Goal: Task Accomplishment & Management: Use online tool/utility

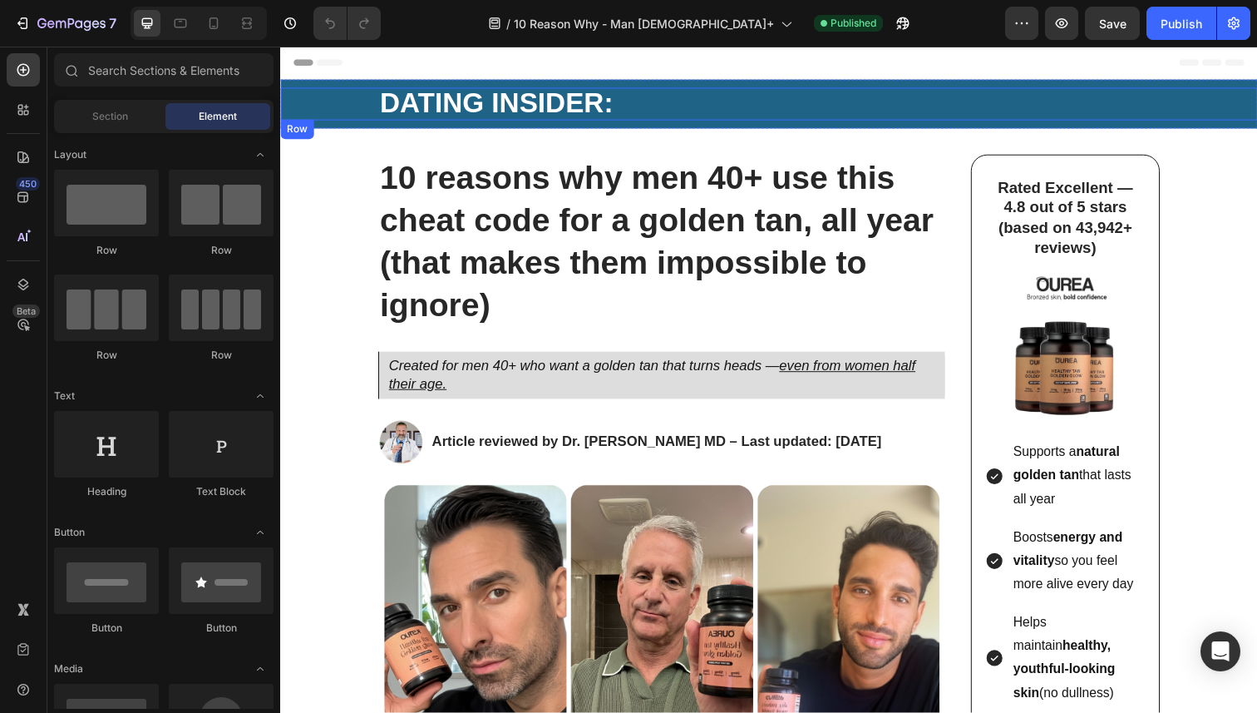
click at [395, 108] on strong "DATING INSIDER:" at bounding box center [501, 104] width 238 height 32
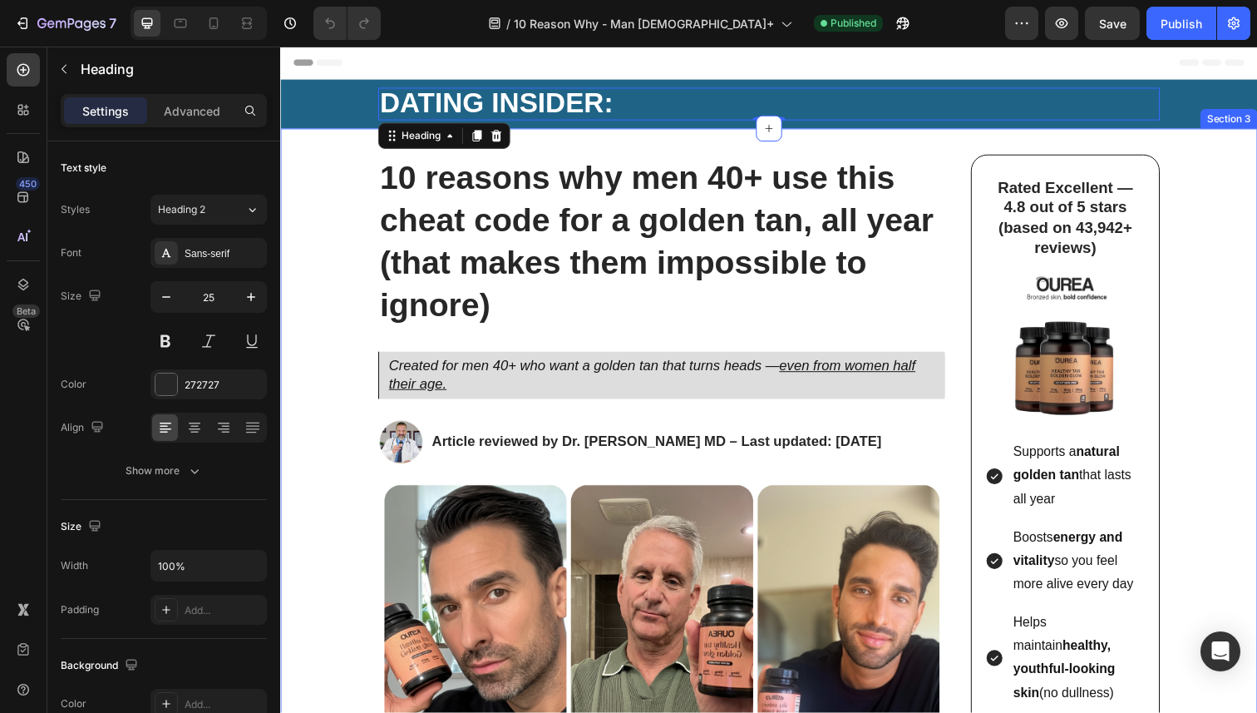
click at [343, 173] on div "10 reasons why men 40+ use this cheat code for a golden tan, all year (that mak…" at bounding box center [779, 630] width 998 height 998
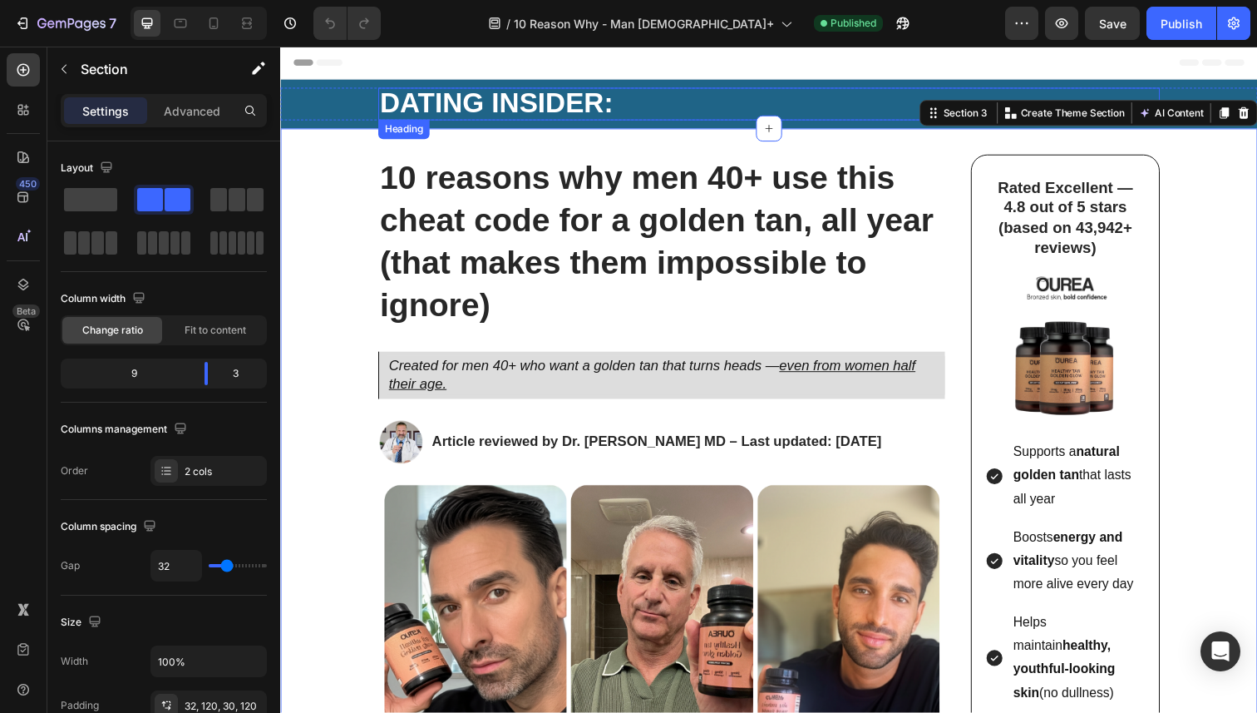
click at [410, 102] on strong "DATING INSIDER:" at bounding box center [501, 104] width 238 height 32
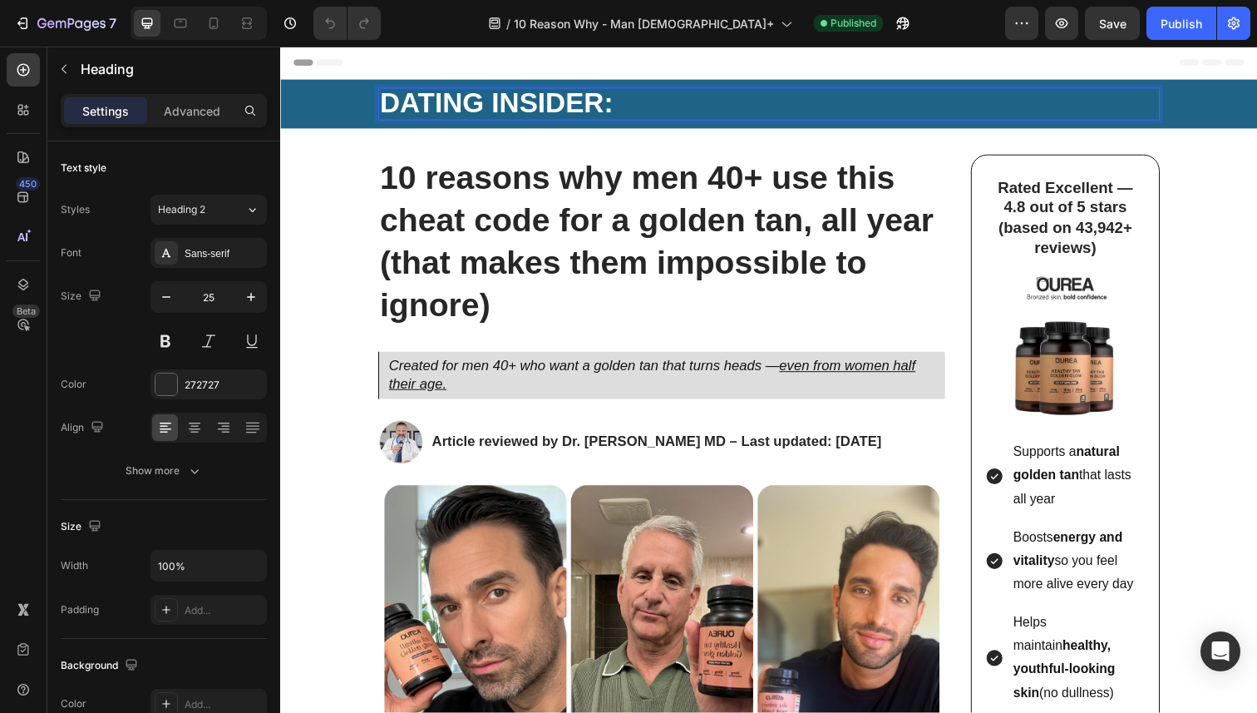
click at [419, 102] on strong "DATING INSIDER:" at bounding box center [501, 104] width 238 height 32
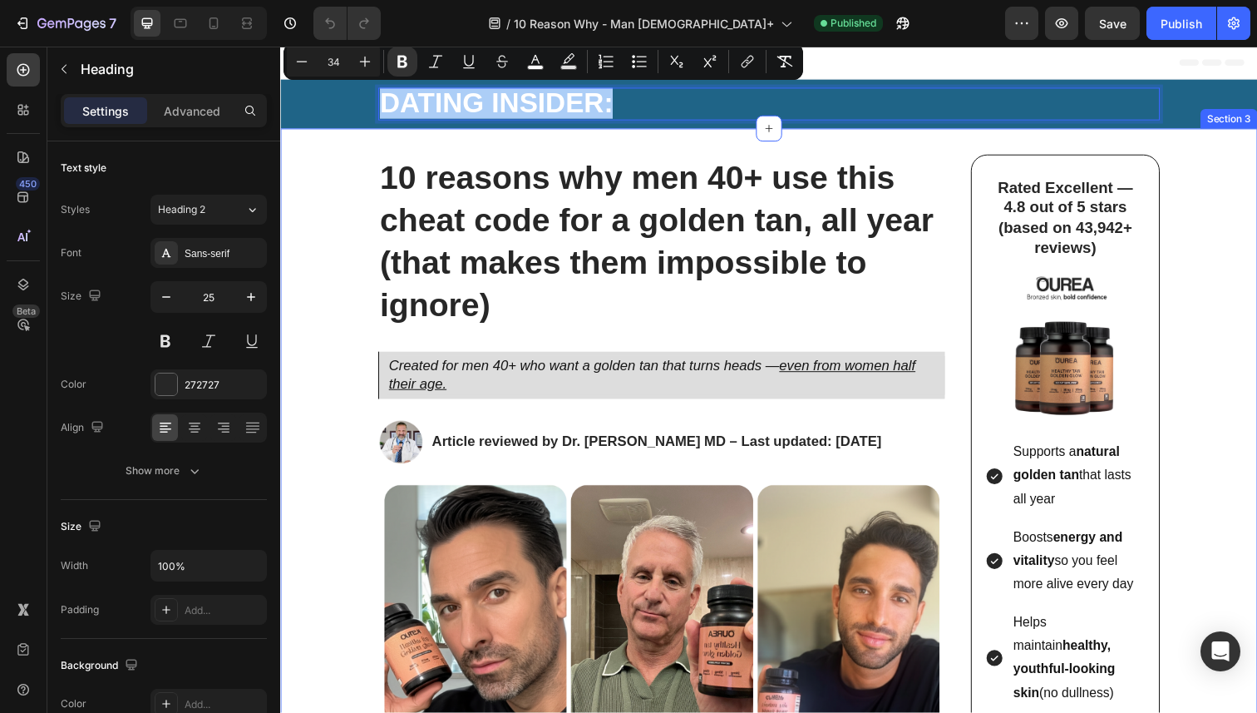
click at [381, 140] on div "10 reasons why men 40+ use this cheat code for a golden tan, all year (that mak…" at bounding box center [779, 630] width 998 height 998
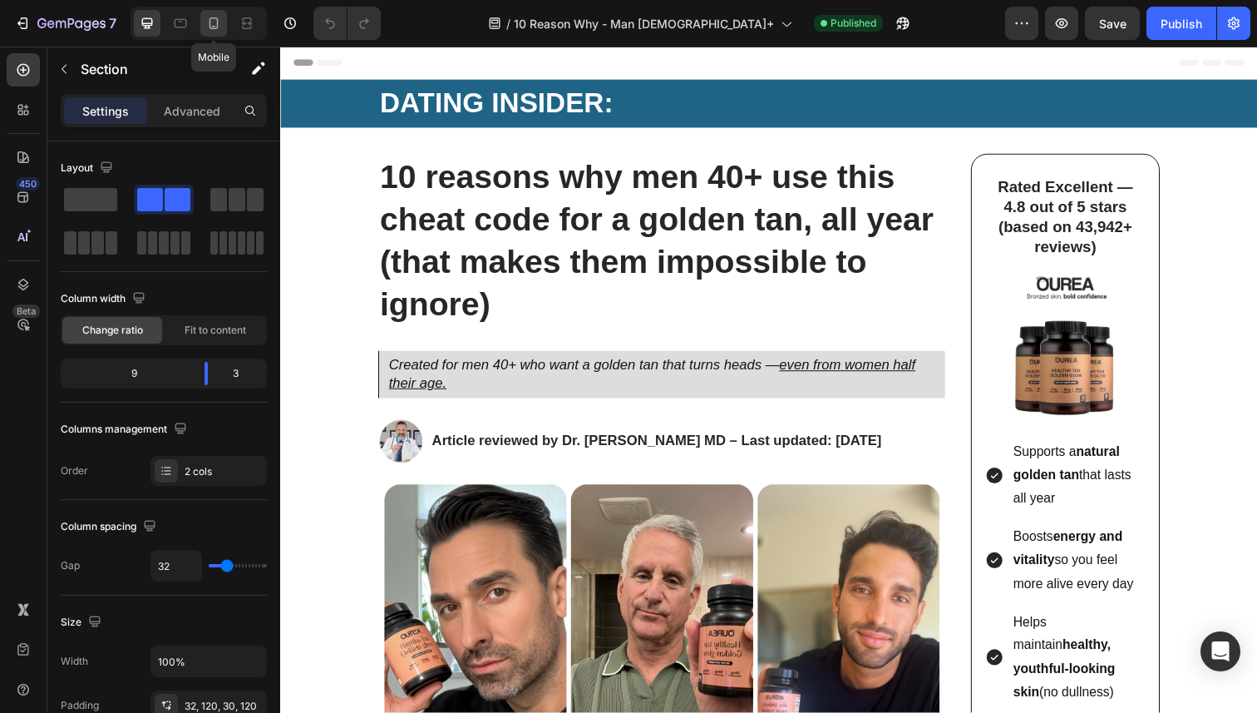
click at [211, 31] on icon at bounding box center [213, 23] width 17 height 17
type input "0"
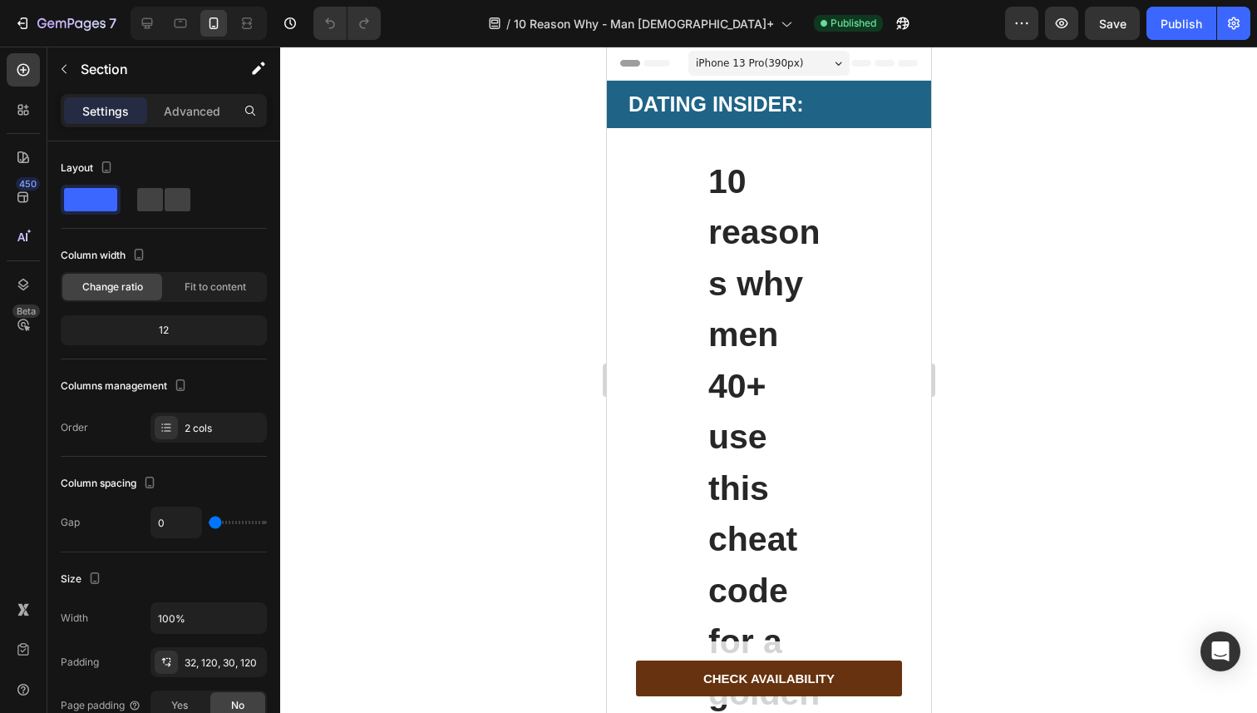
scroll to position [22, 0]
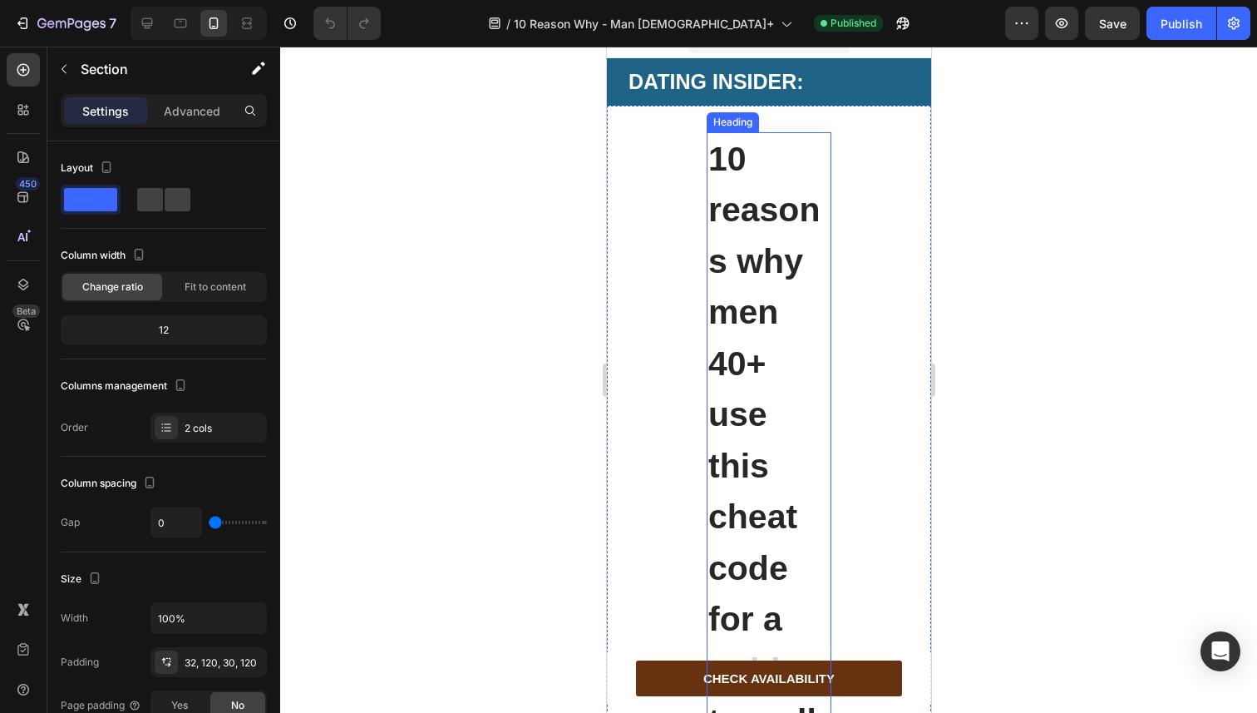
click at [785, 199] on strong "10 reasons why men 40+ use this cheat code for a golden tan, all year (that mak…" at bounding box center [768, 619] width 120 height 959
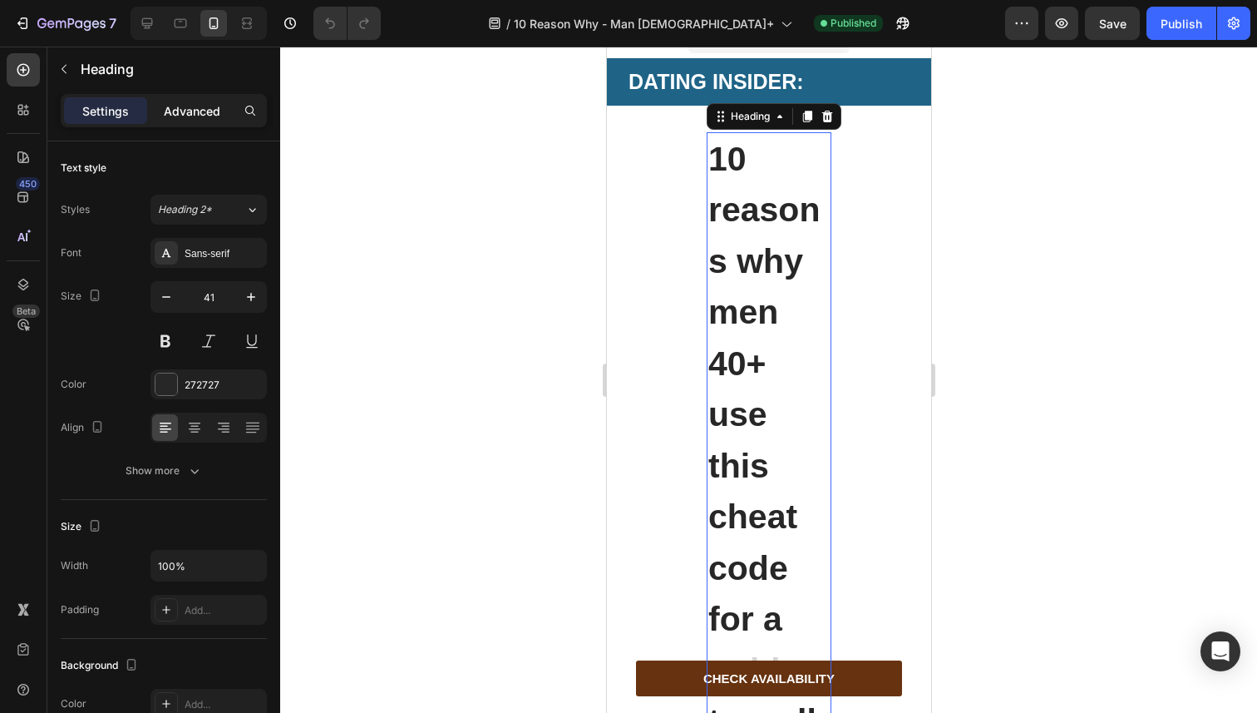
click at [188, 111] on p "Advanced" at bounding box center [192, 110] width 57 height 17
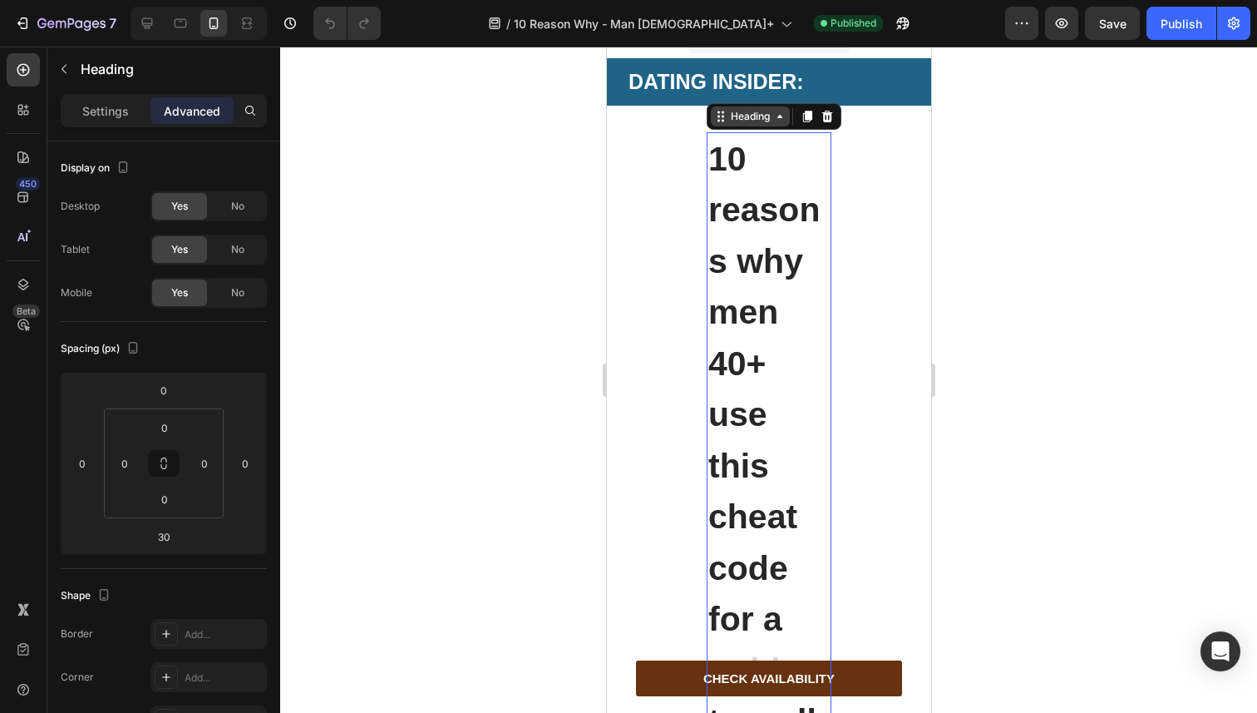
click at [738, 121] on div "Heading" at bounding box center [750, 116] width 46 height 15
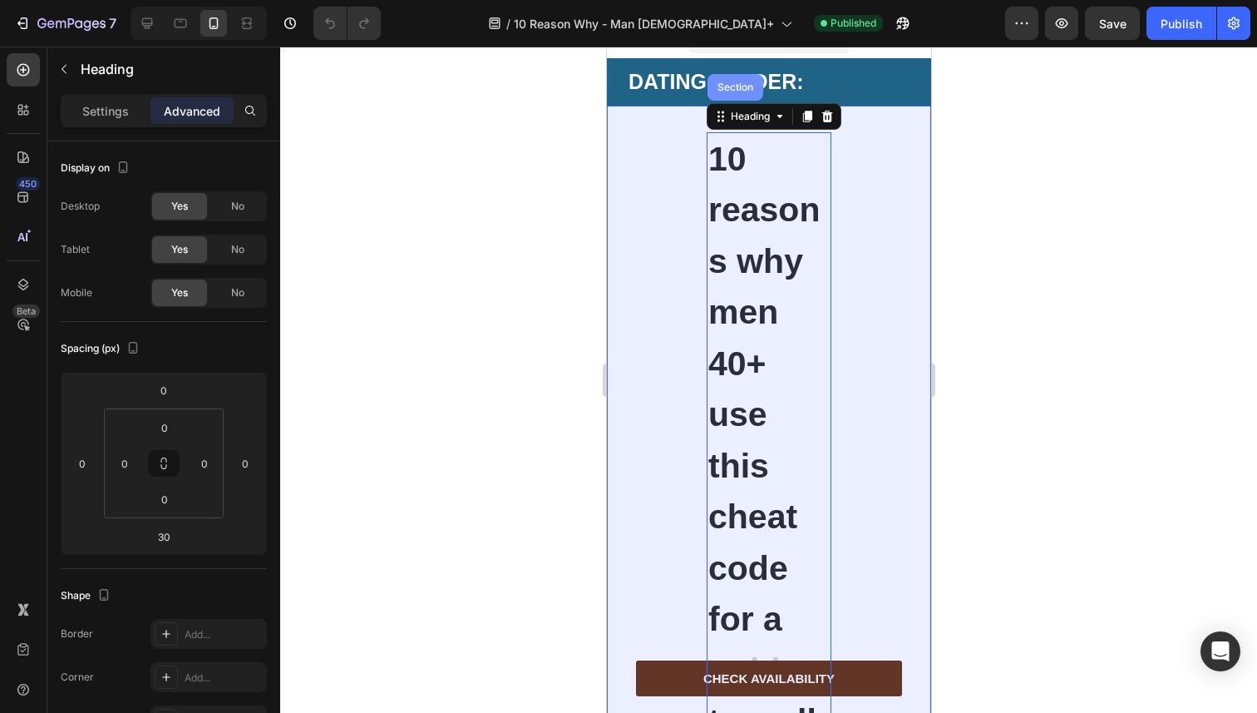
click at [736, 86] on div "Section" at bounding box center [734, 87] width 42 height 10
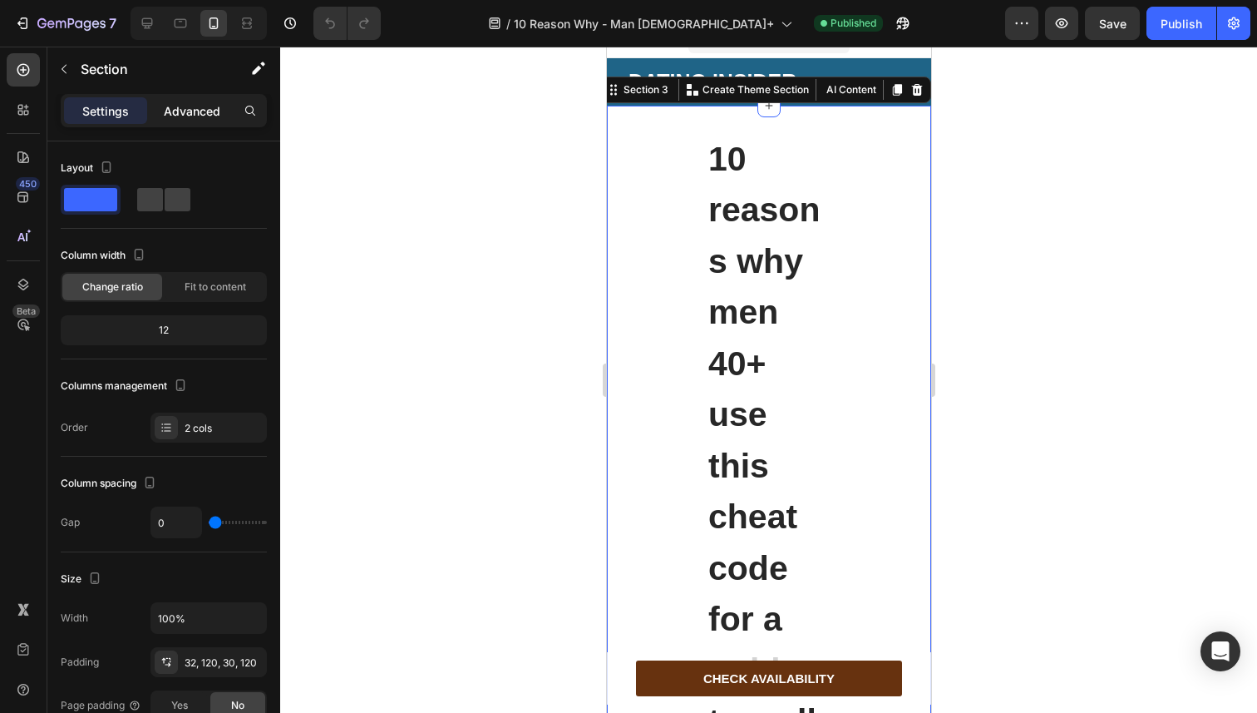
click at [206, 108] on p "Advanced" at bounding box center [192, 110] width 57 height 17
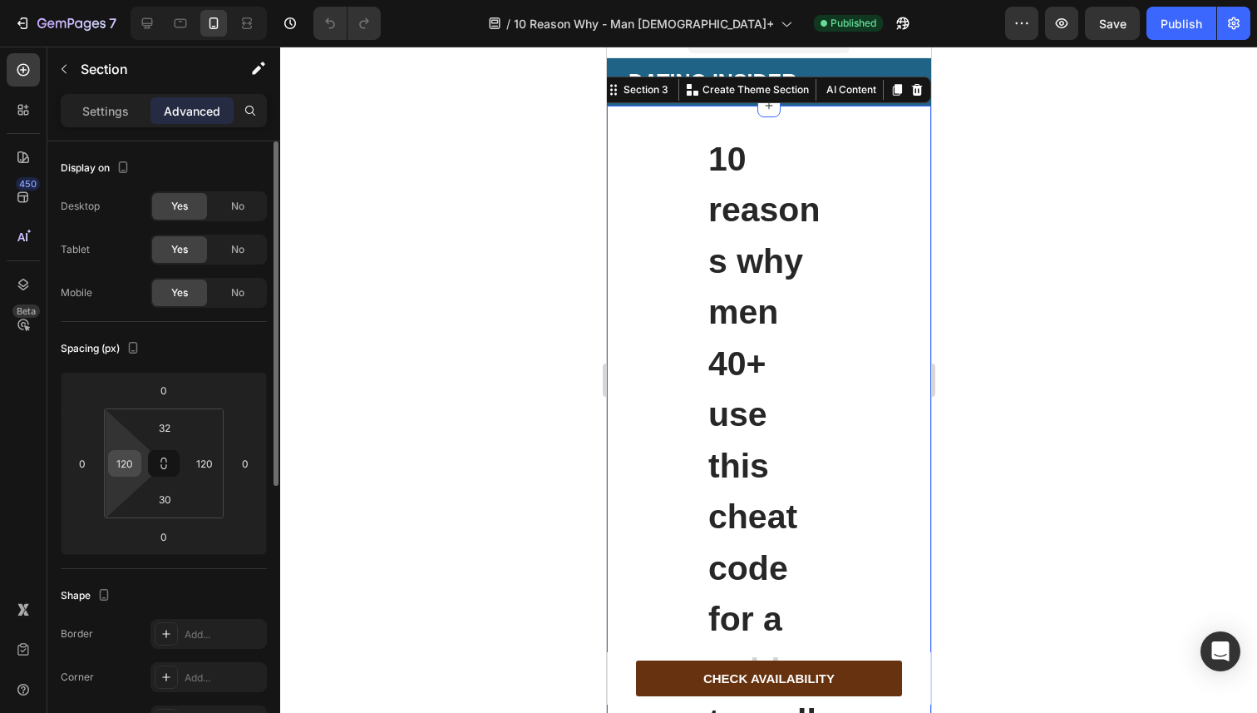
click at [128, 453] on input "120" at bounding box center [124, 463] width 25 height 25
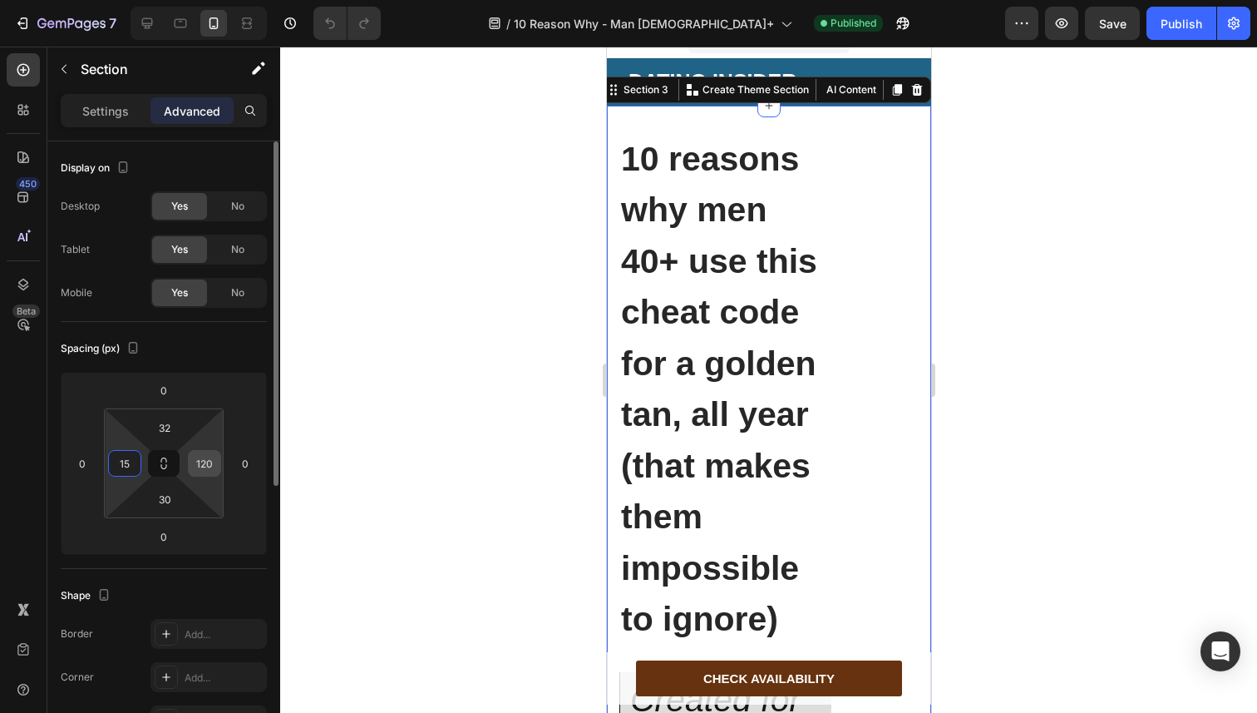
type input "15"
click at [205, 465] on input "120" at bounding box center [204, 463] width 25 height 25
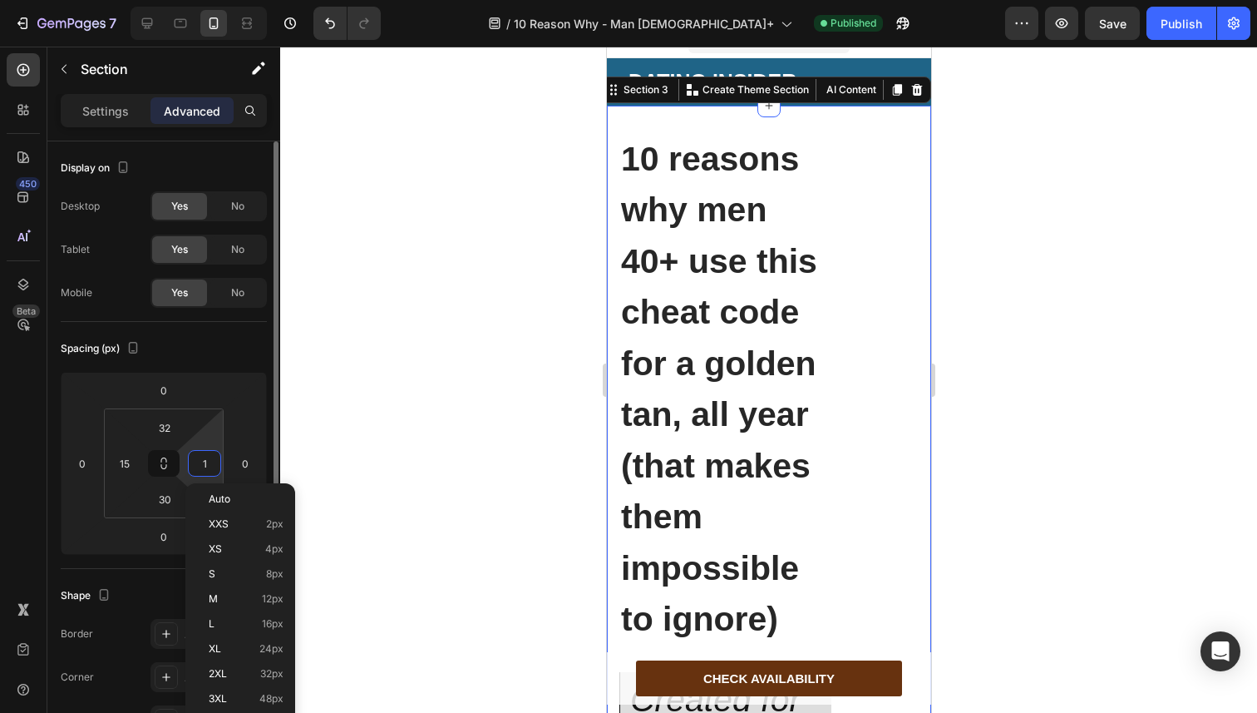
type input "15"
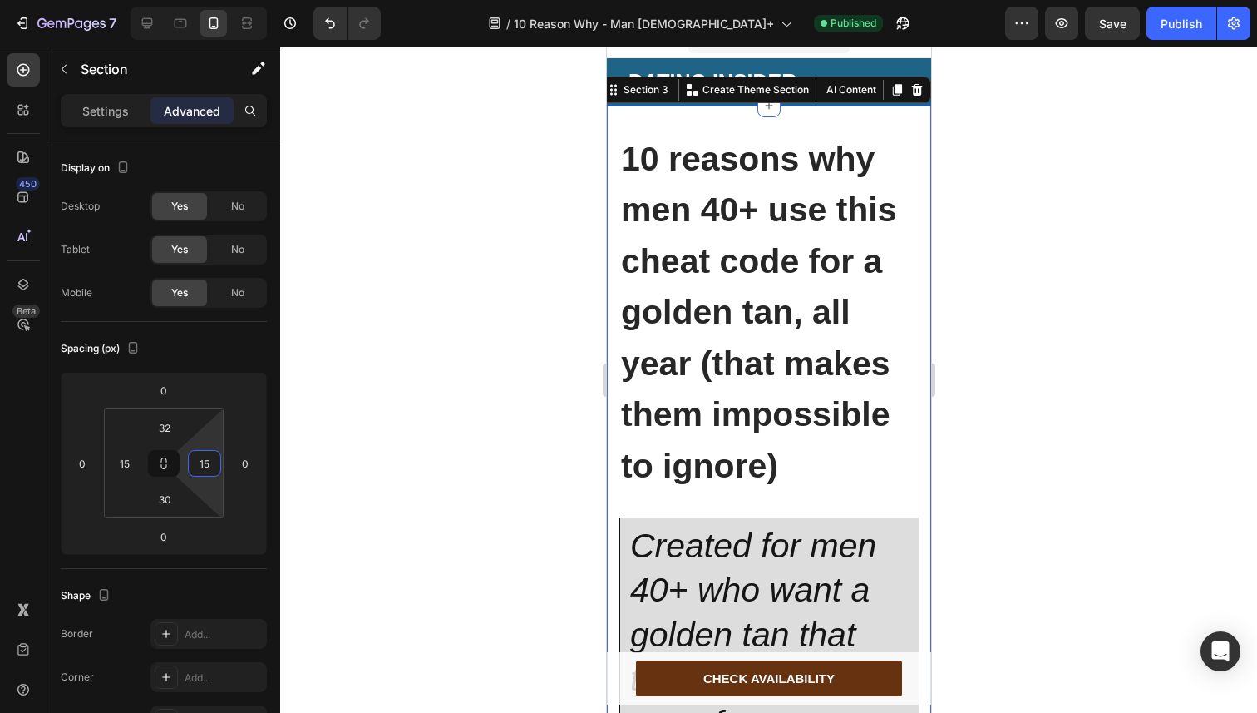
click at [363, 291] on div at bounding box center [768, 380] width 977 height 666
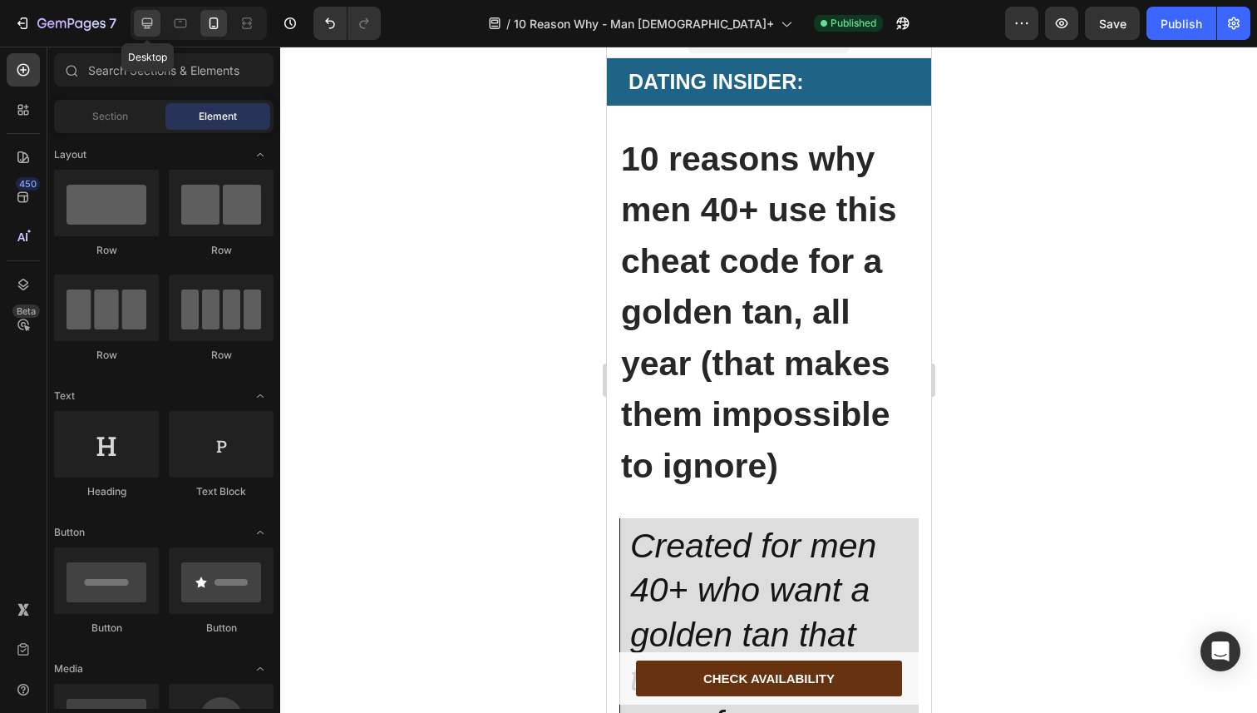
click at [143, 12] on div at bounding box center [147, 23] width 27 height 27
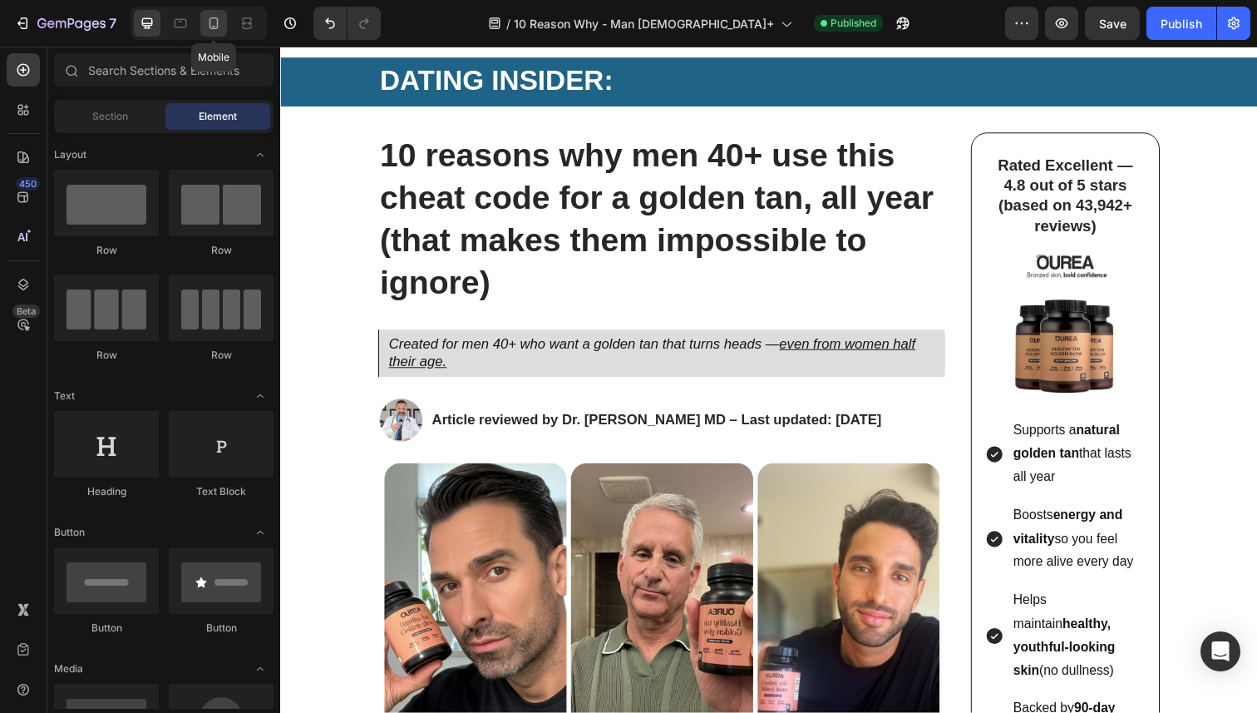
click at [225, 16] on div at bounding box center [213, 23] width 27 height 27
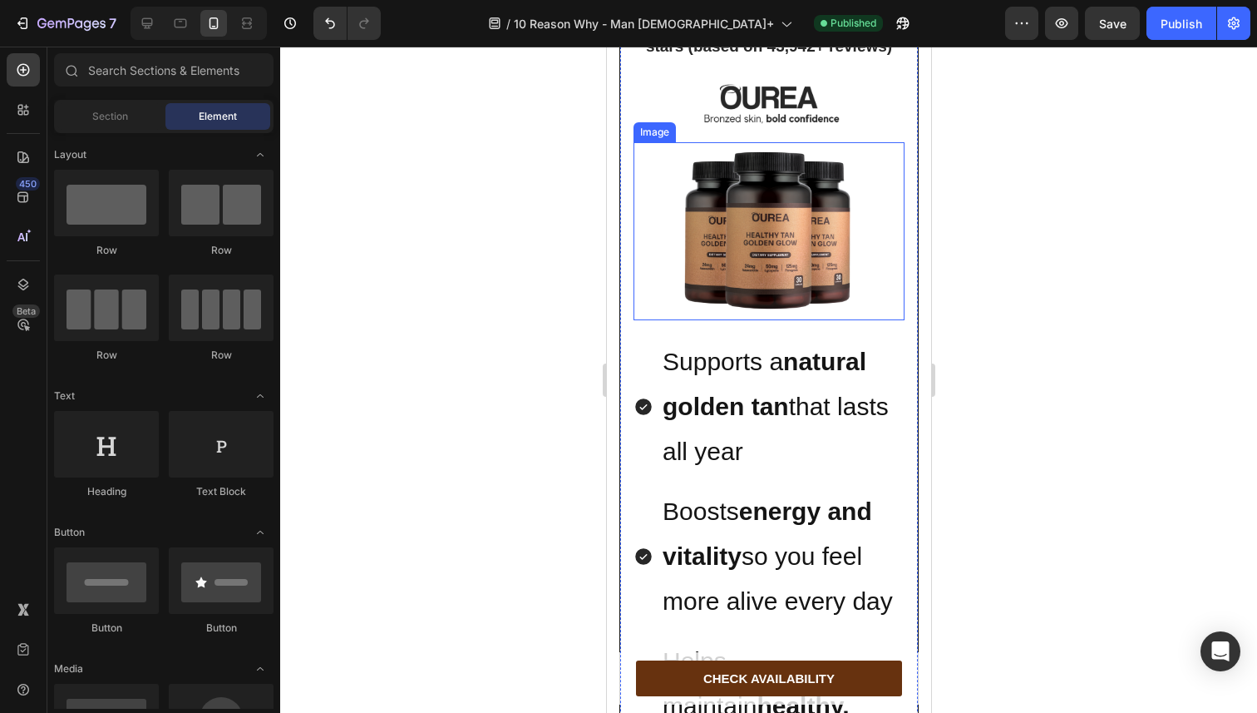
scroll to position [1611, 0]
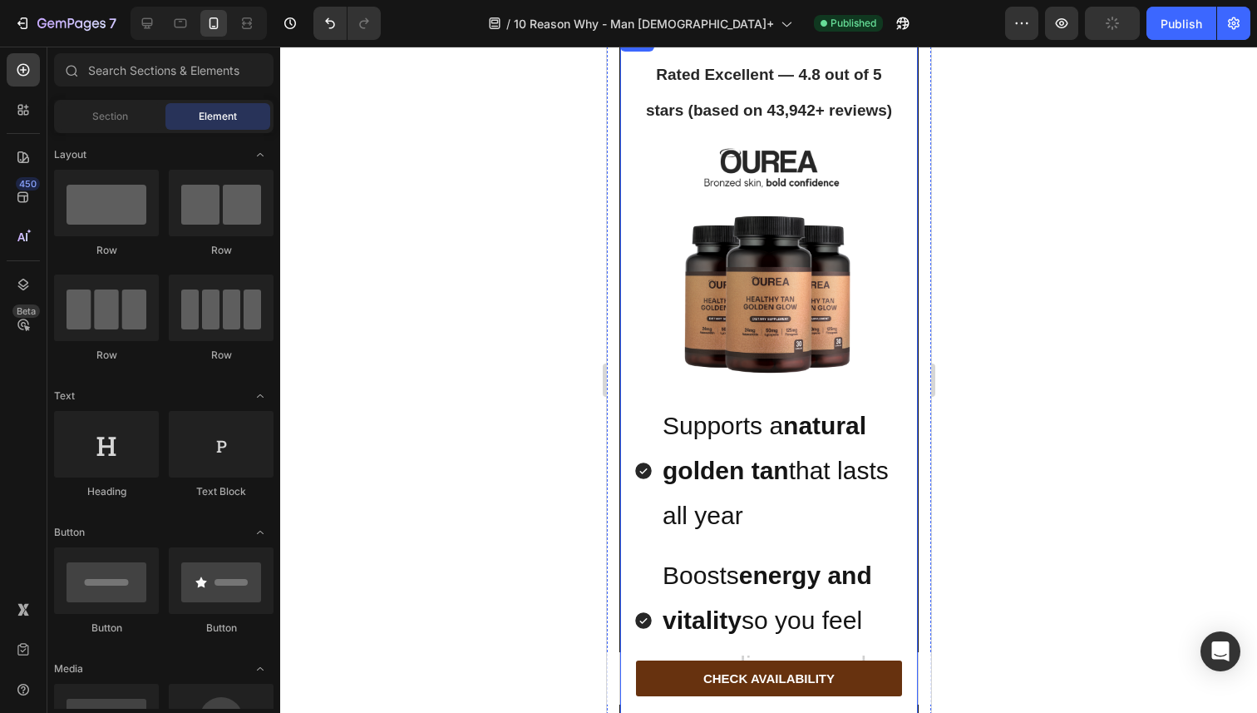
click at [663, 166] on div "Rated Excellent — 4.8 out of 5 stars (based on 43,942+ reviews) Heading Image I…" at bounding box center [768, 618] width 299 height 1174
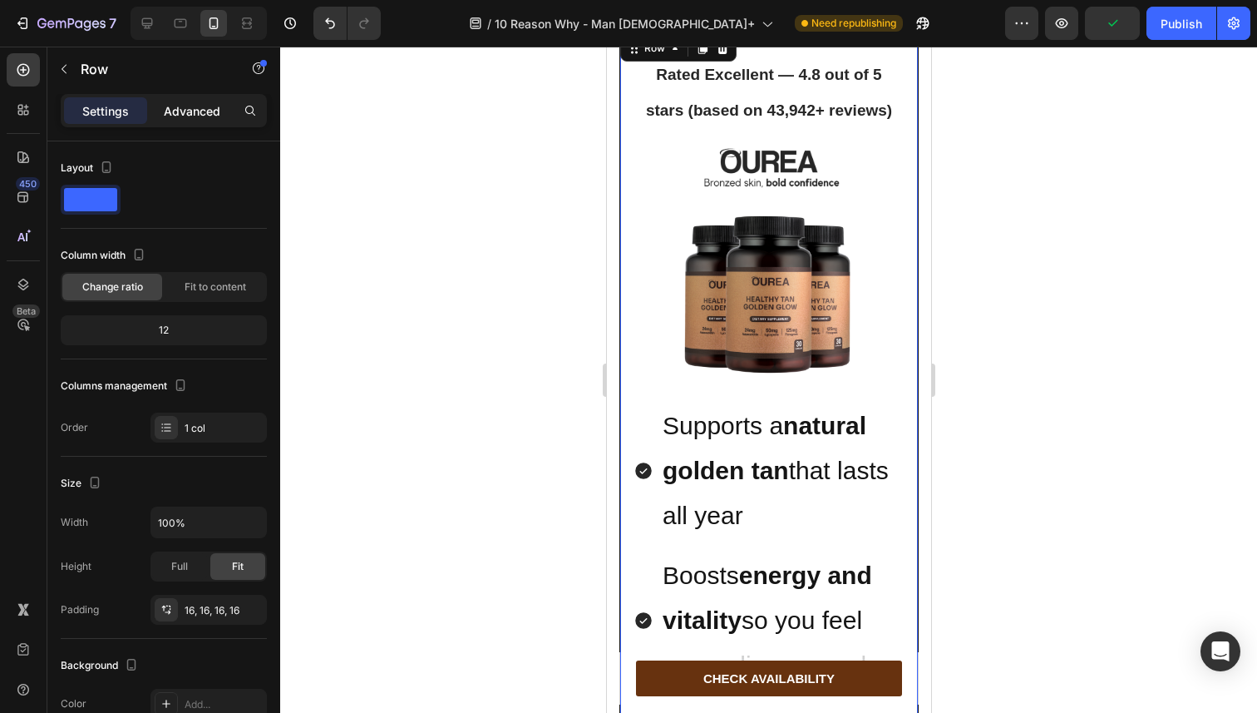
click at [181, 113] on p "Advanced" at bounding box center [192, 110] width 57 height 17
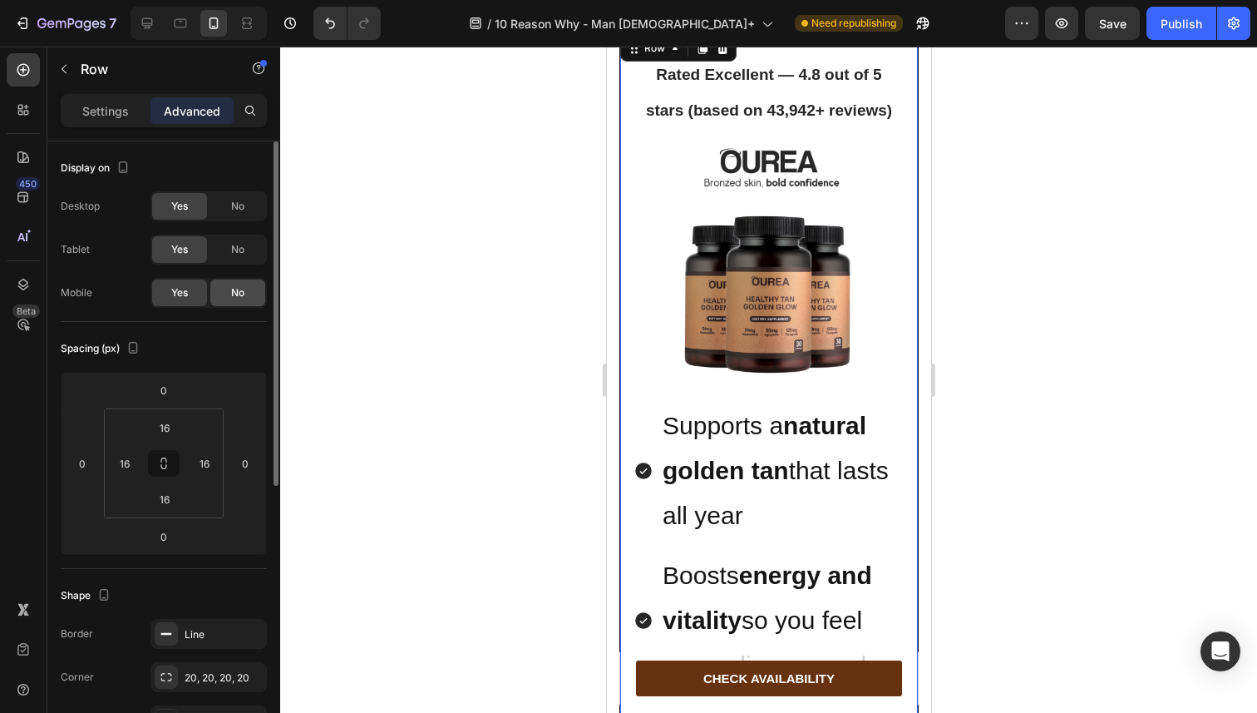
click at [235, 291] on span "No" at bounding box center [237, 292] width 13 height 15
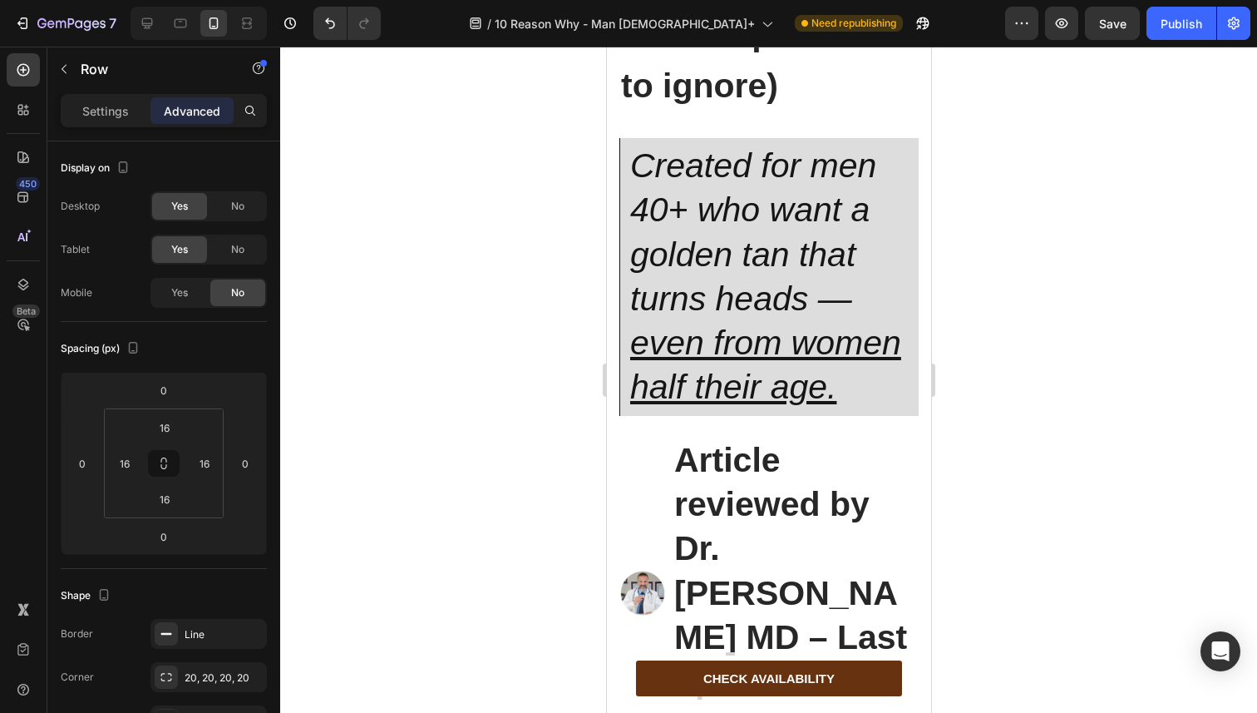
scroll to position [0, 0]
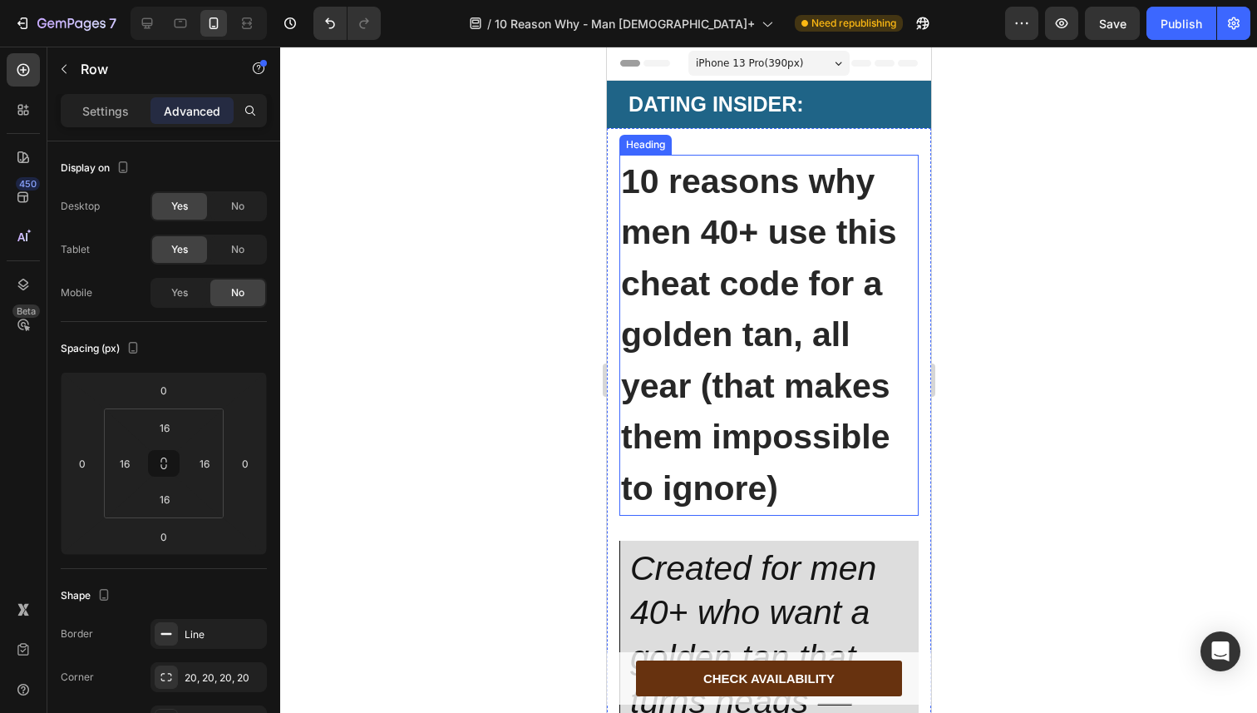
click at [706, 198] on strong "10 reasons why men 40+ use this cheat code for a golden tan, all year (that mak…" at bounding box center [758, 334] width 276 height 345
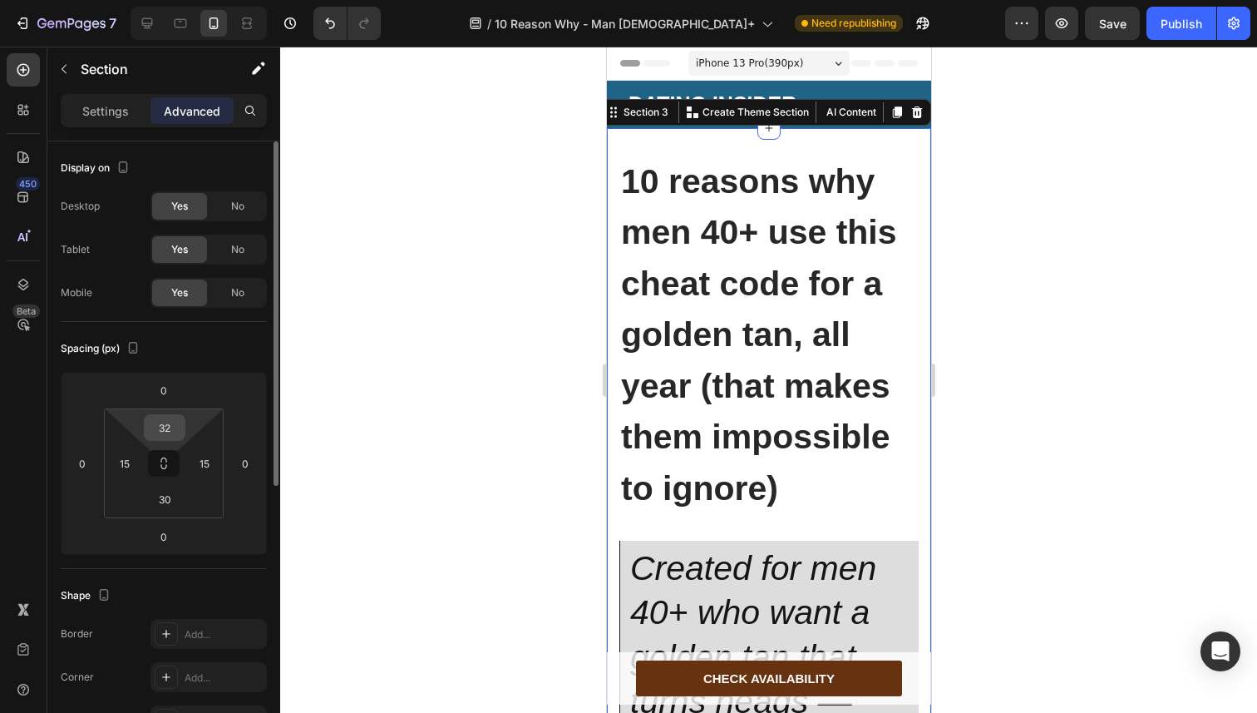
click at [175, 427] on input "32" at bounding box center [164, 427] width 33 height 25
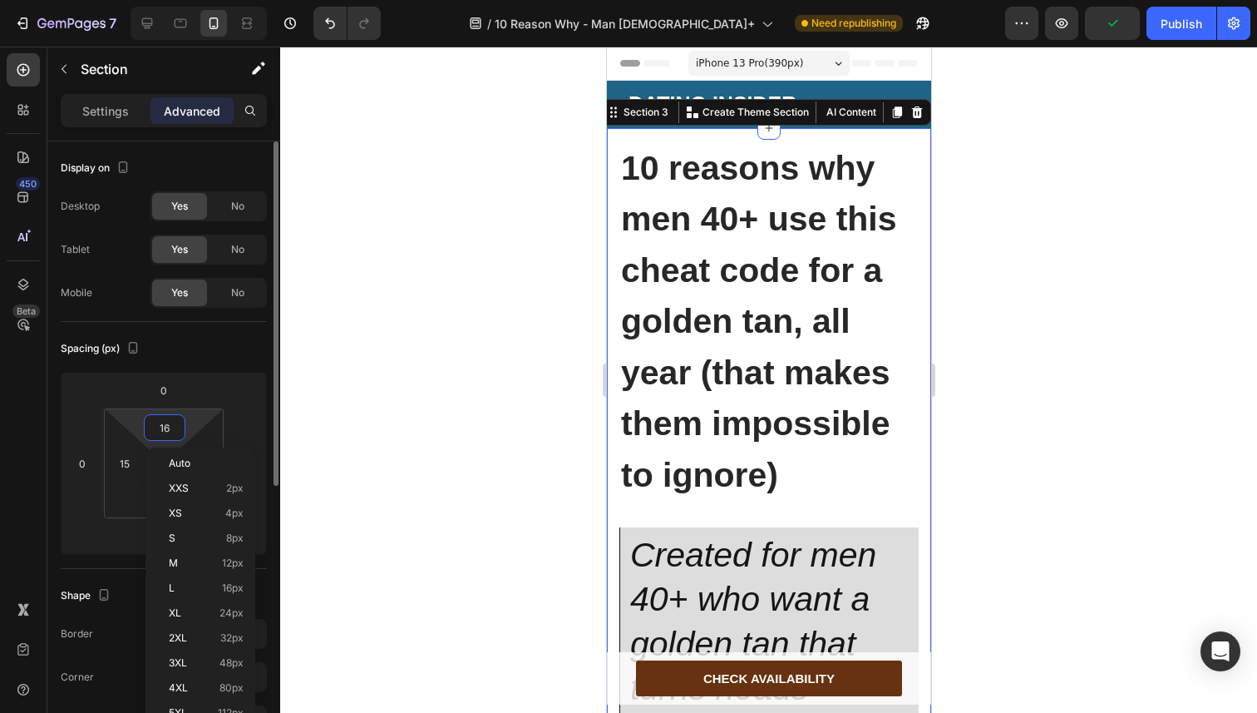
type input "15"
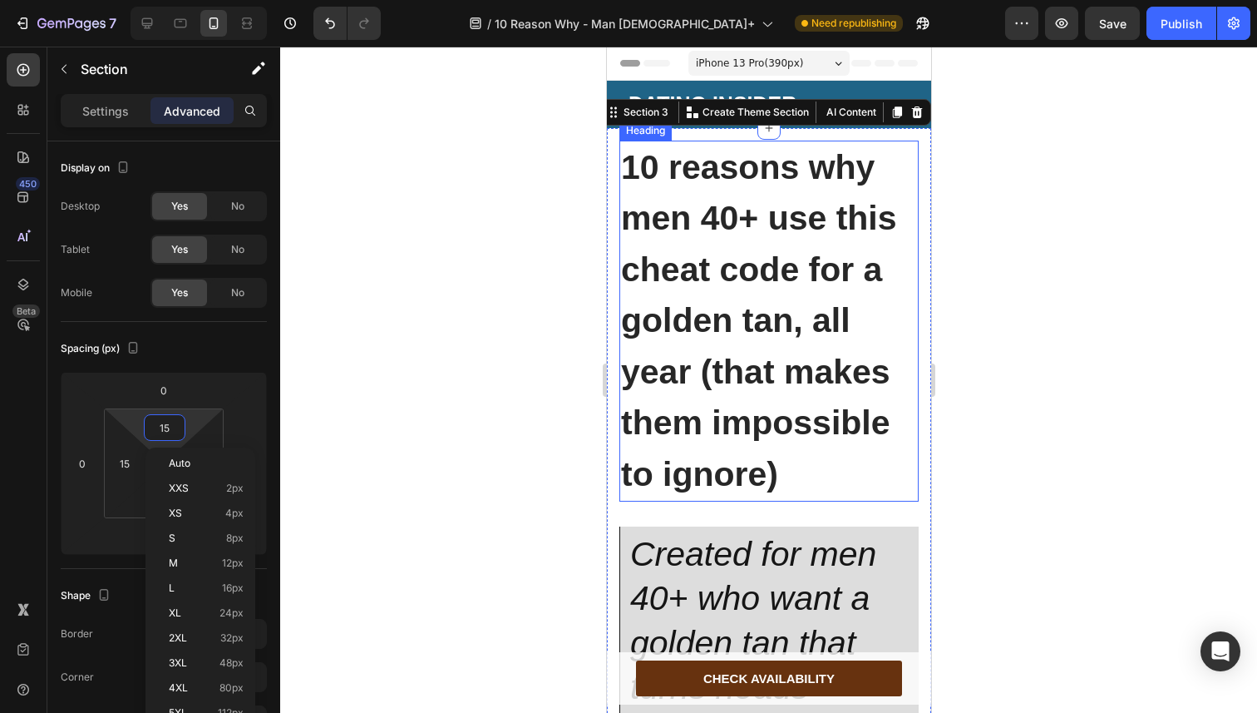
click at [661, 288] on strong "10 reasons why men 40+ use this cheat code for a golden tan, all year (that mak…" at bounding box center [758, 320] width 276 height 345
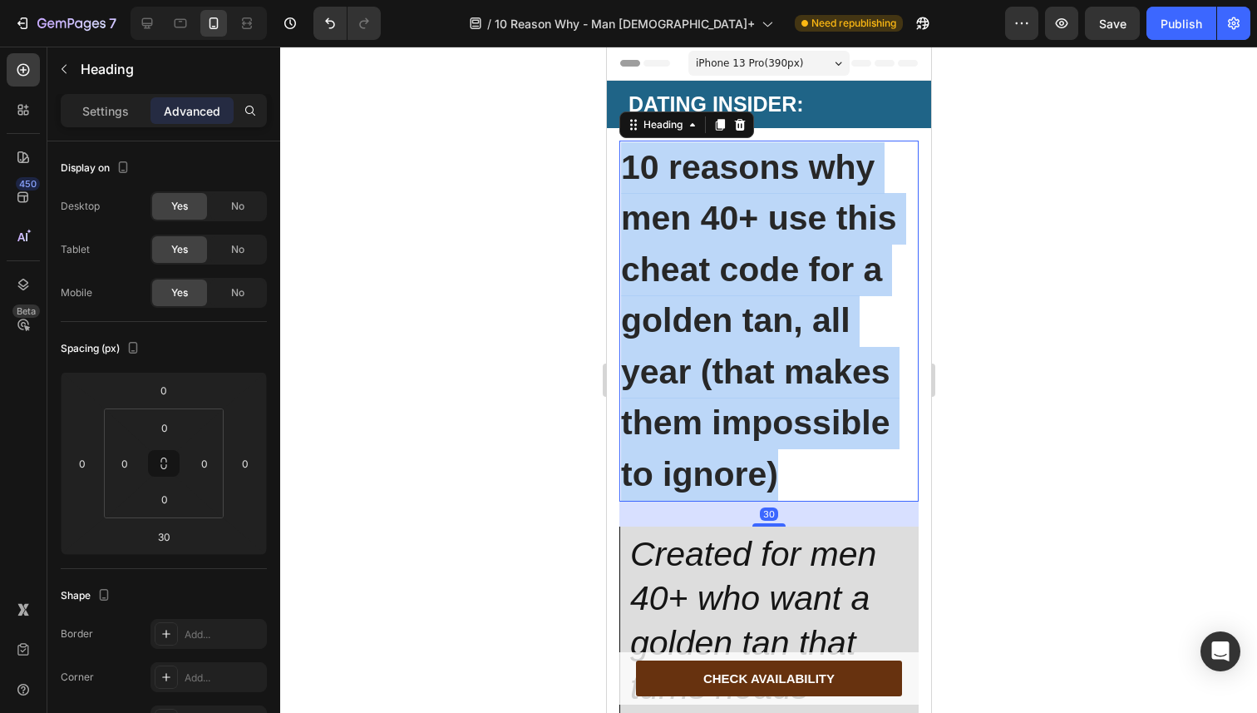
click at [661, 288] on strong "10 reasons why men 40+ use this cheat code for a golden tan, all year (that mak…" at bounding box center [758, 320] width 276 height 345
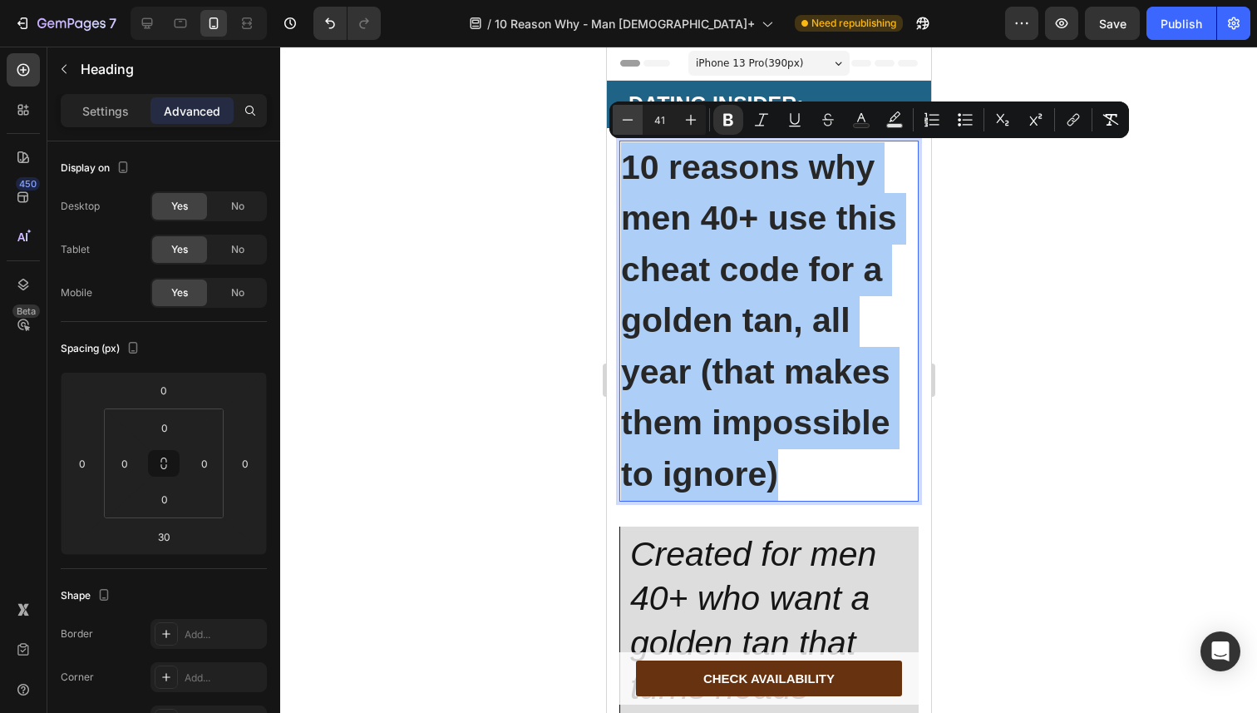
click at [622, 124] on icon "Editor contextual toolbar" at bounding box center [627, 119] width 17 height 17
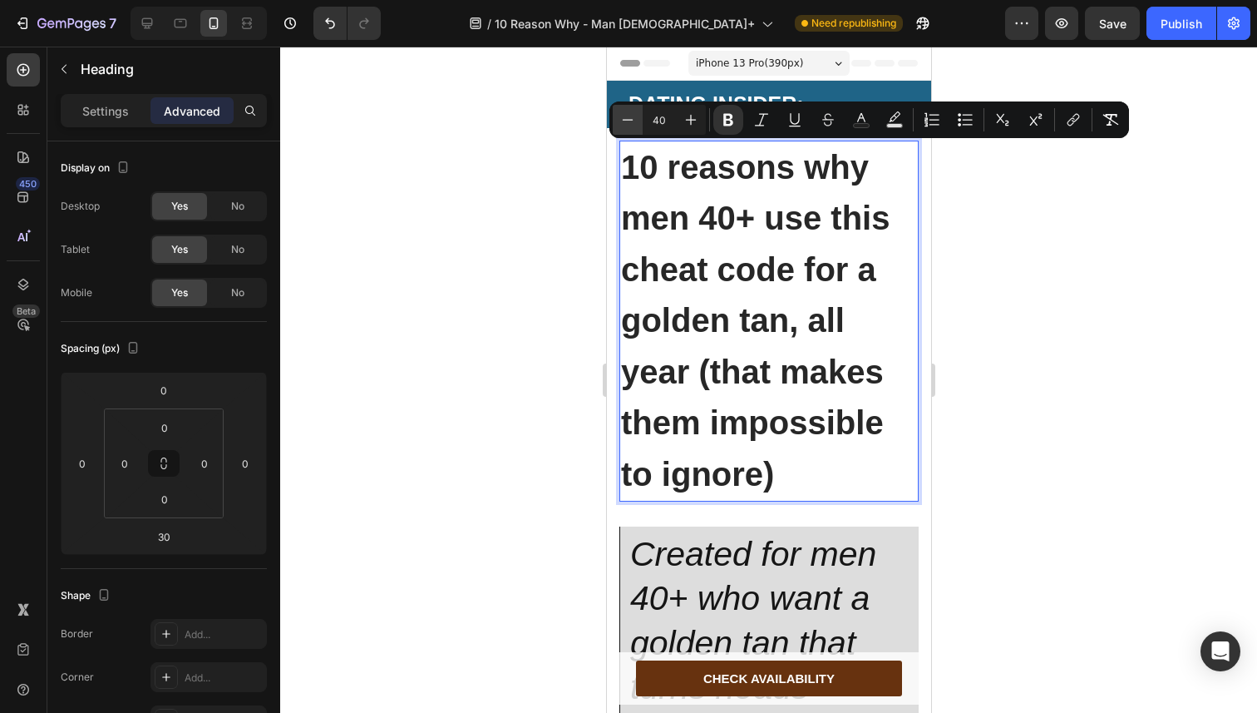
click at [622, 124] on icon "Editor contextual toolbar" at bounding box center [627, 119] width 17 height 17
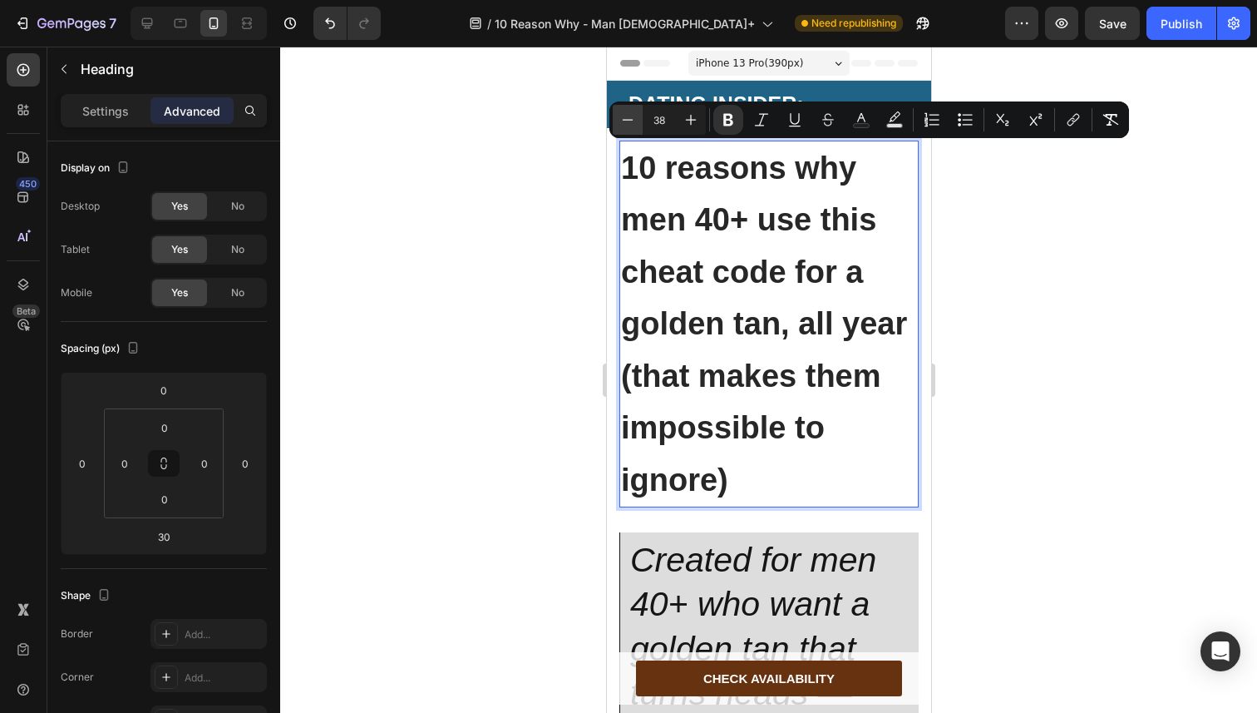
click at [622, 124] on icon "Editor contextual toolbar" at bounding box center [627, 119] width 17 height 17
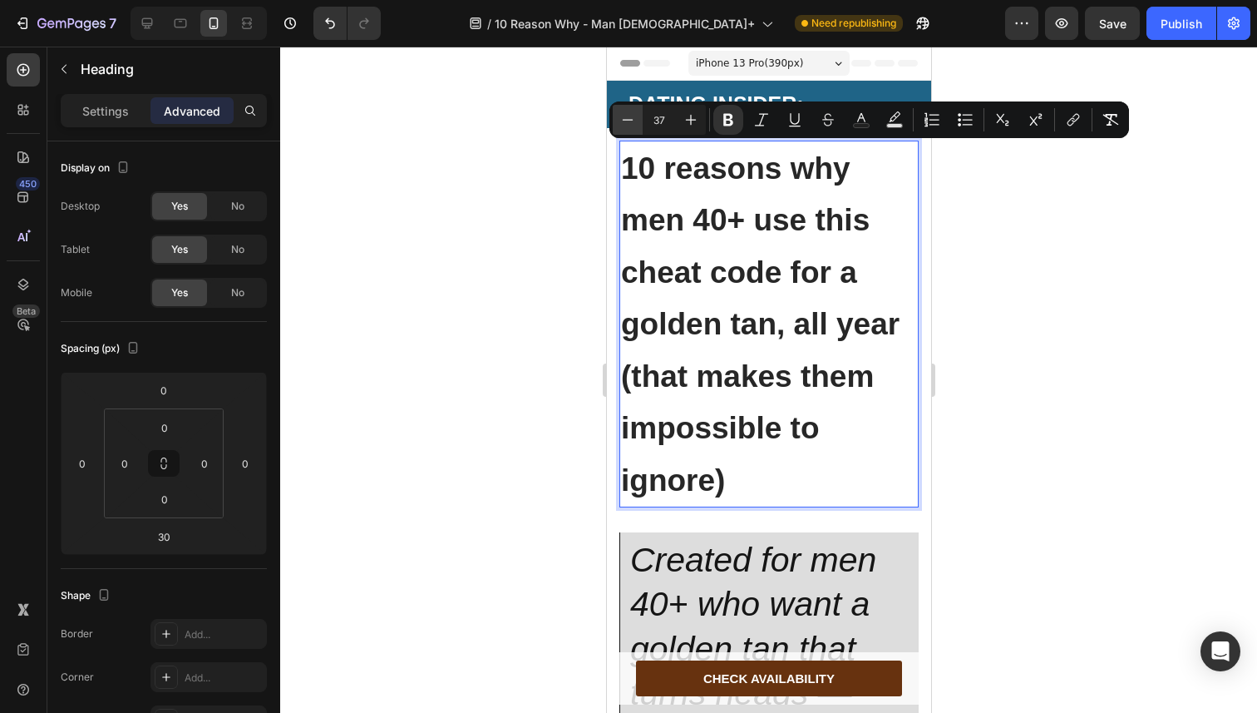
click at [622, 124] on icon "Editor contextual toolbar" at bounding box center [627, 119] width 17 height 17
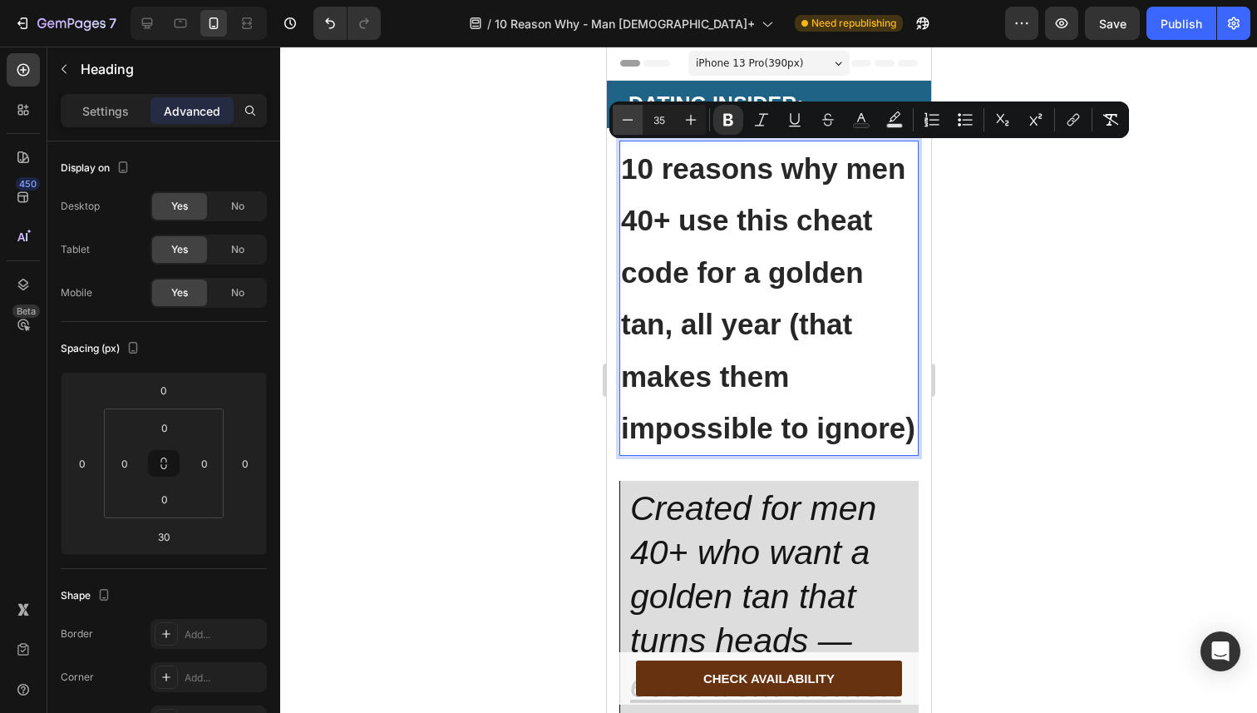
click at [622, 124] on icon "Editor contextual toolbar" at bounding box center [627, 119] width 17 height 17
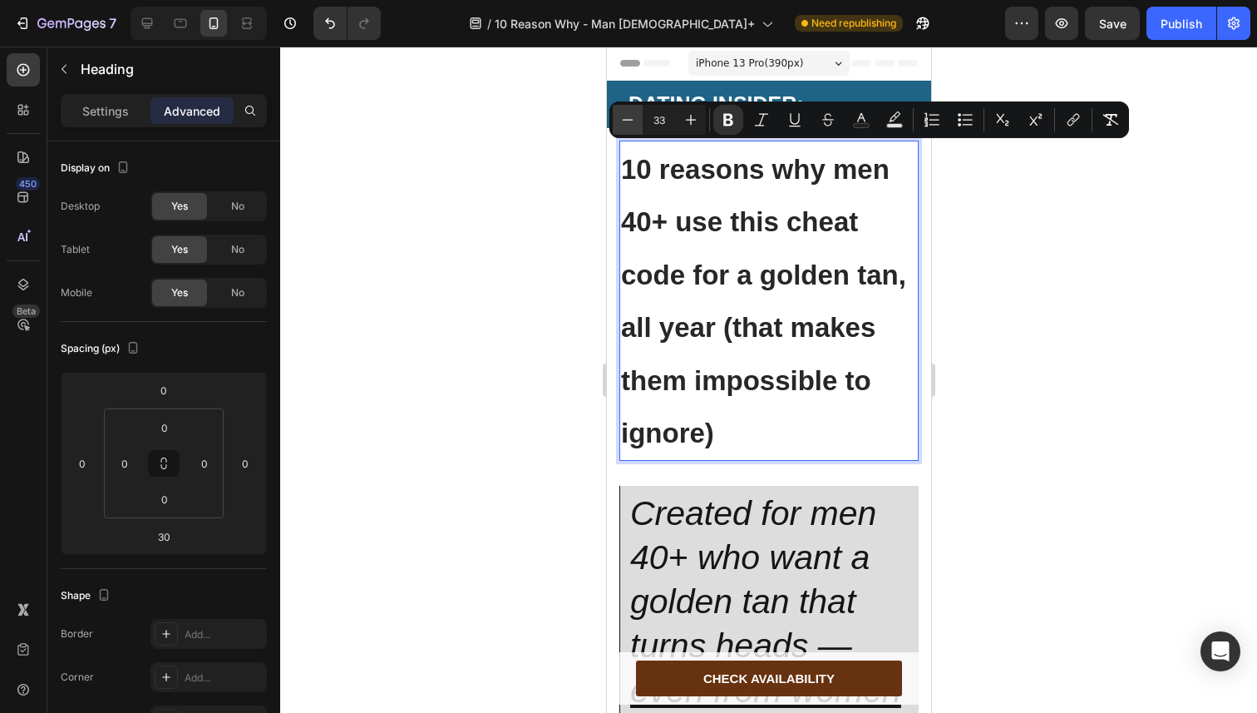
click at [622, 124] on icon "Editor contextual toolbar" at bounding box center [627, 119] width 17 height 17
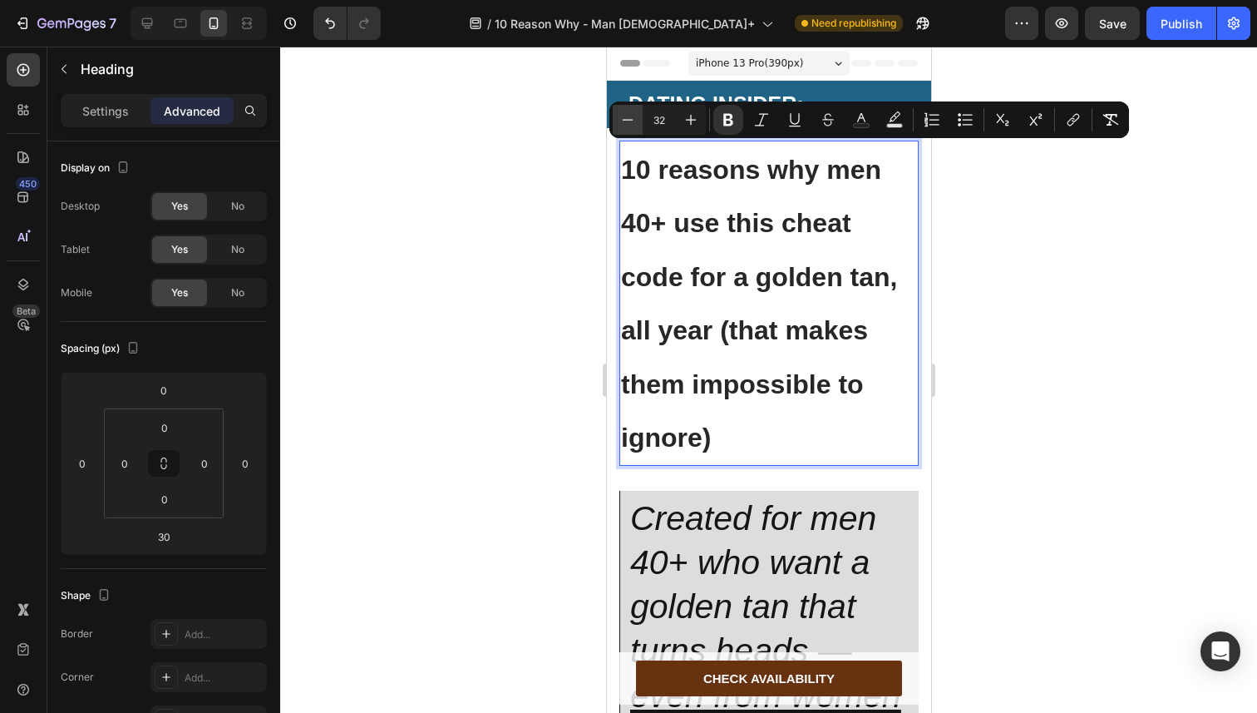
click at [622, 124] on icon "Editor contextual toolbar" at bounding box center [627, 119] width 17 height 17
type input "31"
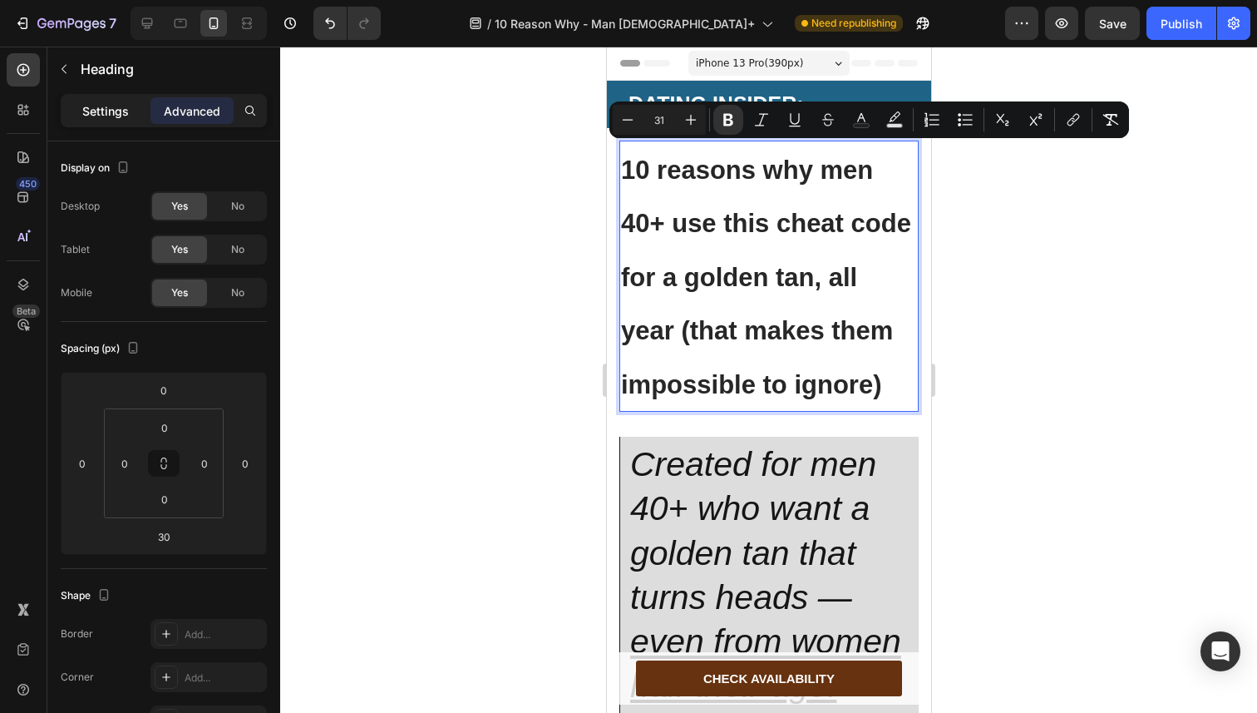
click at [111, 119] on div "Settings" at bounding box center [105, 110] width 83 height 27
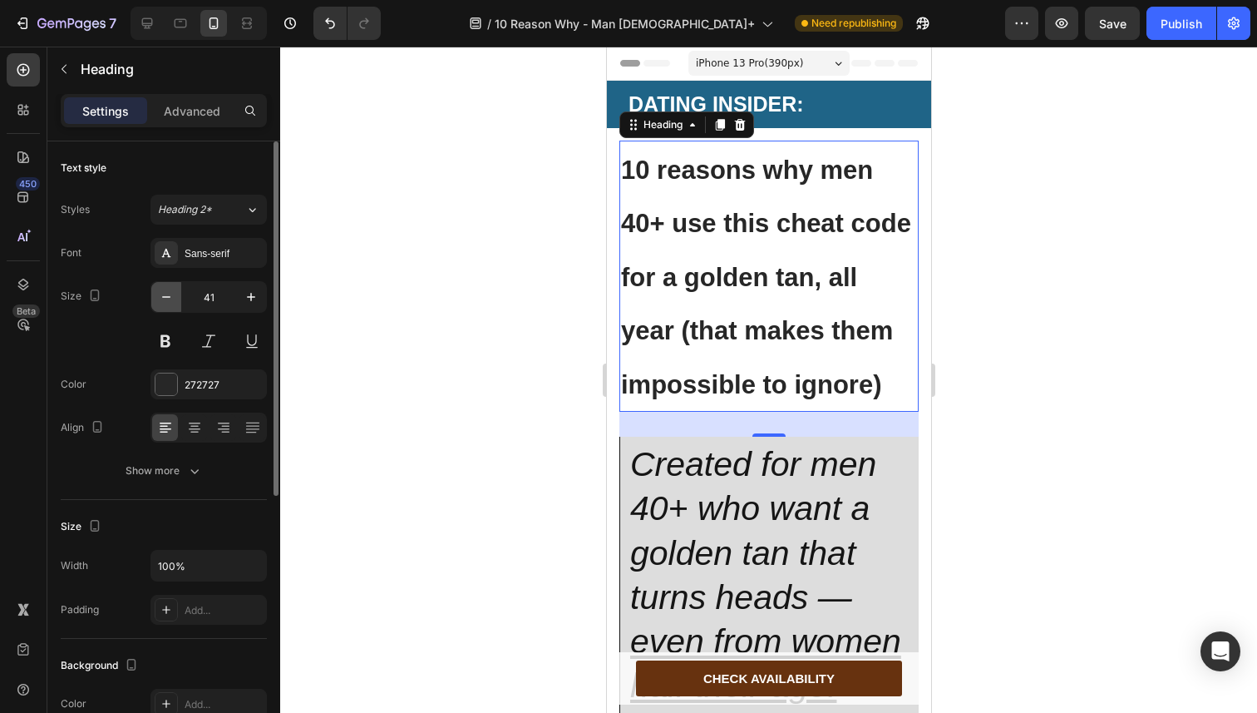
click at [179, 301] on button "button" at bounding box center [166, 297] width 30 height 30
click at [178, 300] on button "button" at bounding box center [166, 297] width 30 height 30
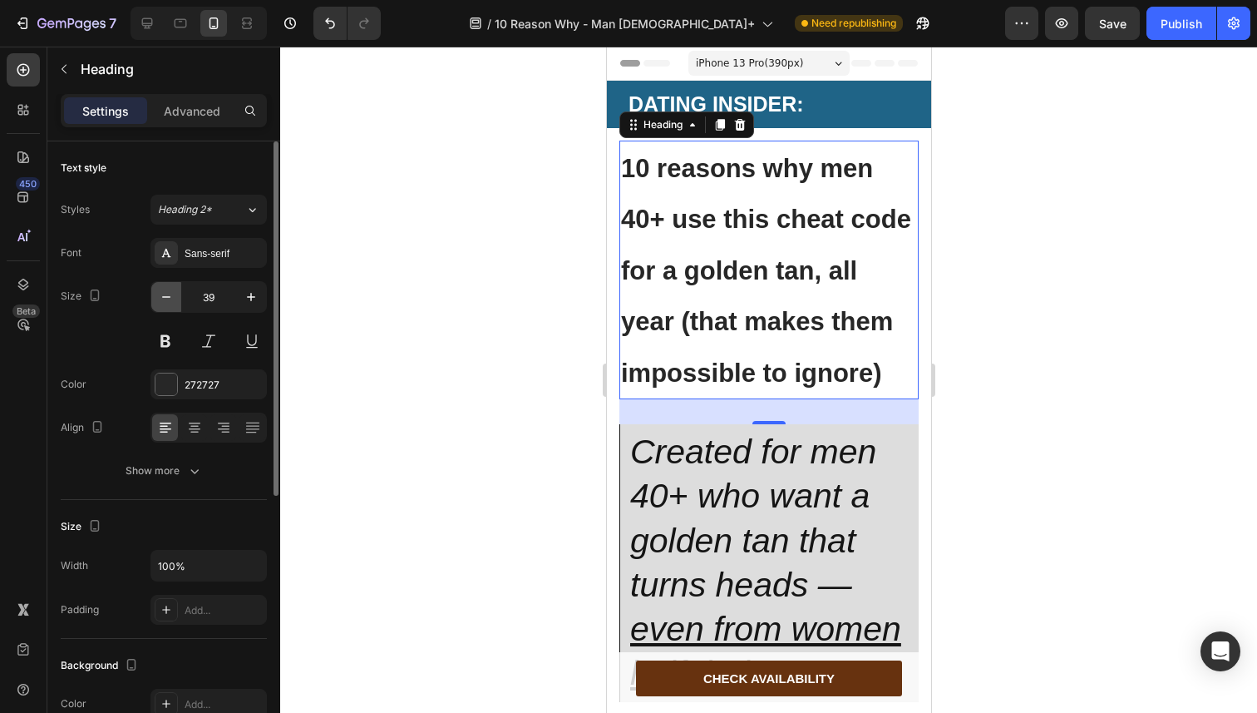
click at [178, 300] on button "button" at bounding box center [166, 297] width 30 height 30
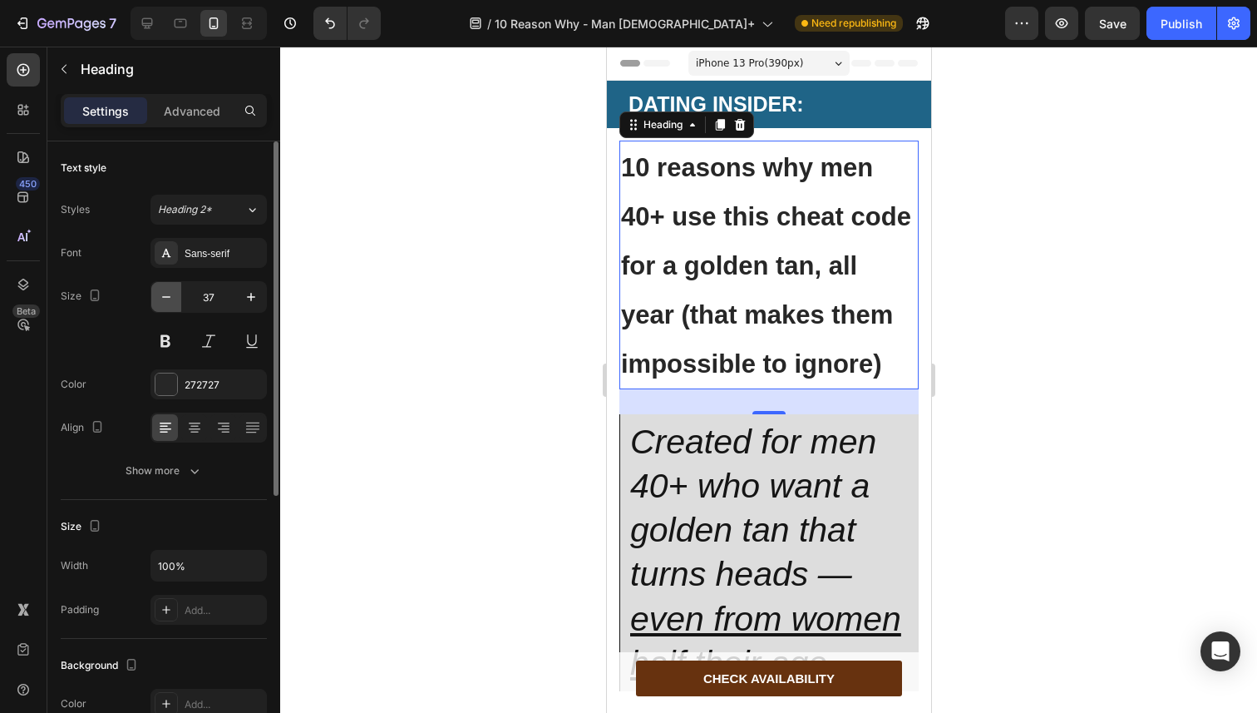
click at [178, 300] on button "button" at bounding box center [166, 297] width 30 height 30
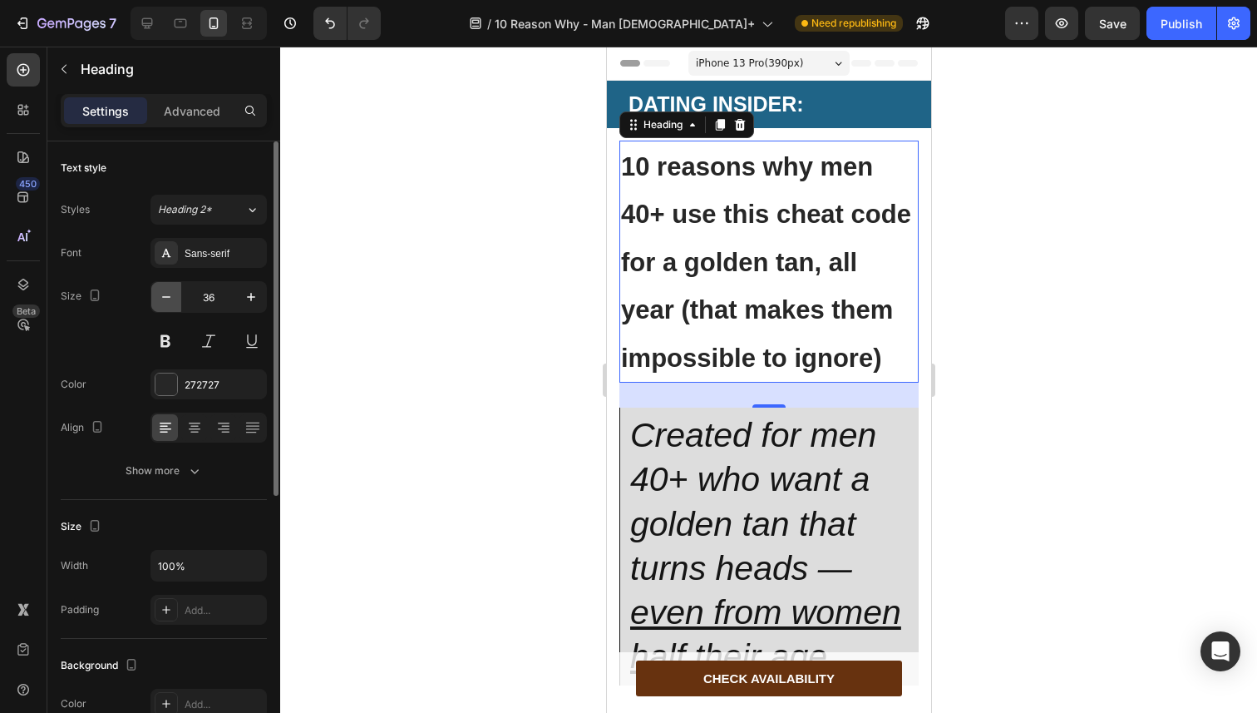
click at [178, 300] on button "button" at bounding box center [166, 297] width 30 height 30
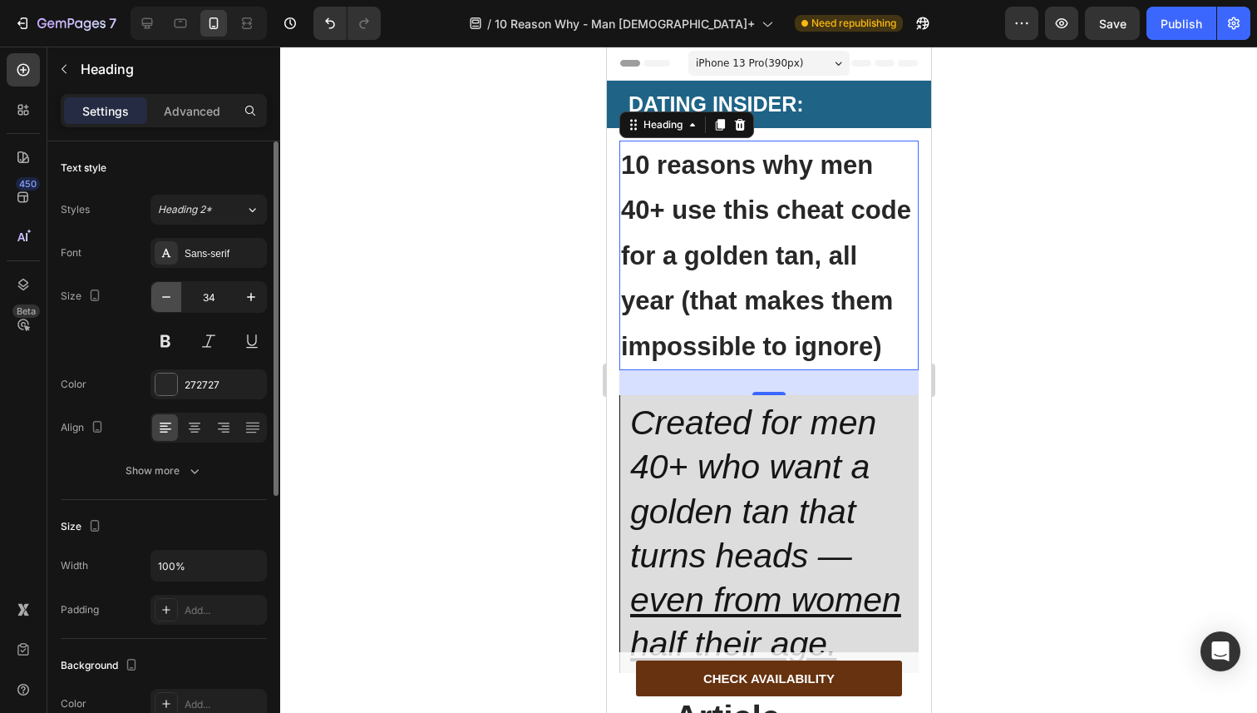
click at [178, 300] on button "button" at bounding box center [166, 297] width 30 height 30
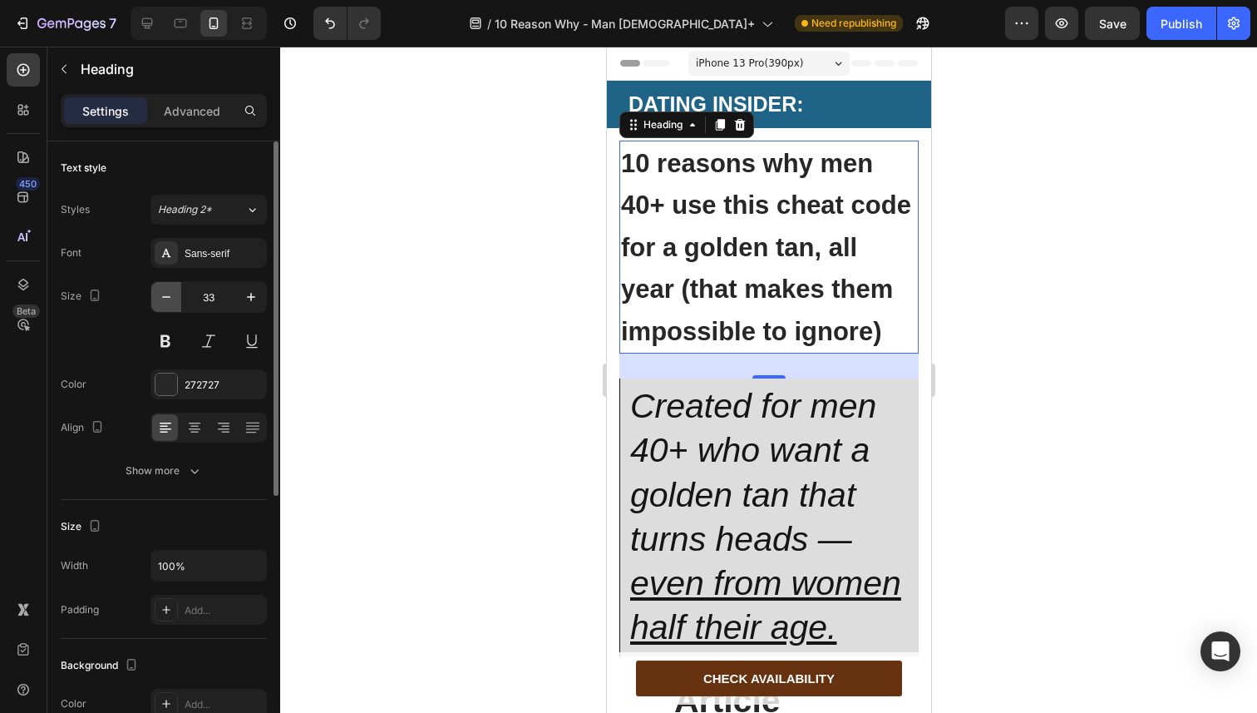
click at [178, 300] on button "button" at bounding box center [166, 297] width 30 height 30
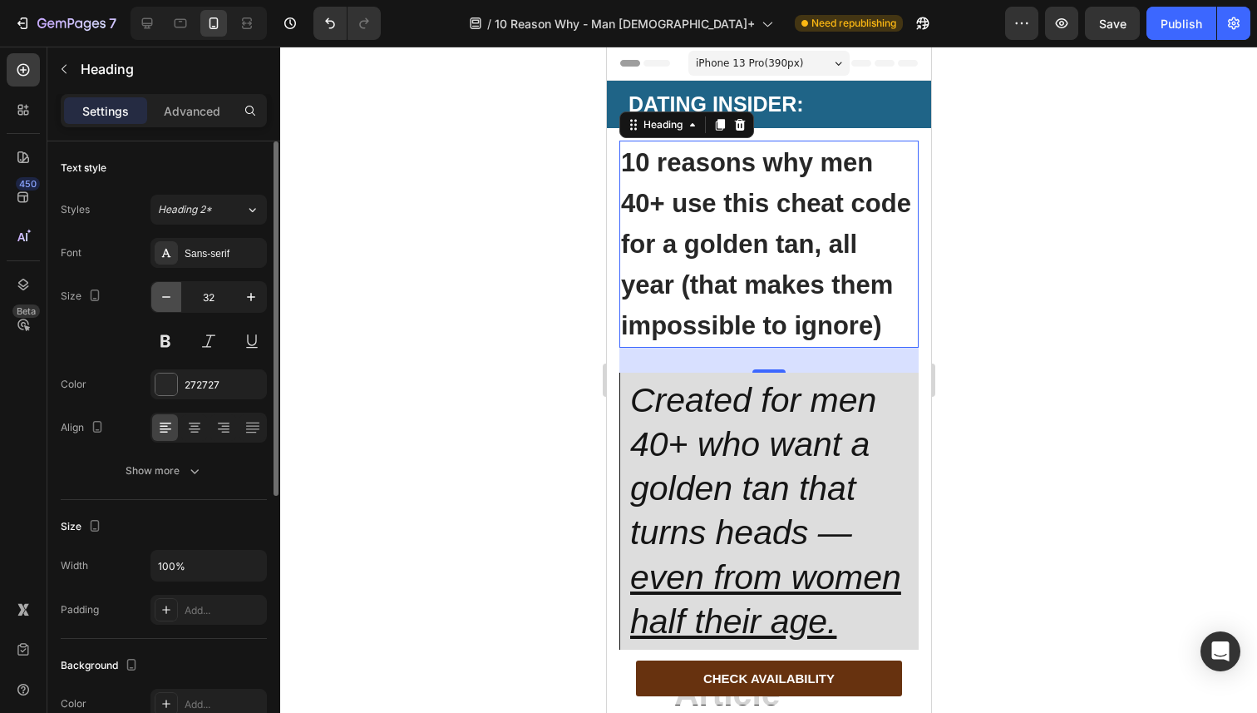
click at [178, 300] on button "button" at bounding box center [166, 297] width 30 height 30
type input "31"
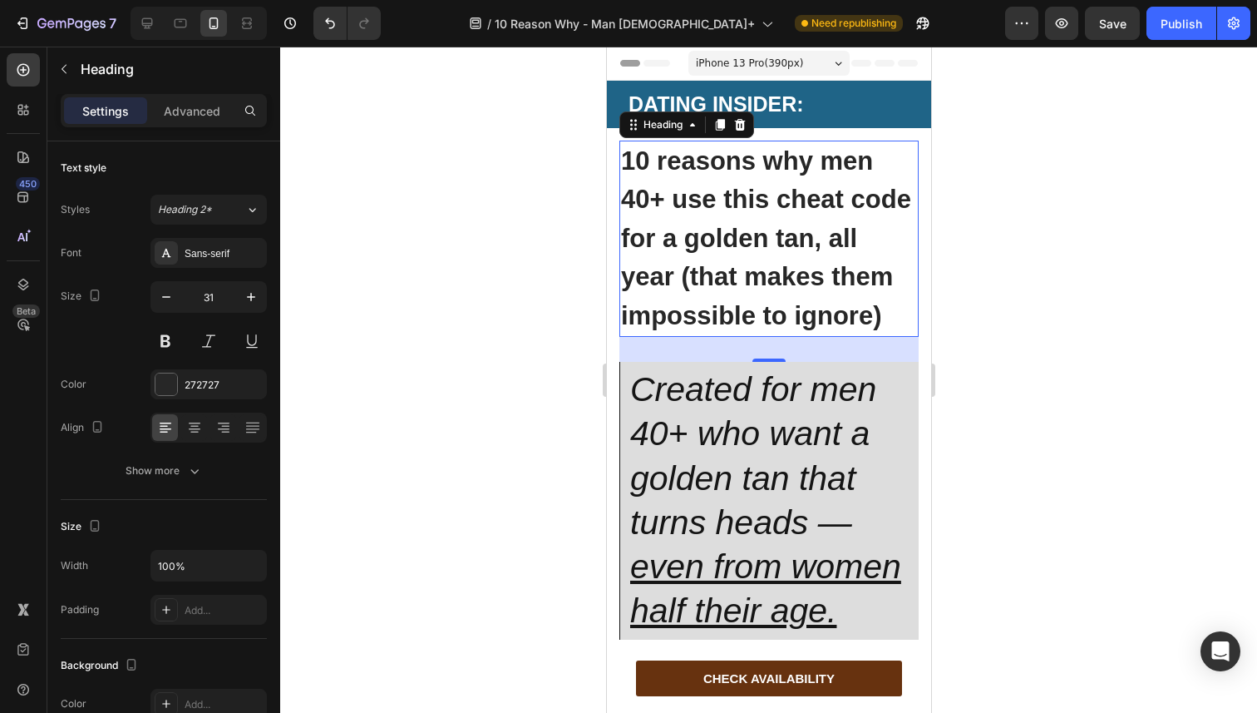
click at [450, 255] on div at bounding box center [768, 380] width 977 height 666
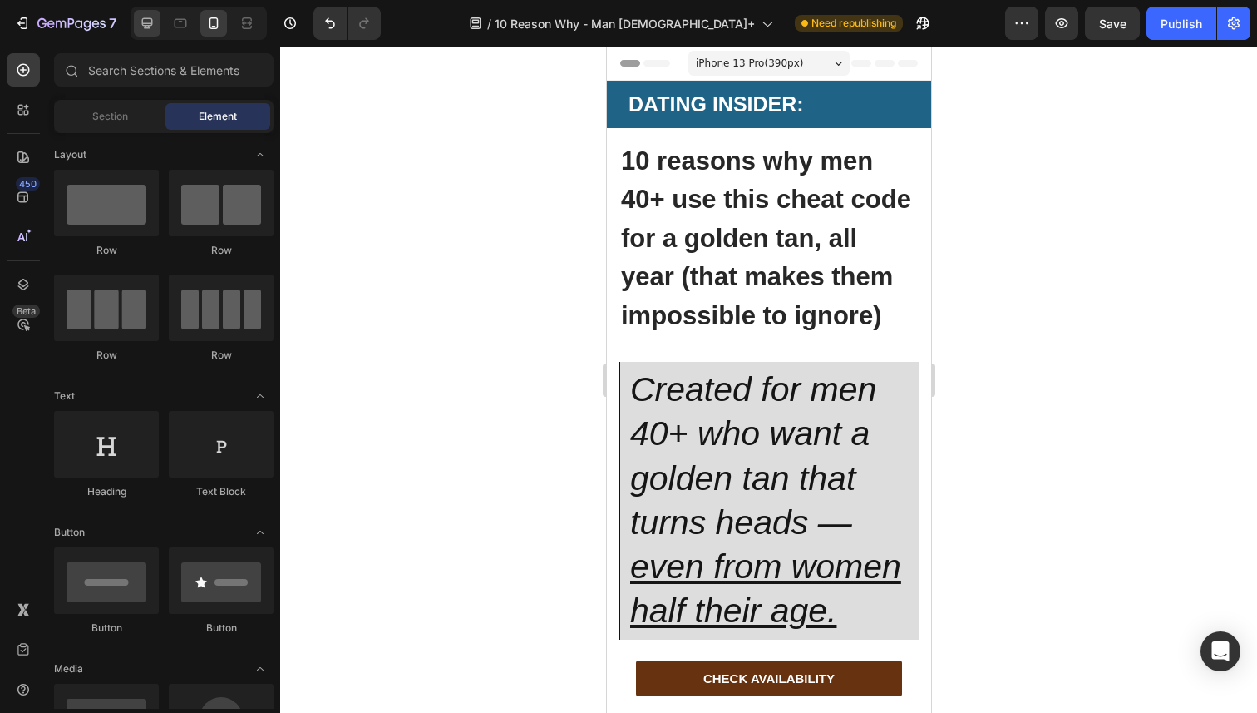
click at [155, 28] on div at bounding box center [147, 23] width 27 height 27
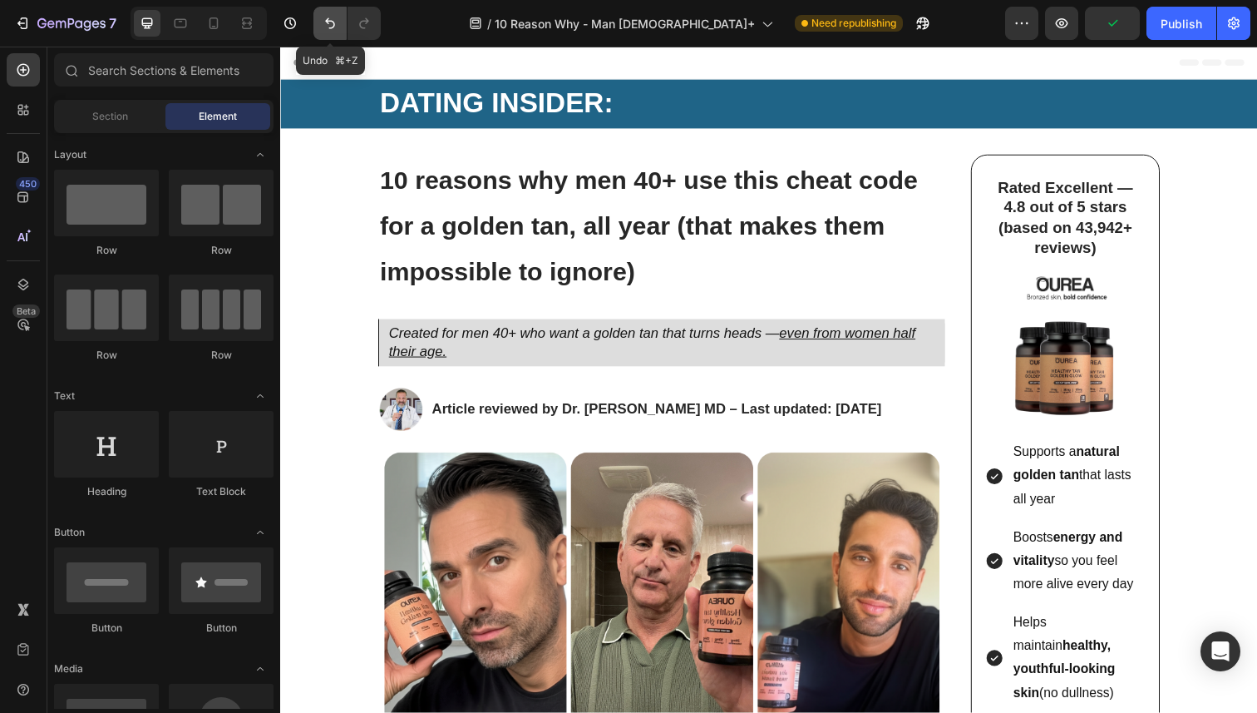
click at [318, 31] on button "Undo/Redo" at bounding box center [329, 23] width 33 height 33
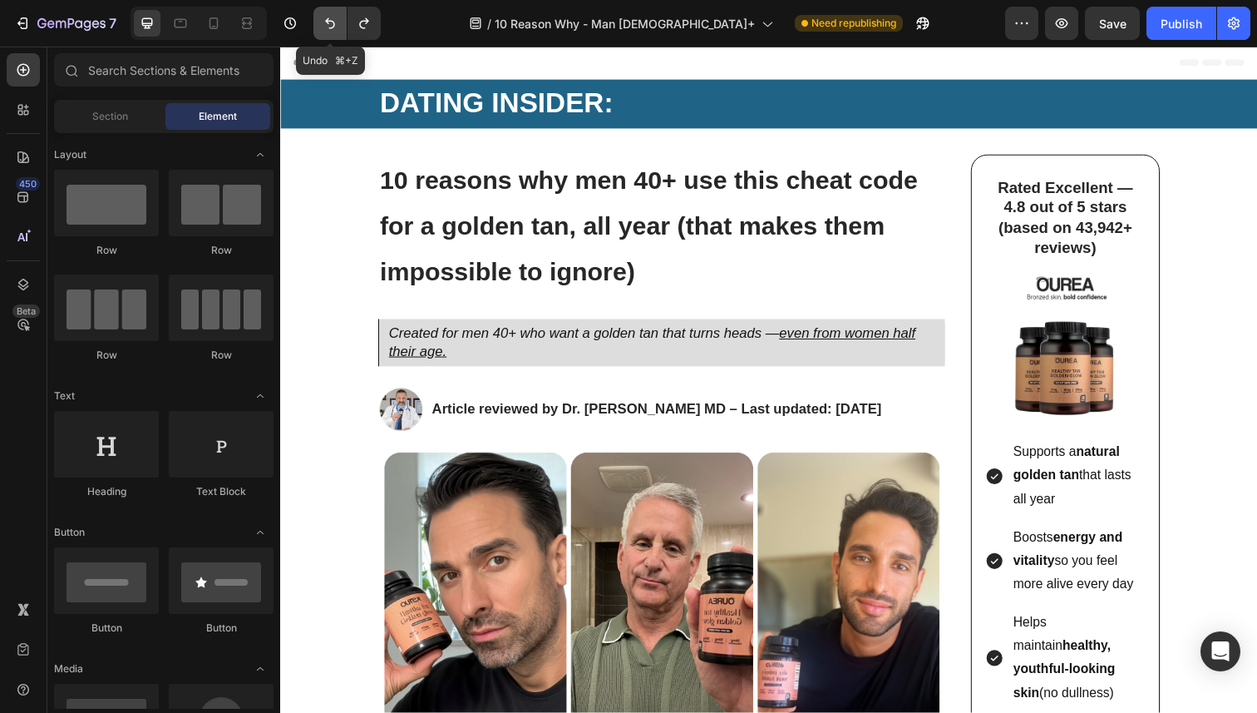
click at [318, 31] on button "Undo/Redo" at bounding box center [329, 23] width 33 height 33
click at [220, 22] on icon at bounding box center [213, 23] width 17 height 17
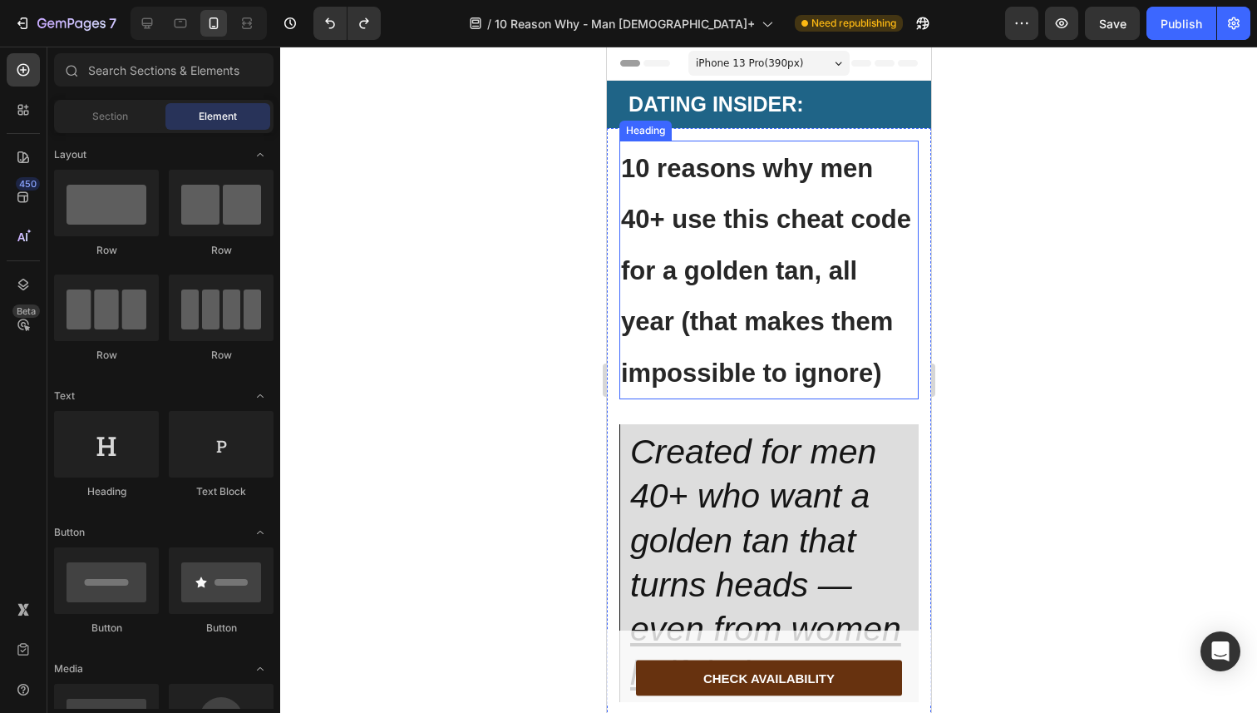
click at [728, 270] on strong "10 reasons why men 40+ use this cheat code for a golden tan, all year (that mak…" at bounding box center [765, 271] width 290 height 234
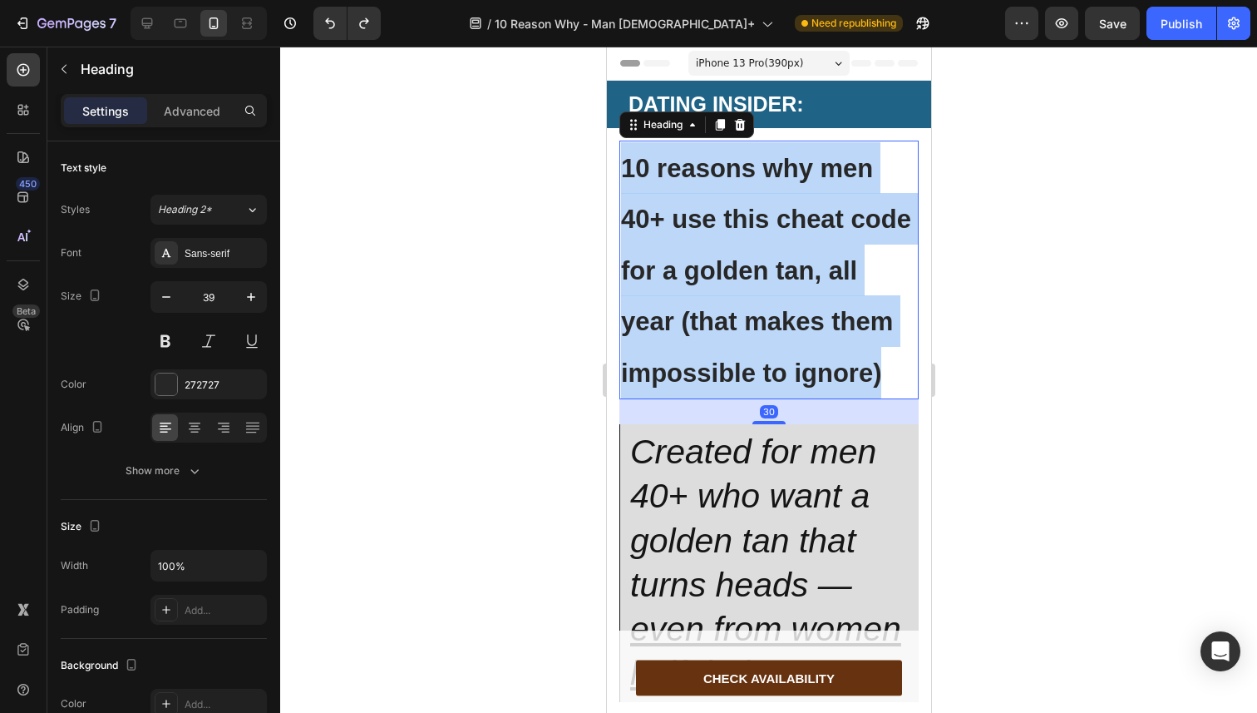
click at [728, 270] on strong "10 reasons why men 40+ use this cheat code for a golden tan, all year (that mak…" at bounding box center [765, 271] width 290 height 234
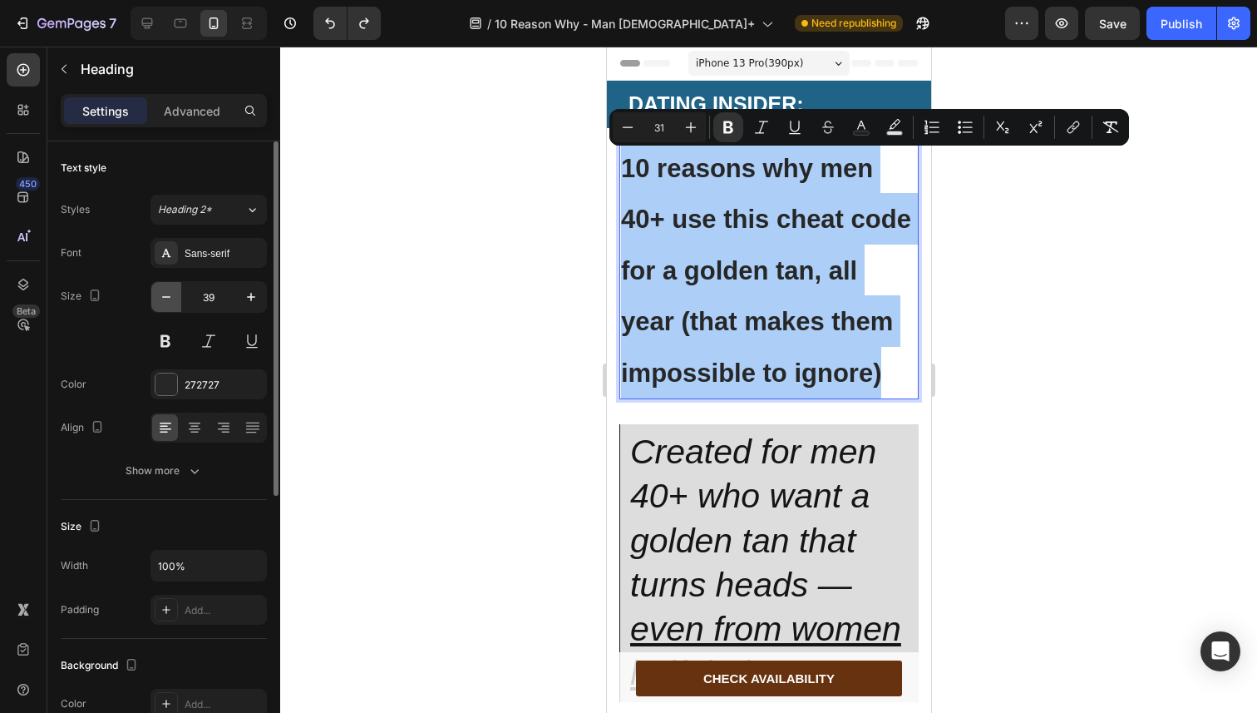
click at [165, 304] on button "button" at bounding box center [166, 297] width 30 height 30
click at [165, 304] on icon "button" at bounding box center [166, 297] width 17 height 17
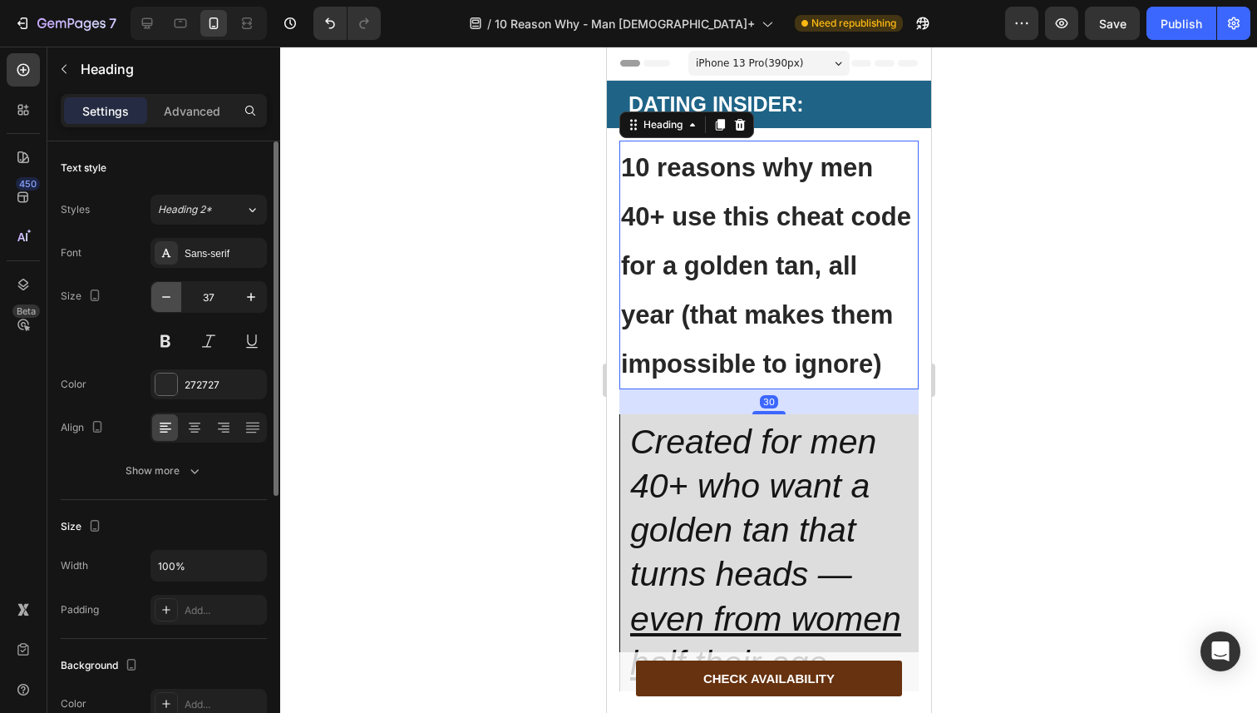
click at [165, 304] on icon "button" at bounding box center [166, 297] width 17 height 17
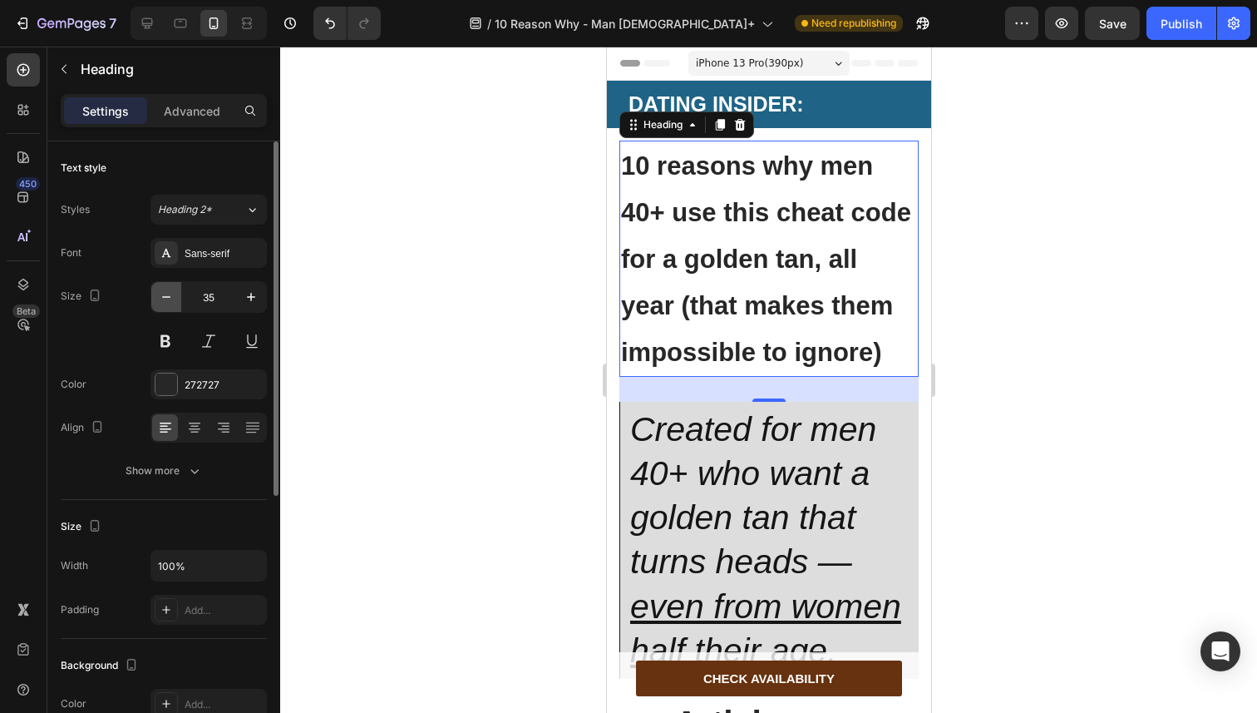
click at [165, 304] on icon "button" at bounding box center [166, 297] width 17 height 17
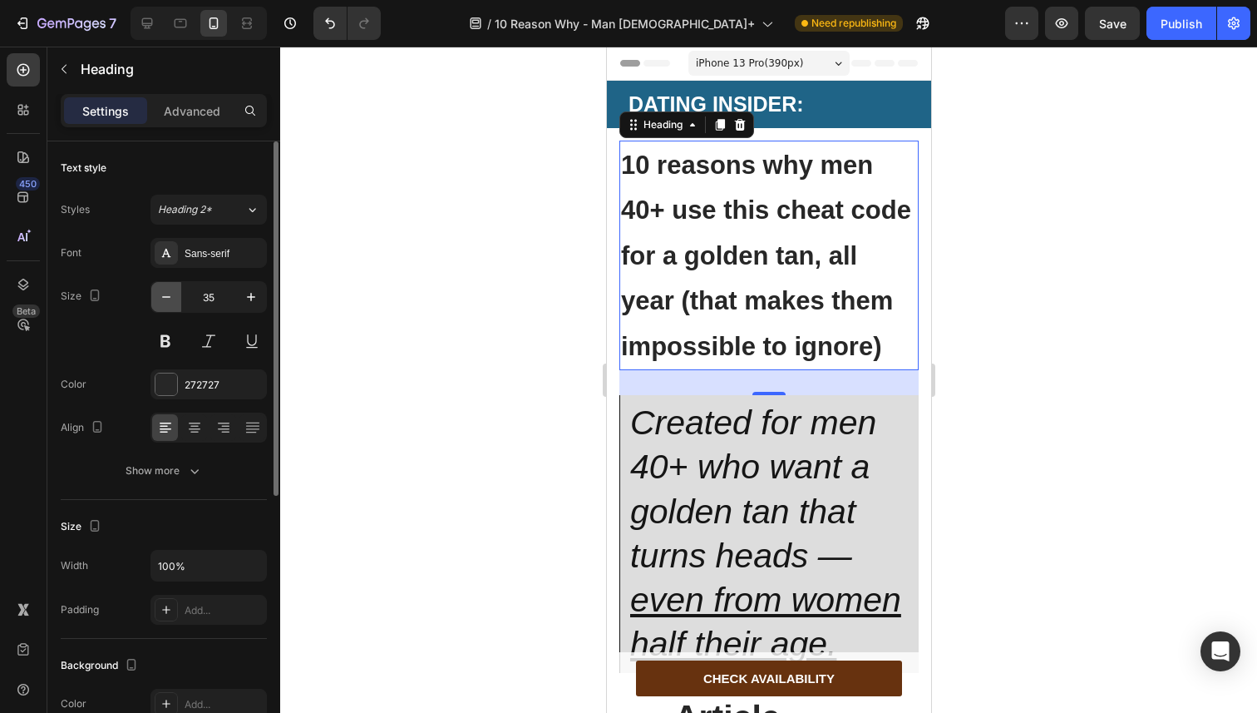
click at [165, 304] on icon "button" at bounding box center [166, 297] width 17 height 17
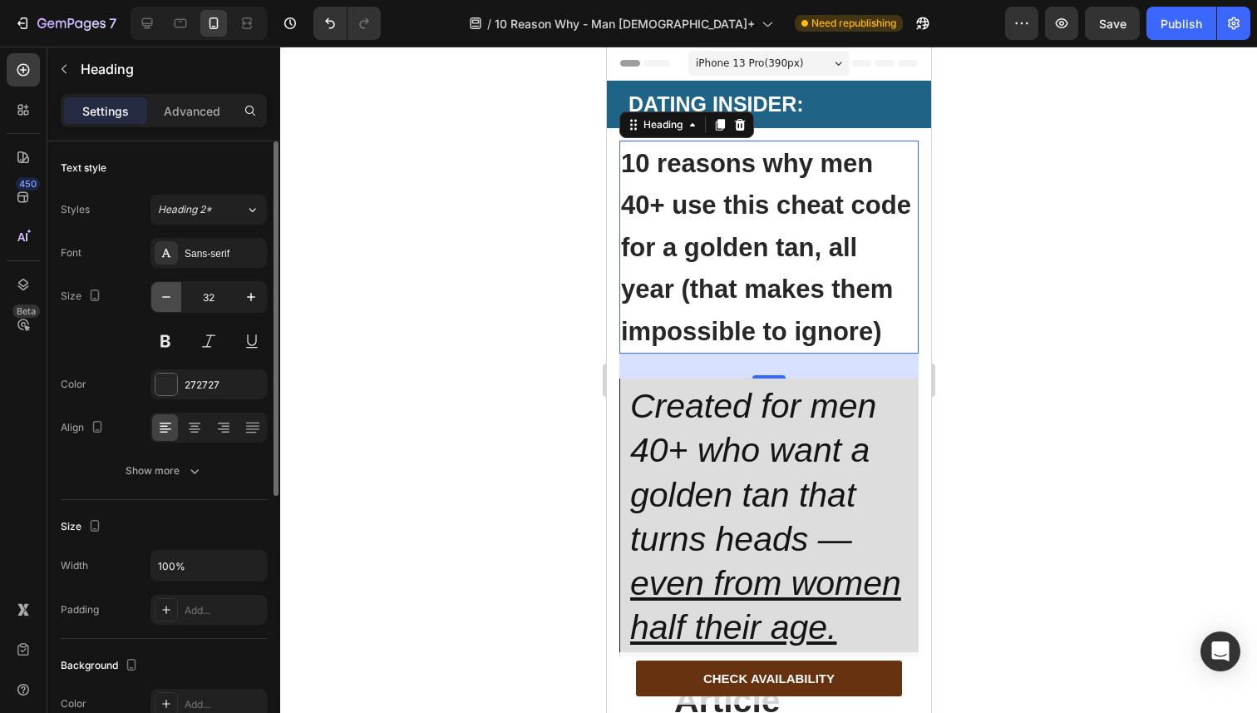
click at [165, 304] on icon "button" at bounding box center [166, 297] width 17 height 17
type input "31"
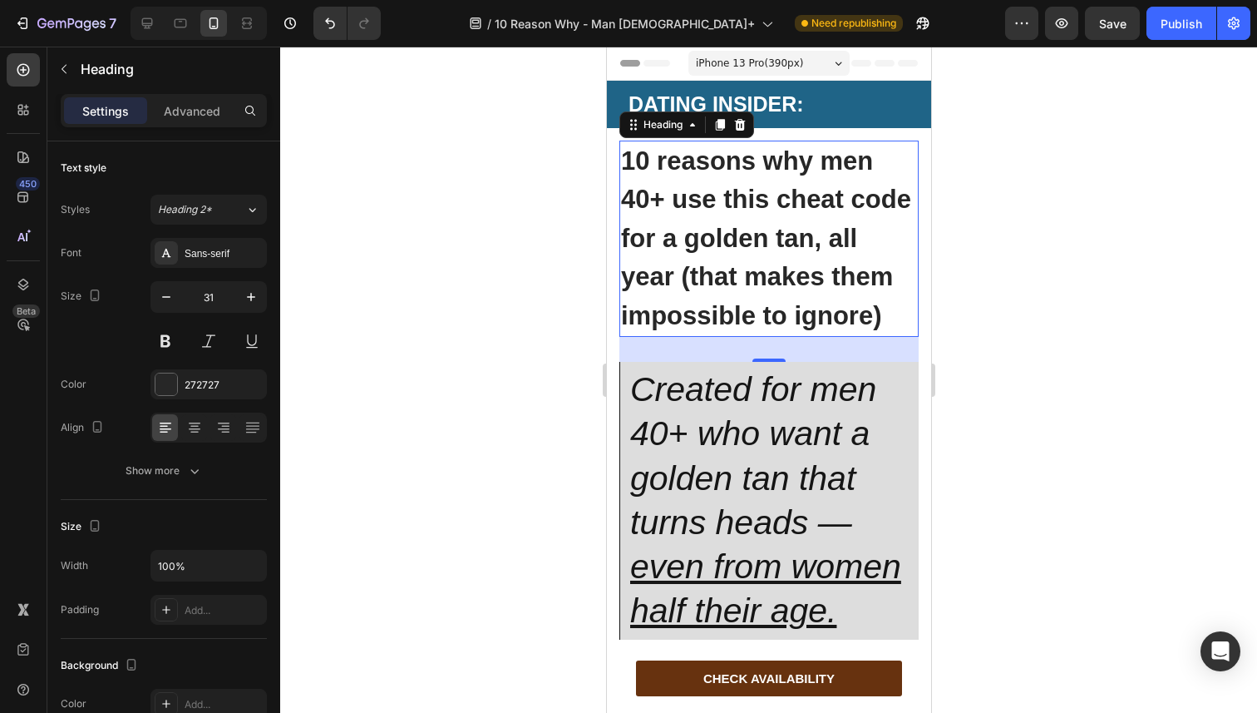
click at [518, 281] on div at bounding box center [768, 380] width 977 height 666
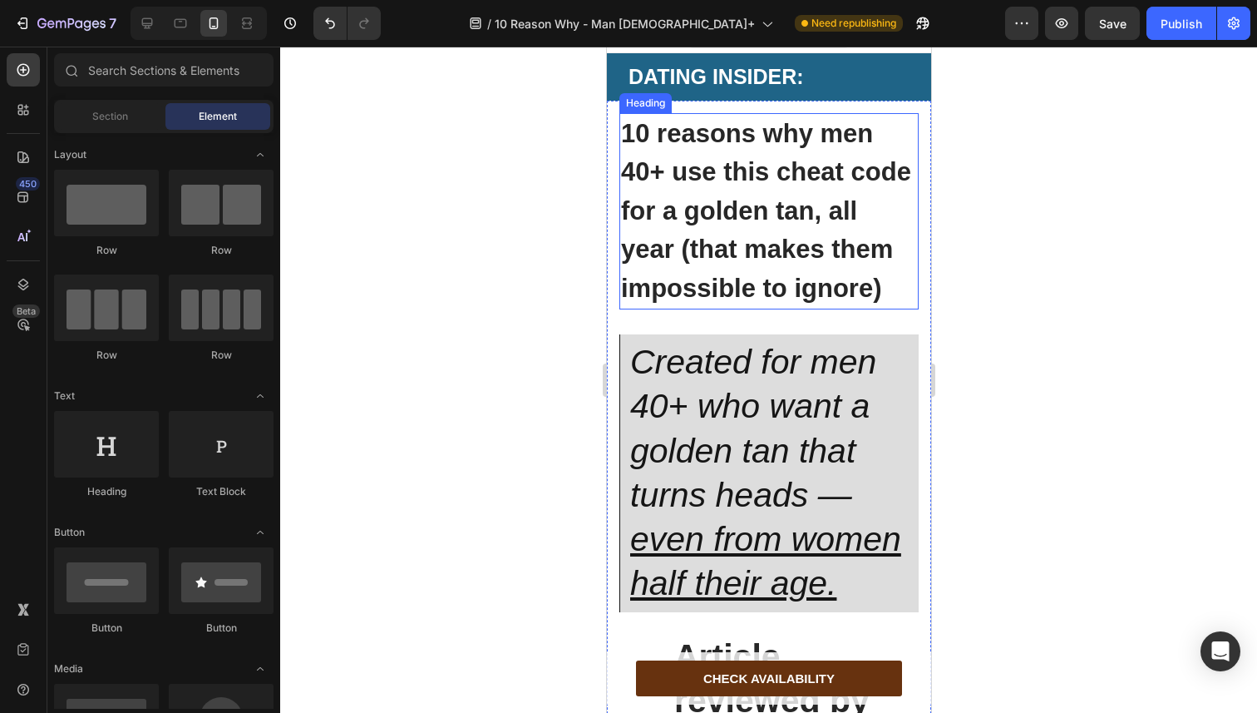
scroll to position [153, 0]
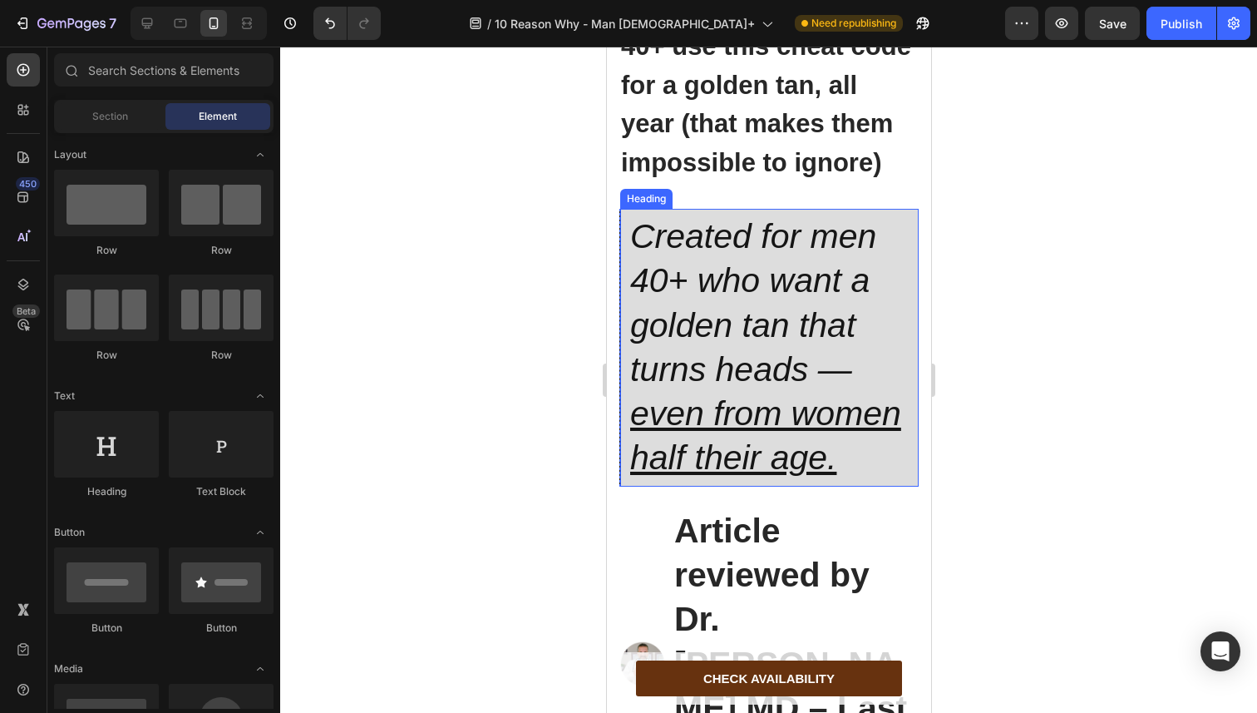
click at [705, 361] on icon "Created for men 40+ who want a golden tan that turns heads — even from women ha…" at bounding box center [764, 346] width 271 height 259
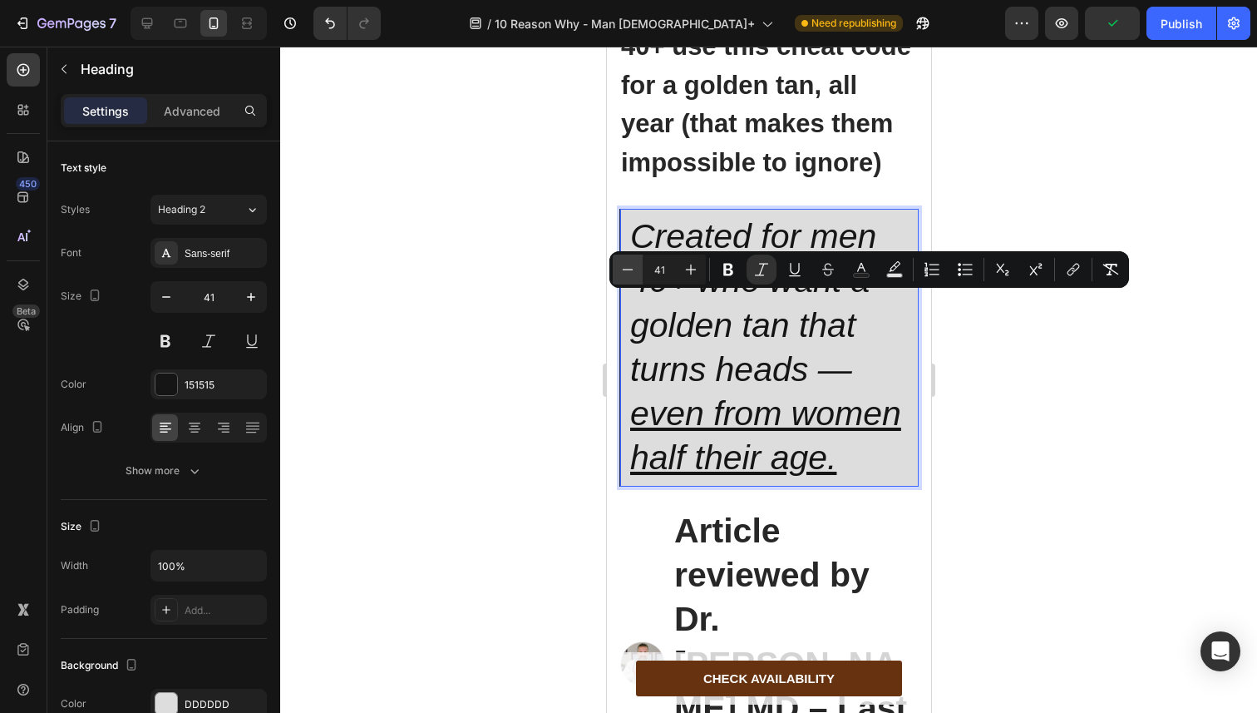
click at [620, 276] on icon "Editor contextual toolbar" at bounding box center [627, 269] width 17 height 17
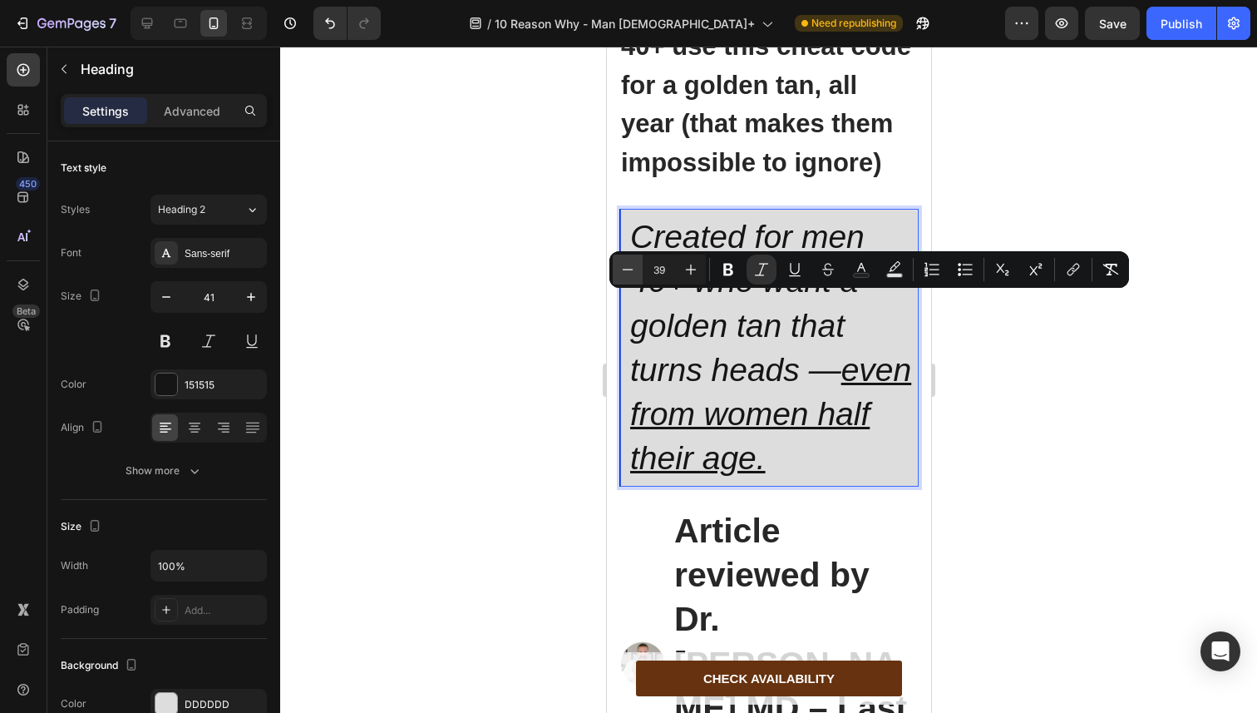
click at [620, 276] on icon "Editor contextual toolbar" at bounding box center [627, 269] width 17 height 17
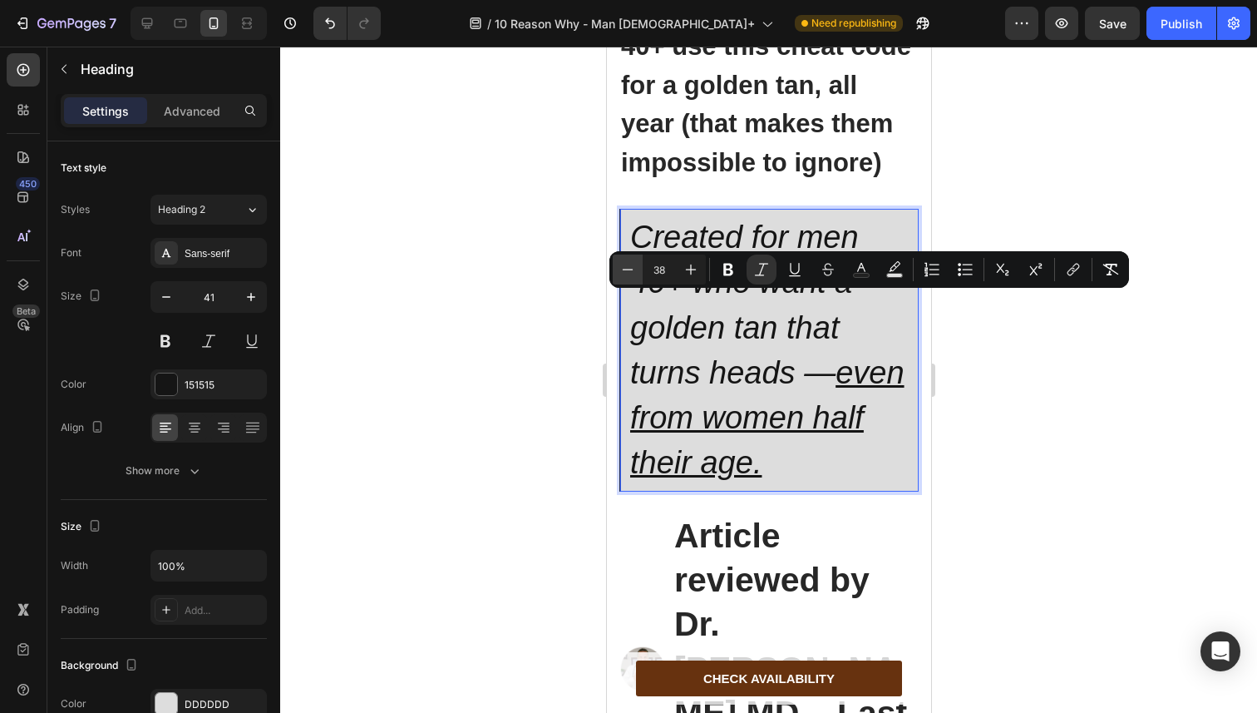
click at [620, 276] on icon "Editor contextual toolbar" at bounding box center [627, 269] width 17 height 17
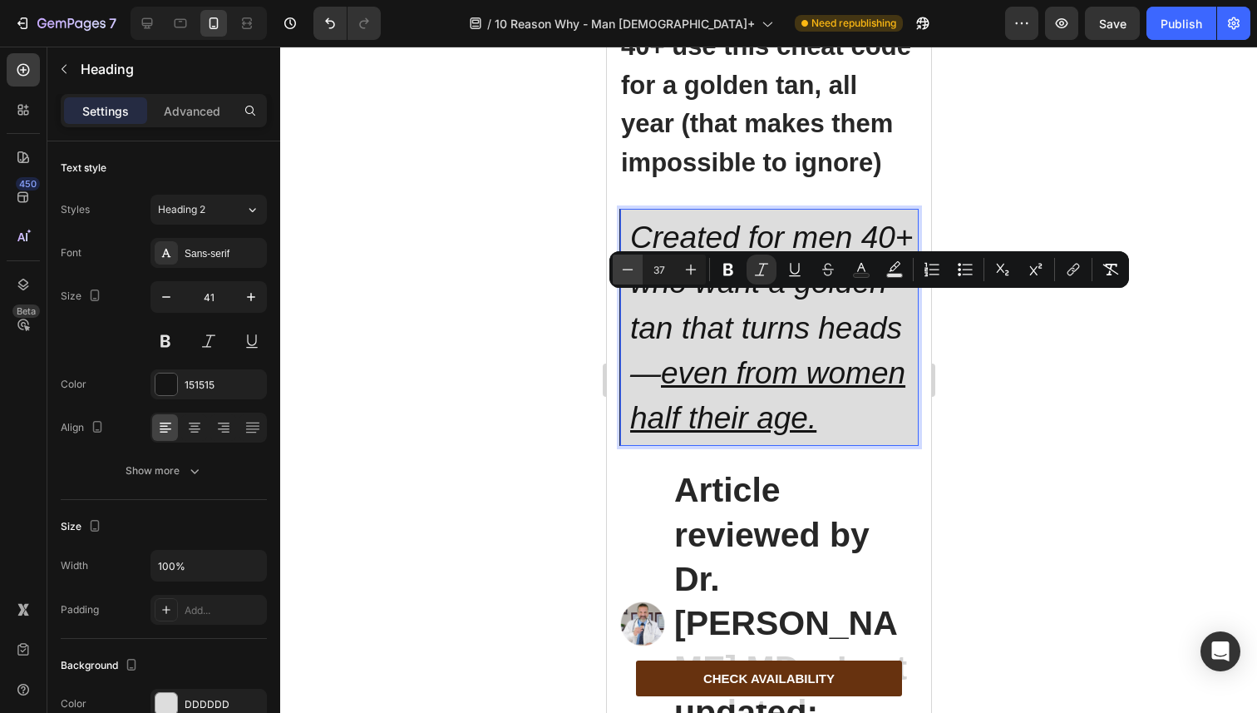
click at [620, 276] on icon "Editor contextual toolbar" at bounding box center [627, 269] width 17 height 17
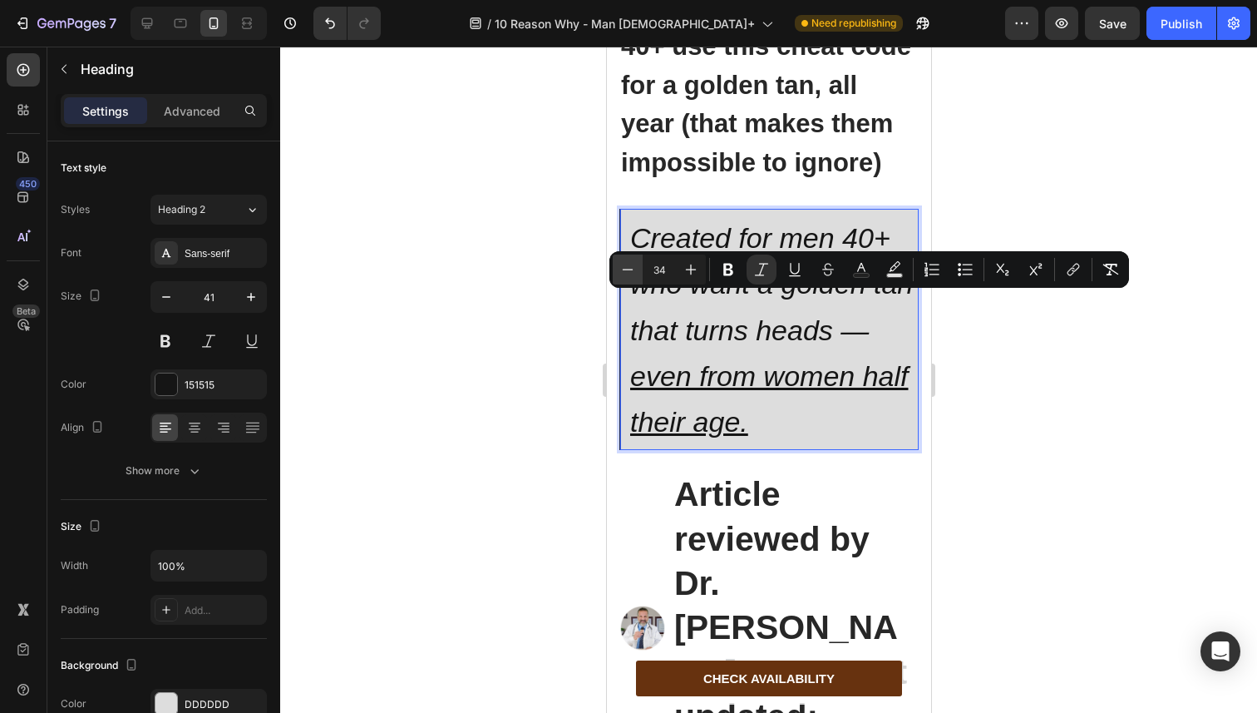
click at [620, 276] on icon "Editor contextual toolbar" at bounding box center [627, 269] width 17 height 17
type input "31"
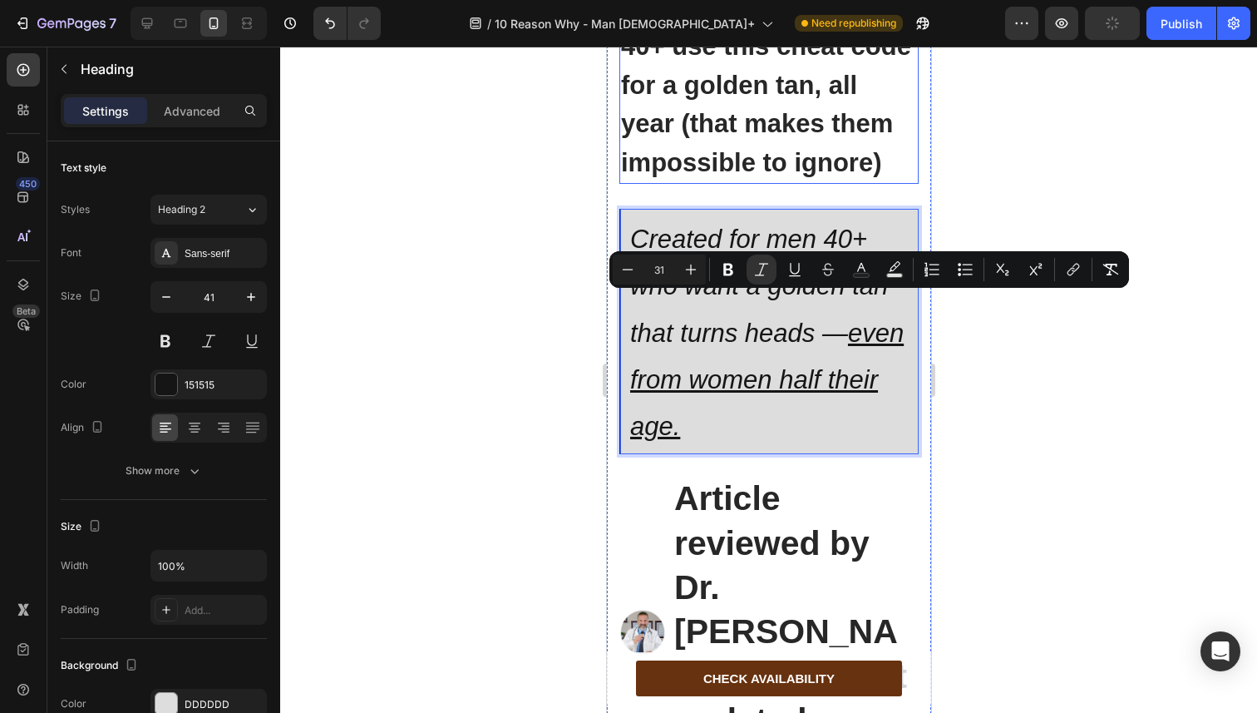
click at [669, 183] on p "⁠⁠⁠⁠⁠⁠⁠ 10 reasons why men 40+ use this cheat code for a golden tan, all year (…" at bounding box center [768, 86] width 296 height 194
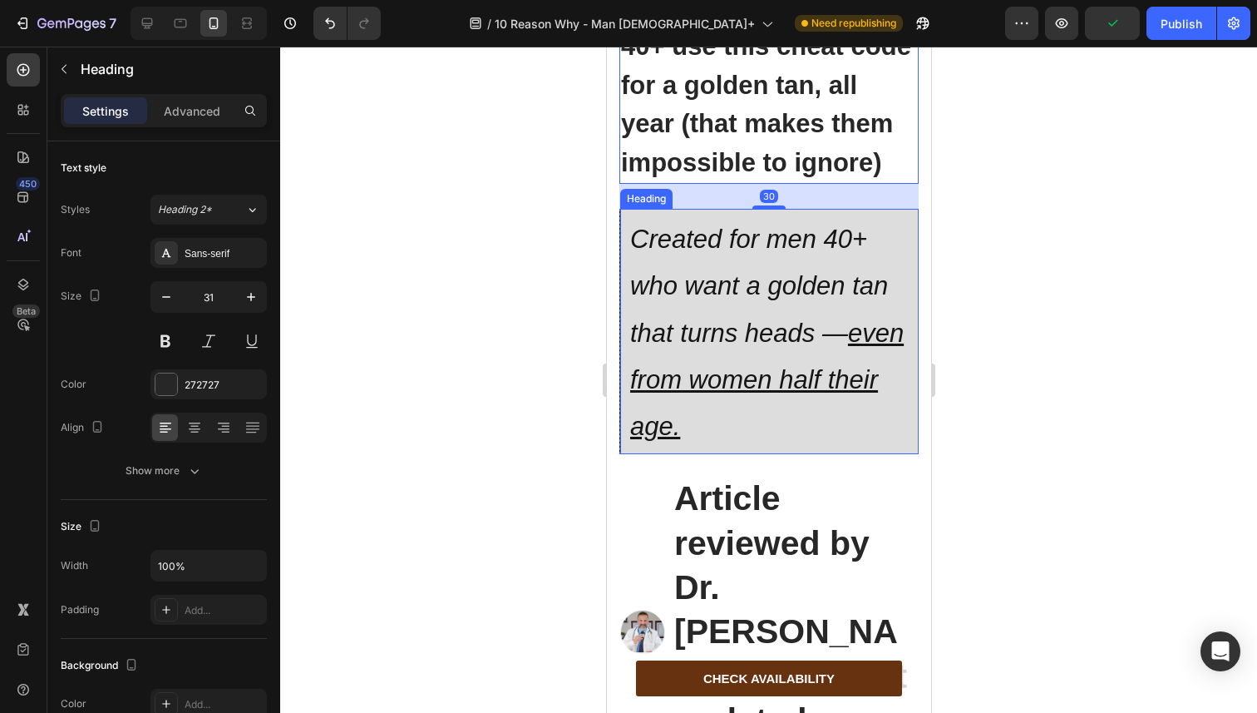
click at [693, 343] on p "⁠⁠⁠⁠⁠⁠⁠ Created for men 40+ who want a golden tan that turns heads — even from …" at bounding box center [772, 332] width 287 height 234
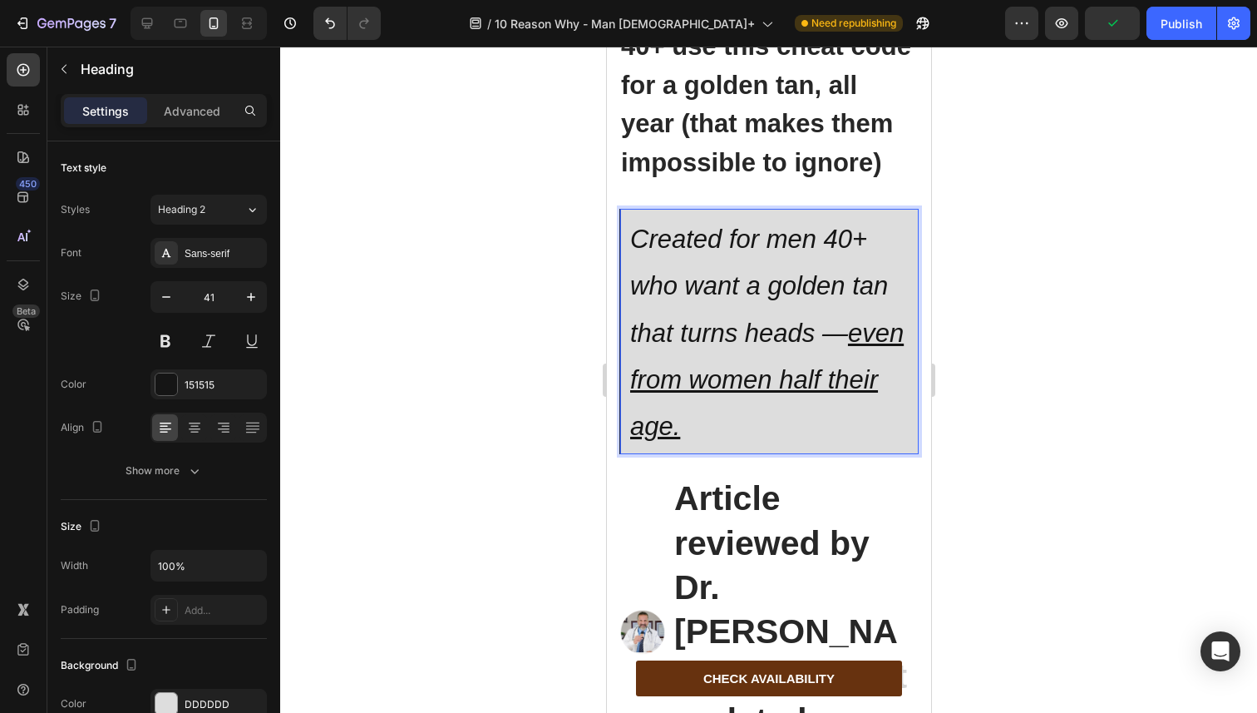
click at [693, 343] on p "Created for men 40+ who want a golden tan that turns heads — even from women ha…" at bounding box center [772, 332] width 287 height 234
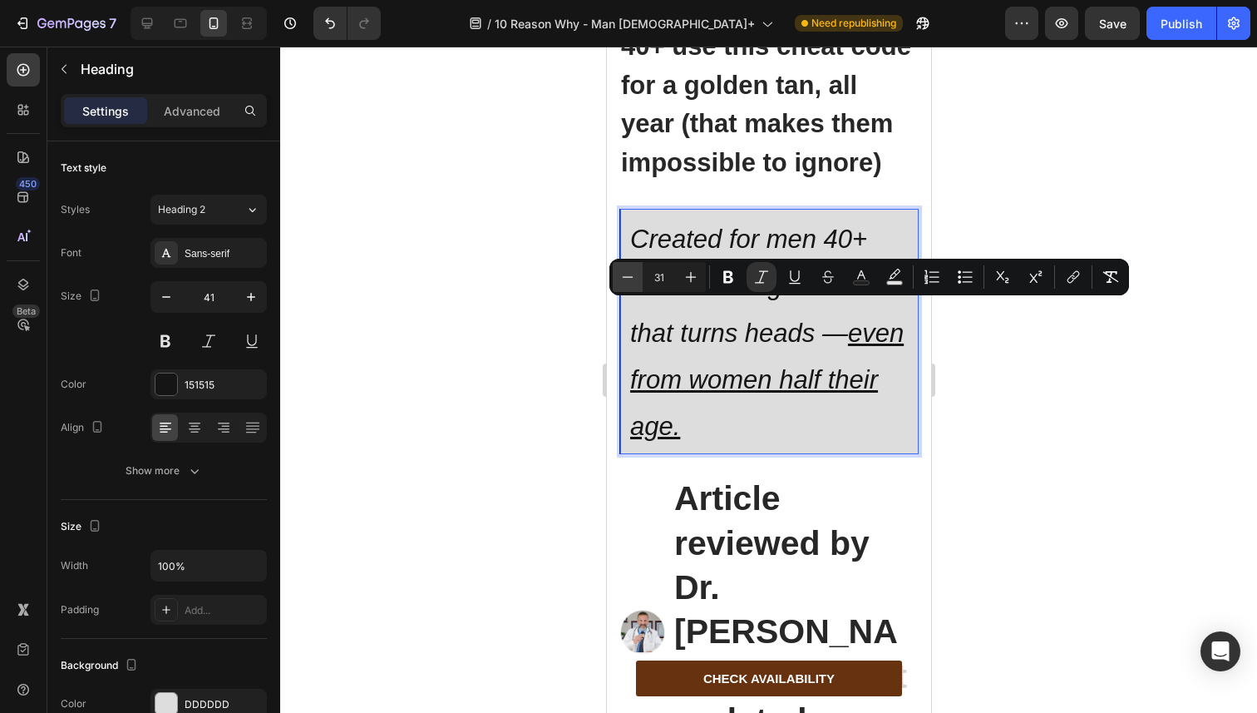
click at [629, 278] on icon "Editor contextual toolbar" at bounding box center [627, 277] width 17 height 17
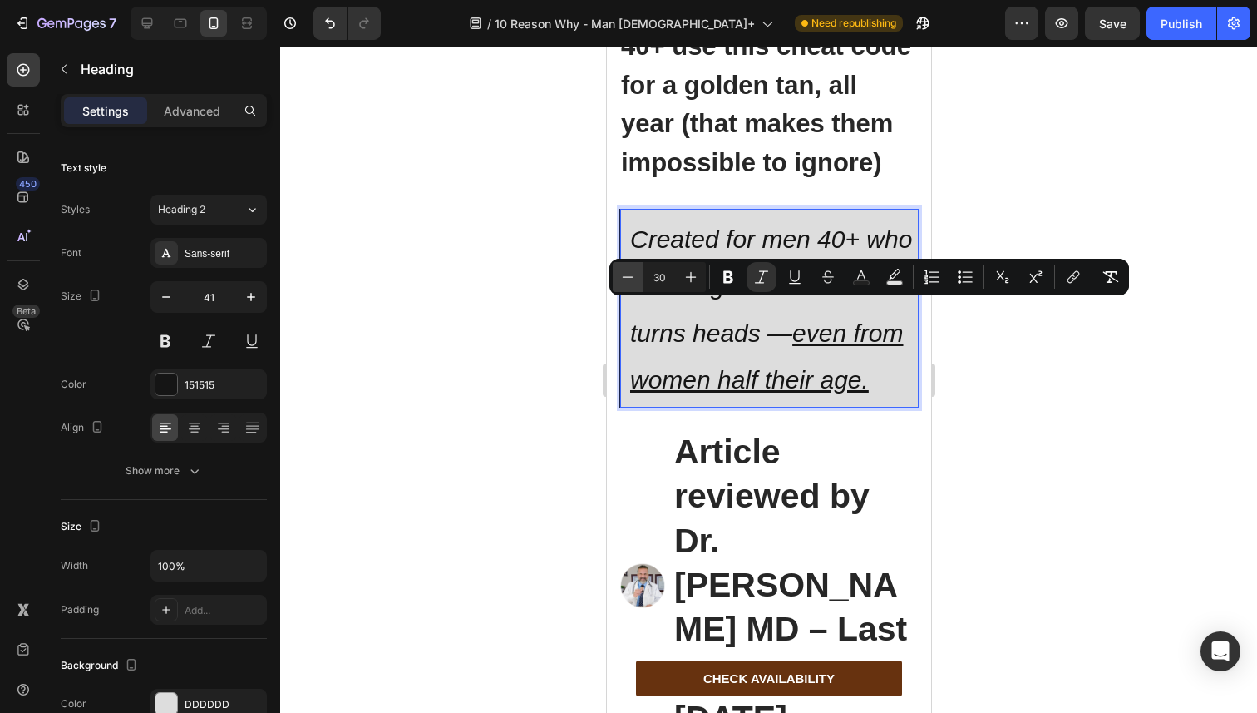
click at [629, 278] on icon "Editor contextual toolbar" at bounding box center [627, 277] width 17 height 17
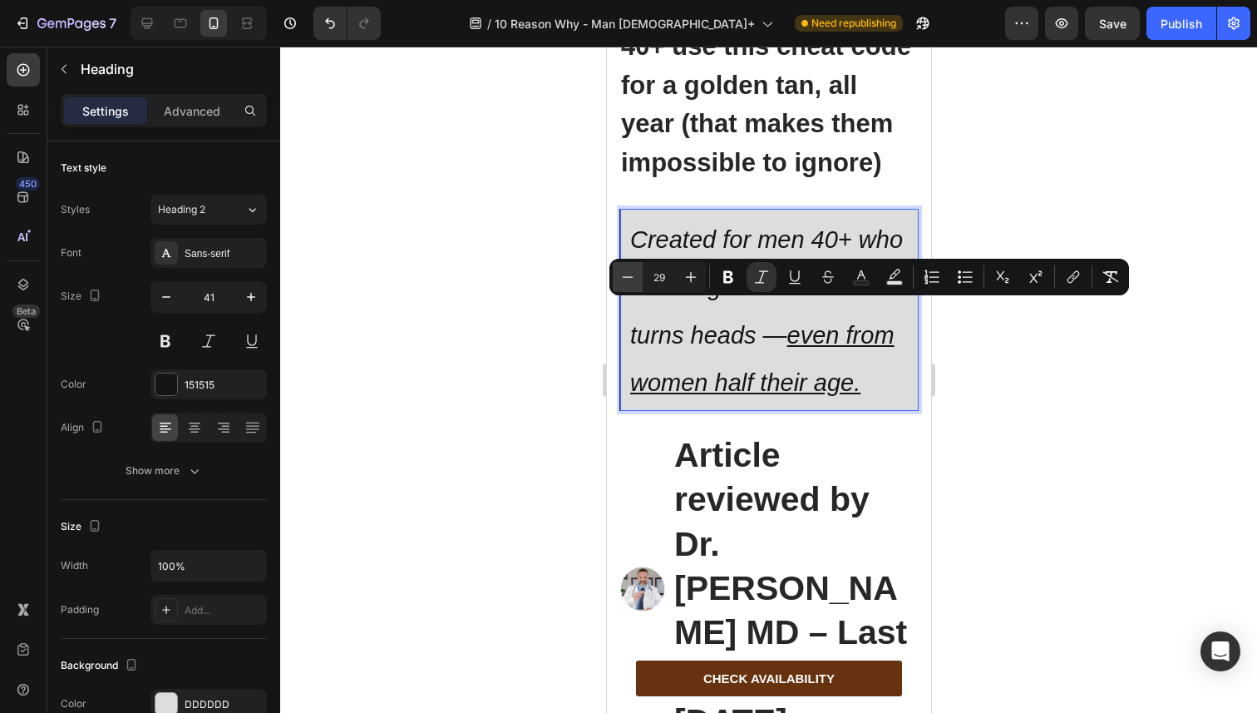
click at [629, 278] on icon "Editor contextual toolbar" at bounding box center [627, 277] width 17 height 17
type input "27"
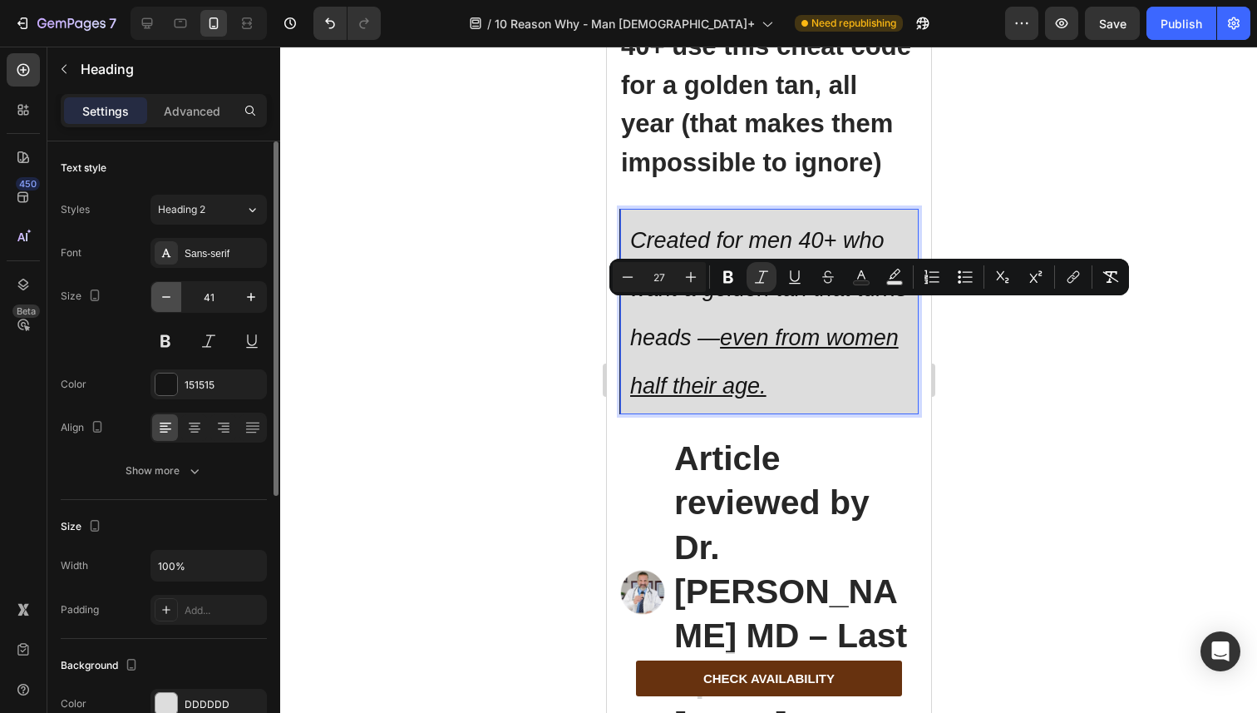
click at [178, 301] on button "button" at bounding box center [166, 297] width 30 height 30
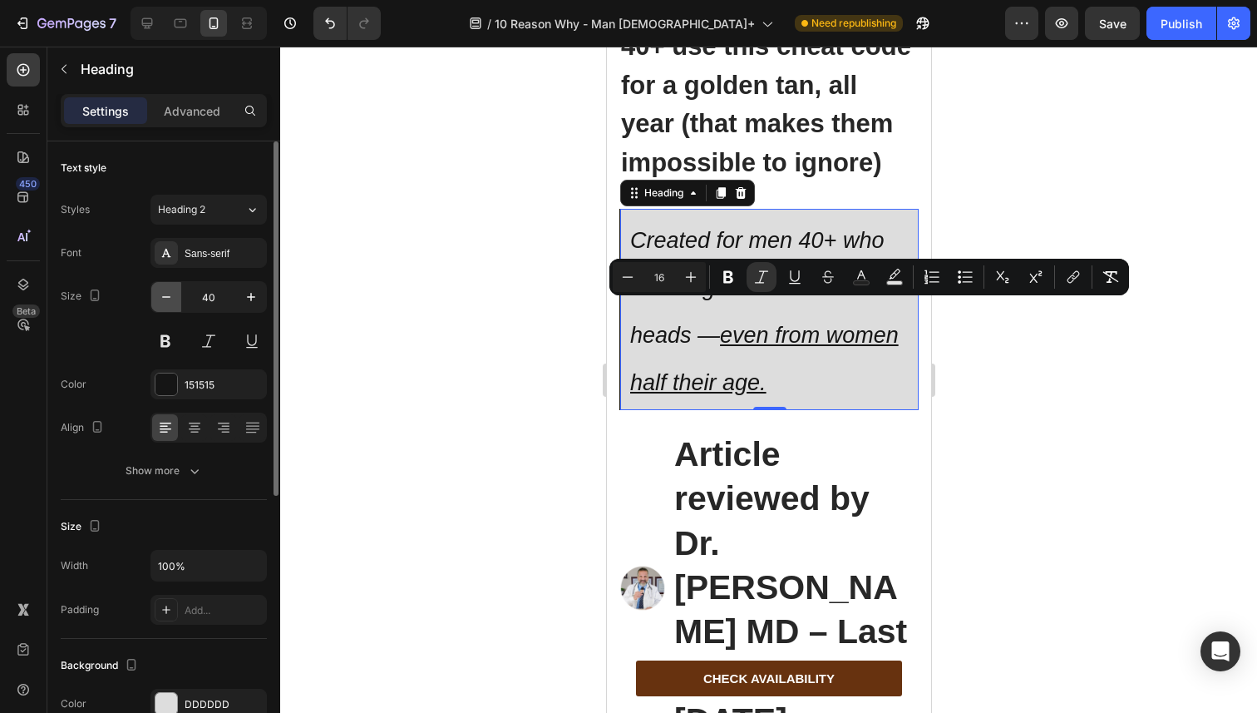
click at [178, 301] on button "button" at bounding box center [166, 297] width 30 height 30
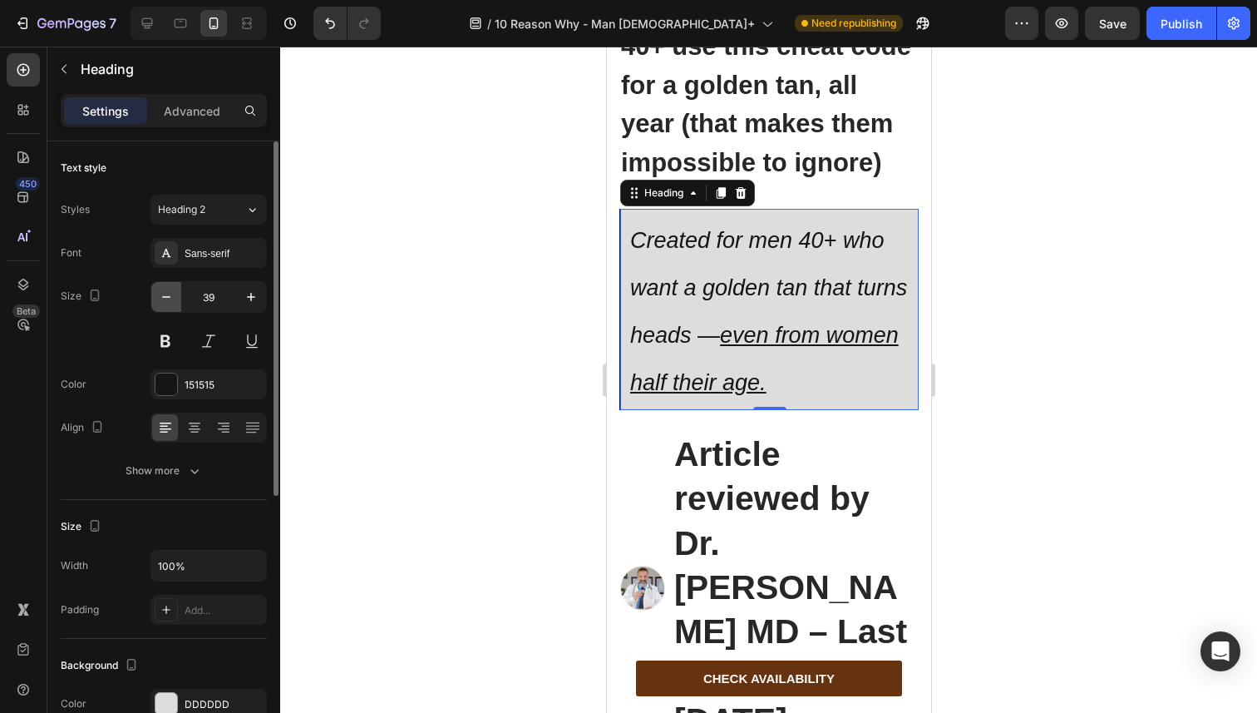
click at [178, 301] on button "button" at bounding box center [166, 297] width 30 height 30
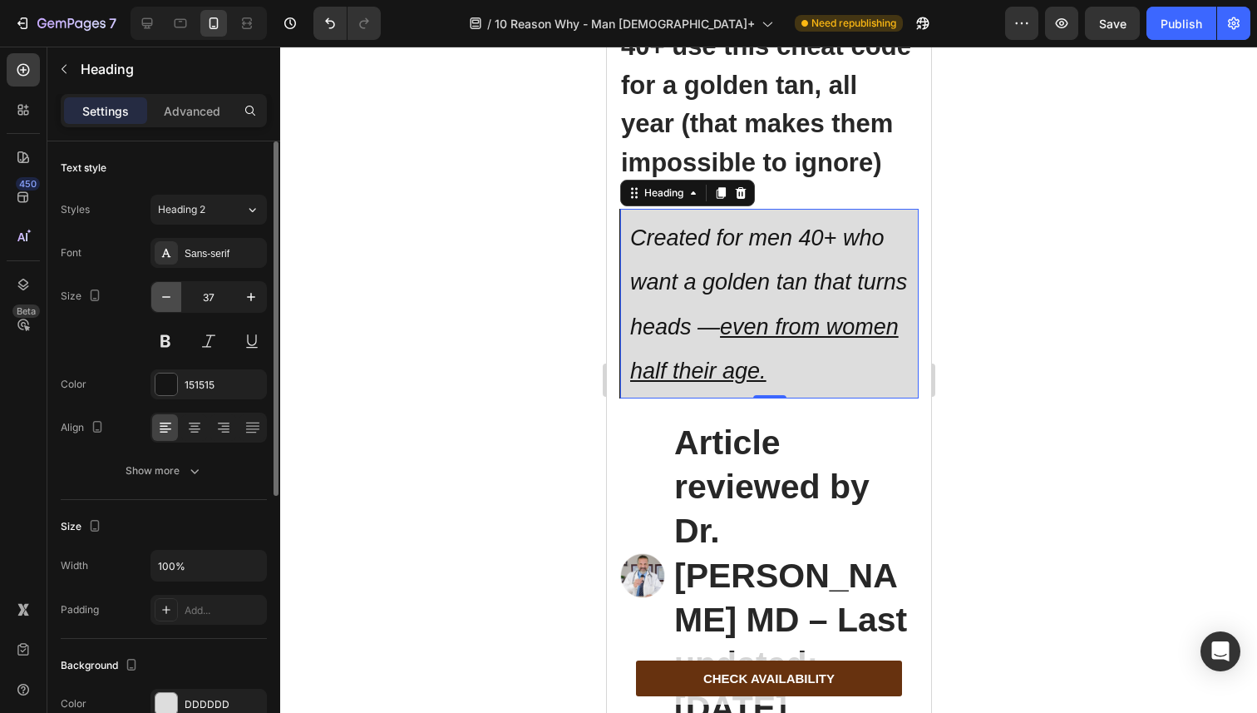
click at [178, 301] on button "button" at bounding box center [166, 297] width 30 height 30
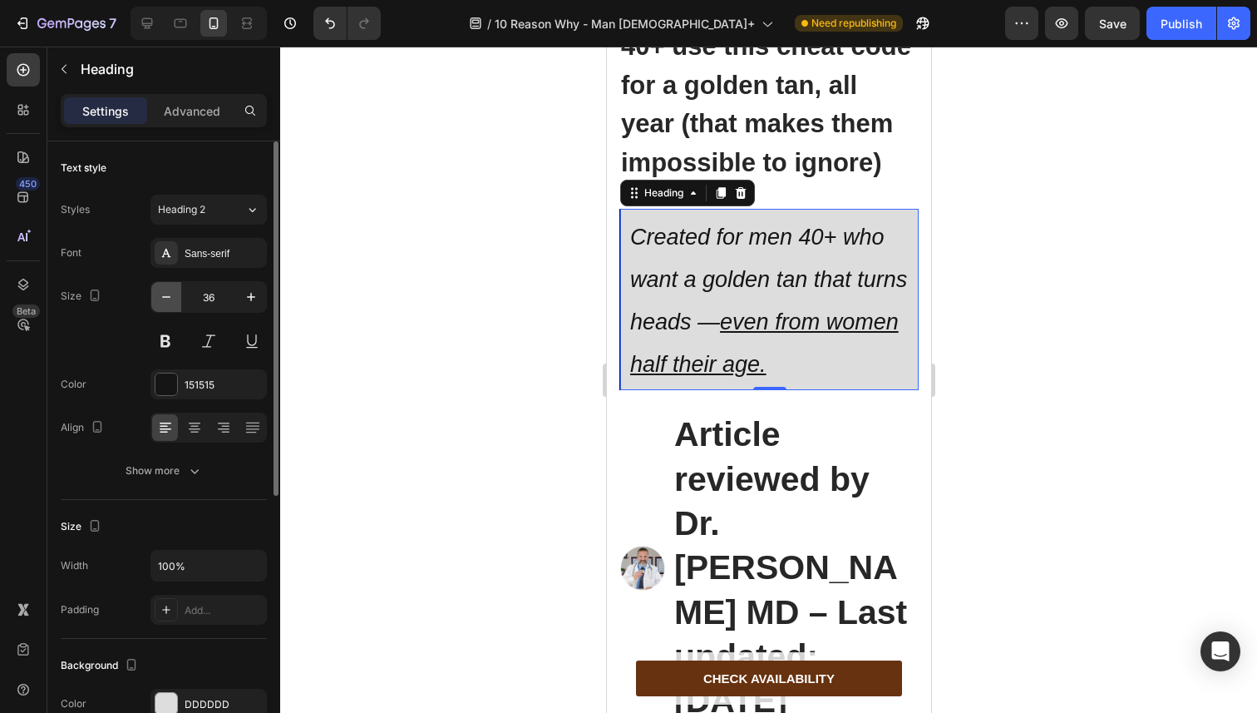
click at [178, 301] on button "button" at bounding box center [166, 297] width 30 height 30
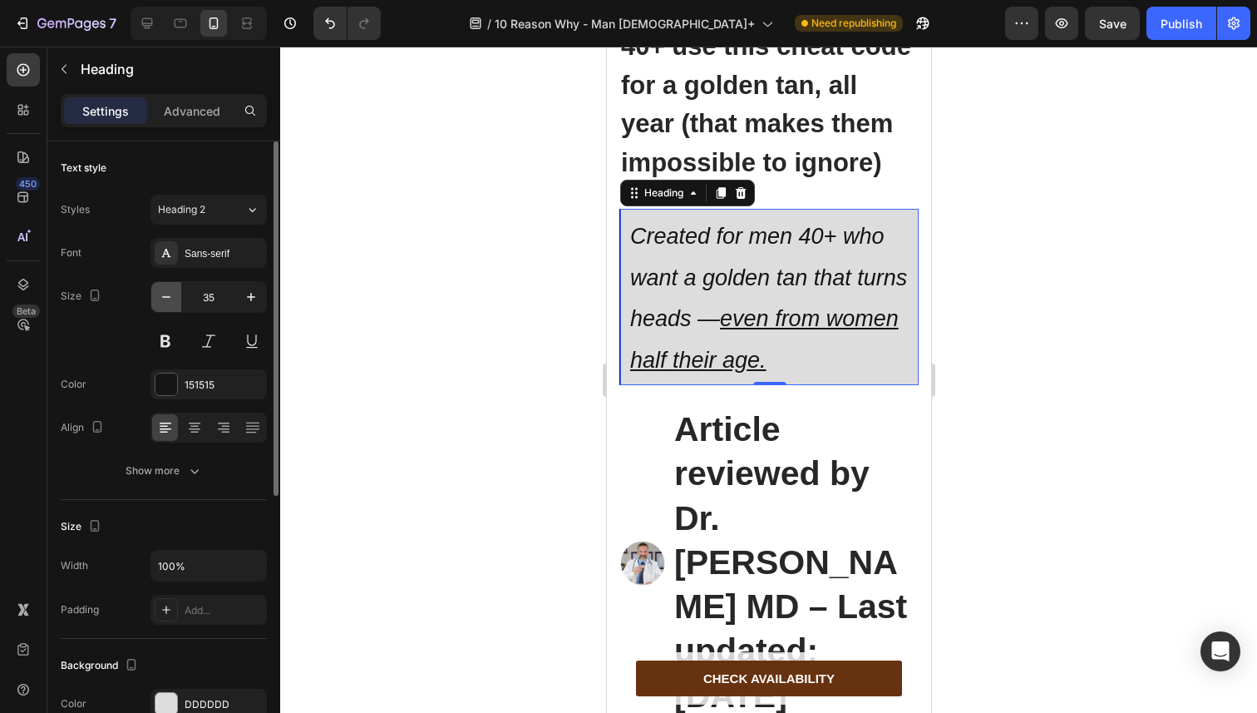
click at [178, 301] on button "button" at bounding box center [166, 297] width 30 height 30
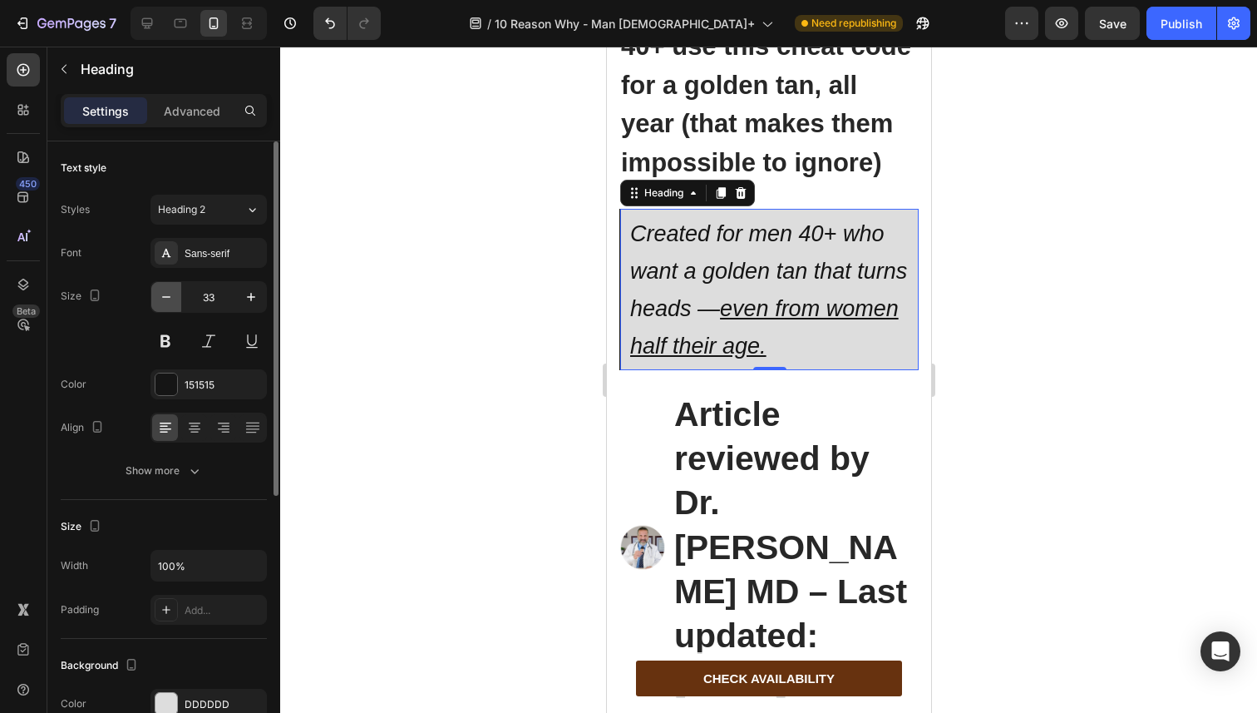
click at [178, 301] on button "button" at bounding box center [166, 297] width 30 height 30
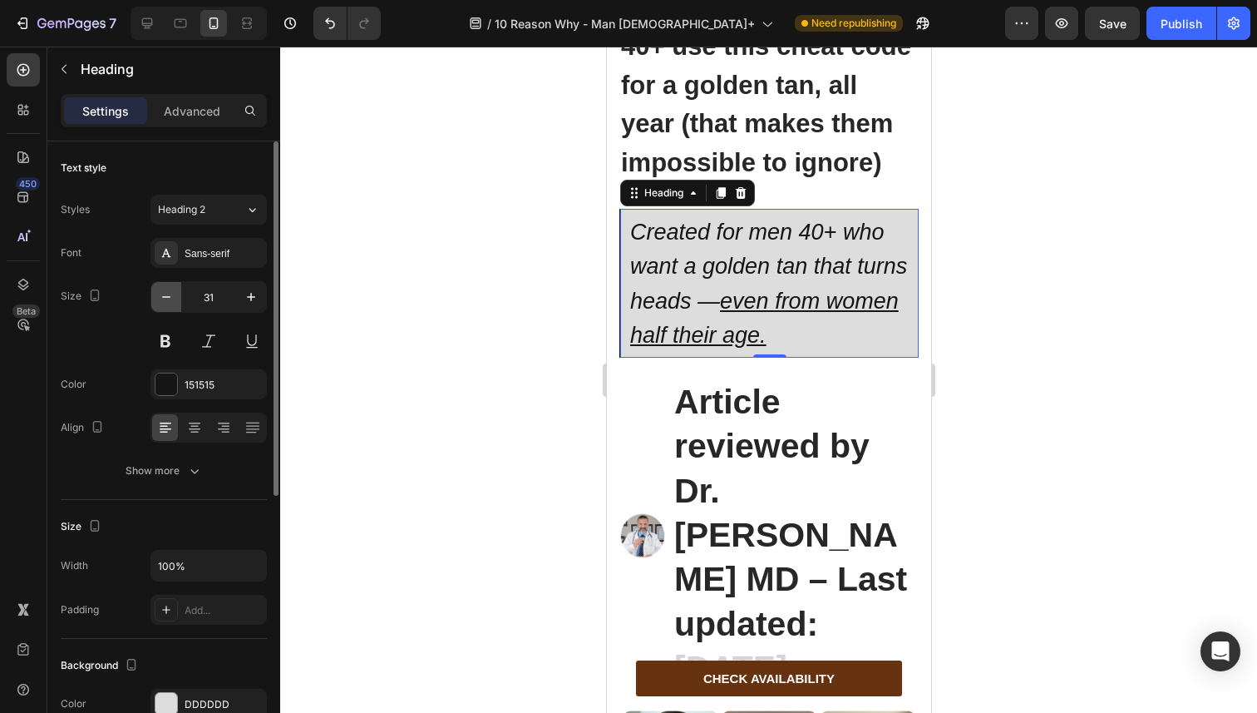
click at [178, 301] on button "button" at bounding box center [166, 297] width 30 height 30
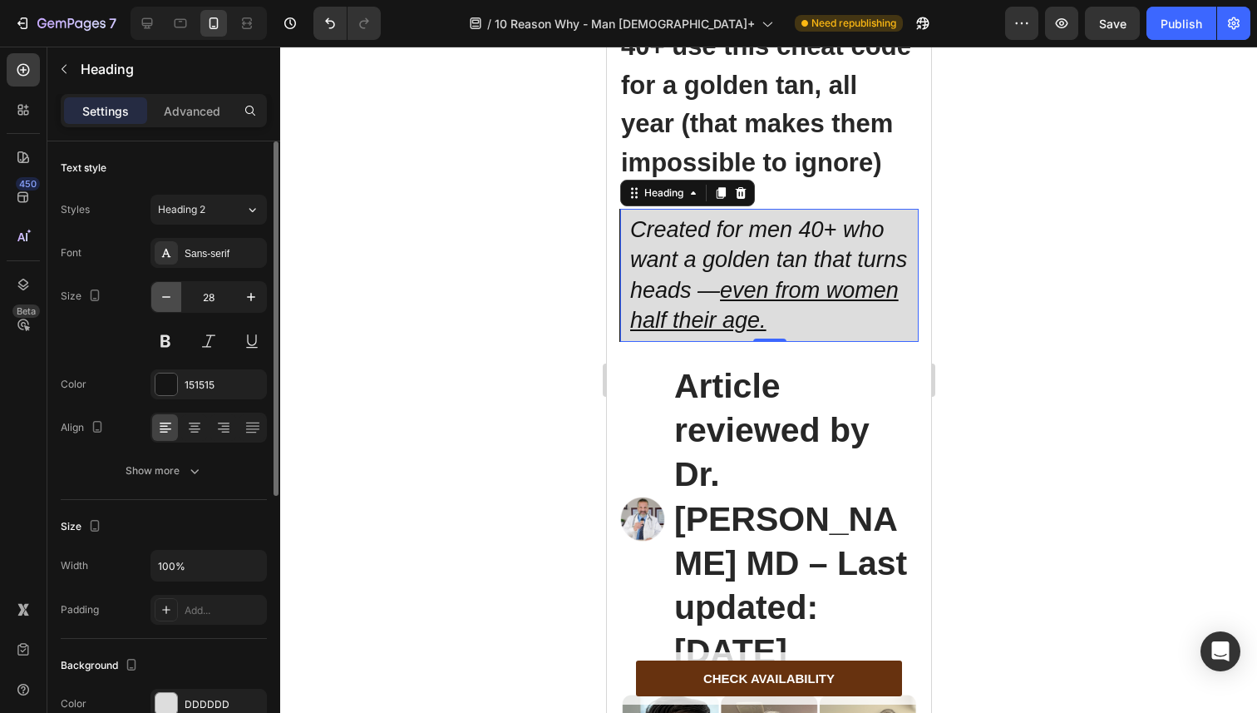
click at [178, 301] on button "button" at bounding box center [166, 297] width 30 height 30
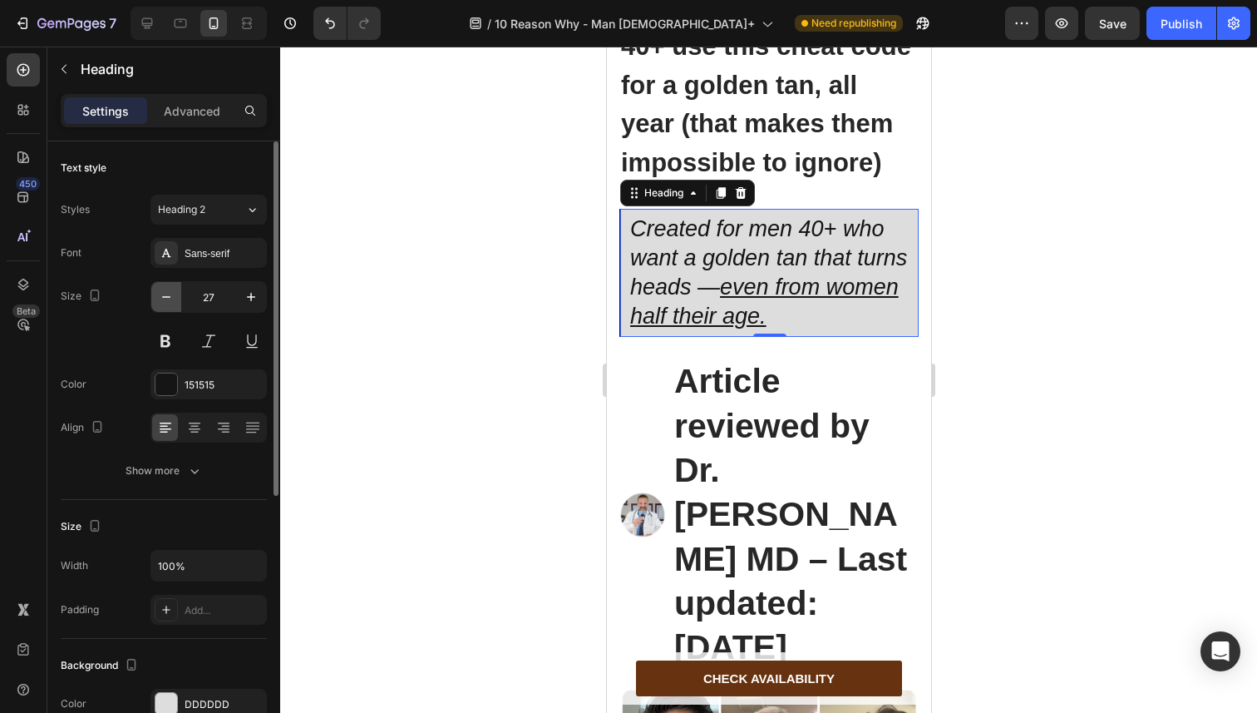
type input "26"
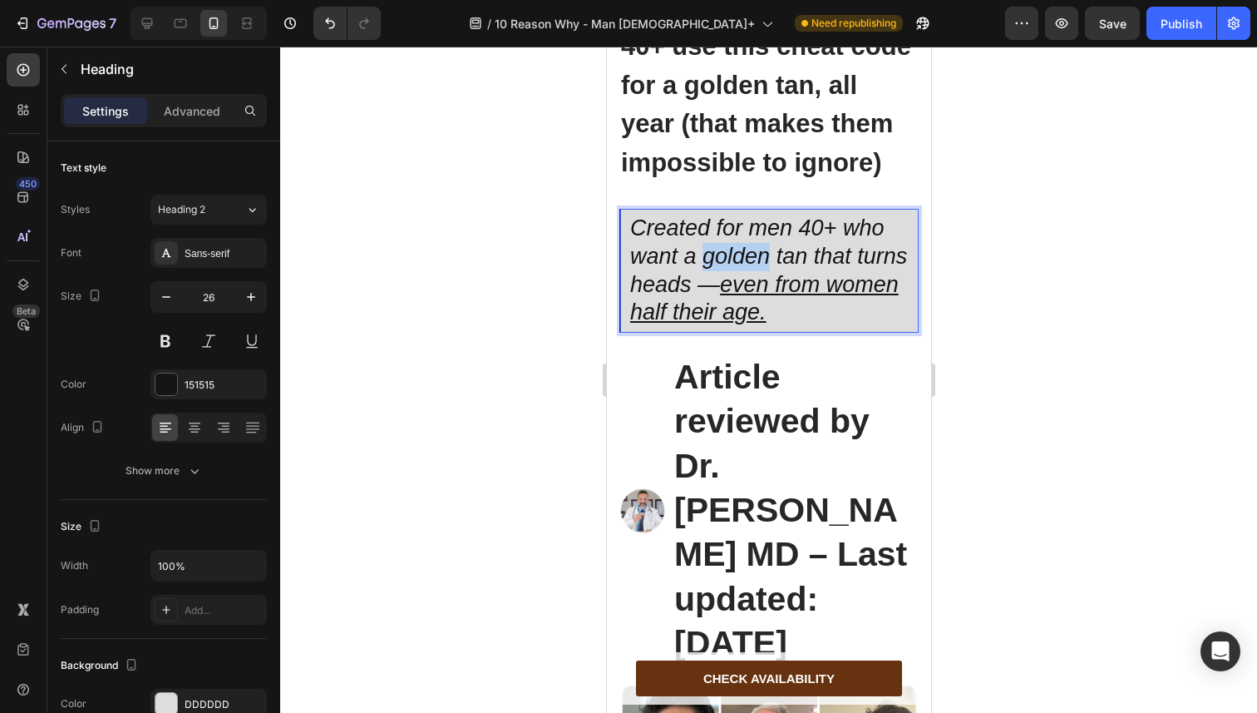
click at [731, 324] on icon "Created for men 40+ who want a golden tan that turns heads — even from women ha…" at bounding box center [767, 269] width 277 height 109
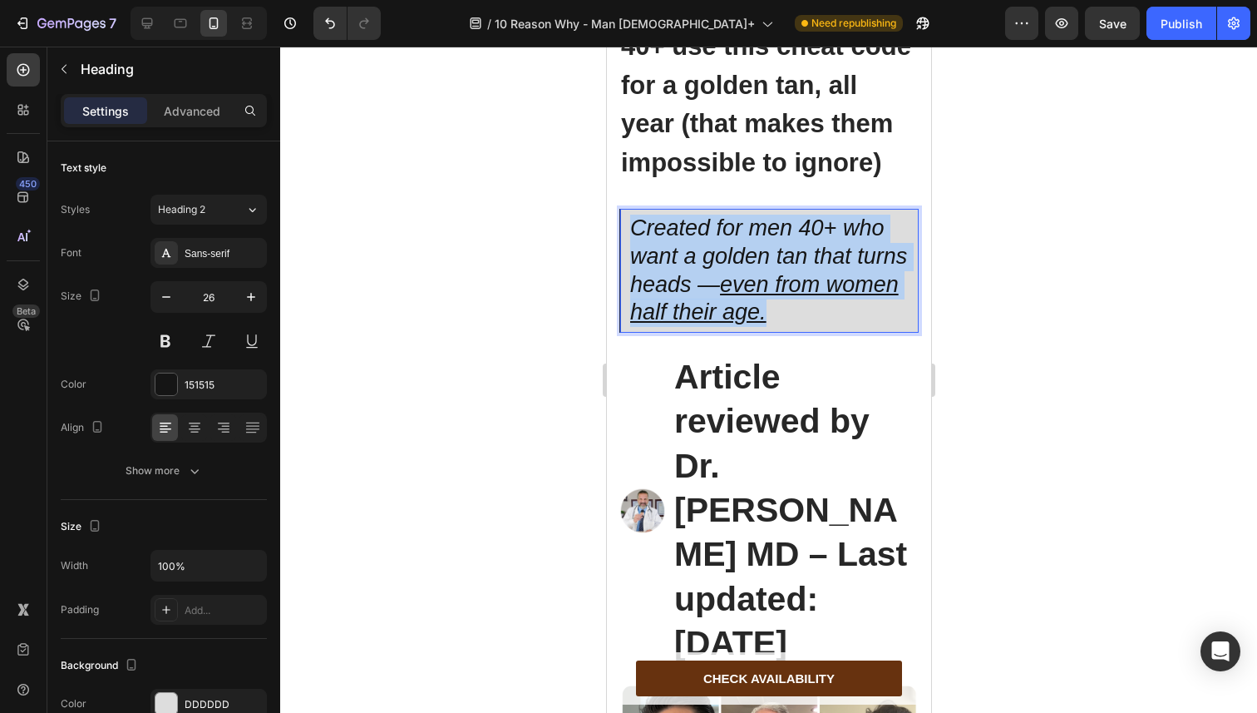
click at [731, 324] on icon "Created for men 40+ who want a golden tan that turns heads — even from women ha…" at bounding box center [767, 269] width 277 height 109
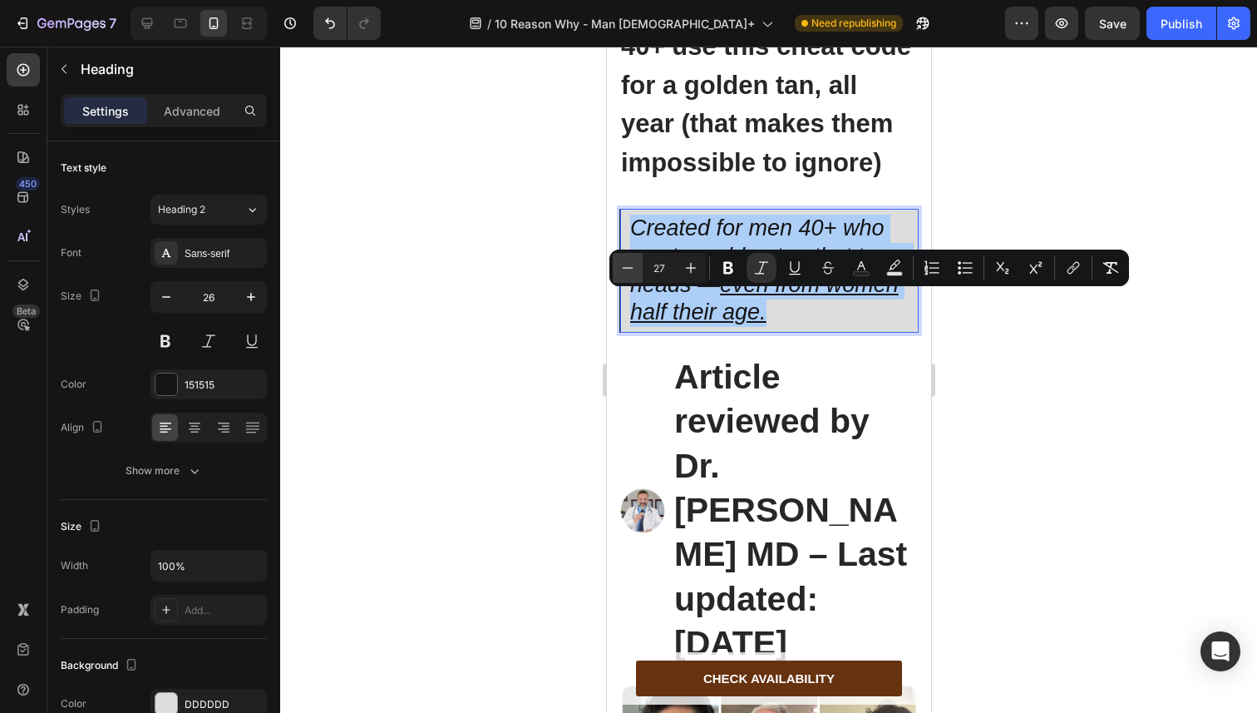
click at [622, 274] on icon "Editor contextual toolbar" at bounding box center [627, 267] width 17 height 17
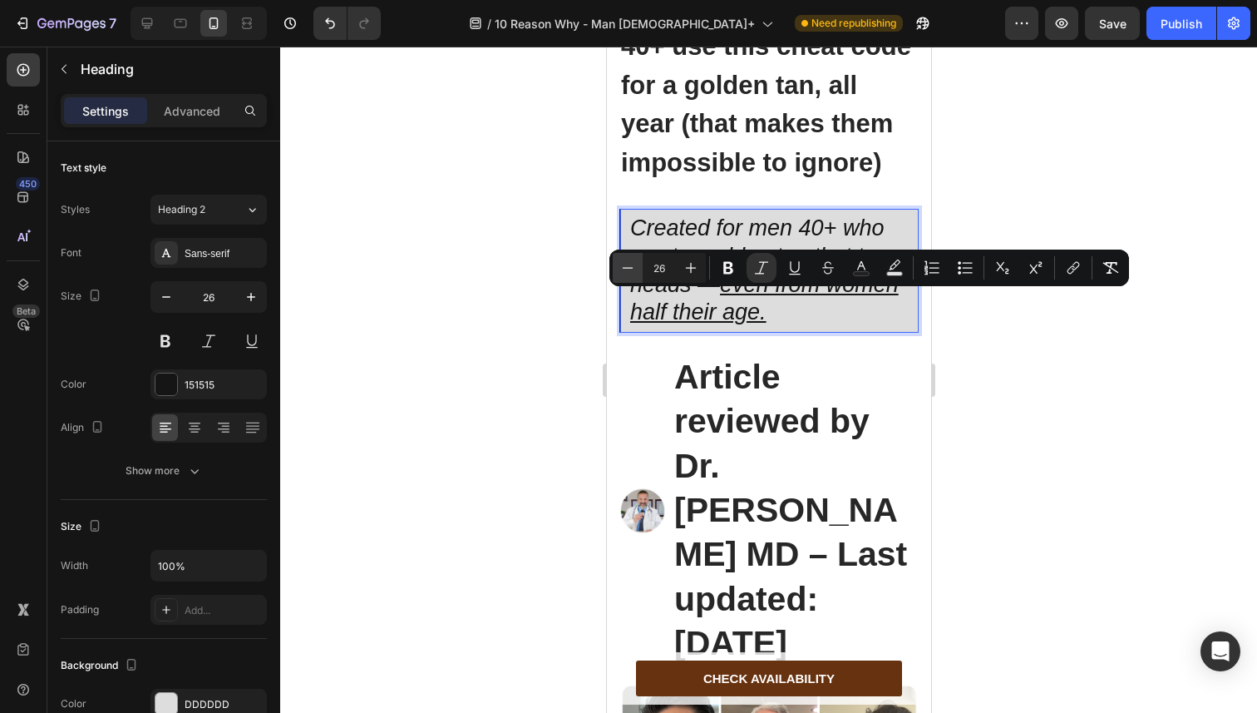
click at [622, 274] on icon "Editor contextual toolbar" at bounding box center [627, 267] width 17 height 17
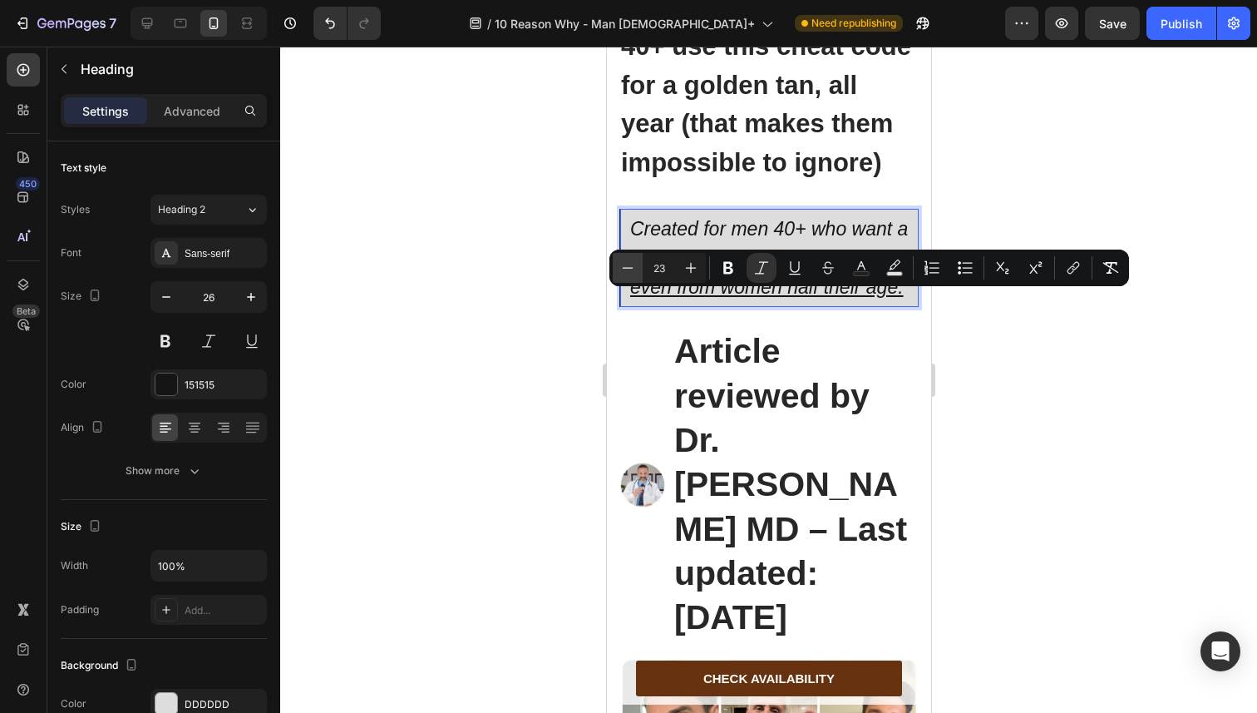
click at [622, 274] on icon "Editor contextual toolbar" at bounding box center [627, 267] width 17 height 17
type input "21"
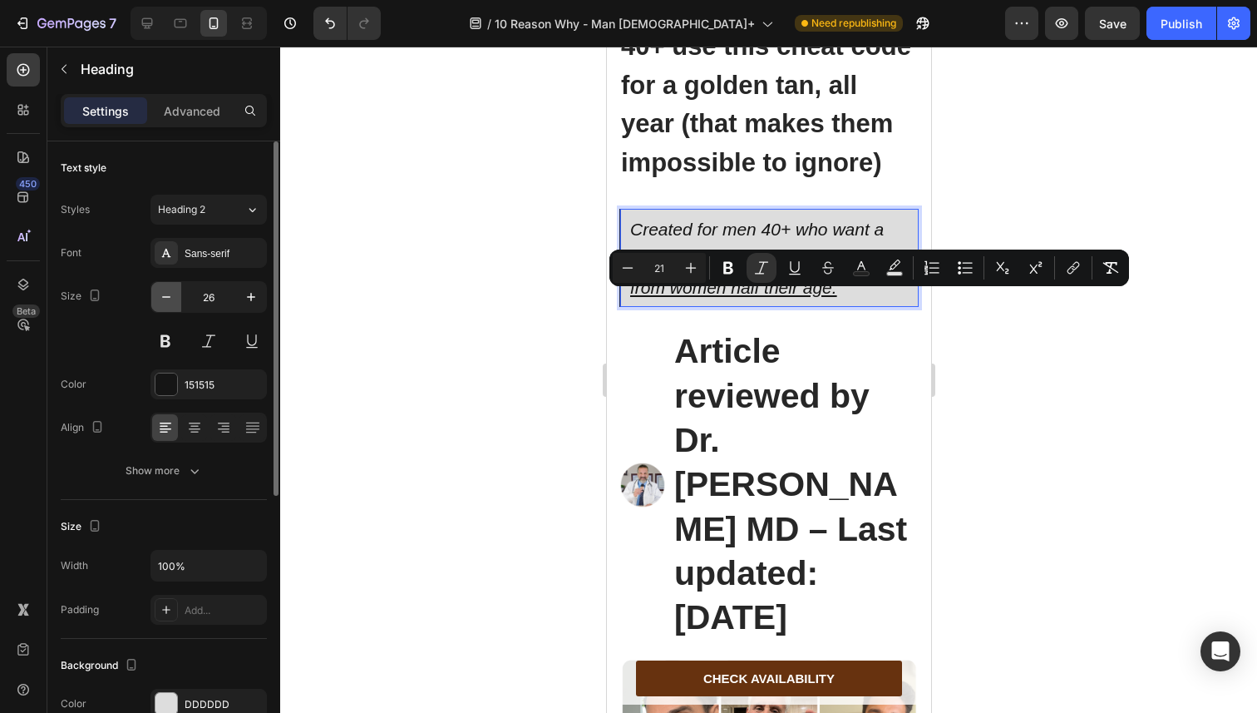
click at [176, 289] on button "button" at bounding box center [166, 297] width 30 height 30
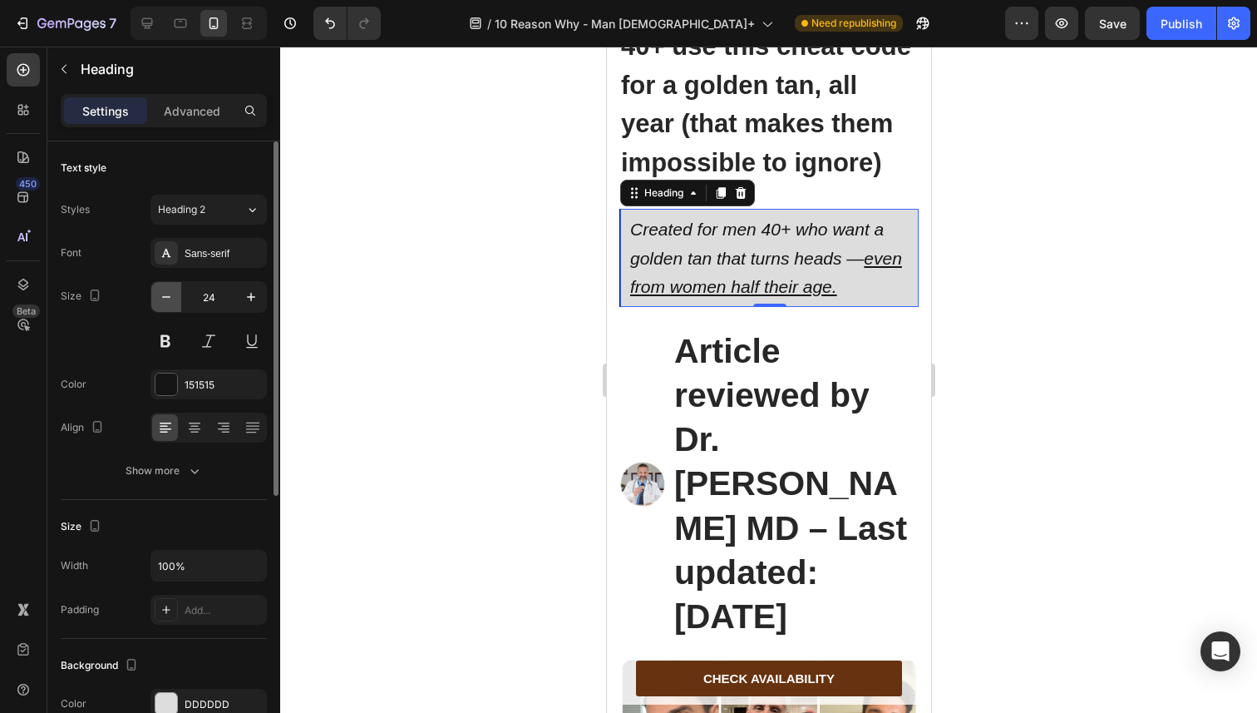
click at [176, 289] on button "button" at bounding box center [166, 297] width 30 height 30
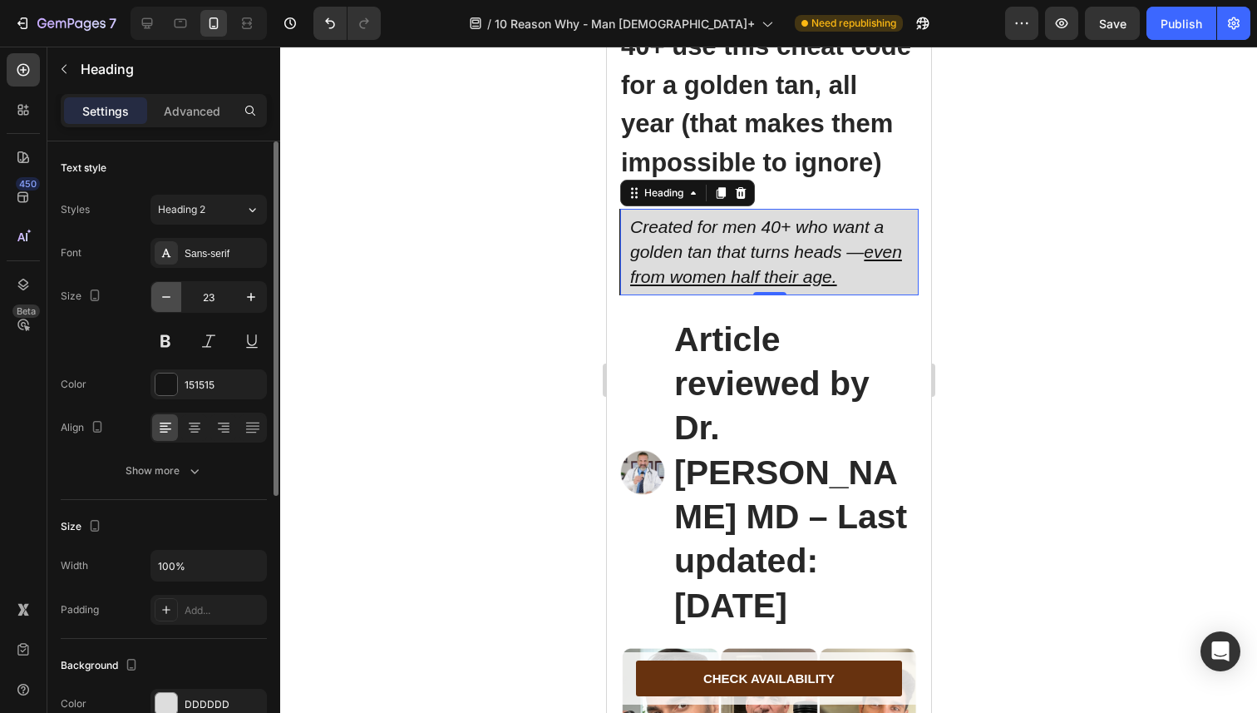
click at [176, 289] on button "button" at bounding box center [166, 297] width 30 height 30
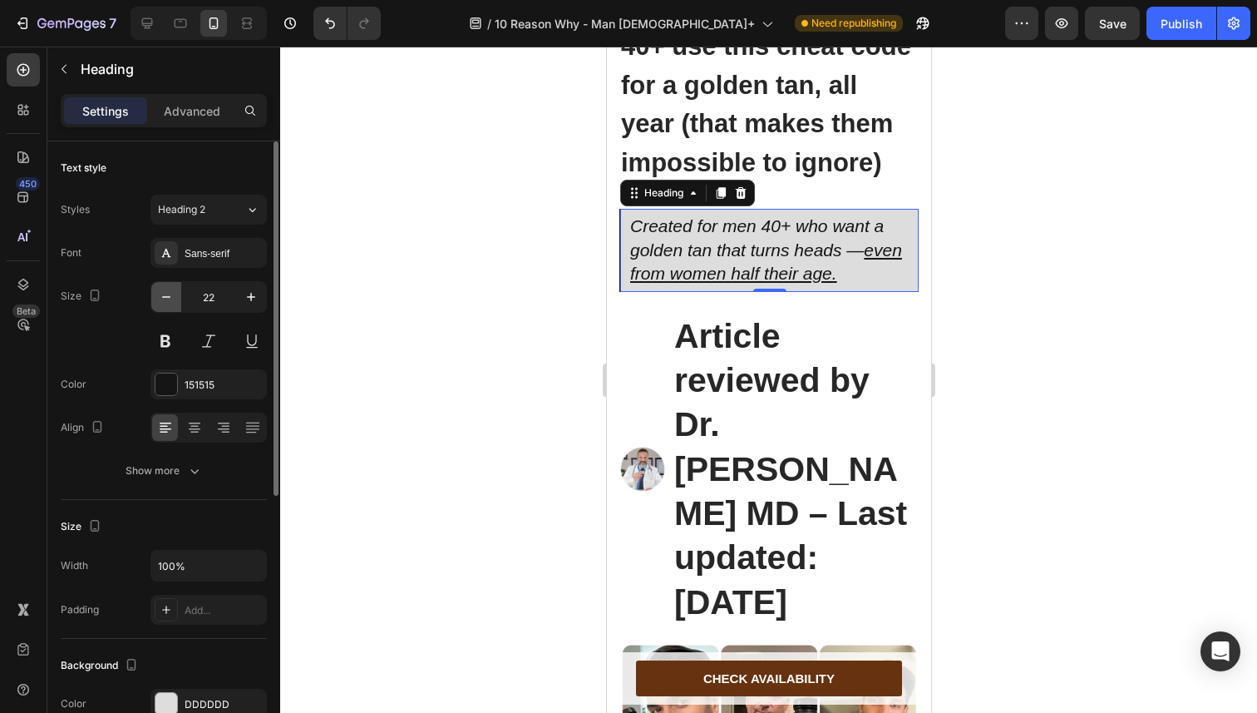
click at [176, 289] on button "button" at bounding box center [166, 297] width 30 height 30
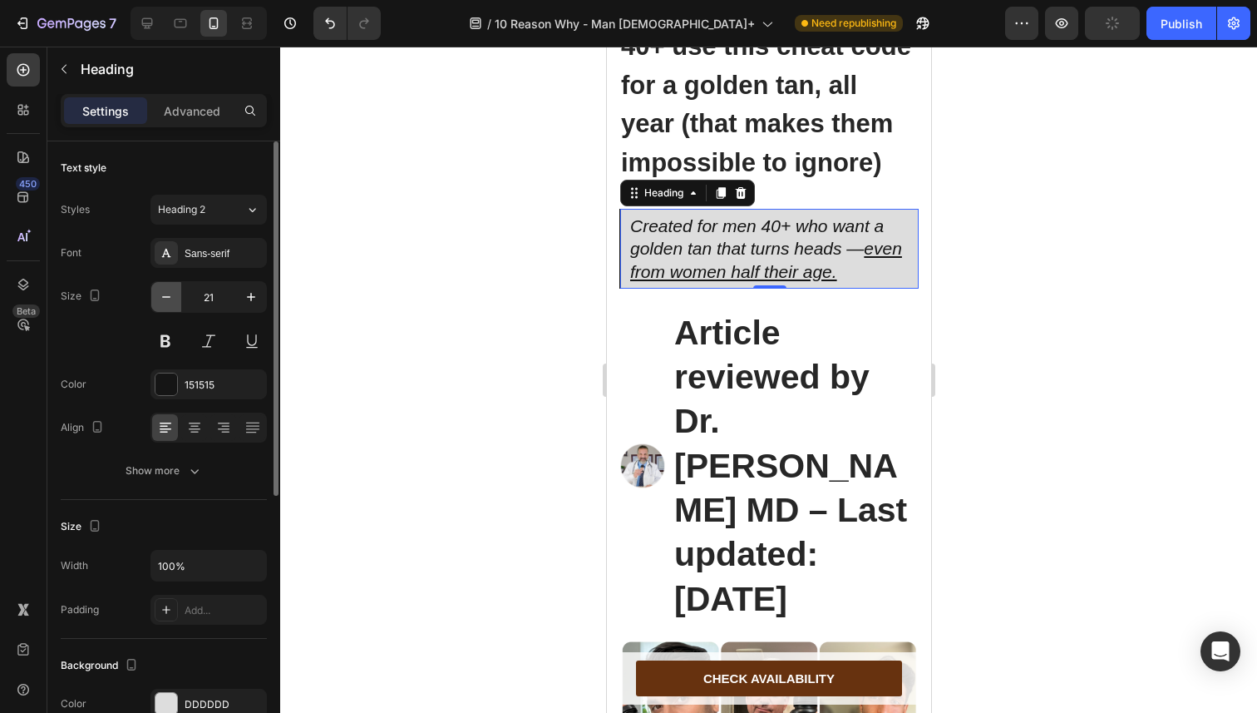
click at [176, 289] on button "button" at bounding box center [166, 297] width 30 height 30
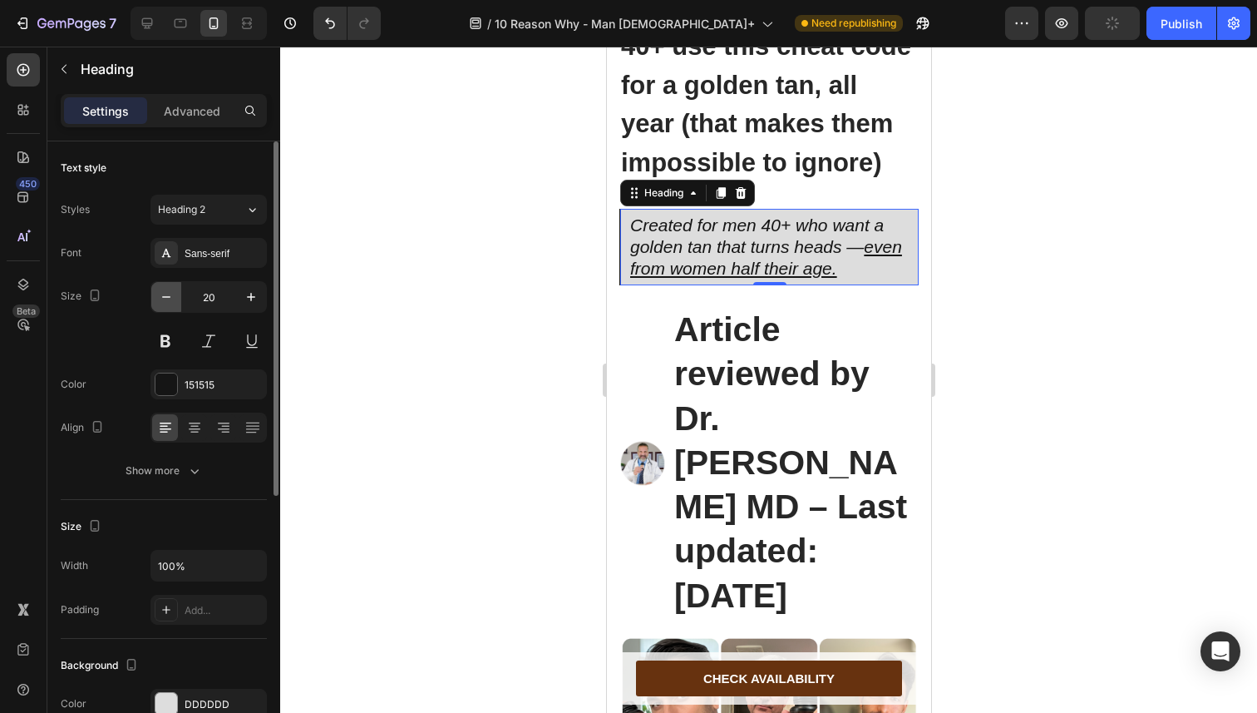
click at [170, 290] on icon "button" at bounding box center [166, 297] width 17 height 17
type input "18"
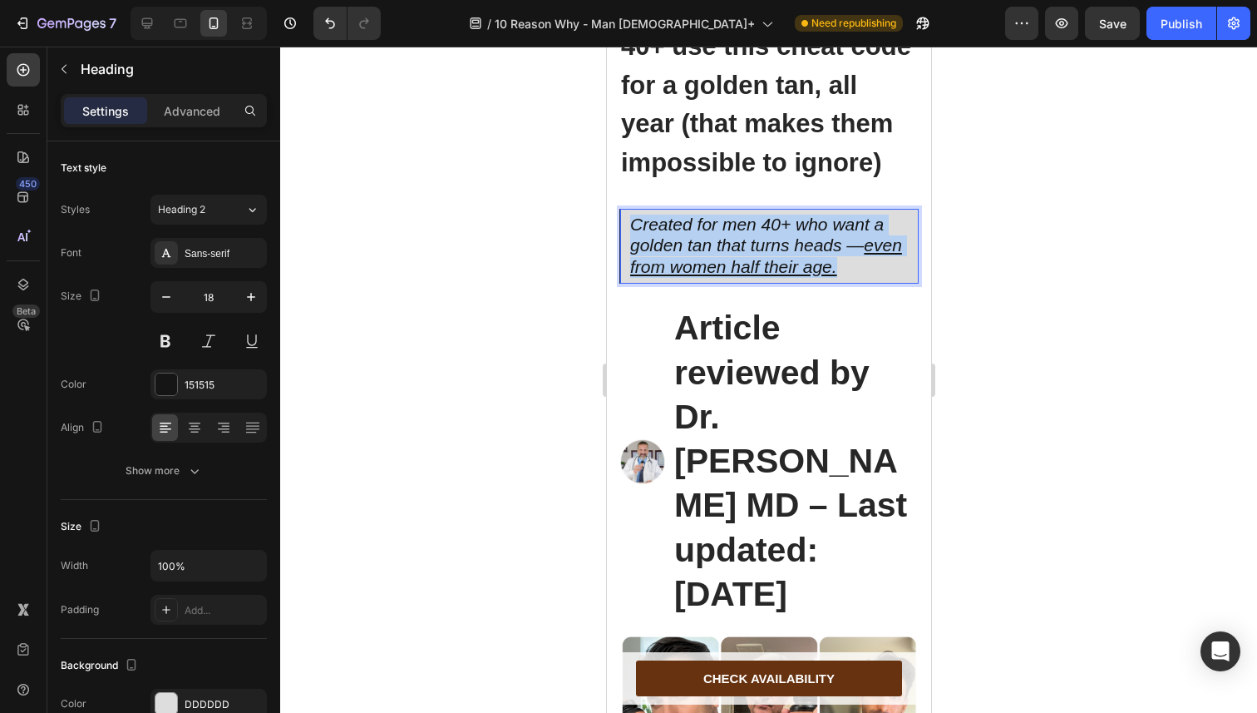
click at [723, 276] on icon "Created for men 40+ who want a golden tan that turns heads — even from women ha…" at bounding box center [765, 246] width 272 height 62
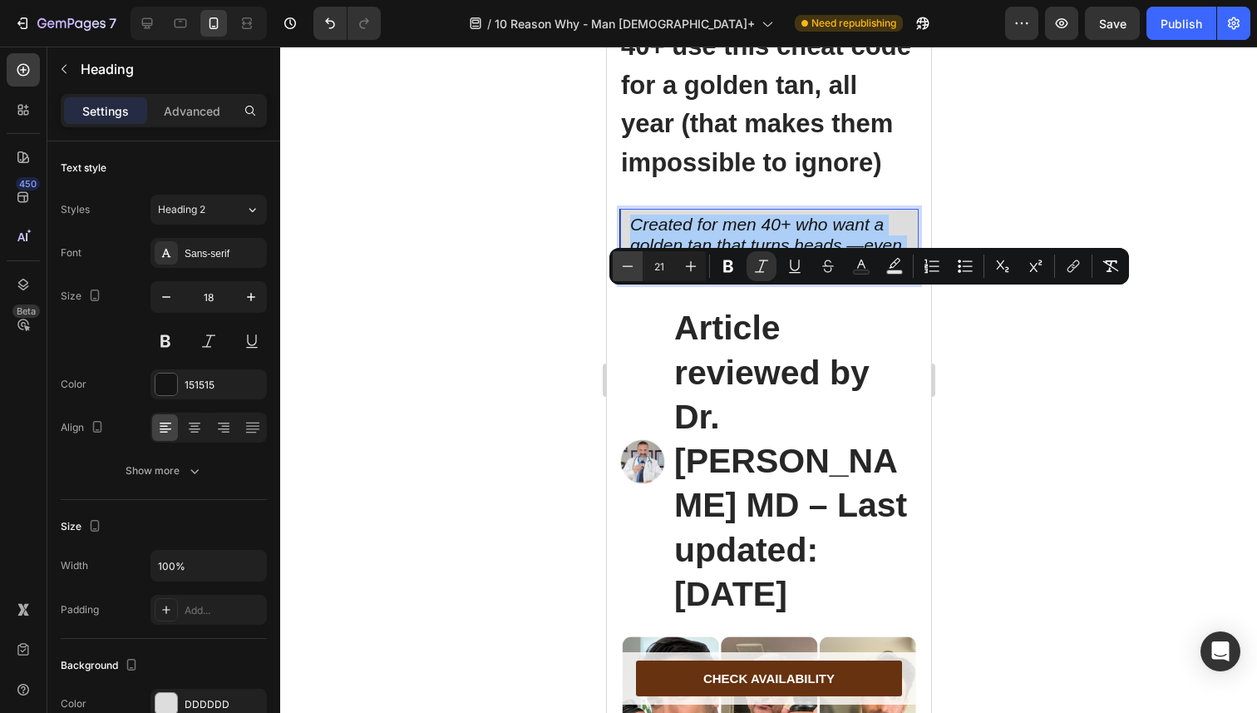
click at [633, 275] on button "Minus" at bounding box center [628, 266] width 30 height 30
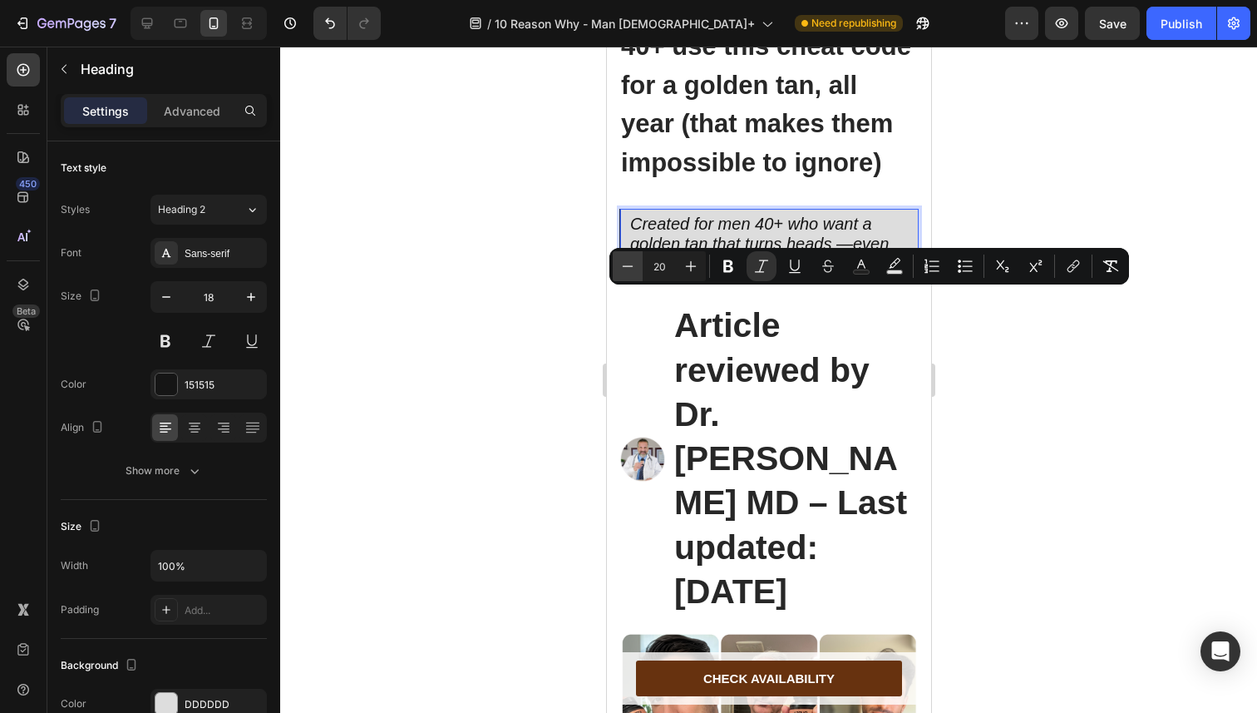
click at [633, 275] on button "Minus" at bounding box center [628, 266] width 30 height 30
type input "18"
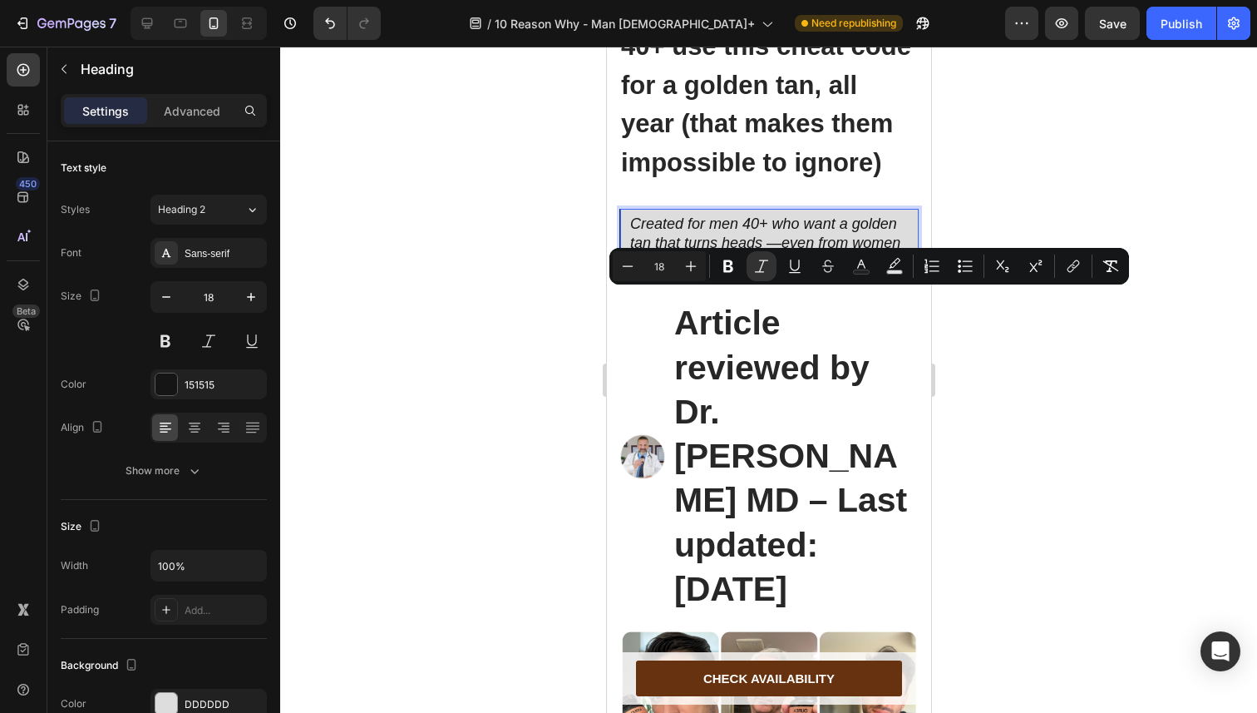
click at [537, 358] on div at bounding box center [768, 380] width 977 height 666
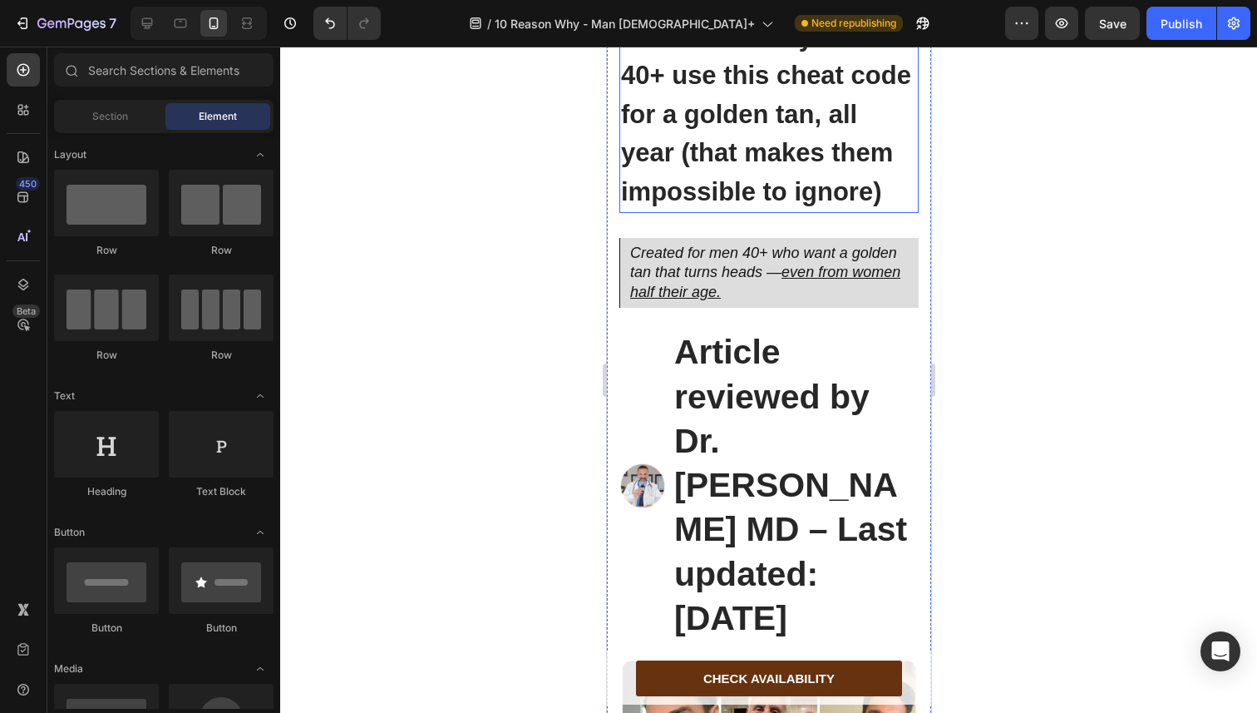
click at [725, 206] on strong "10 reasons why men 40+ use this cheat code for a golden tan, all year (that mak…" at bounding box center [765, 114] width 290 height 184
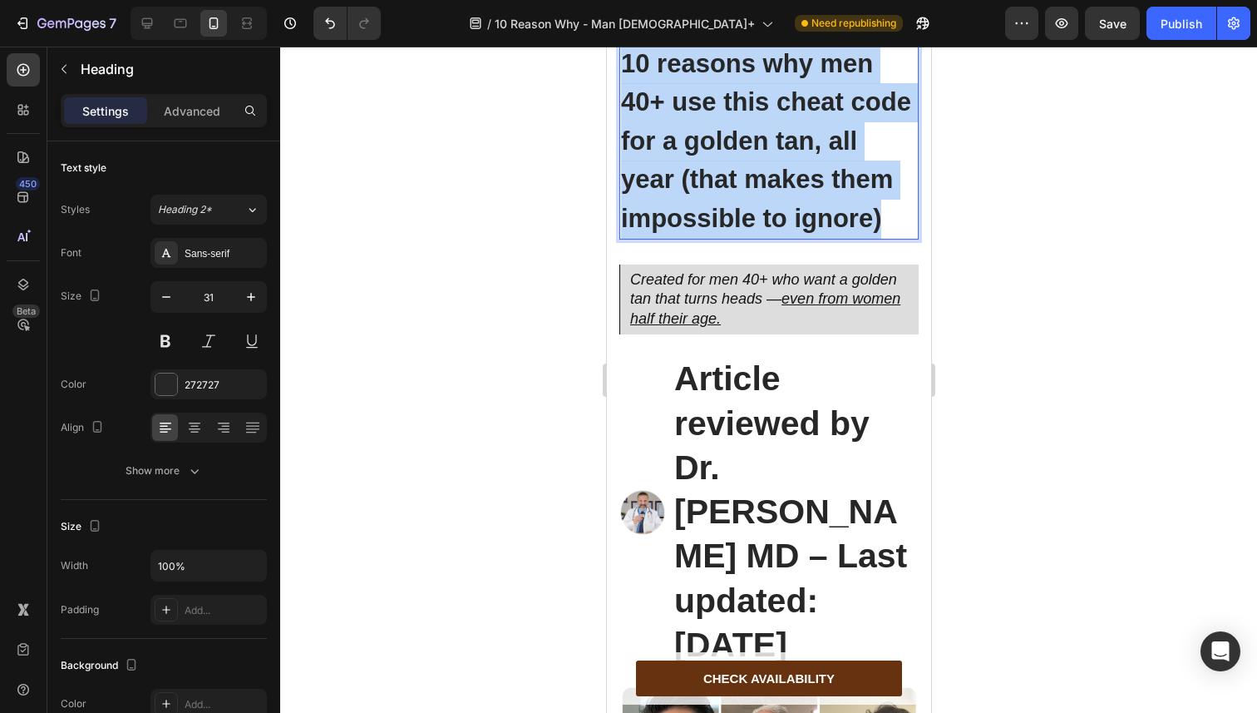
click at [725, 230] on strong "10 reasons why men 40+ use this cheat code for a golden tan, all year (that mak…" at bounding box center [765, 141] width 290 height 184
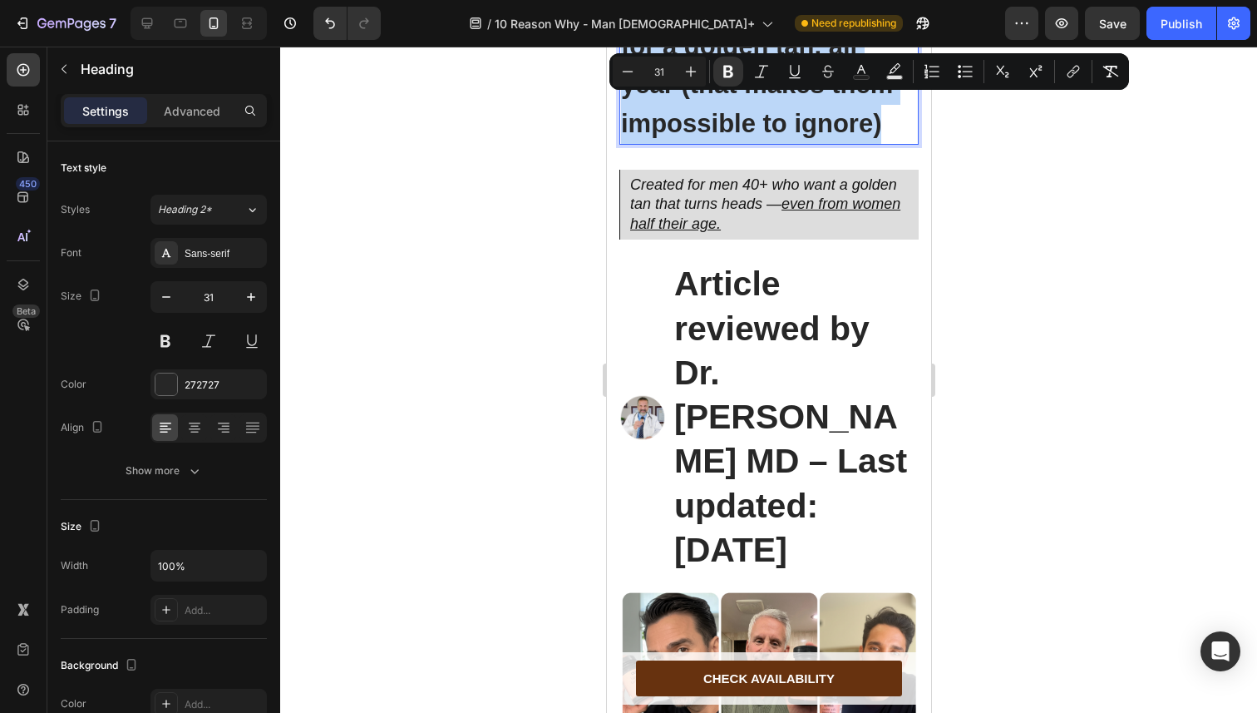
scroll to position [211, 0]
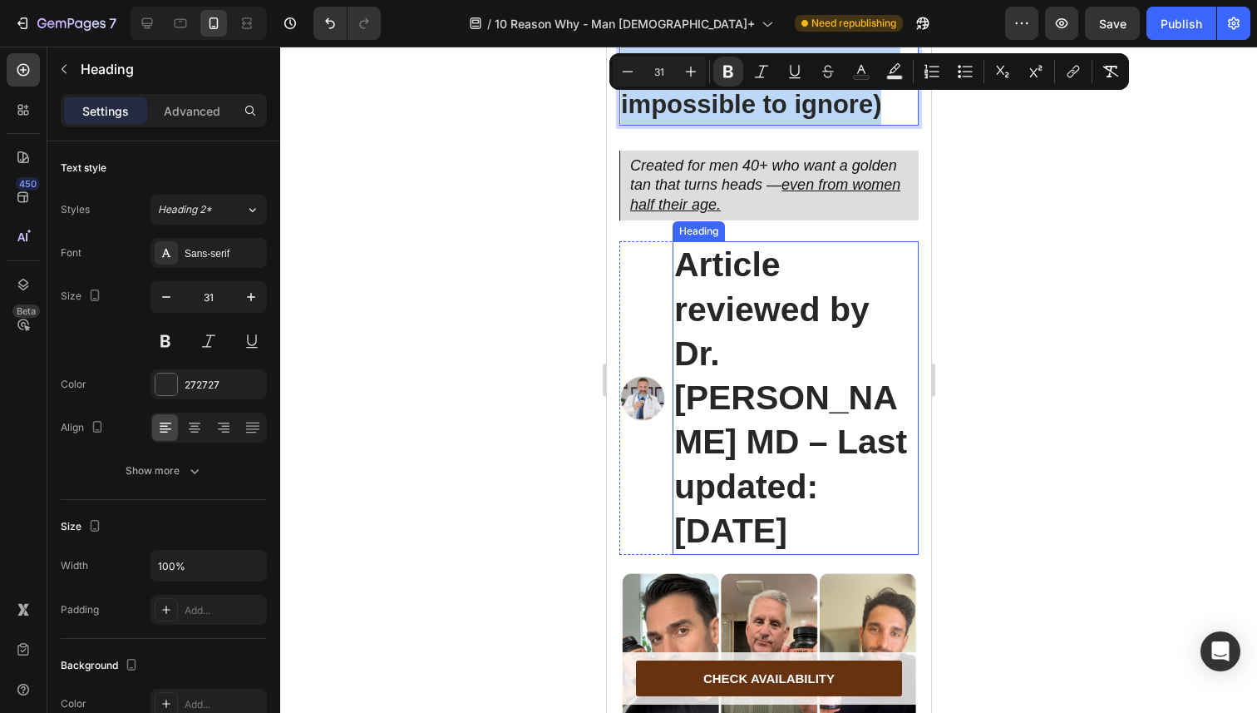
click at [746, 391] on h2 "Article reviewed by Dr. [PERSON_NAME] MD – Last updated: [DATE]" at bounding box center [795, 397] width 246 height 313
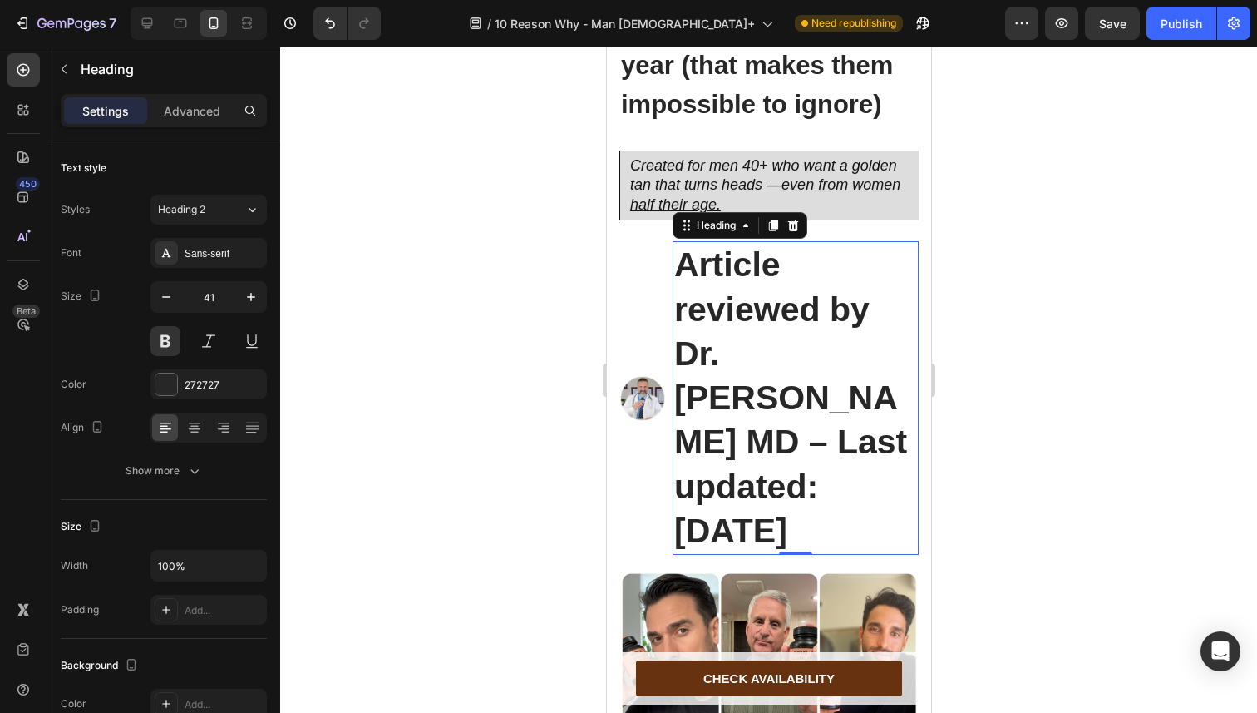
click at [746, 391] on h2 "Article reviewed by Dr. [PERSON_NAME] MD – Last updated: [DATE]" at bounding box center [795, 397] width 246 height 313
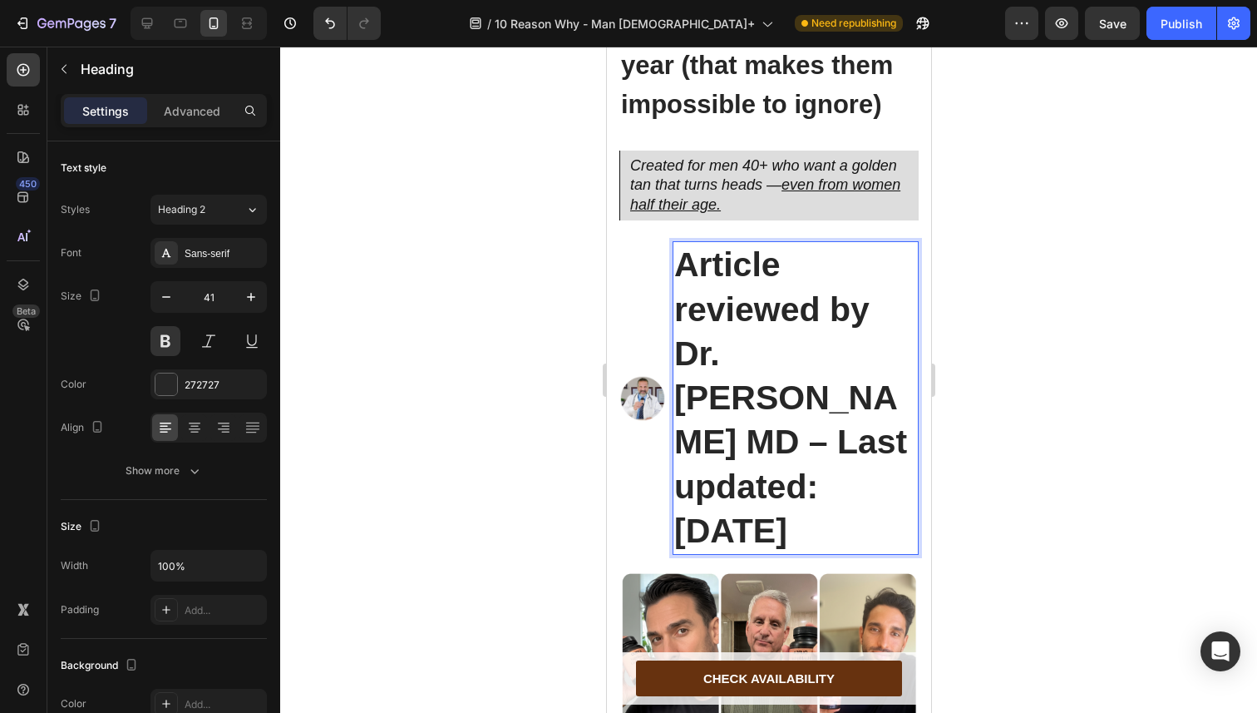
click at [746, 391] on p "Article reviewed by Dr. [PERSON_NAME] MD – Last updated: [DATE]" at bounding box center [795, 398] width 243 height 310
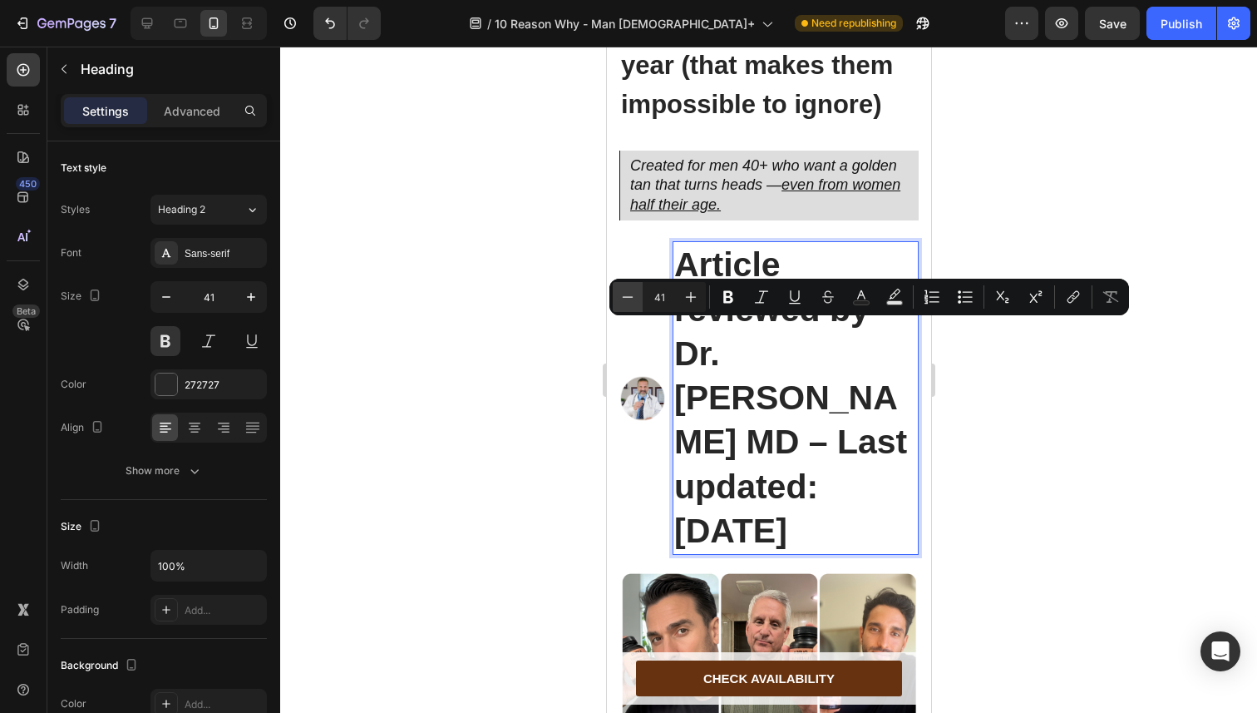
click at [632, 300] on icon "Editor contextual toolbar" at bounding box center [627, 297] width 17 height 17
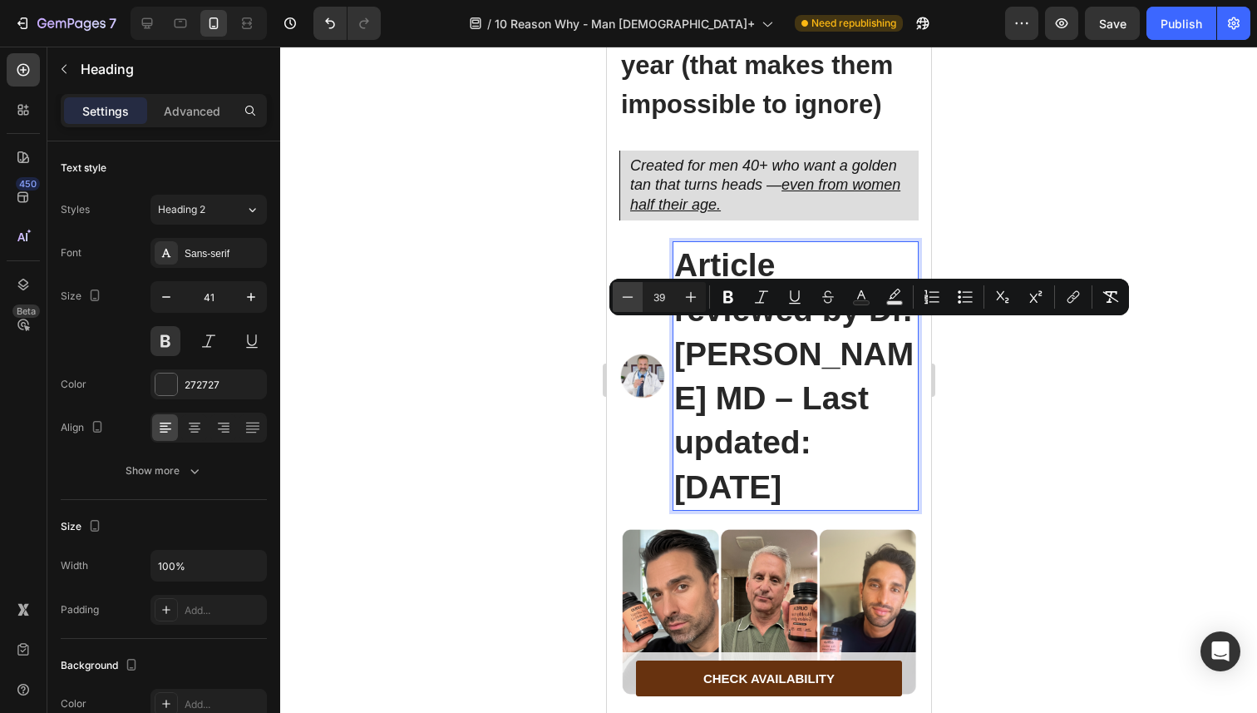
click at [632, 300] on icon "Editor contextual toolbar" at bounding box center [627, 297] width 17 height 17
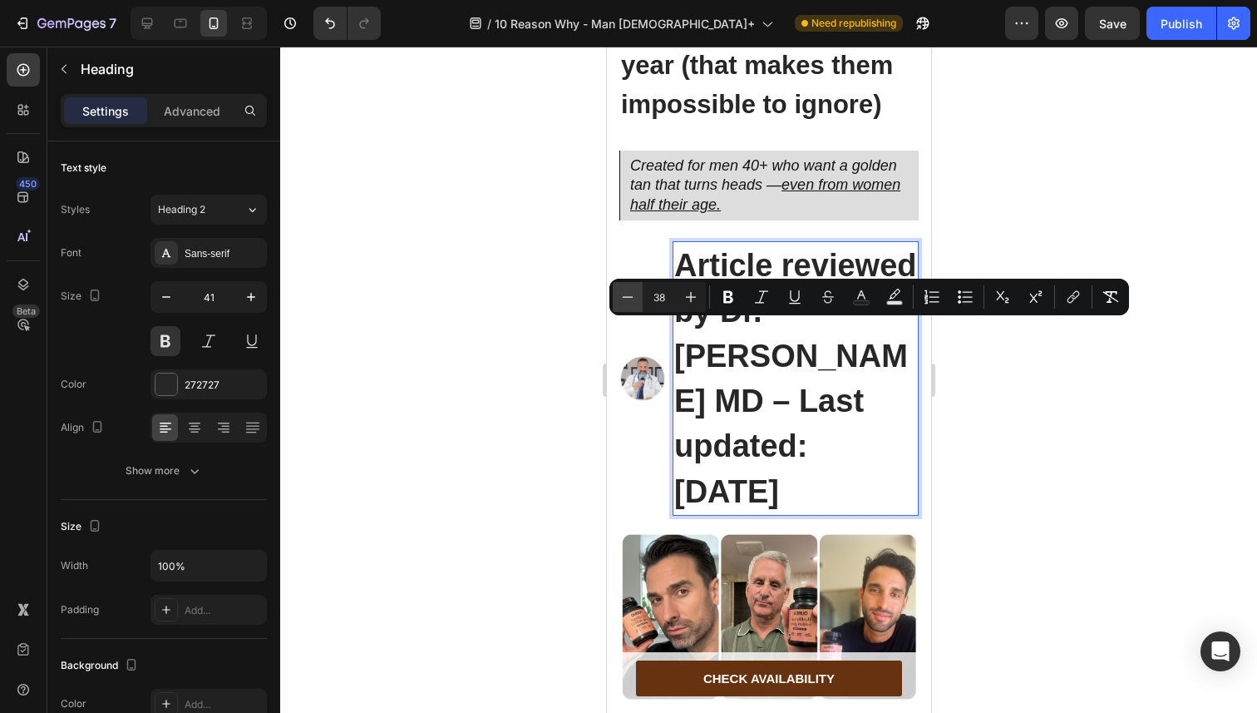
click at [632, 300] on icon "Editor contextual toolbar" at bounding box center [627, 297] width 17 height 17
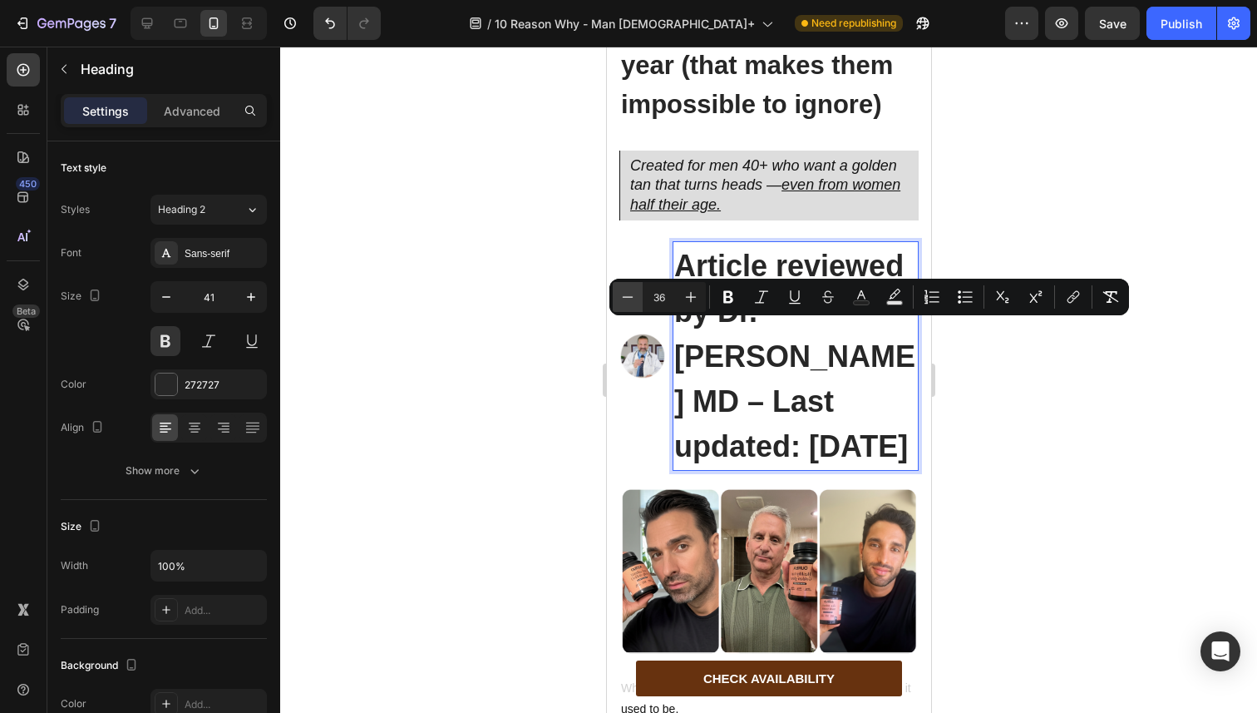
click at [632, 300] on icon "Editor contextual toolbar" at bounding box center [627, 297] width 17 height 17
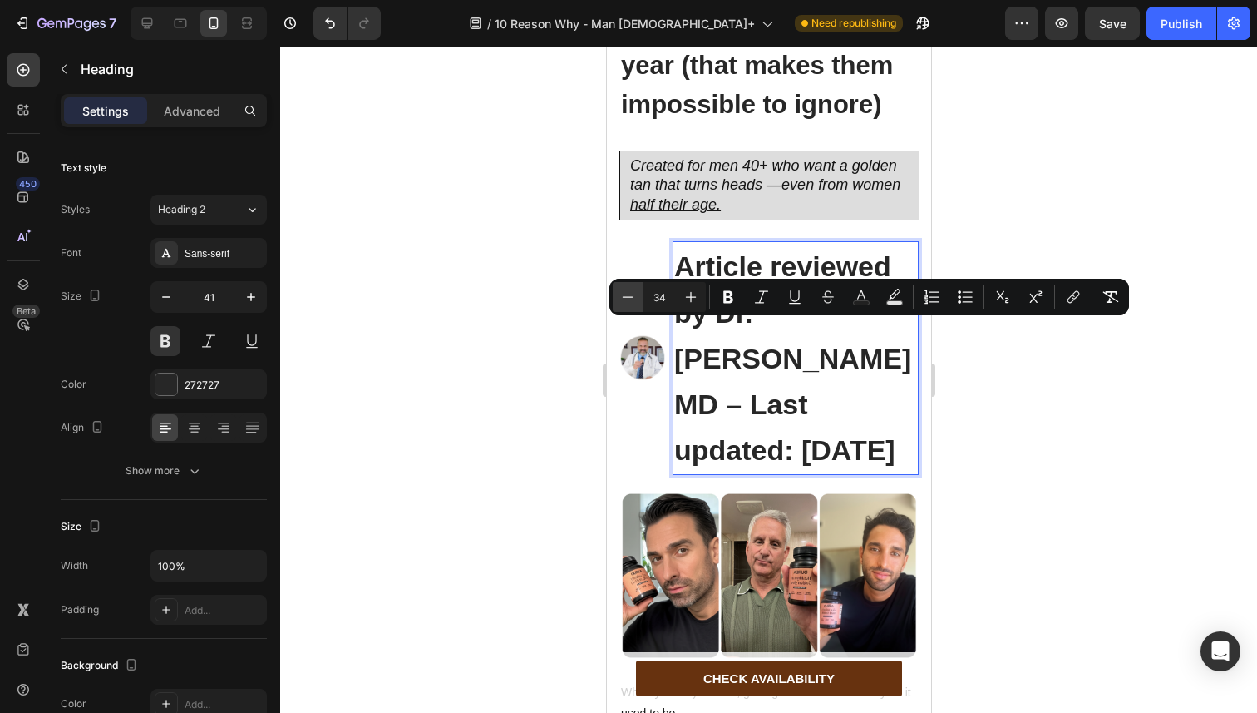
click at [632, 300] on icon "Editor contextual toolbar" at bounding box center [627, 297] width 17 height 17
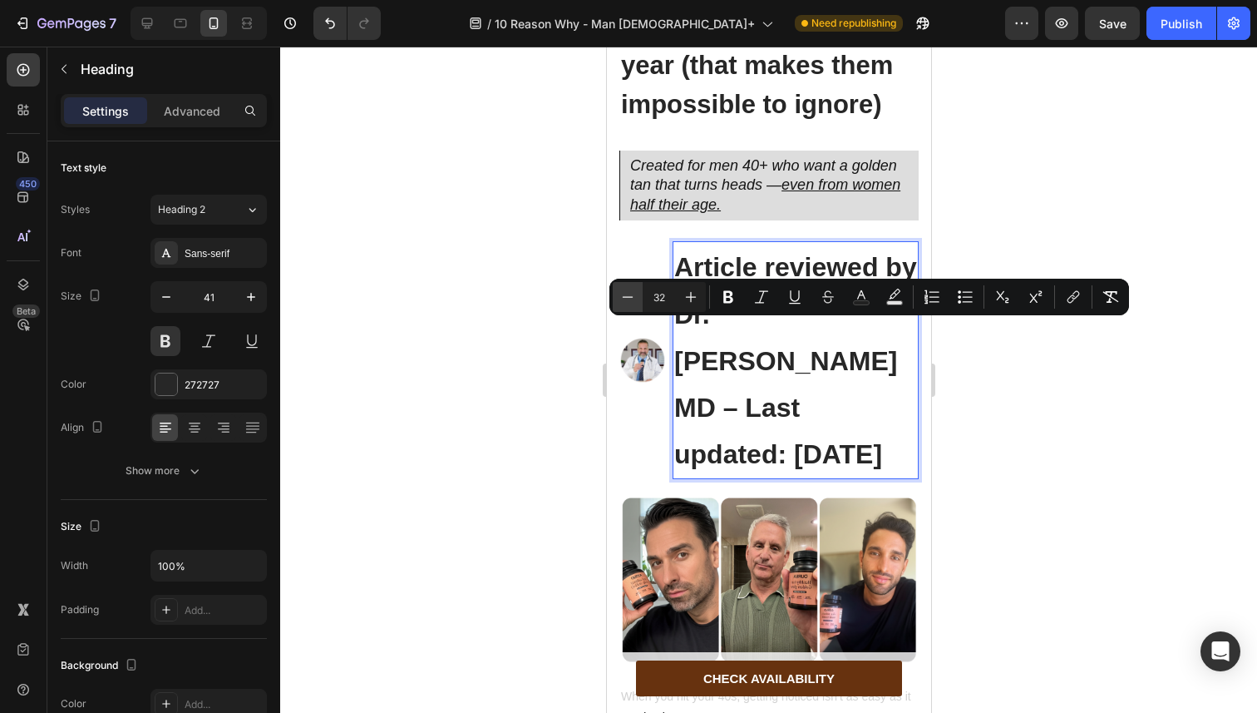
click at [632, 300] on icon "Editor contextual toolbar" at bounding box center [627, 297] width 17 height 17
type input "31"
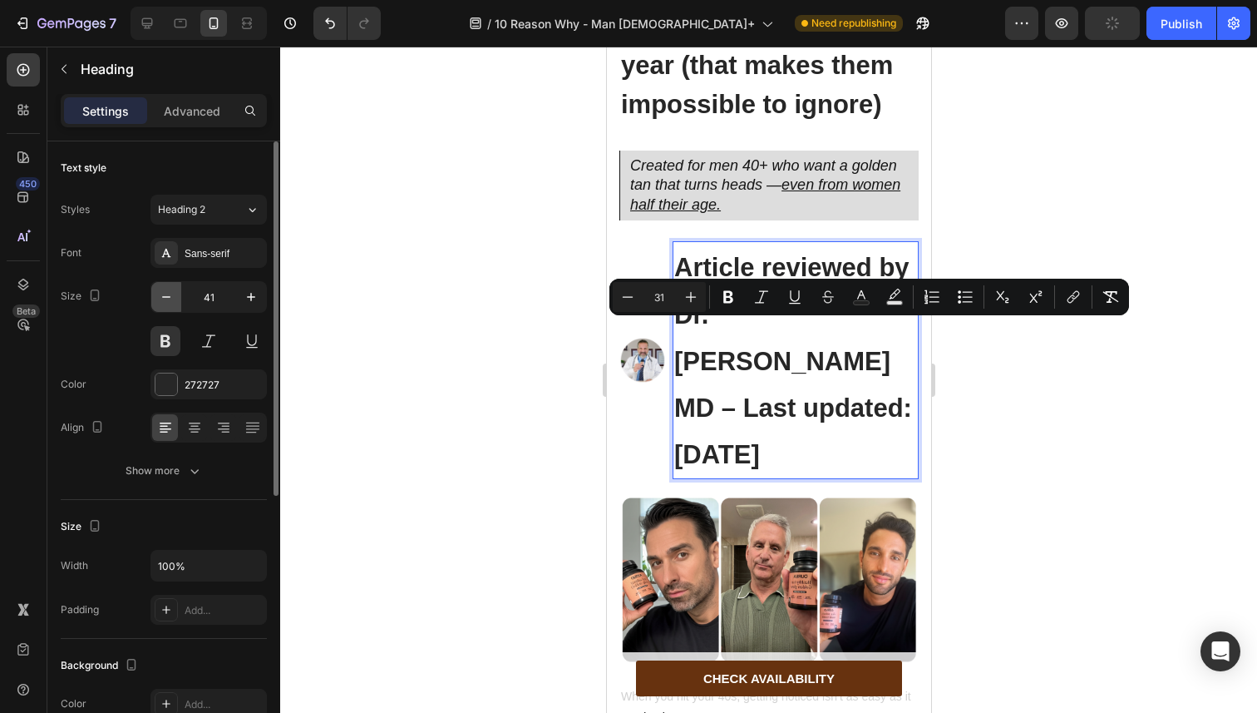
click at [171, 300] on icon "button" at bounding box center [166, 297] width 17 height 17
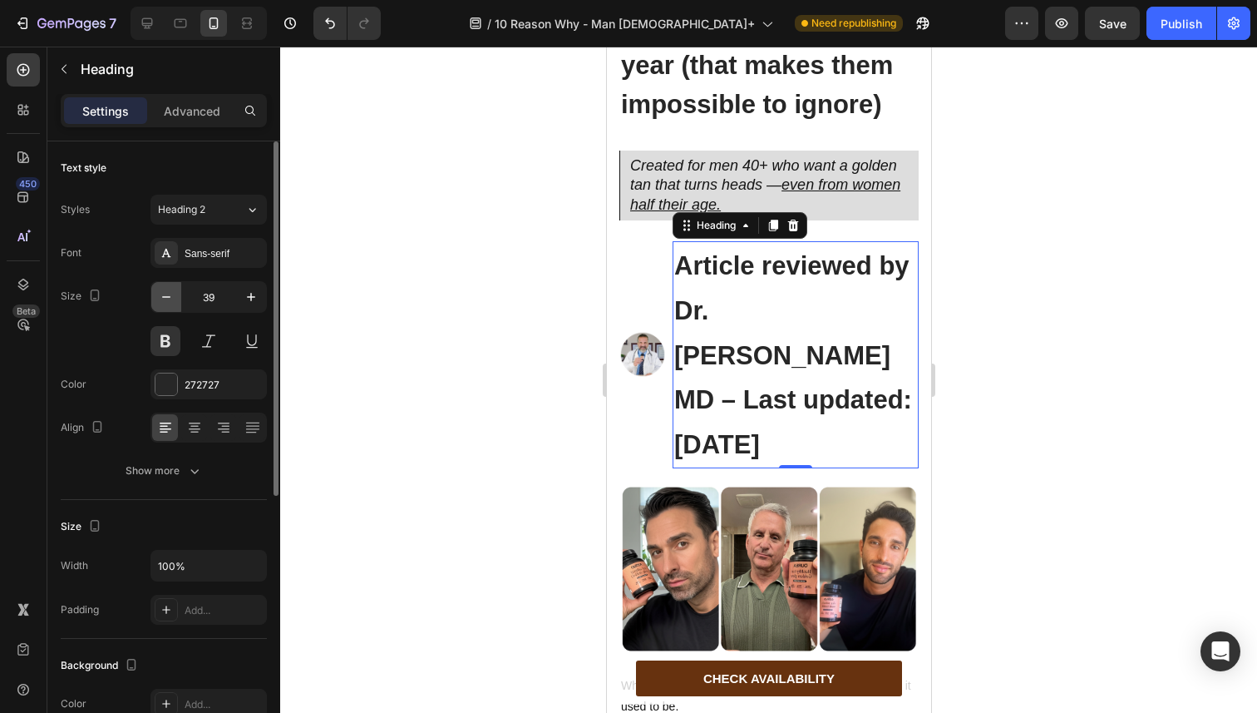
click at [171, 300] on icon "button" at bounding box center [166, 297] width 17 height 17
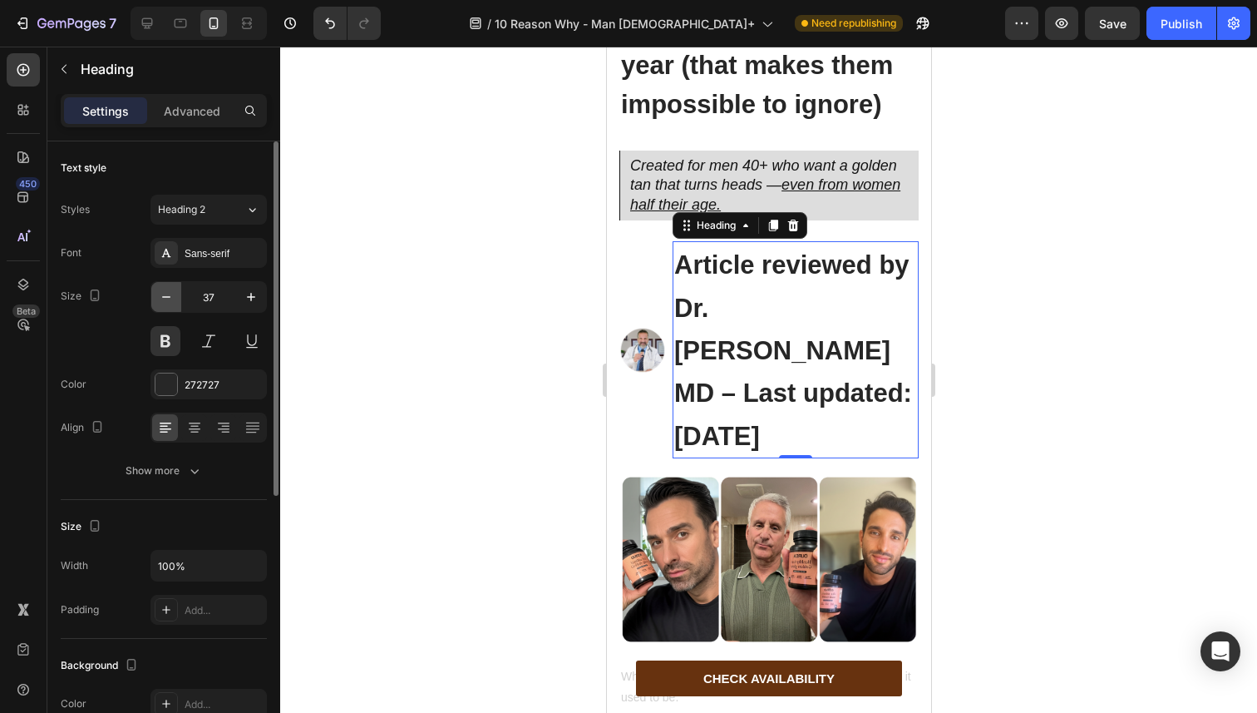
click at [171, 300] on icon "button" at bounding box center [166, 297] width 17 height 17
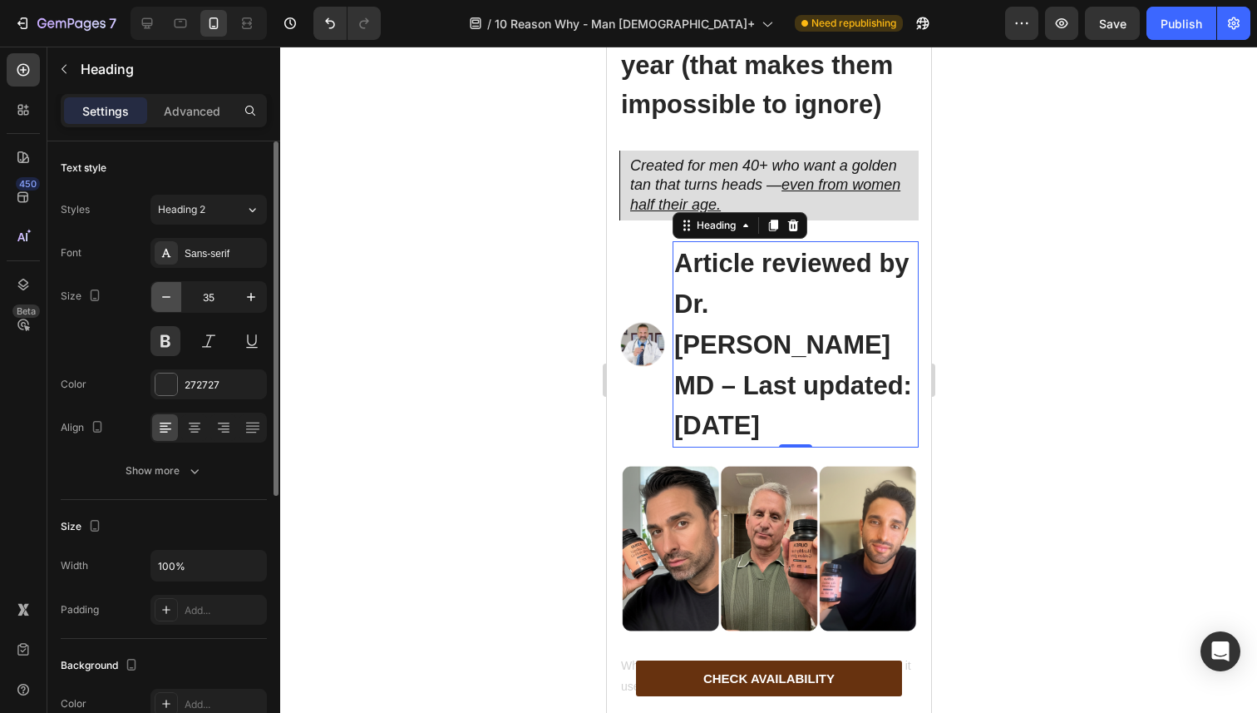
click at [171, 300] on icon "button" at bounding box center [166, 297] width 17 height 17
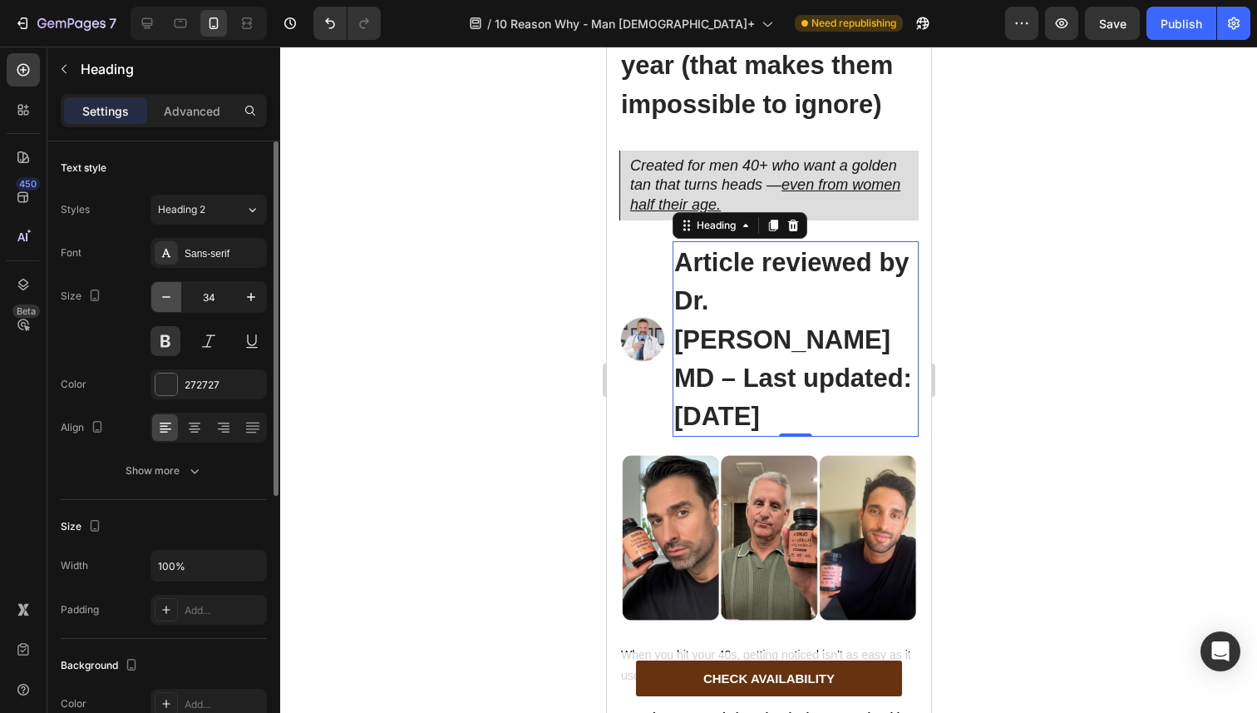
click at [171, 300] on icon "button" at bounding box center [166, 297] width 17 height 17
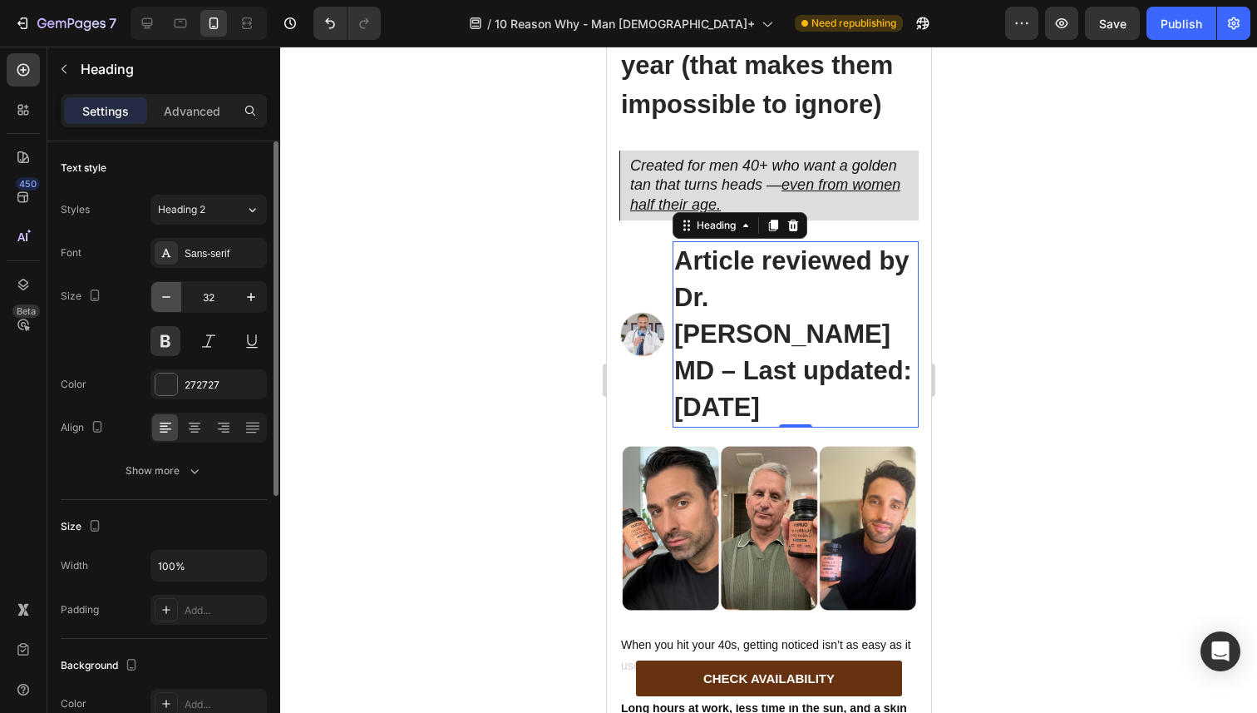
click at [171, 300] on icon "button" at bounding box center [166, 297] width 17 height 17
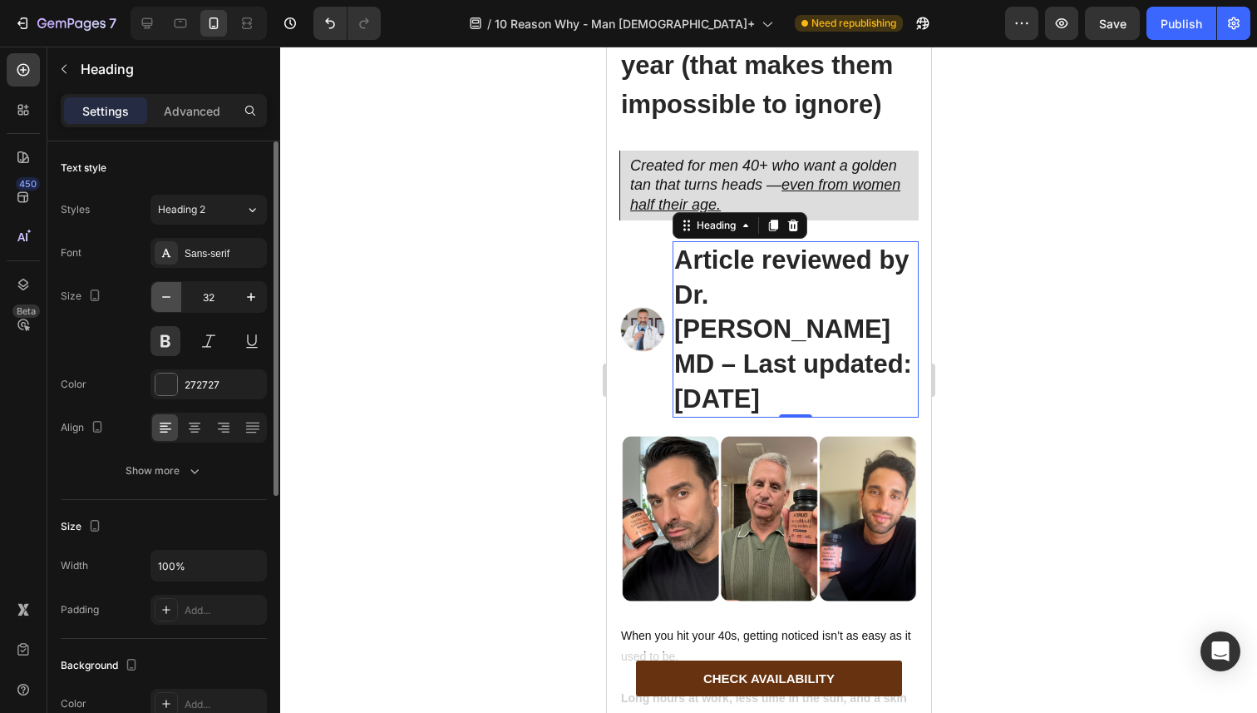
type input "31"
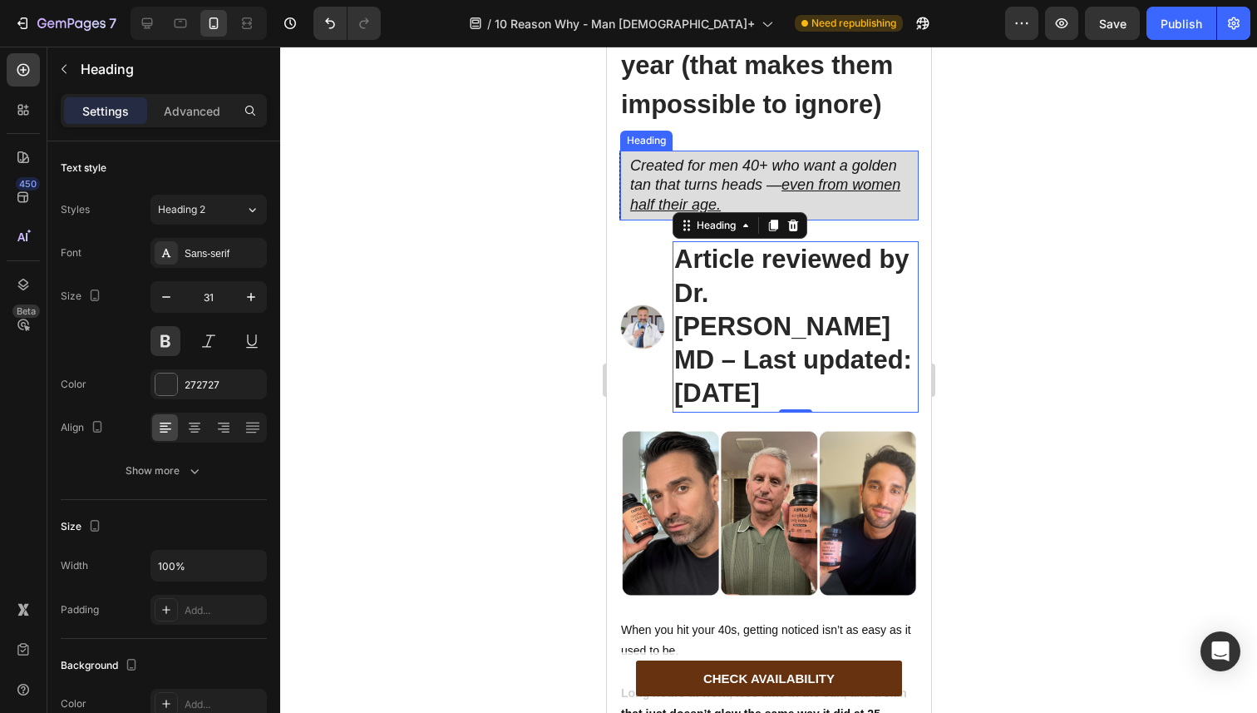
click at [698, 212] on u "even from women half their age." at bounding box center [764, 194] width 270 height 36
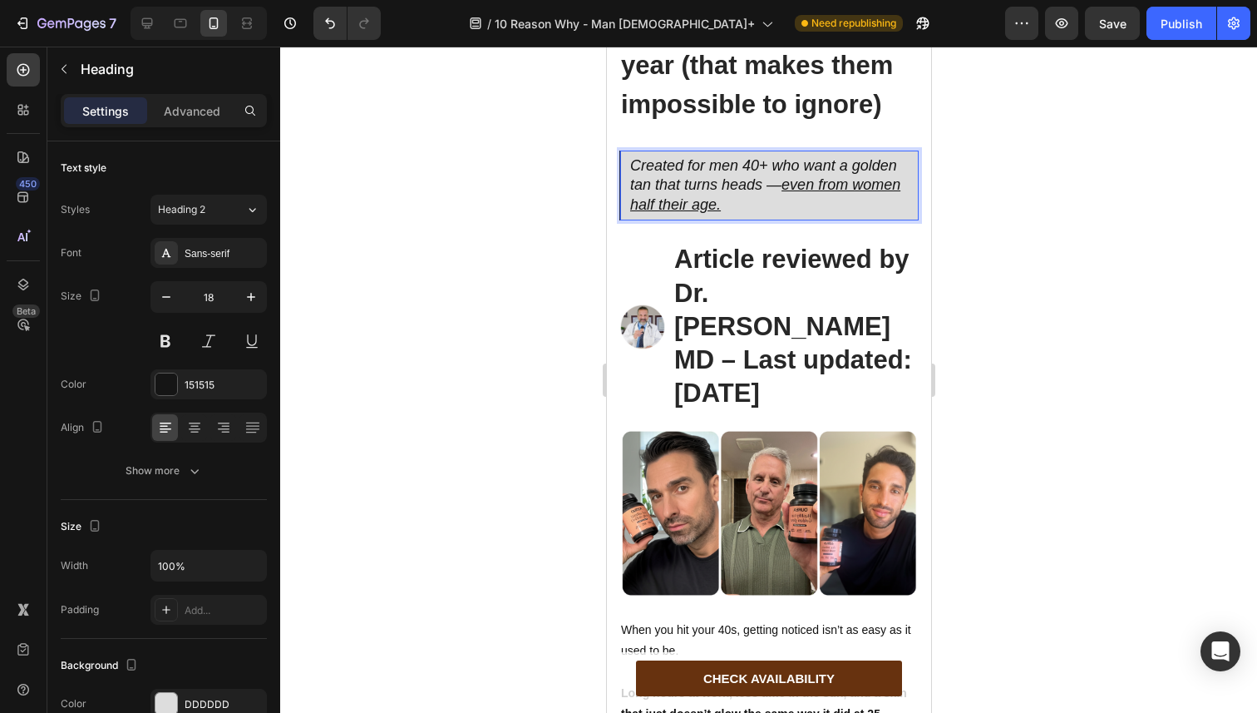
click at [698, 212] on u "even from women half their age." at bounding box center [764, 194] width 270 height 36
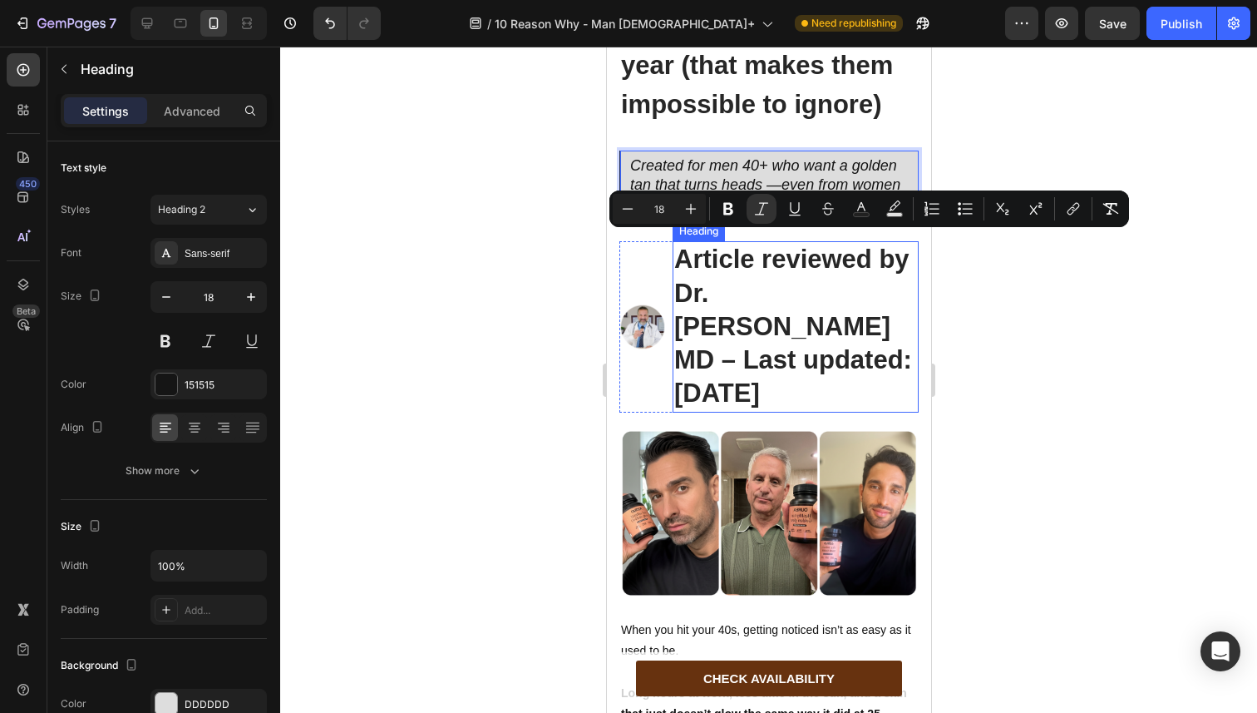
click at [716, 363] on span "Article reviewed by Dr. [PERSON_NAME] MD – Last updated: [DATE]" at bounding box center [793, 325] width 238 height 163
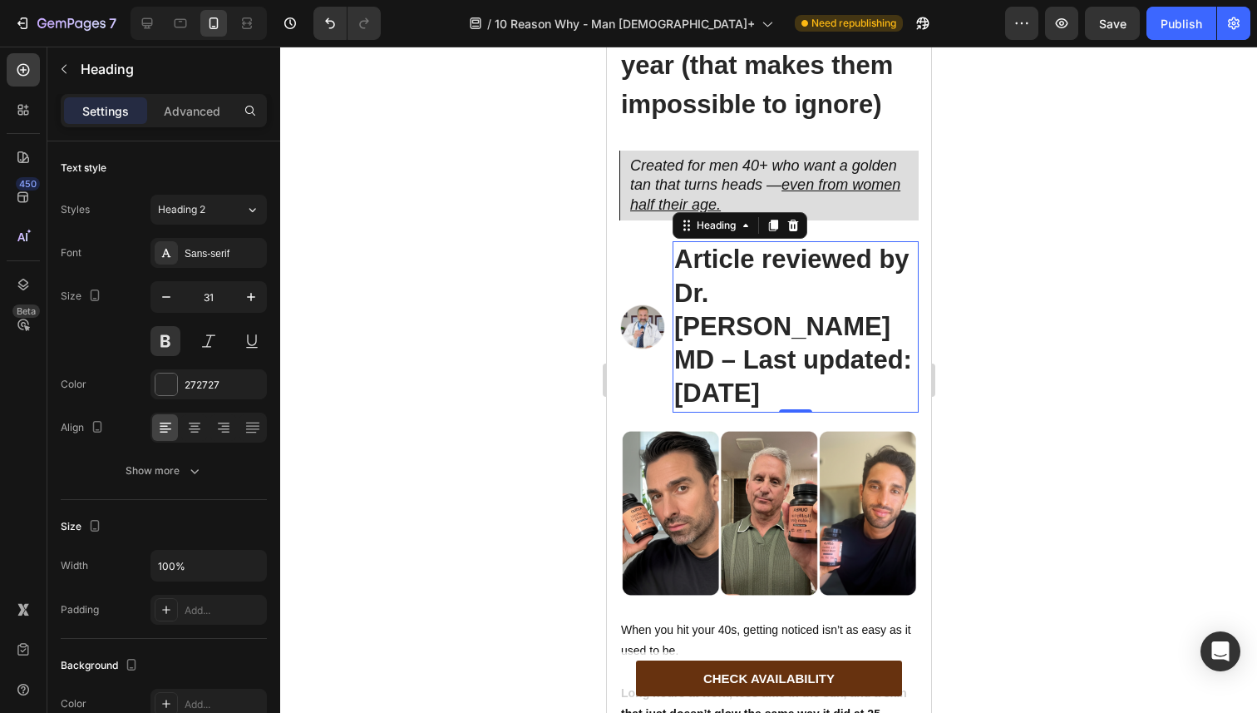
click at [716, 363] on span "Article reviewed by Dr. [PERSON_NAME] MD – Last updated: [DATE]" at bounding box center [793, 325] width 238 height 163
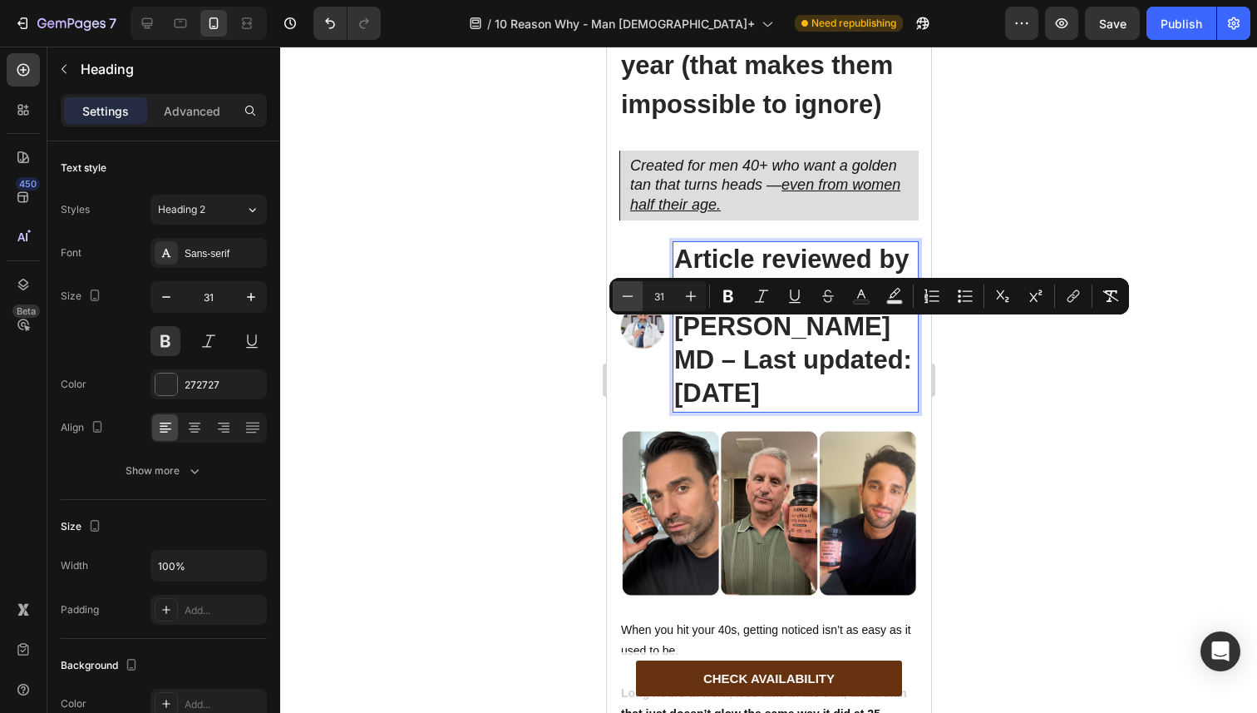
click at [629, 298] on icon "Editor contextual toolbar" at bounding box center [627, 296] width 17 height 17
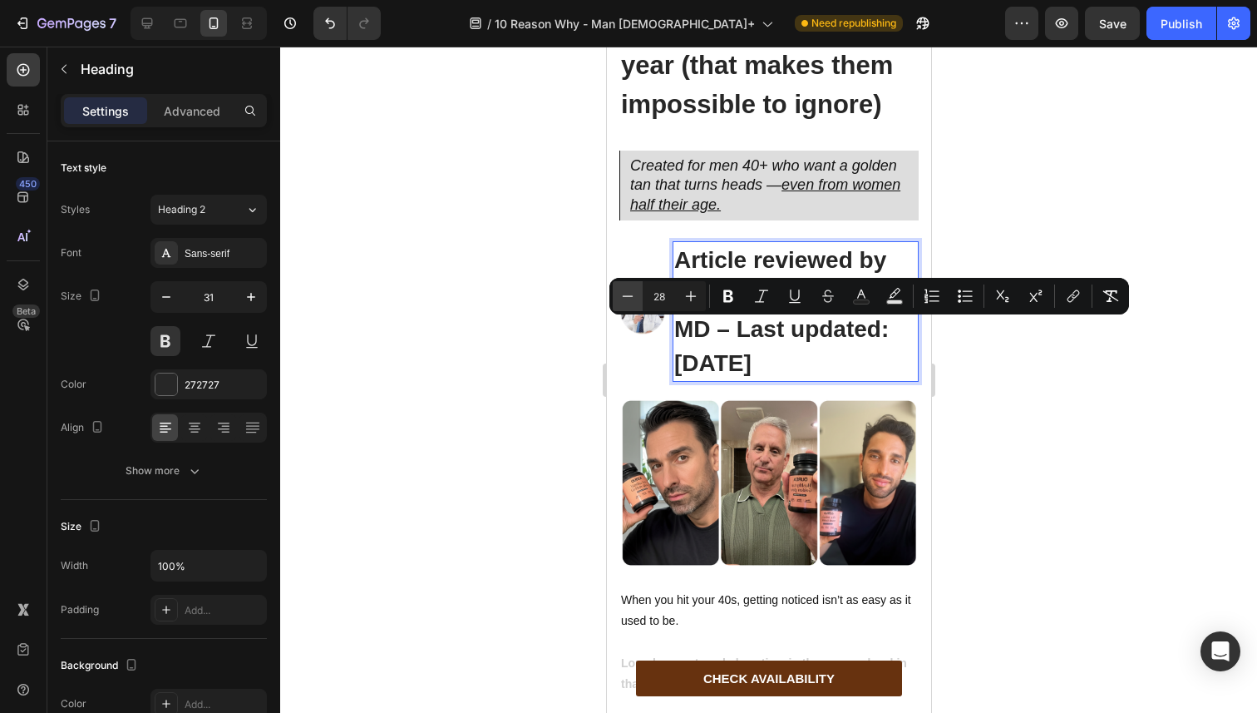
click at [629, 298] on icon "Editor contextual toolbar" at bounding box center [627, 296] width 17 height 17
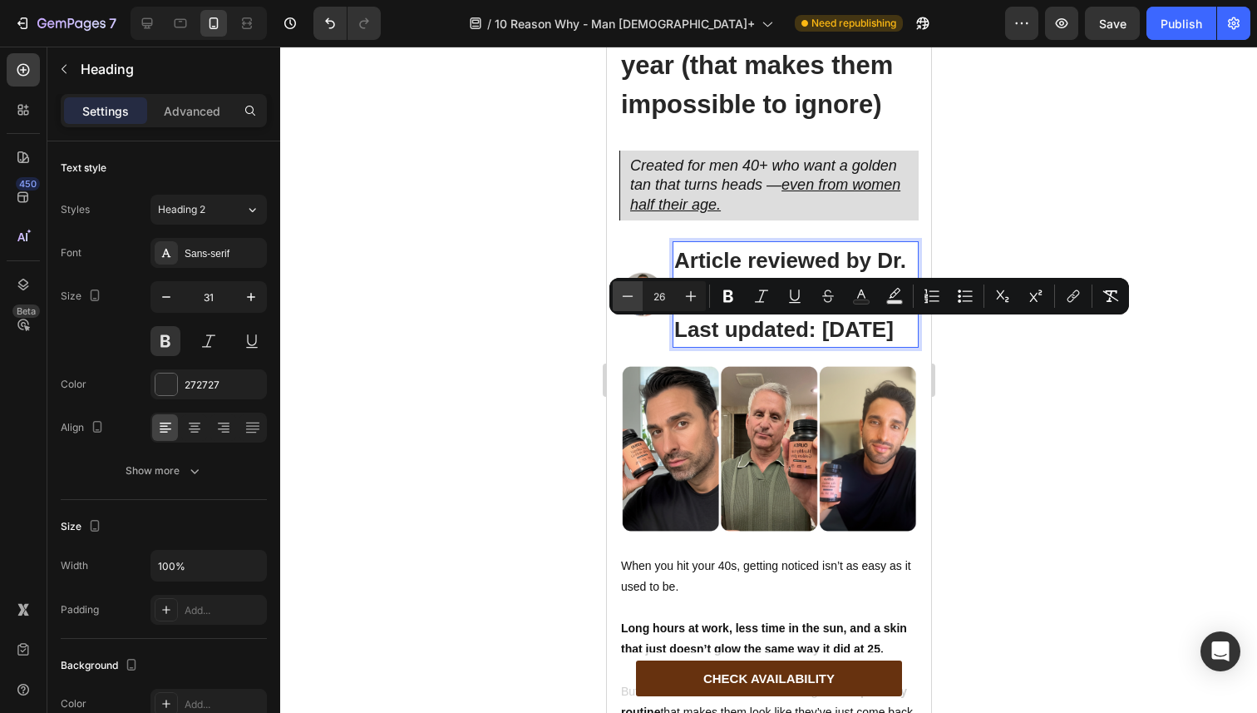
click at [629, 298] on icon "Editor contextual toolbar" at bounding box center [627, 296] width 17 height 17
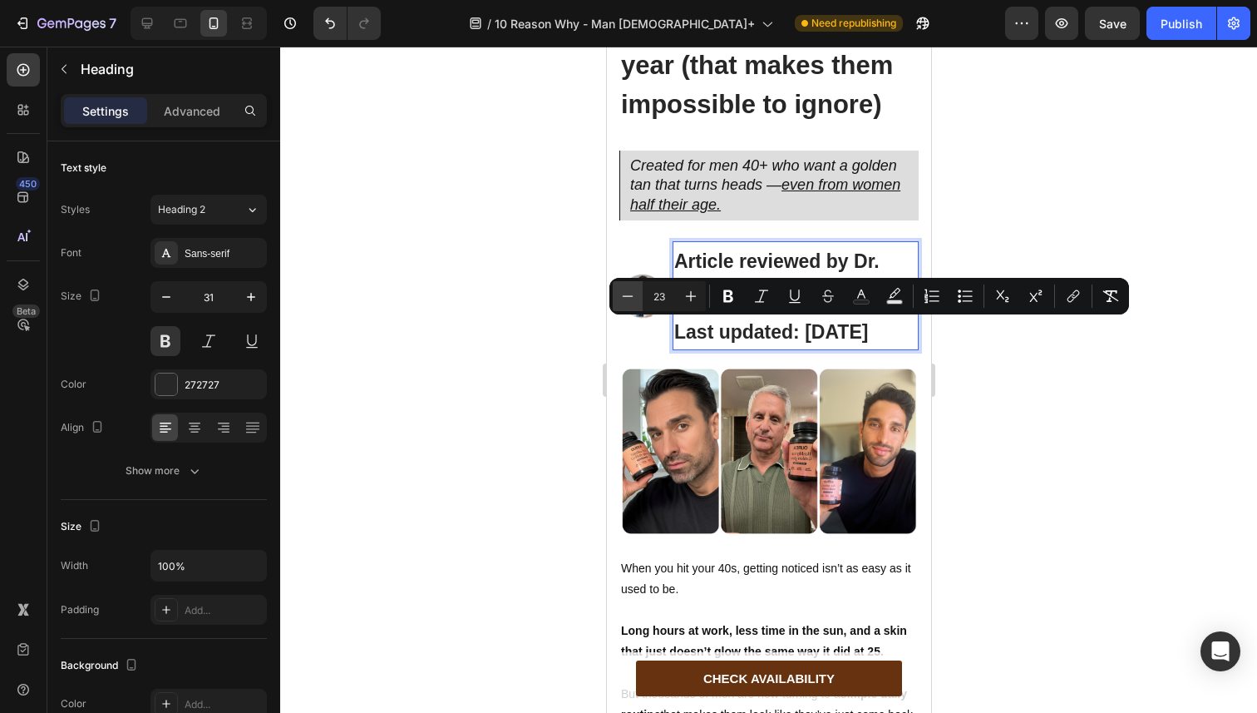
click at [629, 298] on icon "Editor contextual toolbar" at bounding box center [627, 296] width 17 height 17
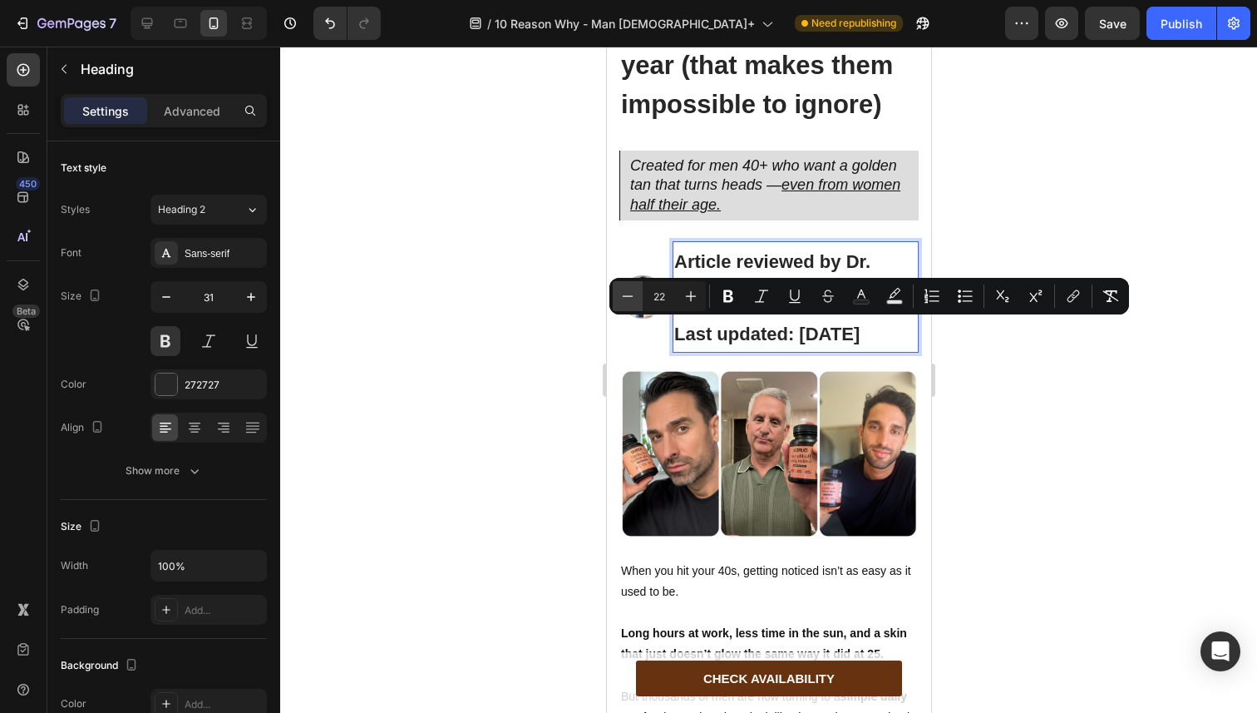
click at [629, 298] on icon "Editor contextual toolbar" at bounding box center [627, 296] width 17 height 17
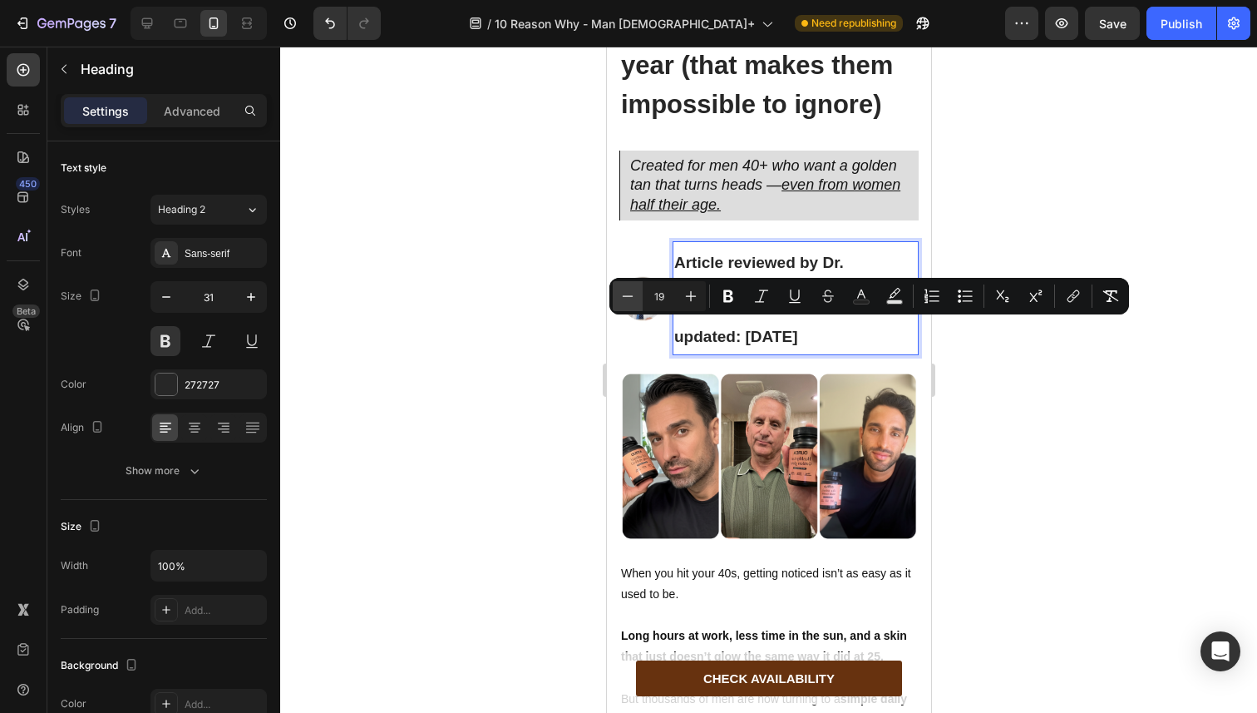
click at [629, 298] on icon "Editor contextual toolbar" at bounding box center [627, 296] width 17 height 17
type input "18"
click at [164, 304] on icon "button" at bounding box center [166, 297] width 17 height 17
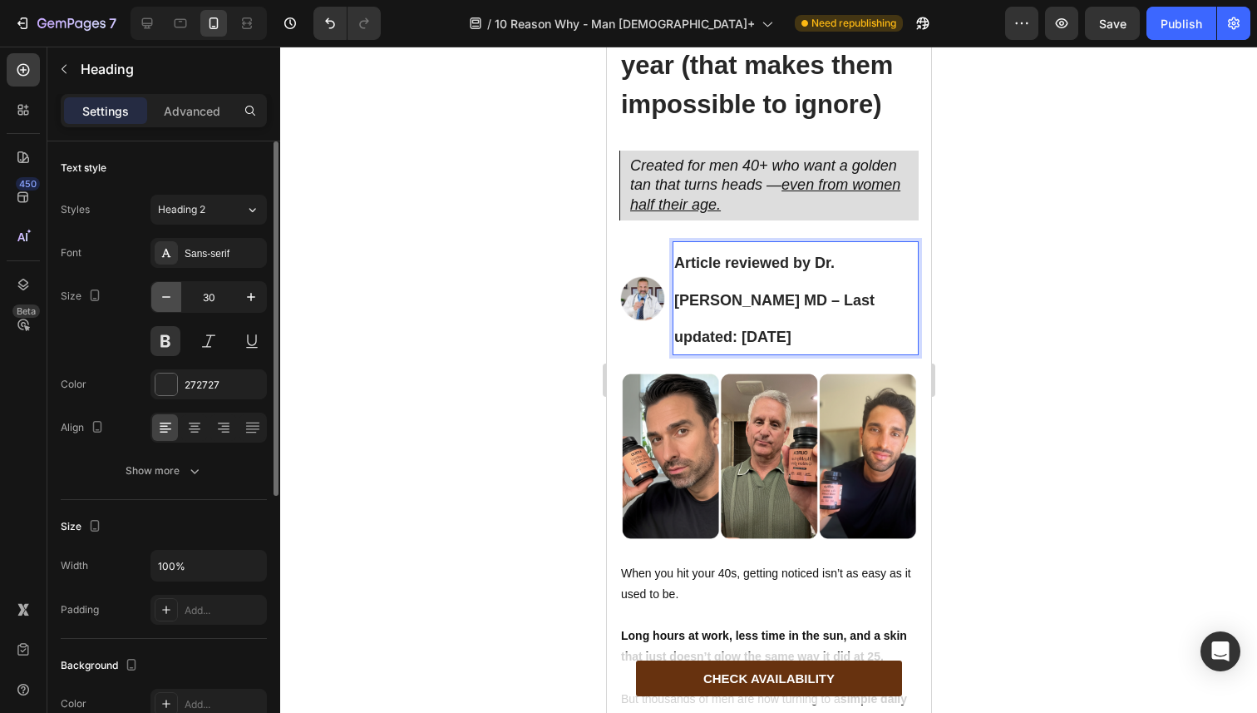
click at [164, 304] on icon "button" at bounding box center [166, 297] width 17 height 17
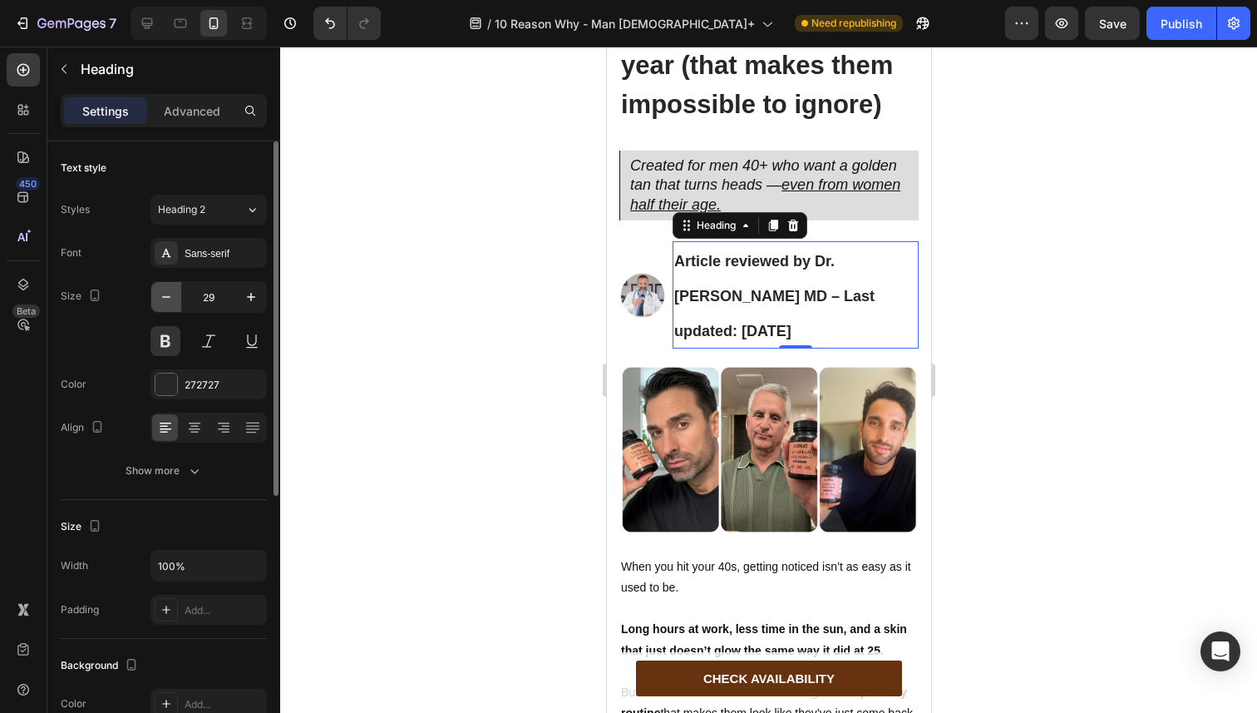
click at [164, 304] on icon "button" at bounding box center [166, 297] width 17 height 17
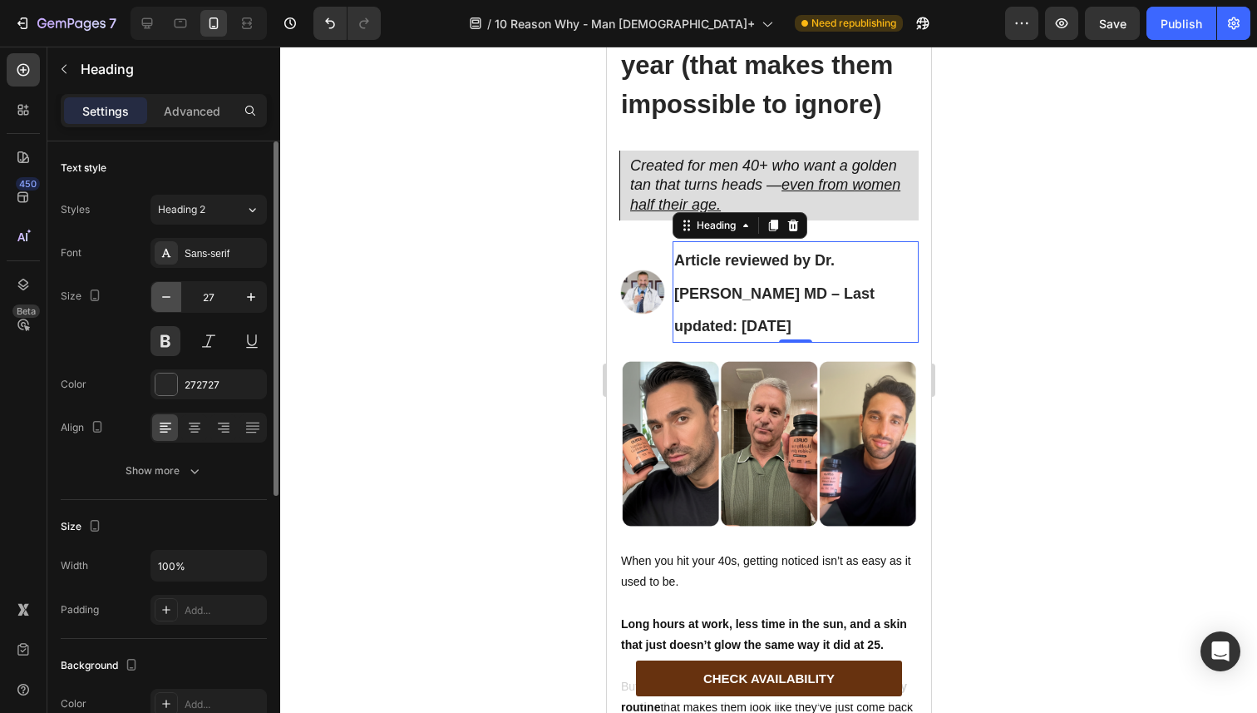
click at [164, 304] on icon "button" at bounding box center [166, 297] width 17 height 17
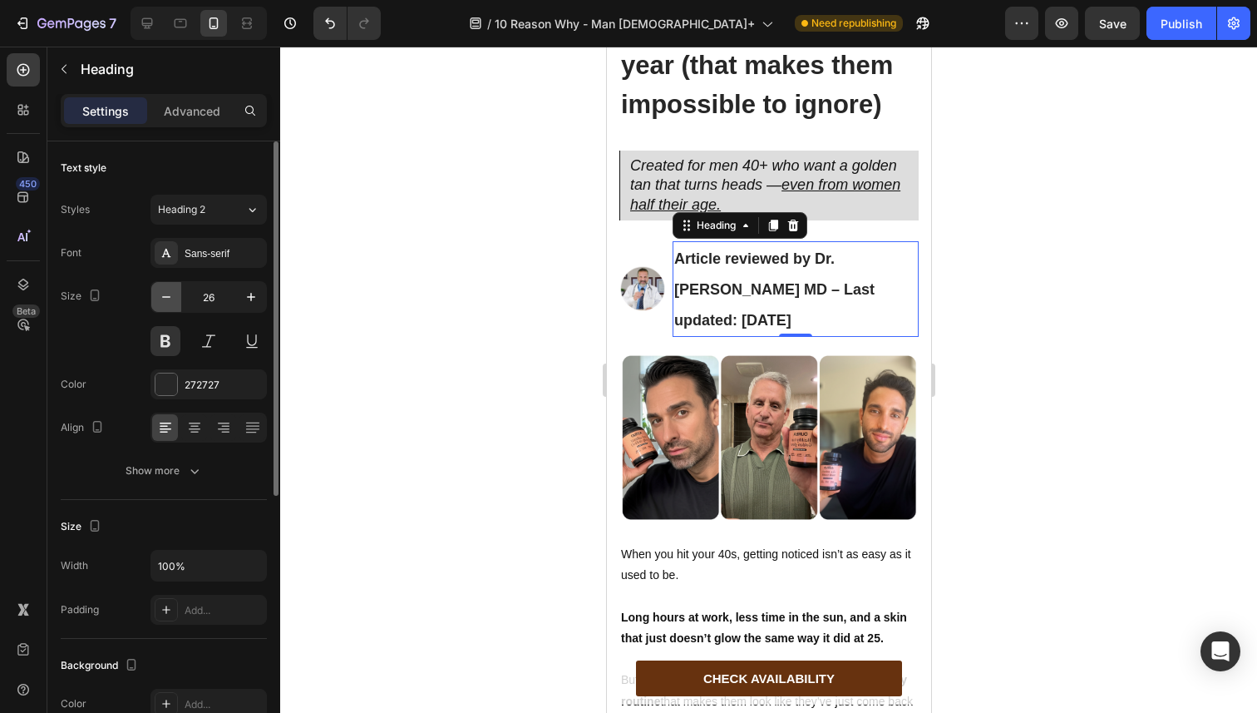
click at [164, 304] on icon "button" at bounding box center [166, 297] width 17 height 17
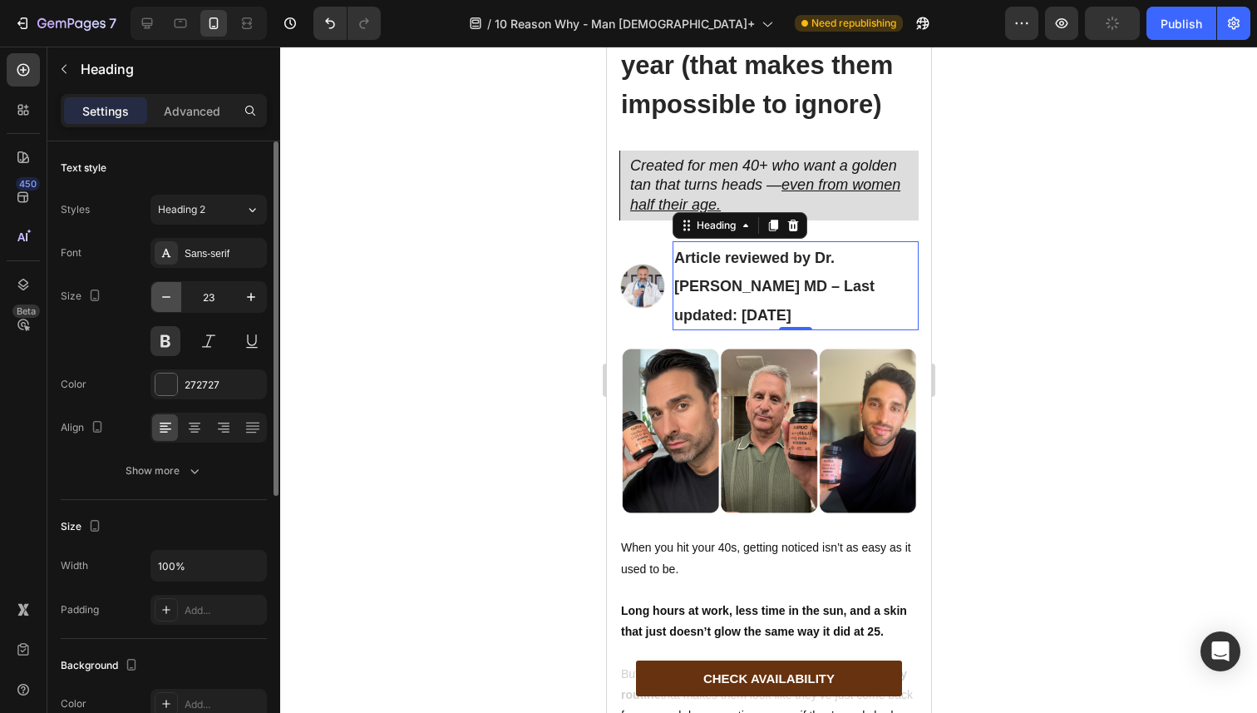
click at [164, 304] on icon "button" at bounding box center [166, 297] width 17 height 17
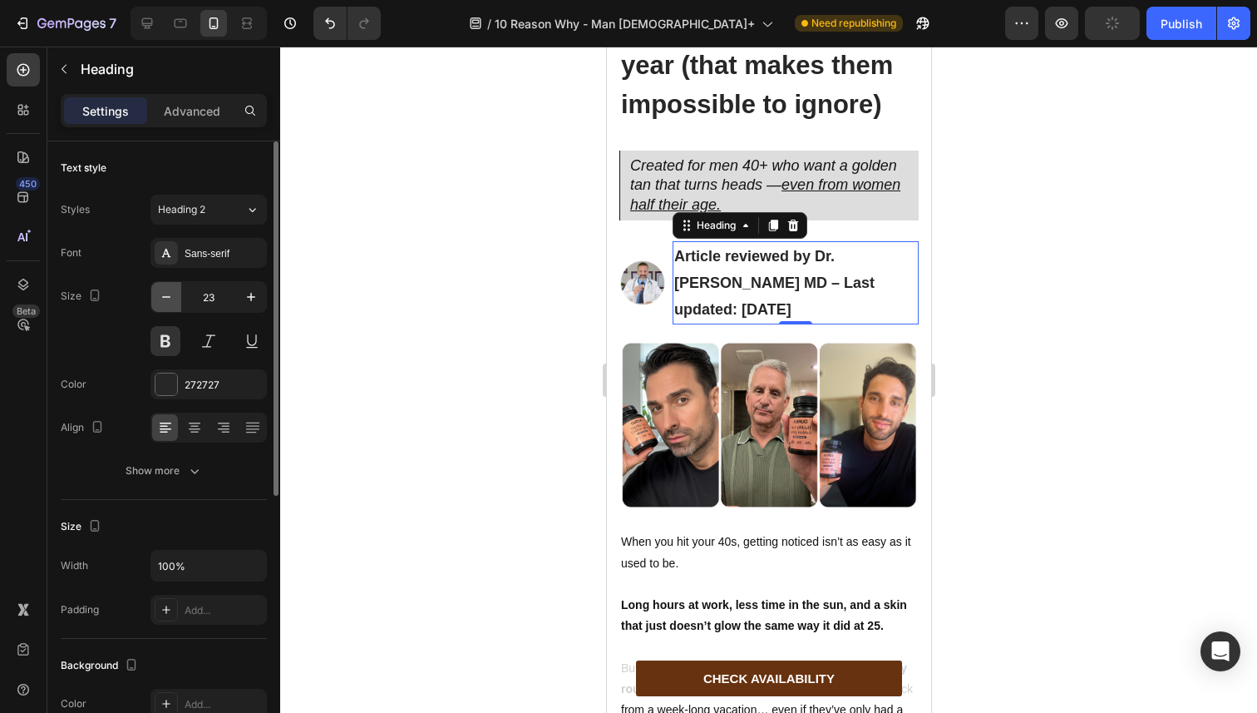
click at [164, 304] on icon "button" at bounding box center [166, 297] width 17 height 17
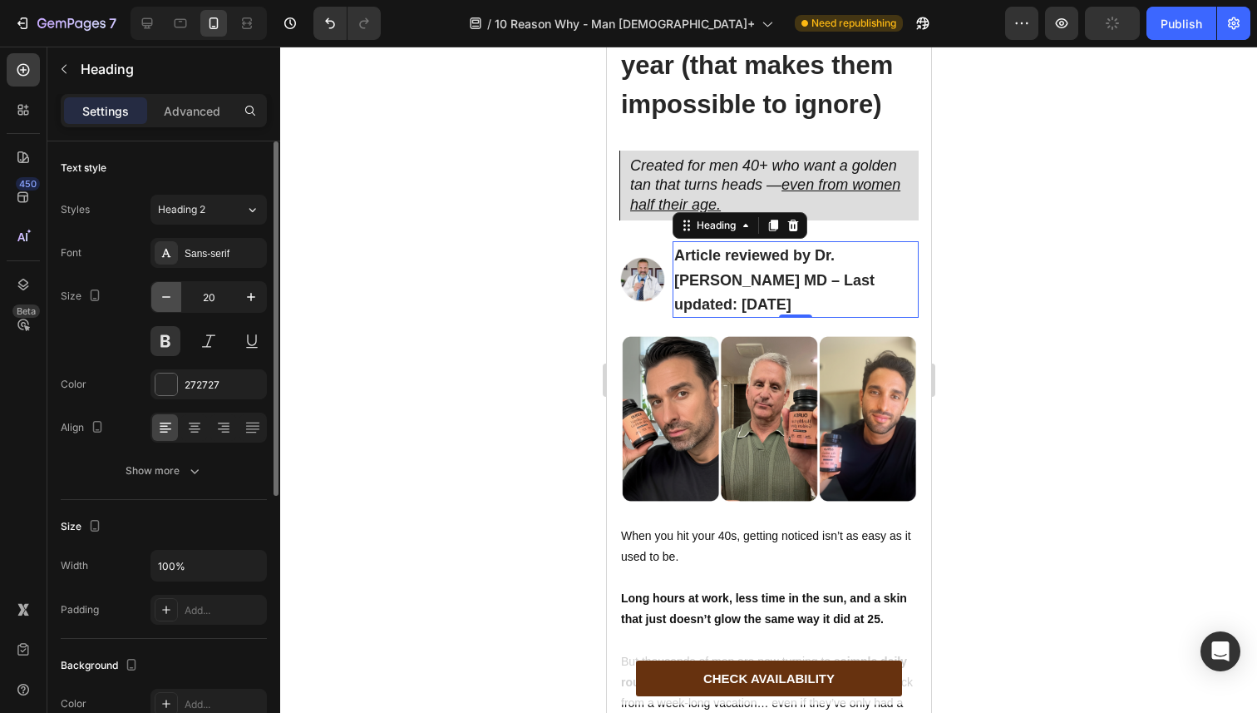
click at [164, 304] on icon "button" at bounding box center [166, 297] width 17 height 17
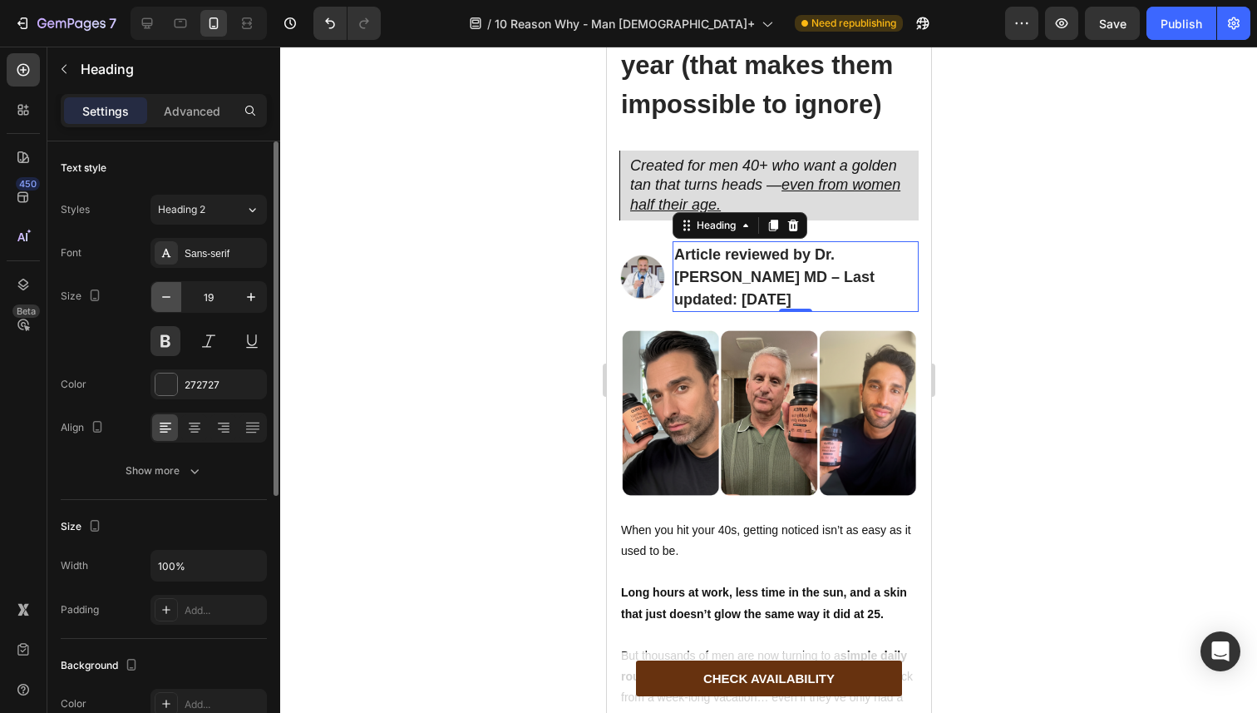
click at [164, 304] on icon "button" at bounding box center [166, 297] width 17 height 17
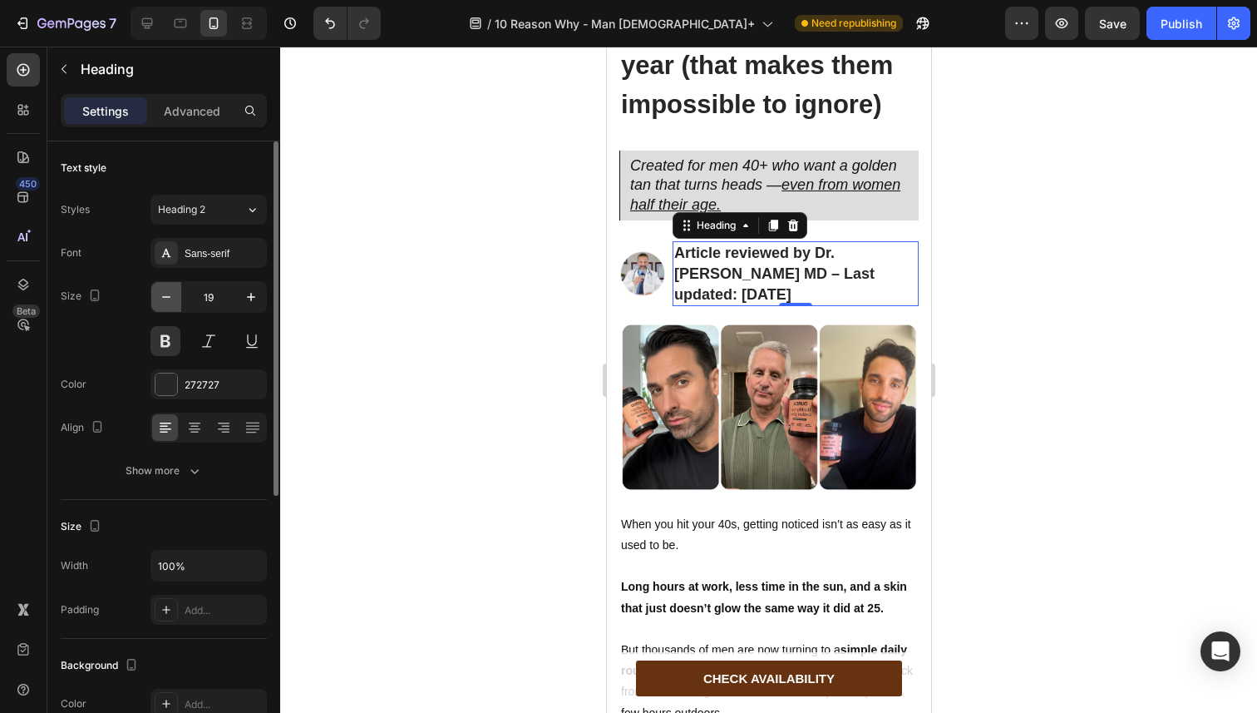
type input "18"
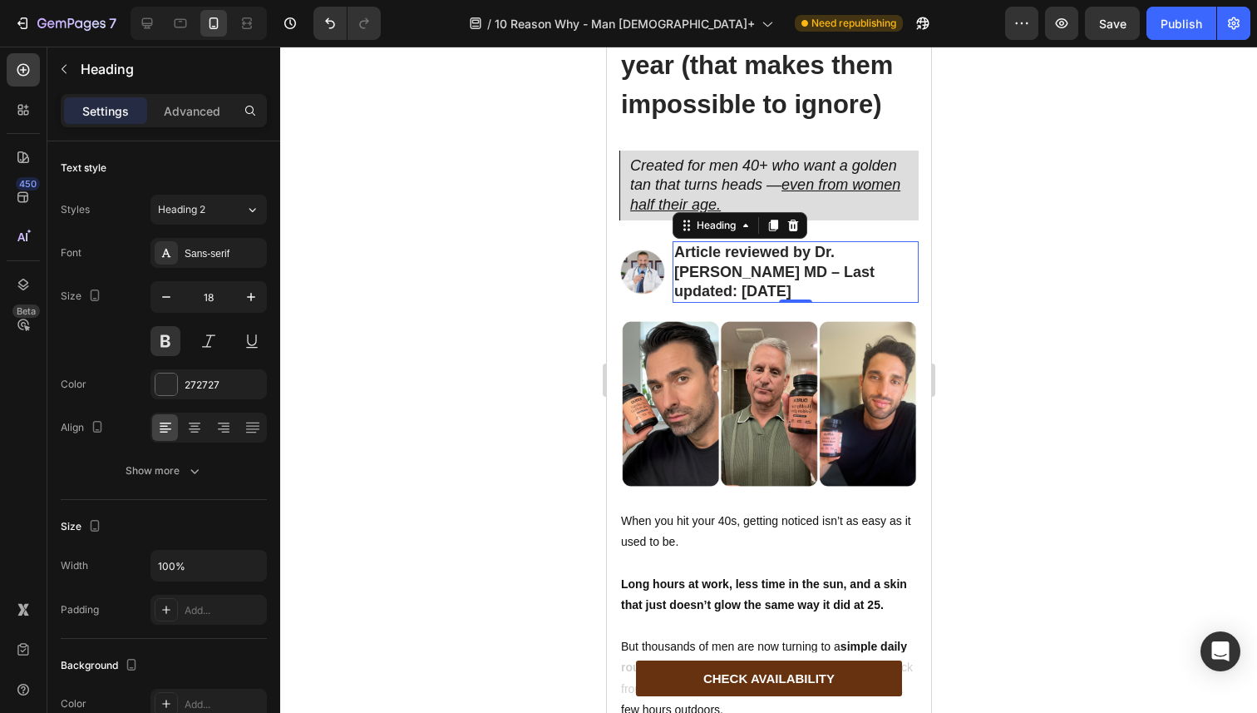
click at [691, 301] on p "Article reviewed by Dr. [PERSON_NAME] MD – Last updated: [DATE]" at bounding box center [795, 272] width 243 height 58
click at [693, 301] on p "Article reviewed by Dr. [PERSON_NAME] MD – Last updated: [DATE]" at bounding box center [795, 272] width 243 height 58
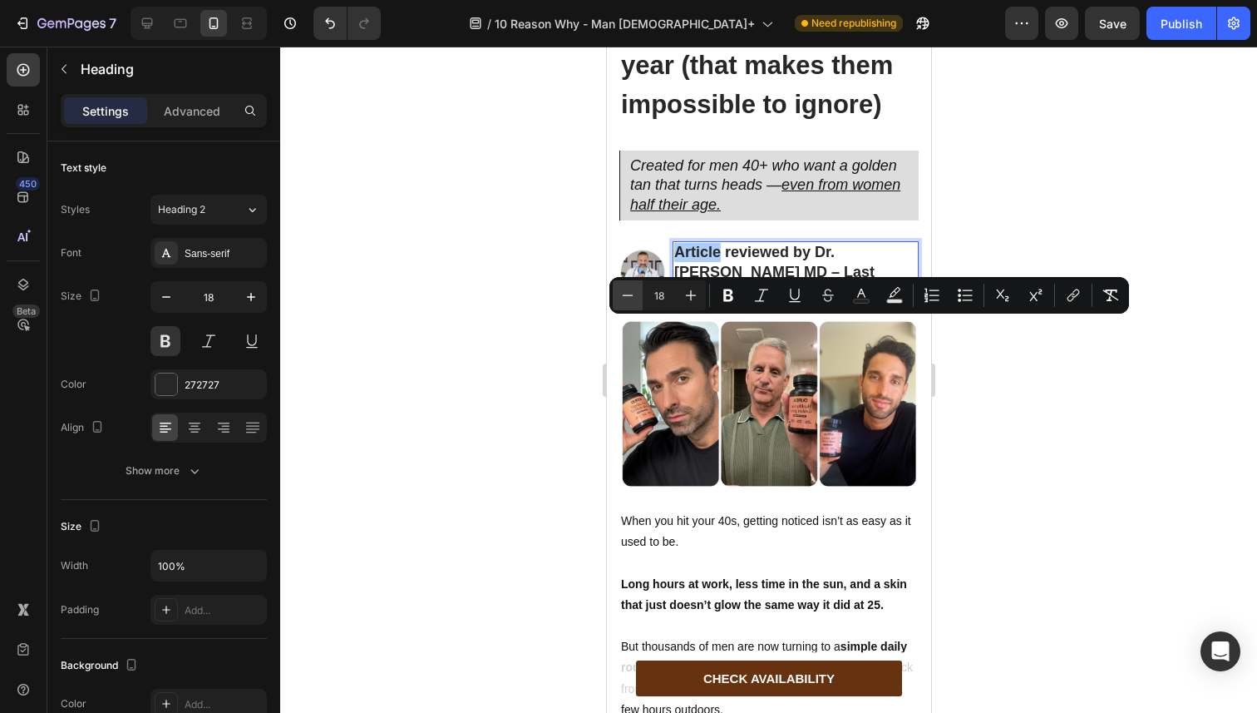
click at [633, 291] on icon "Editor contextual toolbar" at bounding box center [627, 295] width 17 height 17
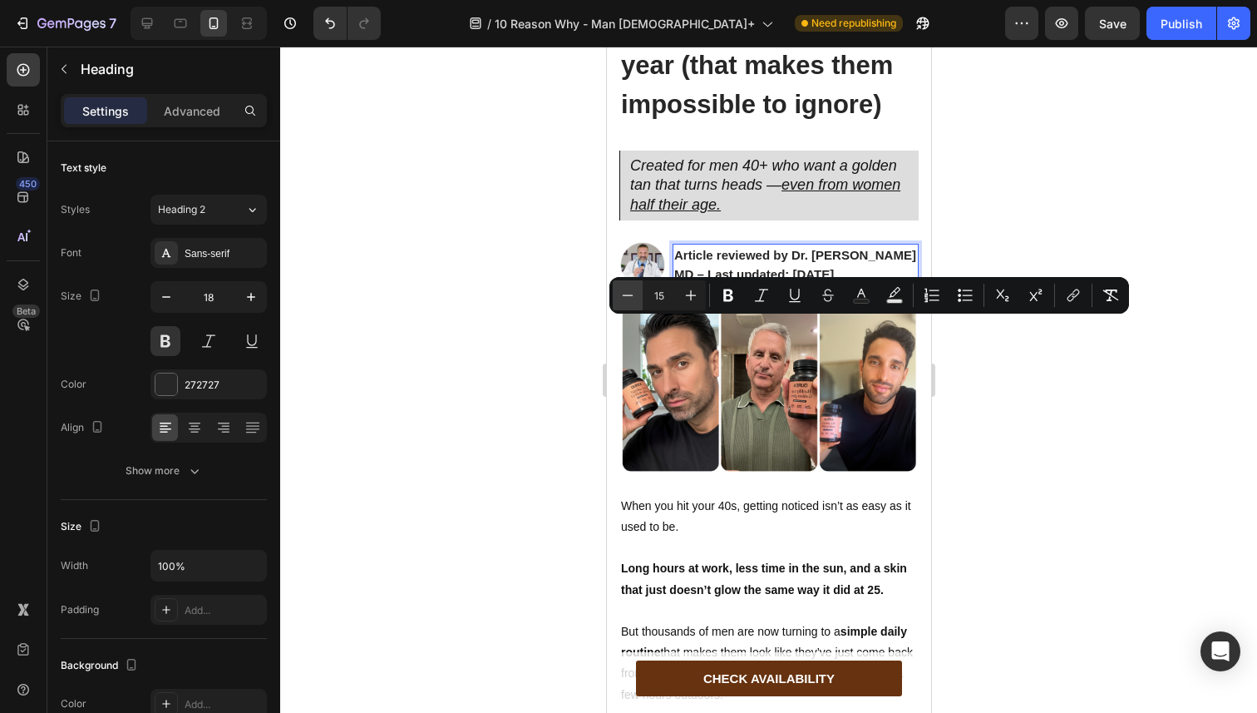
click at [633, 291] on icon "Editor contextual toolbar" at bounding box center [627, 295] width 17 height 17
type input "14"
click at [156, 305] on button "button" at bounding box center [166, 297] width 30 height 30
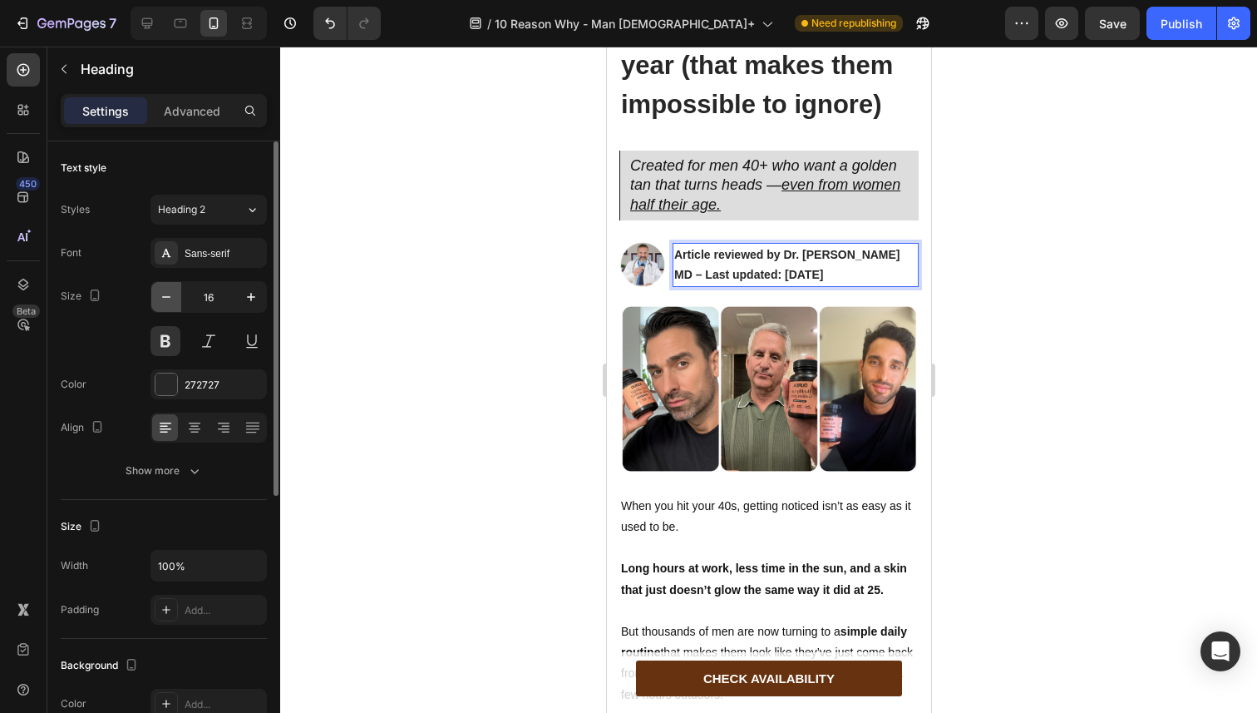
click at [156, 305] on button "button" at bounding box center [166, 297] width 30 height 30
type input "14"
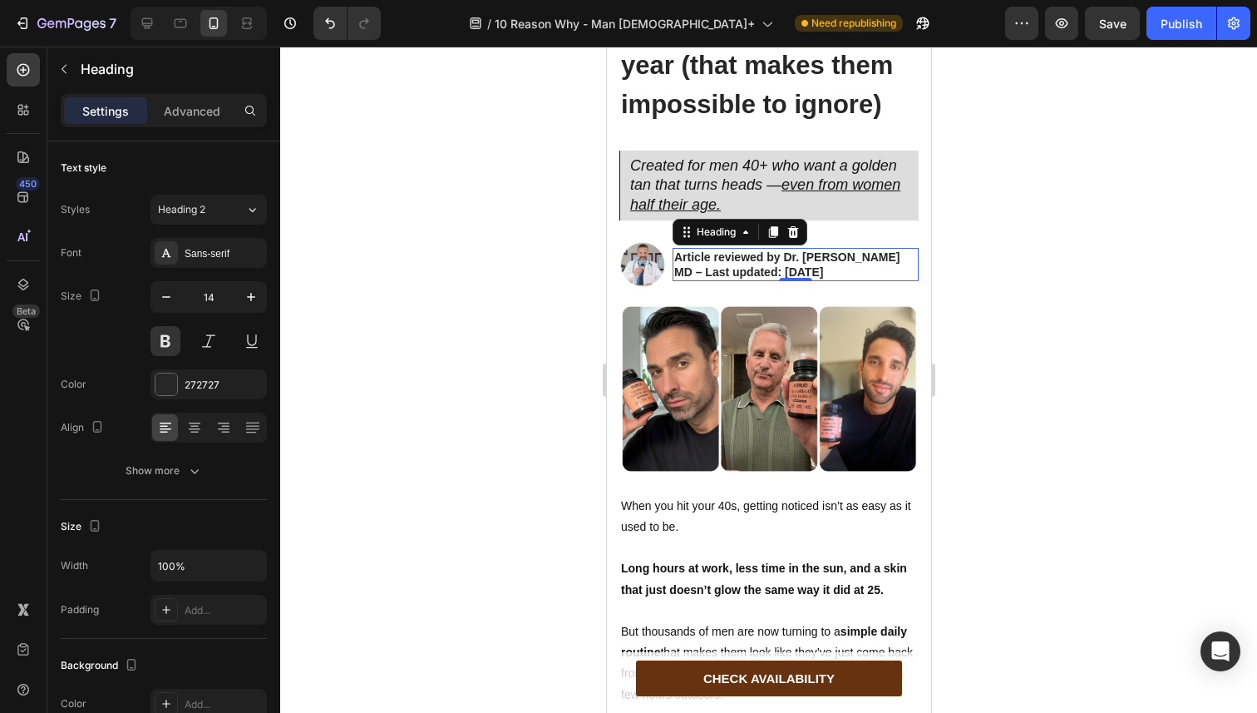
drag, startPoint x: 530, startPoint y: 366, endPoint x: 575, endPoint y: 358, distance: 45.7
click at [531, 365] on div at bounding box center [768, 380] width 977 height 666
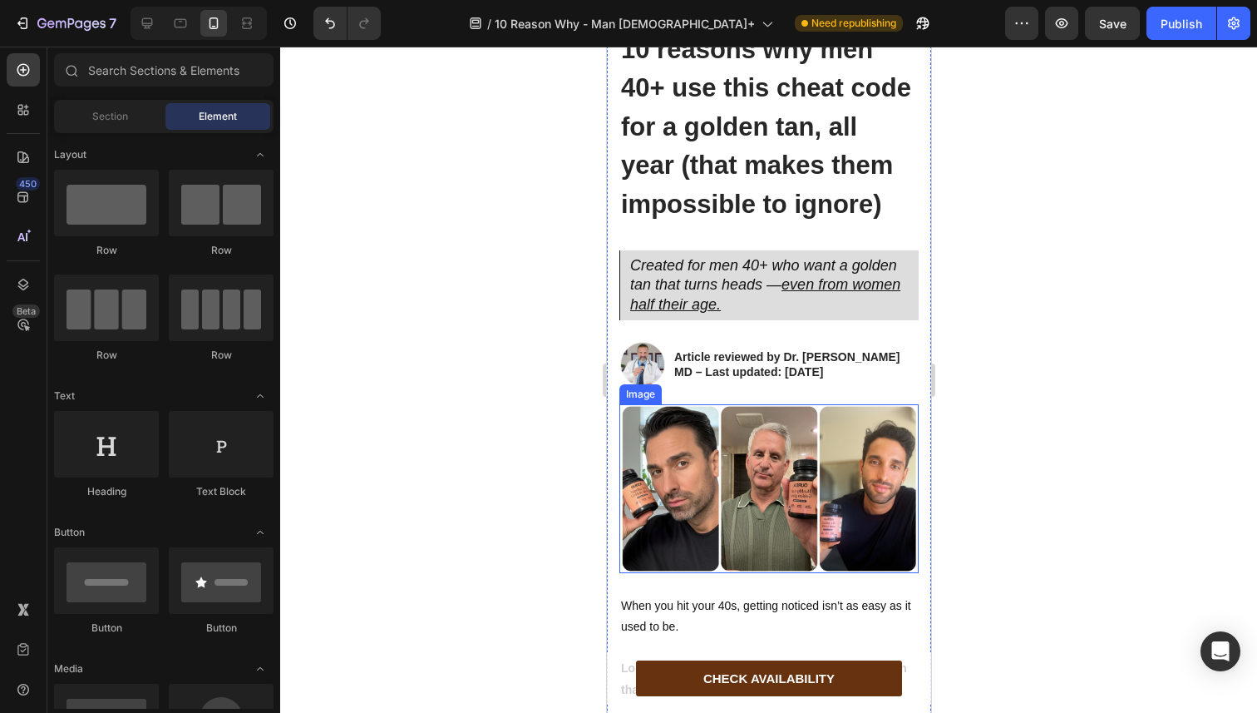
scroll to position [97, 0]
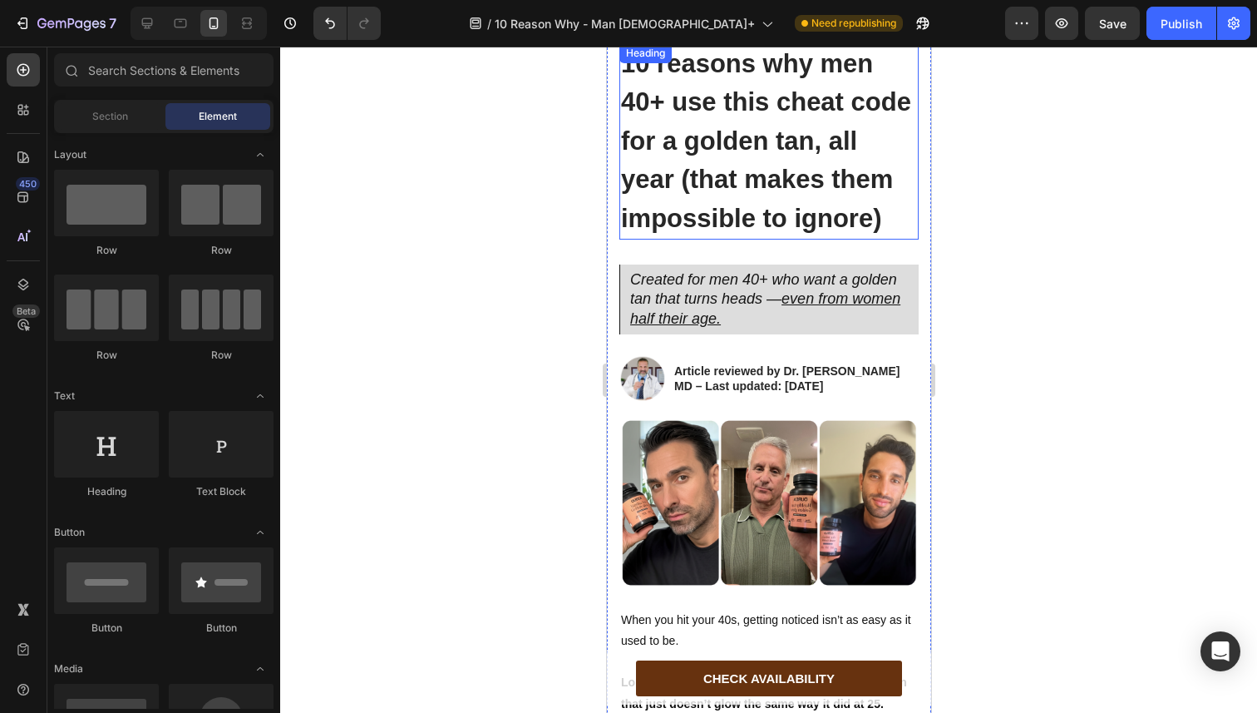
click at [711, 233] on strong "10 reasons why men 40+ use this cheat code for a golden tan, all year (that mak…" at bounding box center [765, 141] width 290 height 184
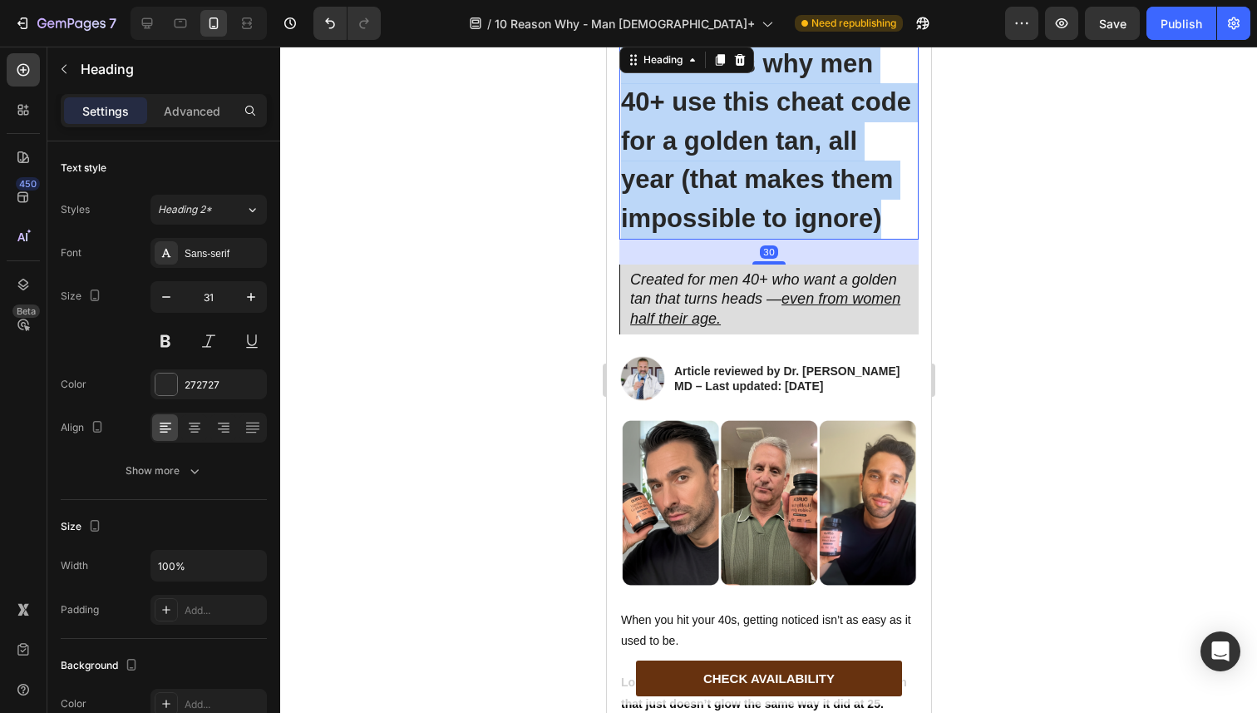
click at [711, 233] on strong "10 reasons why men 40+ use this cheat code for a golden tan, all year (that mak…" at bounding box center [765, 141] width 290 height 184
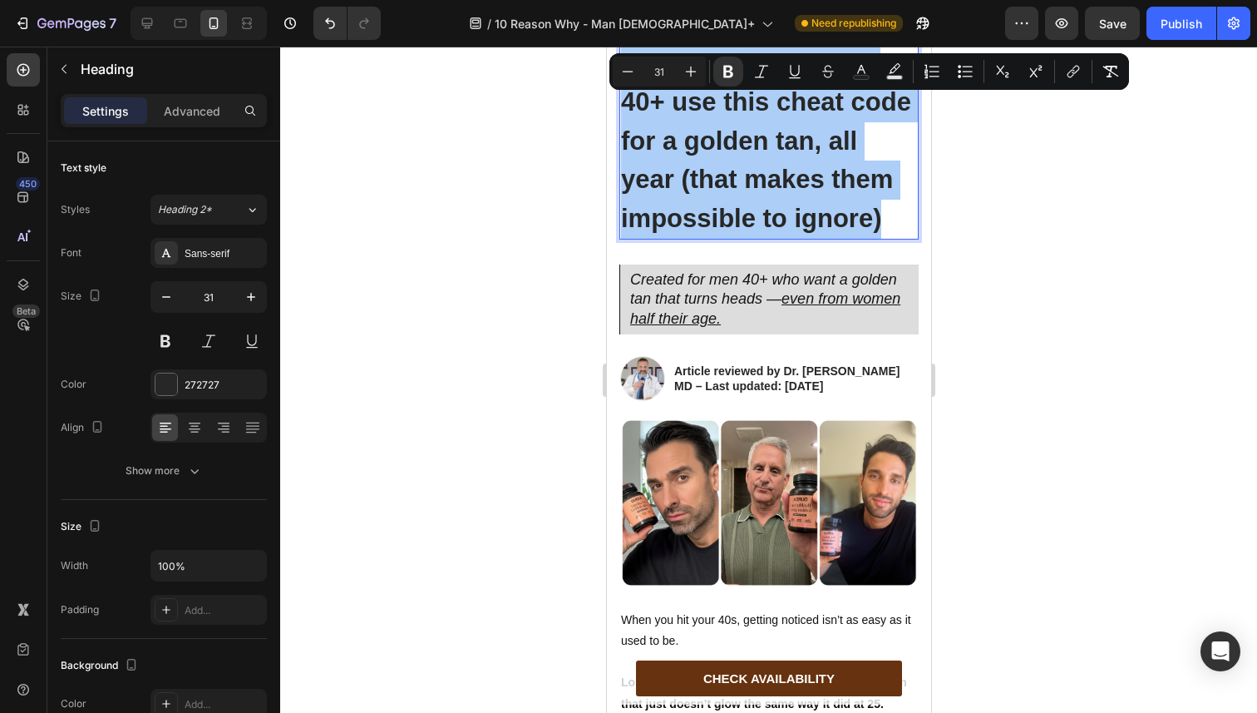
click at [517, 221] on div at bounding box center [768, 380] width 977 height 666
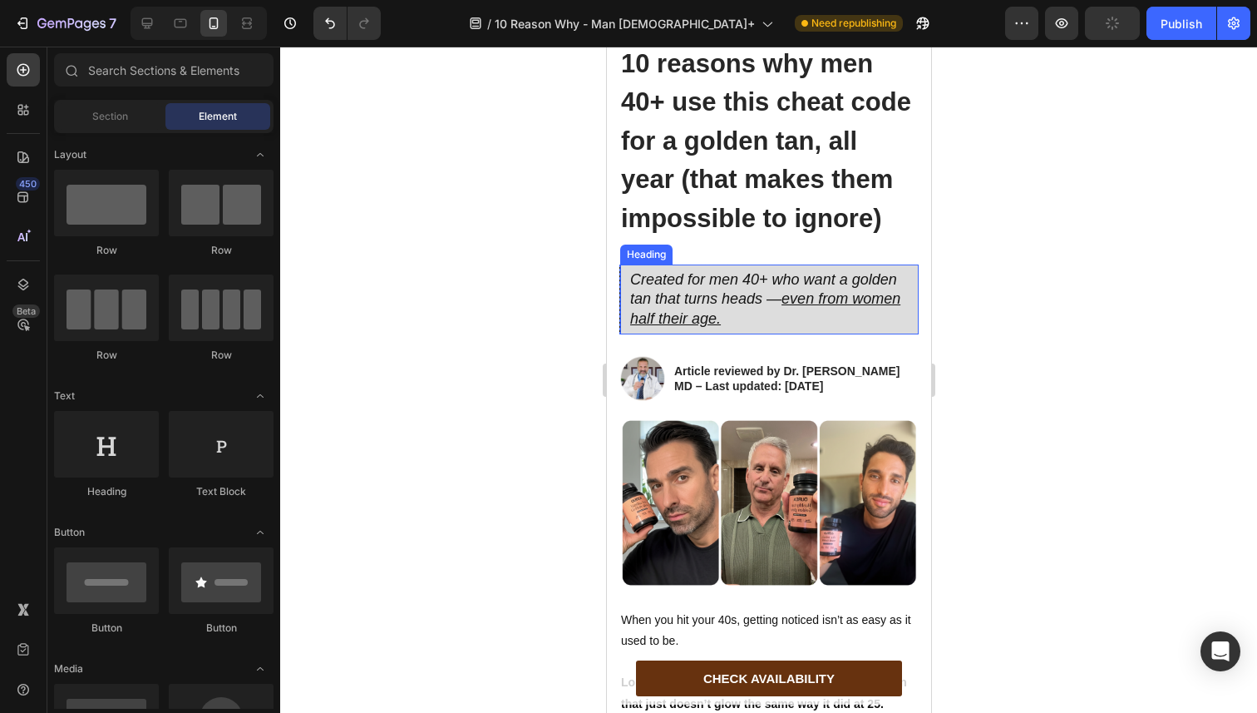
click at [705, 328] on p "⁠⁠⁠⁠⁠⁠⁠ Created for men 40+ who want a golden tan that turns heads — even from …" at bounding box center [772, 299] width 287 height 58
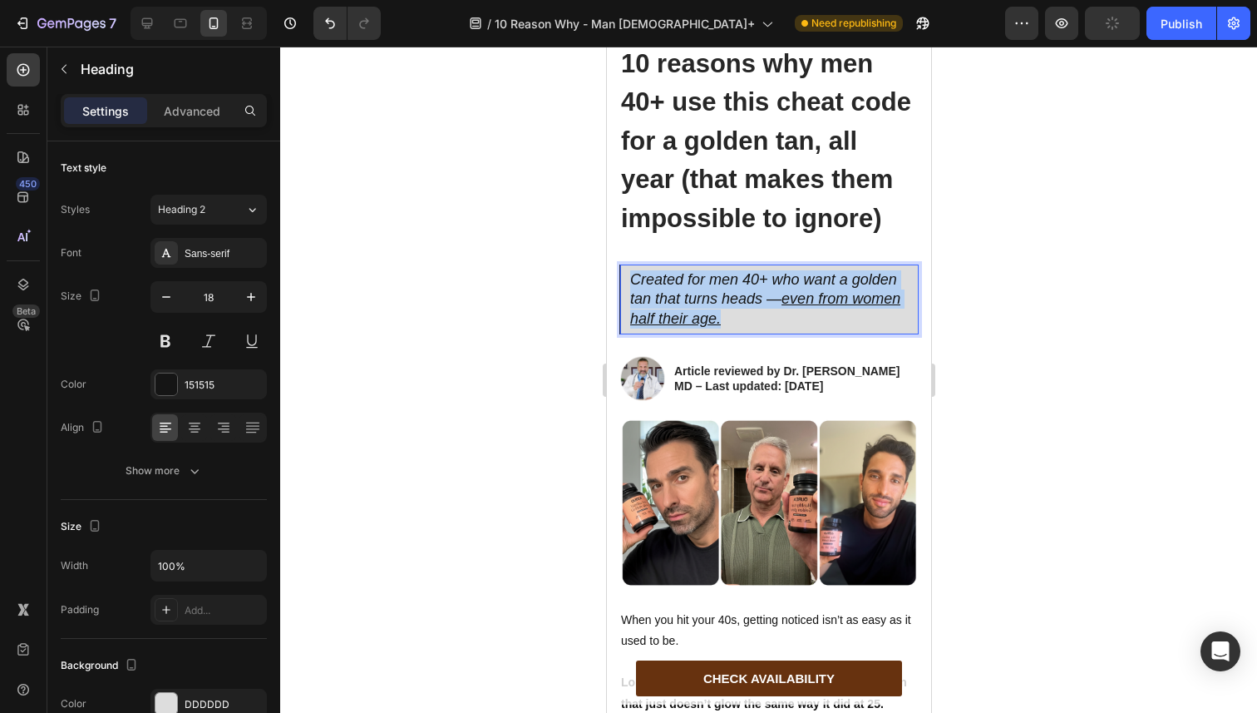
click at [705, 328] on p "Created for men 40+ who want a golden tan that turns heads — even from women ha…" at bounding box center [772, 299] width 287 height 58
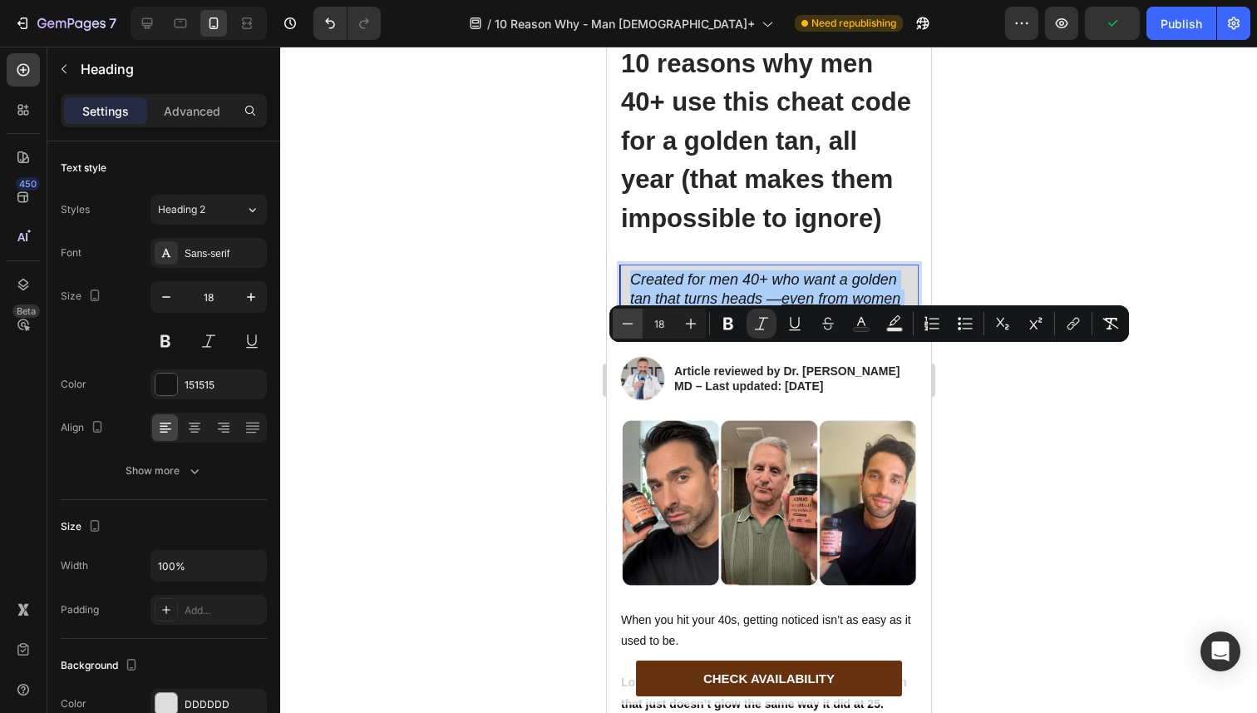
click at [630, 318] on icon "Editor contextual toolbar" at bounding box center [627, 323] width 17 height 17
type input "16"
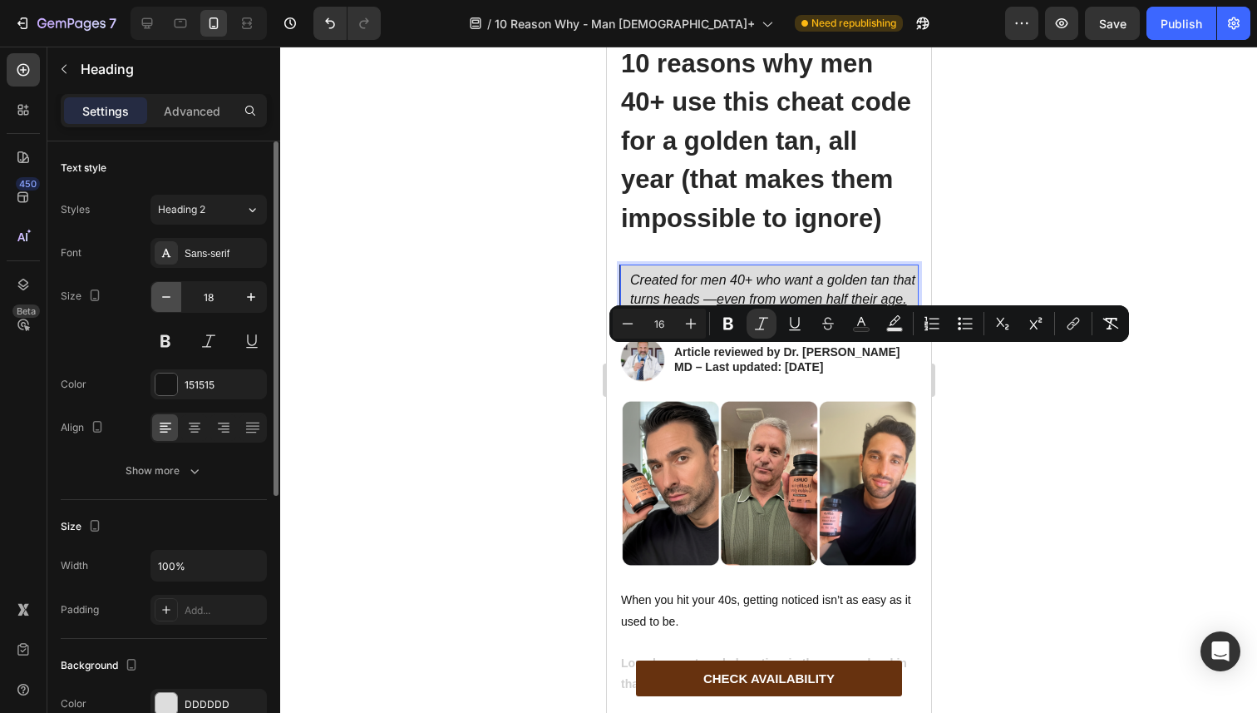
click at [170, 295] on icon "button" at bounding box center [166, 297] width 17 height 17
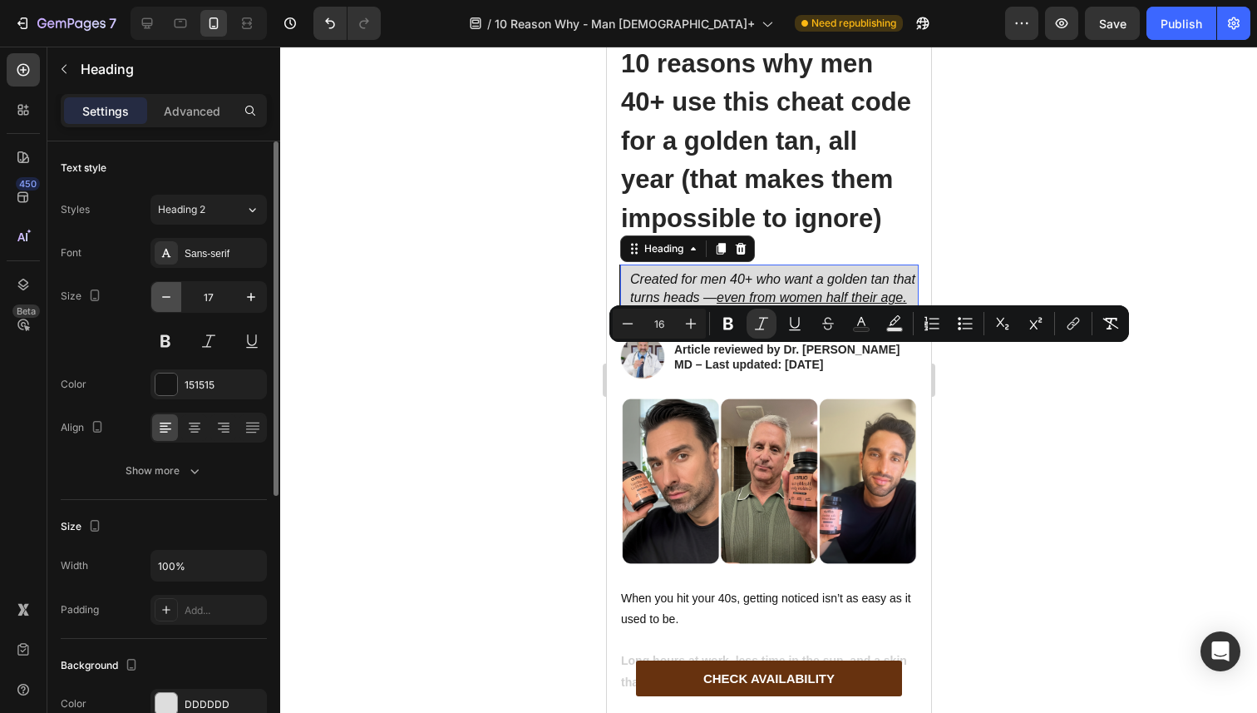
click at [170, 295] on icon "button" at bounding box center [166, 297] width 17 height 17
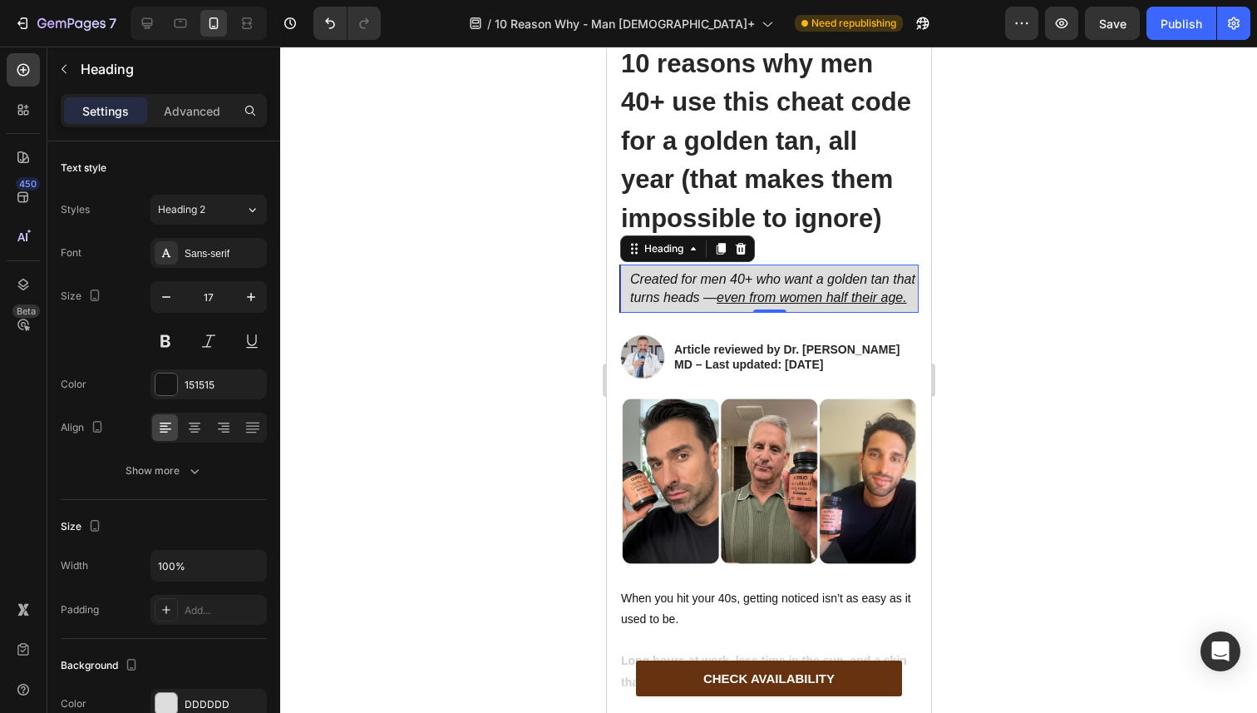
type input "16"
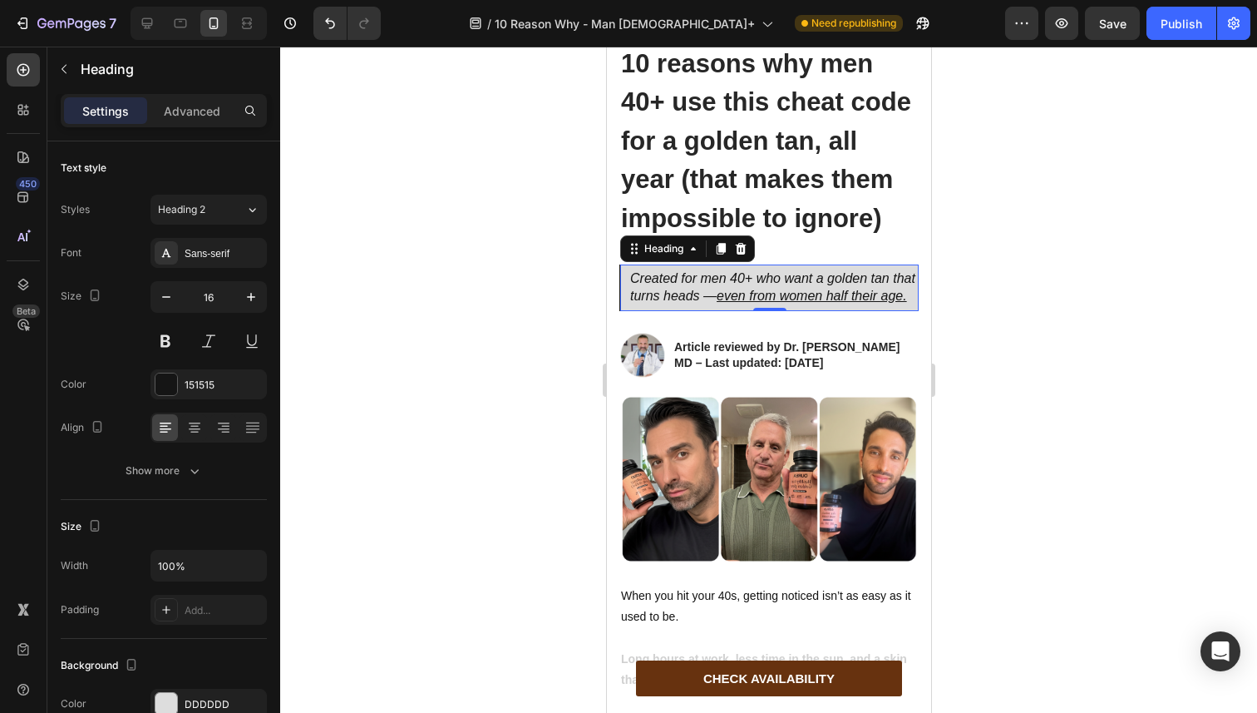
click at [511, 315] on div at bounding box center [768, 380] width 977 height 666
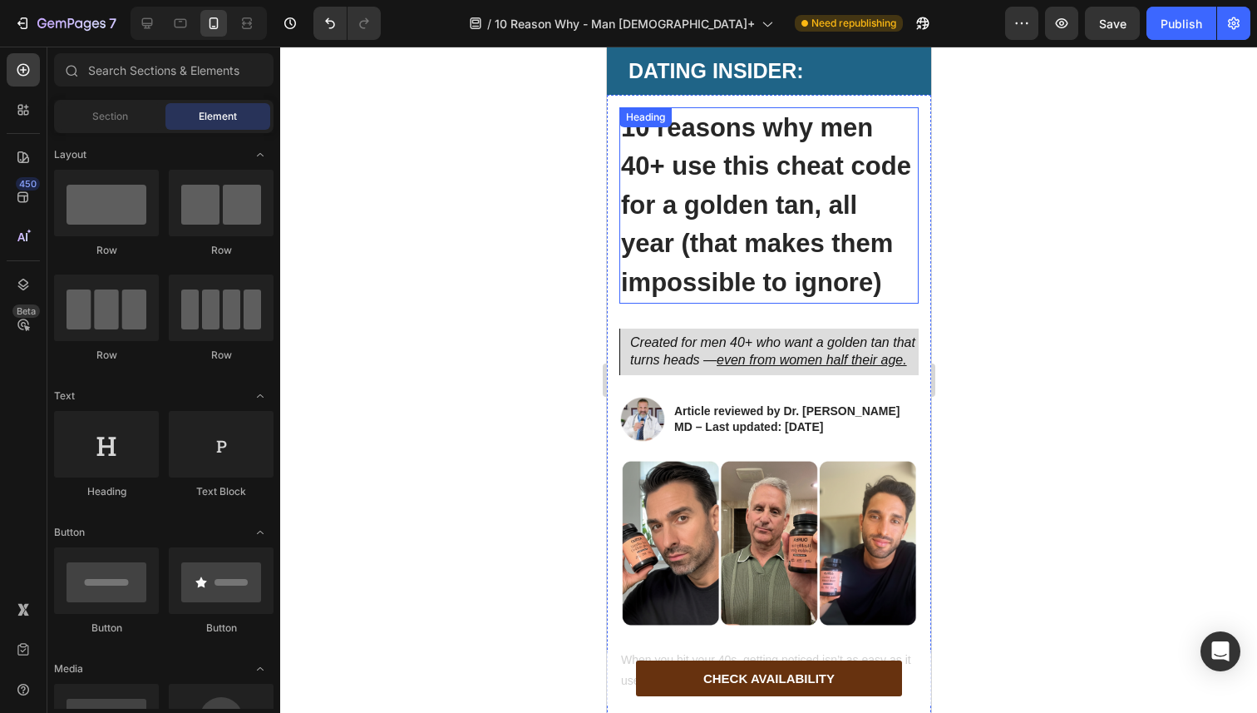
scroll to position [0, 0]
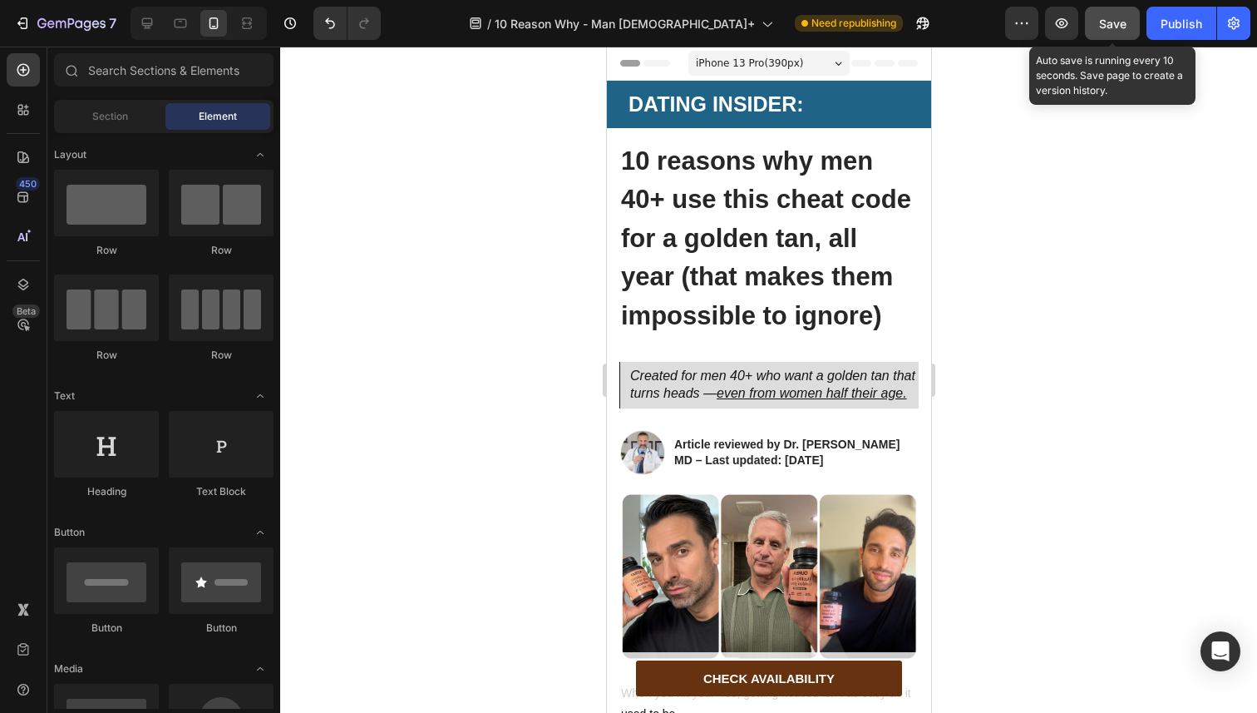
click at [1114, 24] on span "Save" at bounding box center [1112, 24] width 27 height 14
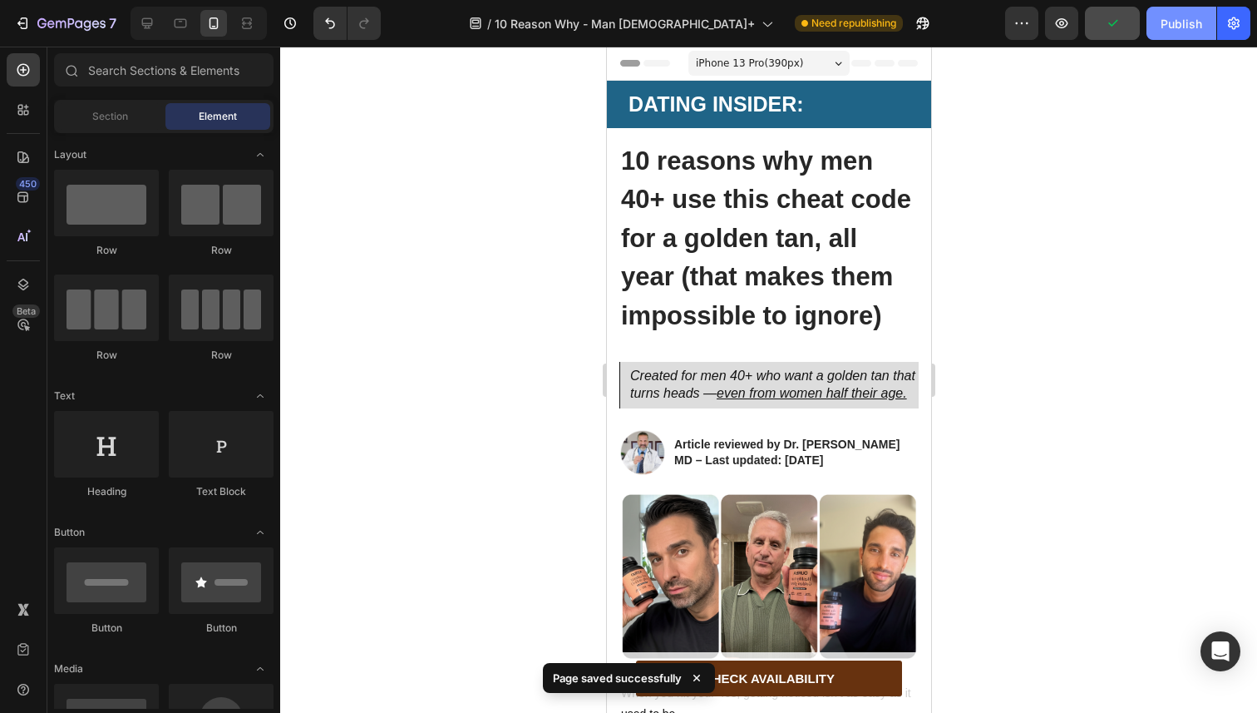
click at [1153, 33] on button "Publish" at bounding box center [1182, 23] width 70 height 33
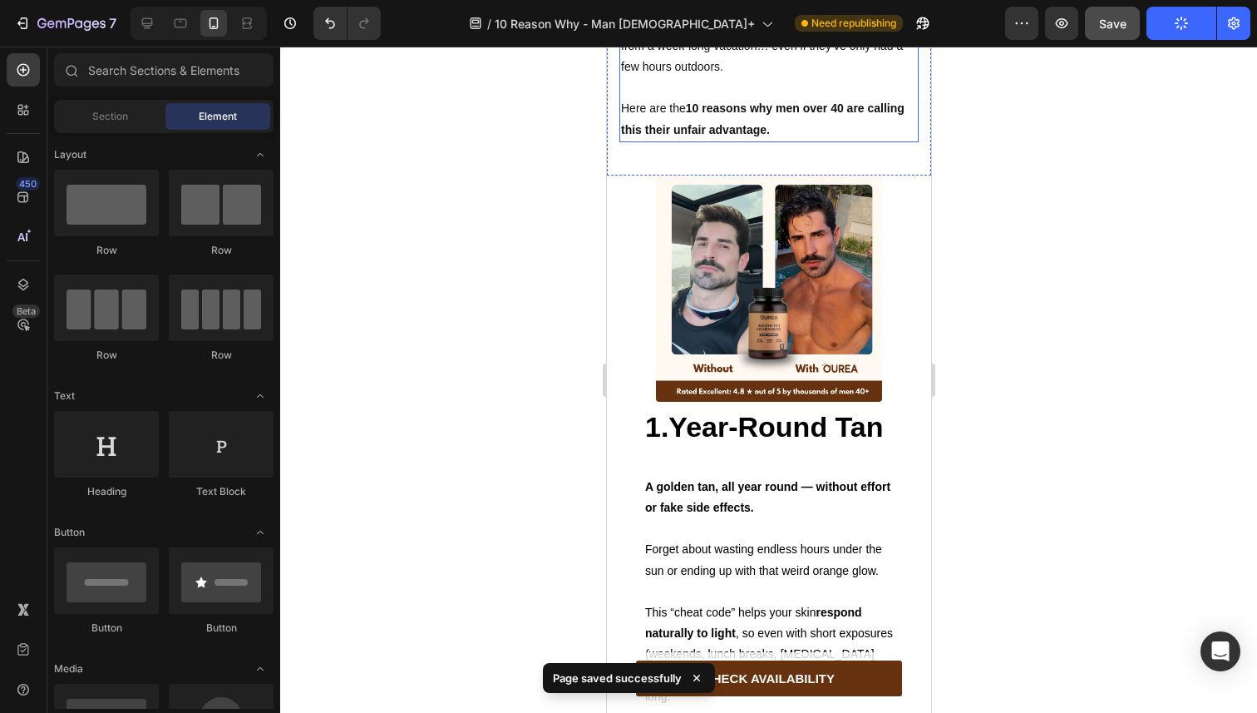
scroll to position [822, 0]
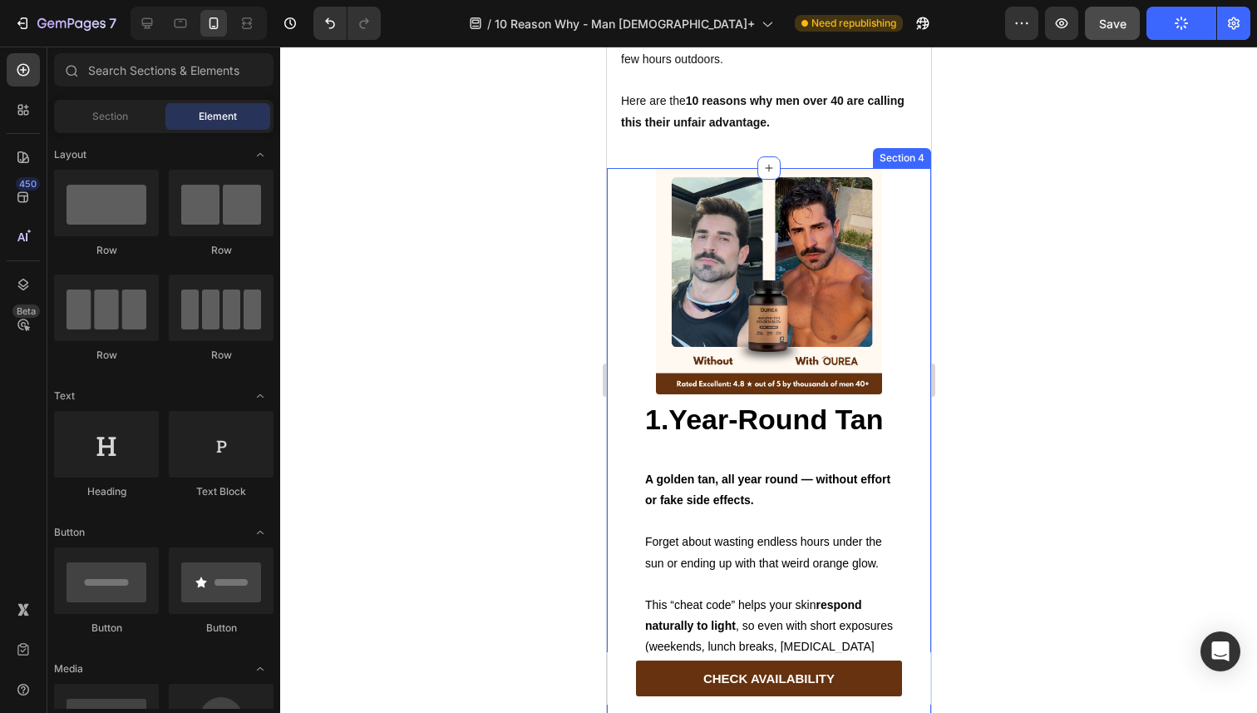
click at [625, 311] on div "Image 1.Year-Round Tan Heading Text Block A golden tan, all year round — withou…" at bounding box center [768, 529] width 324 height 723
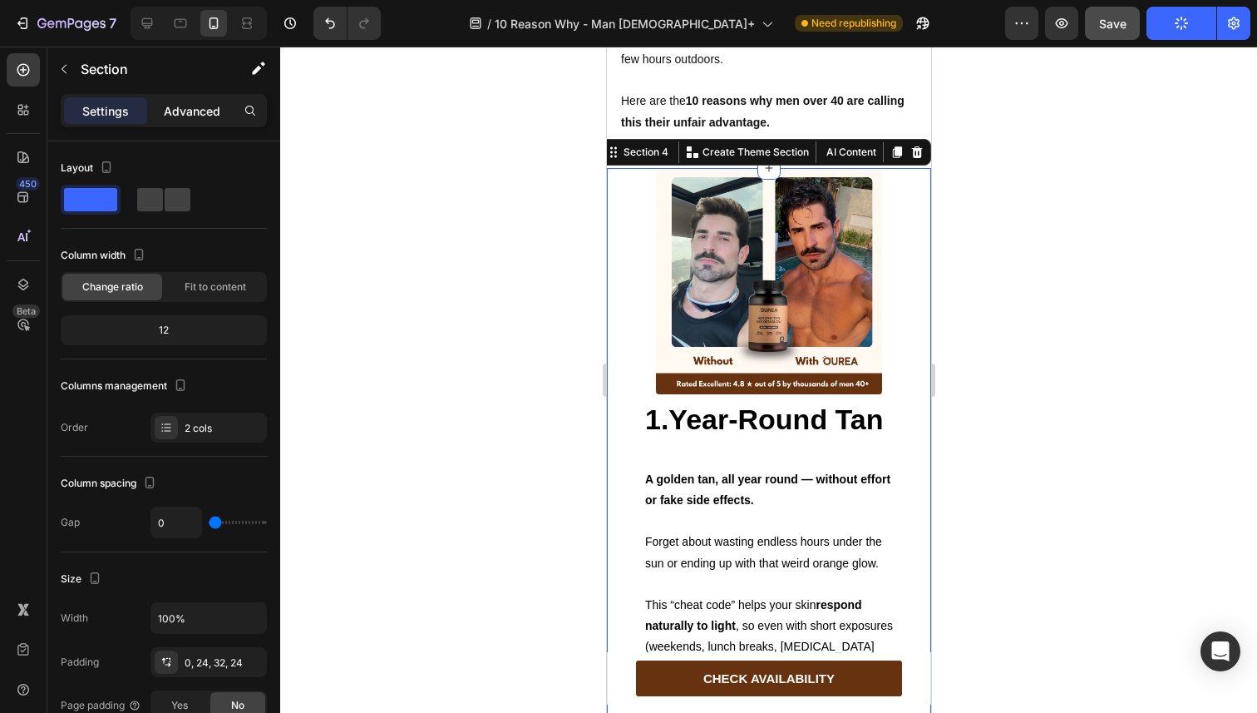
click at [213, 119] on div "Advanced" at bounding box center [192, 110] width 83 height 27
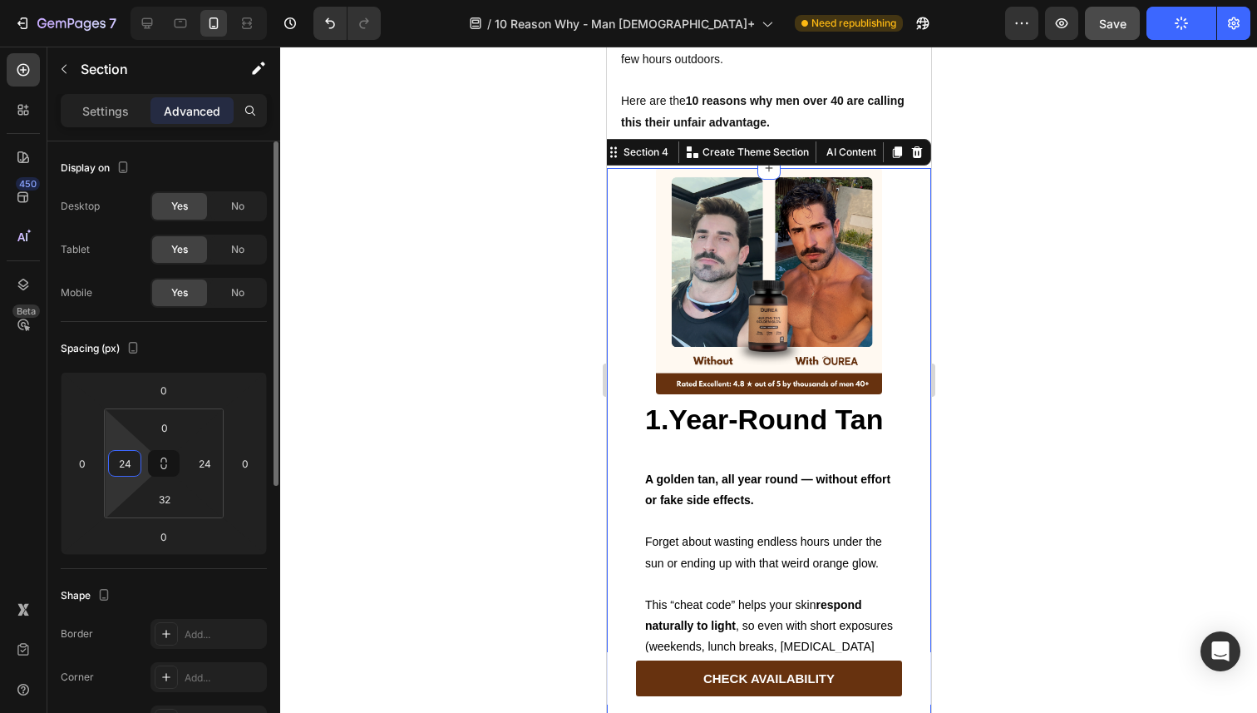
click at [128, 467] on input "24" at bounding box center [124, 463] width 25 height 25
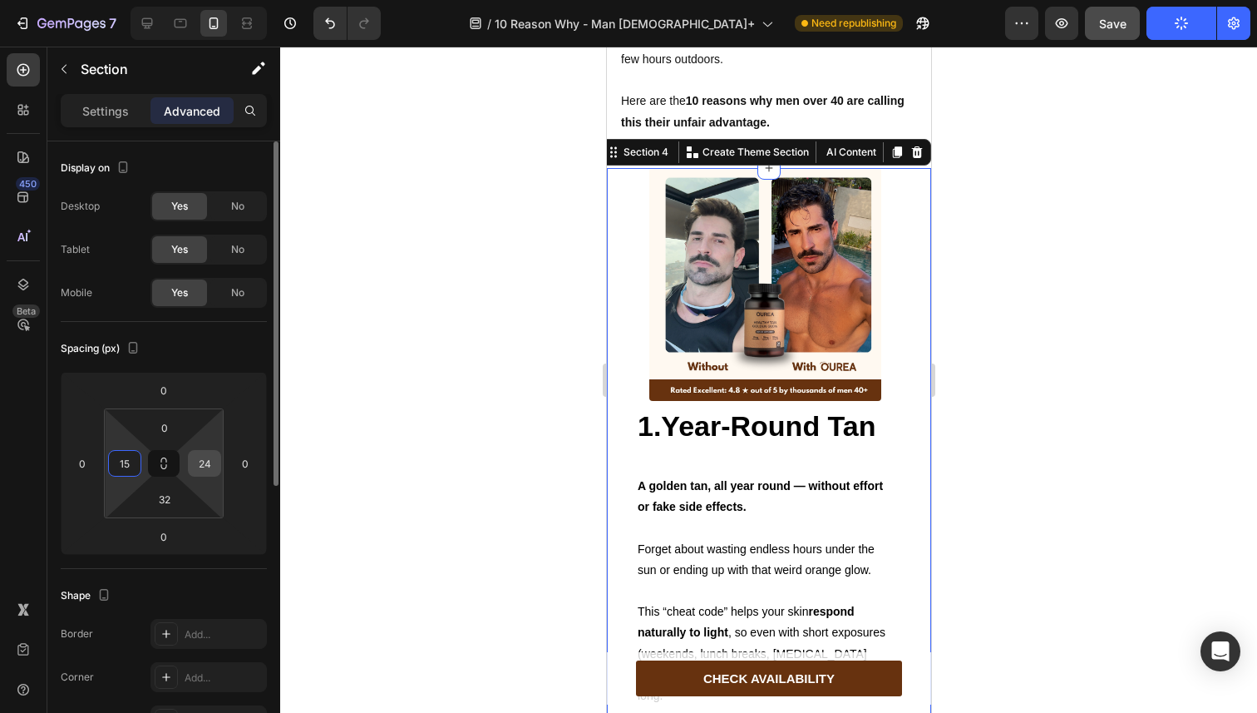
type input "15"
click at [208, 466] on input "24" at bounding box center [204, 463] width 25 height 25
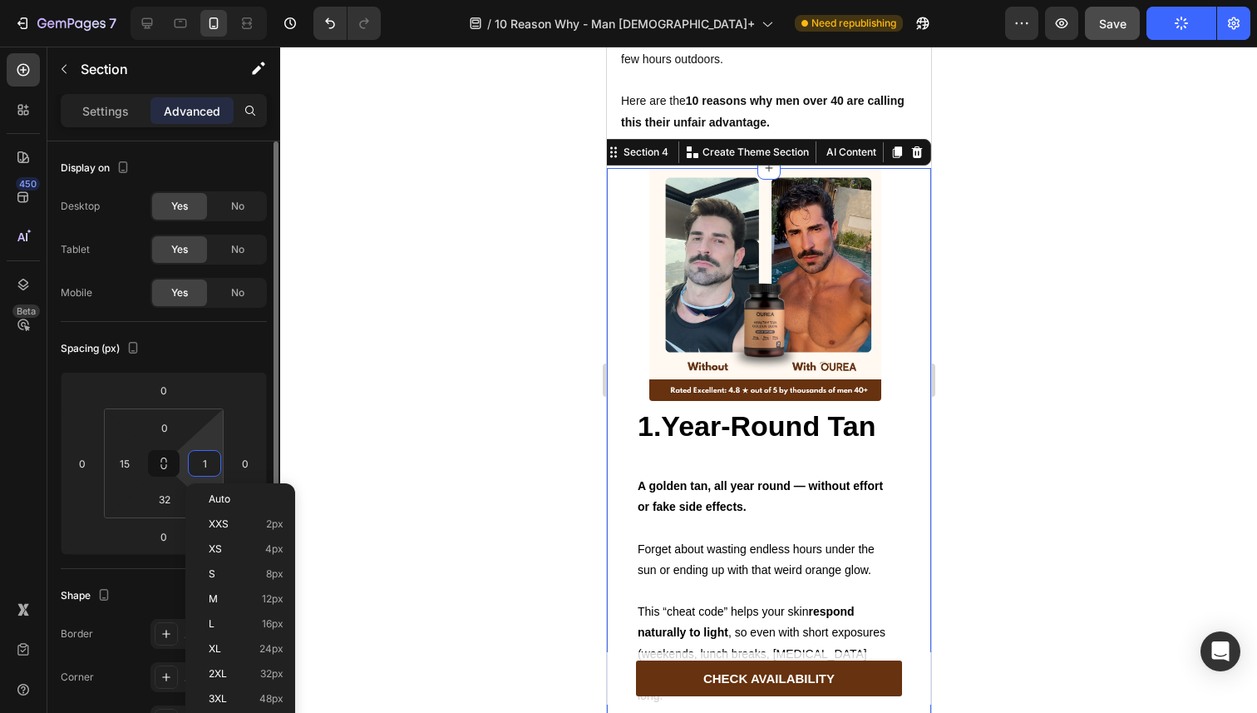
type input "15"
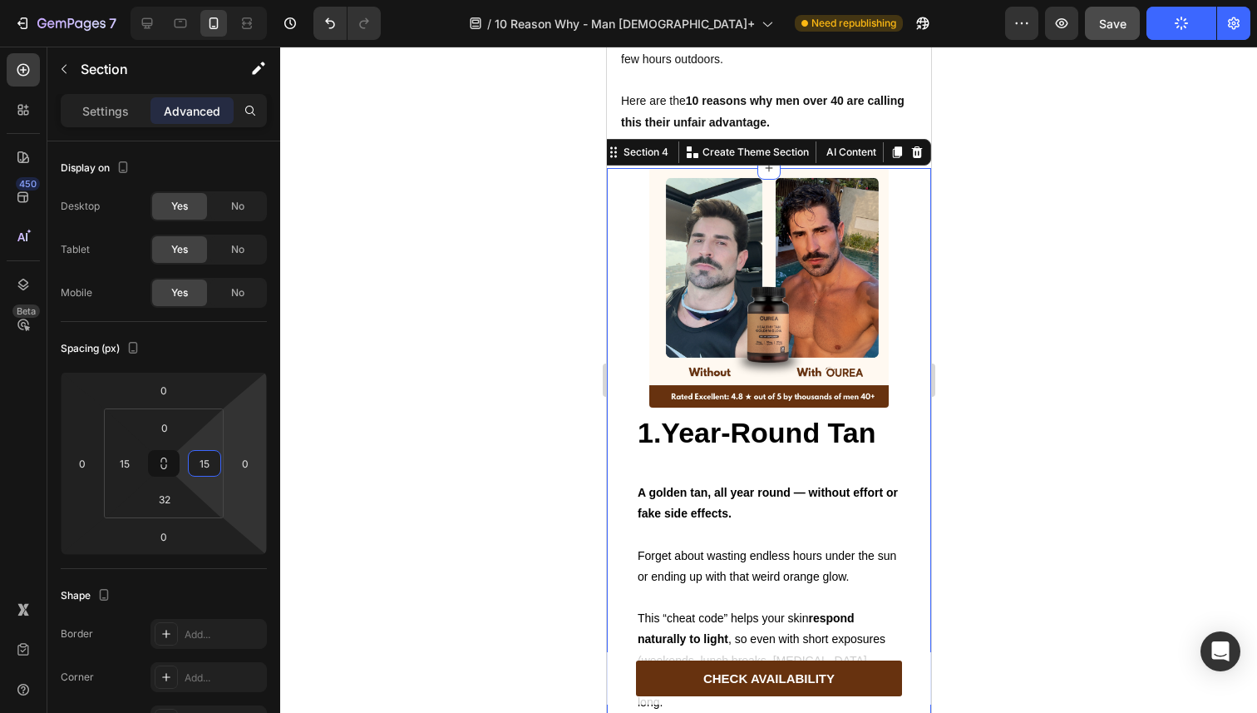
click at [593, 373] on div at bounding box center [768, 380] width 977 height 666
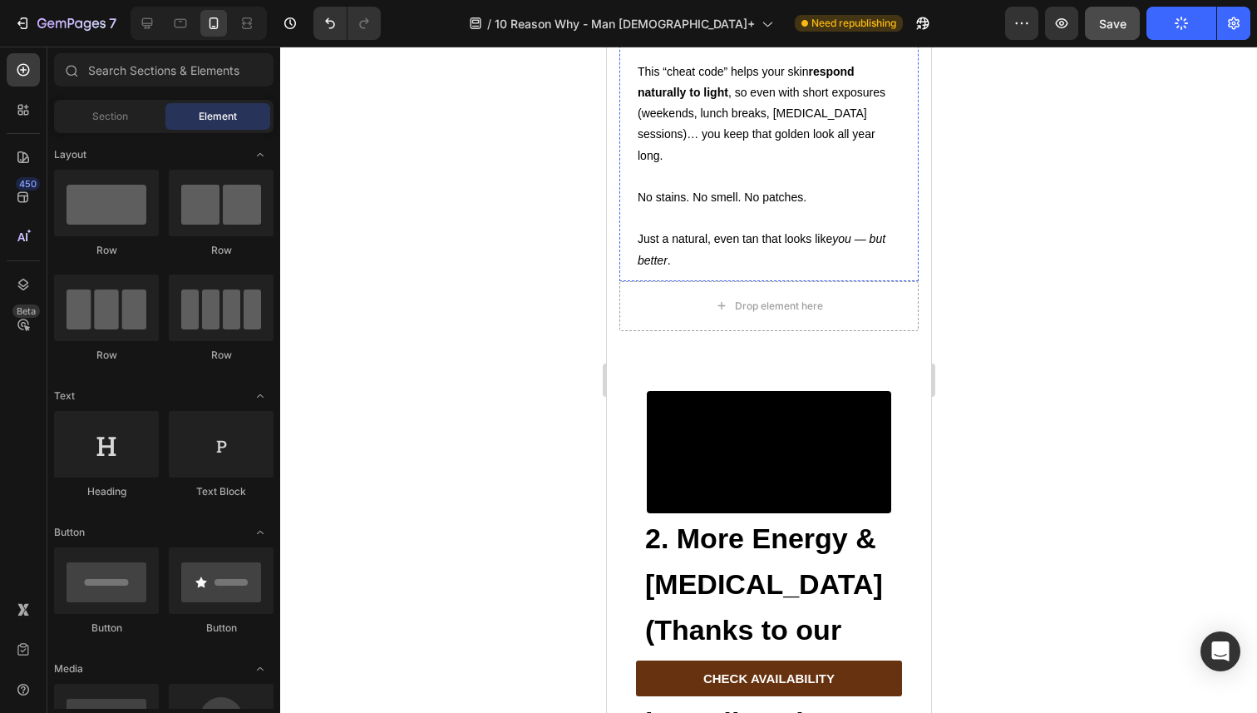
scroll to position [1480, 0]
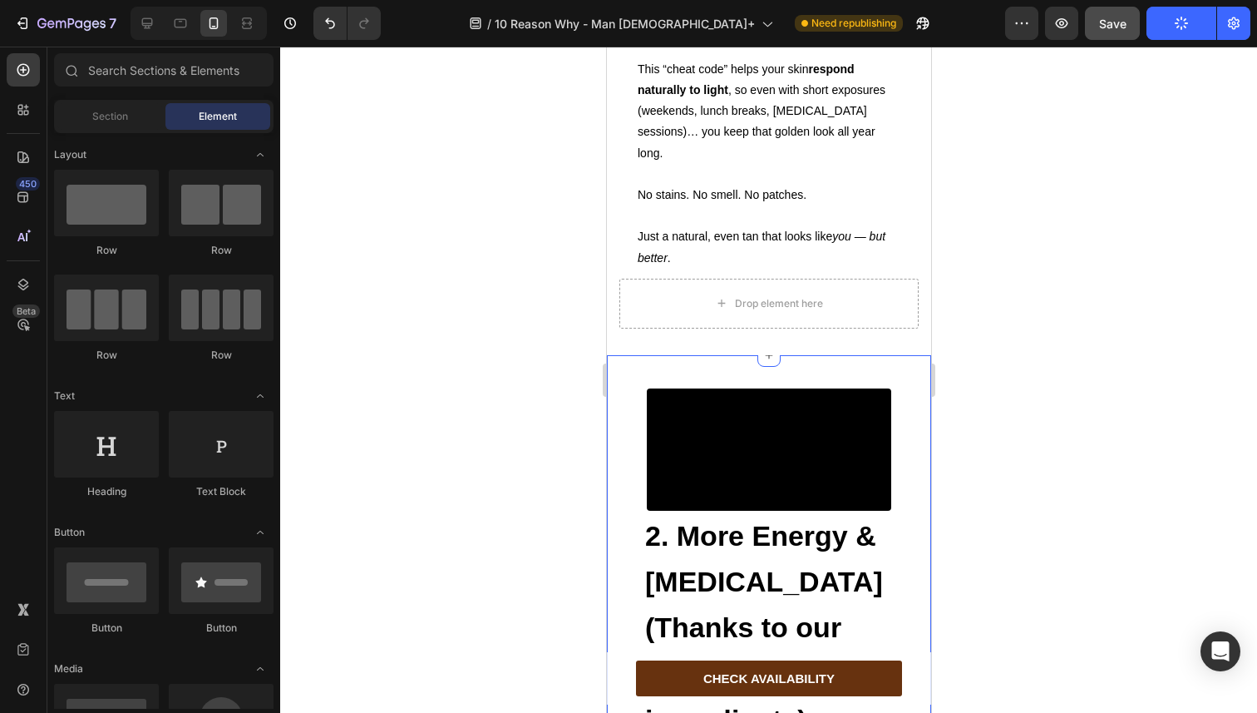
click at [638, 355] on div "Video 2. More Energy & Testosterone (Thanks to our special ingredients) Heading…" at bounding box center [768, 645] width 324 height 580
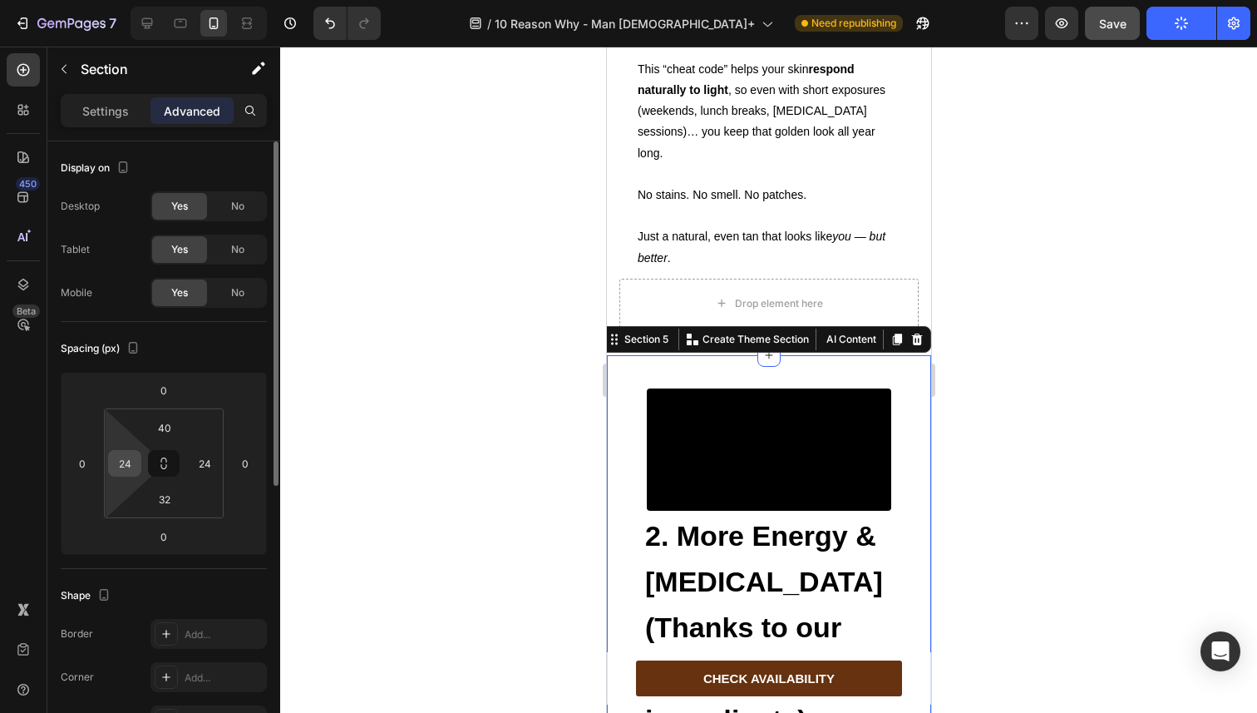
click at [129, 472] on input "24" at bounding box center [124, 463] width 25 height 25
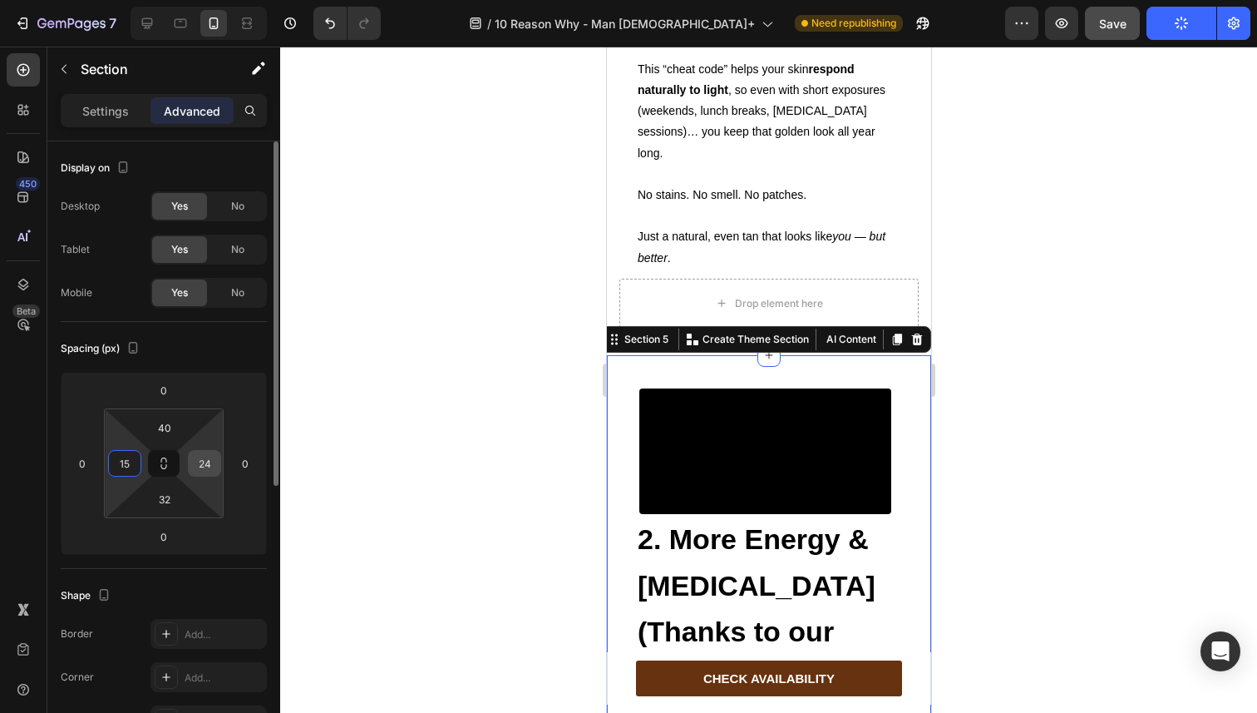
type input "15"
click at [198, 466] on input "24" at bounding box center [204, 463] width 25 height 25
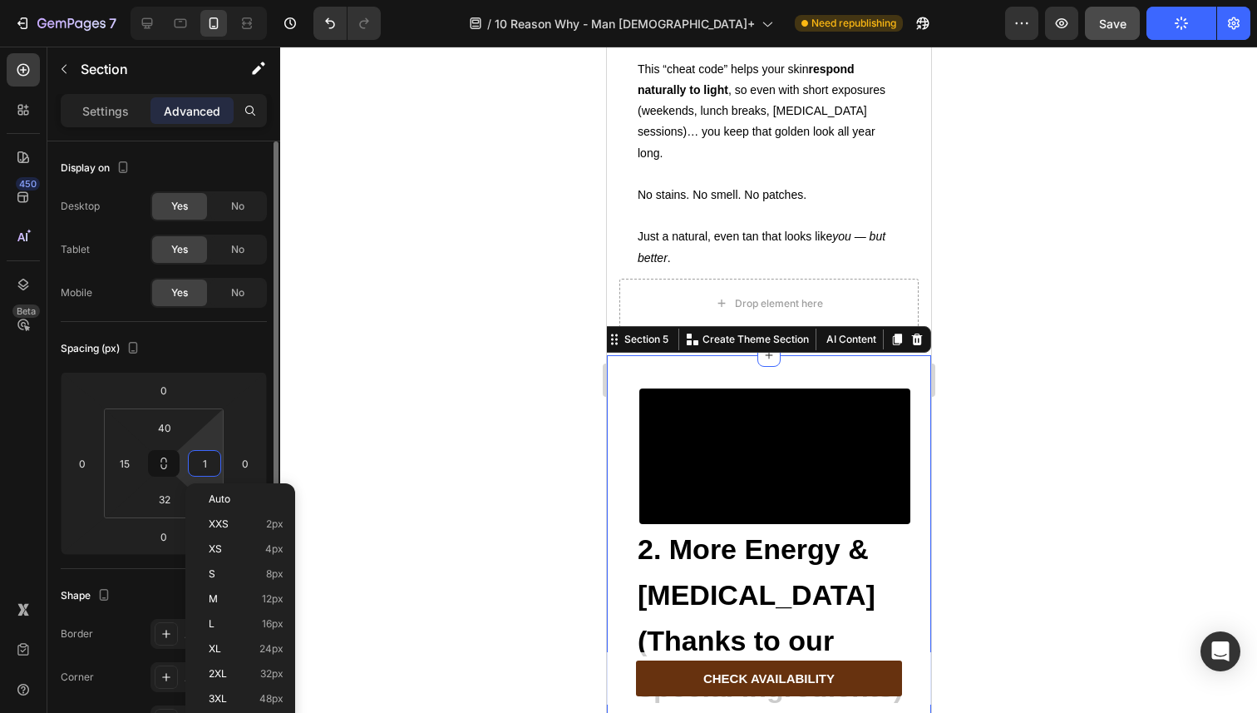
type input "15"
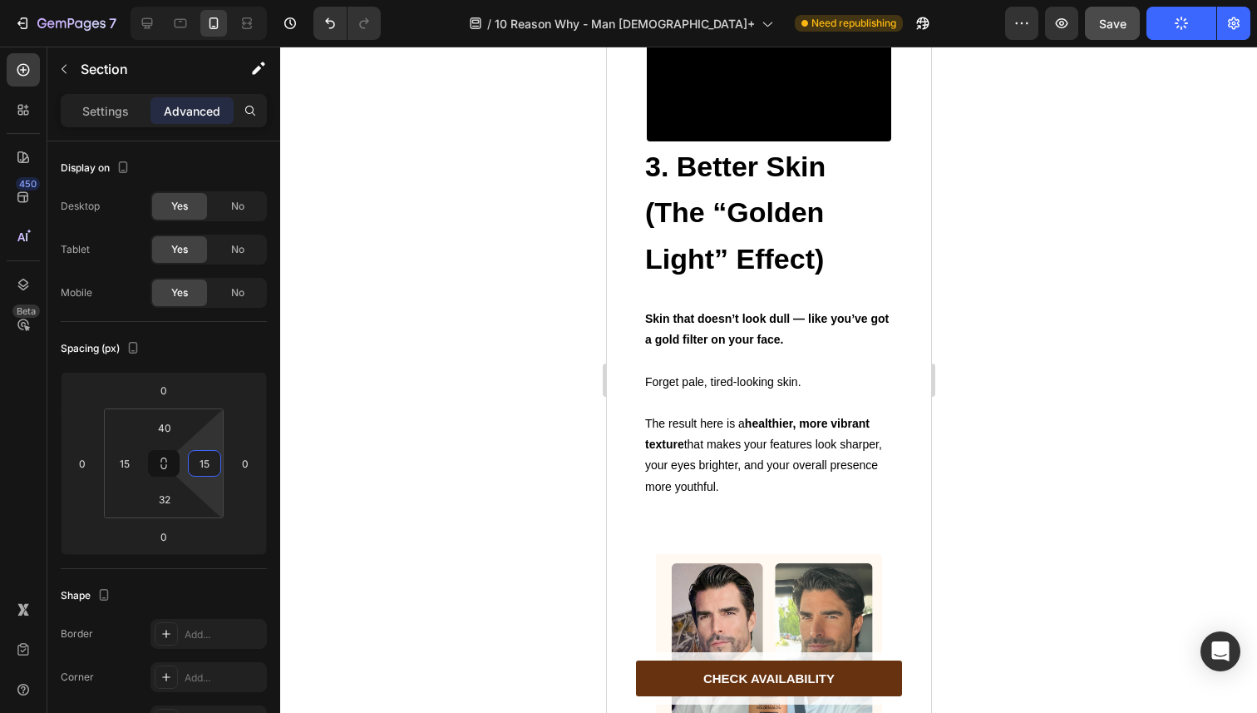
scroll to position [2536, 0]
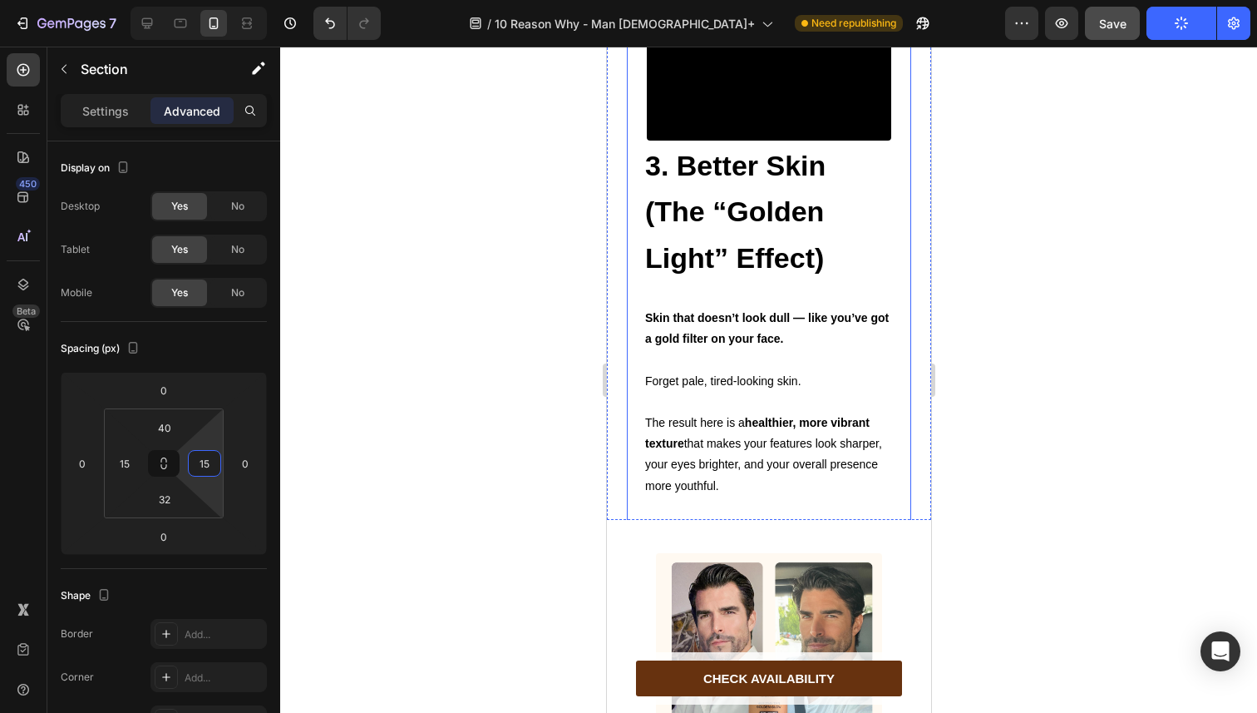
click at [629, 141] on div "Video" at bounding box center [768, 79] width 284 height 122
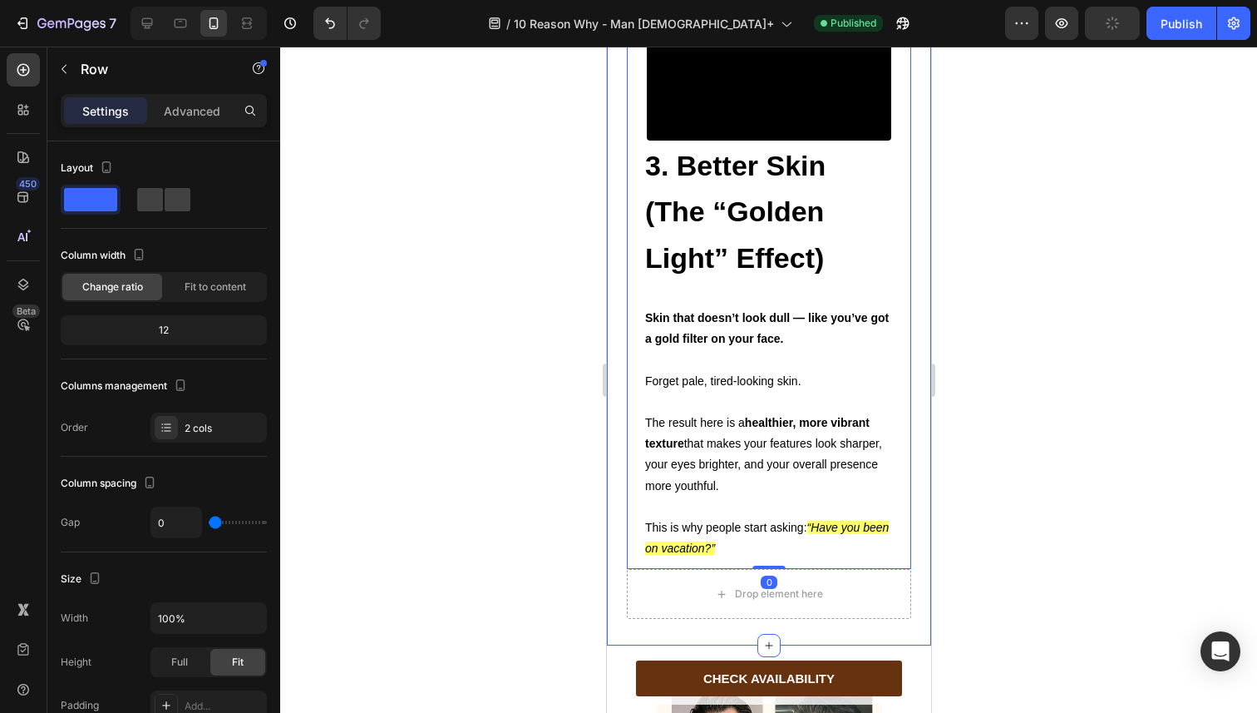
click at [613, 311] on div "Video 3. Better Skin (The “Golden Light” Effect) Heading Text Block Skin that d…" at bounding box center [768, 315] width 324 height 660
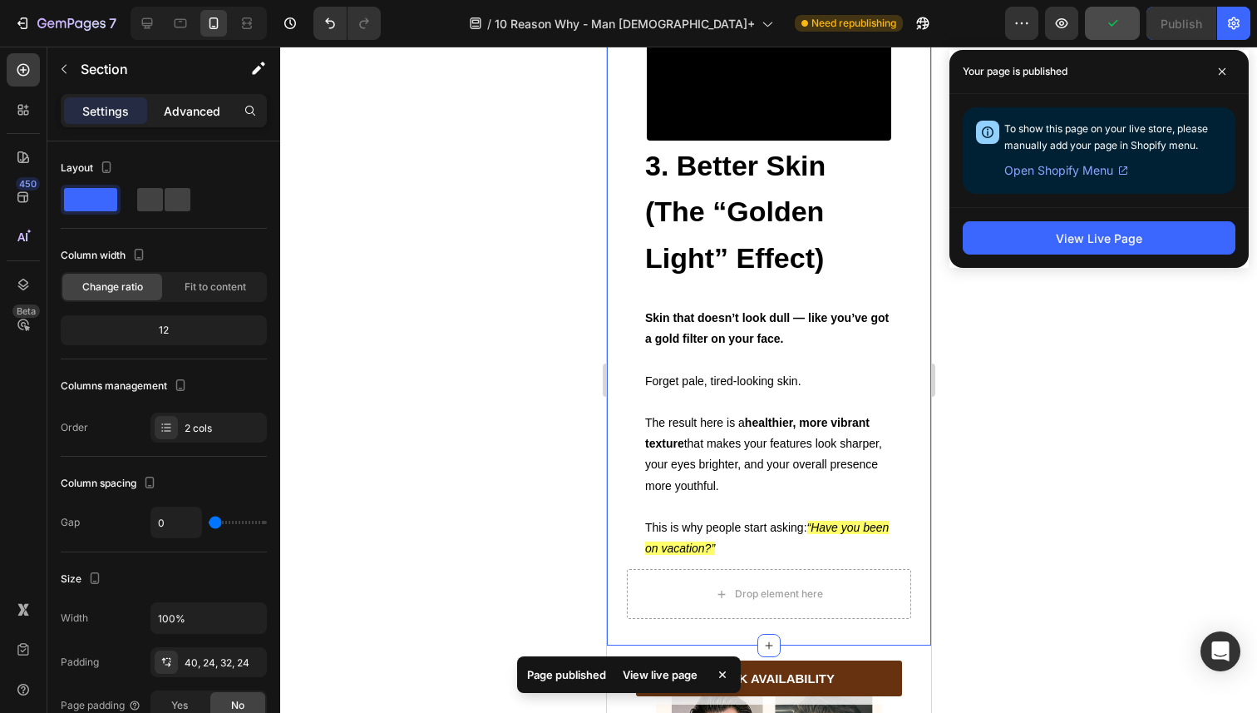
click at [160, 111] on div "Advanced" at bounding box center [192, 110] width 83 height 27
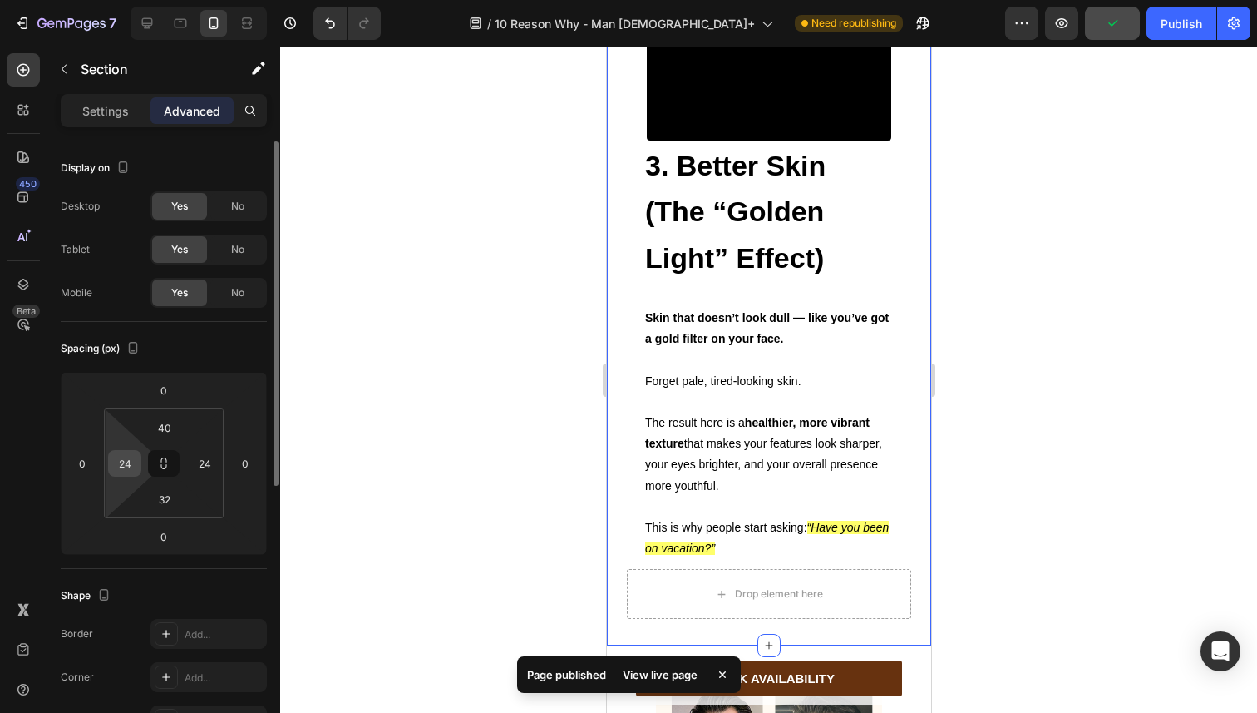
click at [121, 457] on input "24" at bounding box center [124, 463] width 25 height 25
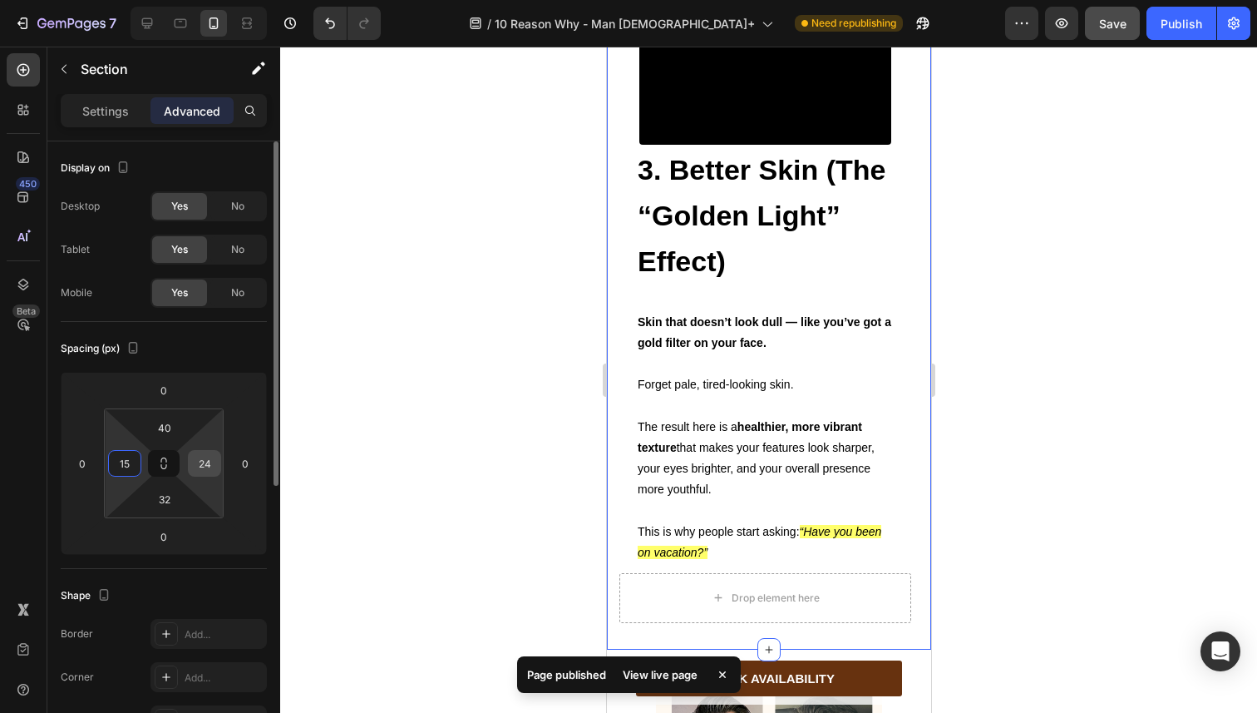
type input "15"
click at [199, 461] on input "24" at bounding box center [204, 463] width 25 height 25
type input "15"
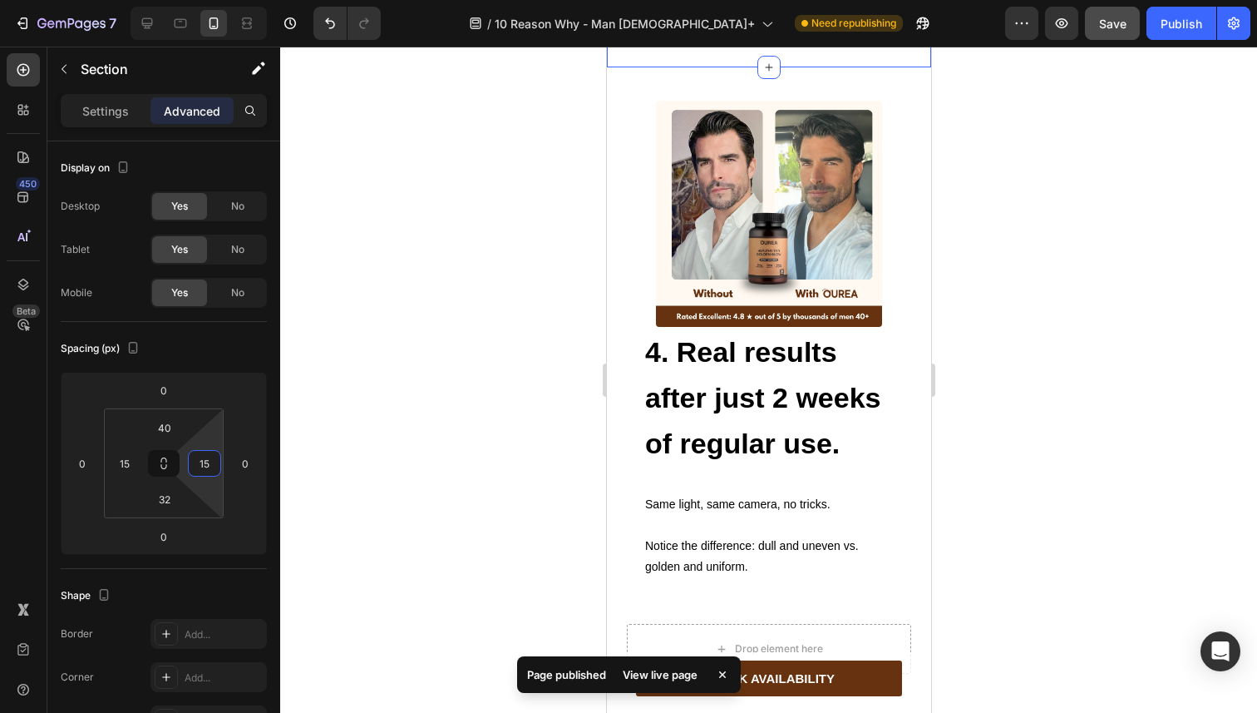
scroll to position [3366, 0]
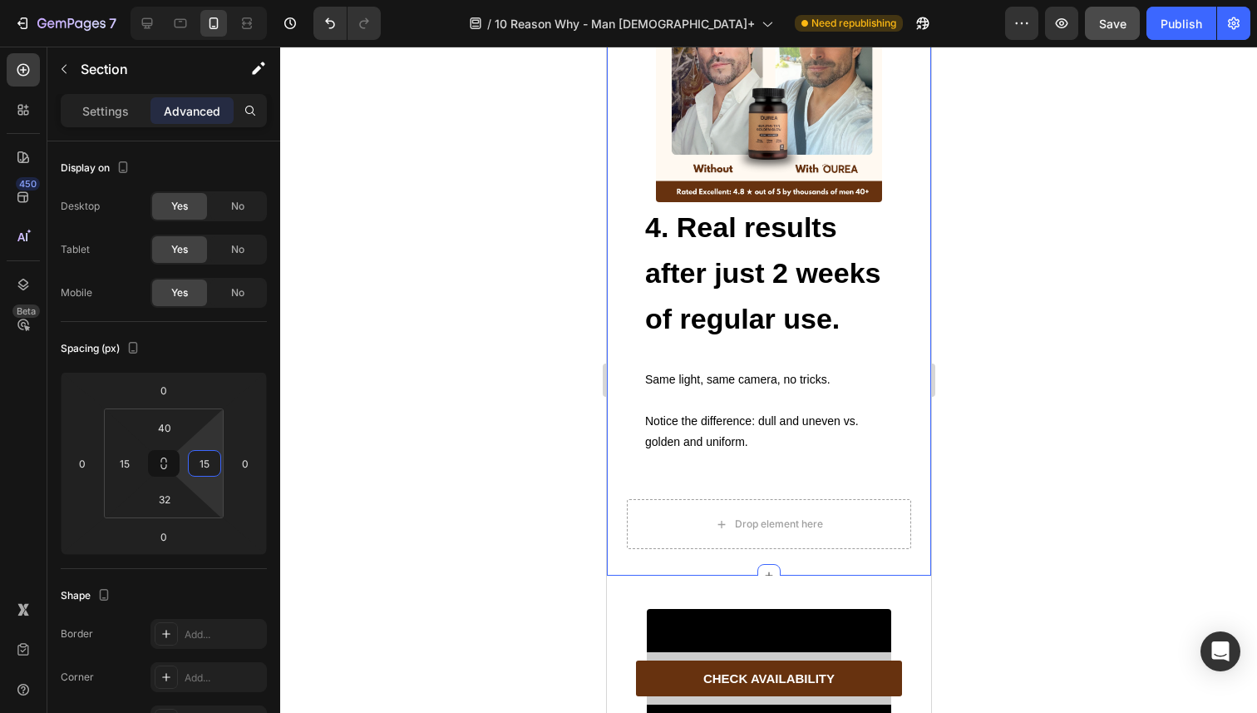
click at [619, 292] on div "Image 4. Real results after just 2 weeks of regular use. Heading Text Block Sam…" at bounding box center [768, 259] width 324 height 633
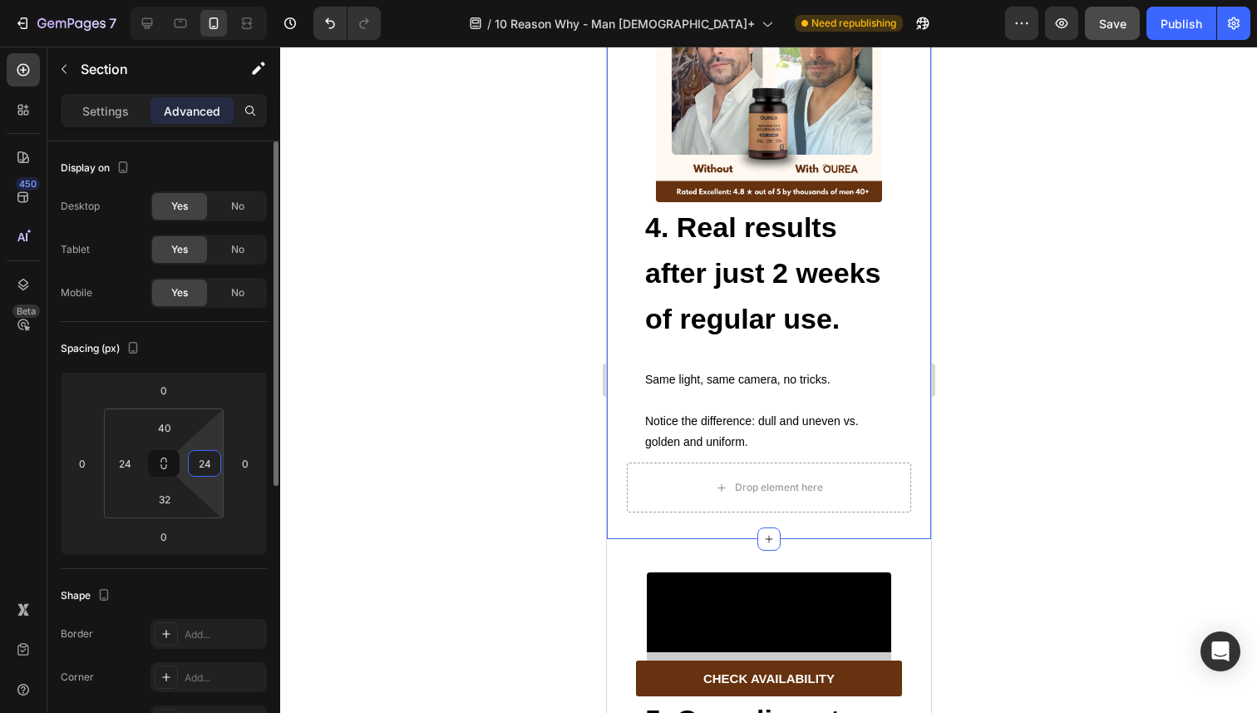
click at [199, 466] on input "24" at bounding box center [204, 463] width 25 height 25
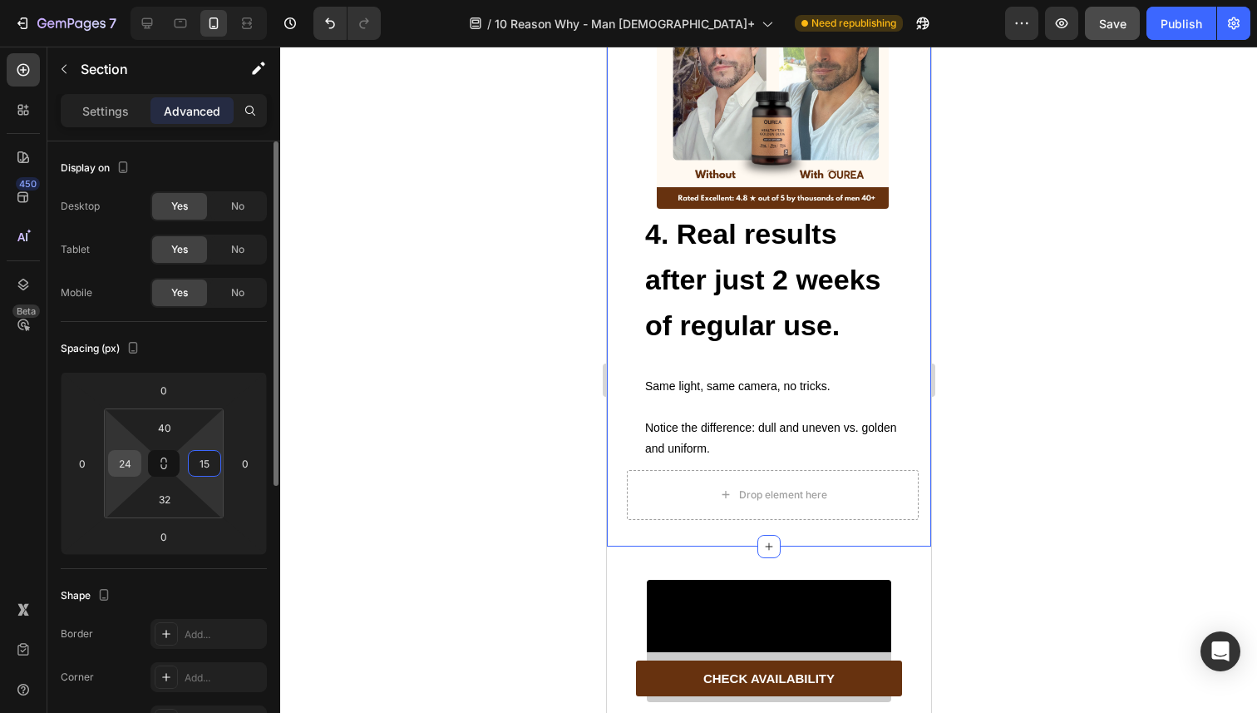
type input "15"
click at [130, 466] on input "24" at bounding box center [124, 463] width 25 height 25
type input "15"
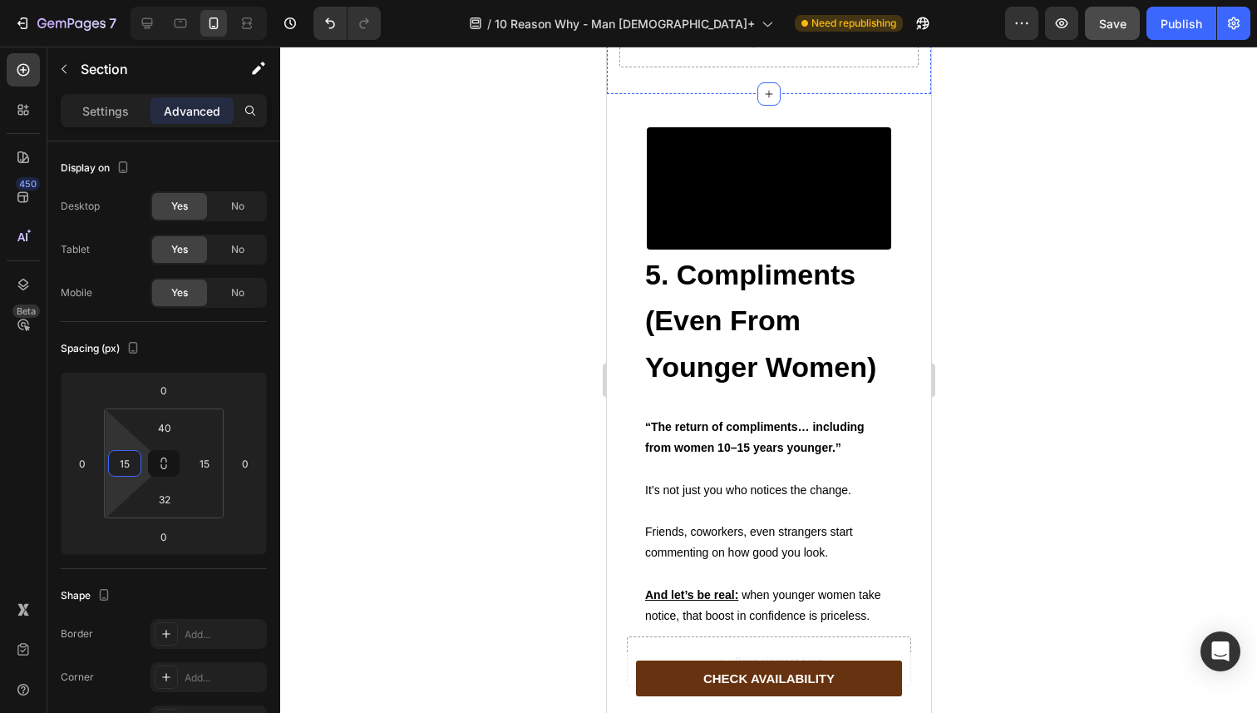
scroll to position [4030, 0]
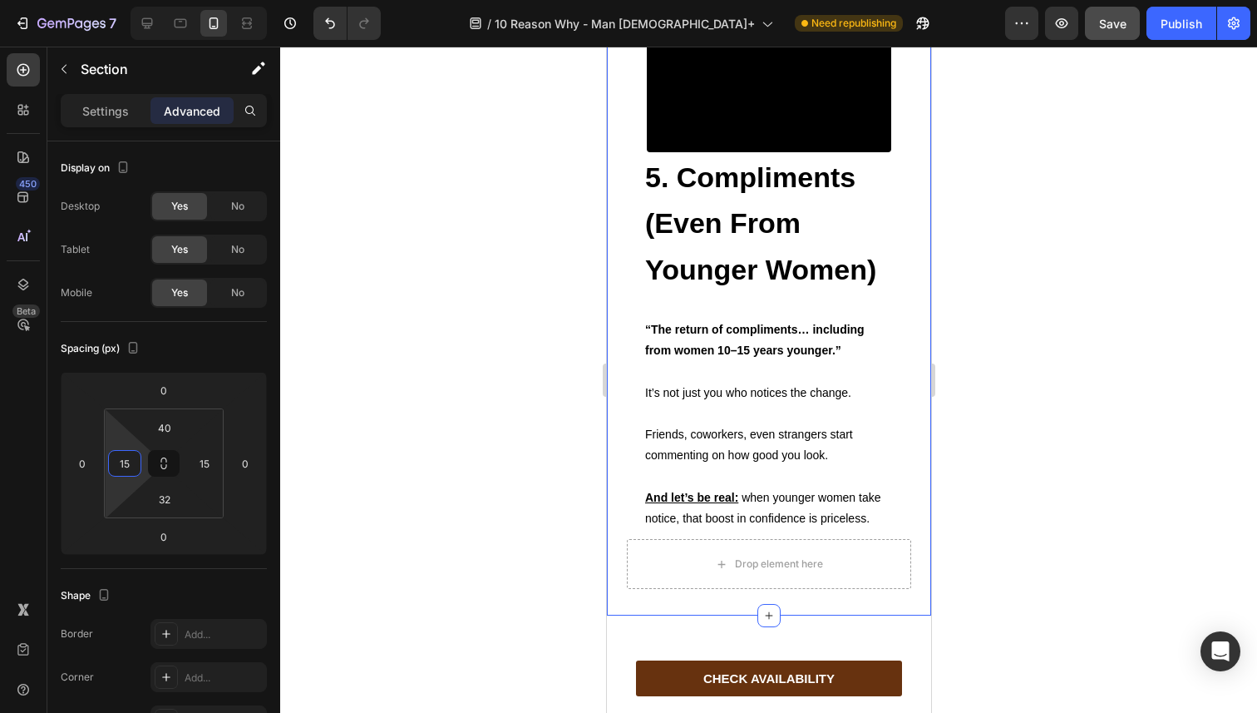
click at [624, 347] on div "Video 5. Compliments (Even From Younger Women) Heading Text Block “The return o…" at bounding box center [768, 306] width 324 height 619
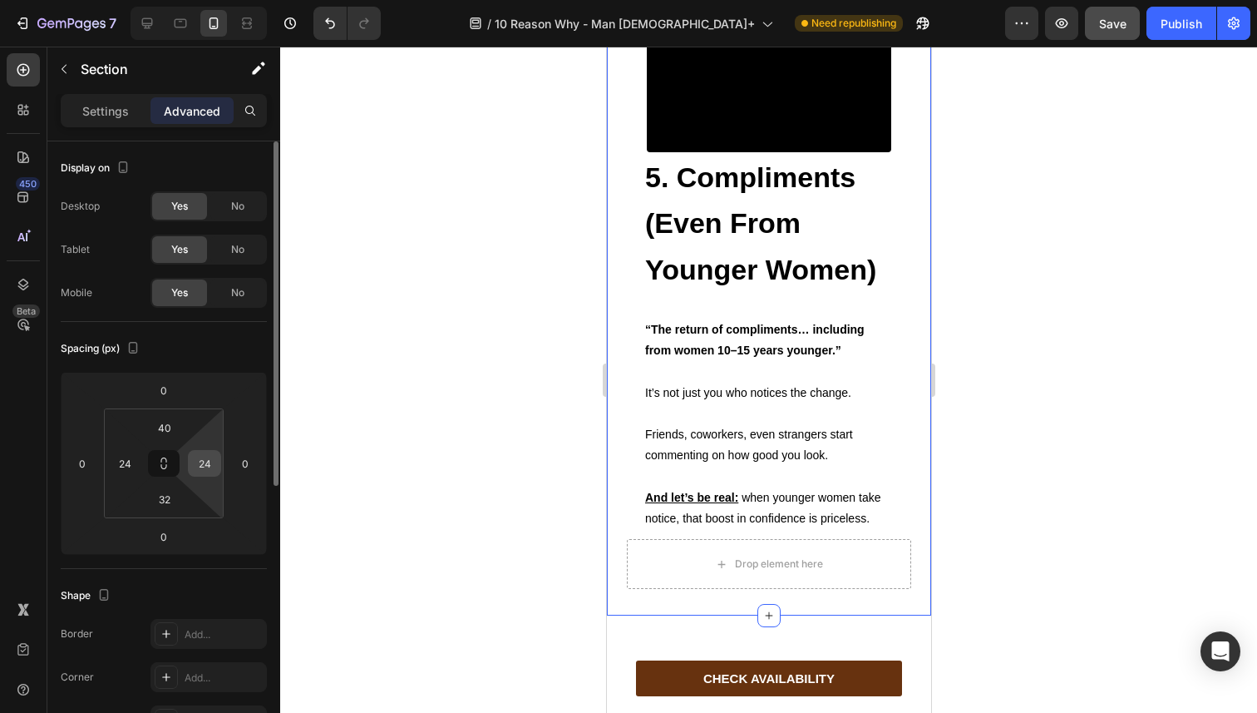
click at [216, 461] on input "24" at bounding box center [204, 463] width 25 height 25
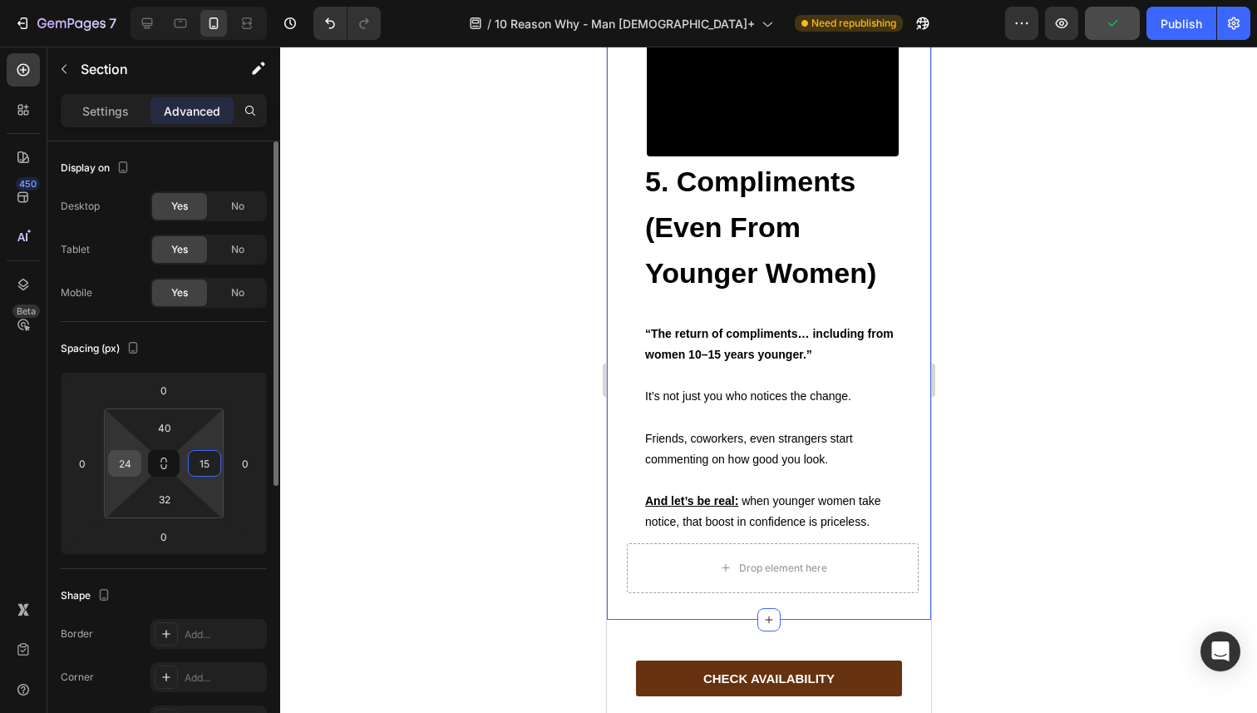
type input "15"
click at [118, 461] on input "24" at bounding box center [124, 463] width 25 height 25
type input "15"
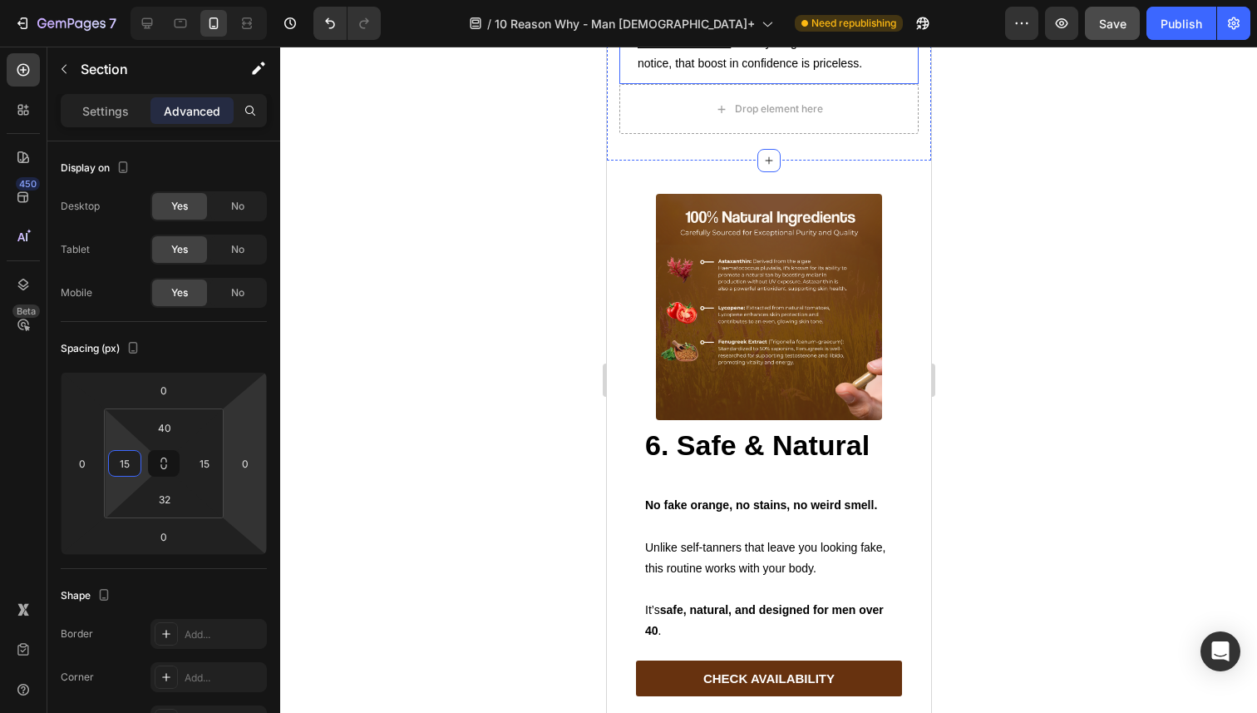
scroll to position [4494, 0]
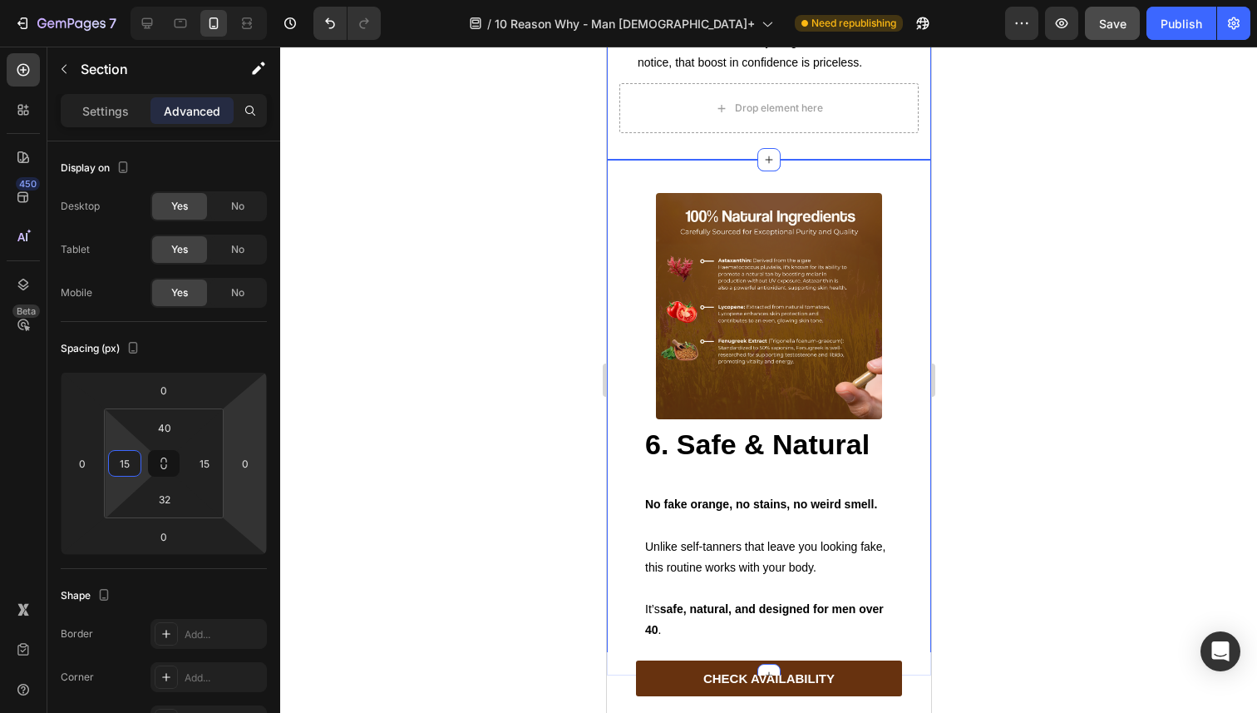
click at [619, 373] on div "Image 6. Safe & Natural Heading Text Block No fake orange, no stains, no weird …" at bounding box center [768, 418] width 324 height 516
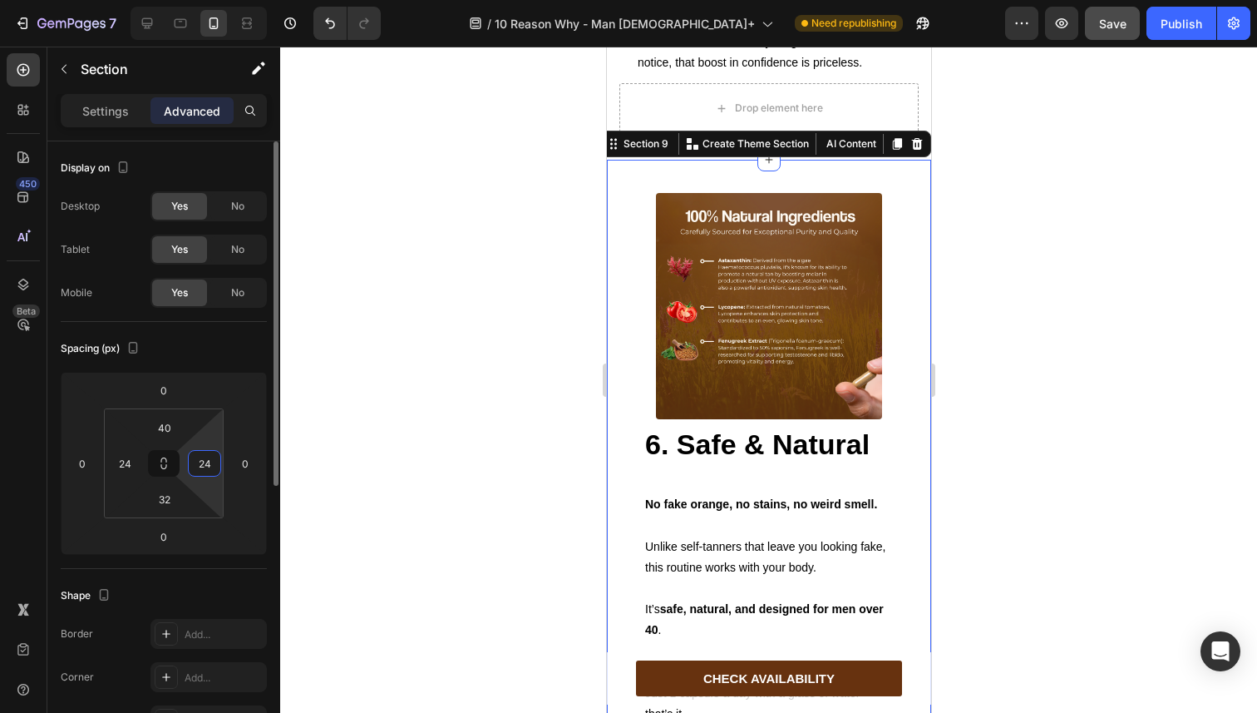
click at [198, 454] on input "24" at bounding box center [204, 463] width 25 height 25
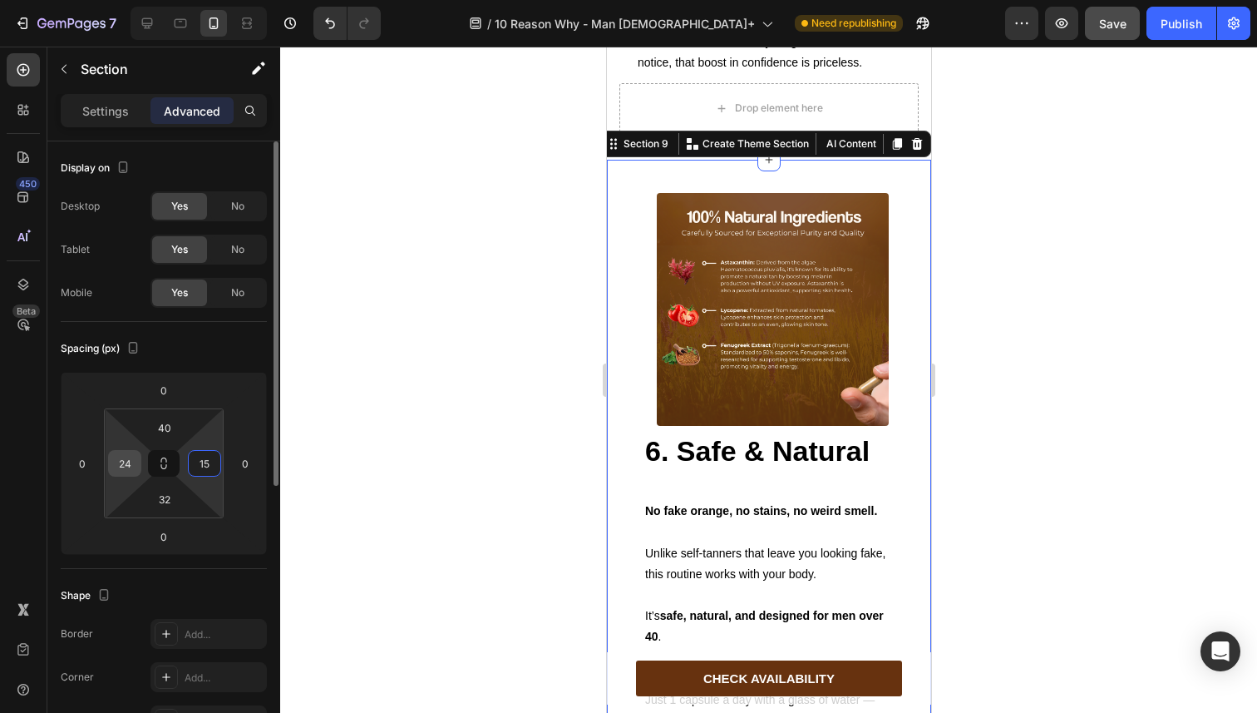
type input "15"
click at [122, 462] on input "24" at bounding box center [124, 463] width 25 height 25
type input "15"
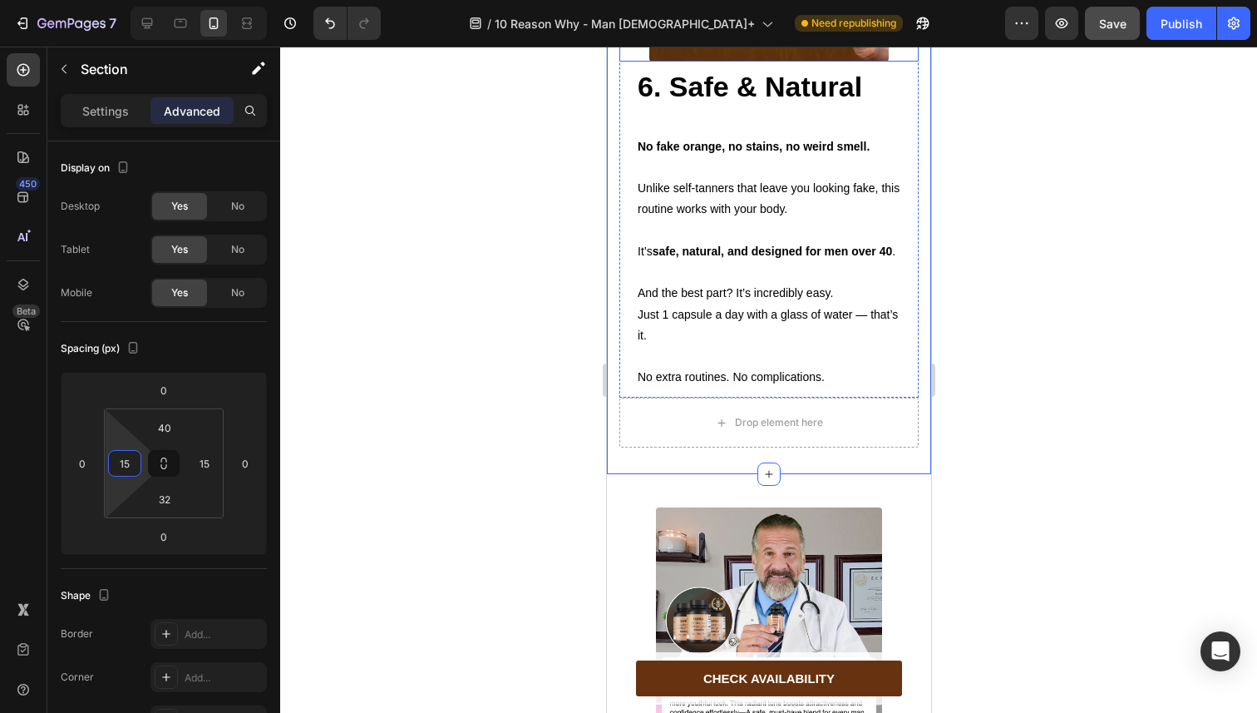
scroll to position [5009, 0]
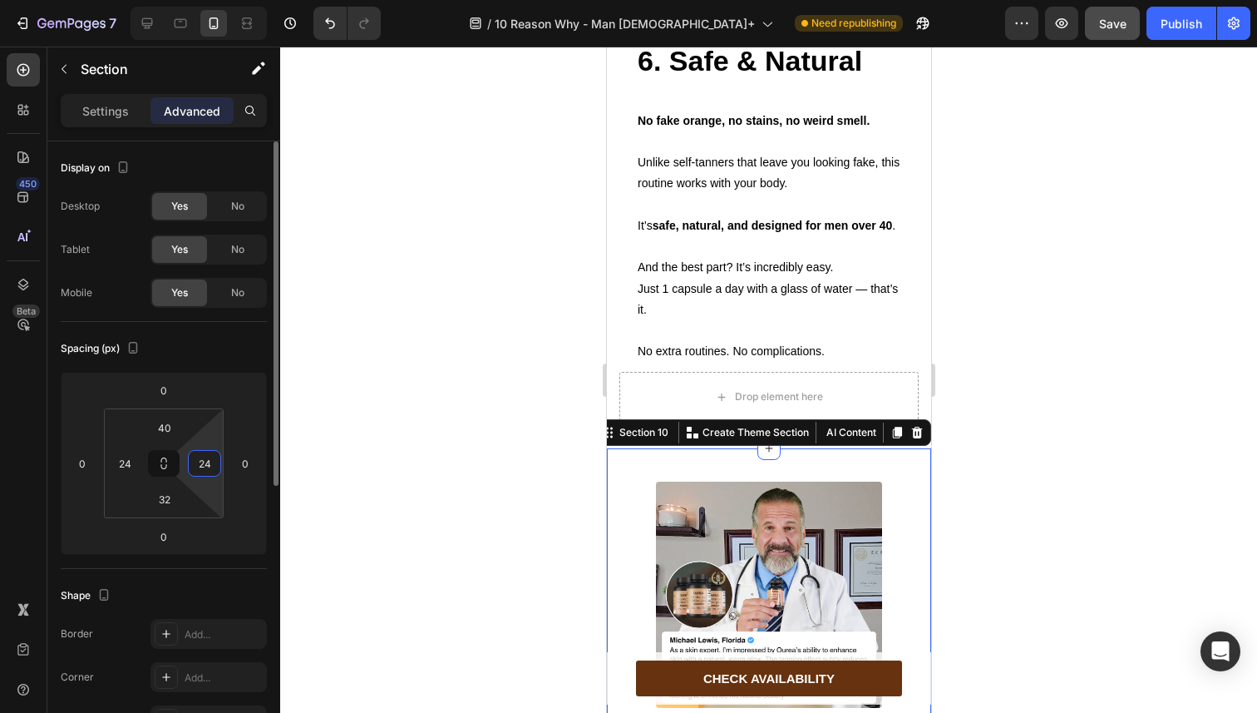
click at [203, 466] on input "24" at bounding box center [204, 463] width 25 height 25
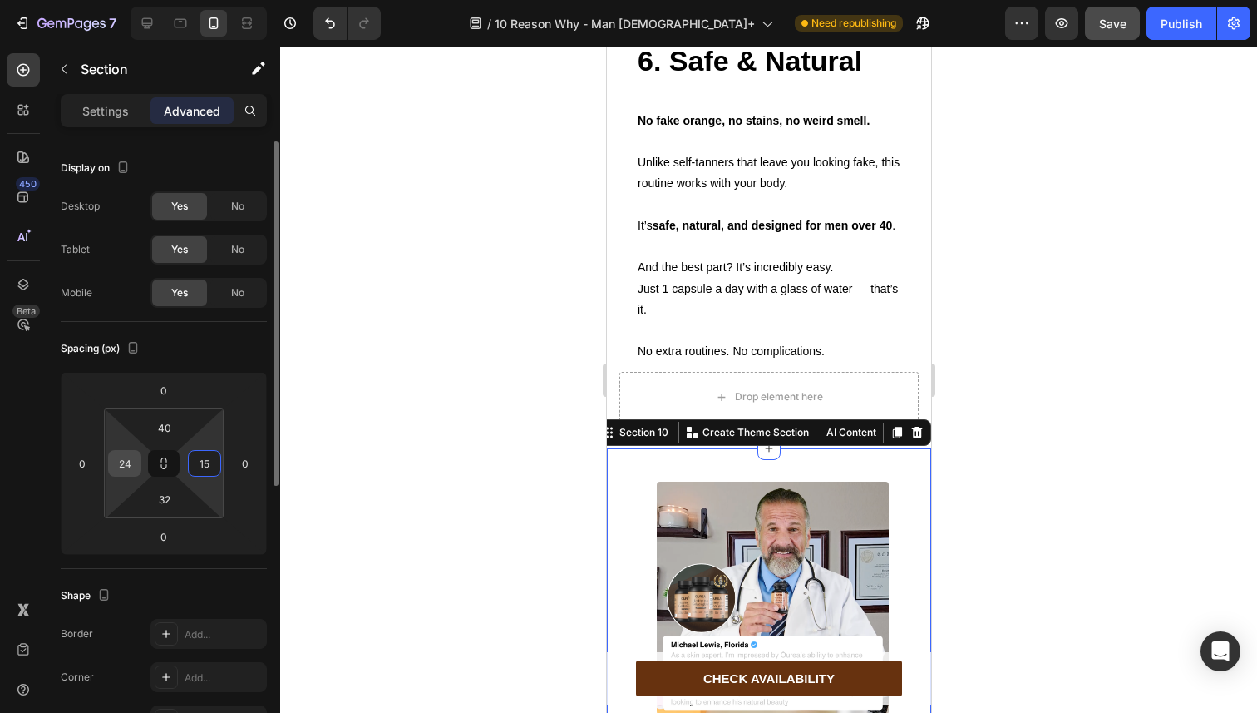
type input "15"
click at [127, 460] on input "24" at bounding box center [124, 463] width 25 height 25
type input "15"
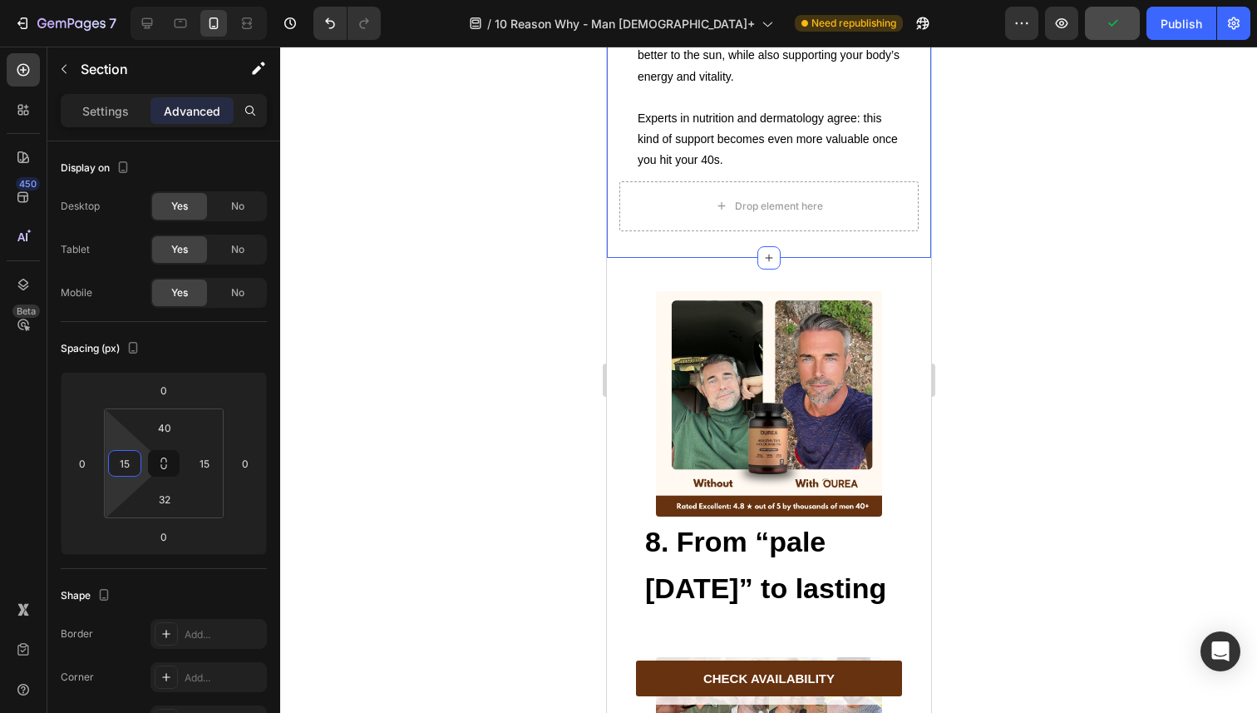
scroll to position [5943, 0]
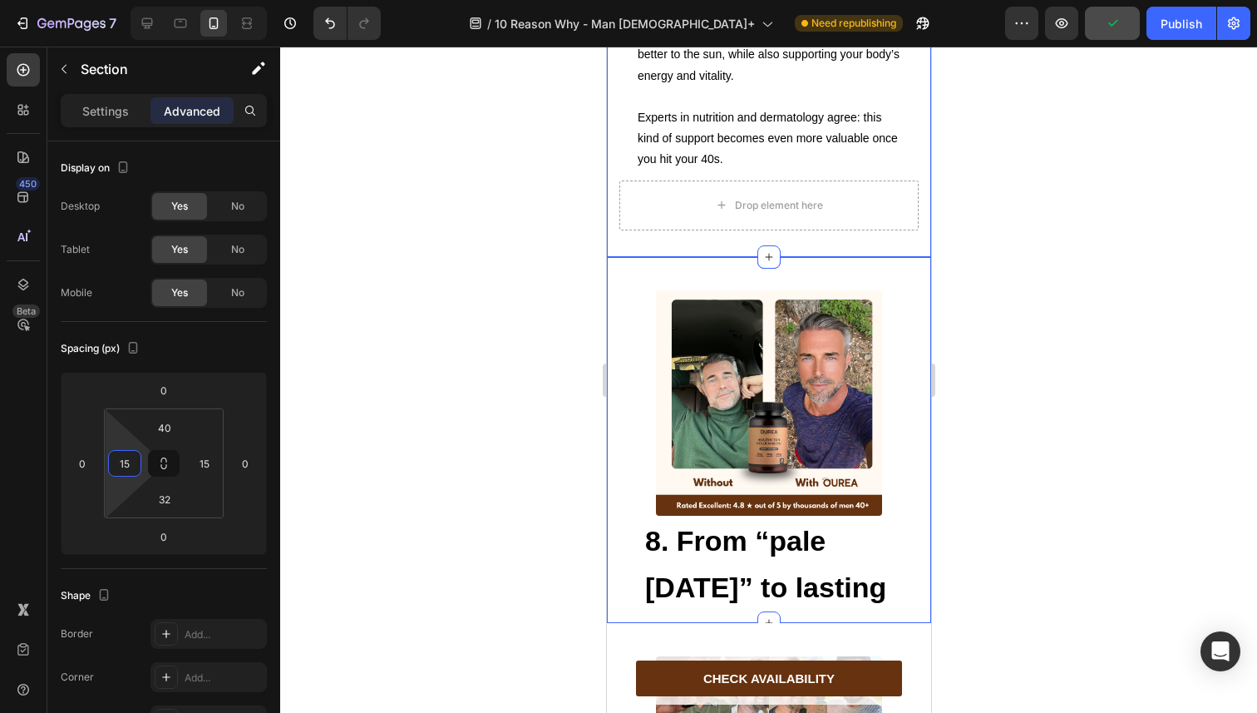
click at [614, 358] on div "Image 8. From “pale Monday” to lasting golden color. Heading Text Block Check o…" at bounding box center [768, 440] width 324 height 366
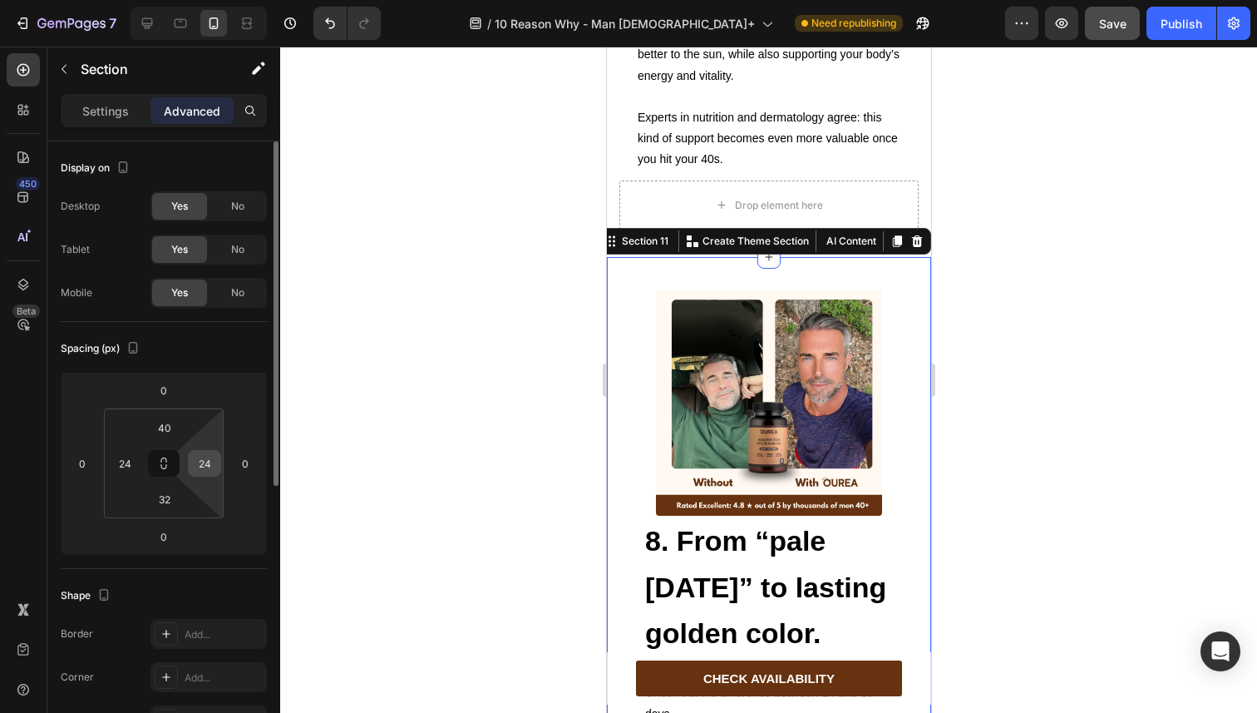
click at [204, 463] on input "24" at bounding box center [204, 463] width 25 height 25
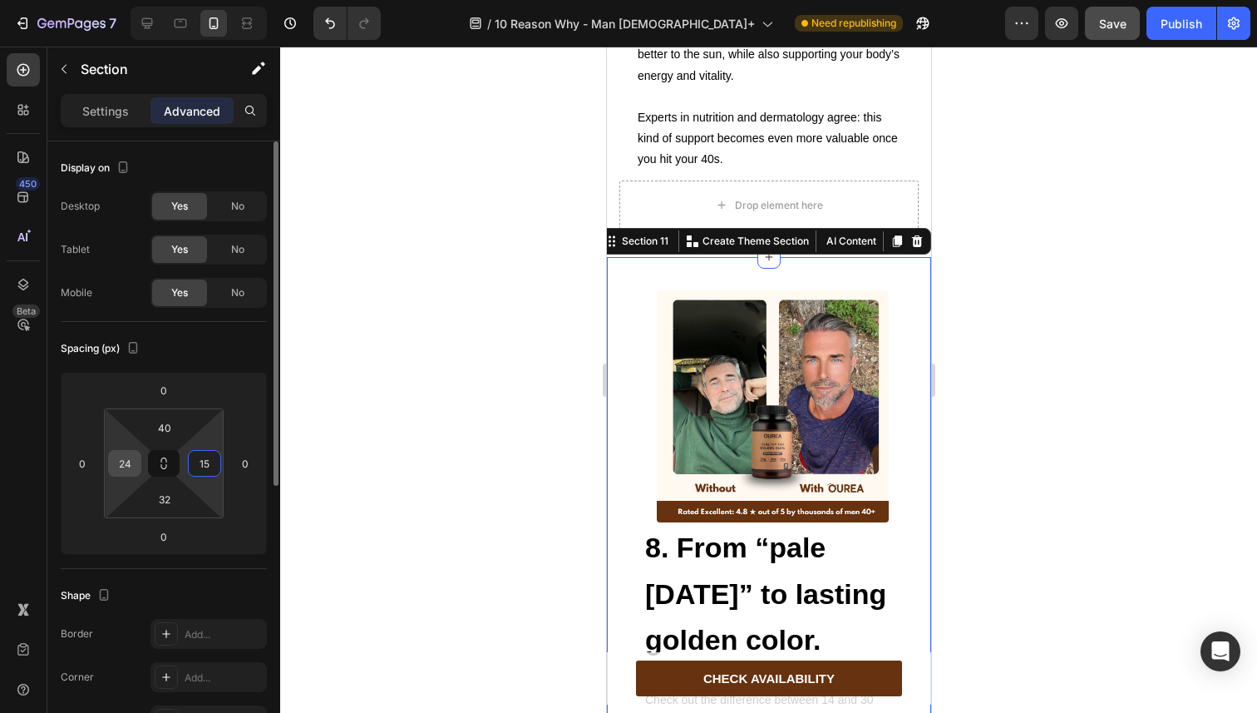
type input "15"
click at [124, 461] on input "24" at bounding box center [124, 463] width 25 height 25
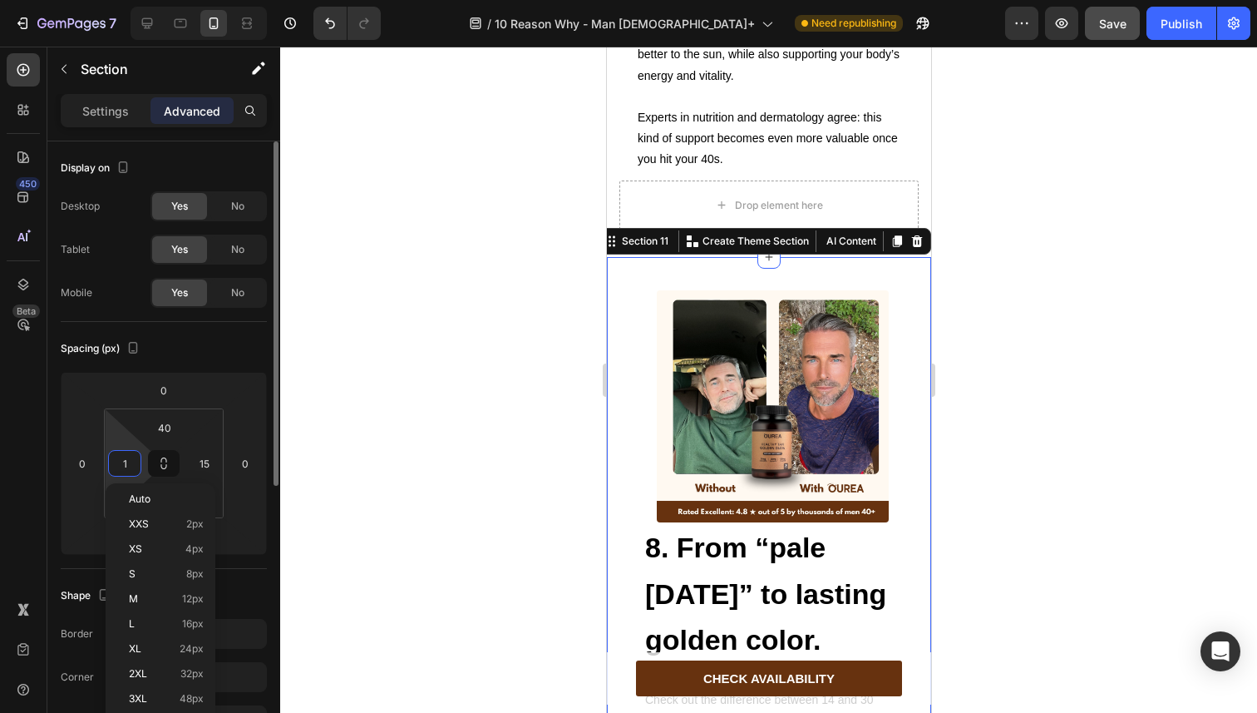
type input "15"
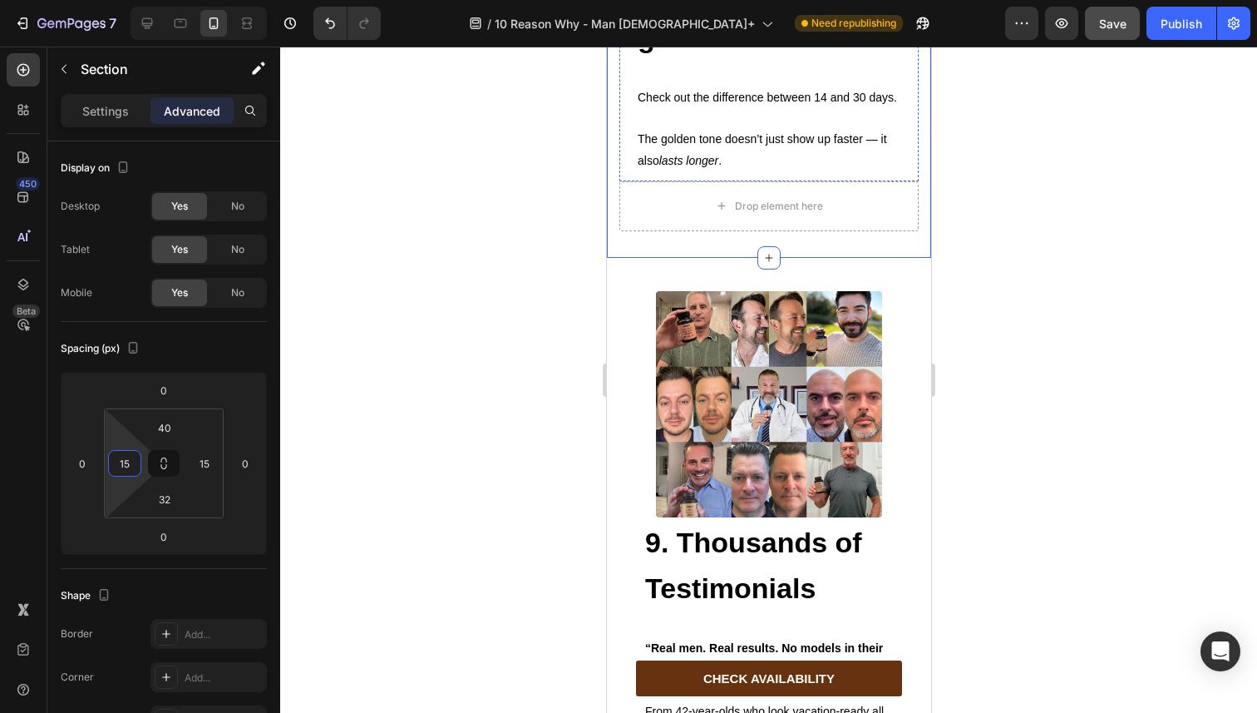
scroll to position [6545, 0]
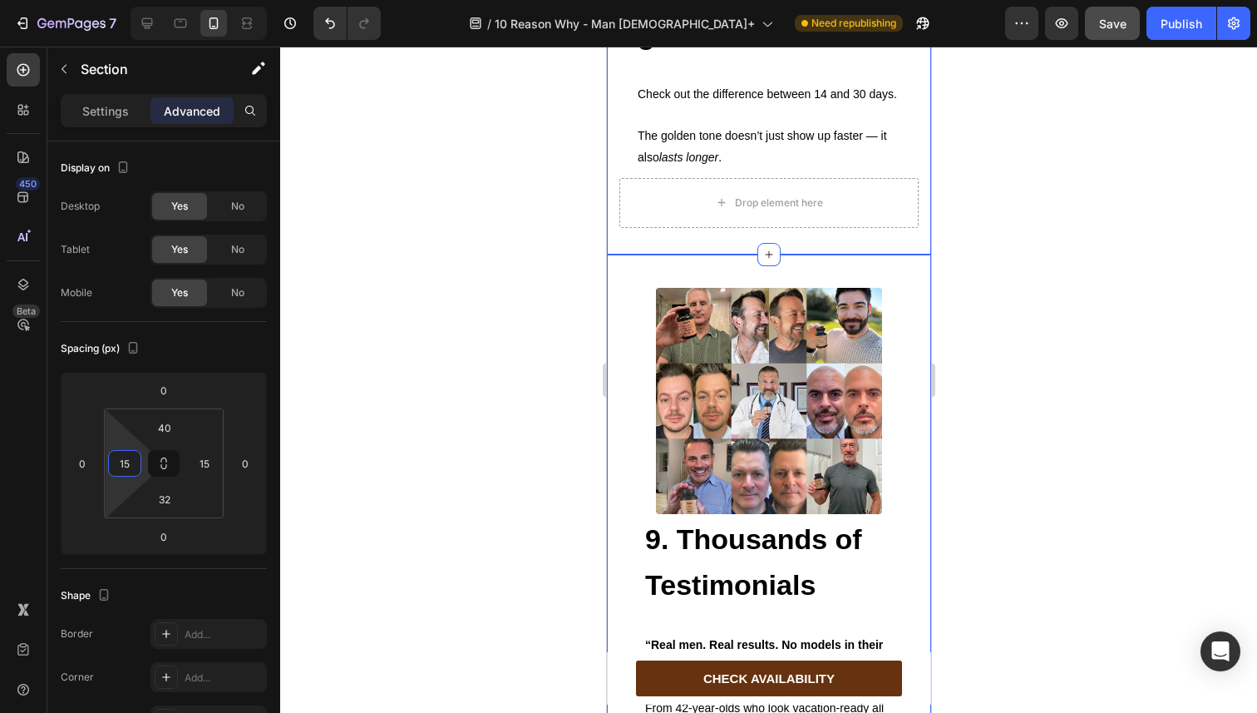
click at [622, 351] on div "Image 9. Thousands of Testimonials Heading Text Block “Real men. Real results. …" at bounding box center [768, 597] width 324 height 687
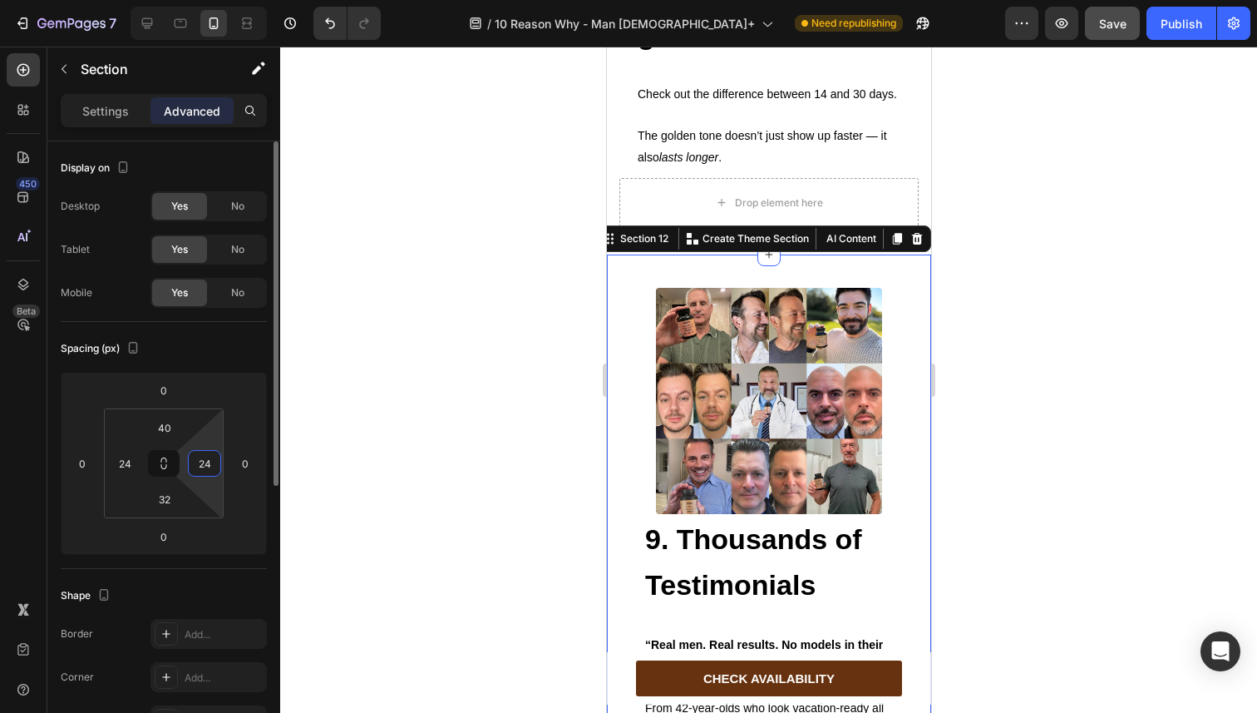
click at [201, 464] on input "24" at bounding box center [204, 463] width 25 height 25
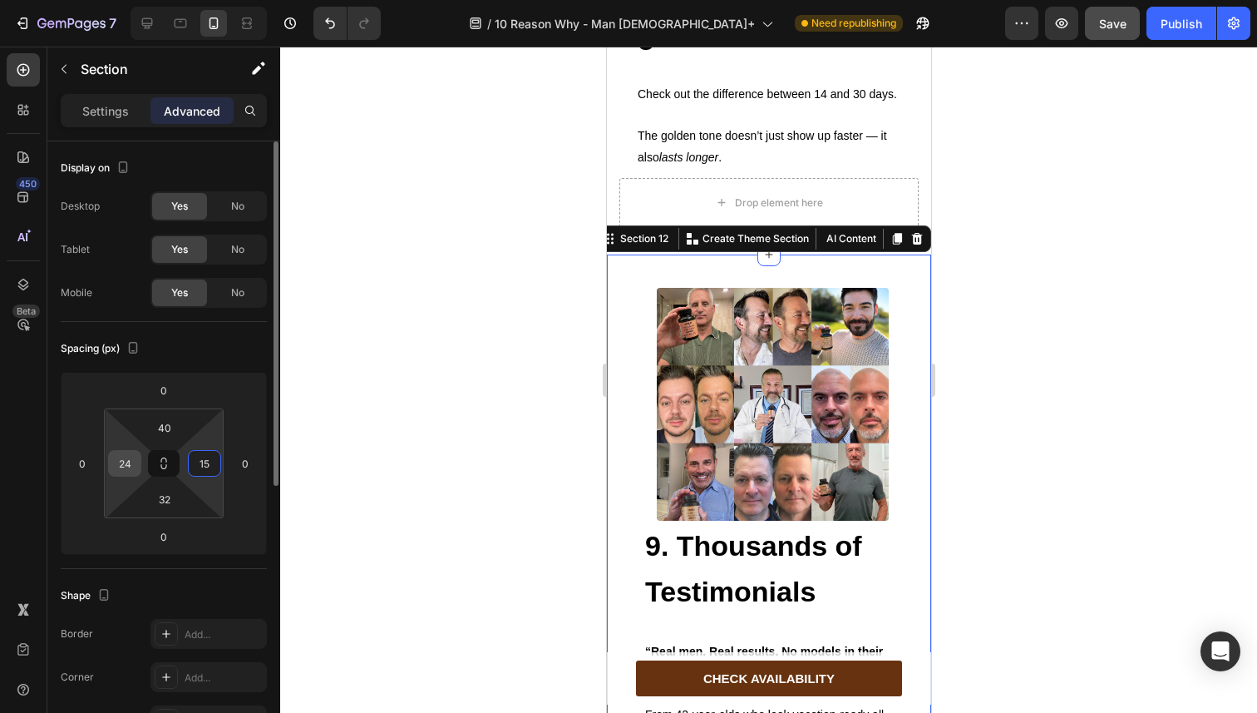
type input "15"
click at [122, 461] on input "24" at bounding box center [124, 463] width 25 height 25
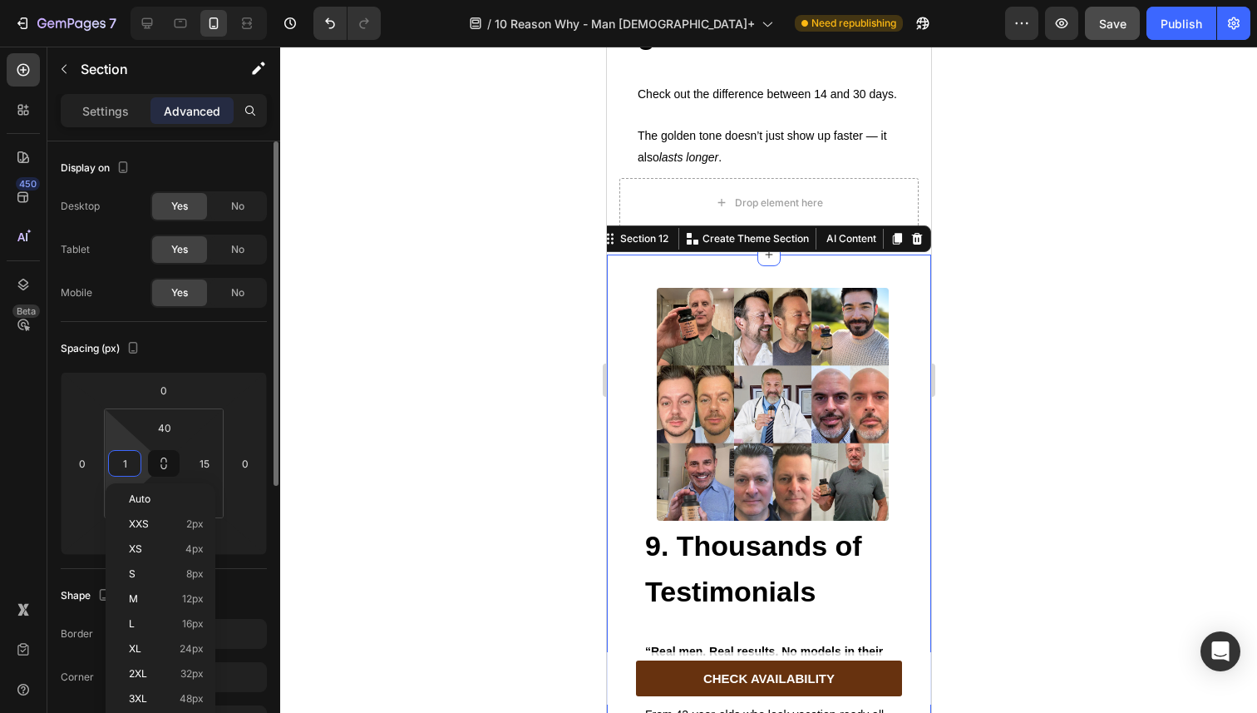
type input "15"
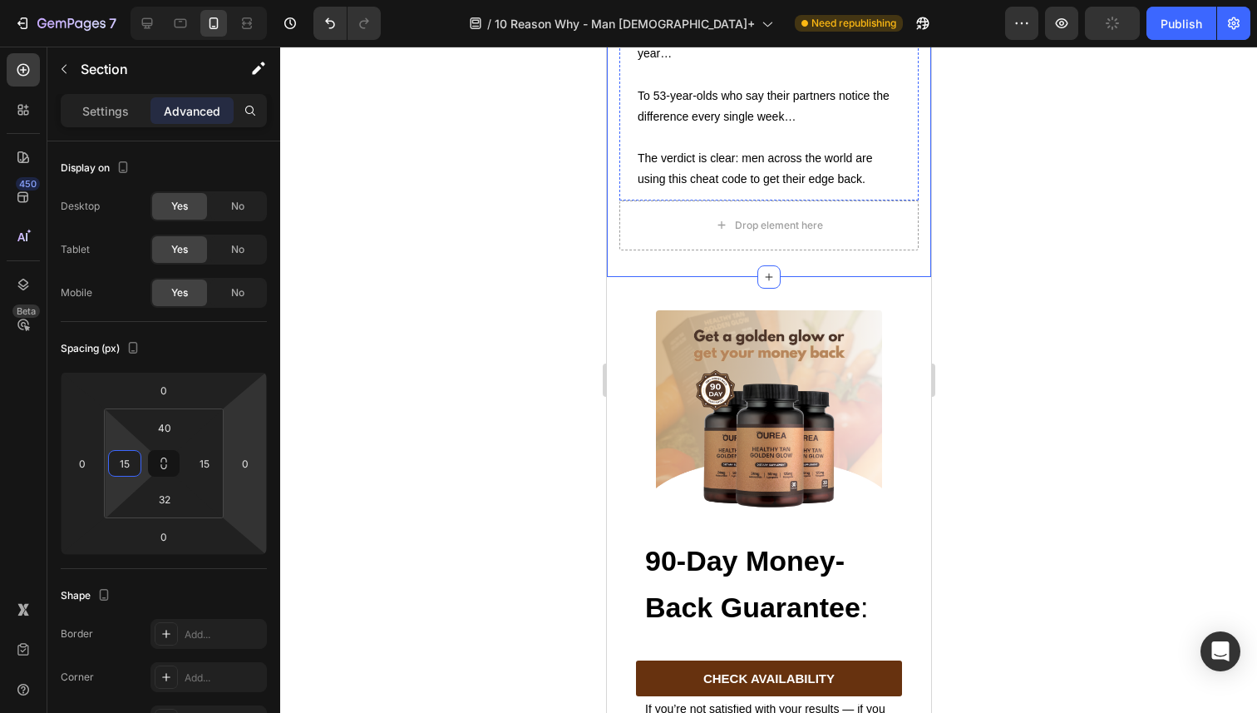
scroll to position [7293, 0]
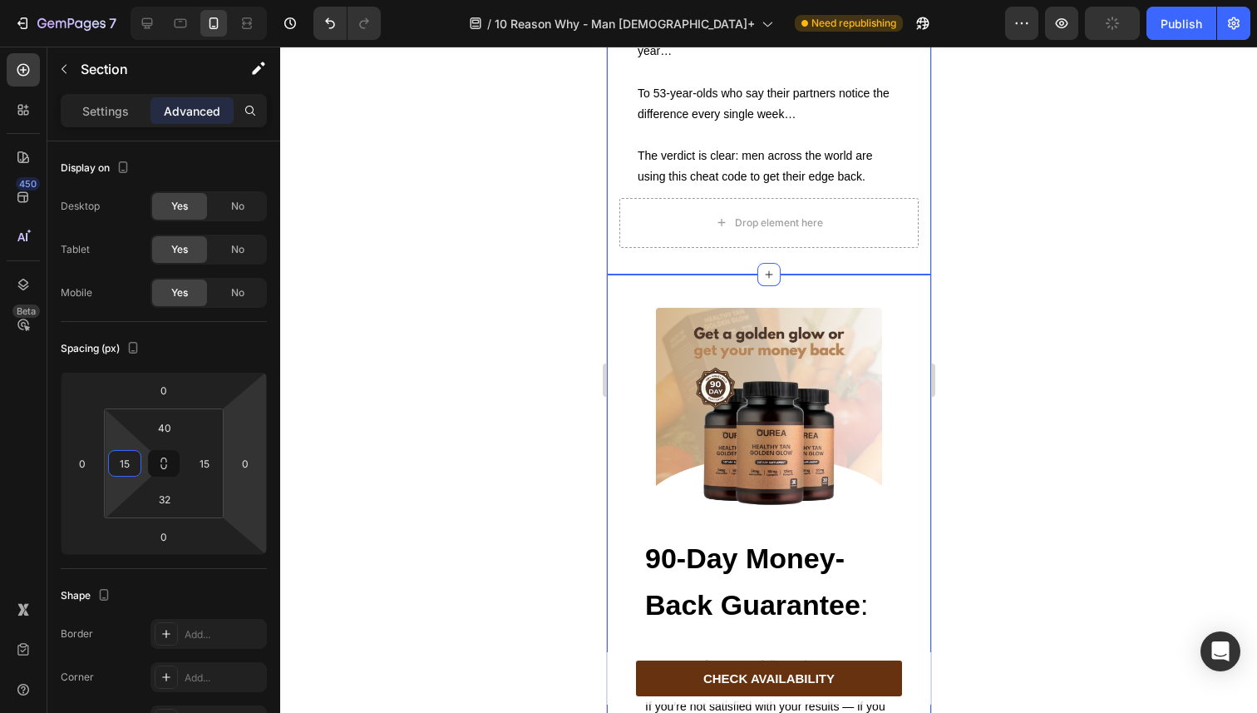
click at [625, 345] on div "Image 90-Day Money-Back Guarantee : Heading Text Block Use Ourea for up to 3 fu…" at bounding box center [768, 549] width 324 height 550
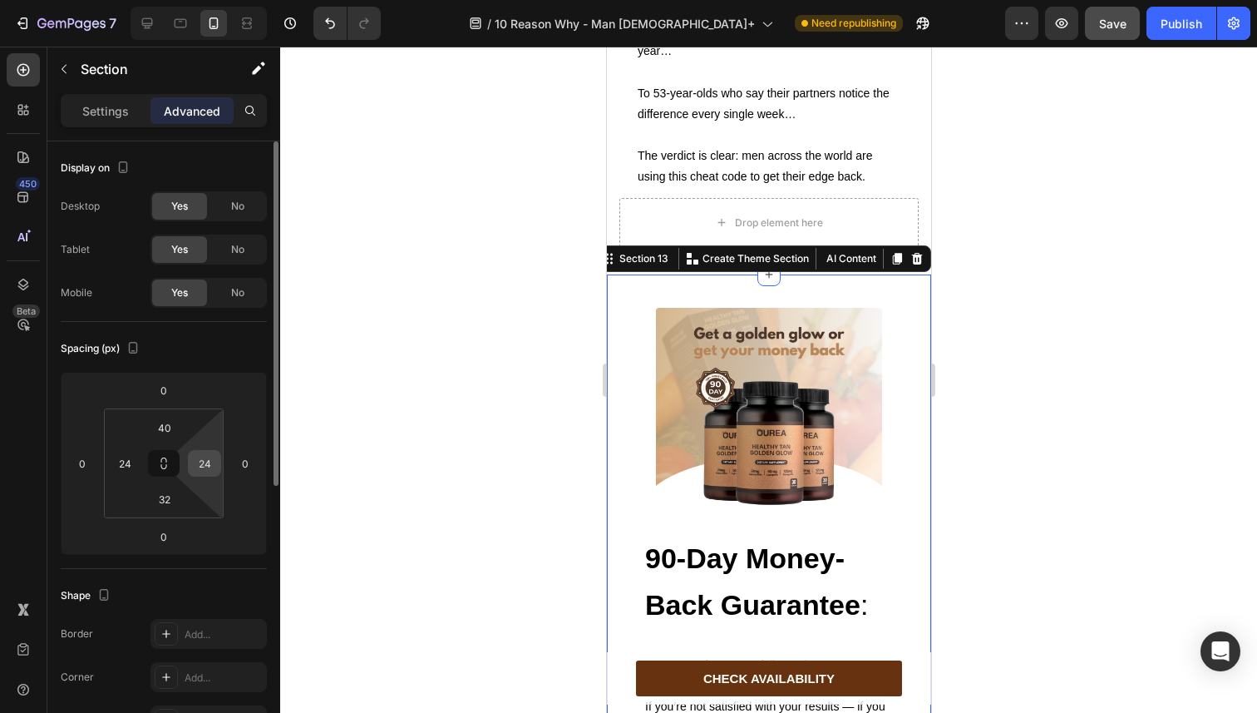
click at [203, 467] on input "24" at bounding box center [204, 463] width 25 height 25
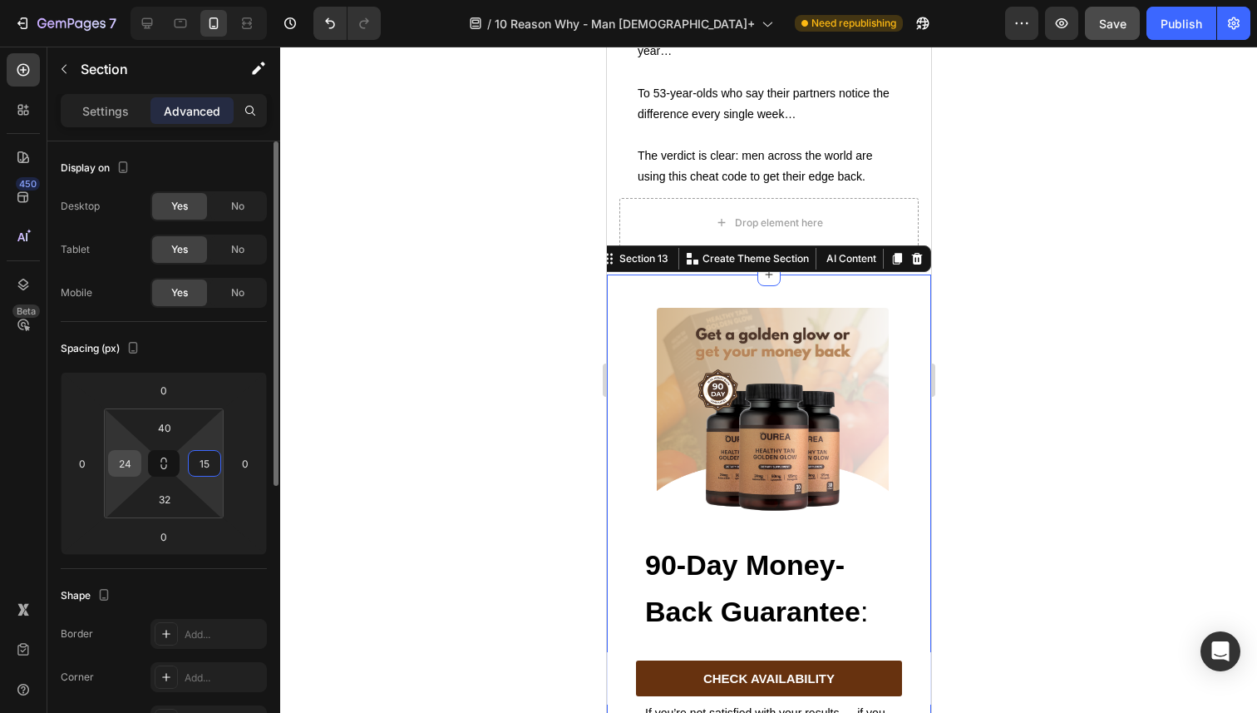
type input "15"
click at [132, 463] on input "24" at bounding box center [124, 463] width 25 height 25
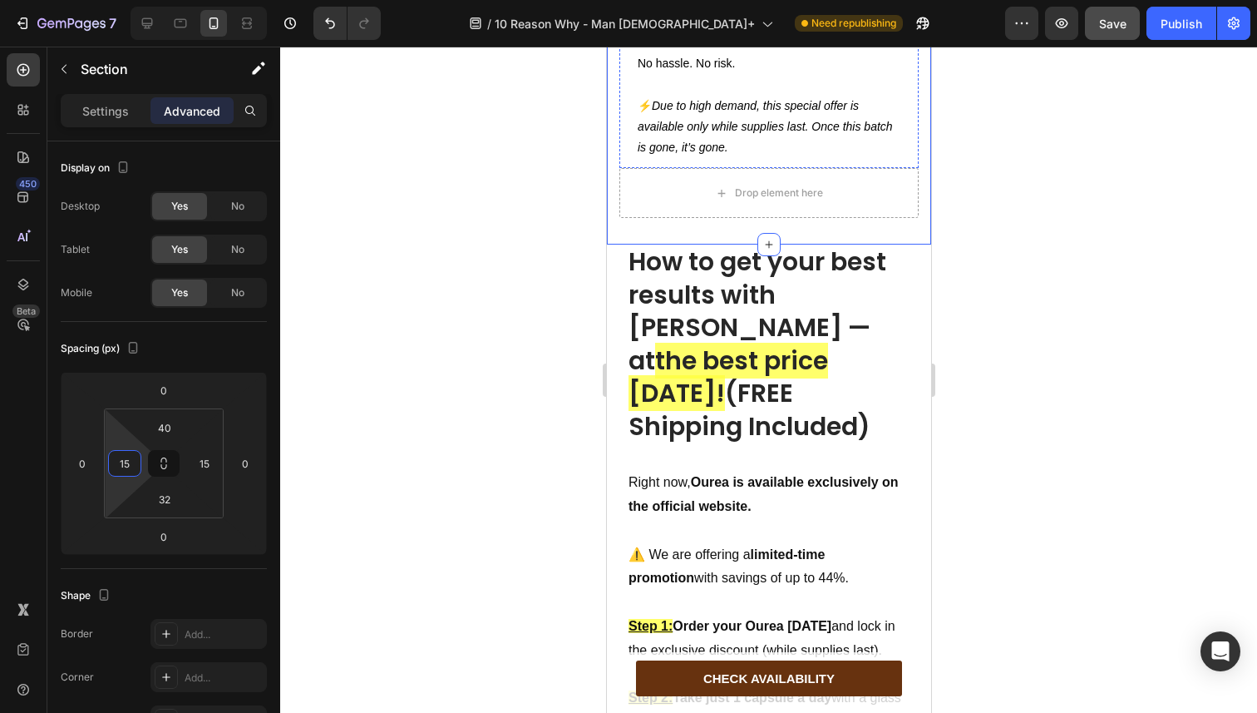
scroll to position [8099, 0]
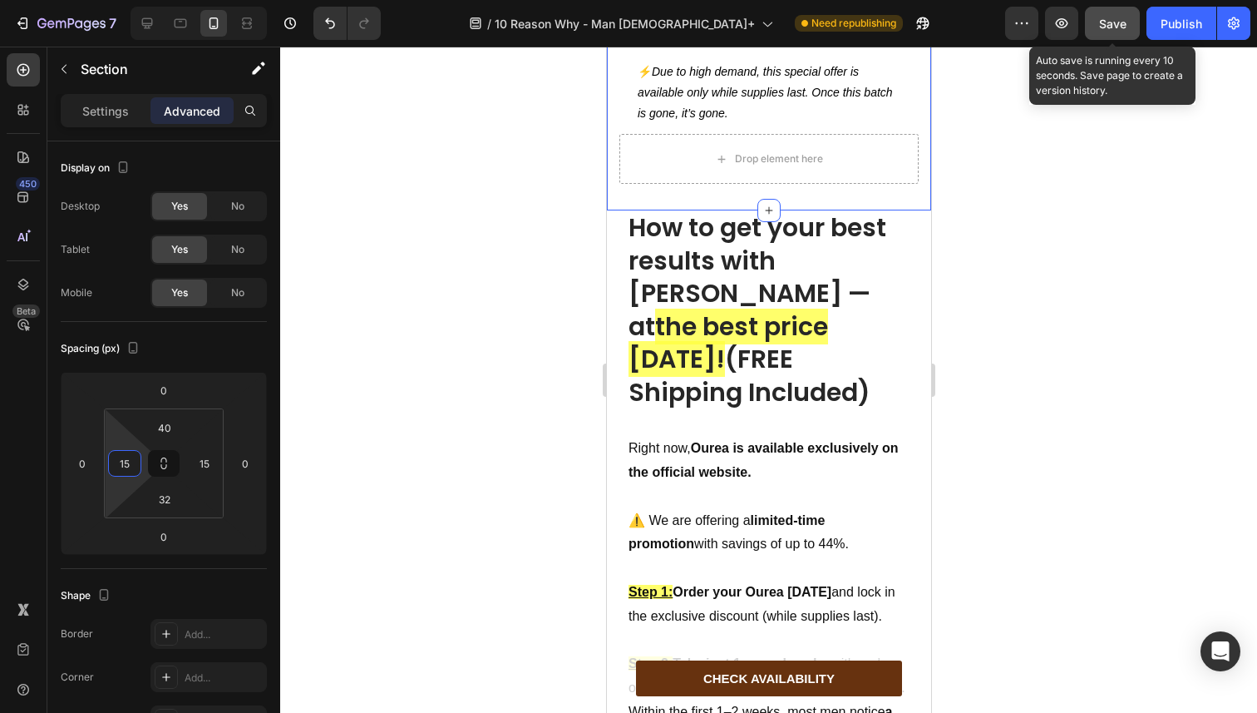
type input "15"
click at [1126, 20] on span "Save" at bounding box center [1112, 24] width 27 height 14
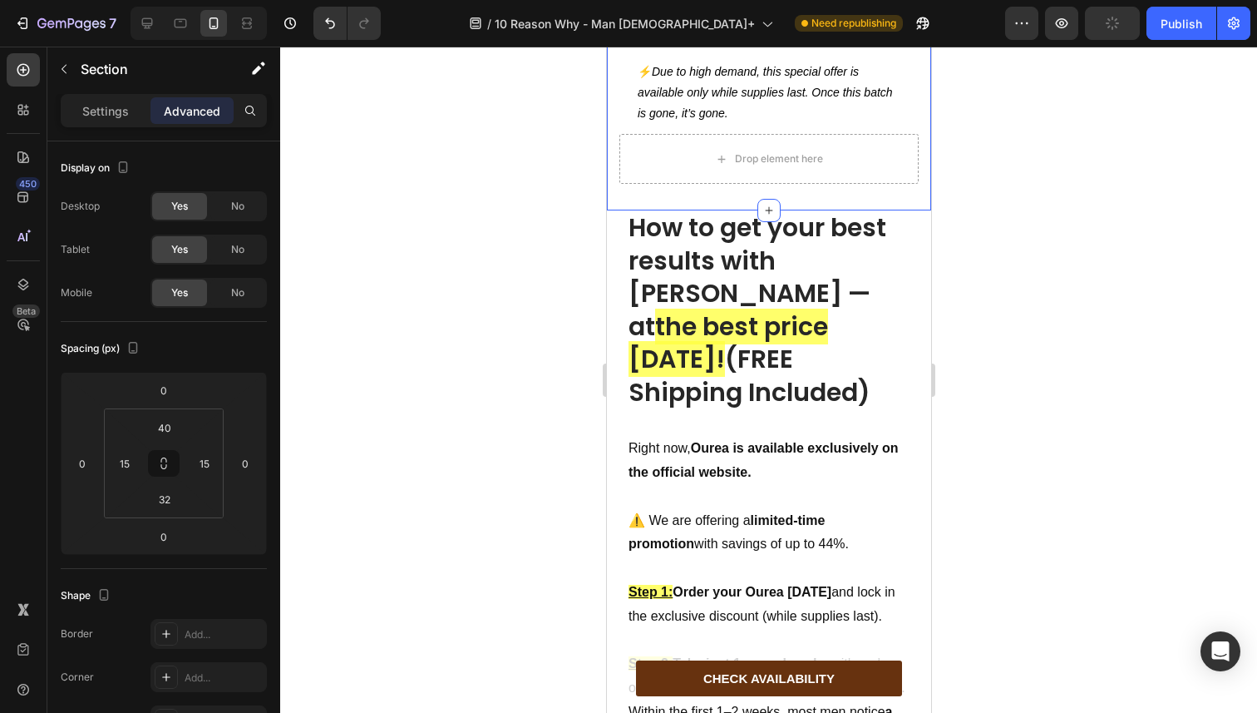
click at [1146, 20] on div "Preview Publish" at bounding box center [1127, 23] width 245 height 33
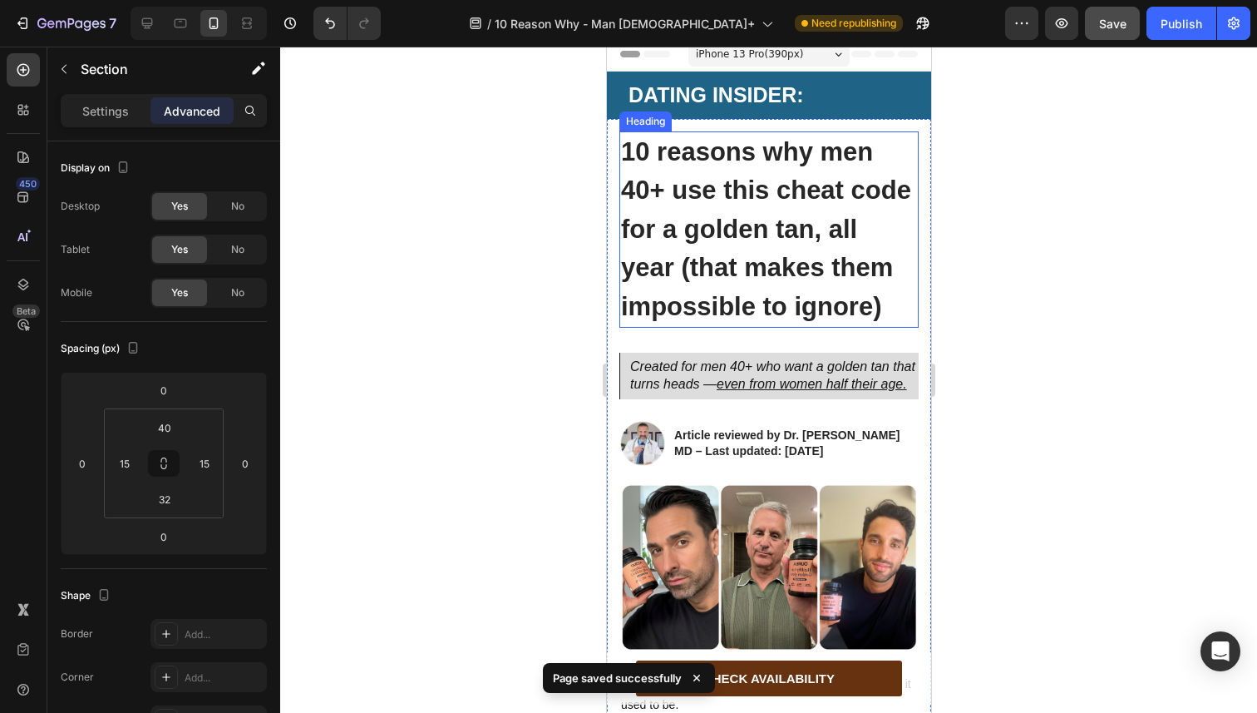
scroll to position [0, 0]
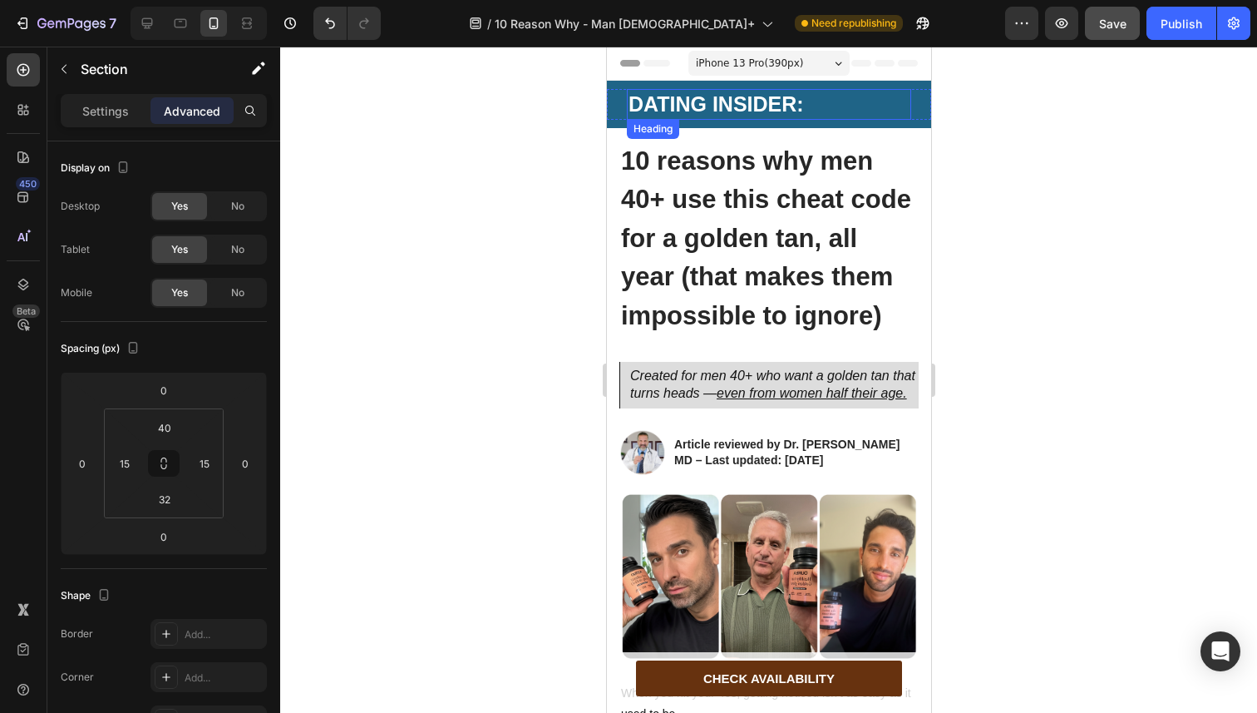
click at [687, 112] on strong "DATING INSIDER:" at bounding box center [715, 103] width 175 height 23
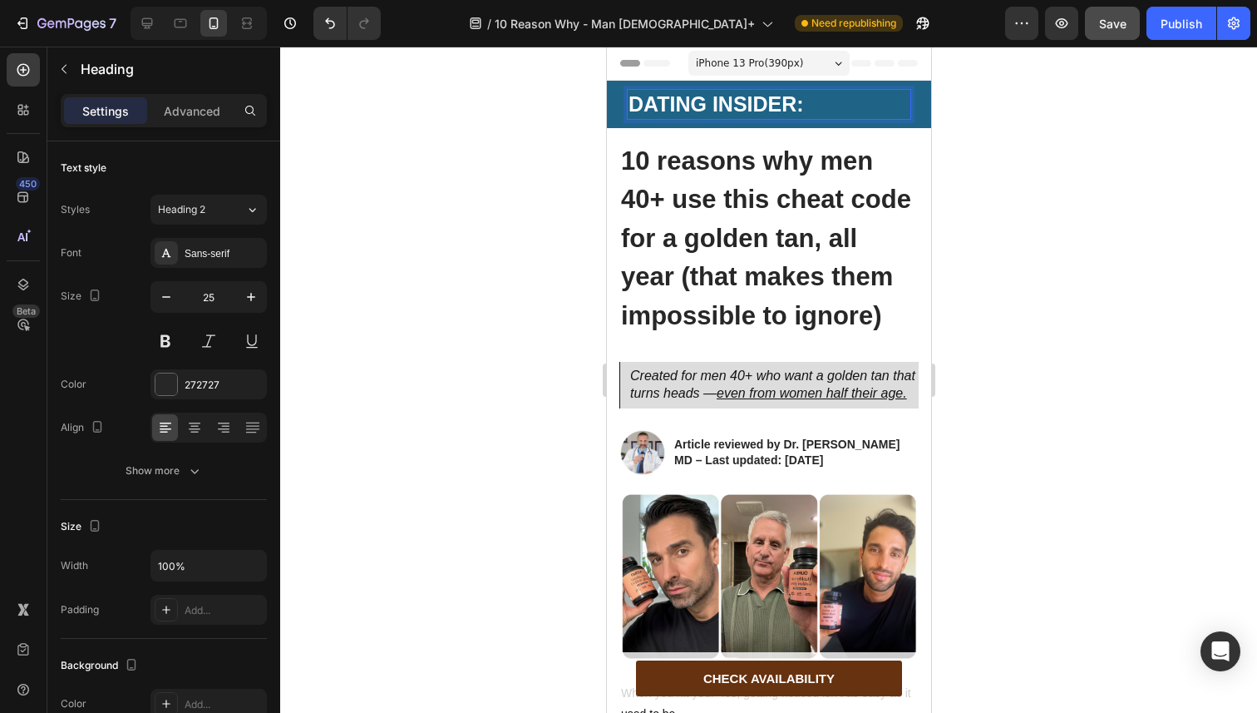
click at [678, 110] on strong "DATING INSIDER:" at bounding box center [715, 103] width 175 height 23
click at [585, 149] on div at bounding box center [768, 380] width 977 height 666
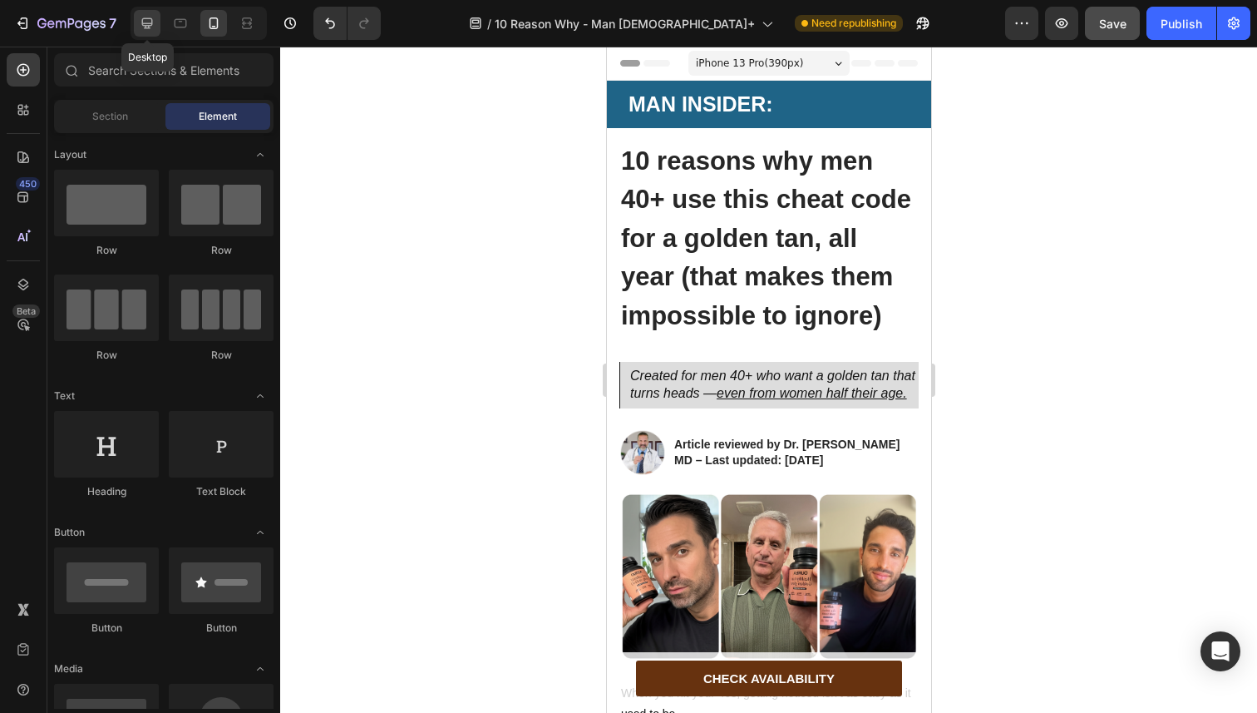
click at [142, 22] on icon at bounding box center [147, 23] width 11 height 11
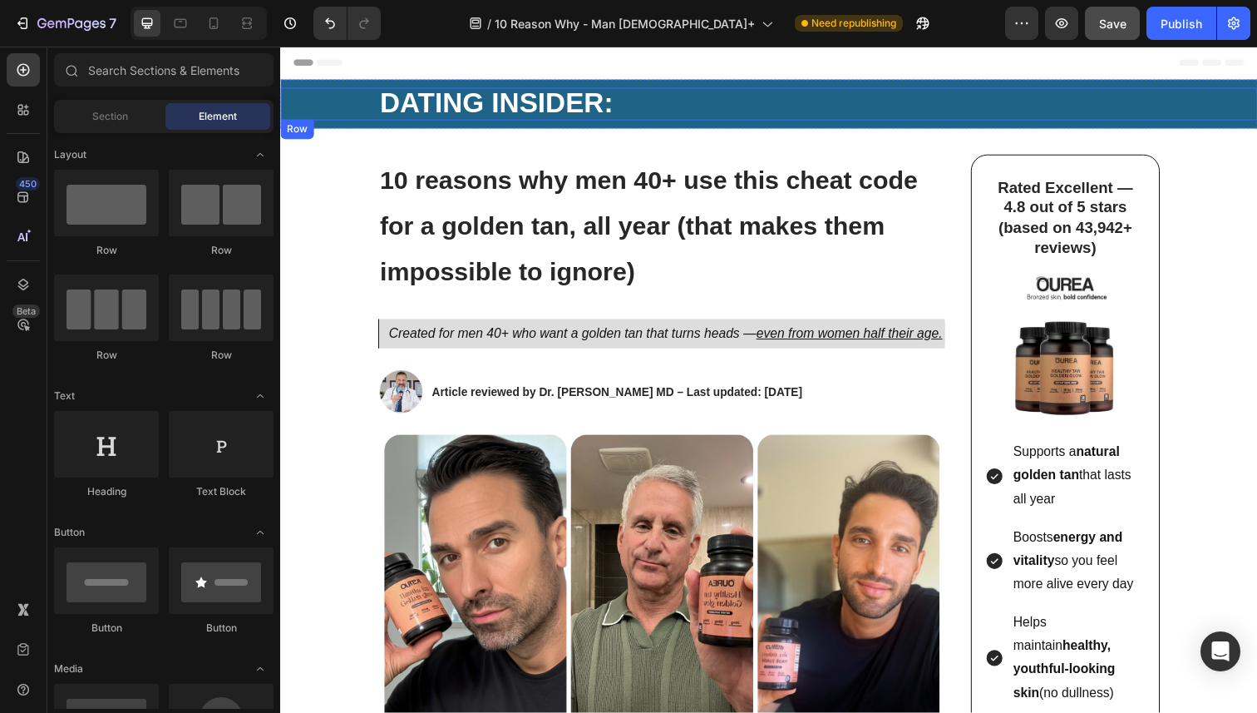
click at [400, 105] on strong "DATING INSIDER:" at bounding box center [501, 104] width 238 height 32
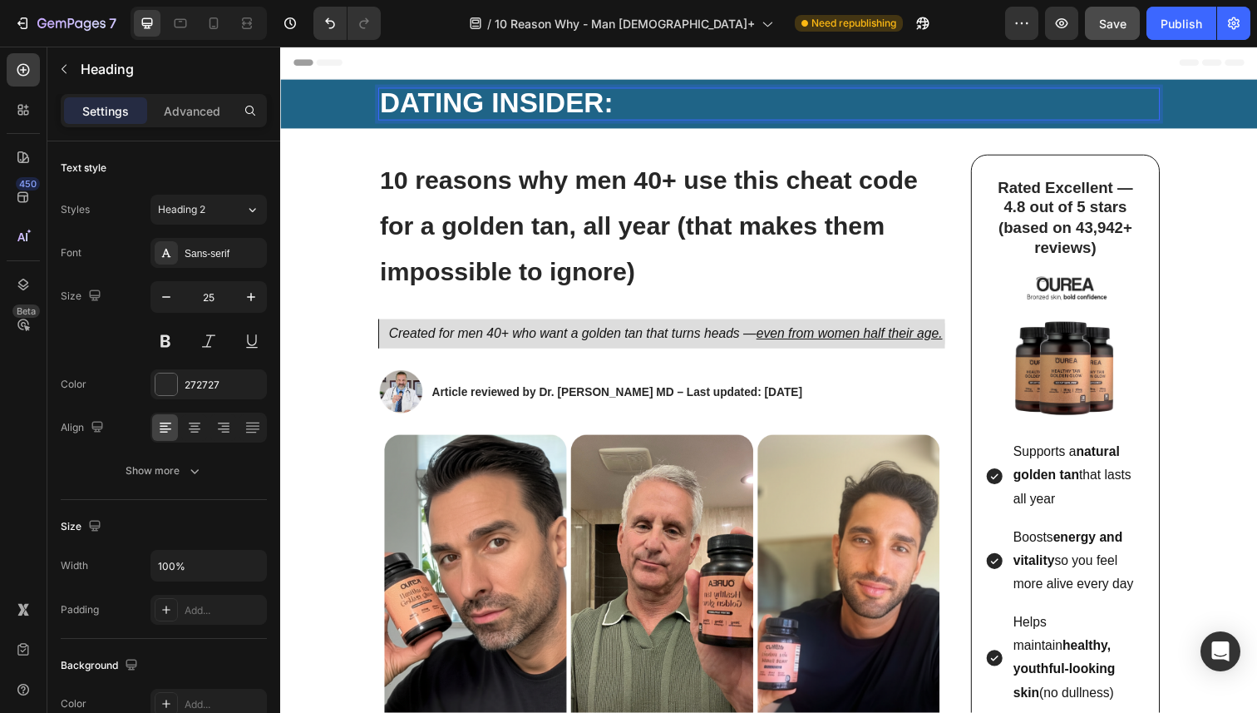
click at [416, 106] on strong "DATING INSIDER:" at bounding box center [501, 104] width 238 height 32
click at [216, 29] on icon at bounding box center [213, 23] width 17 height 17
type input "41"
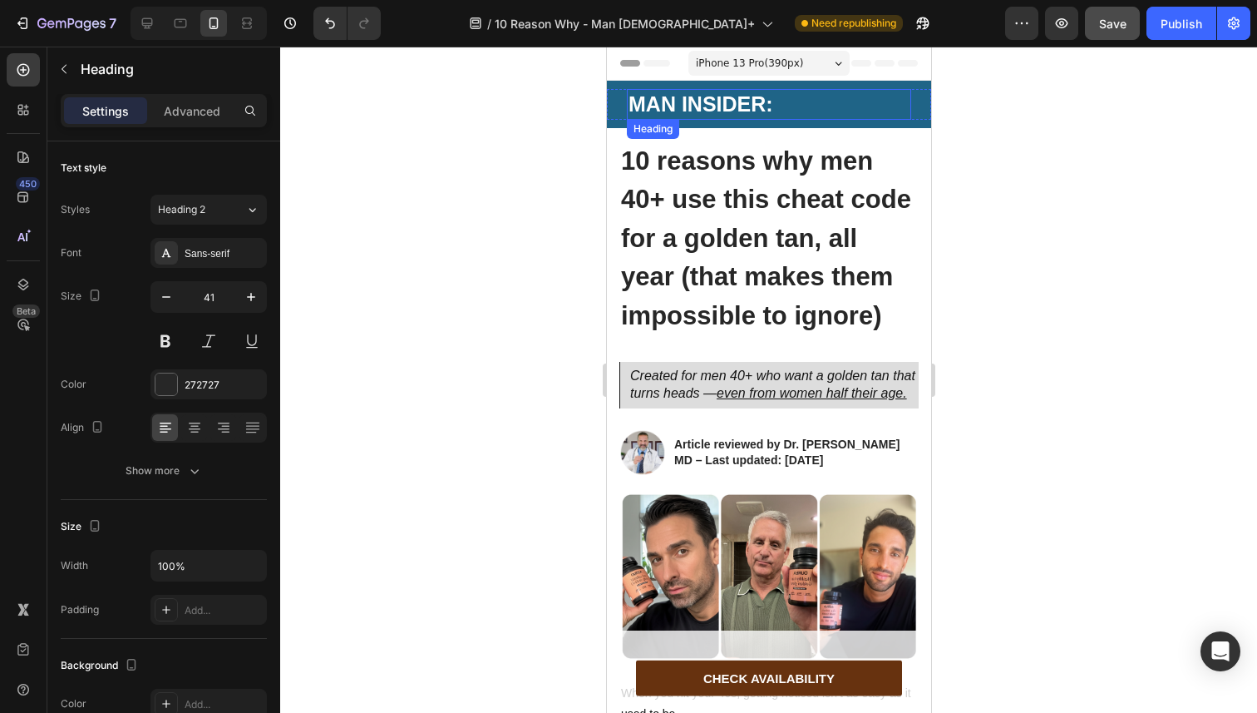
click at [651, 106] on strong "MAN INSIDER:" at bounding box center [700, 103] width 145 height 23
click at [655, 106] on strong "MAN INSIDER:" at bounding box center [700, 103] width 145 height 23
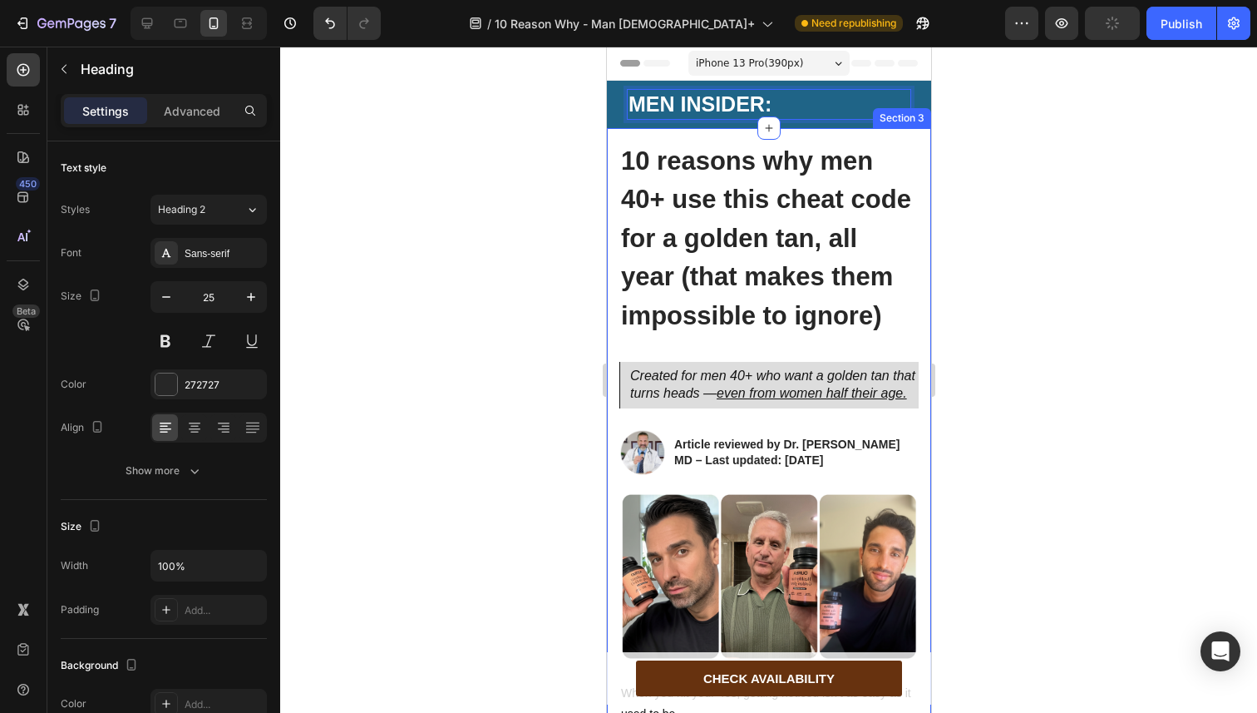
click at [532, 186] on div at bounding box center [768, 380] width 977 height 666
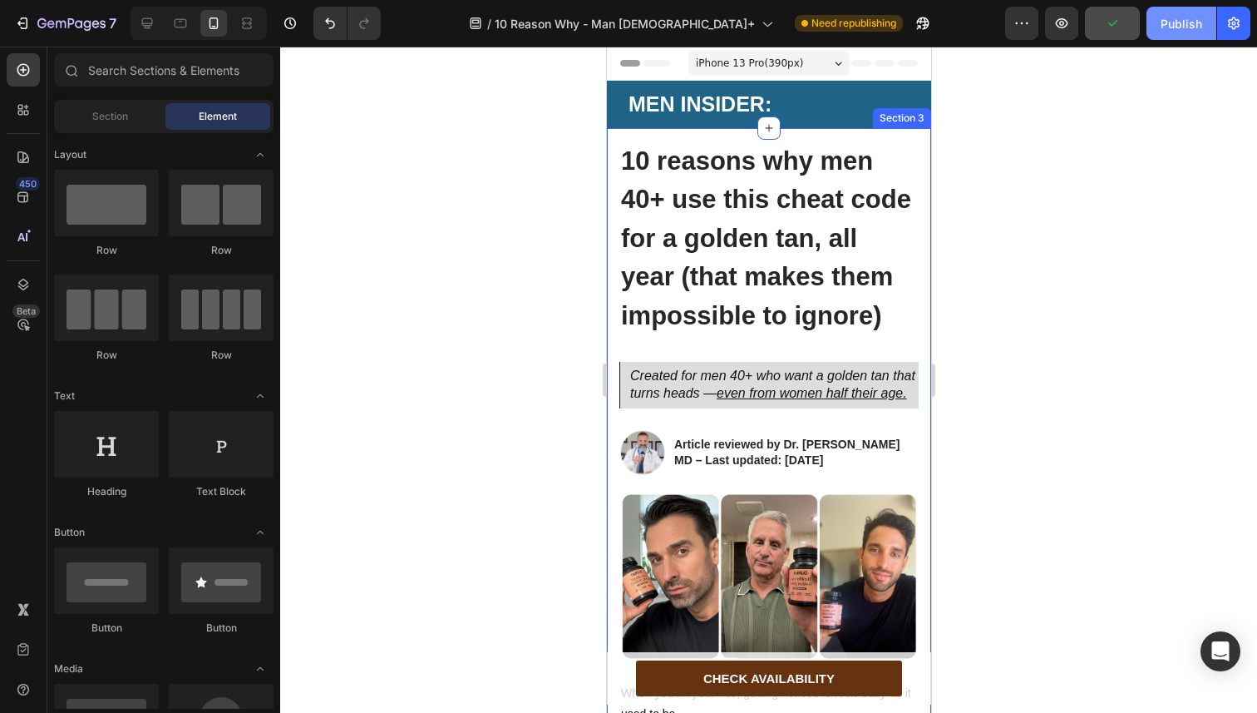
click at [1186, 12] on button "Publish" at bounding box center [1182, 23] width 70 height 33
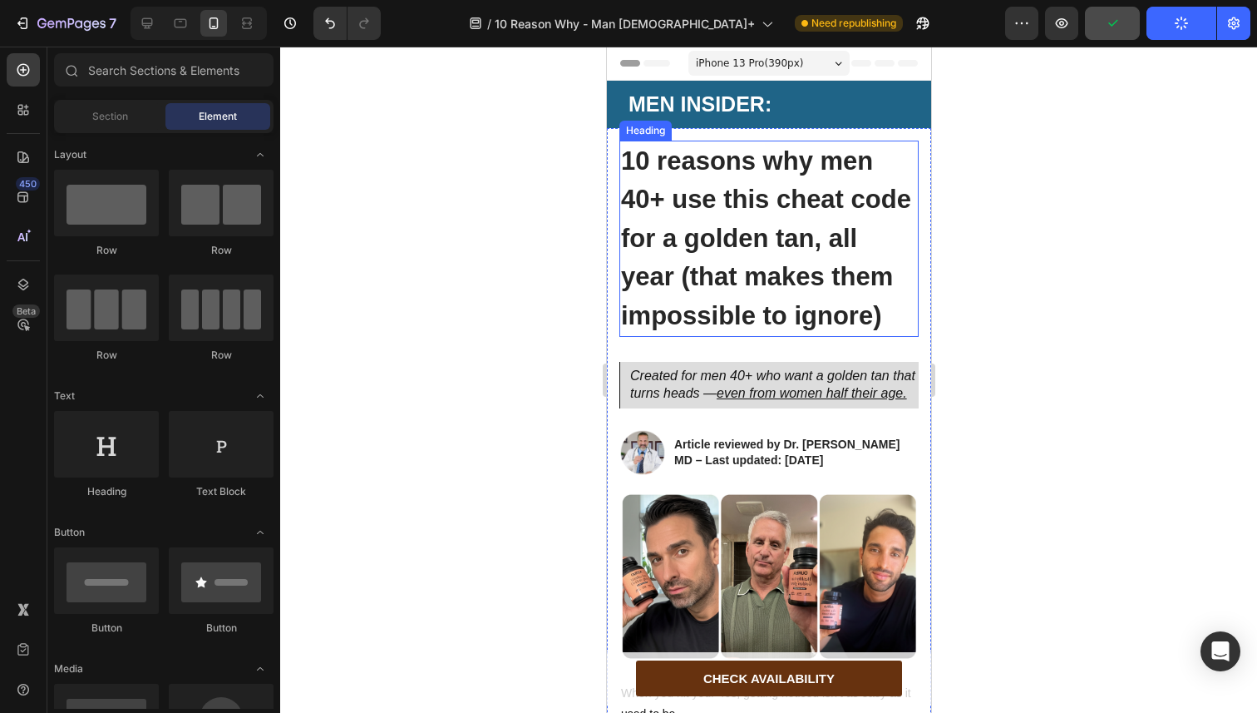
click at [755, 314] on strong "10 reasons why men 40+ use this cheat code for a golden tan, all year (that mak…" at bounding box center [765, 238] width 290 height 184
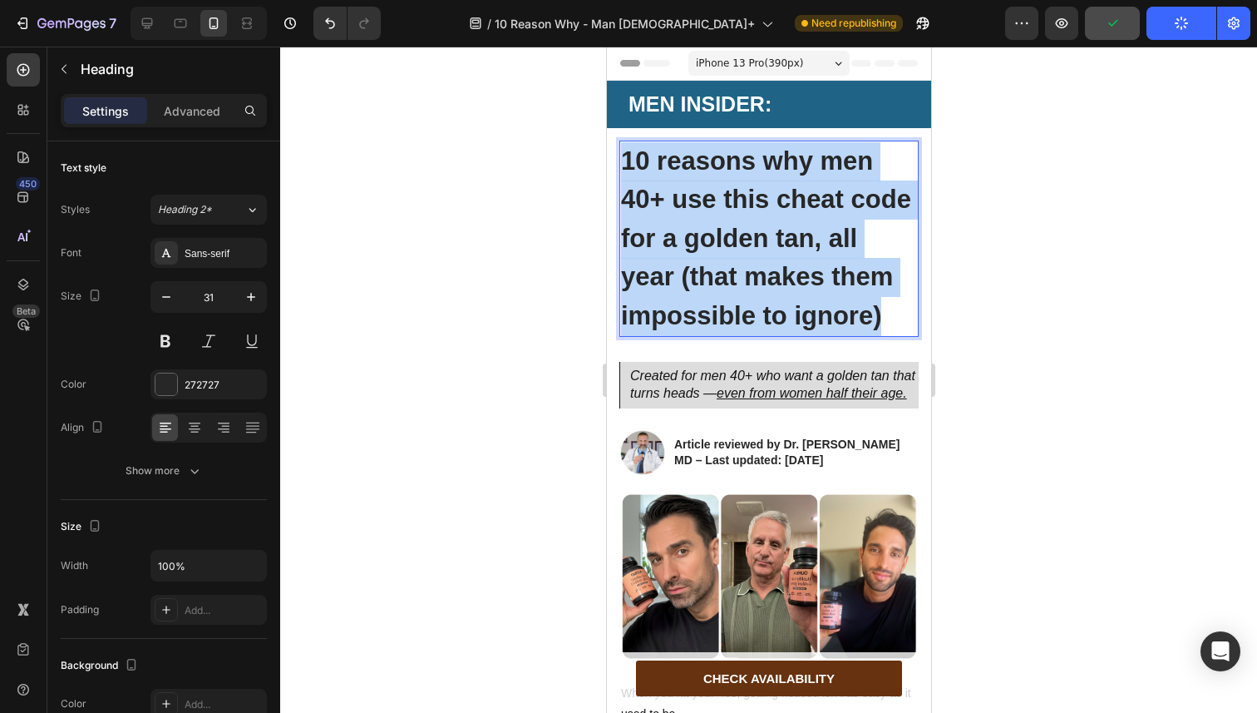
click at [755, 314] on strong "10 reasons why men 40+ use this cheat code for a golden tan, all year (that mak…" at bounding box center [765, 238] width 290 height 184
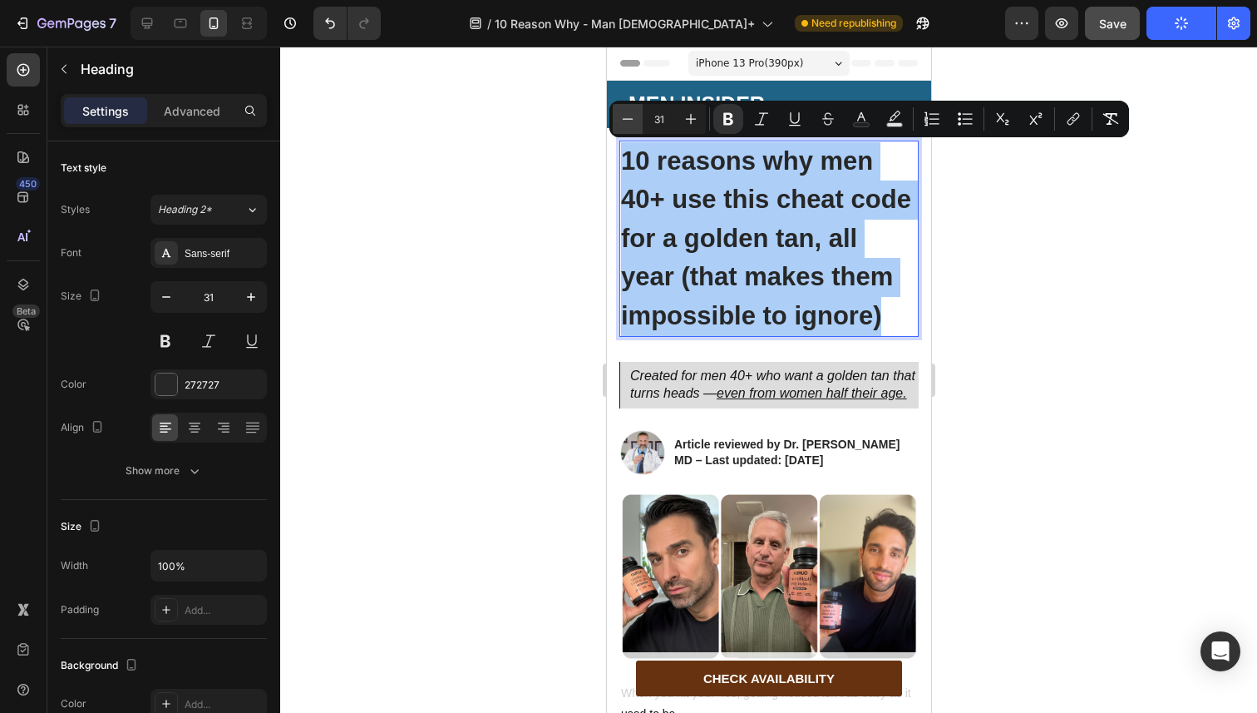
click at [627, 126] on icon "Editor contextual toolbar" at bounding box center [627, 119] width 17 height 17
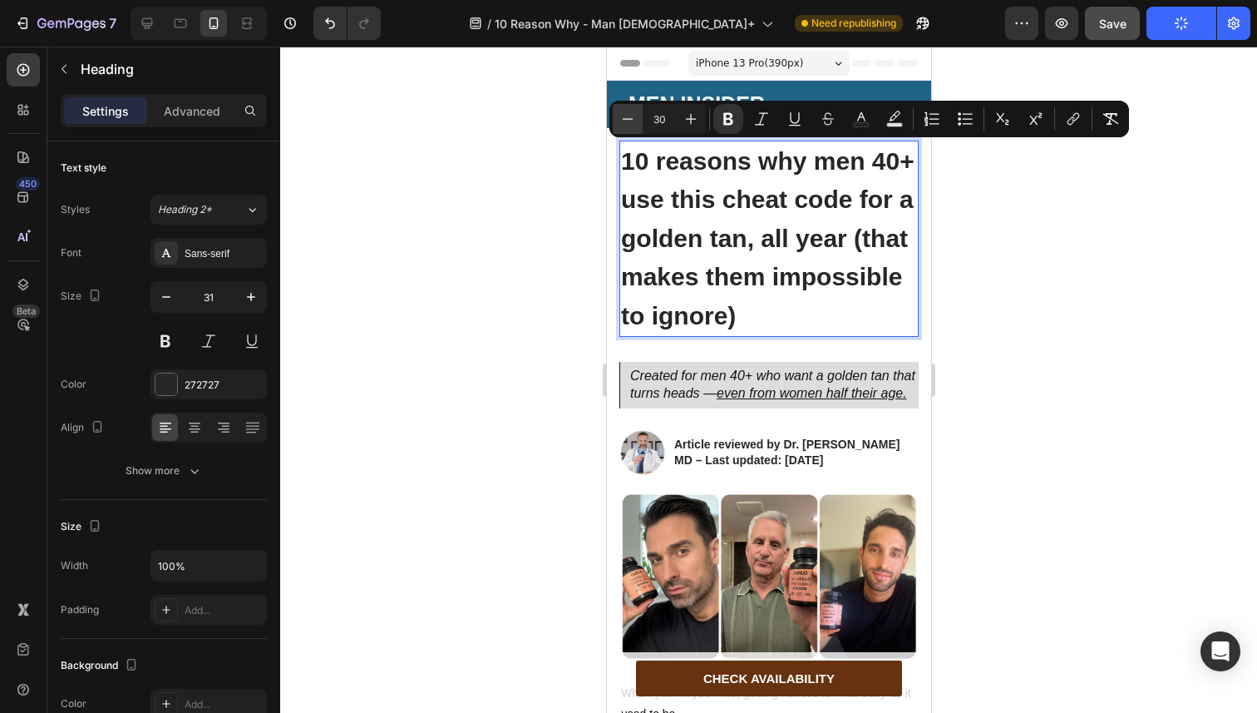
click at [627, 126] on icon "Editor contextual toolbar" at bounding box center [627, 119] width 17 height 17
type input "28"
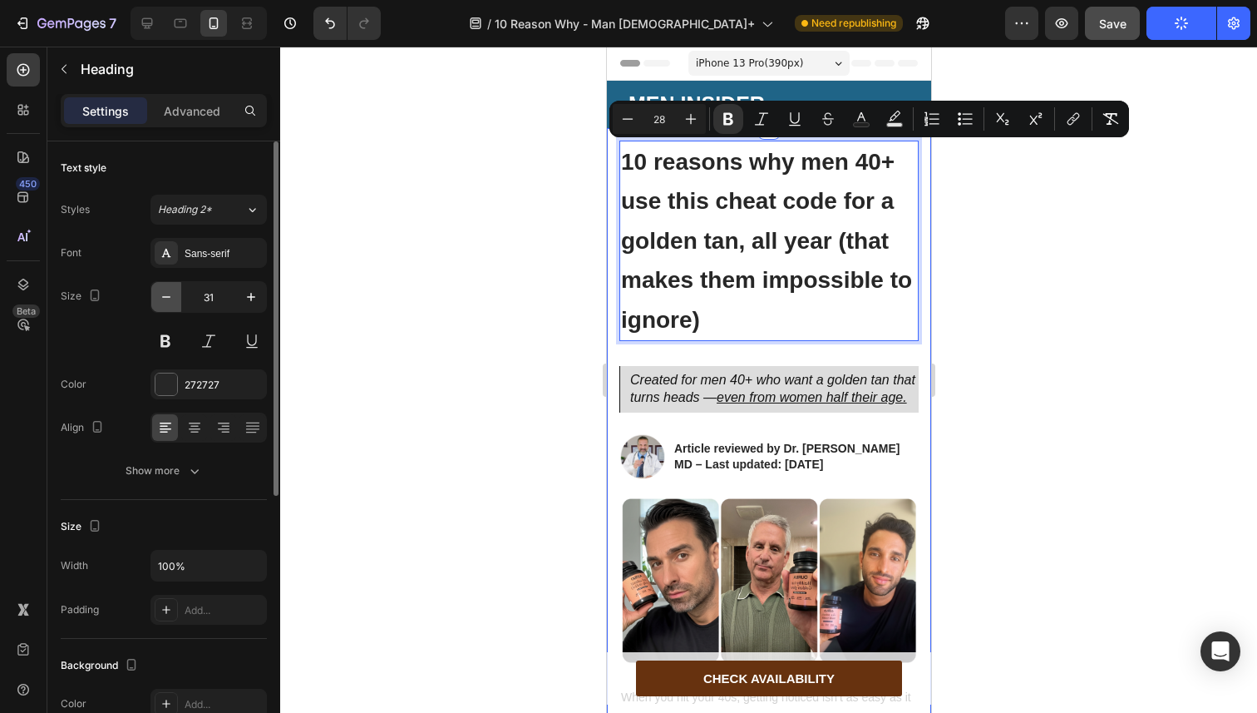
click at [172, 297] on icon "button" at bounding box center [166, 297] width 17 height 17
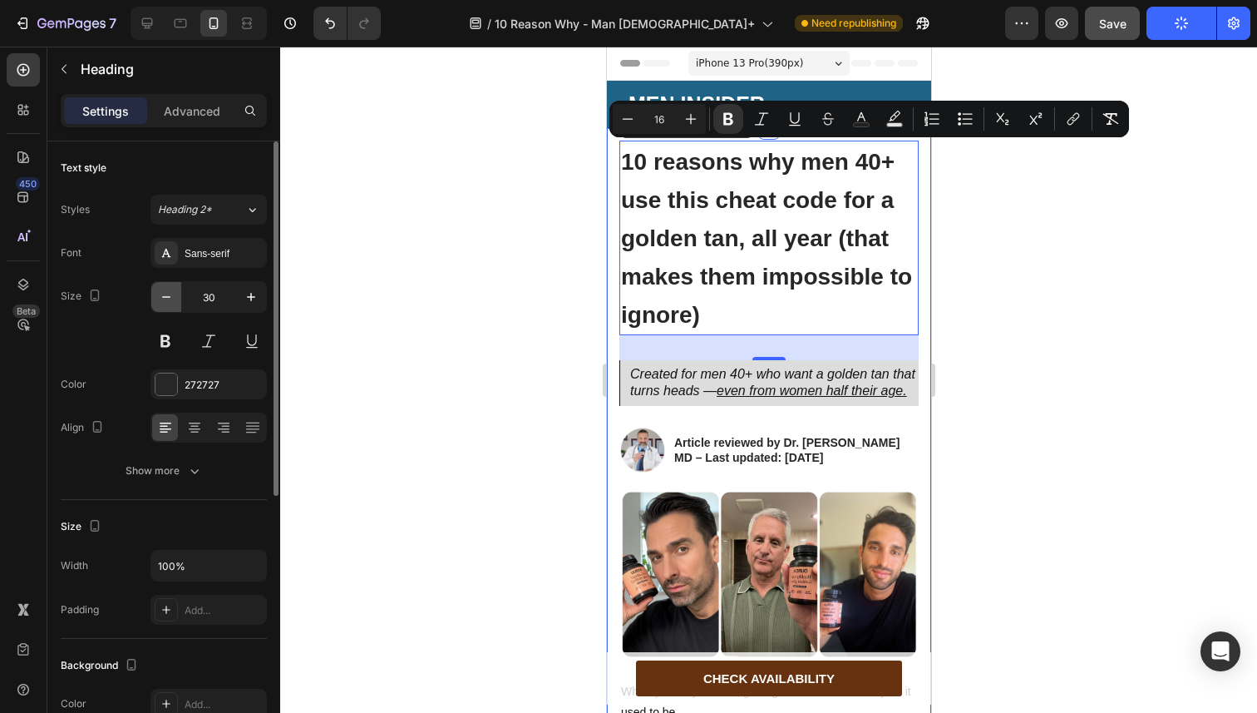
click at [172, 297] on icon "button" at bounding box center [166, 297] width 17 height 17
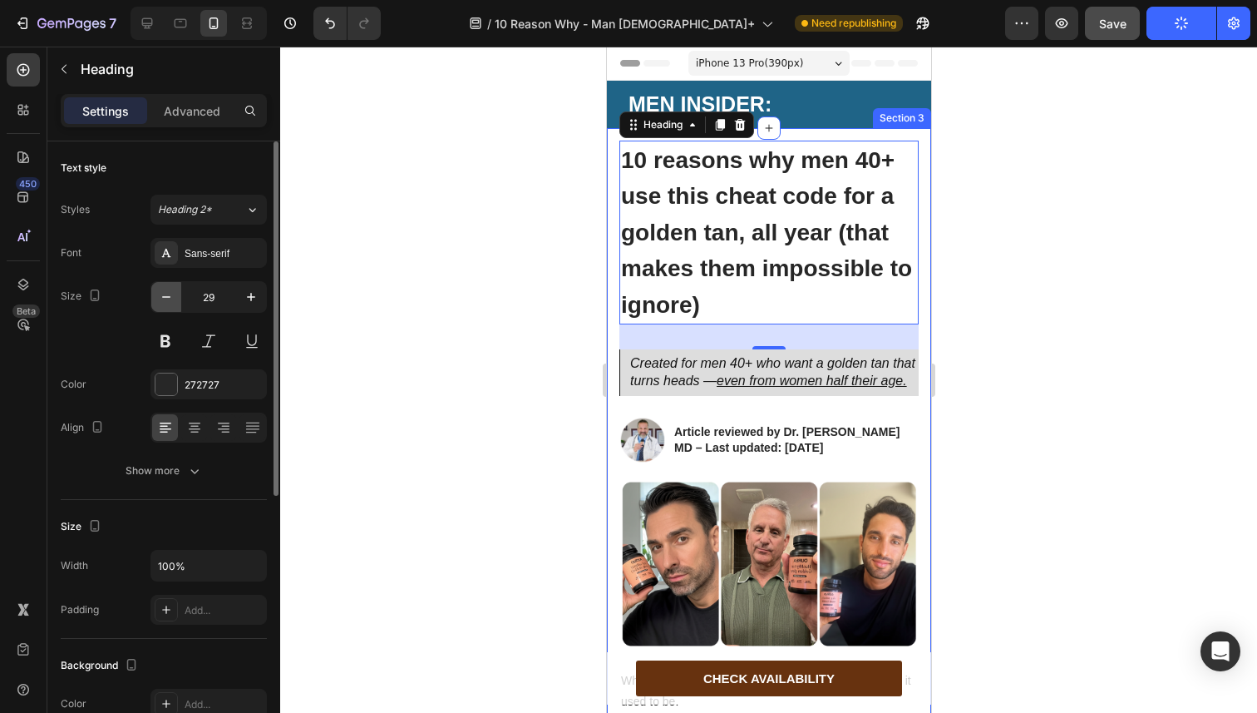
click at [172, 297] on icon "button" at bounding box center [166, 297] width 17 height 17
type input "28"
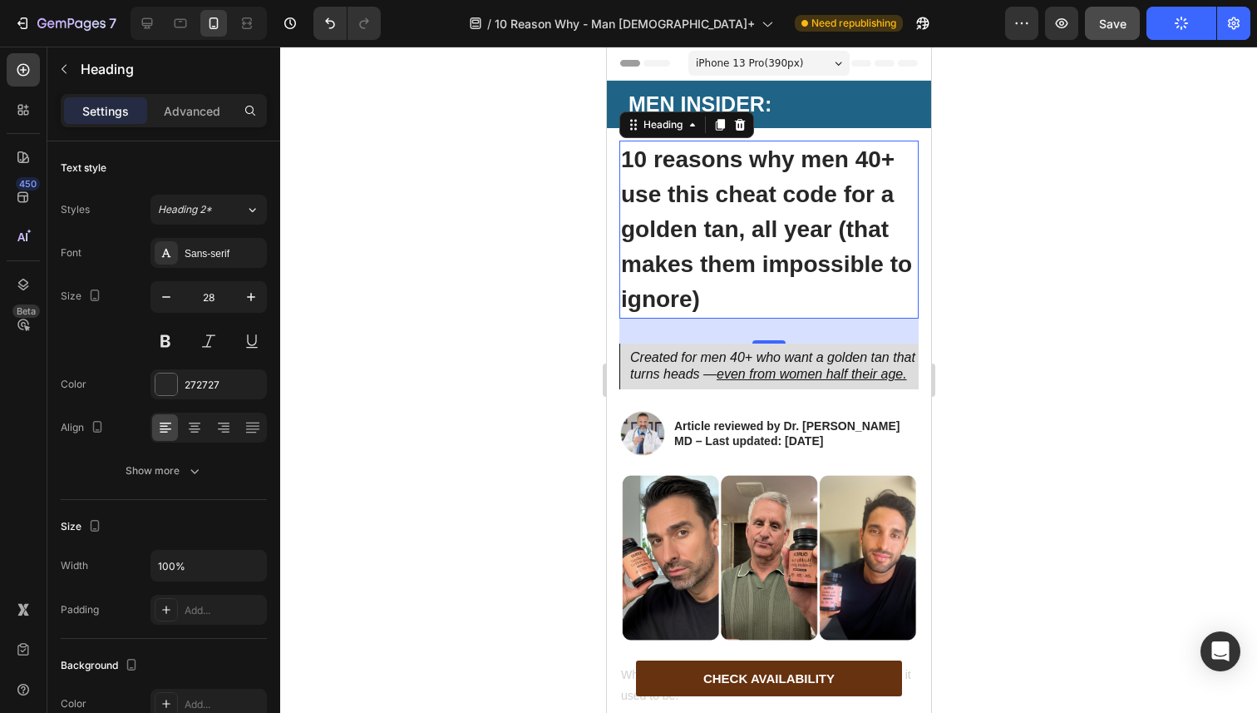
click at [550, 239] on div at bounding box center [768, 380] width 977 height 666
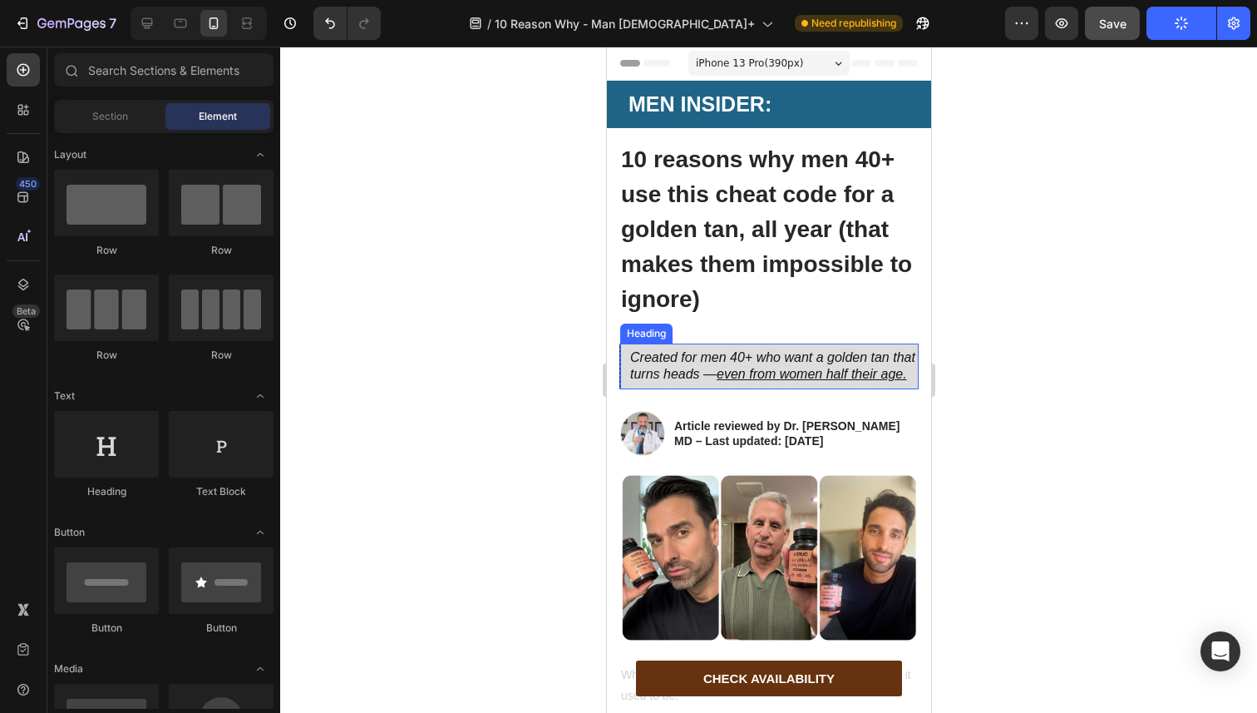
click at [688, 386] on h2 "Created for men 40+ who want a golden tan that turns heads — even from women ha…" at bounding box center [773, 367] width 290 height 38
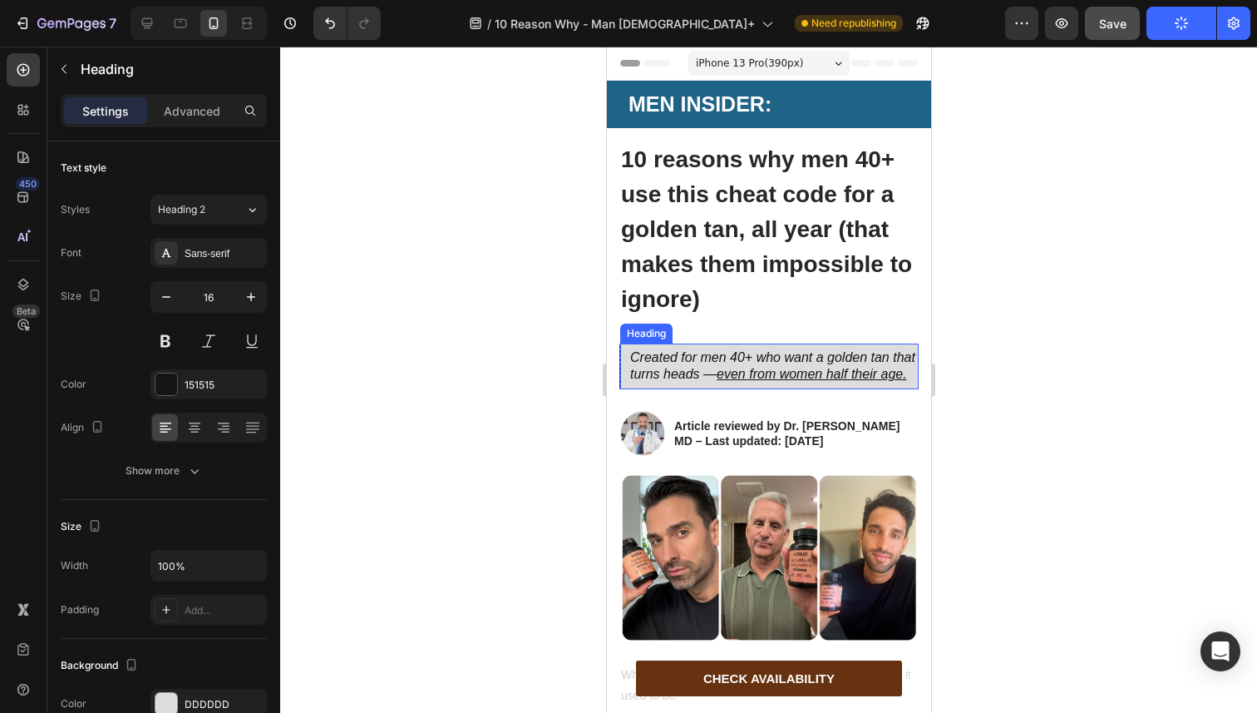
click at [688, 386] on h2 "Created for men 40+ who want a golden tan that turns heads — even from women ha…" at bounding box center [773, 367] width 290 height 38
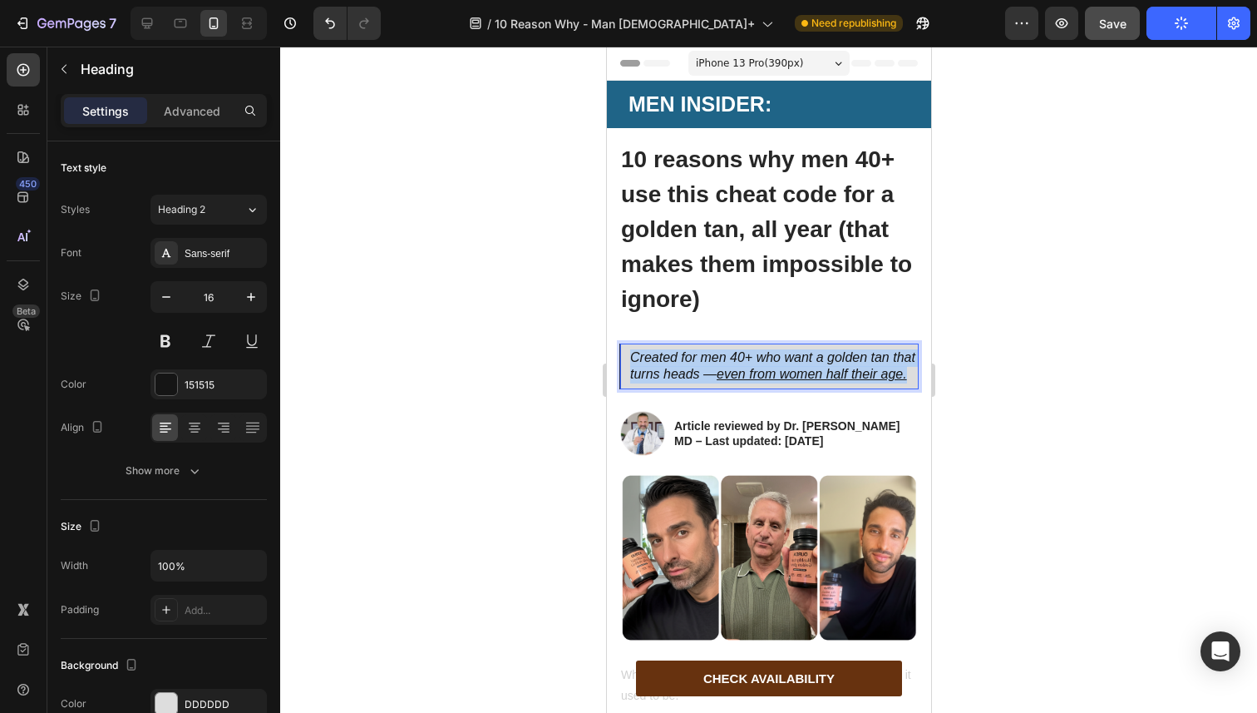
click at [688, 384] on p "Created for men 40+ who want a golden tan that turns heads — even from women ha…" at bounding box center [772, 366] width 287 height 35
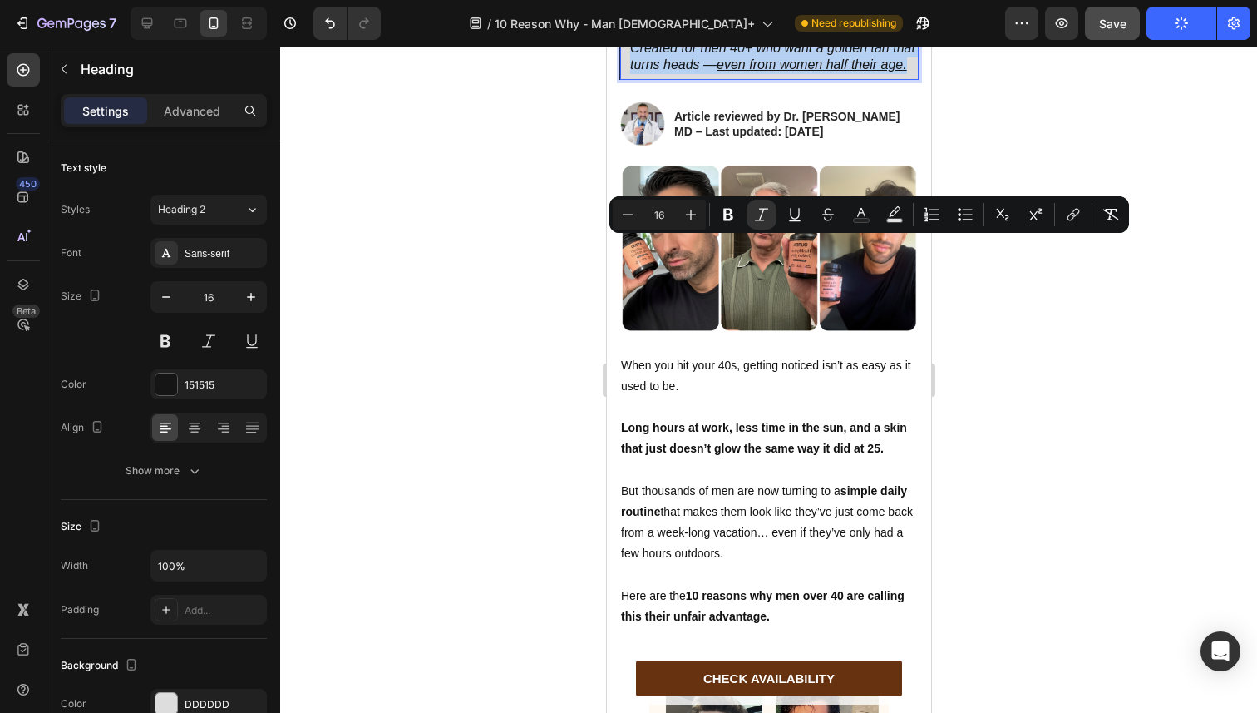
scroll to position [391, 0]
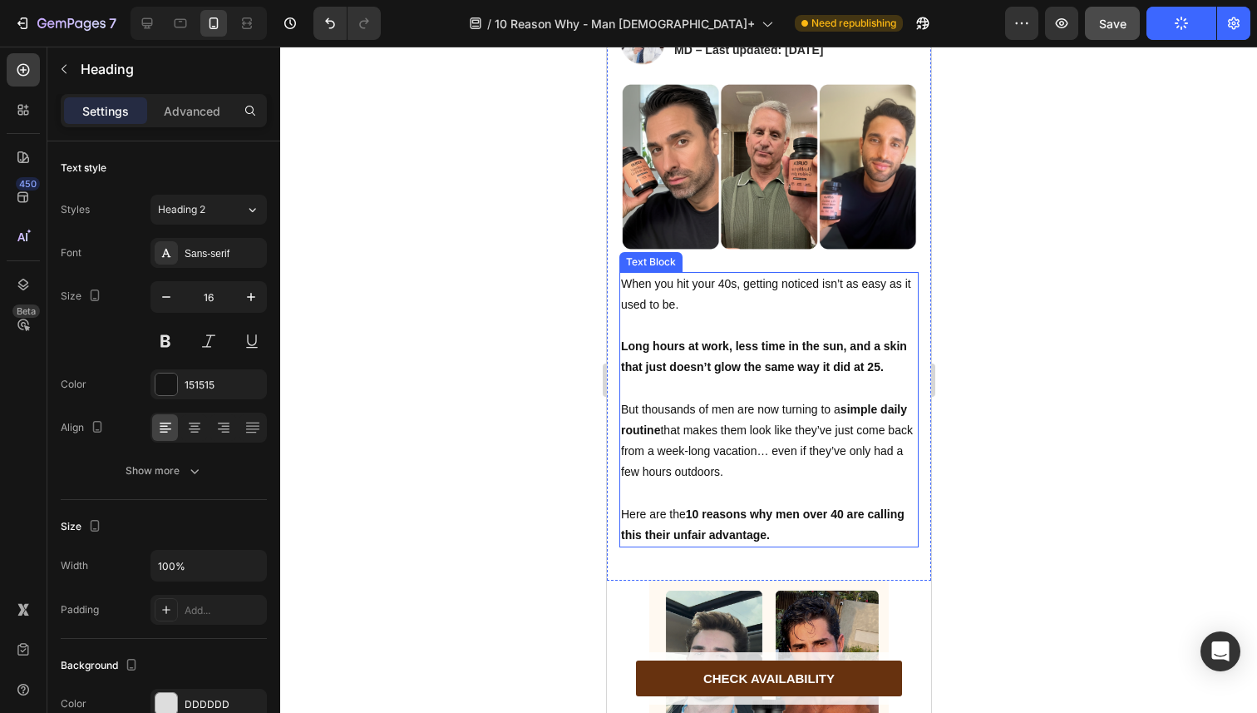
click at [705, 336] on p at bounding box center [768, 325] width 296 height 21
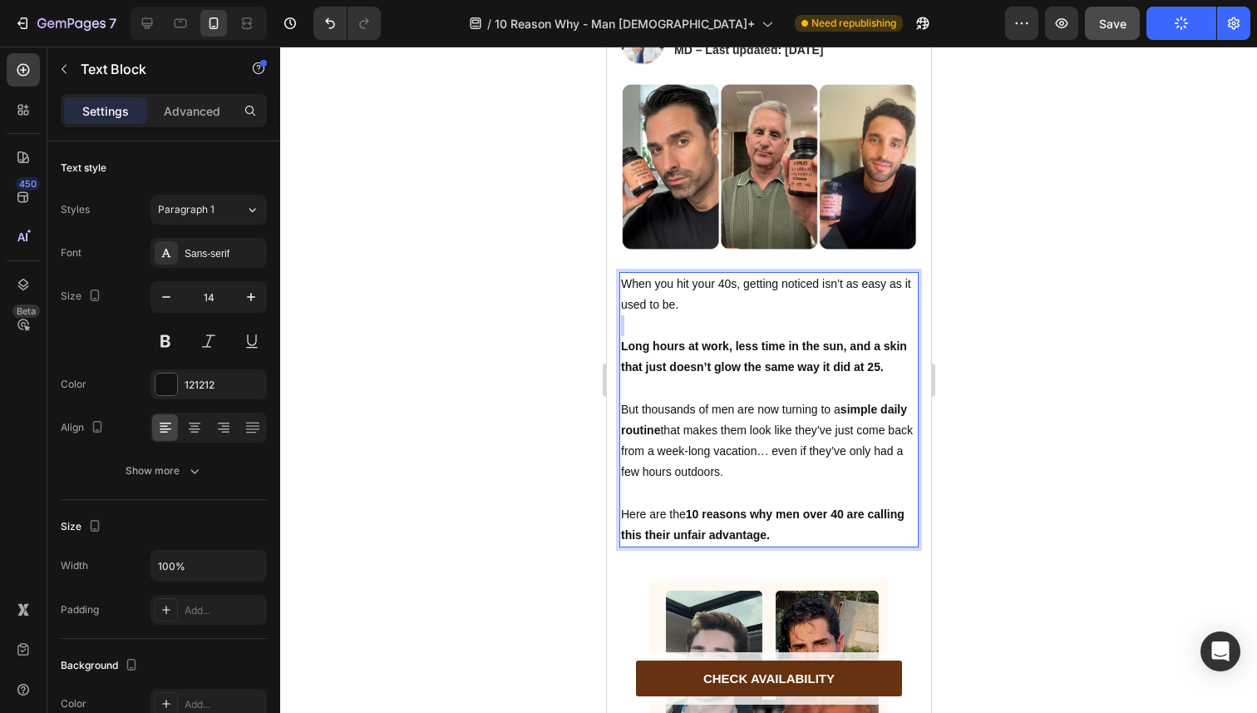
click at [705, 336] on p "Rich Text Editor. Editing area: main" at bounding box center [768, 325] width 296 height 21
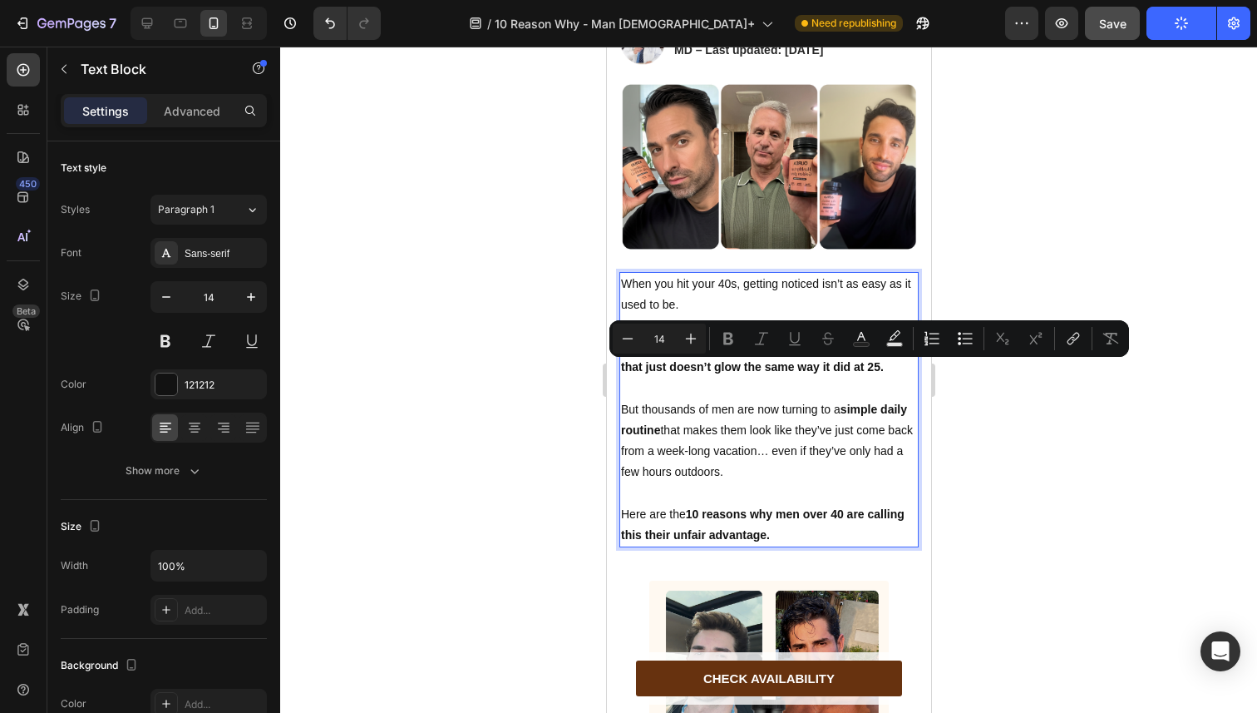
click at [669, 378] on p "Long hours at work, less time in the sun, and a skin that just doesn’t glow the…" at bounding box center [768, 357] width 296 height 42
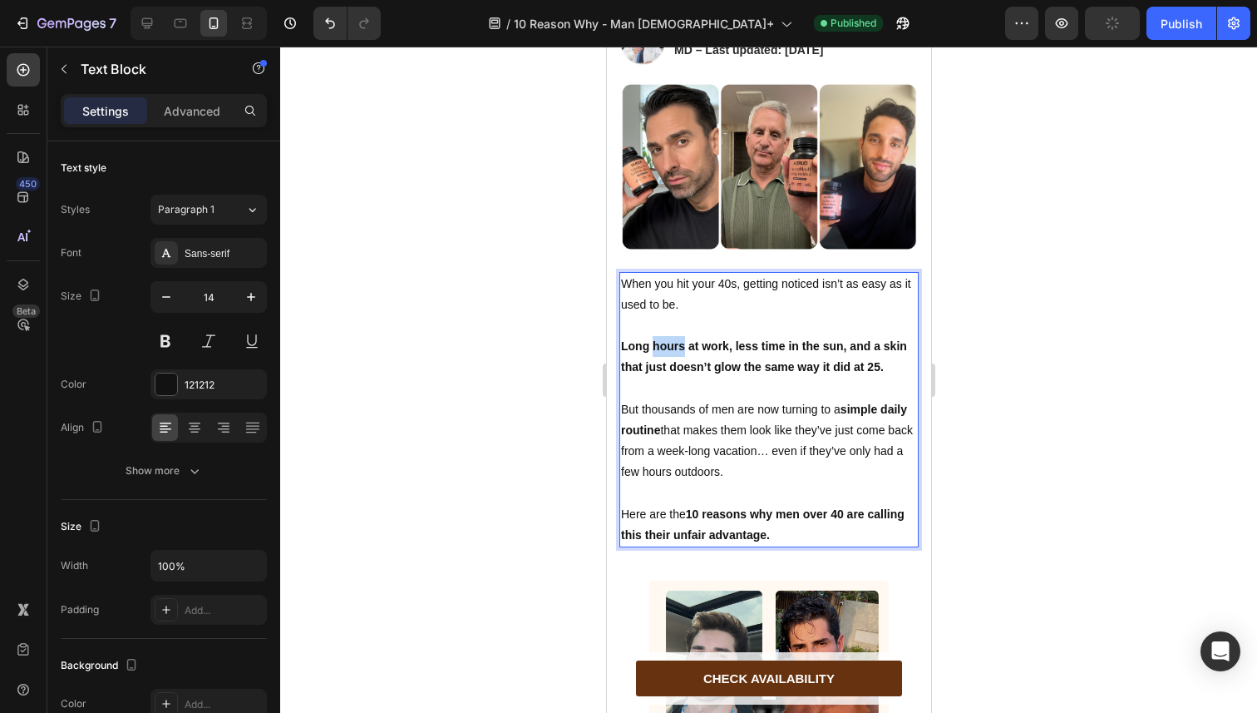
click at [669, 378] on p "Long hours at work, less time in the sun, and a skin that just doesn’t glow the…" at bounding box center [768, 357] width 296 height 42
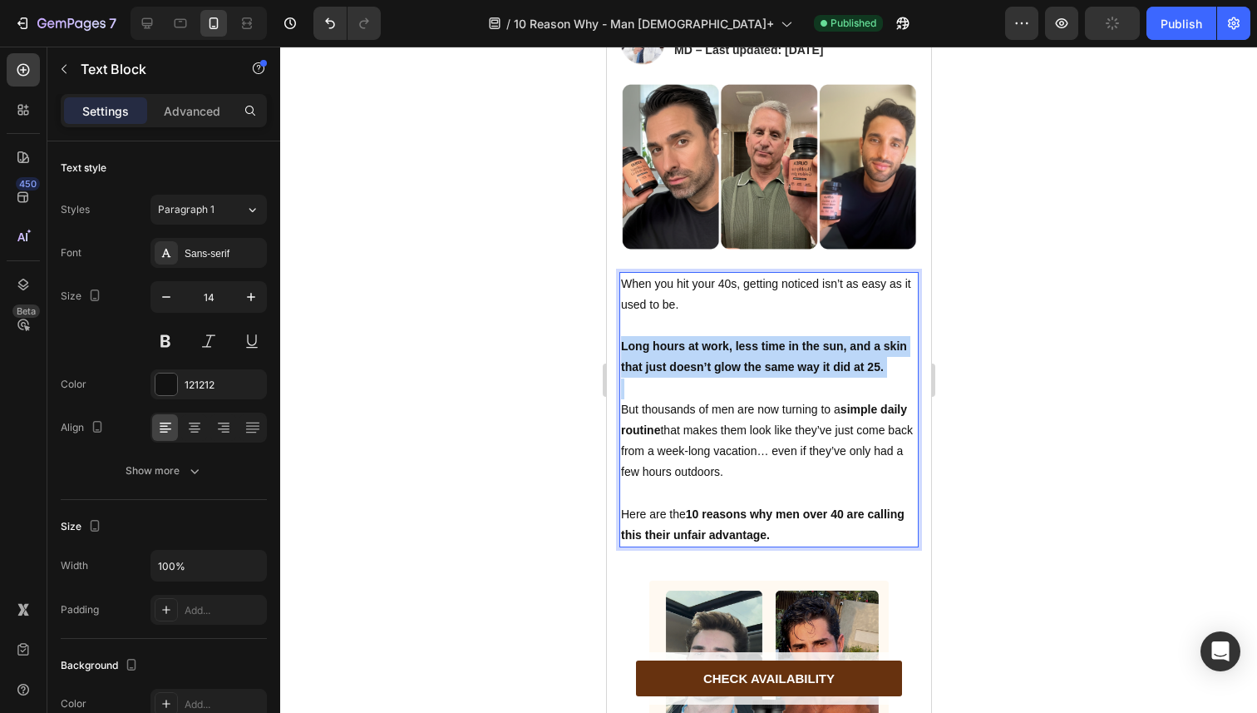
click at [669, 378] on p "Long hours at work, less time in the sun, and a skin that just doesn’t glow the…" at bounding box center [768, 357] width 296 height 42
click at [584, 402] on div at bounding box center [768, 380] width 977 height 666
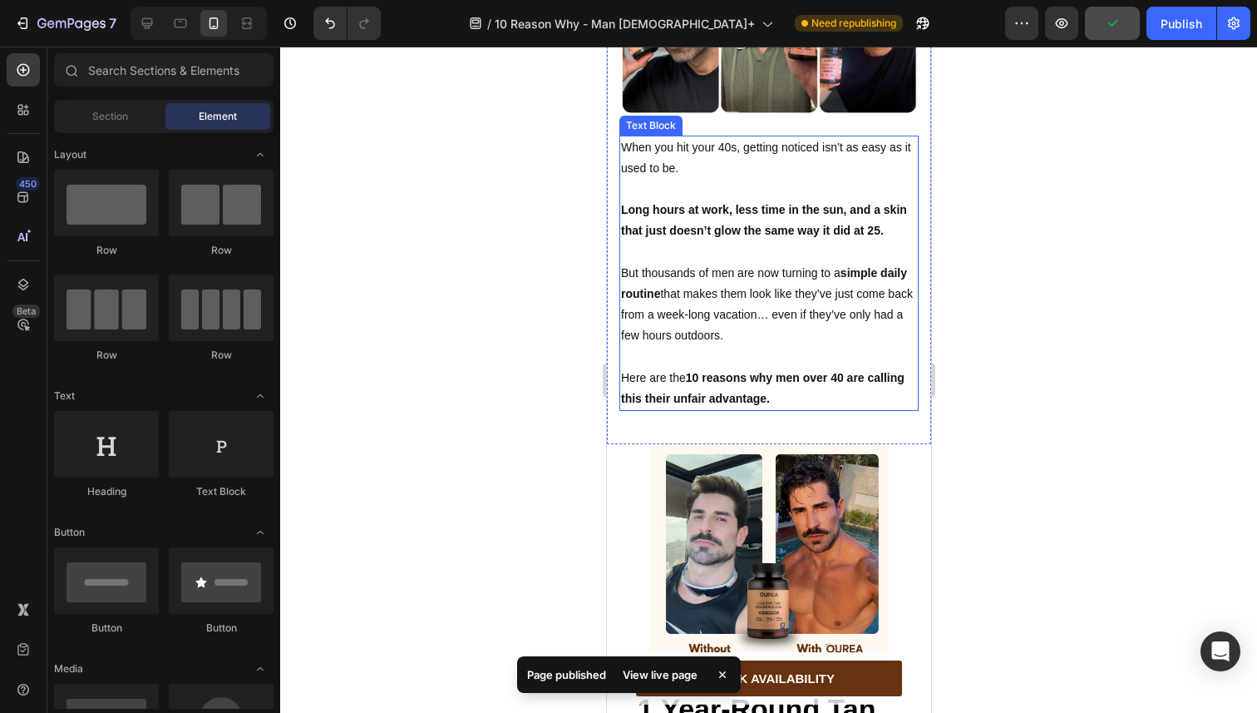
scroll to position [530, 0]
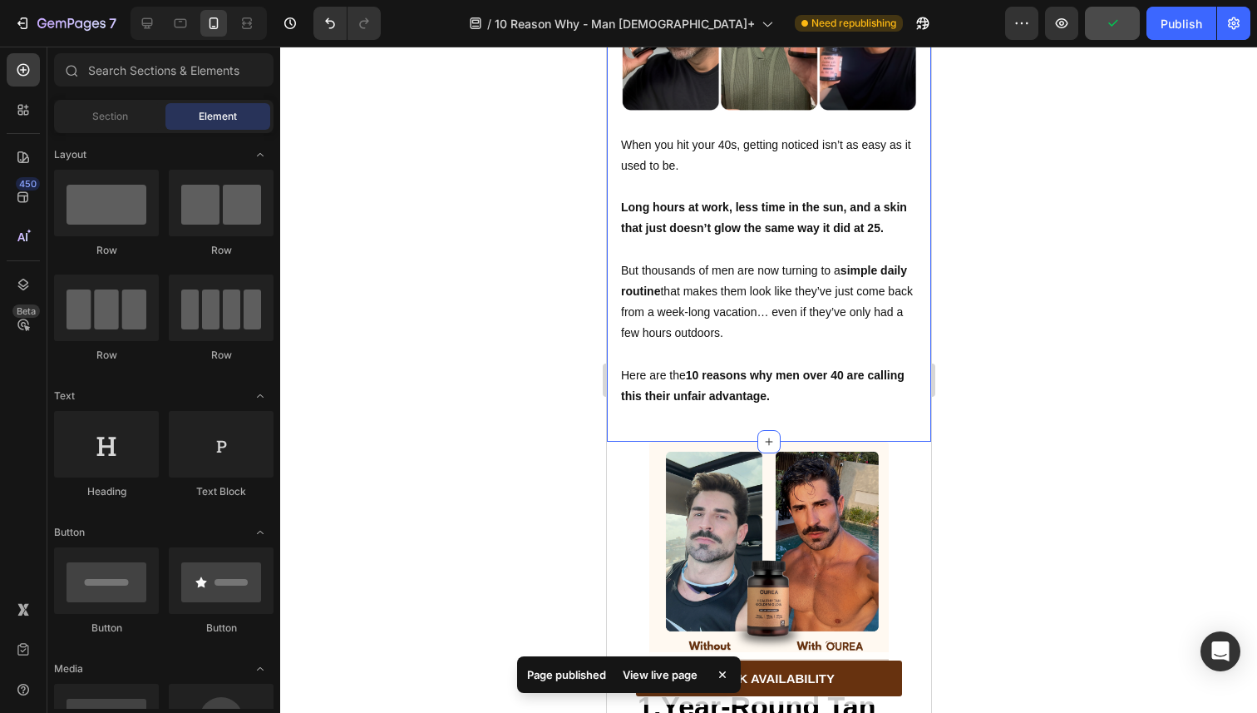
click at [658, 442] on div "⁠⁠⁠⁠⁠⁠⁠ 10 reasons why men 40+ use this cheat code for a golden tan, all year (…" at bounding box center [768, 20] width 324 height 844
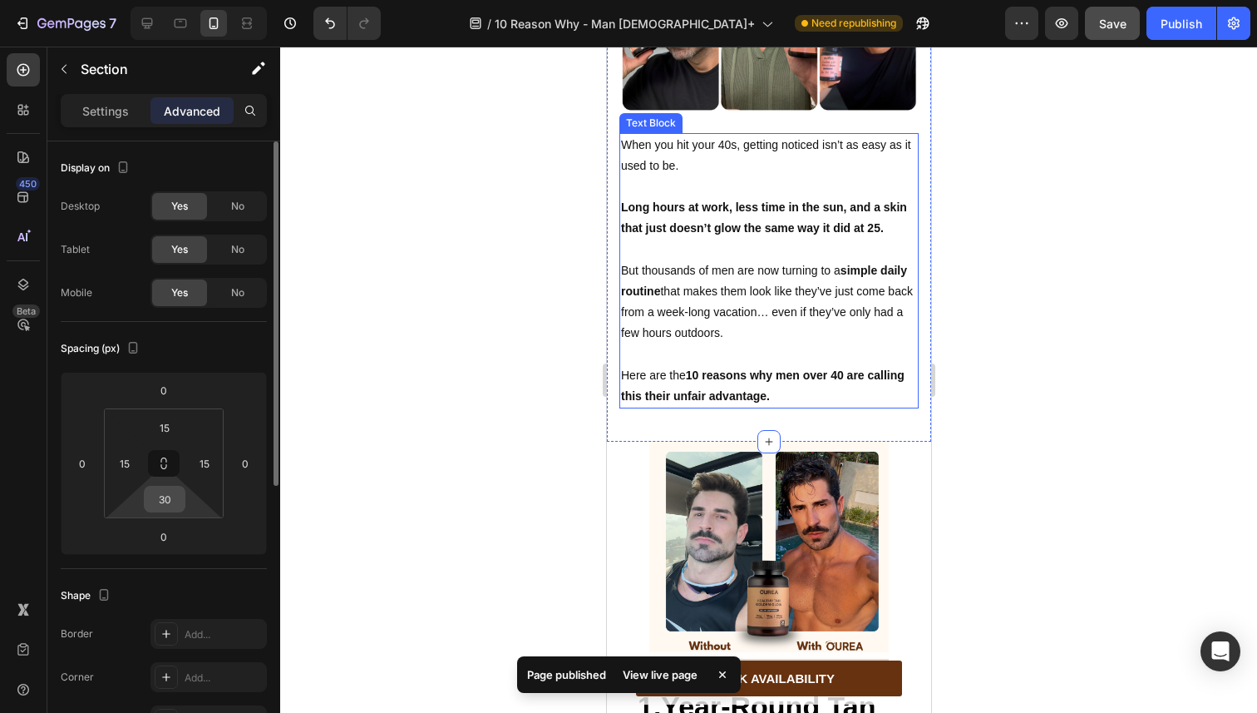
click at [163, 494] on input "30" at bounding box center [164, 498] width 33 height 25
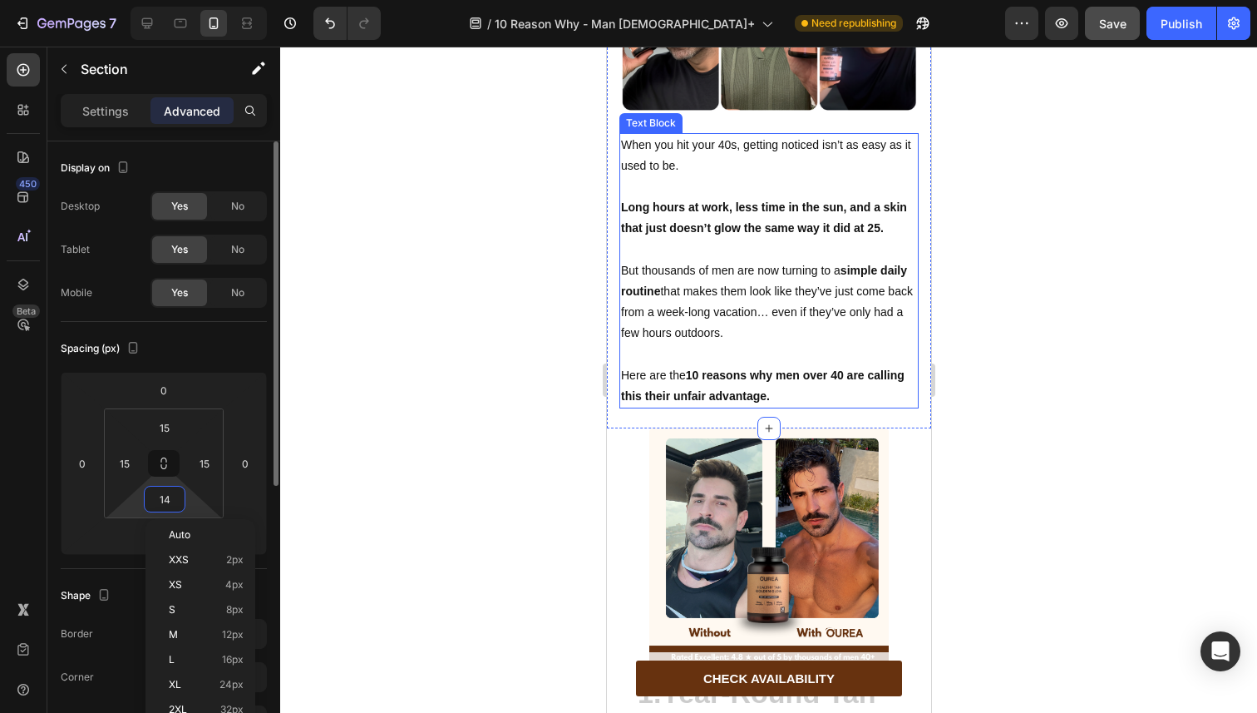
type input "15"
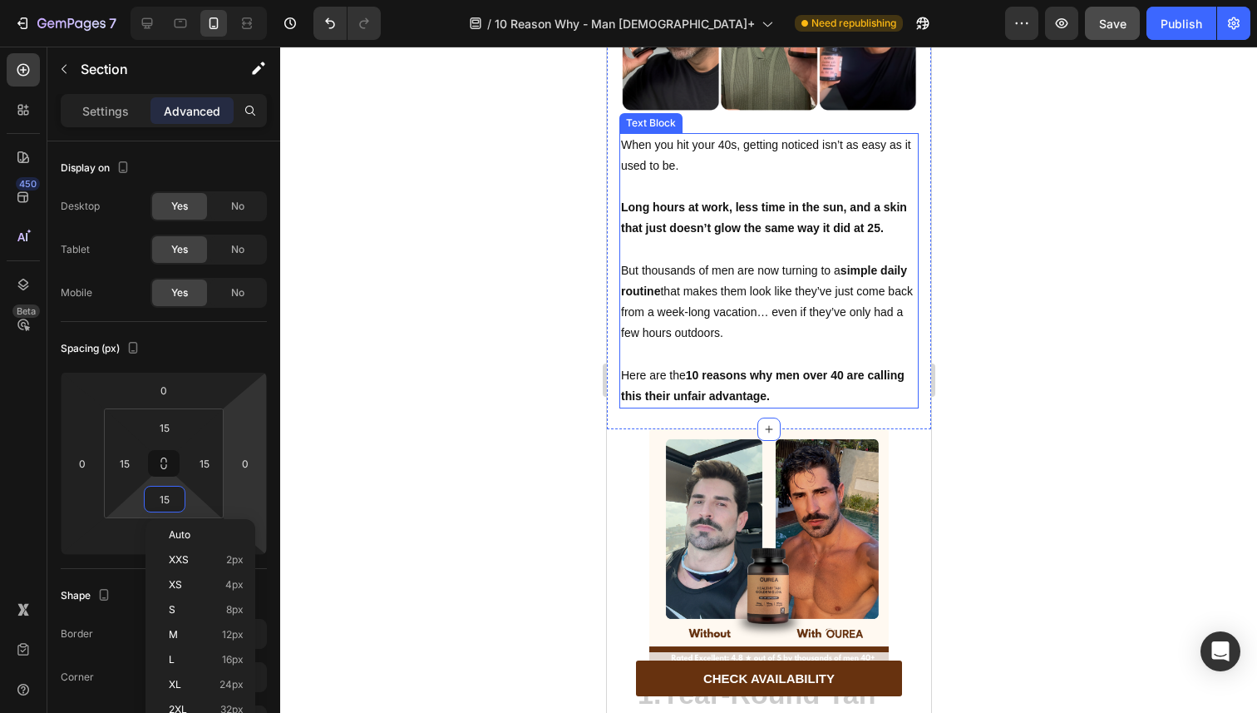
click at [477, 332] on div at bounding box center [768, 380] width 977 height 666
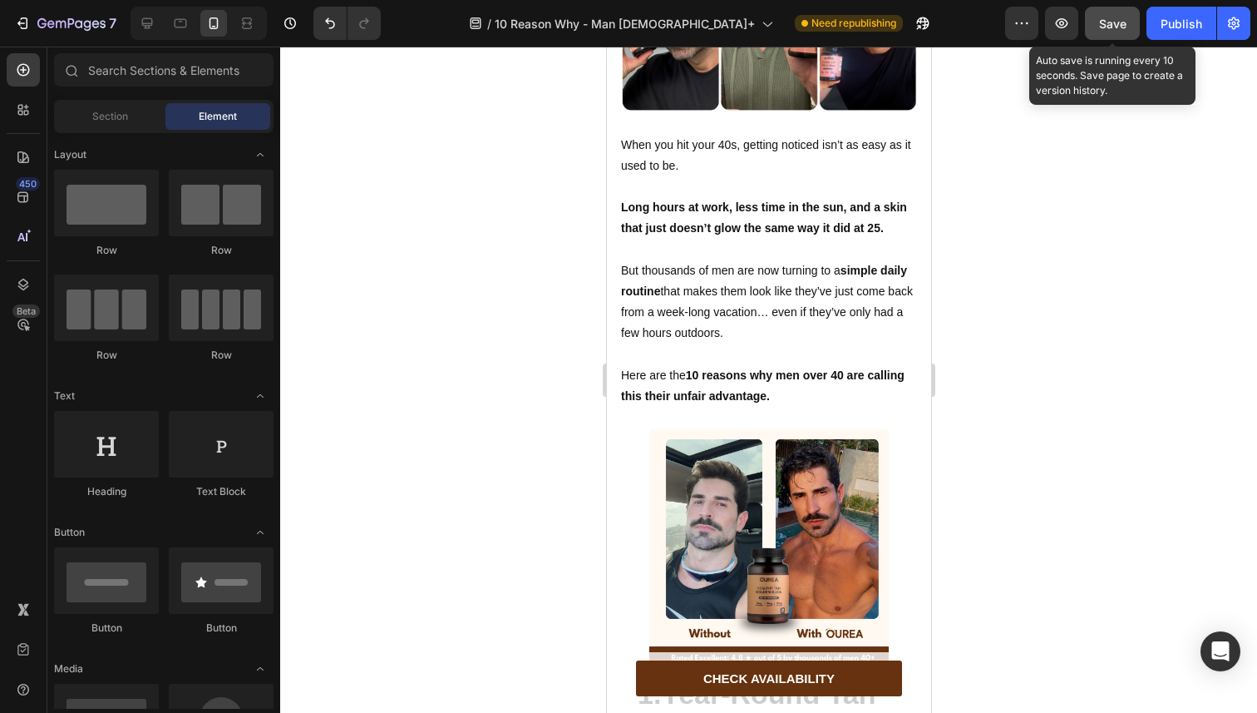
click at [1098, 29] on button "Save" at bounding box center [1112, 23] width 55 height 33
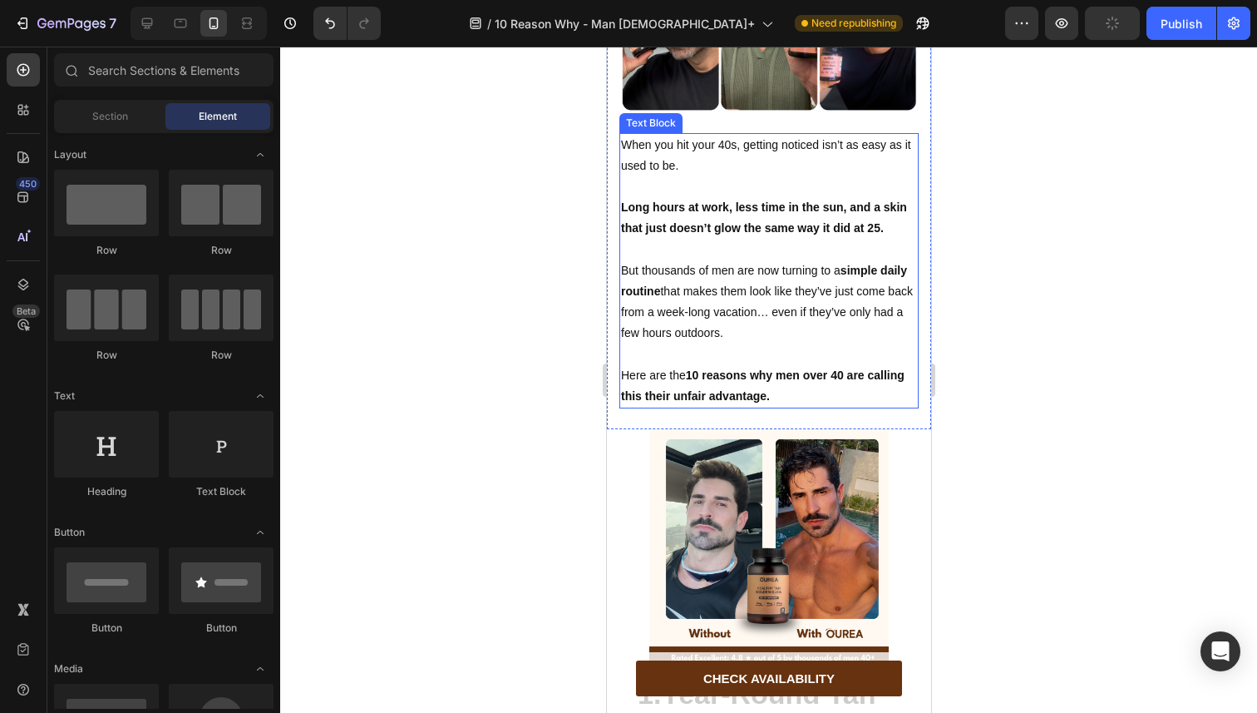
scroll to position [876, 0]
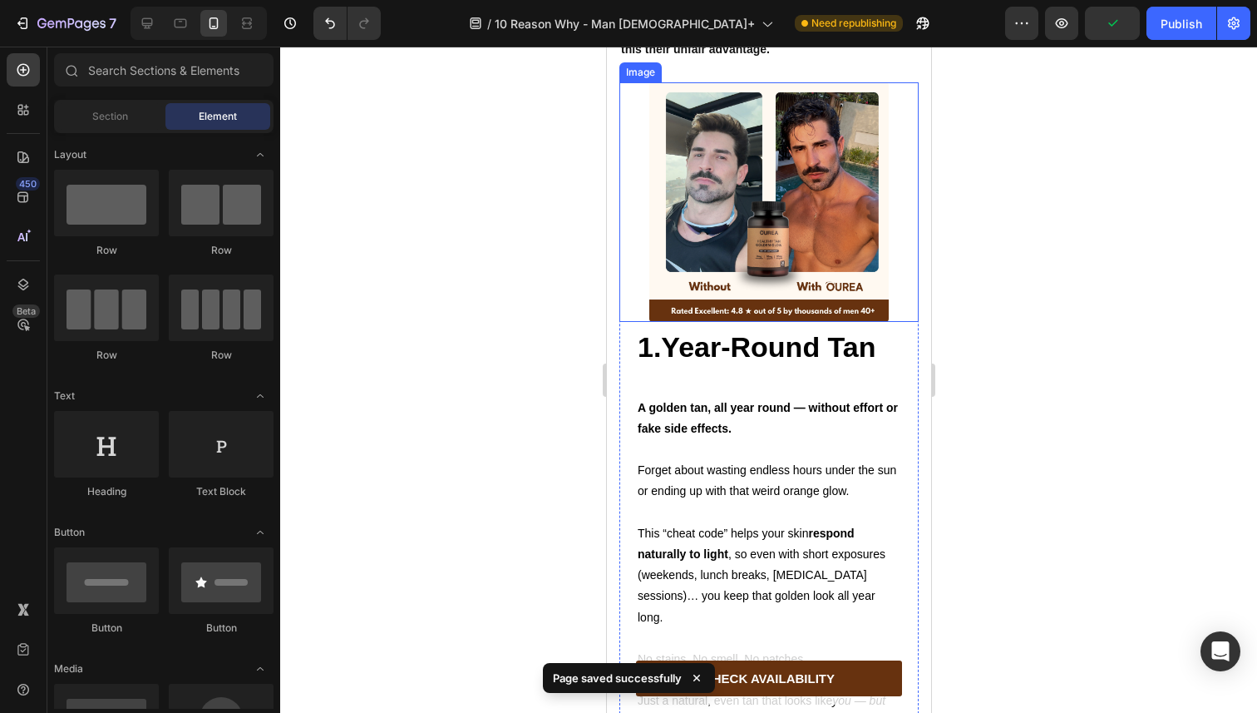
click at [714, 229] on img at bounding box center [768, 201] width 239 height 239
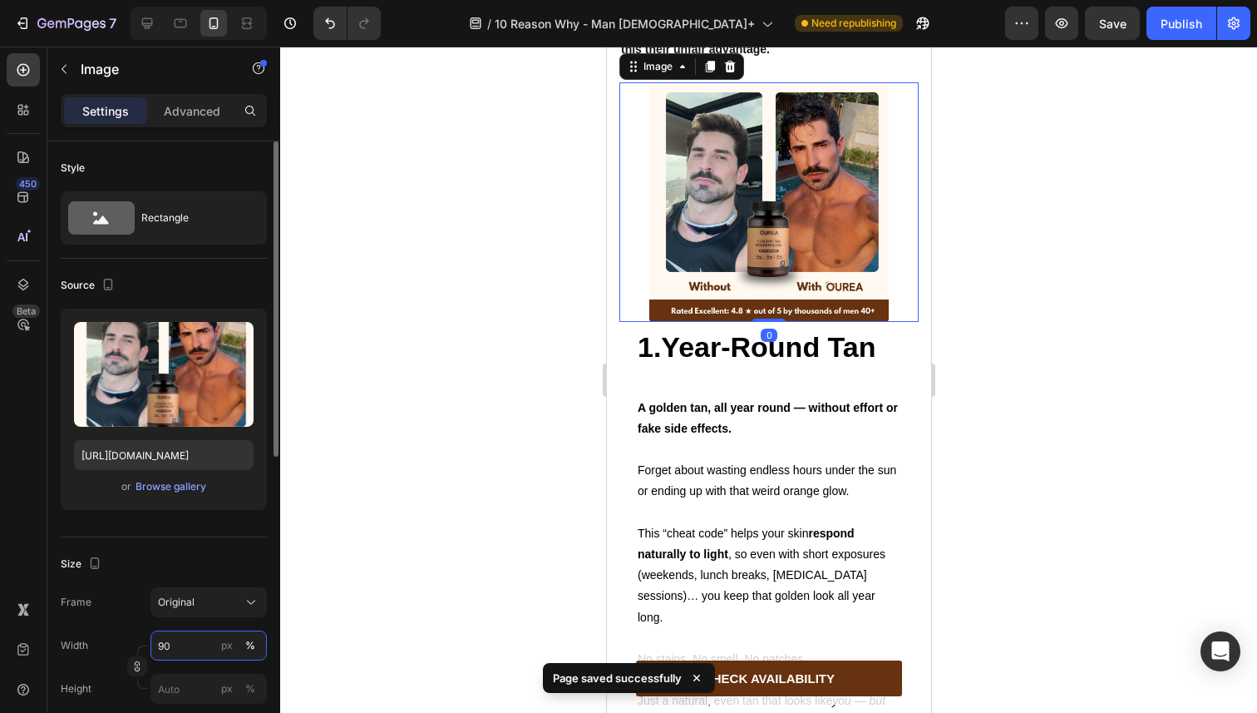
click at [160, 640] on input "90" at bounding box center [209, 645] width 116 height 30
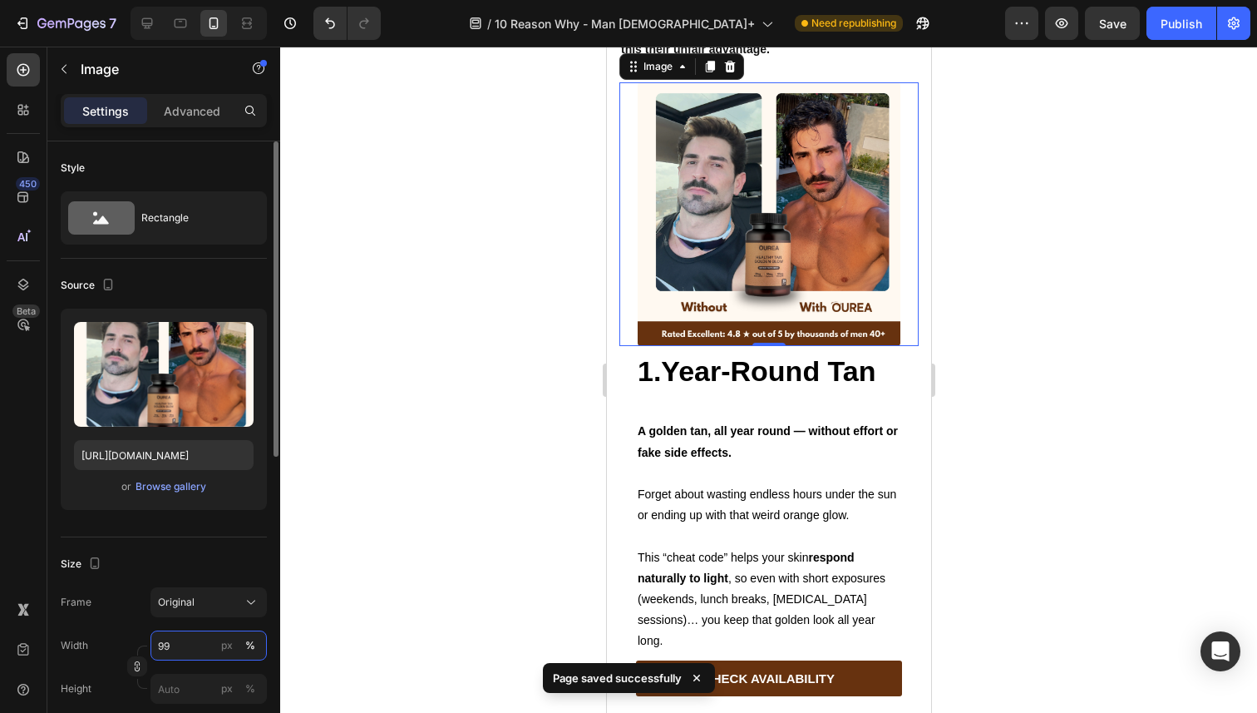
type input "100"
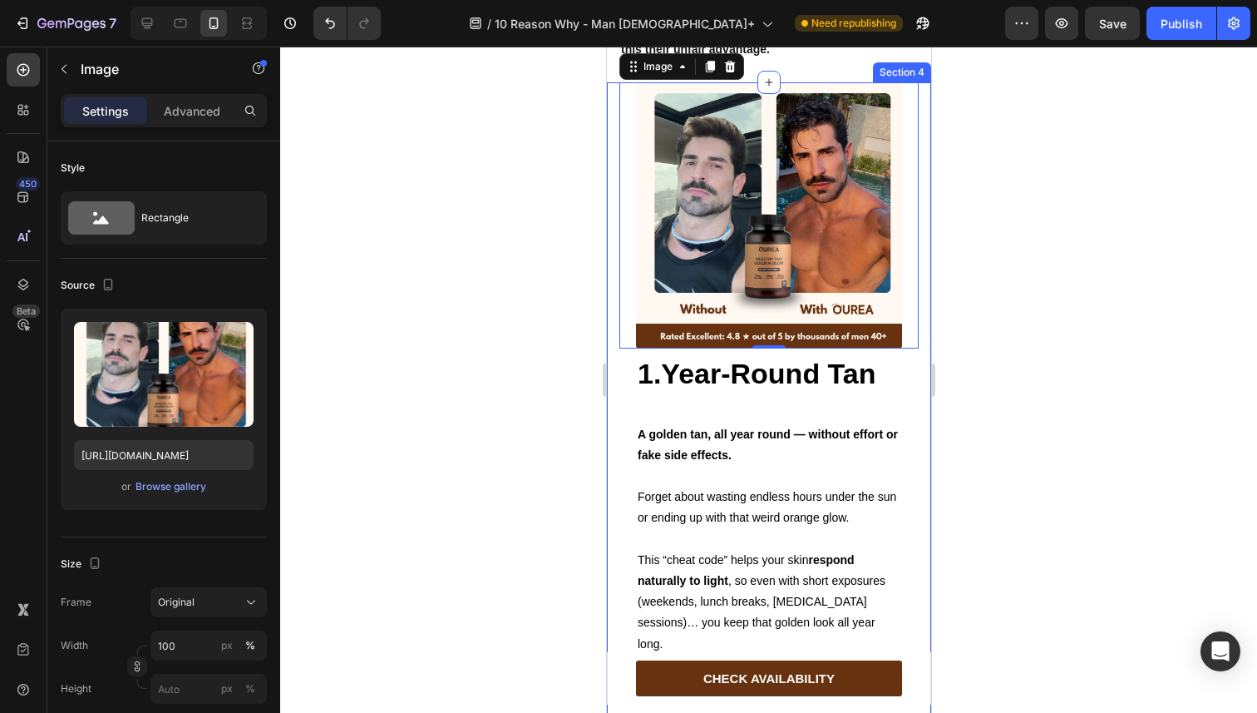
click at [607, 424] on div "Image 0 1.Year-Round Tan Heading Text Block A golden tan, all year round — with…" at bounding box center [768, 463] width 324 height 763
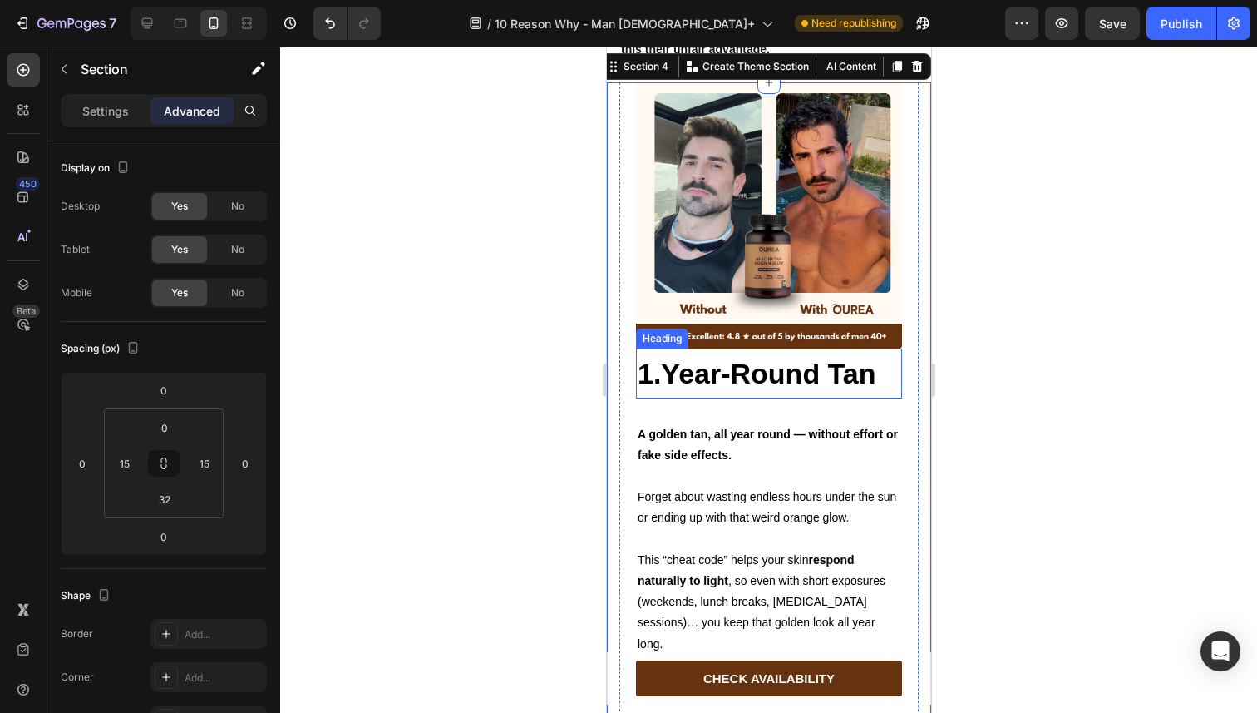
click at [685, 389] on strong "1.Year-Round Tan" at bounding box center [756, 374] width 239 height 32
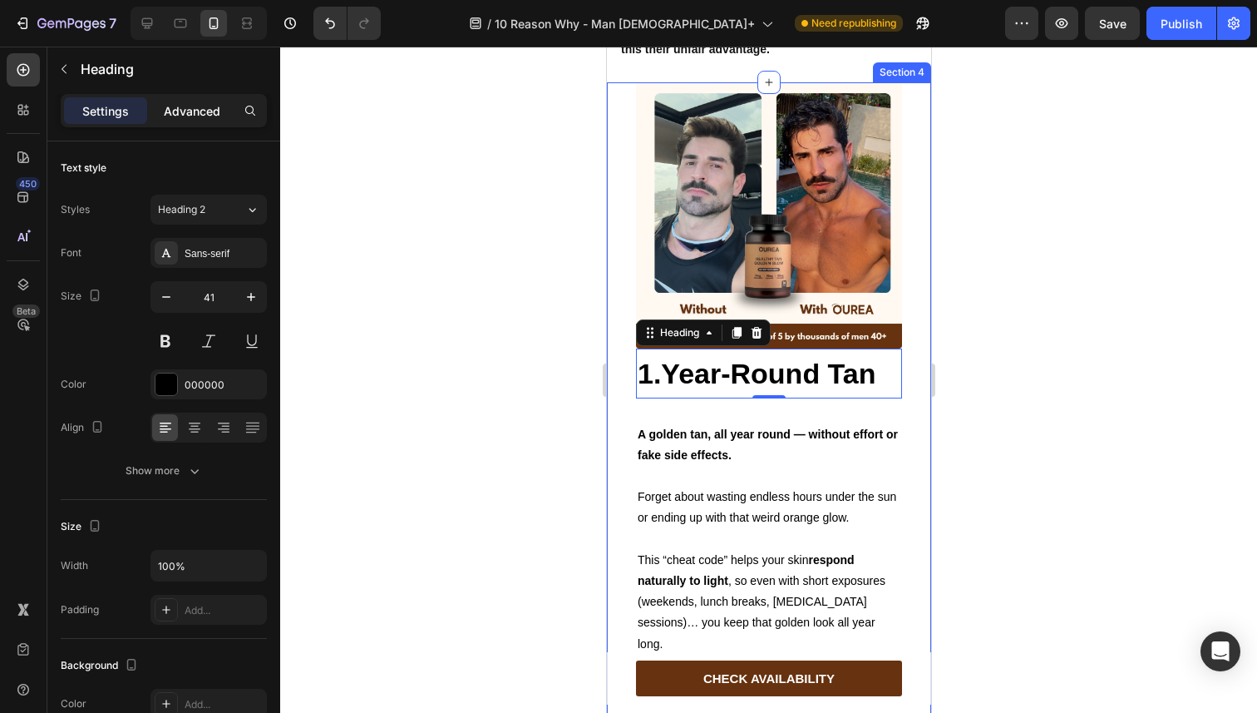
click at [197, 112] on p "Advanced" at bounding box center [192, 110] width 57 height 17
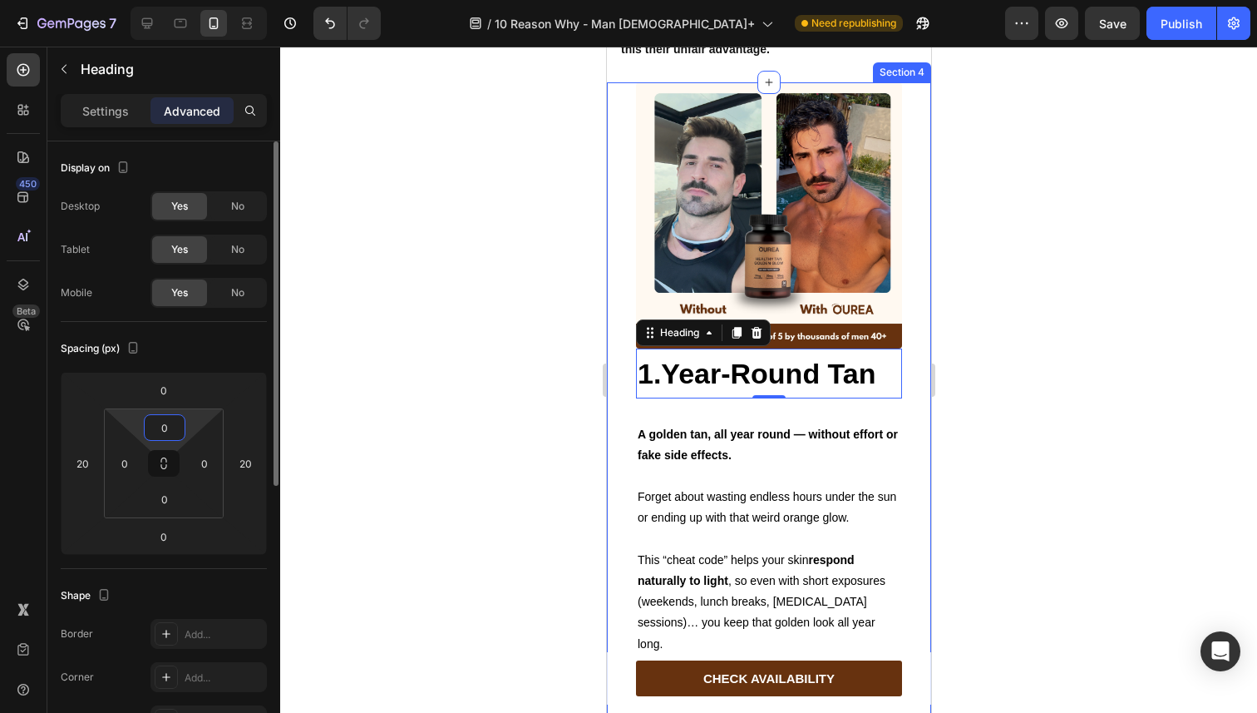
click at [163, 428] on input "0" at bounding box center [164, 427] width 33 height 25
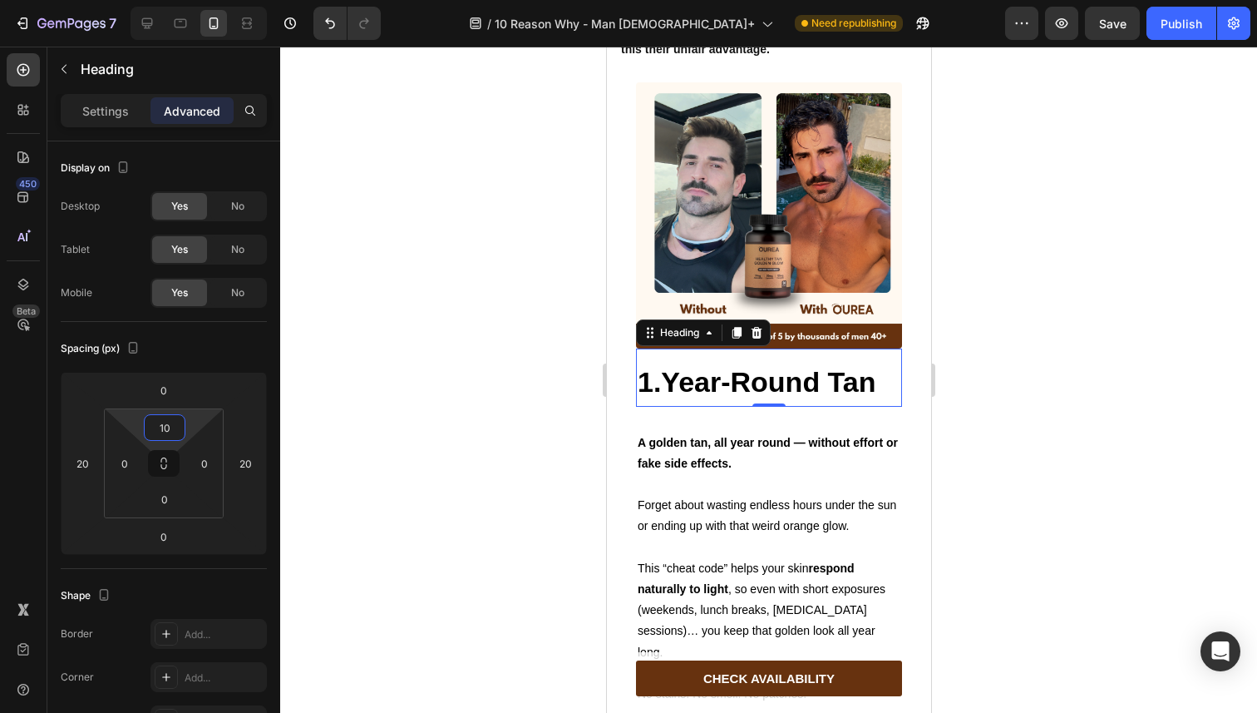
type input "10"
click at [555, 239] on div at bounding box center [768, 380] width 977 height 666
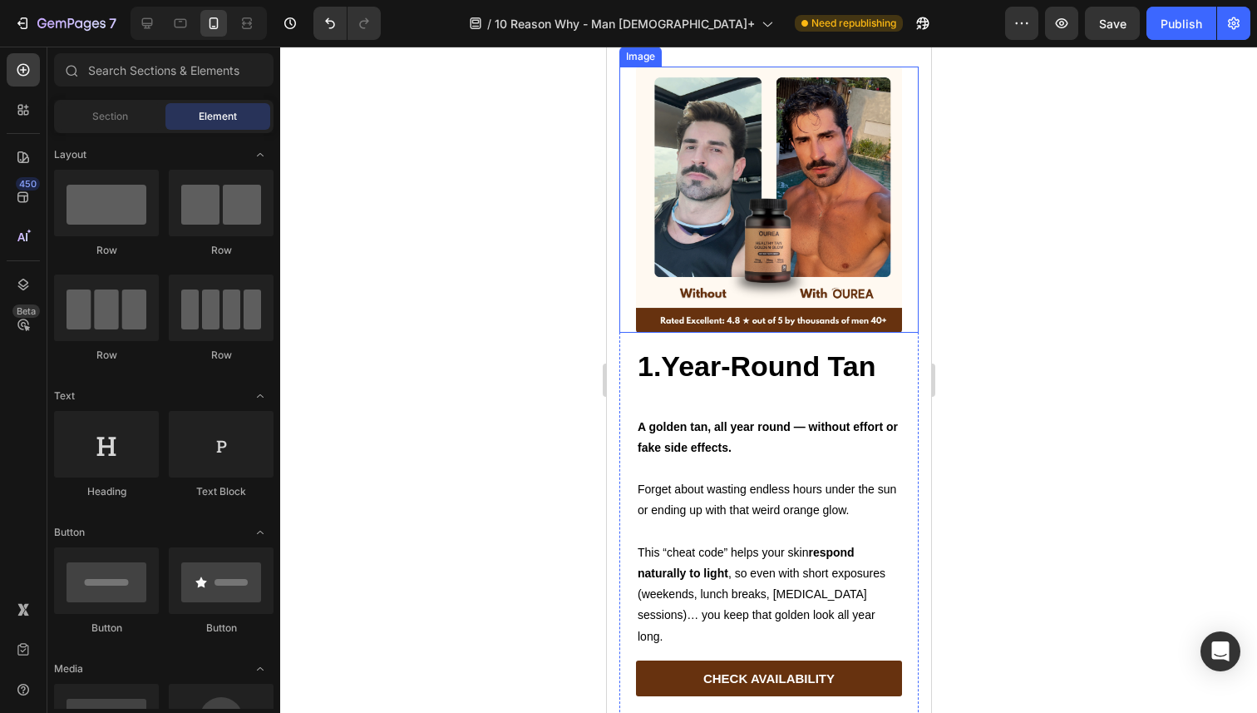
scroll to position [901, 0]
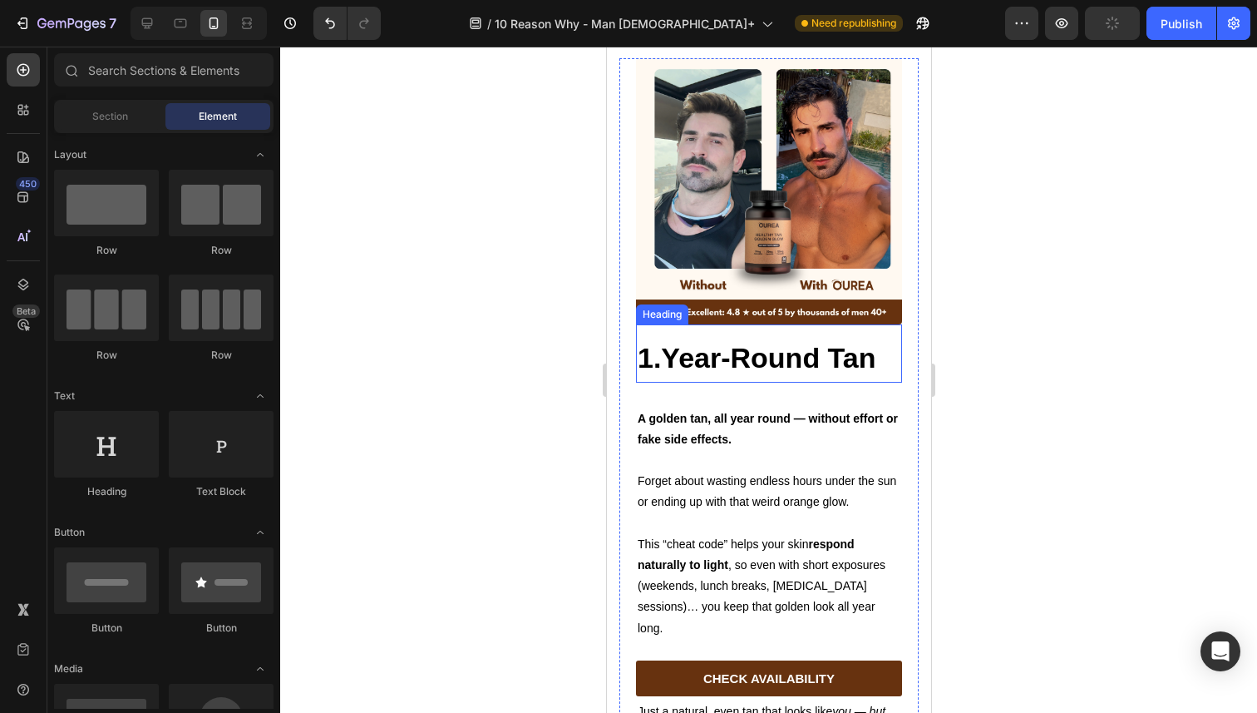
click at [709, 382] on h2 "1.Year-Round Tan" at bounding box center [768, 357] width 266 height 49
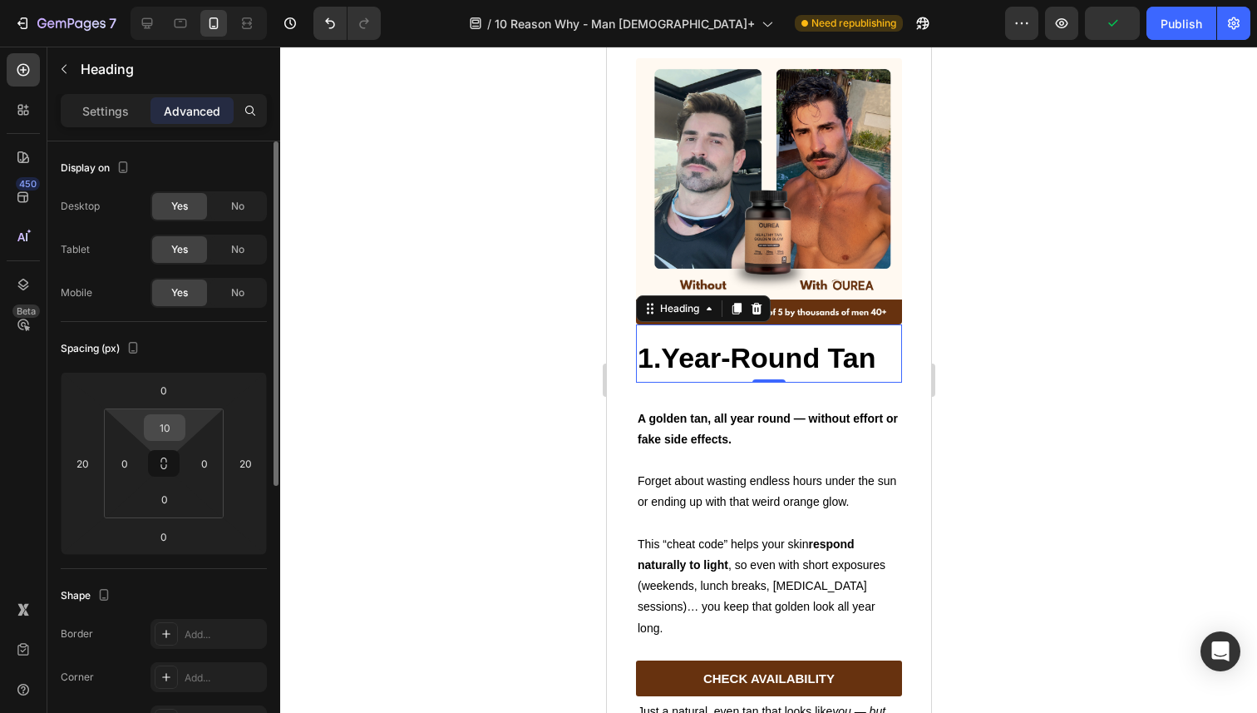
click at [160, 426] on input "10" at bounding box center [164, 427] width 33 height 25
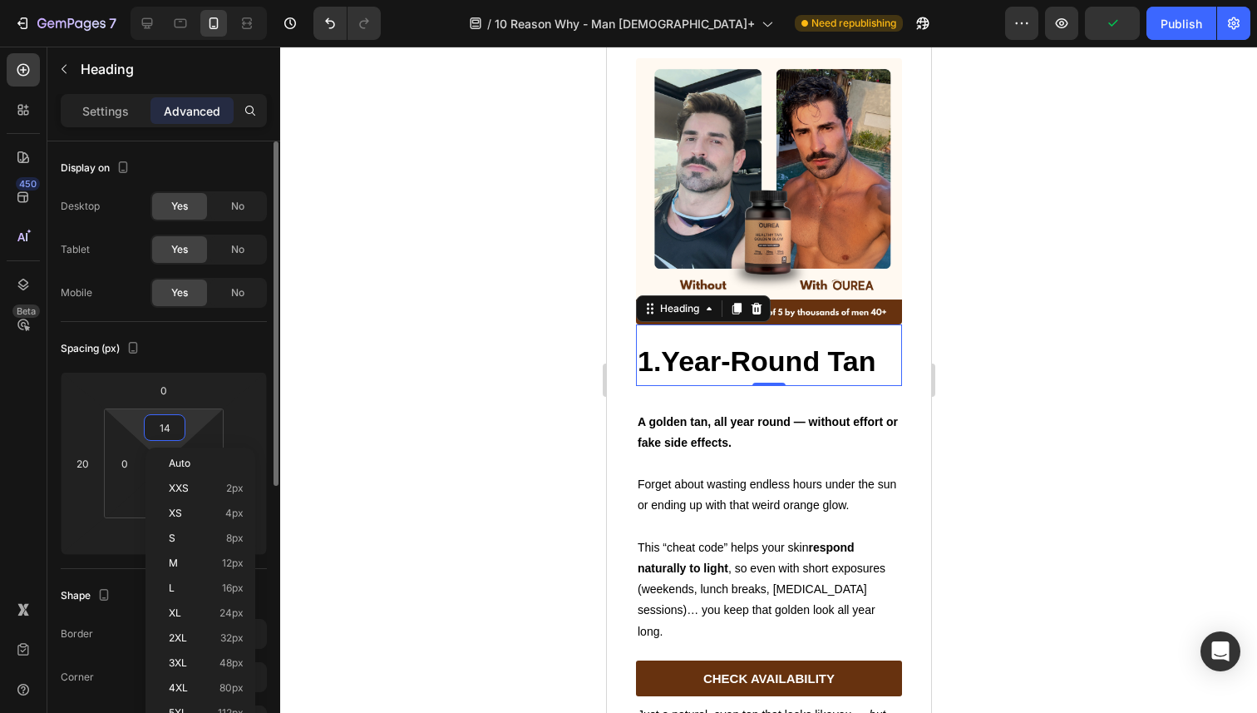
type input "15"
click at [509, 318] on div at bounding box center [768, 380] width 977 height 666
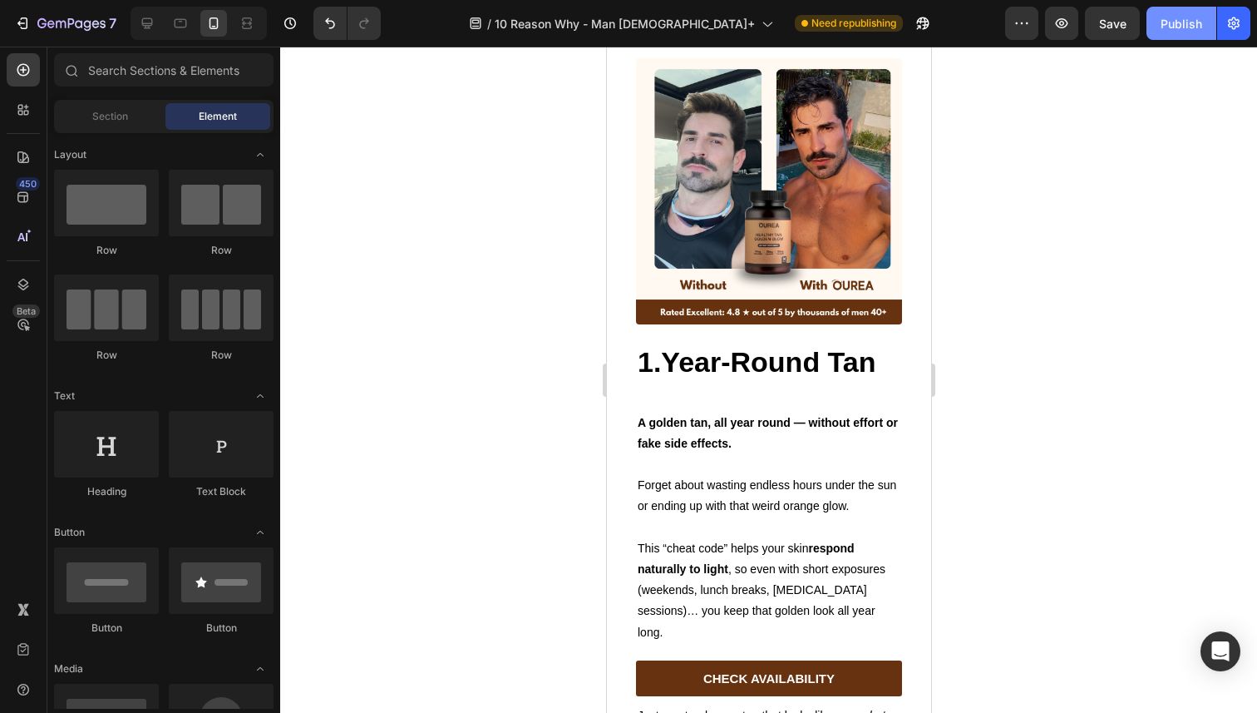
click at [1153, 32] on button "Publish" at bounding box center [1182, 23] width 70 height 33
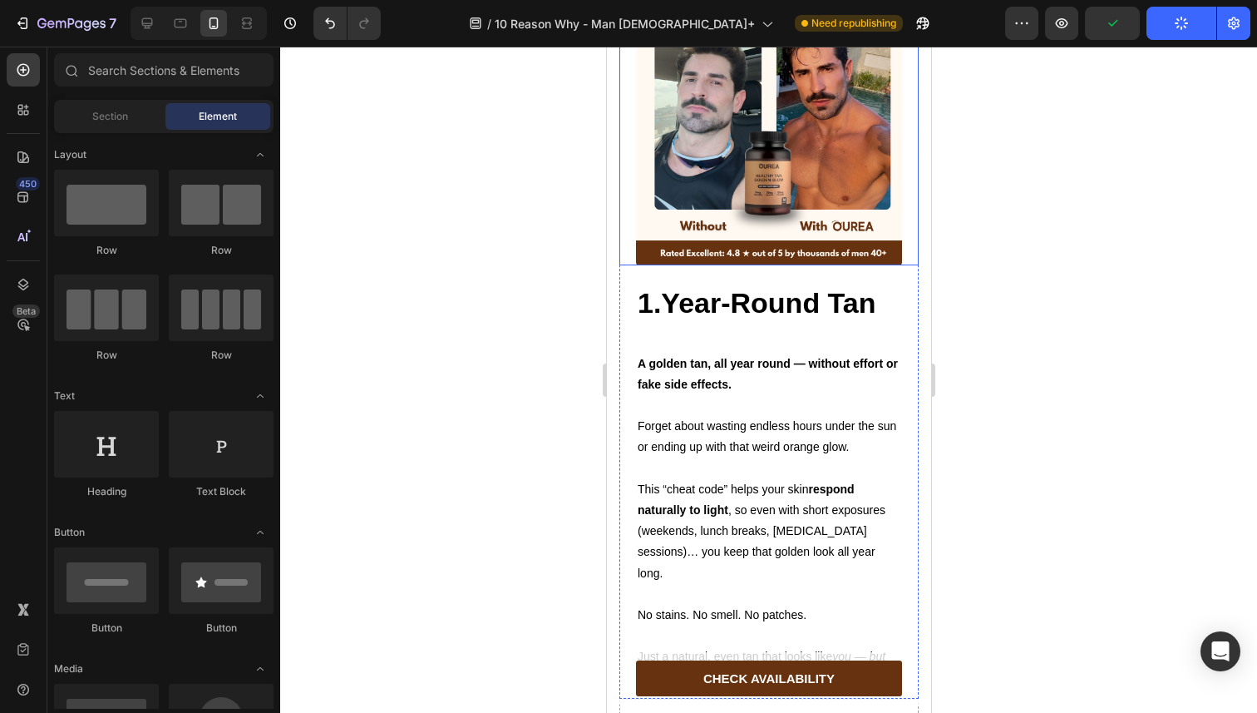
scroll to position [997, 0]
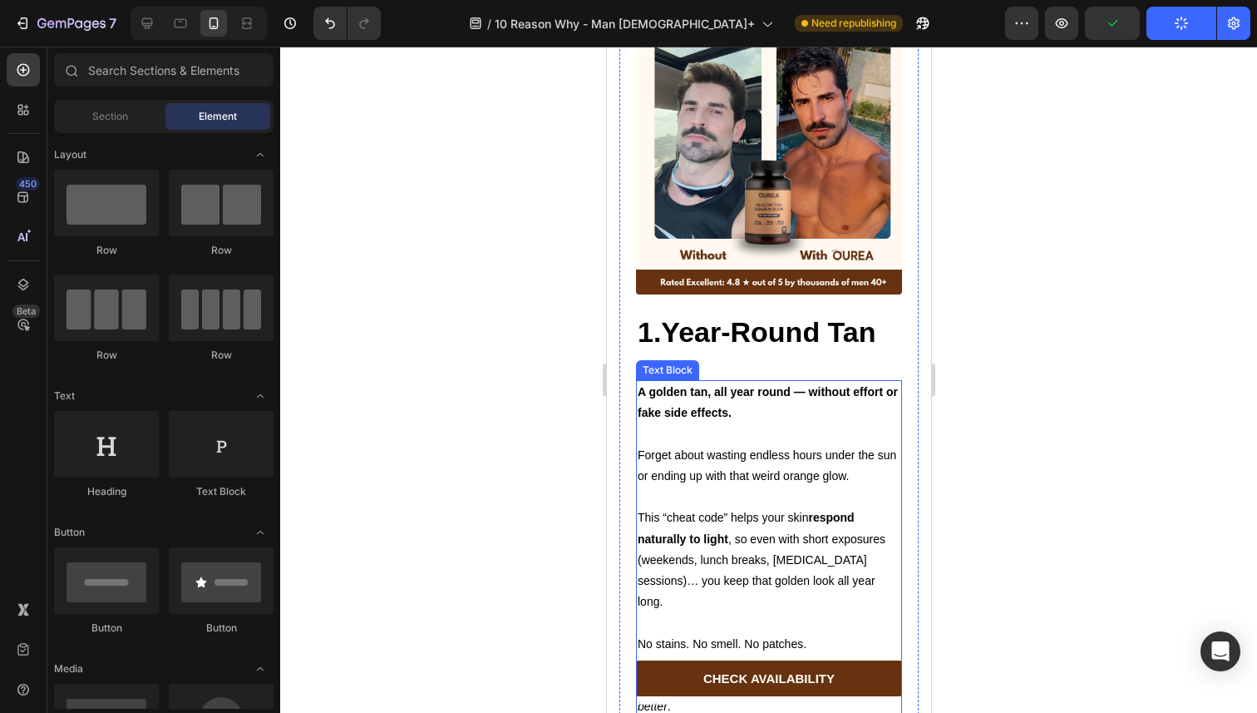
click at [734, 401] on strong "A golden tan, all year round — without effort or fake side effects." at bounding box center [767, 402] width 260 height 34
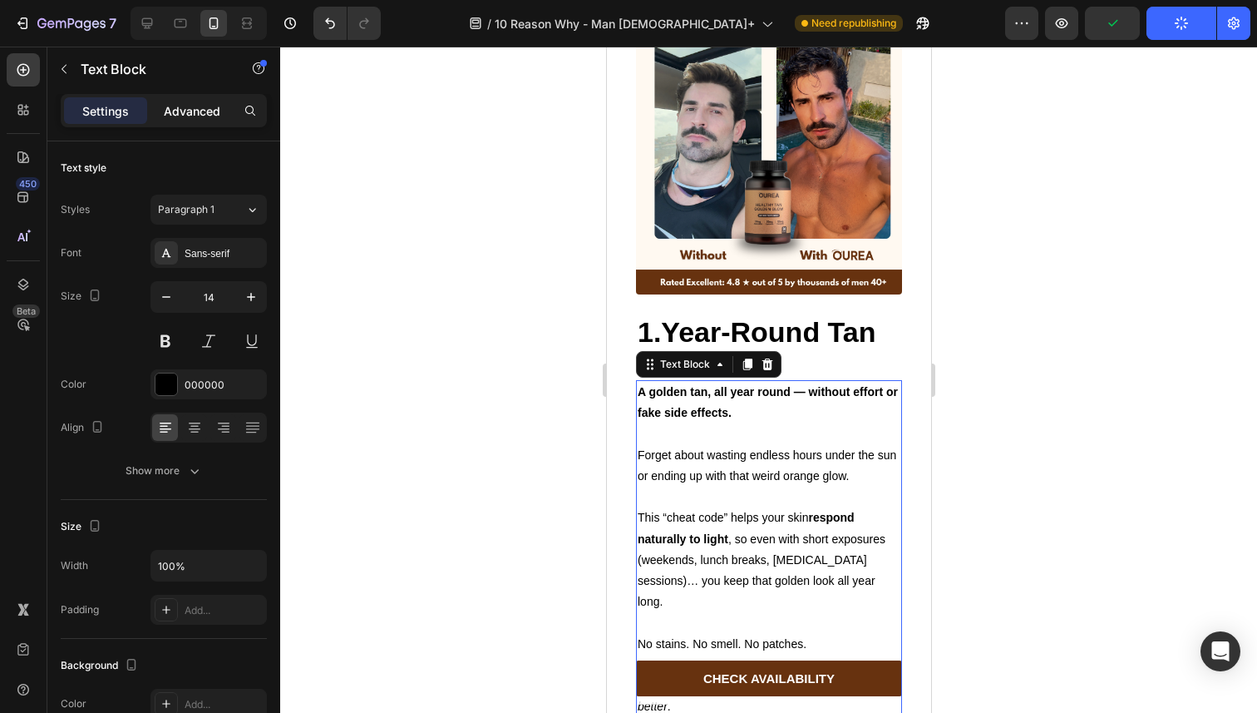
click at [190, 117] on p "Advanced" at bounding box center [192, 110] width 57 height 17
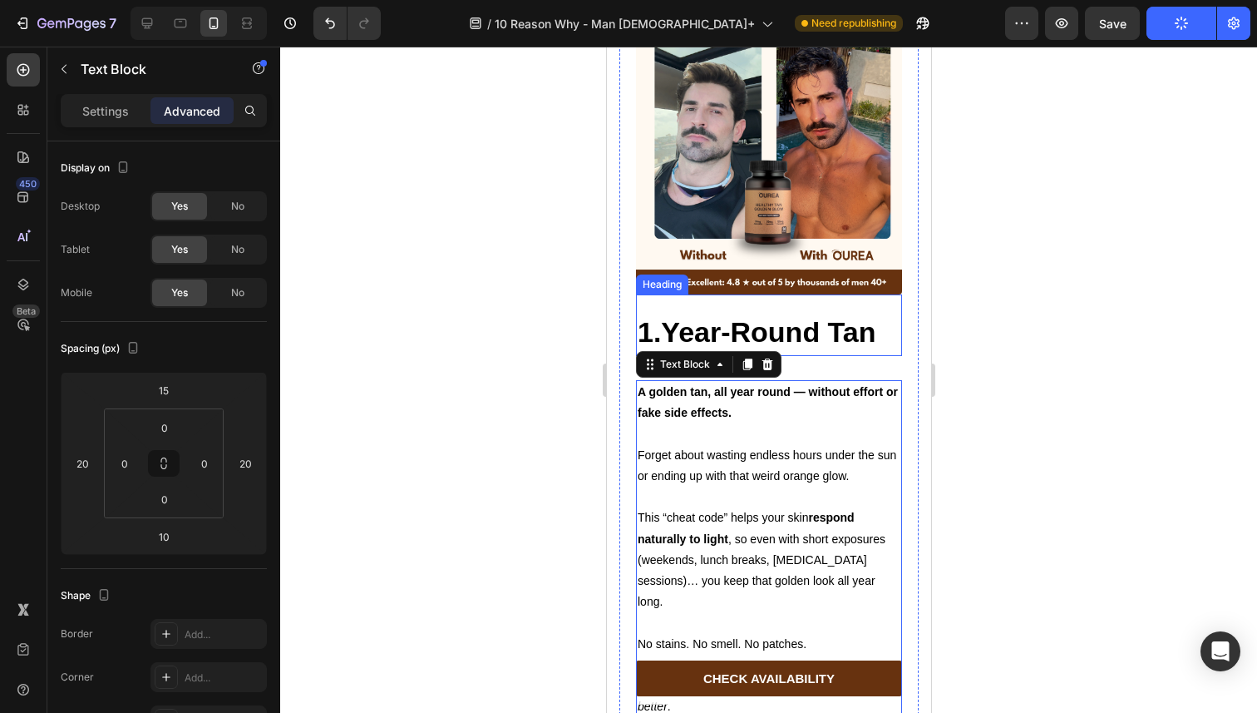
click at [772, 322] on strong "1.Year-Round Tan" at bounding box center [756, 332] width 239 height 32
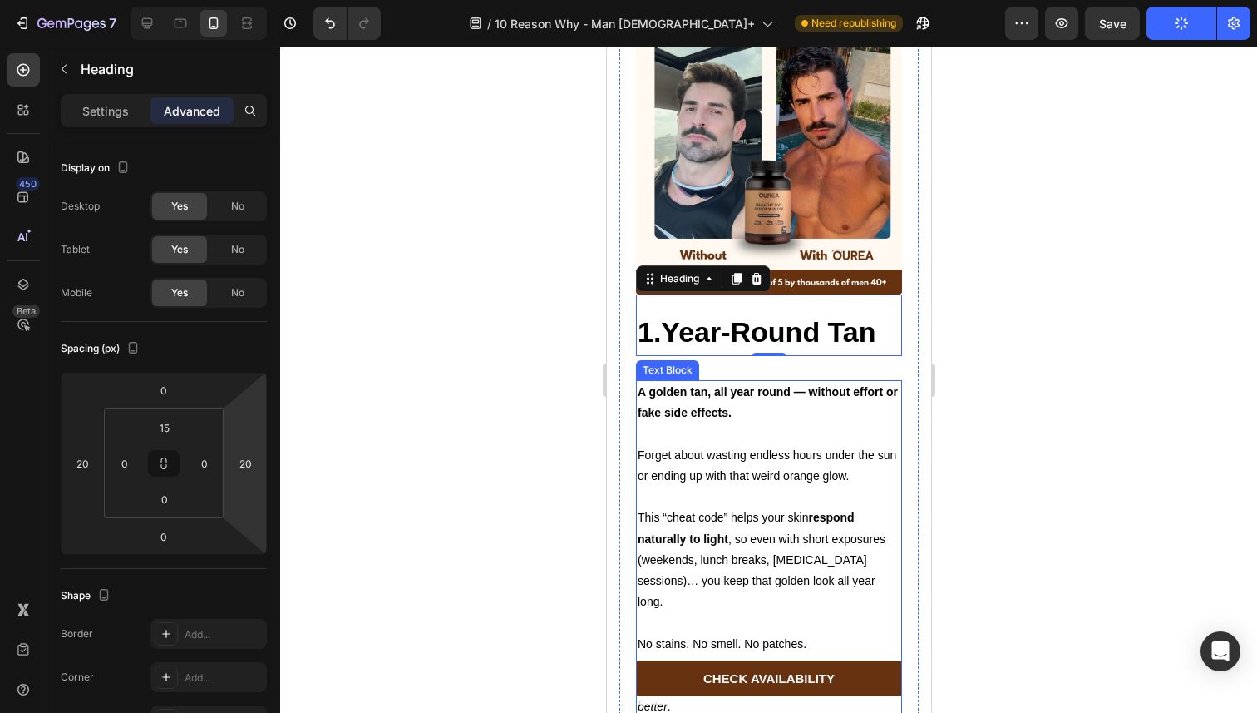
click at [723, 392] on p "A golden tan, all year round — without effort or fake side effects." at bounding box center [768, 403] width 263 height 42
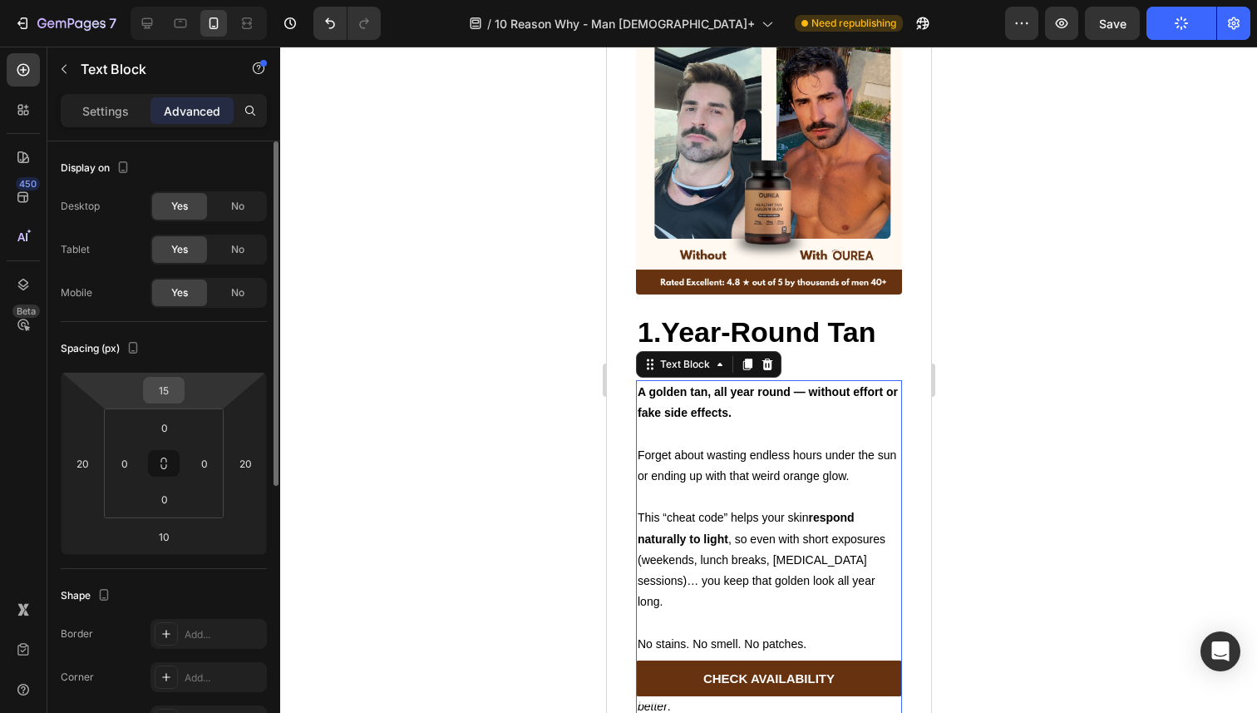
click at [180, 386] on div "15" at bounding box center [164, 390] width 42 height 27
click at [165, 392] on input "15" at bounding box center [163, 390] width 33 height 25
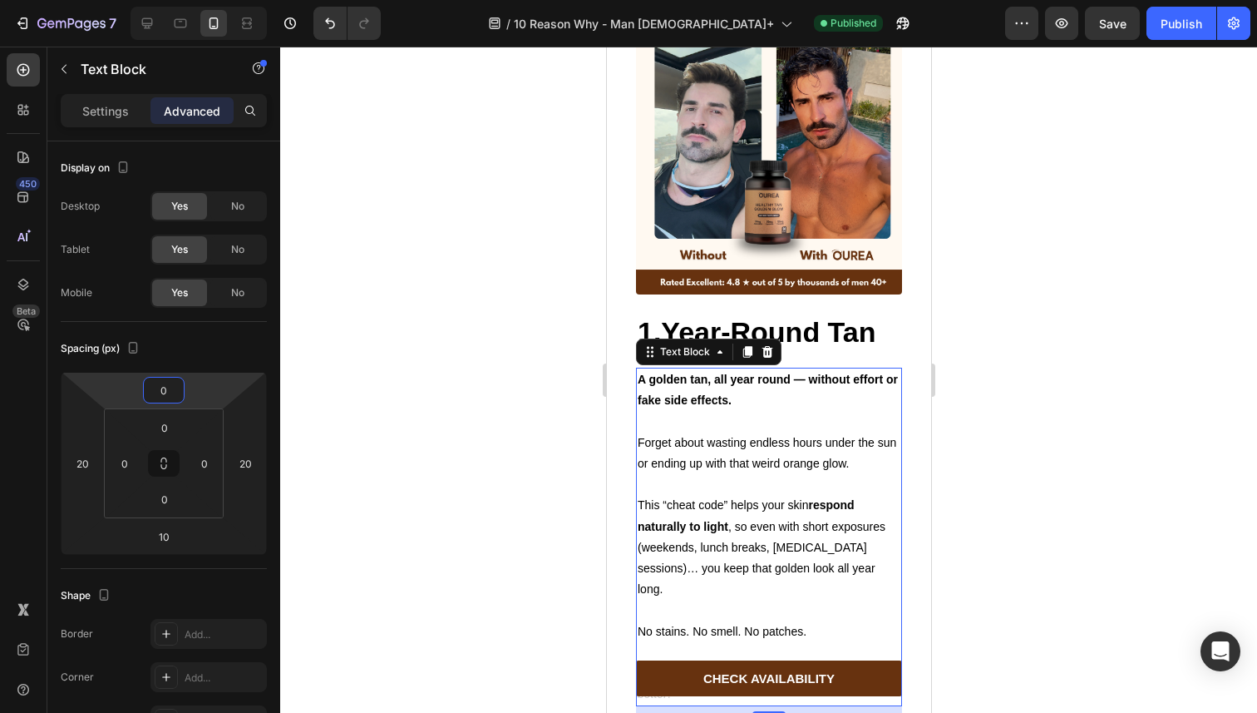
click at [506, 271] on div at bounding box center [768, 380] width 977 height 666
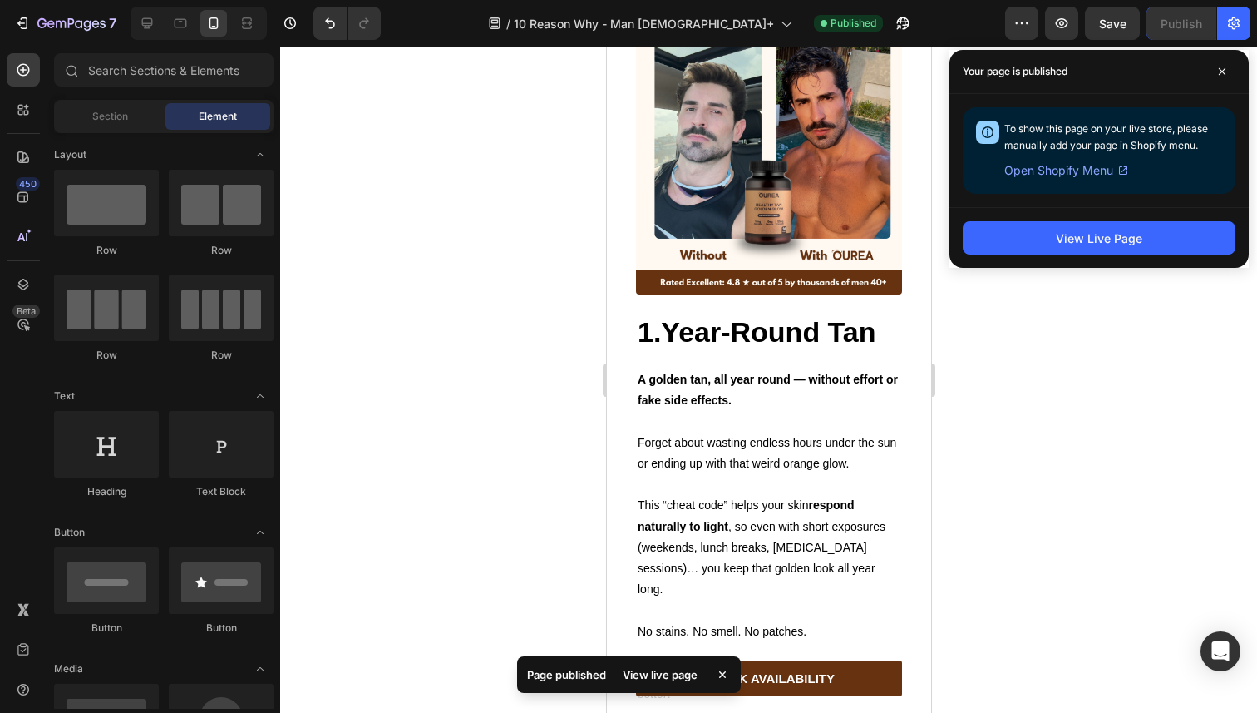
click at [162, 32] on div at bounding box center [199, 23] width 136 height 33
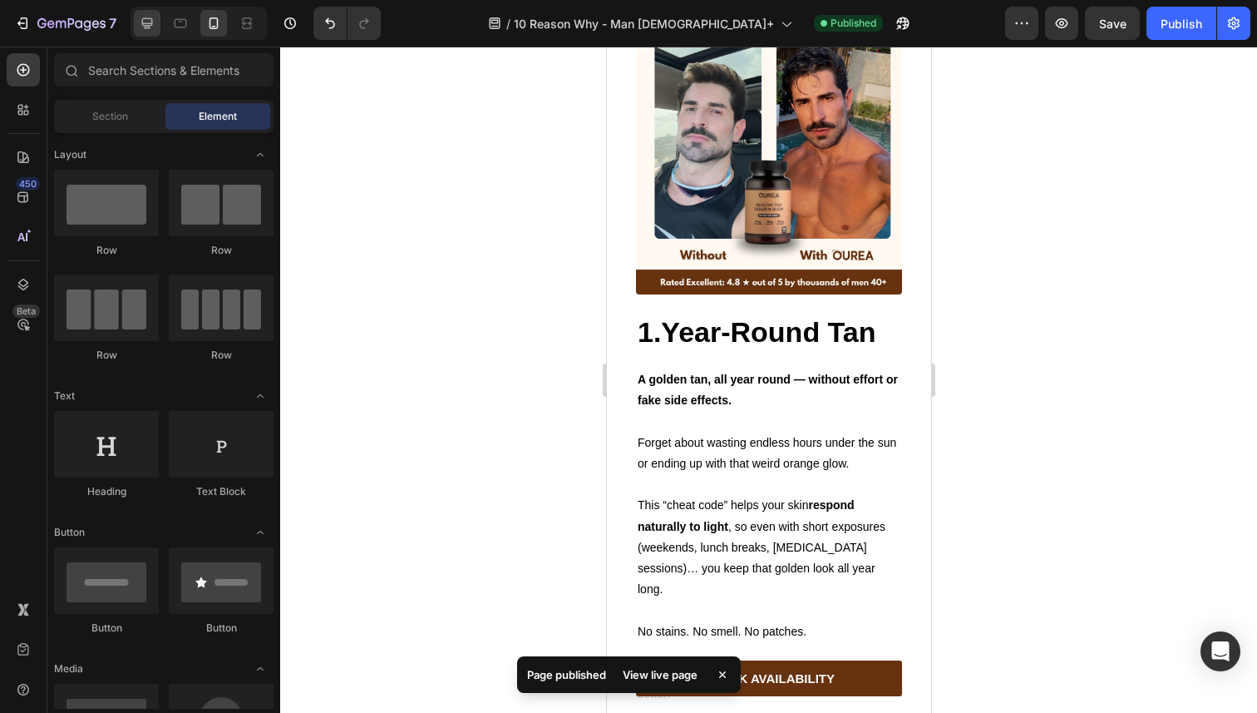
click at [155, 25] on icon at bounding box center [147, 23] width 17 height 17
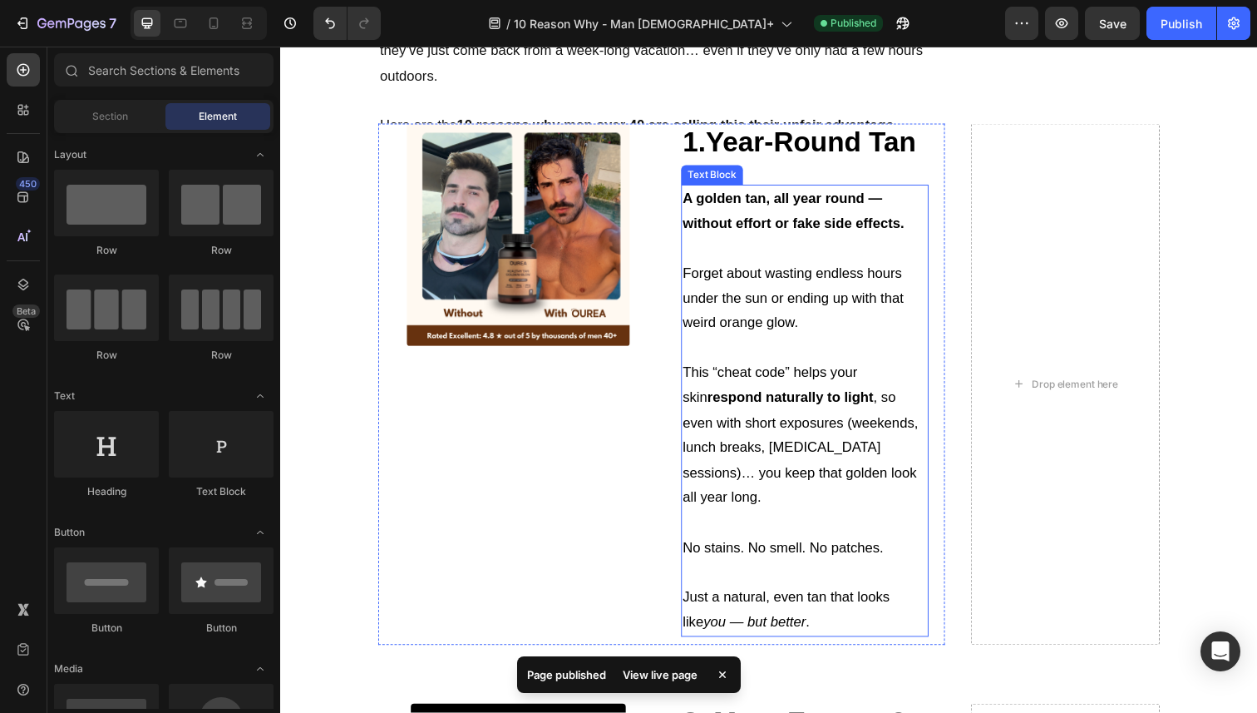
scroll to position [923, 0]
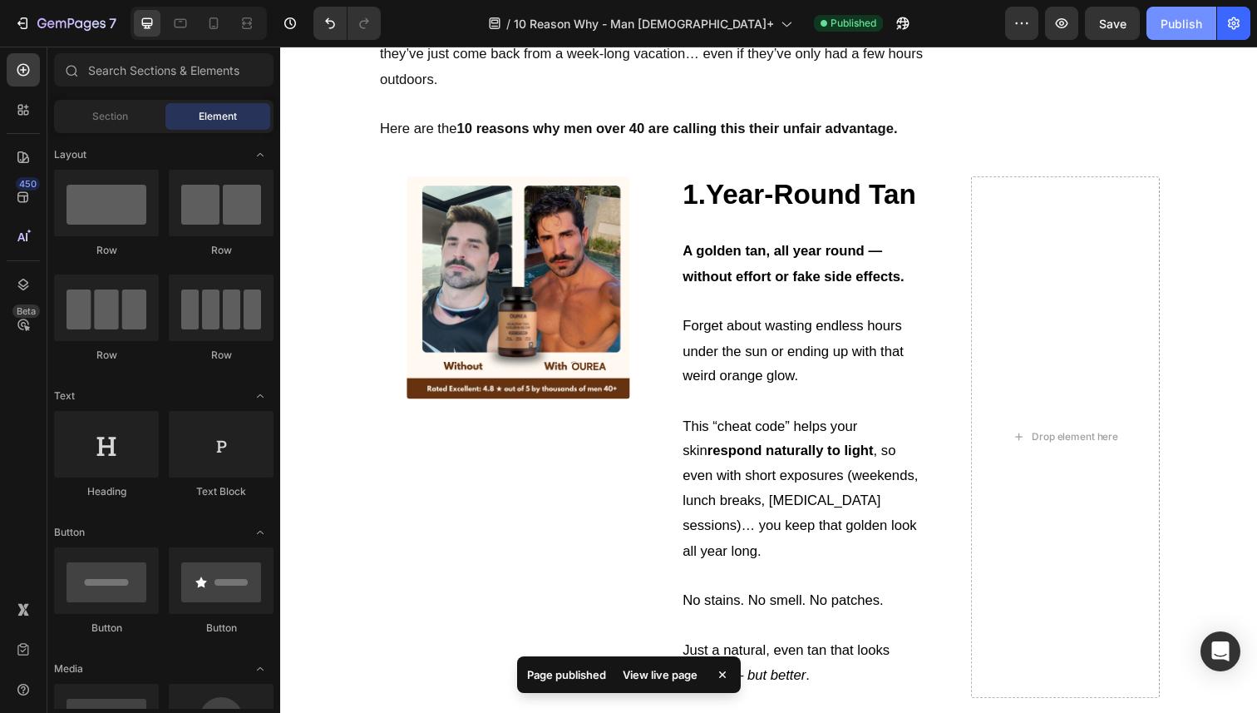
click at [1152, 32] on button "Publish" at bounding box center [1182, 23] width 70 height 33
click at [213, 39] on div at bounding box center [199, 23] width 136 height 33
click at [213, 22] on icon at bounding box center [213, 23] width 17 height 17
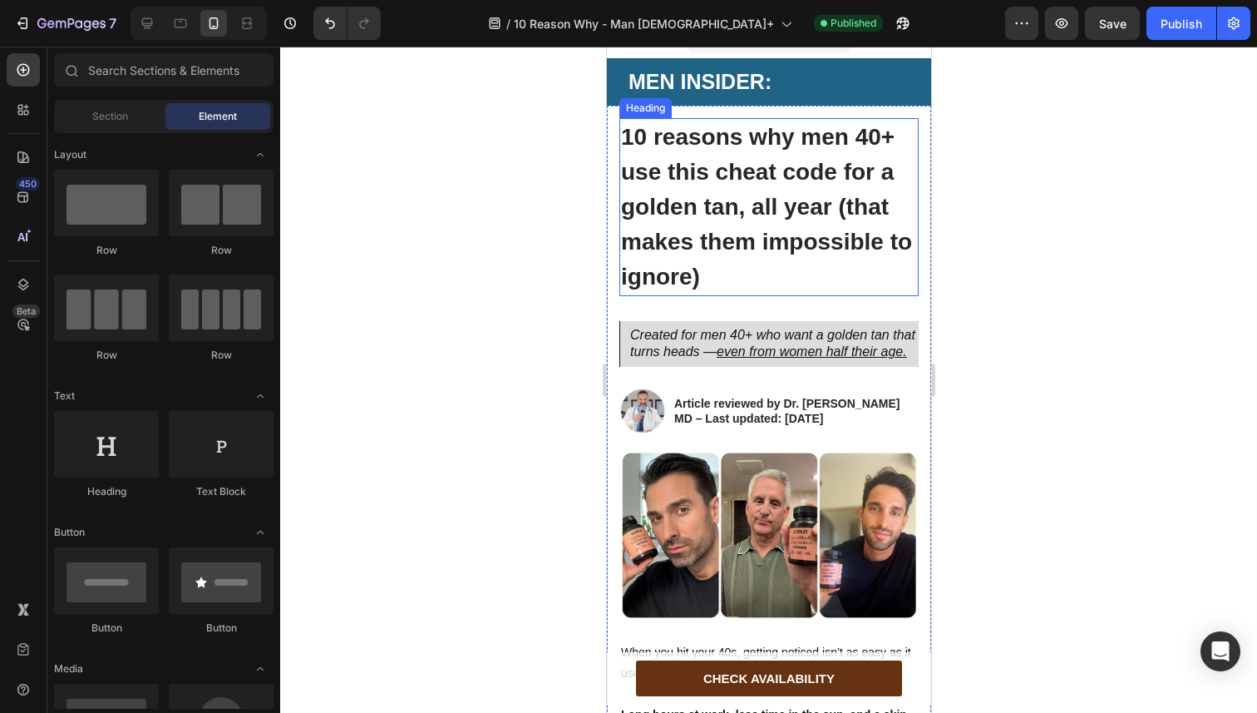
scroll to position [25, 0]
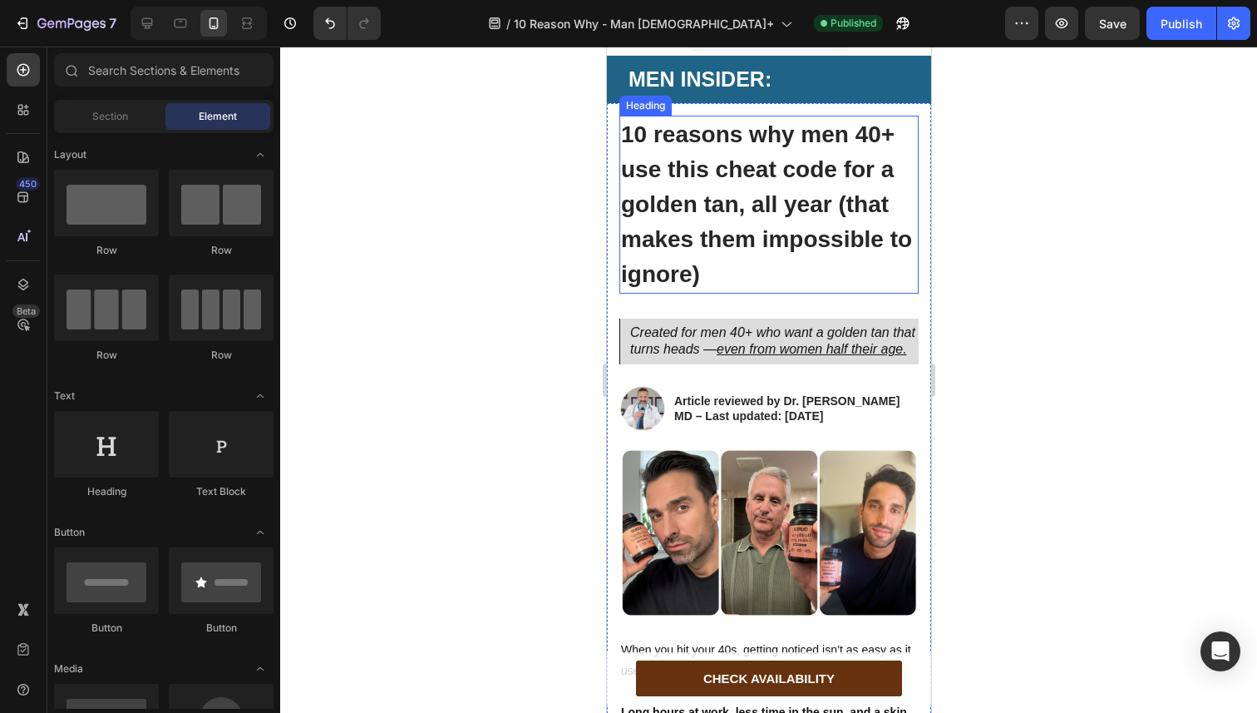
click at [682, 242] on strong "10 reasons why men 40+ use this cheat code for a golden tan, all year (that mak…" at bounding box center [765, 203] width 291 height 165
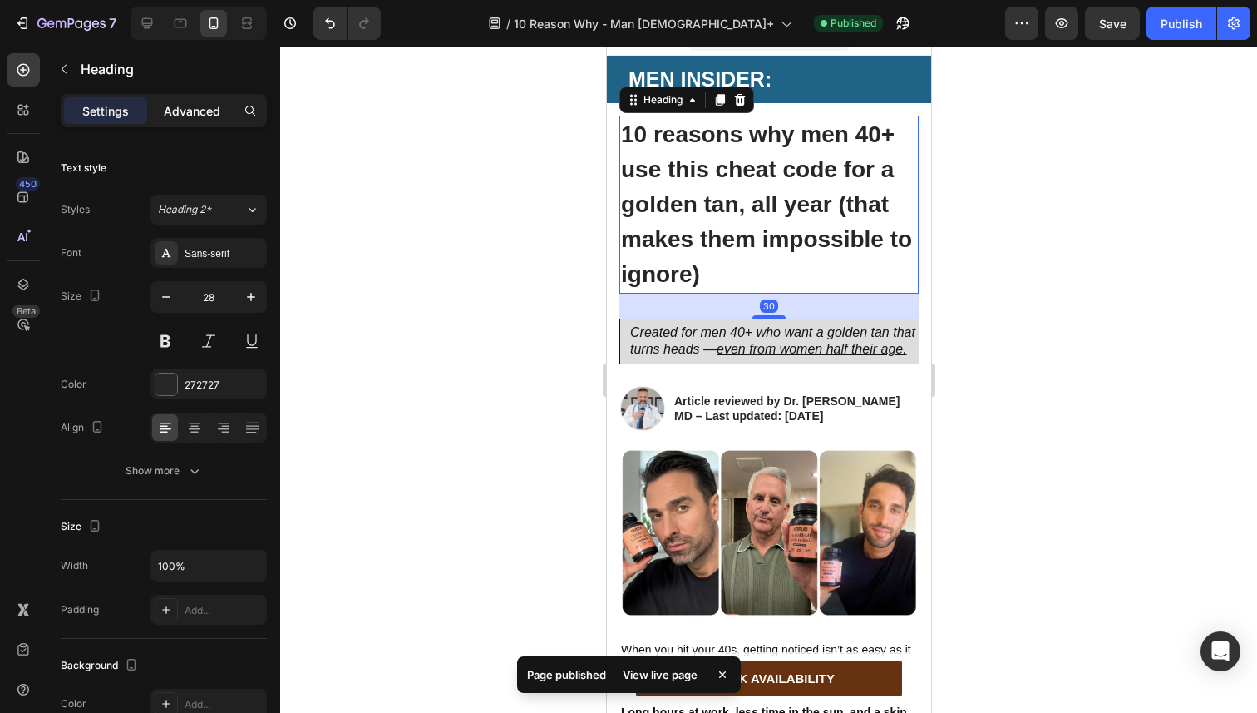
click at [180, 119] on p "Advanced" at bounding box center [192, 110] width 57 height 17
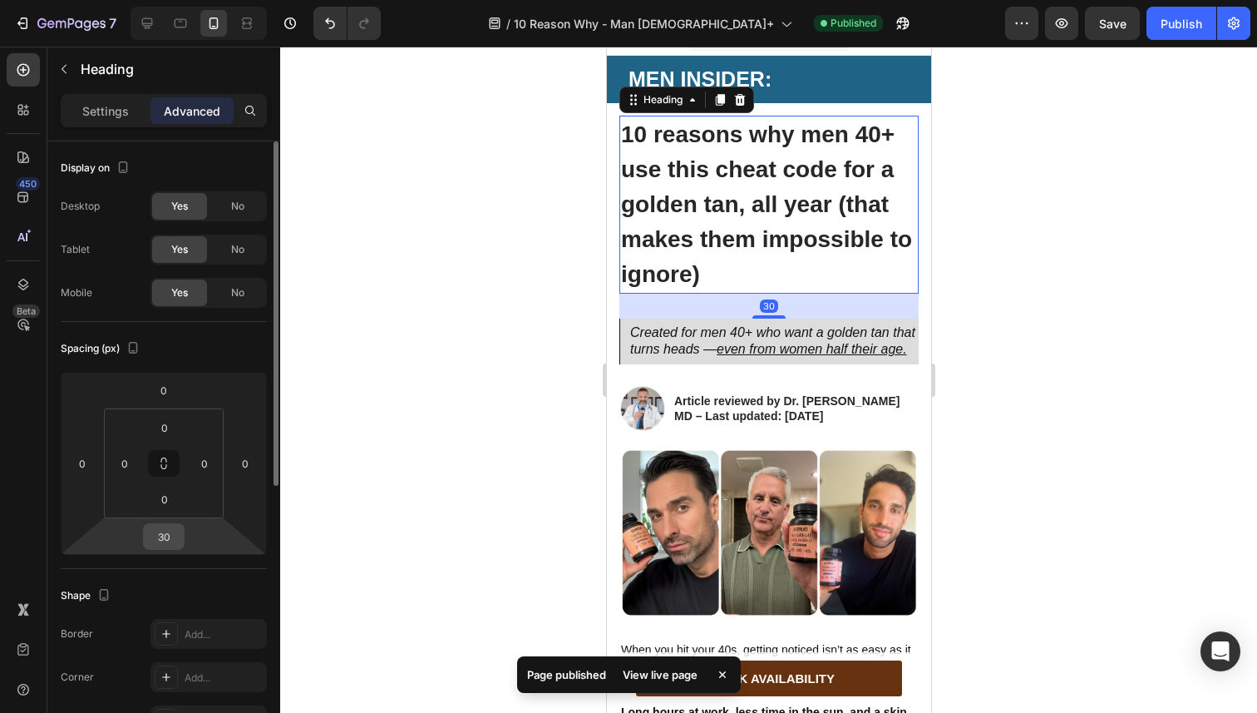
click at [165, 534] on input "30" at bounding box center [163, 536] width 33 height 25
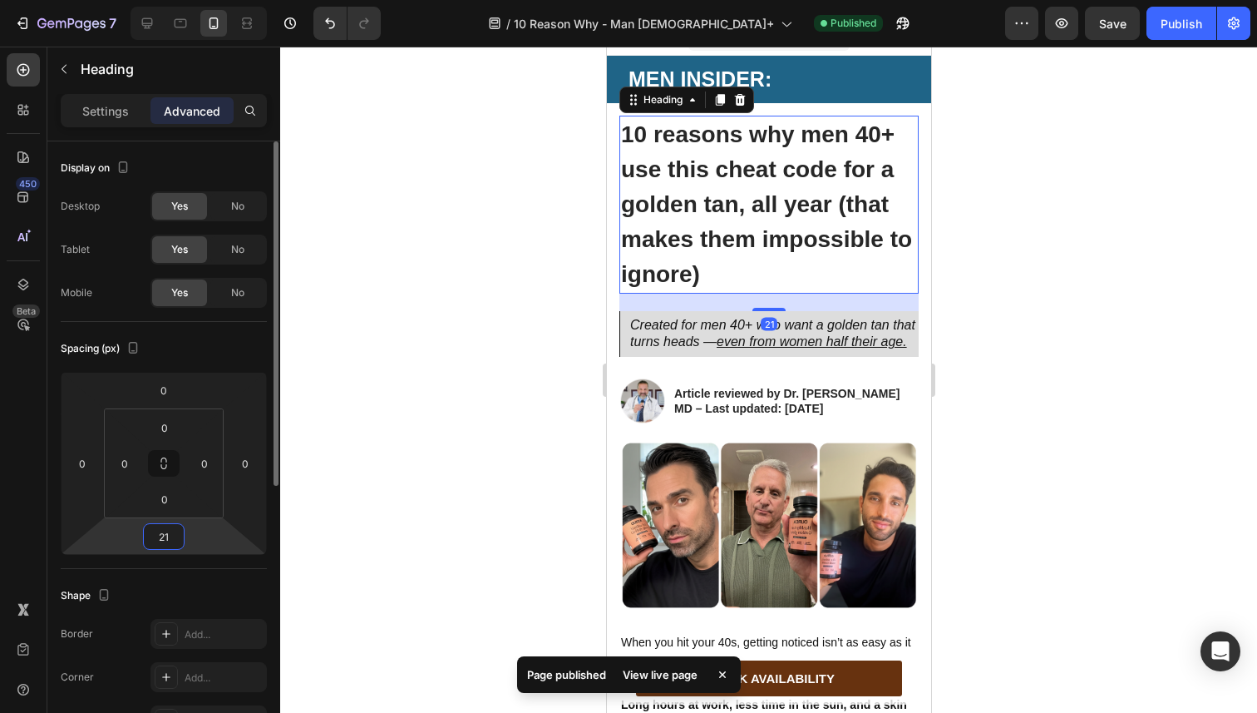
type input "20"
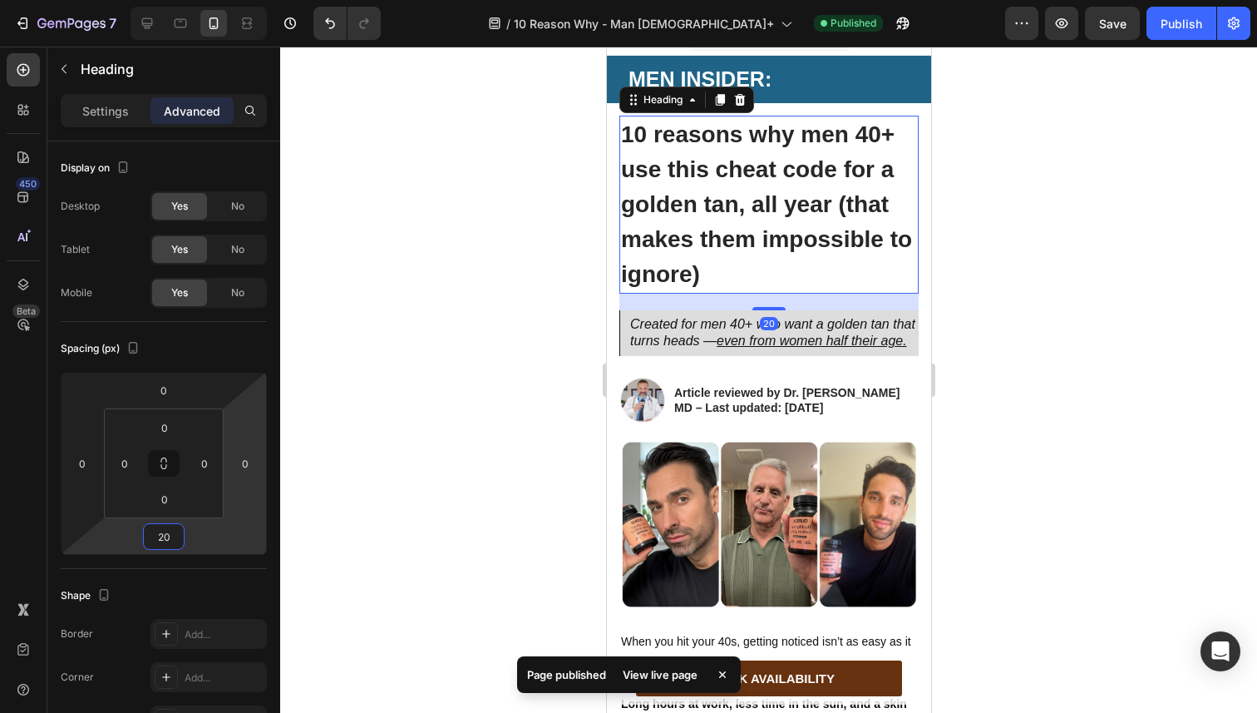
click at [397, 364] on div at bounding box center [768, 380] width 977 height 666
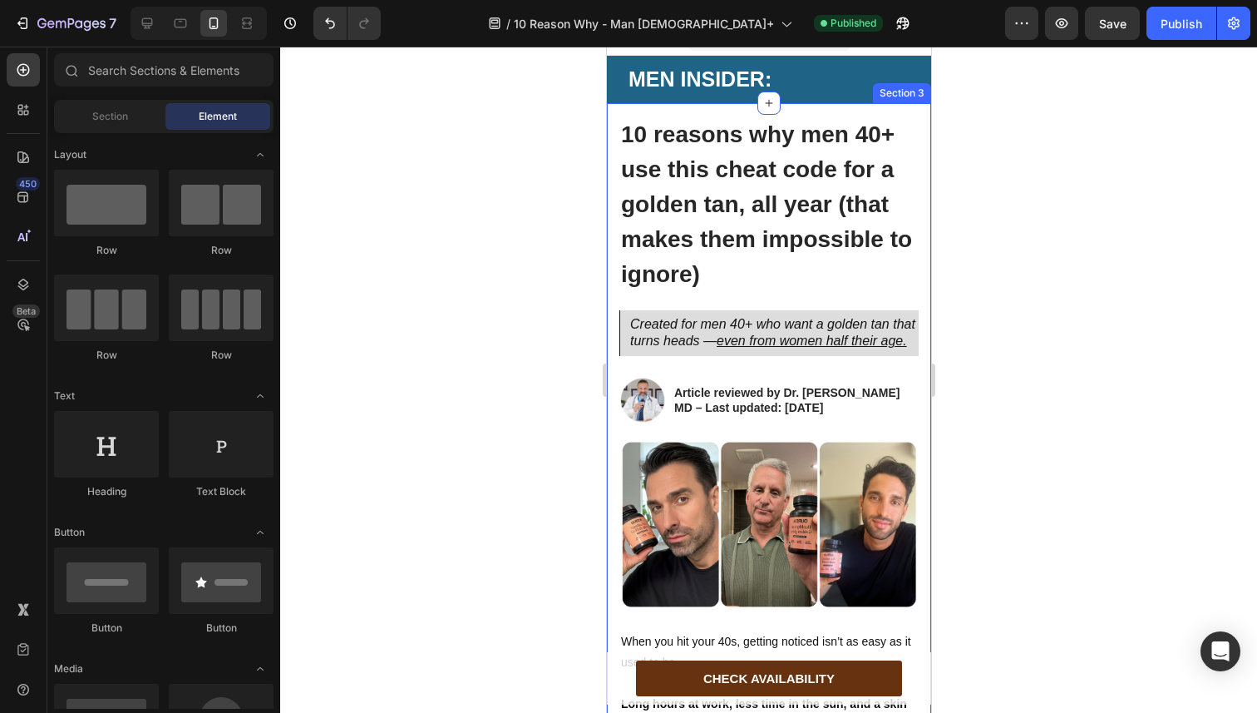
click at [1170, 40] on div "7 Version history / 10 Reason Why - Man 40+ Published Preview Save Publish" at bounding box center [628, 23] width 1257 height 47
click at [1168, 32] on button "Publish" at bounding box center [1182, 23] width 70 height 33
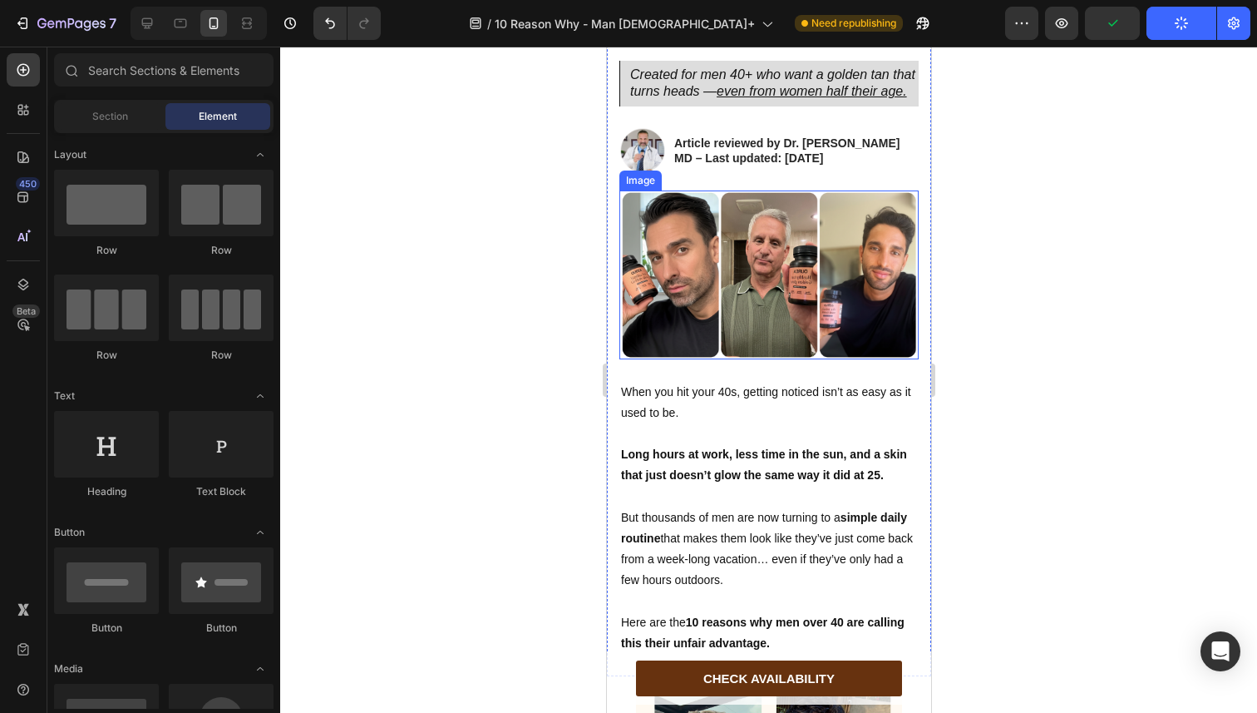
scroll to position [323, 0]
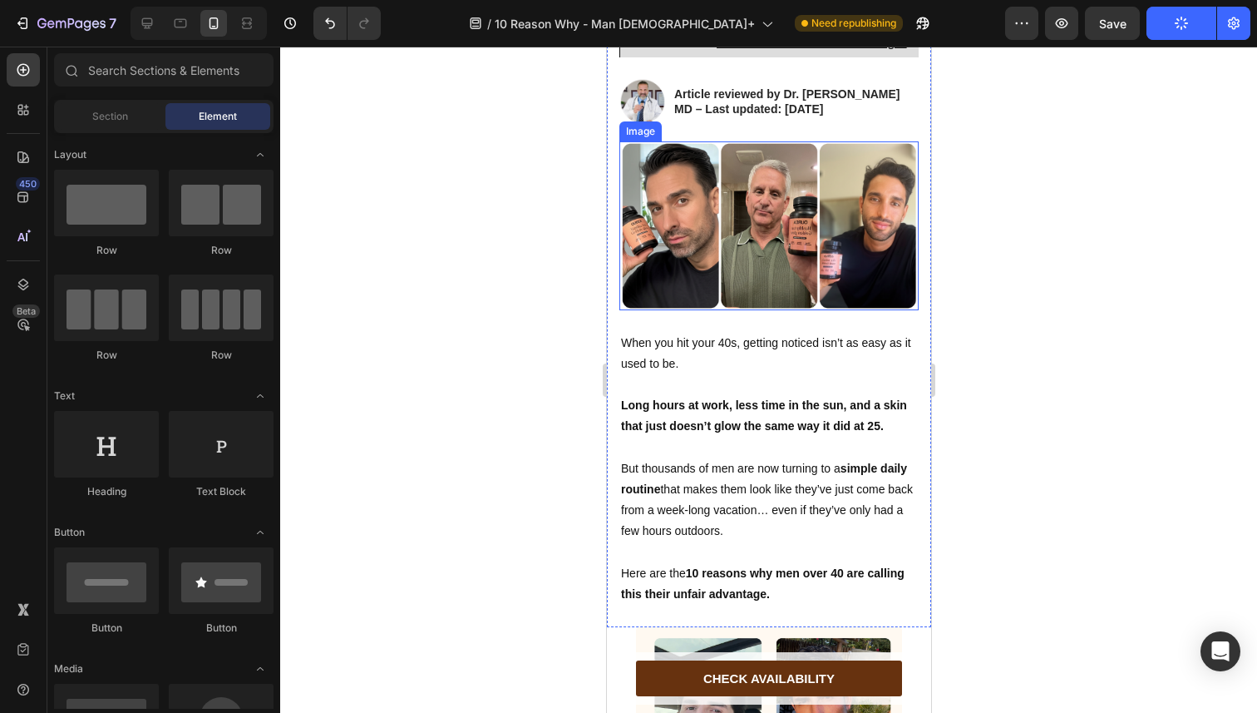
click at [728, 304] on img at bounding box center [768, 225] width 299 height 169
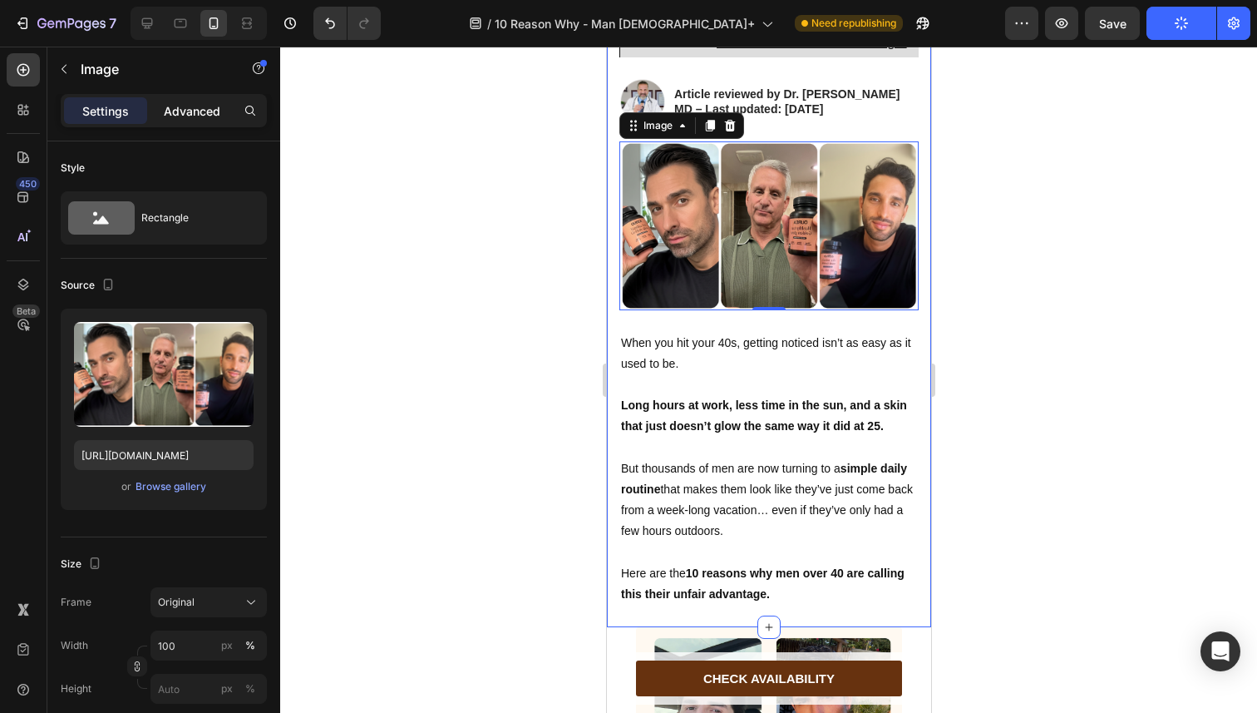
click at [210, 119] on p "Advanced" at bounding box center [192, 110] width 57 height 17
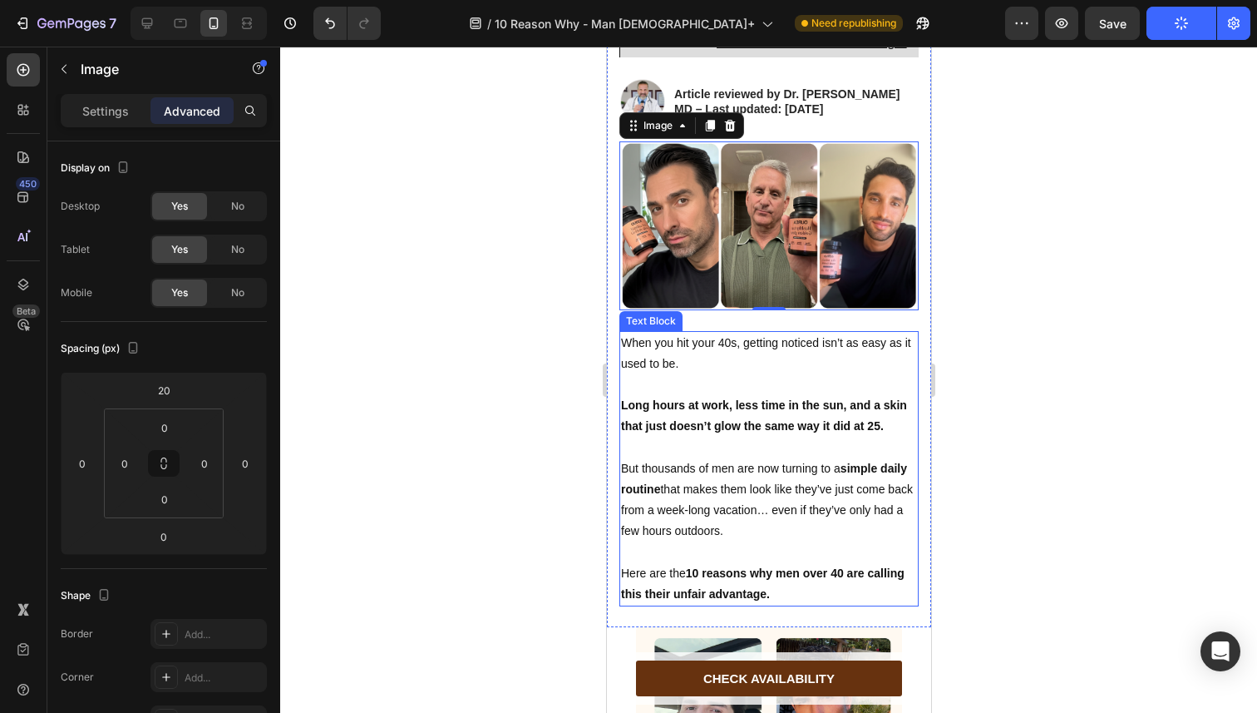
click at [660, 374] on p "When you hit your 40s, getting noticed isn’t as easy as it used to be." at bounding box center [768, 354] width 296 height 42
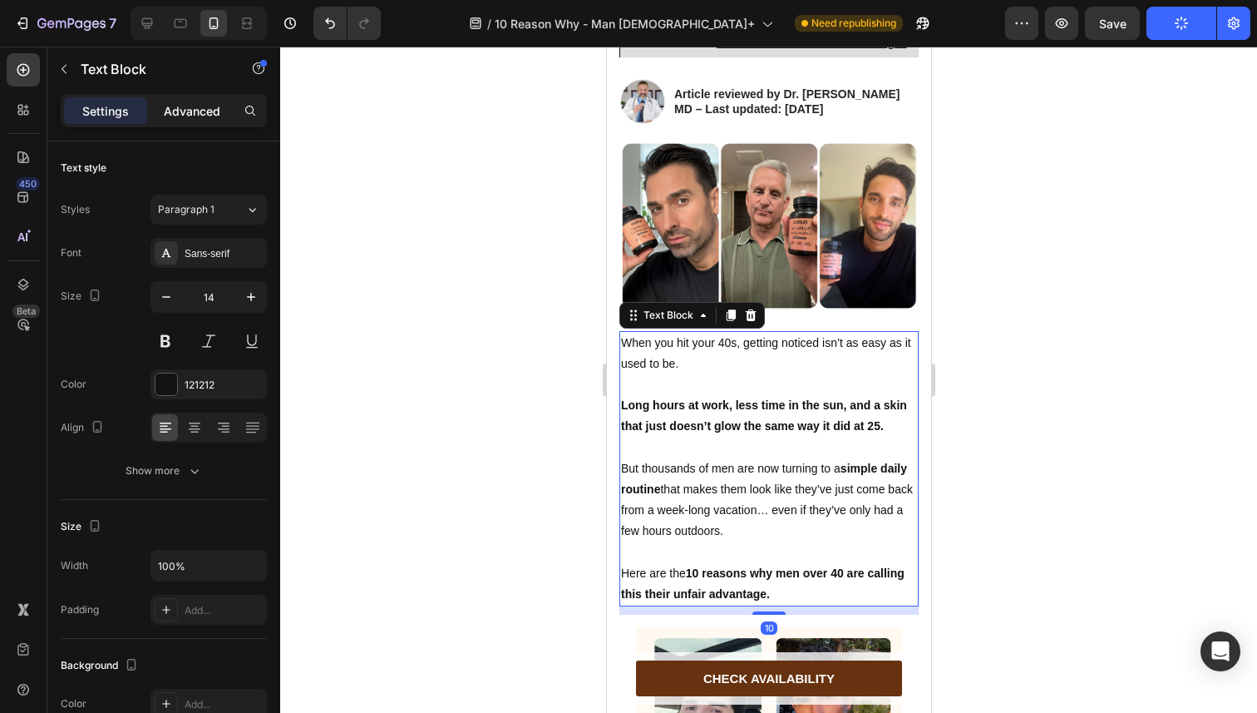
click at [187, 111] on p "Advanced" at bounding box center [192, 110] width 57 height 17
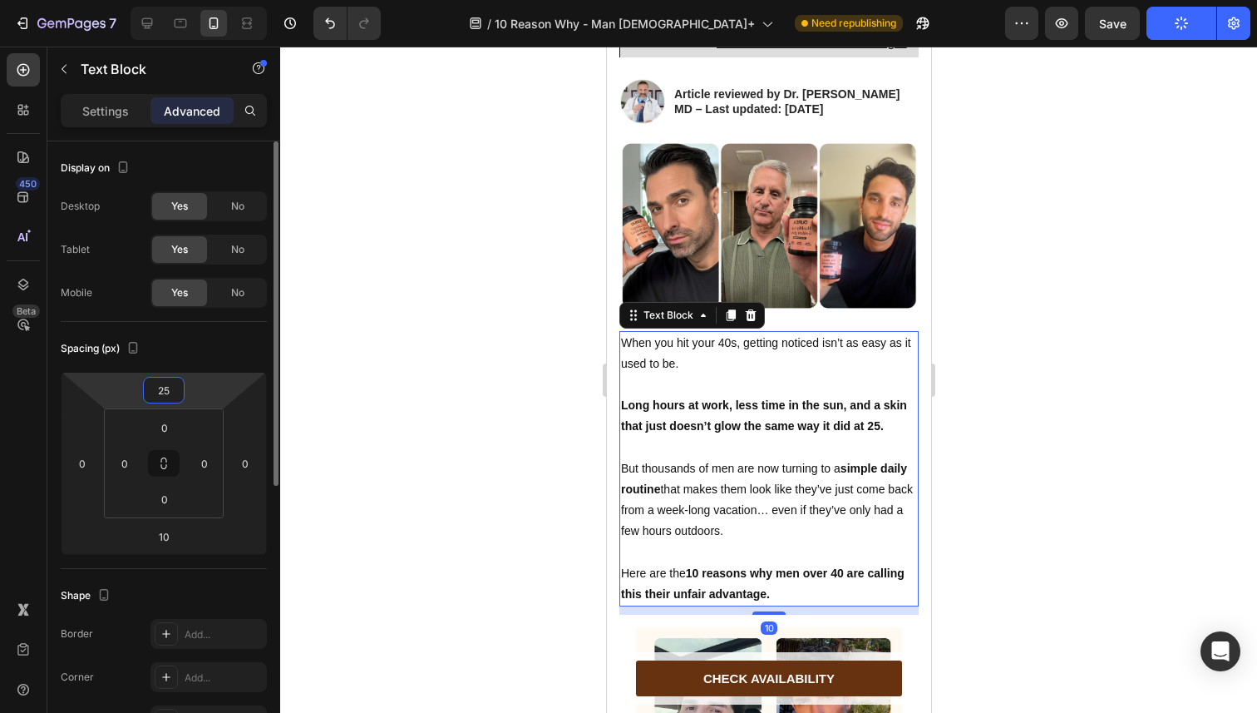
click at [168, 389] on input "25" at bounding box center [163, 390] width 33 height 25
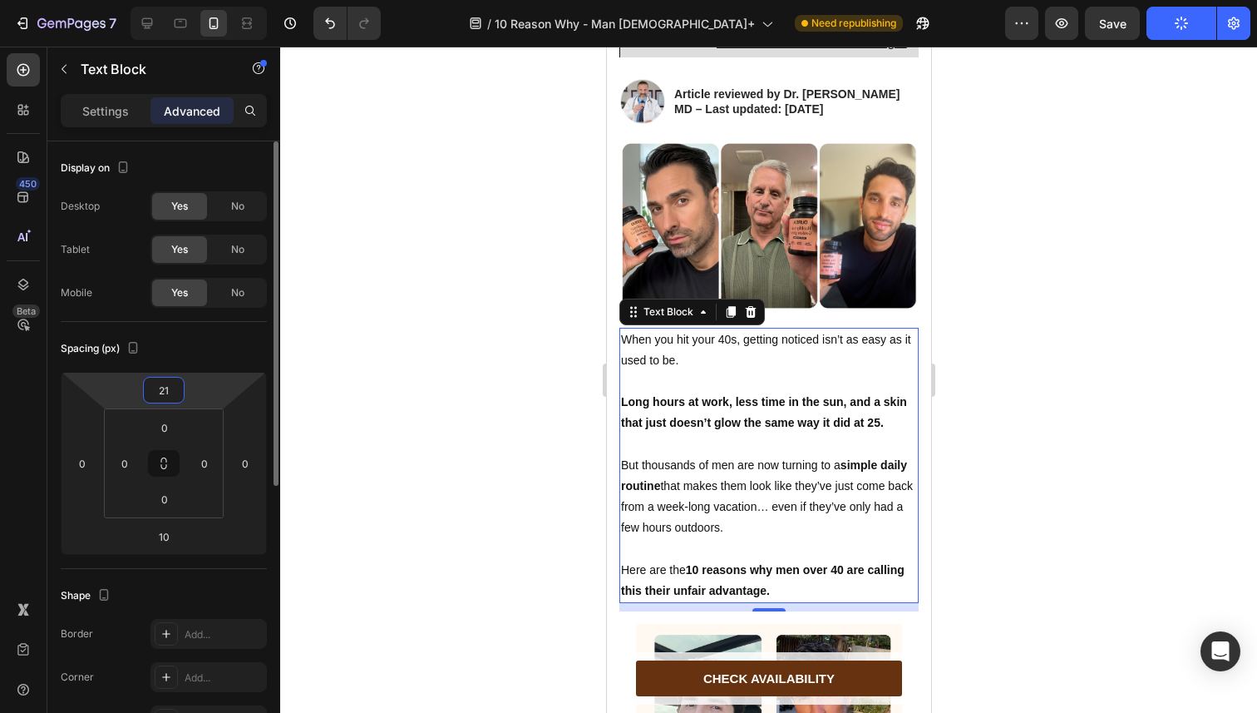
type input "20"
click at [556, 363] on div at bounding box center [768, 380] width 977 height 666
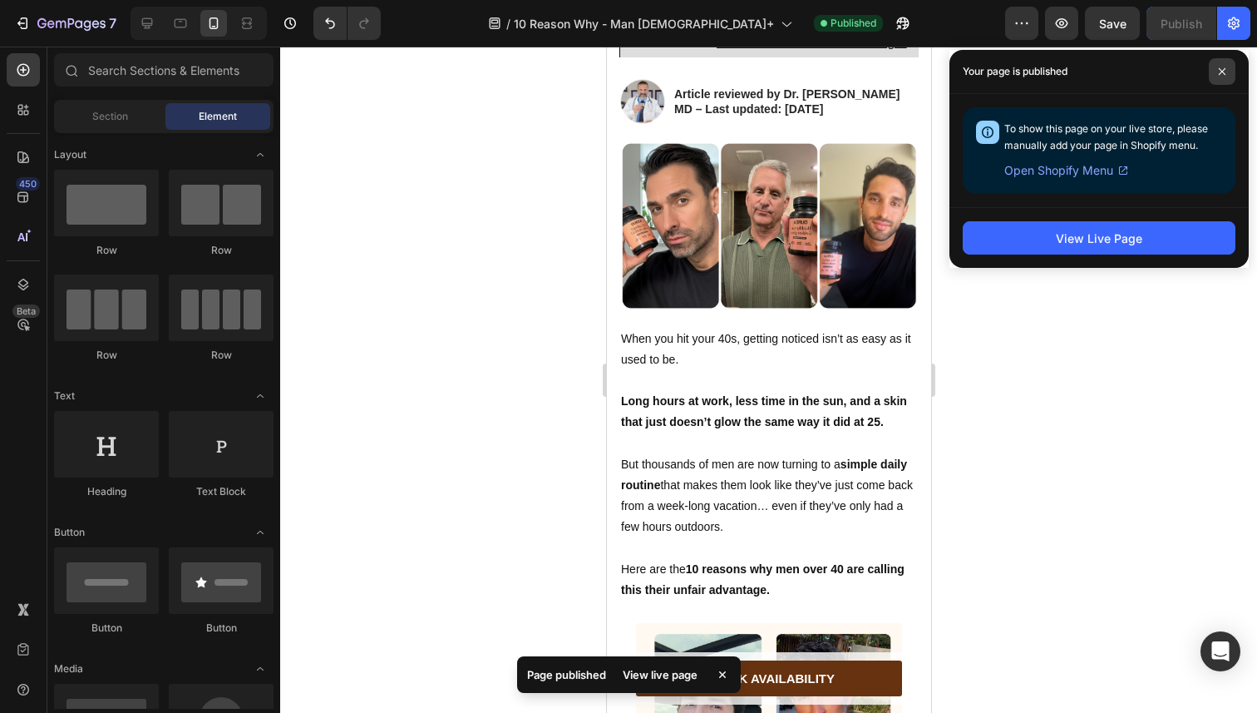
click at [1215, 81] on span at bounding box center [1222, 71] width 27 height 27
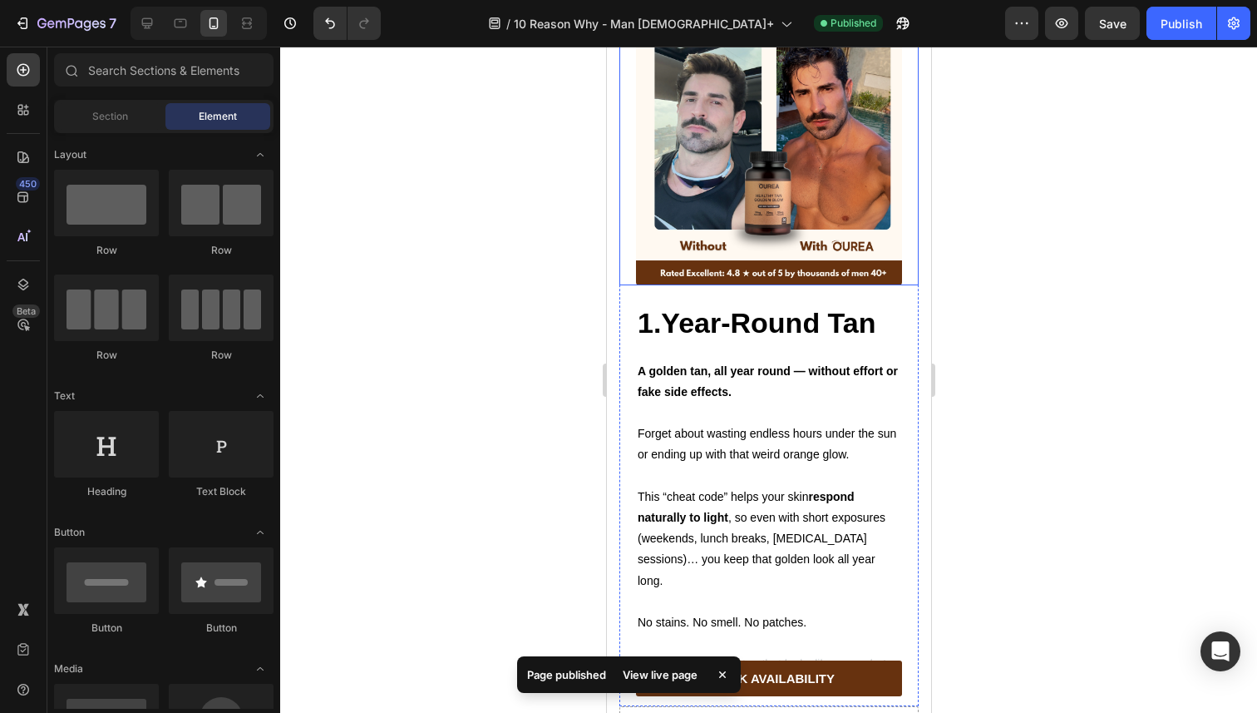
scroll to position [928, 0]
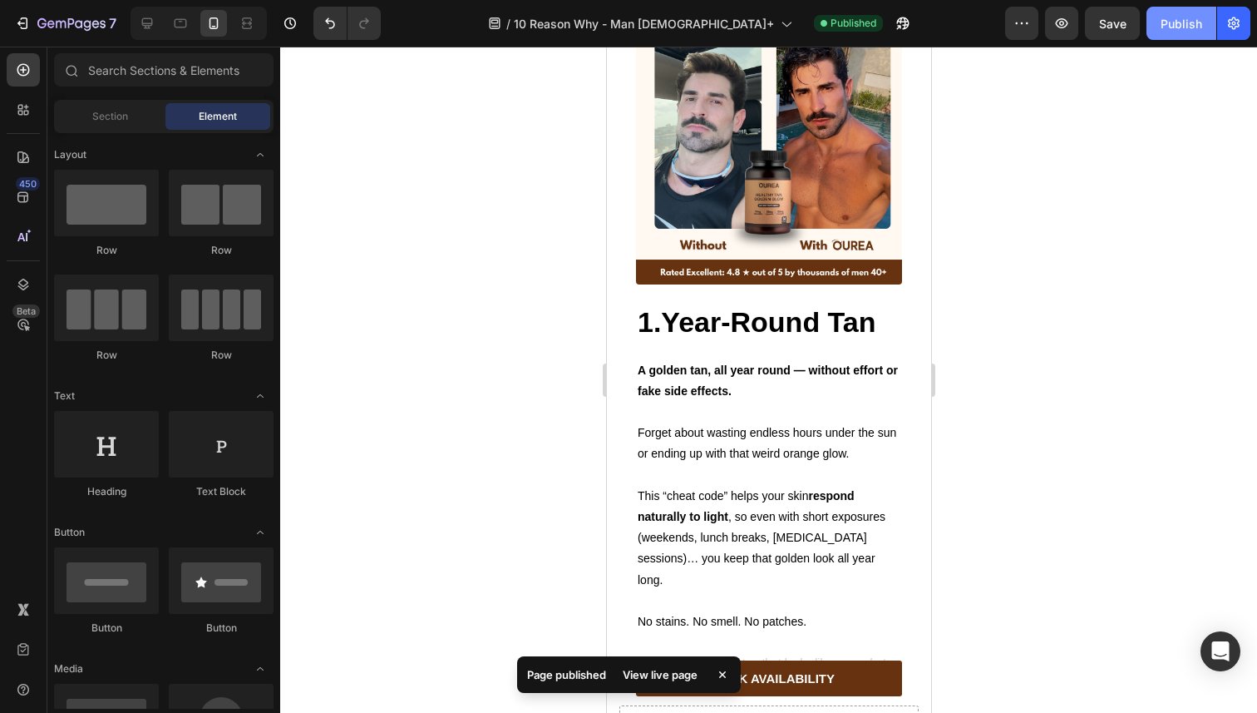
click at [1158, 27] on button "Publish" at bounding box center [1182, 23] width 70 height 33
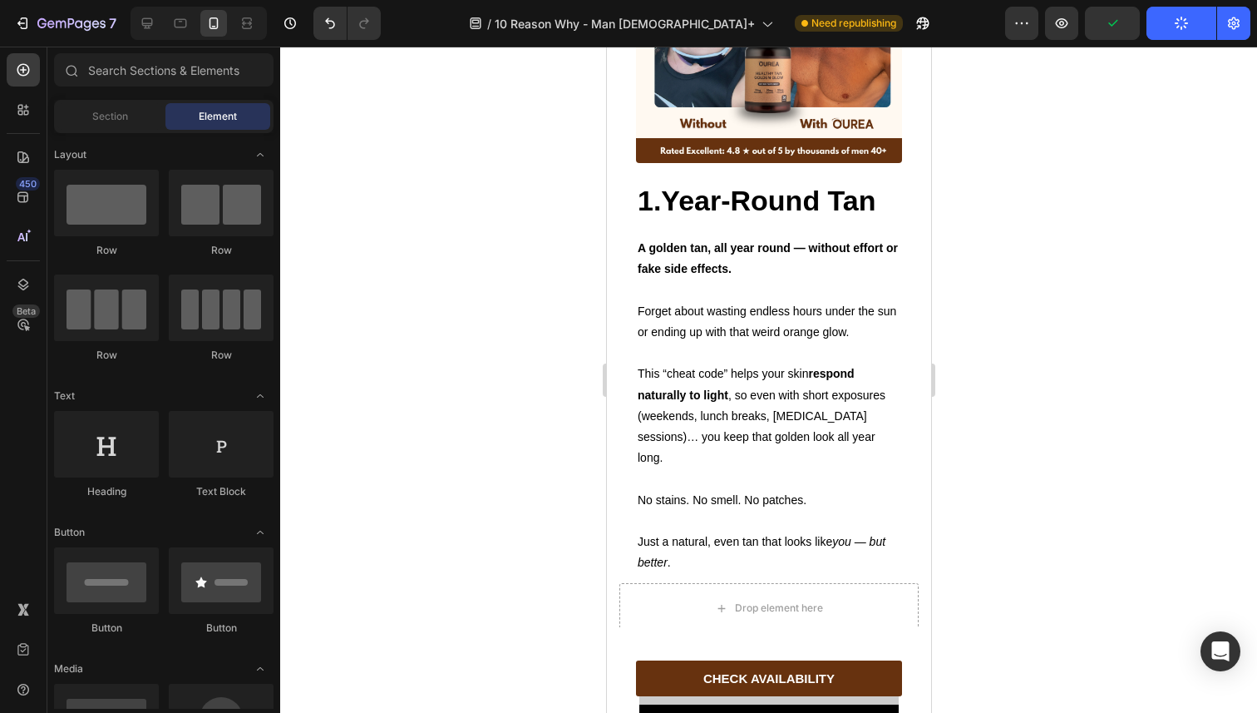
scroll to position [1138, 0]
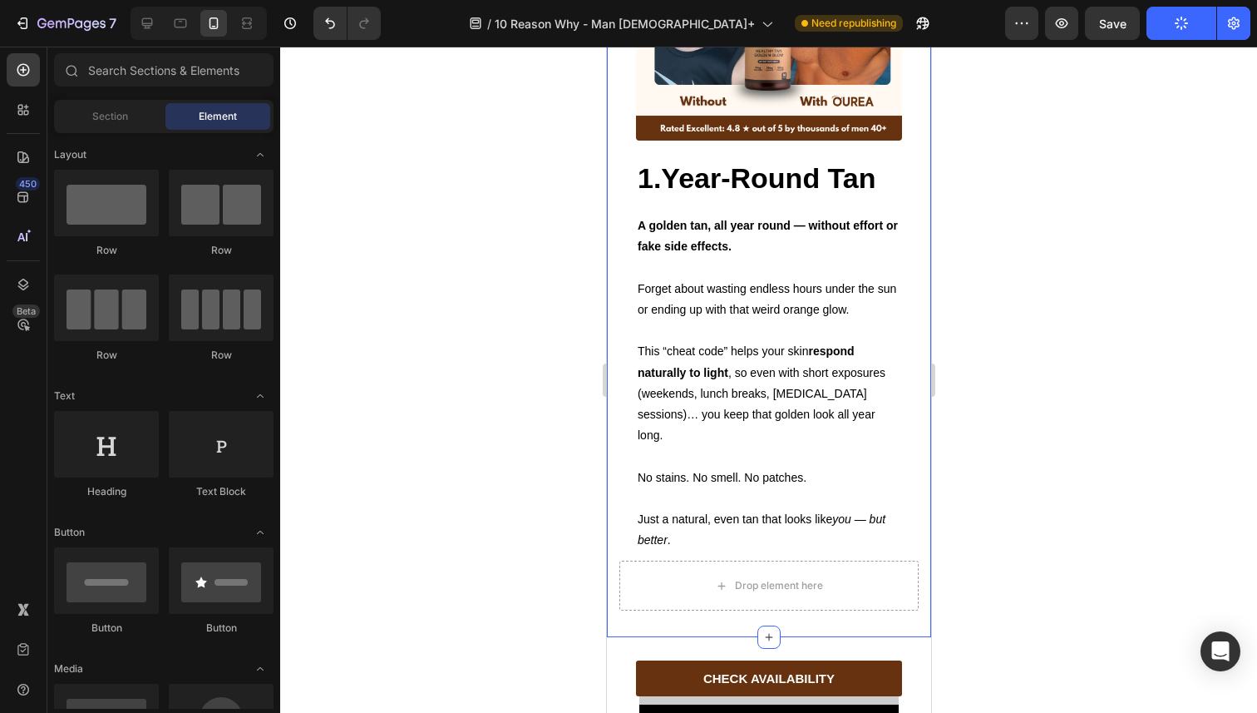
click at [608, 294] on div "Image 1.Year-Round Tan Heading Text Block A golden tan, all year round — withou…" at bounding box center [768, 255] width 324 height 763
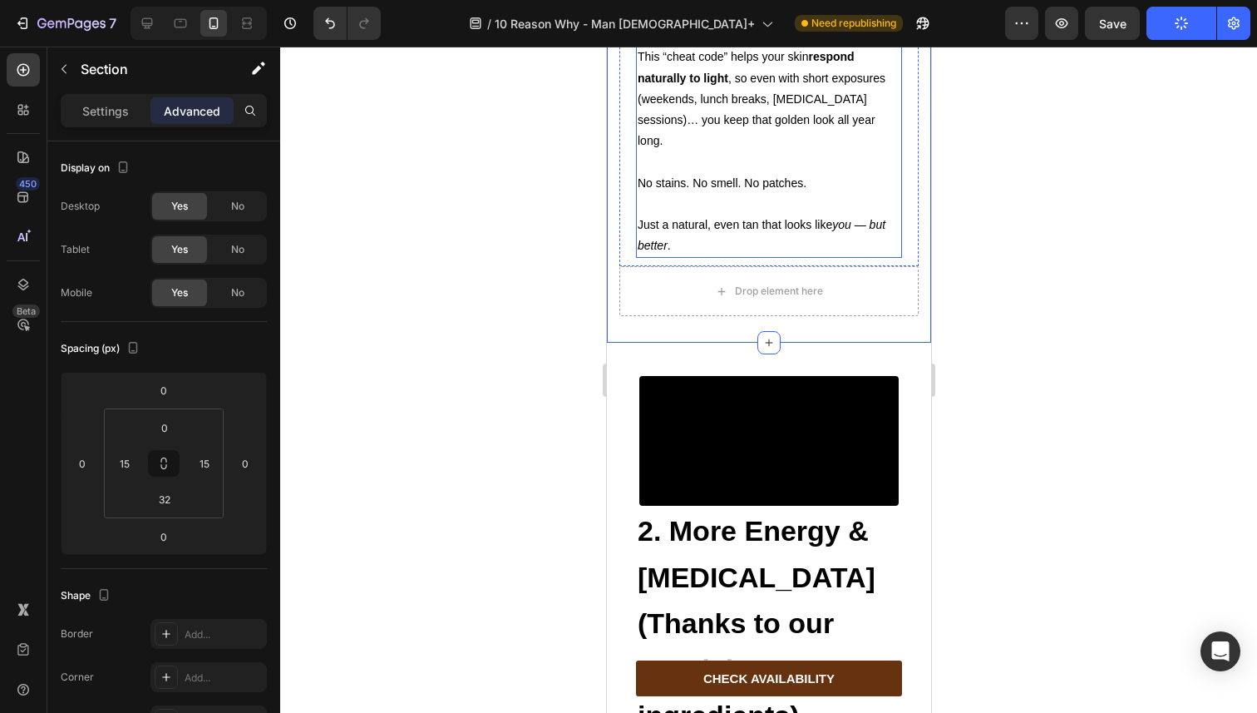
scroll to position [1439, 0]
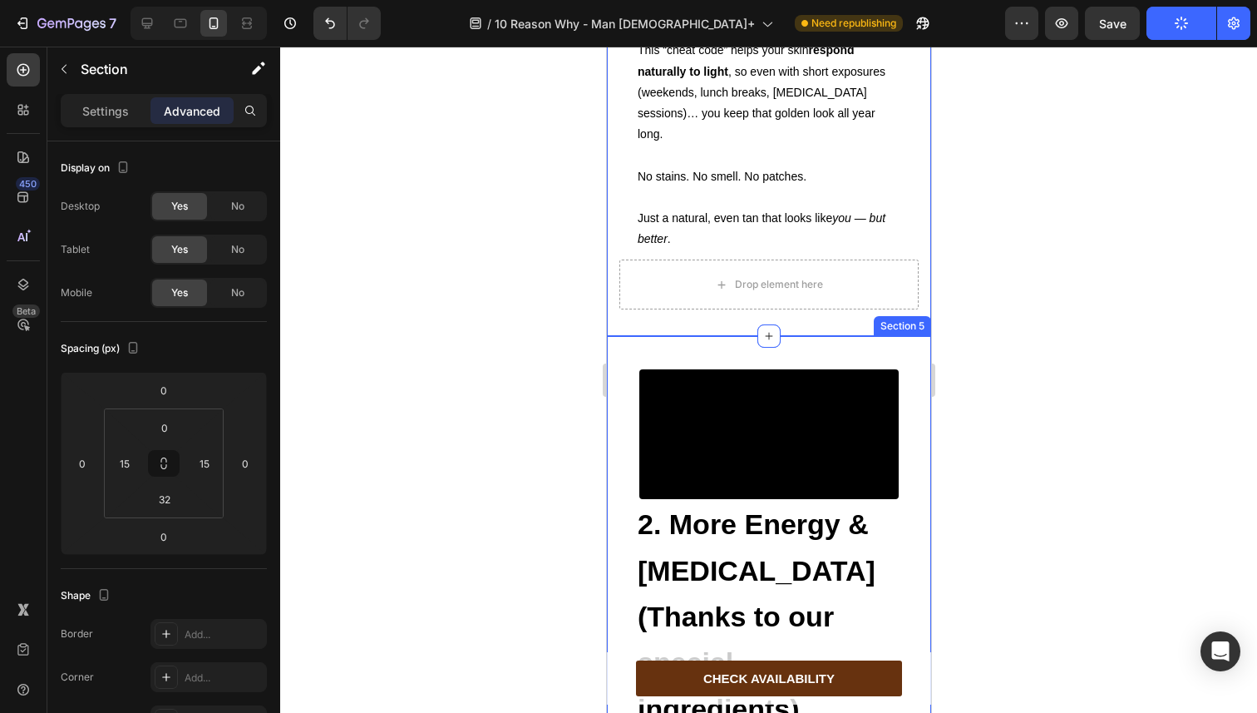
click at [612, 399] on div "Video 2. More Energy & Testosterone (Thanks to our special ingredients) Heading…" at bounding box center [768, 695] width 324 height 718
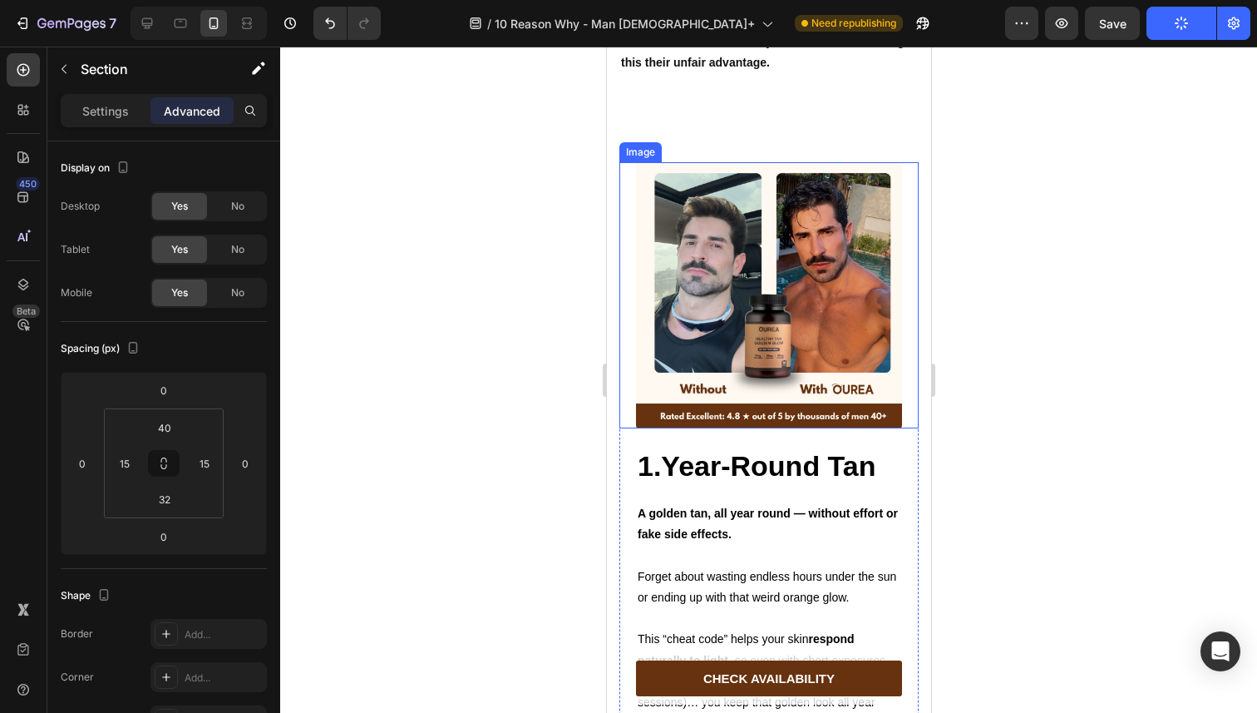
scroll to position [813, 0]
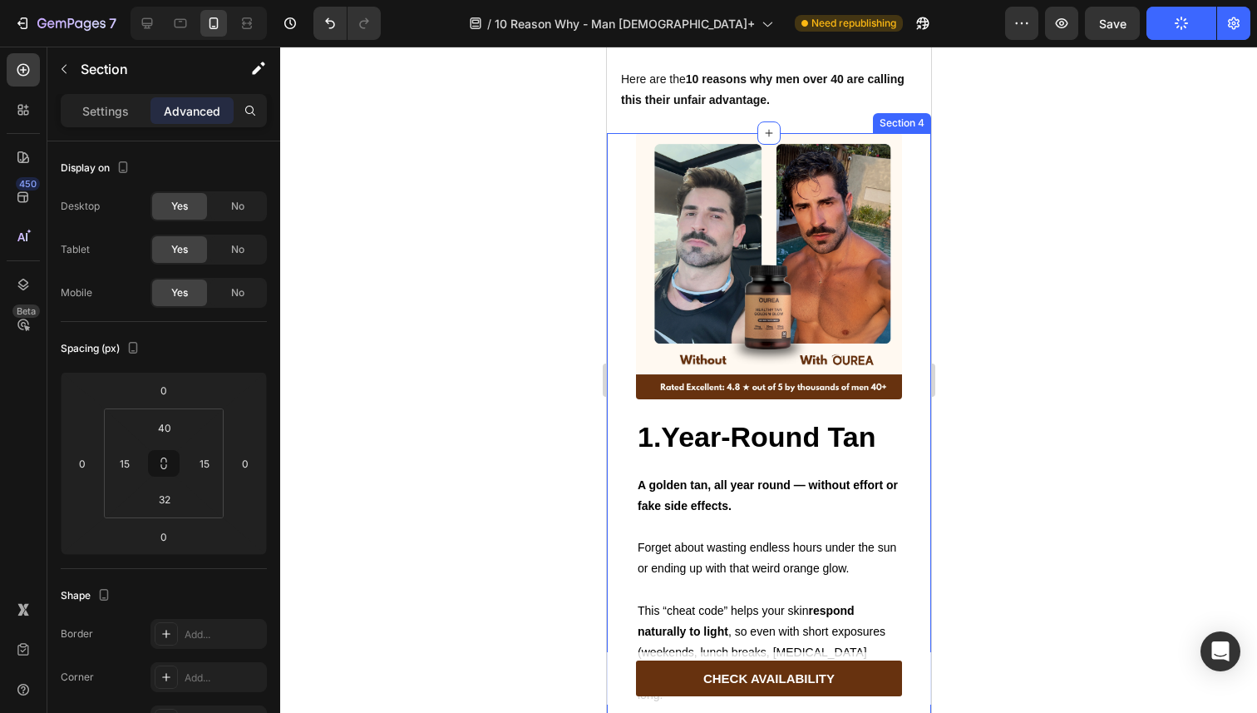
click at [617, 266] on div "Image 1.Year-Round Tan Heading Text Block A golden tan, all year round — withou…" at bounding box center [768, 514] width 324 height 763
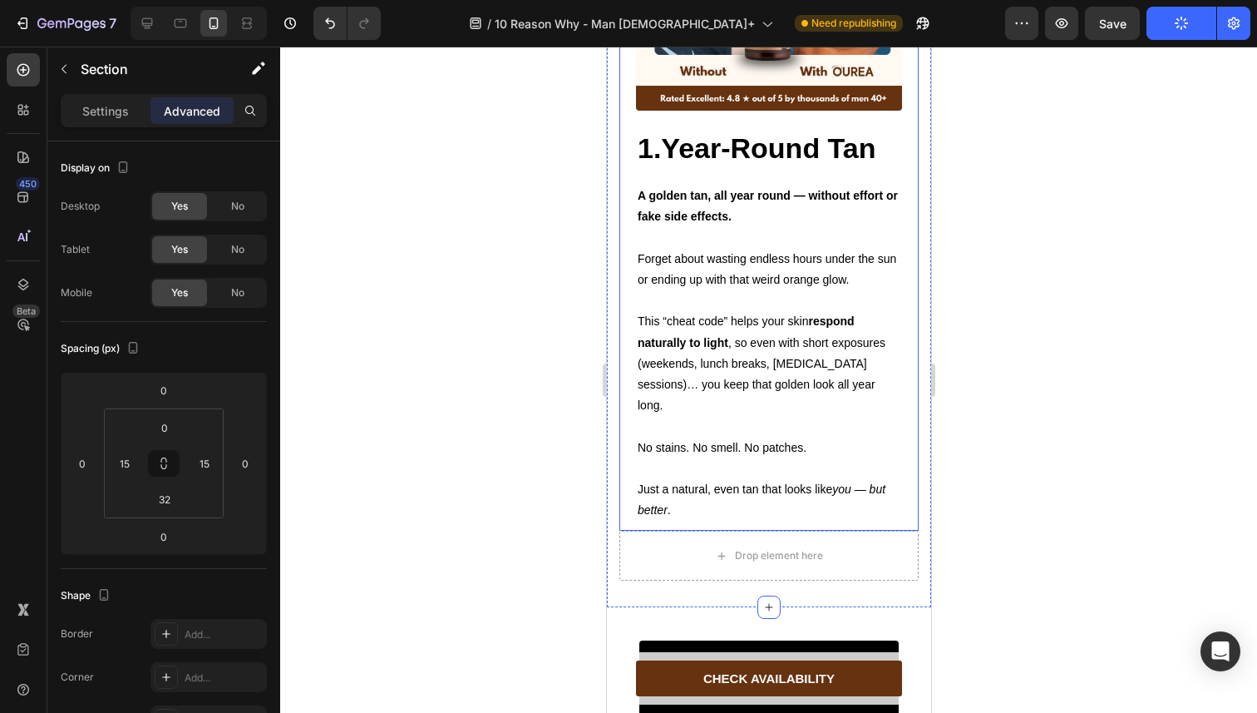
scroll to position [1170, 0]
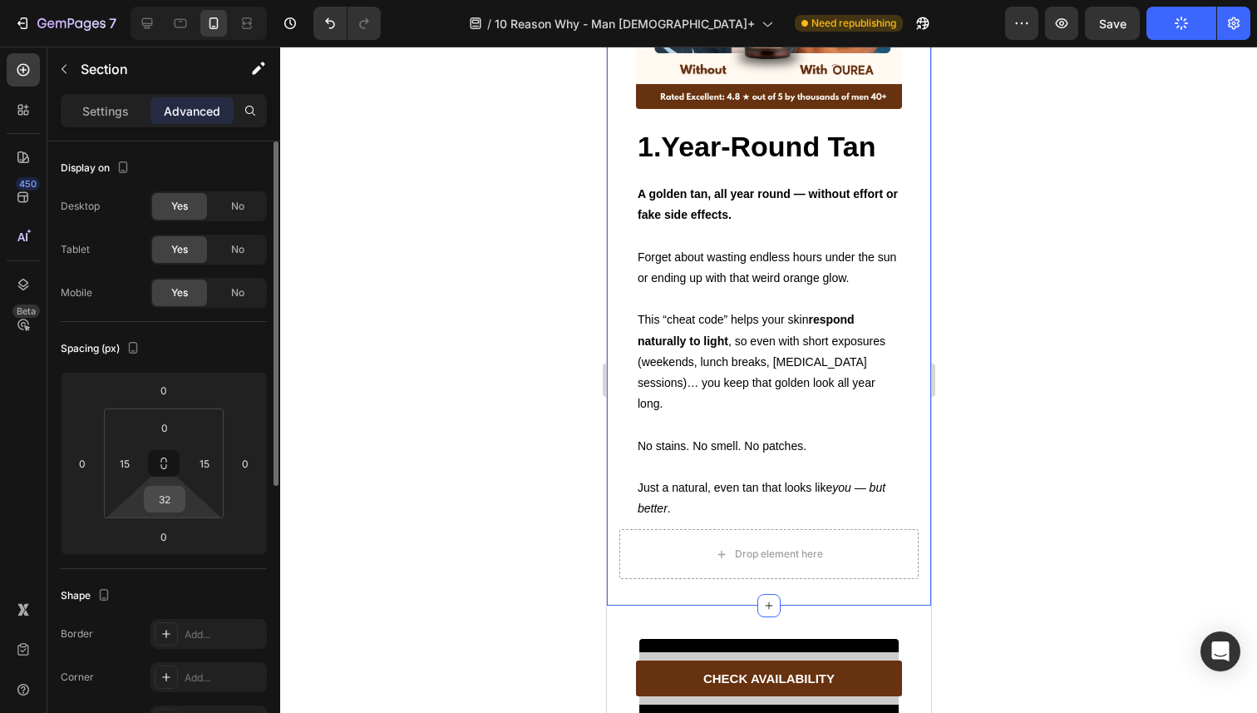
click at [153, 506] on input "32" at bounding box center [164, 498] width 33 height 25
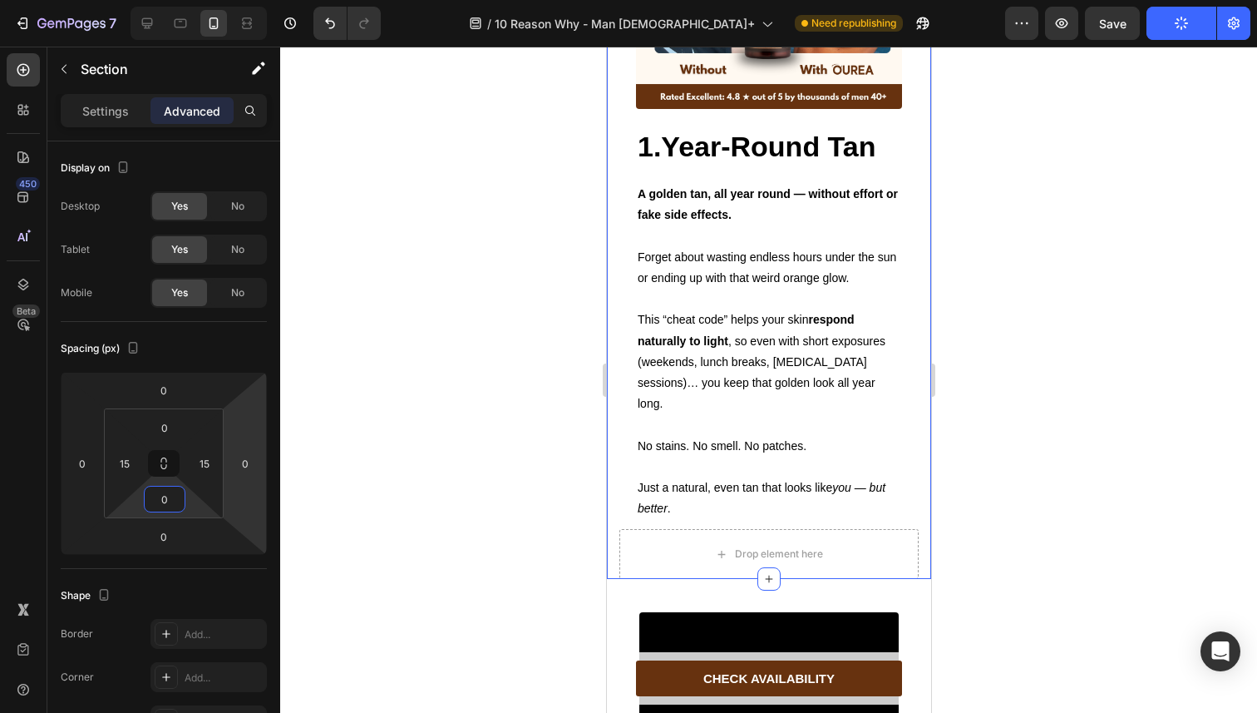
click at [496, 379] on div at bounding box center [768, 380] width 977 height 666
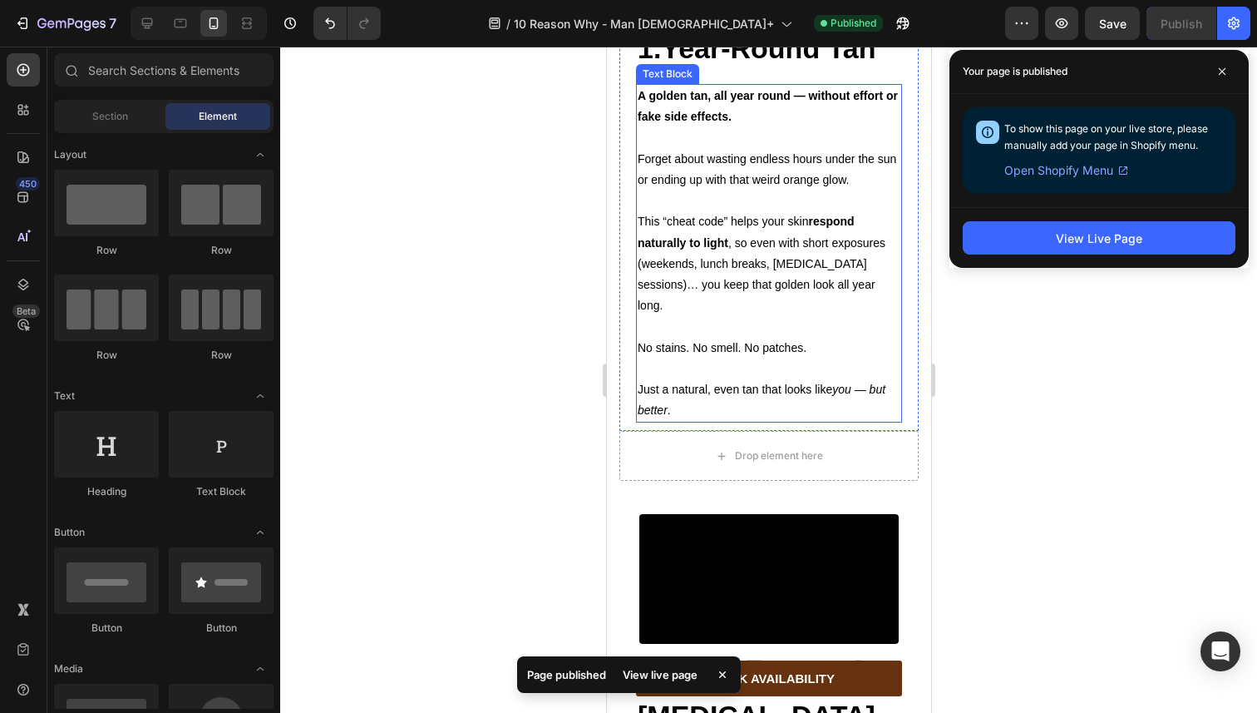
scroll to position [1395, 0]
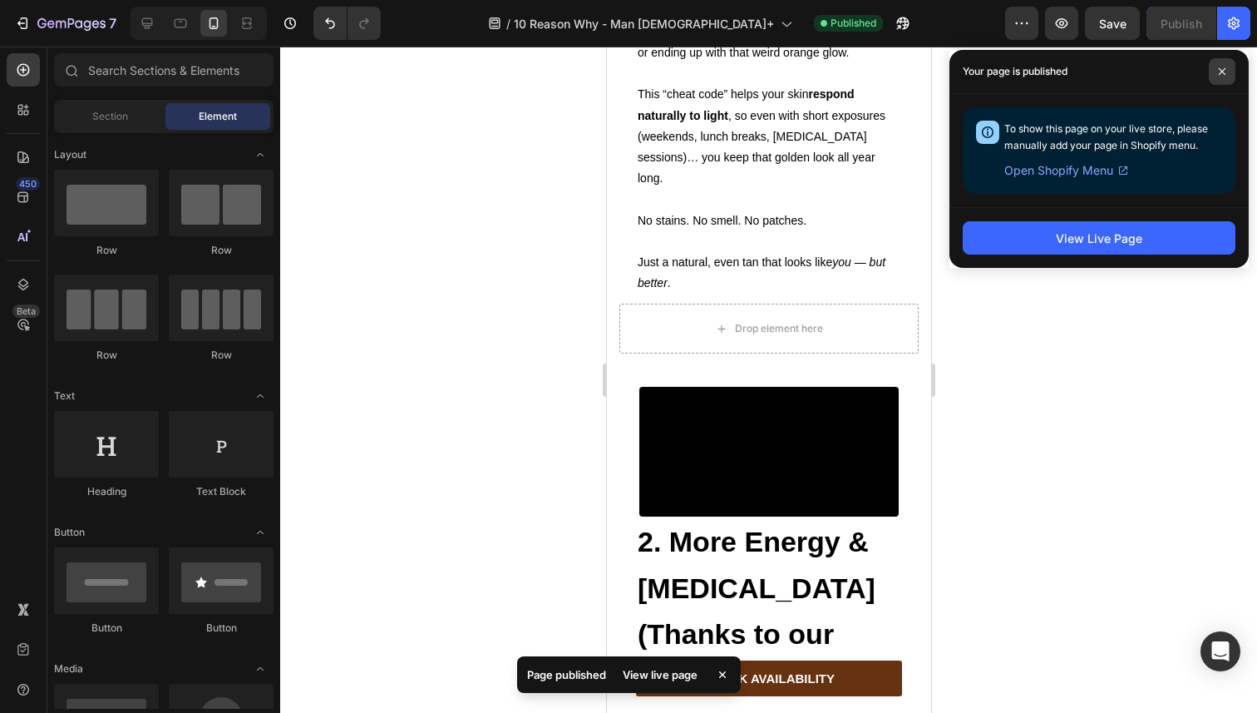
click at [1228, 75] on span at bounding box center [1222, 71] width 27 height 27
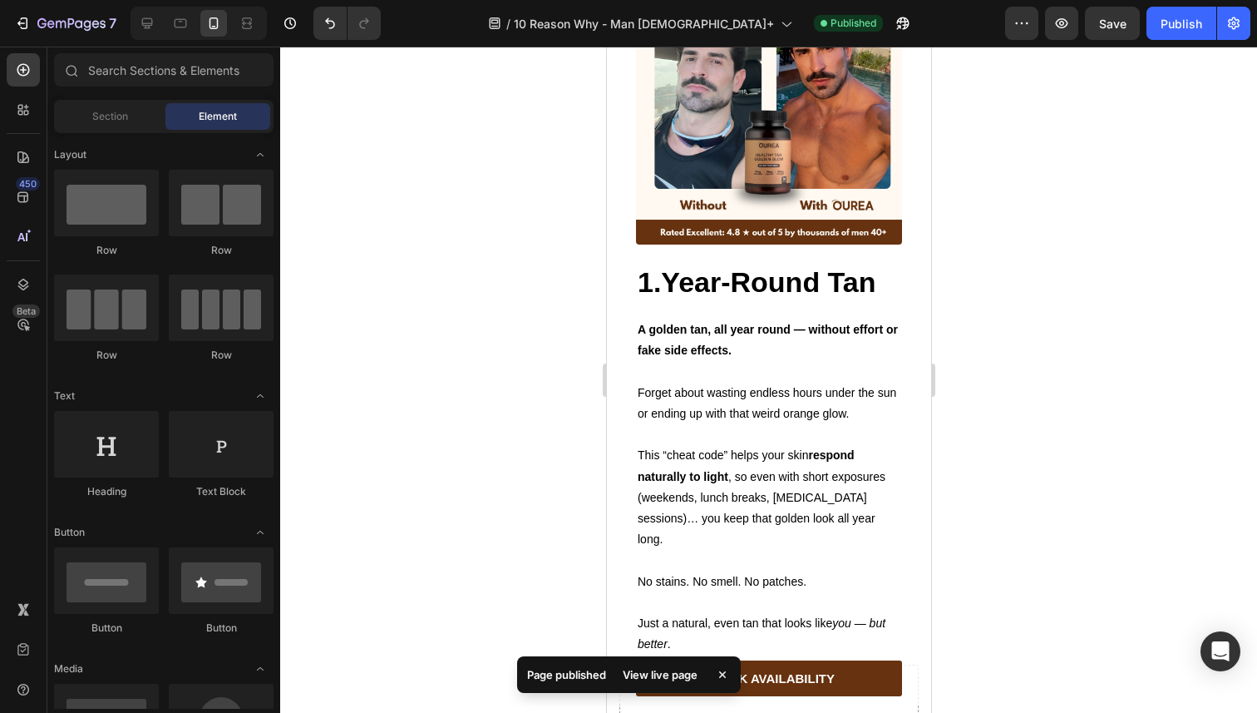
scroll to position [1001, 0]
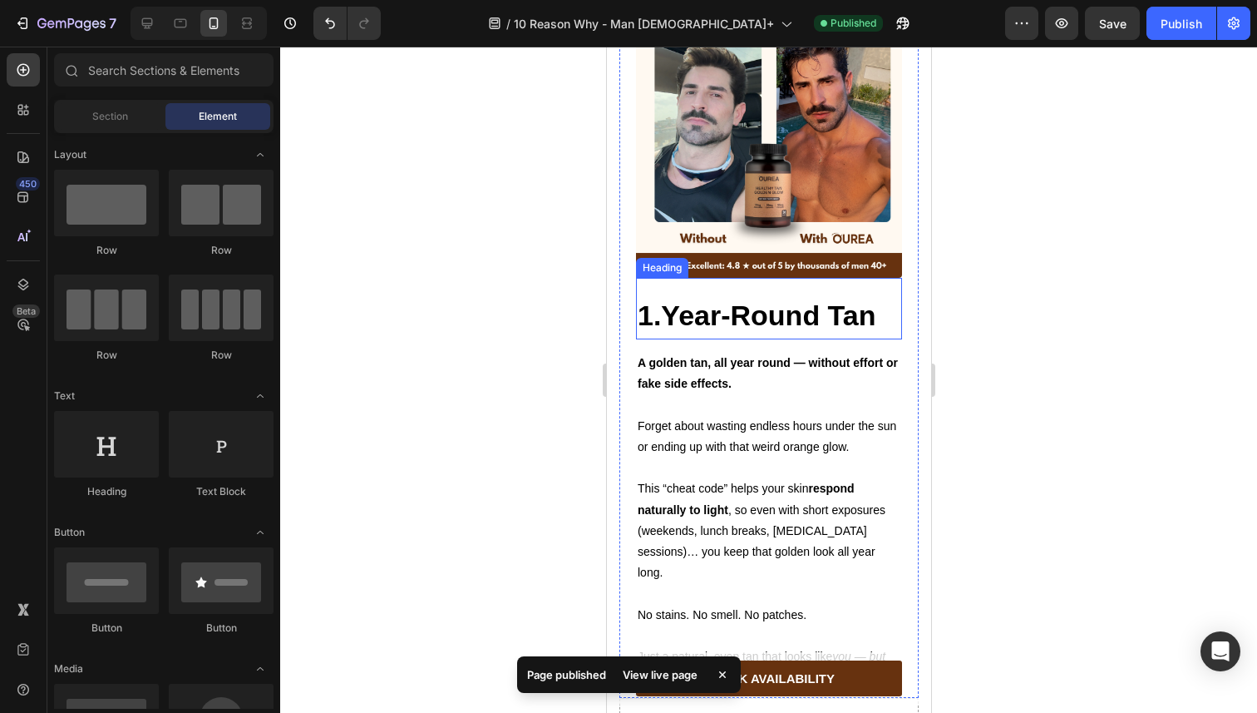
click at [730, 319] on h2 "1.Year-Round Tan" at bounding box center [768, 314] width 266 height 49
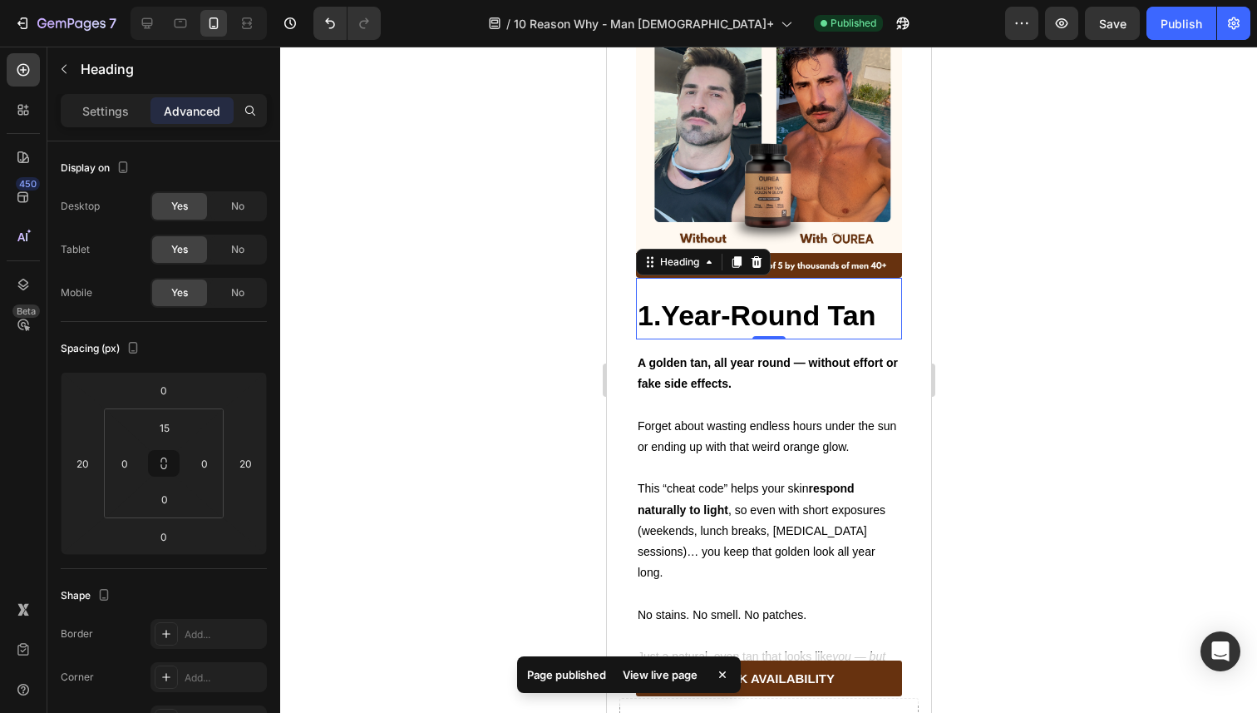
click at [730, 319] on h2 "1.Year-Round Tan" at bounding box center [768, 314] width 266 height 49
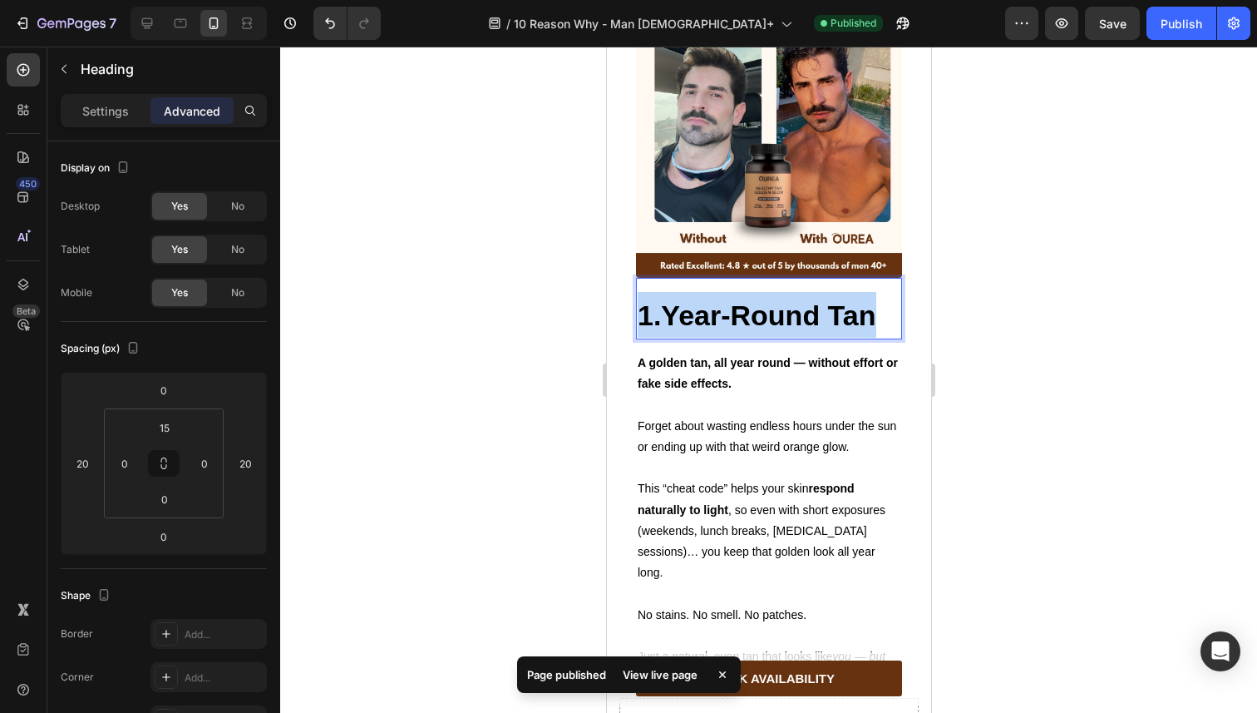
click at [730, 319] on p "1.Year-Round Tan" at bounding box center [768, 315] width 263 height 46
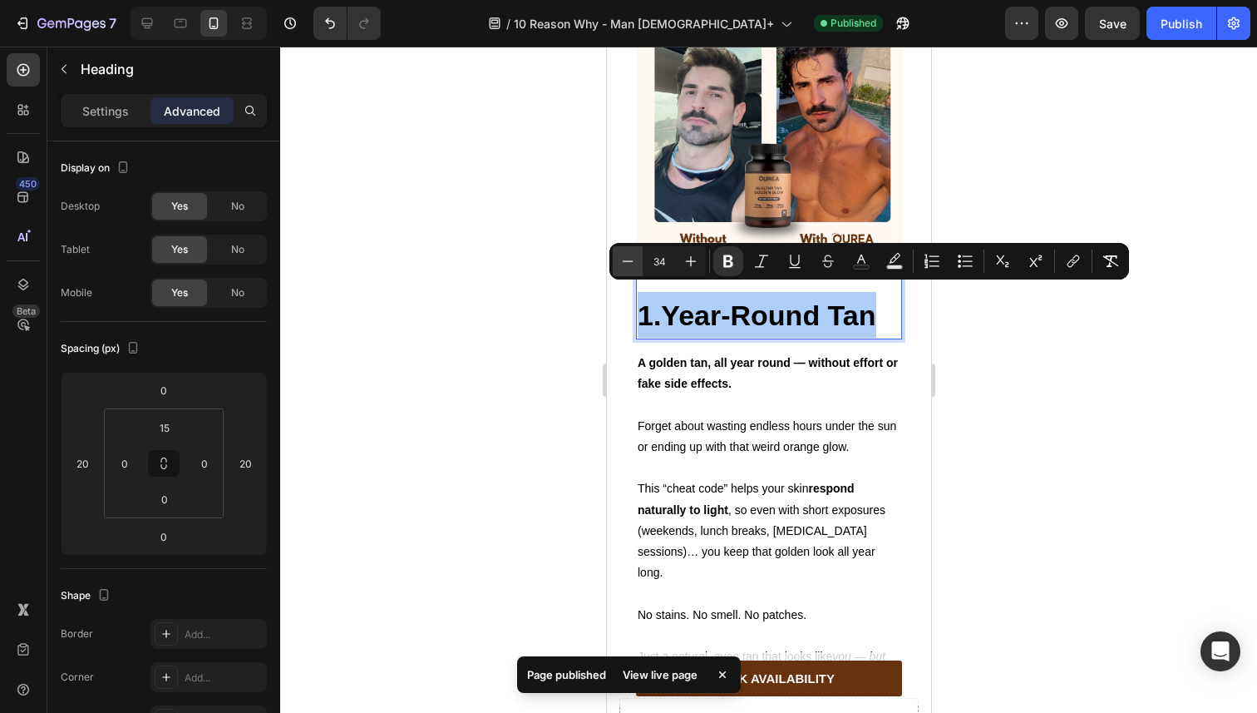
click at [639, 254] on button "Minus" at bounding box center [628, 261] width 30 height 30
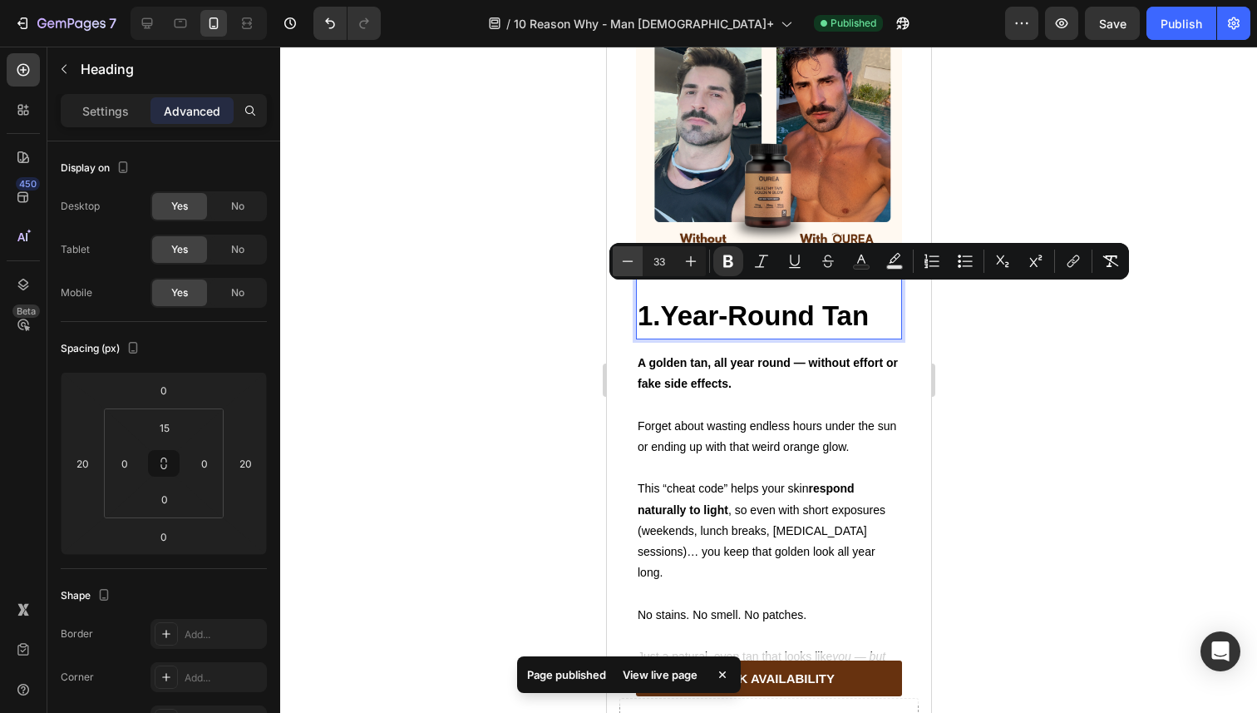
click at [639, 254] on button "Minus" at bounding box center [628, 261] width 30 height 30
type input "31"
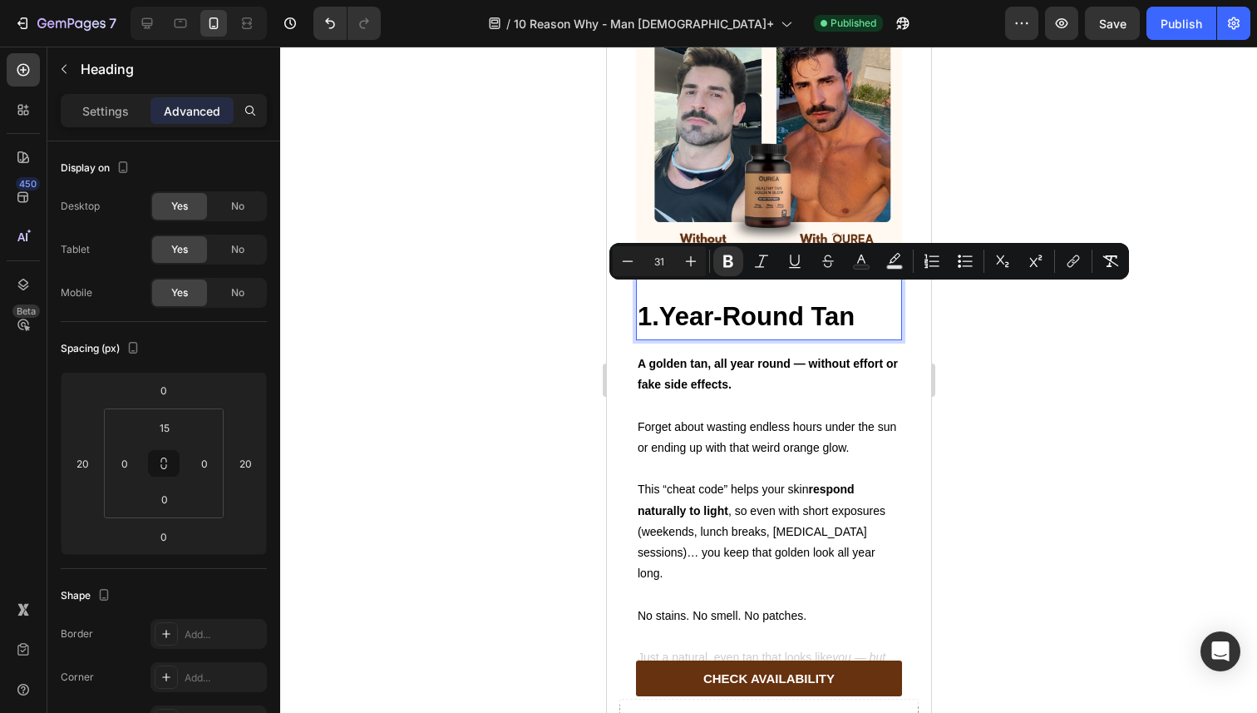
click at [103, 125] on div "Settings Advanced" at bounding box center [164, 110] width 206 height 33
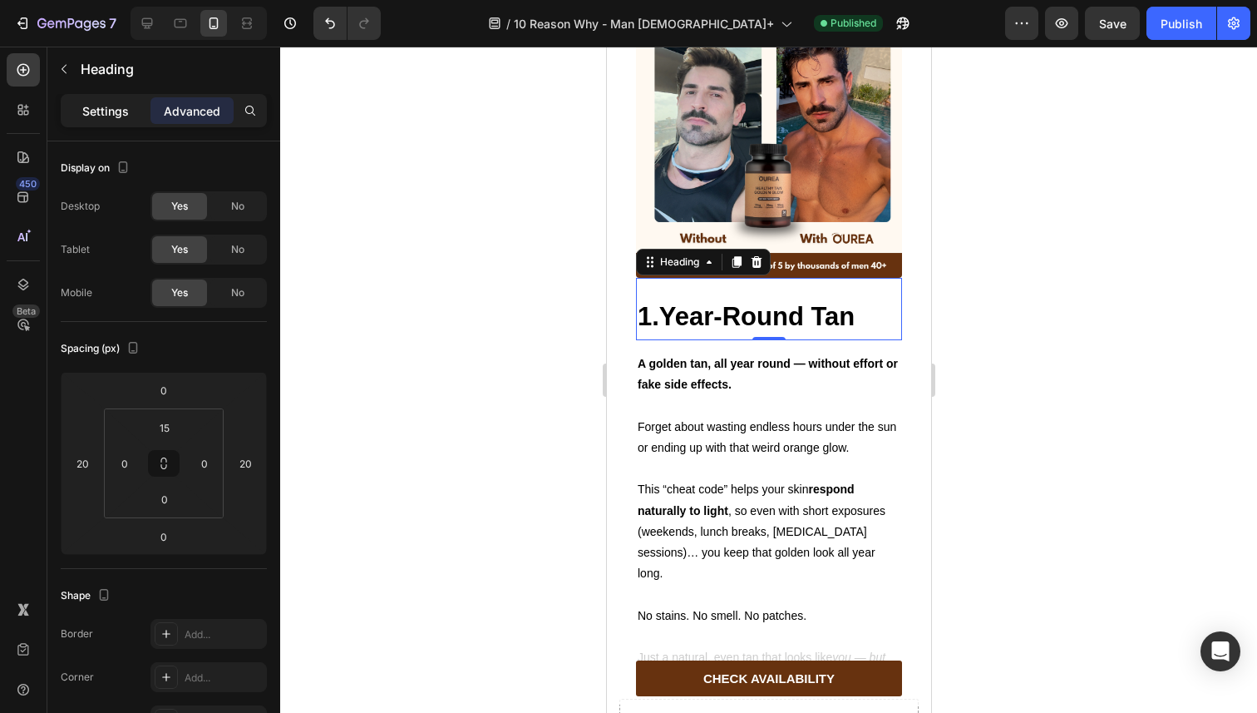
click at [103, 116] on p "Settings" at bounding box center [105, 110] width 47 height 17
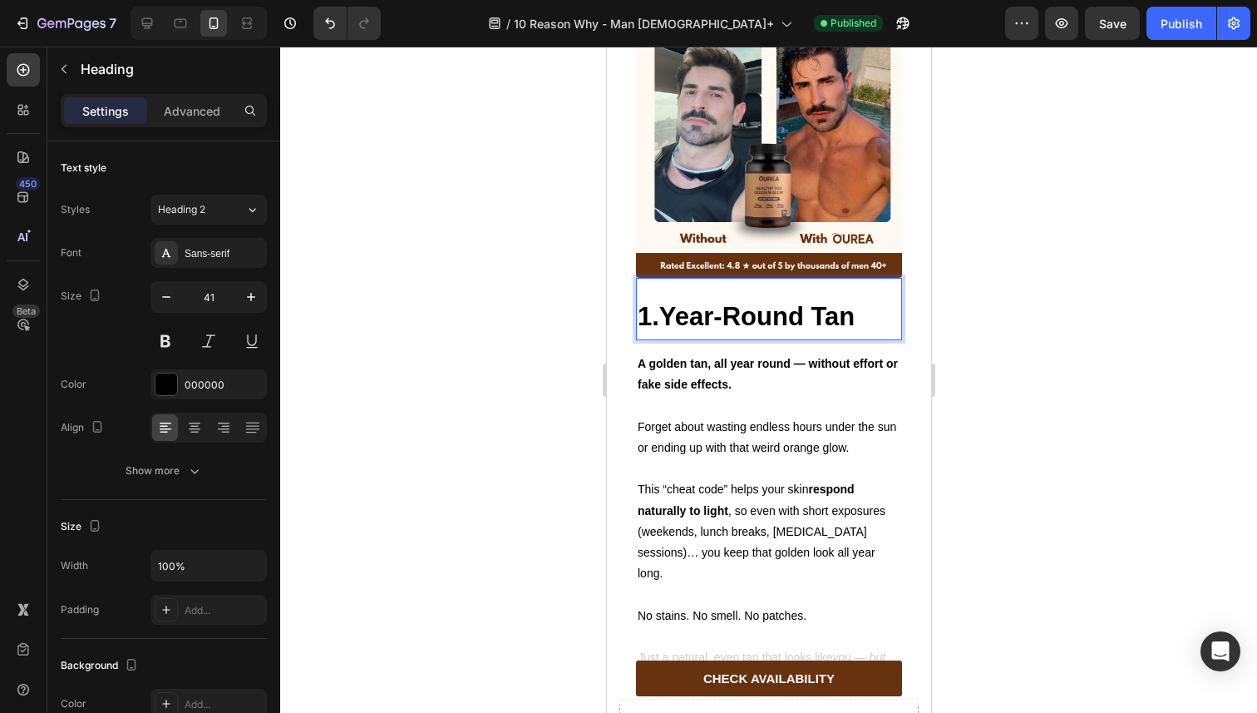
click at [685, 314] on strong "1.Year-Round Tan" at bounding box center [745, 316] width 217 height 29
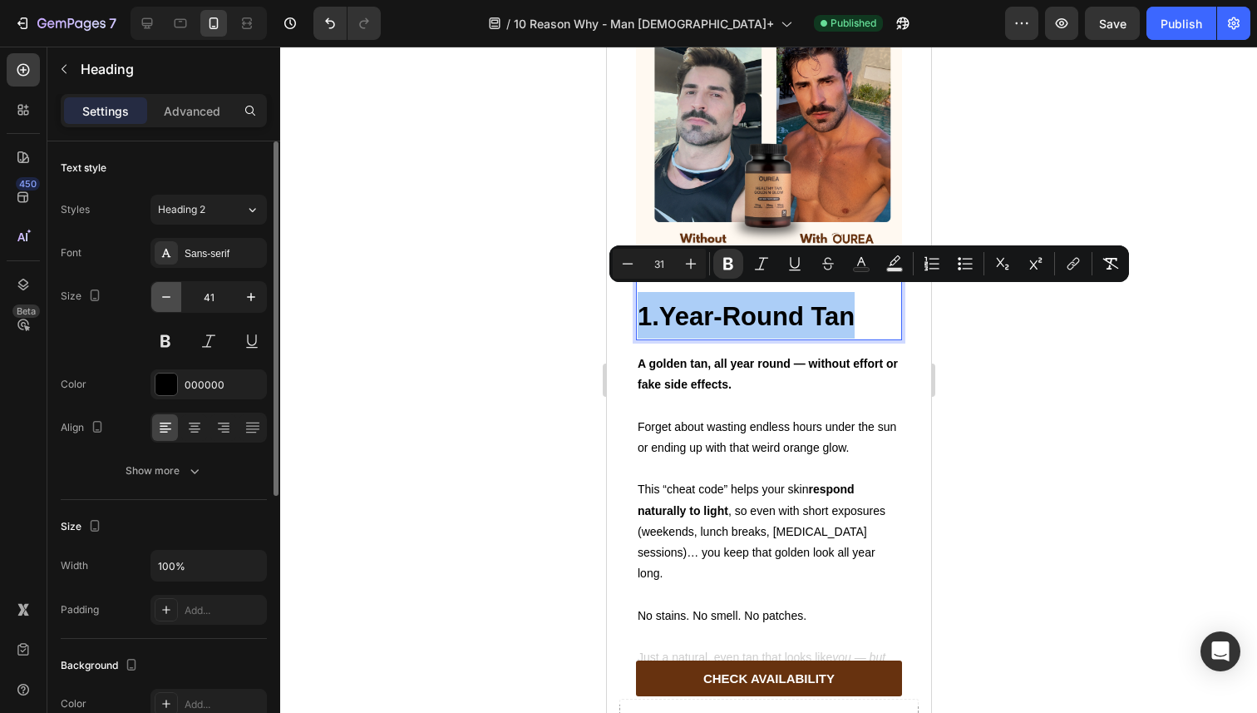
click at [165, 294] on icon "button" at bounding box center [166, 297] width 17 height 17
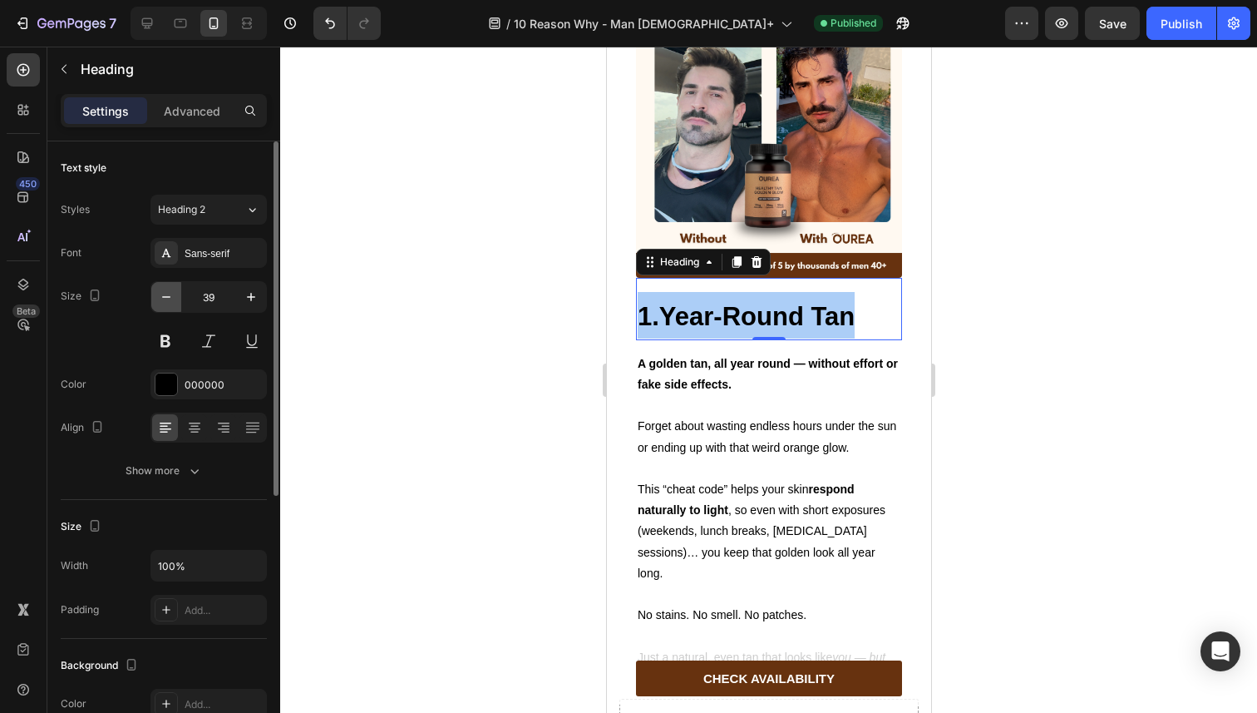
click at [165, 294] on icon "button" at bounding box center [166, 297] width 17 height 17
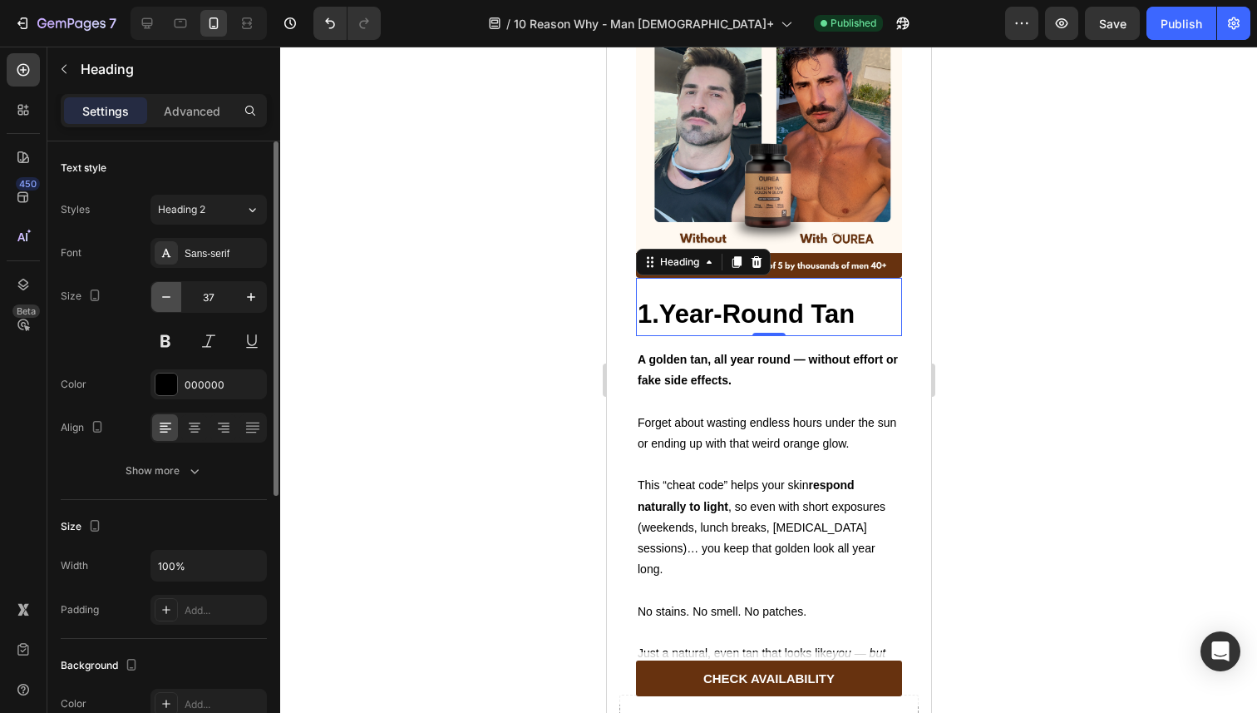
click at [165, 294] on icon "button" at bounding box center [166, 297] width 17 height 17
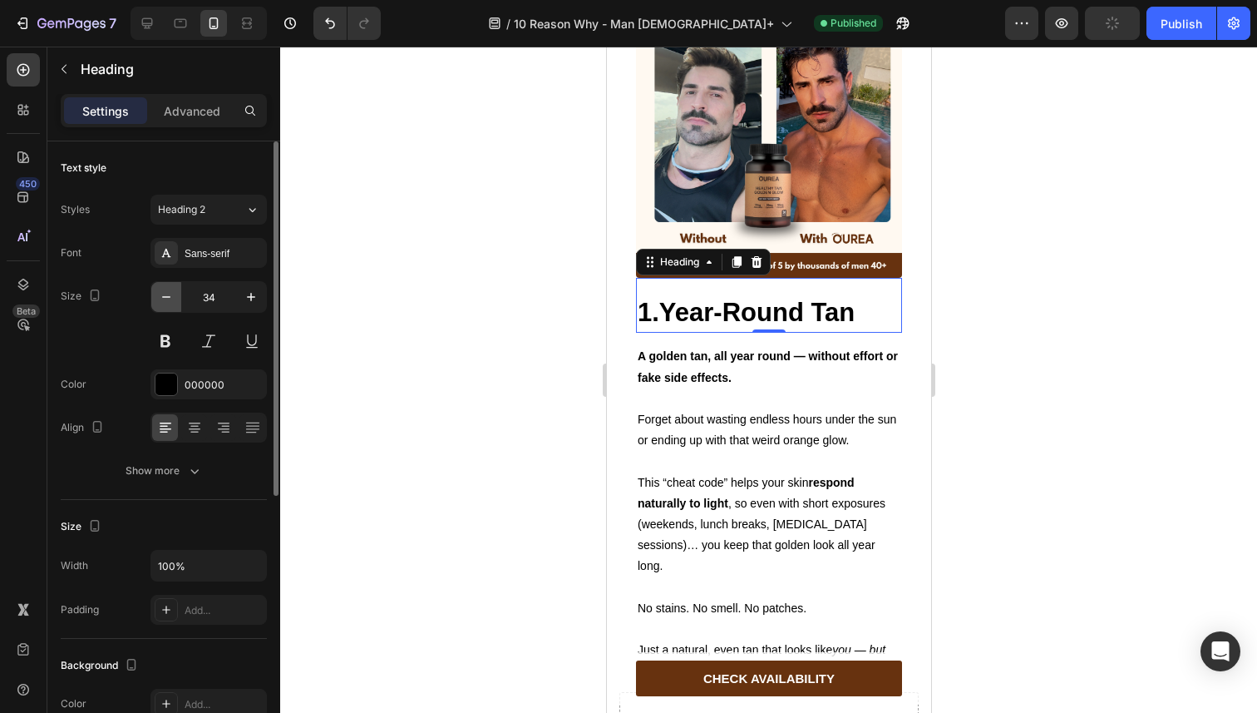
click at [165, 294] on icon "button" at bounding box center [166, 297] width 17 height 17
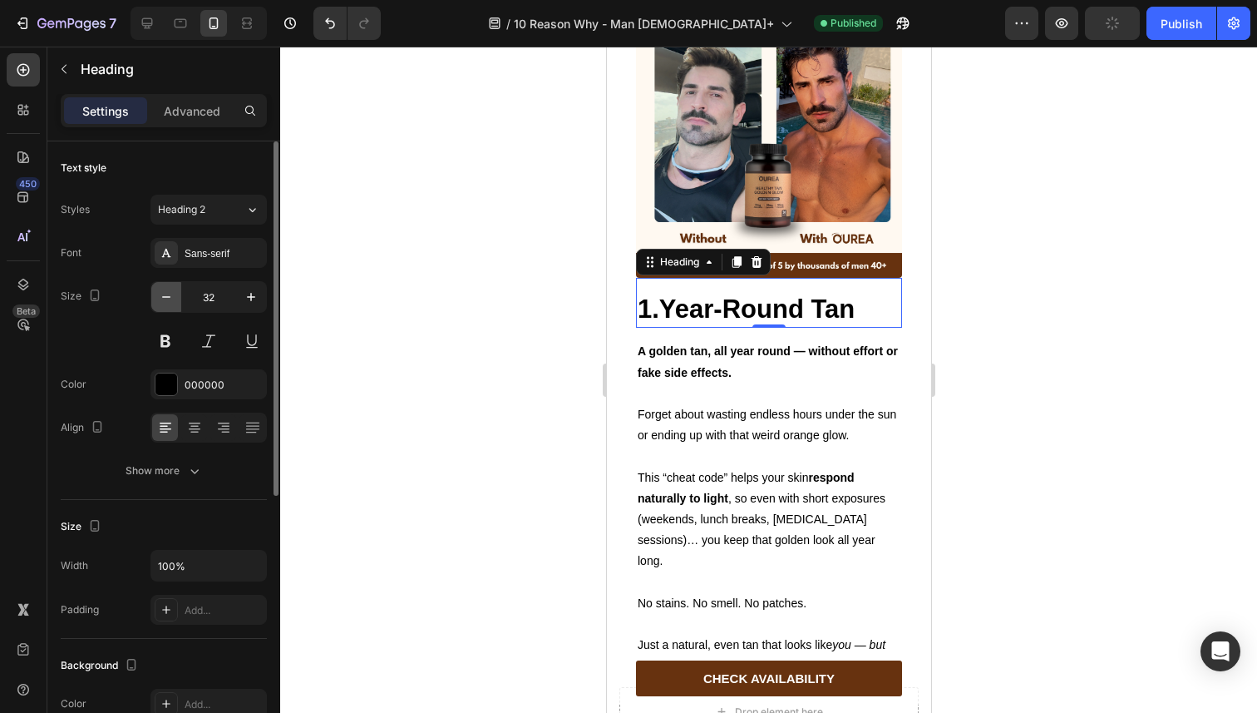
click at [165, 294] on icon "button" at bounding box center [166, 297] width 17 height 17
type input "31"
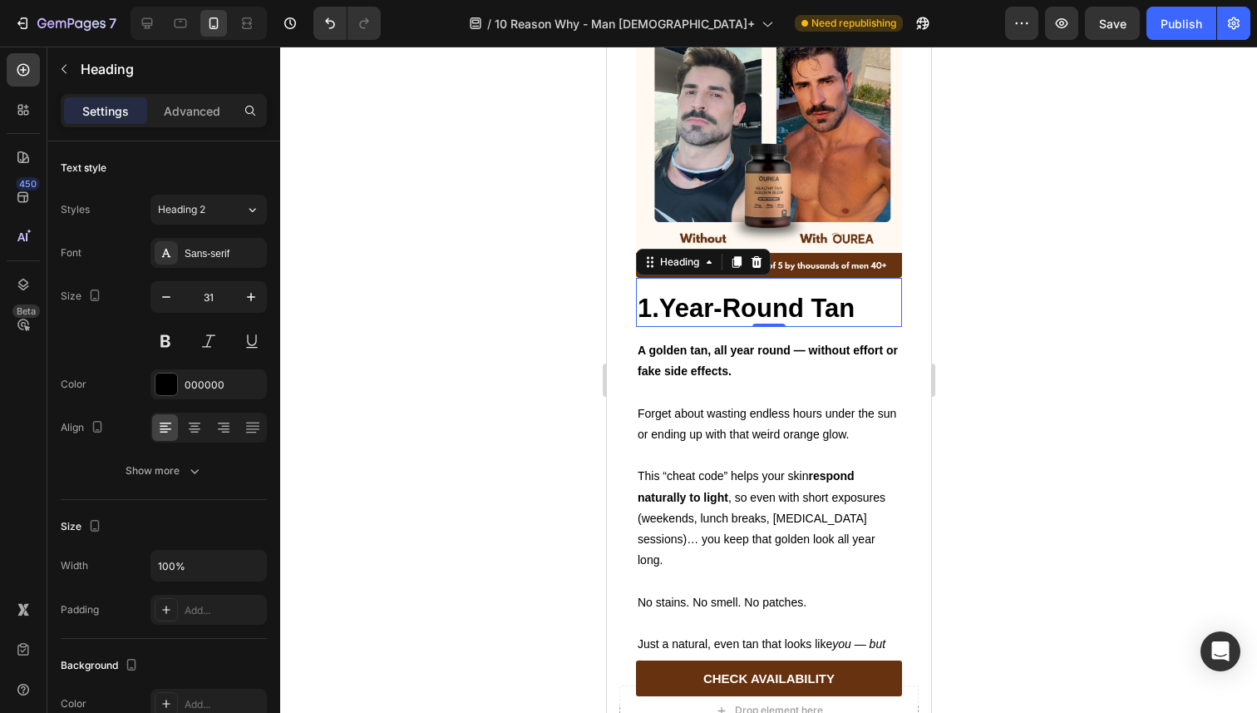
click at [469, 347] on div at bounding box center [768, 380] width 977 height 666
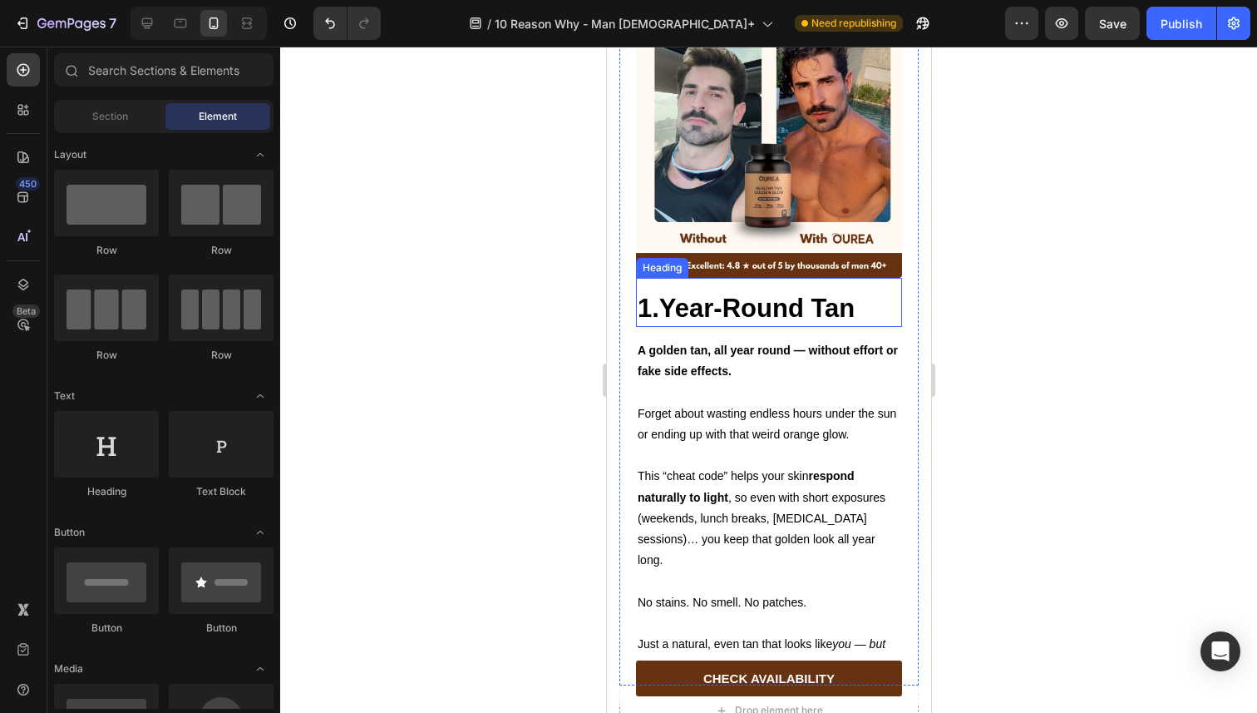
click at [723, 299] on strong "1.Year-Round Tan" at bounding box center [745, 308] width 217 height 29
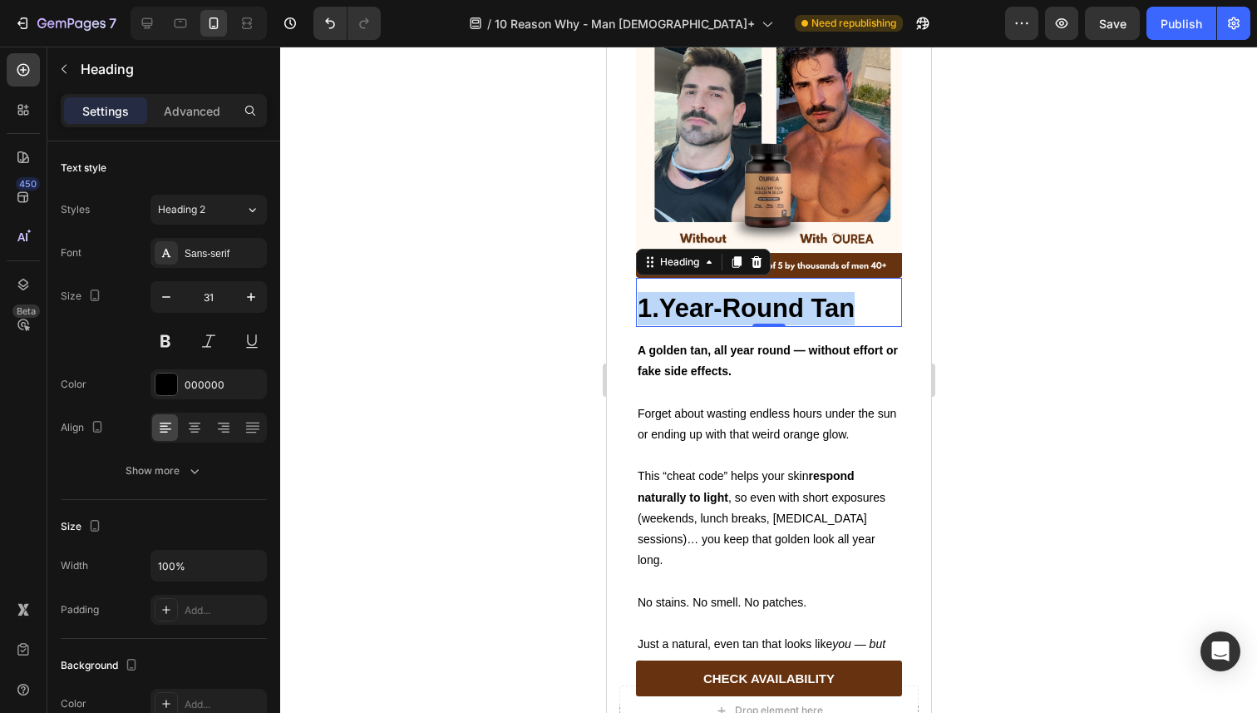
click at [723, 299] on strong "1.Year-Round Tan" at bounding box center [745, 308] width 217 height 29
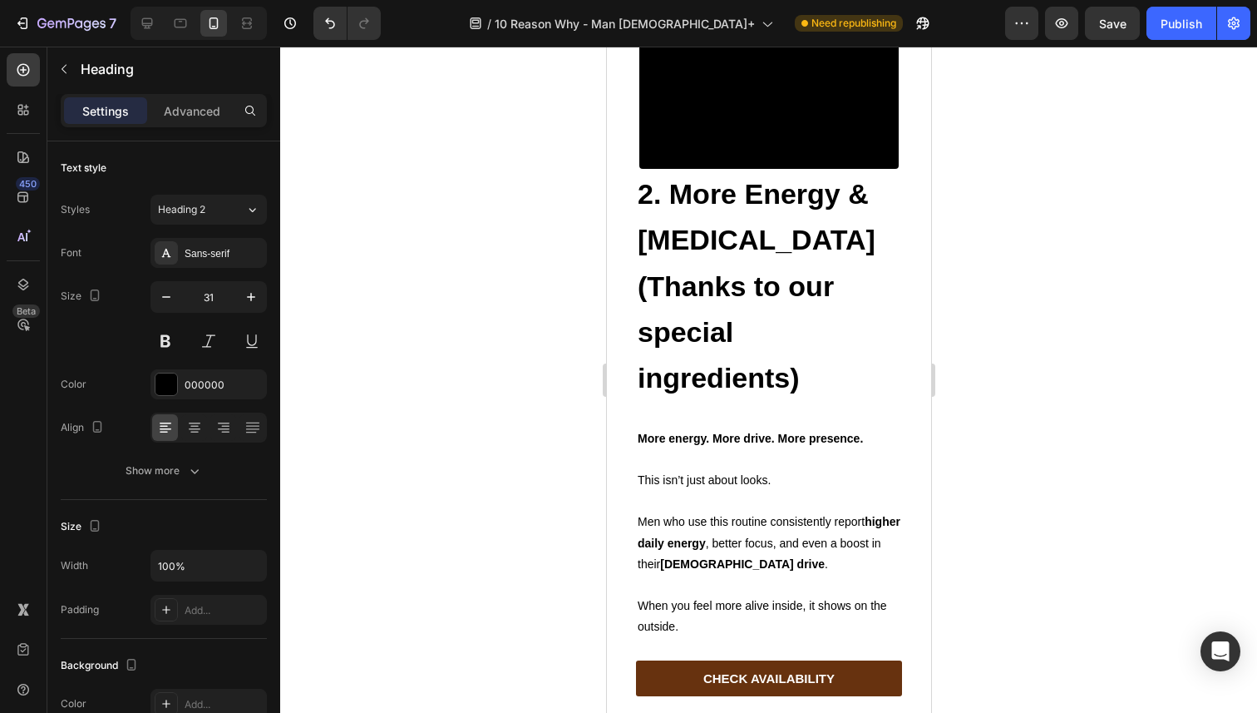
scroll to position [1705, 0]
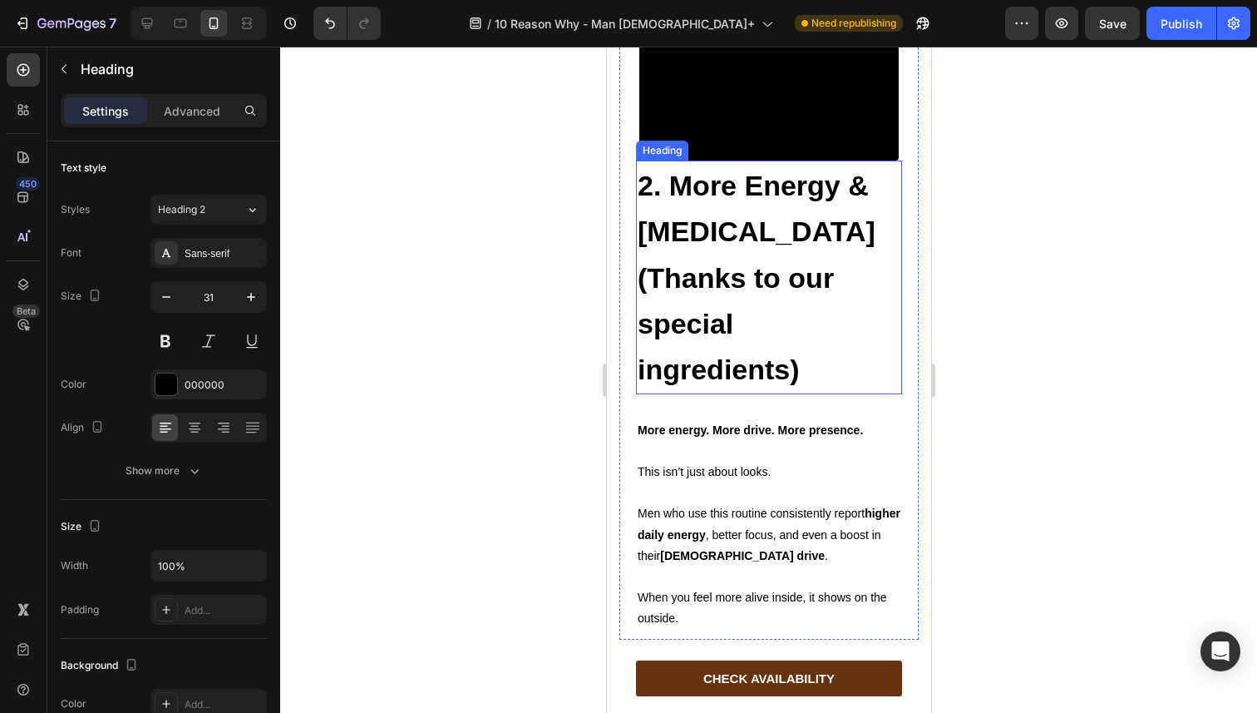
click at [728, 368] on h2 "2. More Energy & [MEDICAL_DATA] (Thanks to our special ingredients)" at bounding box center [768, 276] width 266 height 233
click at [728, 368] on p "2. More Energy & [MEDICAL_DATA] (Thanks to our special ingredients)" at bounding box center [768, 276] width 263 height 229
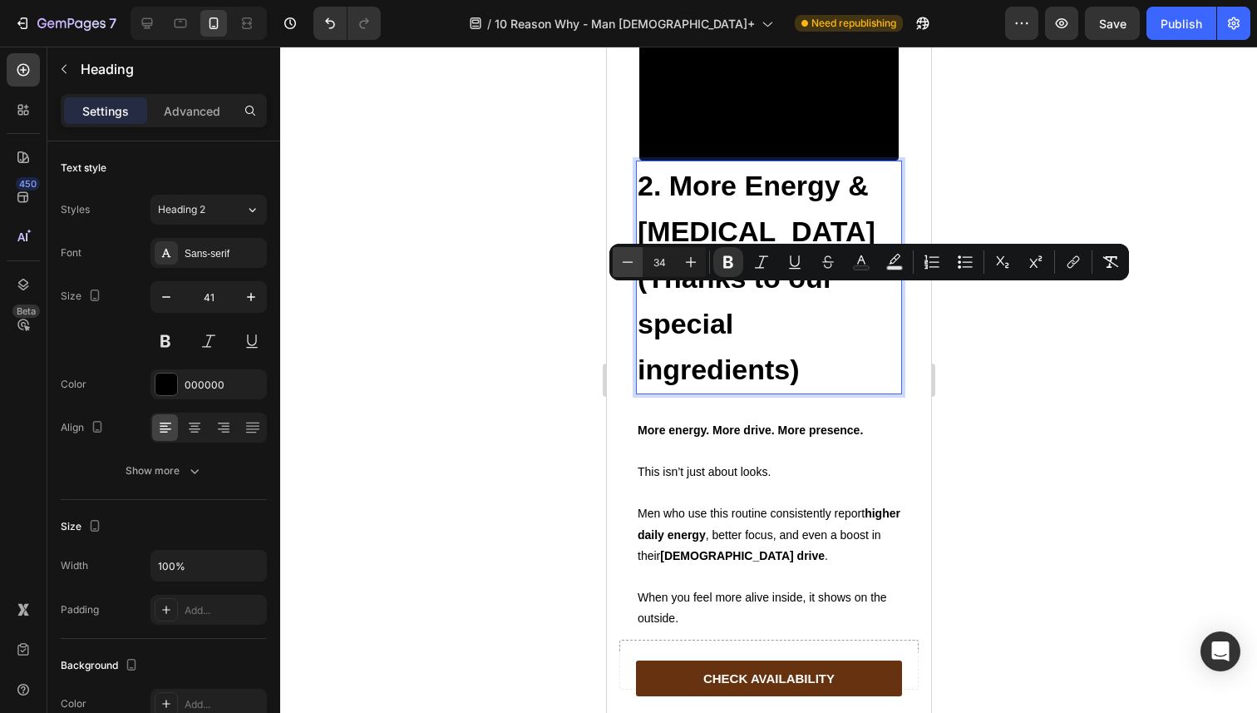
click at [622, 264] on icon "Editor contextual toolbar" at bounding box center [627, 262] width 17 height 17
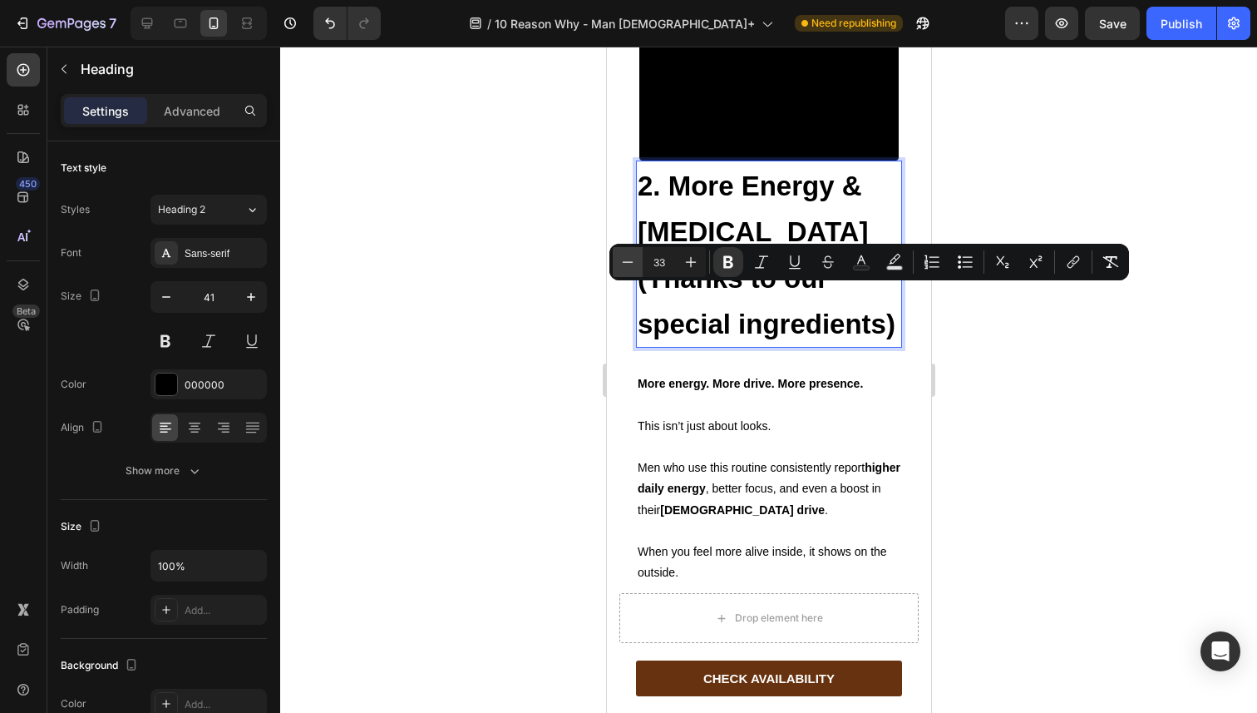
click at [622, 264] on icon "Editor contextual toolbar" at bounding box center [627, 262] width 17 height 17
type input "31"
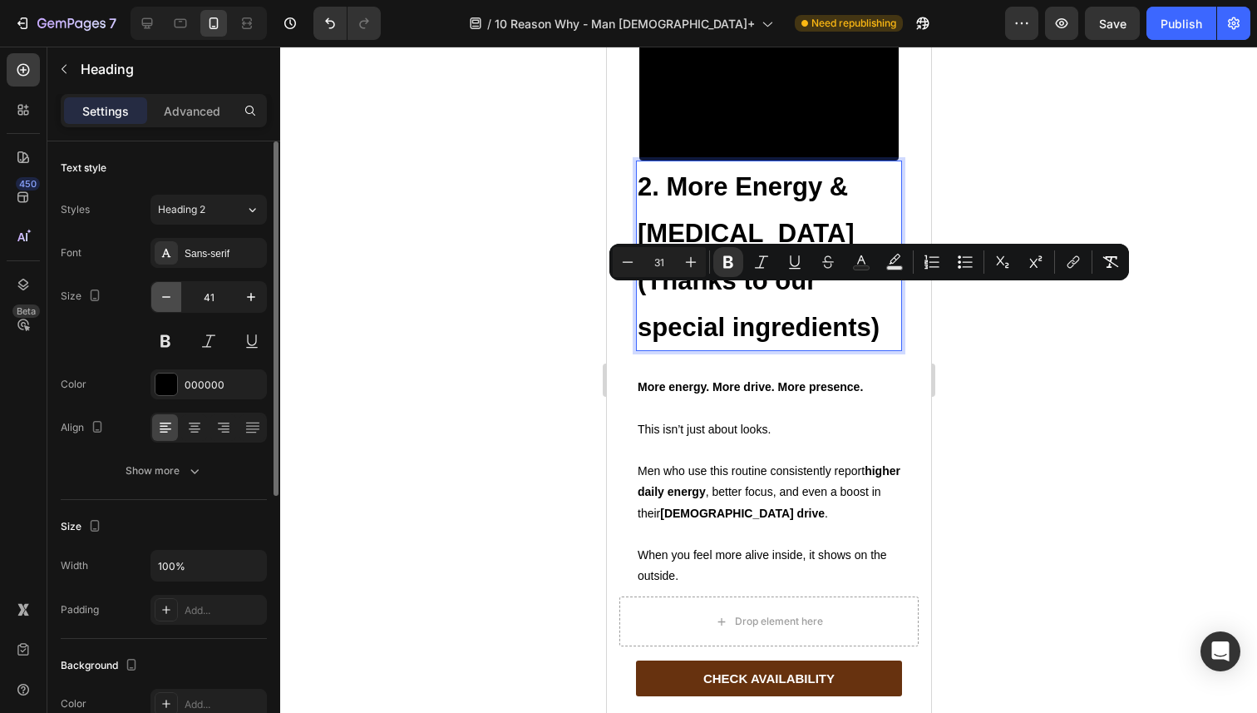
click at [165, 299] on icon "button" at bounding box center [166, 297] width 17 height 17
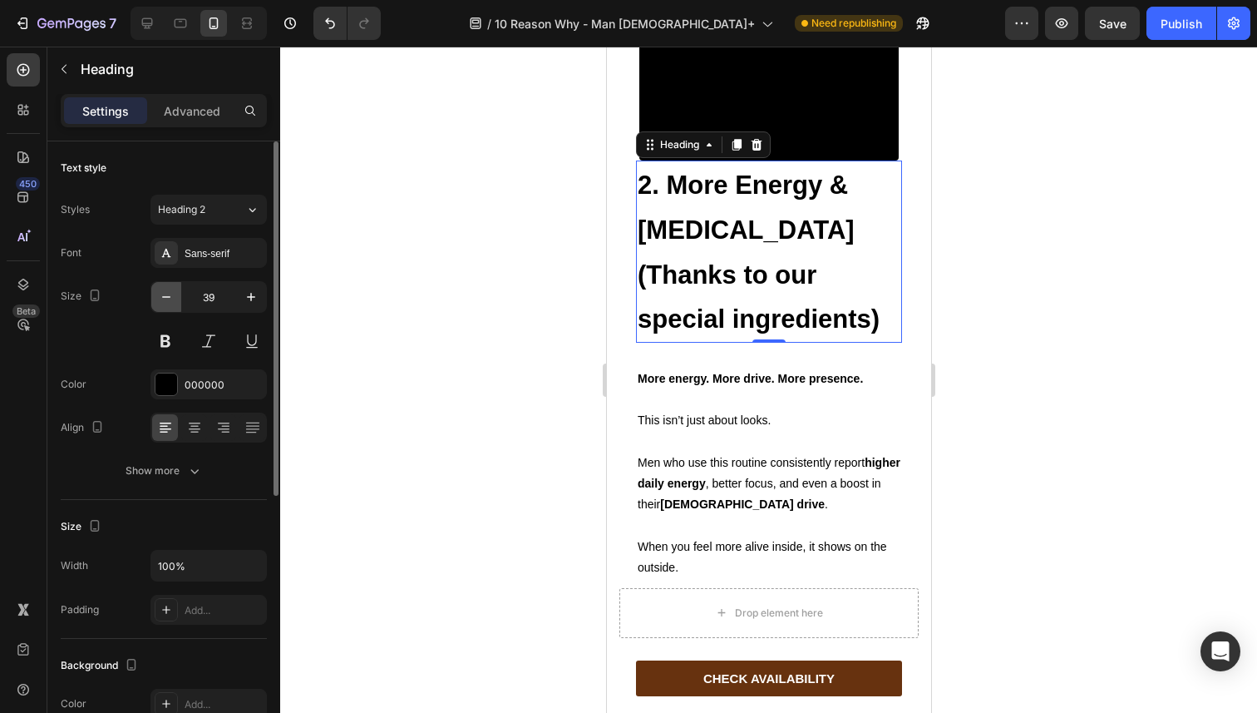
click at [165, 299] on icon "button" at bounding box center [166, 297] width 17 height 17
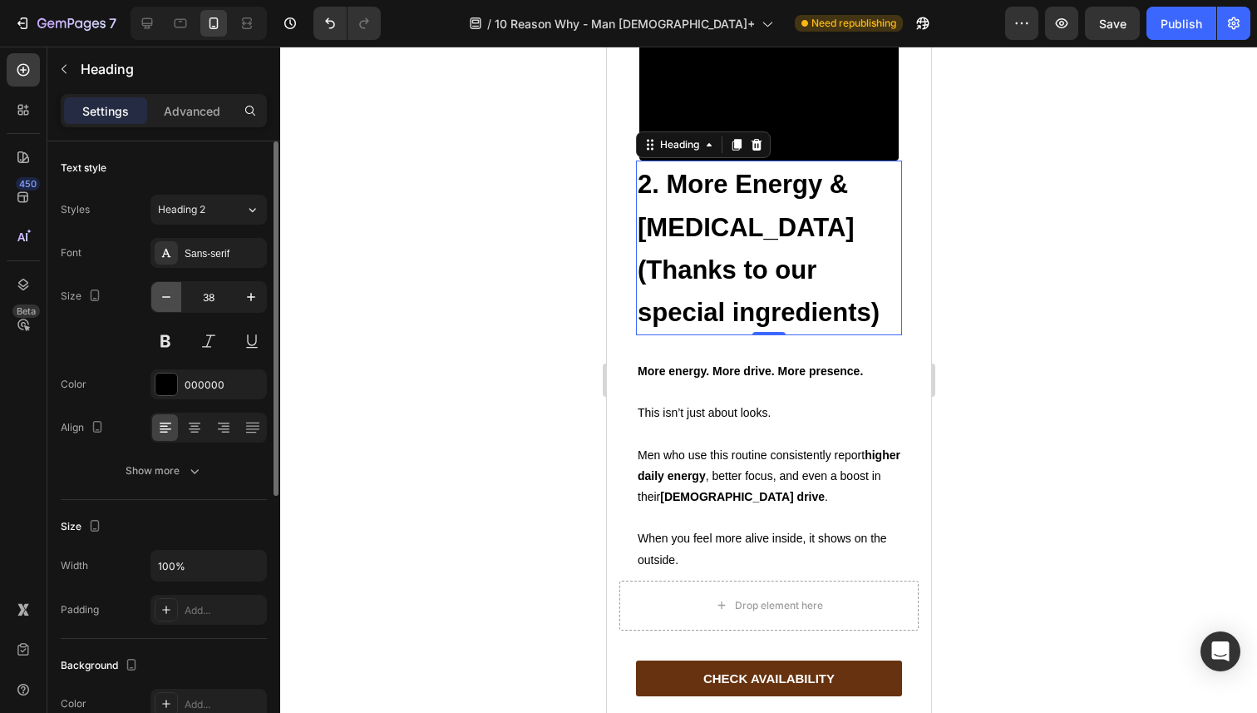
click at [165, 299] on icon "button" at bounding box center [166, 297] width 17 height 17
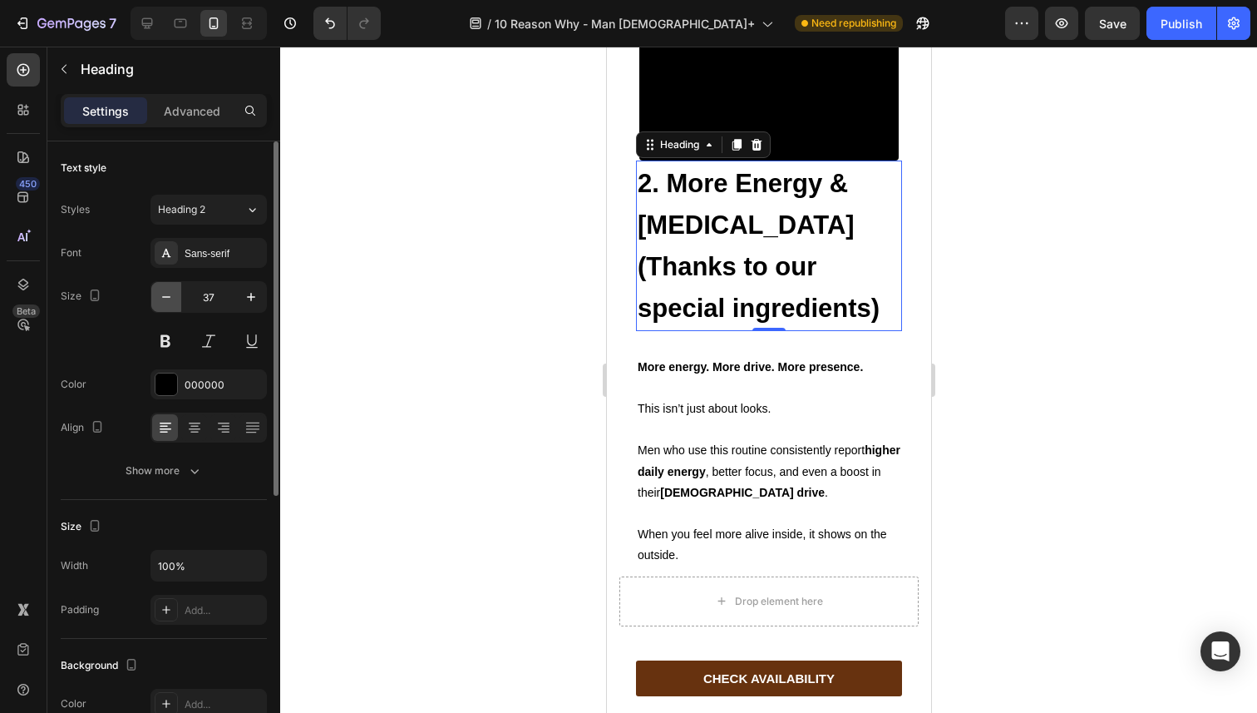
click at [165, 299] on icon "button" at bounding box center [166, 297] width 17 height 17
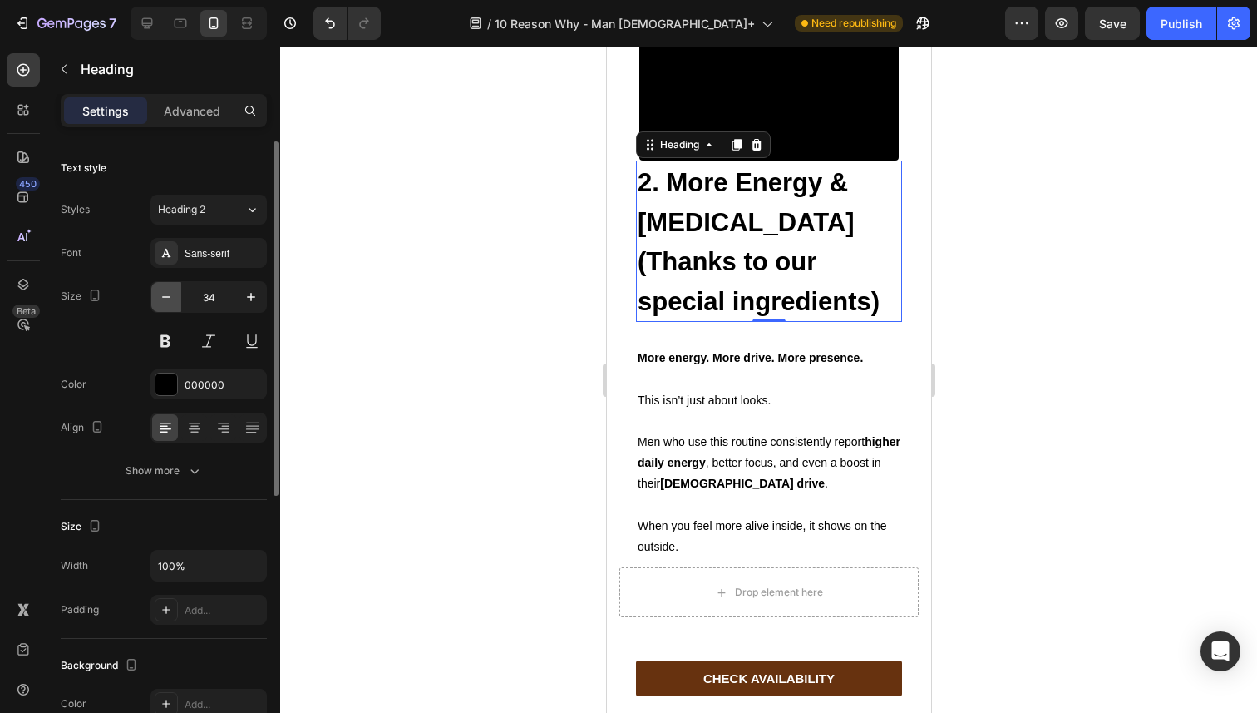
click at [165, 299] on icon "button" at bounding box center [166, 297] width 17 height 17
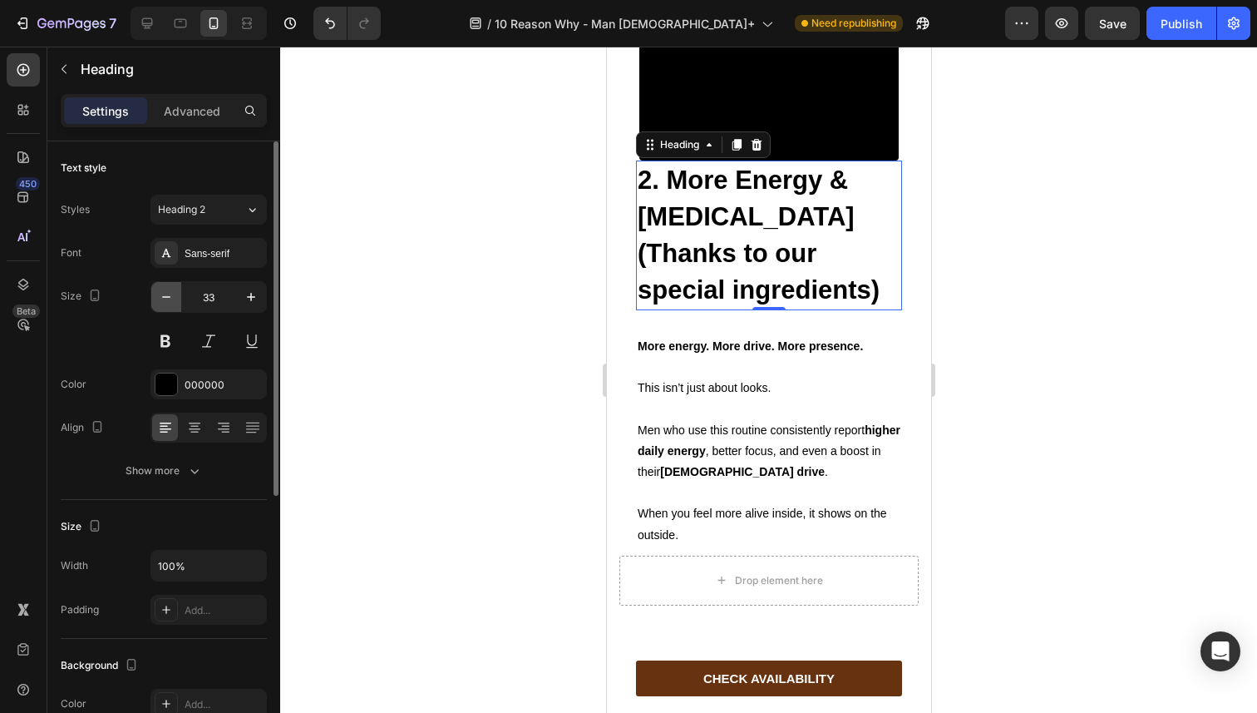
click at [165, 299] on icon "button" at bounding box center [166, 297] width 17 height 17
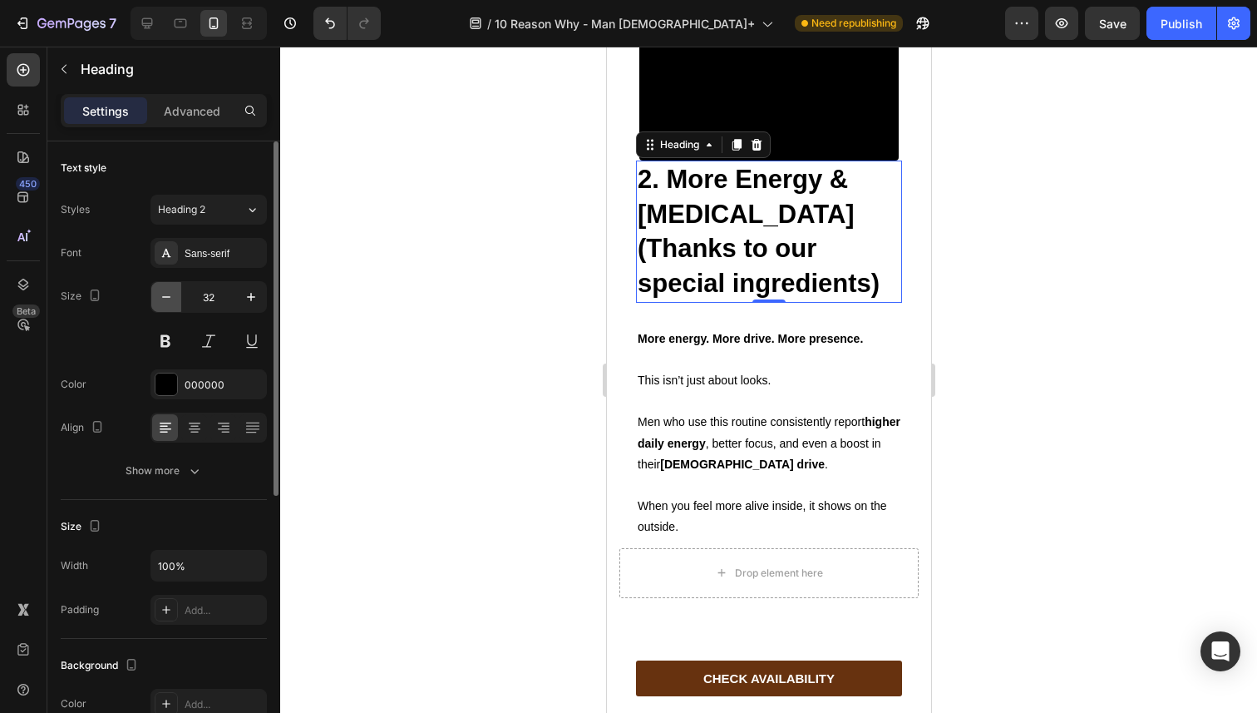
click at [165, 299] on icon "button" at bounding box center [166, 297] width 17 height 17
type input "31"
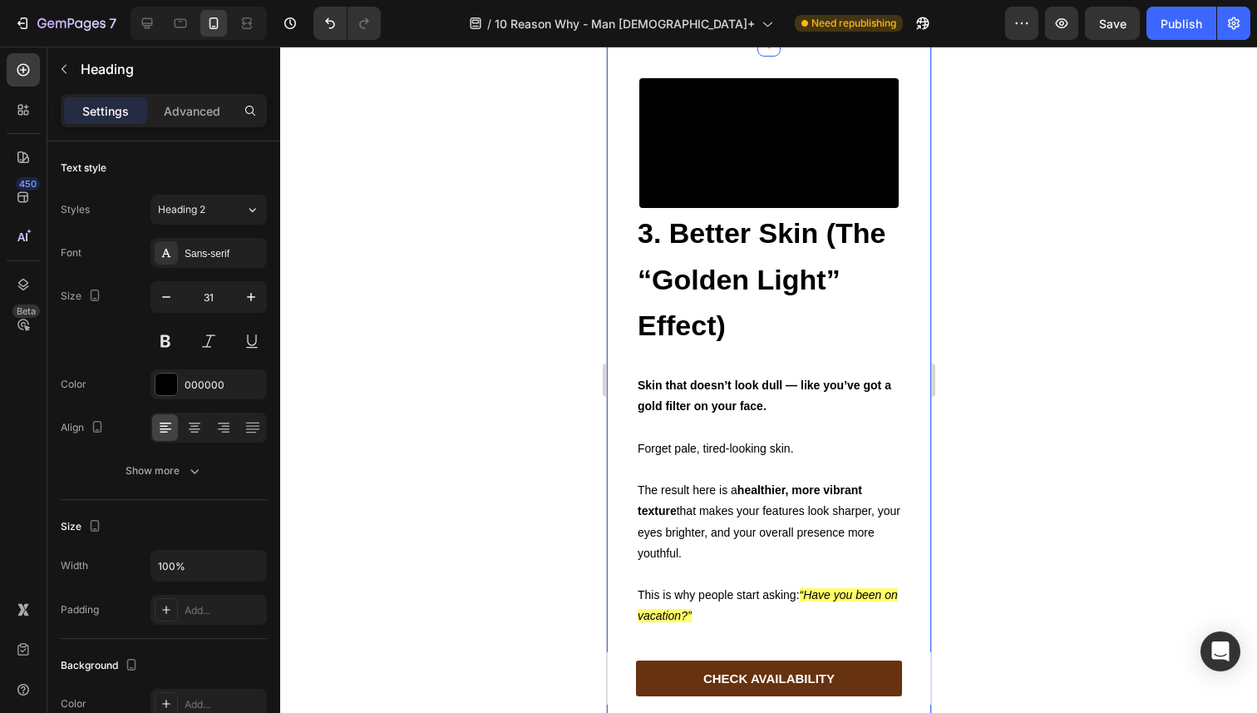
scroll to position [2492, 0]
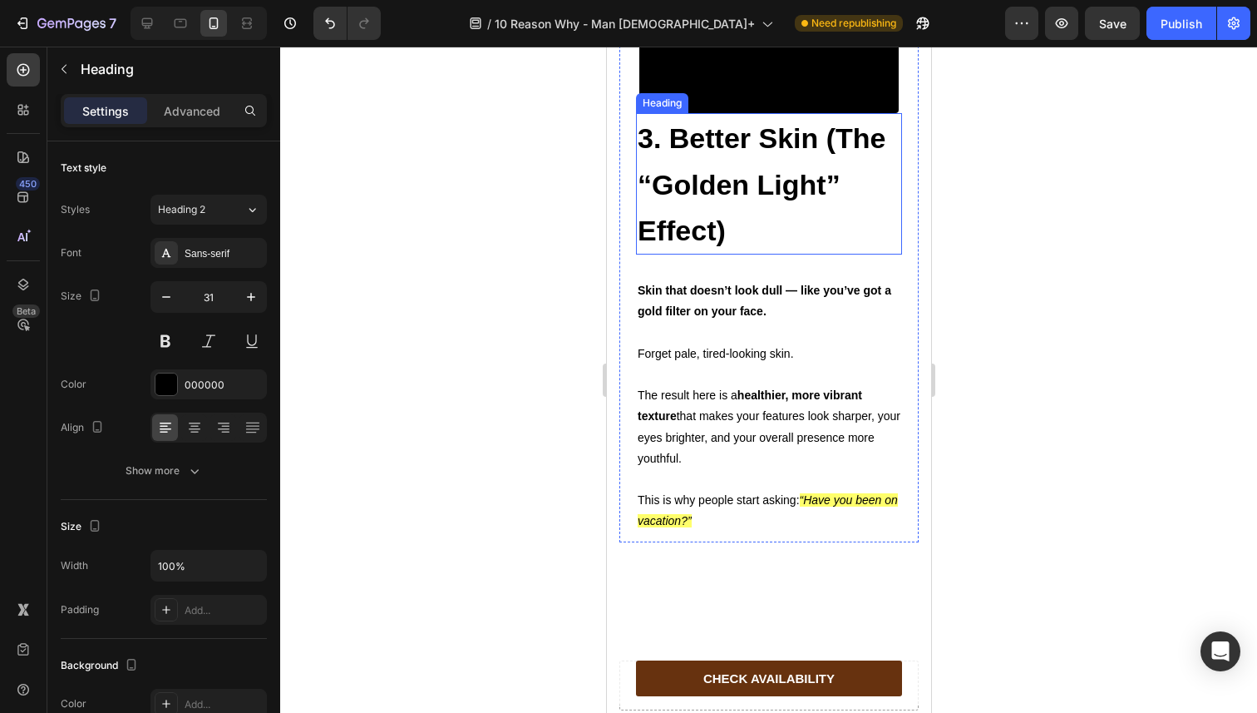
click at [664, 246] on strong "3. Better Skin (The “Golden Light” Effect)" at bounding box center [761, 184] width 249 height 124
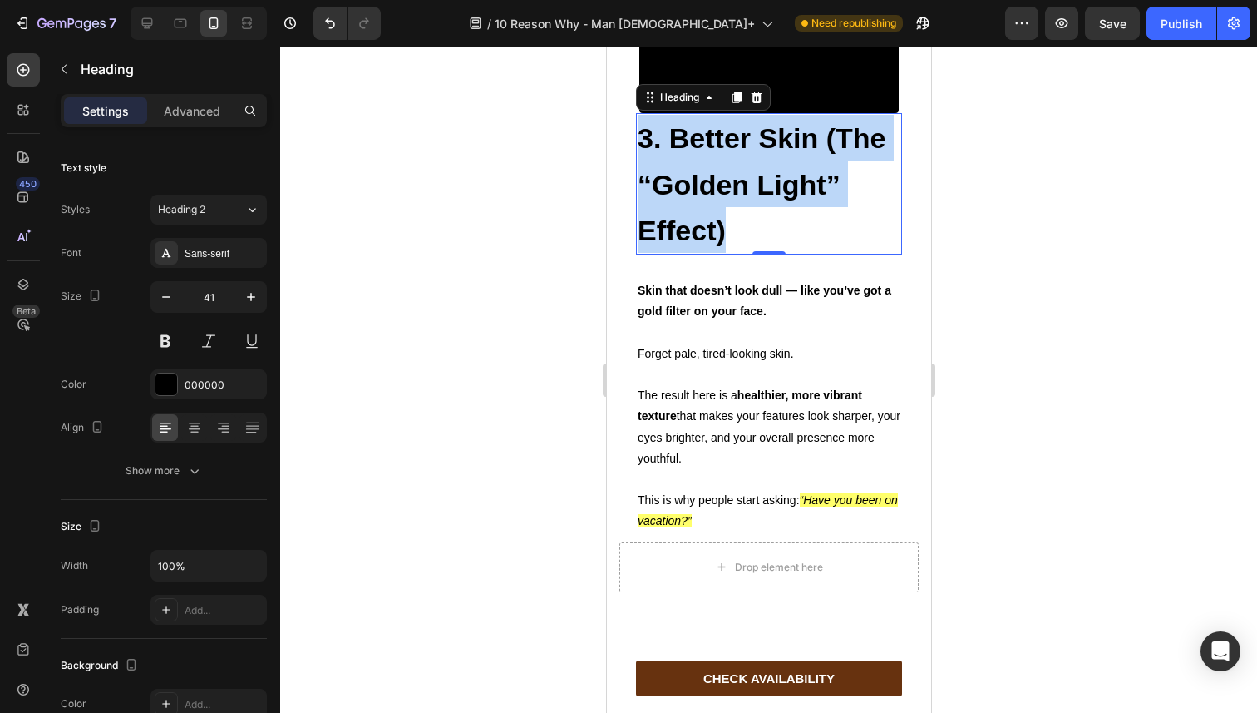
click at [664, 246] on strong "3. Better Skin (The “Golden Light” Effect)" at bounding box center [761, 184] width 249 height 124
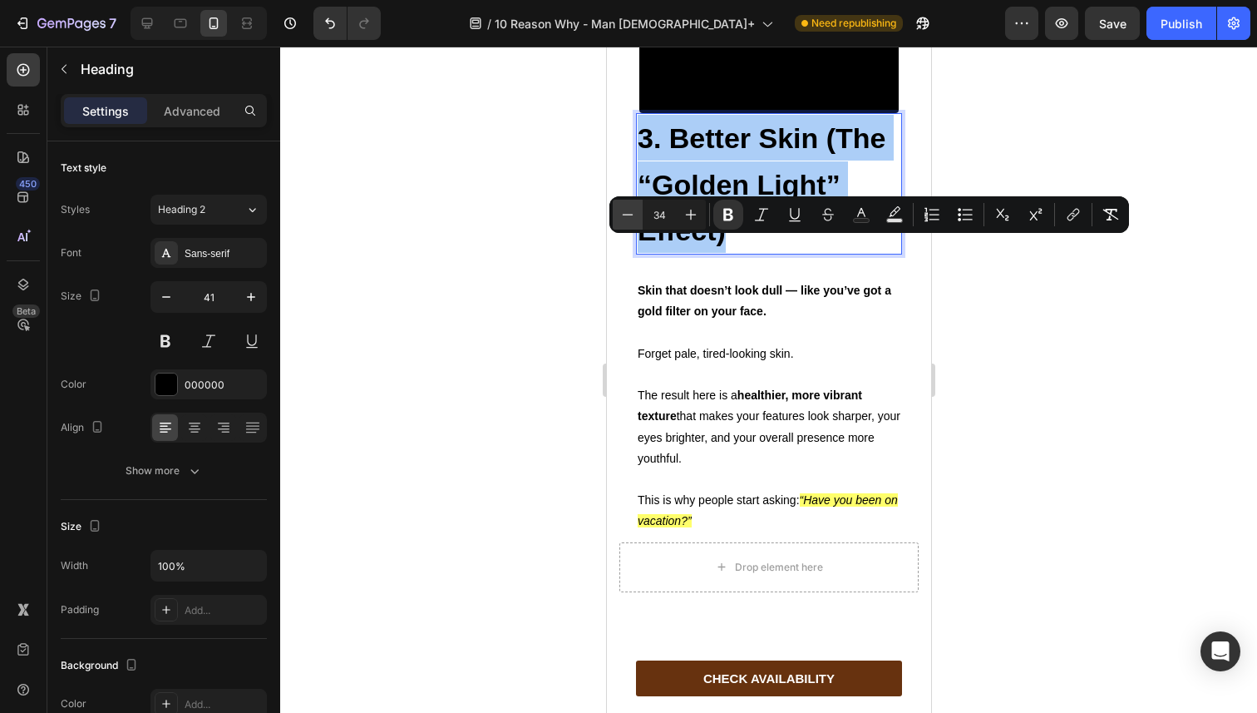
click at [631, 215] on icon "Editor contextual toolbar" at bounding box center [628, 214] width 11 height 1
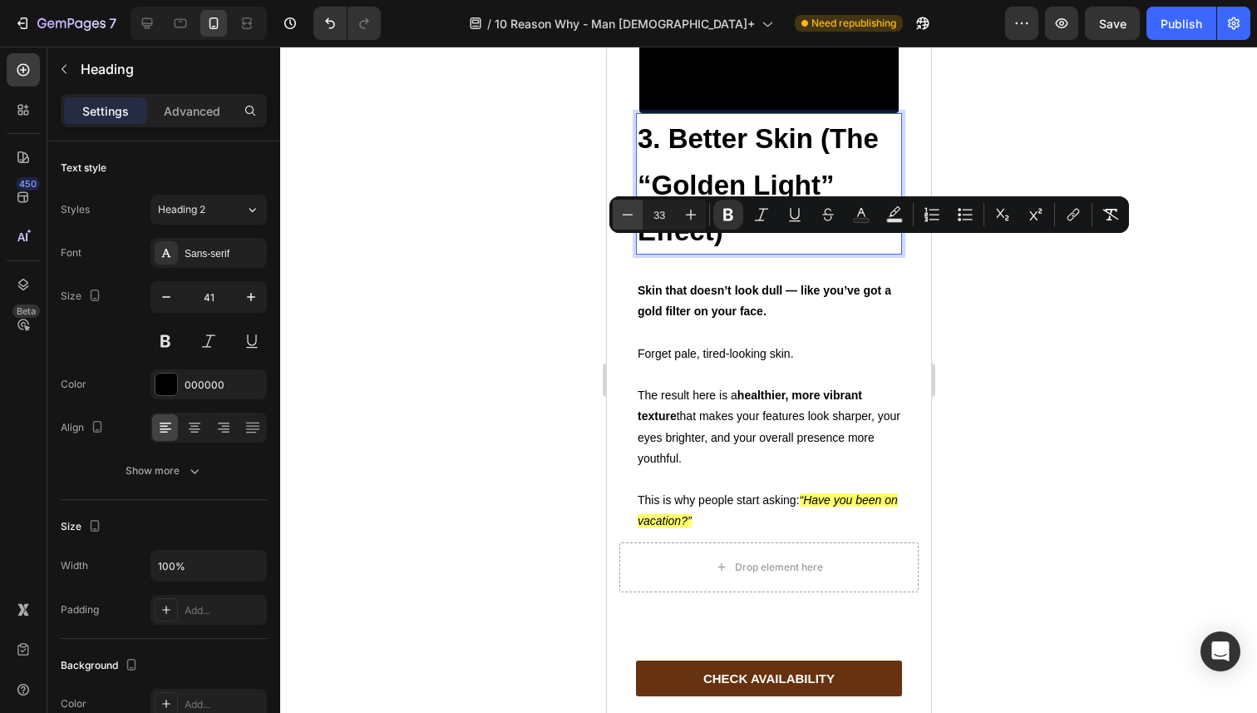
click at [631, 215] on icon "Editor contextual toolbar" at bounding box center [628, 214] width 11 height 1
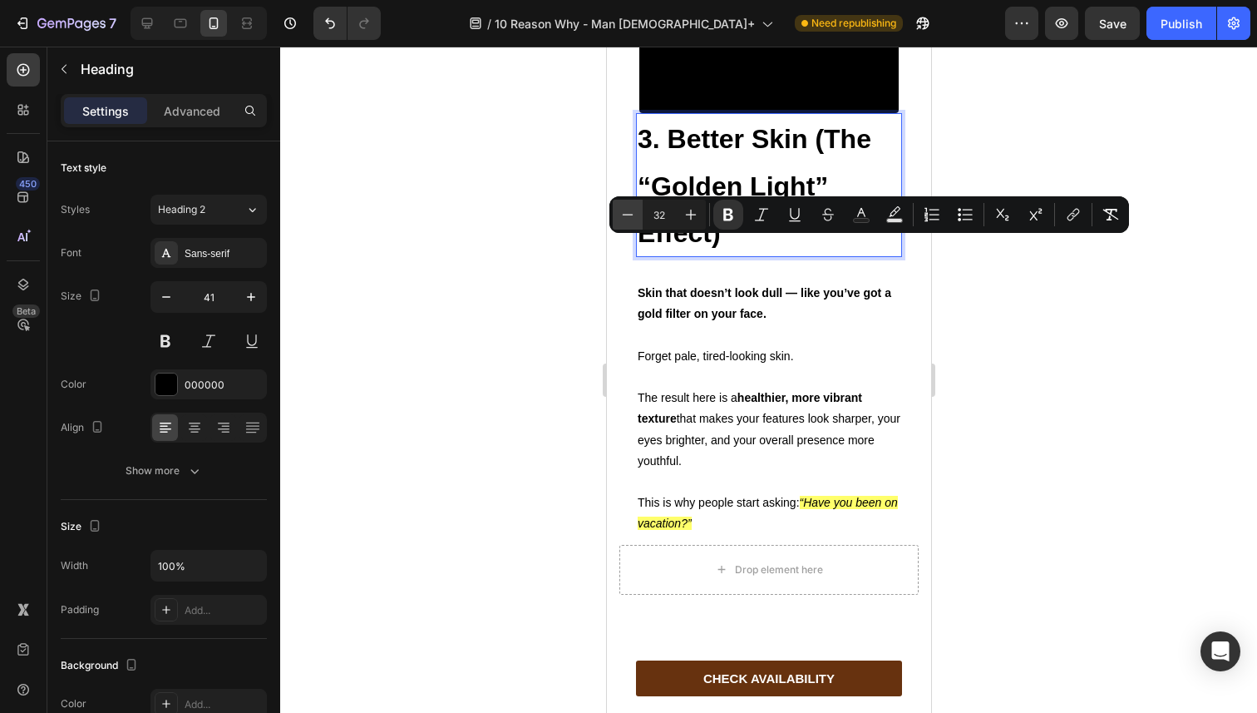
type input "31"
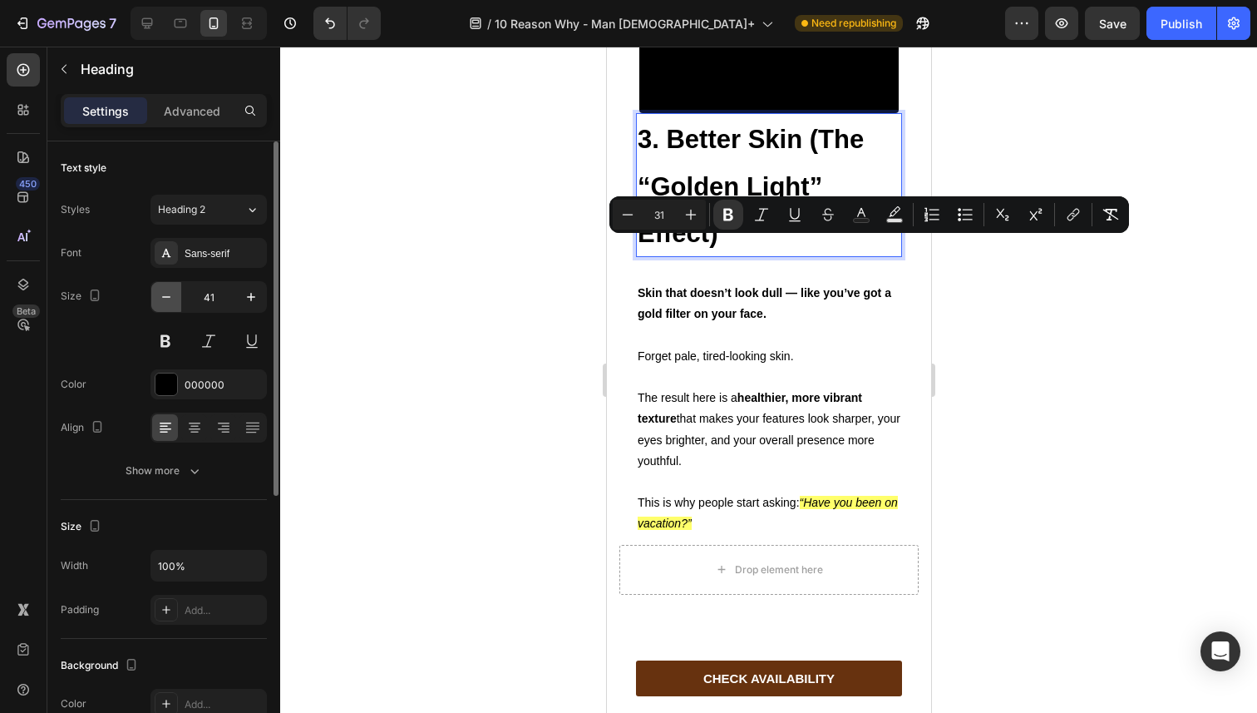
click at [165, 297] on icon "button" at bounding box center [166, 297] width 8 height 2
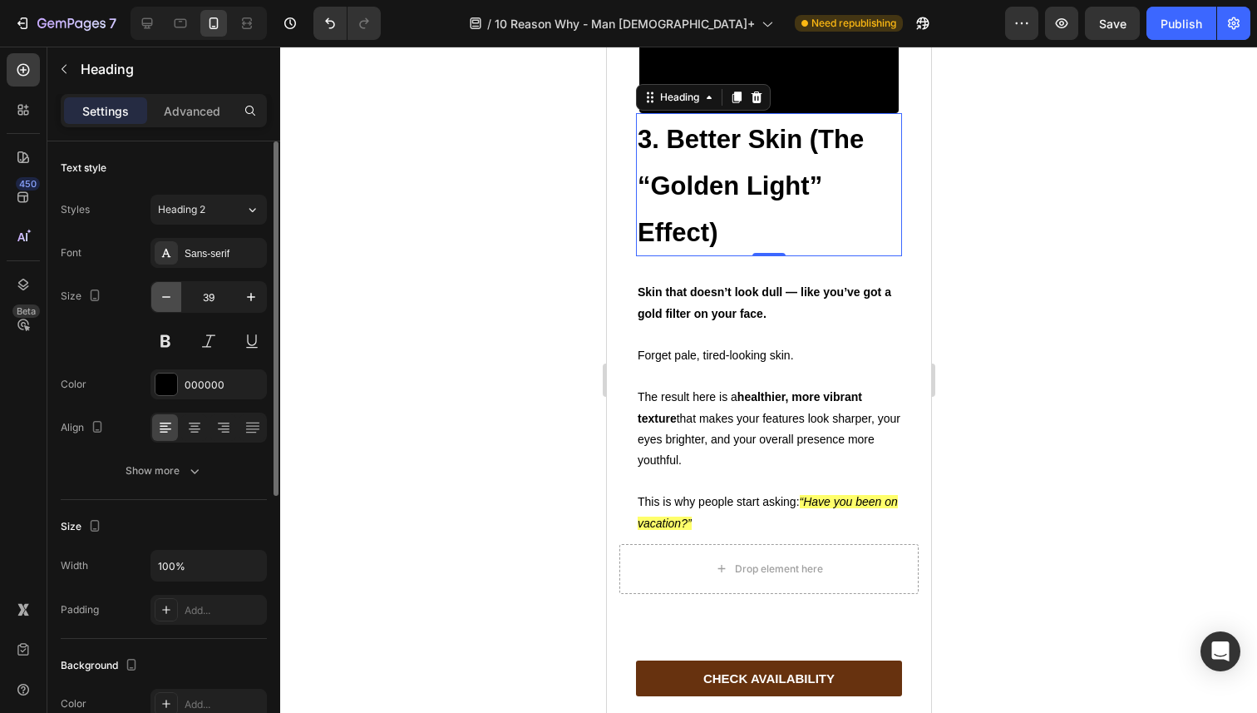
click at [165, 297] on icon "button" at bounding box center [166, 297] width 8 height 2
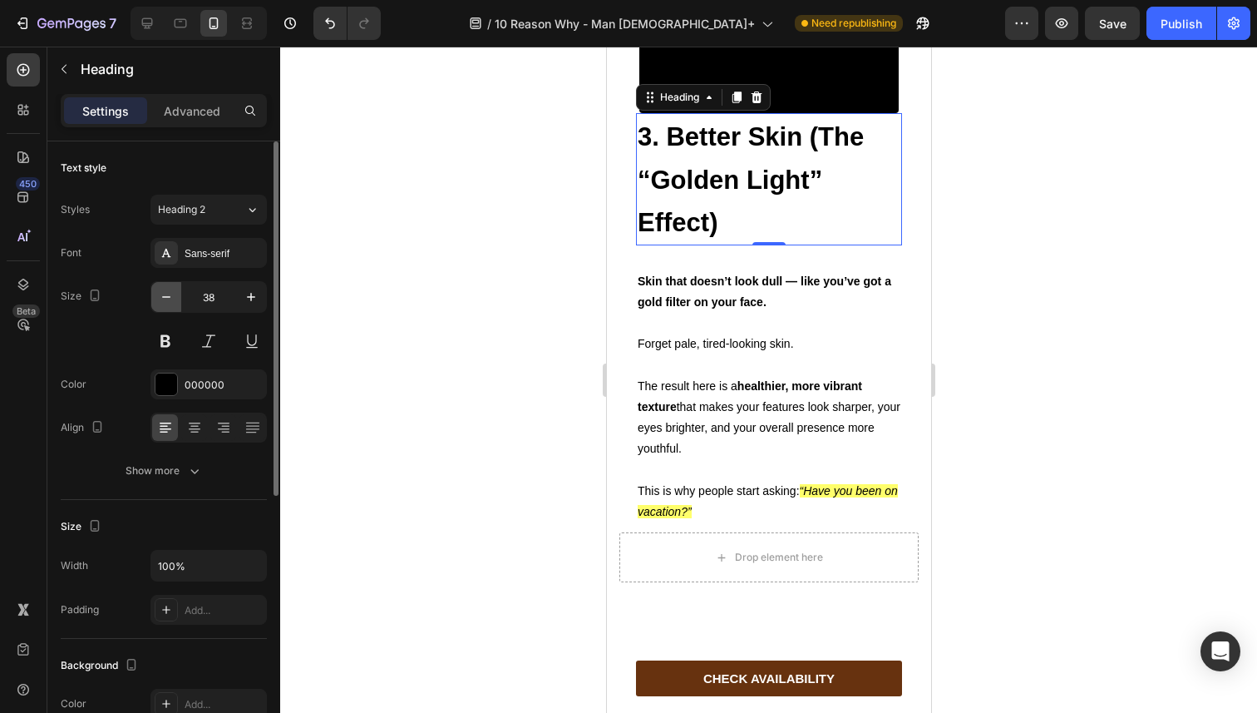
click at [165, 297] on icon "button" at bounding box center [166, 297] width 8 height 2
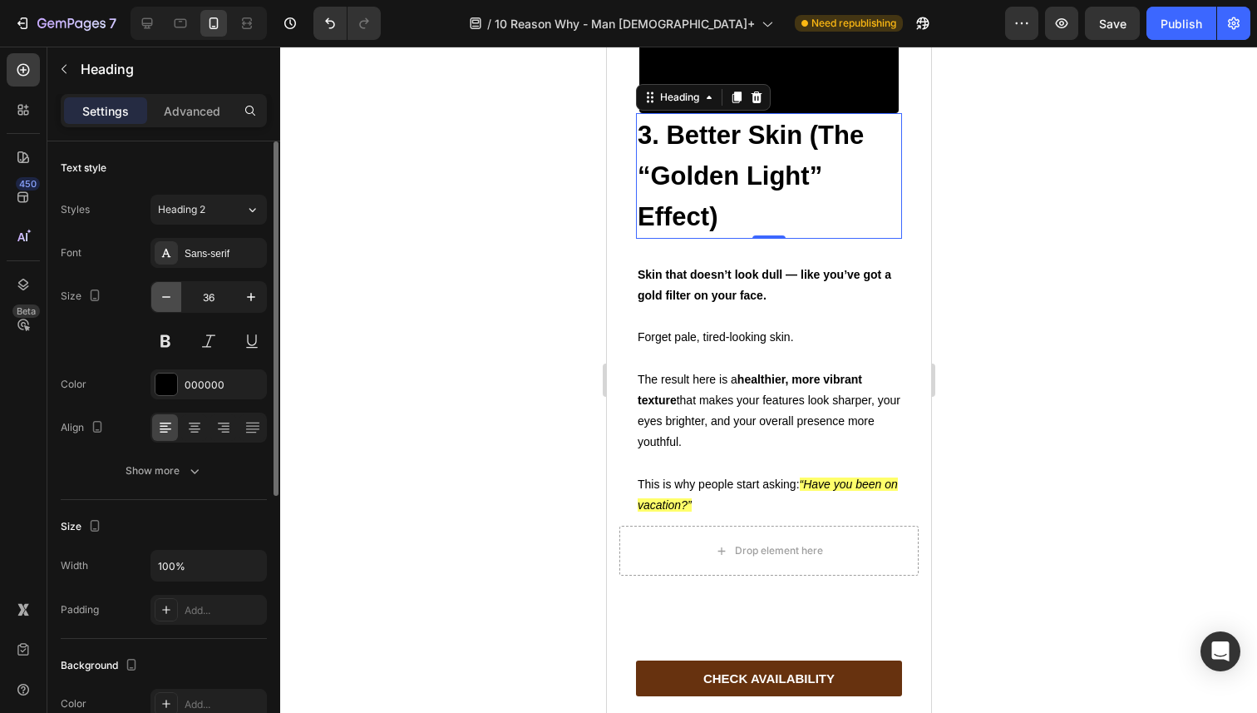
click at [165, 297] on icon "button" at bounding box center [166, 297] width 8 height 2
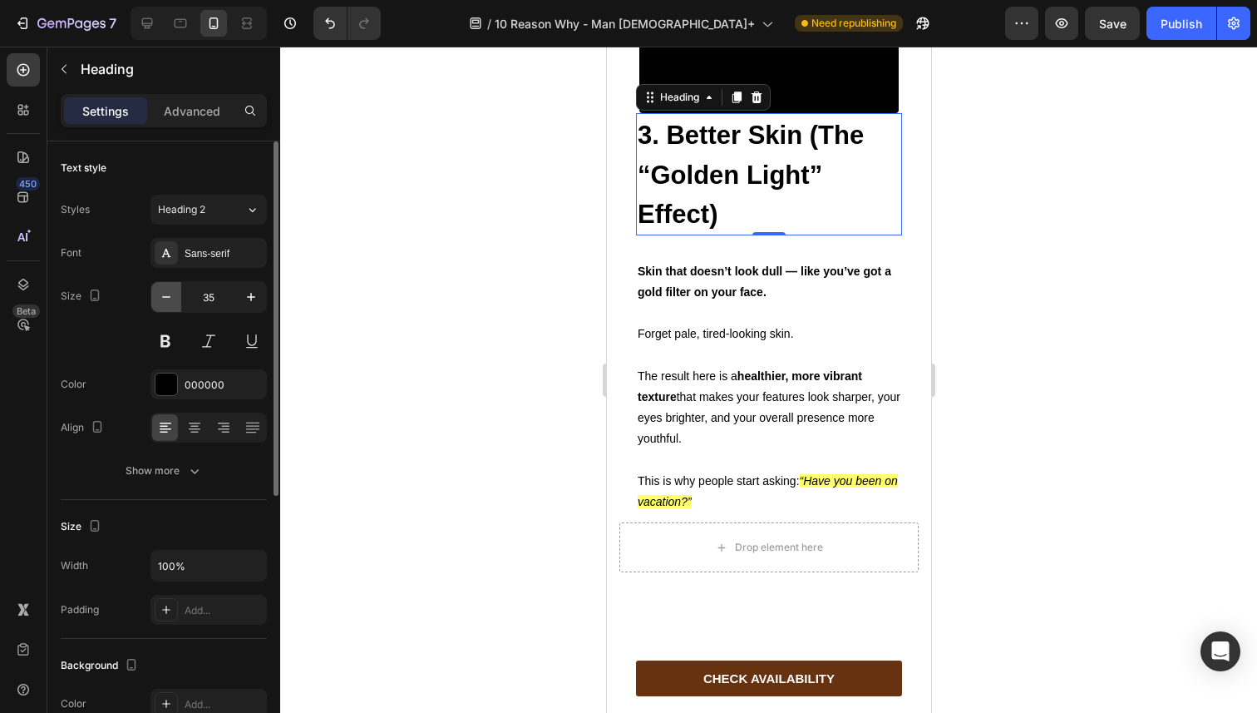
click at [165, 297] on icon "button" at bounding box center [166, 297] width 8 height 2
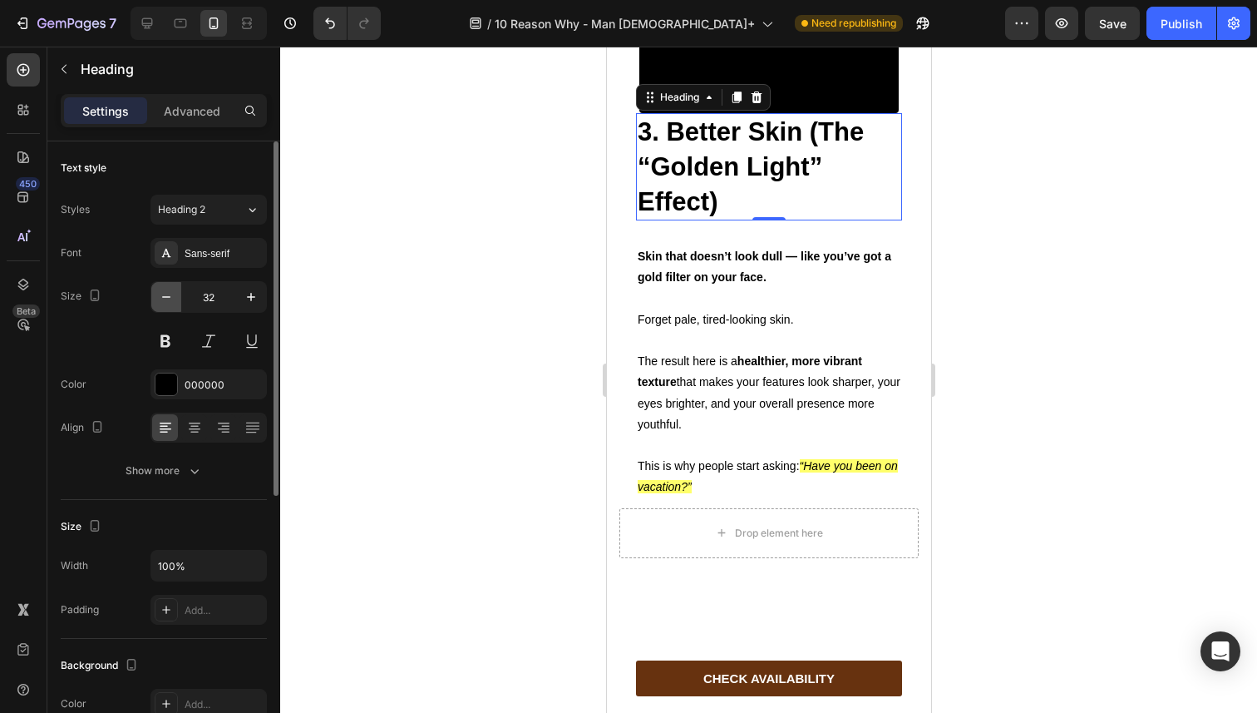
click at [165, 297] on icon "button" at bounding box center [166, 297] width 8 height 2
type input "31"
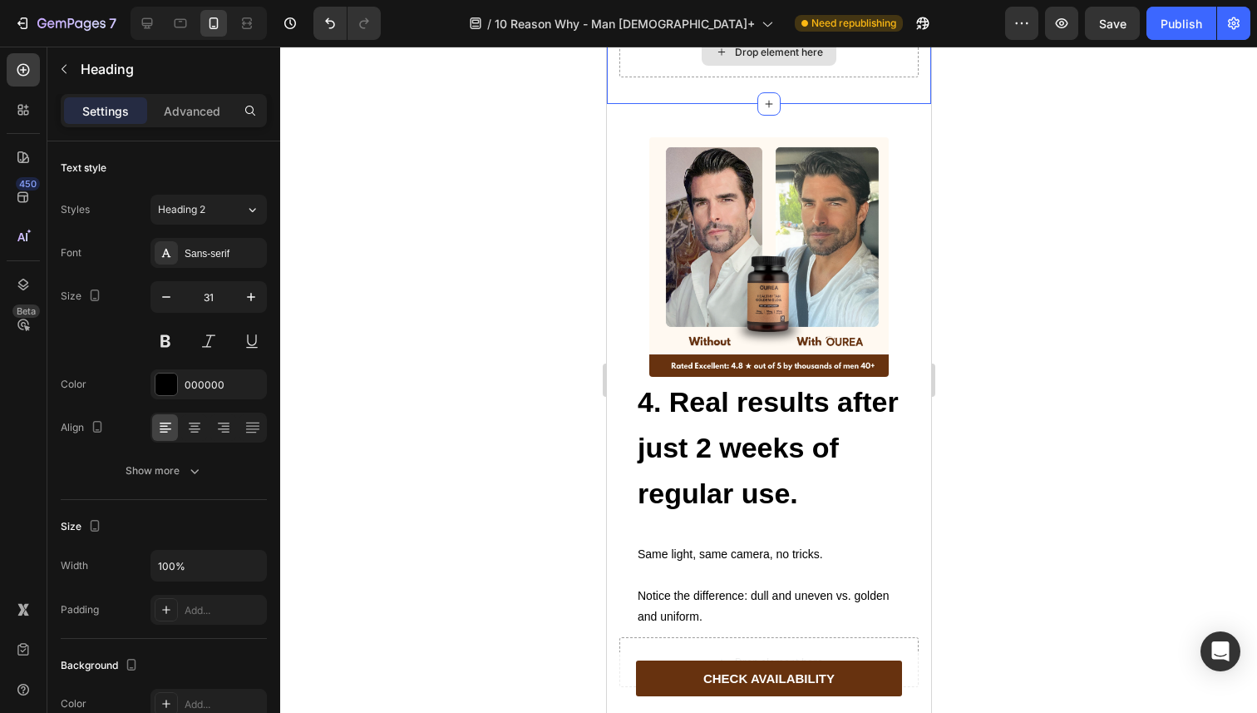
scroll to position [2970, 0]
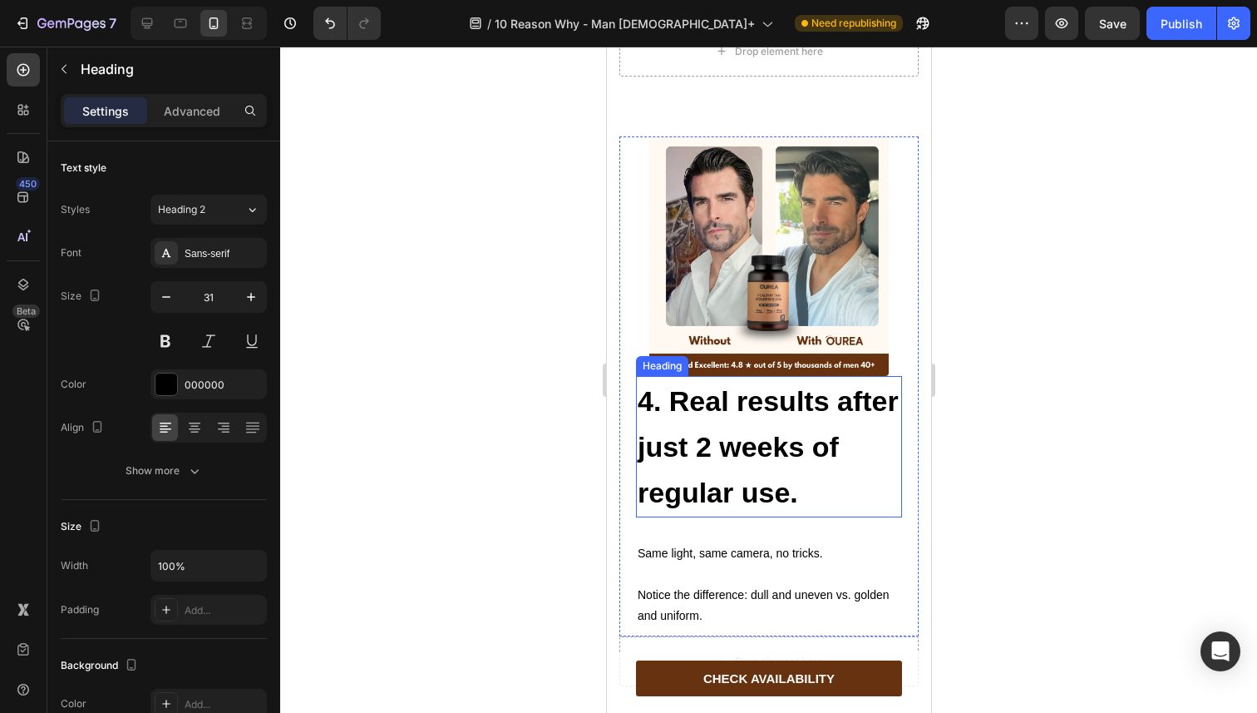
click at [695, 509] on strong "4. Real results after just 2 weeks of regular use." at bounding box center [767, 447] width 261 height 124
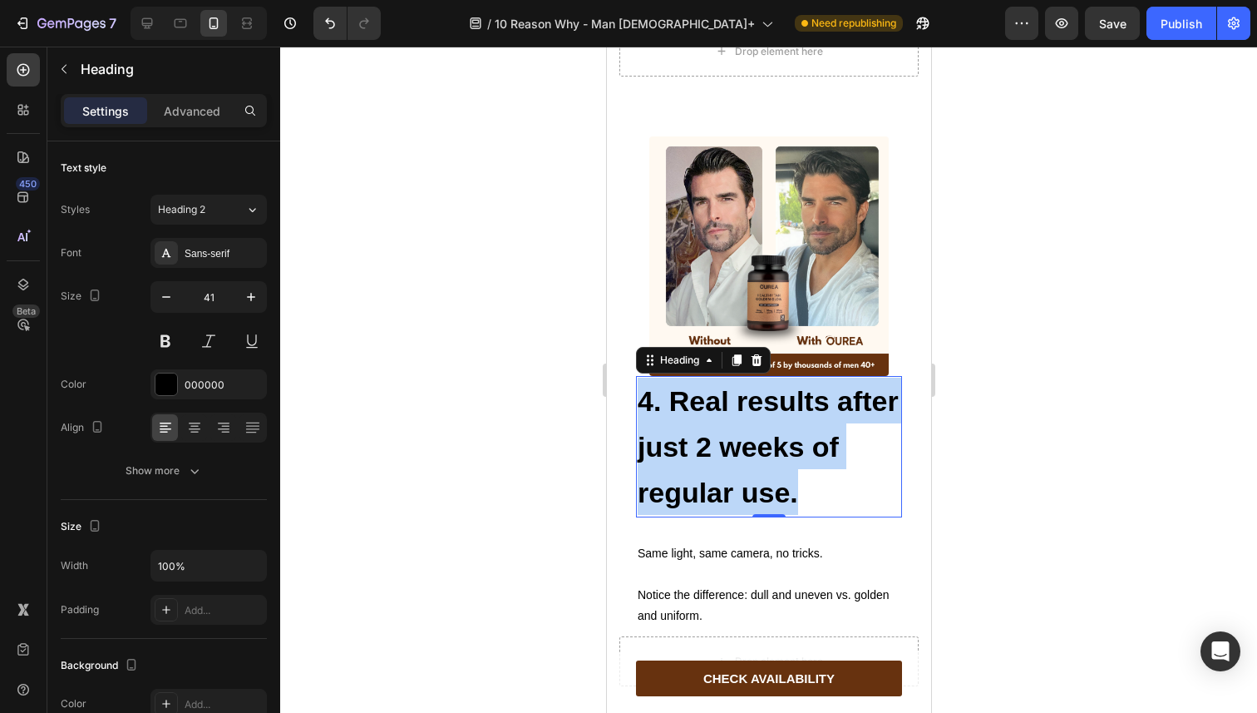
click at [695, 509] on strong "4. Real results after just 2 weeks of regular use." at bounding box center [767, 447] width 261 height 124
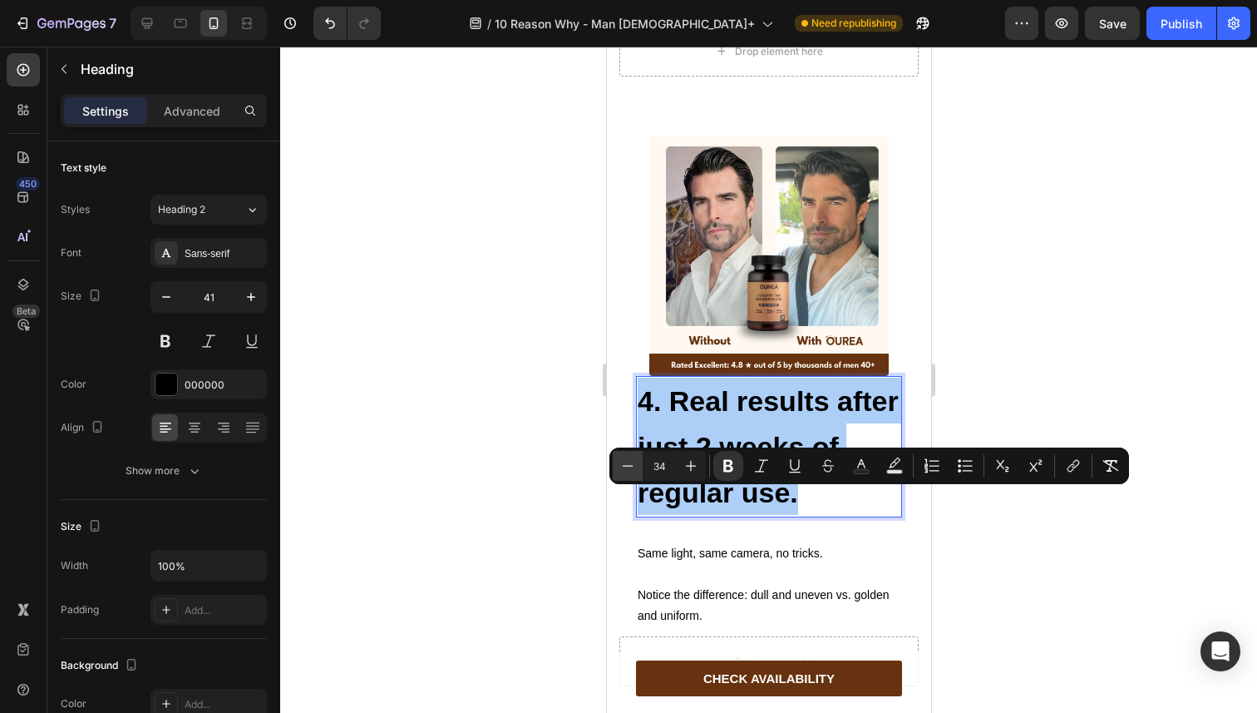
click at [639, 468] on button "Minus" at bounding box center [628, 466] width 30 height 30
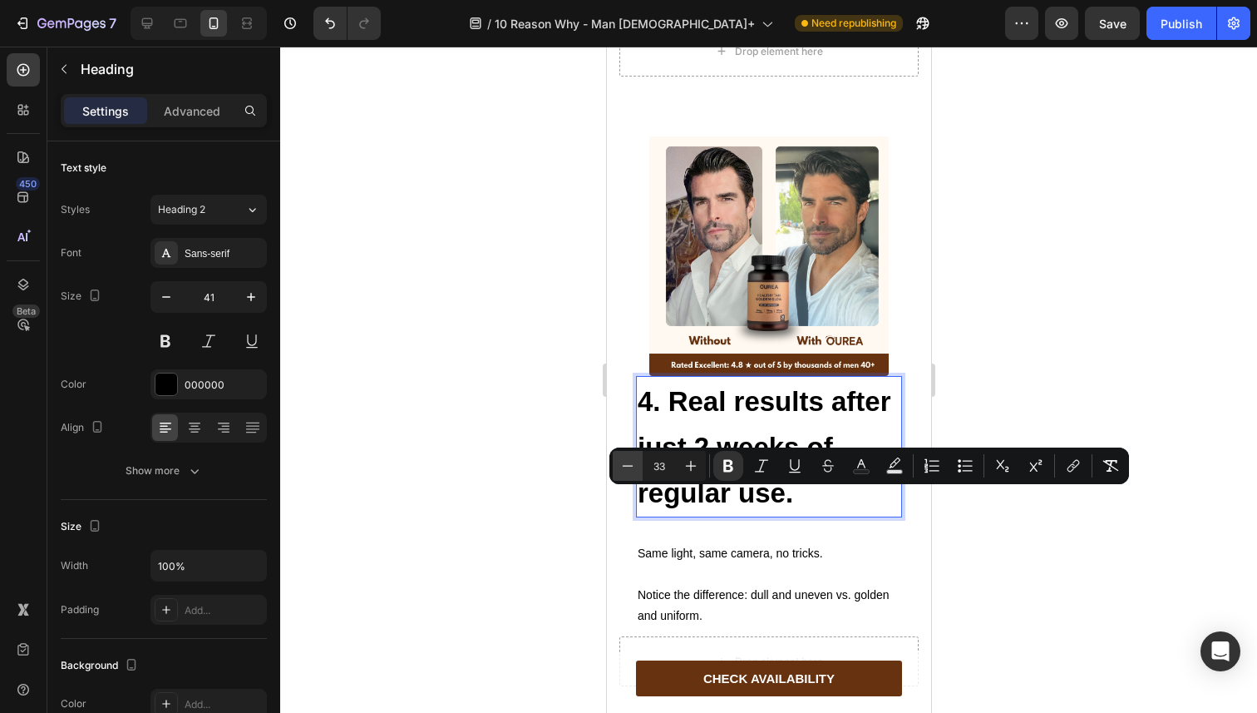
click at [639, 468] on button "Minus" at bounding box center [628, 466] width 30 height 30
type input "31"
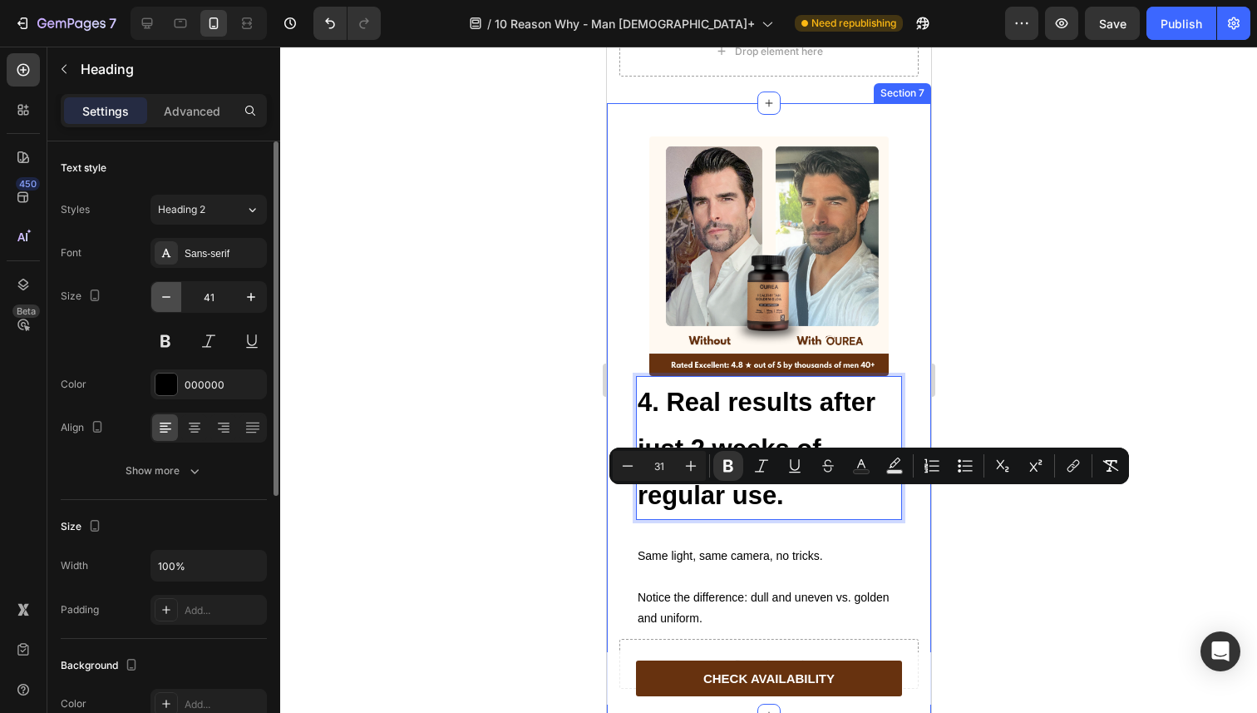
click at [163, 309] on button "button" at bounding box center [166, 297] width 30 height 30
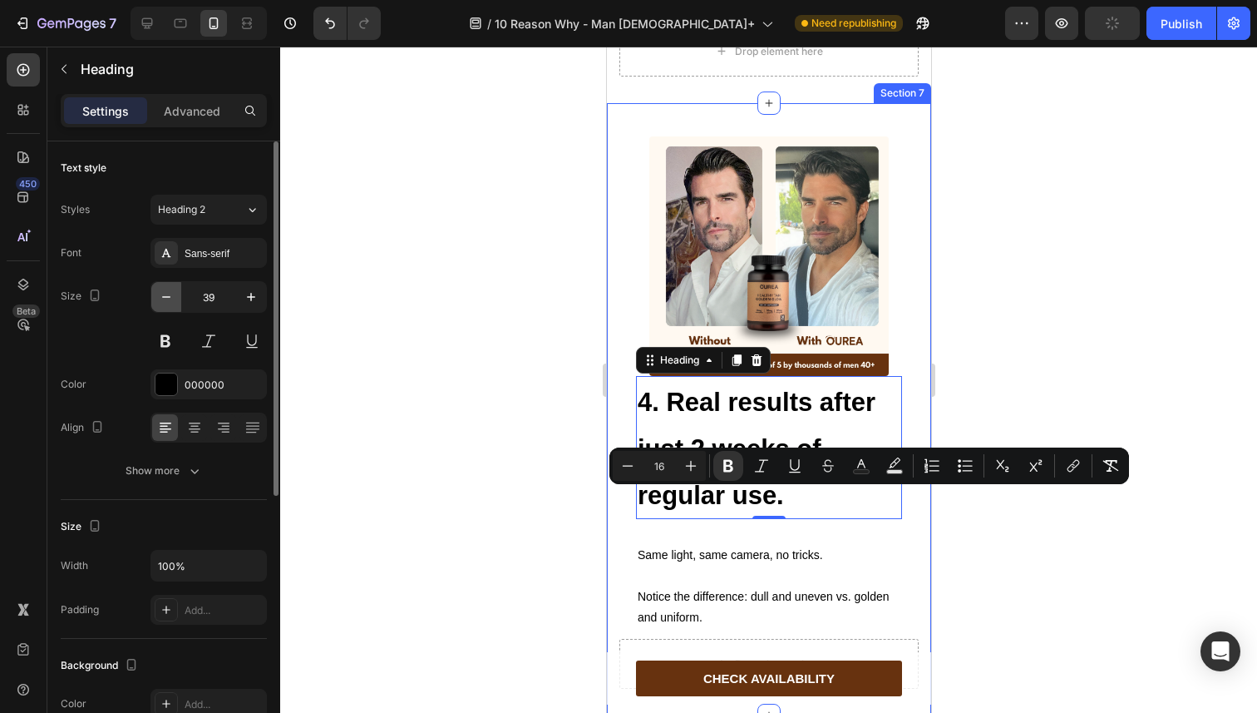
click at [163, 309] on button "button" at bounding box center [166, 297] width 30 height 30
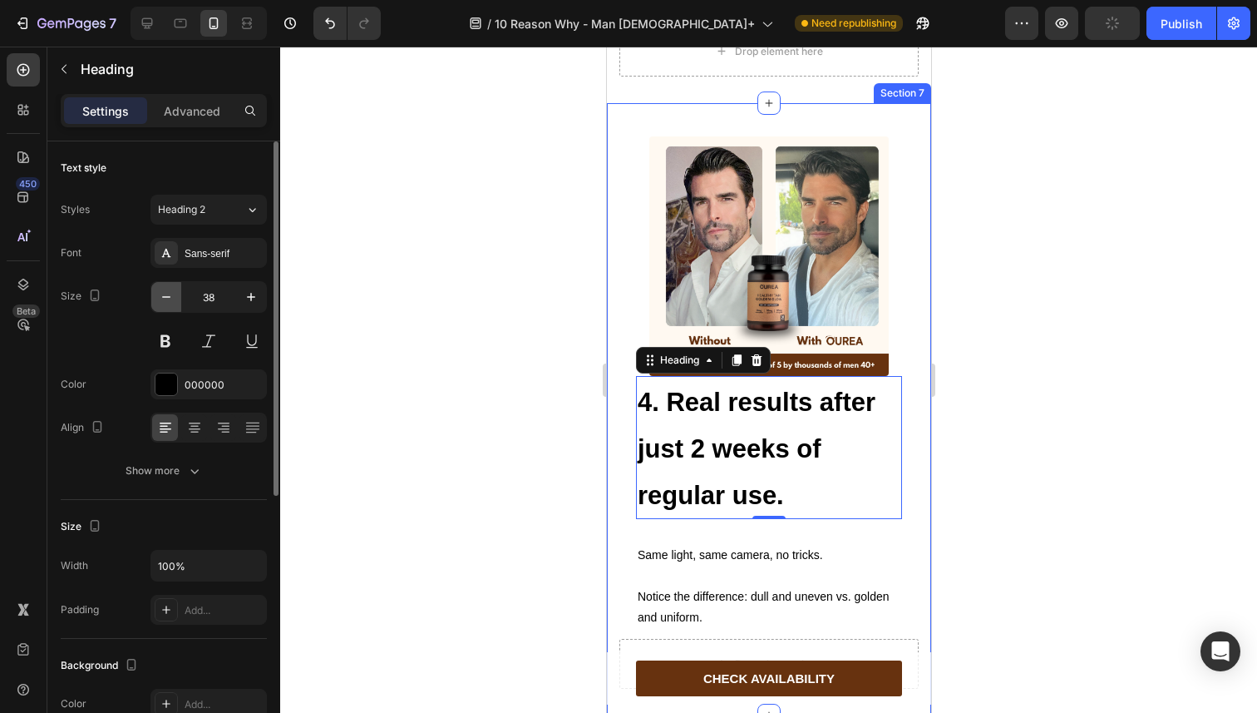
click at [163, 309] on button "button" at bounding box center [166, 297] width 30 height 30
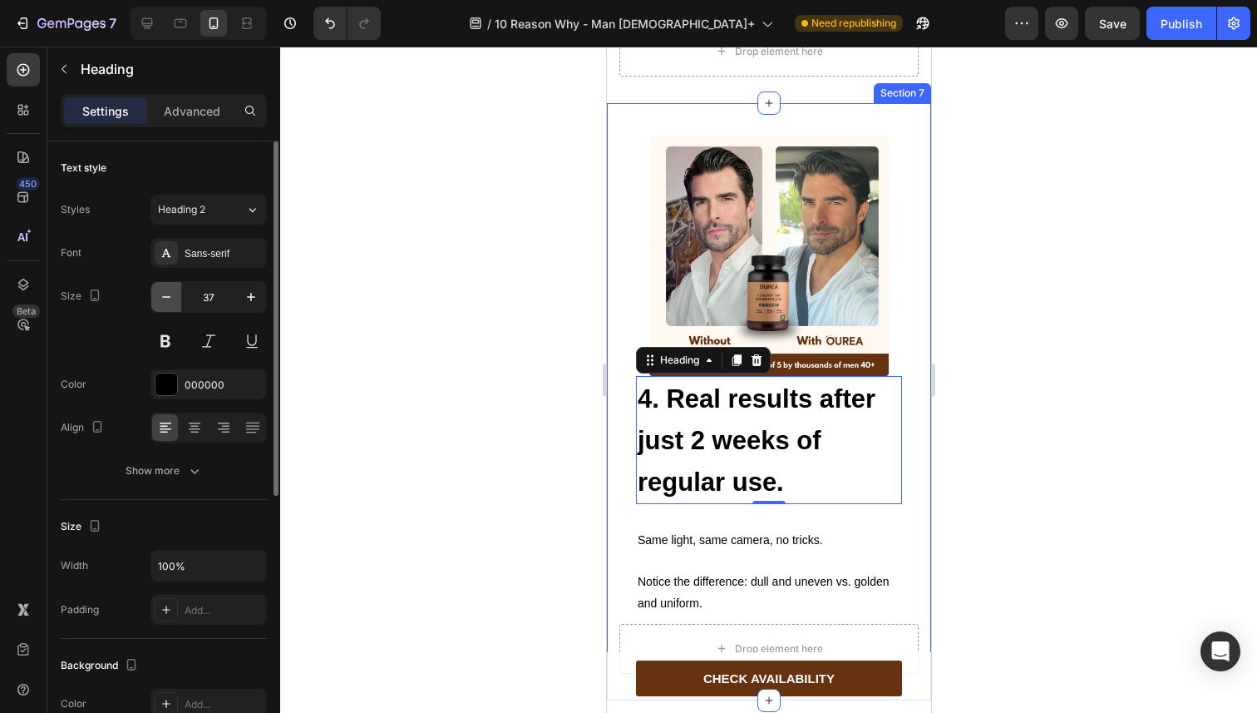
click at [163, 309] on button "button" at bounding box center [166, 297] width 30 height 30
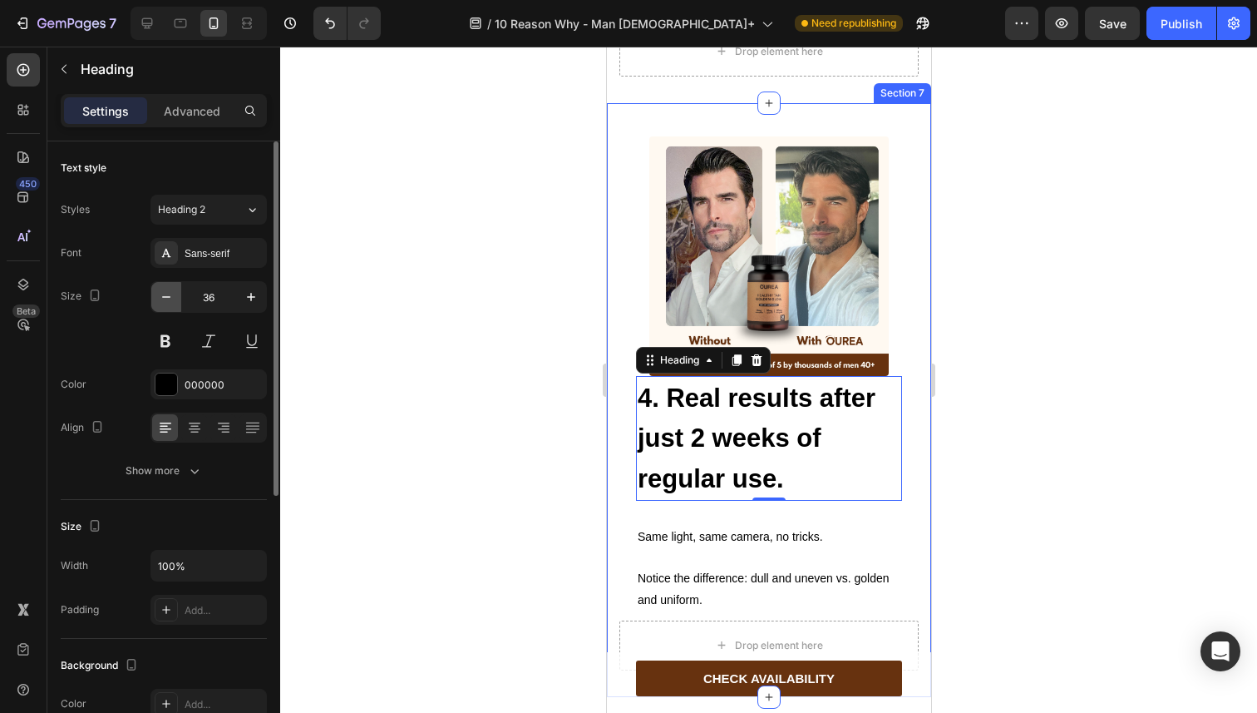
click at [163, 309] on button "button" at bounding box center [166, 297] width 30 height 30
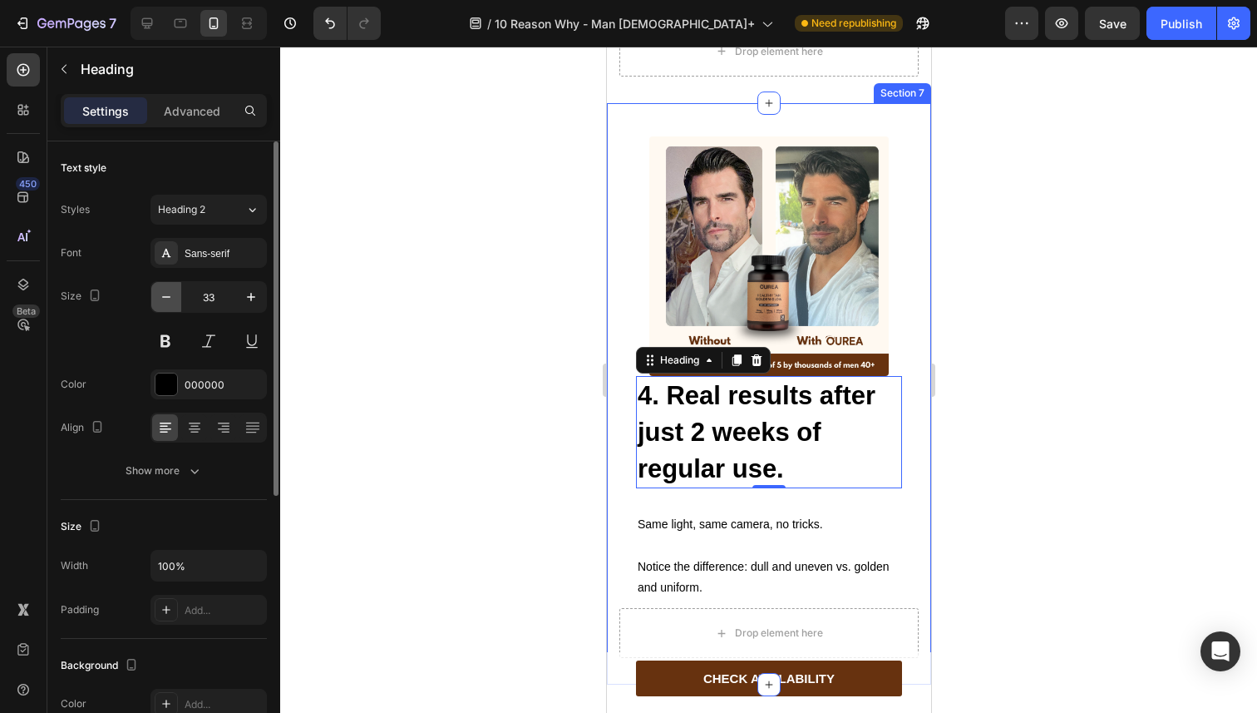
click at [163, 309] on button "button" at bounding box center [166, 297] width 30 height 30
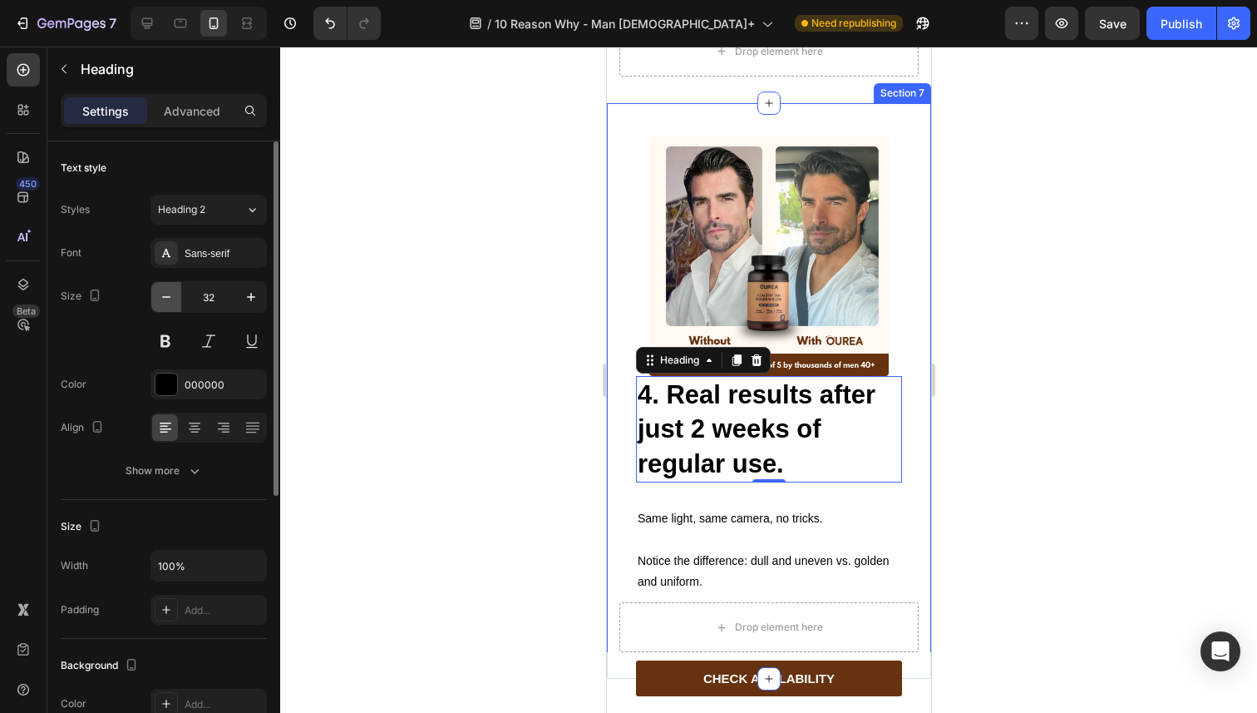
type input "31"
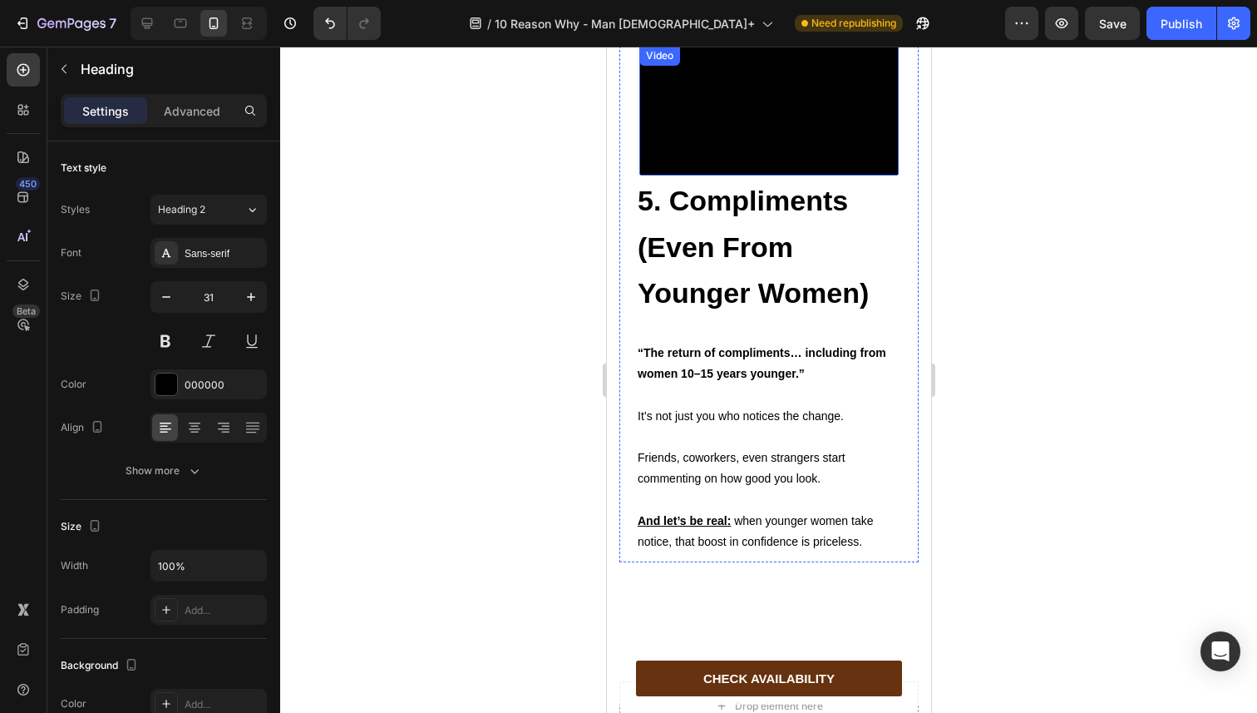
scroll to position [3758, 0]
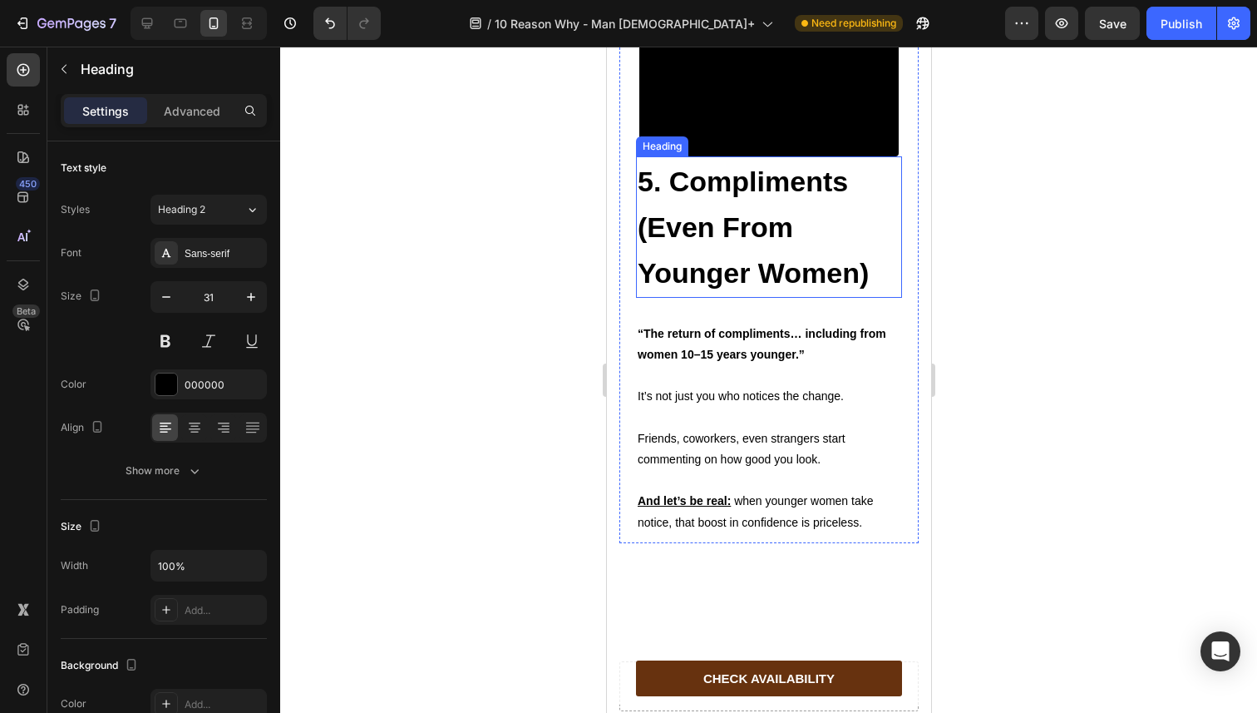
click at [690, 298] on h2 "5. Compliments (Even From Younger Women)" at bounding box center [768, 226] width 266 height 141
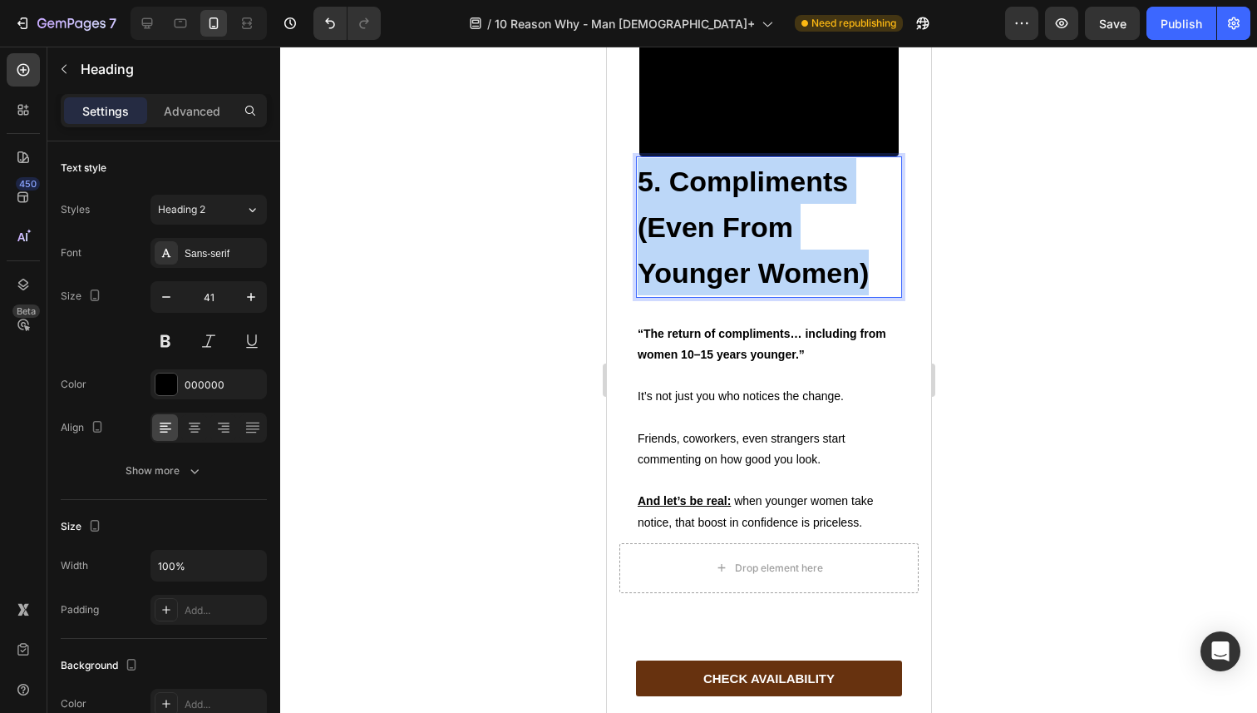
click at [690, 296] on p "5. Compliments (Even From Younger Women)" at bounding box center [768, 227] width 263 height 138
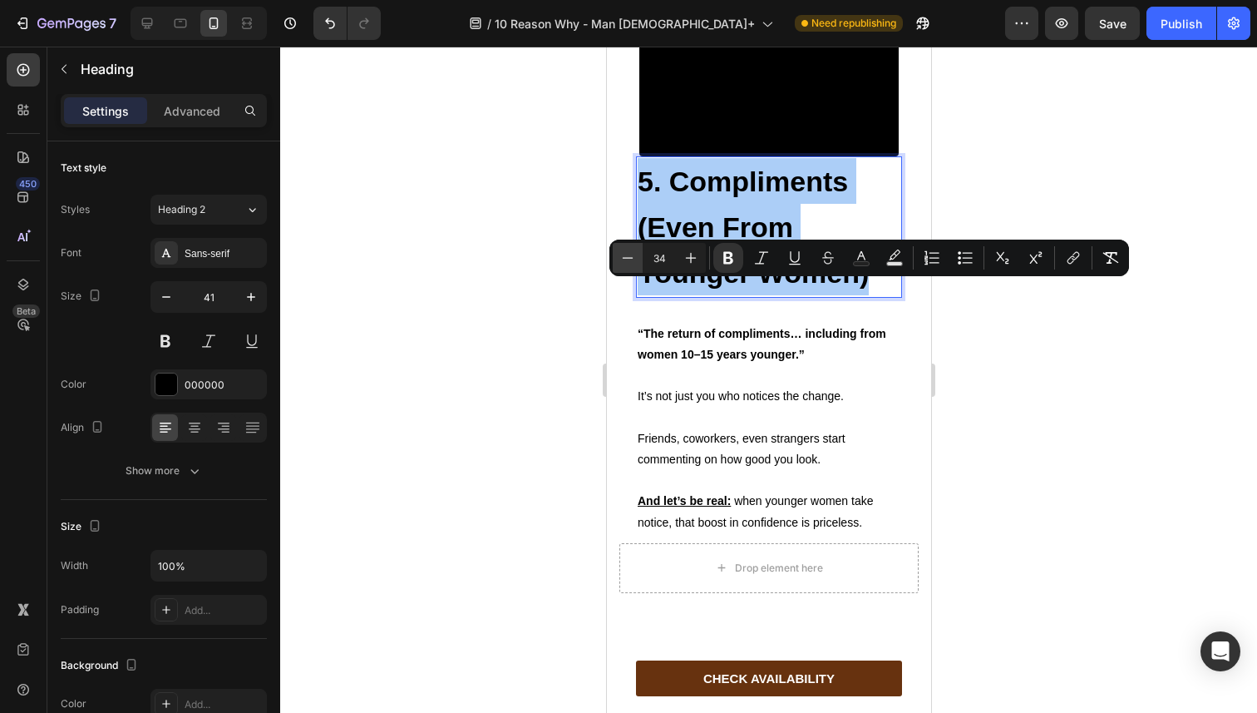
click at [624, 264] on icon "Editor contextual toolbar" at bounding box center [627, 257] width 17 height 17
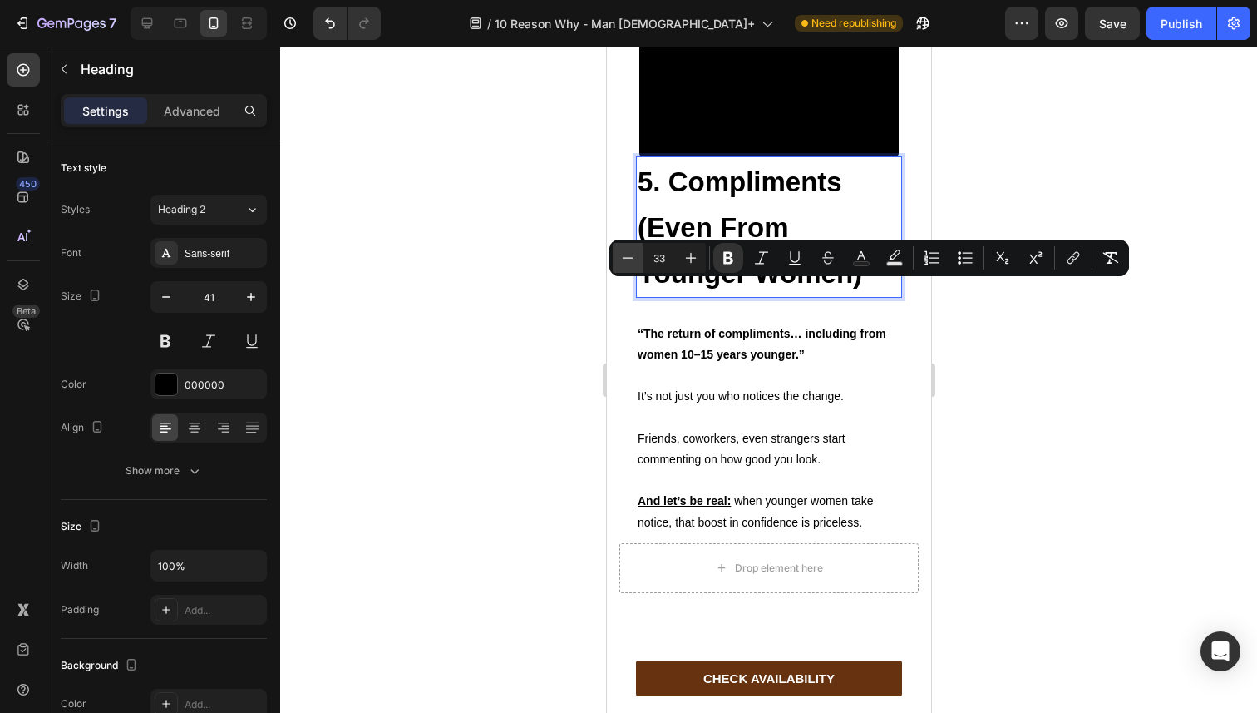
click at [624, 264] on icon "Editor contextual toolbar" at bounding box center [627, 257] width 17 height 17
type input "31"
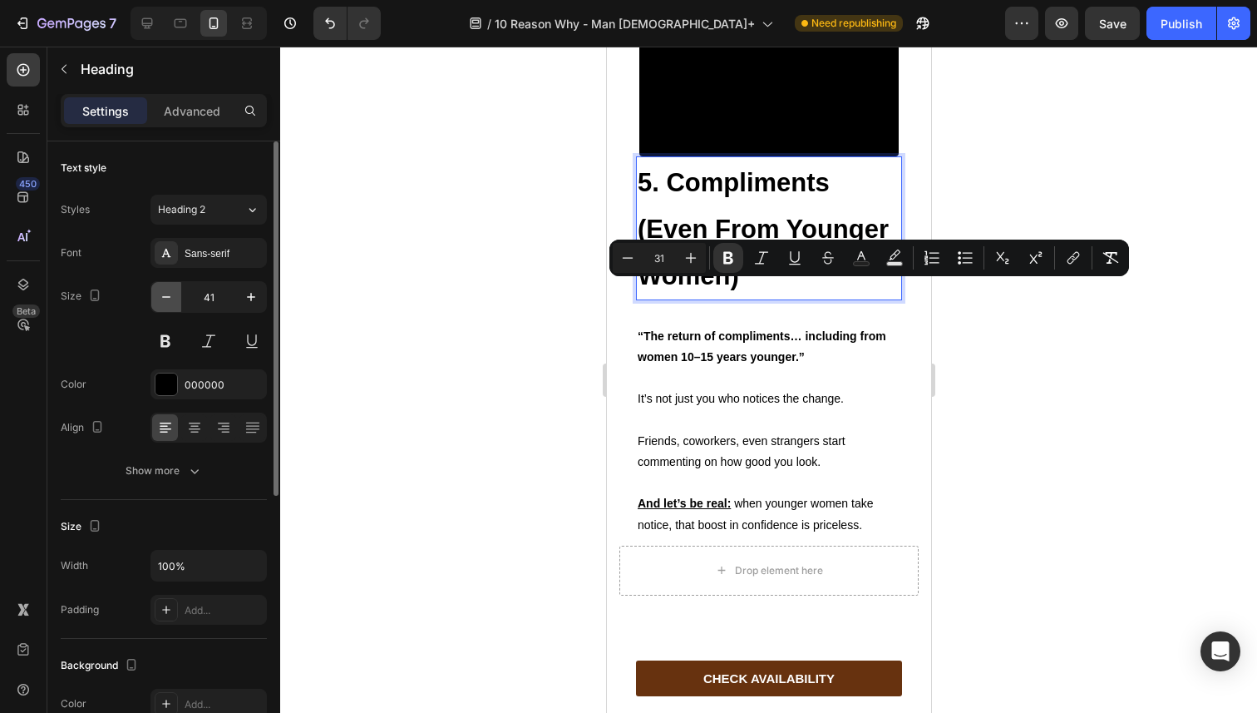
click at [170, 294] on icon "button" at bounding box center [166, 297] width 17 height 17
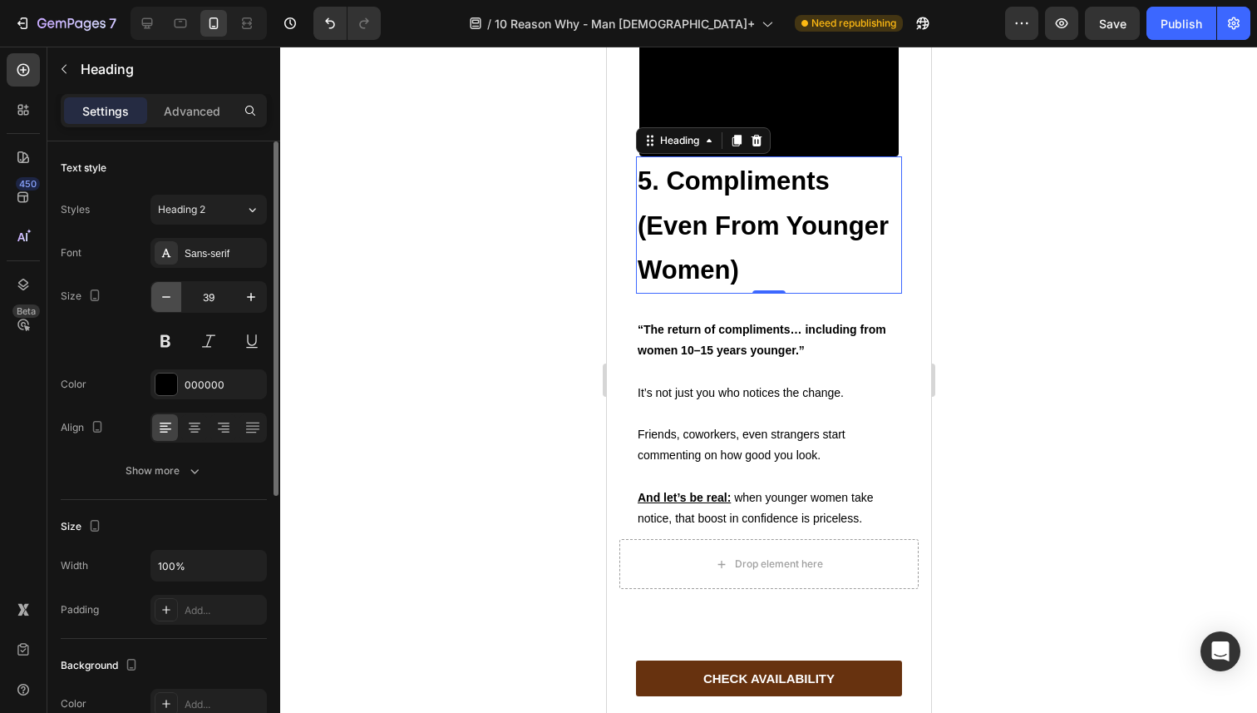
click at [170, 294] on icon "button" at bounding box center [166, 297] width 17 height 17
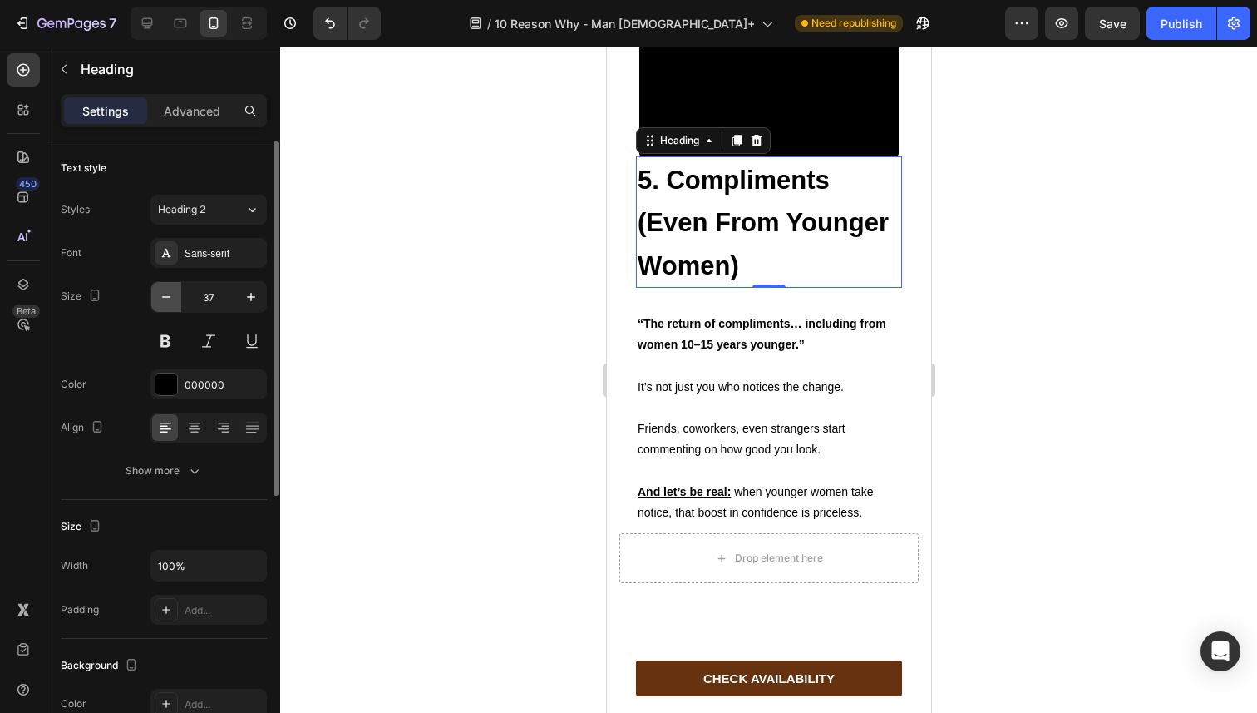
click at [170, 294] on icon "button" at bounding box center [166, 297] width 17 height 17
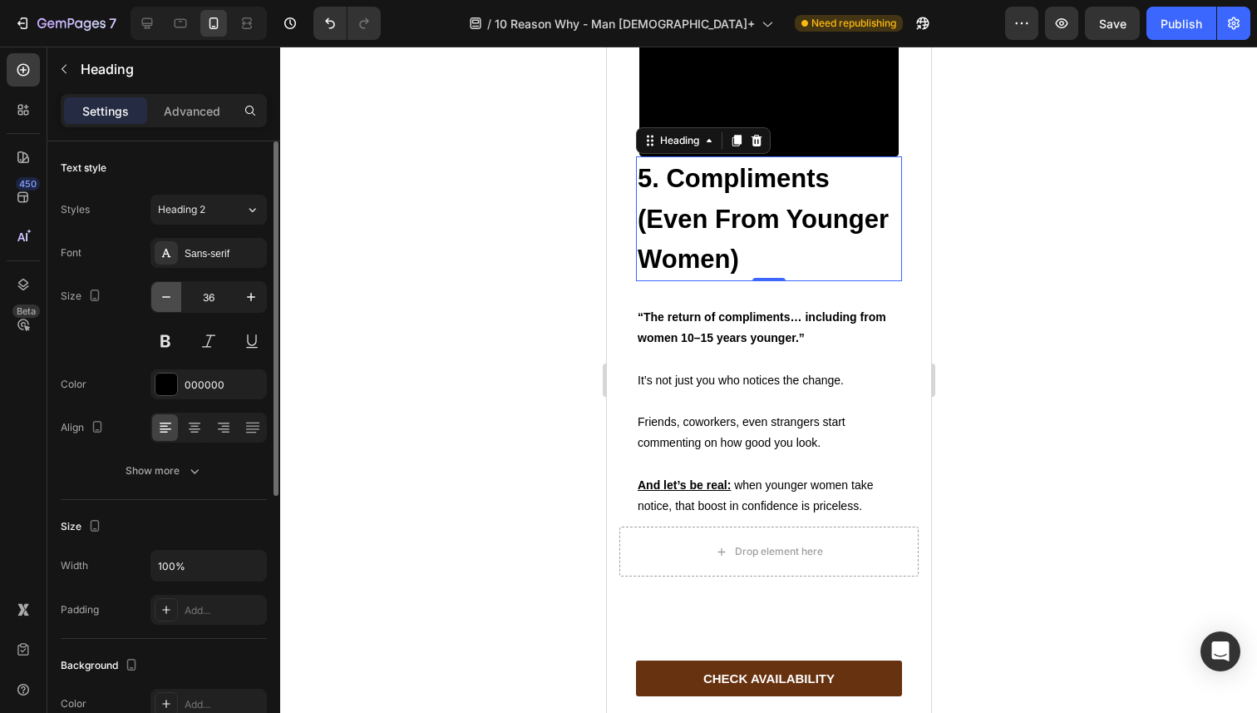
click at [170, 294] on icon "button" at bounding box center [166, 297] width 17 height 17
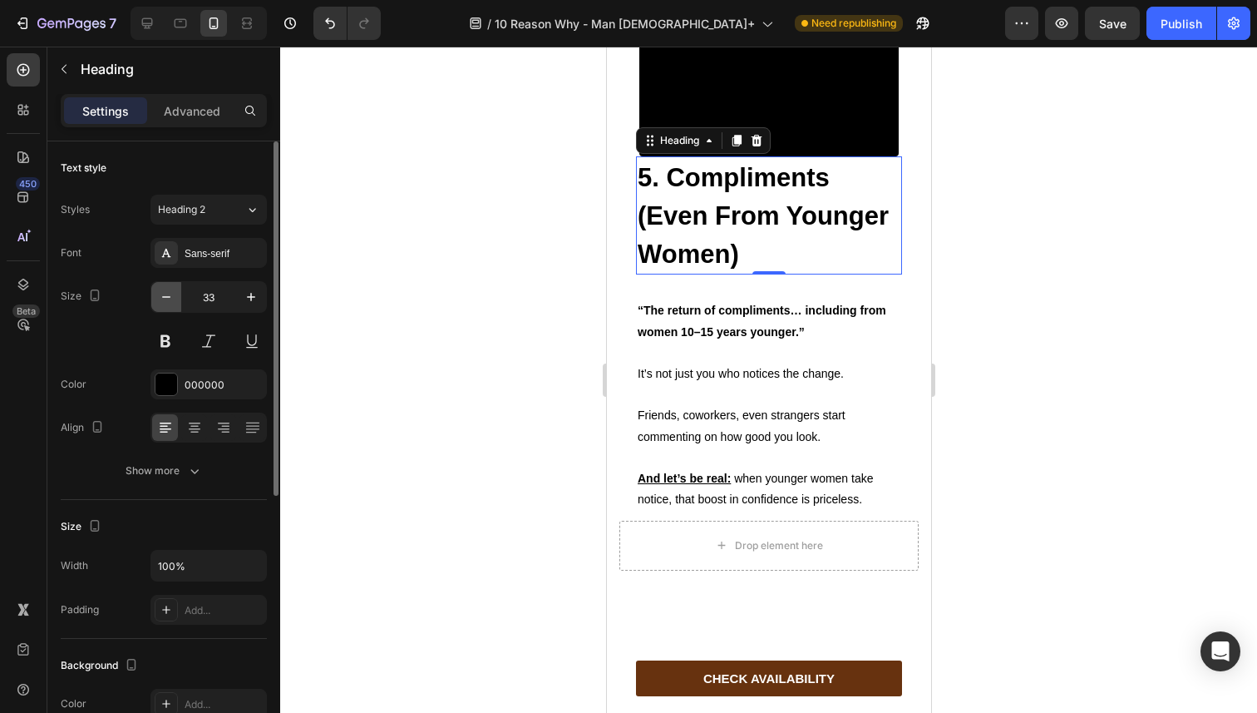
click at [170, 294] on icon "button" at bounding box center [166, 297] width 17 height 17
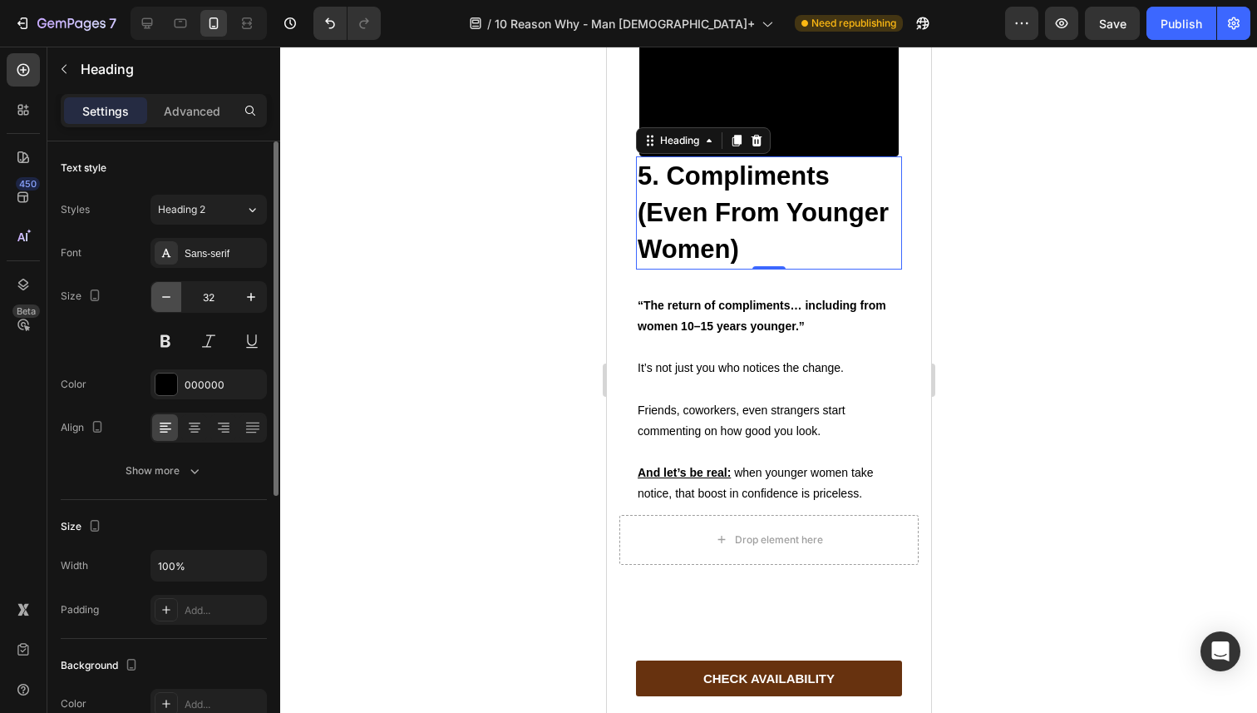
click at [170, 294] on icon "button" at bounding box center [166, 297] width 17 height 17
type input "31"
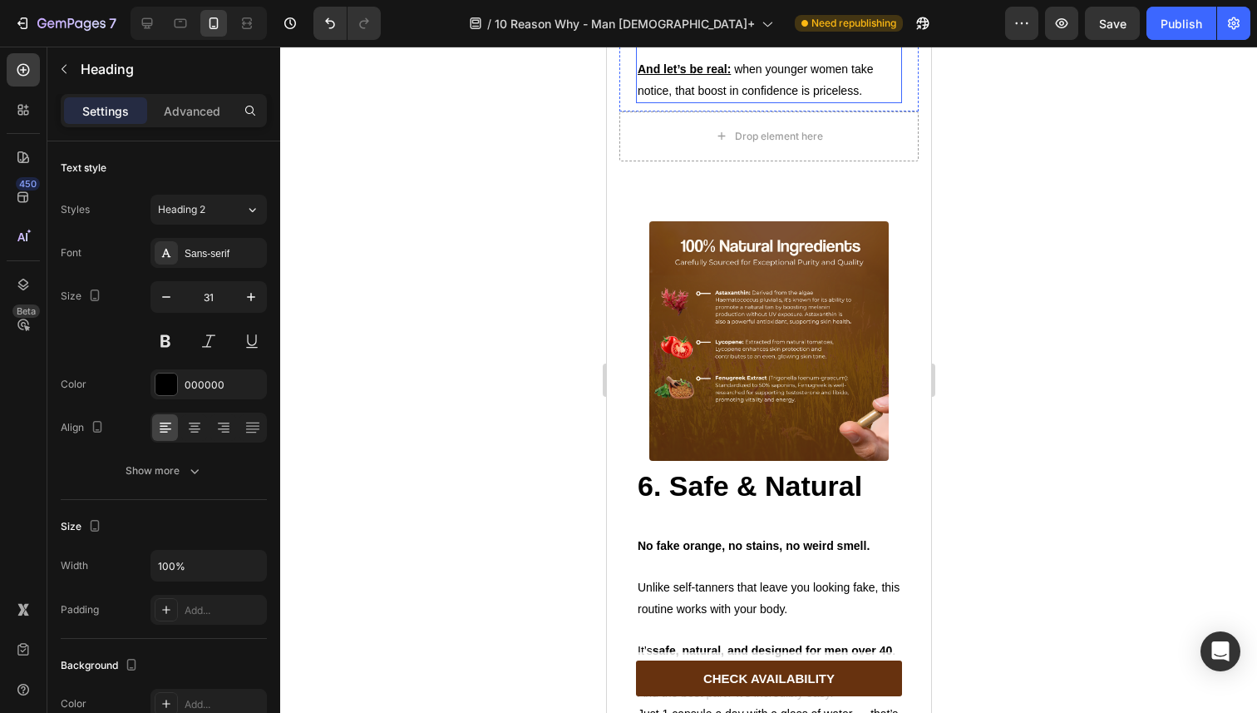
scroll to position [4221, 0]
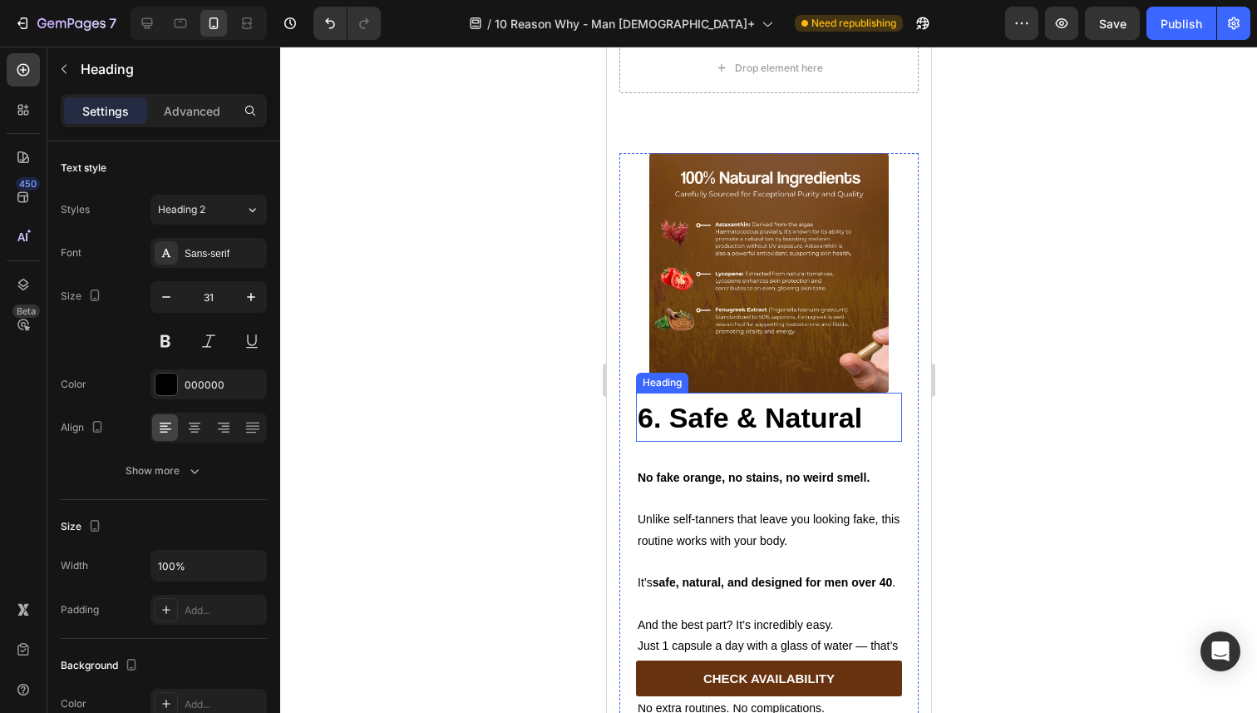
click at [714, 433] on strong "6. Safe & Natural" at bounding box center [749, 418] width 225 height 32
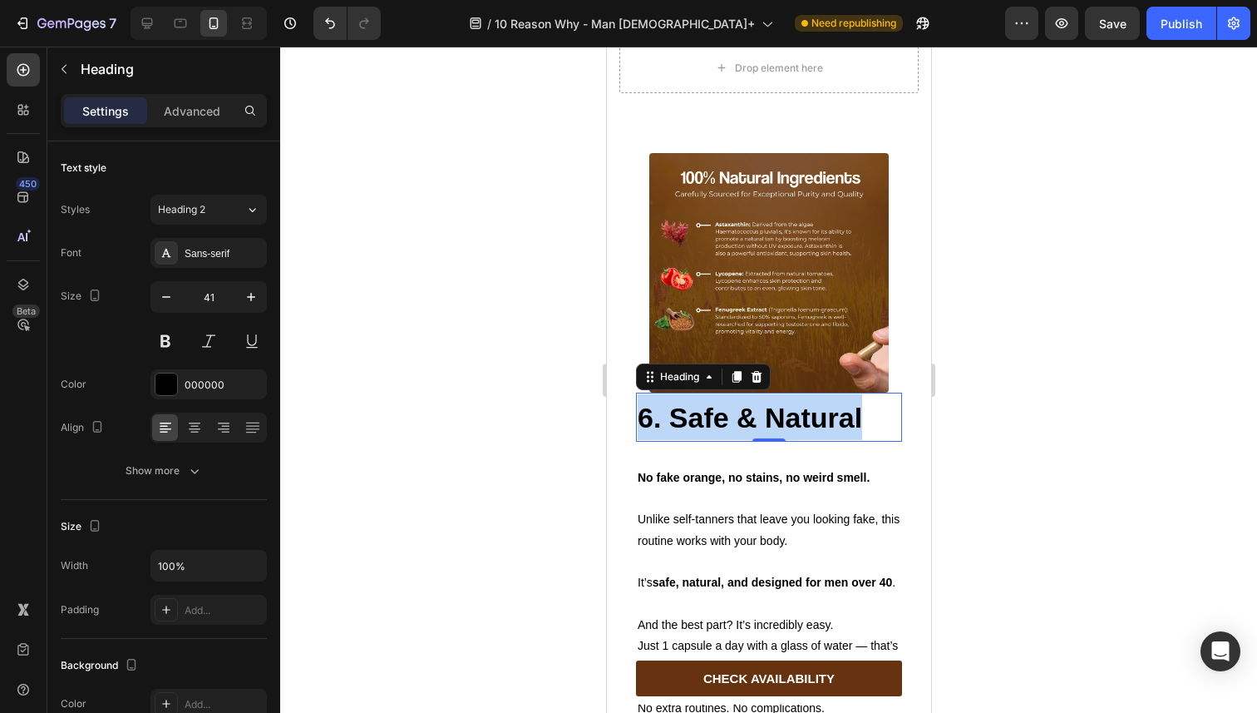
click at [714, 433] on strong "6. Safe & Natural" at bounding box center [749, 418] width 225 height 32
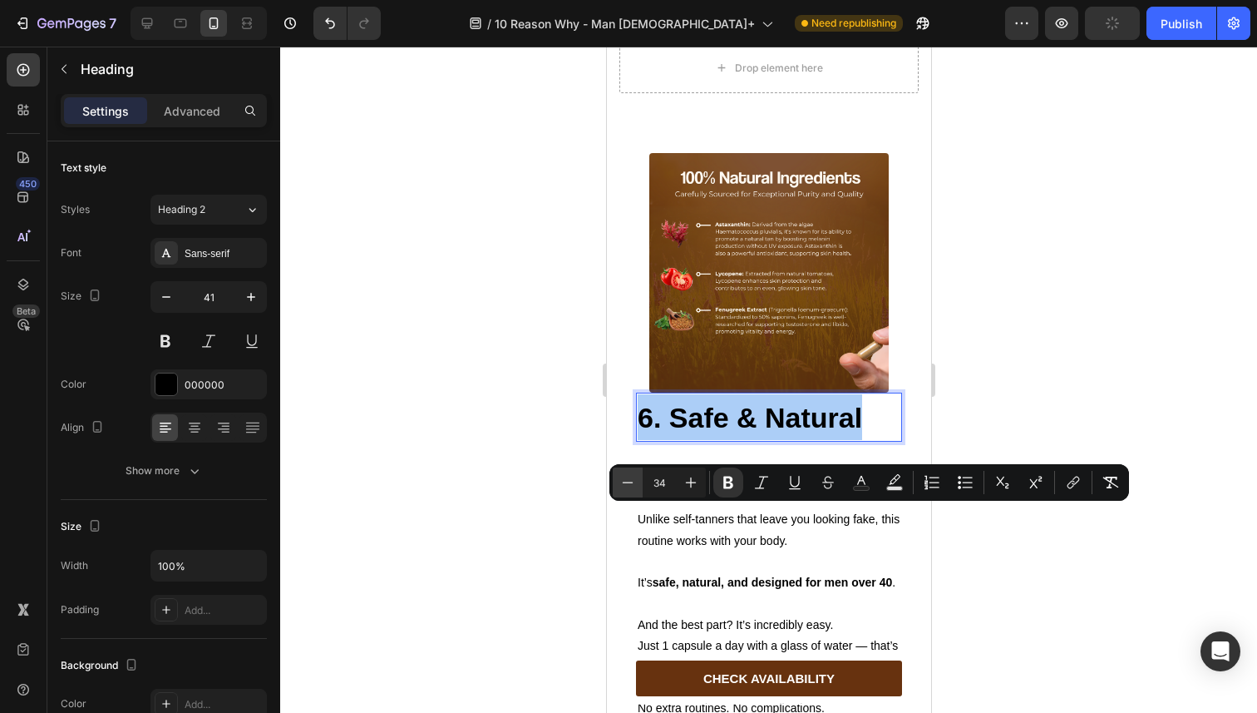
click at [626, 481] on icon "Editor contextual toolbar" at bounding box center [628, 481] width 11 height 1
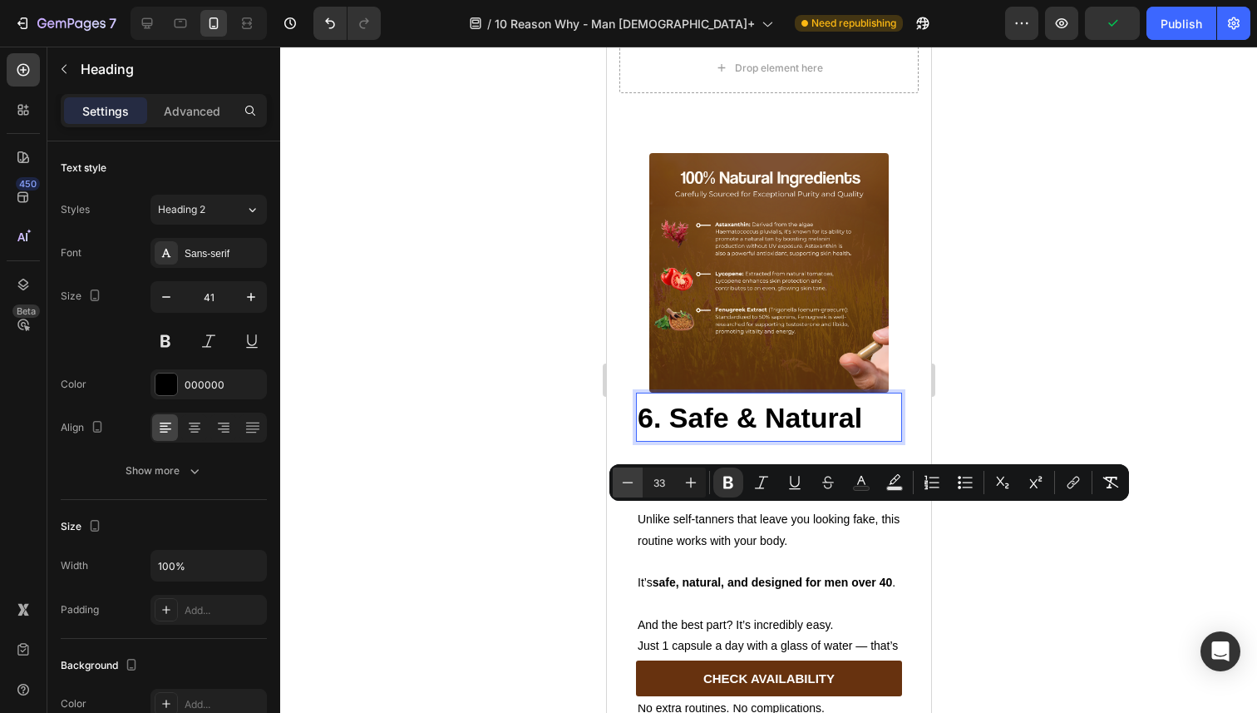
click at [626, 481] on icon "Editor contextual toolbar" at bounding box center [628, 481] width 11 height 1
type input "31"
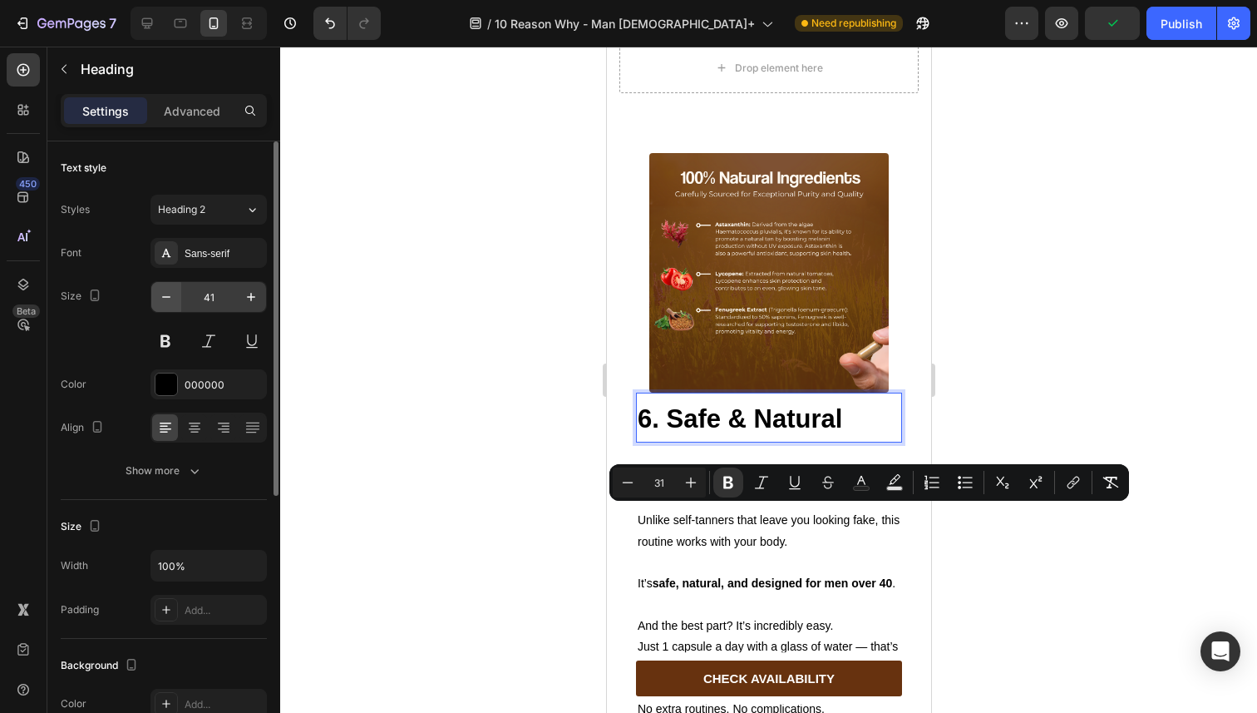
click at [173, 291] on icon "button" at bounding box center [166, 297] width 17 height 17
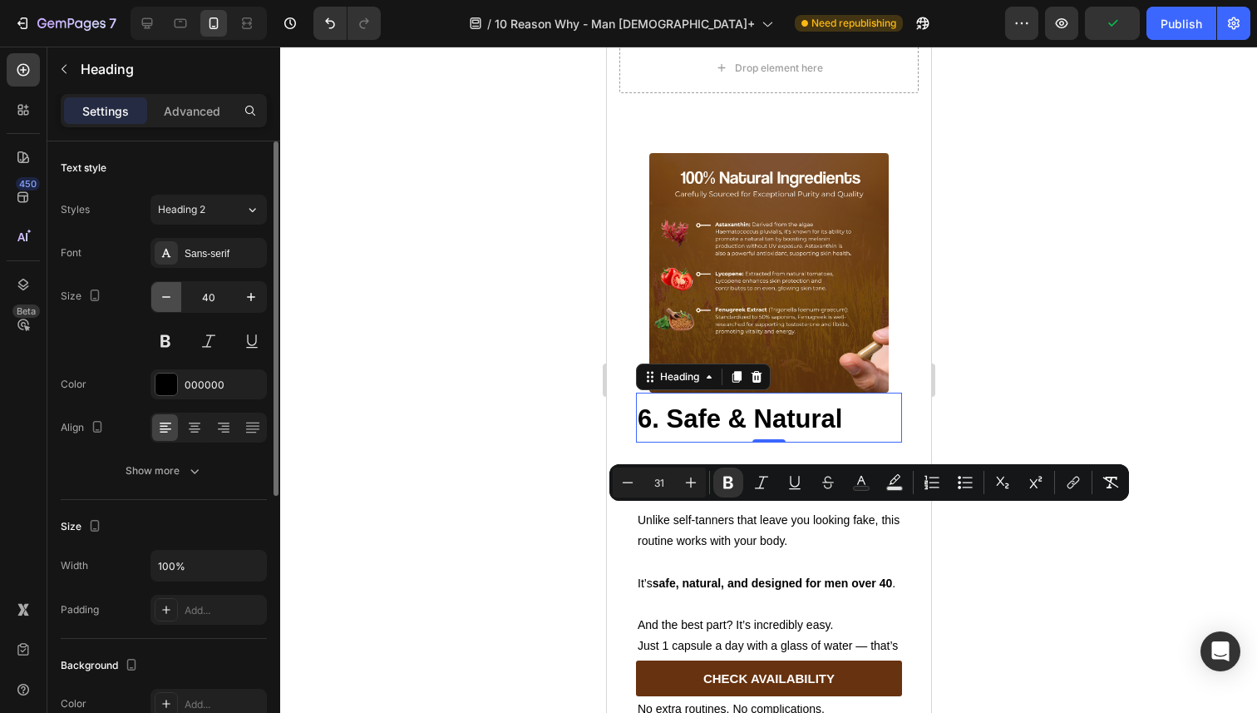
click at [173, 291] on icon "button" at bounding box center [166, 297] width 17 height 17
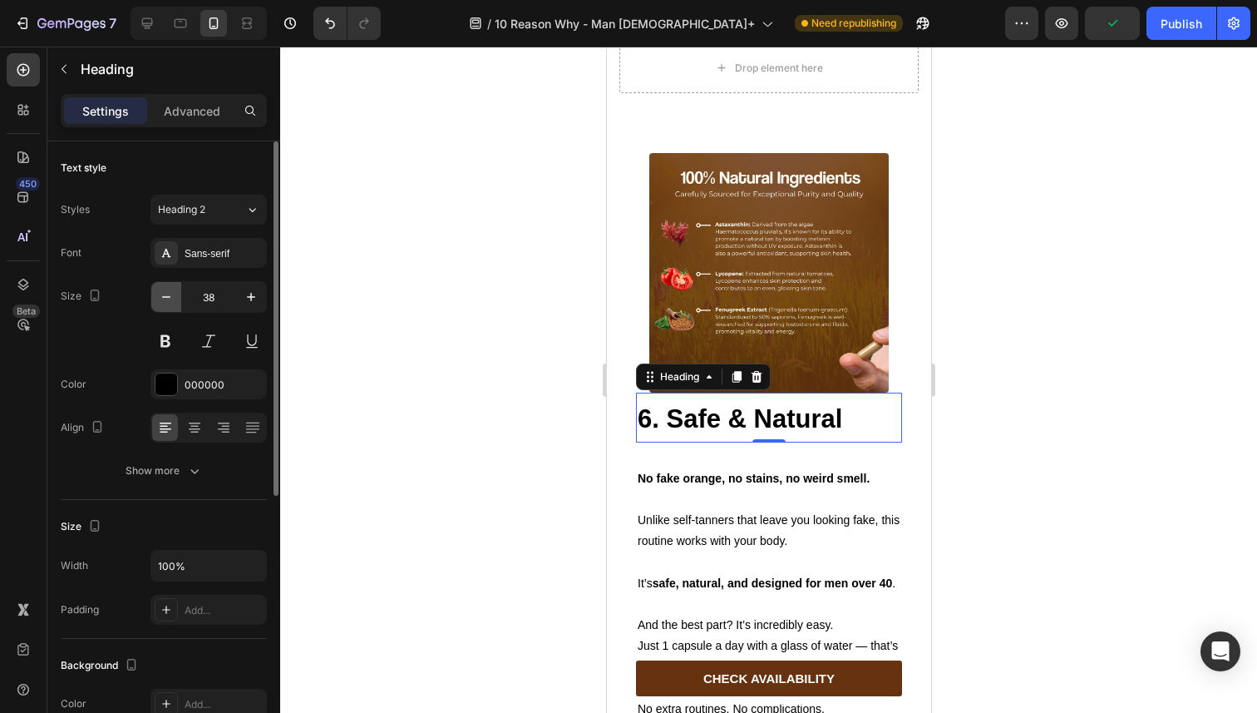
click at [173, 291] on icon "button" at bounding box center [166, 297] width 17 height 17
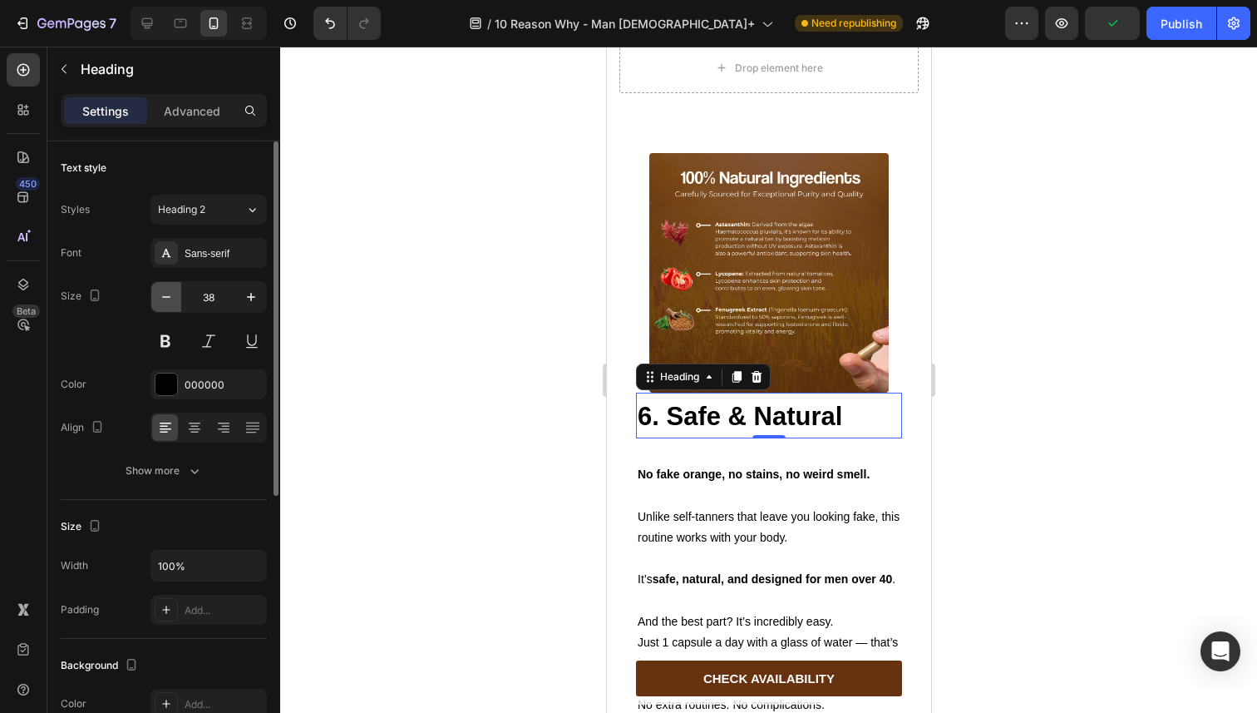
click at [173, 291] on icon "button" at bounding box center [166, 297] width 17 height 17
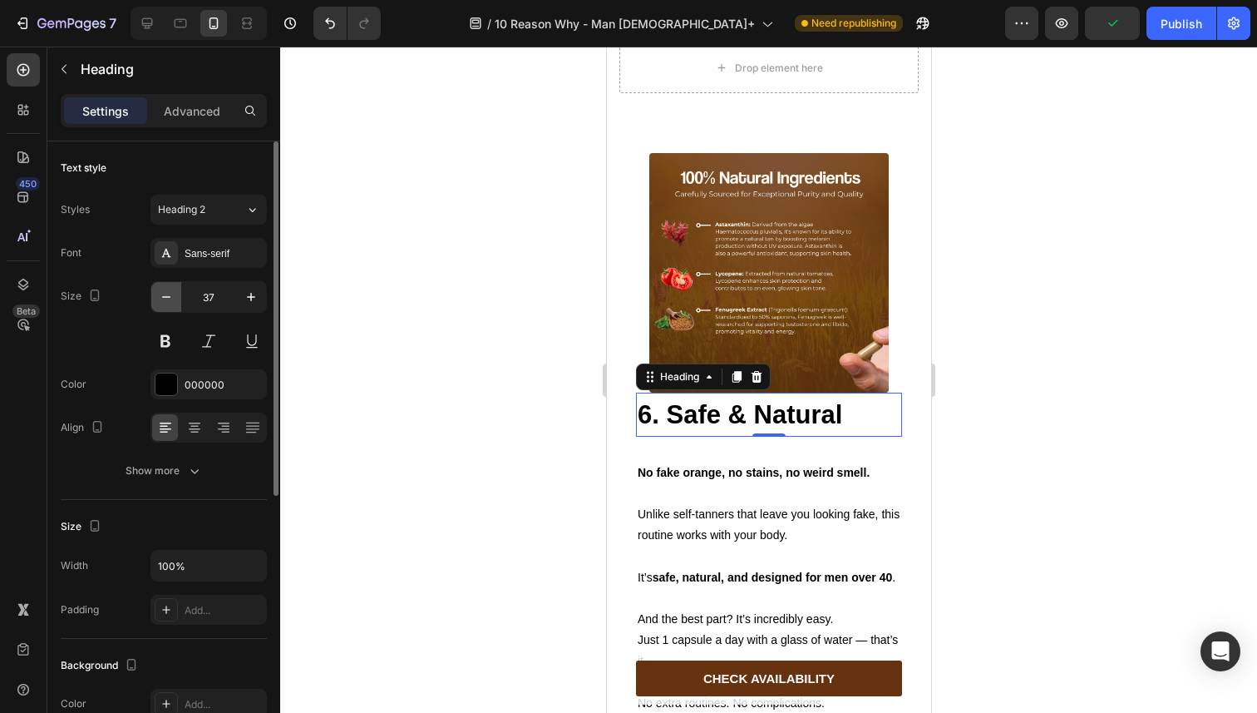
click at [173, 291] on icon "button" at bounding box center [166, 297] width 17 height 17
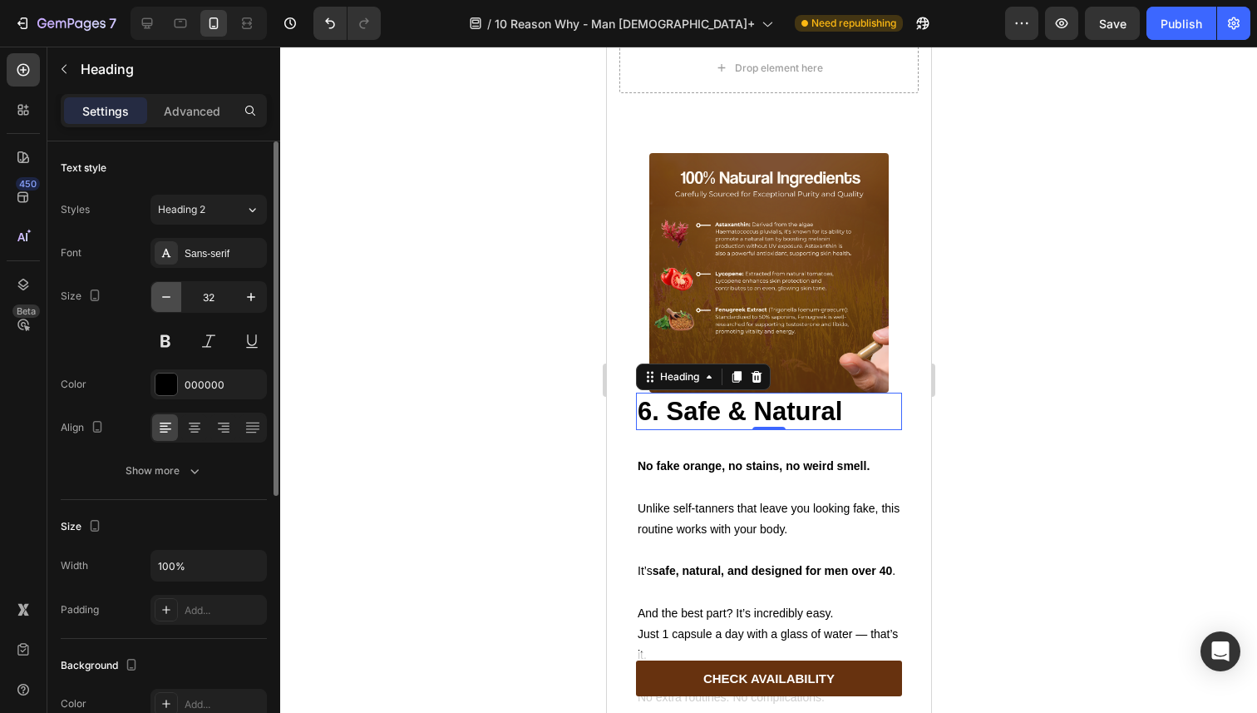
click at [173, 291] on icon "button" at bounding box center [166, 297] width 17 height 17
type input "31"
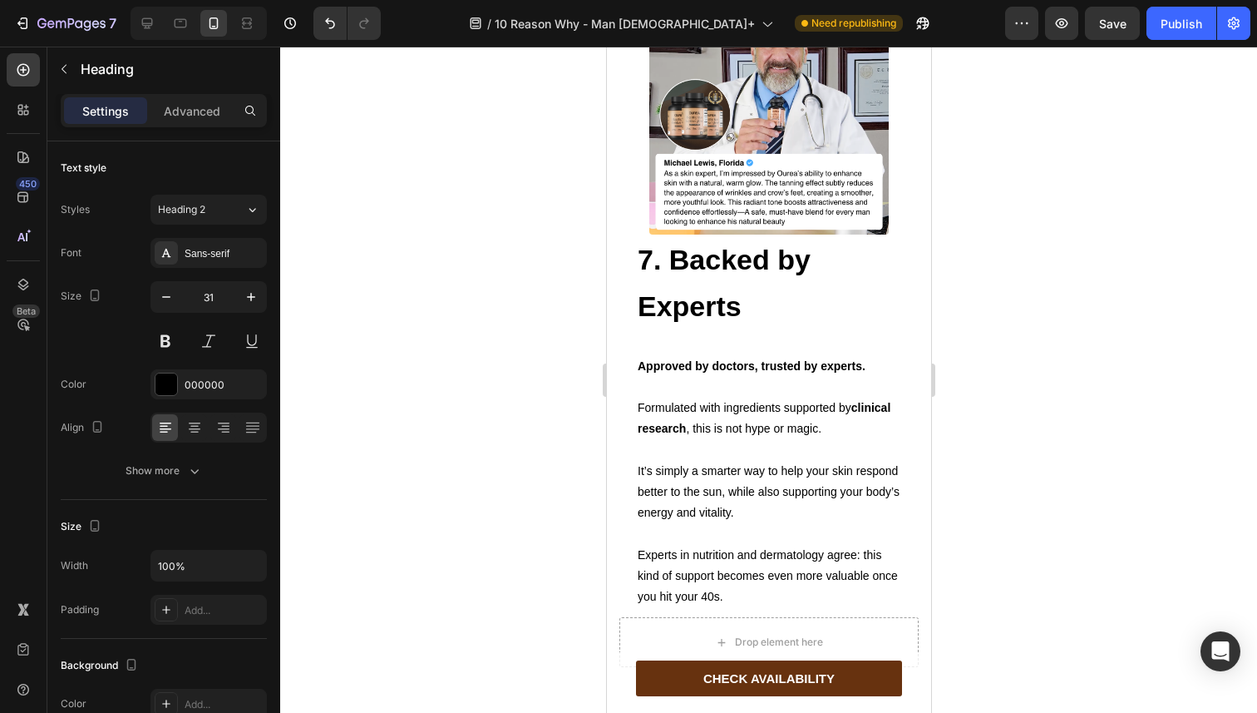
scroll to position [5194, 0]
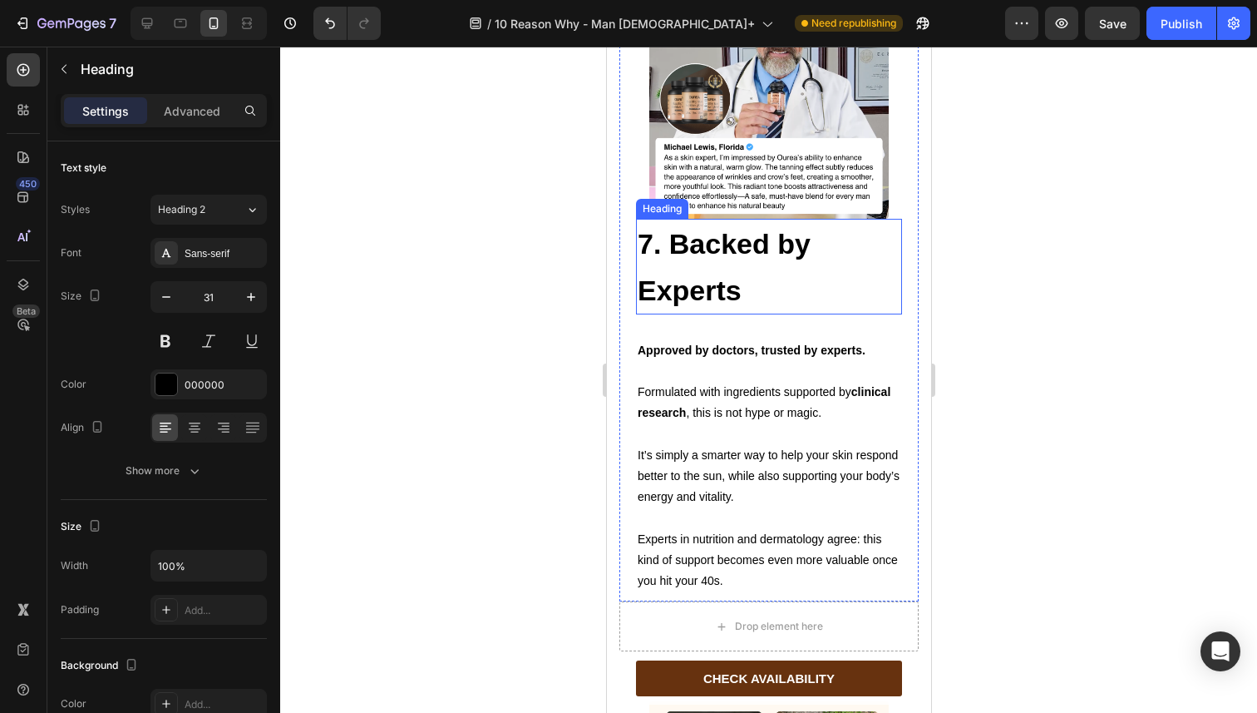
click at [675, 252] on h2 "7. Backed by Experts" at bounding box center [768, 267] width 266 height 96
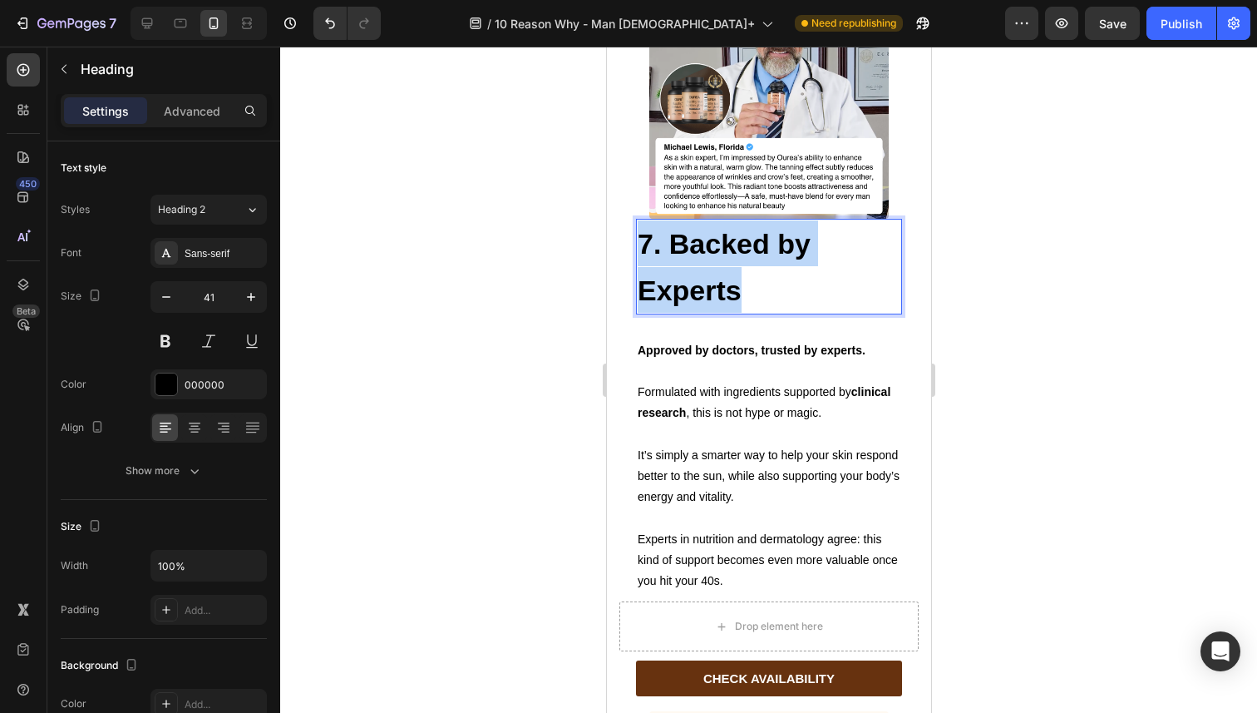
click at [675, 252] on p "7. Backed by Experts" at bounding box center [768, 266] width 263 height 92
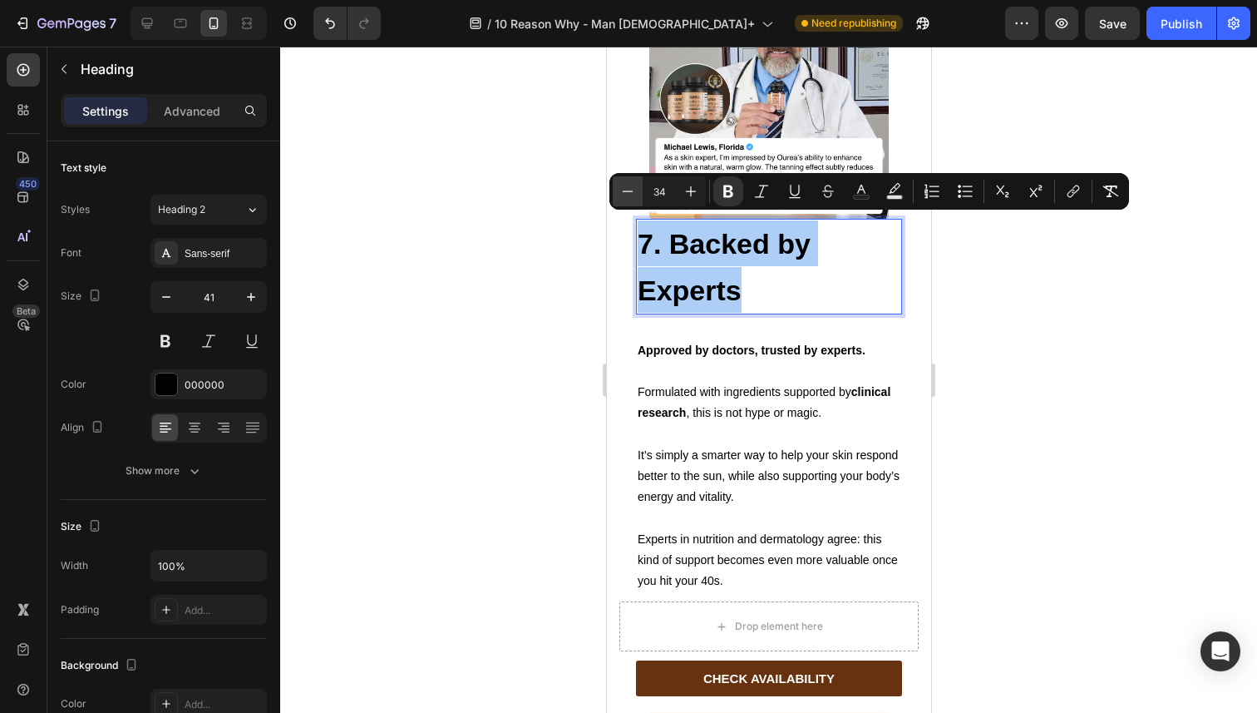
click at [622, 194] on icon "Editor contextual toolbar" at bounding box center [627, 191] width 17 height 17
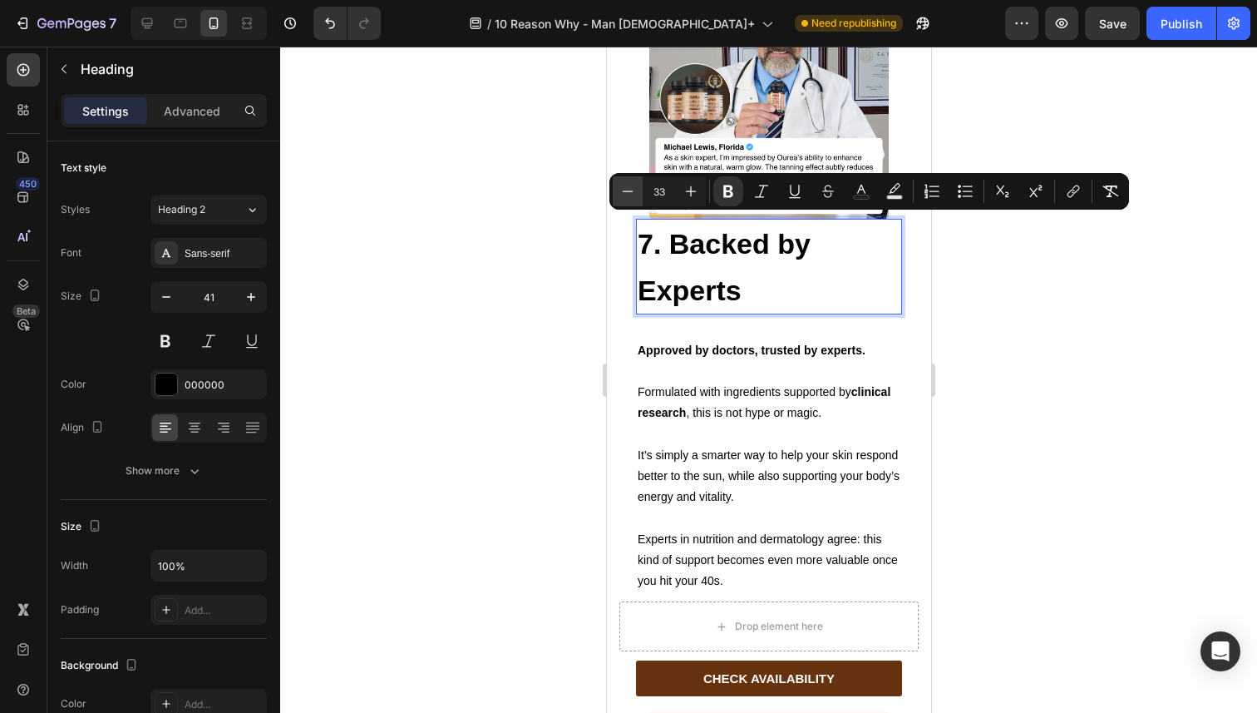
click at [622, 194] on icon "Editor contextual toolbar" at bounding box center [627, 191] width 17 height 17
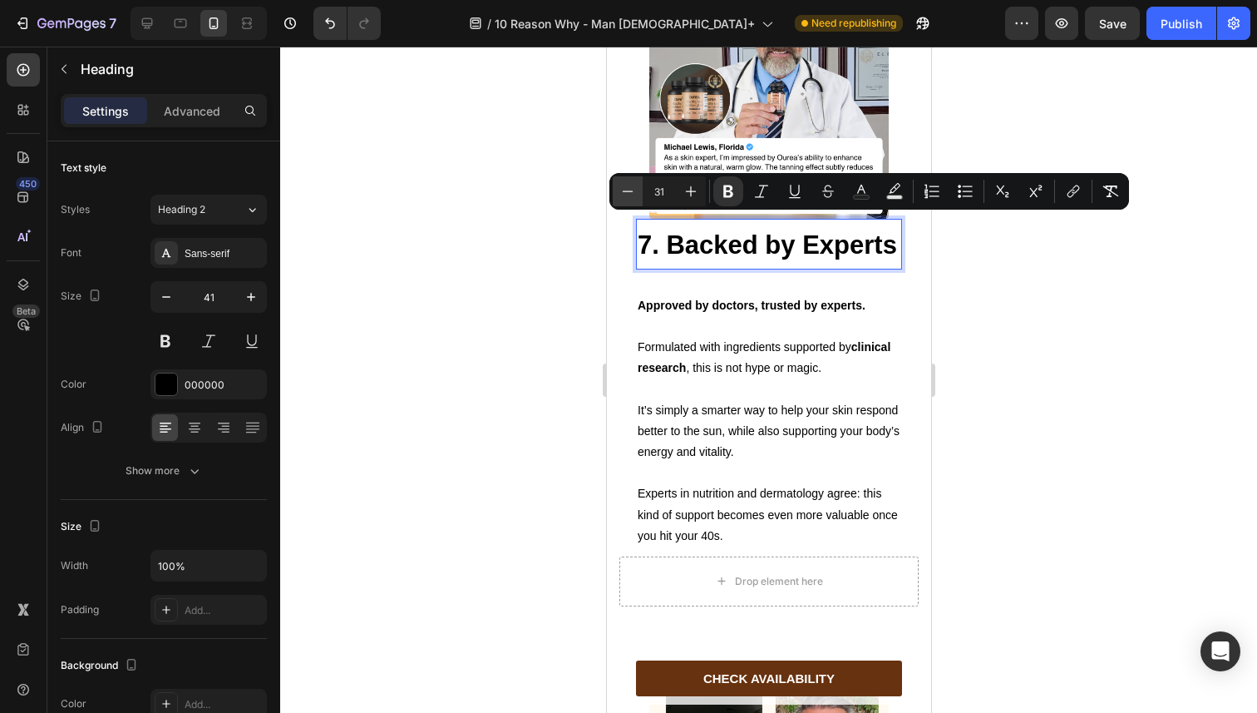
click at [622, 194] on icon "Editor contextual toolbar" at bounding box center [627, 191] width 17 height 17
click at [689, 190] on icon "Editor contextual toolbar" at bounding box center [691, 191] width 17 height 17
type input "31"
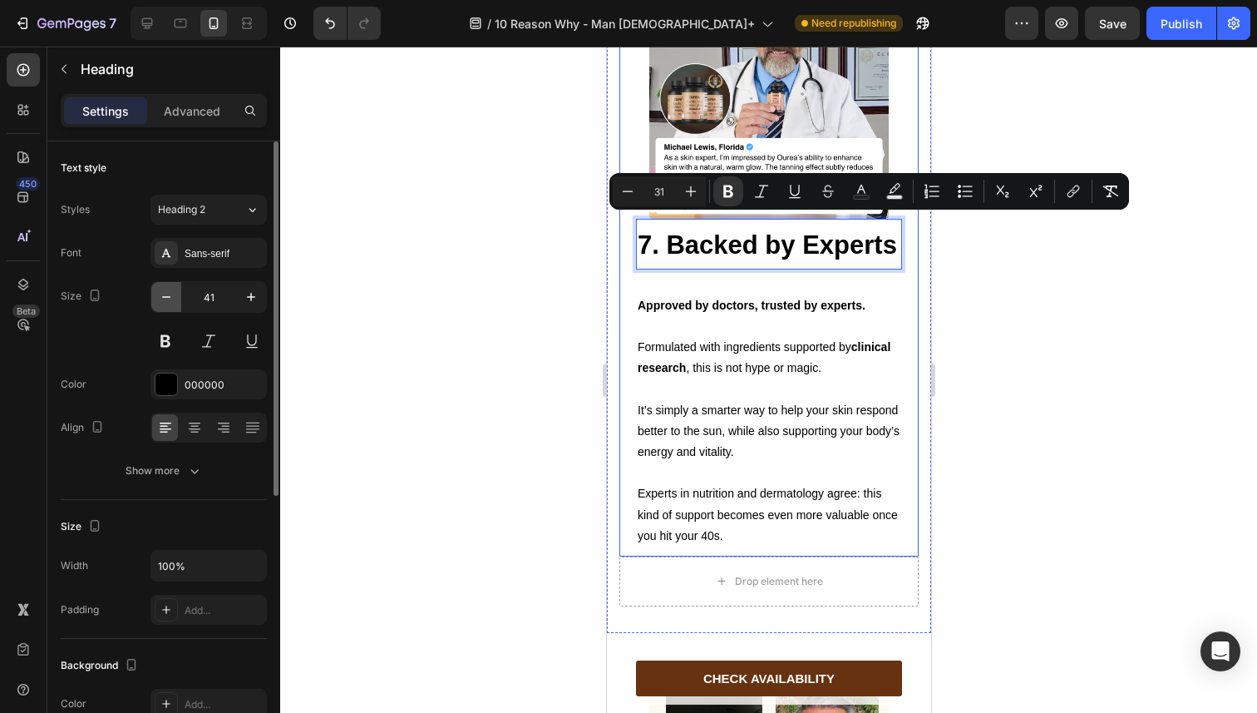
click at [175, 289] on button "button" at bounding box center [166, 297] width 30 height 30
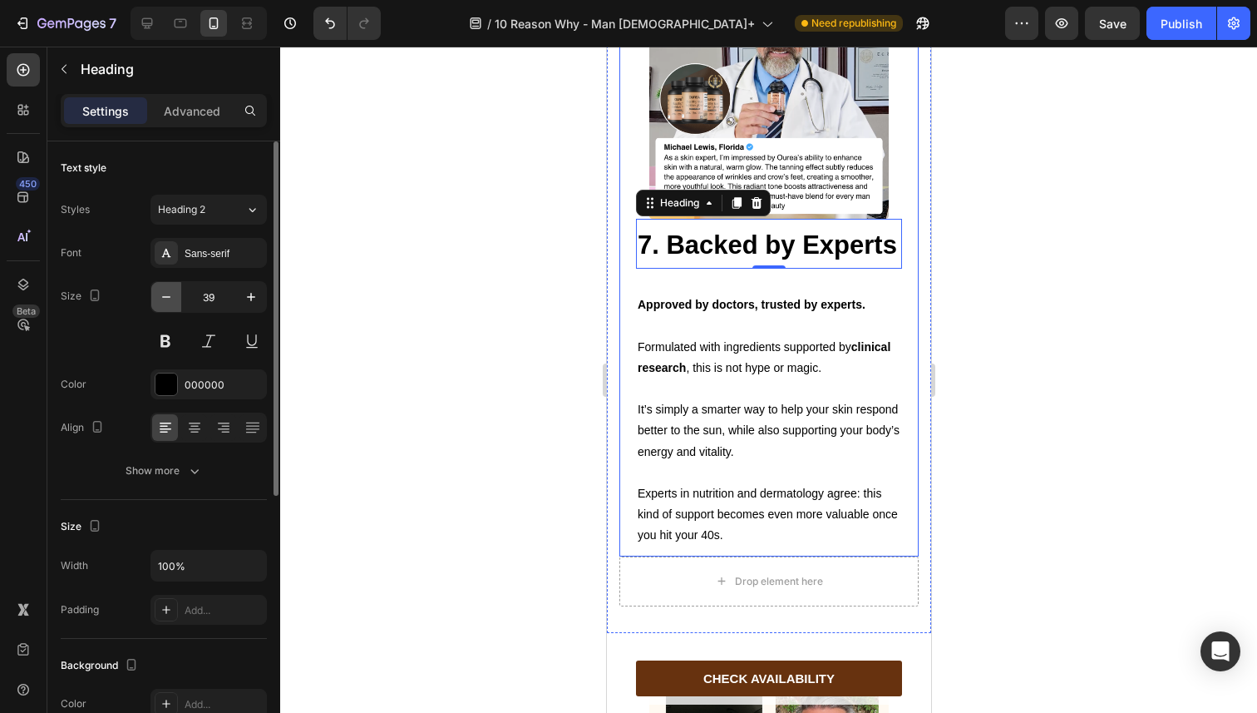
click at [175, 289] on button "button" at bounding box center [166, 297] width 30 height 30
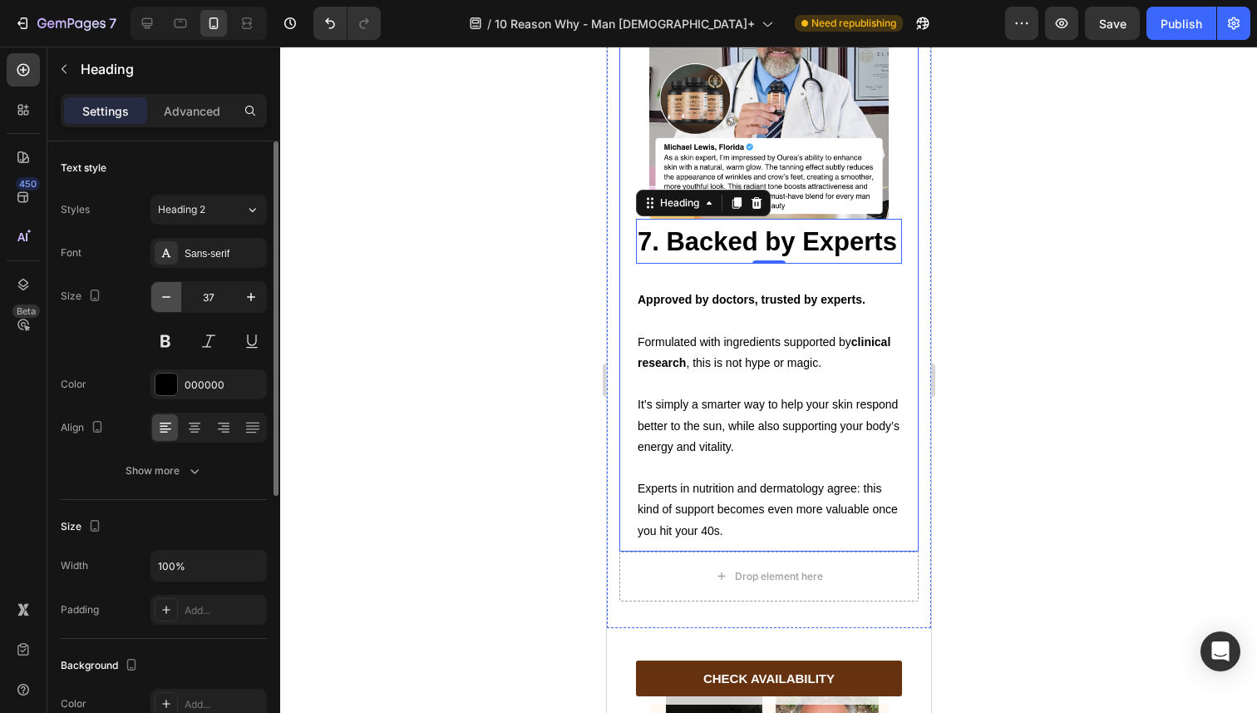
click at [175, 289] on button "button" at bounding box center [166, 297] width 30 height 30
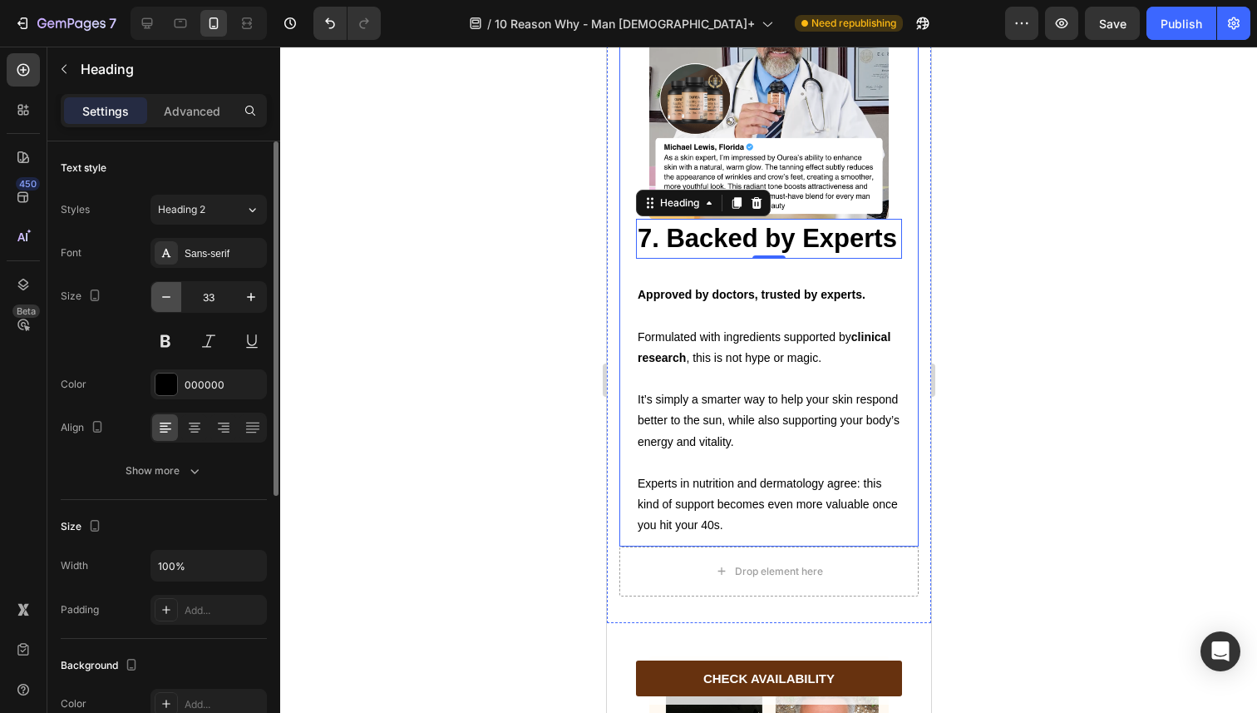
click at [175, 289] on button "button" at bounding box center [166, 297] width 30 height 30
type input "31"
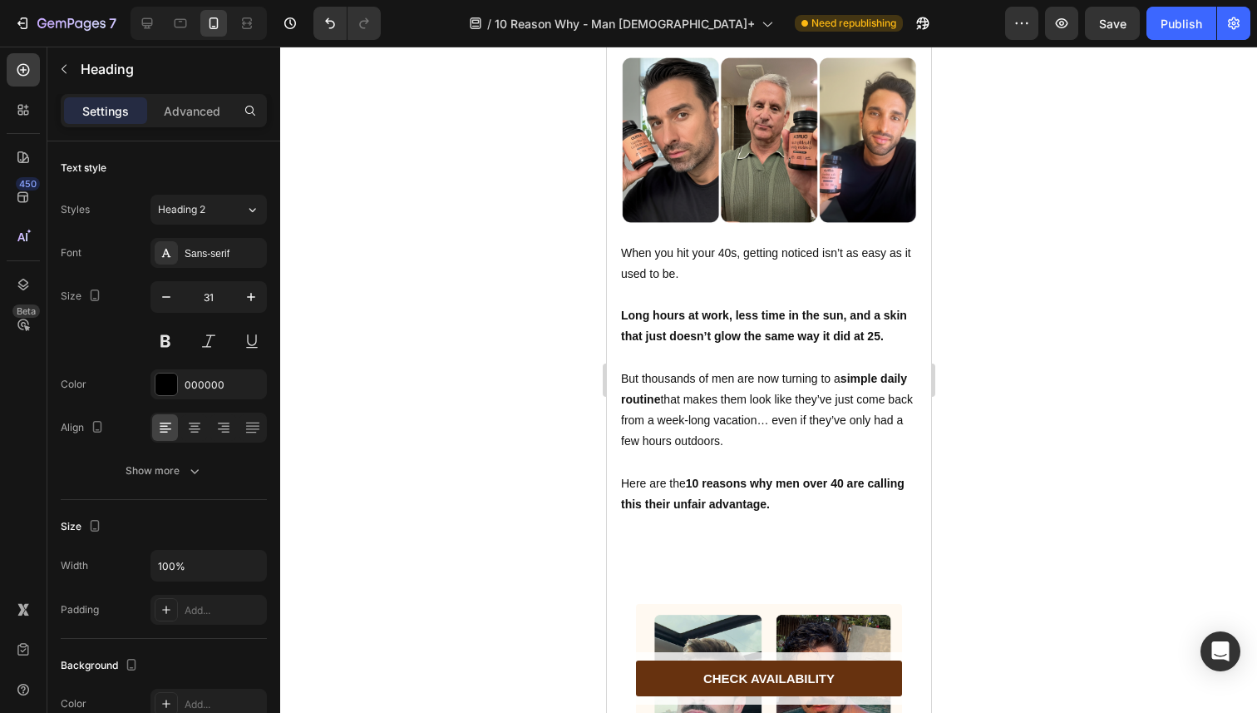
scroll to position [0, 0]
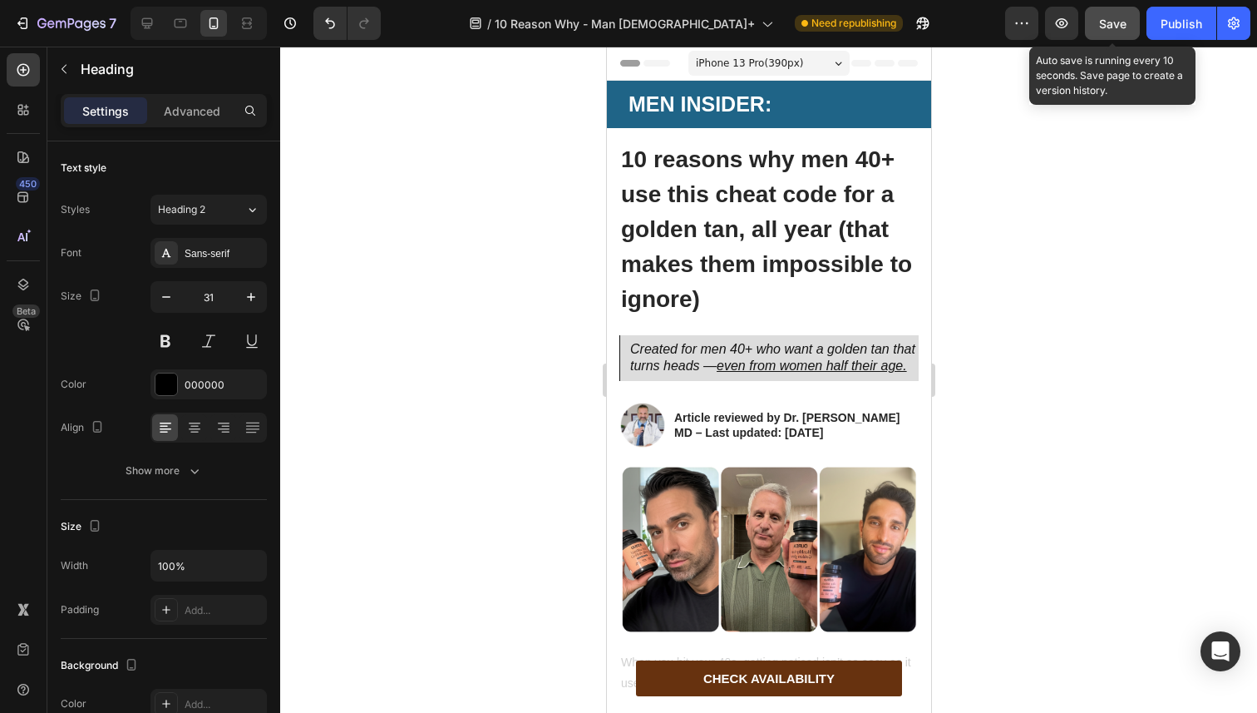
click at [1105, 34] on button "Save" at bounding box center [1112, 23] width 55 height 33
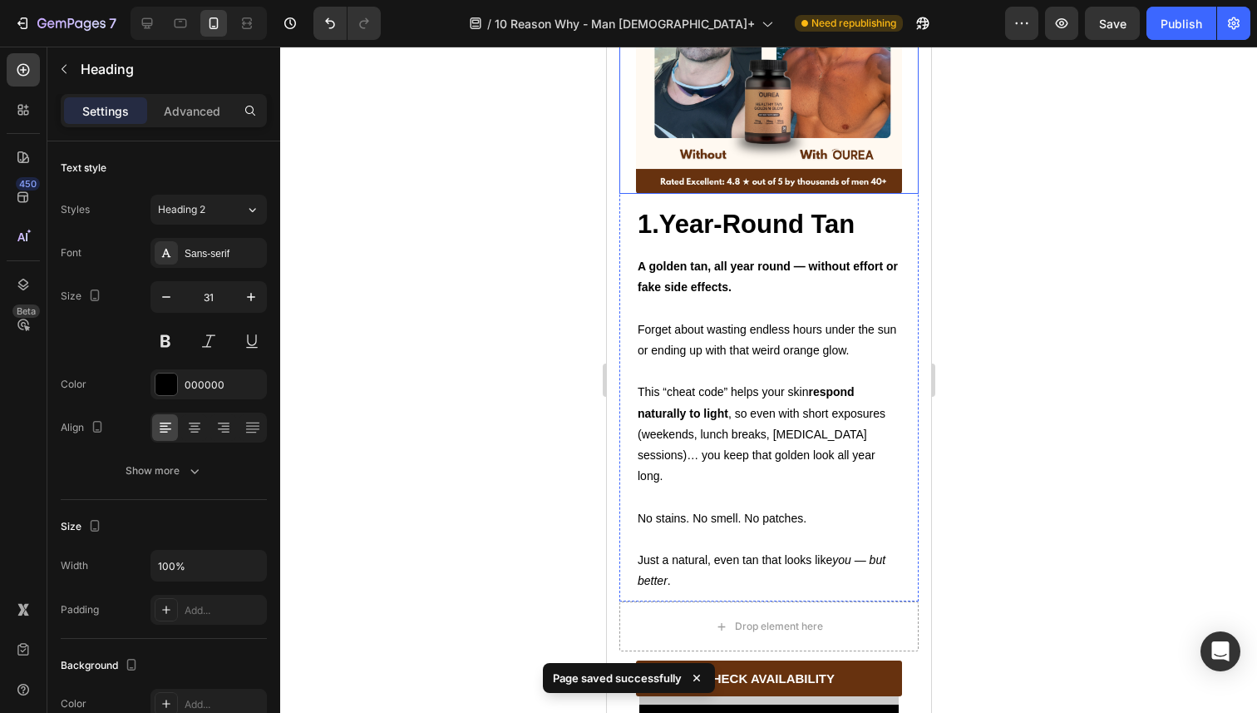
scroll to position [1155, 0]
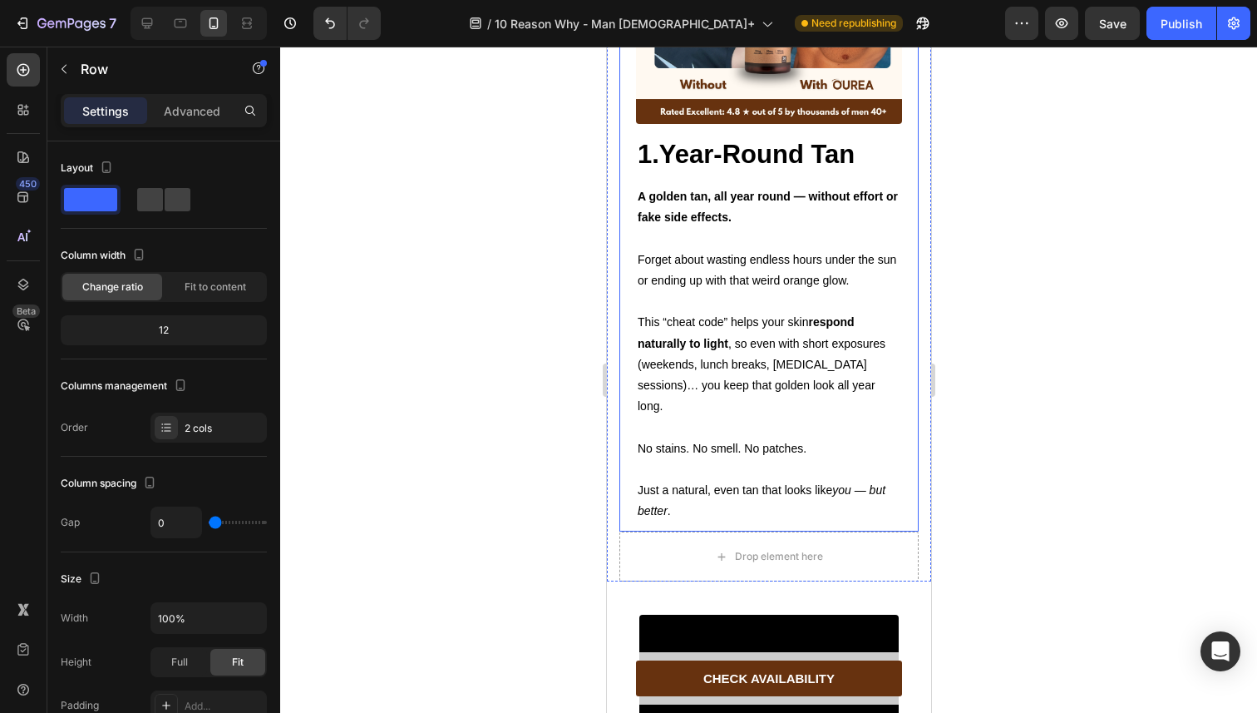
click at [622, 296] on div "1.Year-Round Tan Heading Text Block A golden tan, all year round — without effo…" at bounding box center [768, 328] width 299 height 408
click at [193, 106] on p "Advanced" at bounding box center [192, 110] width 57 height 17
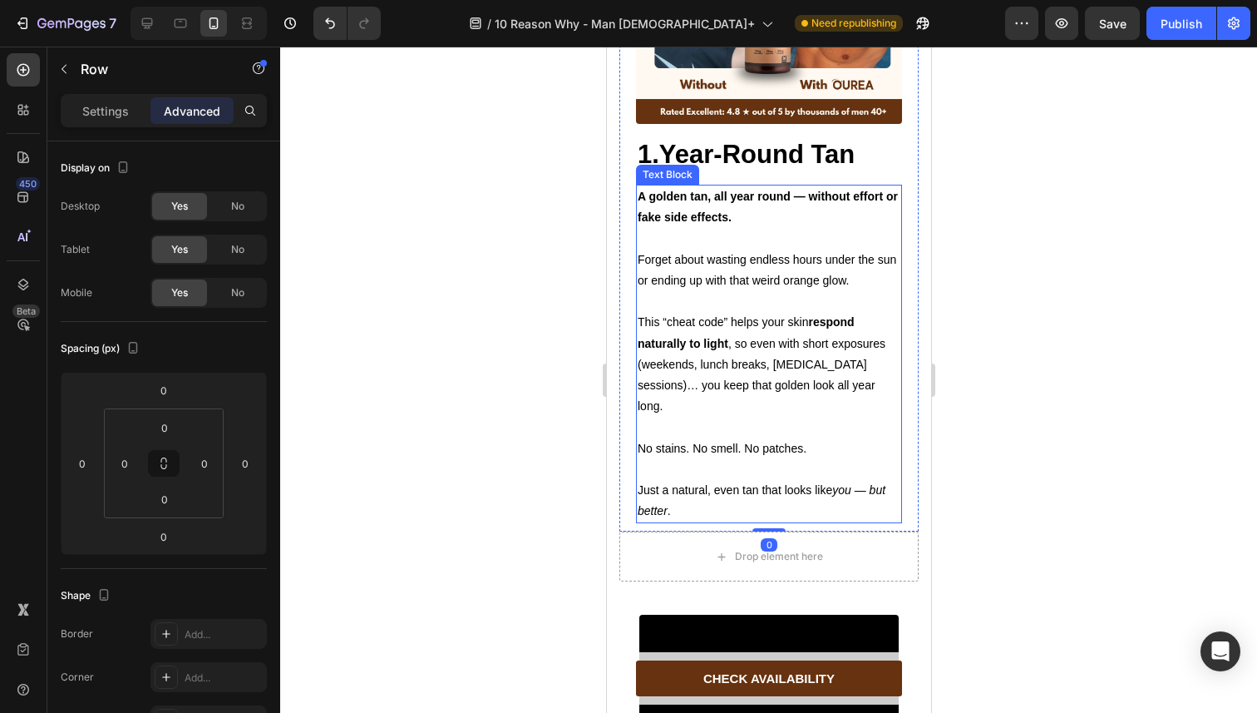
click at [669, 312] on p "This “cheat code” helps your skin respond naturally to light , so even with sho…" at bounding box center [768, 364] width 263 height 105
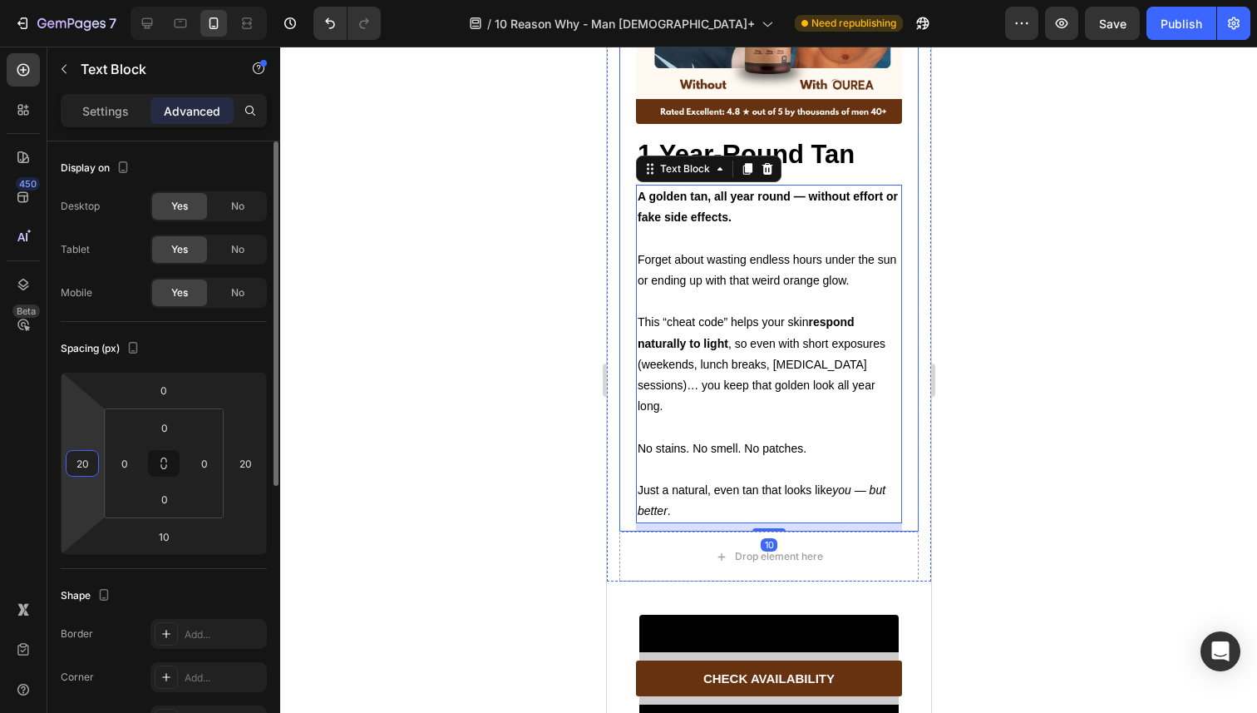
click at [72, 468] on input "20" at bounding box center [82, 463] width 25 height 25
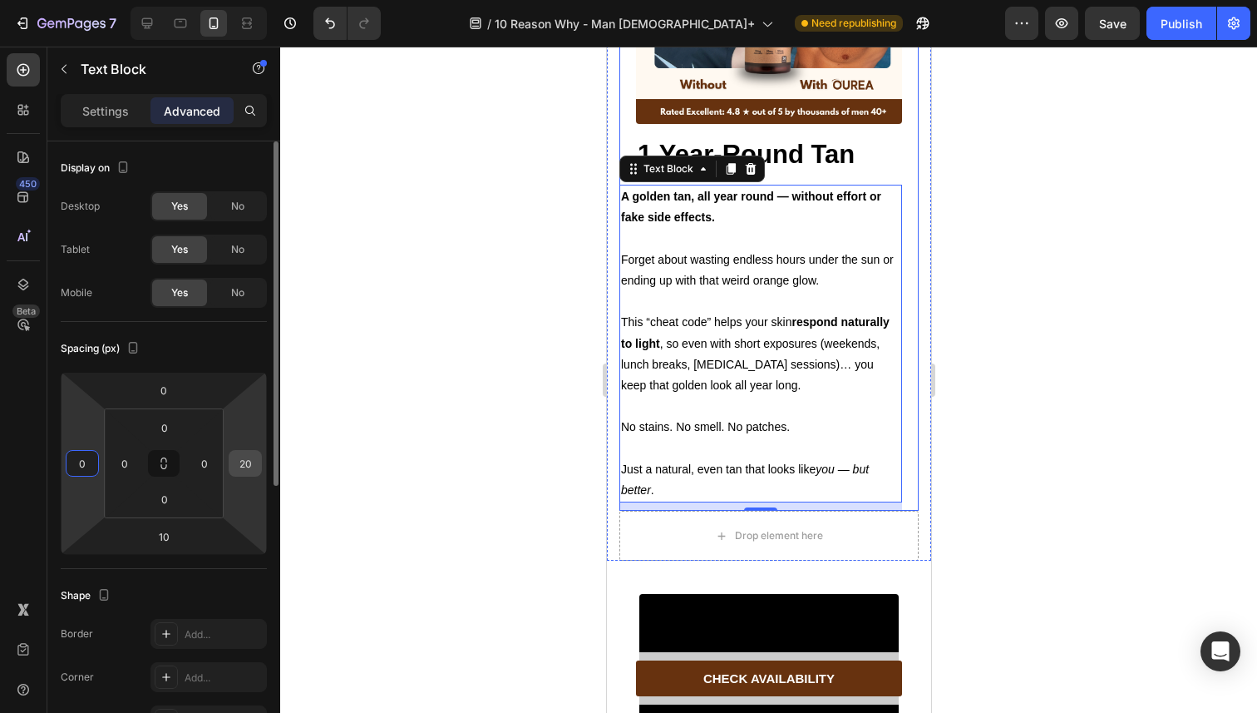
type input "0"
click at [237, 464] on input "20" at bounding box center [245, 463] width 25 height 25
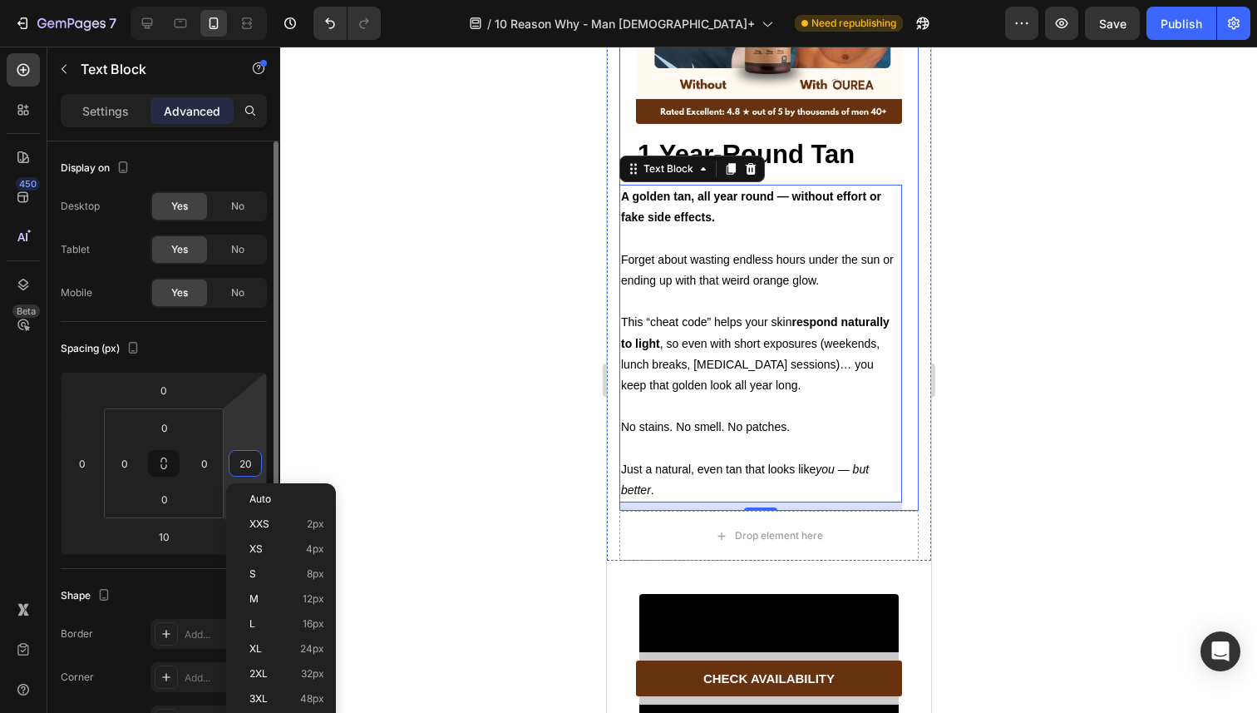
type input "0"
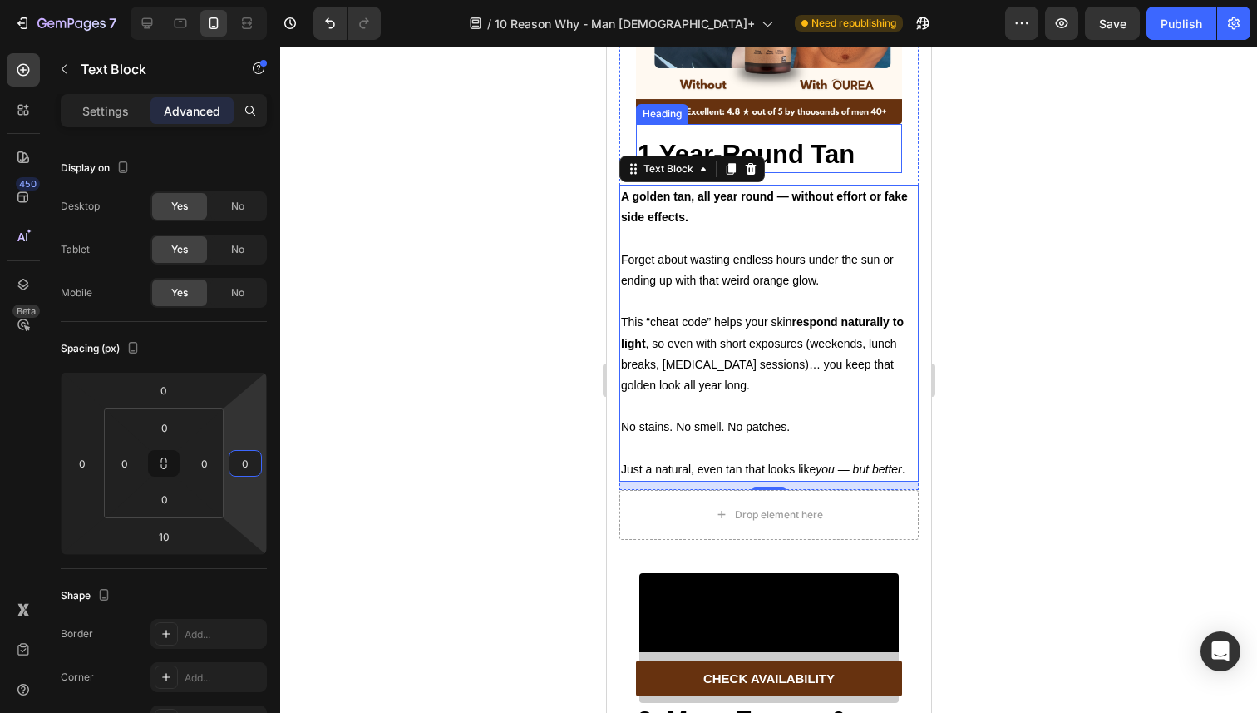
click at [844, 143] on strong "1.Year-Round Tan" at bounding box center [745, 154] width 217 height 29
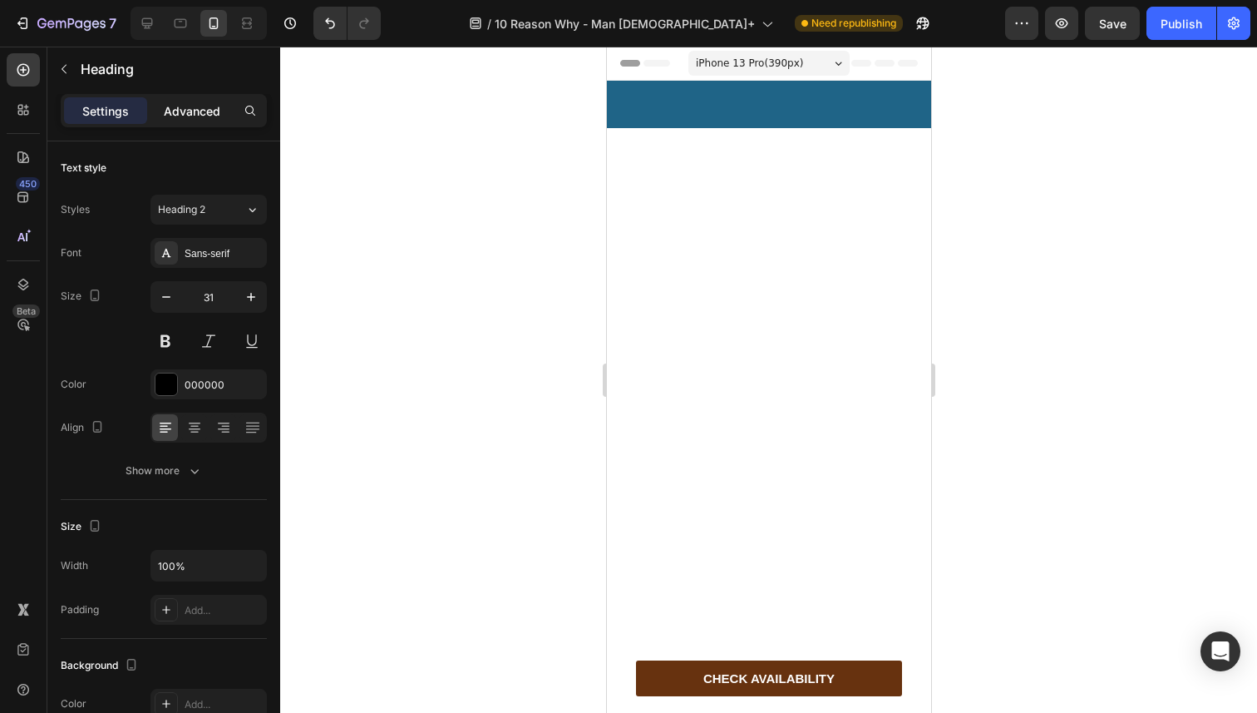
scroll to position [1155, 0]
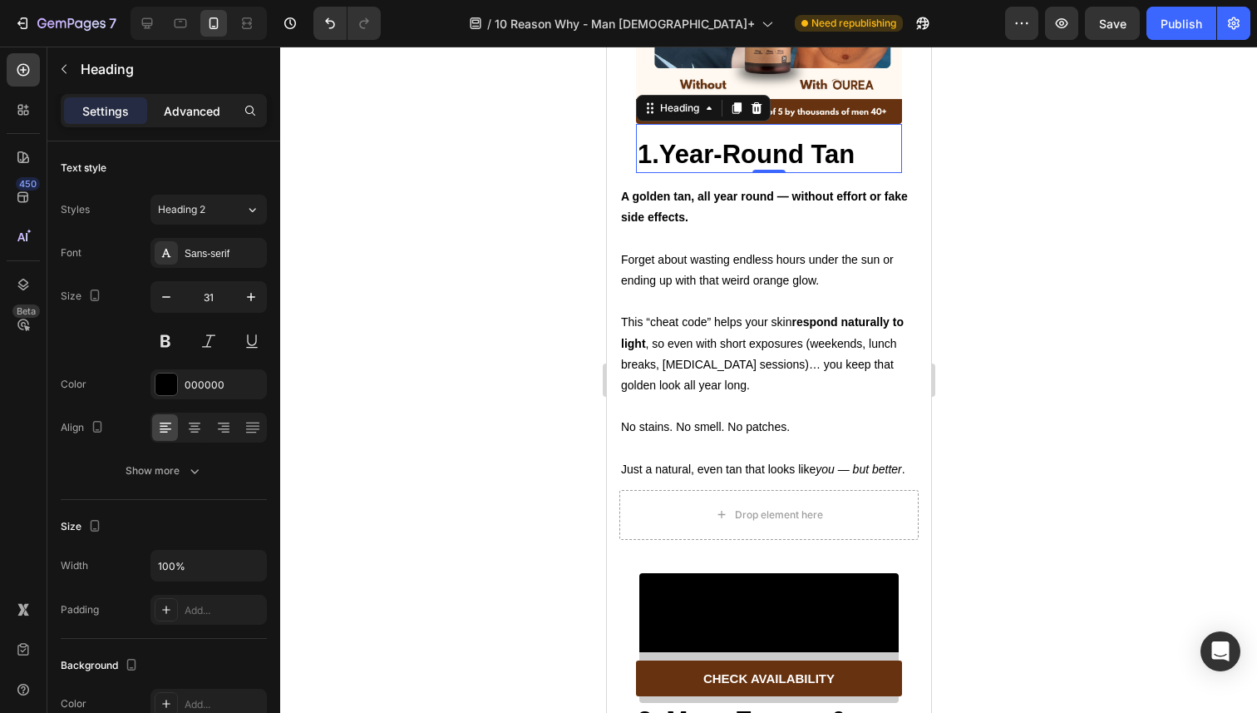
click at [195, 116] on p "Advanced" at bounding box center [192, 110] width 57 height 17
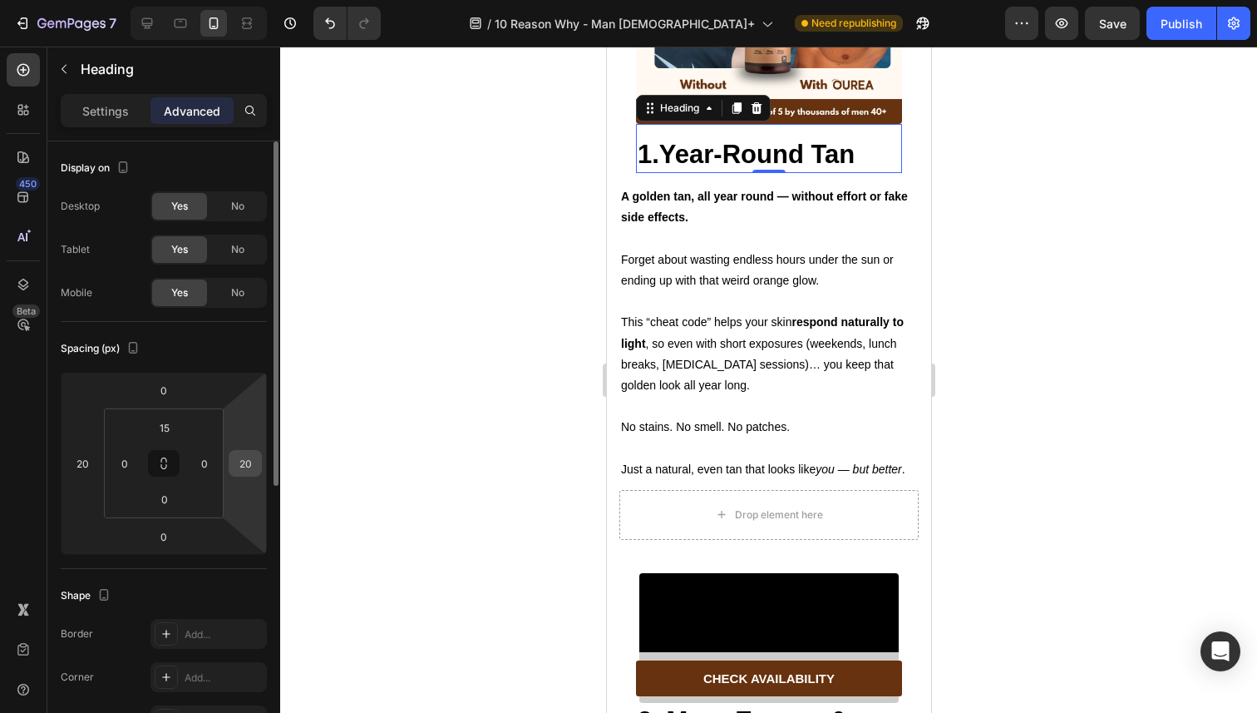
click at [242, 461] on input "20" at bounding box center [245, 463] width 25 height 25
type input "0"
click at [86, 464] on input "20" at bounding box center [82, 463] width 25 height 25
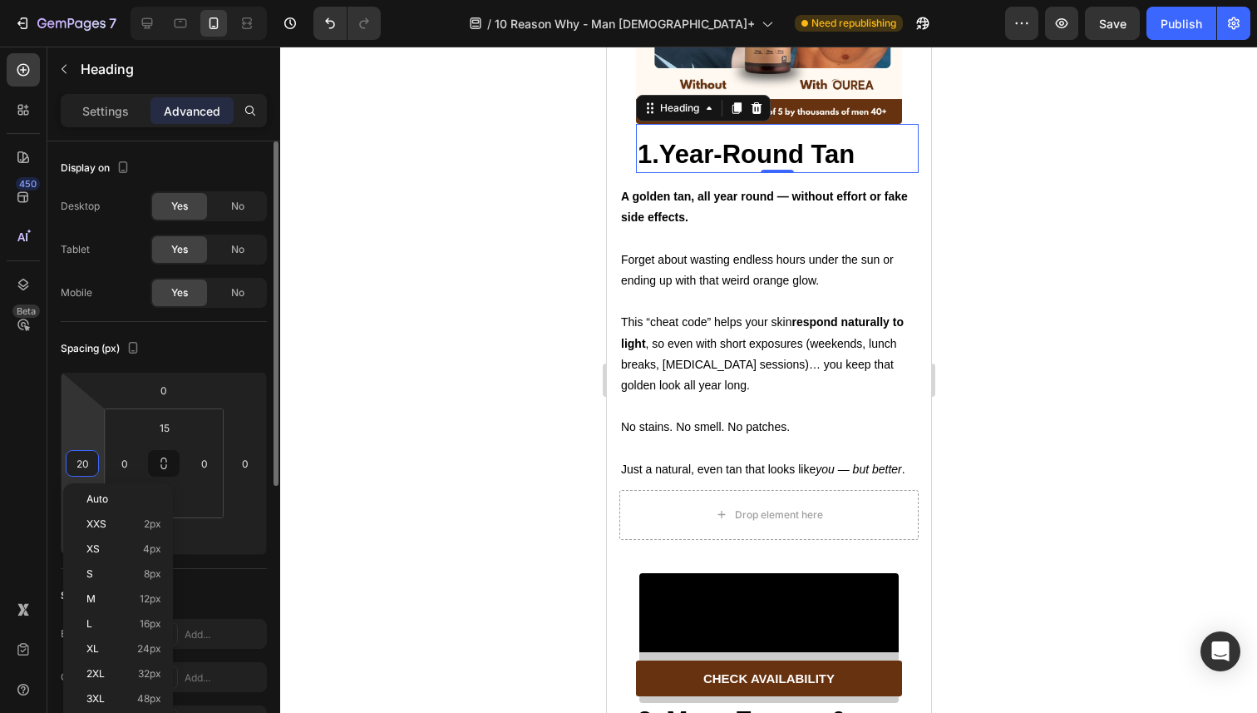
type input "0"
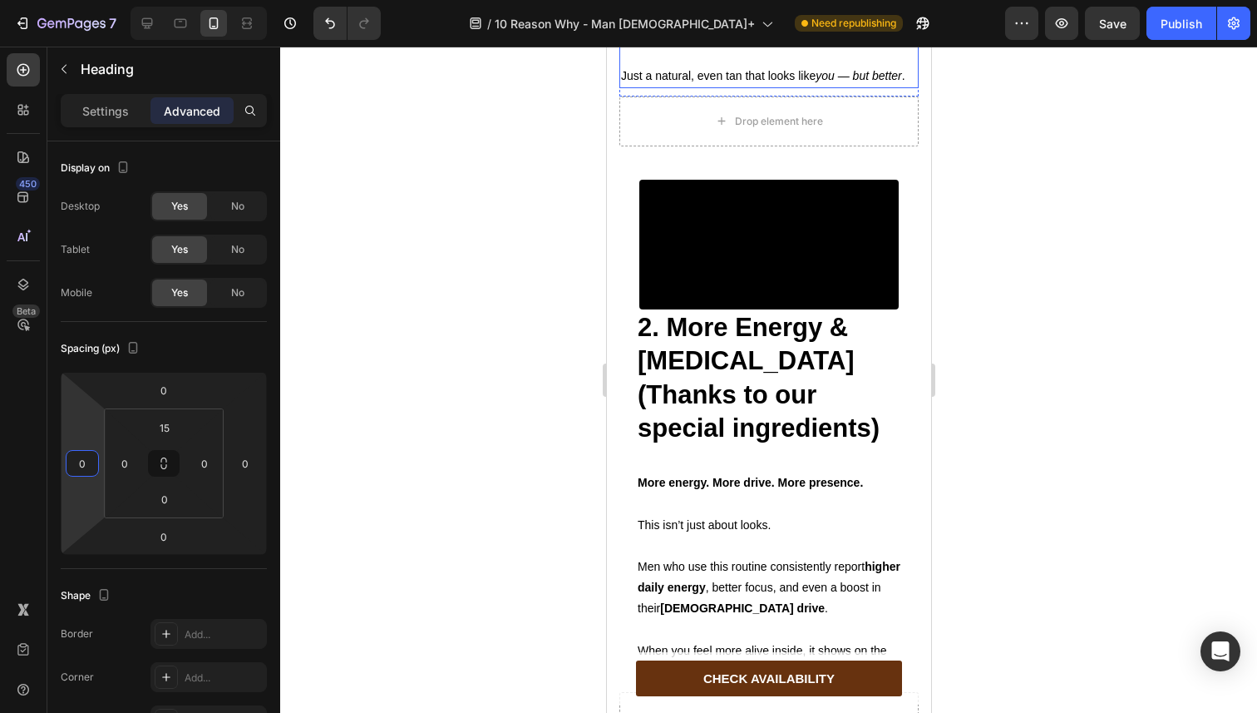
scroll to position [1572, 0]
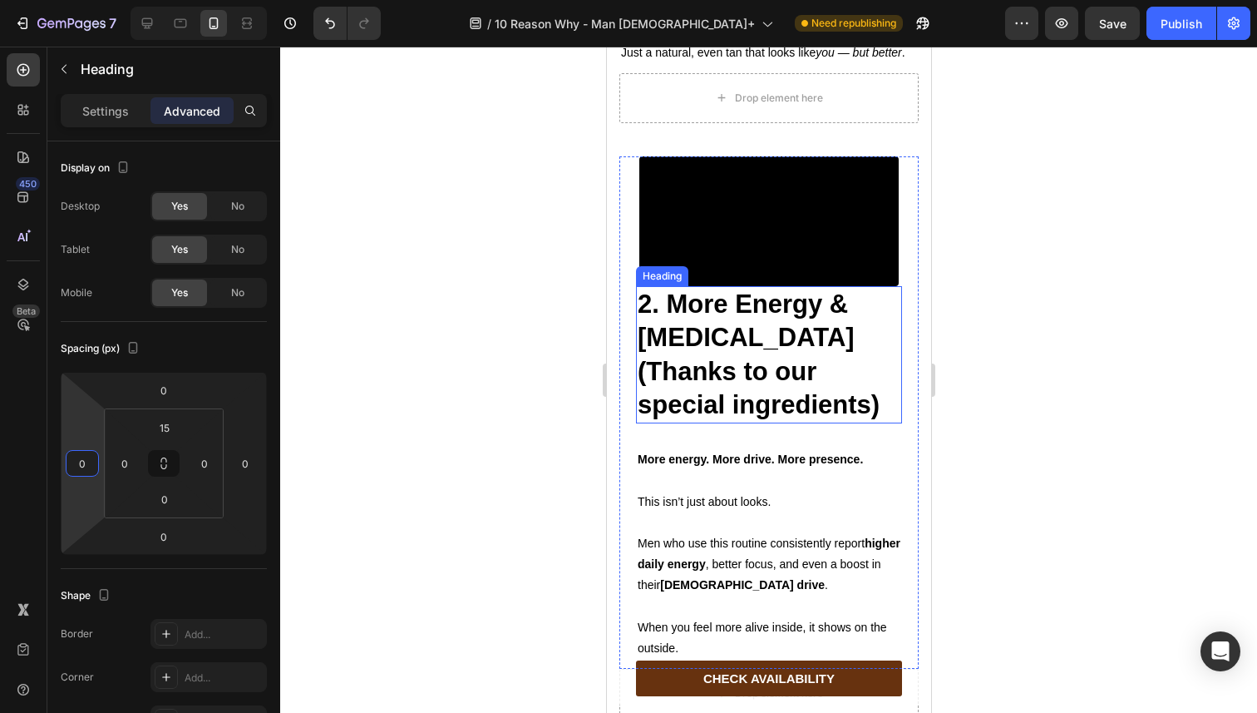
click at [689, 419] on strong "2. More Energy & [MEDICAL_DATA] (Thanks to our special ingredients)" at bounding box center [758, 354] width 242 height 130
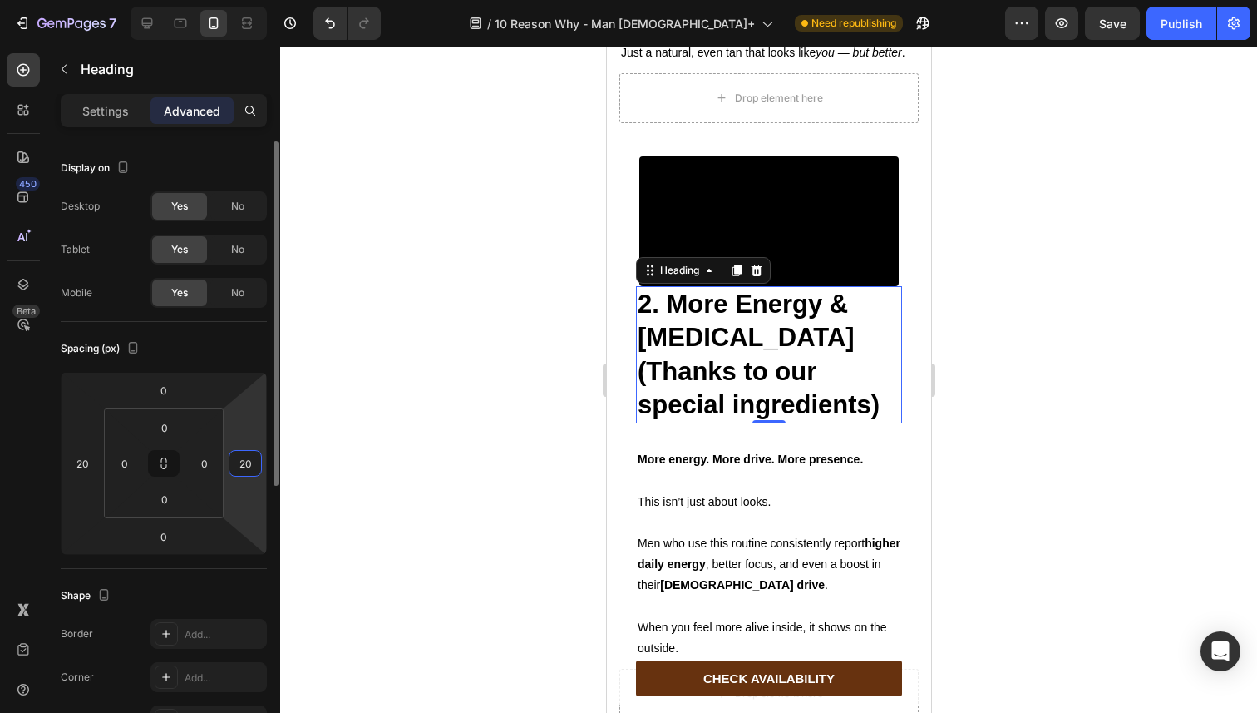
click at [247, 458] on input "20" at bounding box center [245, 463] width 25 height 25
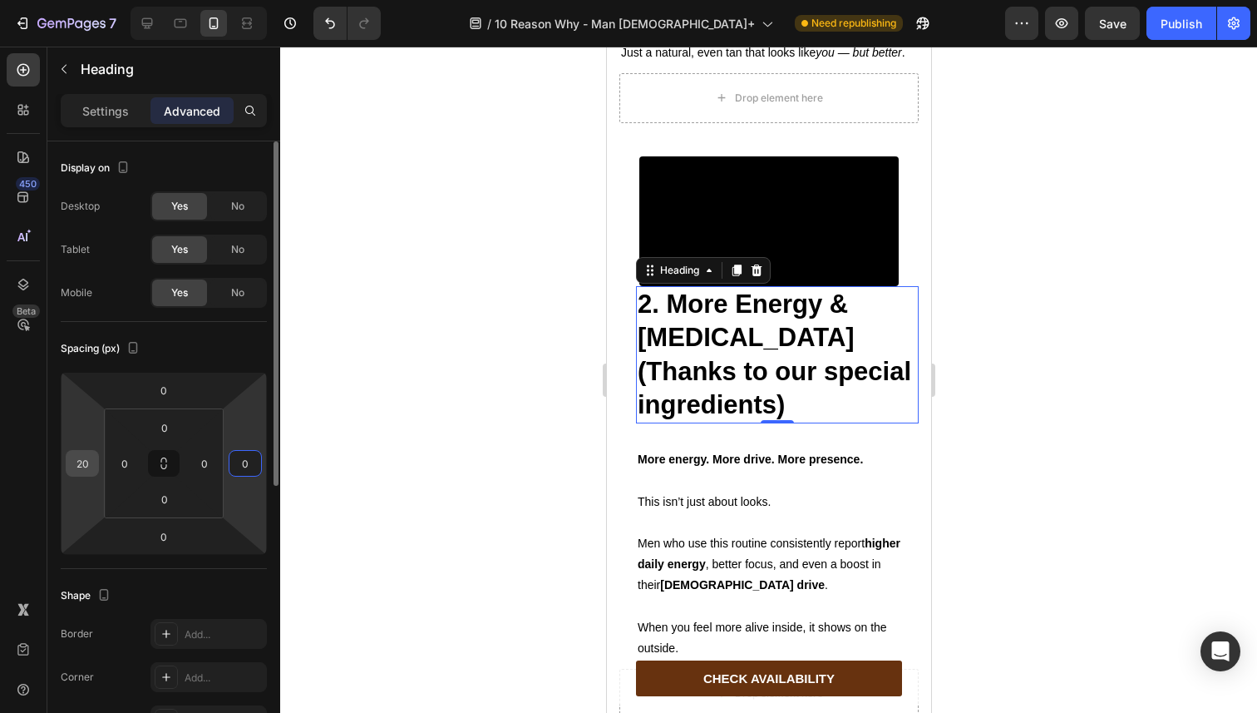
type input "0"
click at [90, 450] on div "20" at bounding box center [82, 463] width 33 height 27
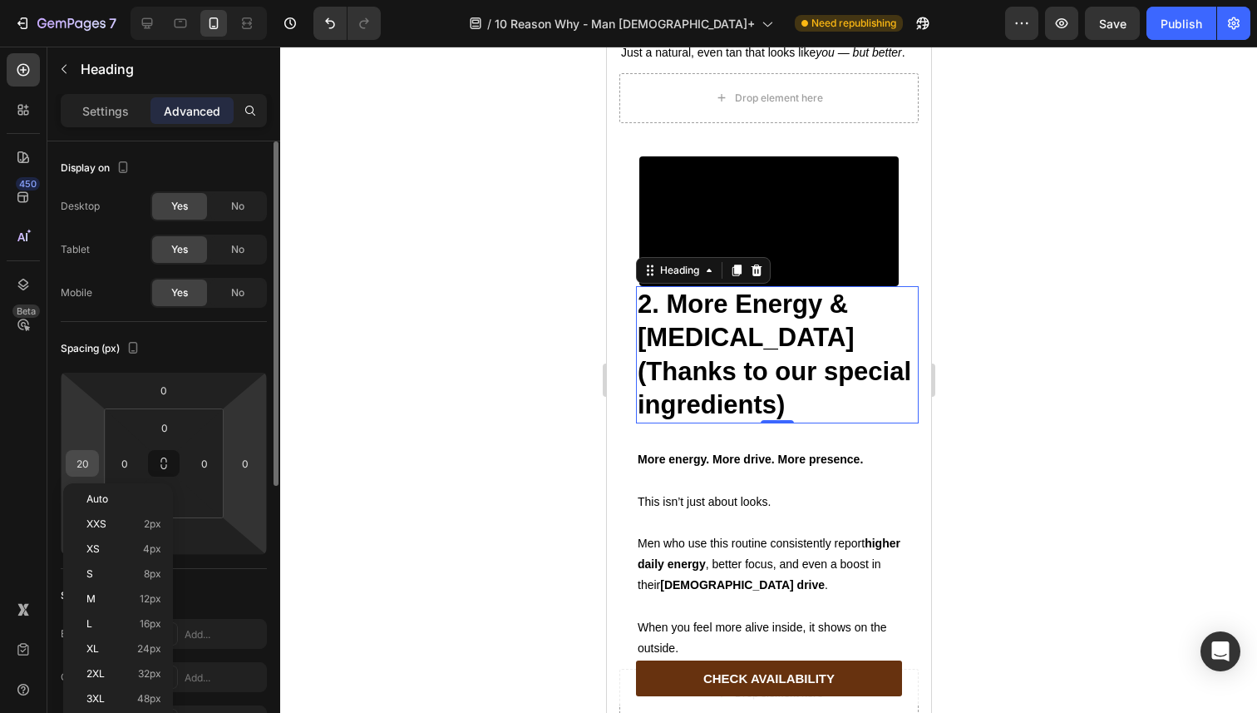
click at [86, 461] on input "20" at bounding box center [82, 463] width 25 height 25
type input "0"
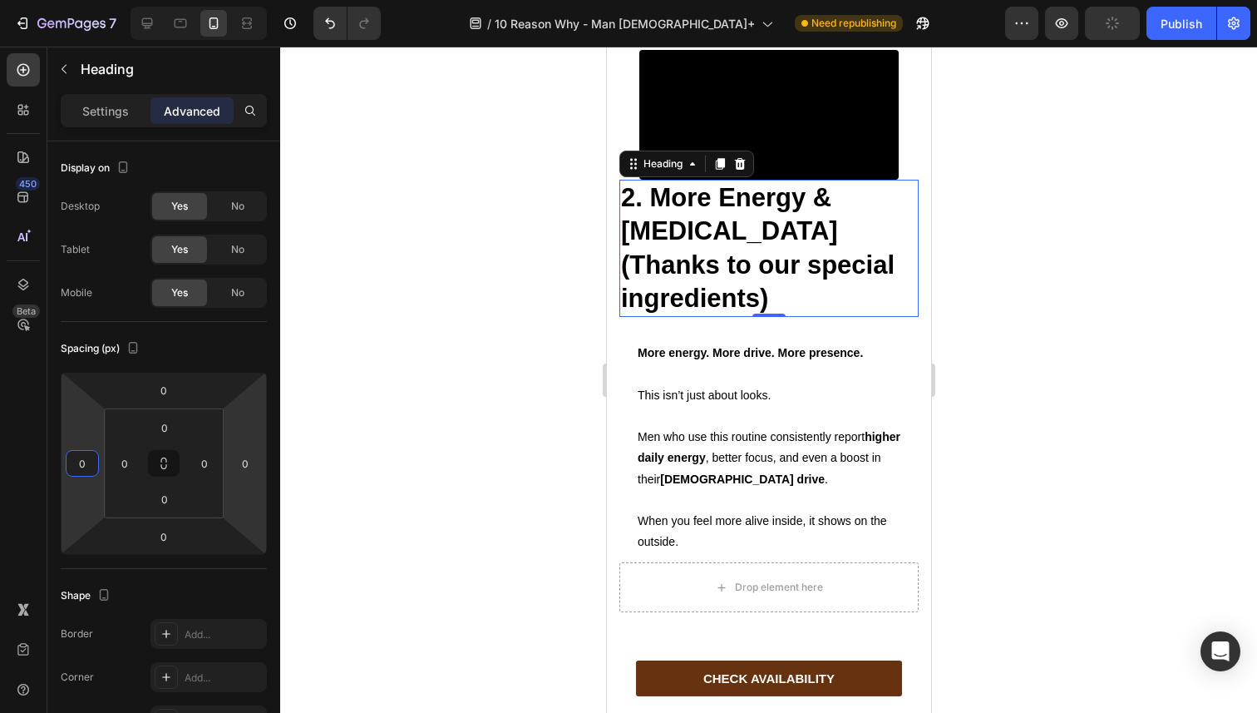
scroll to position [1704, 0]
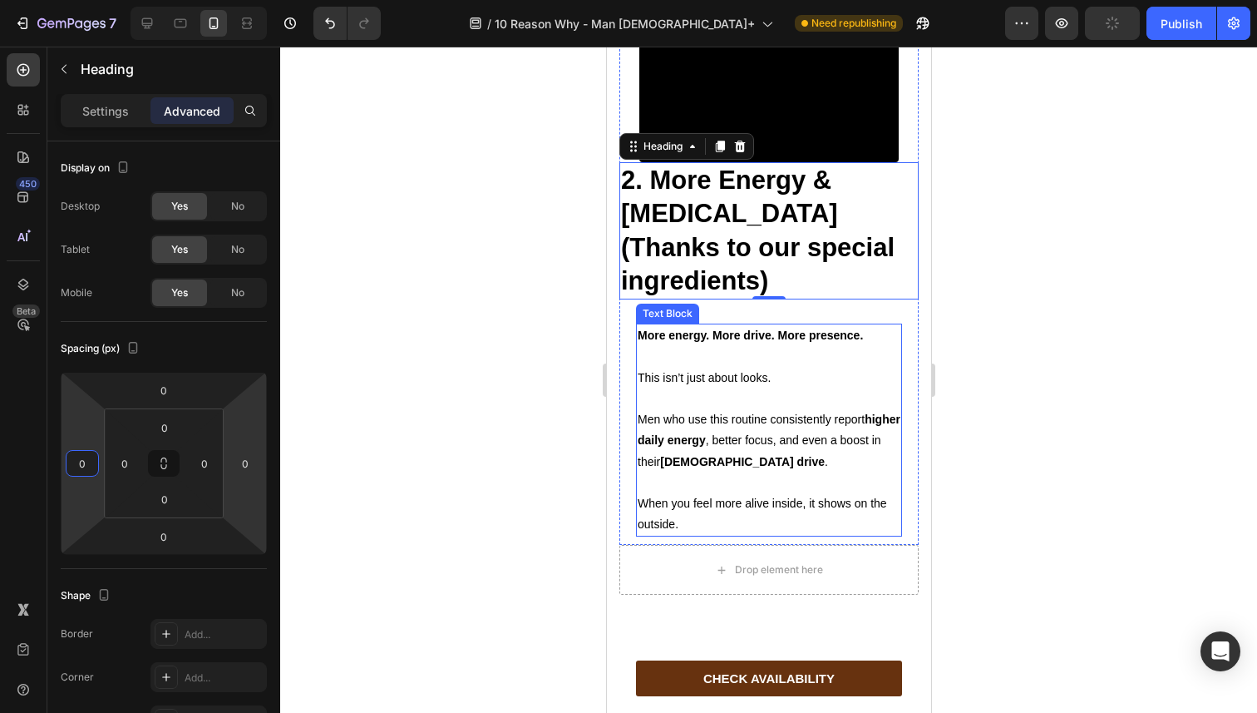
click at [664, 388] on p "This isn’t just about looks." at bounding box center [768, 378] width 263 height 21
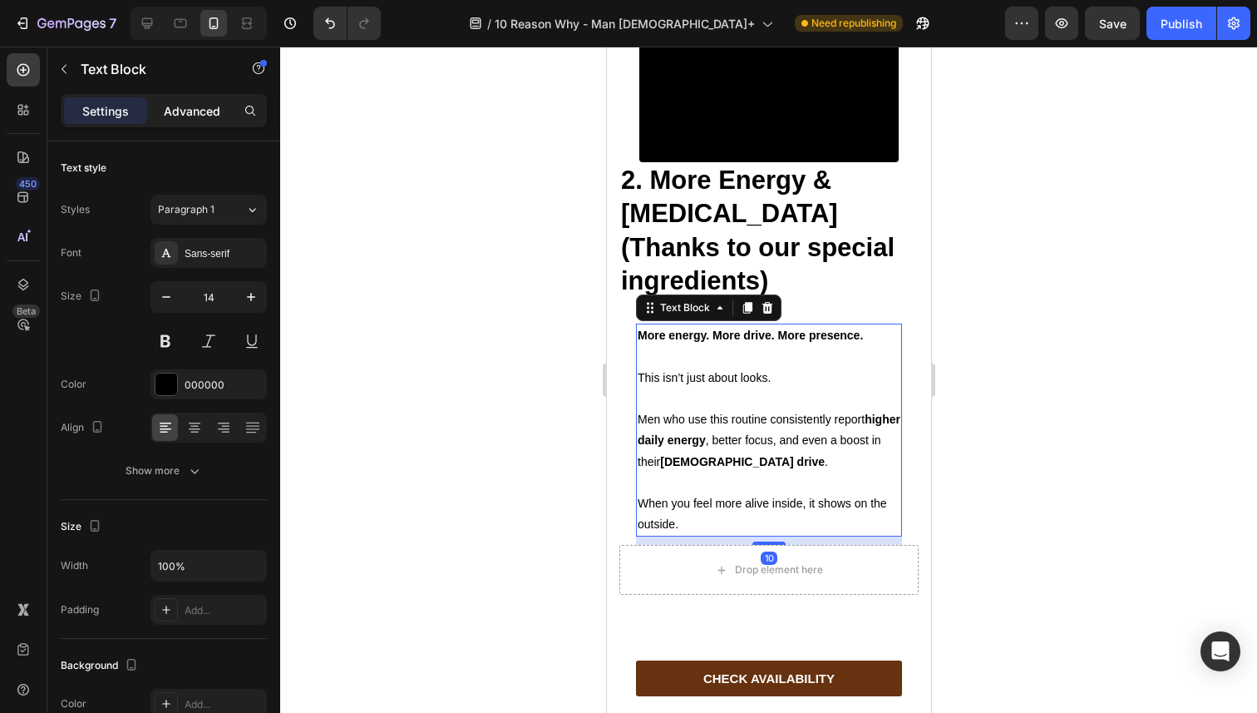
click at [200, 100] on div "Advanced" at bounding box center [192, 110] width 83 height 27
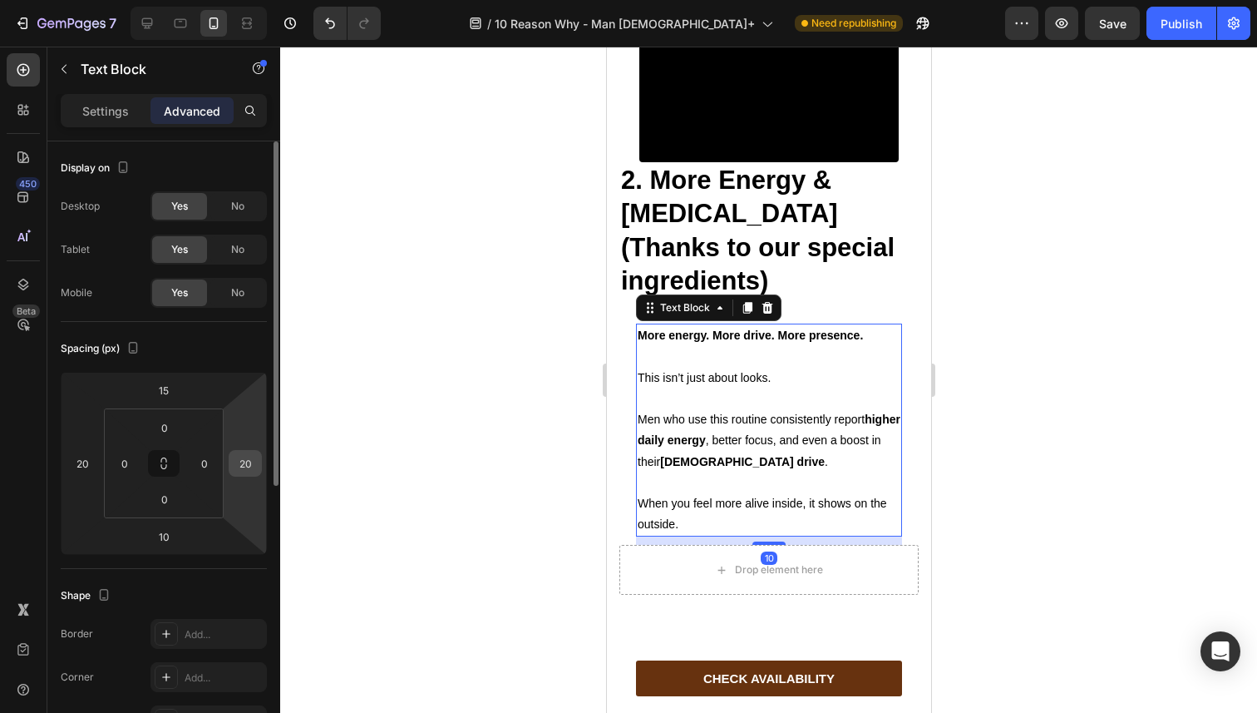
click at [248, 466] on input "20" at bounding box center [245, 463] width 25 height 25
type input "0"
click at [81, 458] on input "20" at bounding box center [82, 463] width 25 height 25
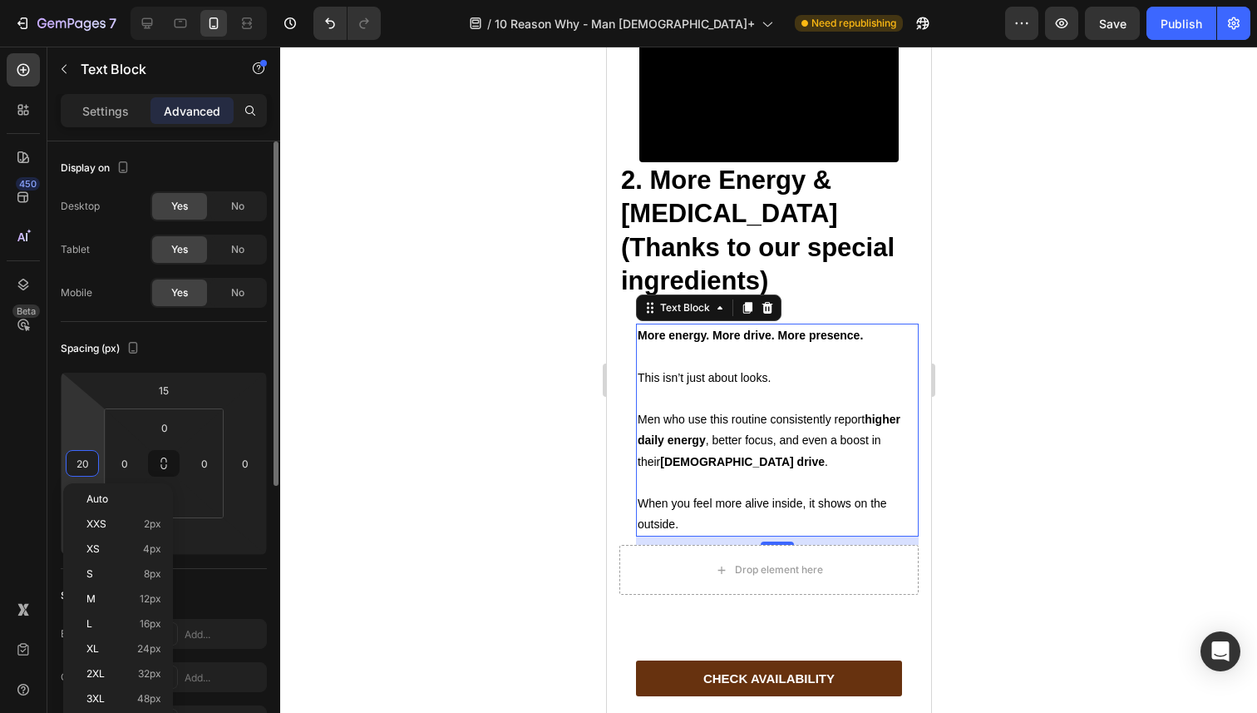
type input "0"
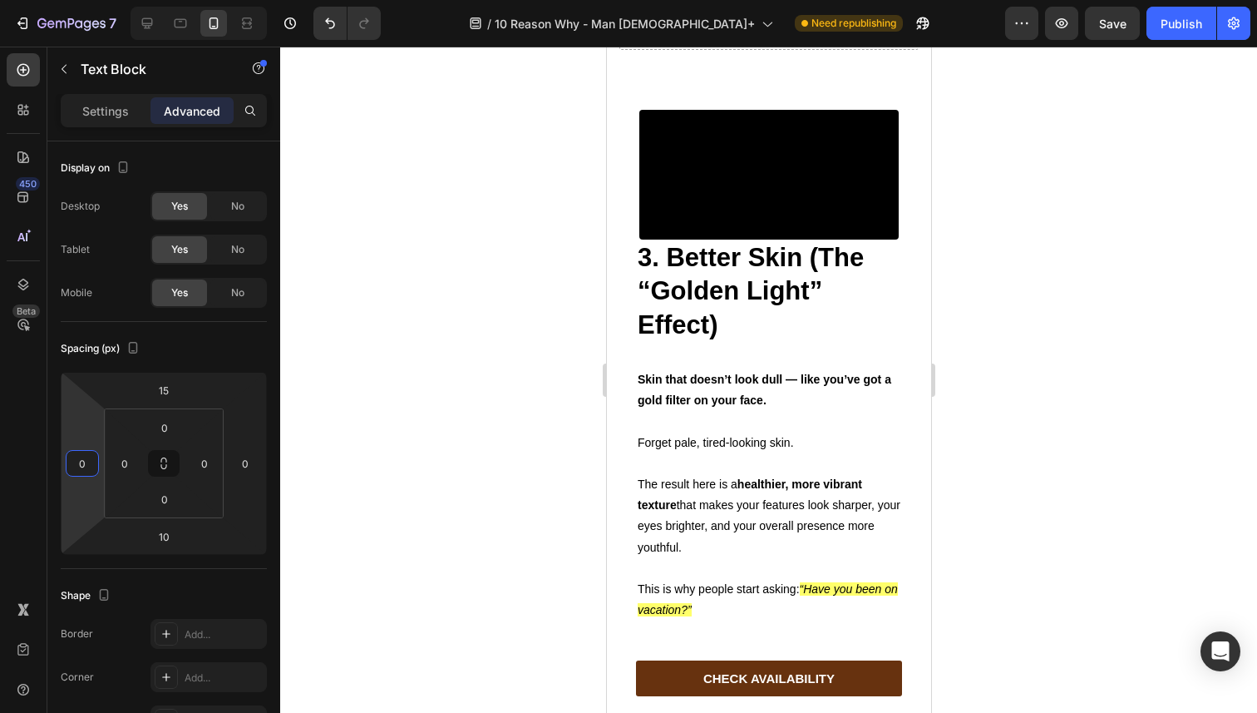
scroll to position [2319, 0]
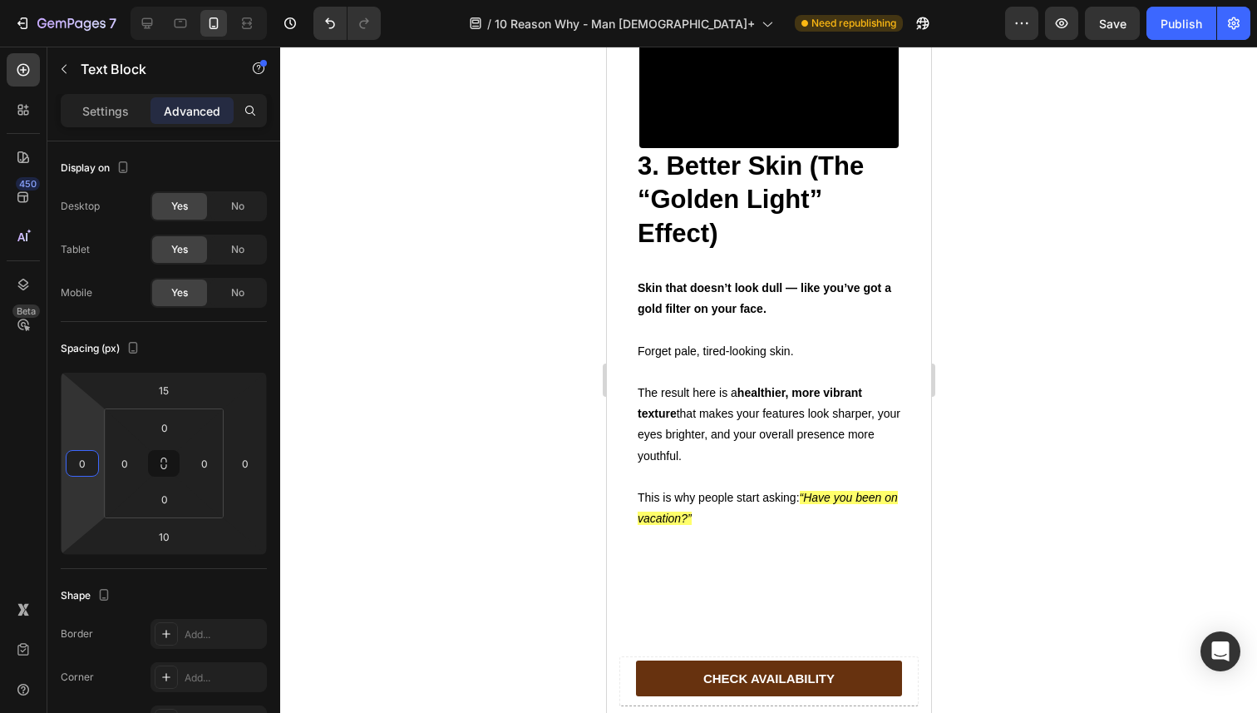
click at [672, 248] on strong "3. Better Skin (The “Golden Light” Effect)" at bounding box center [750, 199] width 226 height 96
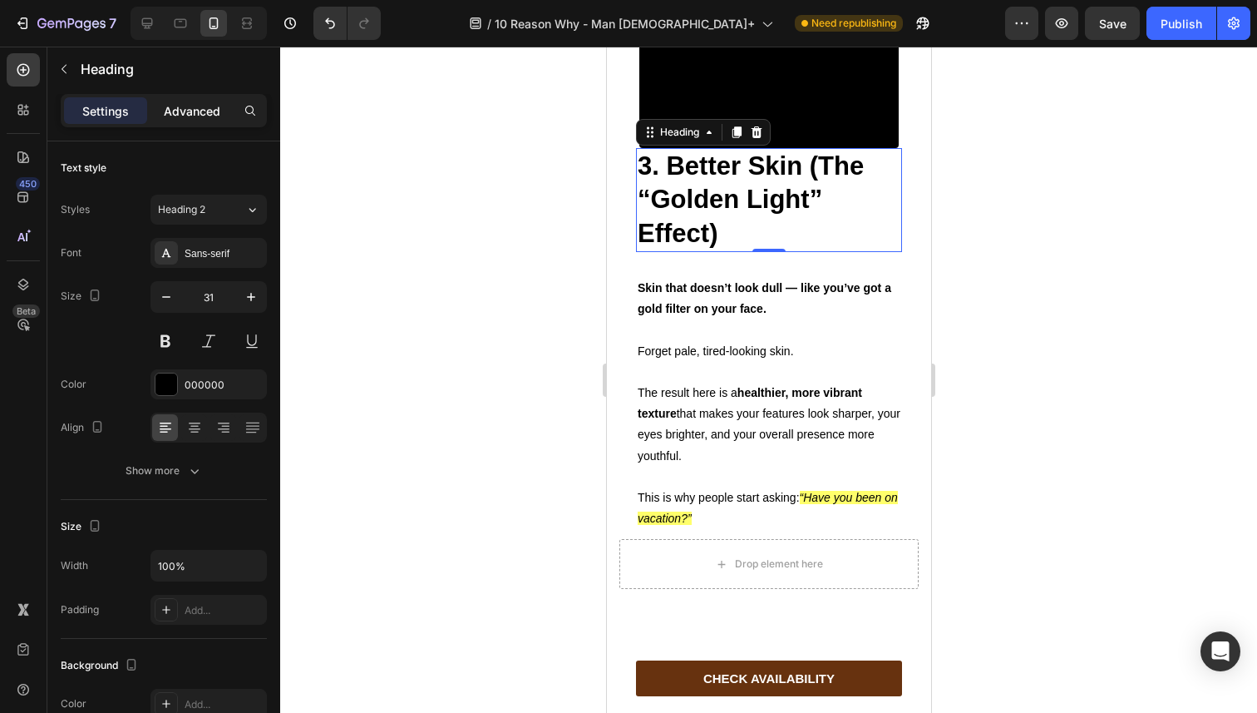
click at [187, 115] on p "Advanced" at bounding box center [192, 110] width 57 height 17
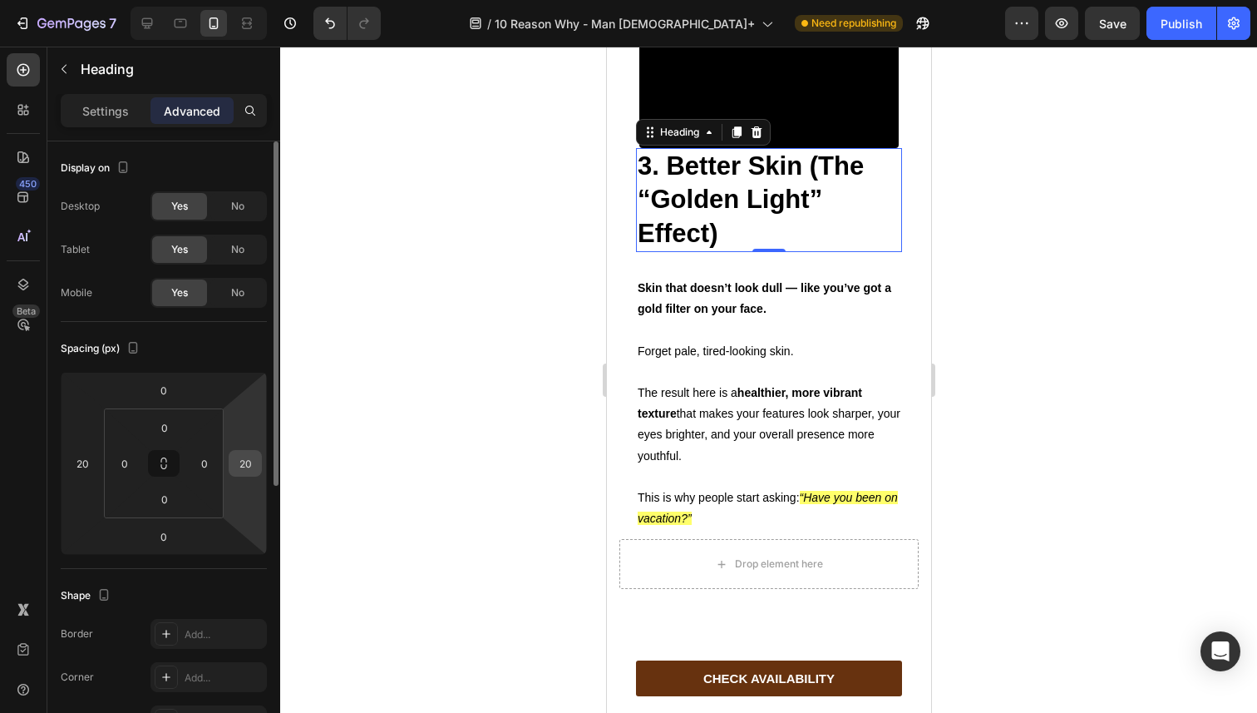
click at [240, 464] on input "20" at bounding box center [245, 463] width 25 height 25
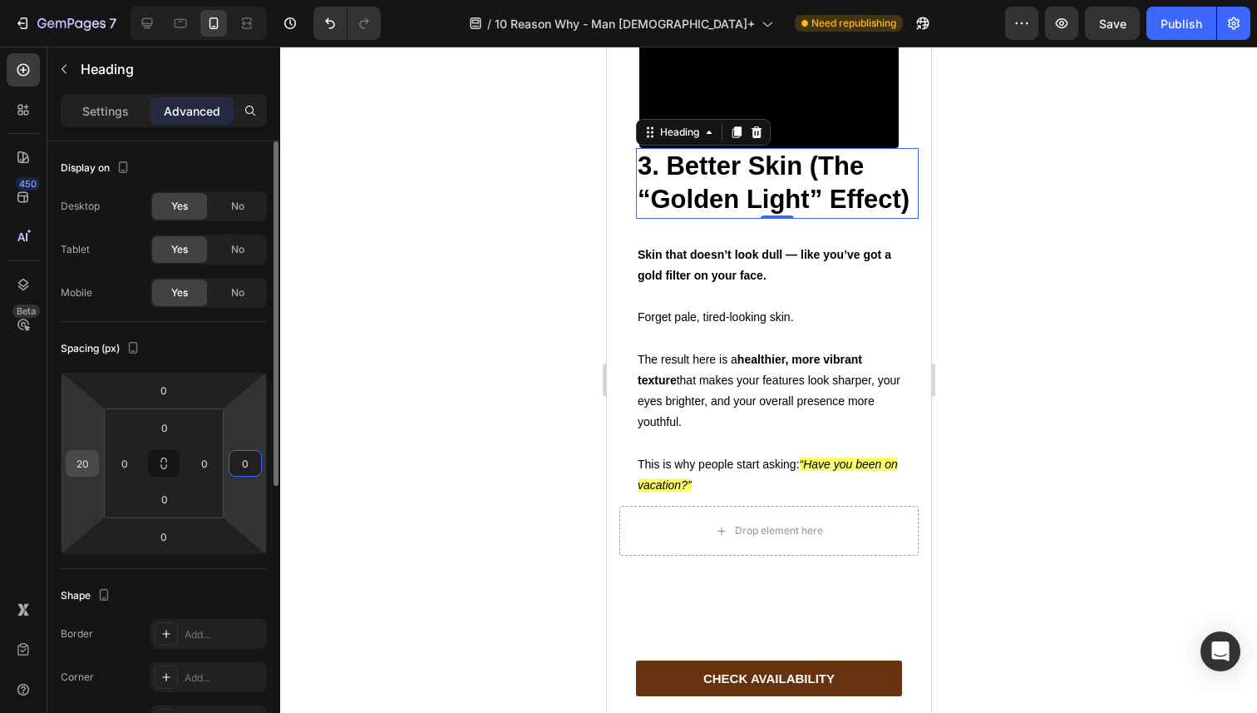
type input "0"
click at [86, 463] on input "20" at bounding box center [82, 463] width 25 height 25
type input "0"
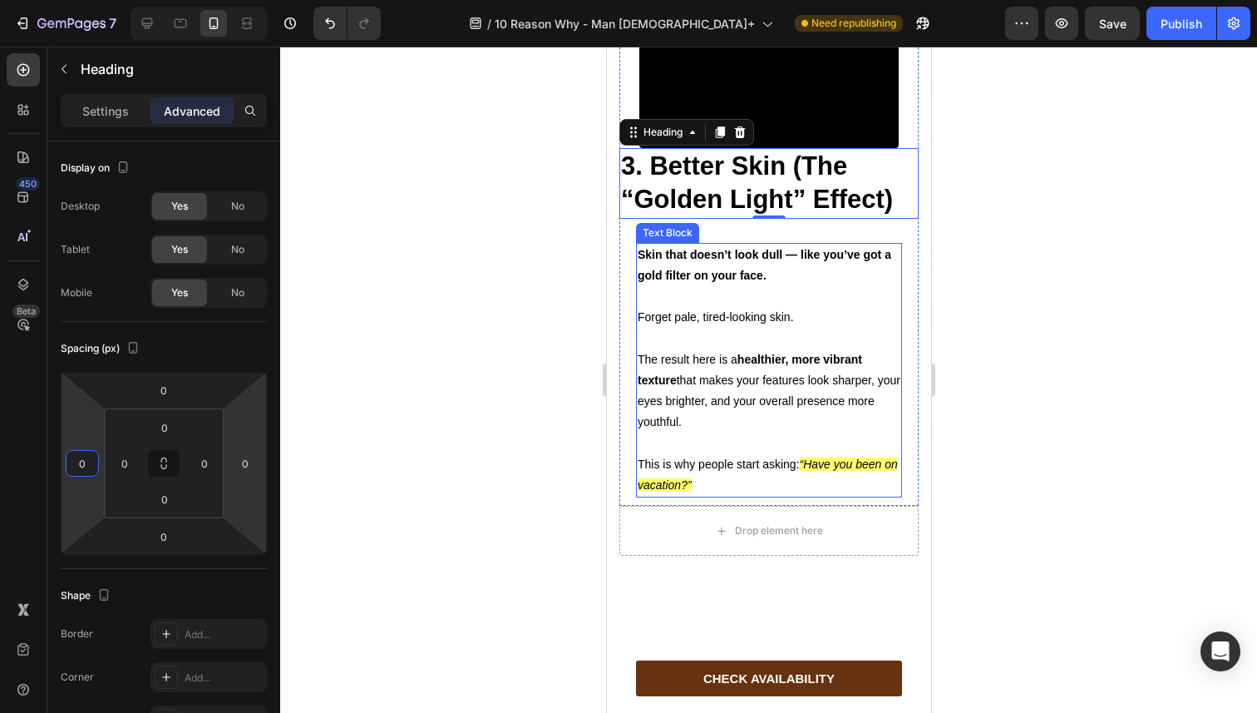
click at [694, 286] on p "Skin that doesn’t look dull — like you’ve got a gold filter on your face." at bounding box center [768, 265] width 263 height 42
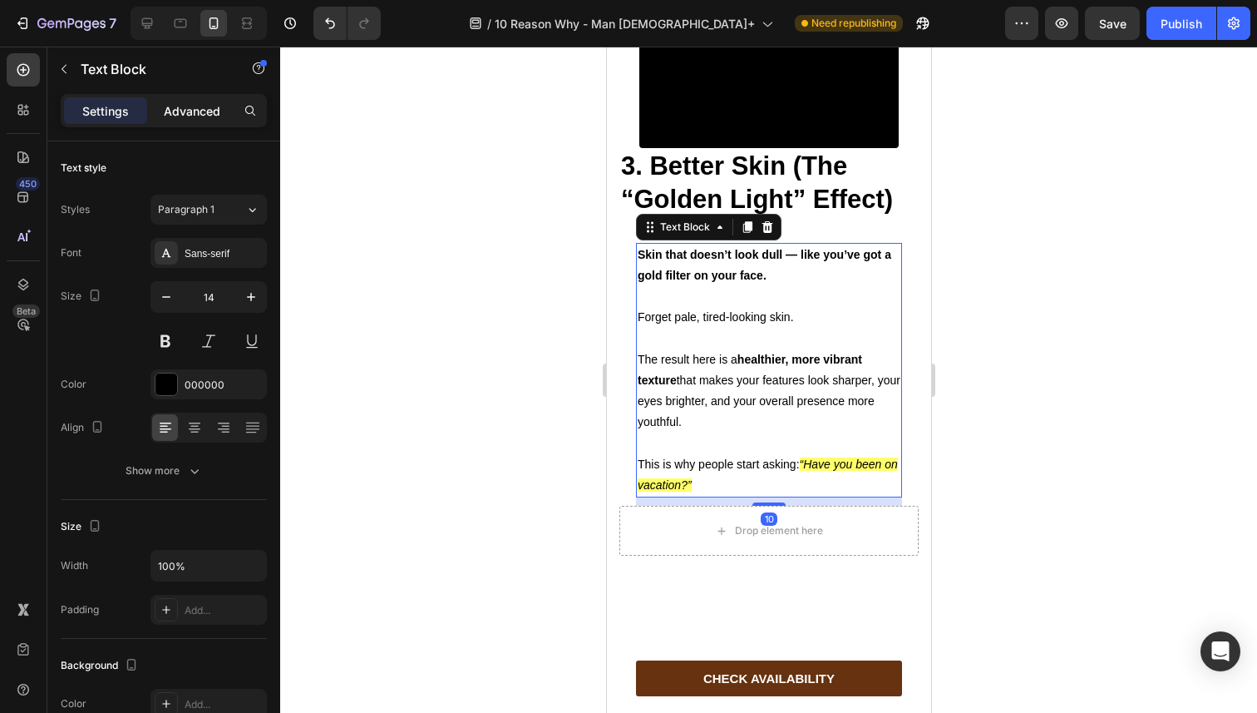
click at [181, 111] on p "Advanced" at bounding box center [192, 110] width 57 height 17
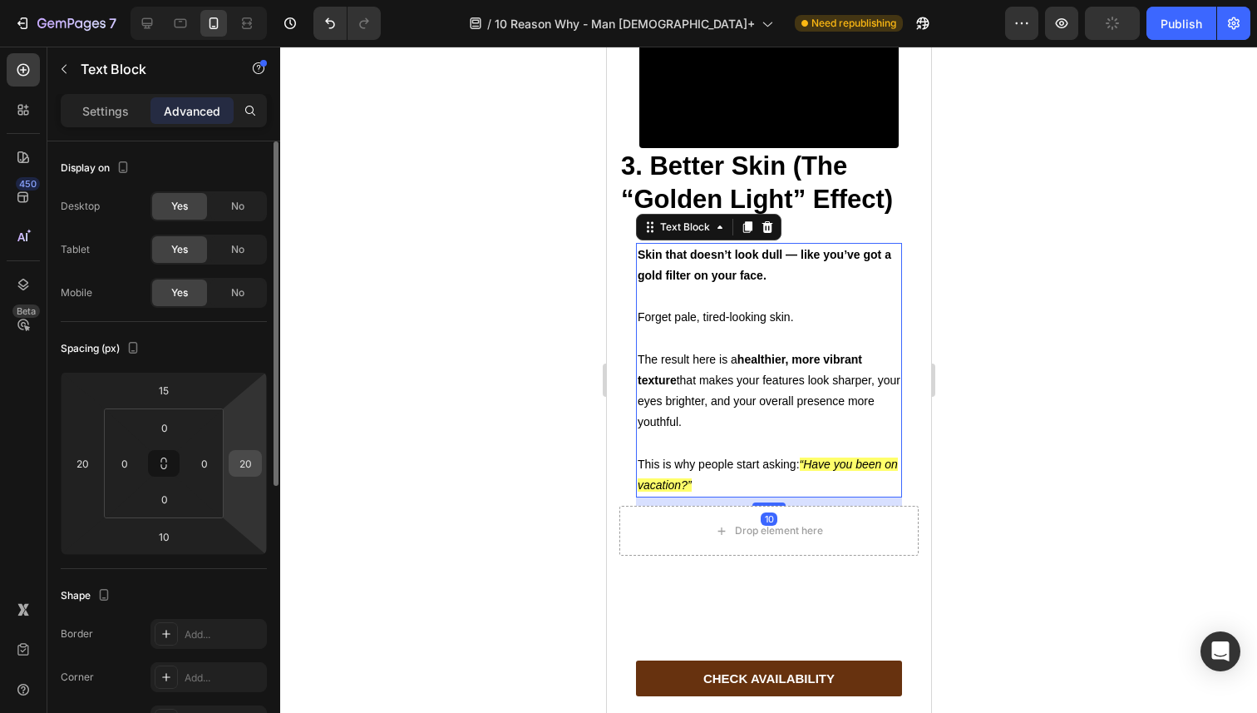
click at [239, 468] on input "20" at bounding box center [245, 463] width 25 height 25
type input "0"
click at [73, 457] on input "20" at bounding box center [82, 463] width 25 height 25
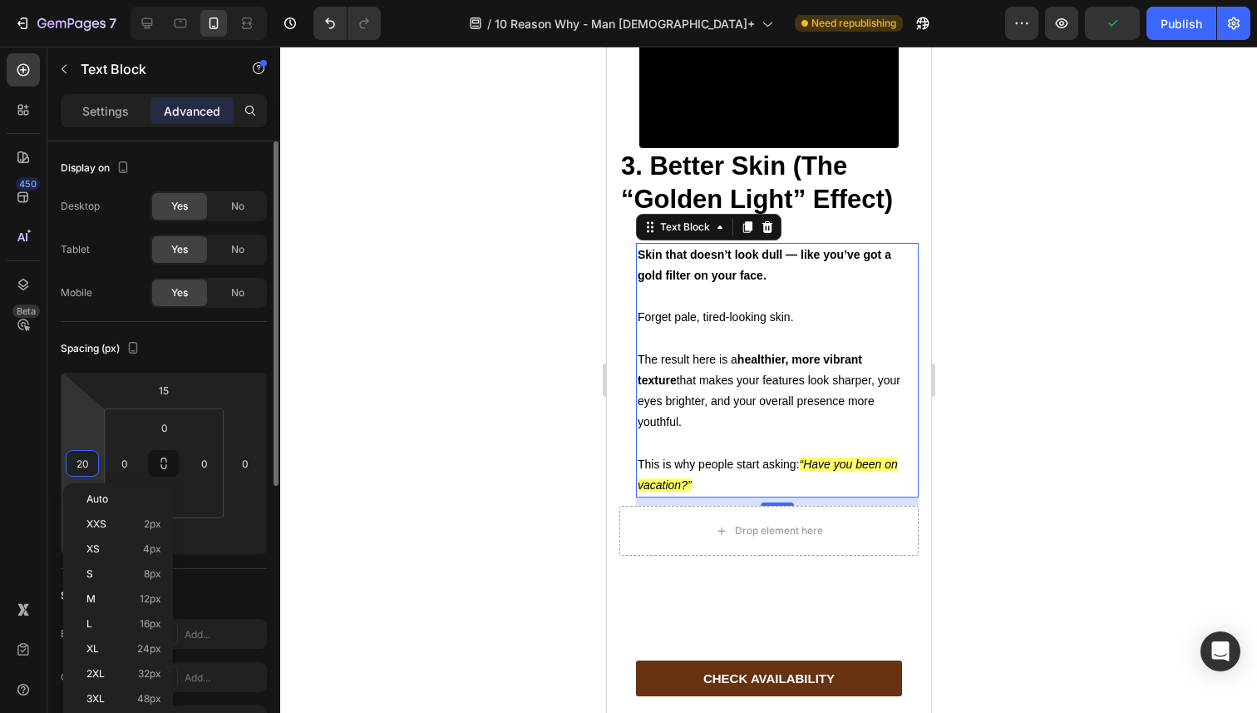
type input "0"
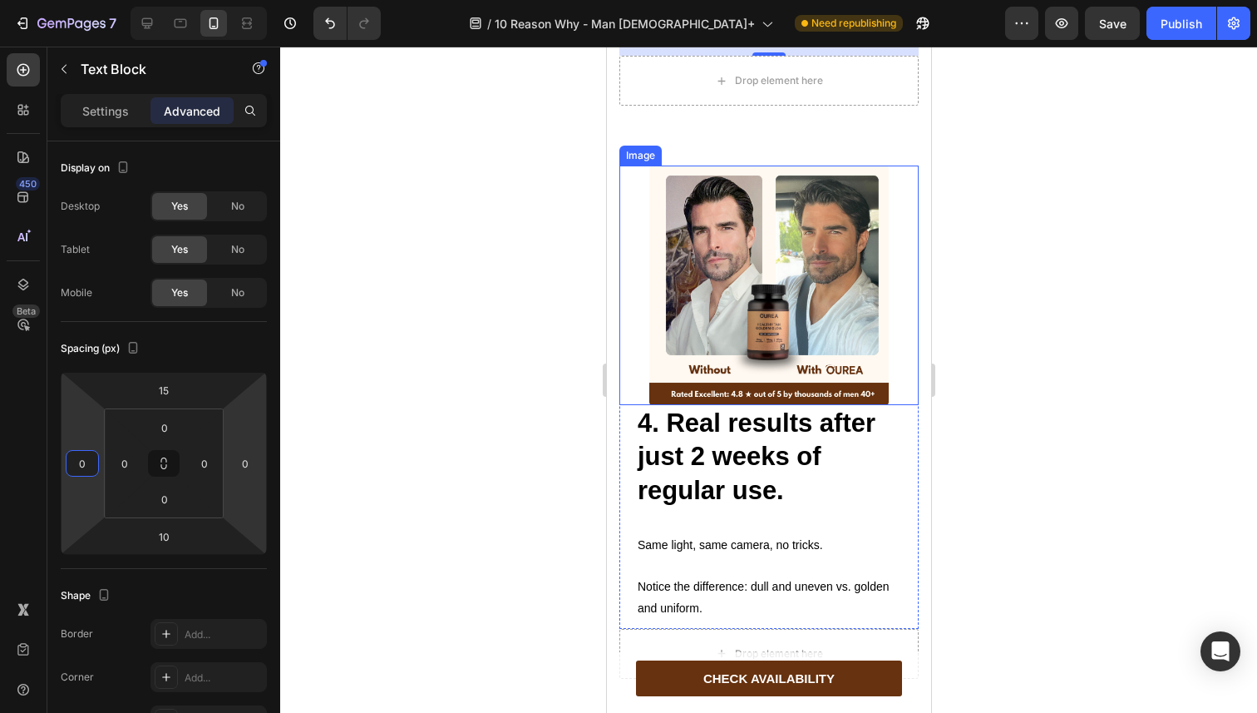
scroll to position [2924, 0]
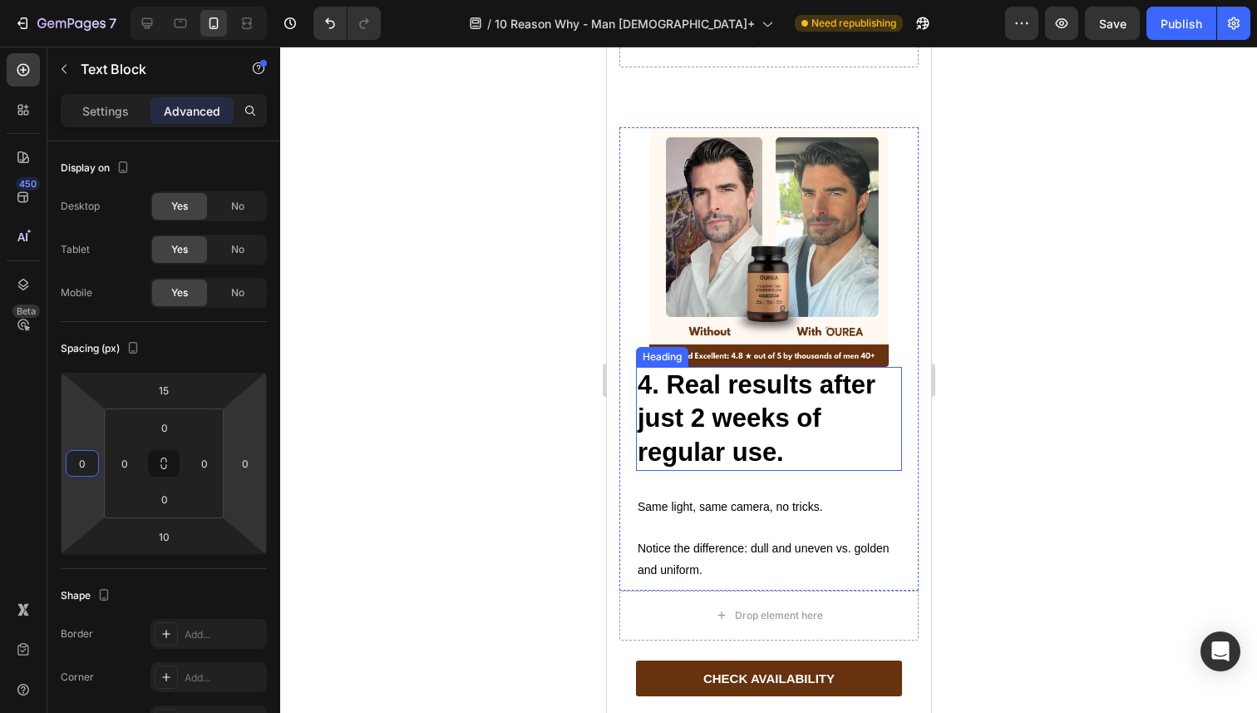
click at [666, 466] on strong "4. Real results after just 2 weeks of regular use." at bounding box center [756, 418] width 238 height 96
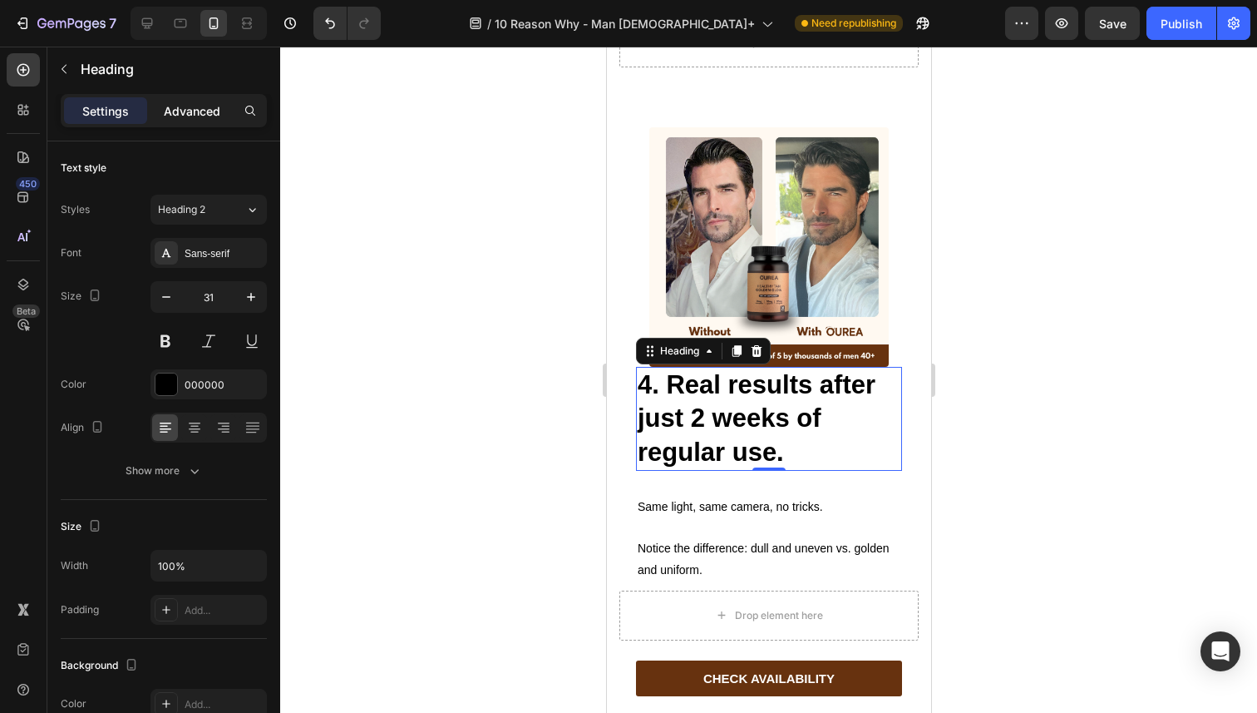
click at [190, 119] on div "Advanced" at bounding box center [192, 110] width 83 height 27
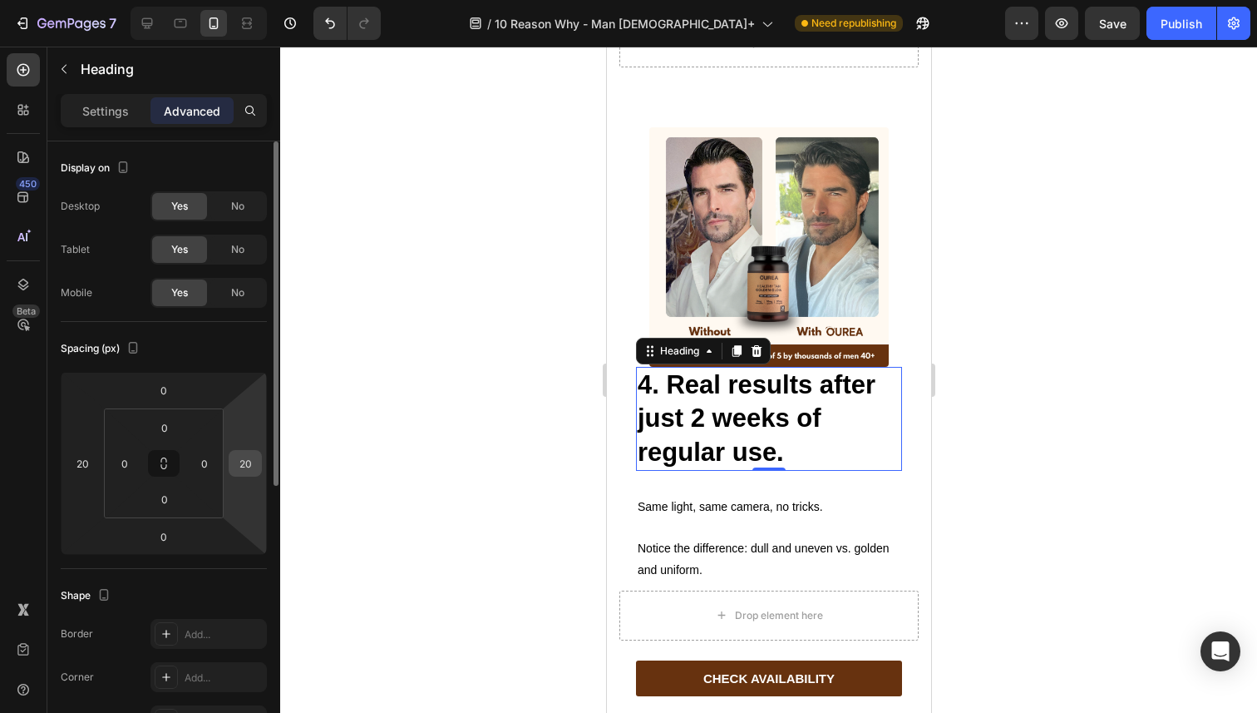
click at [248, 463] on input "20" at bounding box center [245, 463] width 25 height 25
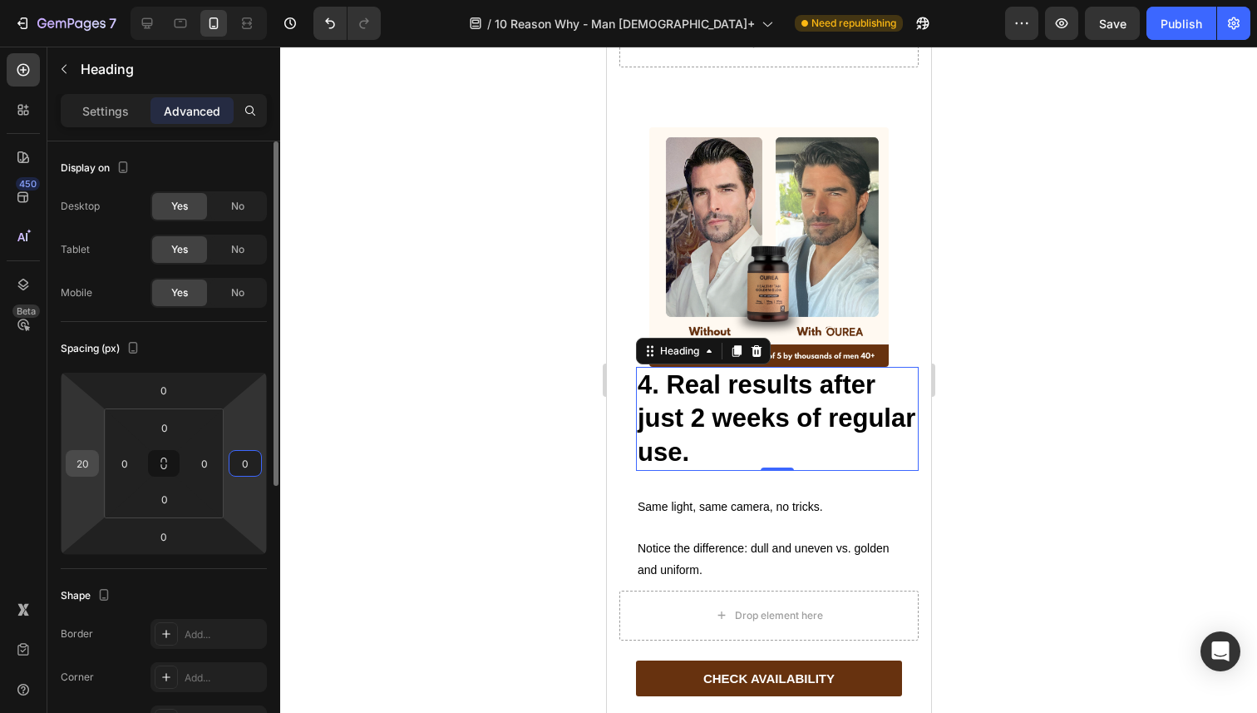
type input "0"
click at [81, 461] on input "20" at bounding box center [82, 463] width 25 height 25
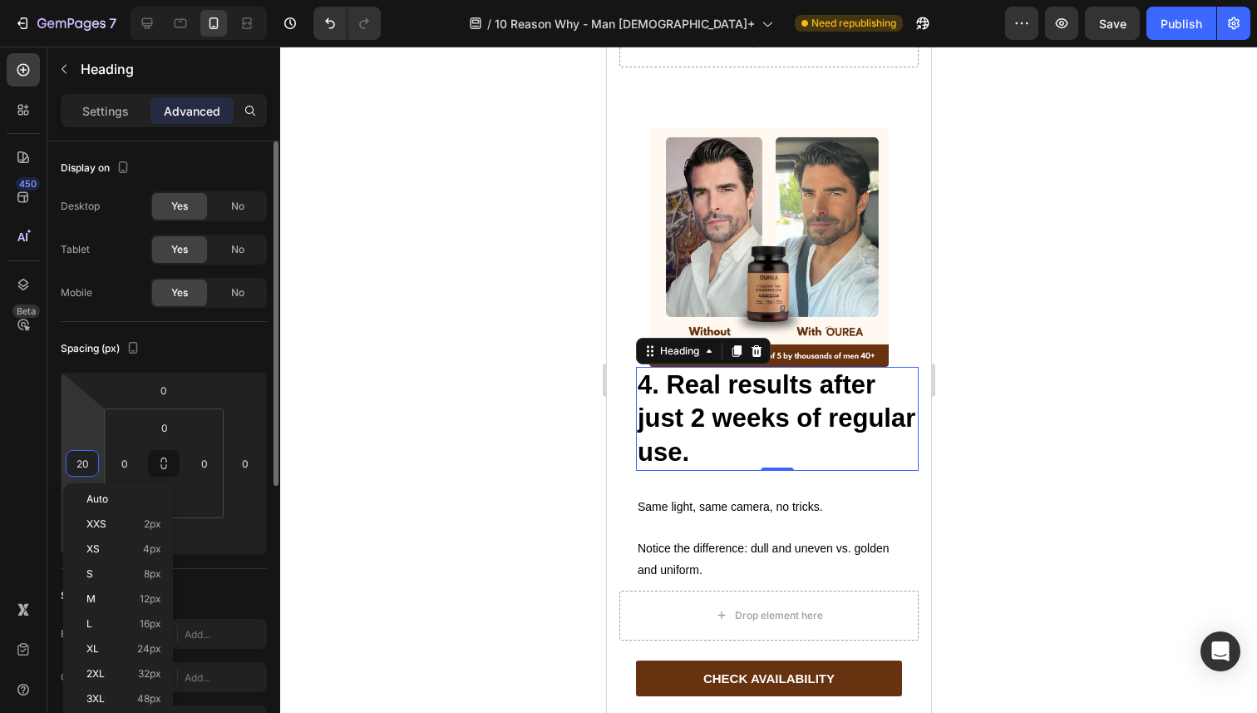
type input "0"
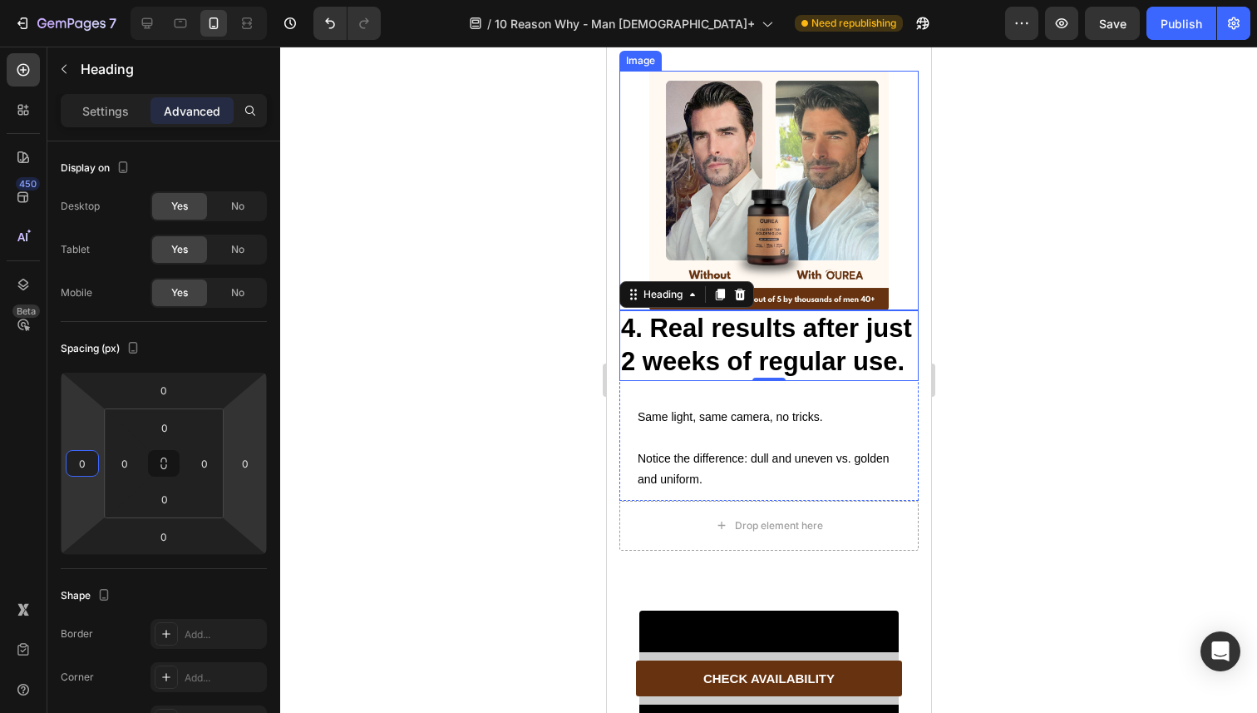
scroll to position [3100, 0]
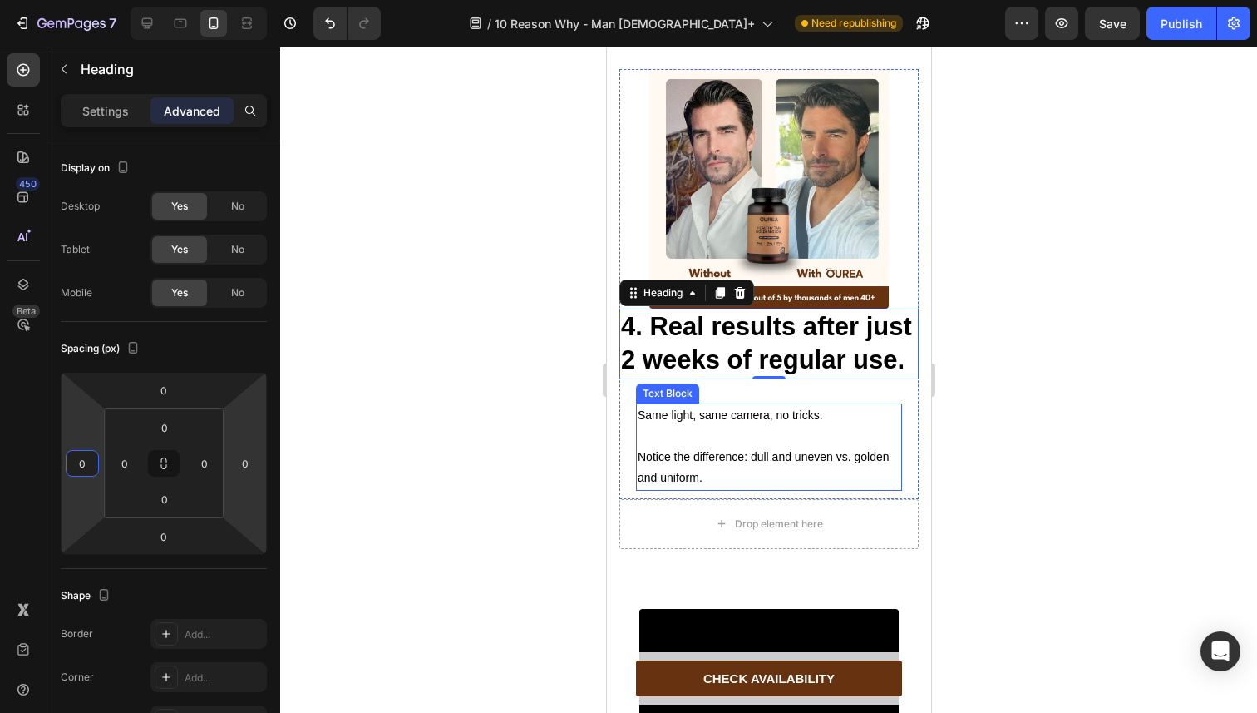
click at [698, 447] on p at bounding box center [768, 436] width 263 height 21
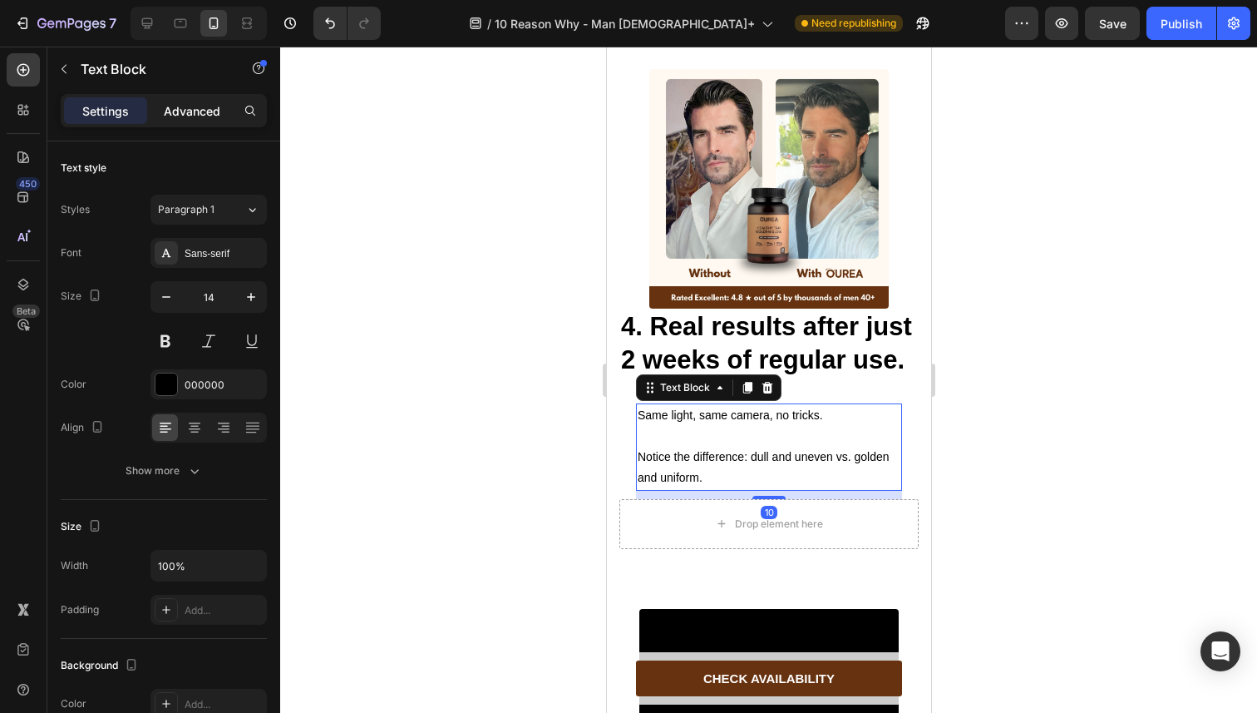
click at [187, 106] on p "Advanced" at bounding box center [192, 110] width 57 height 17
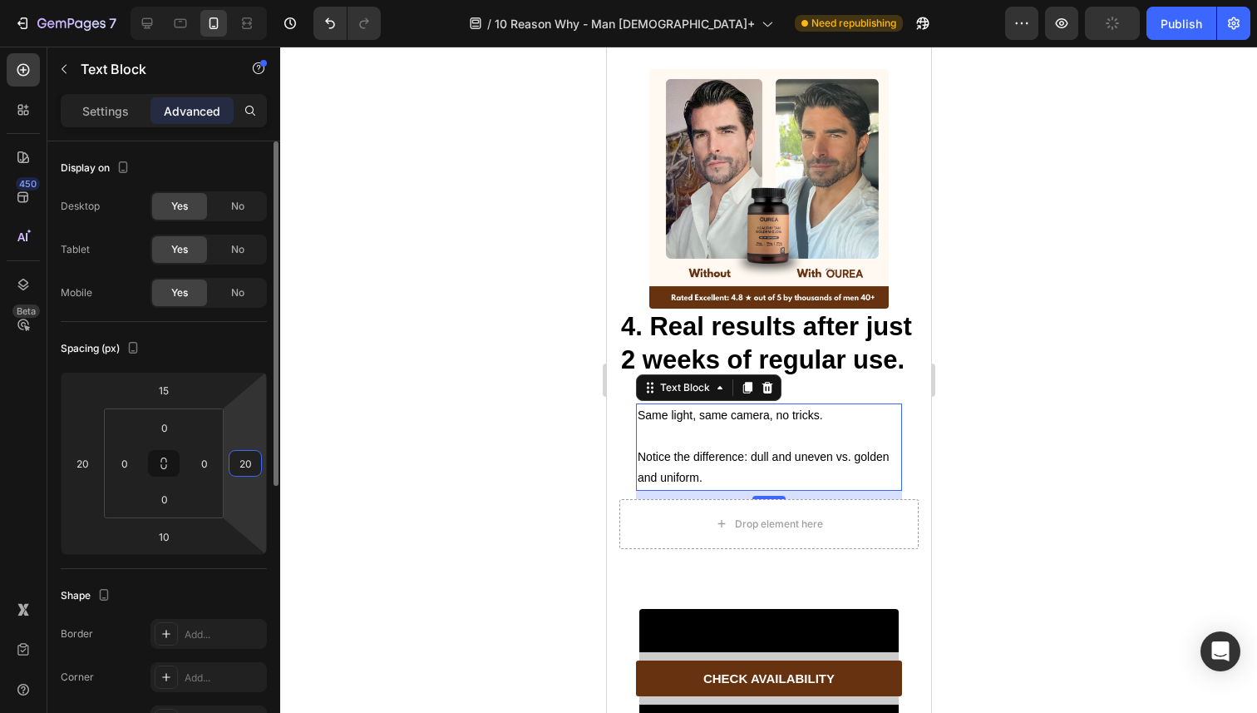
click at [244, 463] on input "20" at bounding box center [245, 463] width 25 height 25
type input "0"
click at [82, 461] on input "20" at bounding box center [82, 463] width 25 height 25
type input "0"
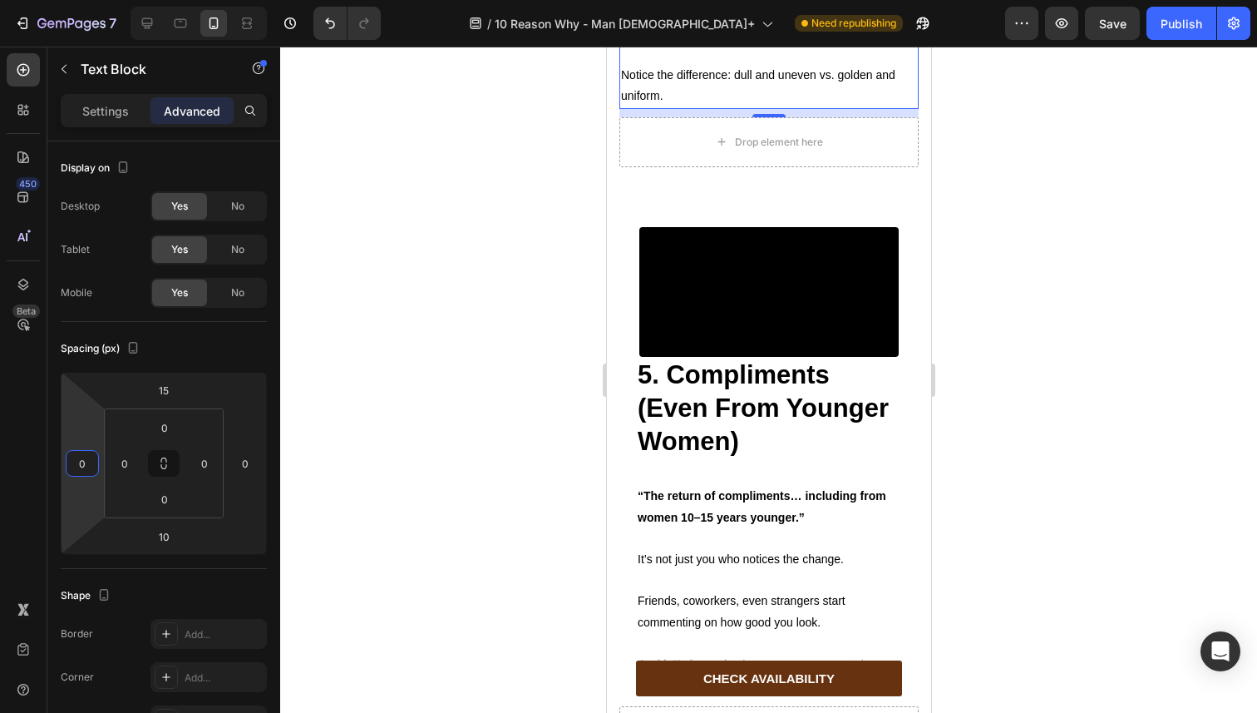
scroll to position [3510, 0]
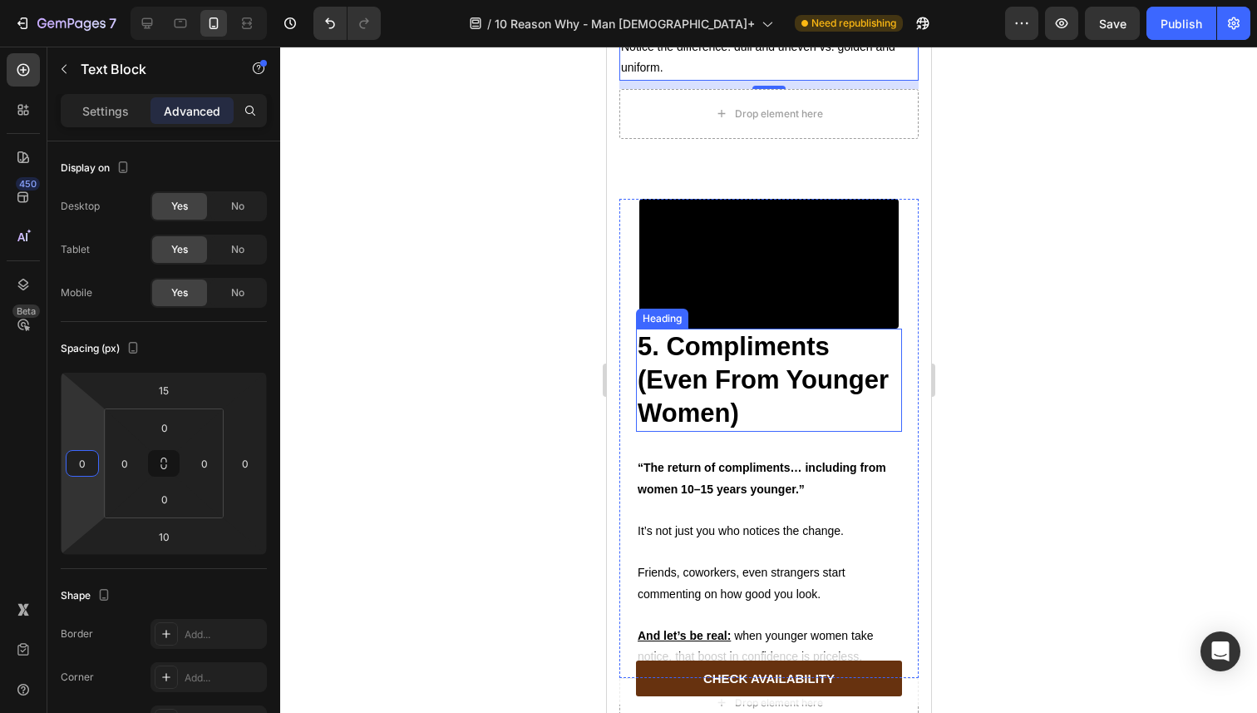
click at [664, 428] on strong "5. Compliments (Even From Younger Women)" at bounding box center [762, 380] width 251 height 96
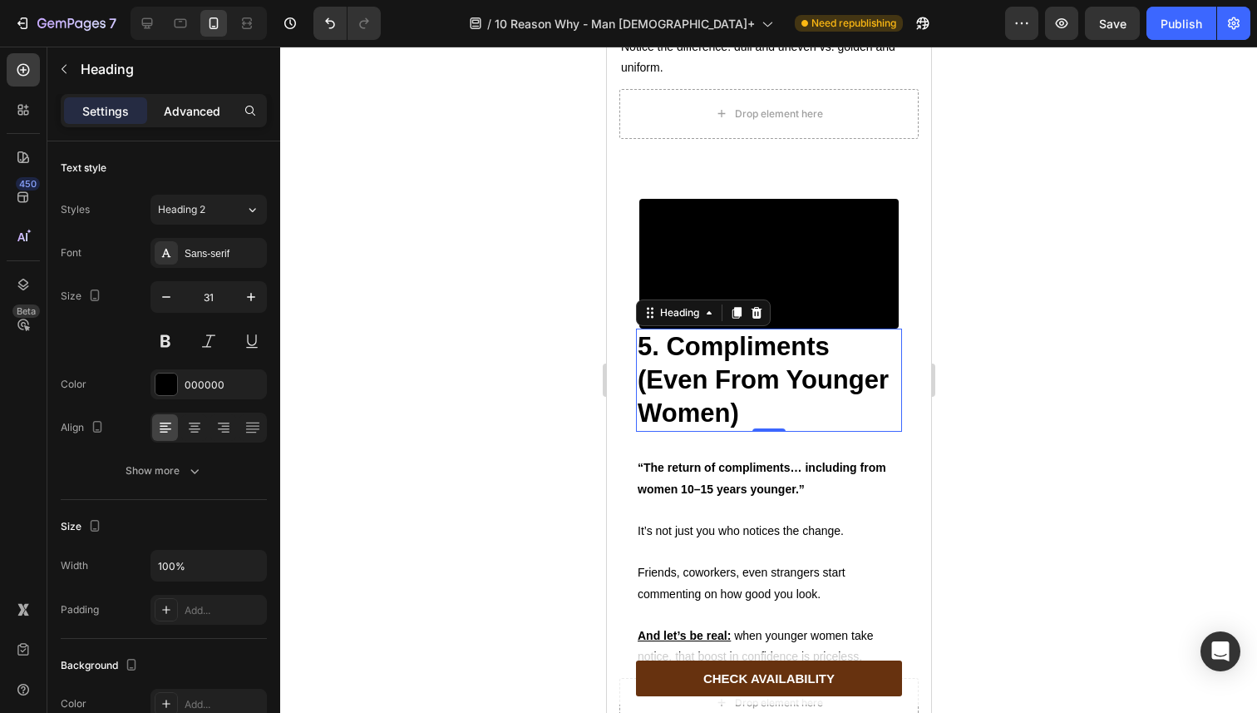
click at [182, 114] on p "Advanced" at bounding box center [192, 110] width 57 height 17
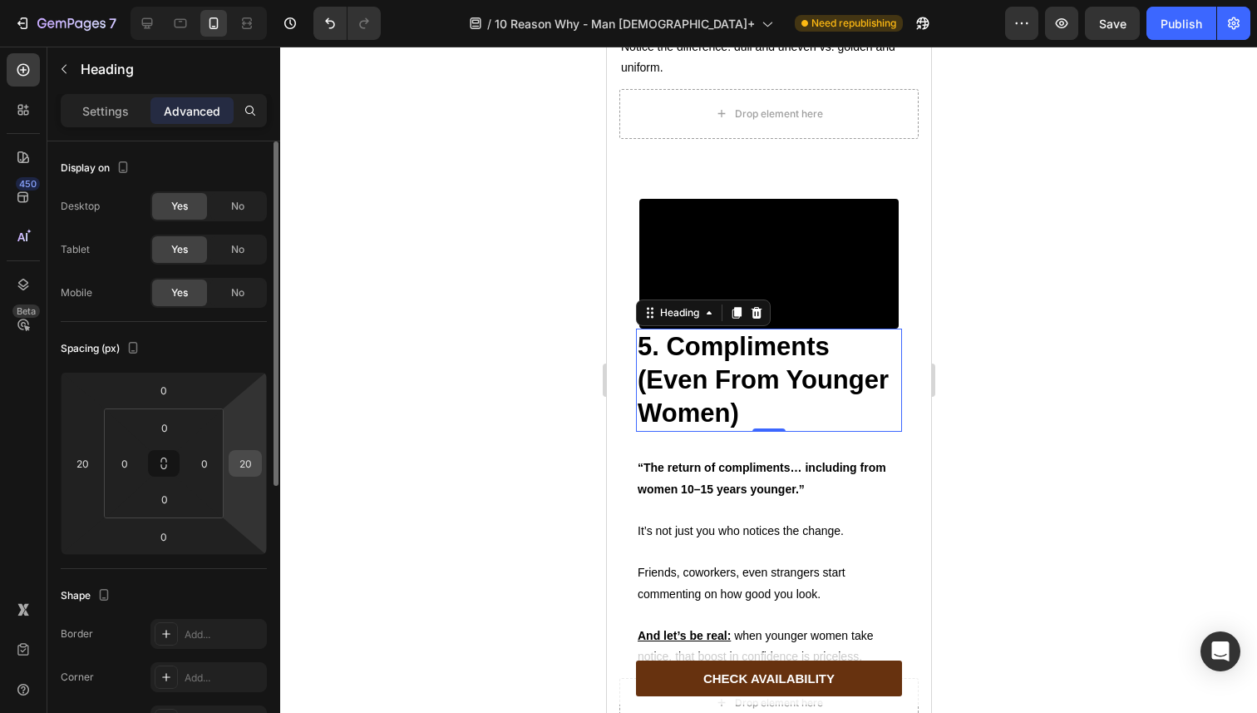
click at [248, 471] on input "20" at bounding box center [245, 463] width 25 height 25
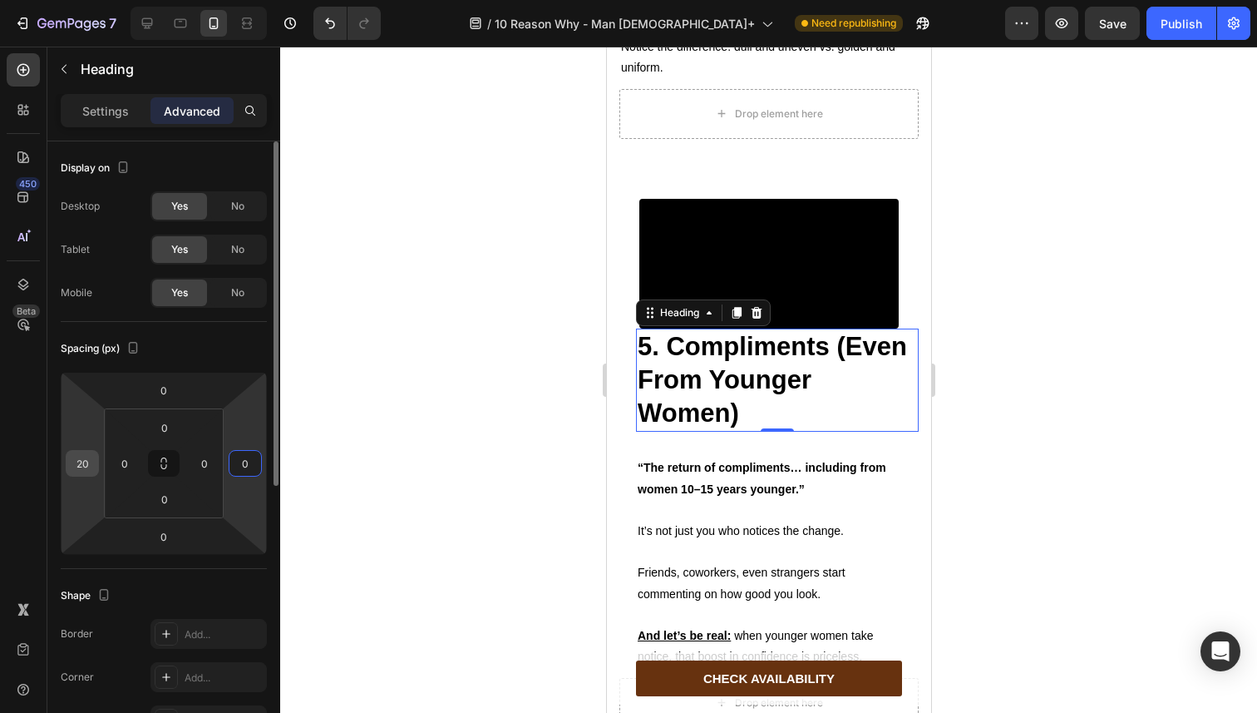
type input "0"
click at [82, 466] on input "20" at bounding box center [82, 463] width 25 height 25
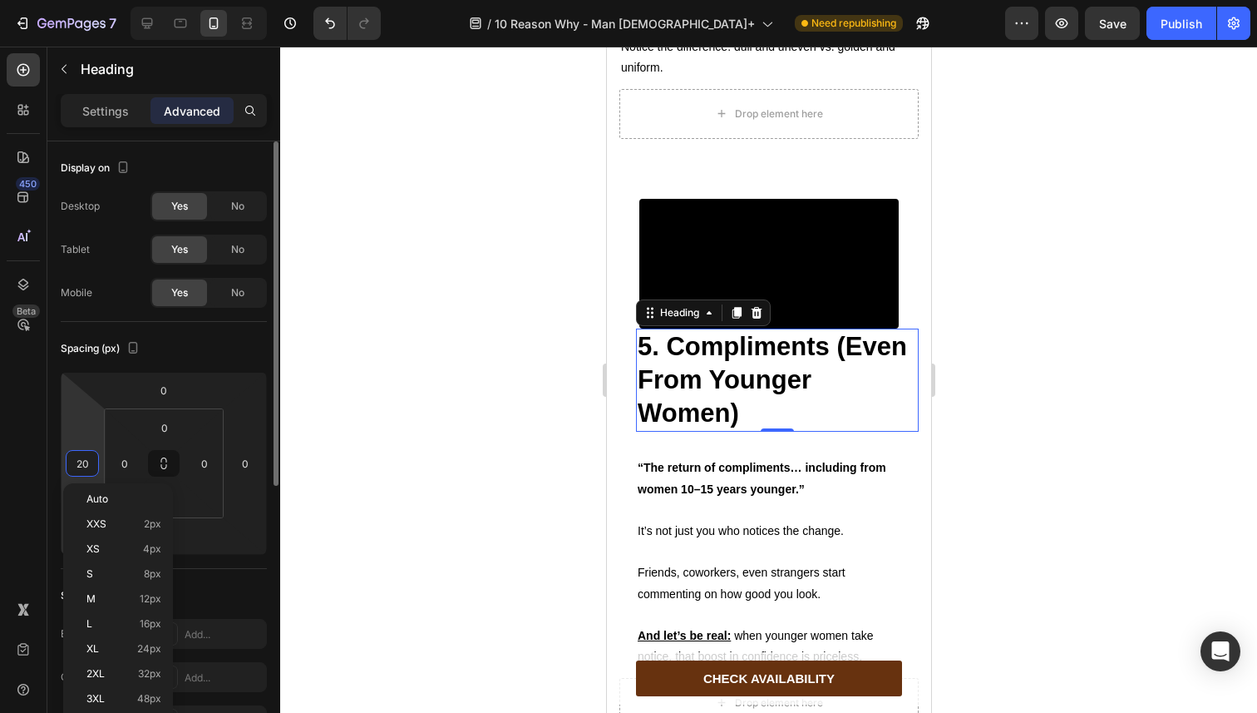
type input "0"
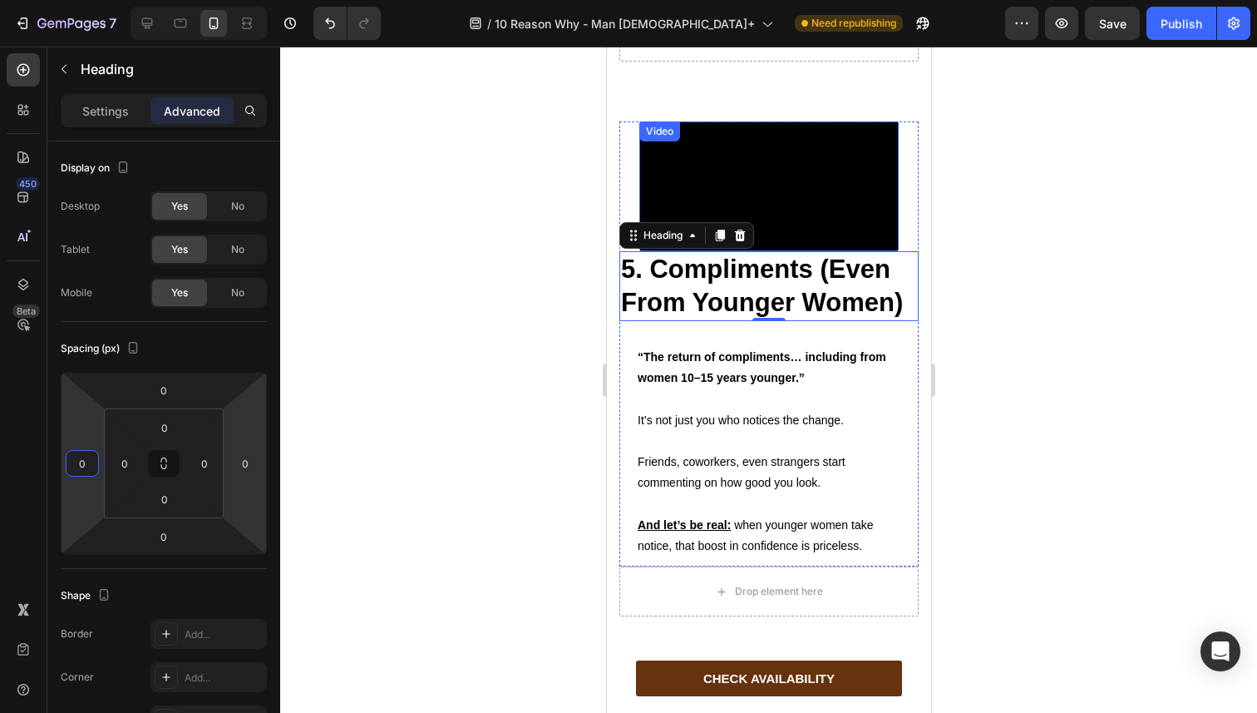
scroll to position [3593, 0]
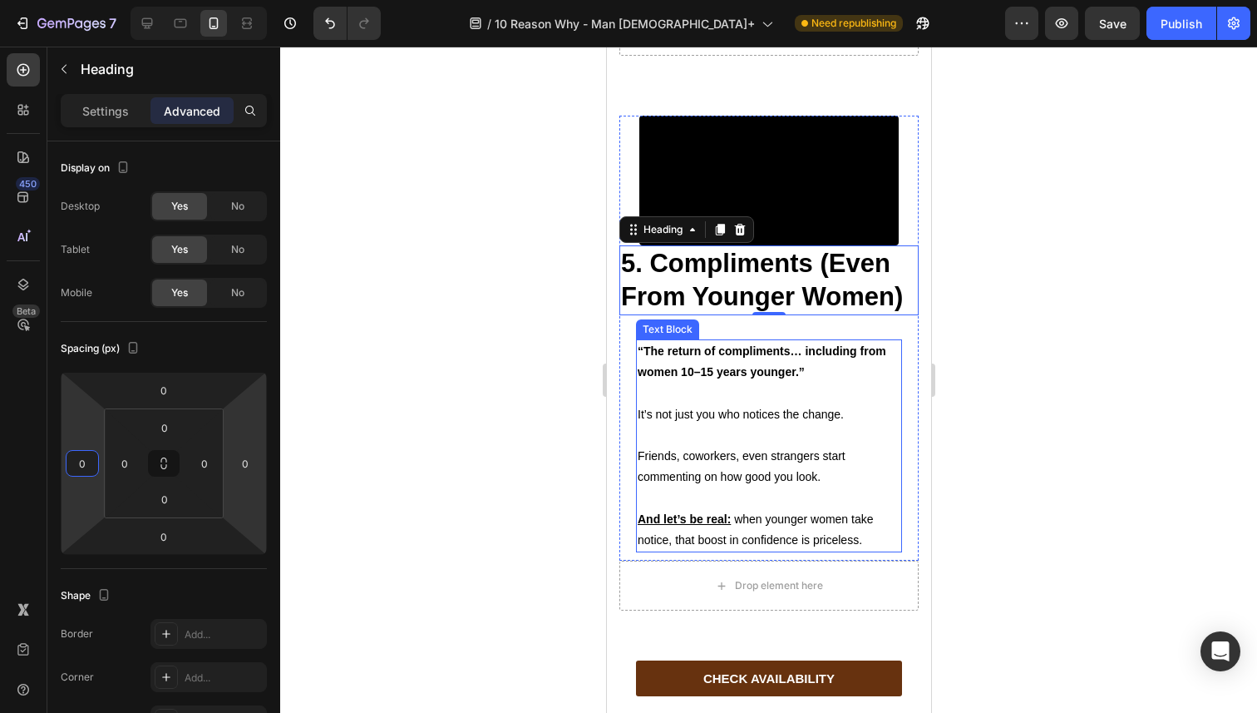
click at [665, 378] on strong "“The return of compliments… including from women 10–15 years younger.”" at bounding box center [761, 361] width 249 height 34
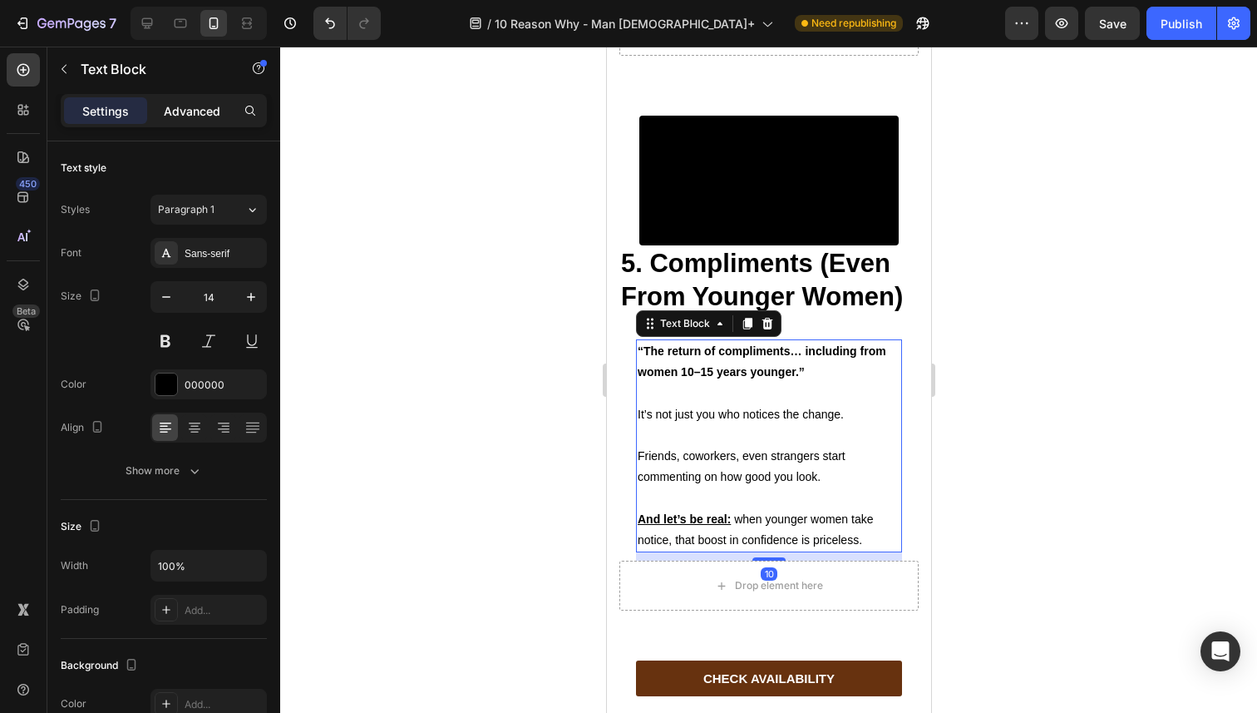
click at [199, 112] on p "Advanced" at bounding box center [192, 110] width 57 height 17
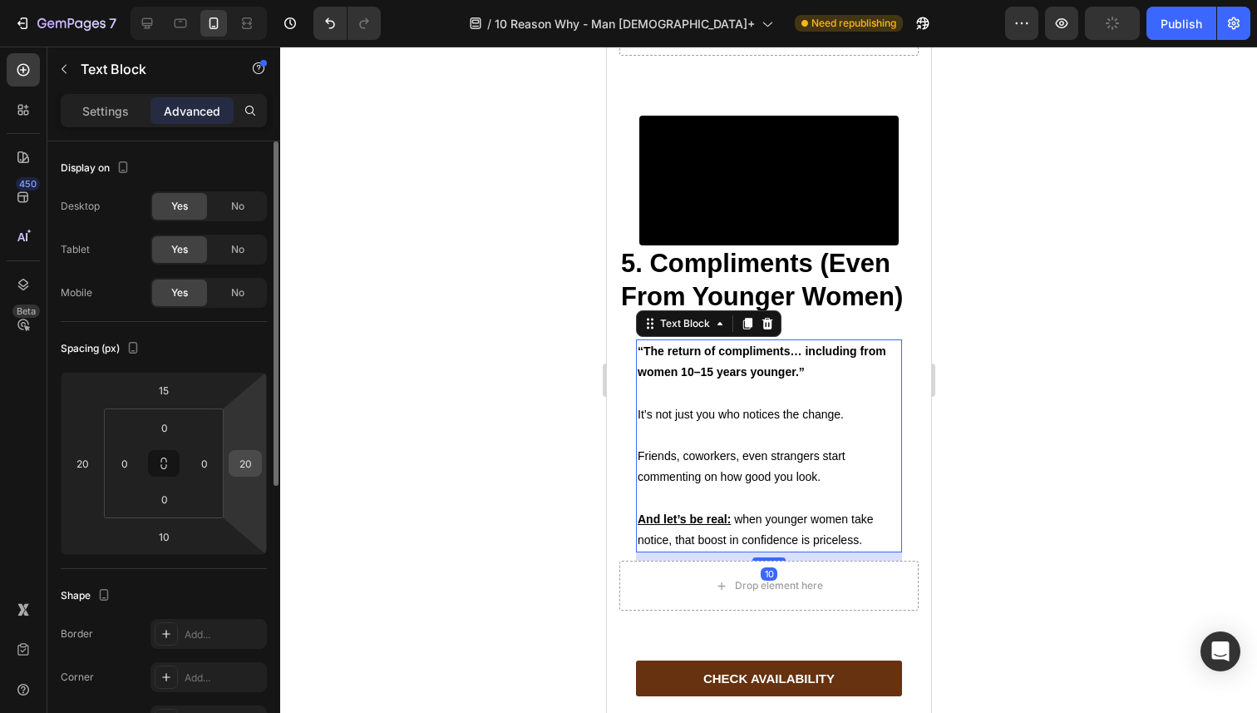
click at [239, 461] on input "20" at bounding box center [245, 463] width 25 height 25
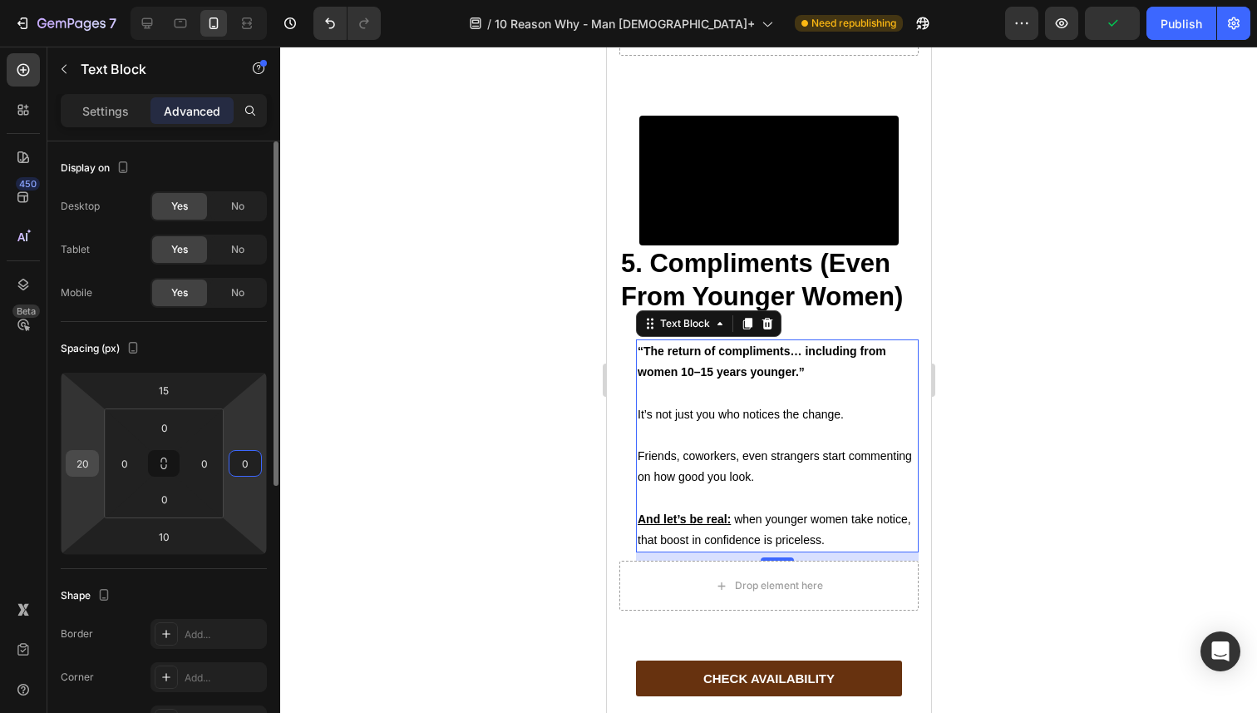
type input "0"
click at [86, 462] on input "20" at bounding box center [82, 463] width 25 height 25
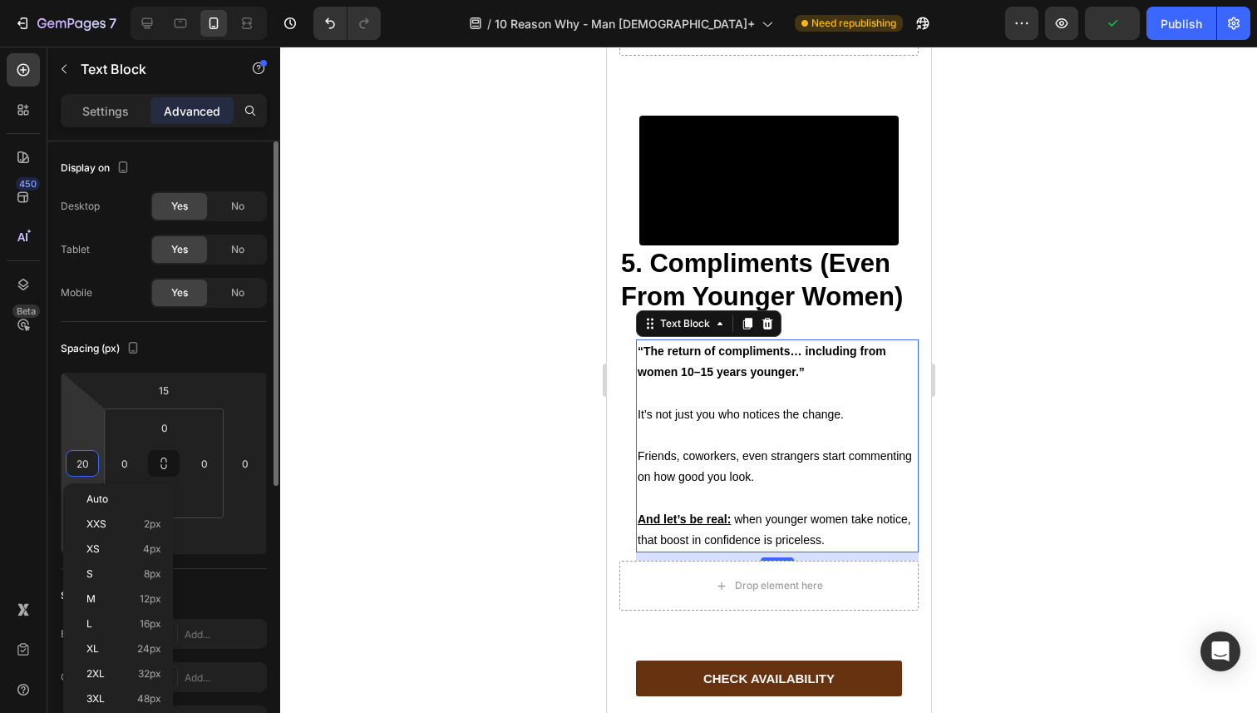
type input "0"
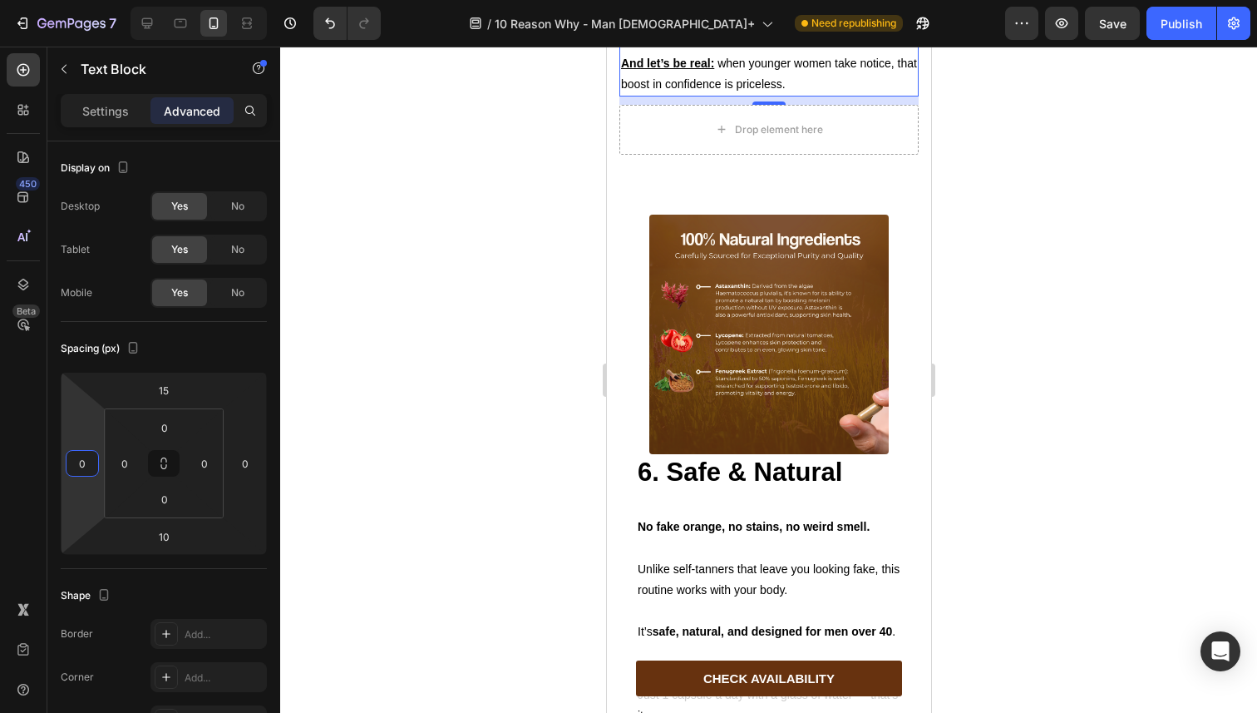
scroll to position [4143, 0]
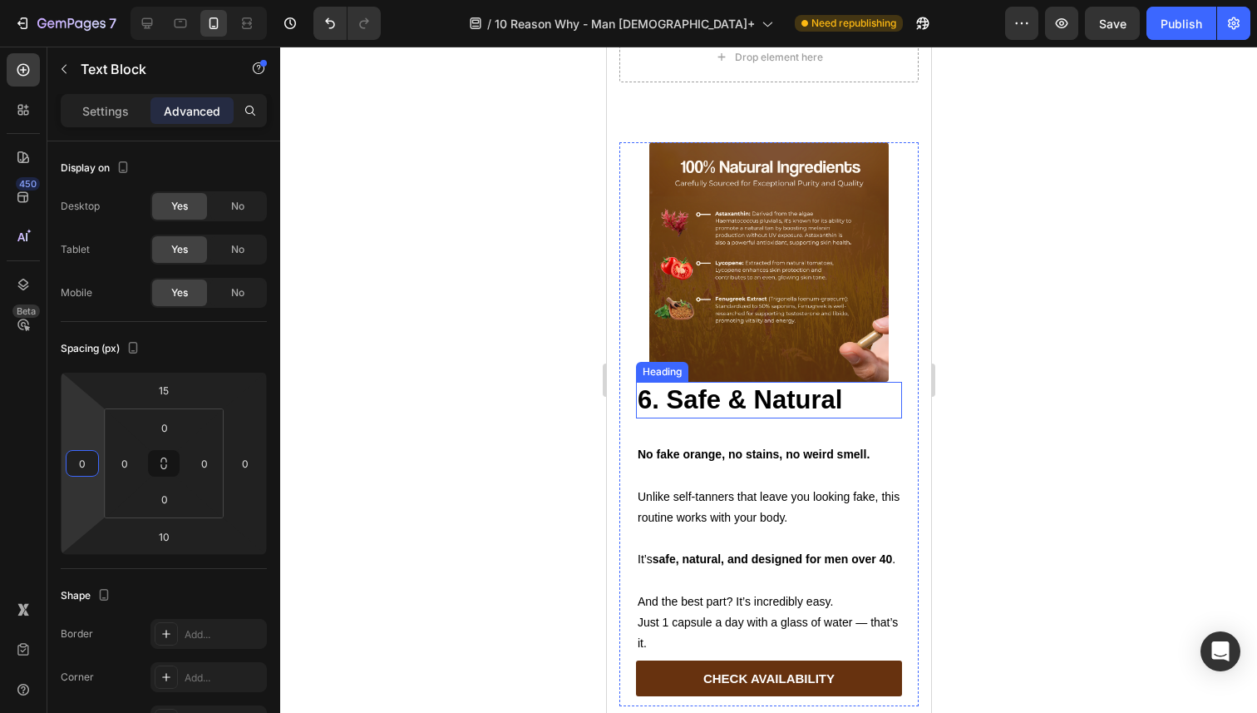
click at [669, 414] on strong "6. Safe & Natural" at bounding box center [739, 399] width 205 height 29
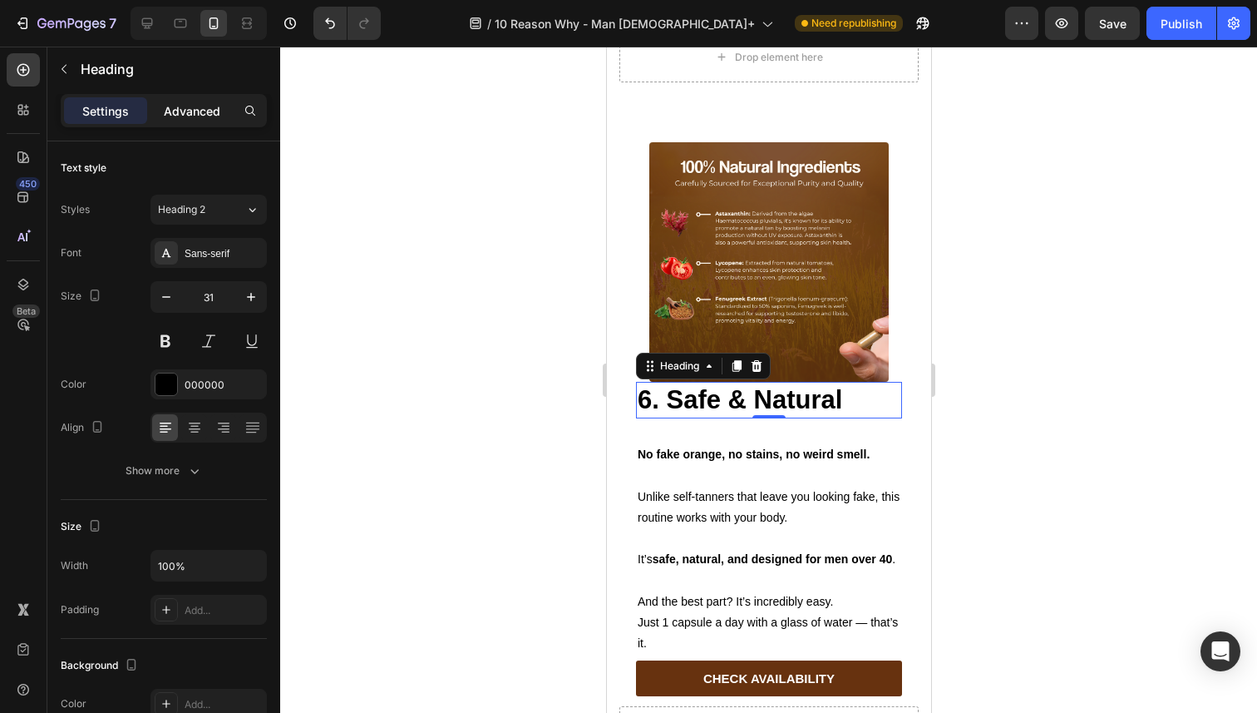
click at [188, 114] on p "Advanced" at bounding box center [192, 110] width 57 height 17
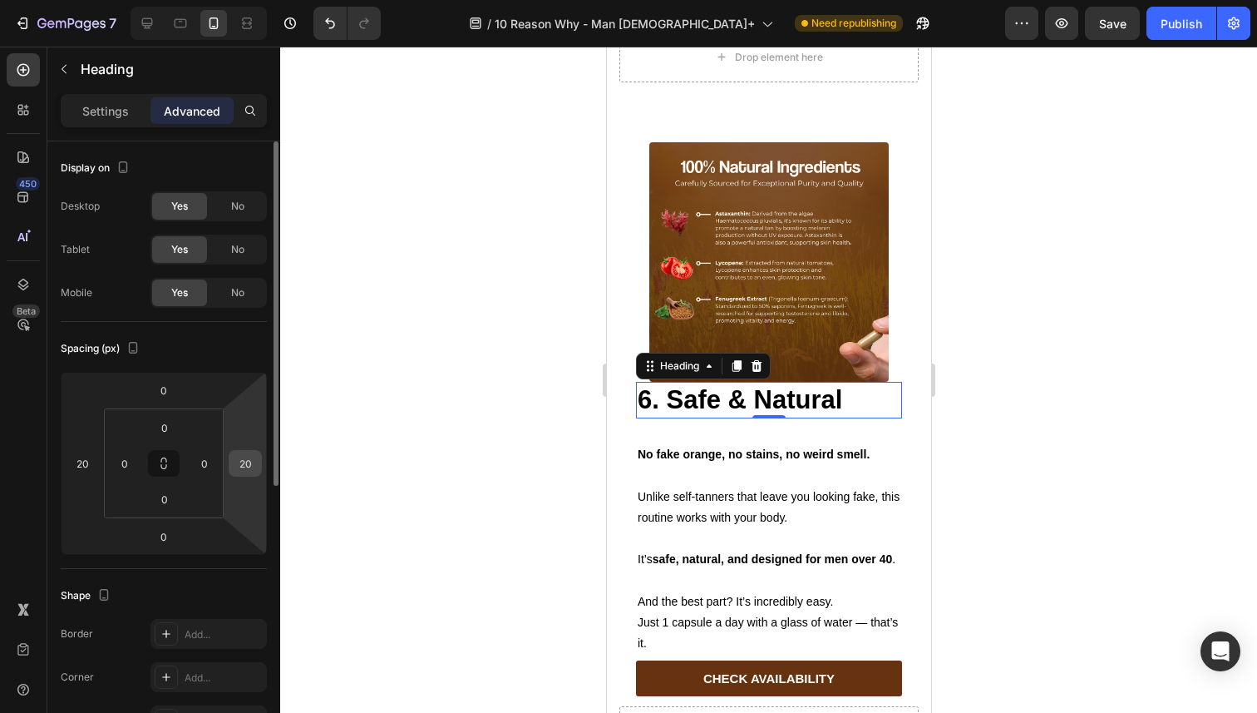
click at [239, 466] on input "20" at bounding box center [245, 463] width 25 height 25
type input "0"
click at [75, 464] on input "20" at bounding box center [82, 463] width 25 height 25
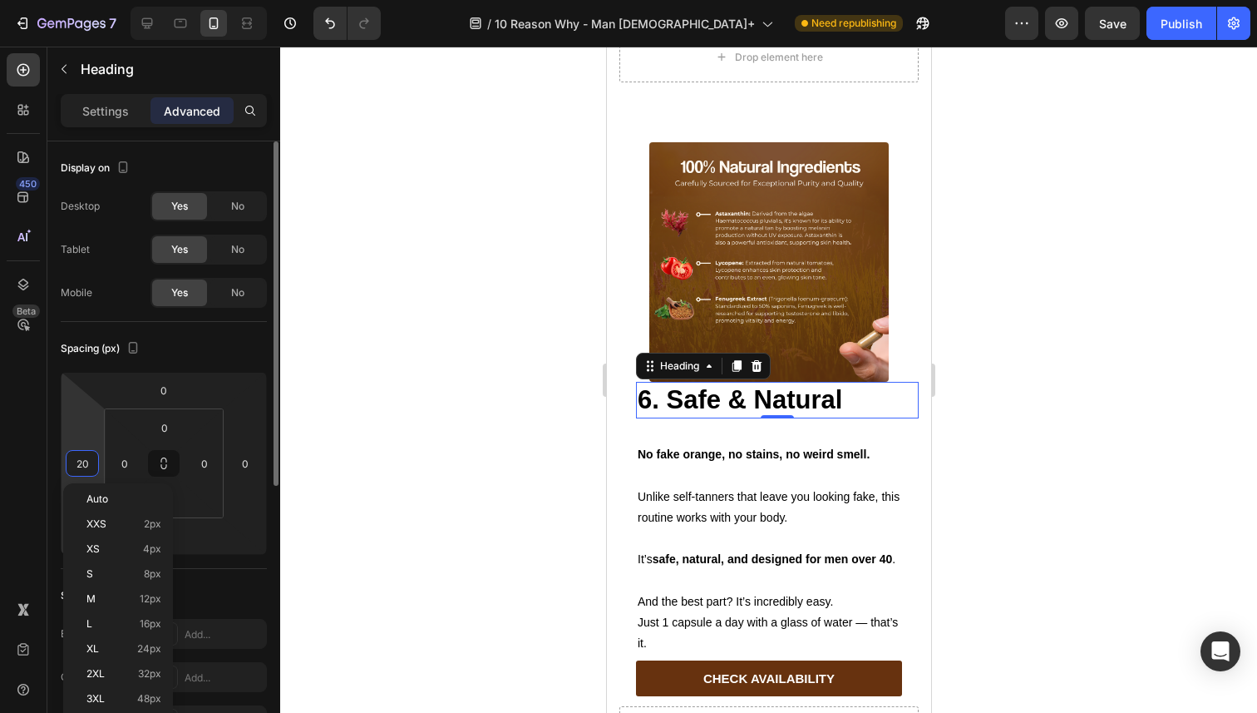
type input "0"
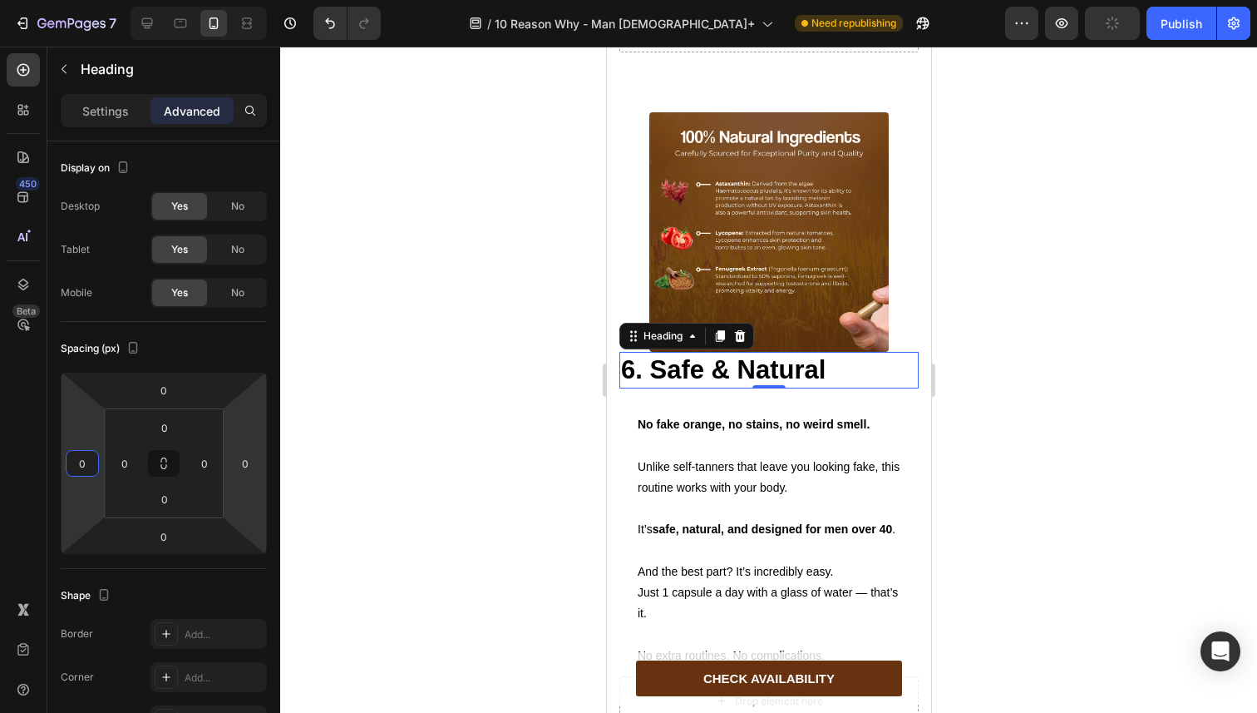
scroll to position [4179, 0]
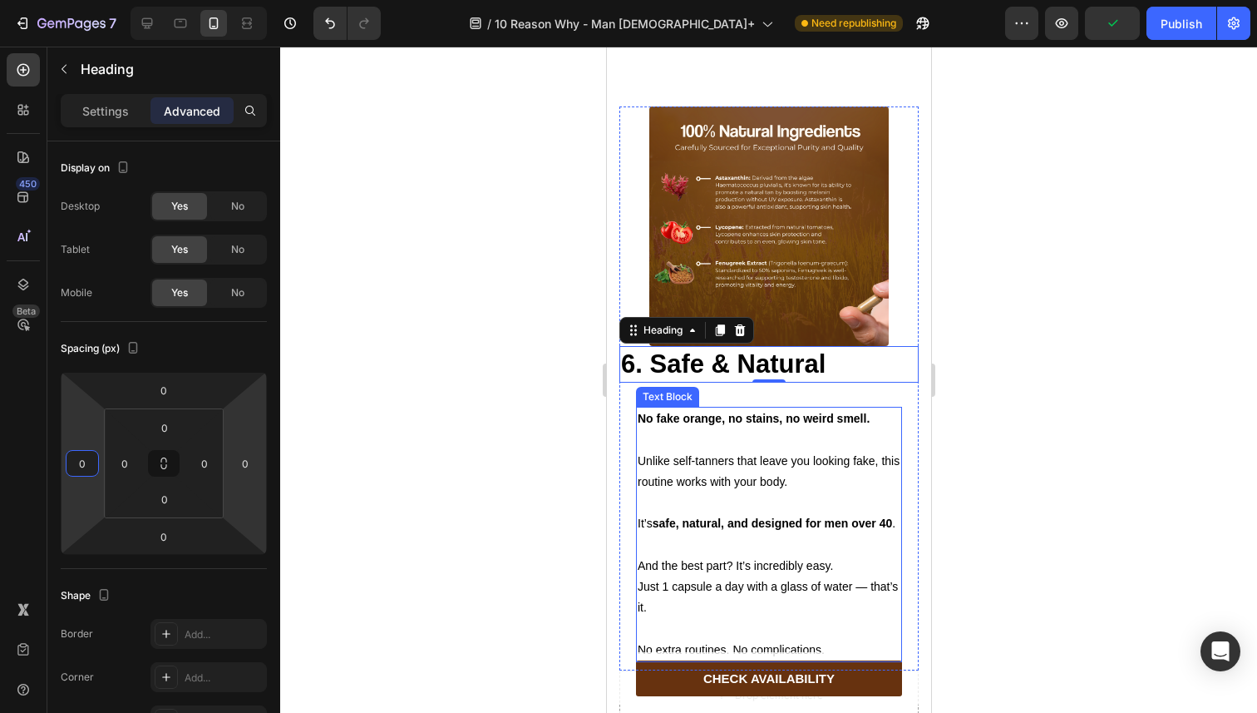
click at [676, 429] on p "No fake orange, no stains, no weird smell." at bounding box center [768, 418] width 263 height 21
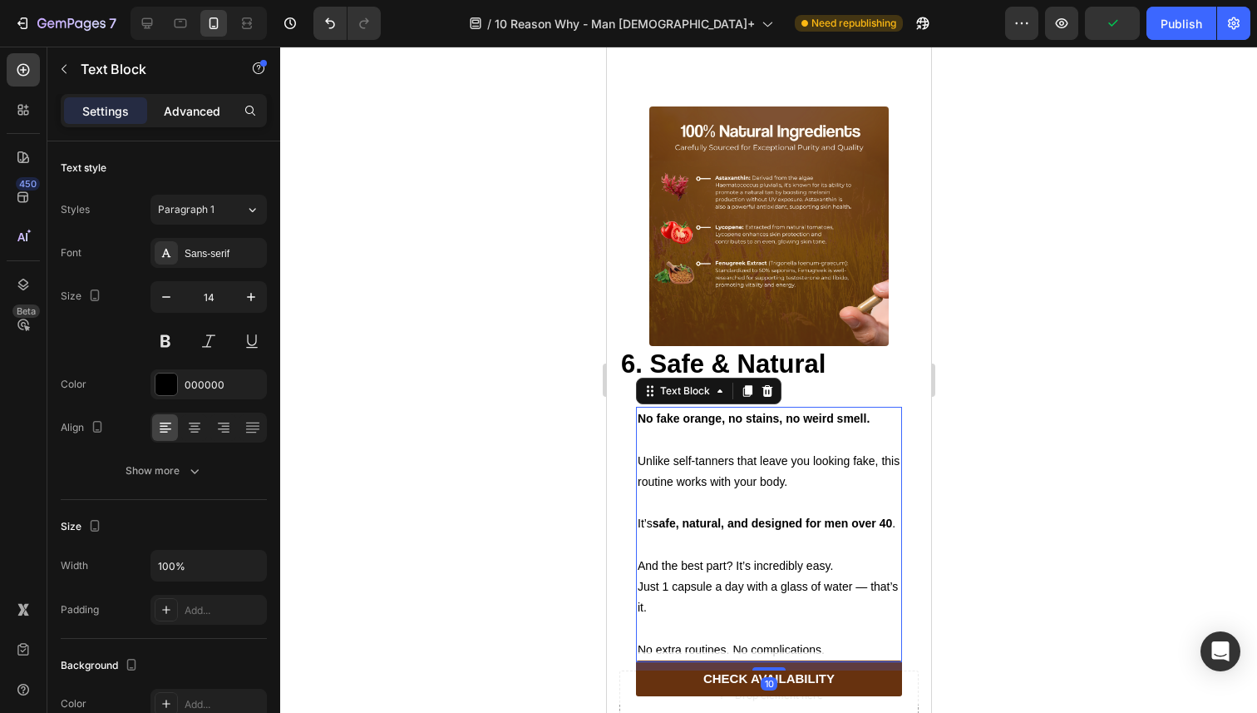
click at [182, 114] on p "Advanced" at bounding box center [192, 110] width 57 height 17
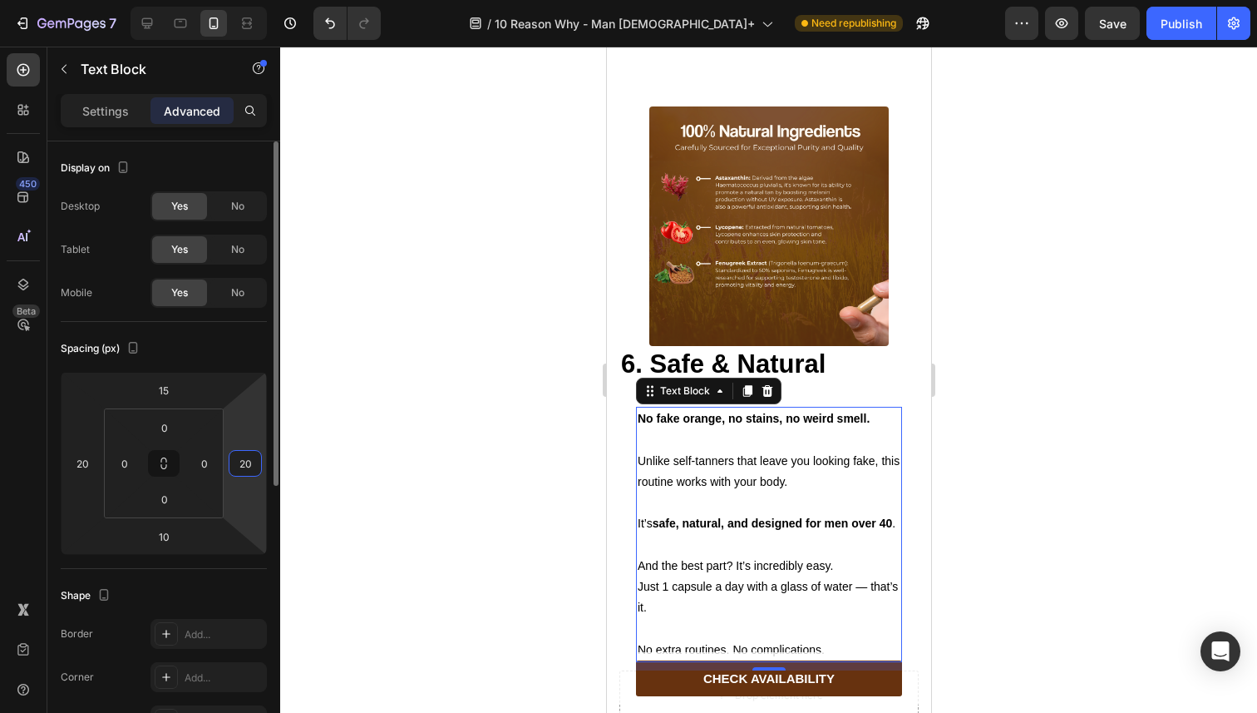
click at [244, 471] on input "20" at bounding box center [245, 463] width 25 height 25
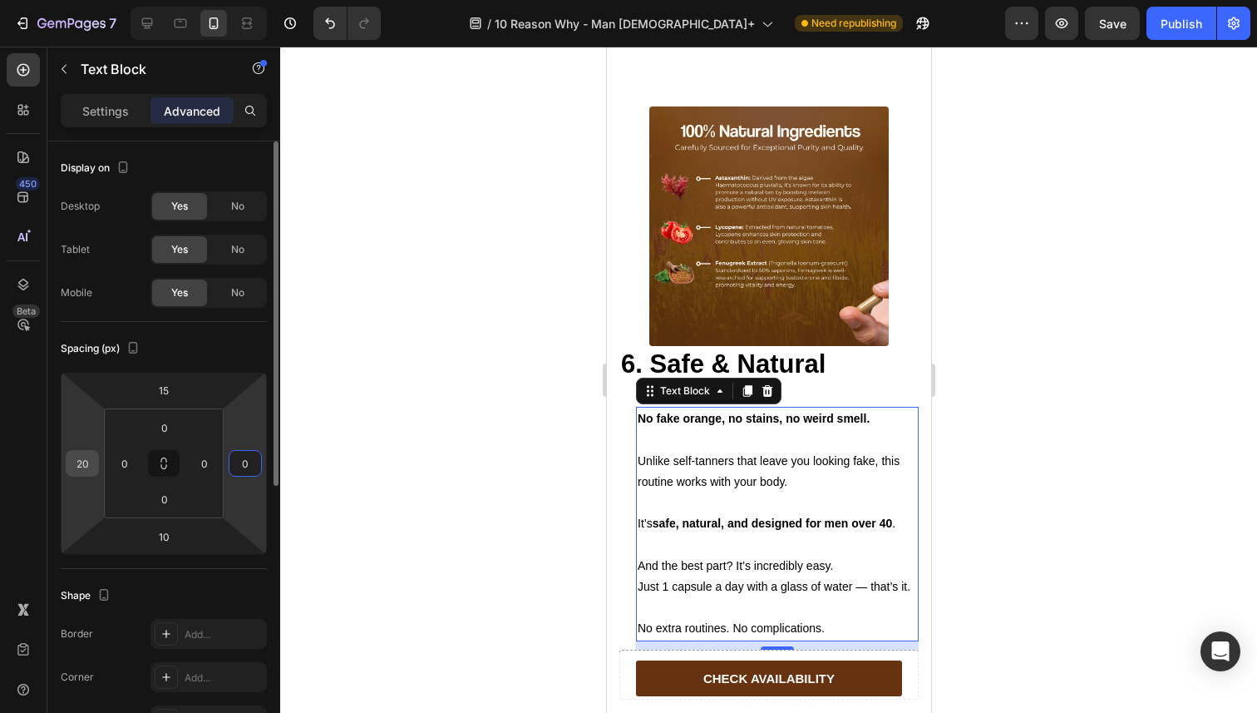
type input "0"
click at [88, 458] on input "20" at bounding box center [82, 463] width 25 height 25
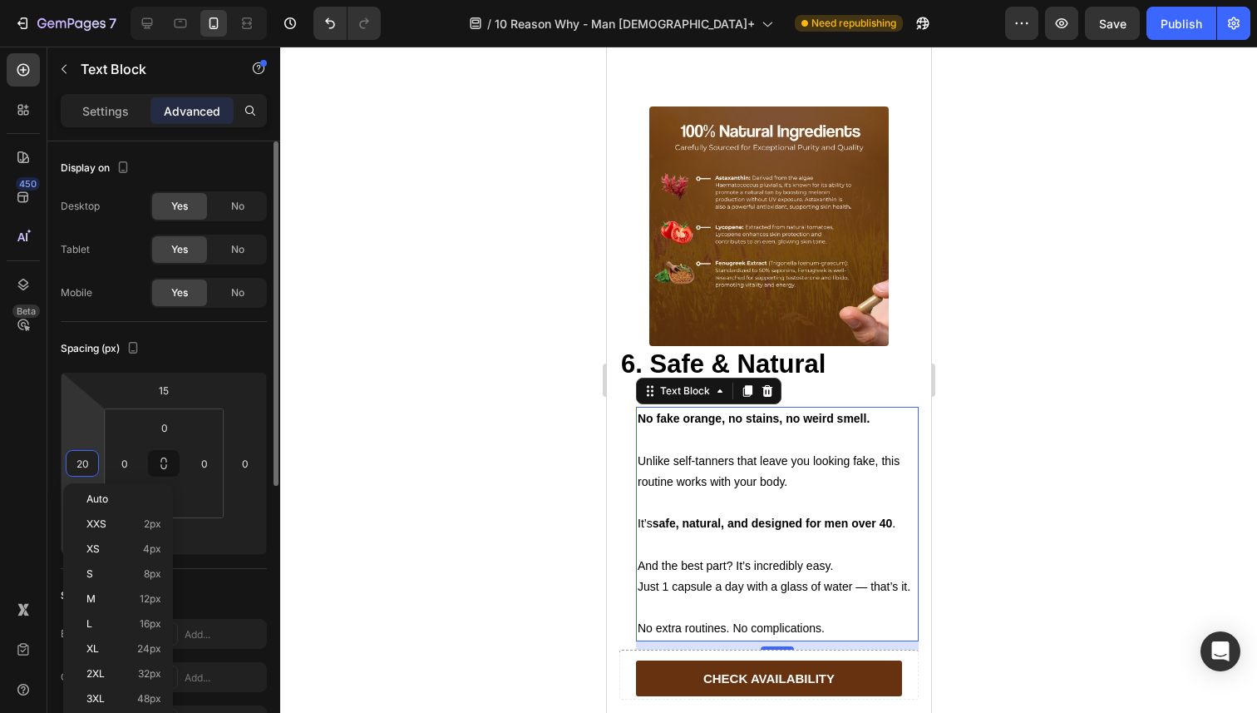
type input "0"
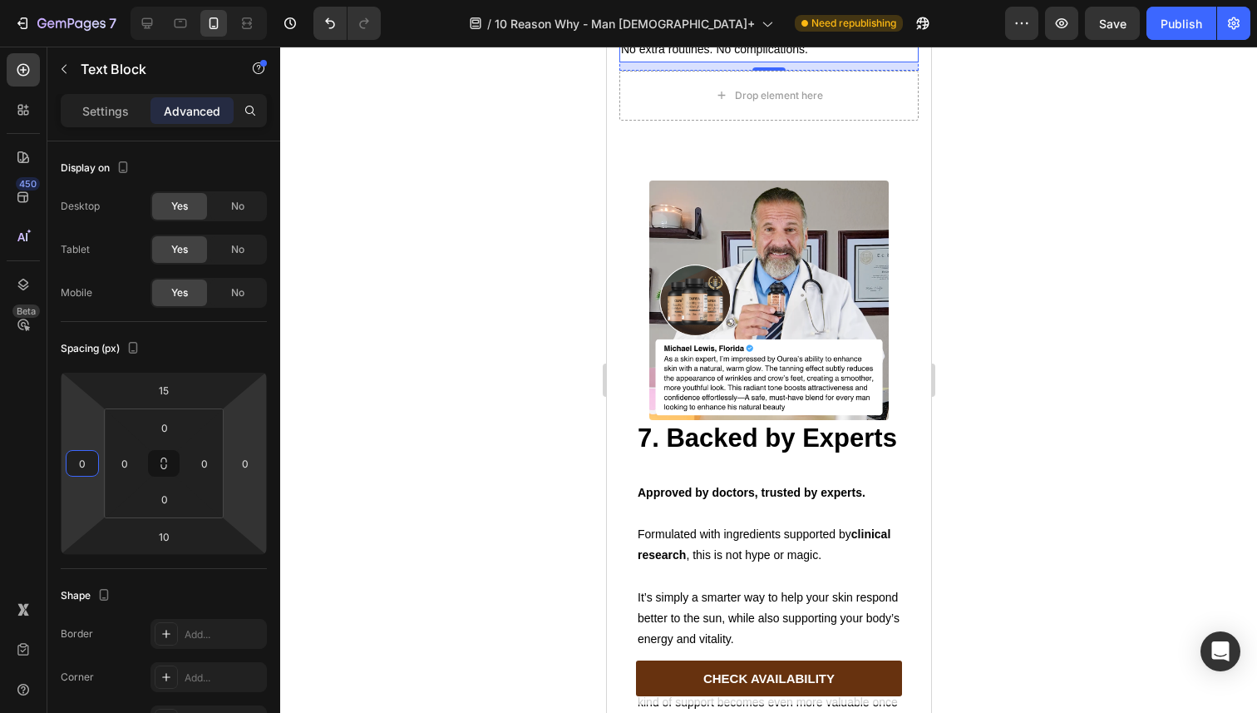
scroll to position [4888, 0]
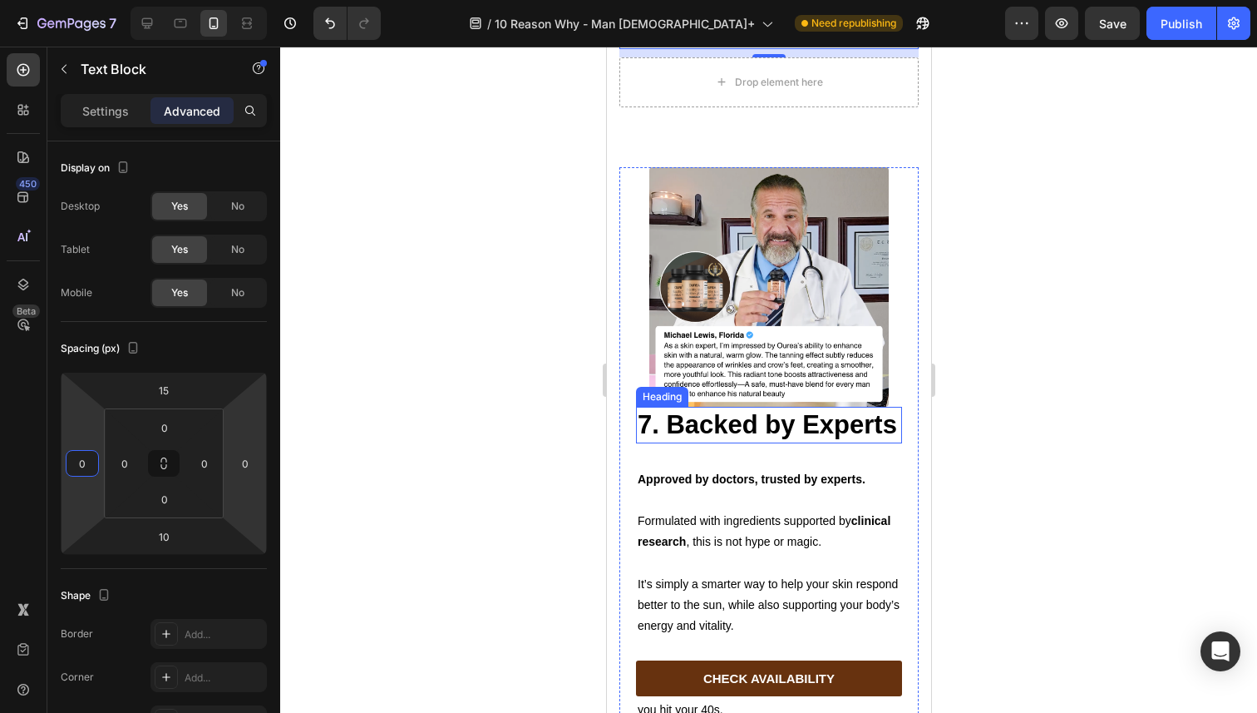
click at [695, 410] on strong "7. Backed by Experts" at bounding box center [766, 424] width 259 height 29
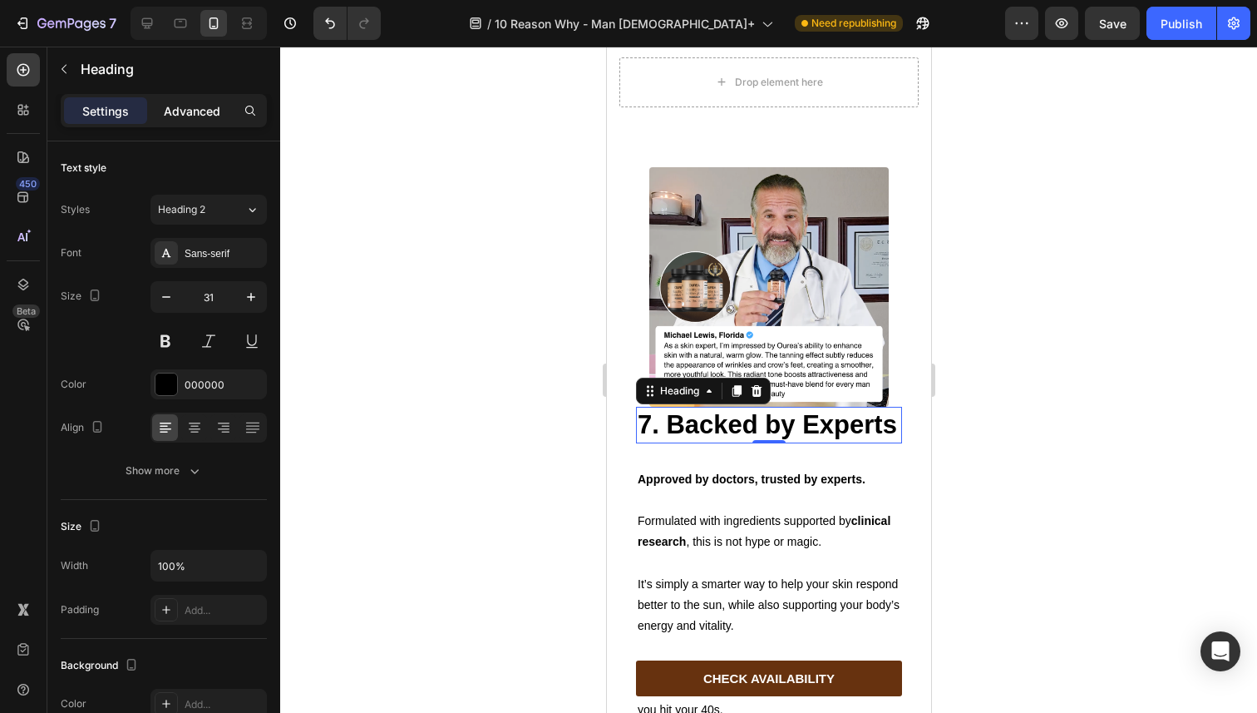
click at [190, 113] on p "Advanced" at bounding box center [192, 110] width 57 height 17
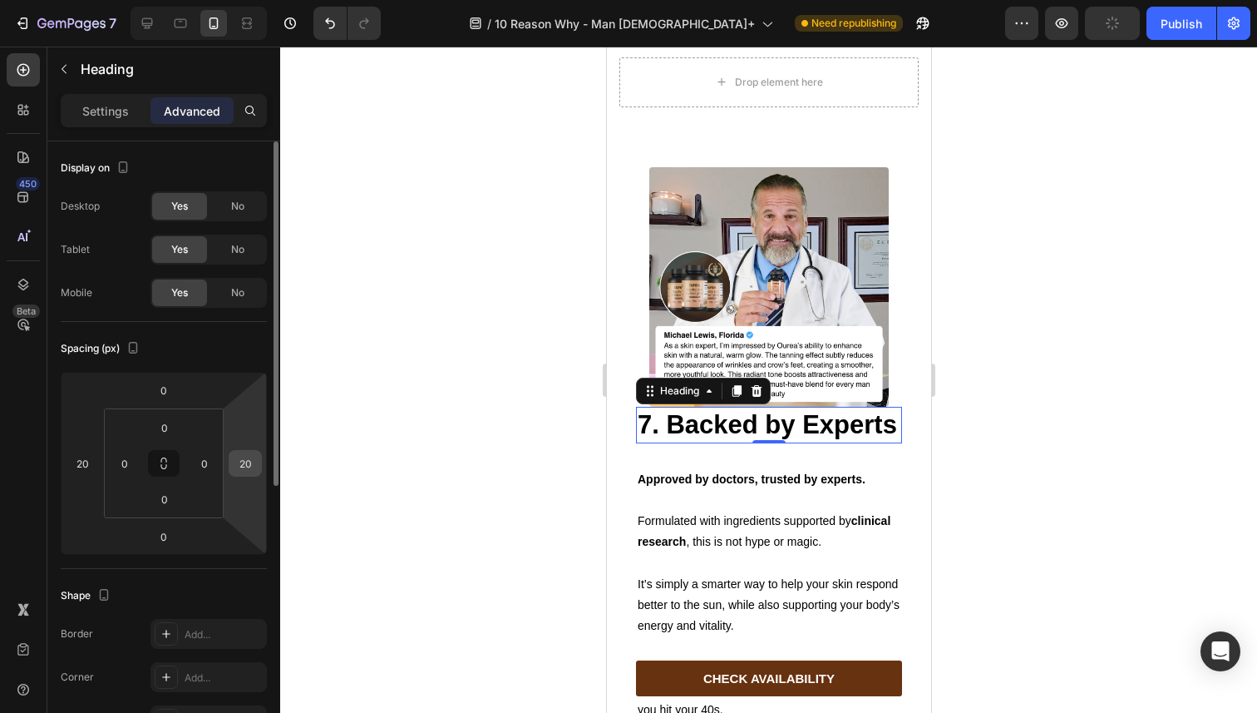
click at [233, 453] on input "20" at bounding box center [245, 463] width 25 height 25
type input "0"
click at [88, 458] on input "20" at bounding box center [82, 463] width 25 height 25
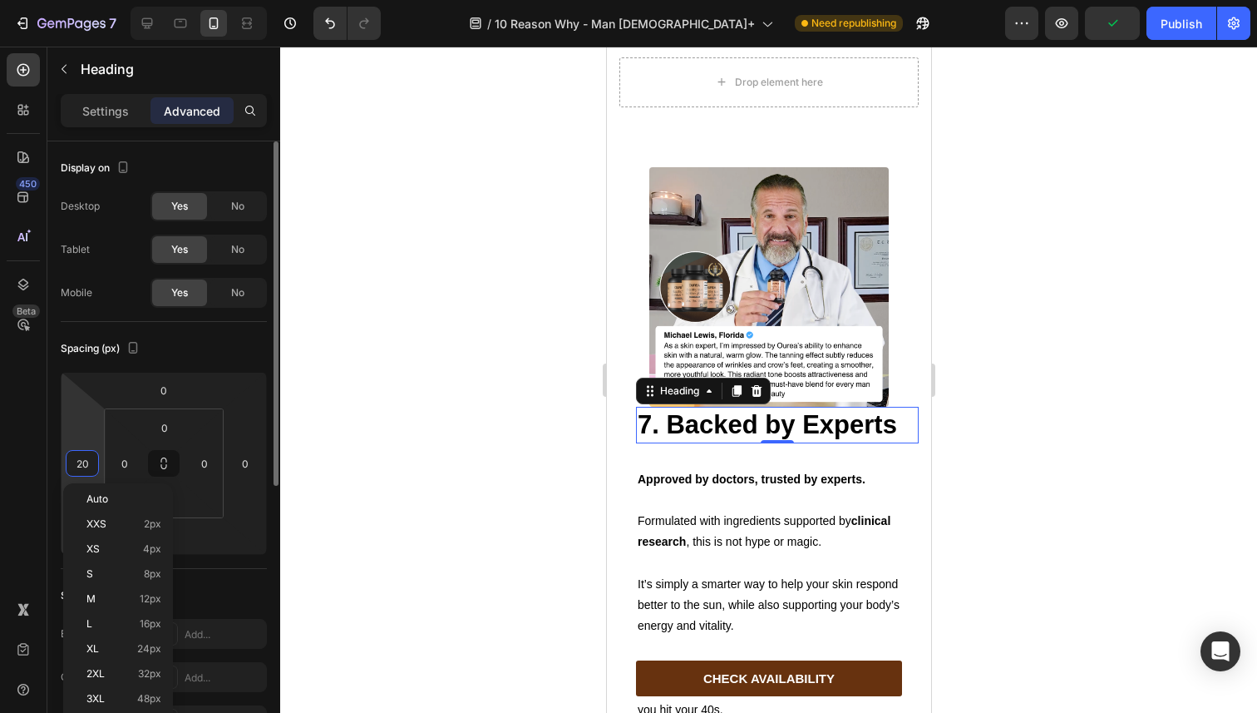
type input "0"
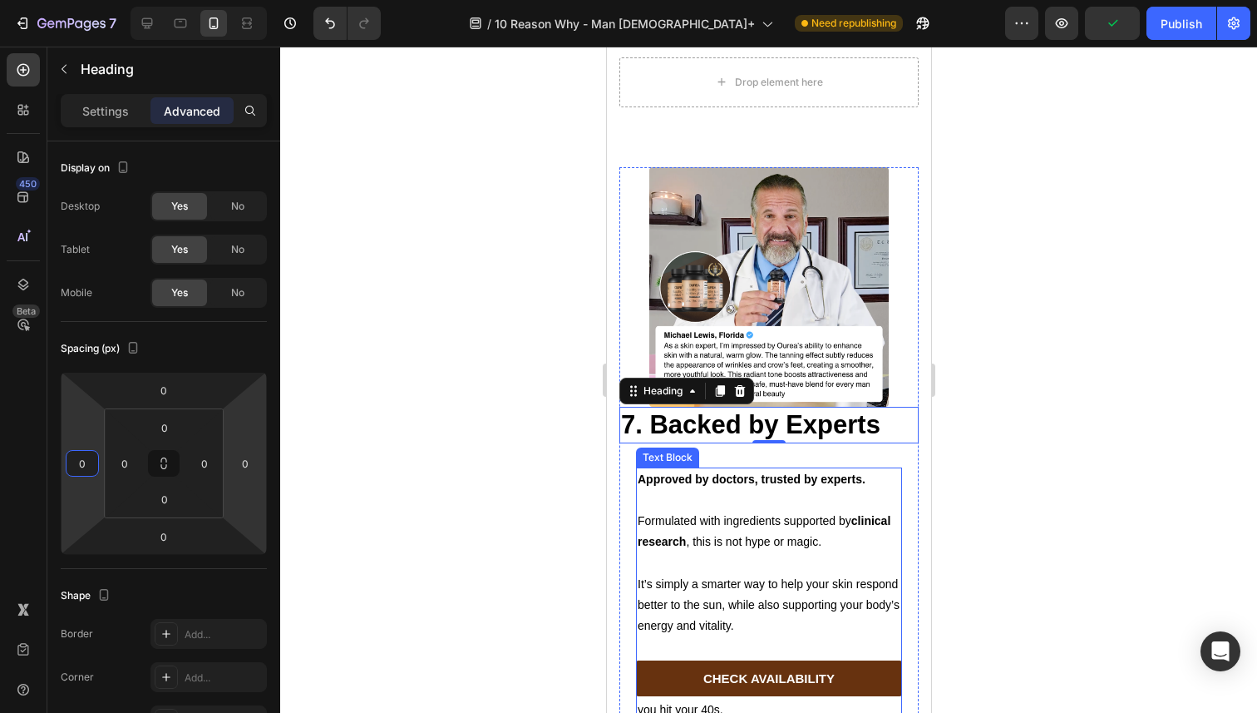
click at [660, 472] on strong "Approved by doctors, trusted by experts." at bounding box center [751, 478] width 228 height 13
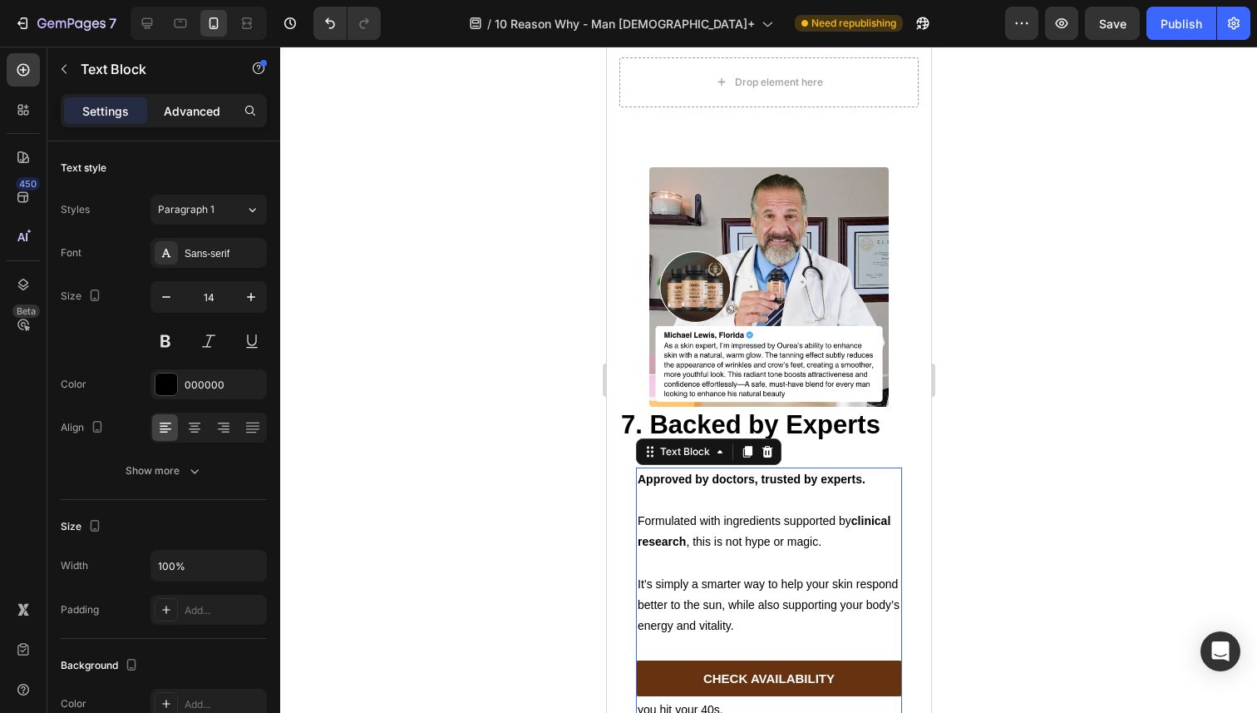
click at [187, 103] on p "Advanced" at bounding box center [192, 110] width 57 height 17
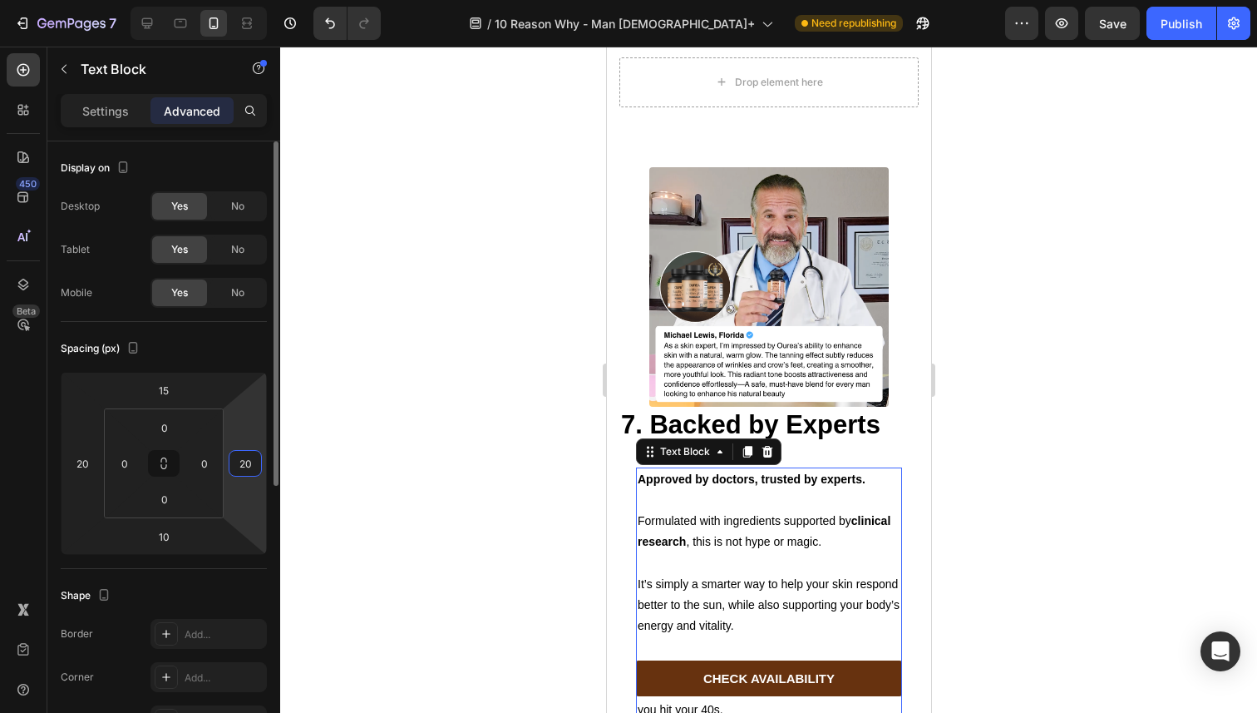
click at [245, 465] on input "20" at bounding box center [245, 463] width 25 height 25
type input "0"
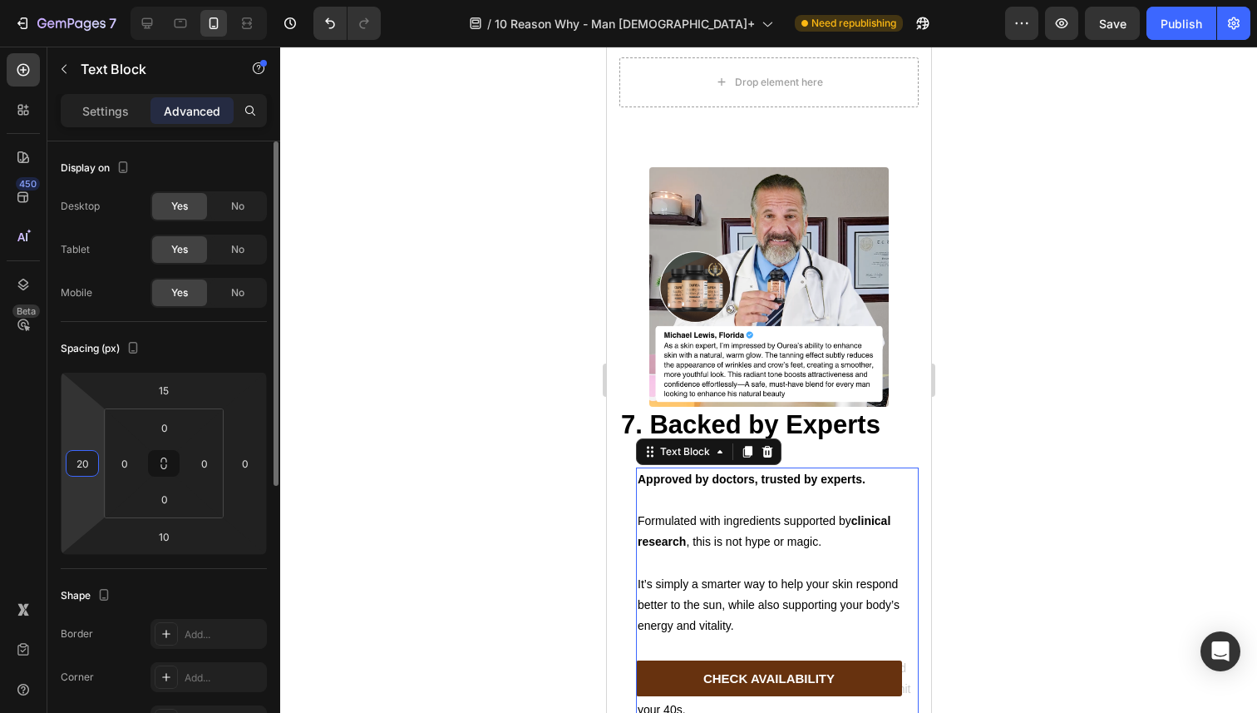
click at [88, 466] on input "20" at bounding box center [82, 463] width 25 height 25
type input "0"
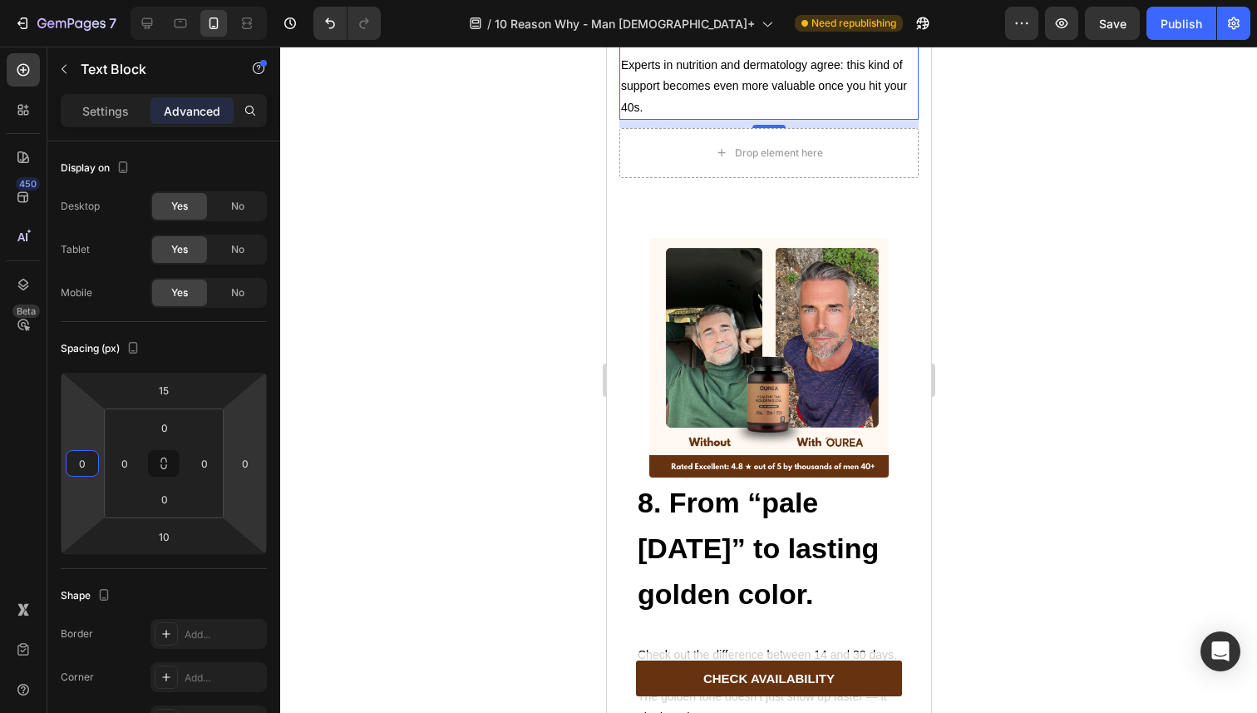
scroll to position [5500, 0]
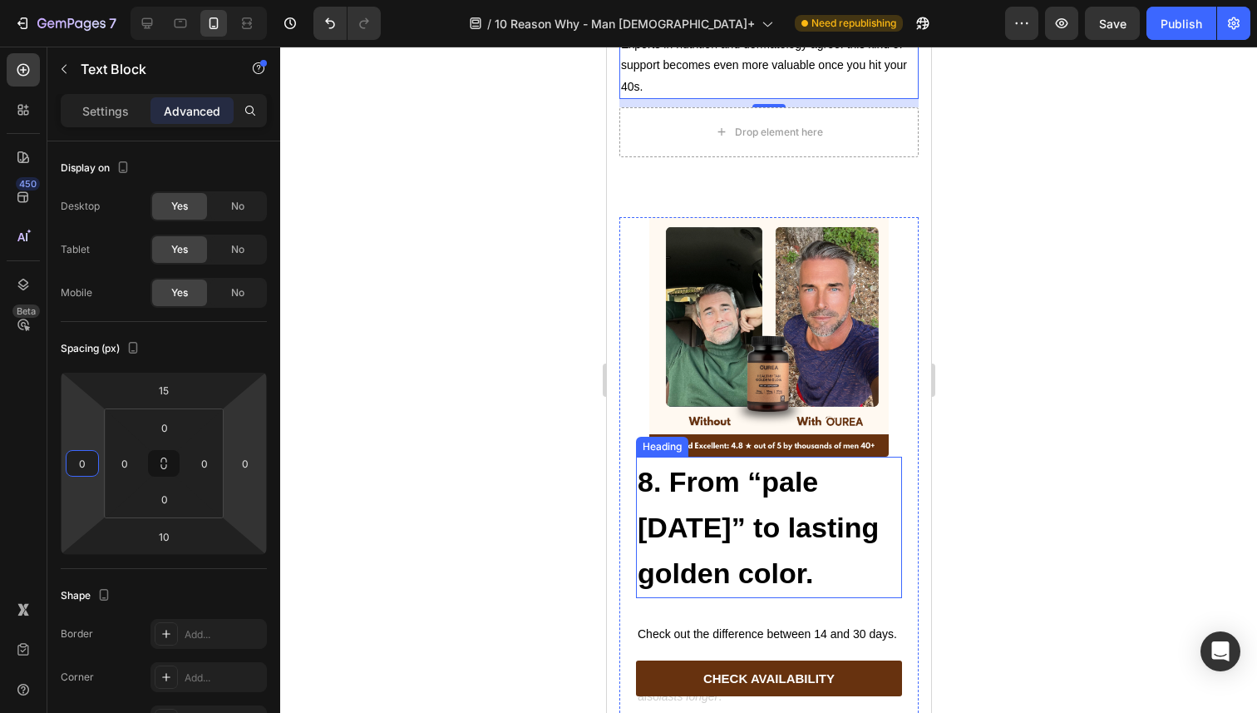
click at [649, 494] on strong "8. From “pale [DATE]” to lasting golden color." at bounding box center [757, 528] width 241 height 124
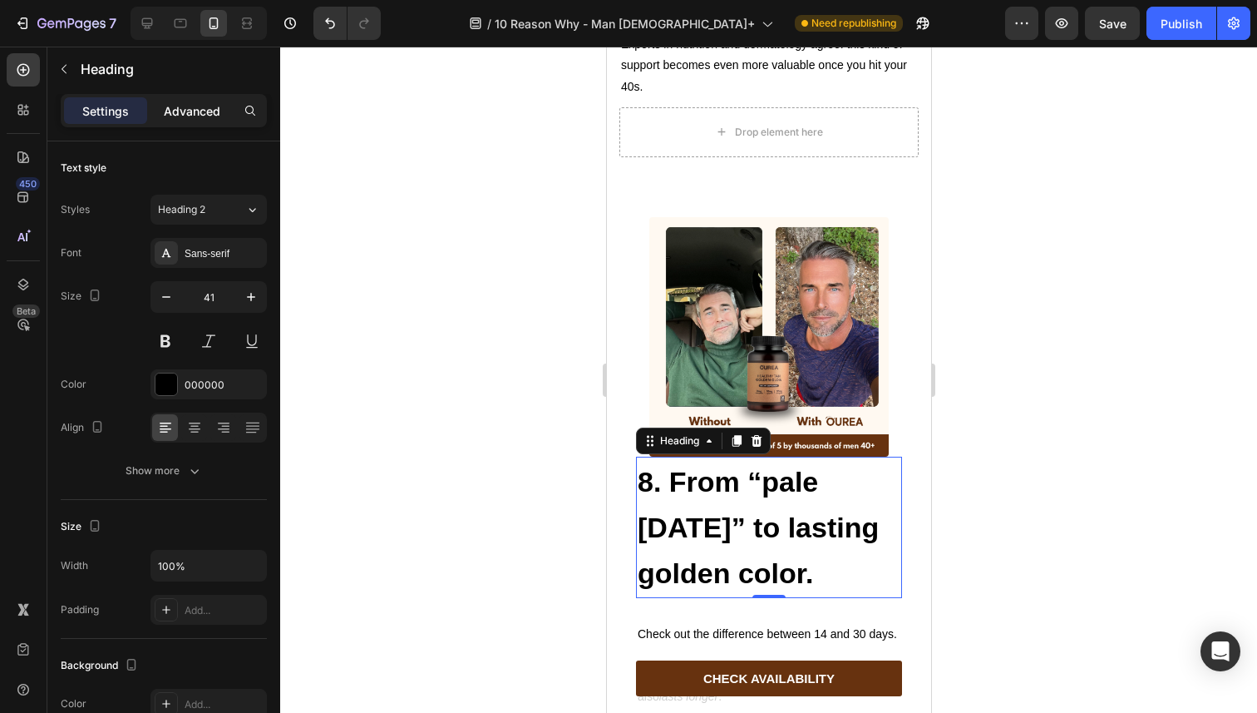
click at [173, 113] on p "Advanced" at bounding box center [192, 110] width 57 height 17
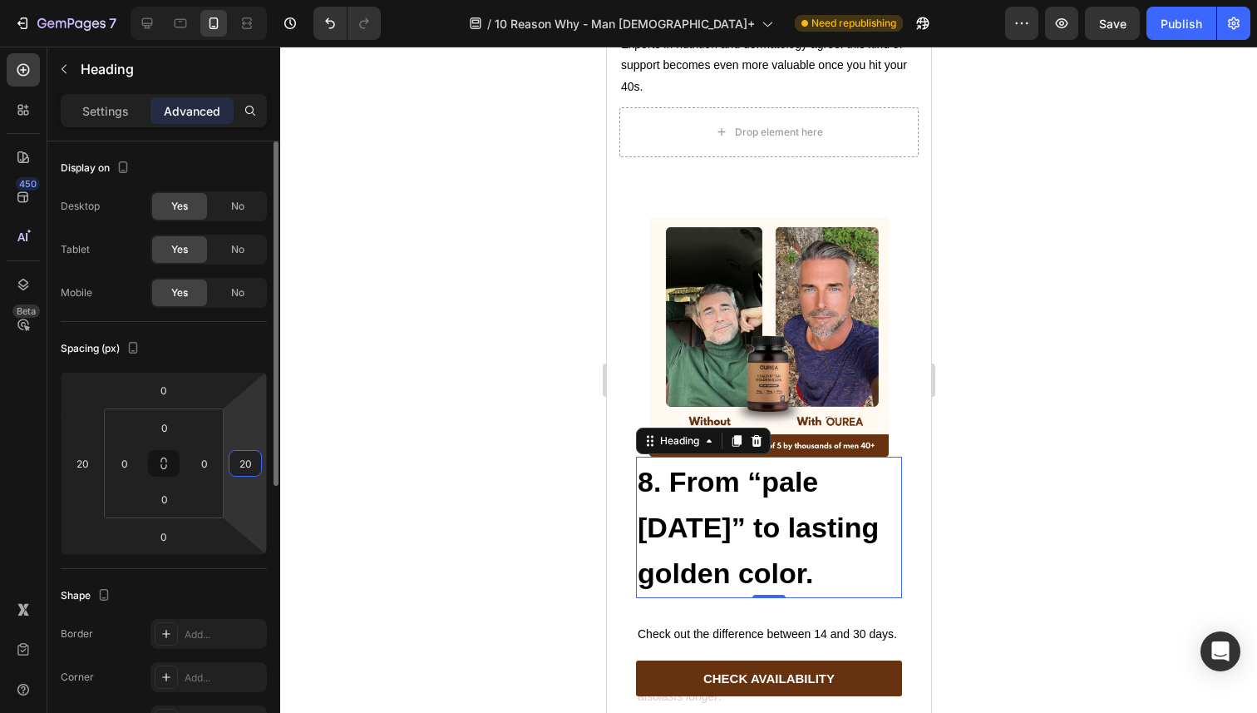
click at [244, 460] on input "20" at bounding box center [245, 463] width 25 height 25
type input "0"
click at [76, 467] on input "20" at bounding box center [82, 463] width 25 height 25
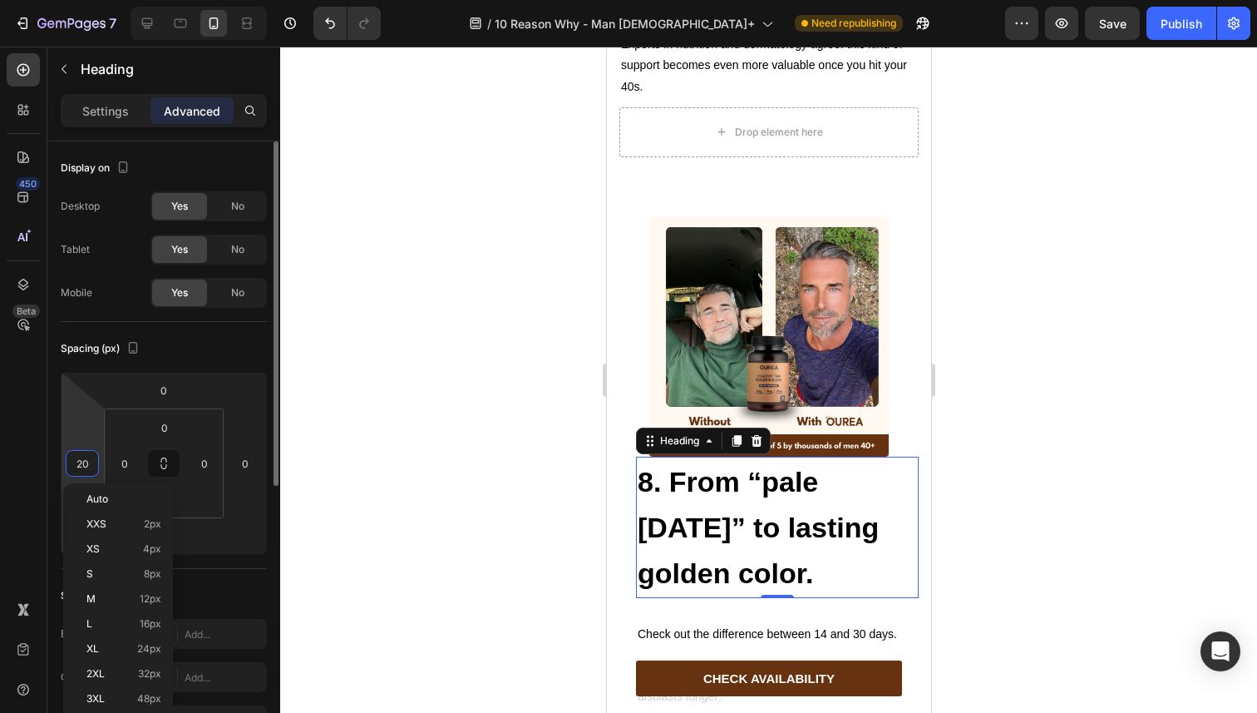
type input "0"
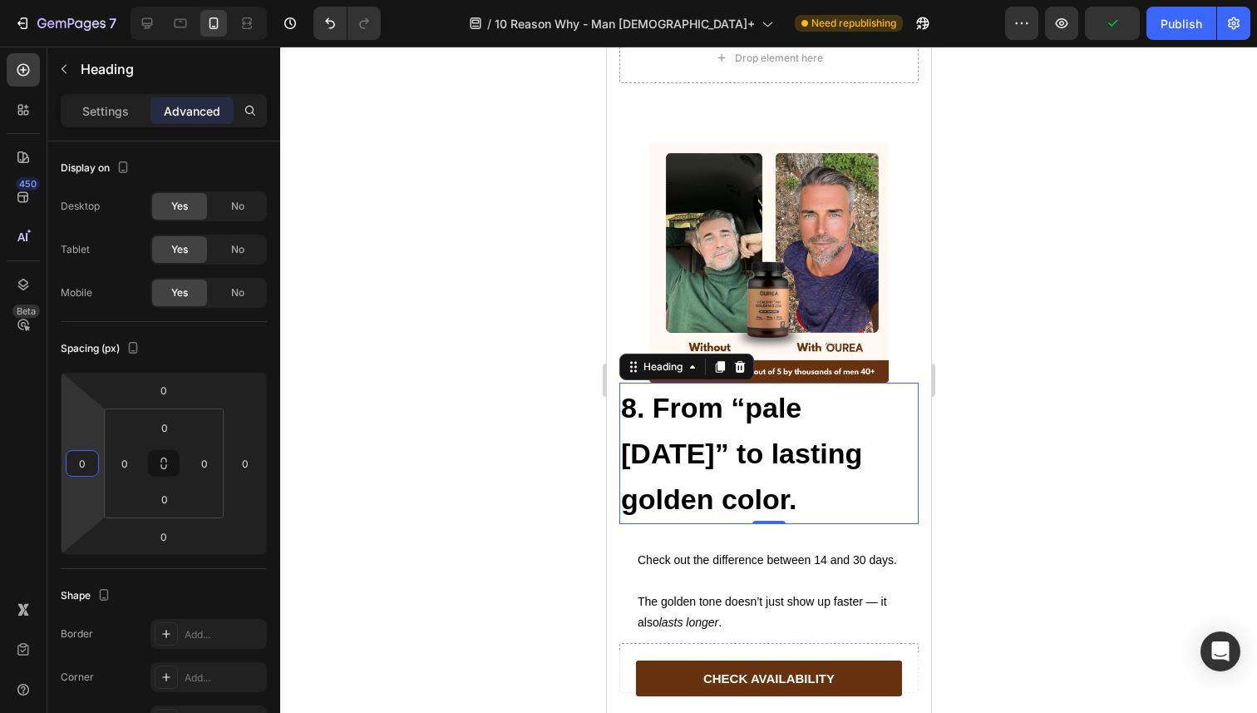
scroll to position [5619, 0]
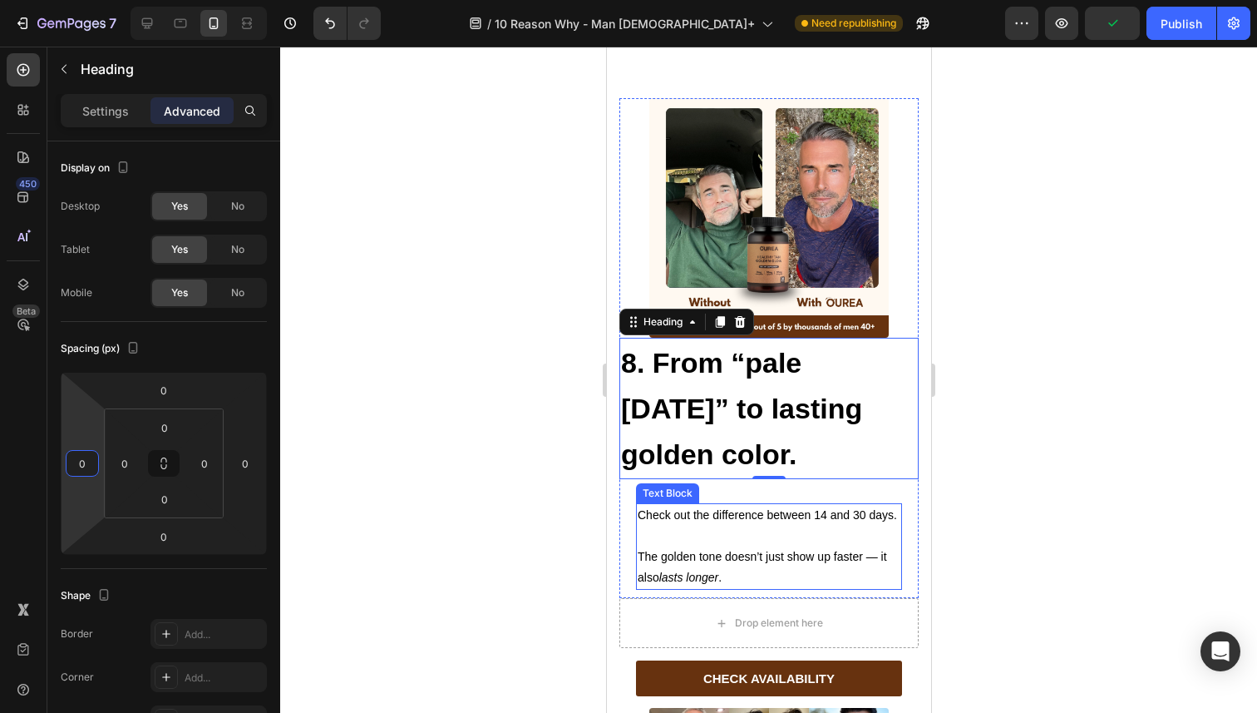
click at [654, 535] on p at bounding box center [768, 536] width 263 height 21
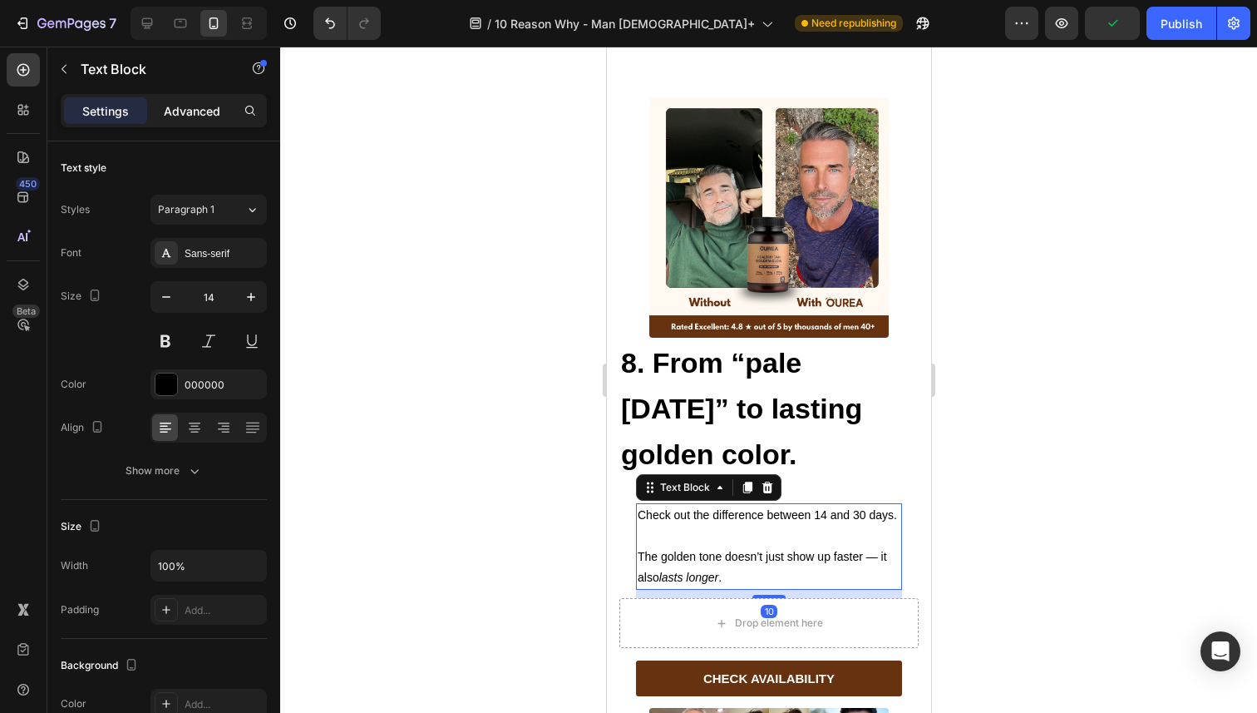
click at [212, 112] on p "Advanced" at bounding box center [192, 110] width 57 height 17
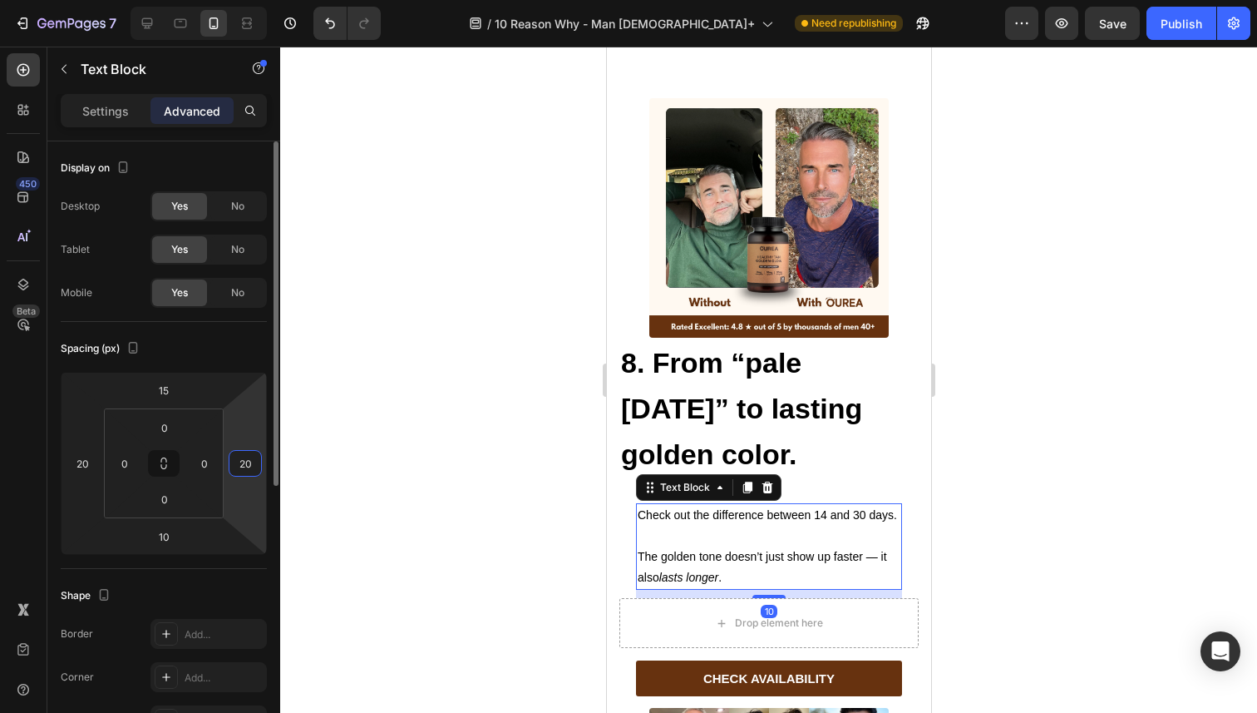
click at [242, 451] on input "20" at bounding box center [245, 463] width 25 height 25
type input "0"
click at [91, 457] on input "20" at bounding box center [82, 463] width 25 height 25
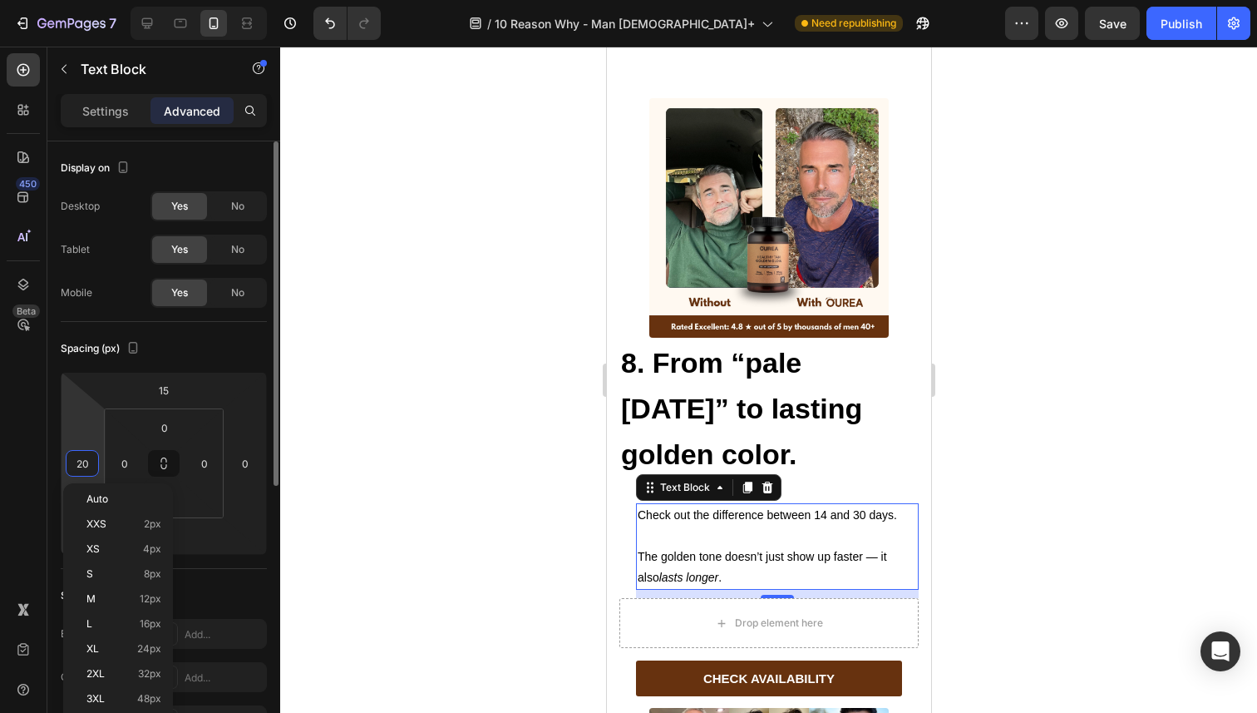
type input "0"
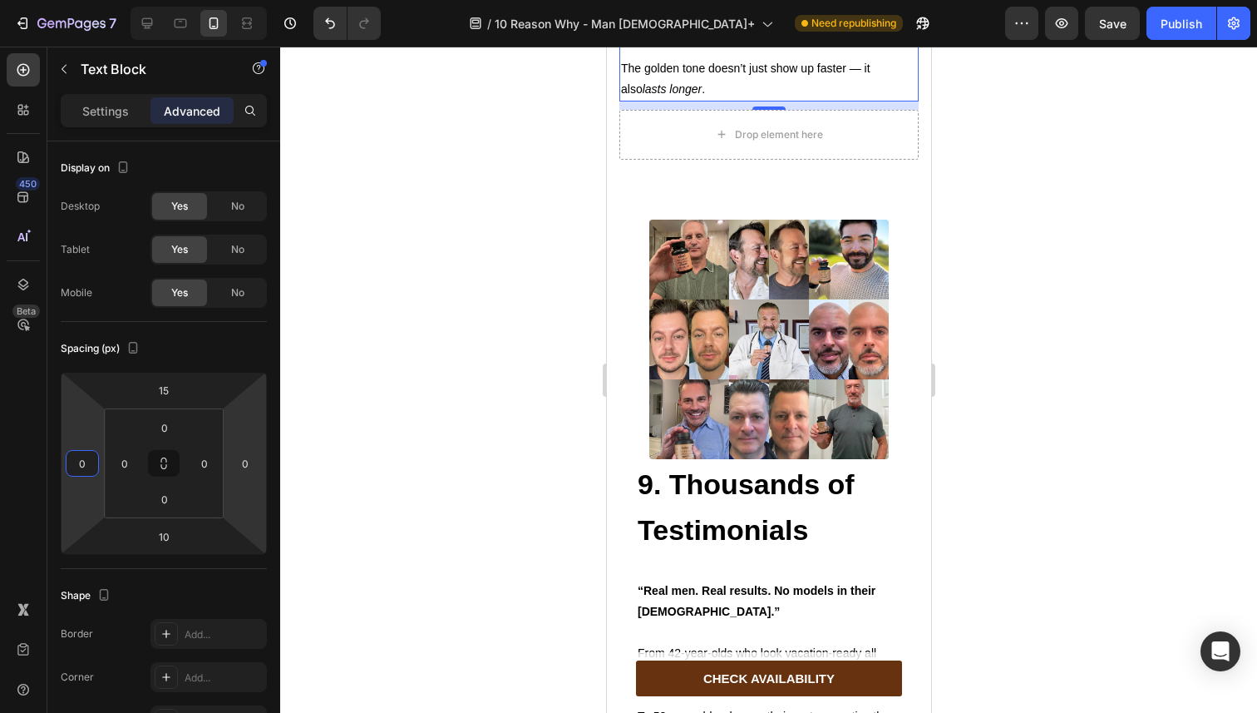
scroll to position [6142, 0]
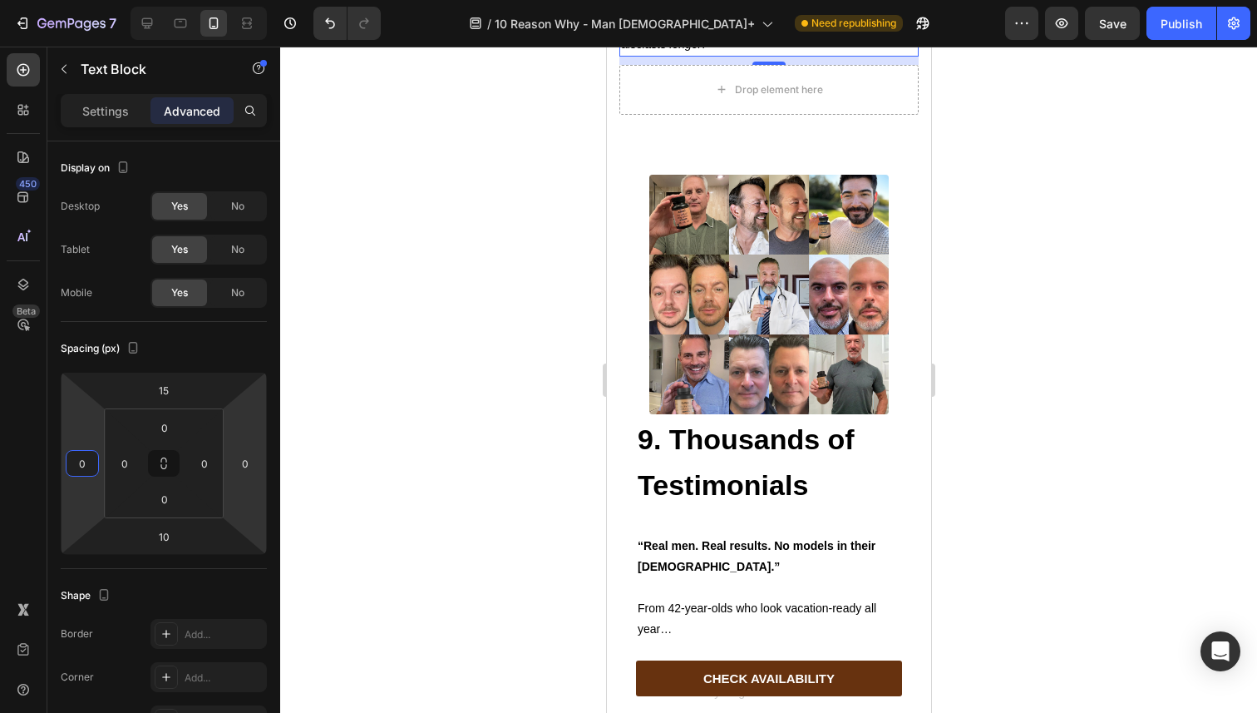
click at [672, 454] on strong "9. Thousands of Testimonials" at bounding box center [745, 461] width 217 height 77
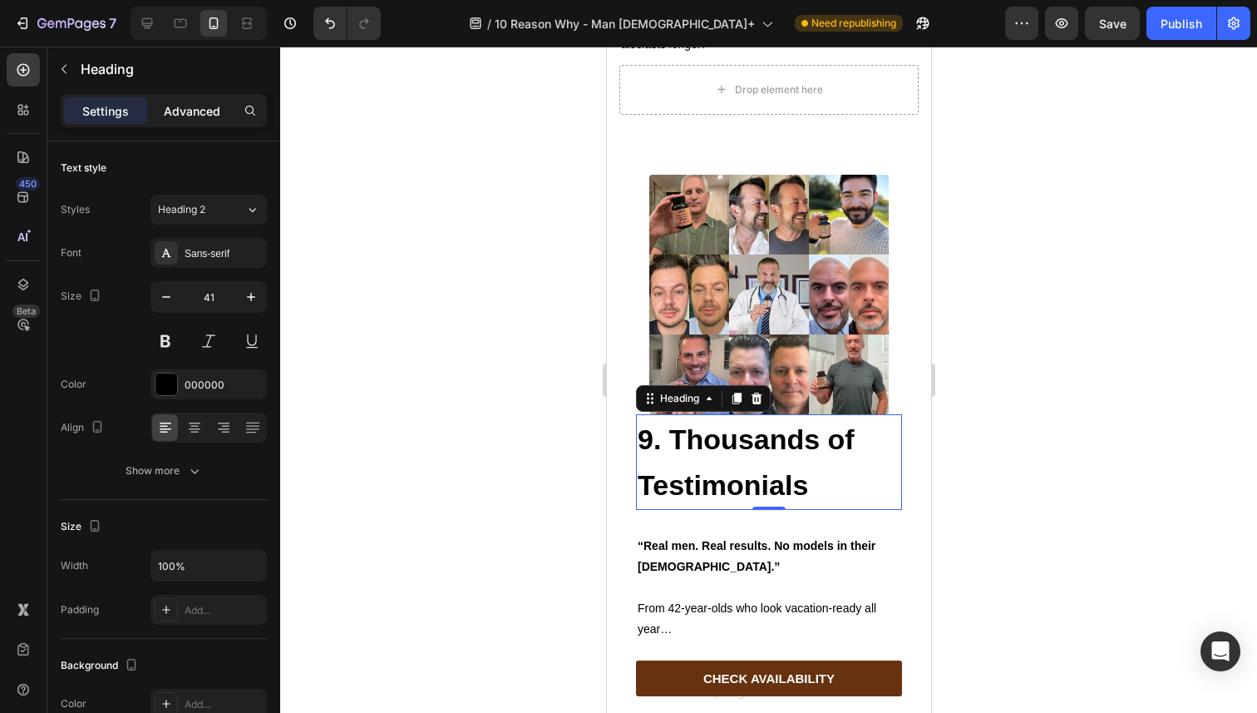
click at [182, 106] on p "Advanced" at bounding box center [192, 110] width 57 height 17
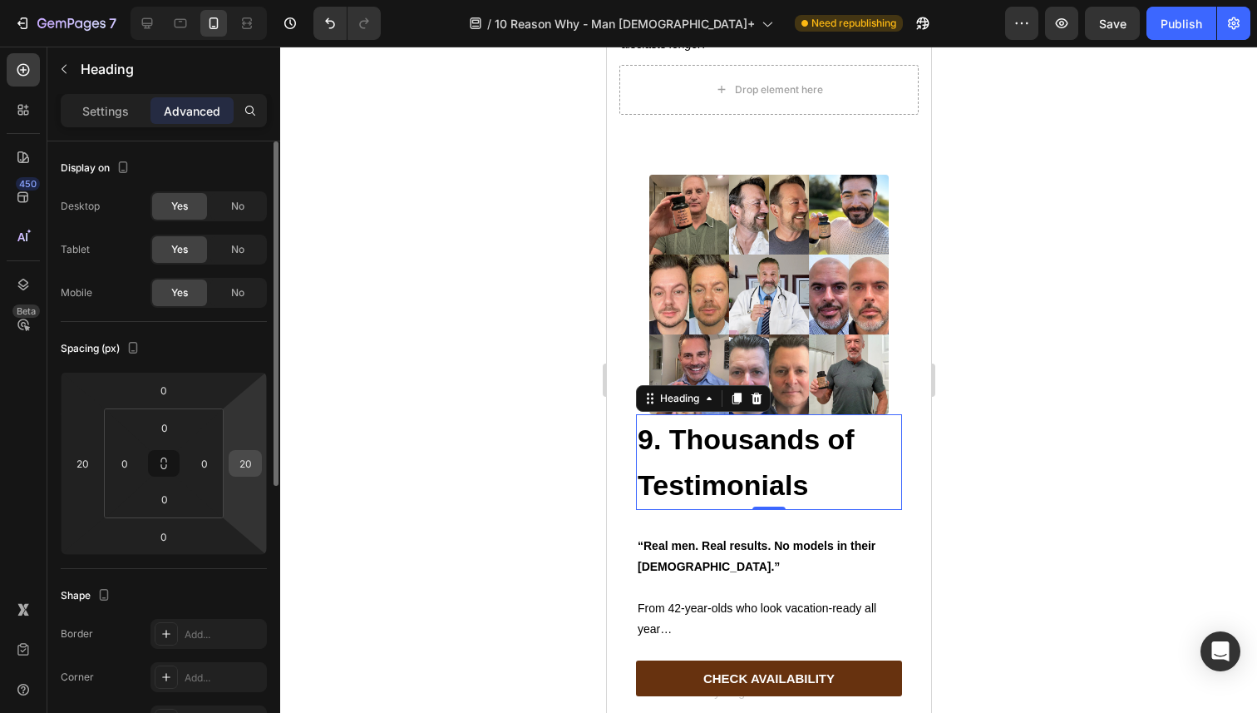
click at [236, 466] on input "20" at bounding box center [245, 463] width 25 height 25
type input "0"
click at [80, 454] on input "20" at bounding box center [82, 463] width 25 height 25
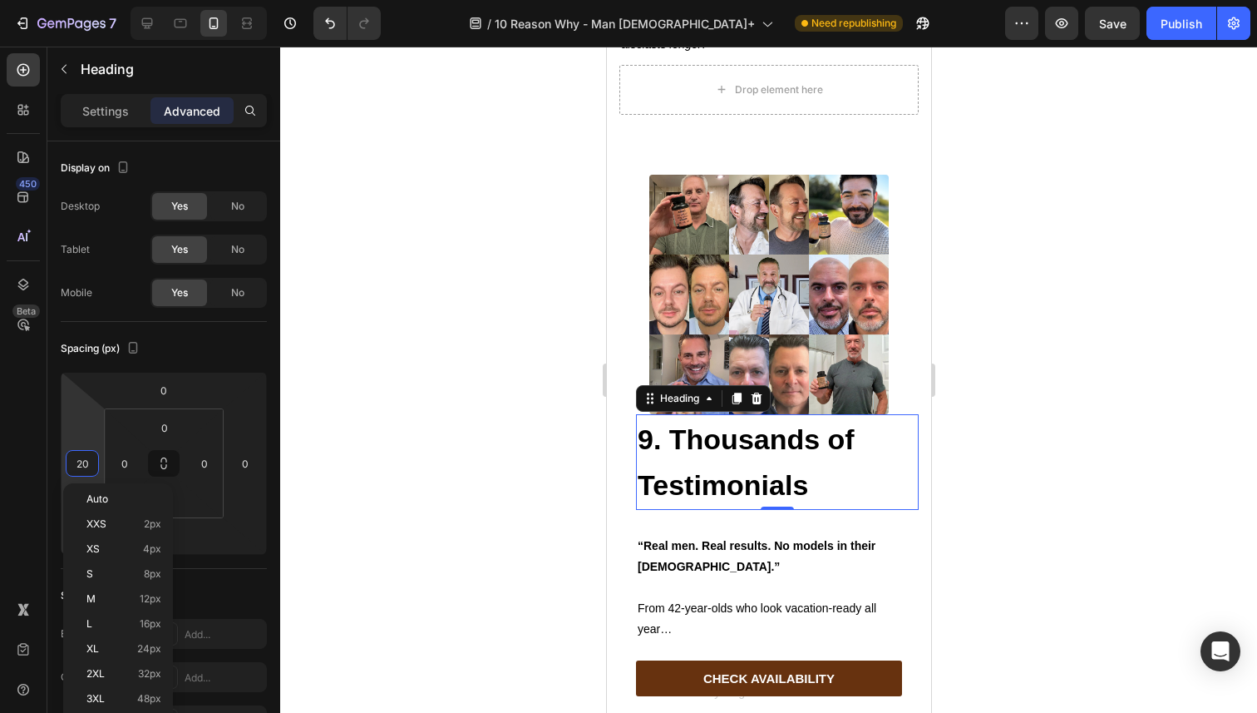
type input "0"
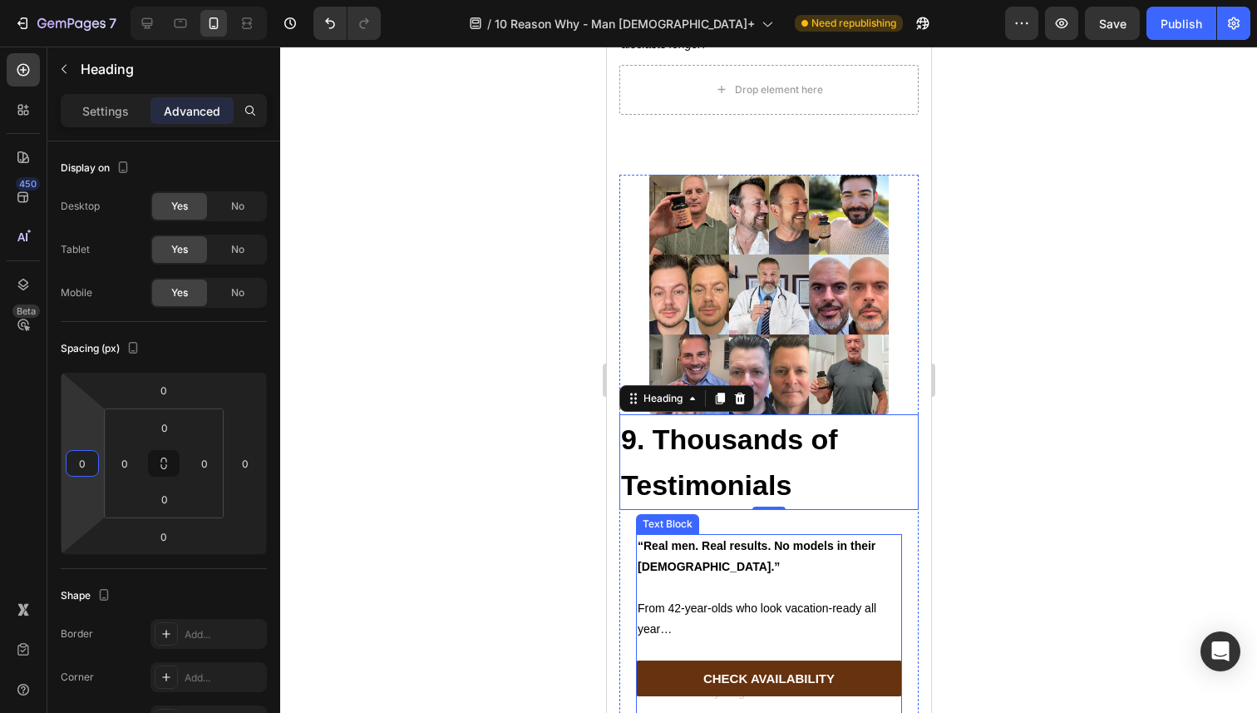
click at [664, 539] on strong "“Real men. Real results. No models in their [DEMOGRAPHIC_DATA].”" at bounding box center [756, 556] width 238 height 34
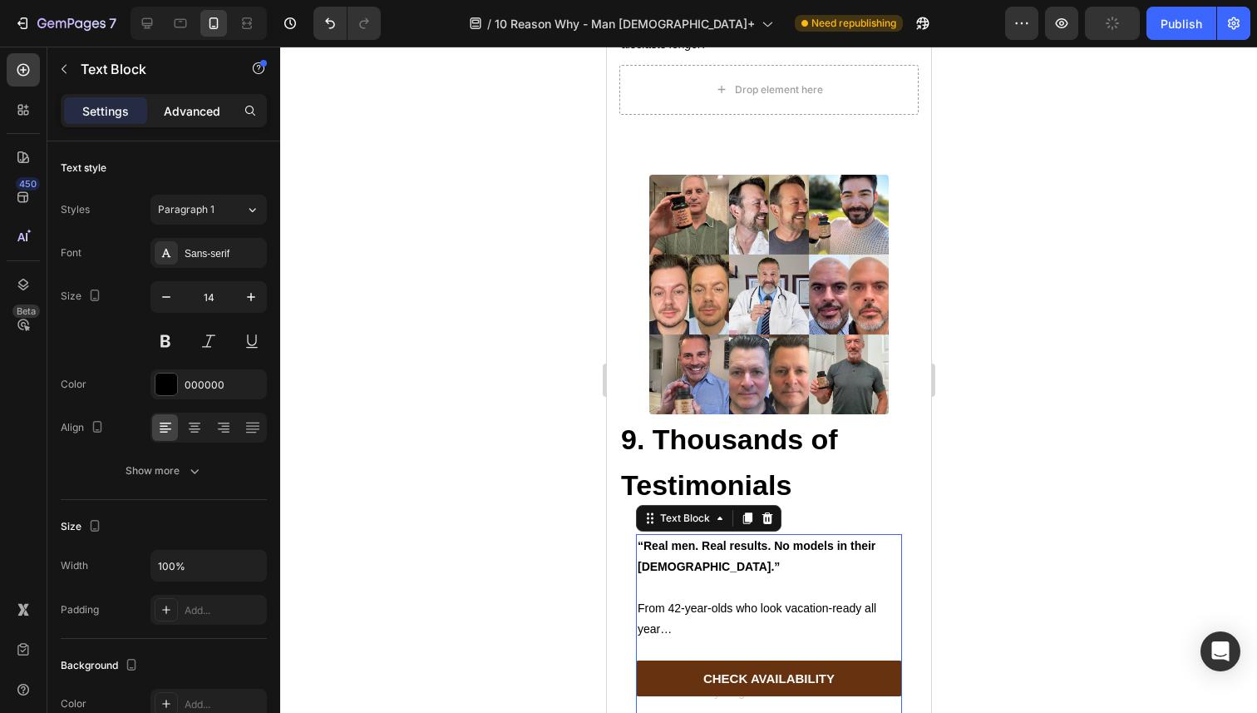
click at [166, 109] on p "Advanced" at bounding box center [192, 110] width 57 height 17
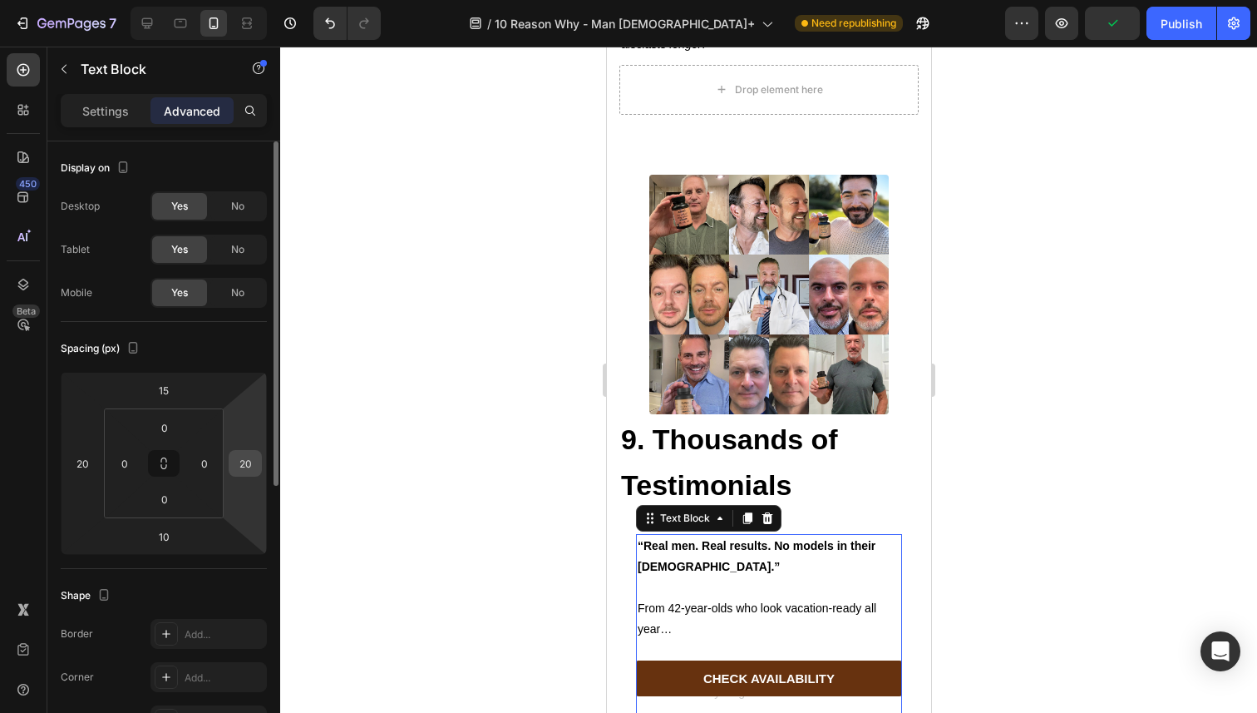
click at [240, 463] on input "20" at bounding box center [245, 463] width 25 height 25
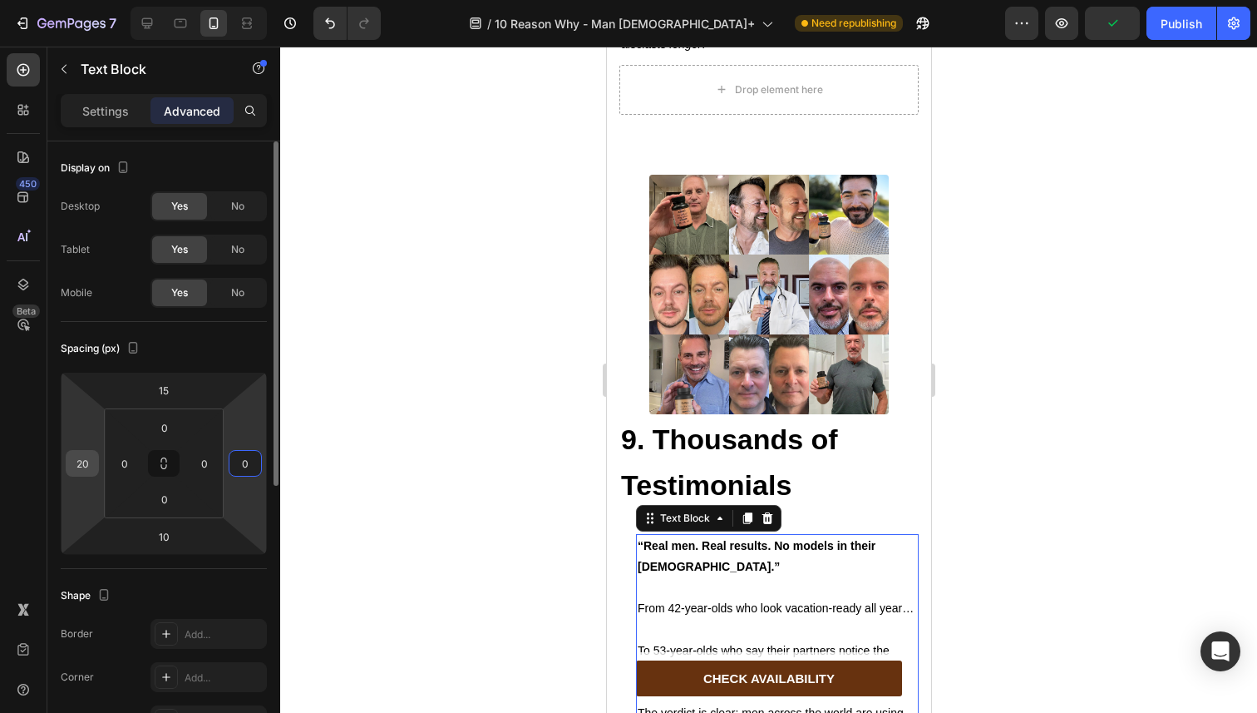
type input "0"
click at [76, 464] on input "20" at bounding box center [82, 463] width 25 height 25
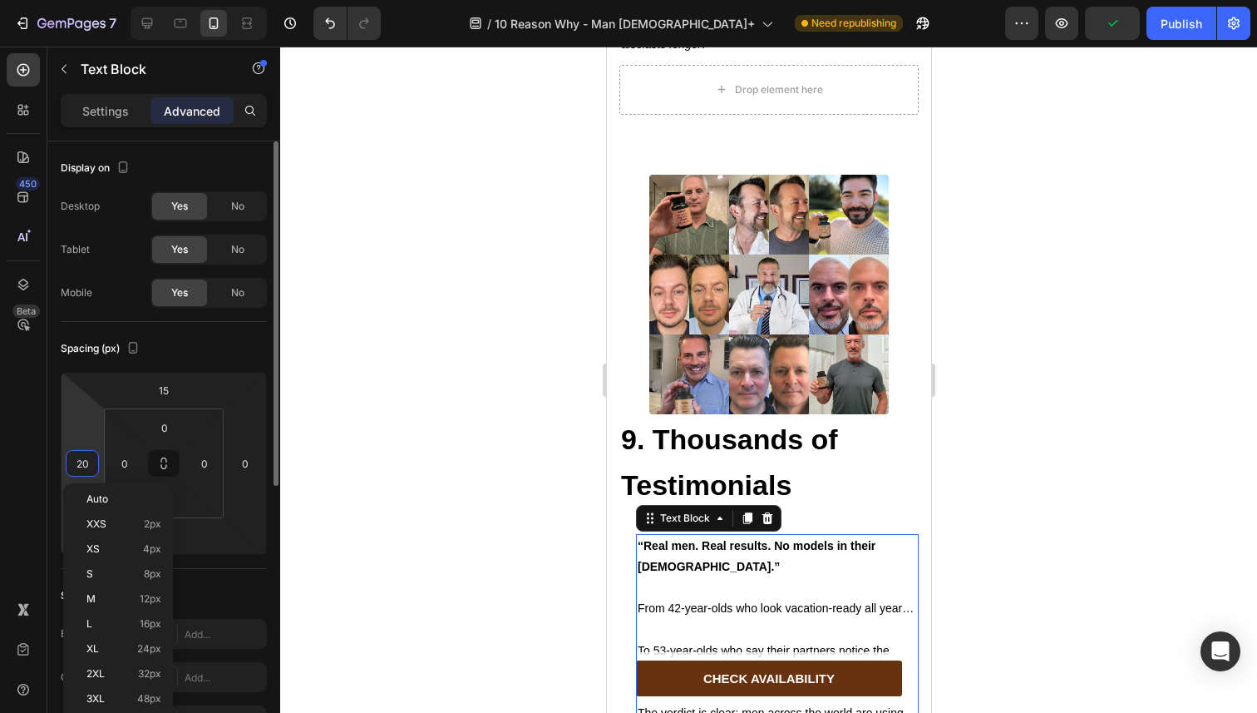
type input "0"
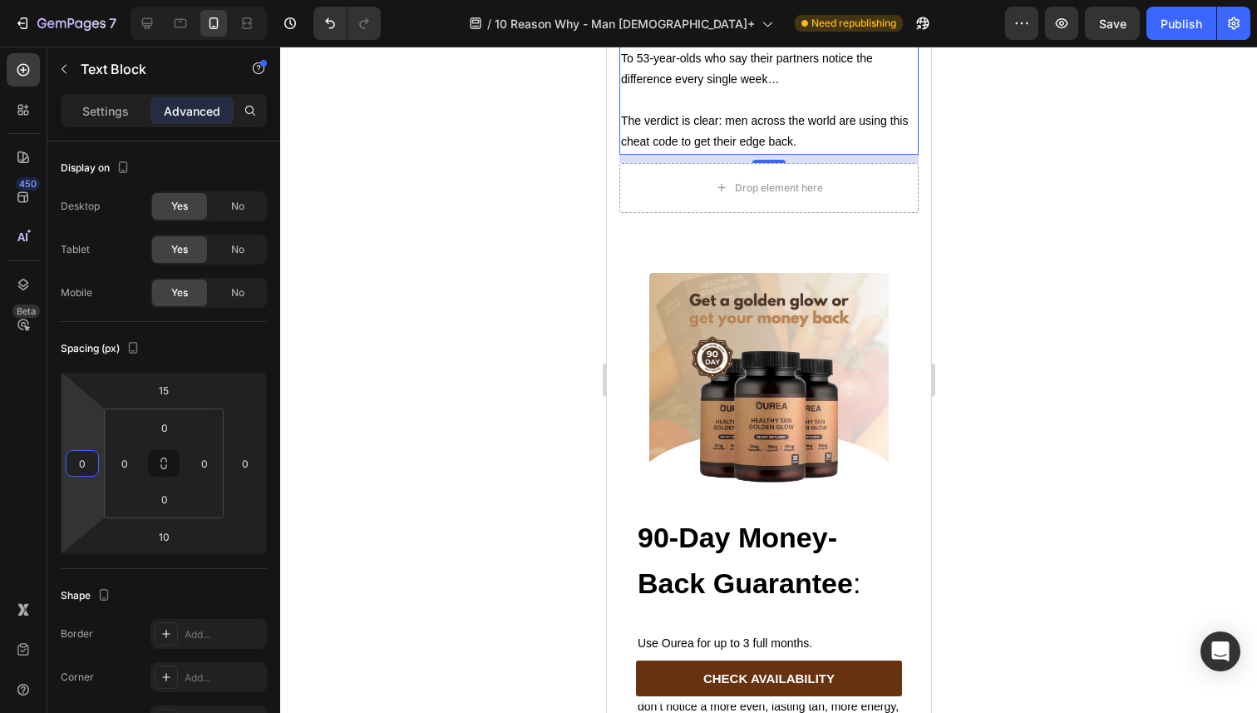
scroll to position [6739, 0]
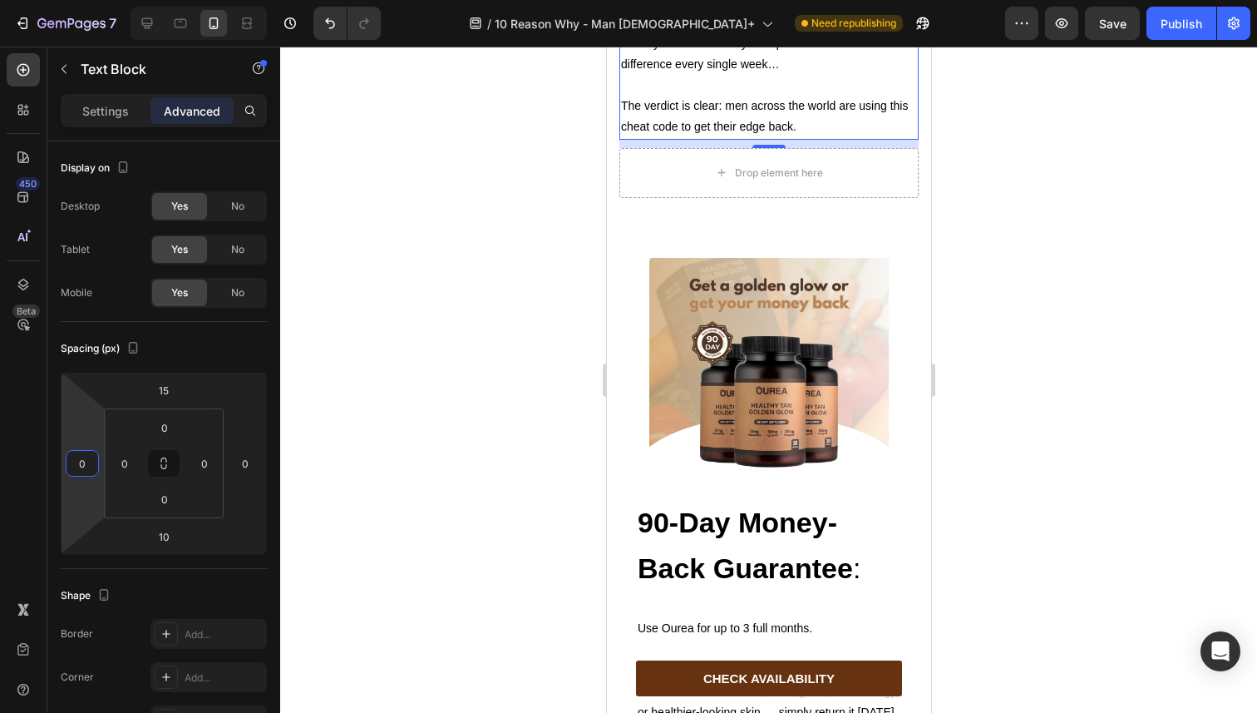
click at [642, 503] on h2 "90-Day Money-Back Guarantee :" at bounding box center [768, 545] width 266 height 96
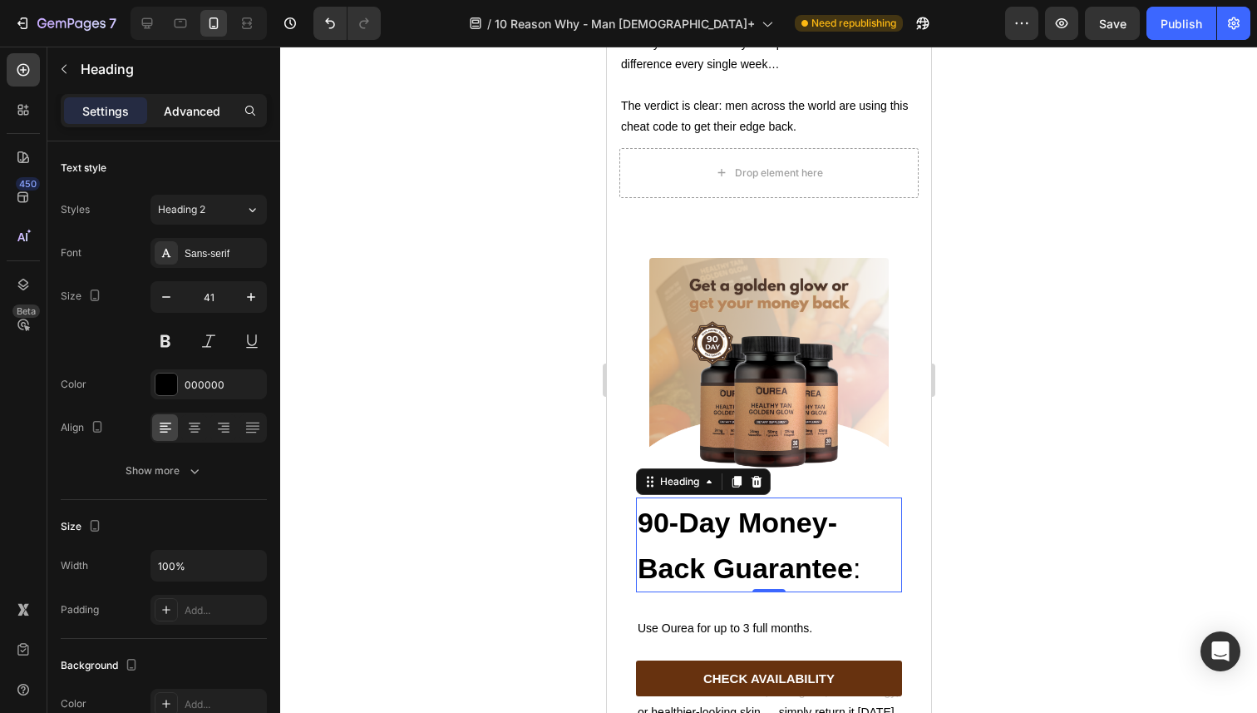
click at [188, 109] on p "Advanced" at bounding box center [192, 110] width 57 height 17
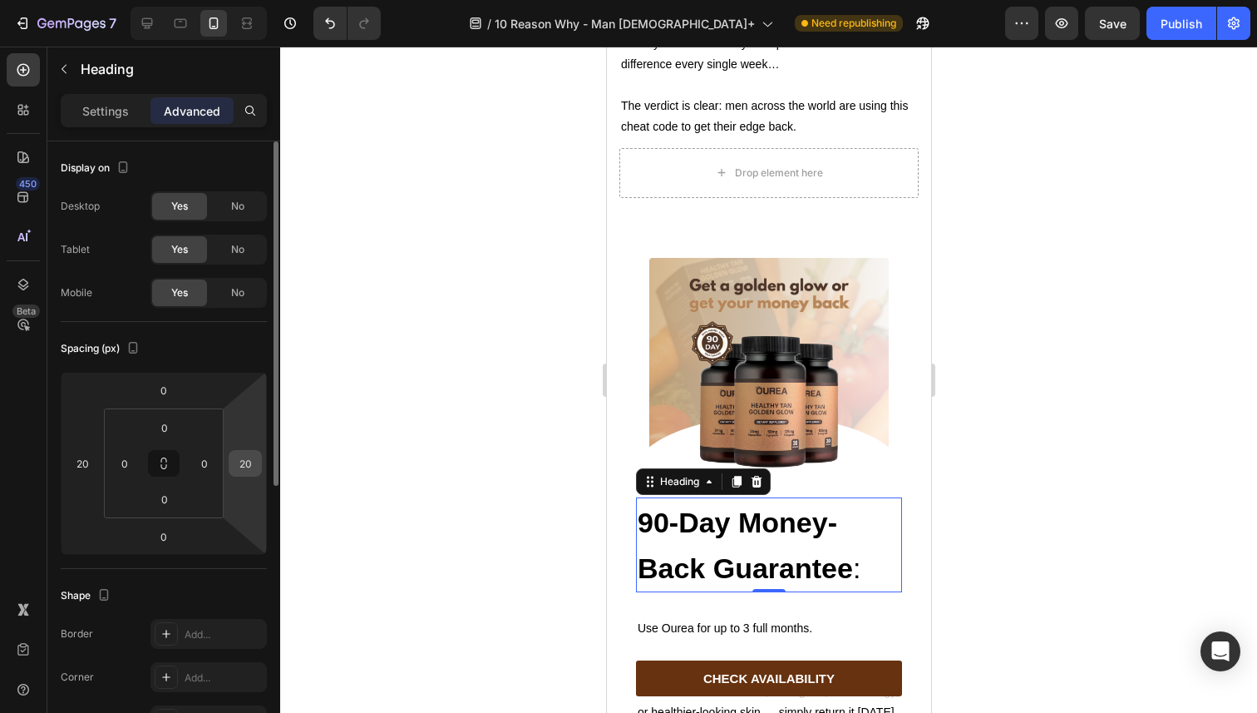
click at [243, 463] on input "20" at bounding box center [245, 463] width 25 height 25
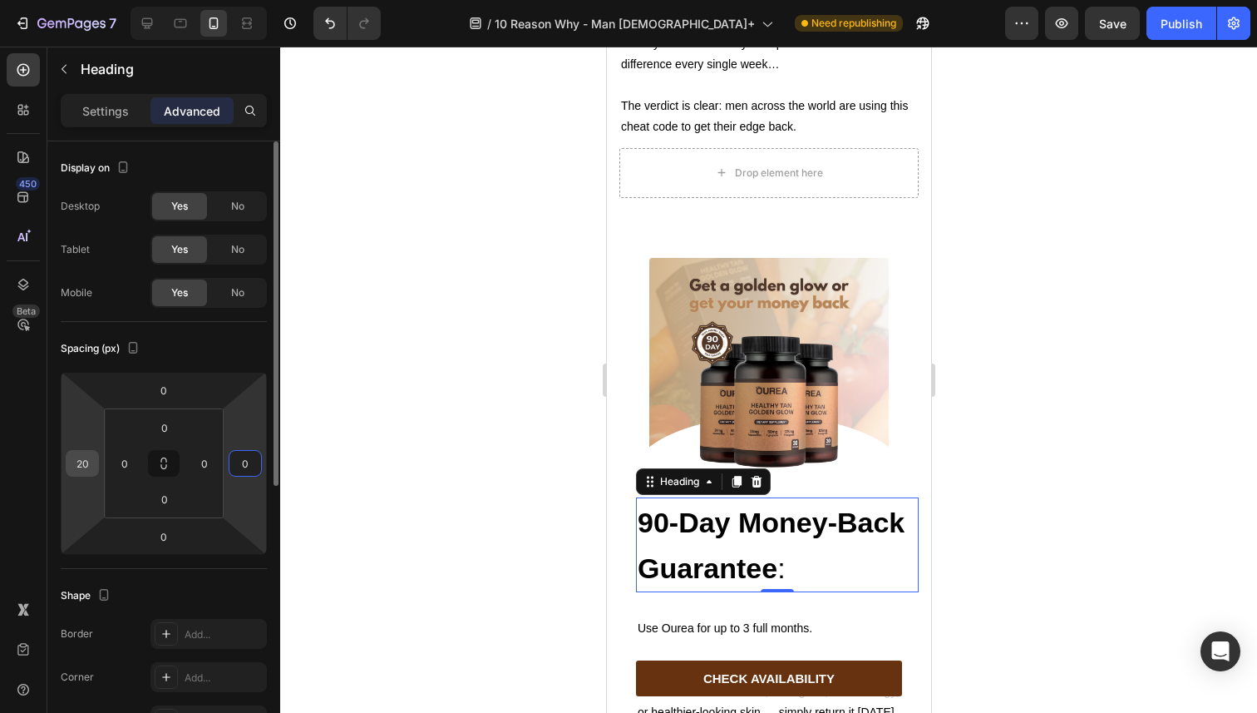
type input "0"
click at [87, 468] on input "20" at bounding box center [82, 463] width 25 height 25
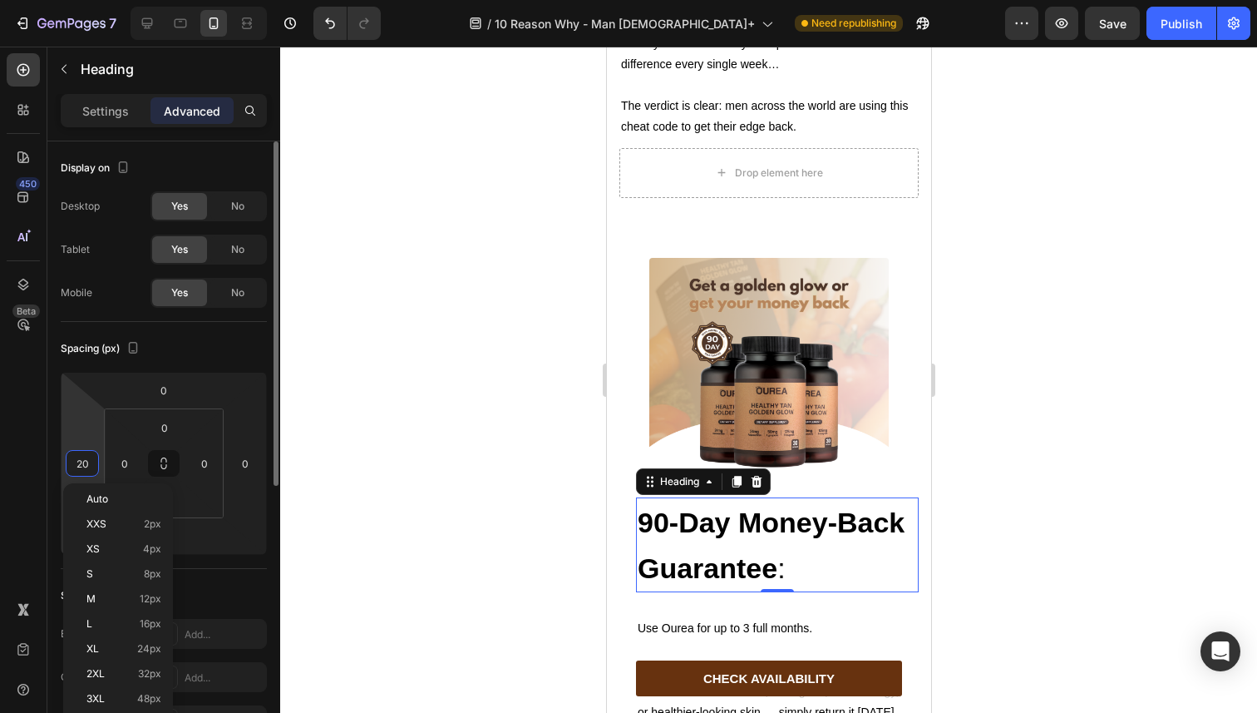
type input "0"
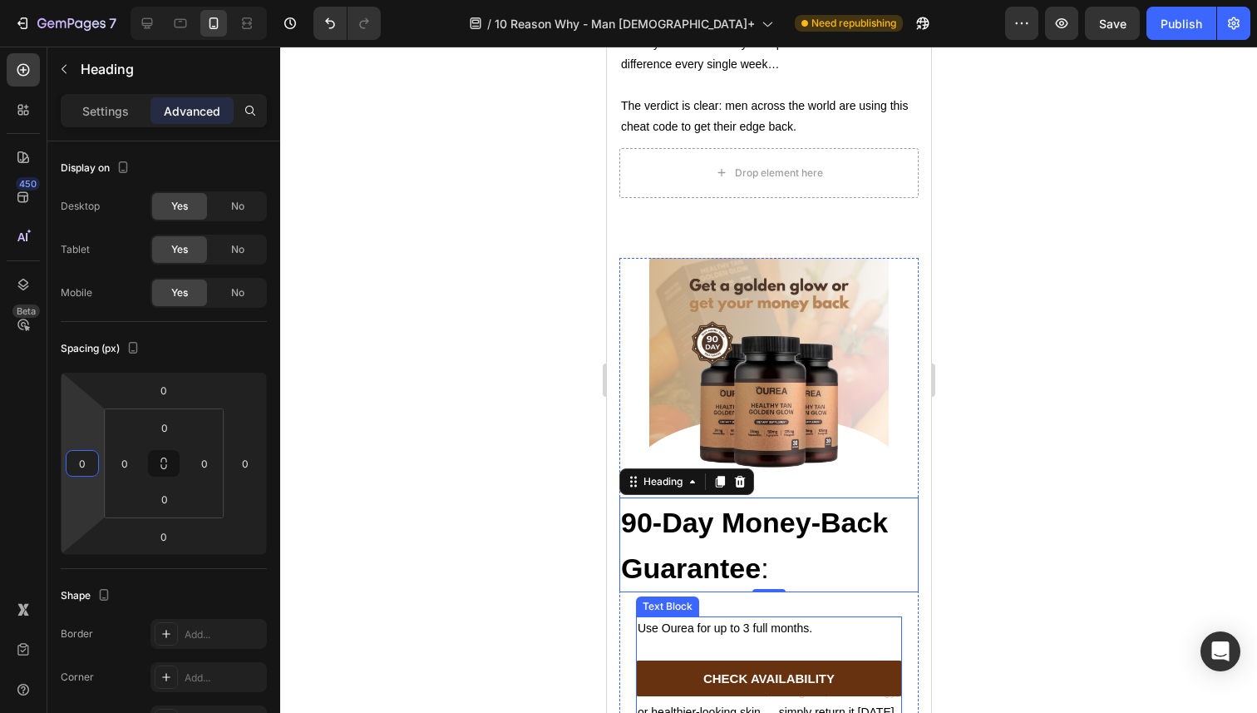
click at [688, 618] on p "Use Ourea for up to 3 full months." at bounding box center [768, 628] width 263 height 21
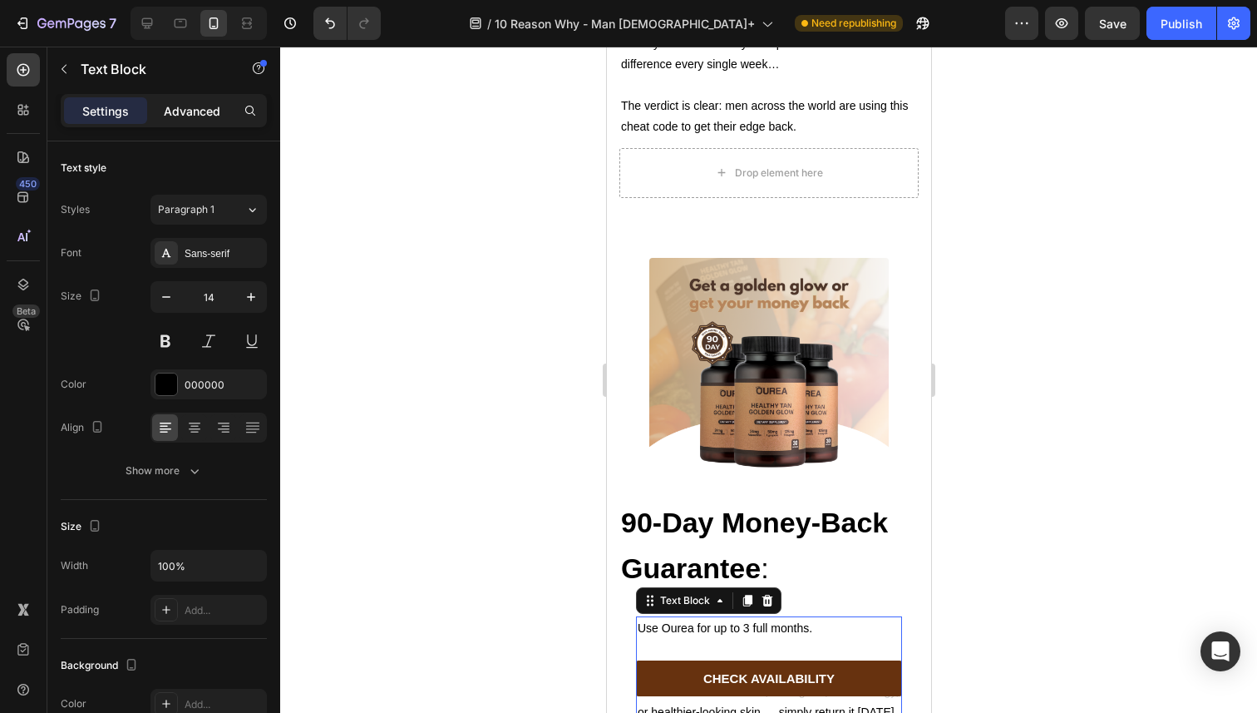
click at [205, 99] on div "Advanced" at bounding box center [192, 110] width 83 height 27
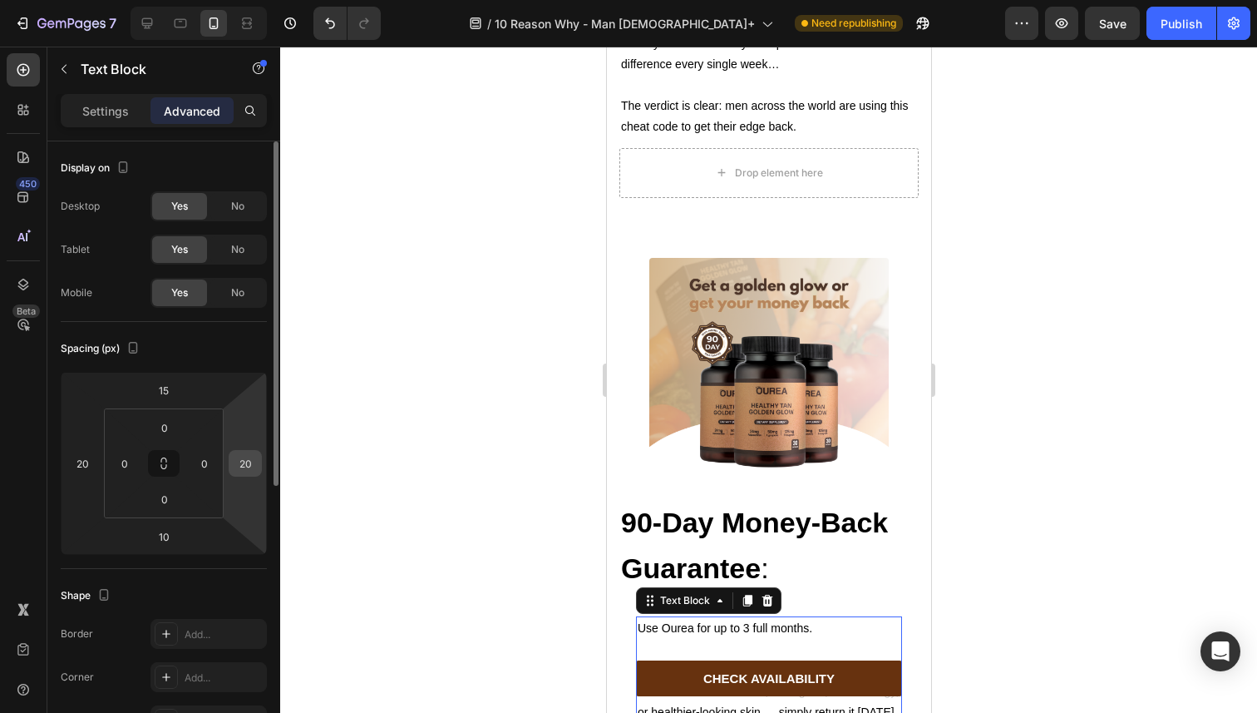
click at [243, 461] on input "20" at bounding box center [245, 463] width 25 height 25
type input "0"
click at [81, 464] on input "20" at bounding box center [82, 463] width 25 height 25
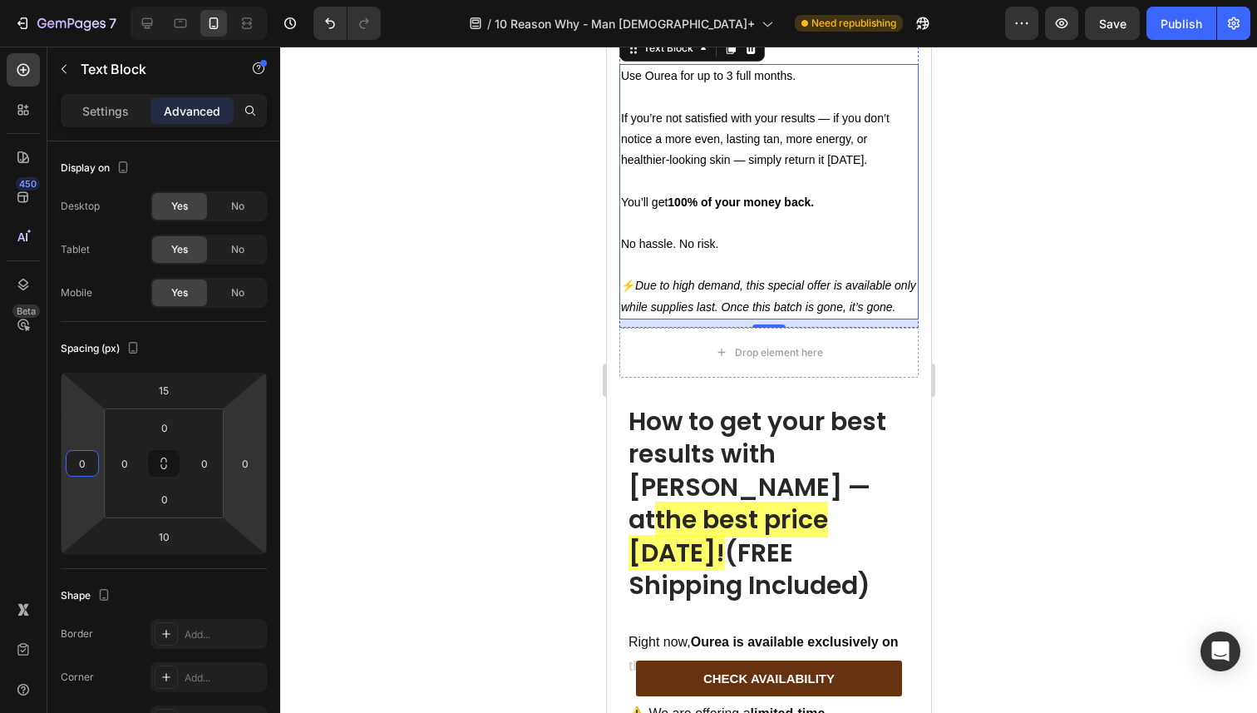
scroll to position [7282, 0]
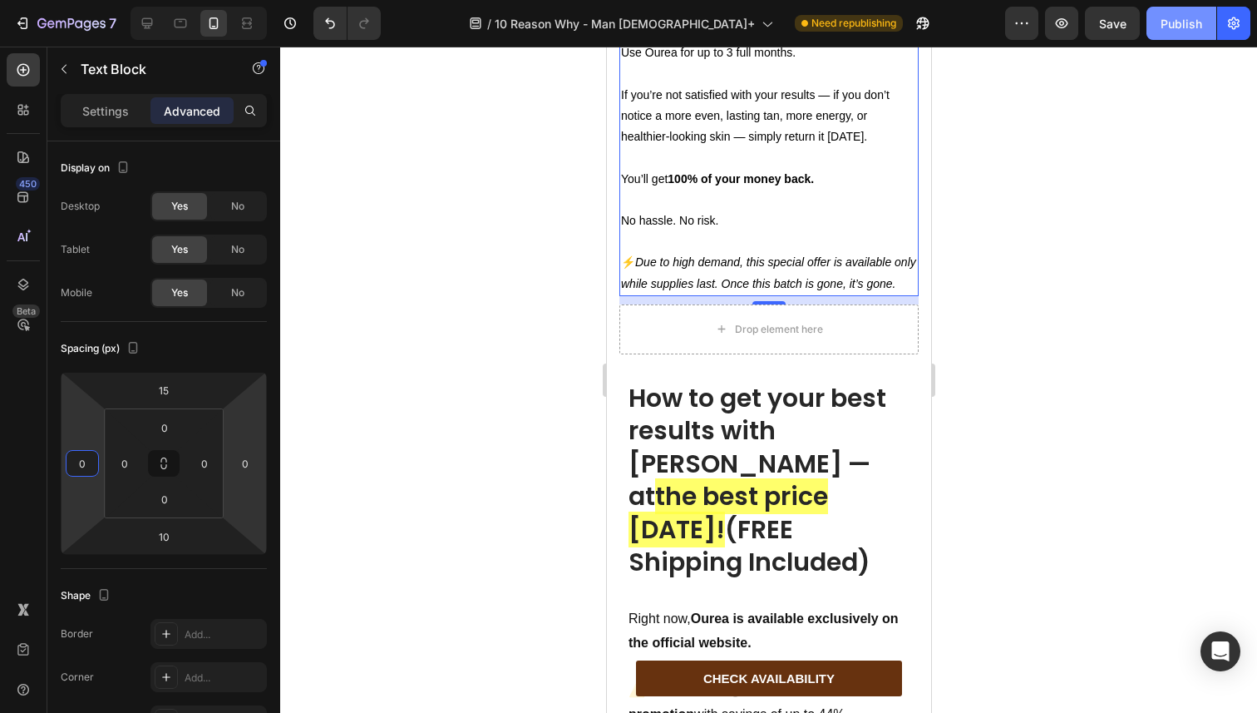
type input "0"
click at [1160, 24] on button "Publish" at bounding box center [1182, 23] width 70 height 33
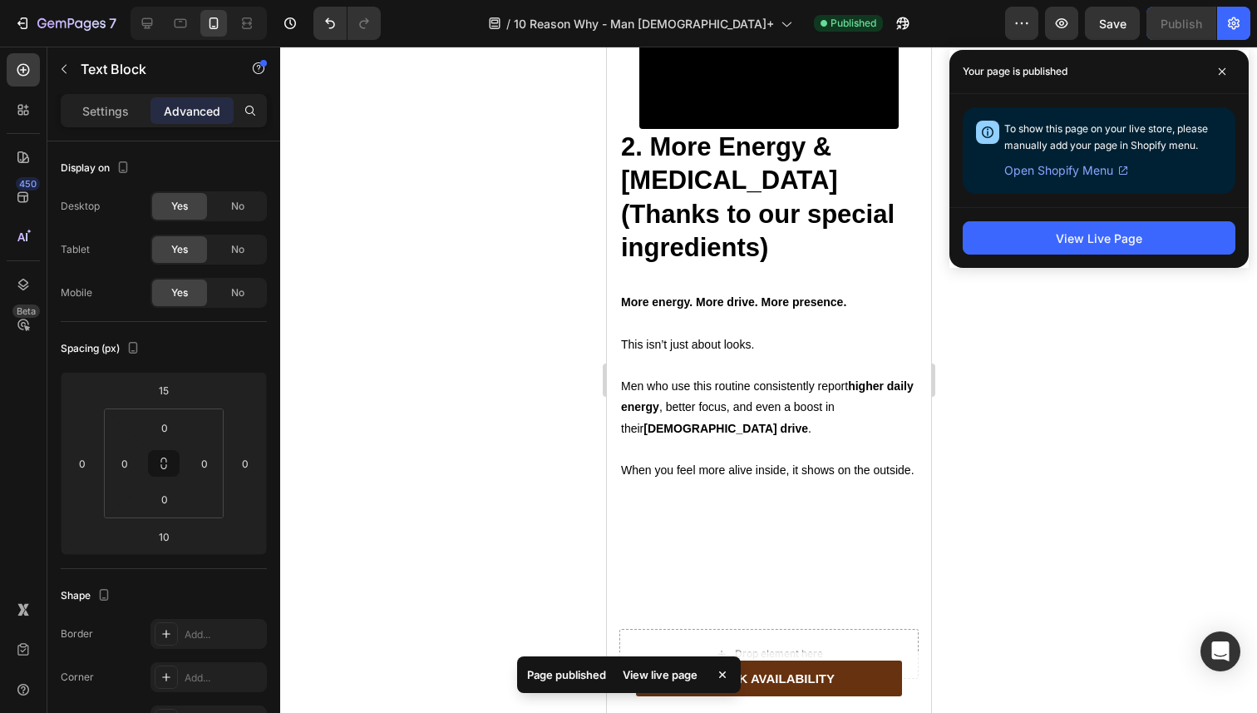
scroll to position [1584, 0]
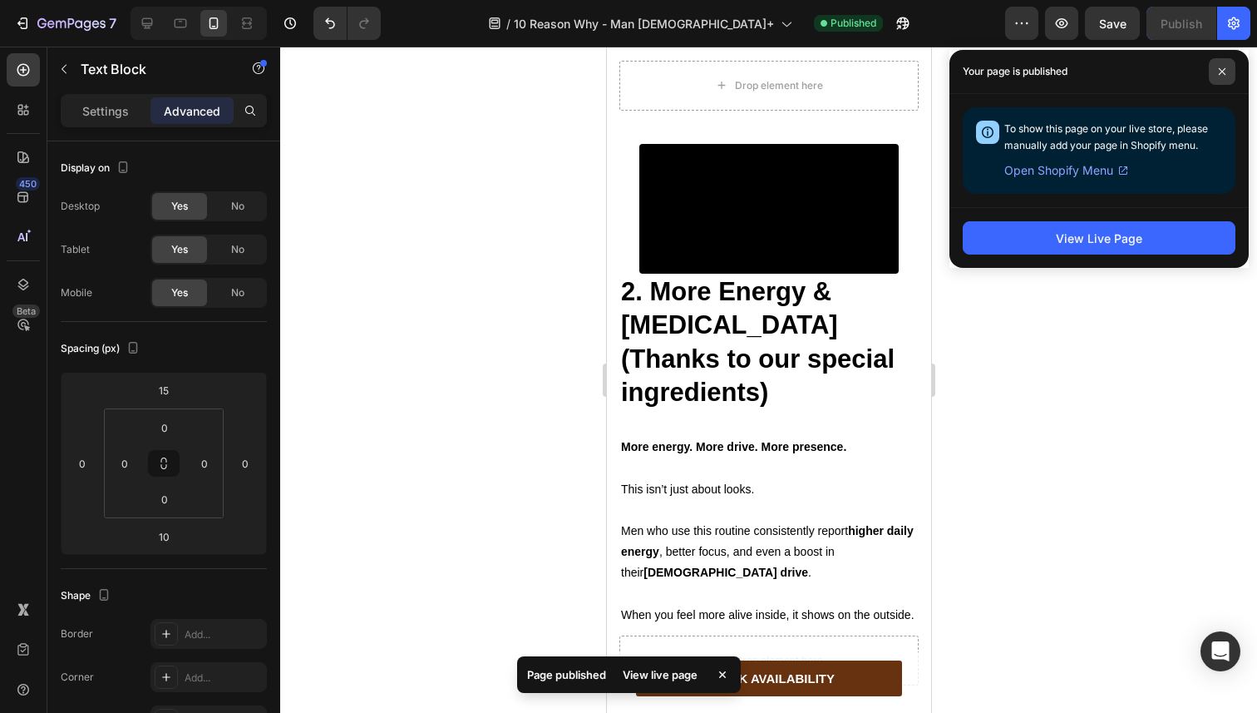
click at [1219, 68] on icon at bounding box center [1222, 71] width 7 height 7
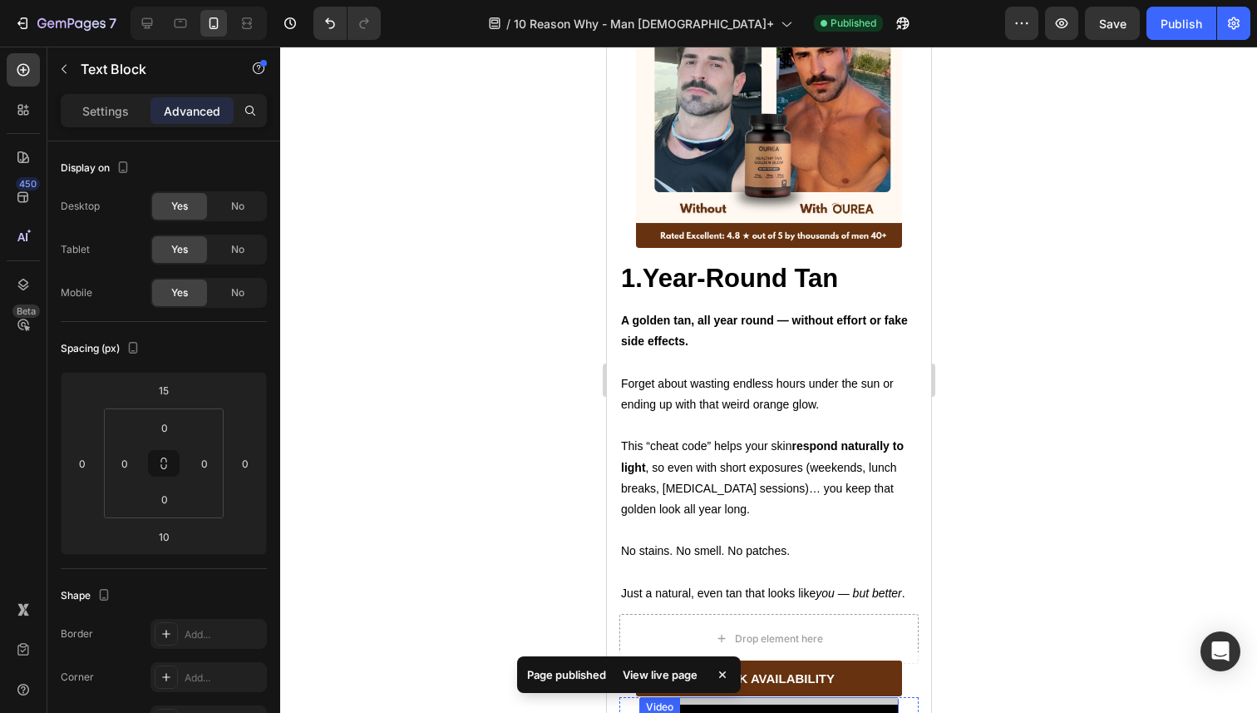
scroll to position [739, 0]
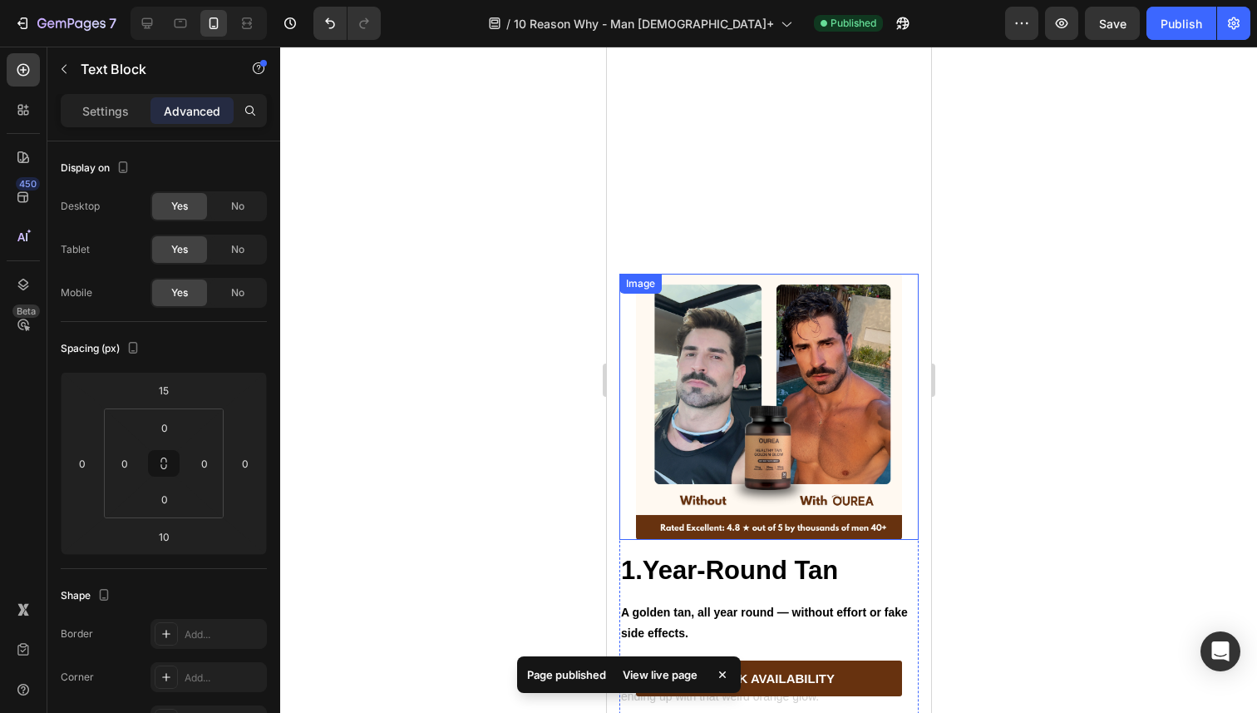
click at [774, 338] on img at bounding box center [768, 407] width 266 height 266
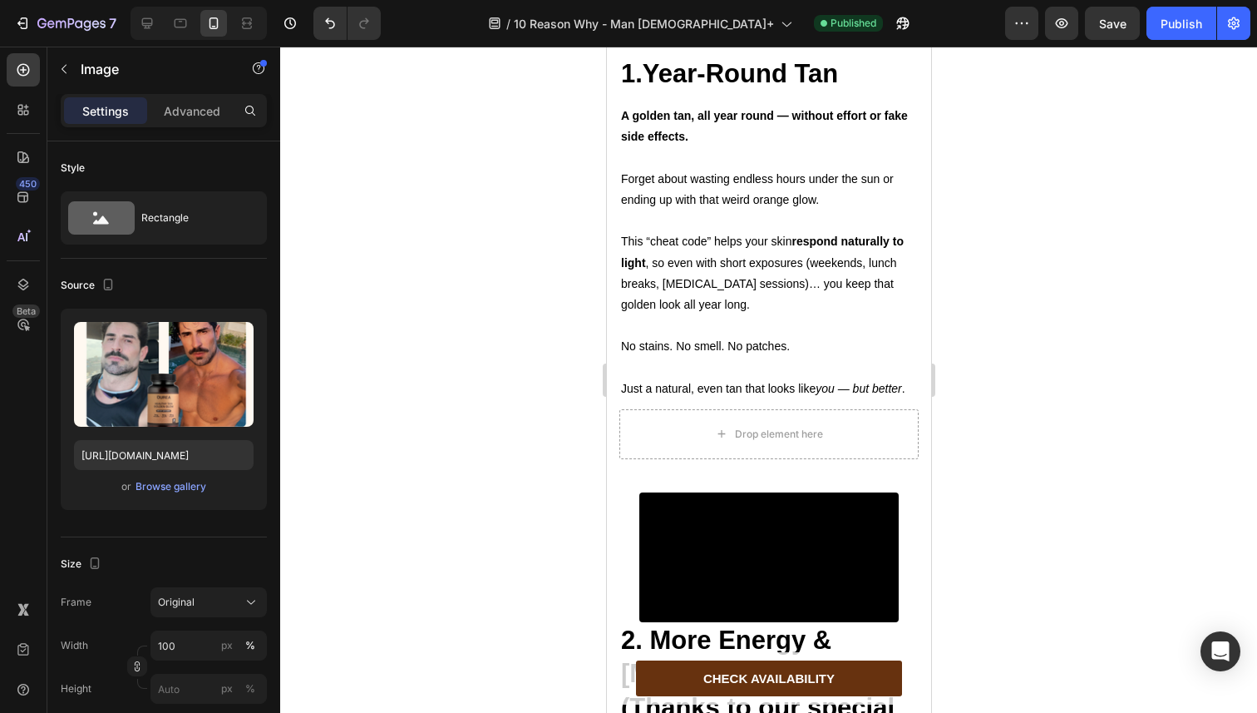
scroll to position [1289, 0]
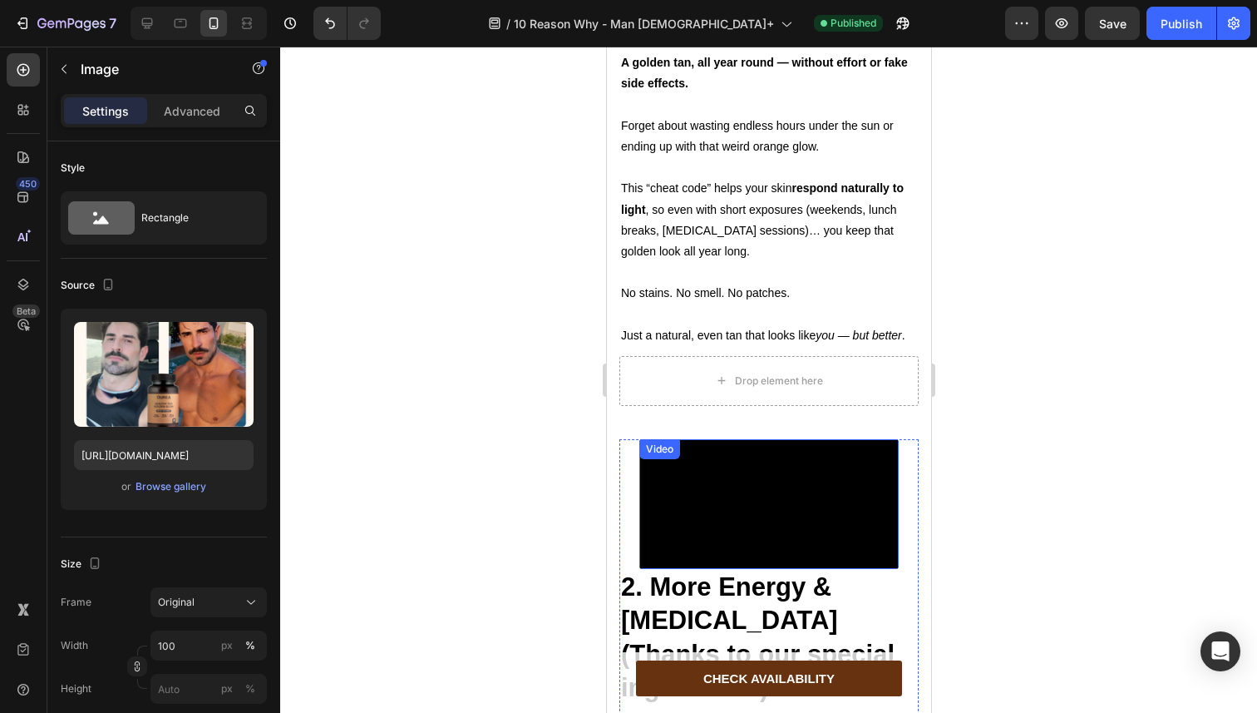
click at [712, 478] on video at bounding box center [768, 504] width 259 height 130
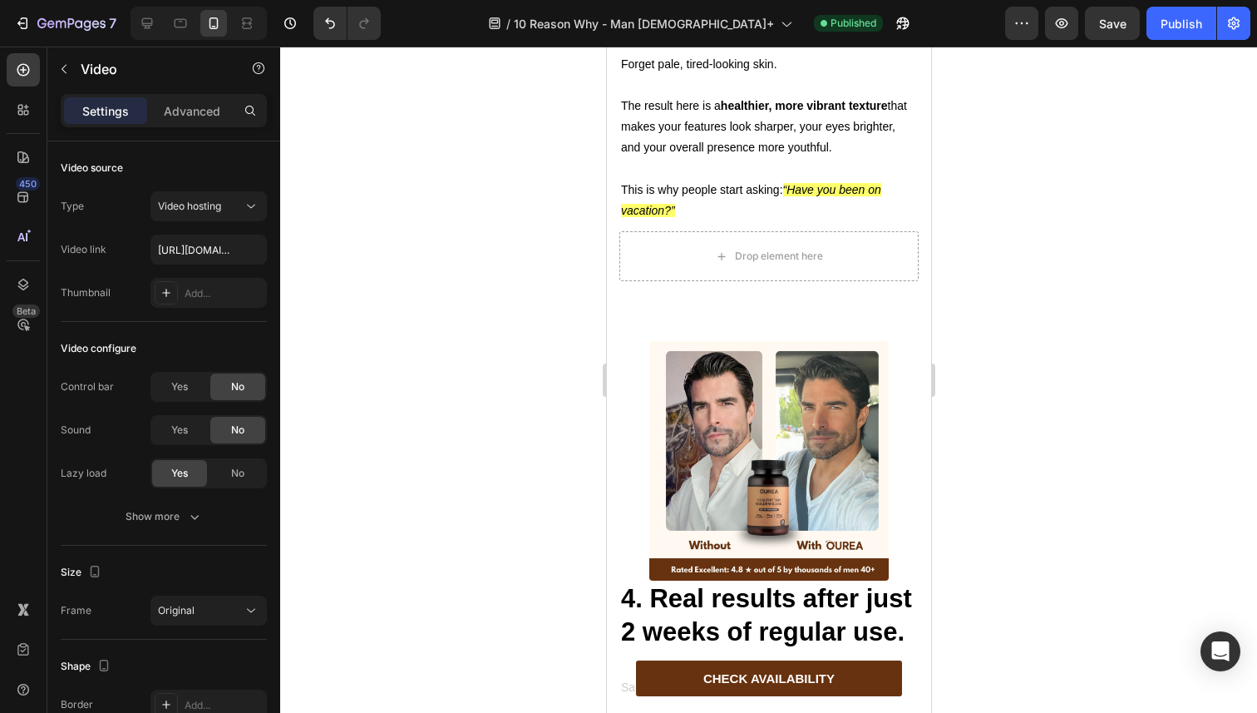
scroll to position [2921, 0]
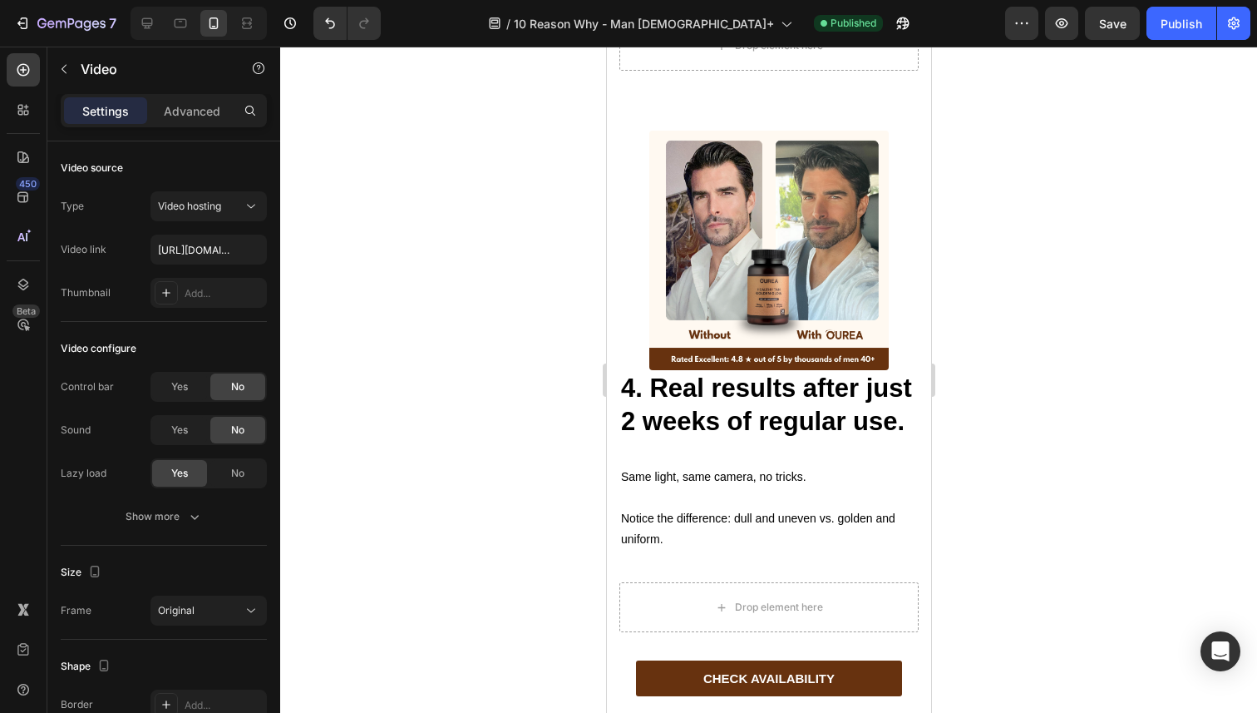
click at [703, 289] on img at bounding box center [768, 250] width 239 height 239
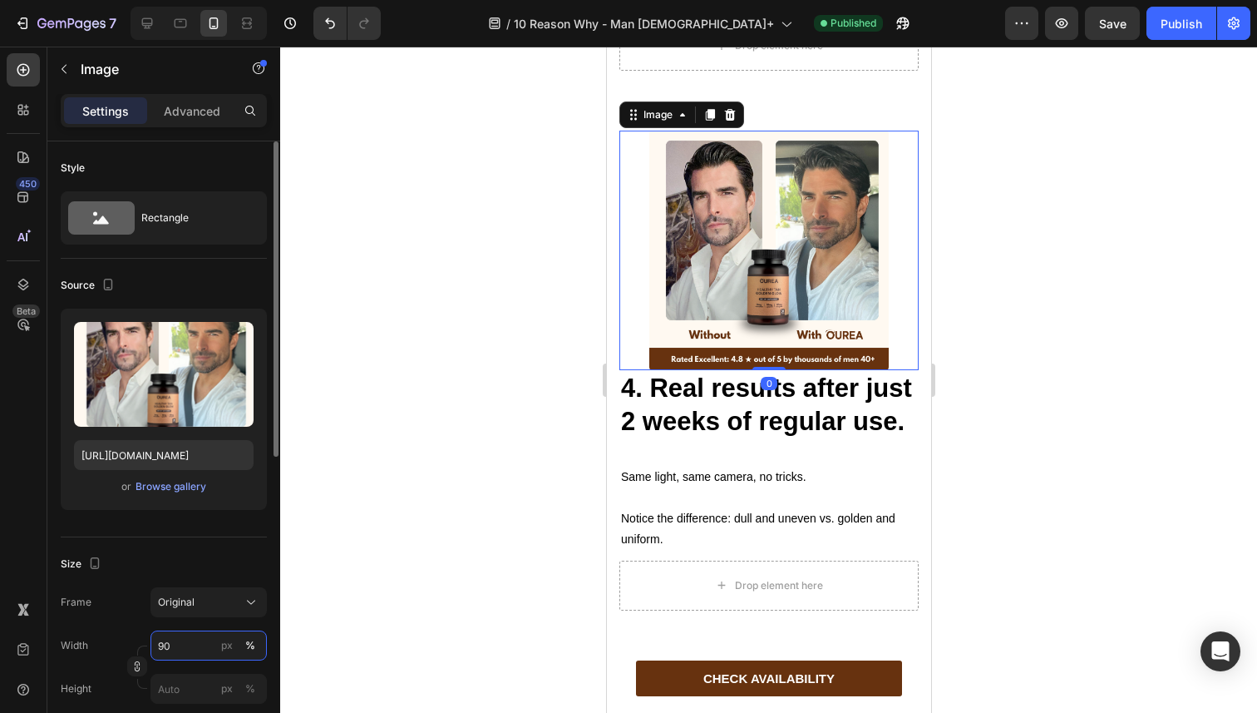
click at [178, 644] on input "90" at bounding box center [209, 645] width 116 height 30
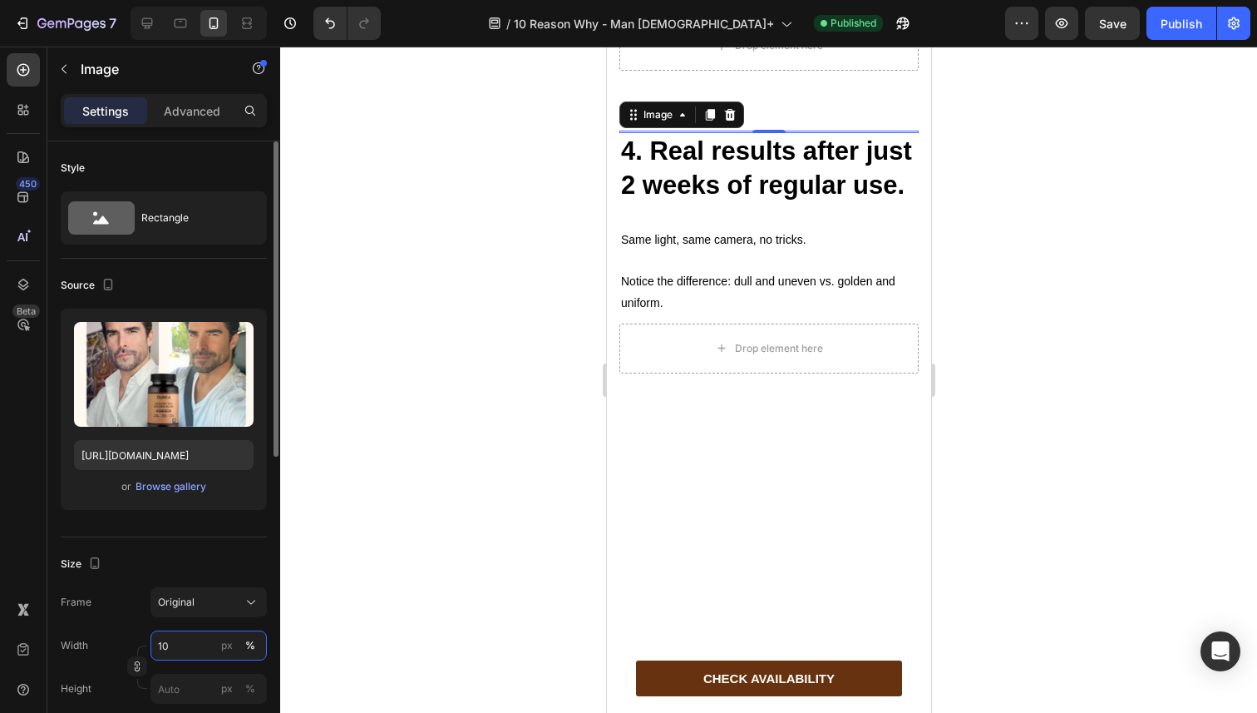
type input "100"
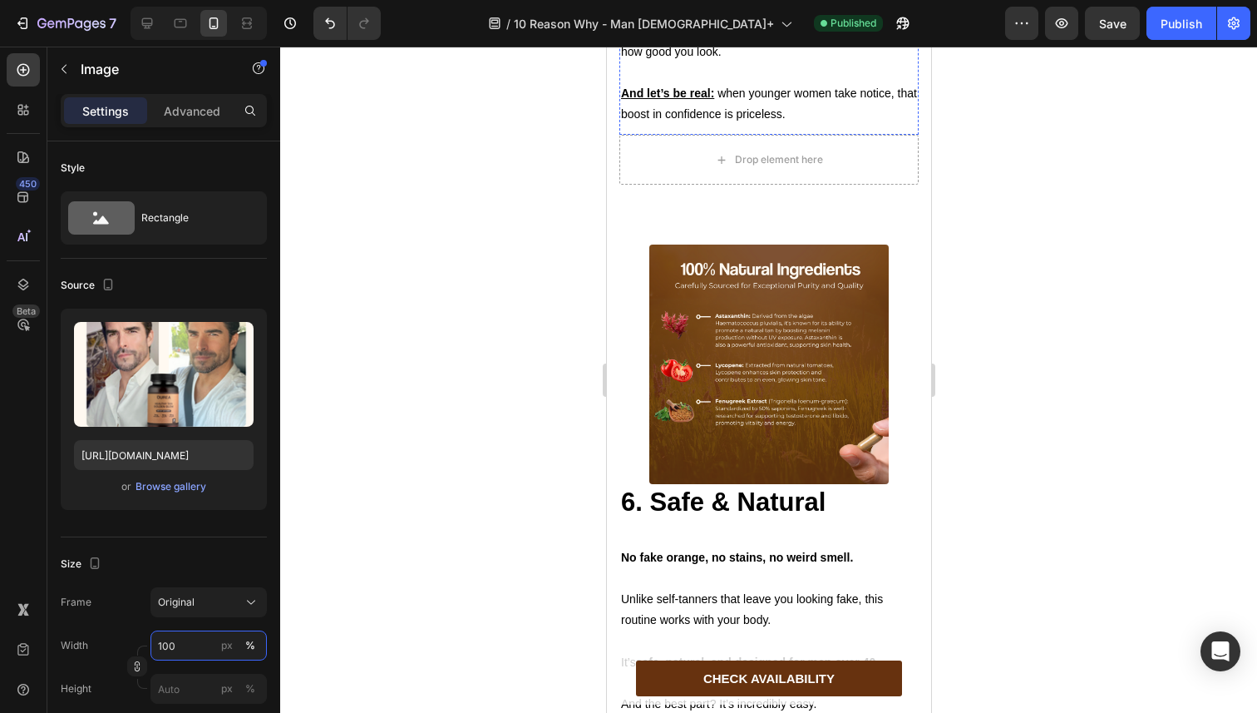
scroll to position [4183, 0]
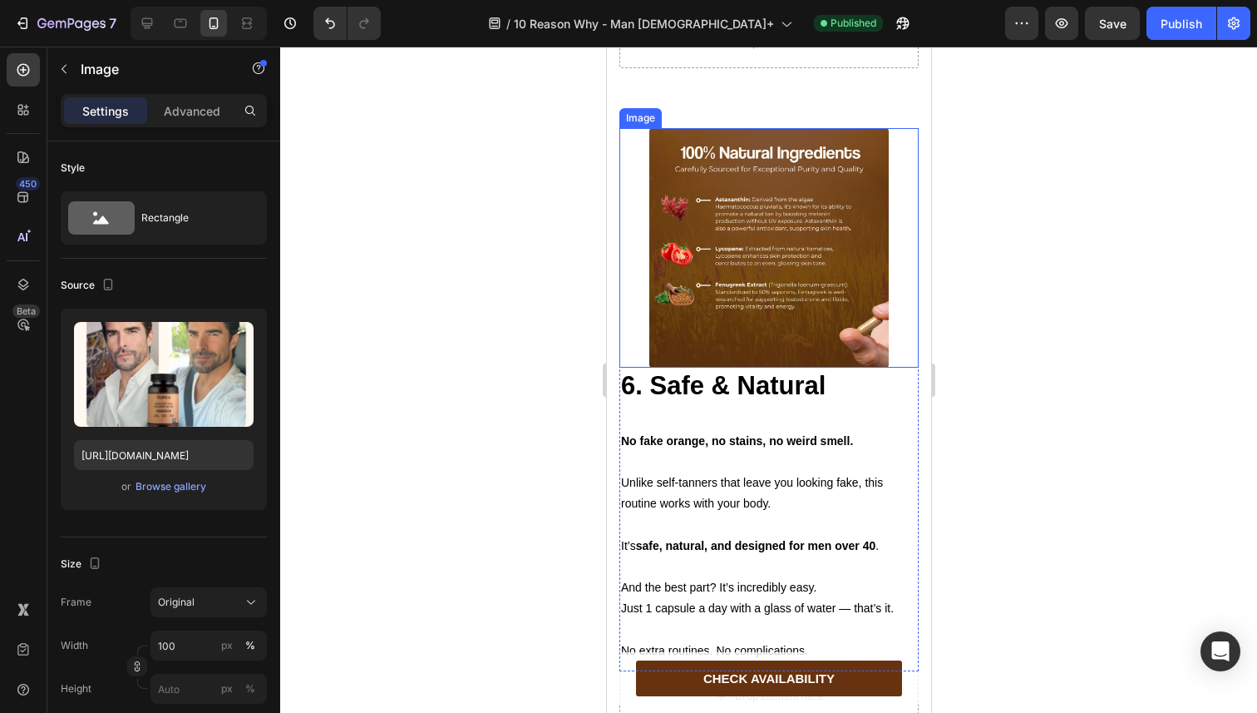
click at [709, 361] on img at bounding box center [768, 247] width 239 height 239
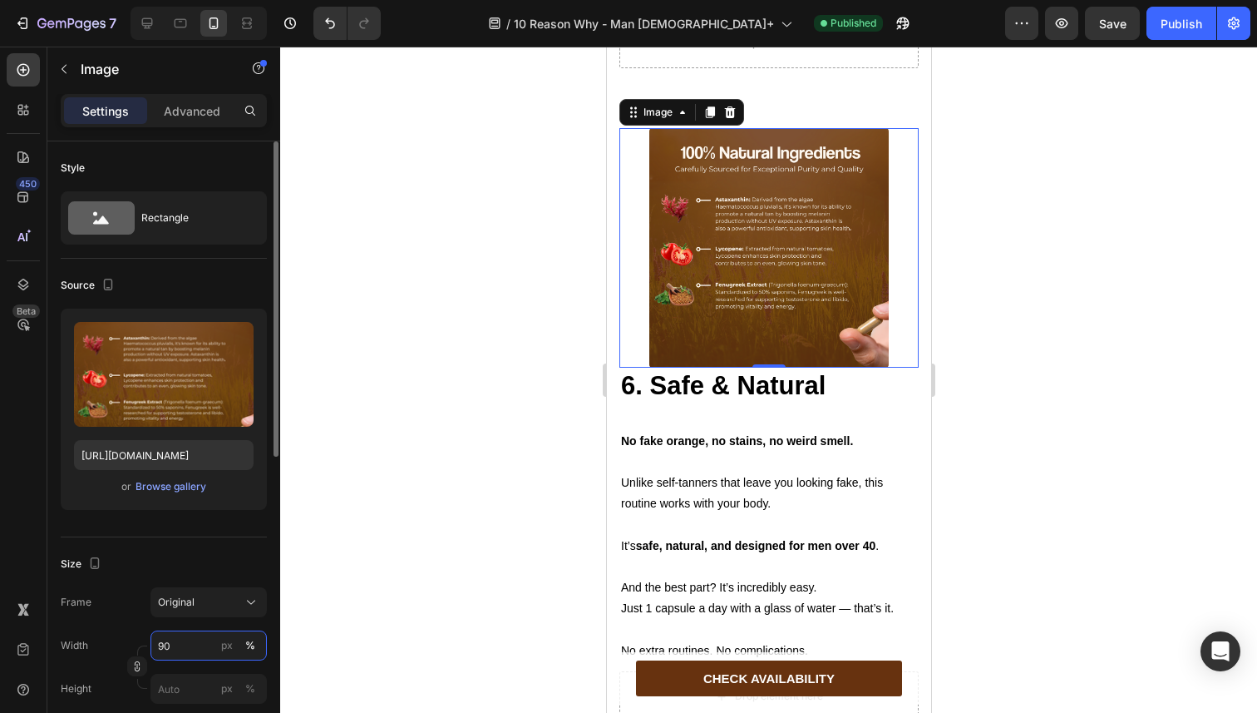
click at [202, 644] on input "90" at bounding box center [209, 645] width 116 height 30
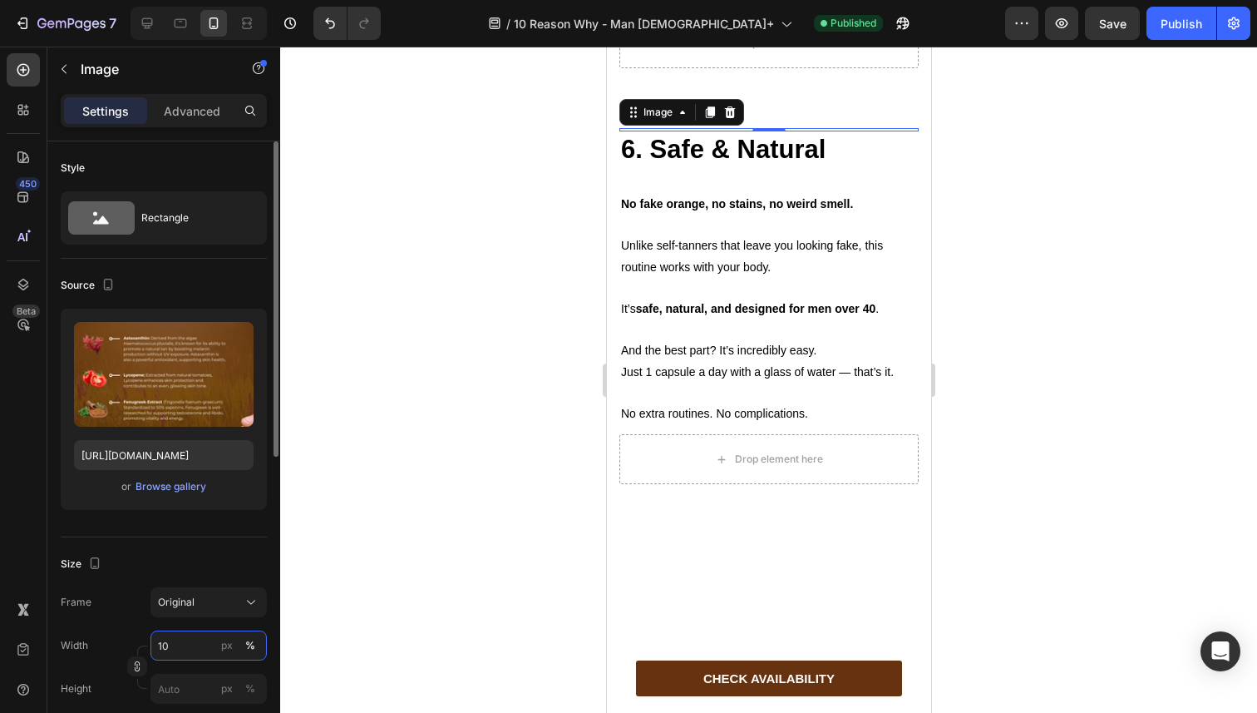
type input "100"
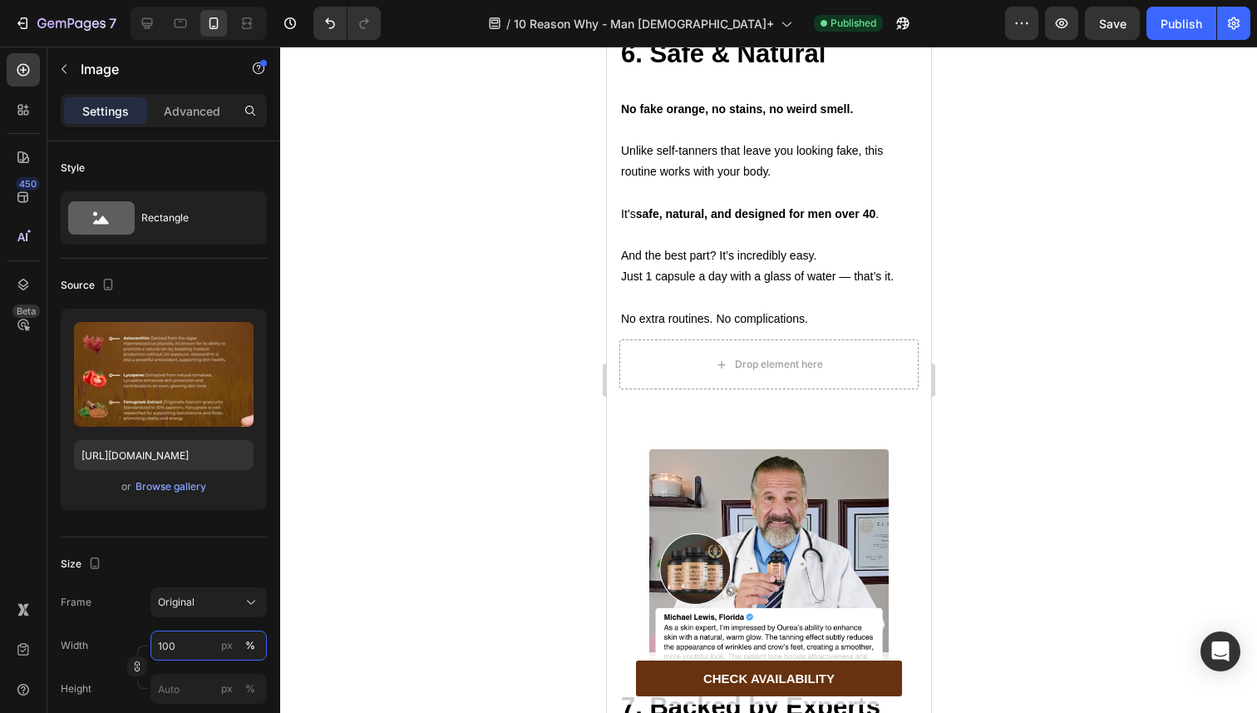
scroll to position [4730, 0]
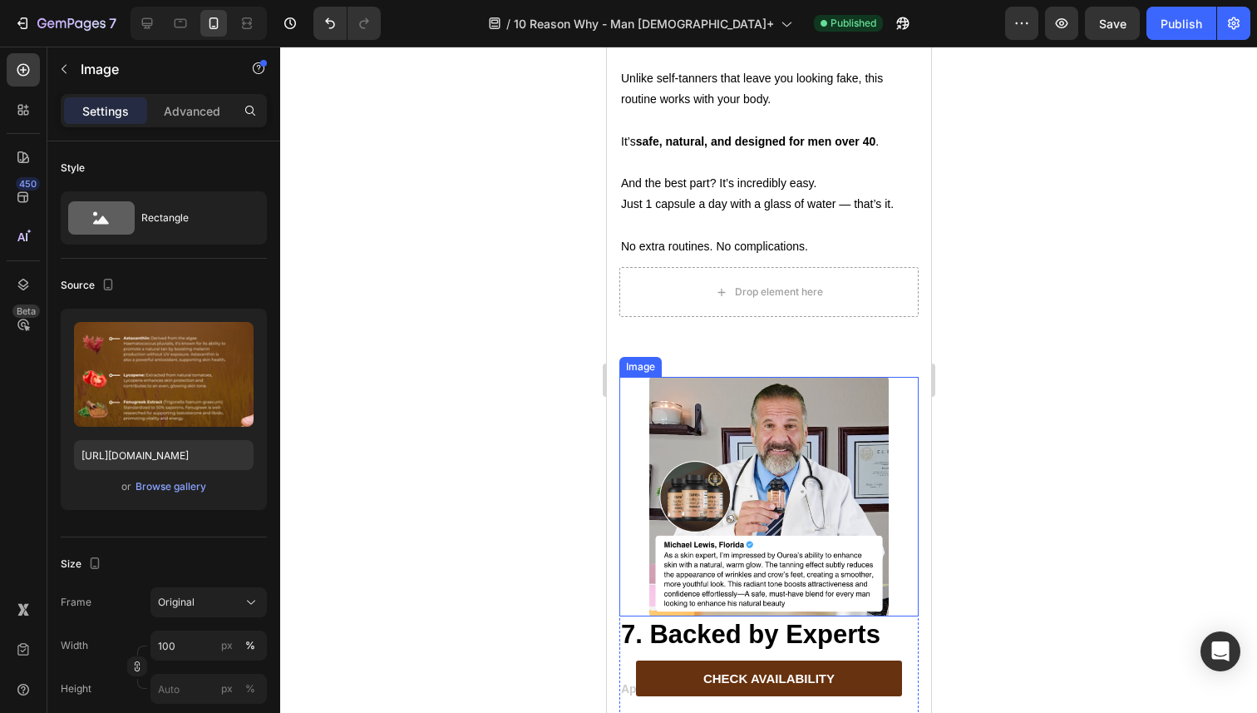
click at [719, 442] on img at bounding box center [768, 496] width 239 height 239
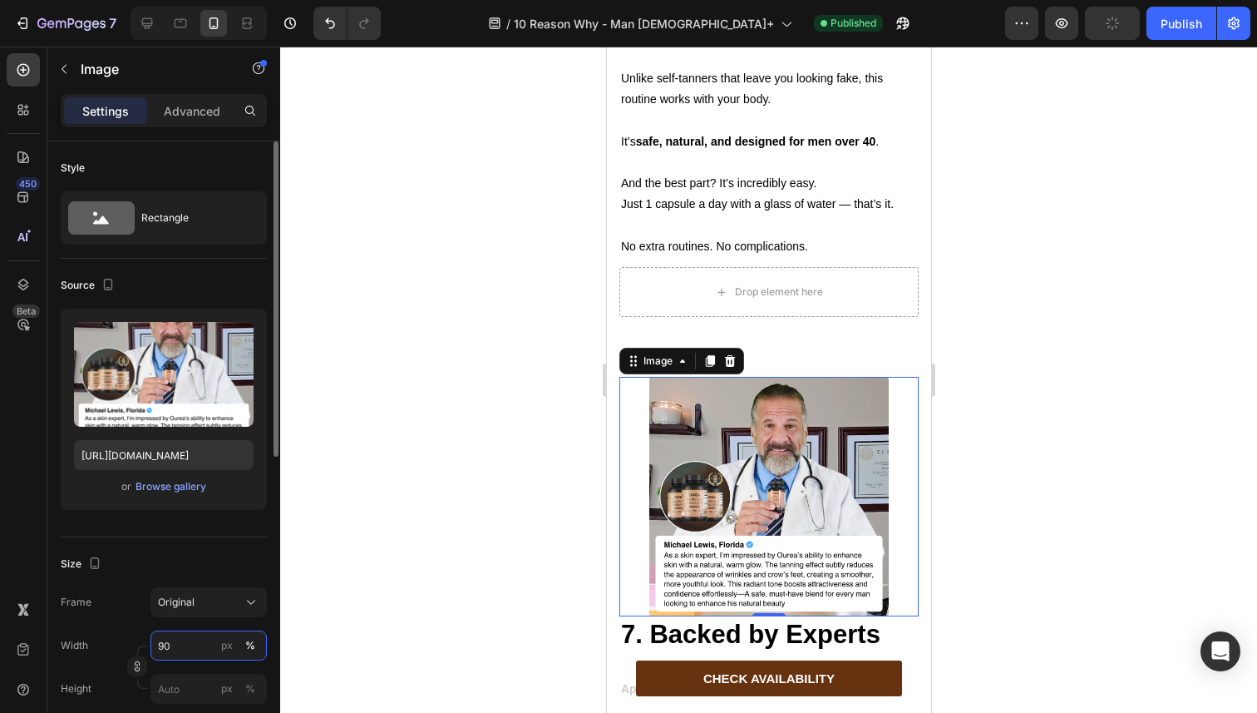
click at [195, 648] on input "90" at bounding box center [209, 645] width 116 height 30
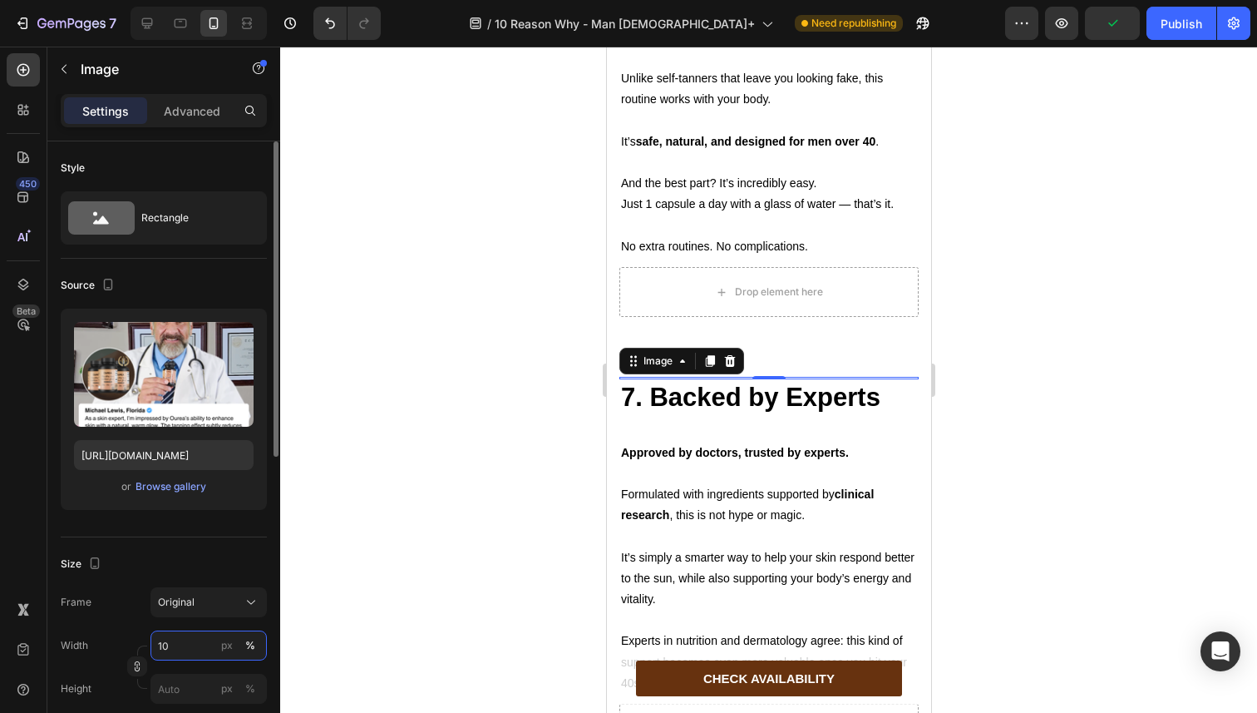
type input "100"
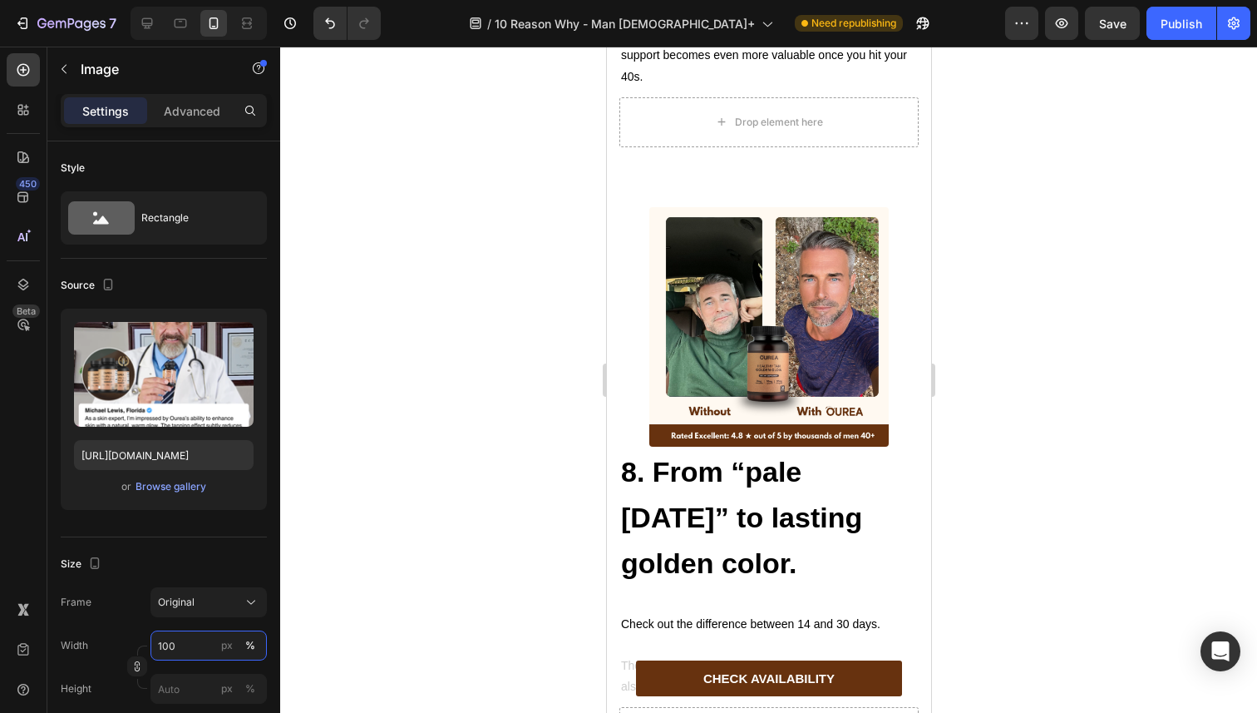
scroll to position [5590, 0]
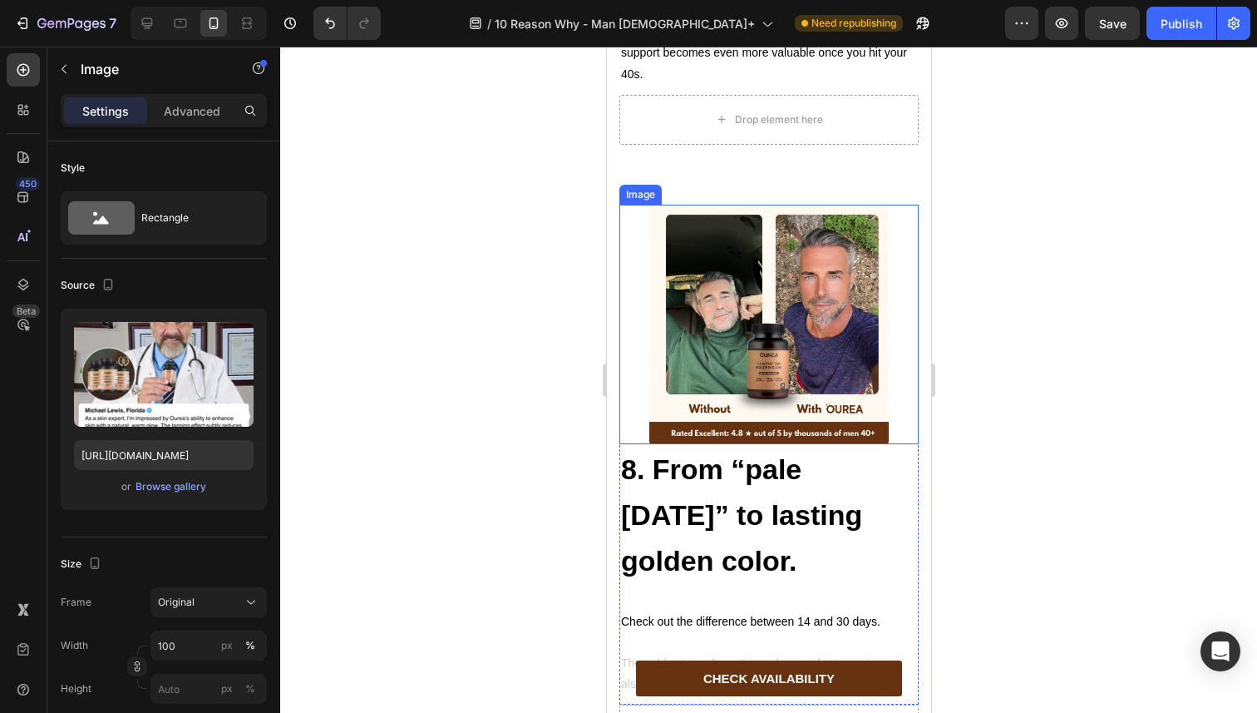
click at [735, 328] on img at bounding box center [768, 324] width 239 height 239
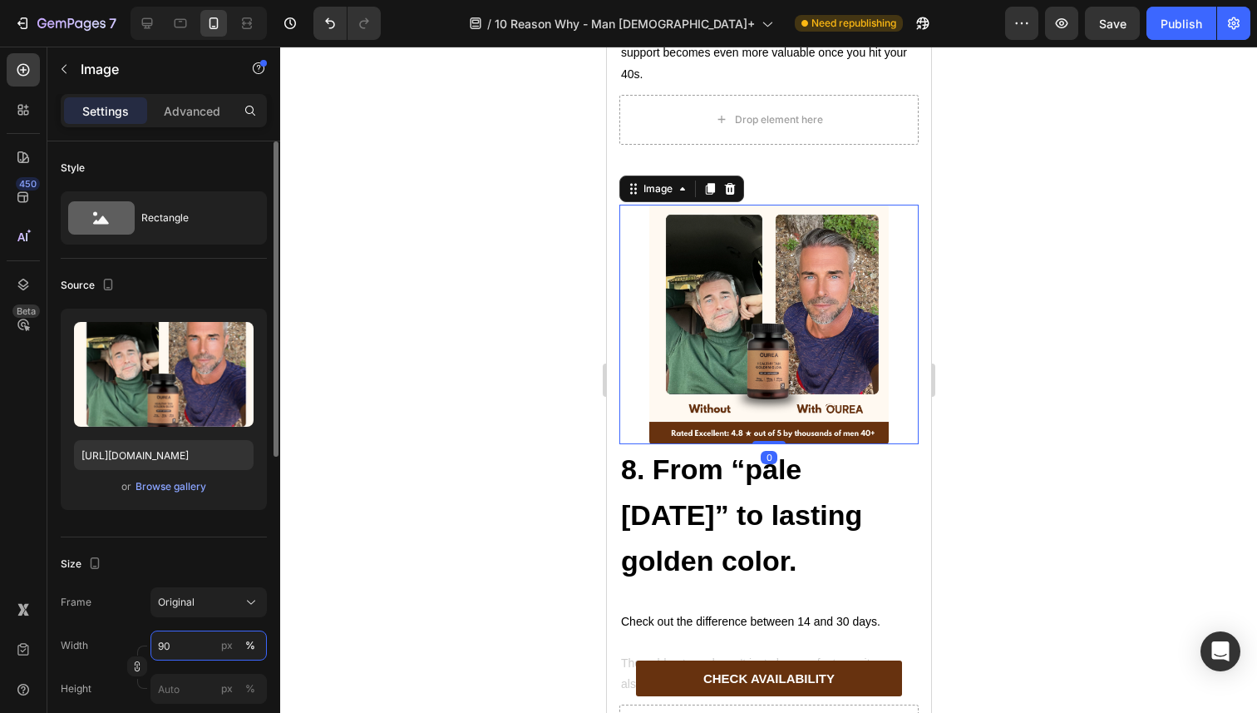
click at [175, 638] on input "90" at bounding box center [209, 645] width 116 height 30
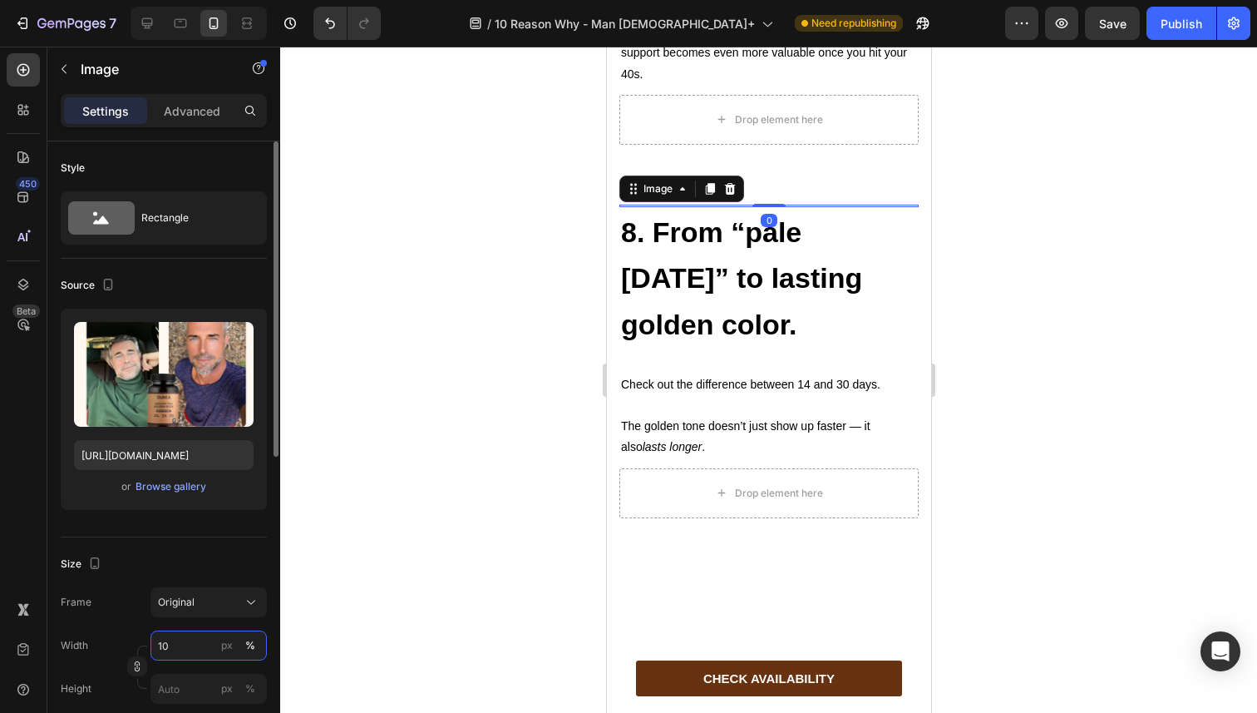
type input "100"
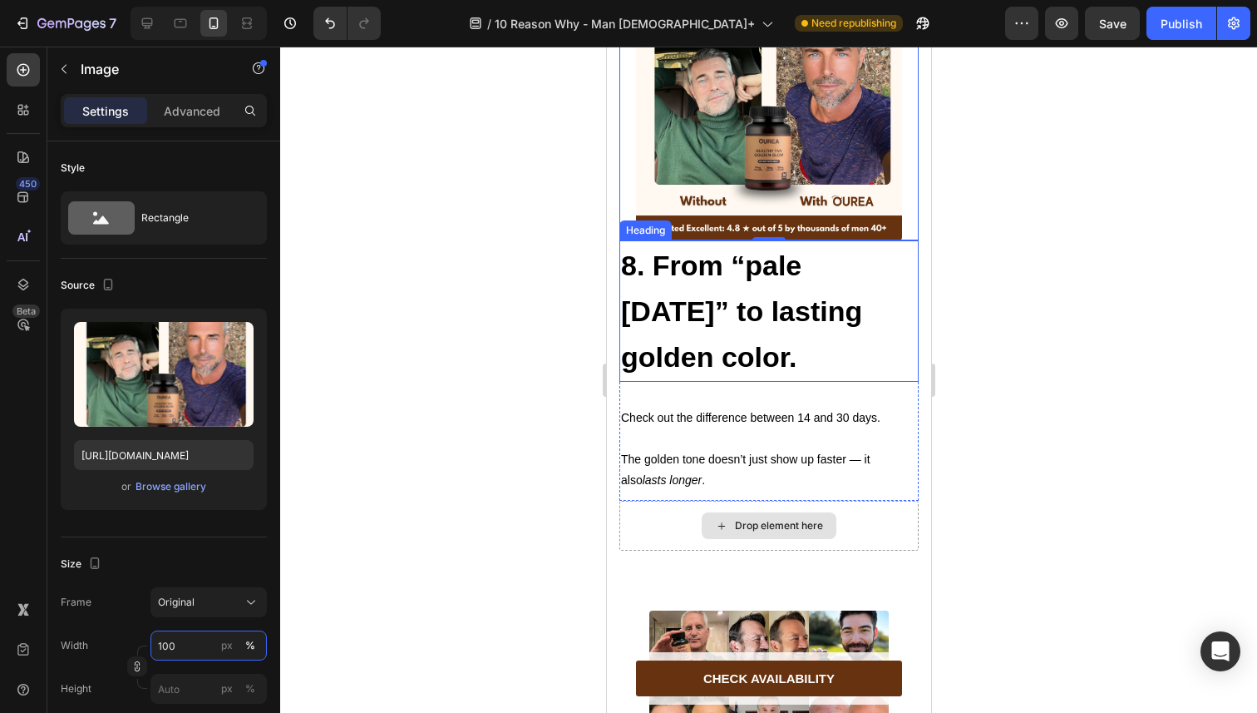
scroll to position [5989, 0]
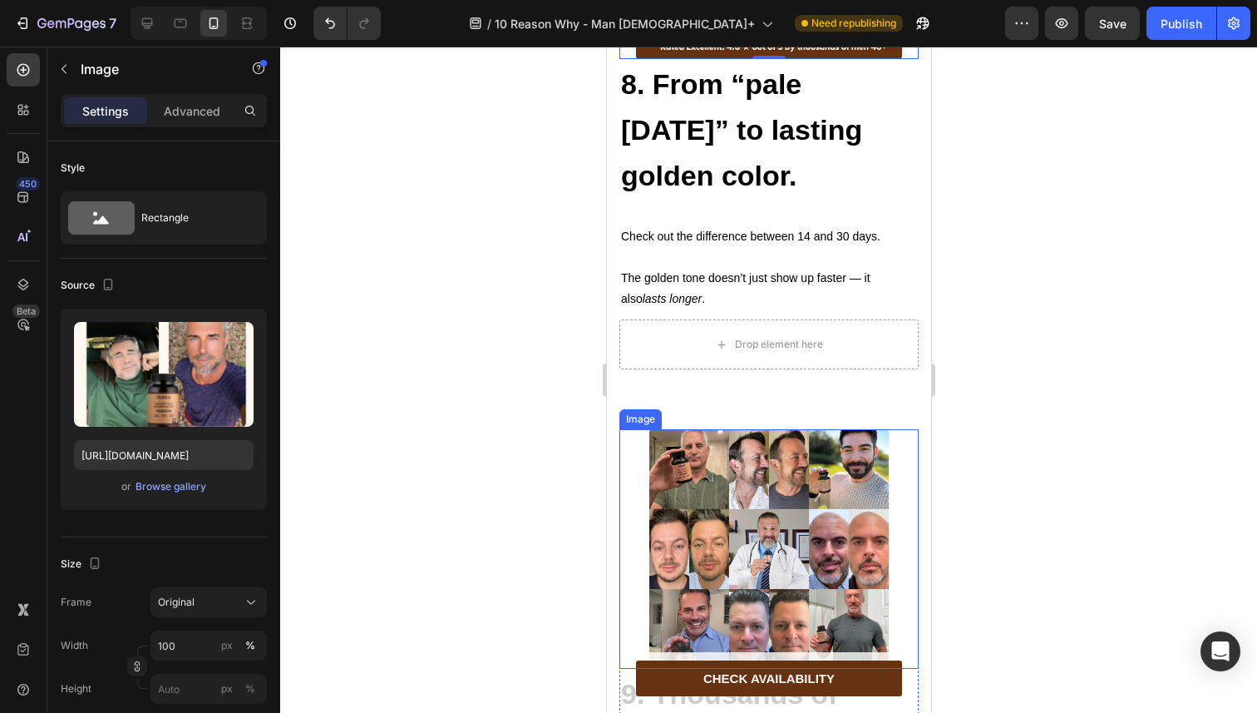
click at [682, 438] on img at bounding box center [768, 548] width 239 height 239
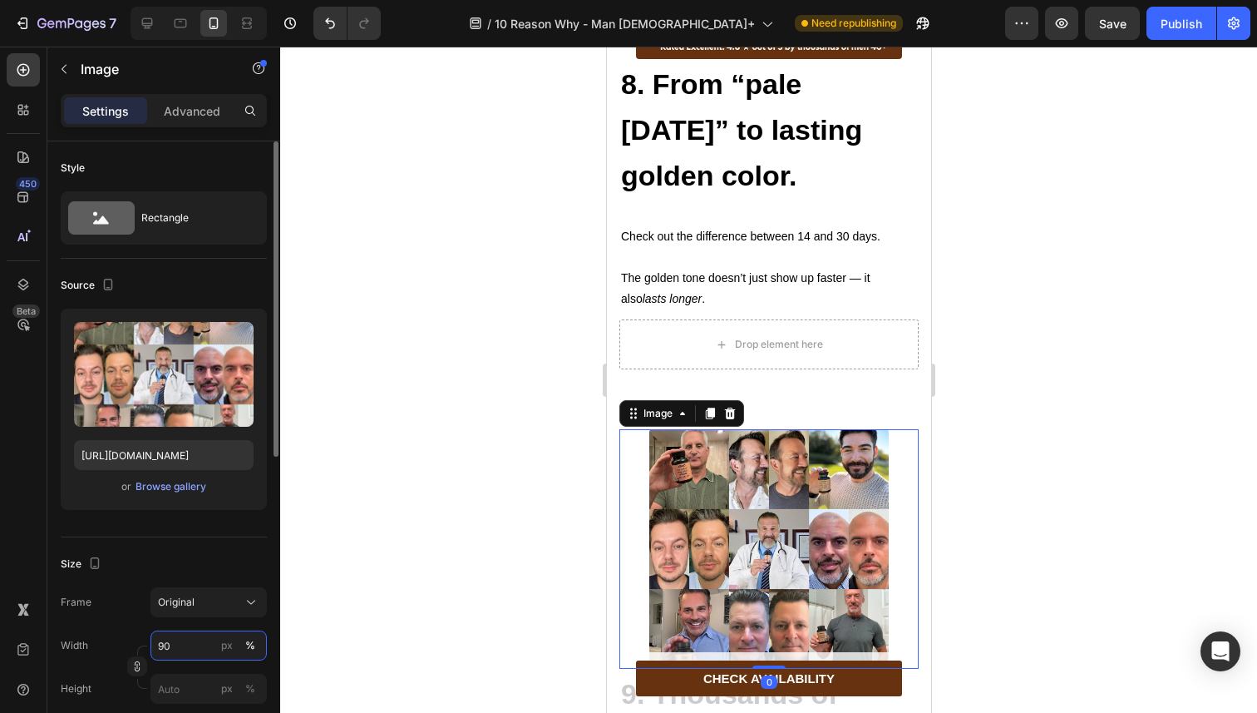
click at [183, 652] on input "90" at bounding box center [209, 645] width 116 height 30
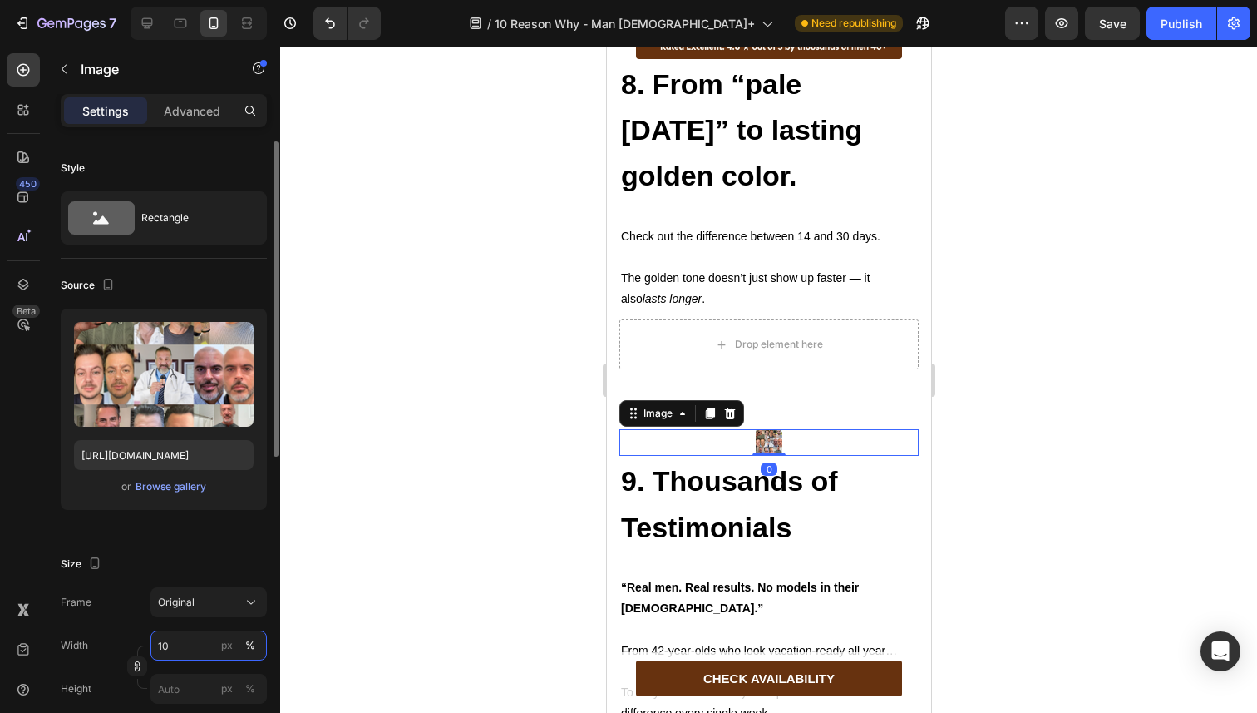
type input "100"
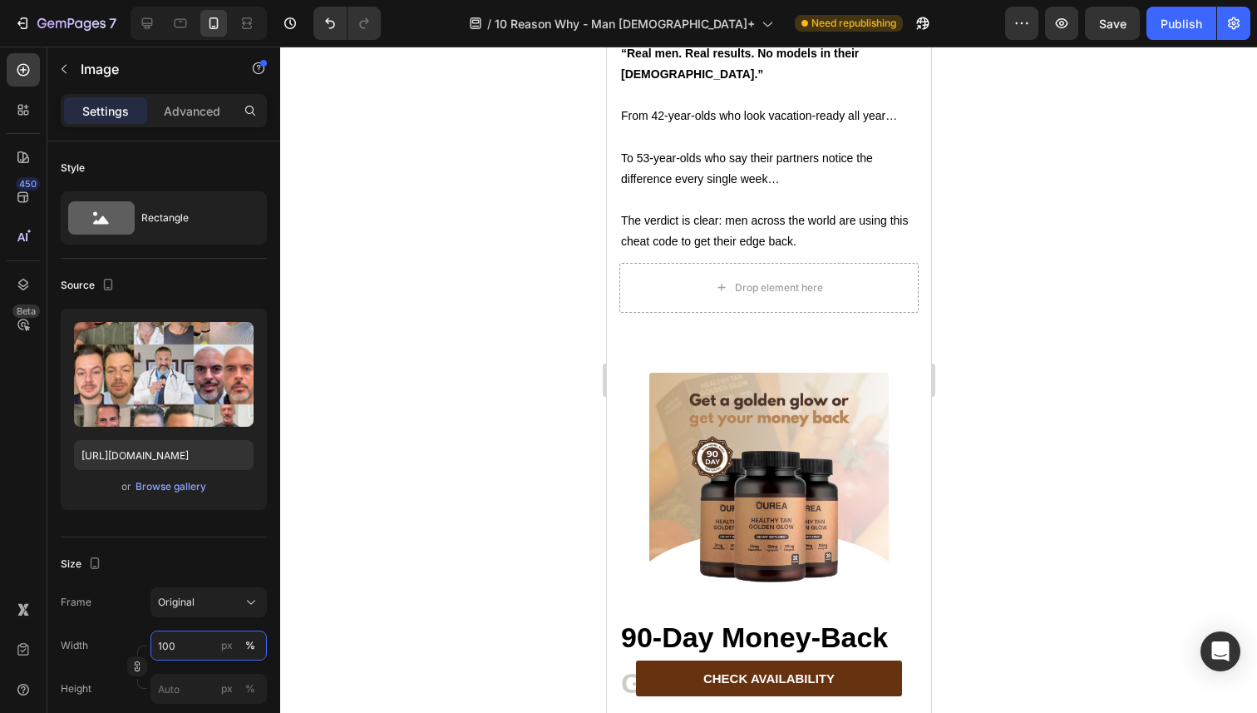
scroll to position [6759, 0]
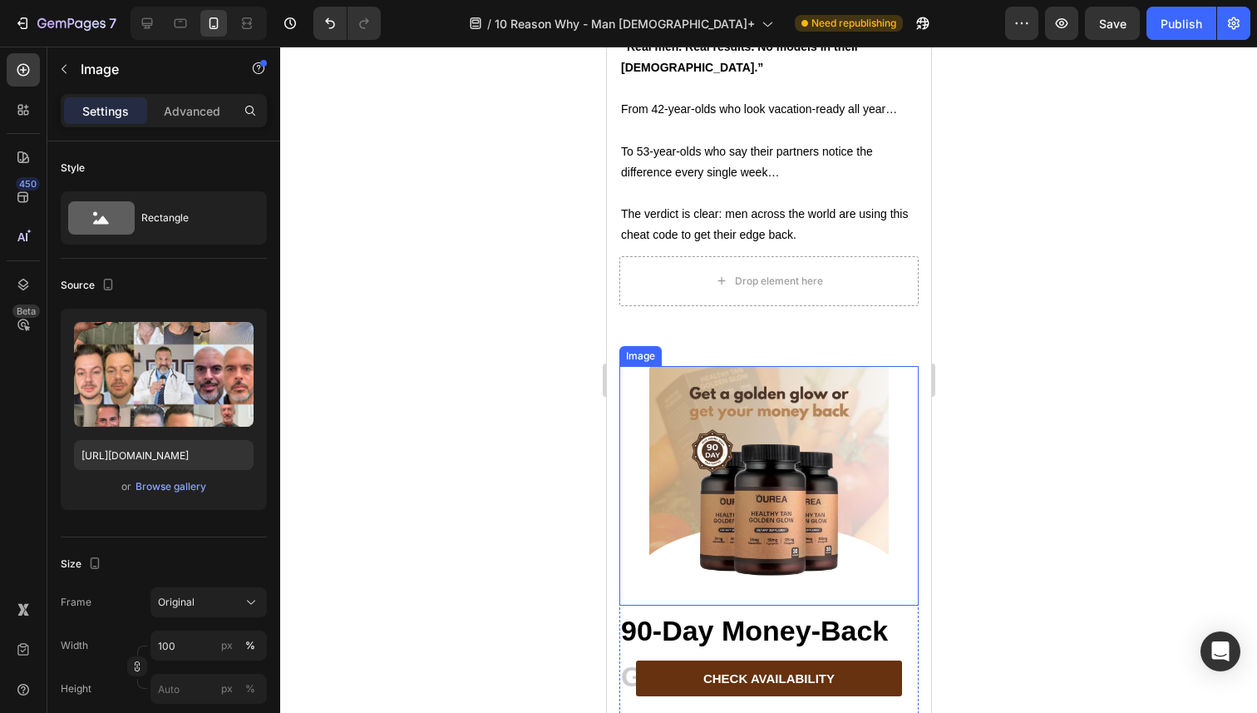
click at [704, 392] on img at bounding box center [768, 485] width 239 height 239
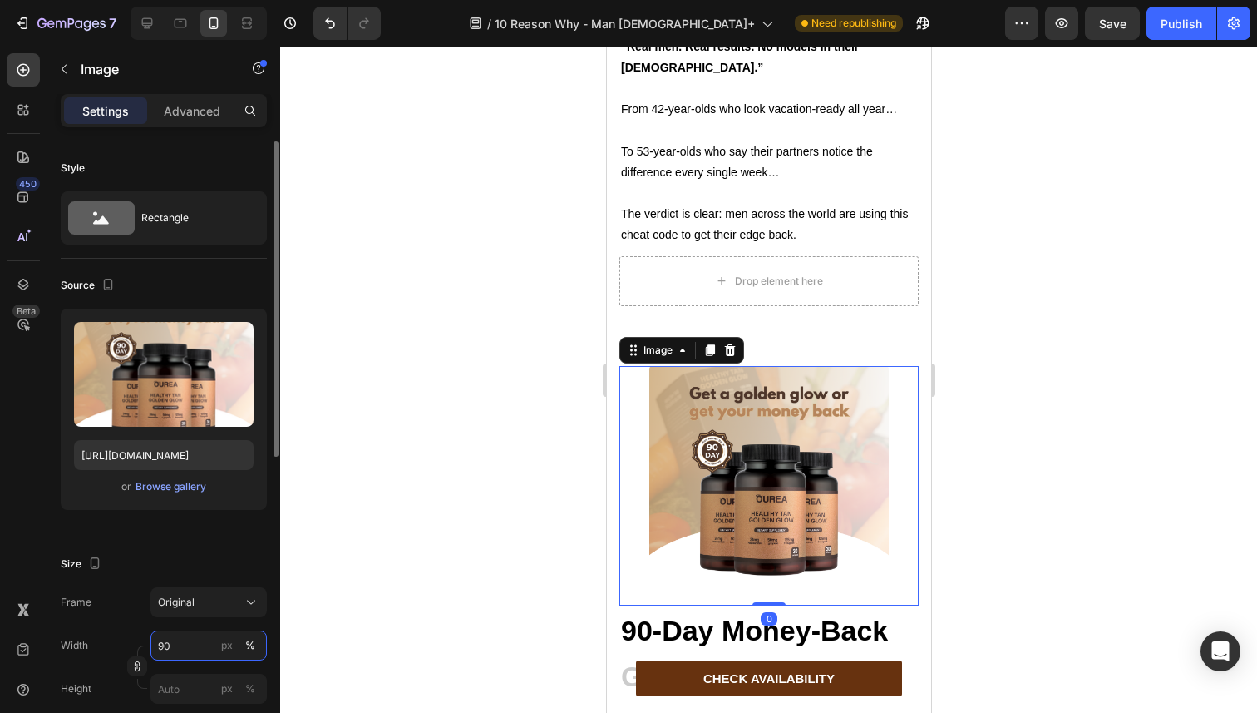
click at [177, 645] on input "90" at bounding box center [209, 645] width 116 height 30
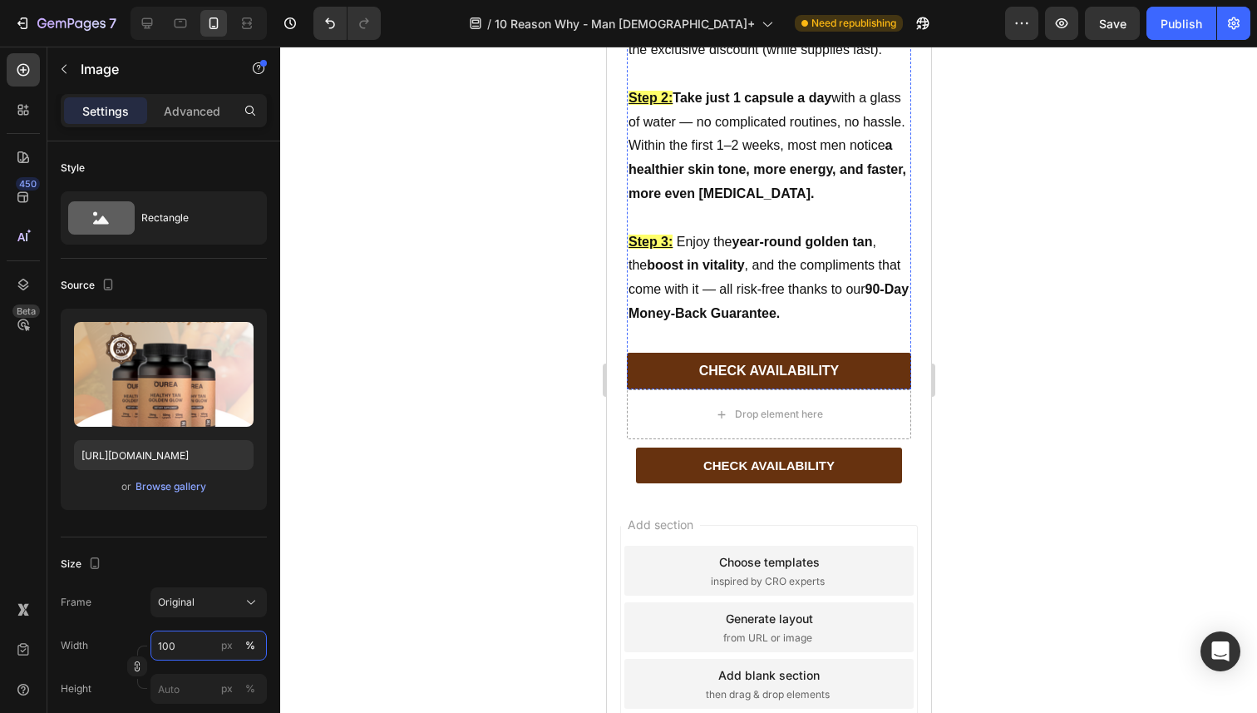
scroll to position [8184, 0]
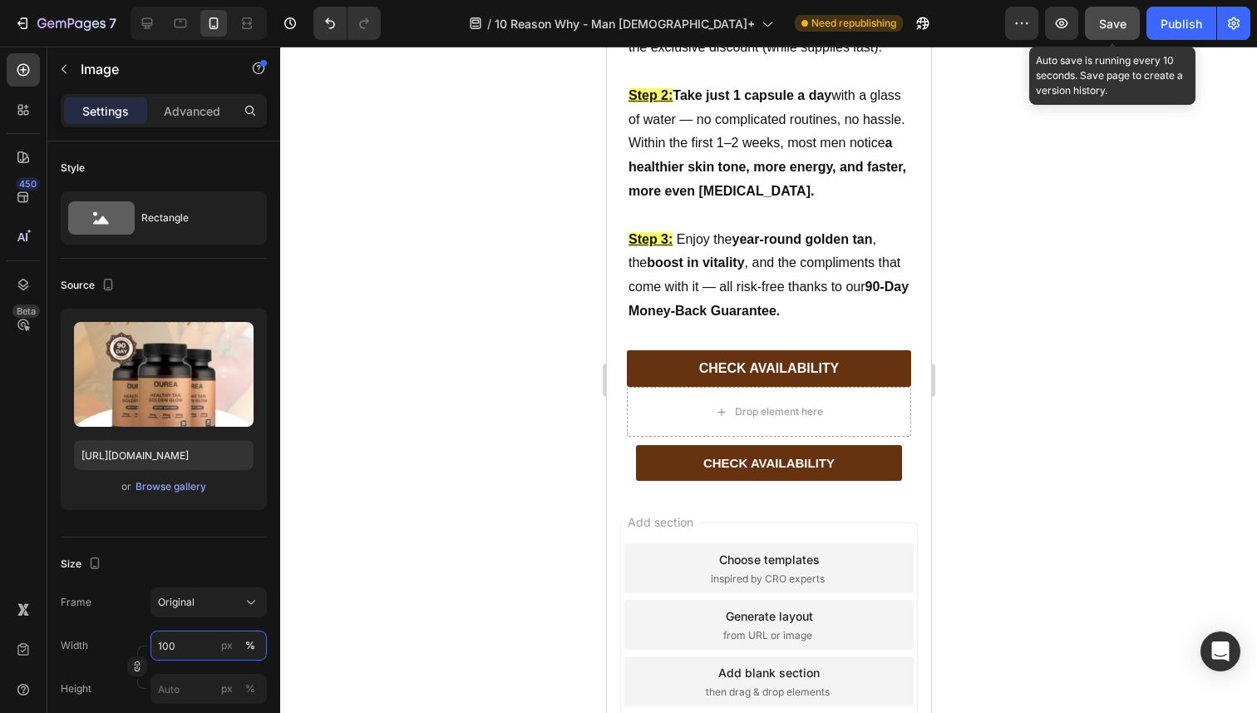
type input "100"
click at [1138, 19] on button "Save" at bounding box center [1112, 23] width 55 height 33
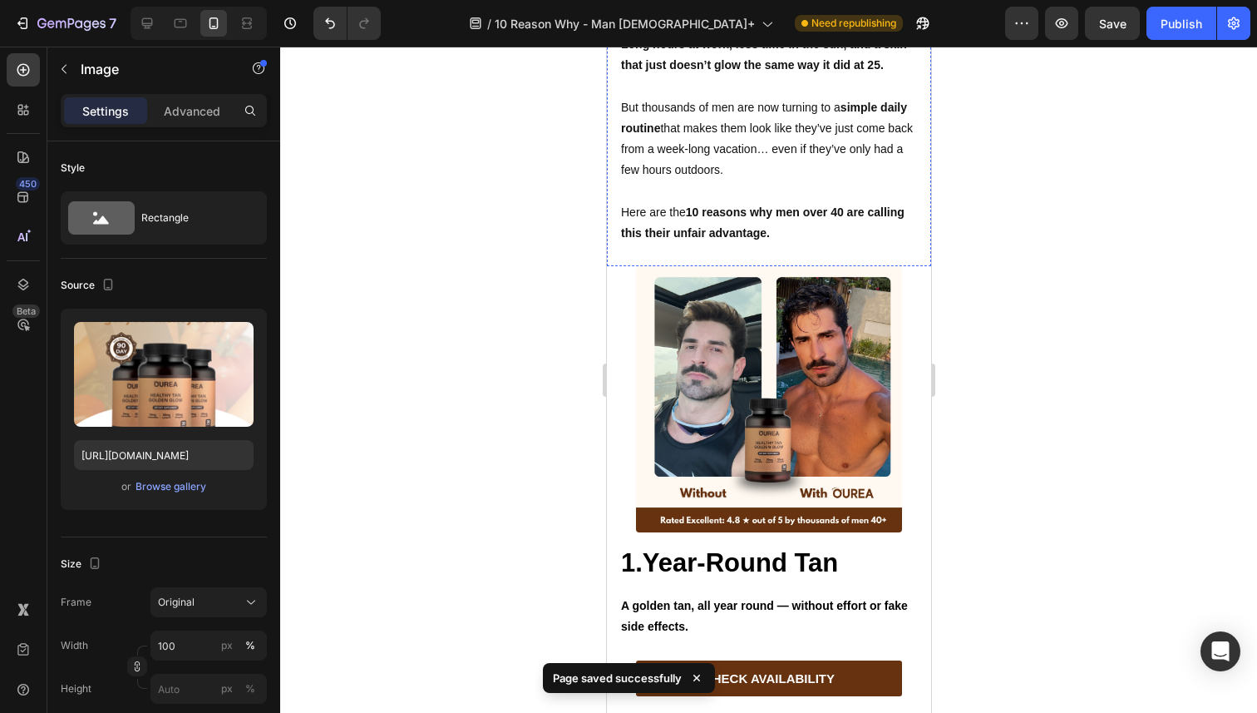
scroll to position [732, 0]
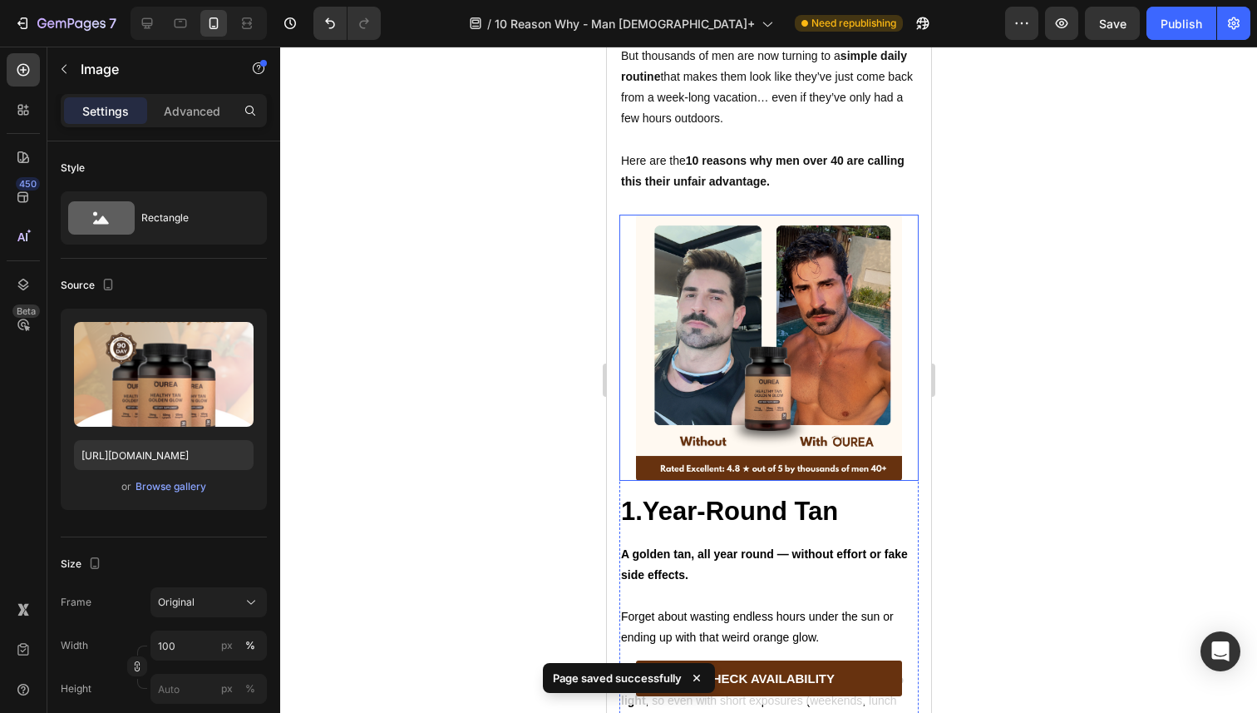
click at [744, 353] on img at bounding box center [768, 348] width 266 height 266
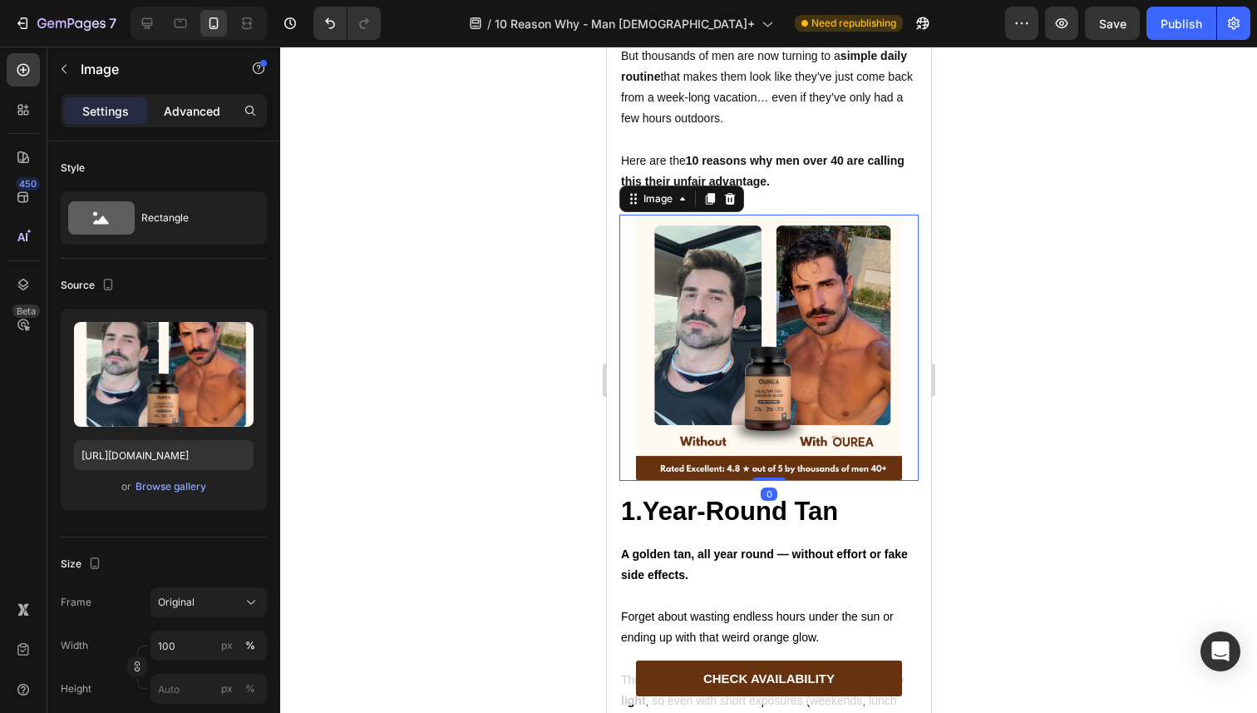
click at [185, 113] on p "Advanced" at bounding box center [192, 110] width 57 height 17
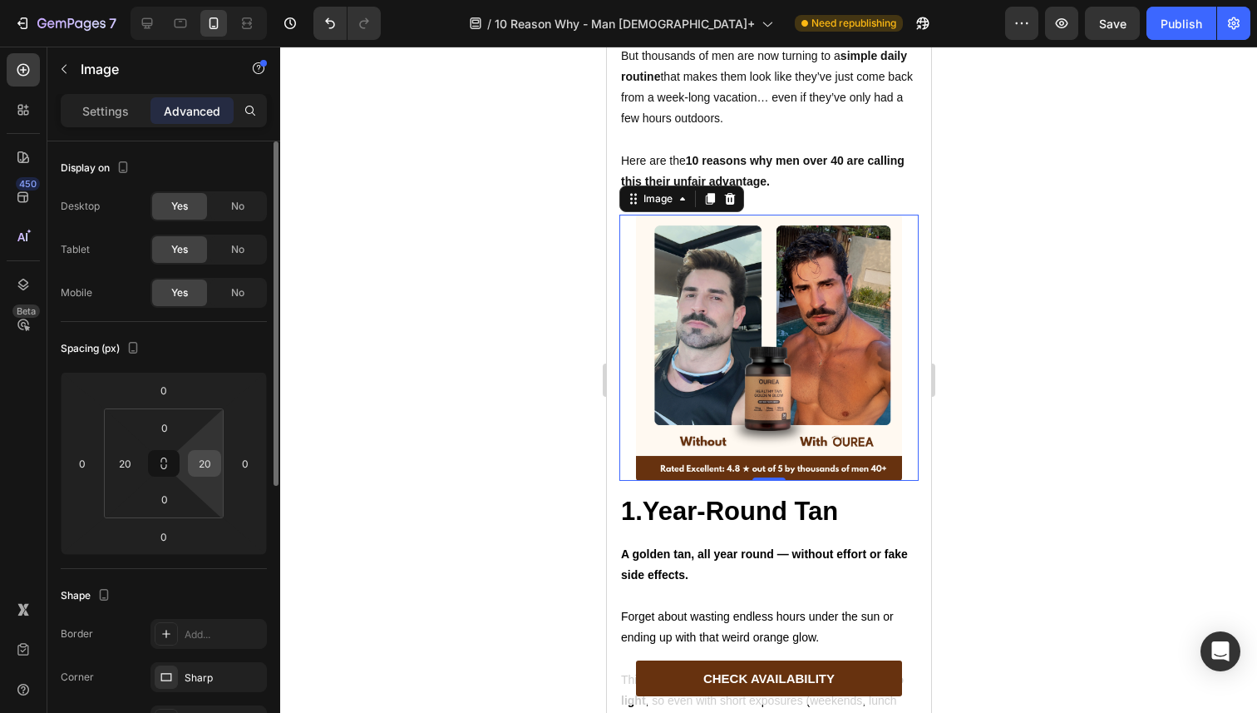
click at [205, 461] on input "20" at bounding box center [204, 463] width 25 height 25
type input "0"
click at [124, 460] on input "20" at bounding box center [124, 463] width 25 height 25
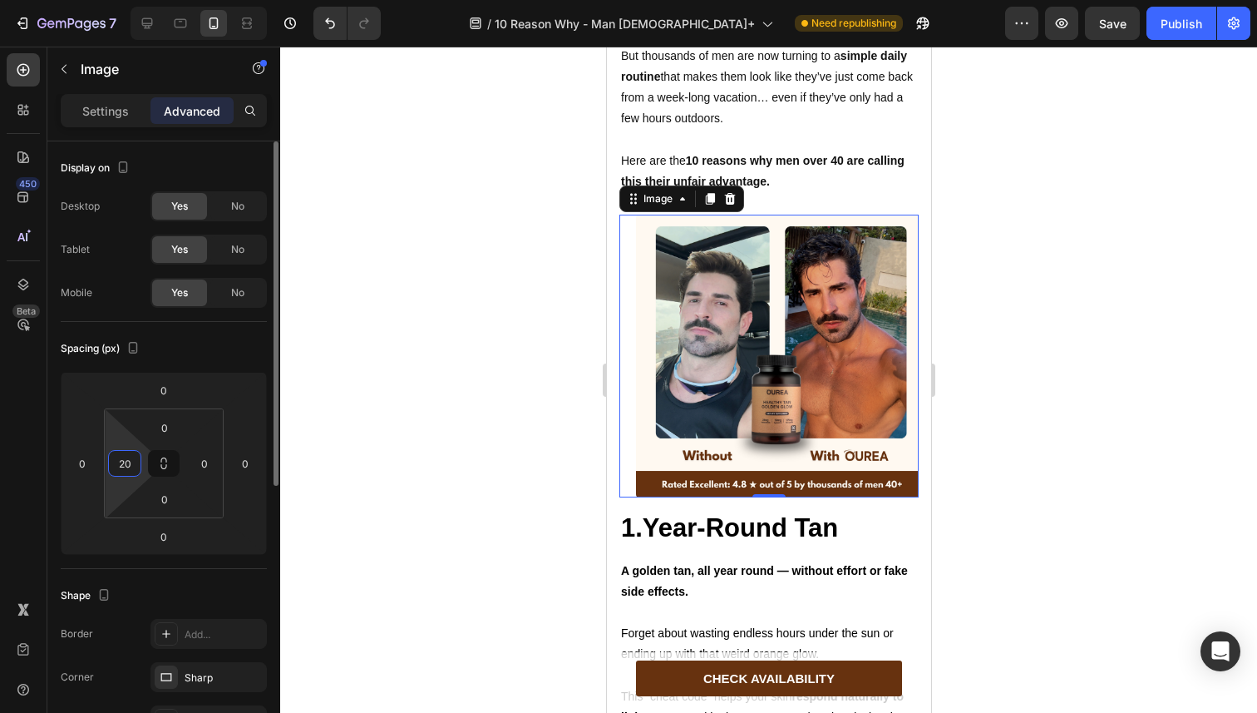
type input "0"
click at [554, 448] on div at bounding box center [768, 380] width 977 height 666
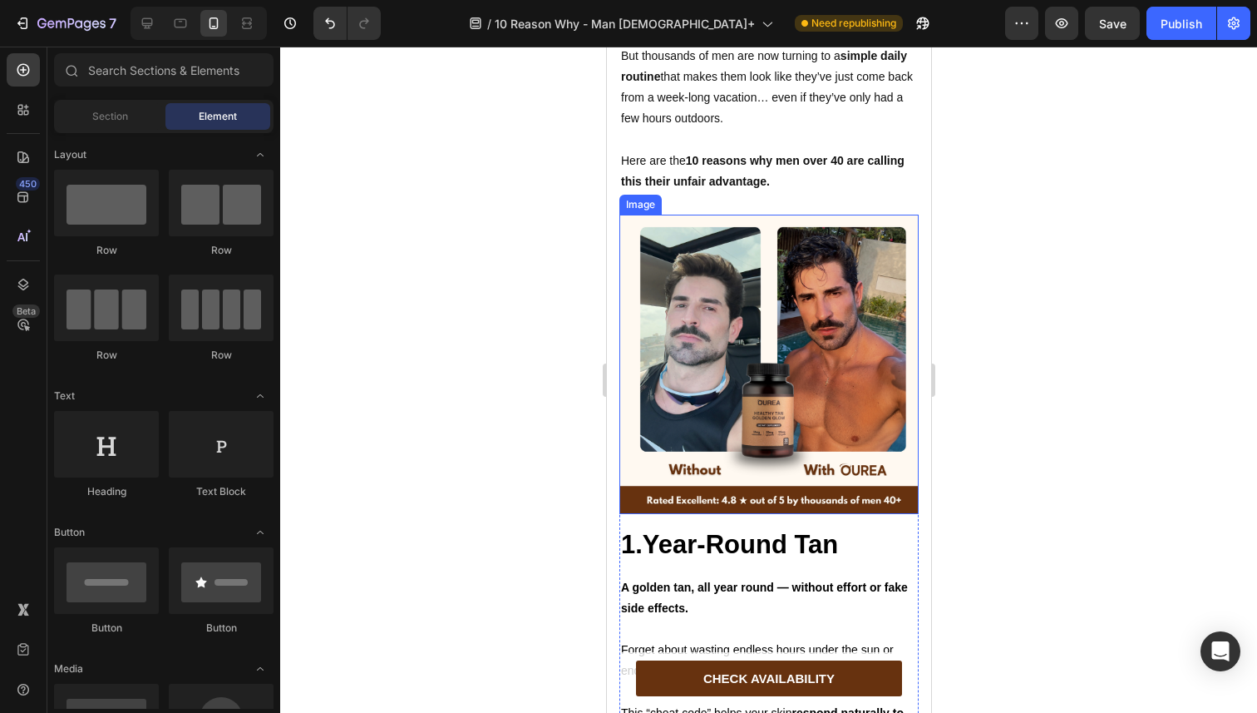
click at [707, 406] on img at bounding box center [768, 364] width 299 height 299
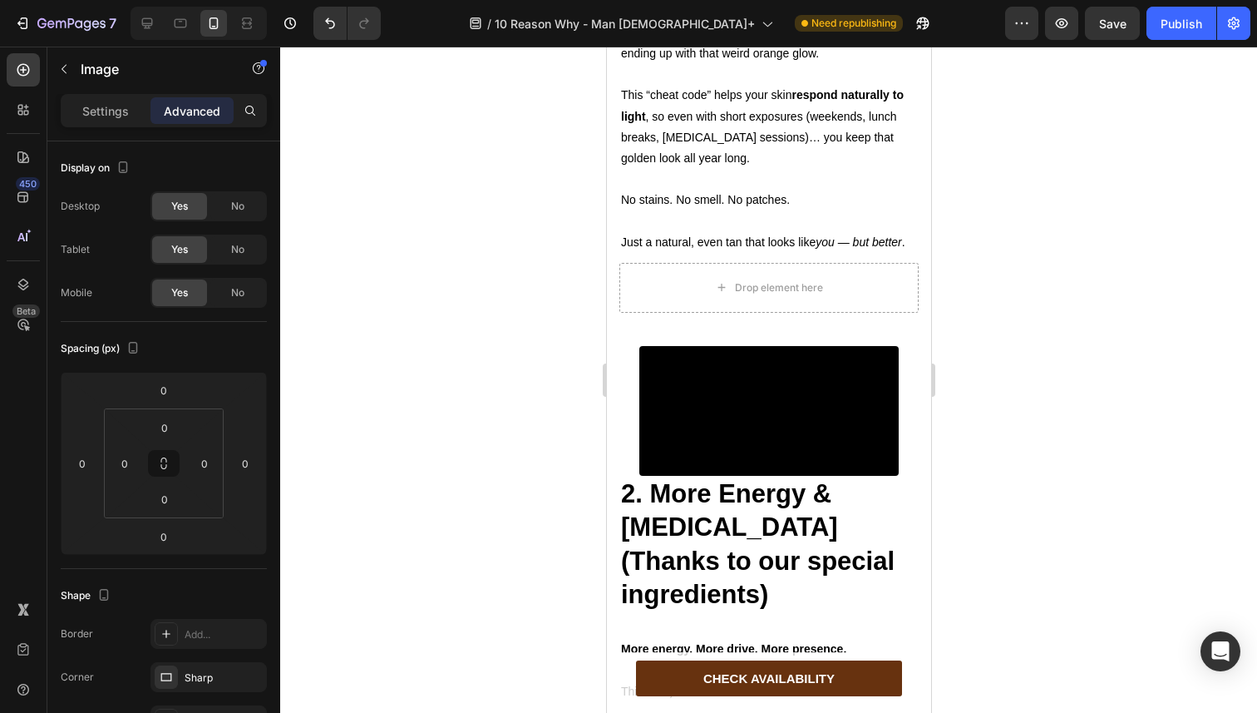
scroll to position [1432, 0]
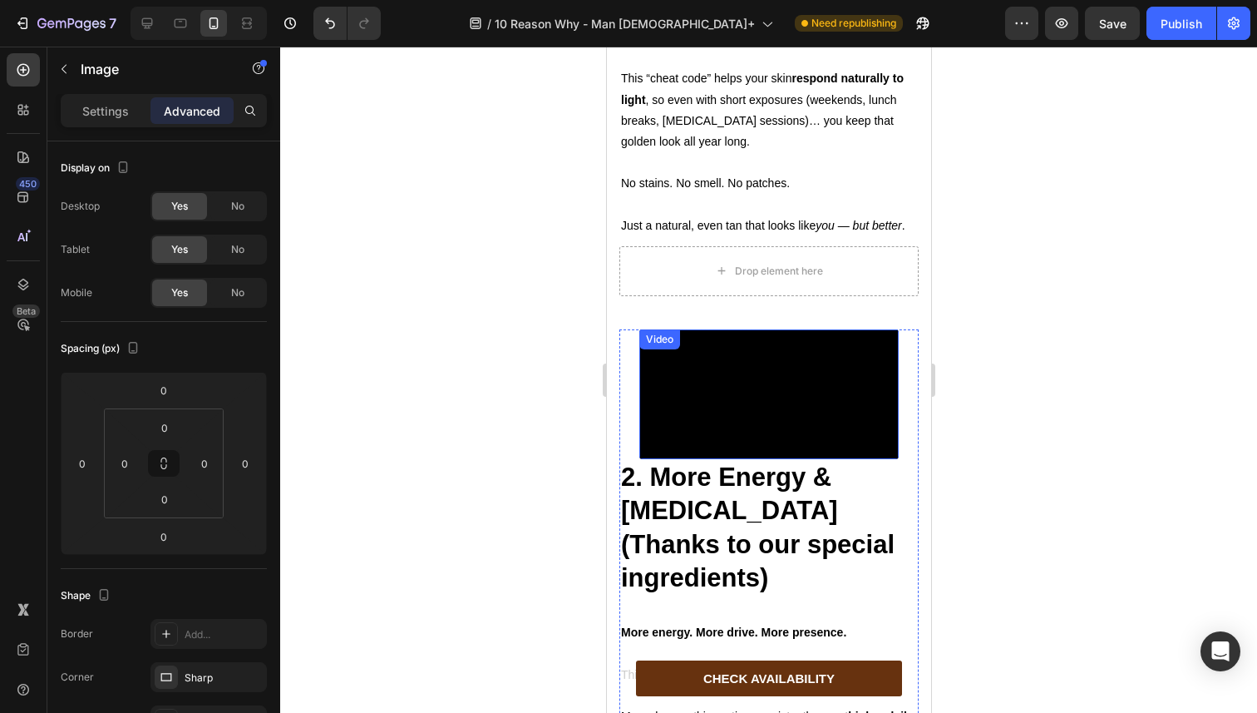
click at [685, 417] on video at bounding box center [768, 394] width 259 height 130
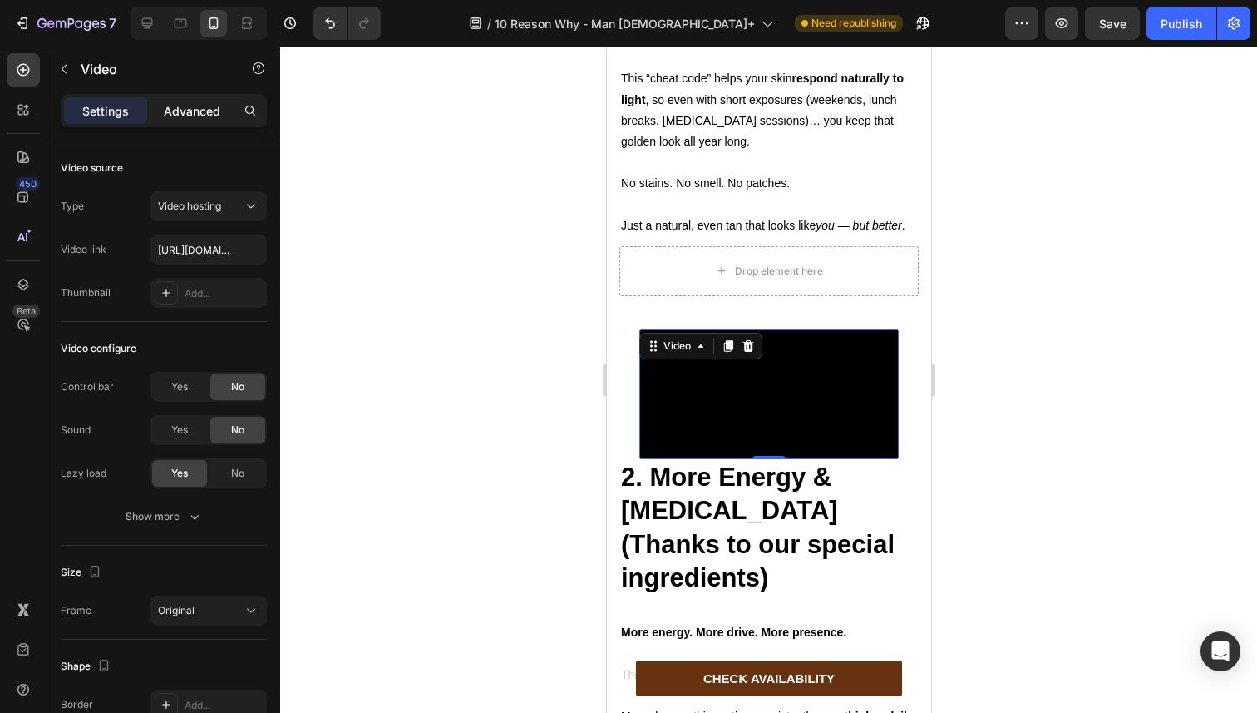
click at [180, 104] on p "Advanced" at bounding box center [192, 110] width 57 height 17
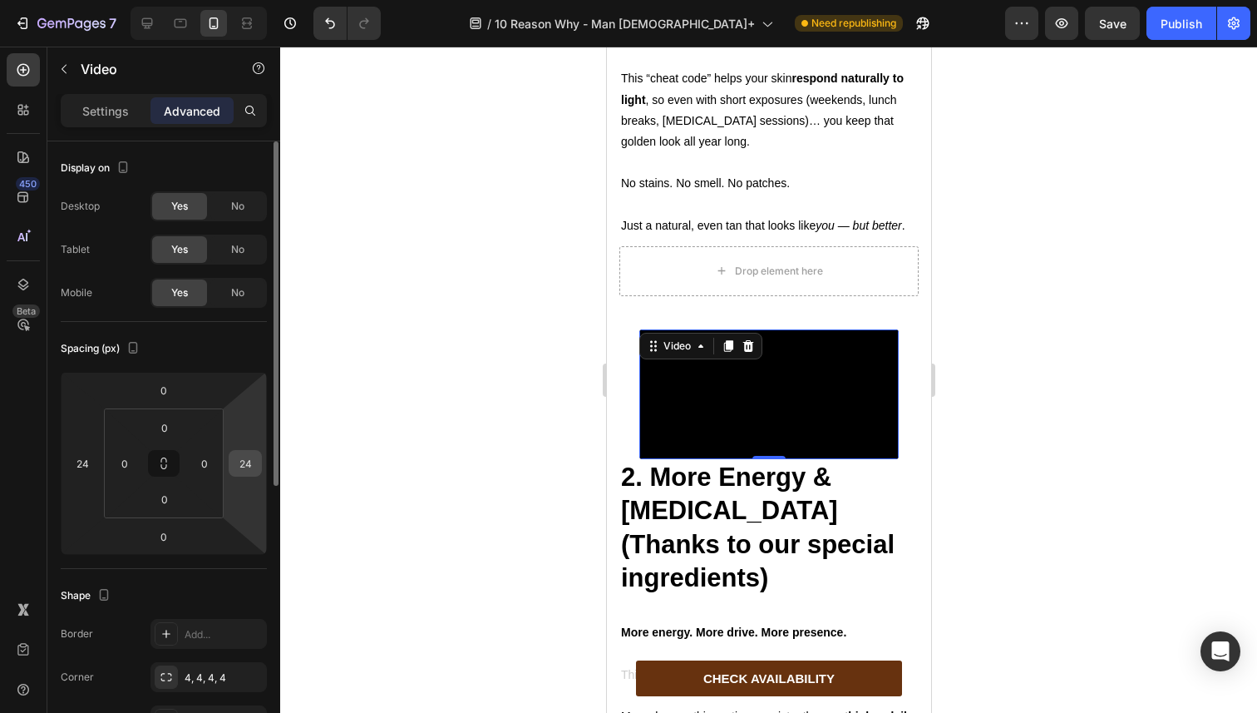
click at [248, 461] on input "24" at bounding box center [245, 463] width 25 height 25
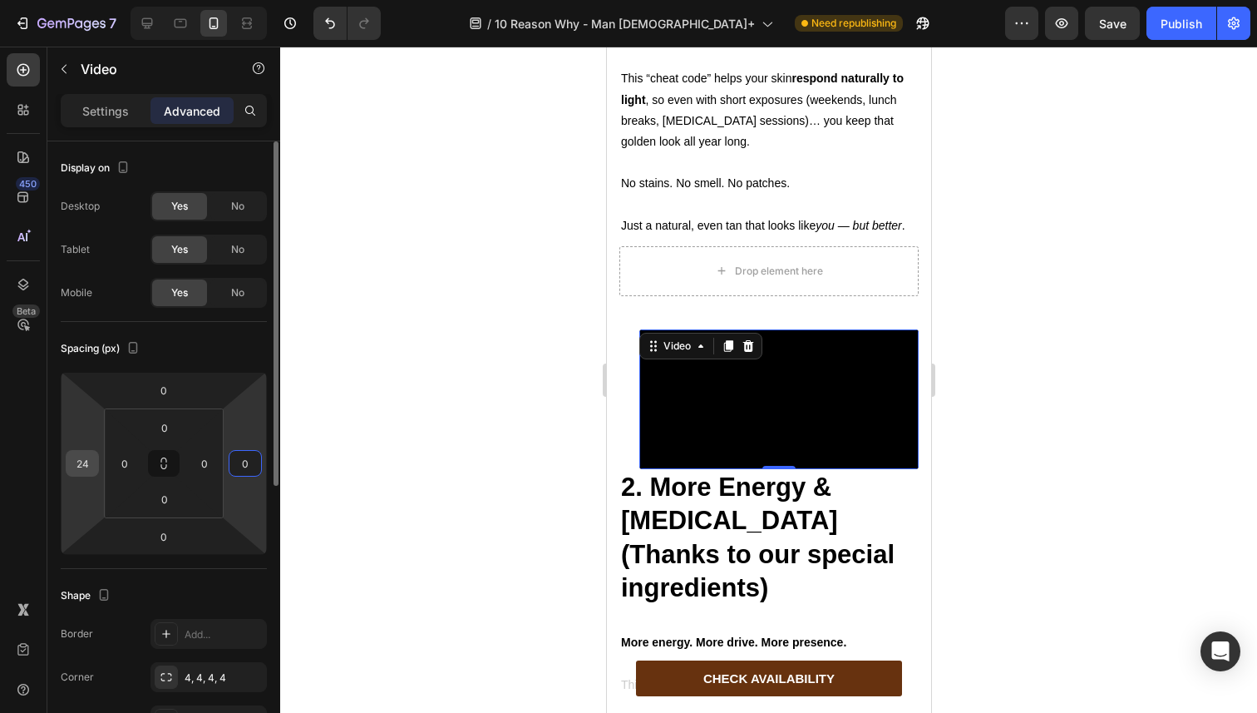
type input "0"
click at [86, 466] on input "24" at bounding box center [82, 463] width 25 height 25
type input "0"
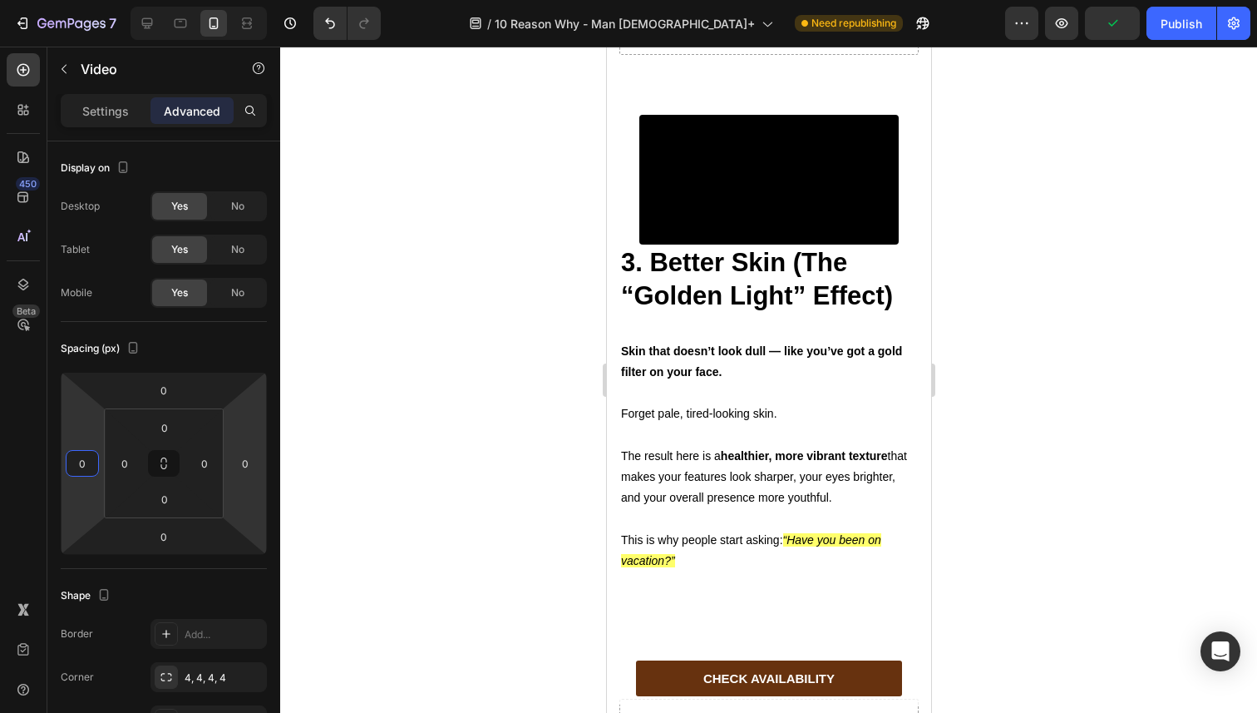
scroll to position [2311, 0]
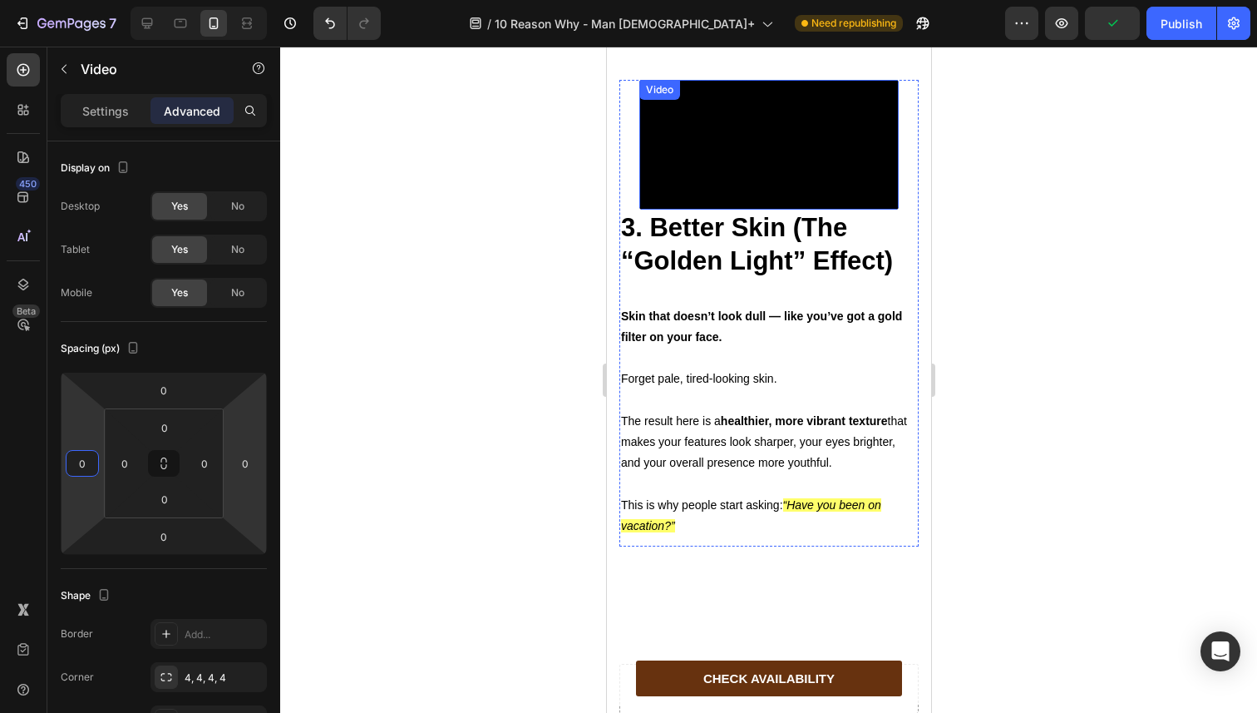
click at [664, 210] on video at bounding box center [768, 145] width 259 height 130
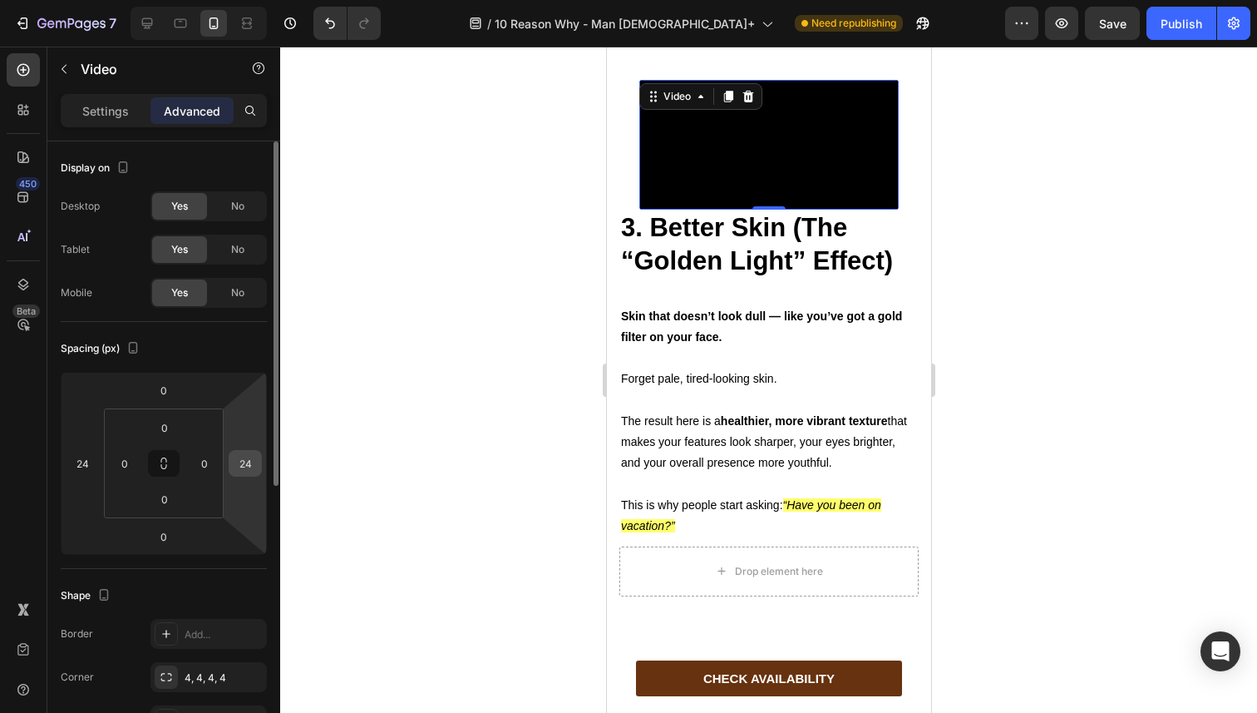
click at [249, 462] on input "24" at bounding box center [245, 463] width 25 height 25
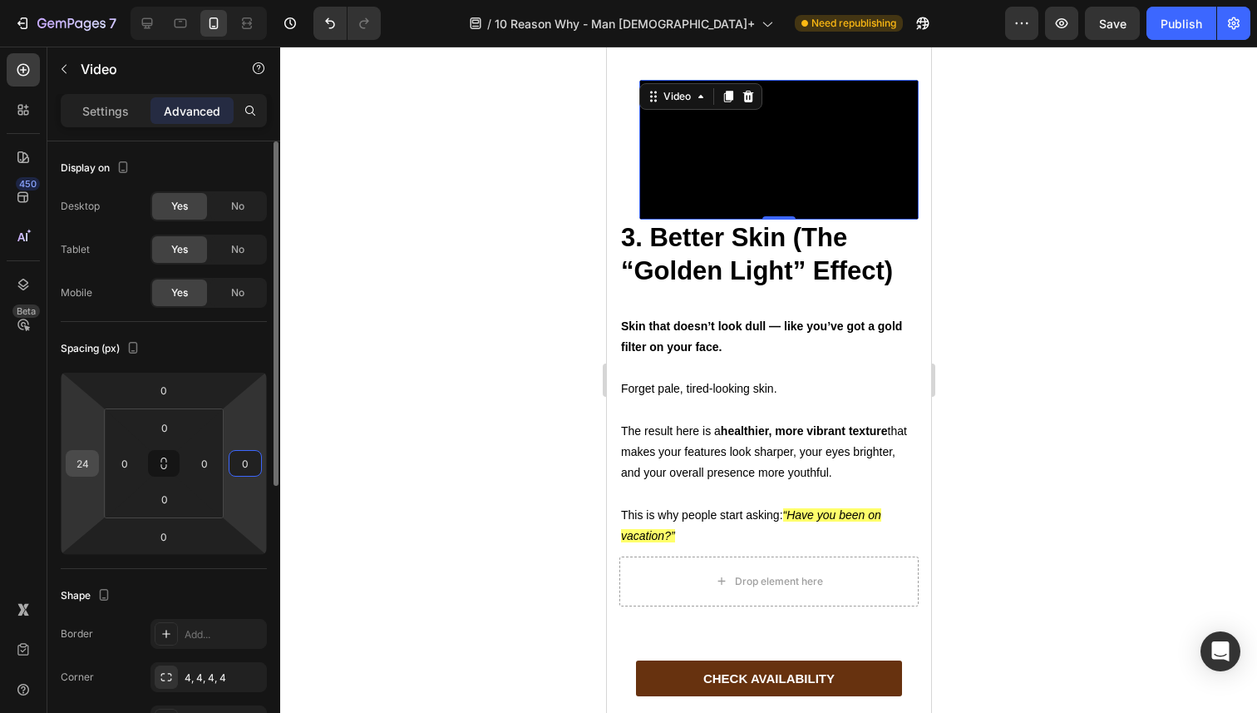
type input "0"
click at [80, 466] on input "24" at bounding box center [82, 463] width 25 height 25
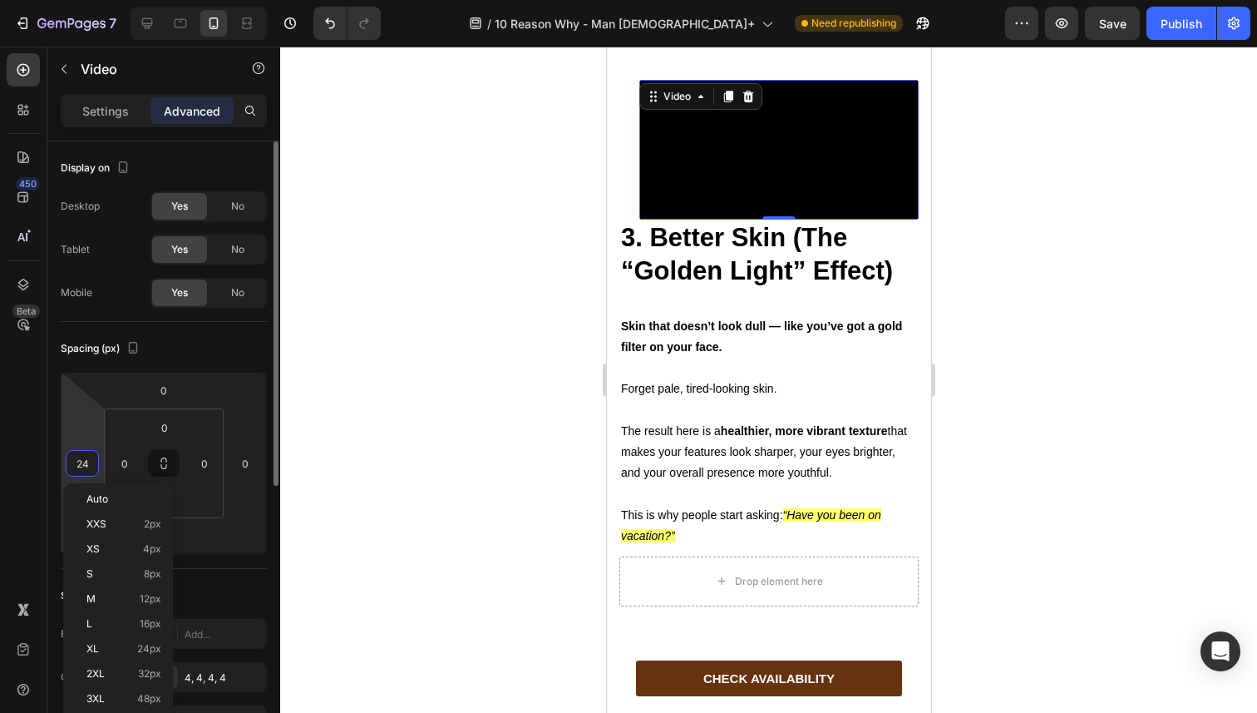
type input "0"
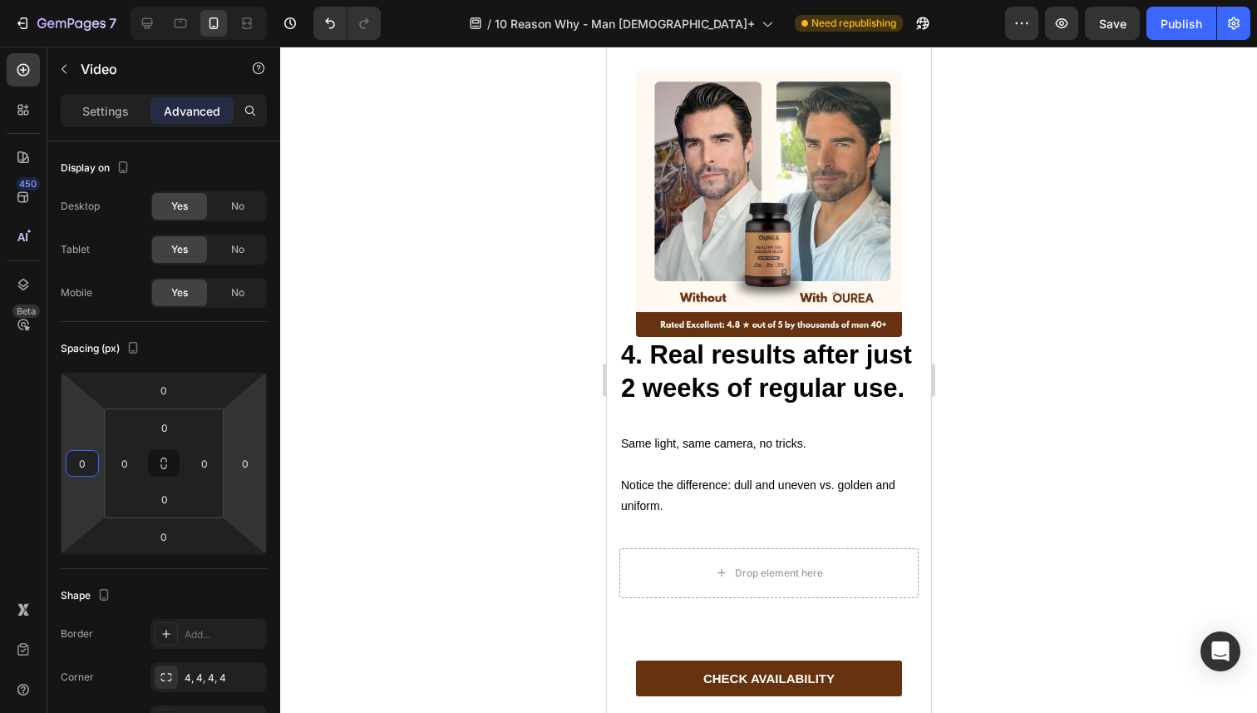
scroll to position [3081, 0]
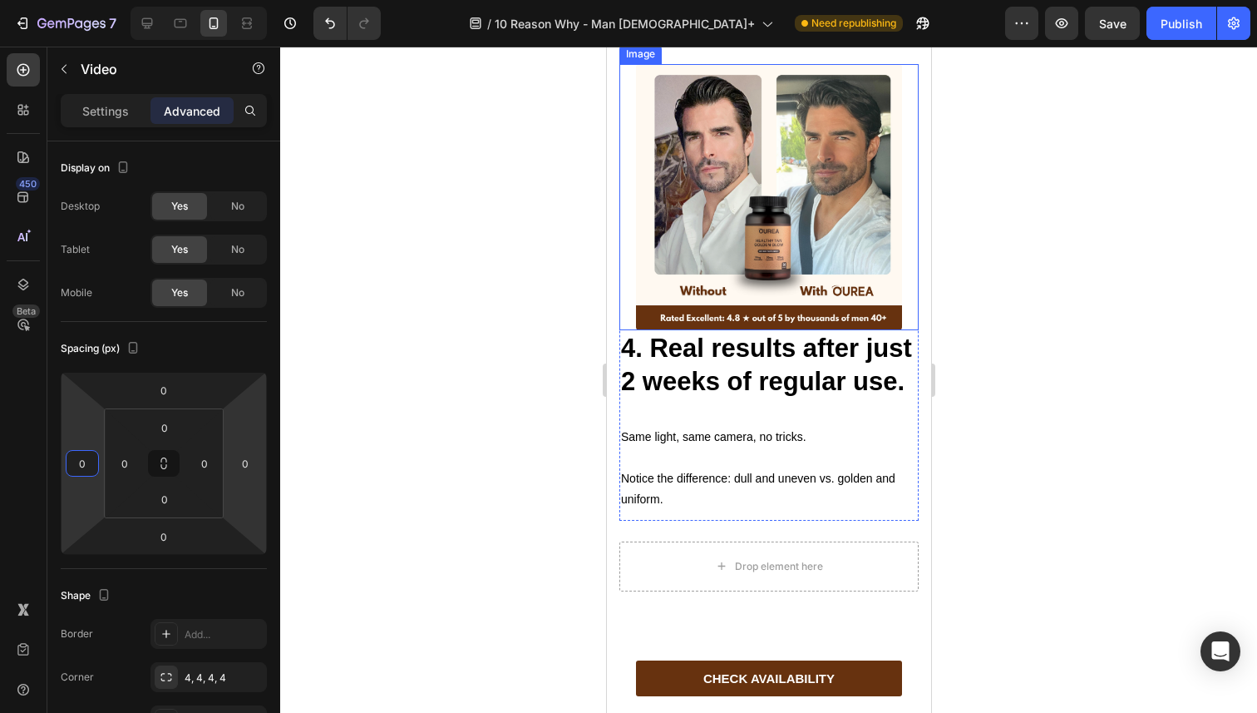
click at [675, 330] on img at bounding box center [768, 197] width 266 height 266
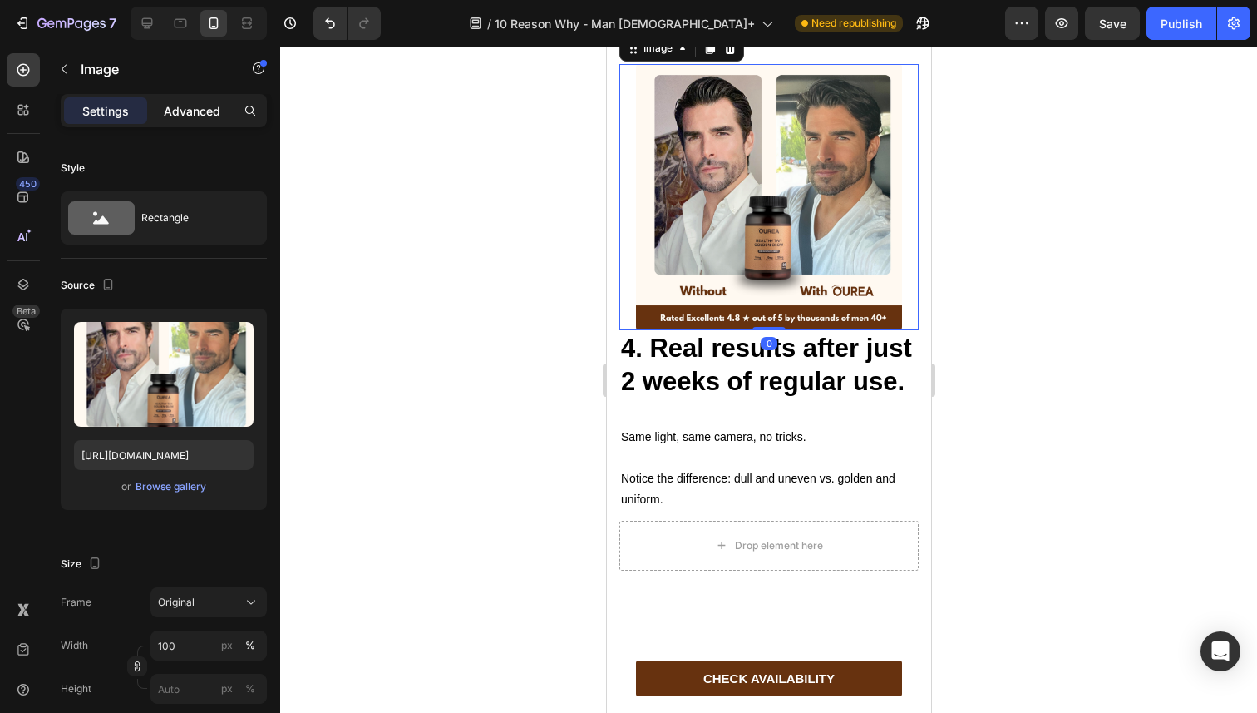
click at [185, 106] on p "Advanced" at bounding box center [192, 110] width 57 height 17
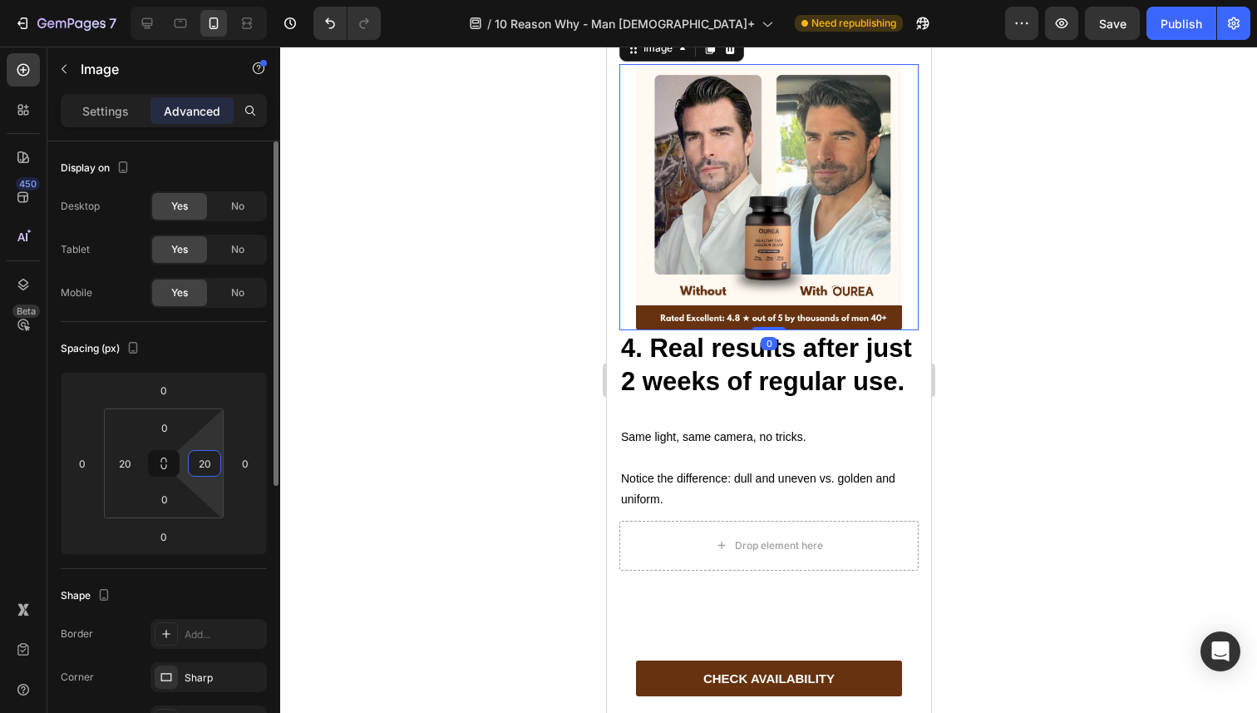
click at [202, 467] on input "20" at bounding box center [204, 463] width 25 height 25
type input "0"
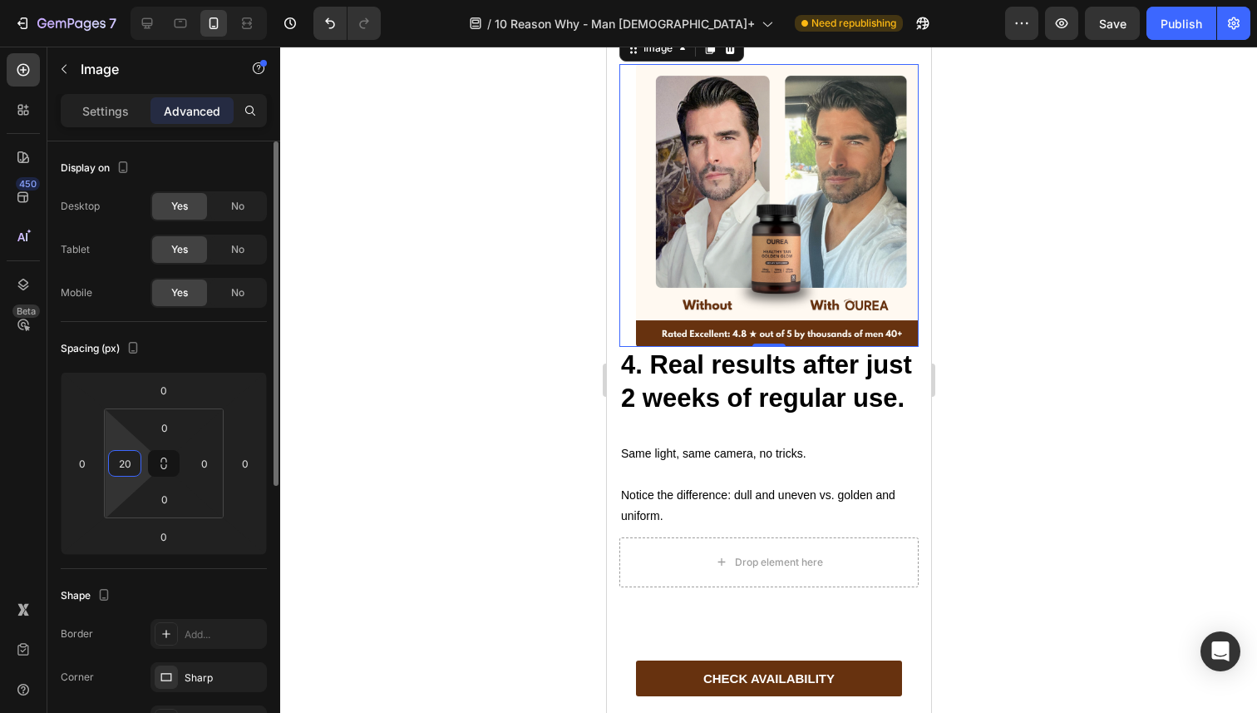
click at [134, 459] on input "20" at bounding box center [124, 463] width 25 height 25
type input "0"
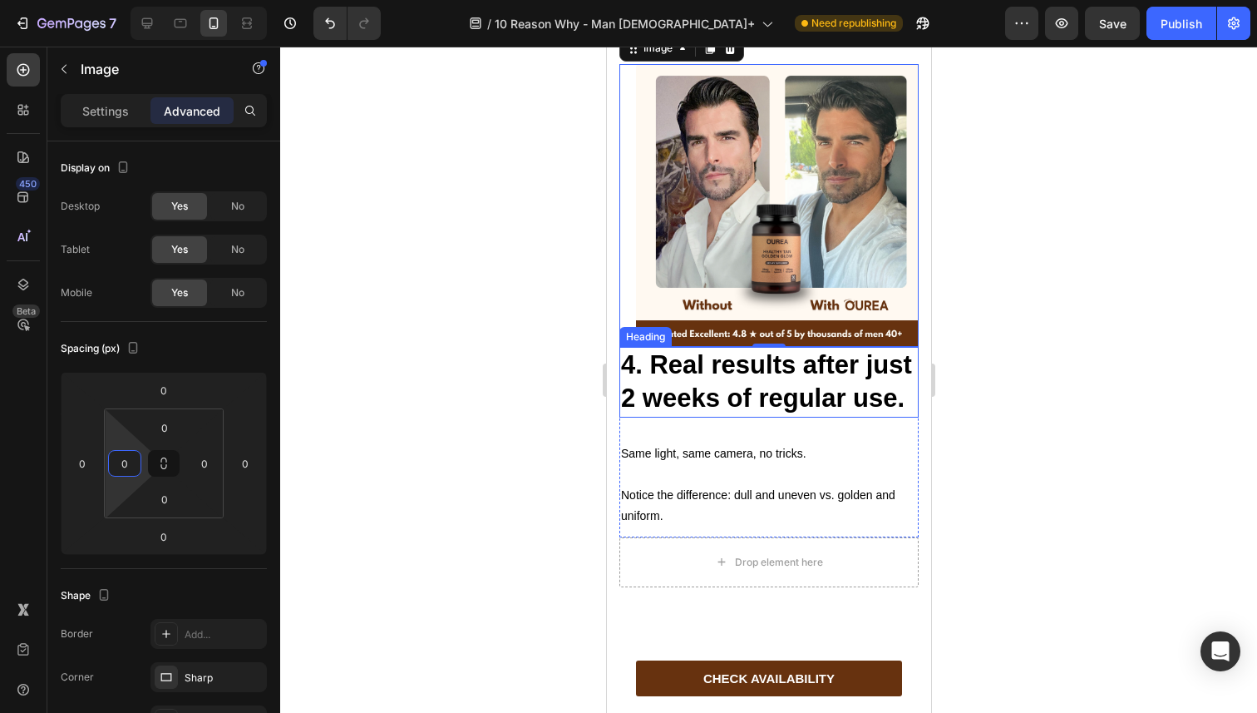
click at [678, 412] on strong "4. Real results after just 2 weeks of regular use." at bounding box center [765, 381] width 291 height 62
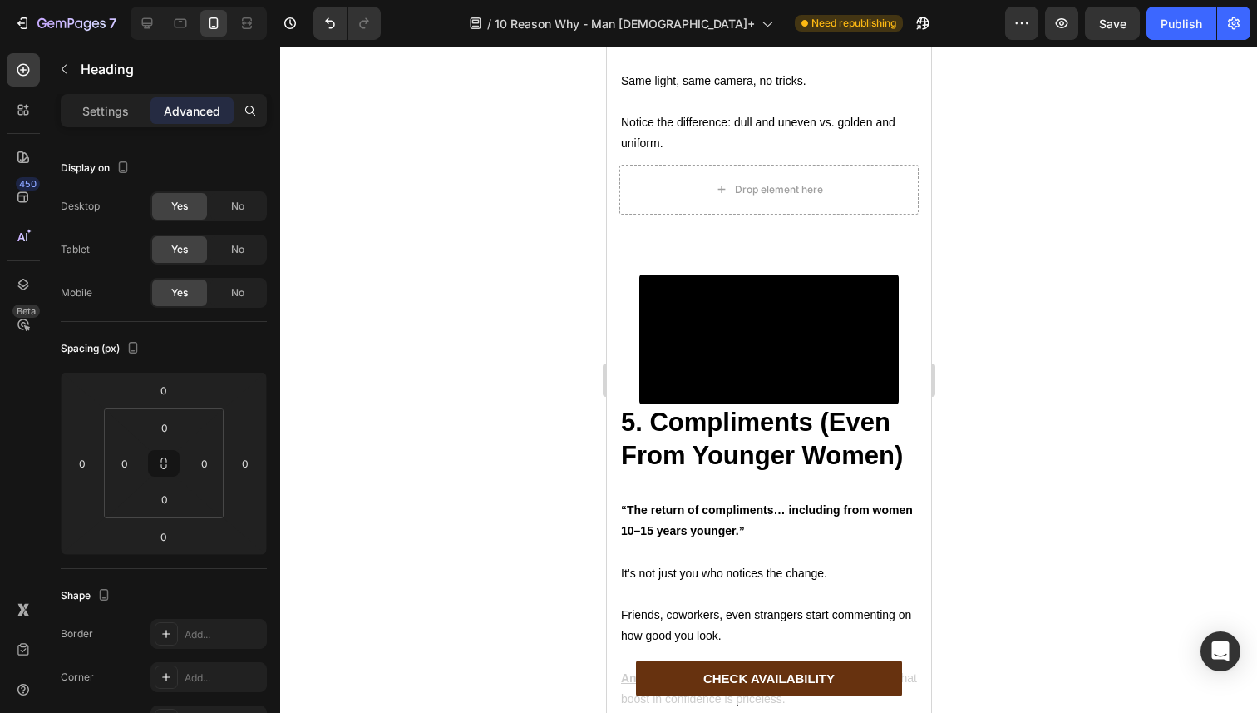
scroll to position [3627, 0]
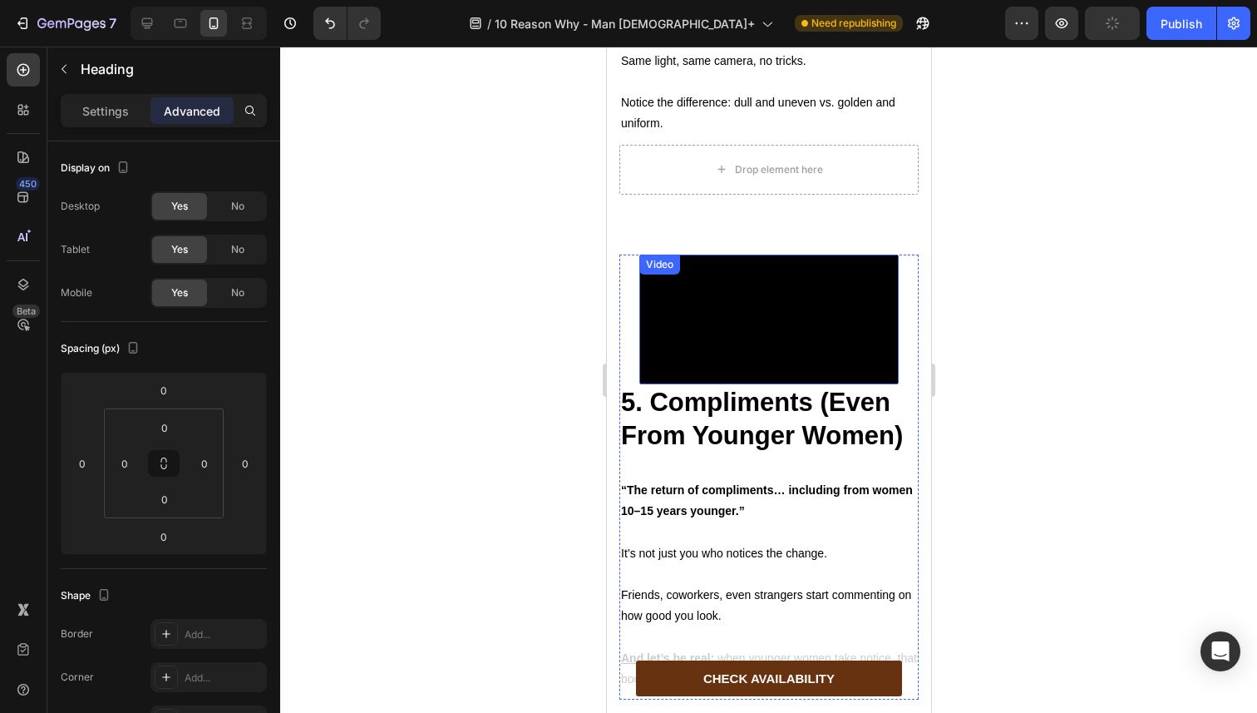
click at [684, 384] on video at bounding box center [768, 319] width 259 height 130
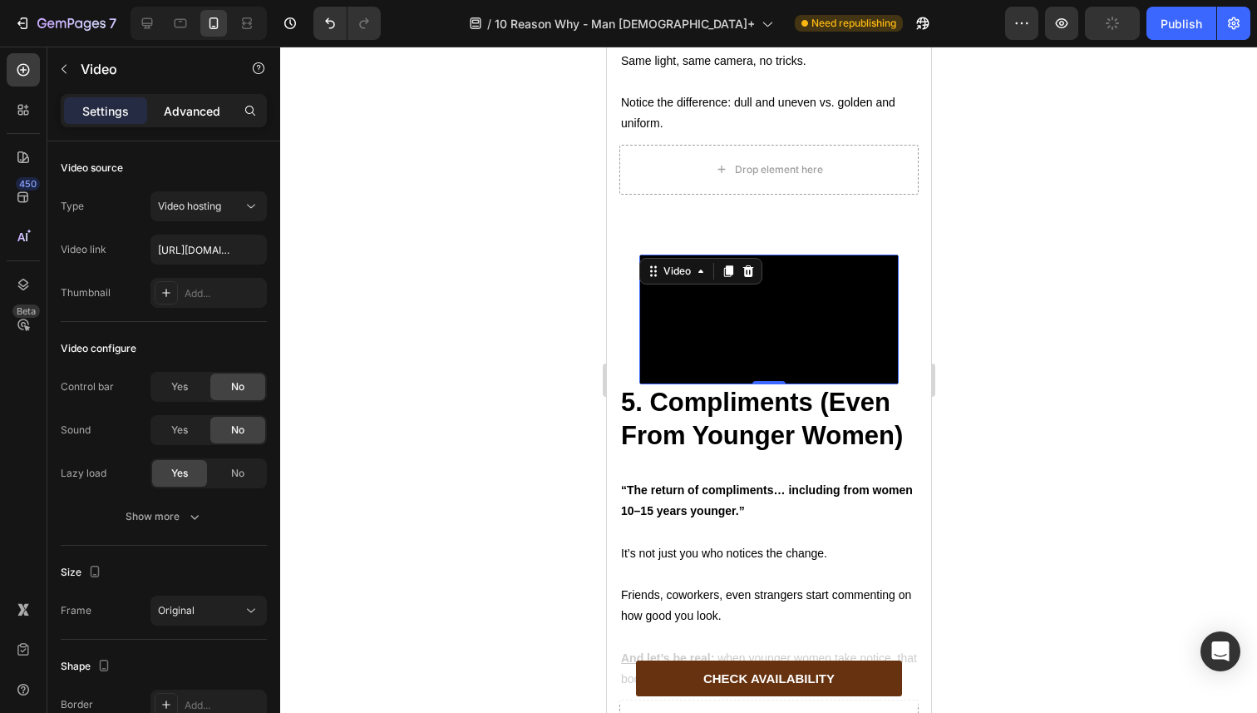
click at [196, 106] on p "Advanced" at bounding box center [192, 110] width 57 height 17
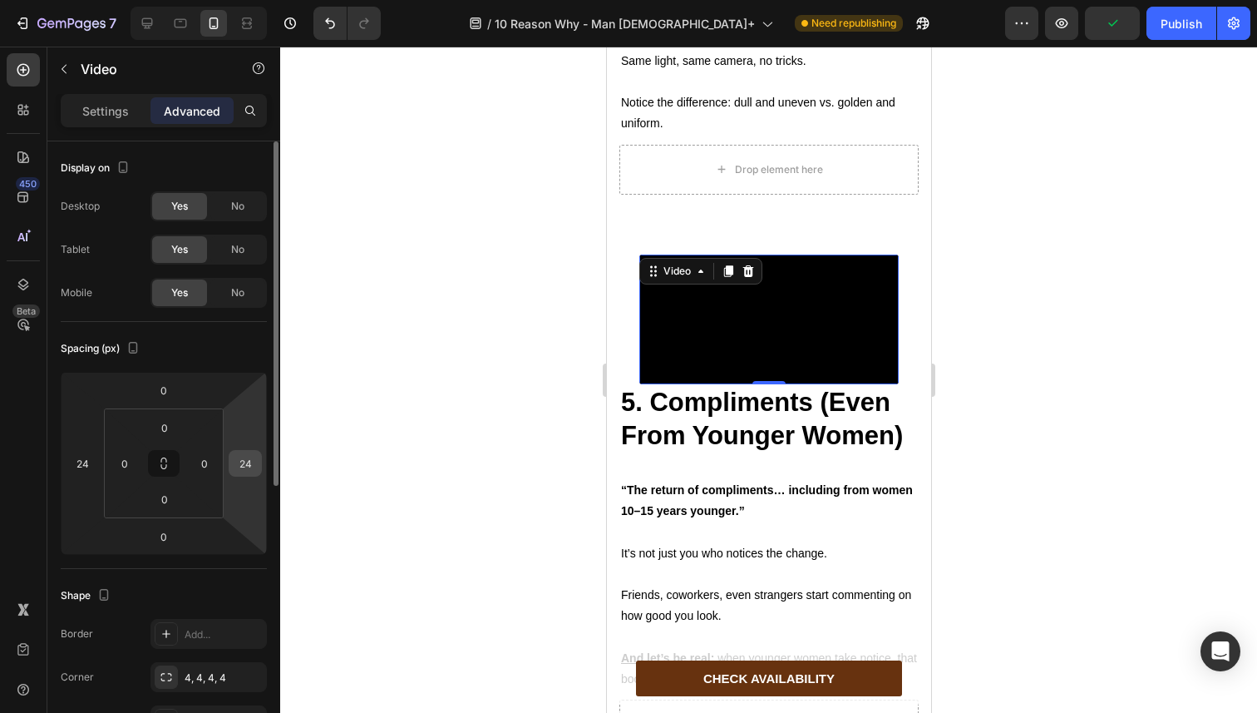
click at [244, 461] on input "24" at bounding box center [245, 463] width 25 height 25
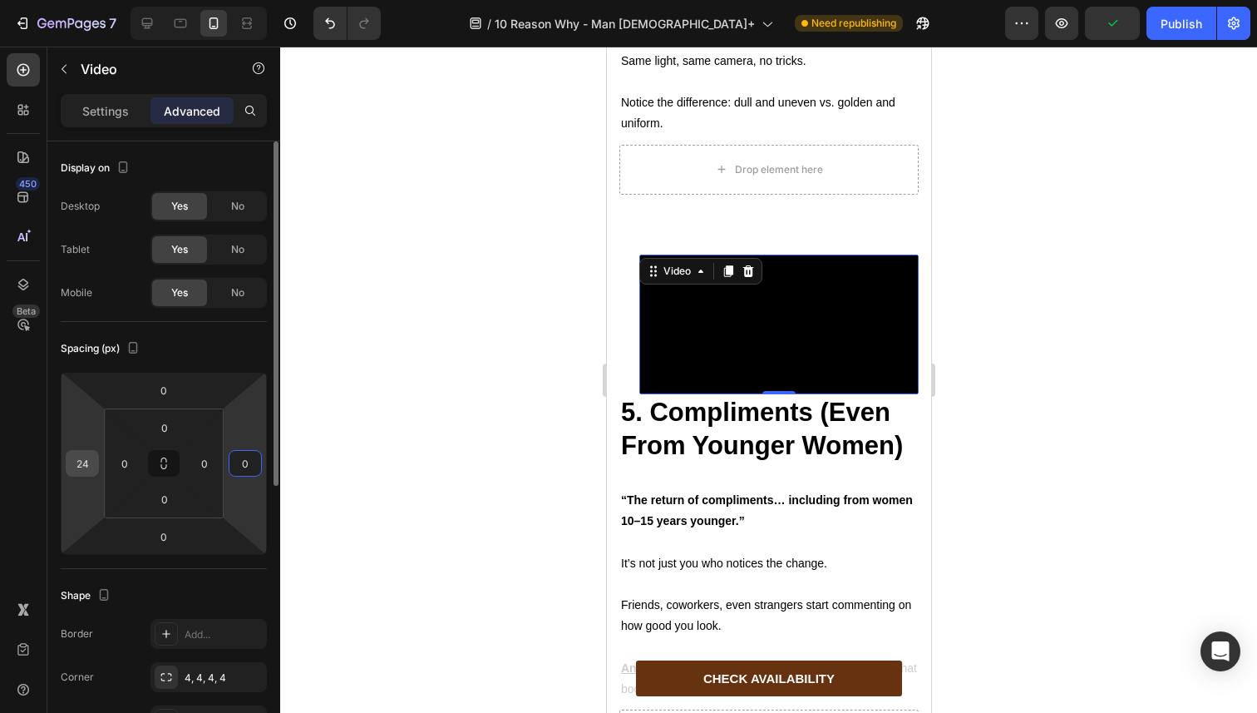
type input "0"
click at [89, 463] on input "24" at bounding box center [82, 463] width 25 height 25
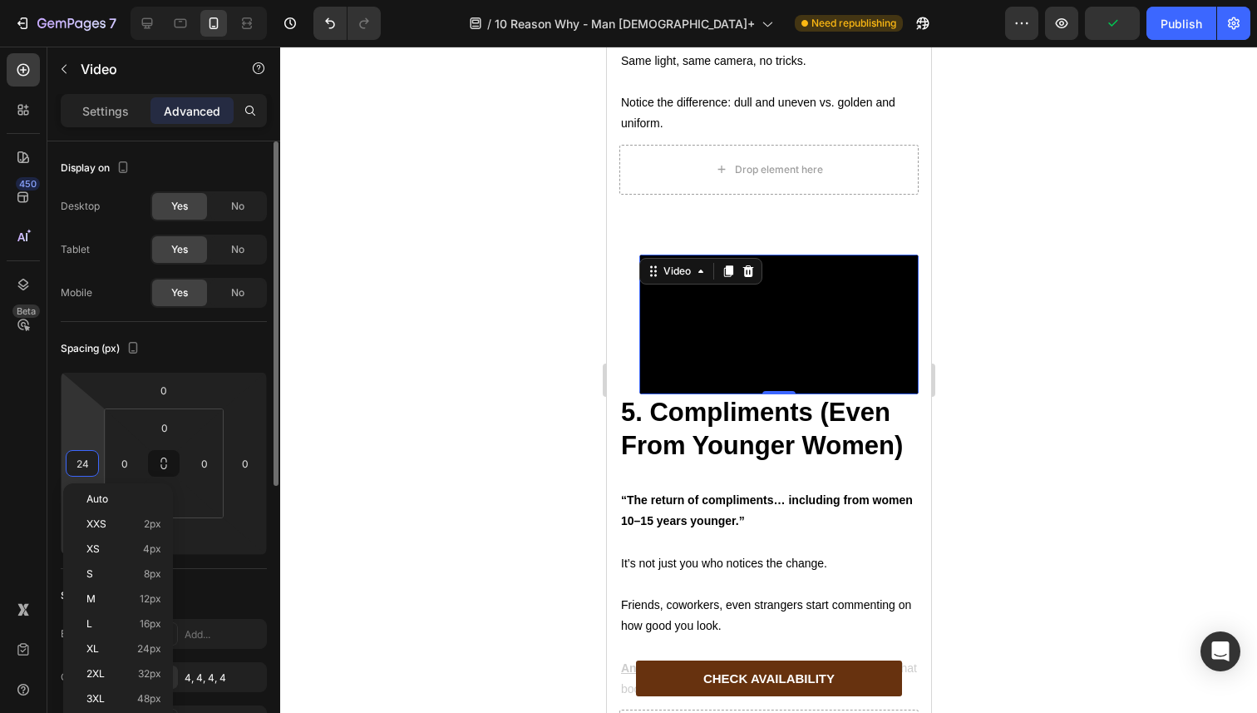
type input "0"
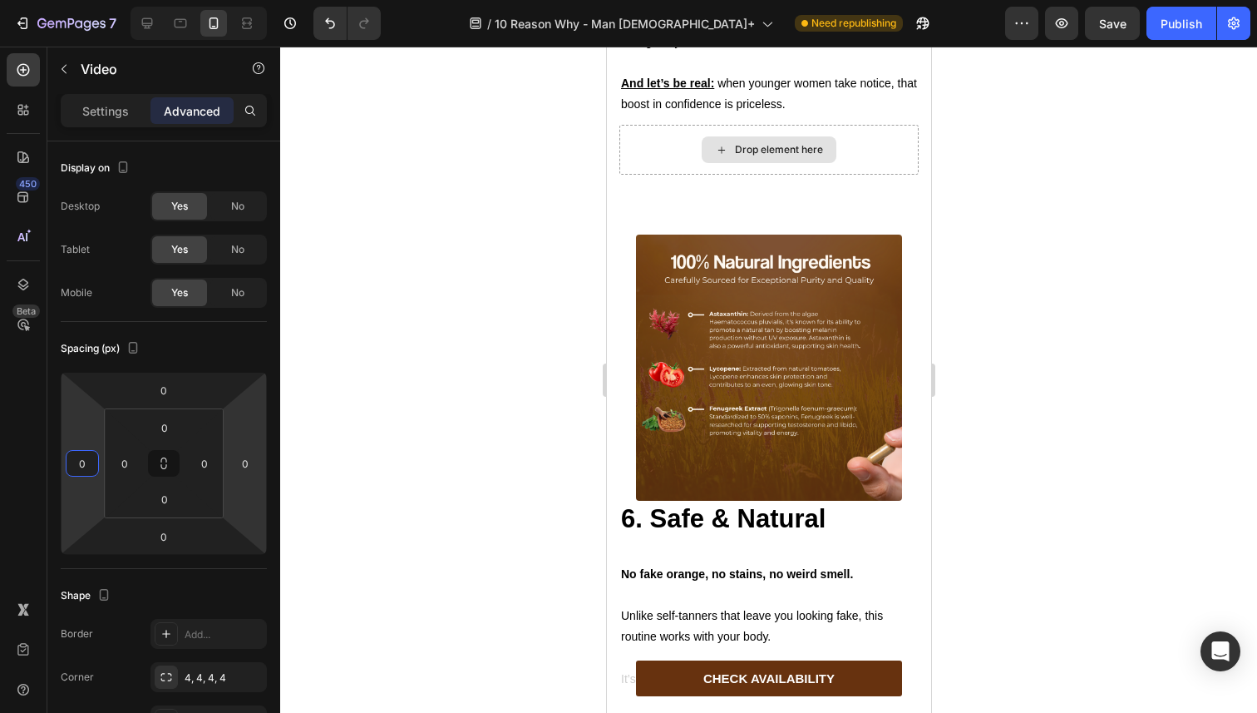
scroll to position [4247, 0]
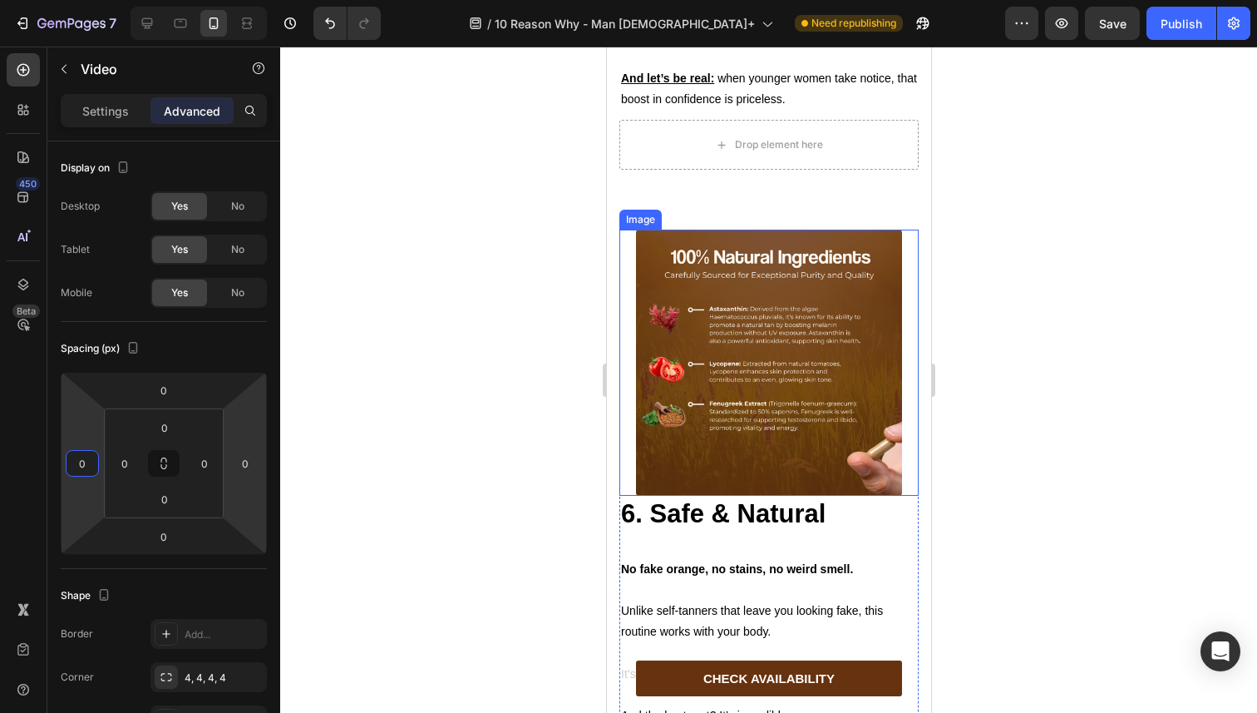
click at [727, 459] on img at bounding box center [768, 362] width 266 height 266
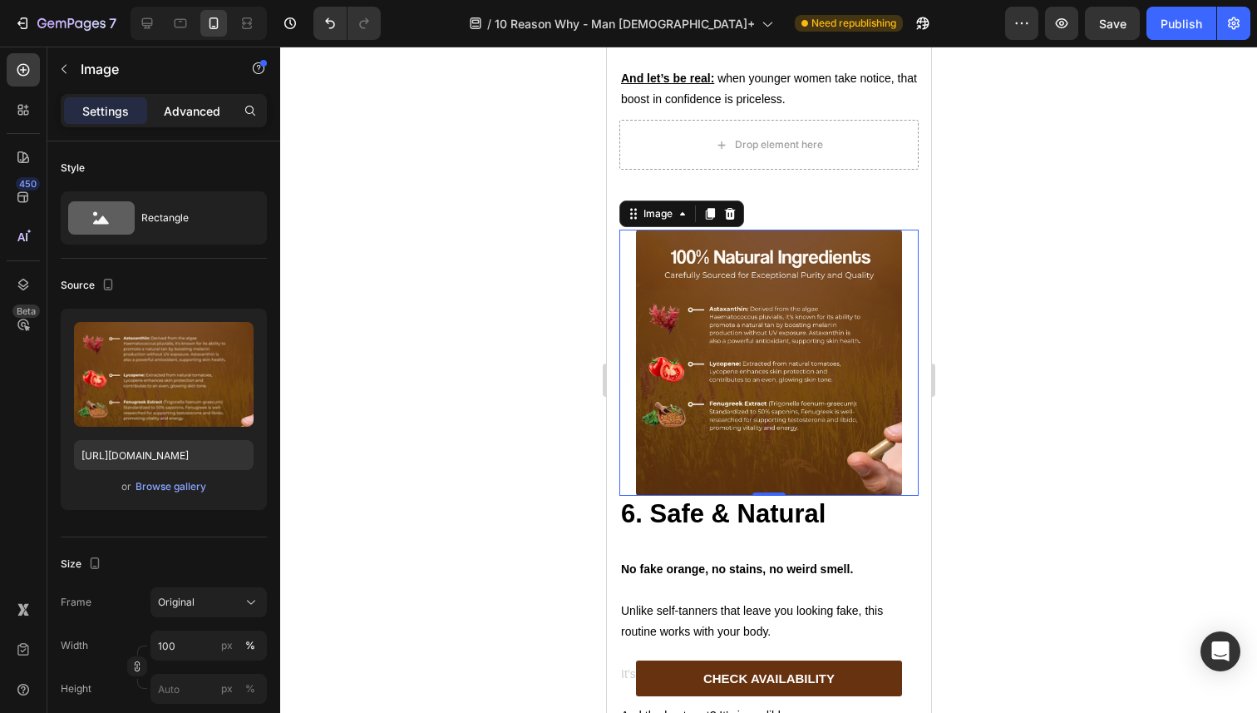
click at [188, 121] on div "Advanced" at bounding box center [192, 110] width 83 height 27
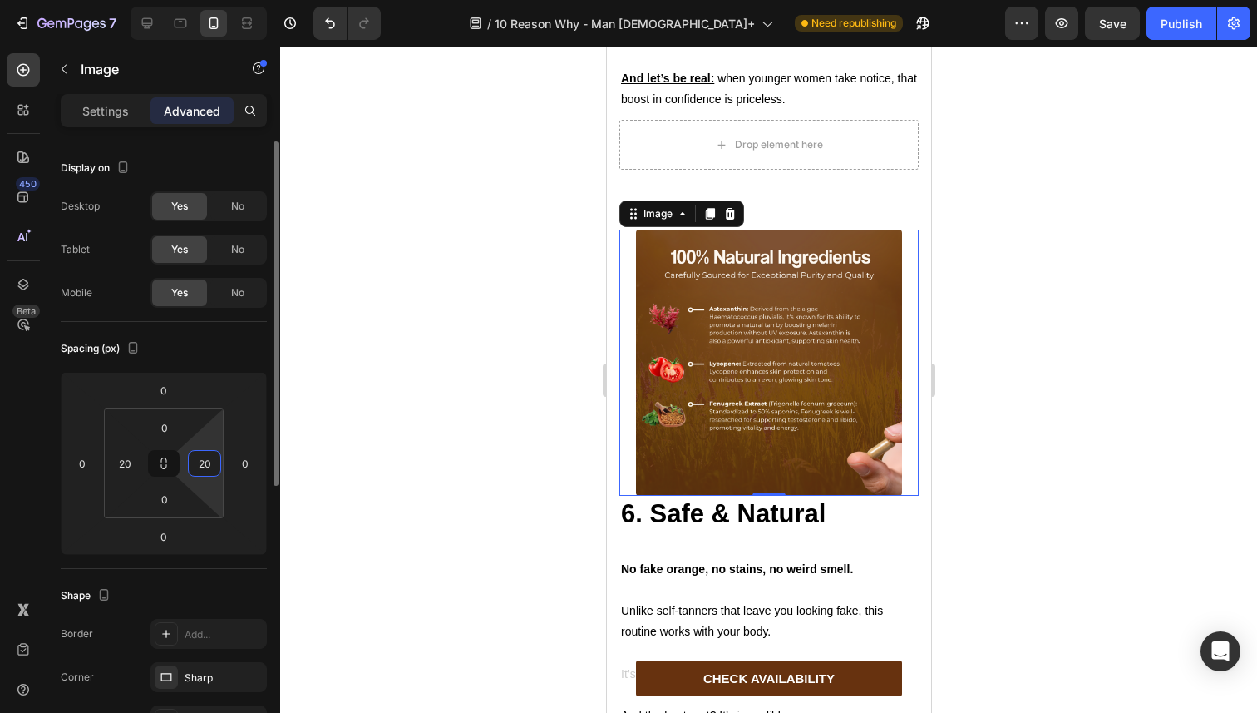
click at [204, 466] on input "20" at bounding box center [204, 463] width 25 height 25
type input "0"
click at [128, 463] on input "20" at bounding box center [124, 463] width 25 height 25
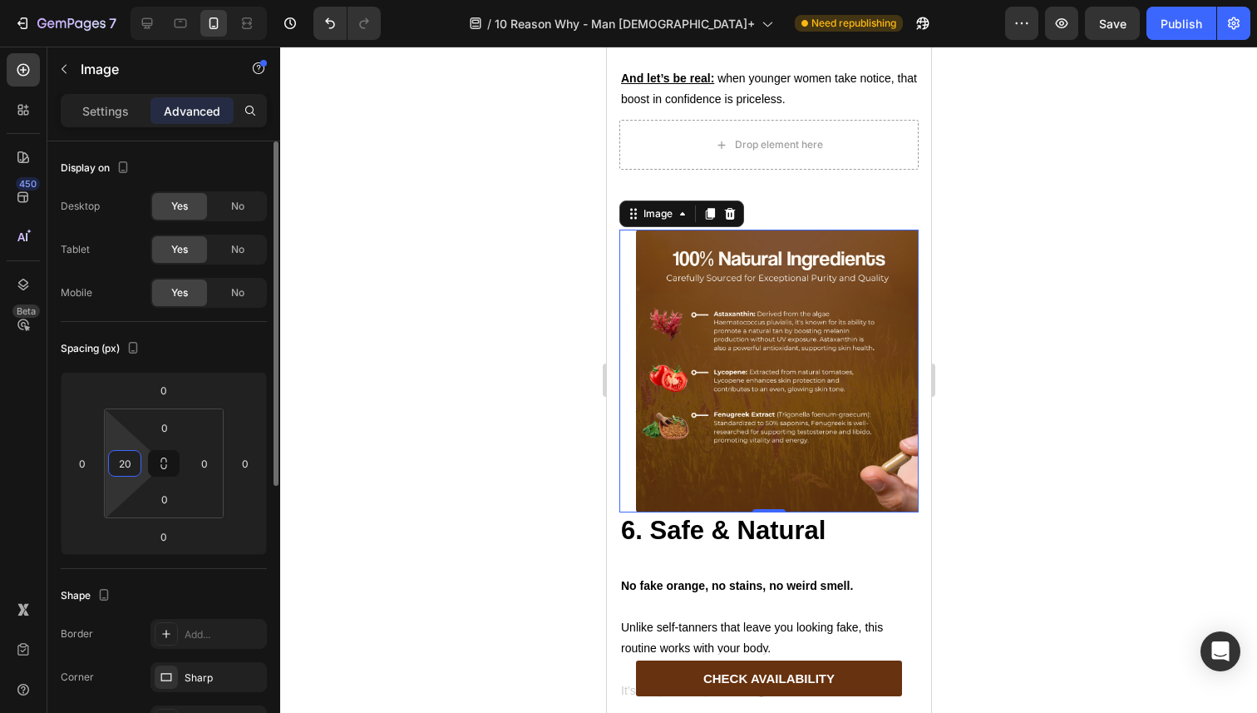
type input "0"
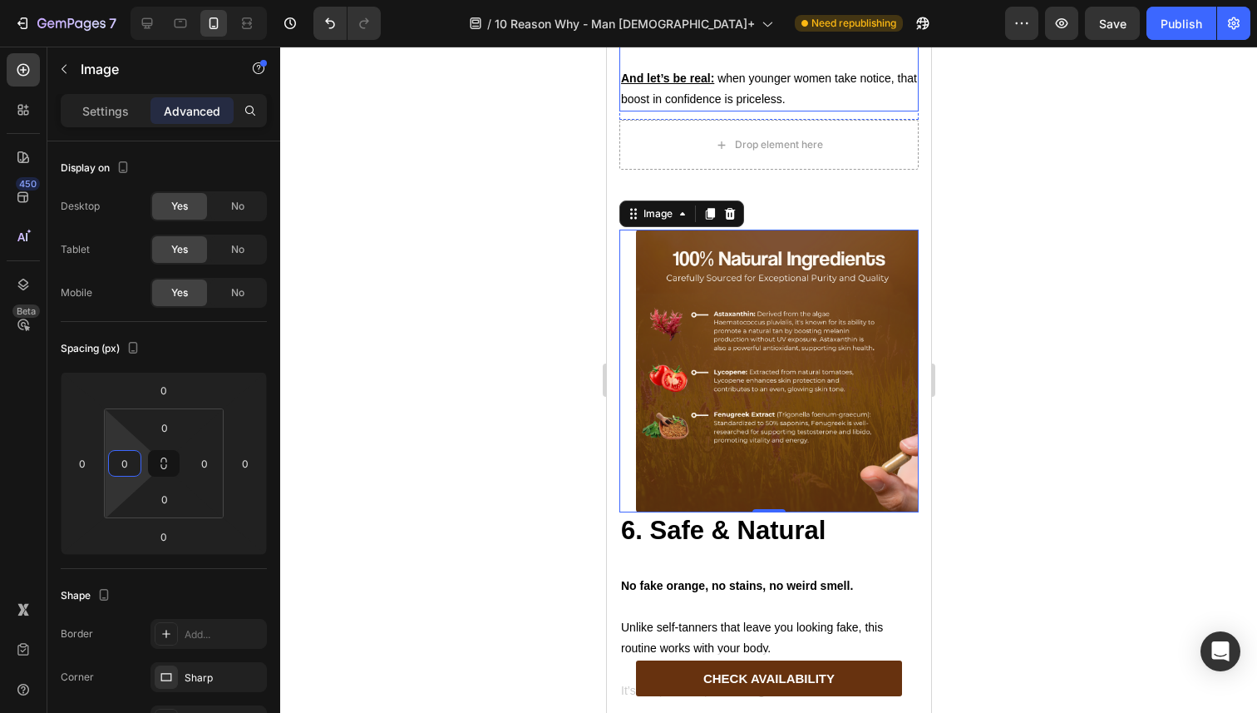
click at [669, 85] on u "And let’s be real:" at bounding box center [666, 78] width 93 height 13
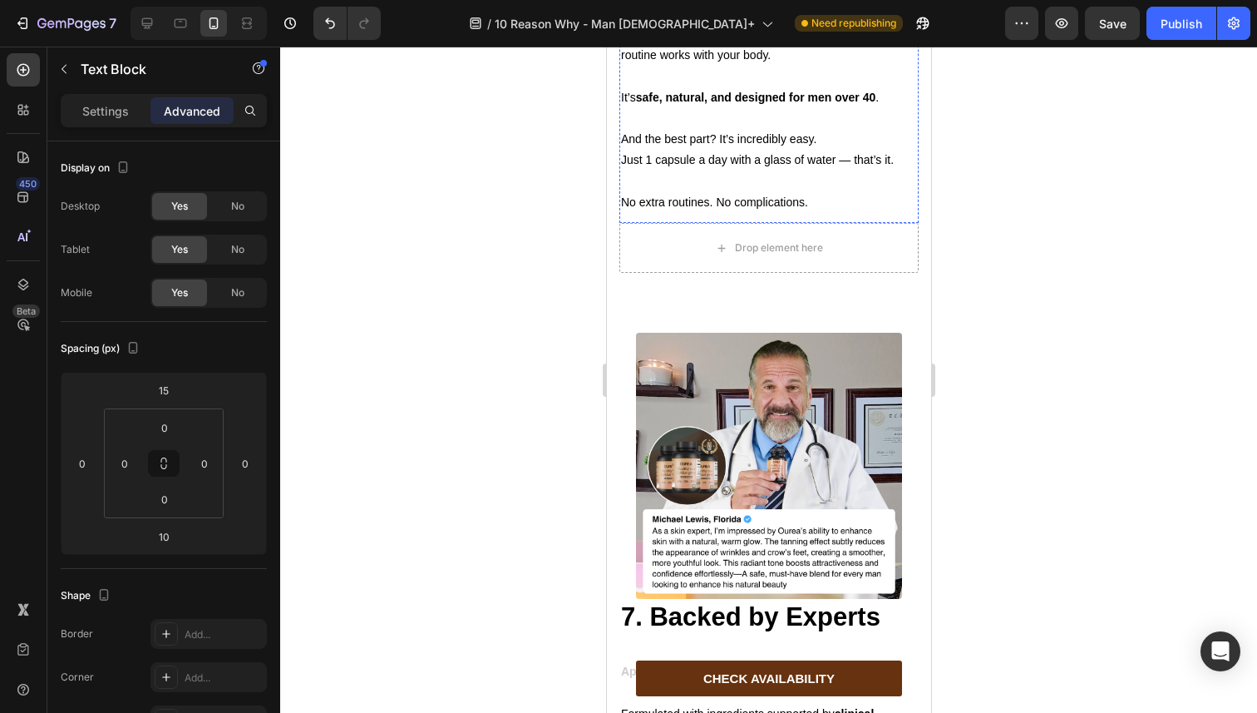
scroll to position [5000, 0]
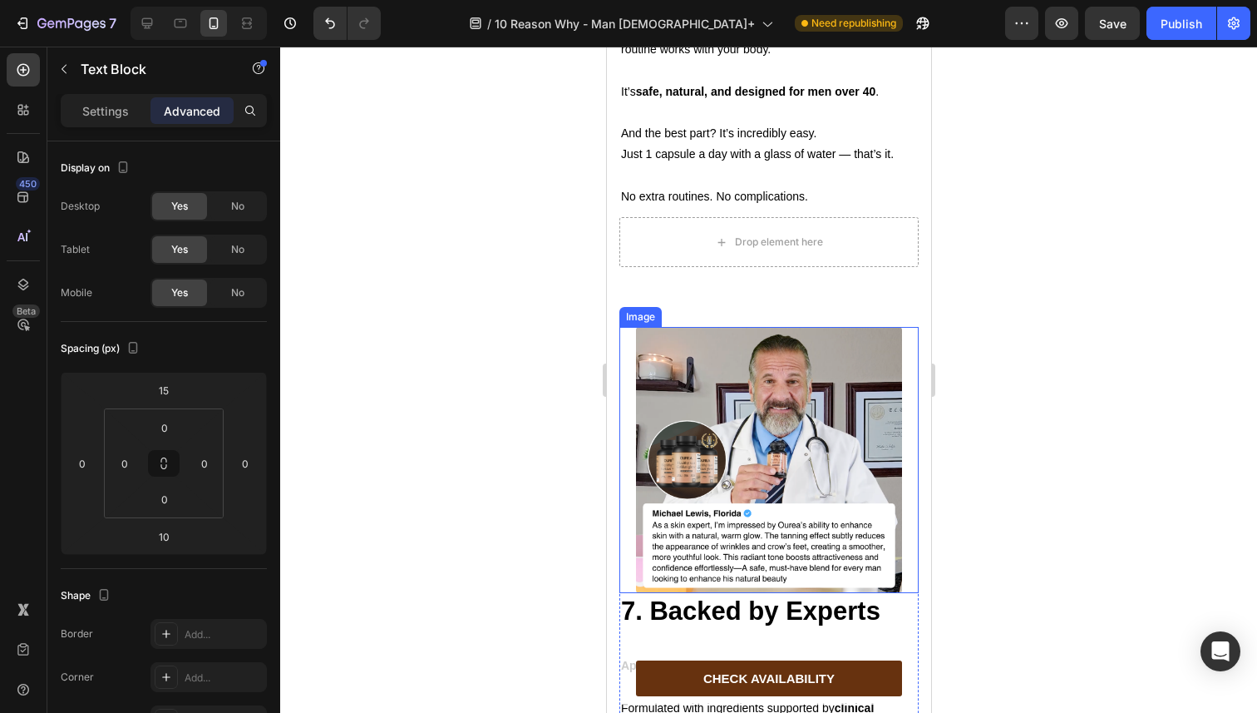
click at [692, 403] on img at bounding box center [768, 460] width 266 height 266
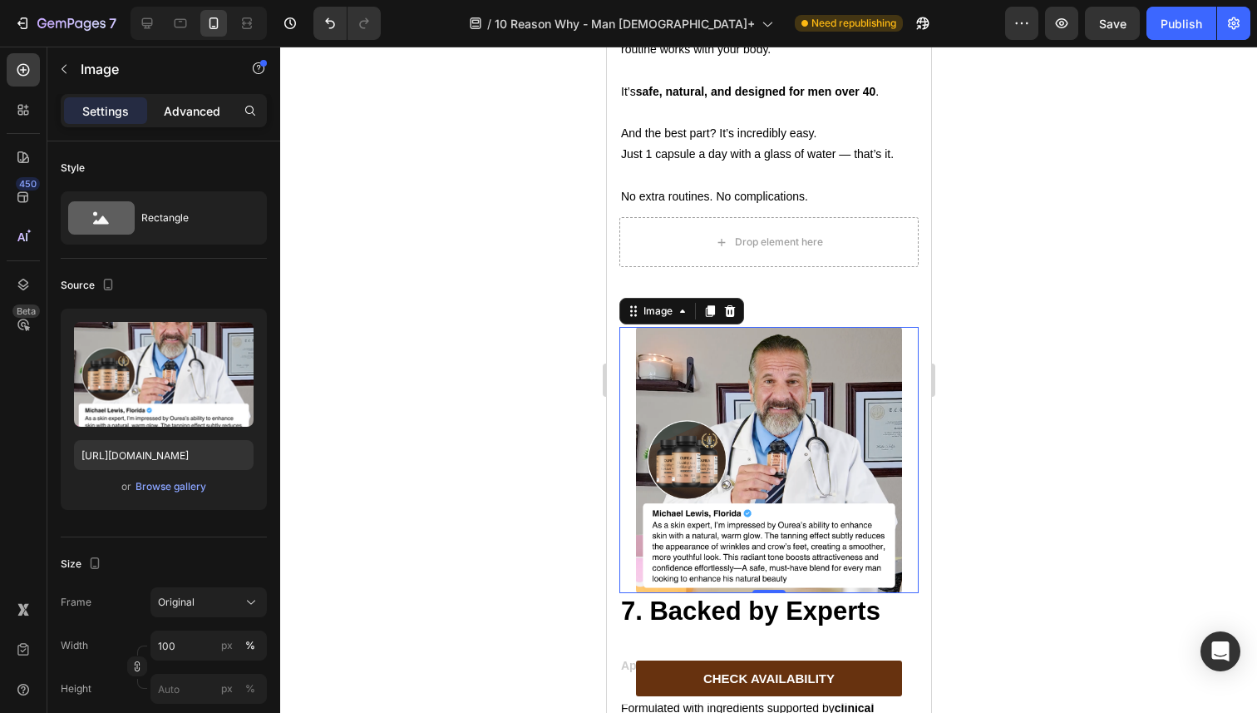
click at [199, 120] on div "Advanced" at bounding box center [192, 110] width 83 height 27
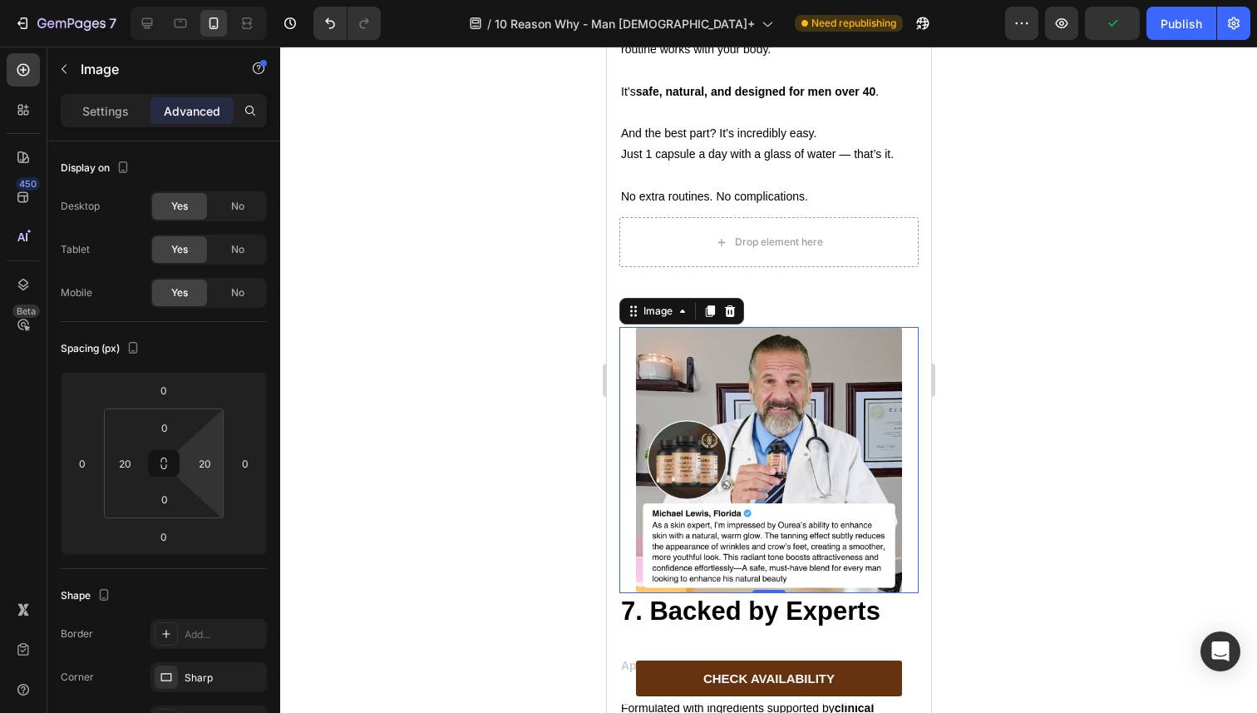
click at [199, 0] on html "7 Version history / 10 Reason Why - Man [DEMOGRAPHIC_DATA]+ Need republishing P…" at bounding box center [628, 0] width 1257 height 0
type input "0"
click at [131, 470] on input "20" at bounding box center [124, 463] width 25 height 25
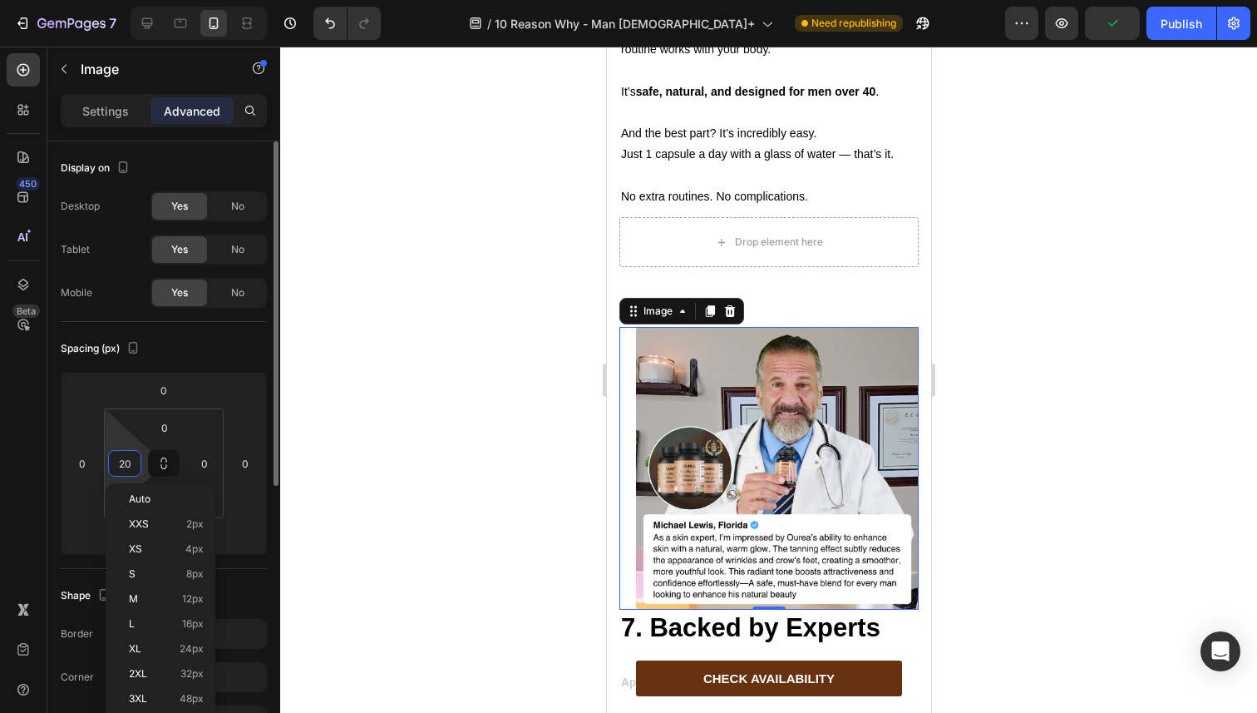
type input "0"
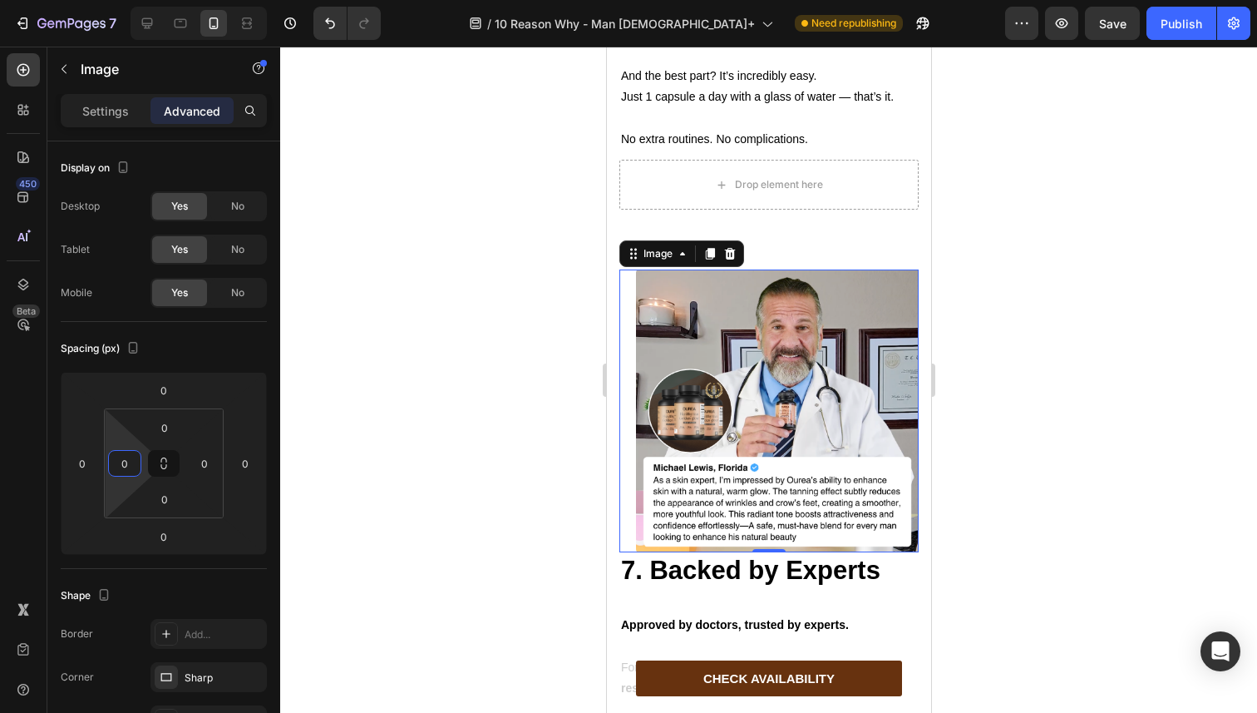
scroll to position [5115, 0]
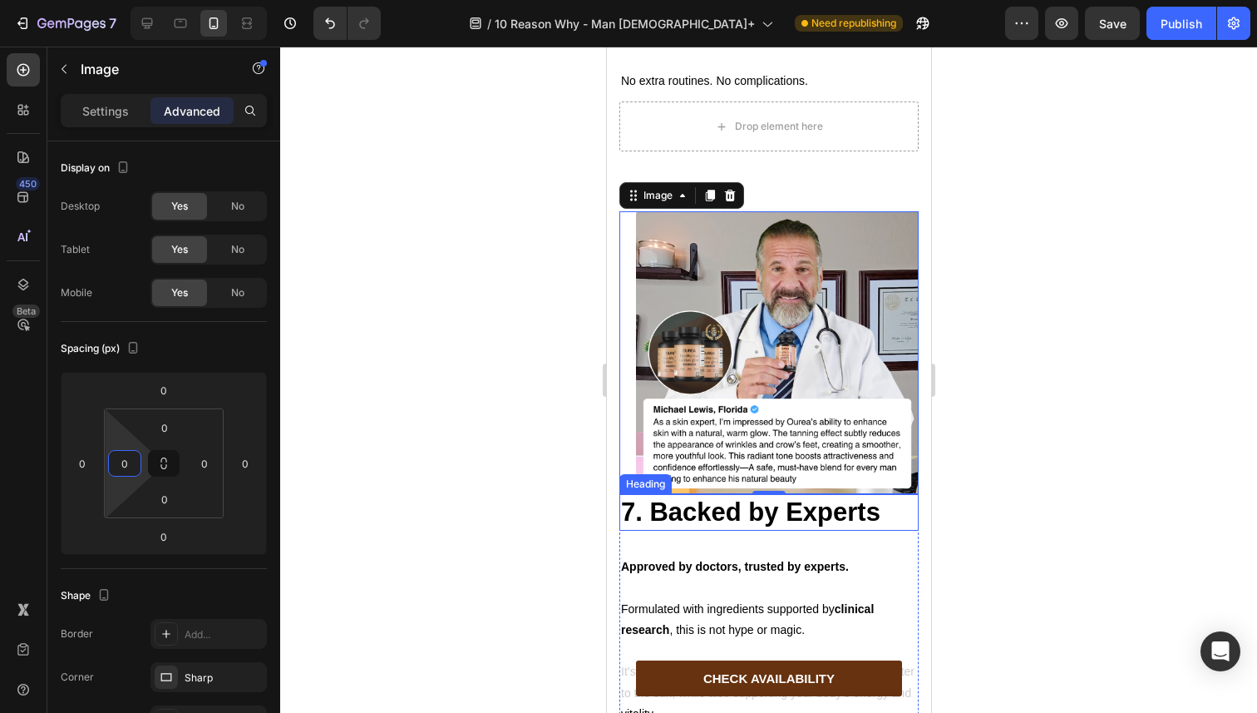
click at [664, 497] on strong "7. Backed by Experts" at bounding box center [749, 511] width 259 height 29
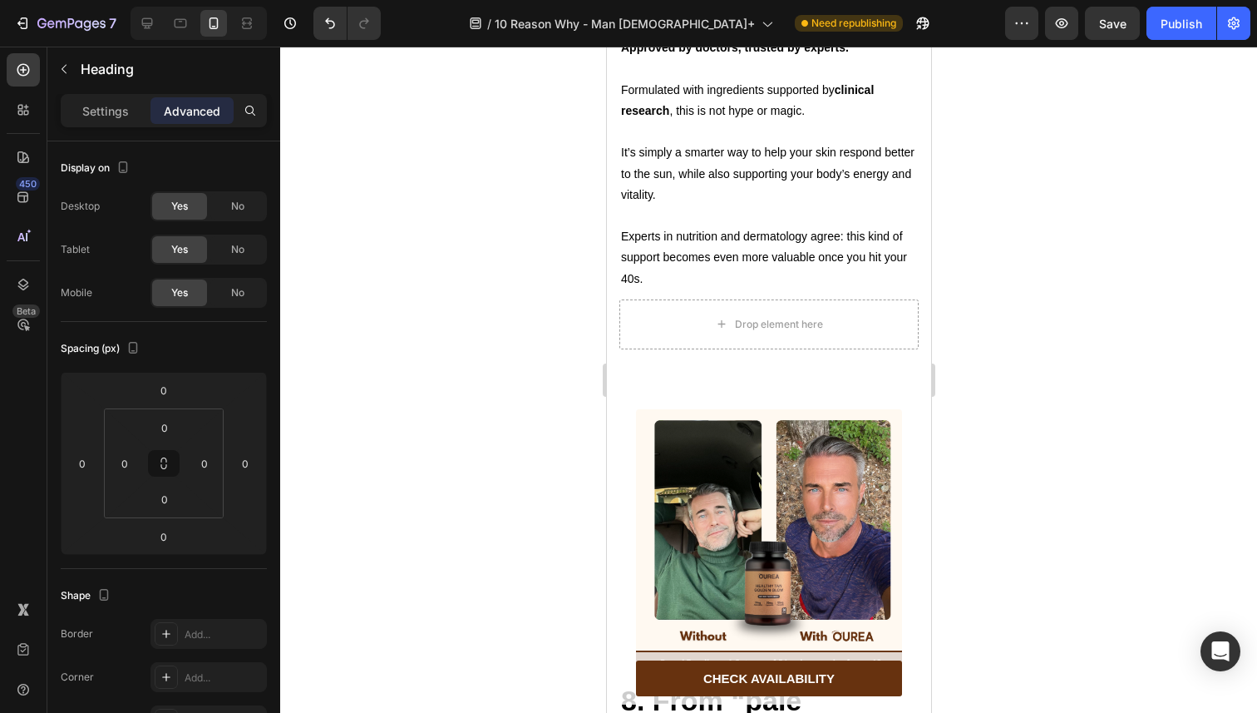
scroll to position [5688, 0]
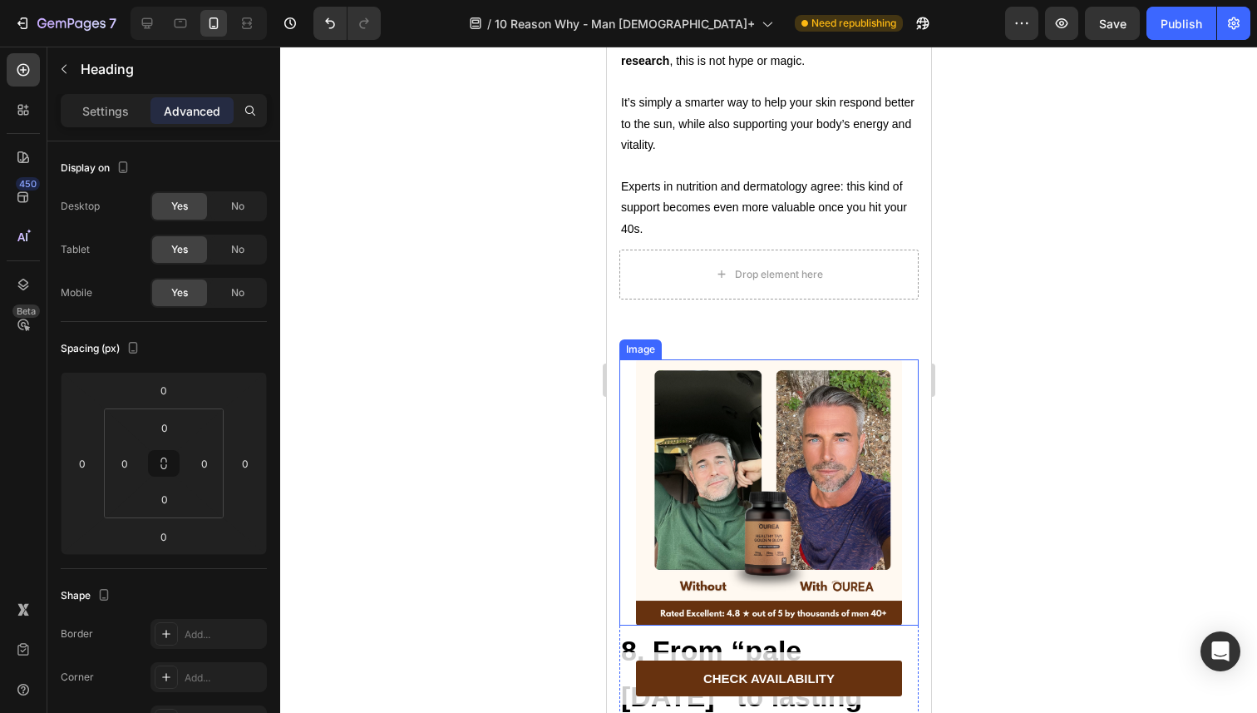
click at [664, 447] on img at bounding box center [768, 492] width 266 height 266
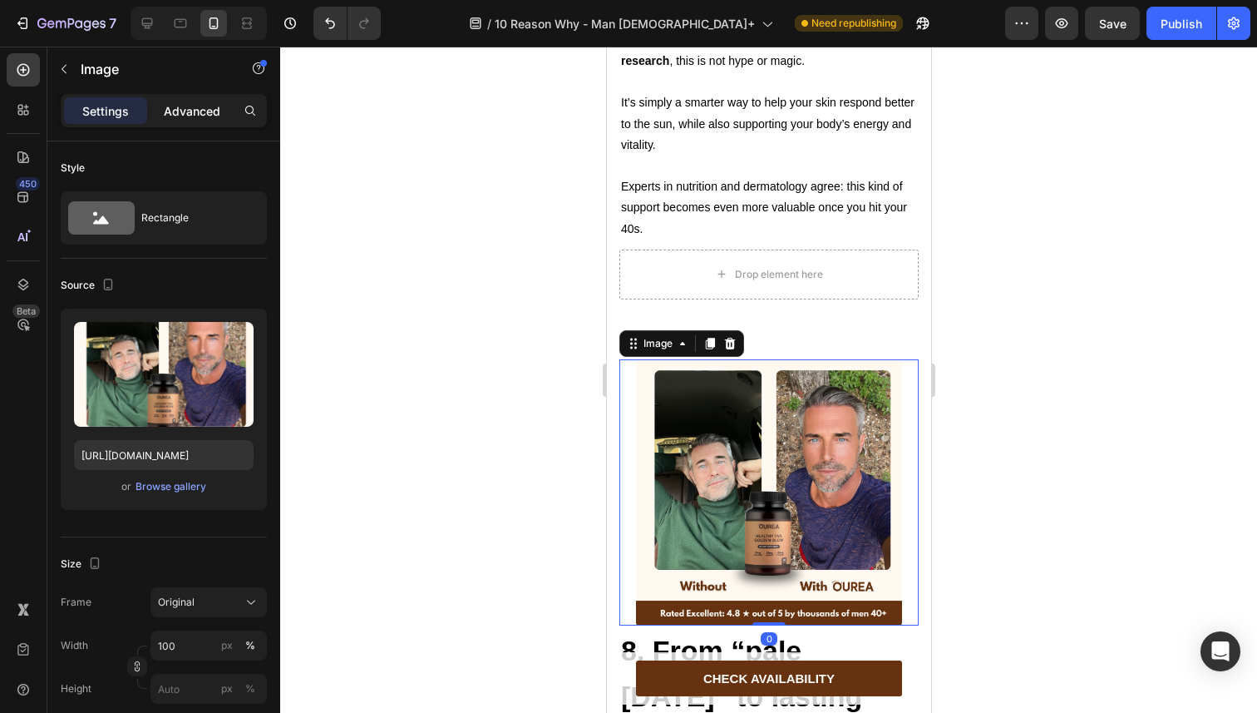
click at [181, 111] on p "Advanced" at bounding box center [192, 110] width 57 height 17
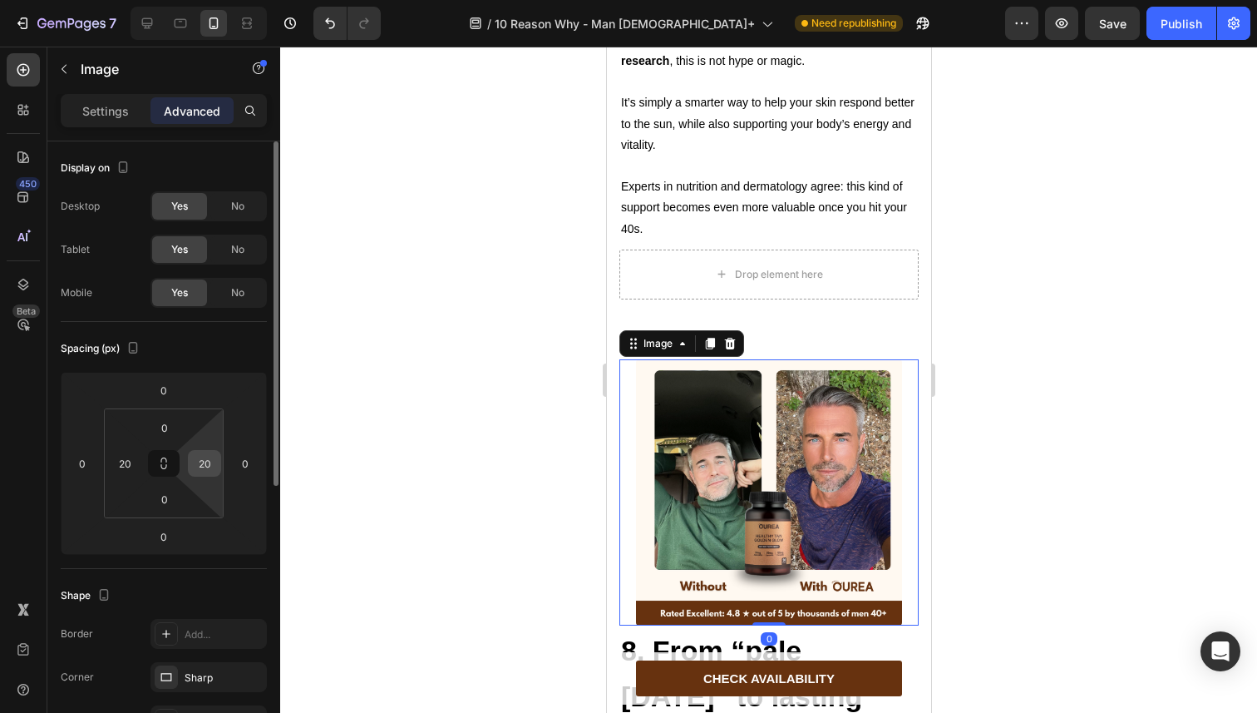
click at [205, 458] on input "20" at bounding box center [204, 463] width 25 height 25
type input "0"
click at [125, 459] on input "20" at bounding box center [124, 463] width 25 height 25
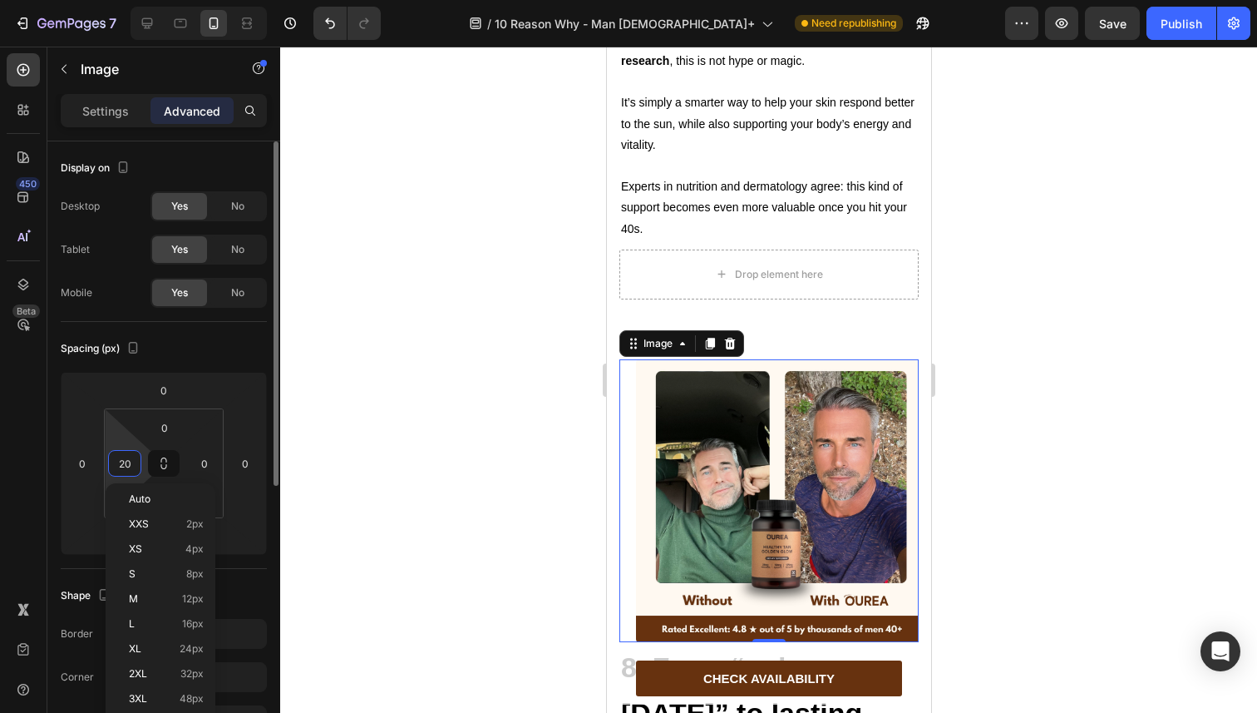
type input "0"
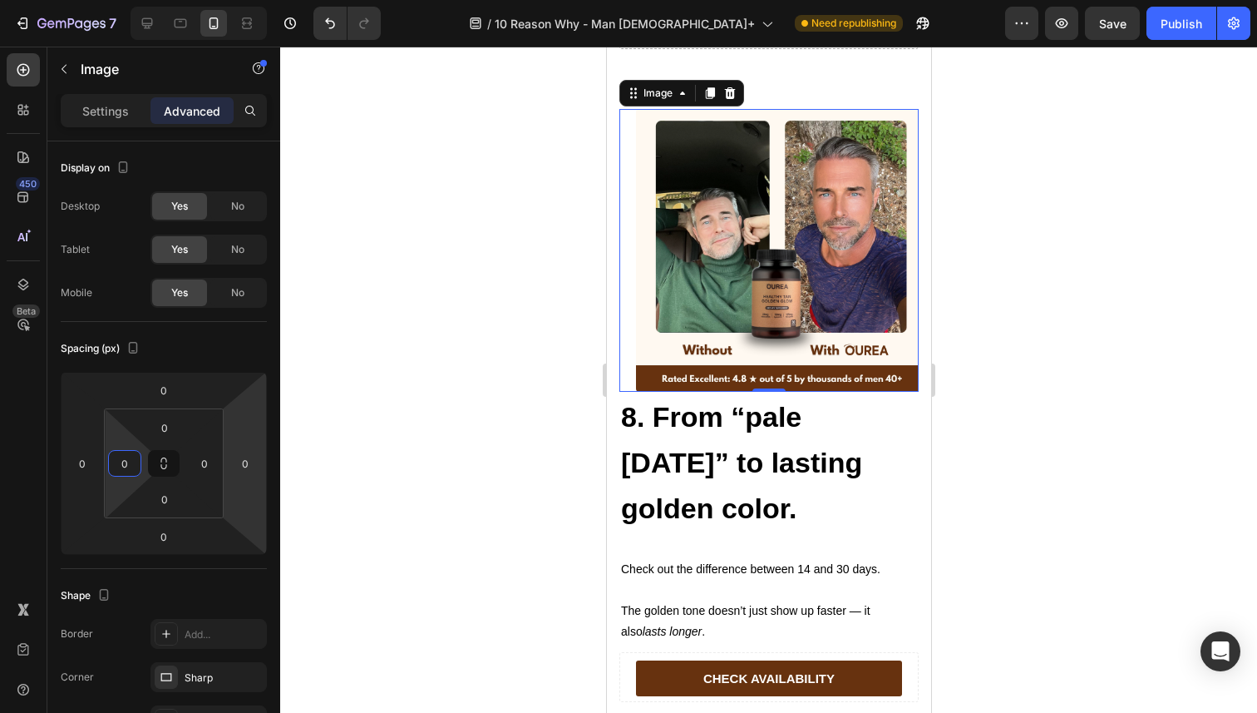
scroll to position [5942, 0]
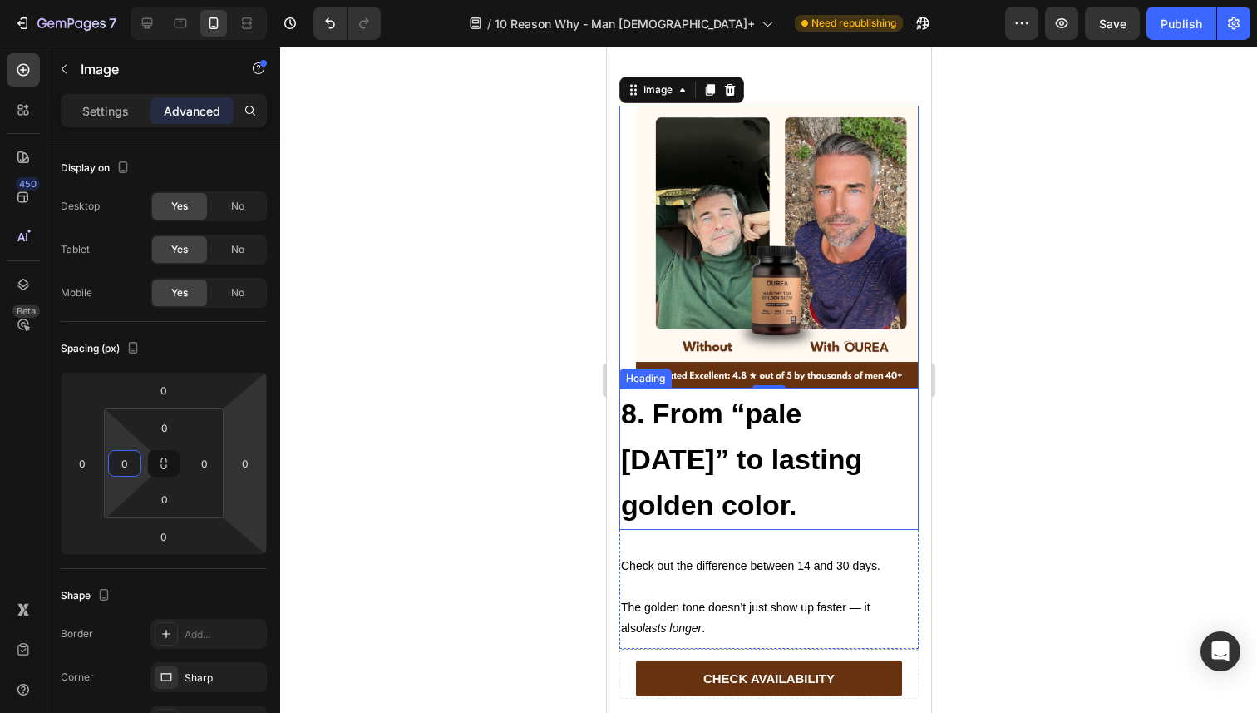
click at [684, 425] on h2 "8. From “pale [DATE]” to lasting golden color." at bounding box center [768, 458] width 299 height 141
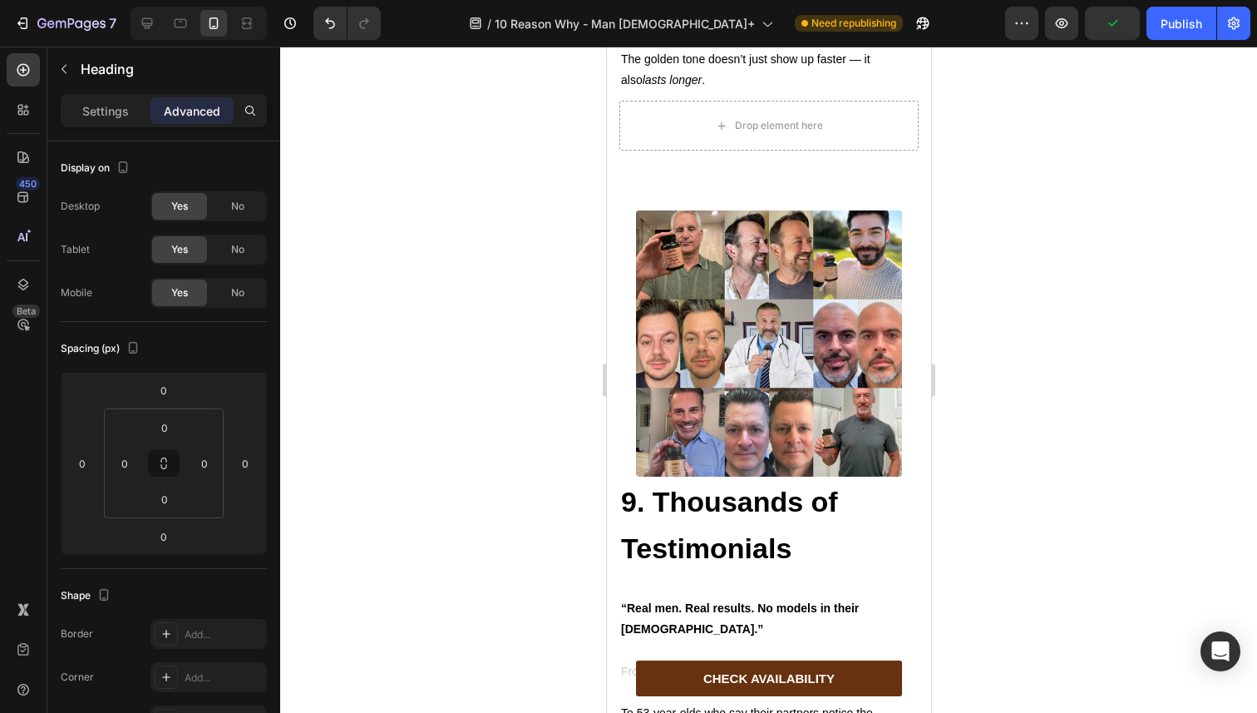
scroll to position [6503, 0]
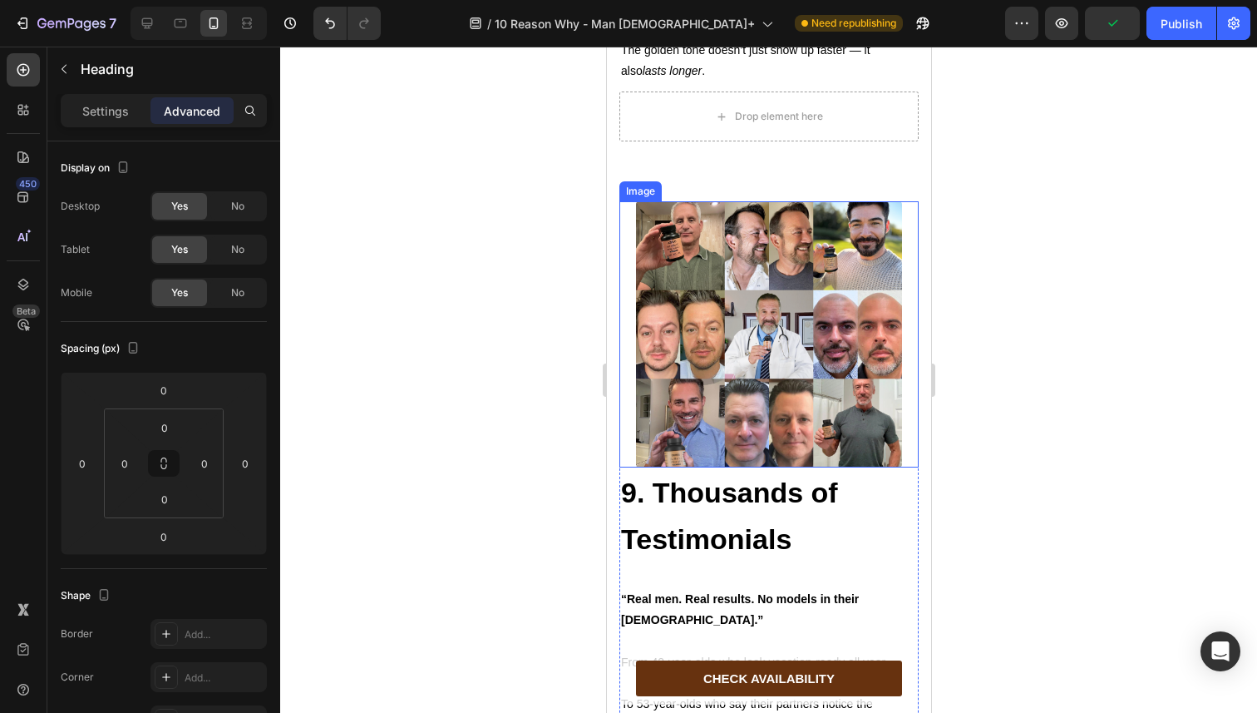
click at [674, 366] on img at bounding box center [768, 334] width 266 height 266
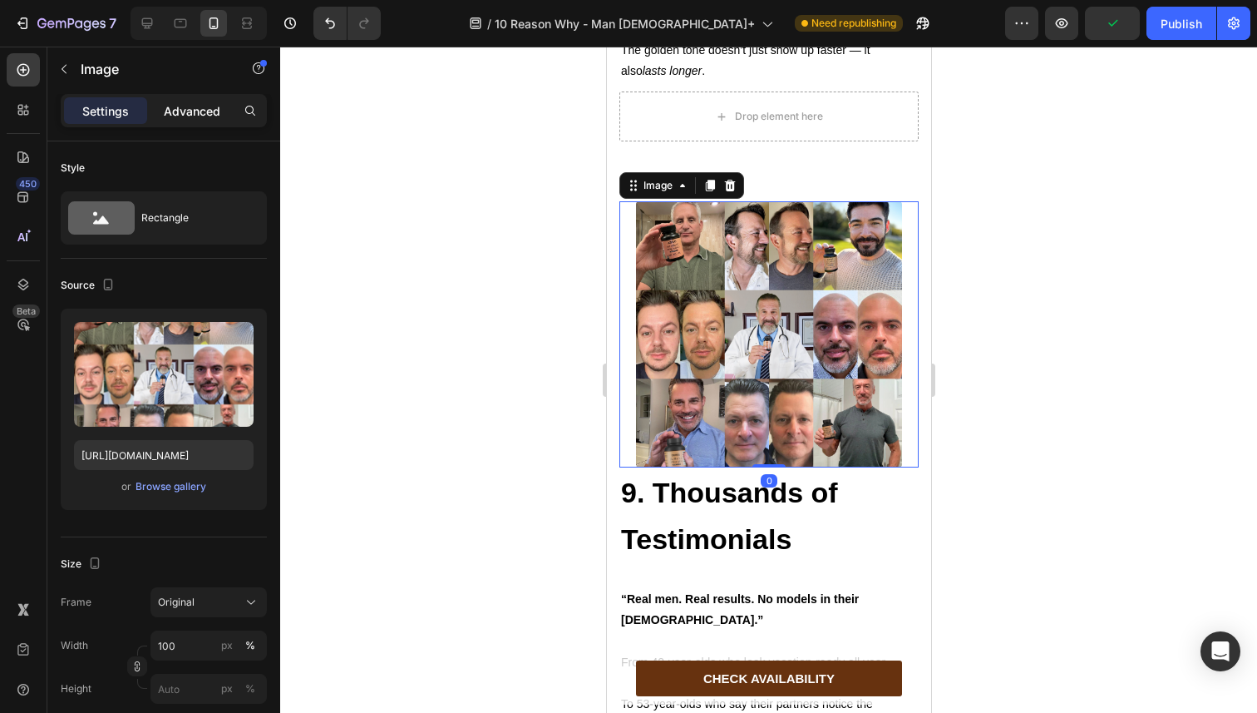
click at [170, 106] on p "Advanced" at bounding box center [192, 110] width 57 height 17
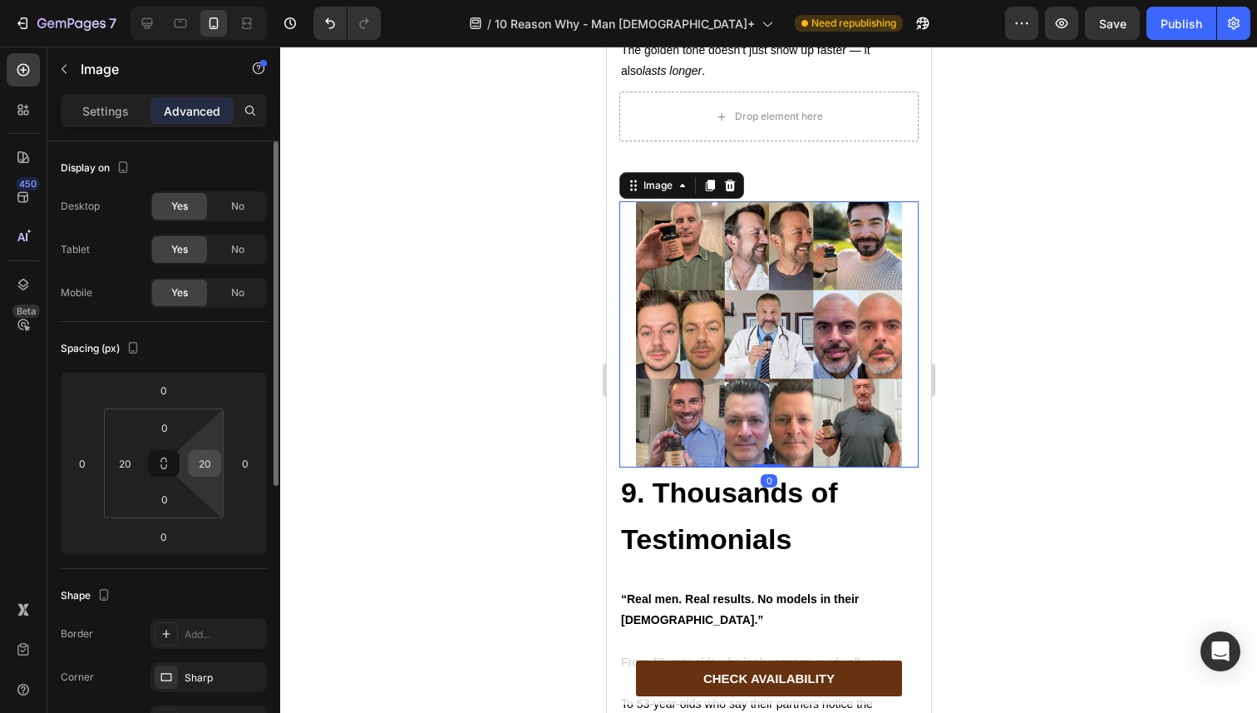
click at [200, 463] on input "20" at bounding box center [204, 463] width 25 height 25
type input "0"
click at [134, 465] on input "20" at bounding box center [124, 463] width 25 height 25
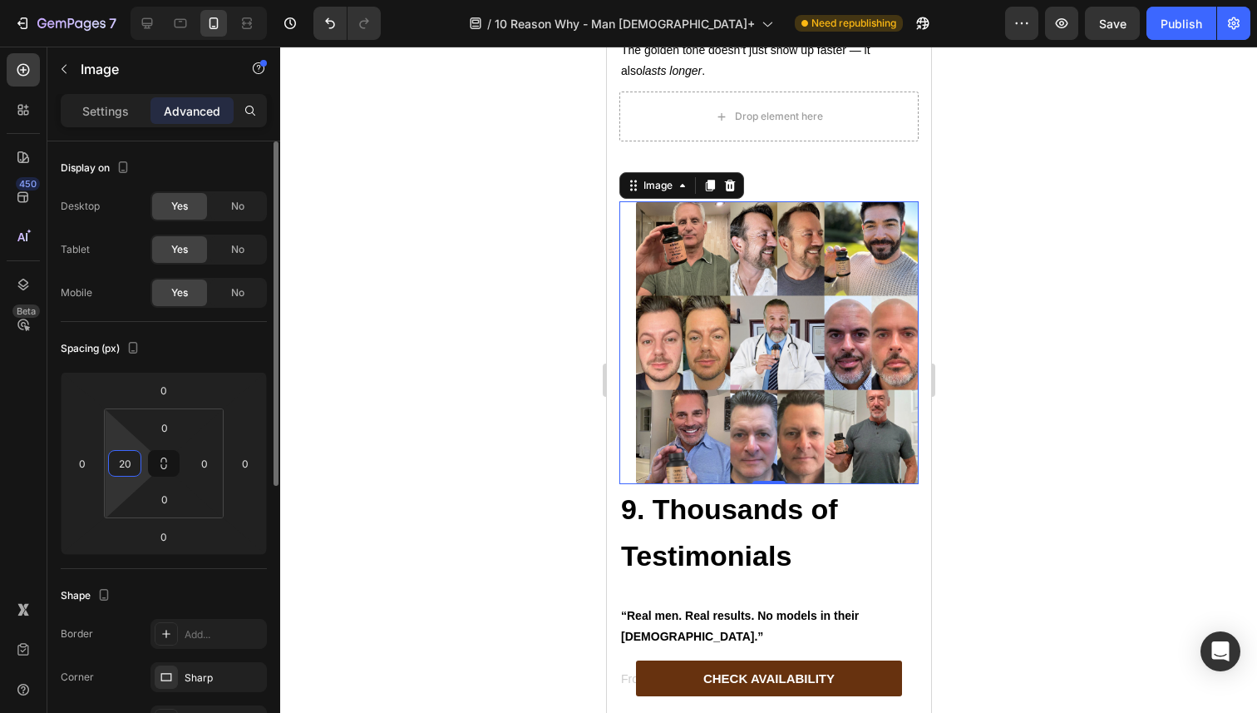
type input "0"
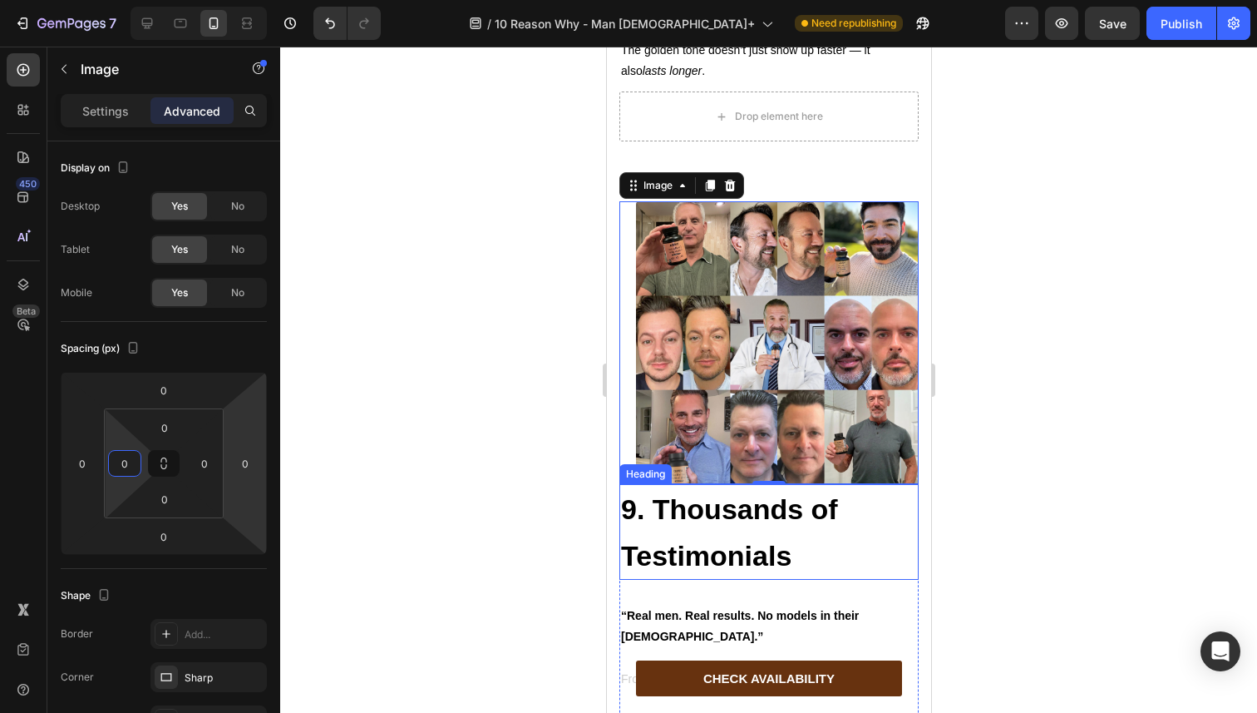
click at [657, 504] on h2 "9. Thousands of Testimonials" at bounding box center [768, 532] width 299 height 96
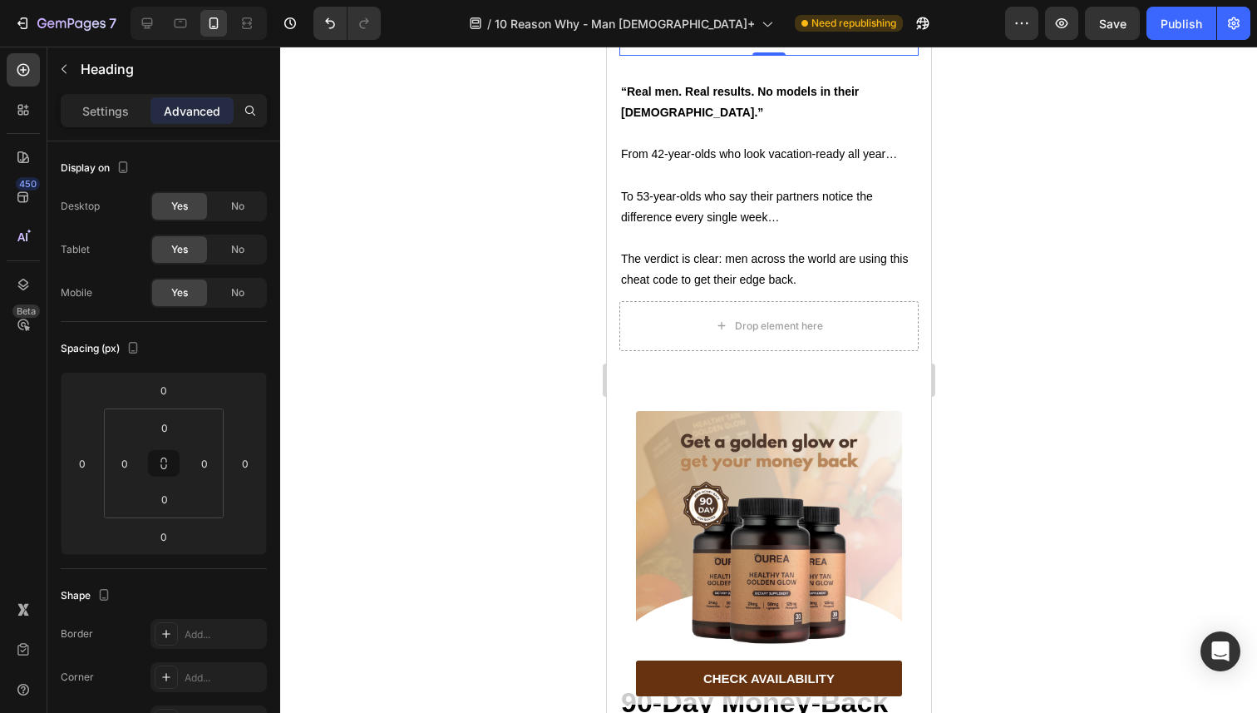
scroll to position [7078, 0]
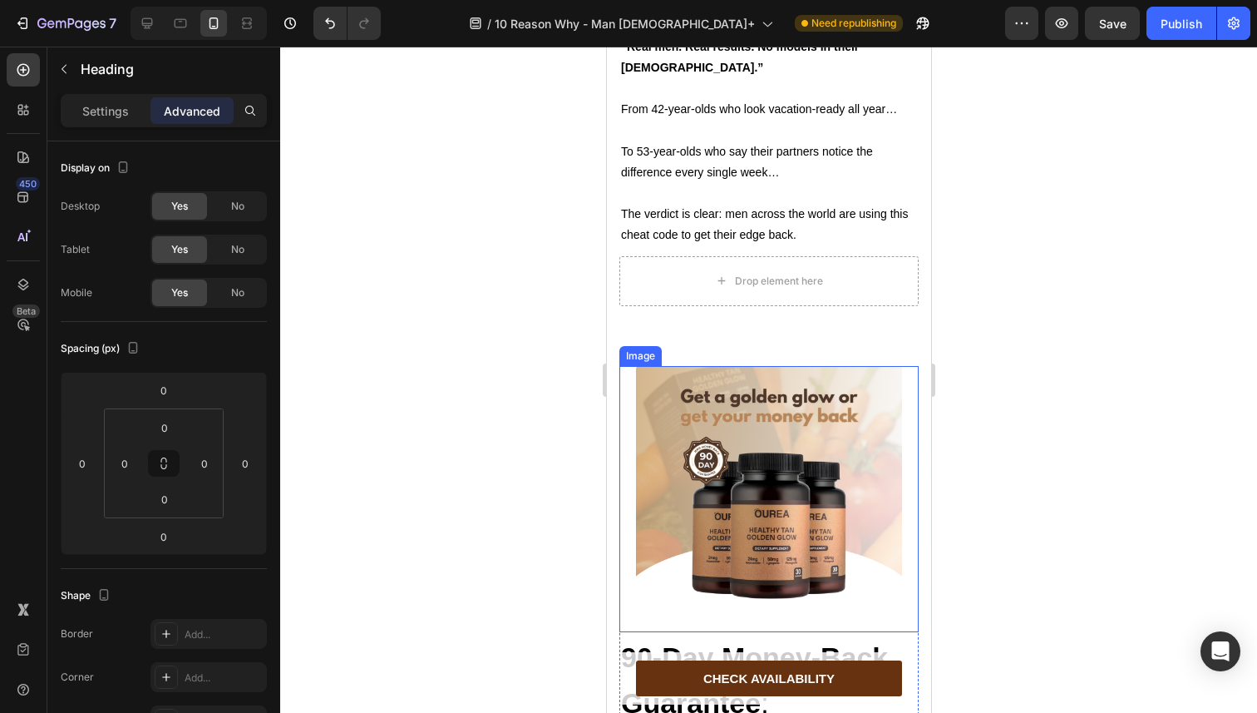
click at [669, 427] on img at bounding box center [768, 499] width 266 height 266
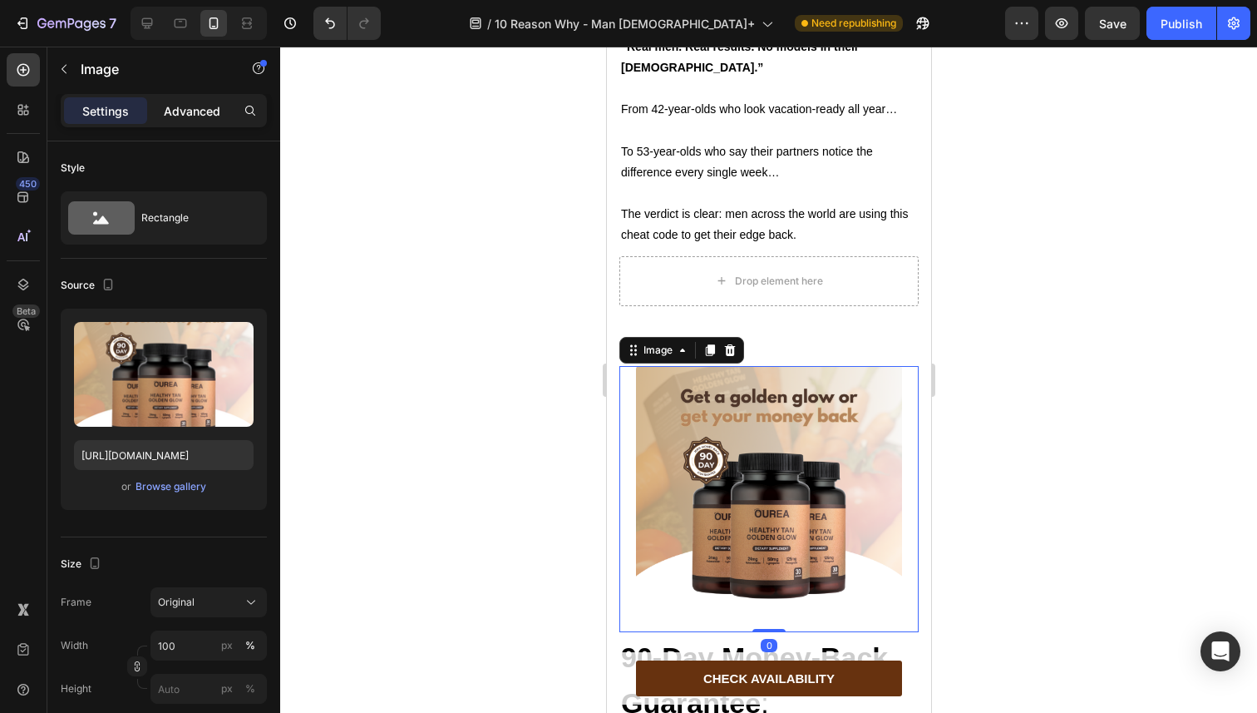
click at [184, 102] on p "Advanced" at bounding box center [192, 110] width 57 height 17
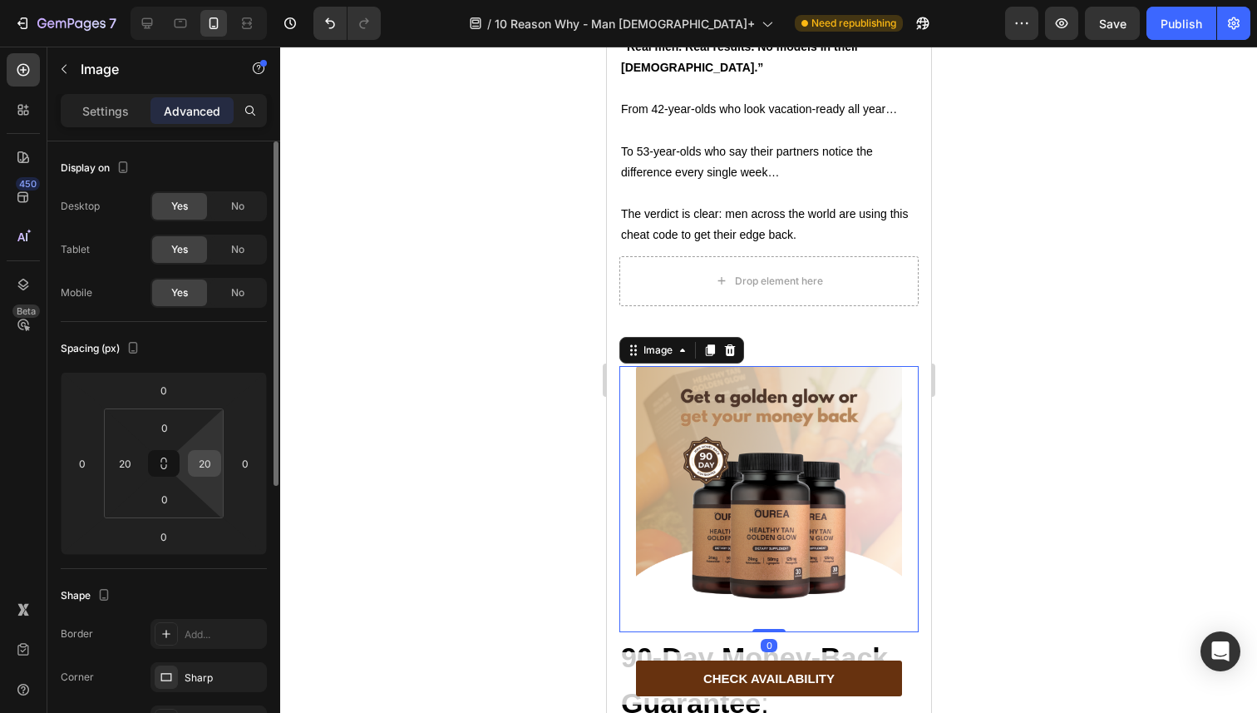
click at [212, 460] on input "20" at bounding box center [204, 463] width 25 height 25
type input "0"
click at [121, 467] on input "20" at bounding box center [124, 463] width 25 height 25
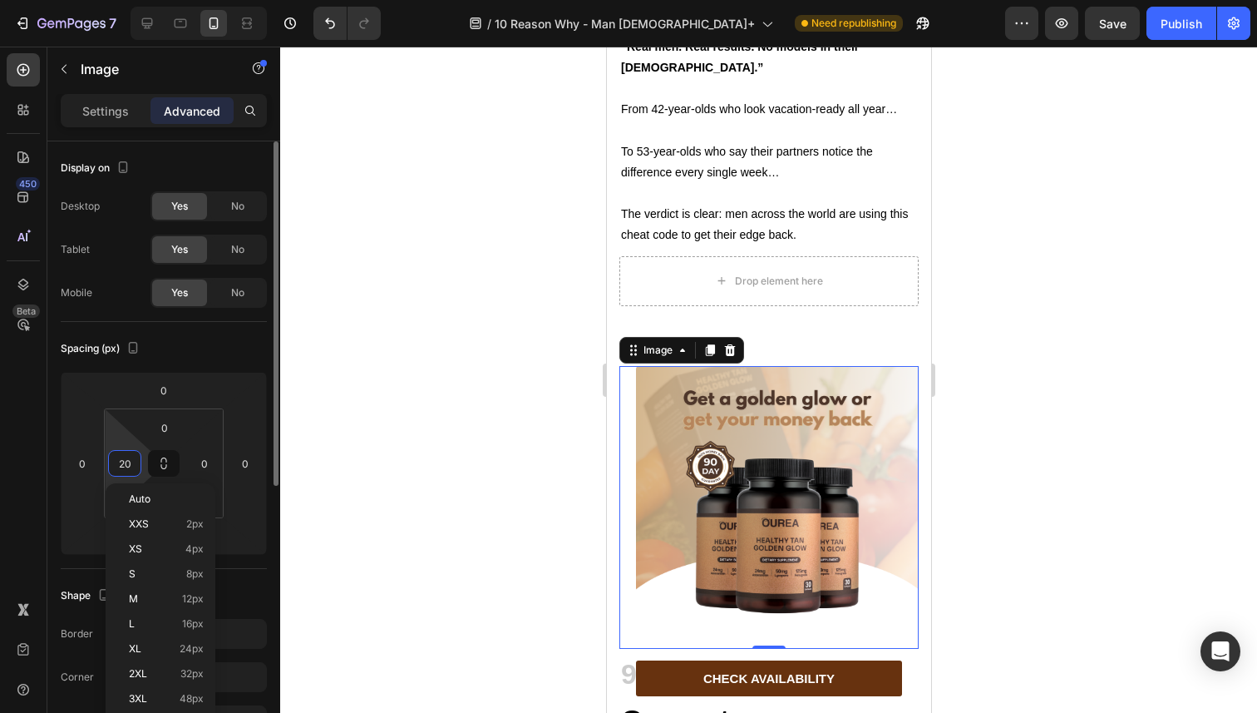
type input "0"
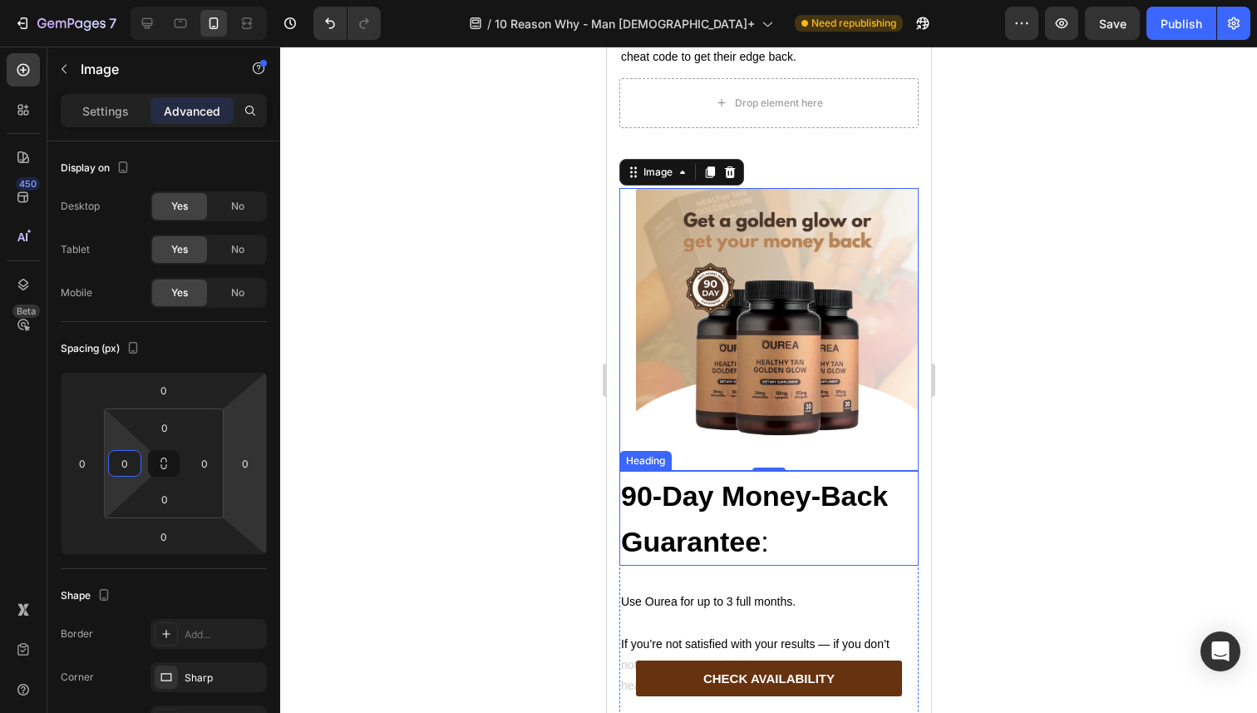
click at [726, 481] on strong "90-Day Money-Back Guarantee" at bounding box center [753, 518] width 267 height 77
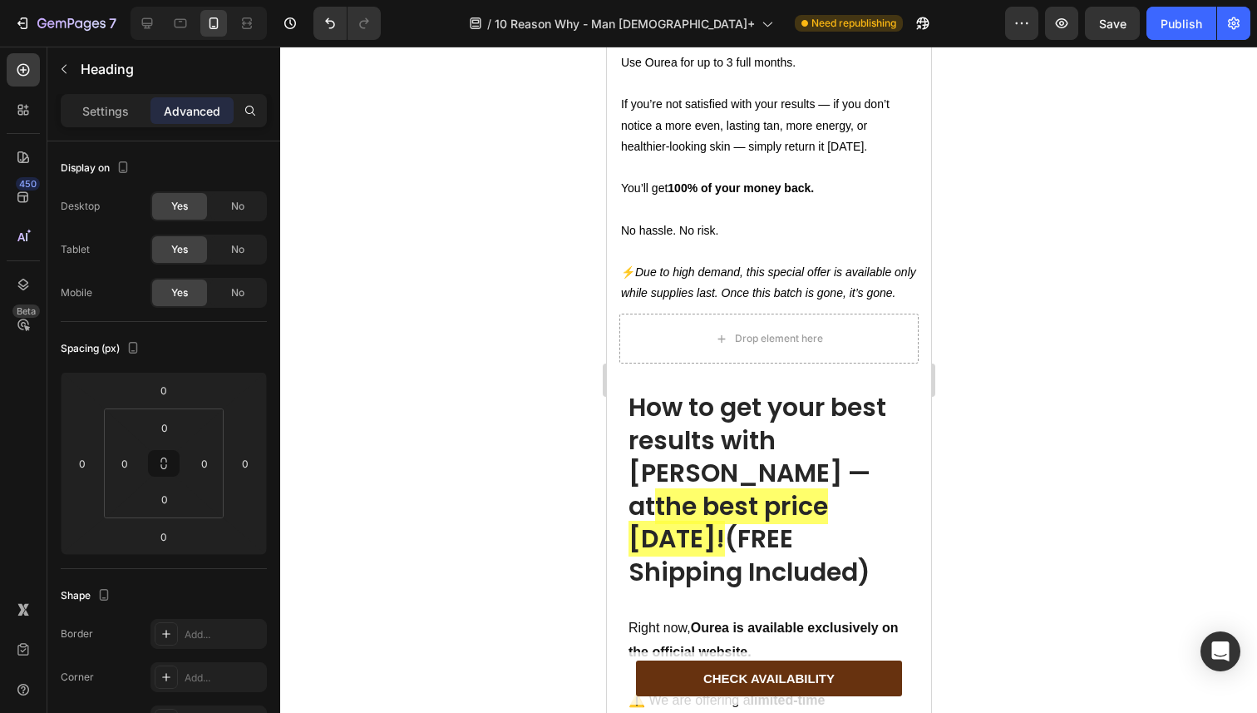
scroll to position [7781, 0]
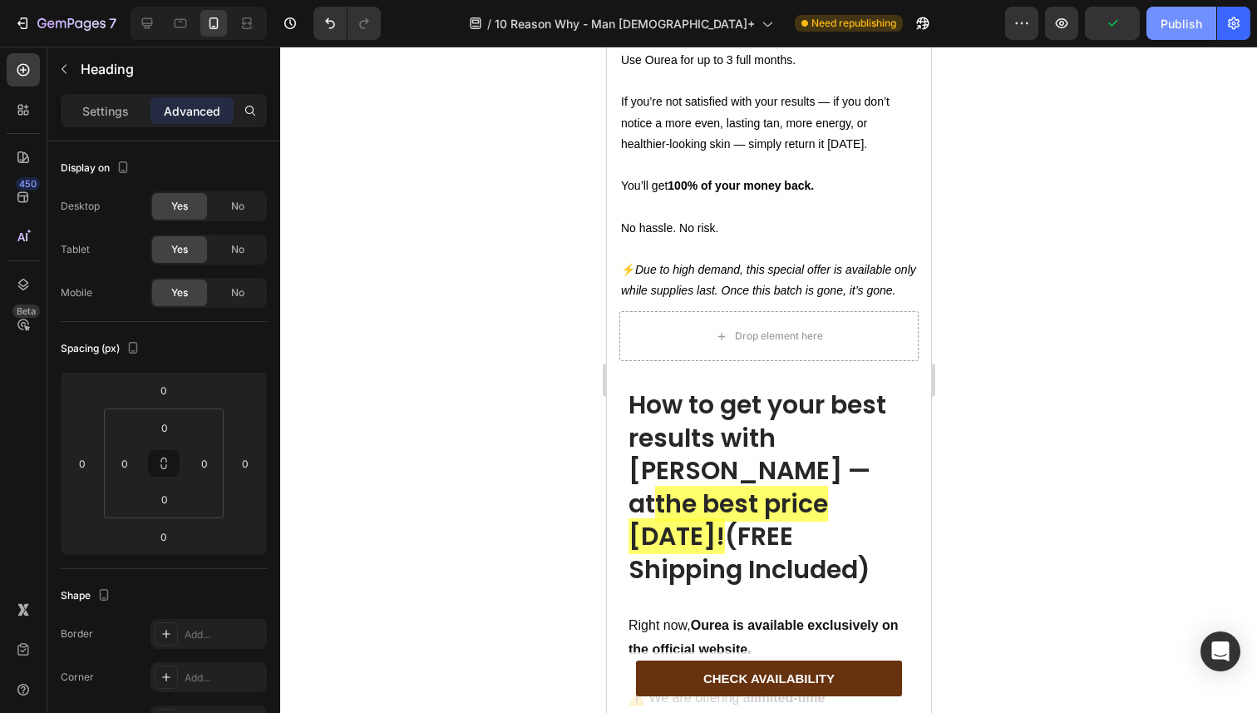
click at [1182, 27] on div "Publish" at bounding box center [1182, 23] width 42 height 17
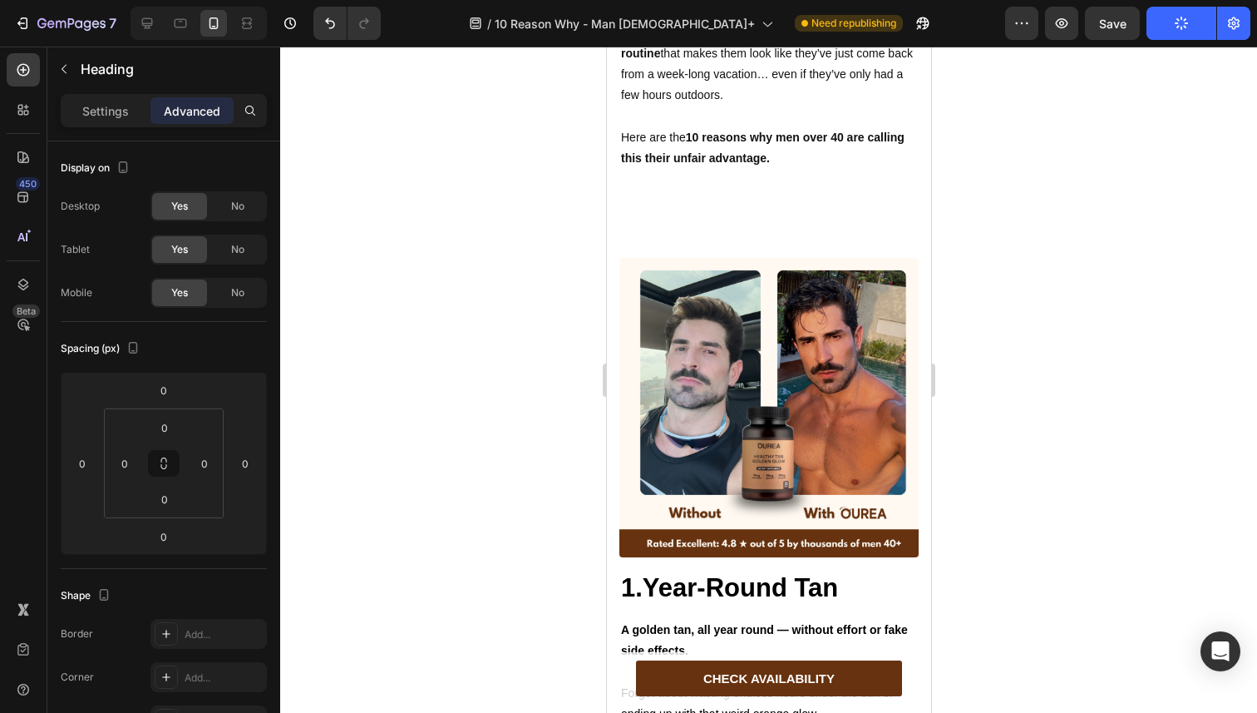
scroll to position [0, 0]
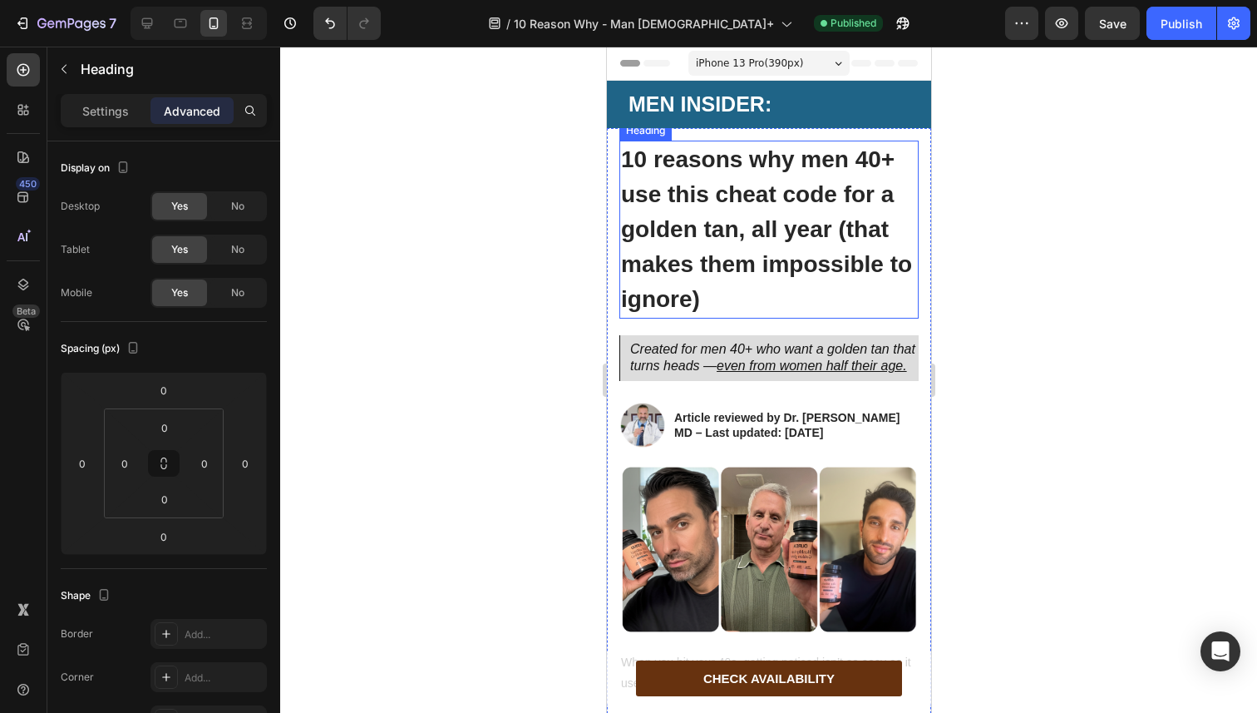
click at [761, 244] on h2 "10 reasons why men 40+ use this cheat code for a golden tan, all year (that mak…" at bounding box center [768, 230] width 299 height 178
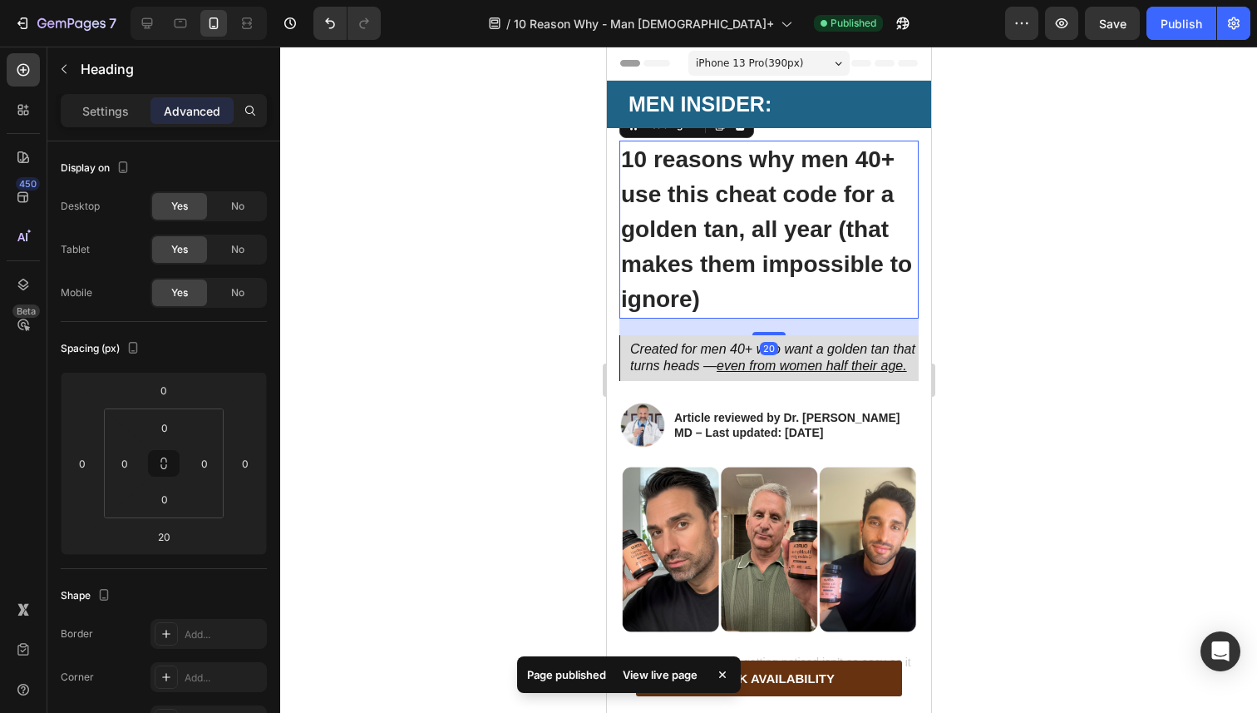
click at [761, 244] on h2 "10 reasons why men 40+ use this cheat code for a golden tan, all year (that mak…" at bounding box center [768, 230] width 299 height 178
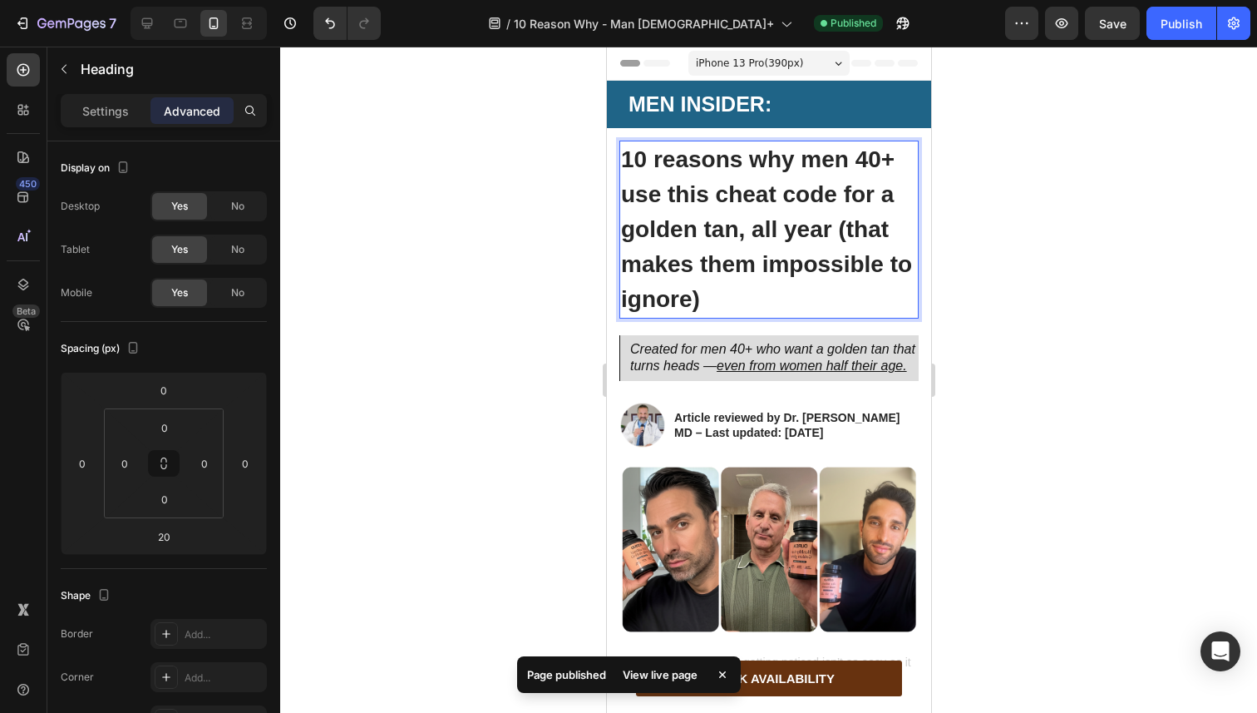
click at [761, 244] on p "10 reasons why men 40+ use this cheat code for a golden tan, all year (that mak…" at bounding box center [768, 229] width 296 height 175
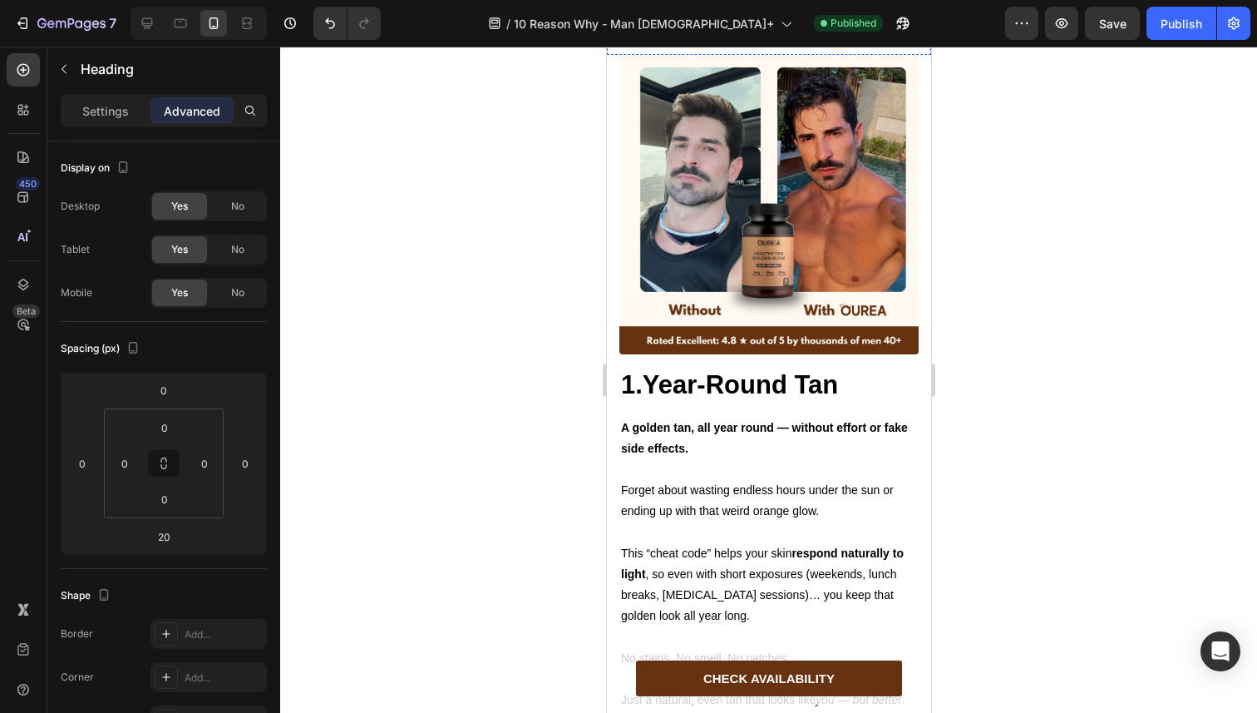
scroll to position [895, 0]
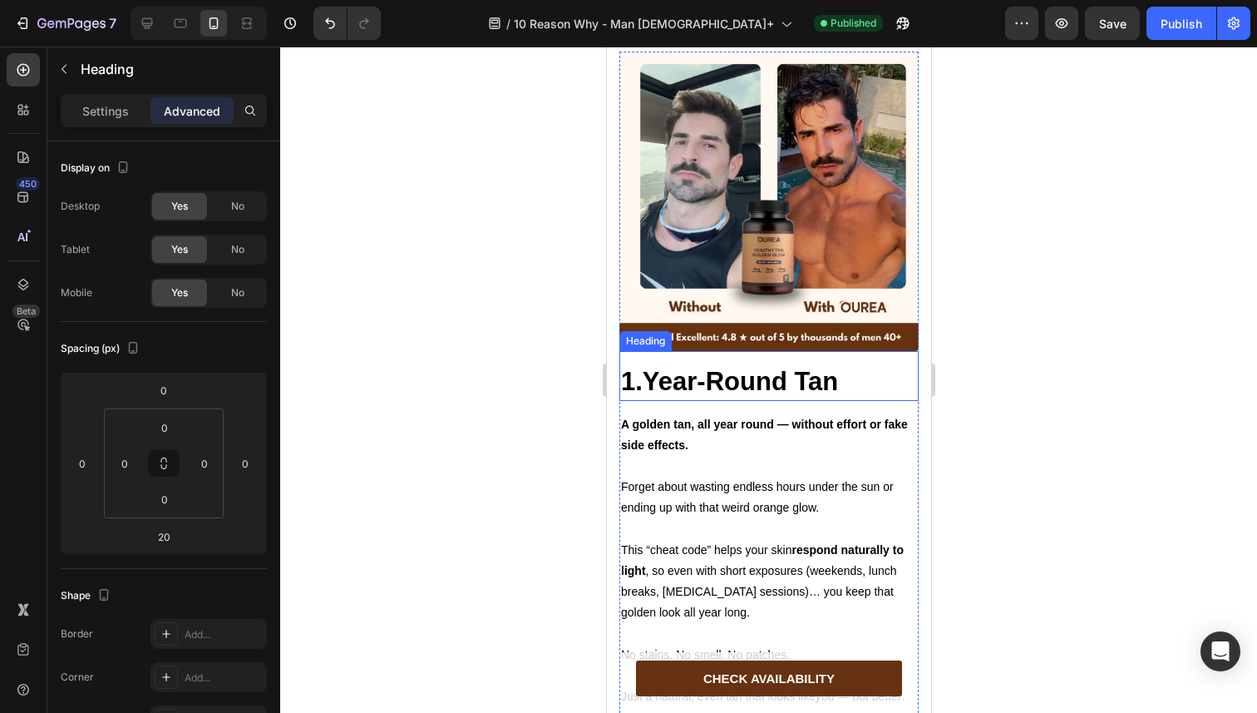
click at [705, 396] on strong "1.Year-Round Tan" at bounding box center [728, 381] width 217 height 29
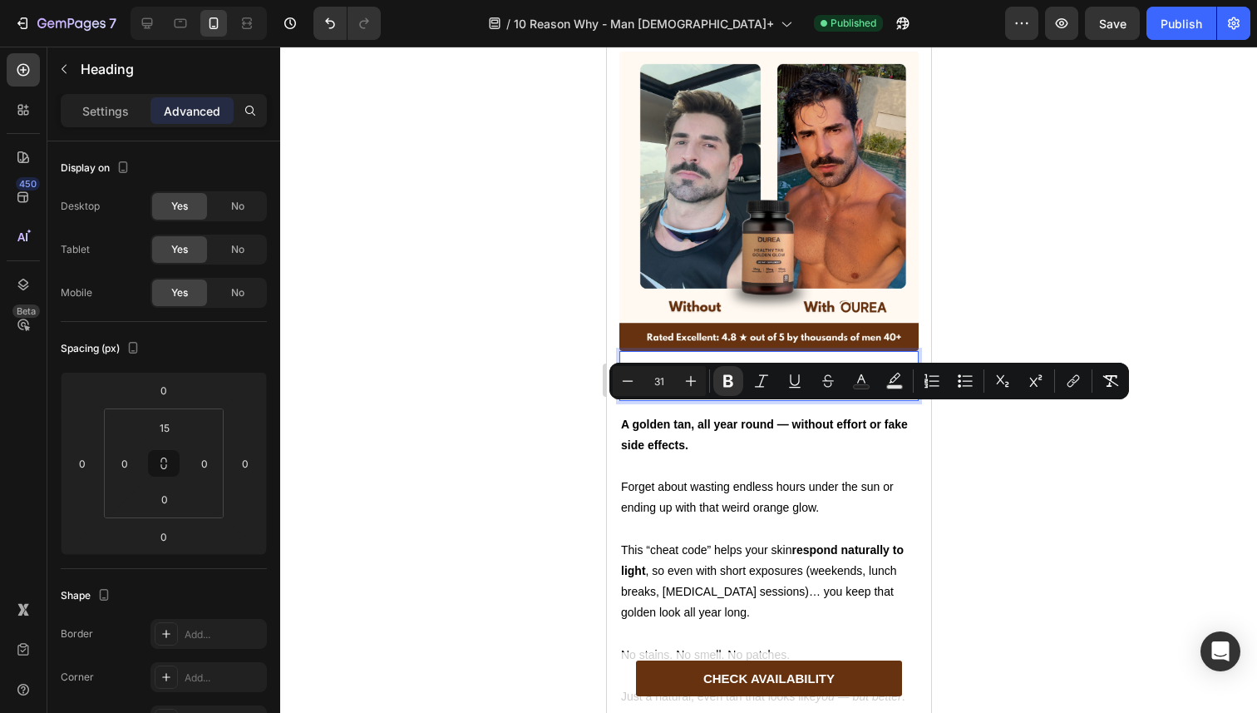
scroll to position [909, 0]
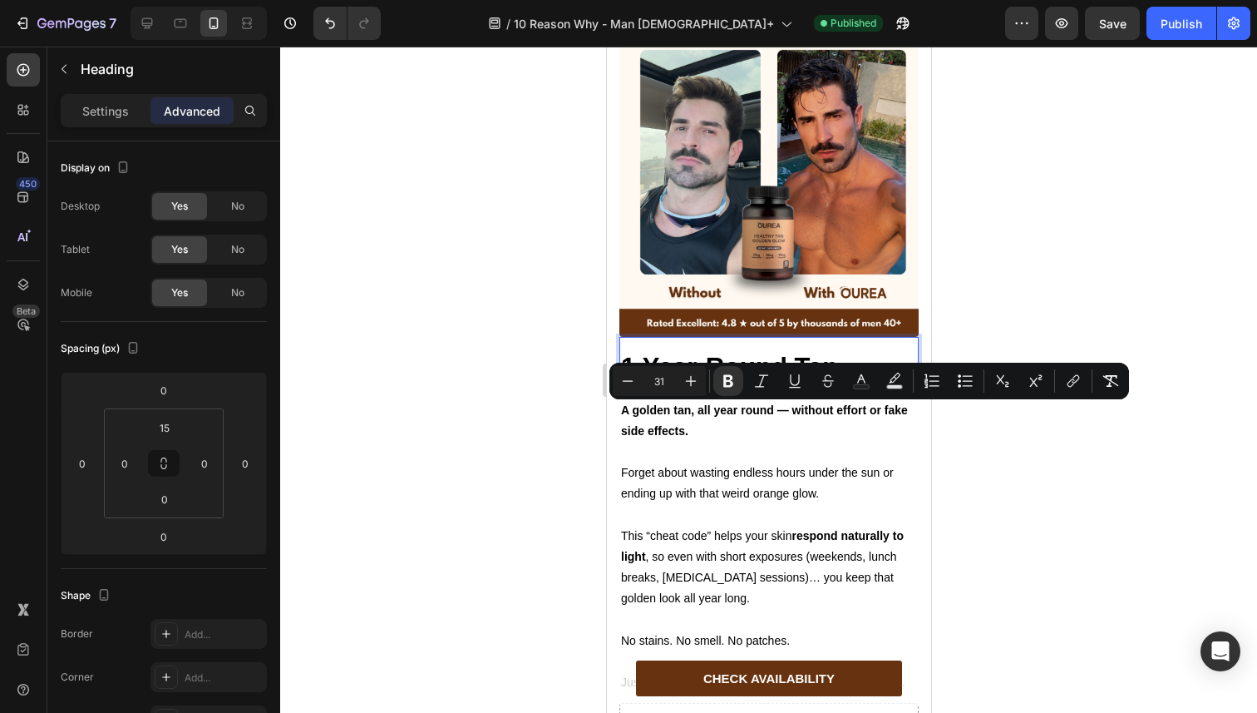
click at [550, 269] on div at bounding box center [768, 380] width 977 height 666
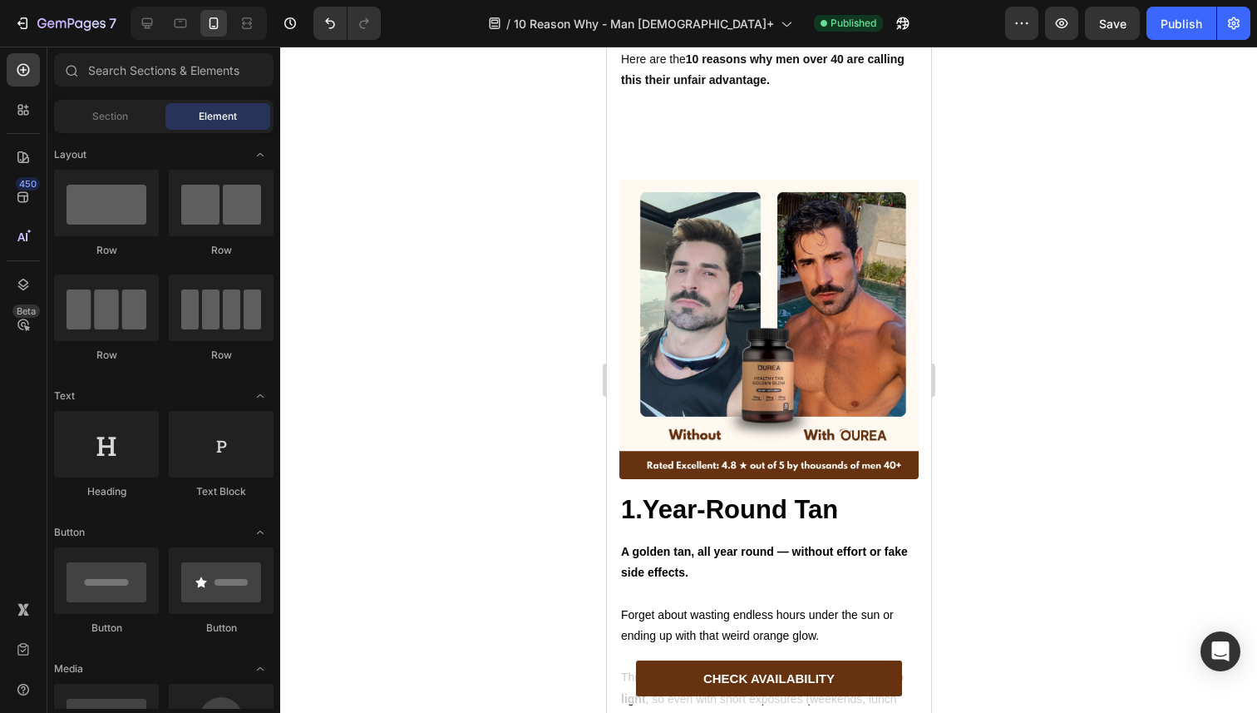
scroll to position [827, 0]
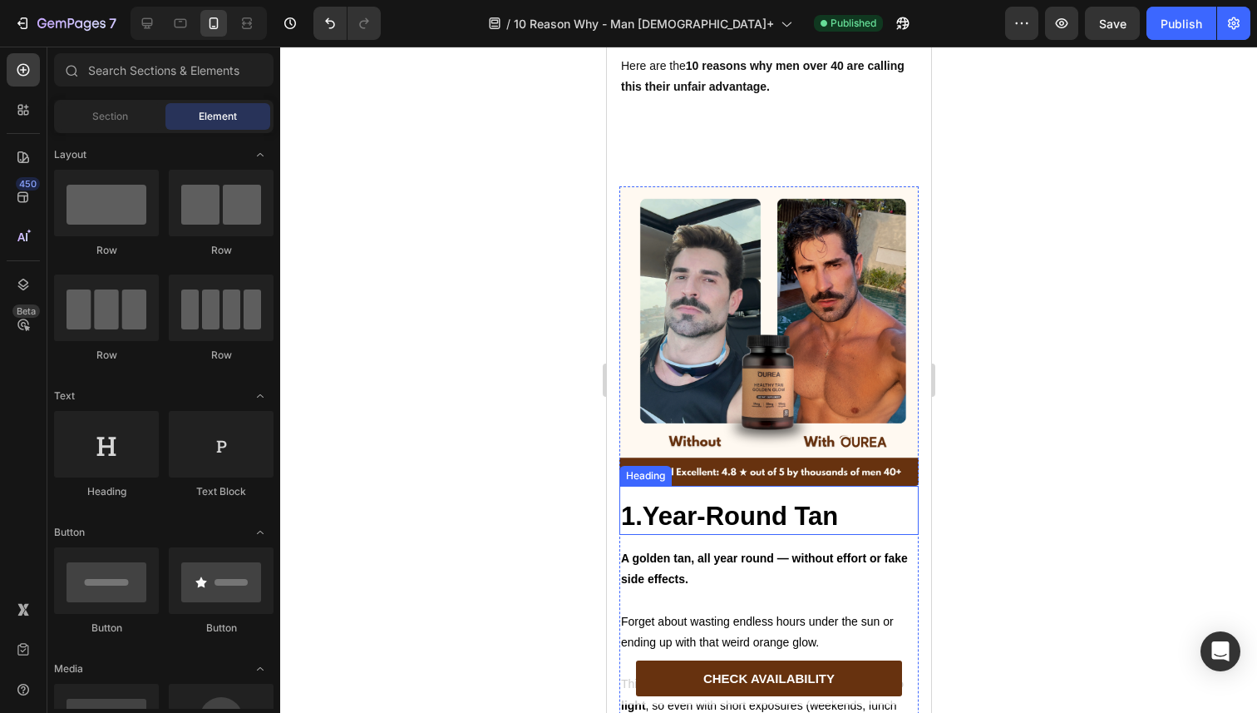
click at [669, 502] on strong "1.Year-Round Tan" at bounding box center [728, 515] width 217 height 29
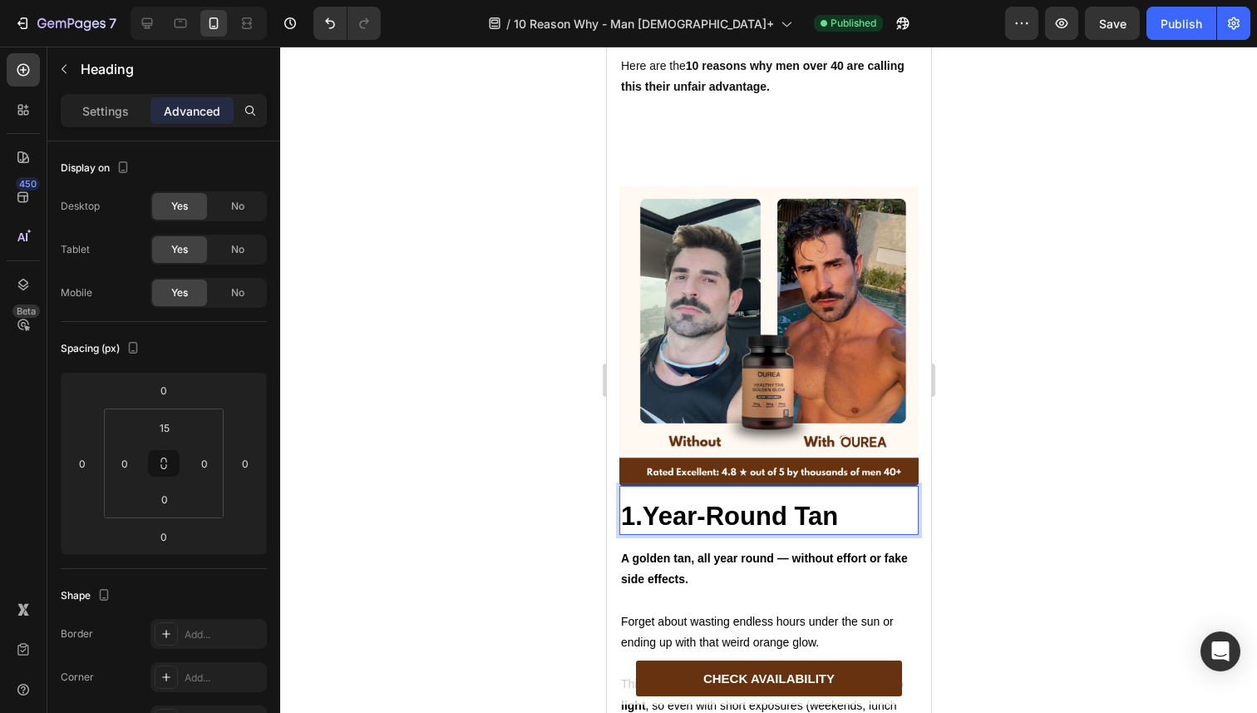
click at [669, 502] on strong "1.Year-Round Tan" at bounding box center [728, 515] width 217 height 29
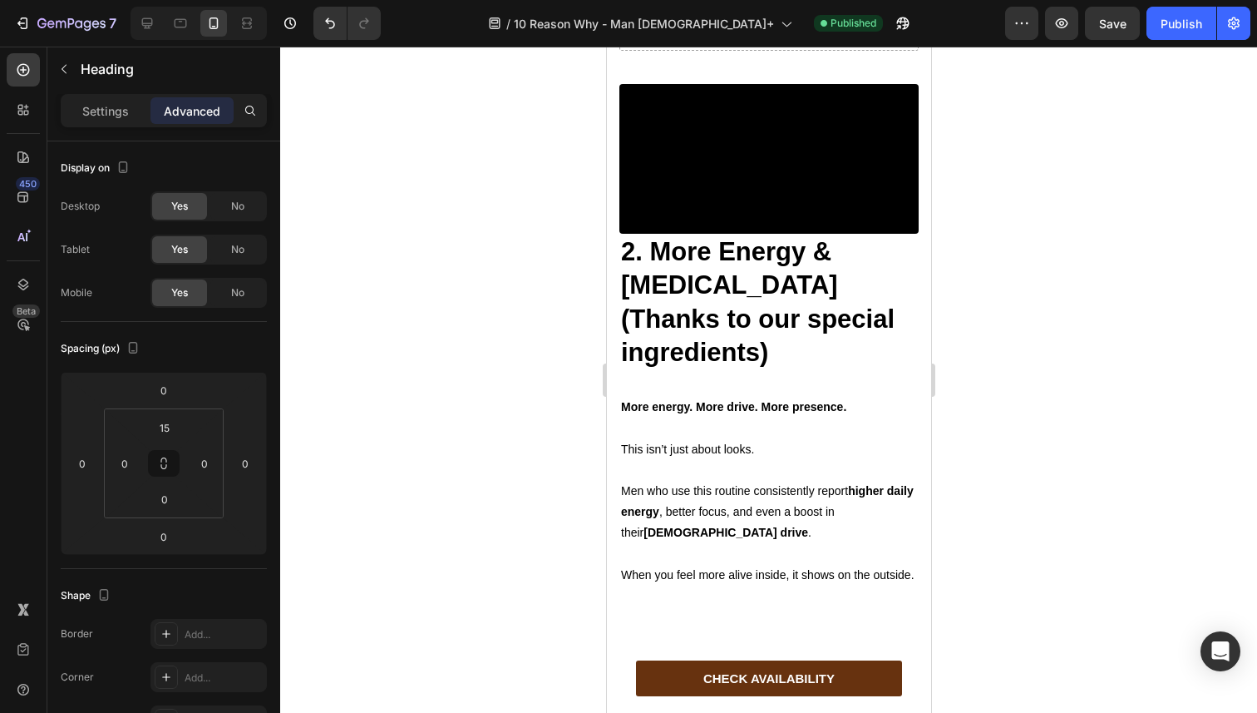
scroll to position [1782, 0]
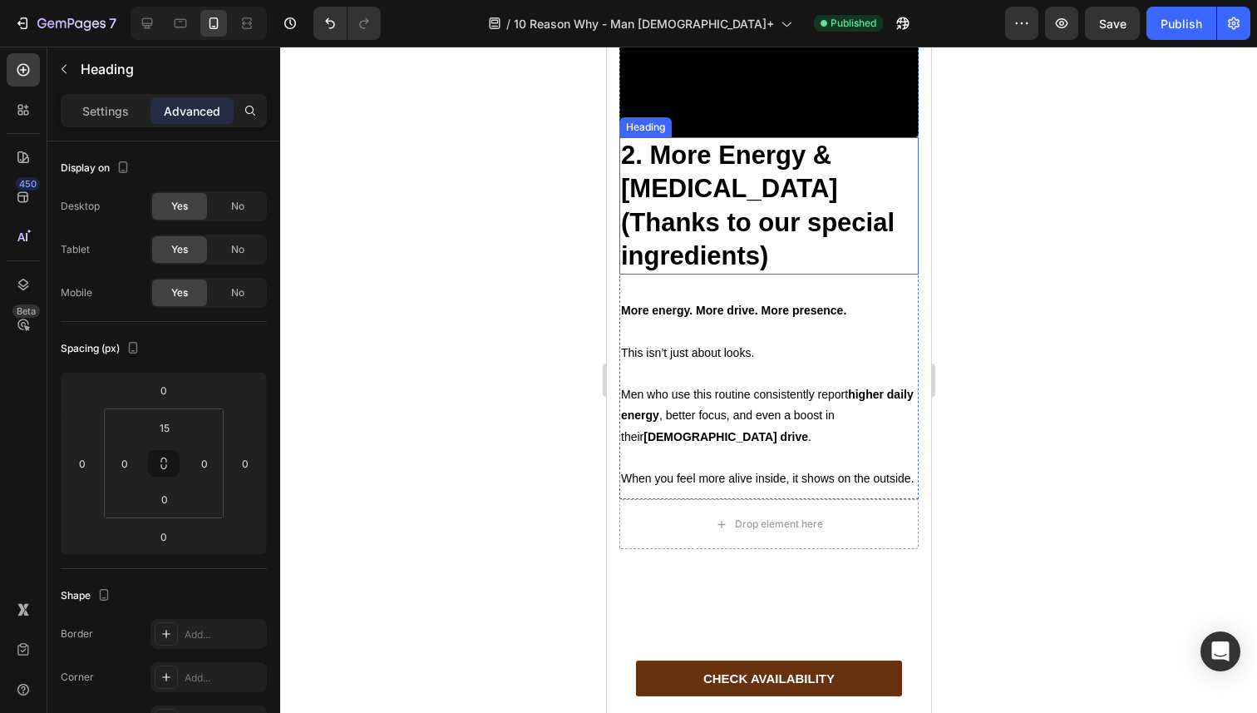
click at [703, 270] on strong "2. More Energy & [MEDICAL_DATA] (Thanks to our special ingredients)" at bounding box center [757, 206] width 274 height 130
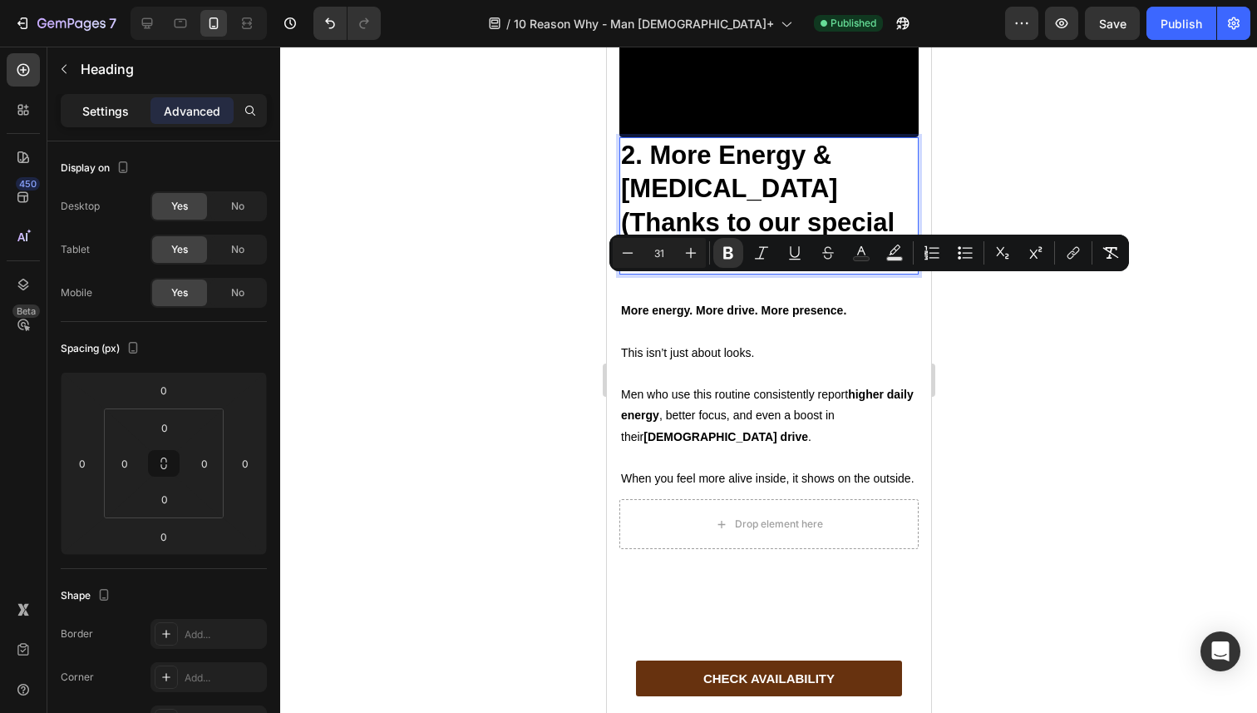
click at [121, 115] on p "Settings" at bounding box center [105, 110] width 47 height 17
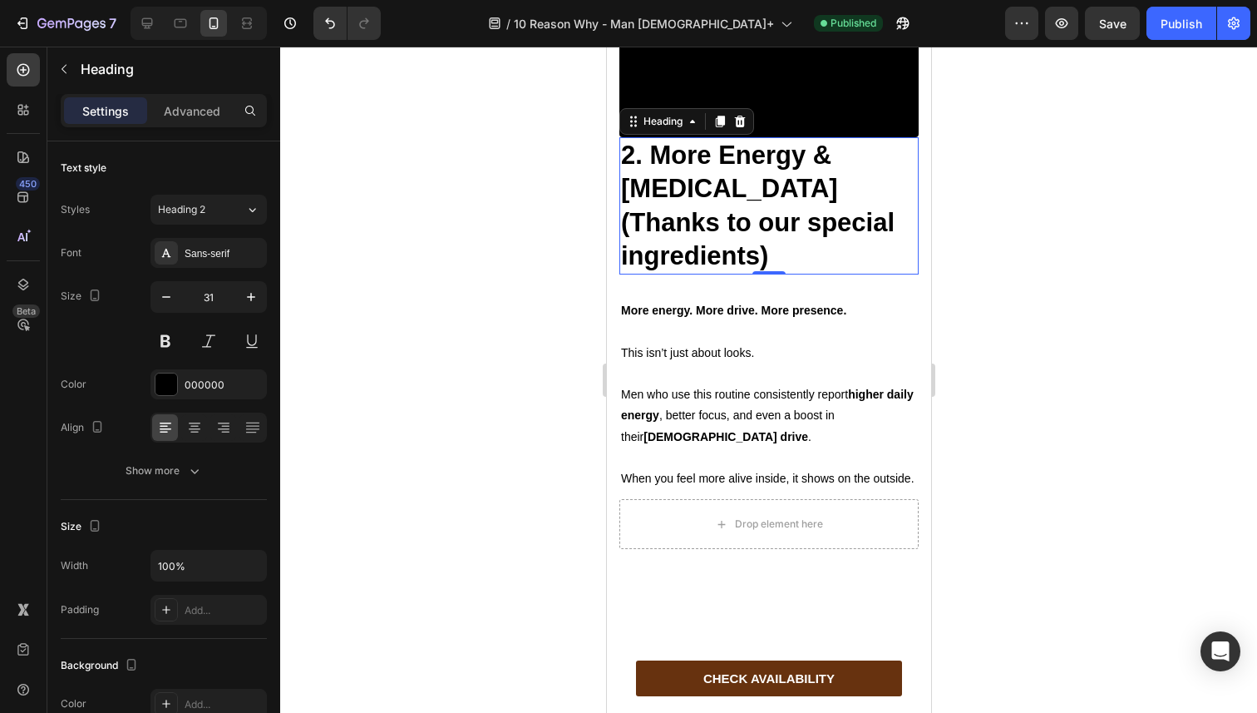
click at [563, 308] on div at bounding box center [768, 380] width 977 height 666
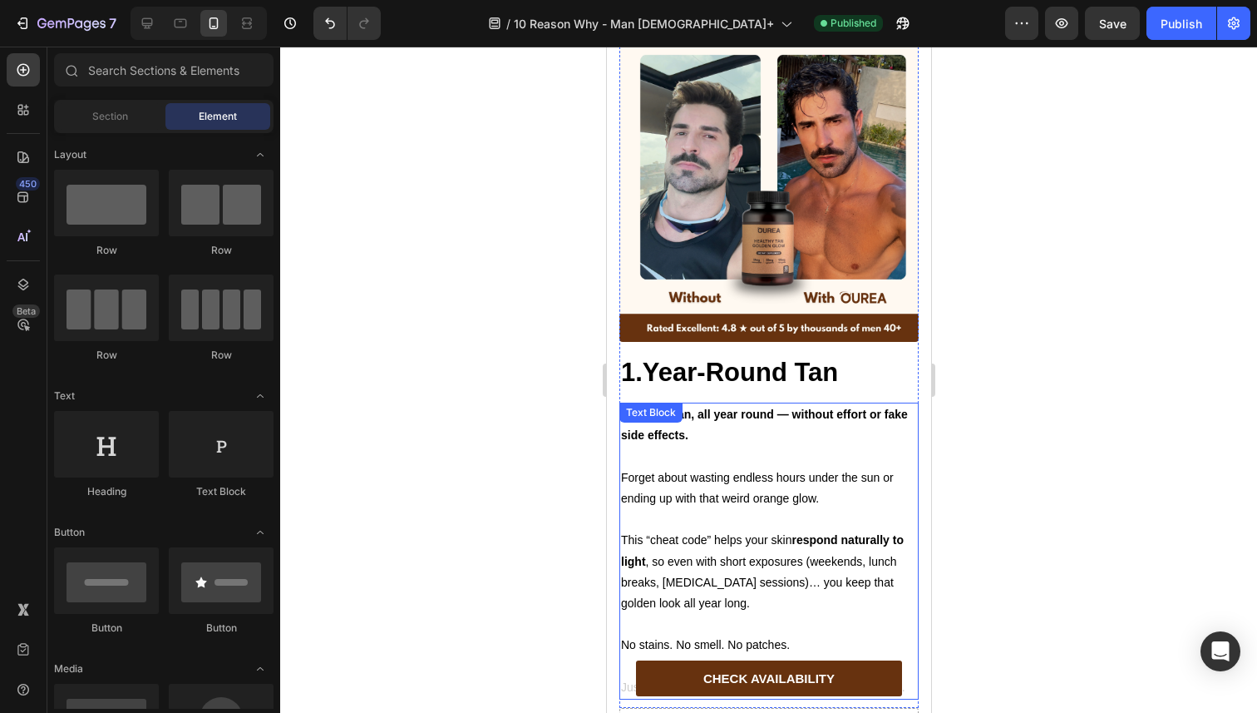
scroll to position [967, 0]
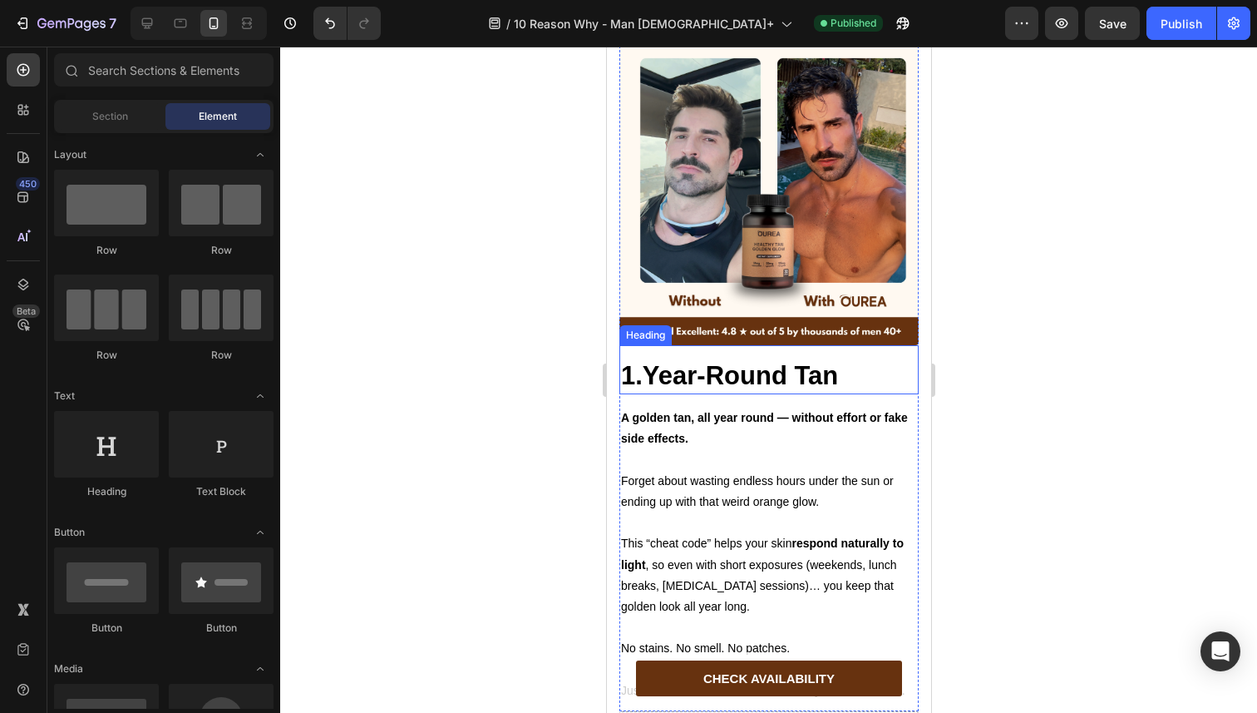
click at [782, 361] on strong "1.Year-Round Tan" at bounding box center [728, 375] width 217 height 29
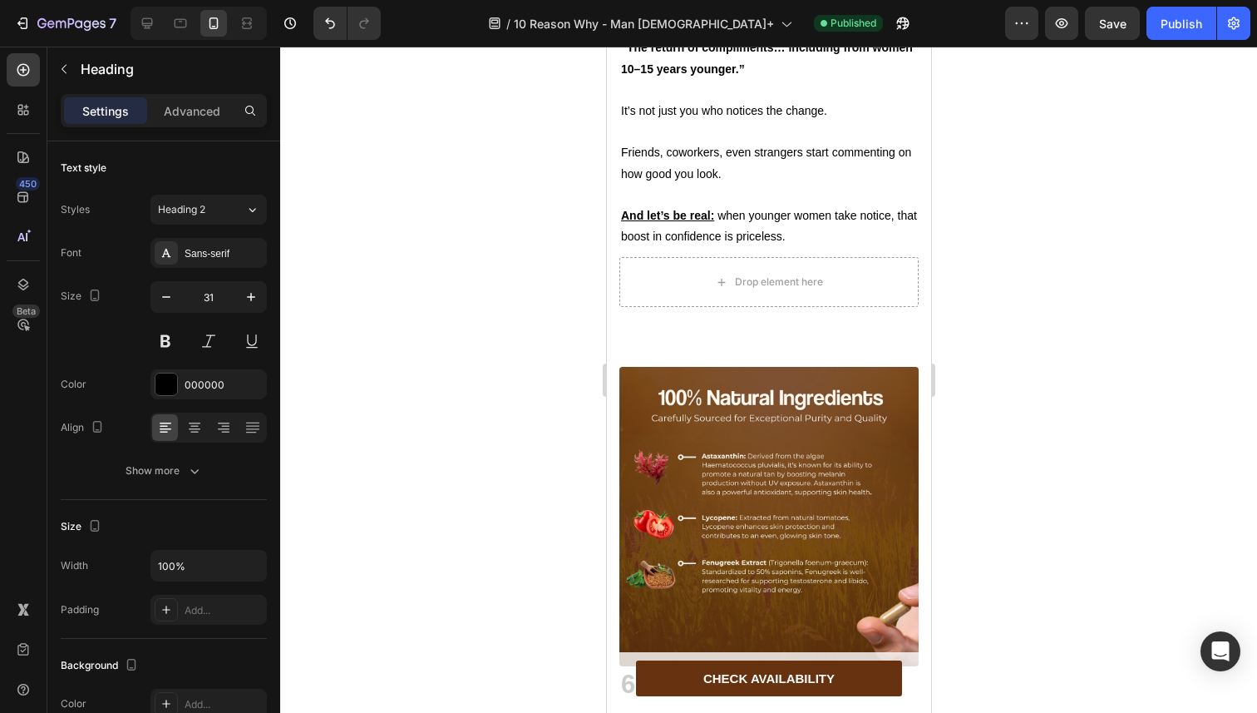
scroll to position [4193, 0]
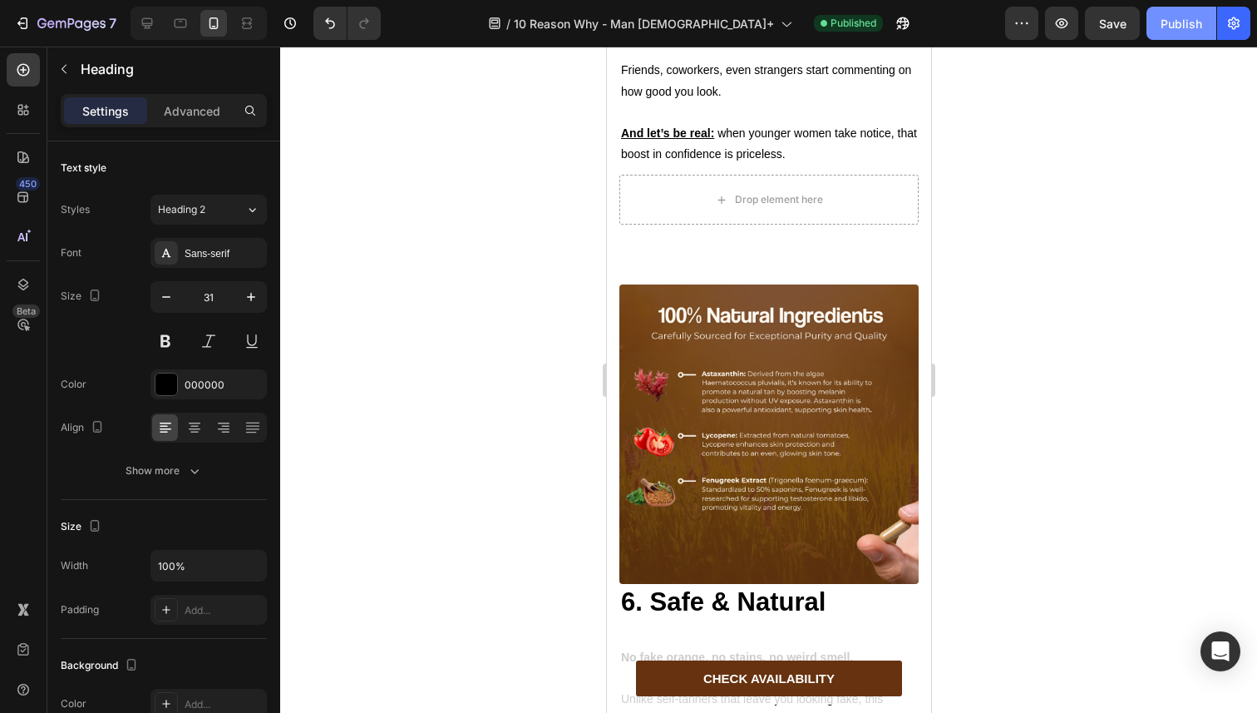
click at [1167, 12] on button "Publish" at bounding box center [1182, 23] width 70 height 33
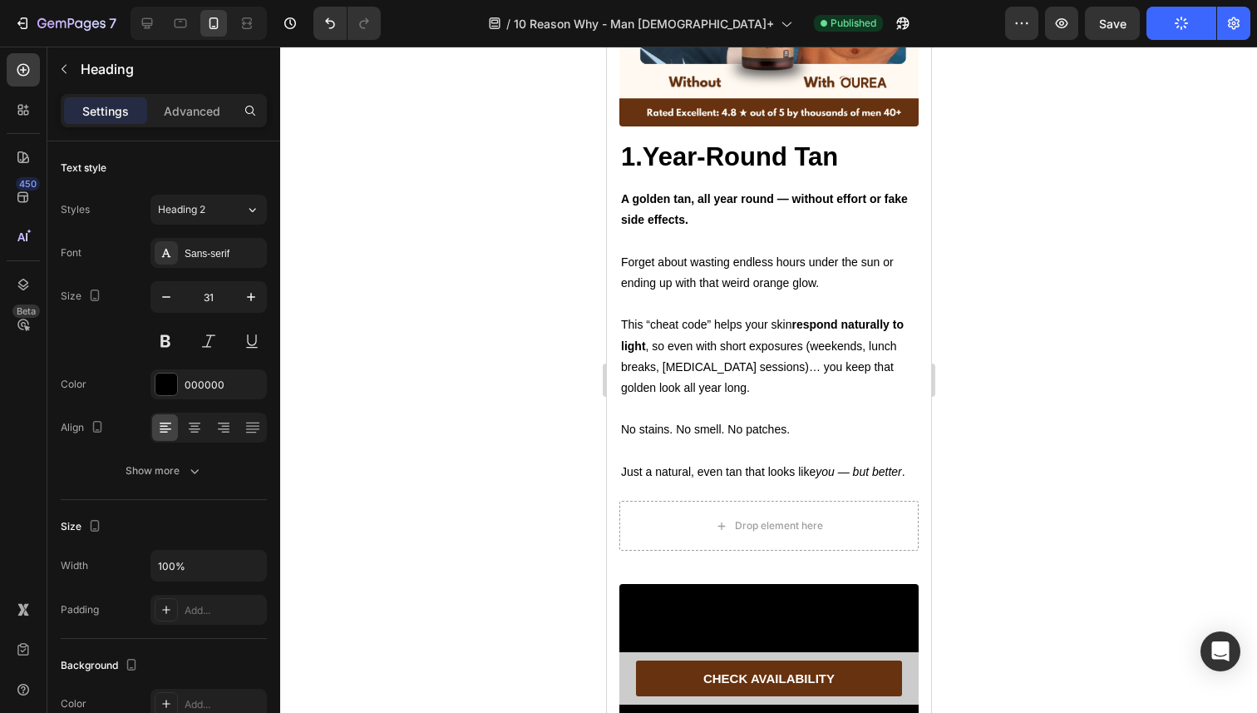
scroll to position [953, 0]
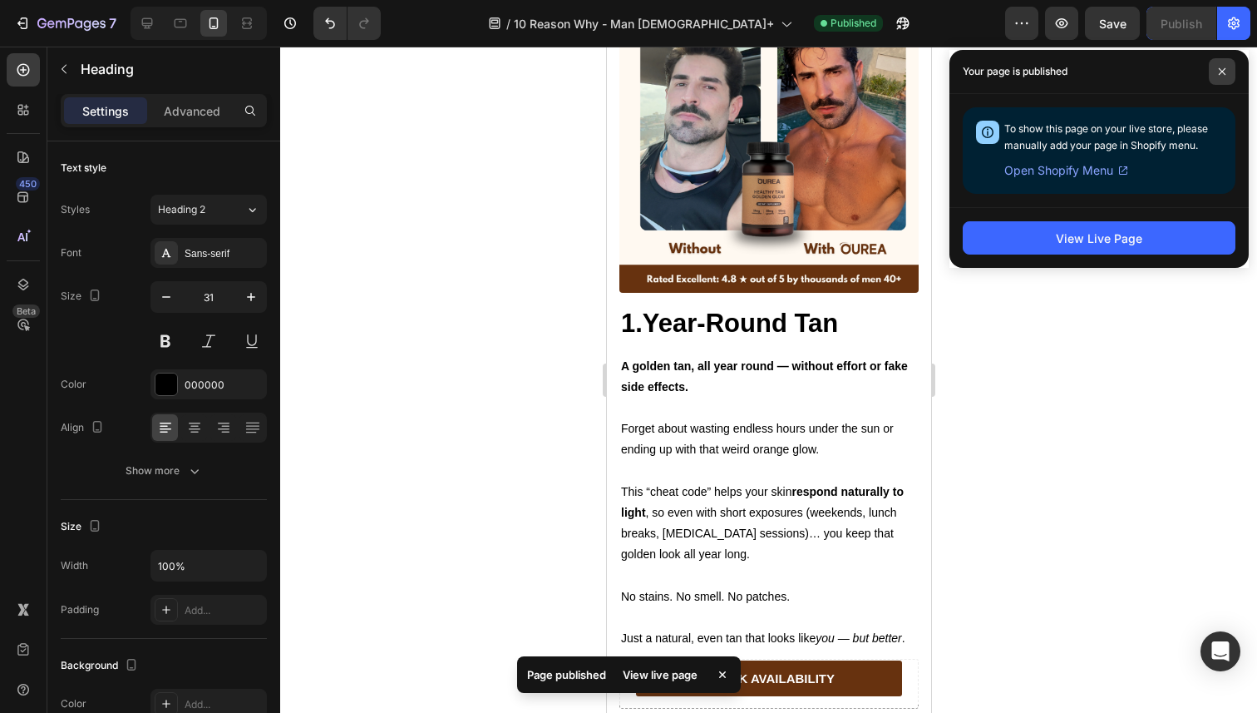
click at [1226, 72] on span at bounding box center [1222, 71] width 27 height 27
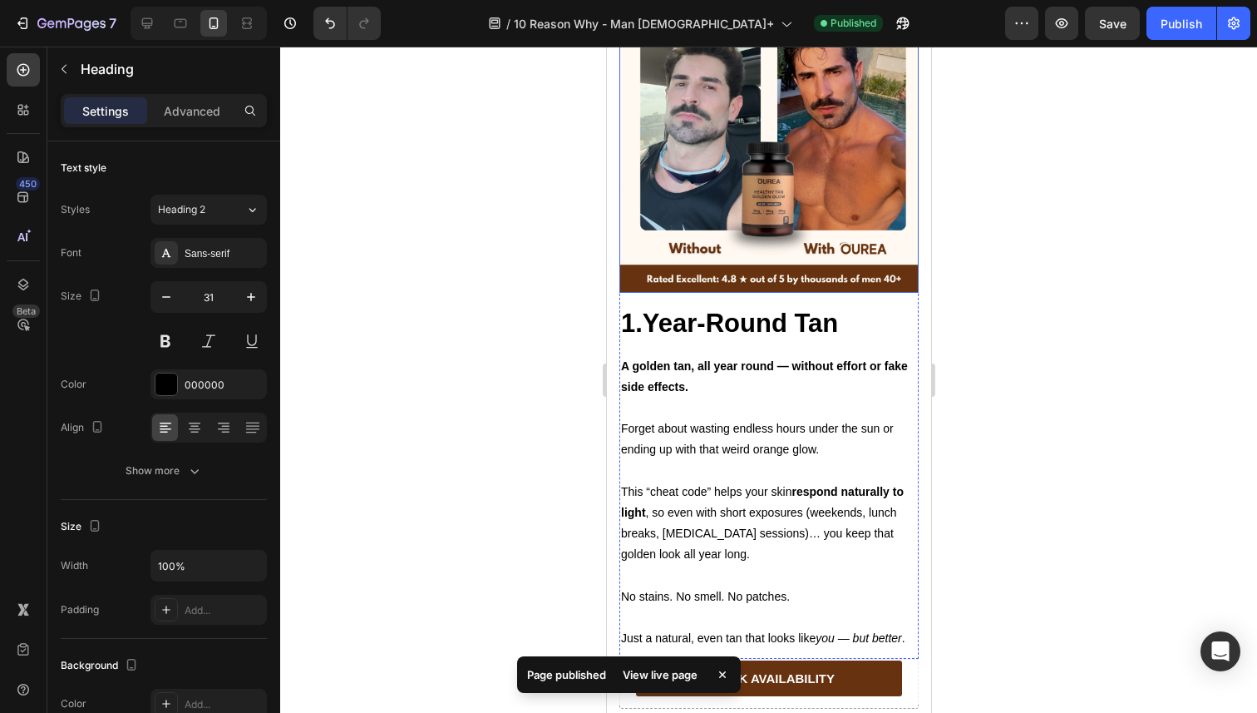
click at [718, 232] on img at bounding box center [768, 142] width 299 height 299
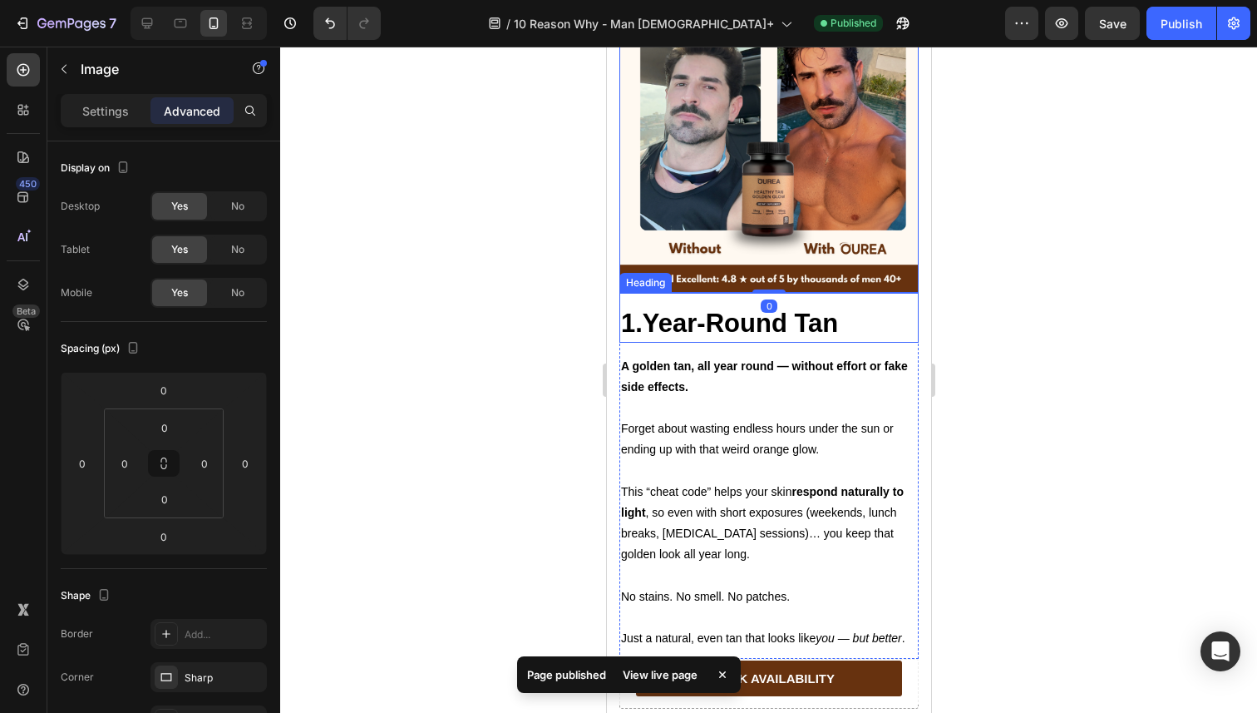
click at [683, 338] on strong "1.Year-Round Tan" at bounding box center [728, 322] width 217 height 29
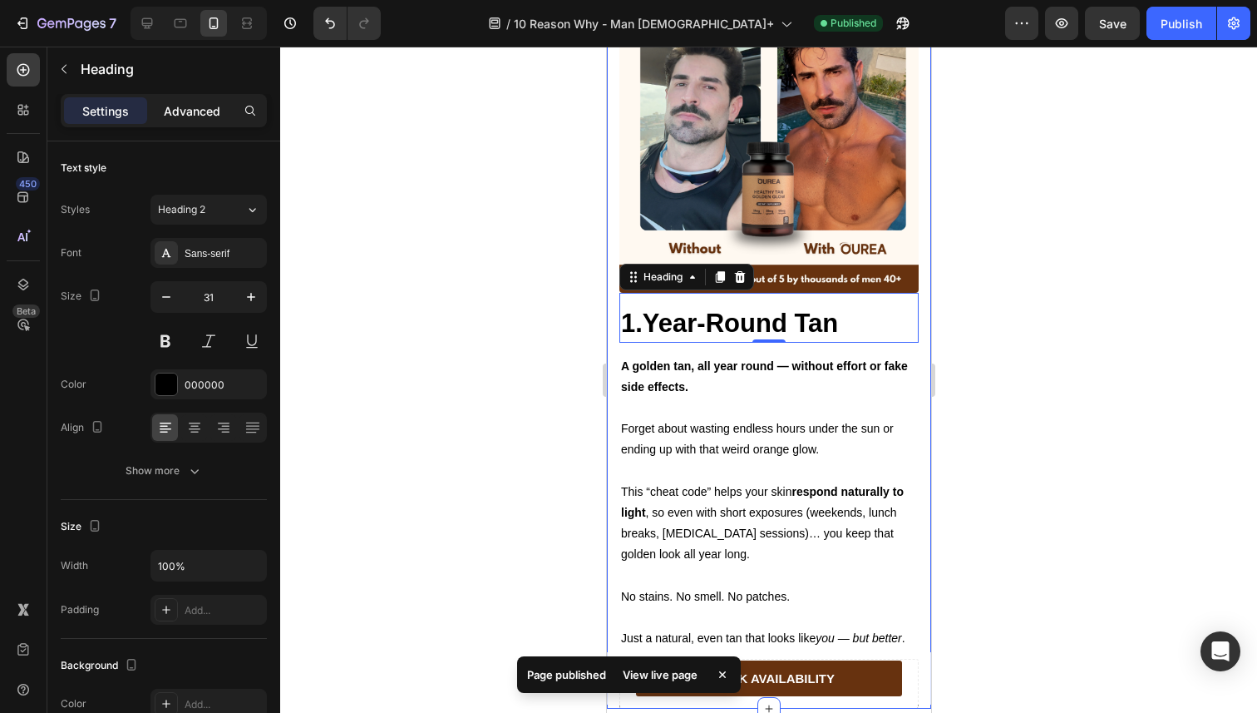
click at [223, 101] on div "Advanced" at bounding box center [192, 110] width 83 height 27
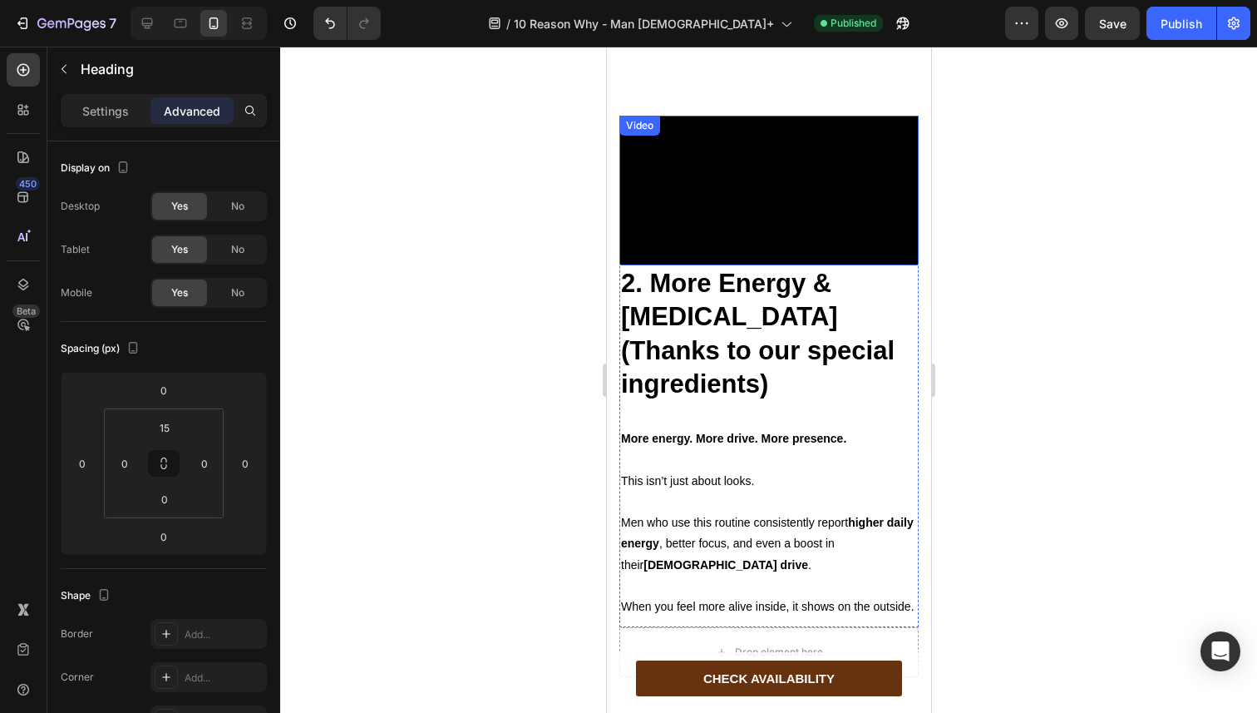
scroll to position [1700, 0]
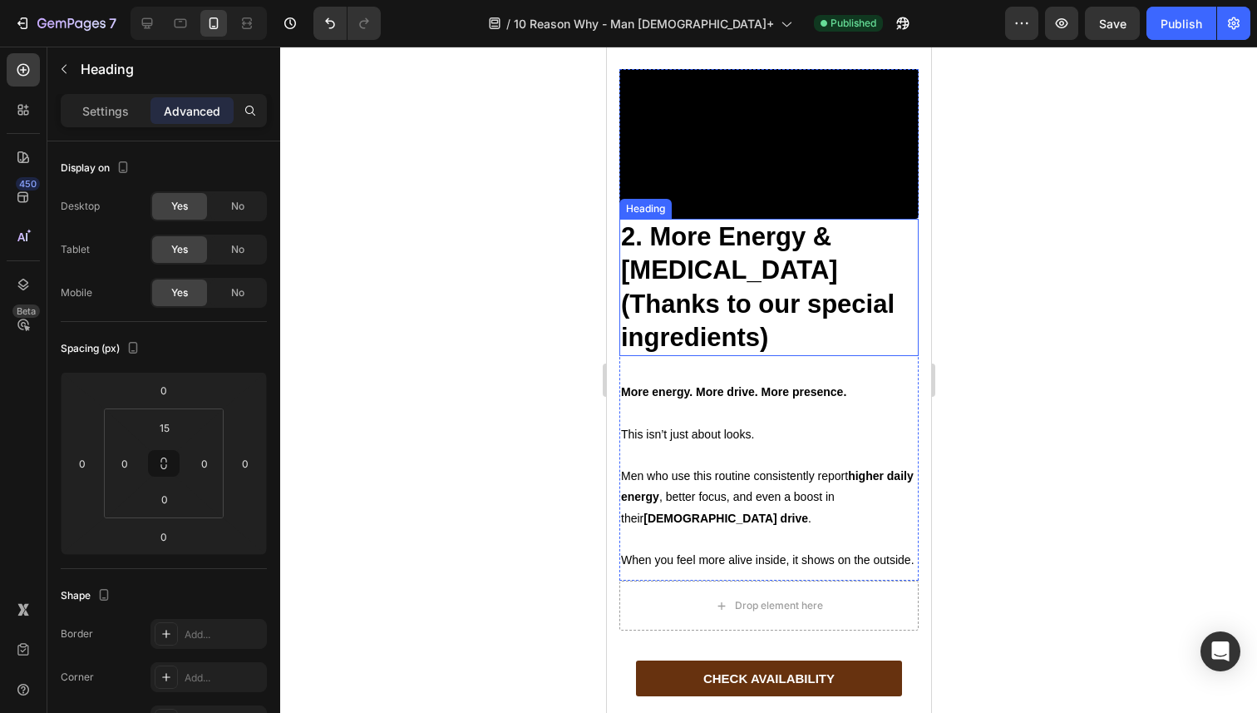
click at [705, 352] on strong "2. More Energy & [MEDICAL_DATA] (Thanks to our special ingredients)" at bounding box center [757, 287] width 274 height 130
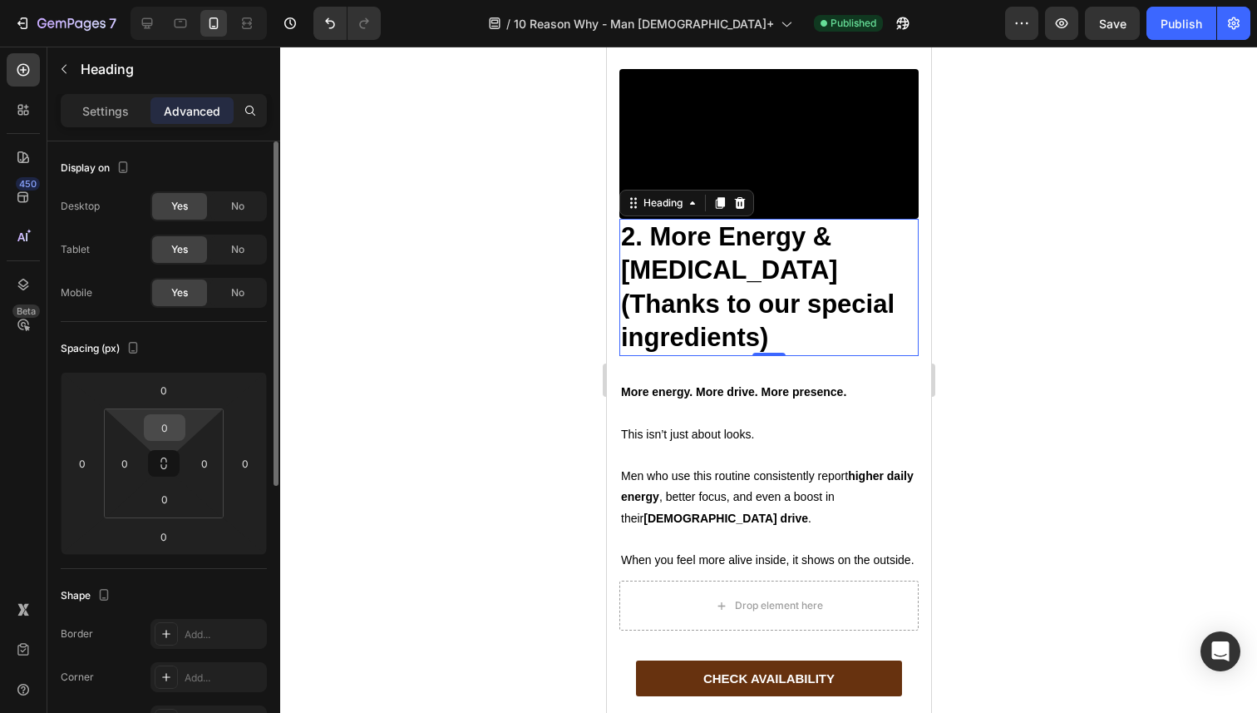
click at [171, 433] on input "0" at bounding box center [164, 427] width 33 height 25
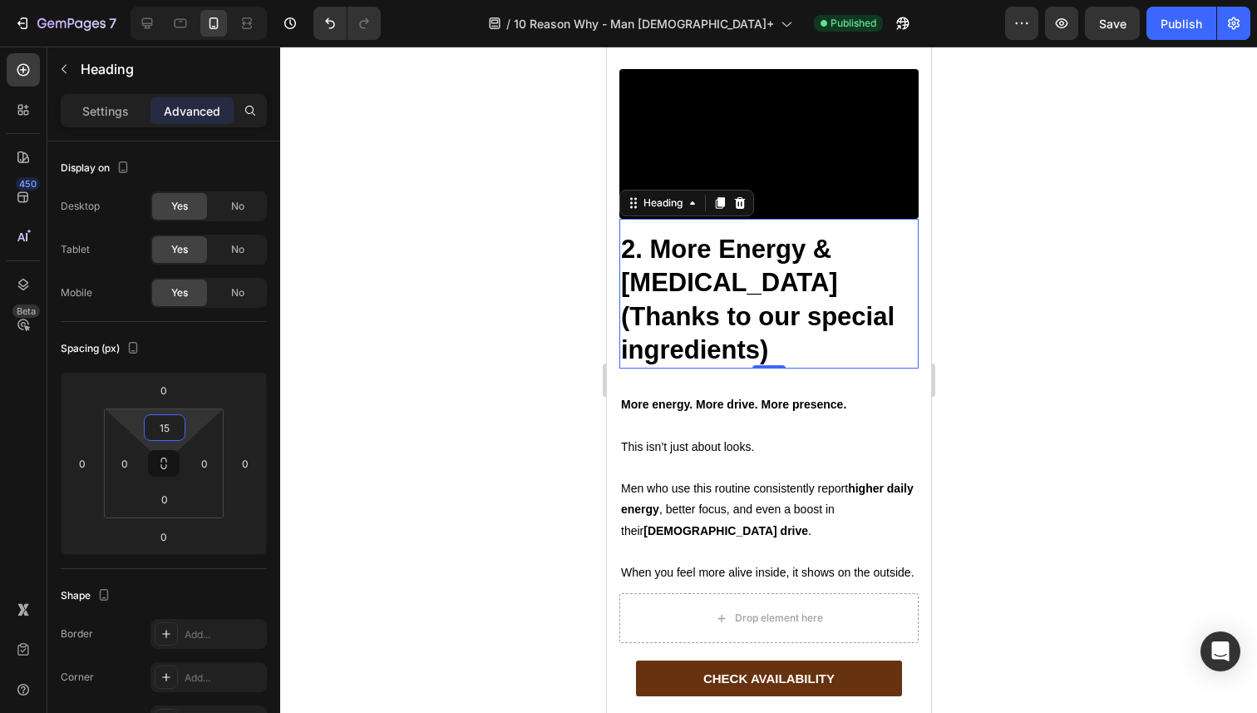
type input "15"
click at [551, 406] on div at bounding box center [768, 380] width 977 height 666
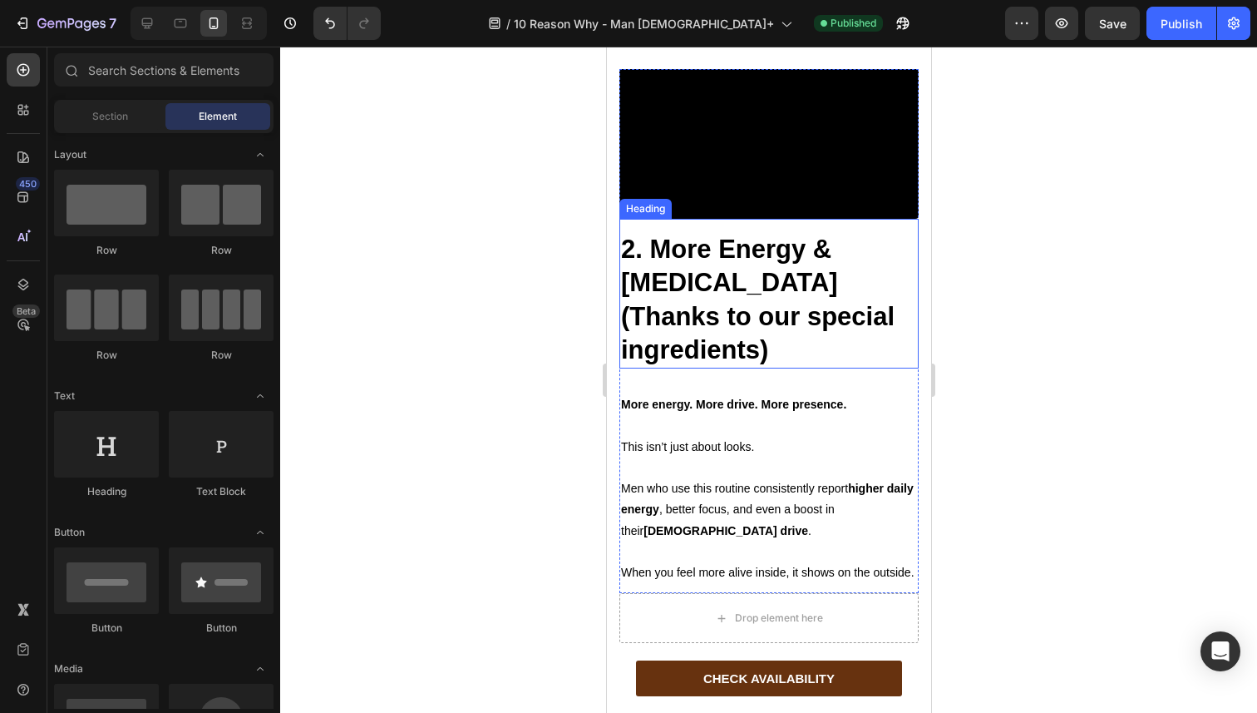
click at [727, 364] on strong "2. More Energy & [MEDICAL_DATA] (Thanks to our special ingredients)" at bounding box center [757, 299] width 274 height 130
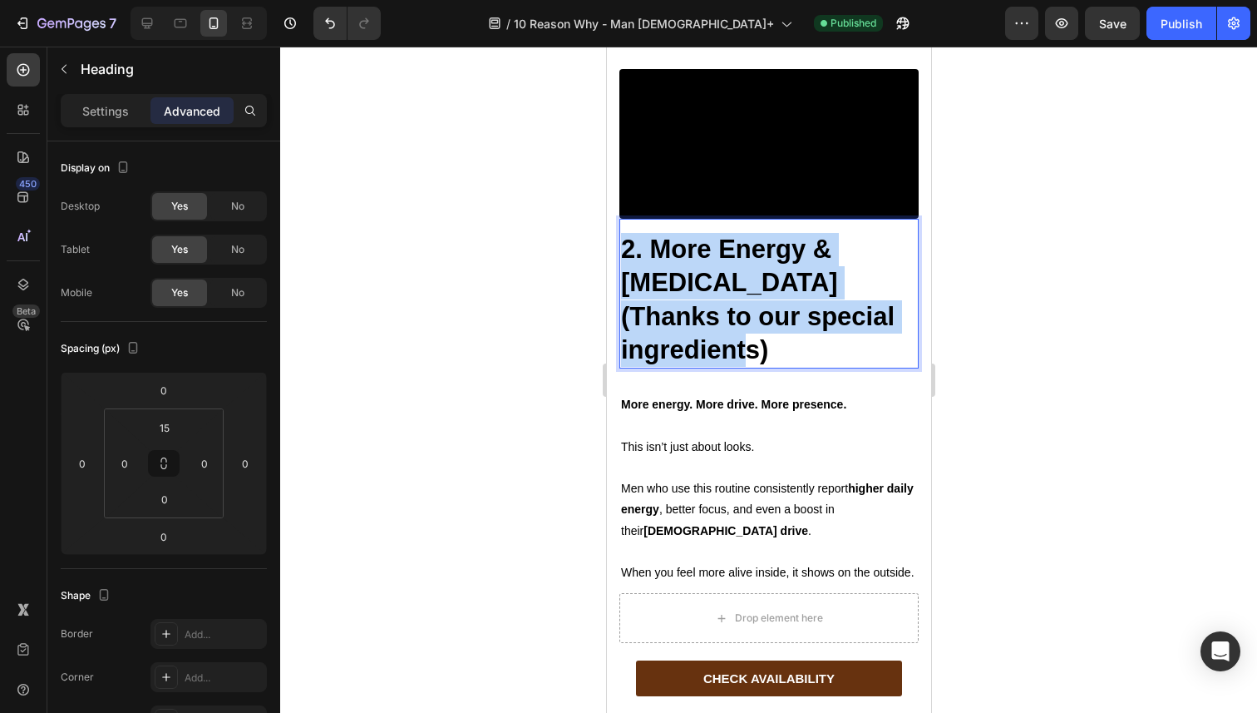
click at [727, 364] on strong "2. More Energy & [MEDICAL_DATA] (Thanks to our special ingredients)" at bounding box center [757, 299] width 274 height 130
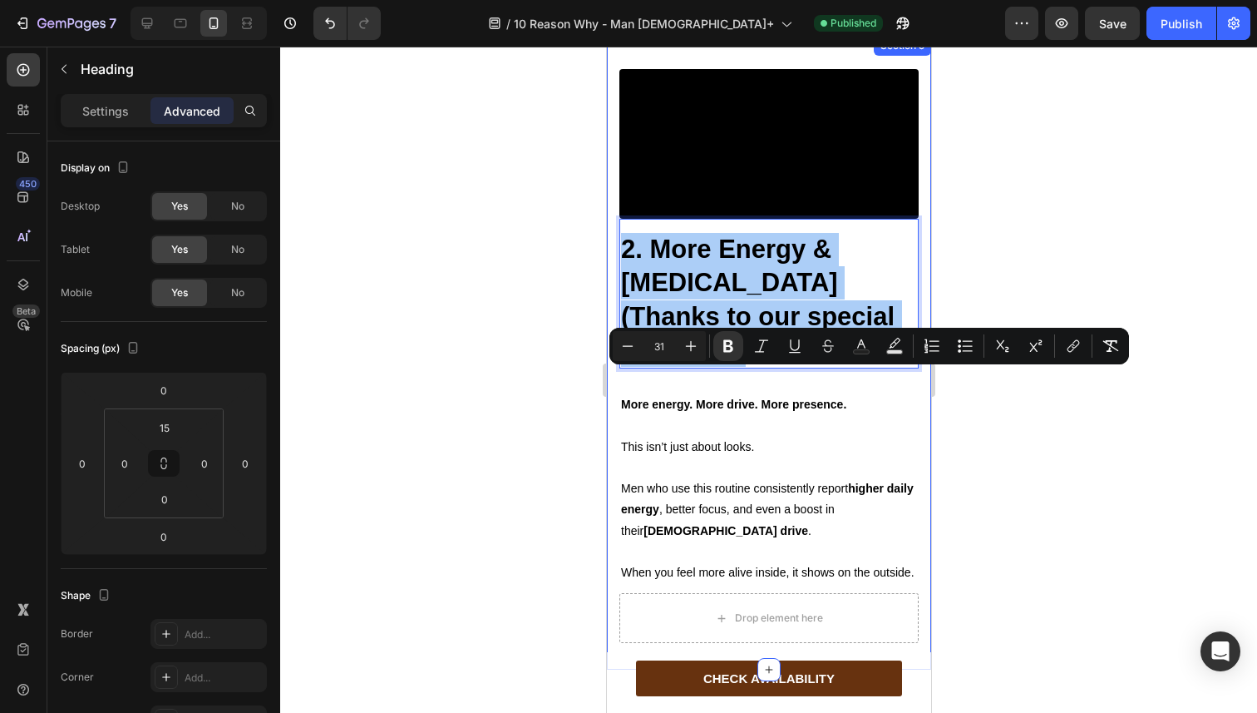
click at [551, 420] on div at bounding box center [768, 380] width 977 height 666
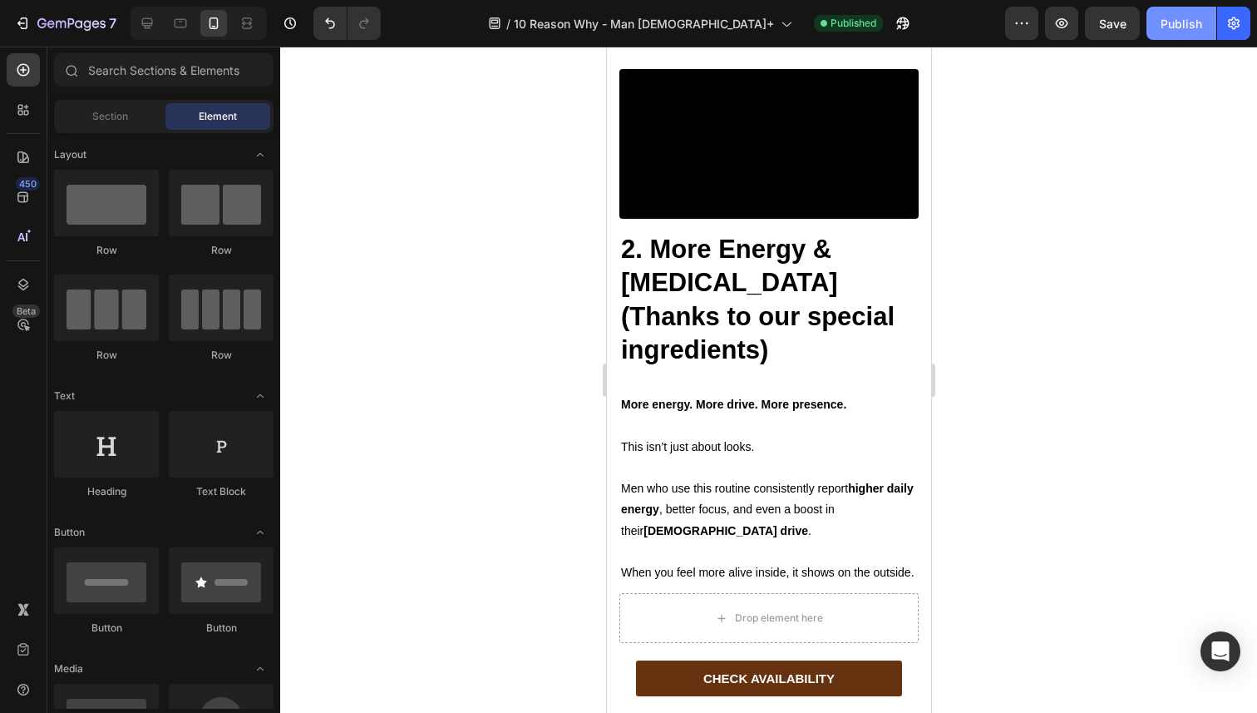
click at [1191, 37] on button "Publish" at bounding box center [1182, 23] width 70 height 33
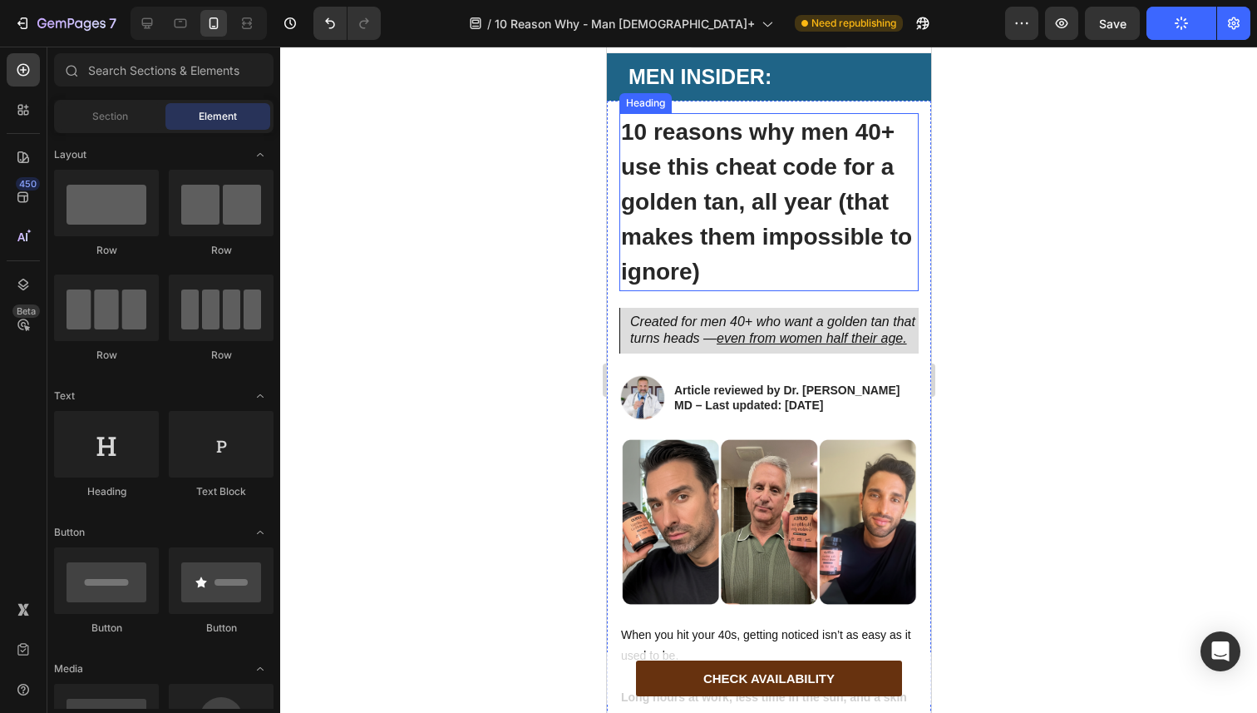
scroll to position [0, 0]
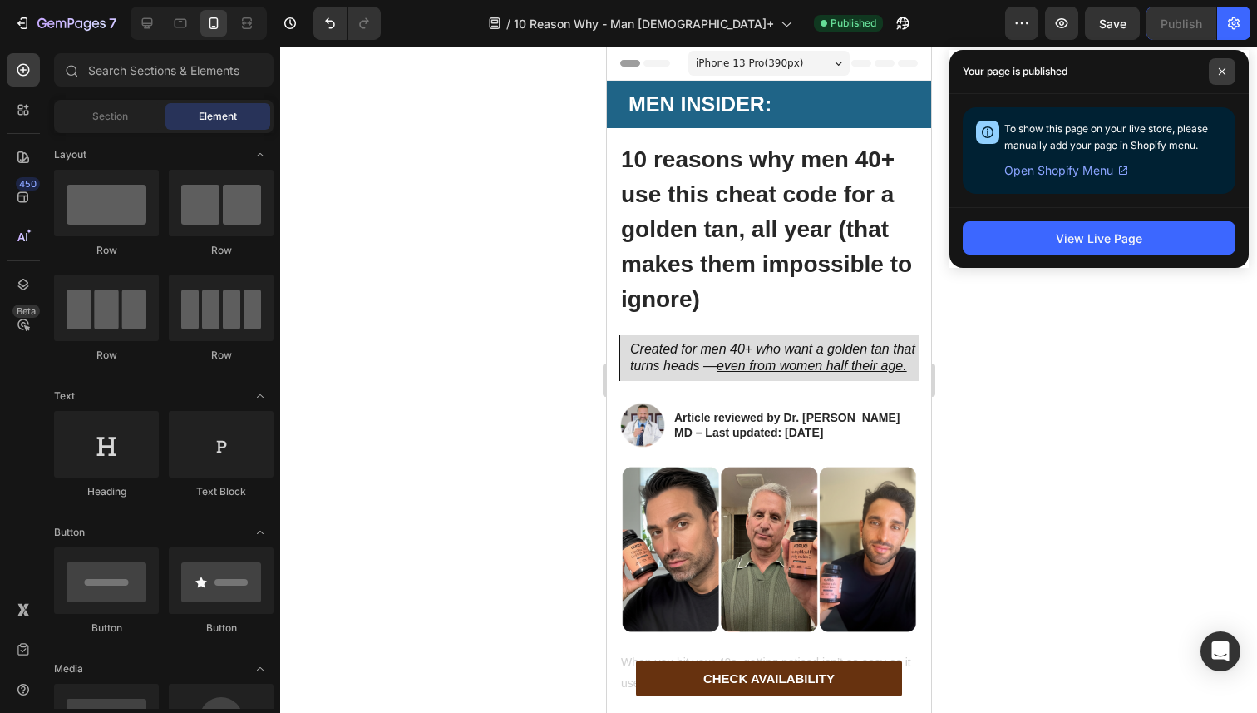
click at [1217, 73] on span at bounding box center [1222, 71] width 27 height 27
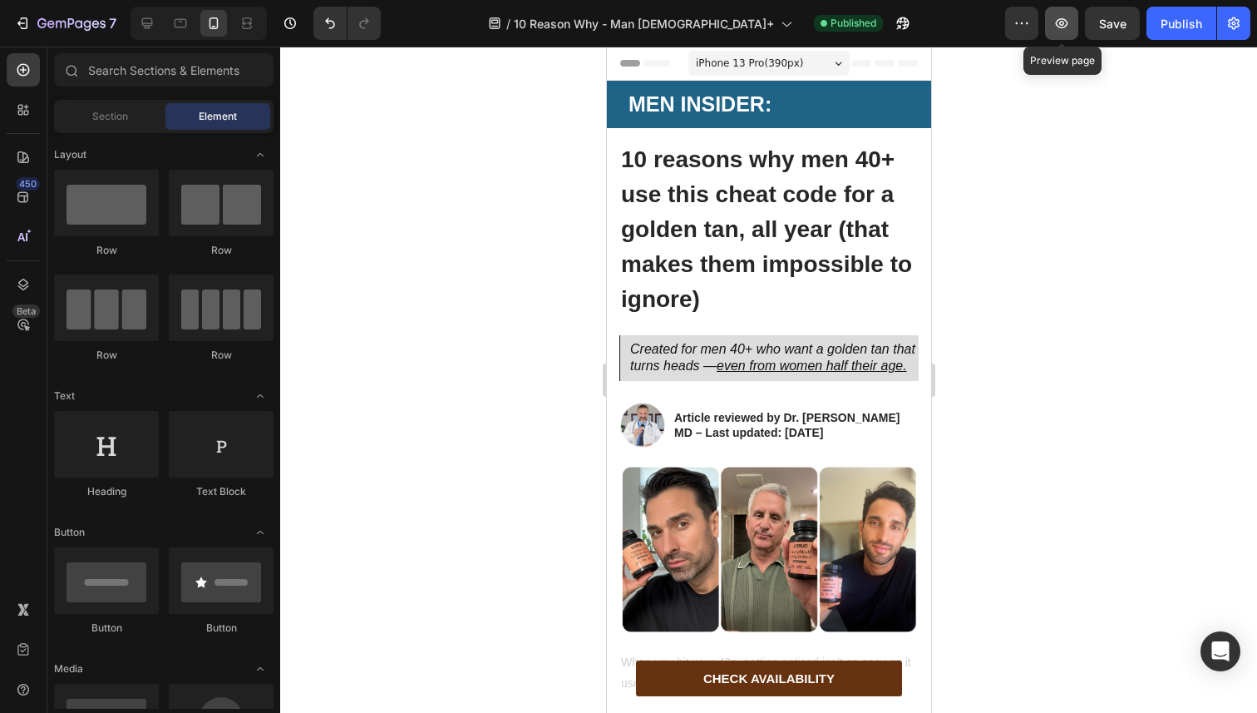
click at [1071, 35] on button "button" at bounding box center [1061, 23] width 33 height 33
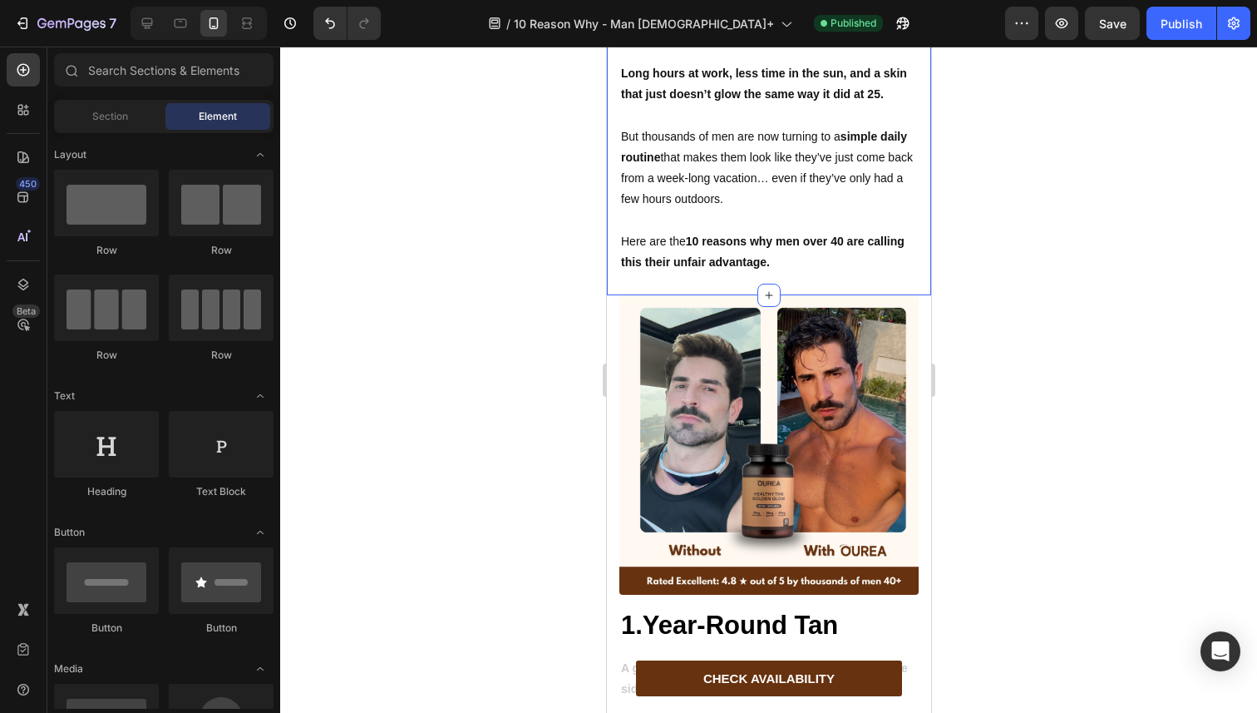
scroll to position [803, 0]
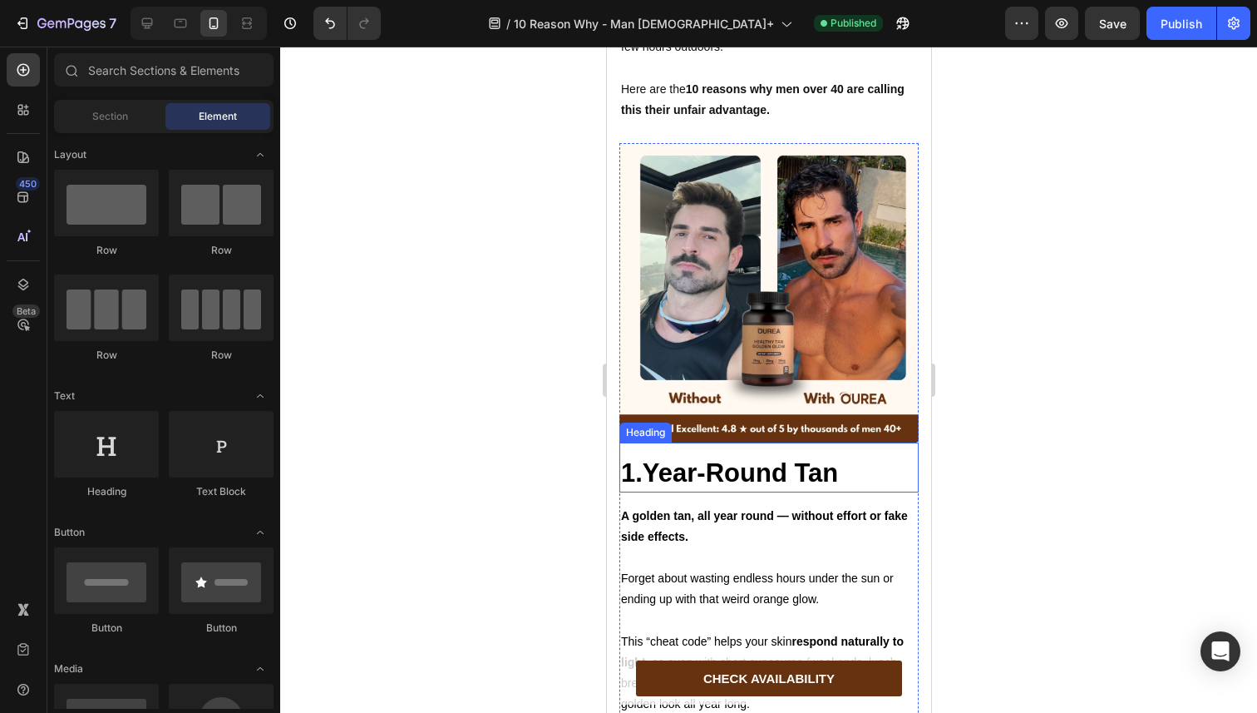
click at [683, 487] on strong "1.Year-Round Tan" at bounding box center [728, 472] width 217 height 29
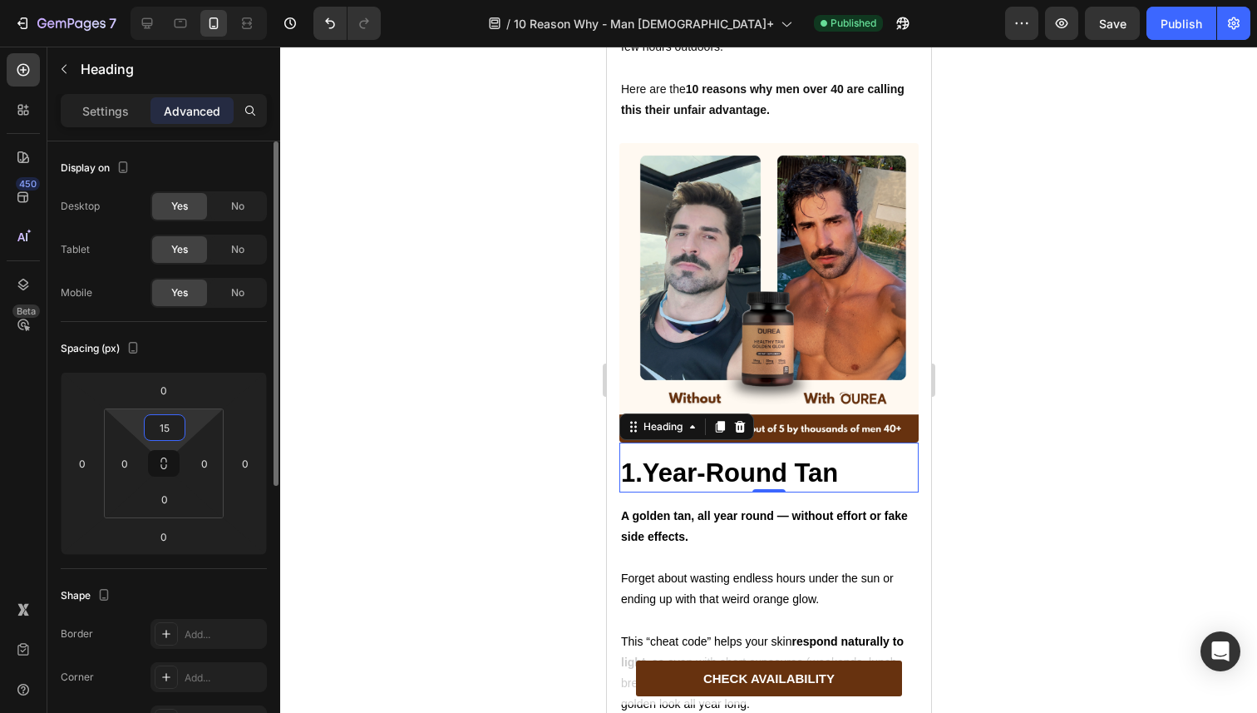
click at [165, 427] on input "15" at bounding box center [164, 427] width 33 height 25
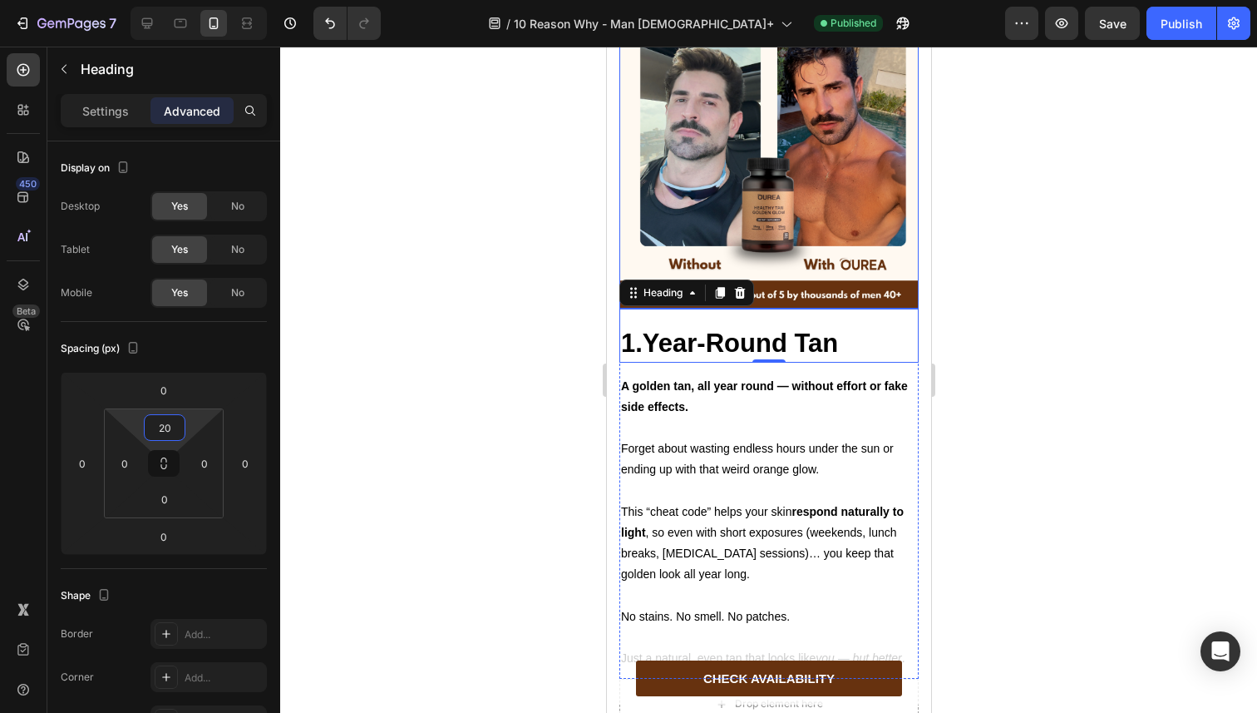
scroll to position [939, 0]
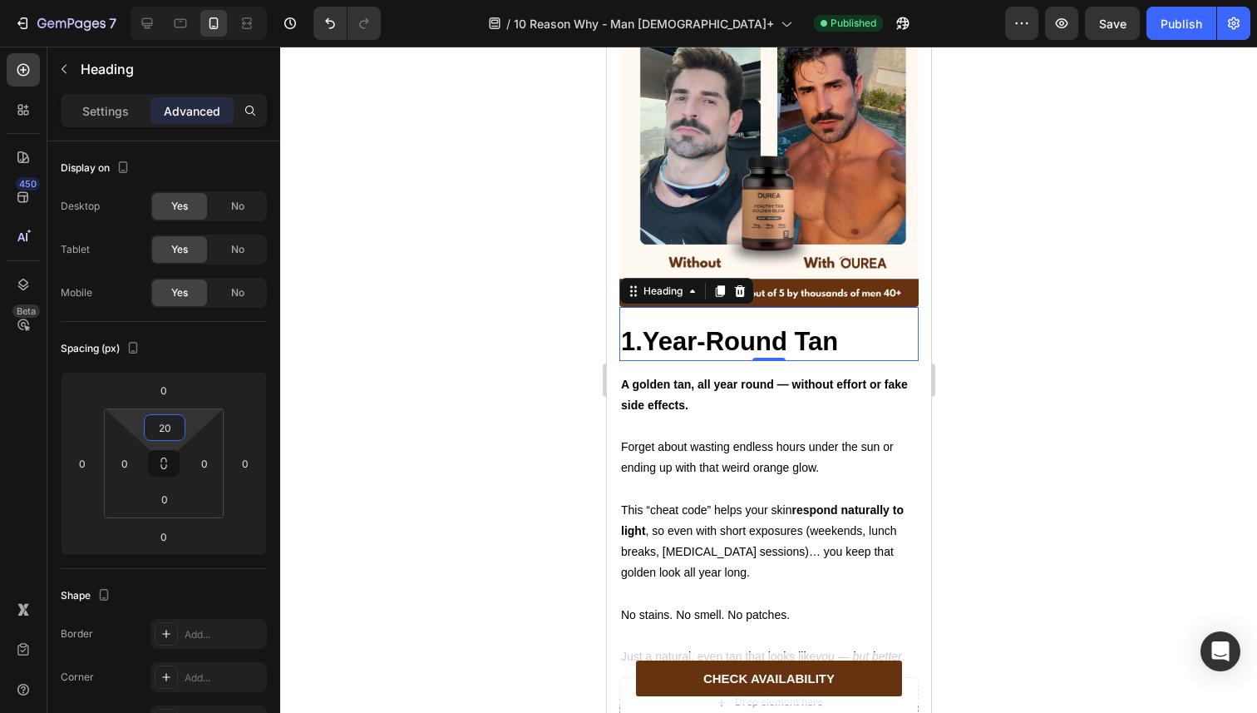
type input "20"
click at [755, 356] on strong "1.Year-Round Tan" at bounding box center [728, 341] width 217 height 29
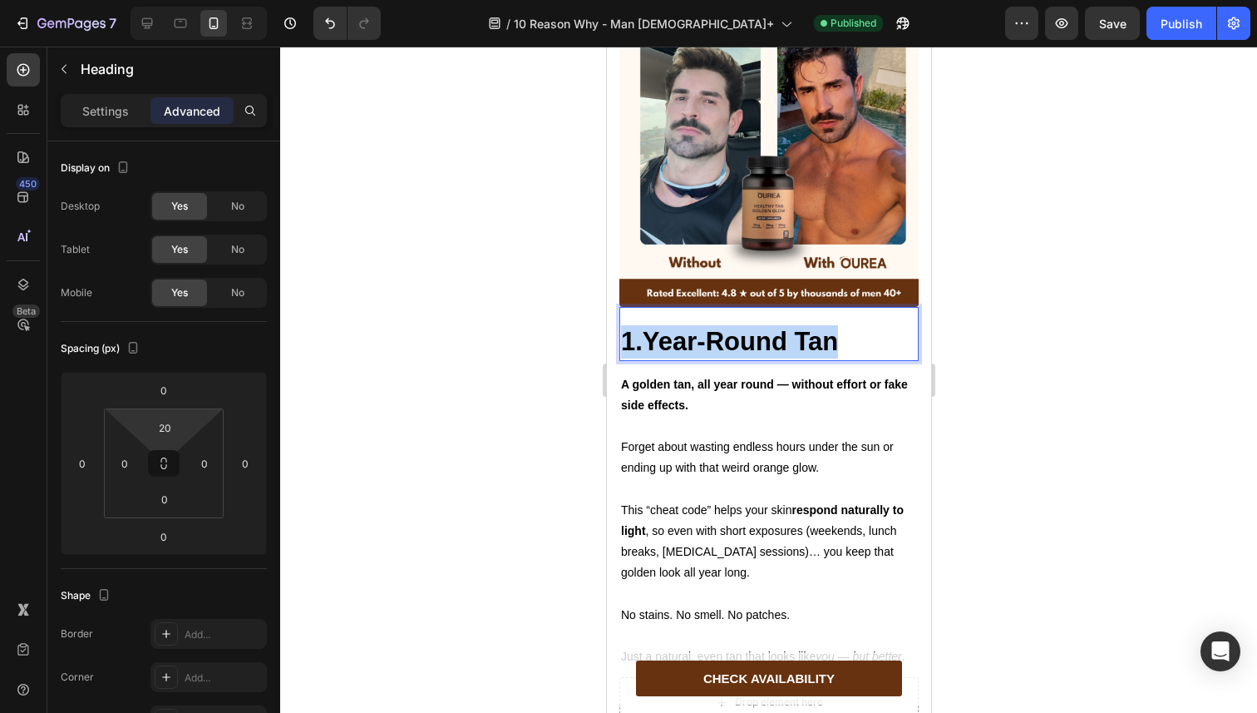
click at [755, 356] on strong "1.Year-Round Tan" at bounding box center [728, 341] width 217 height 29
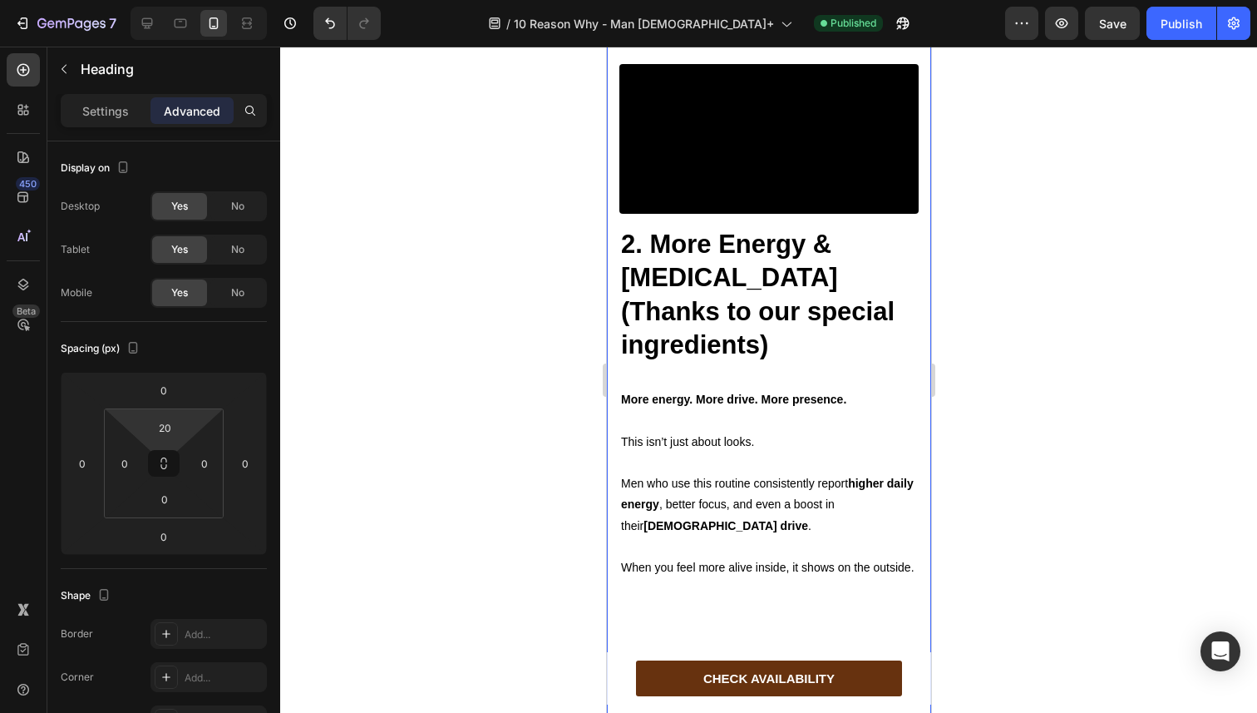
scroll to position [1744, 0]
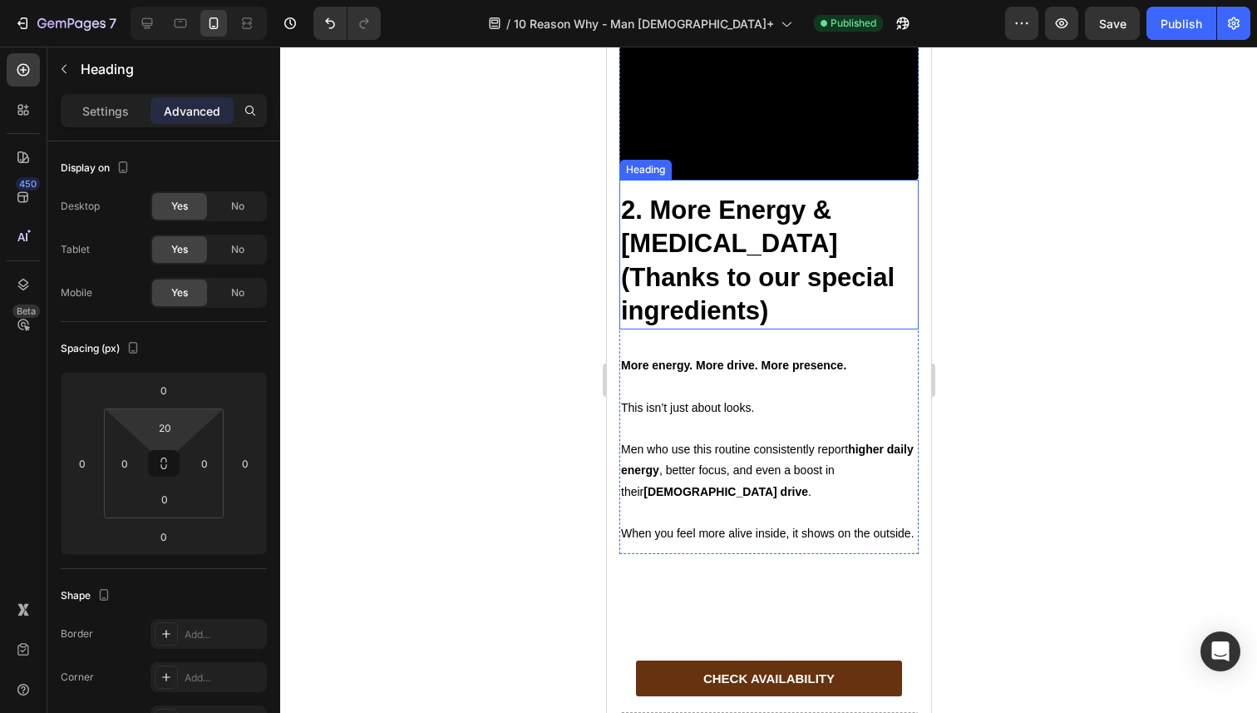
click at [700, 325] on strong "2. More Energy & [MEDICAL_DATA] (Thanks to our special ingredients)" at bounding box center [757, 260] width 274 height 130
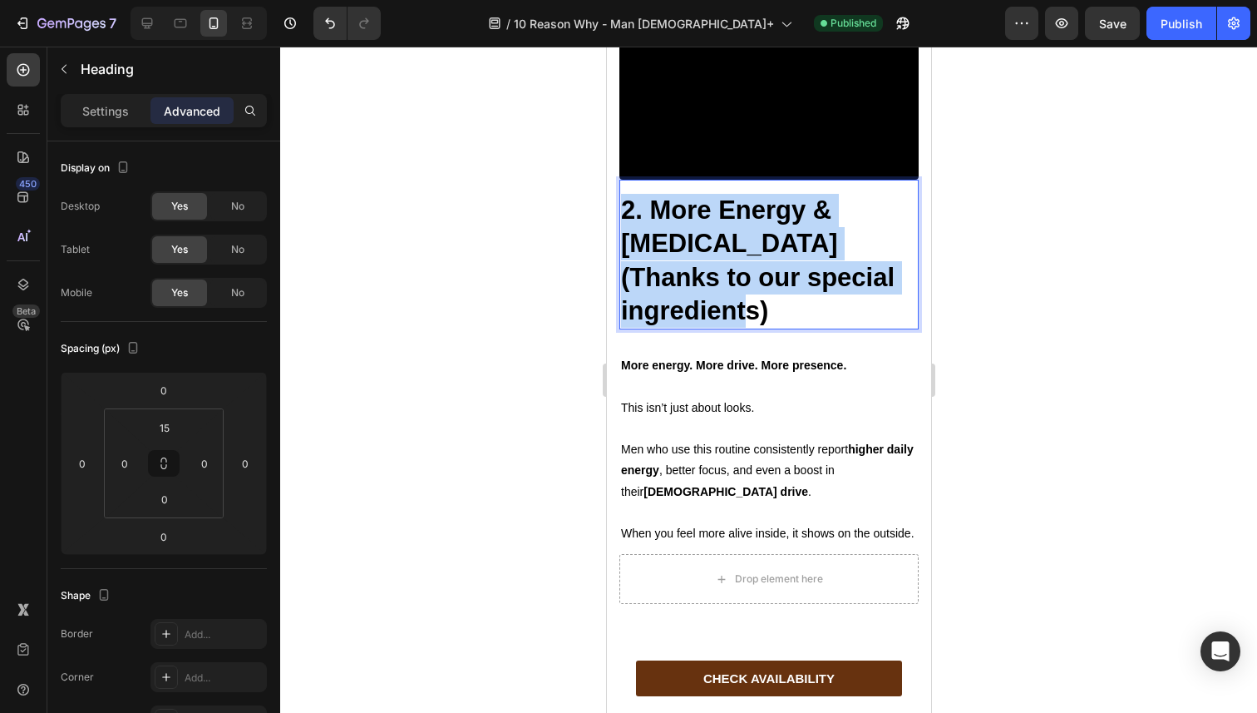
click at [700, 325] on strong "2. More Energy & [MEDICAL_DATA] (Thanks to our special ingredients)" at bounding box center [757, 260] width 274 height 130
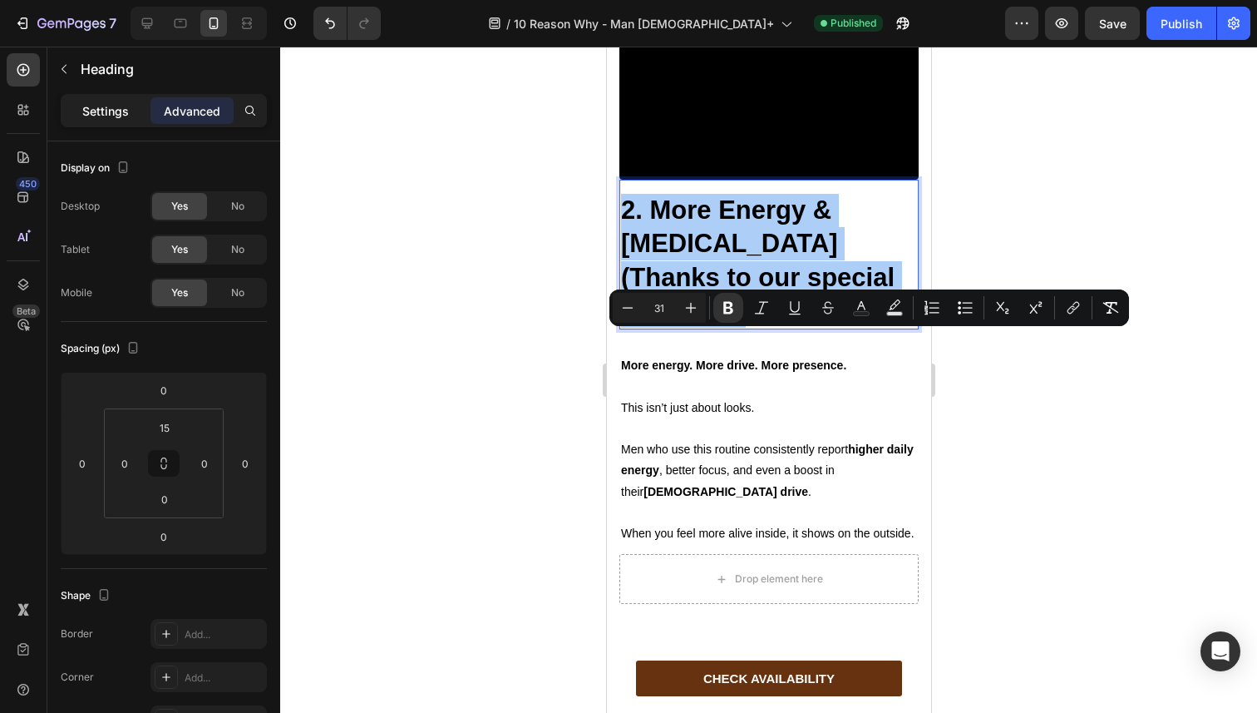
click at [103, 116] on p "Settings" at bounding box center [105, 110] width 47 height 17
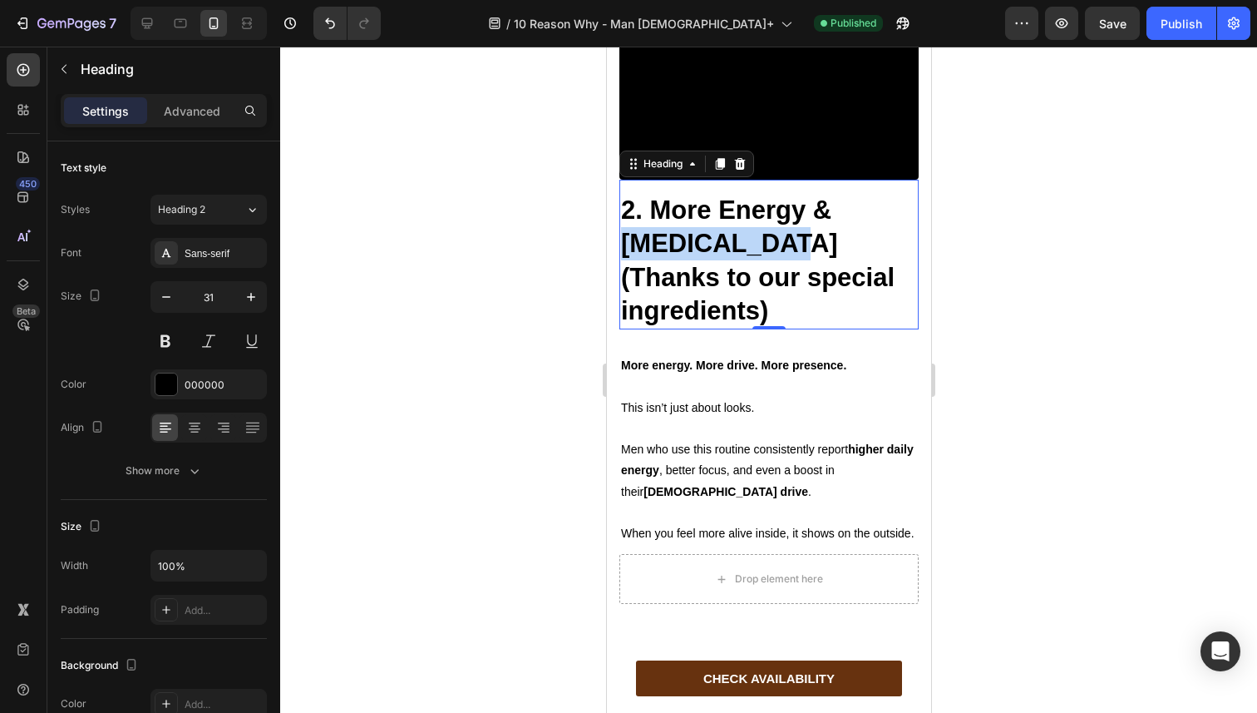
click at [668, 325] on strong "2. More Energy & [MEDICAL_DATA] (Thanks to our special ingredients)" at bounding box center [757, 260] width 274 height 130
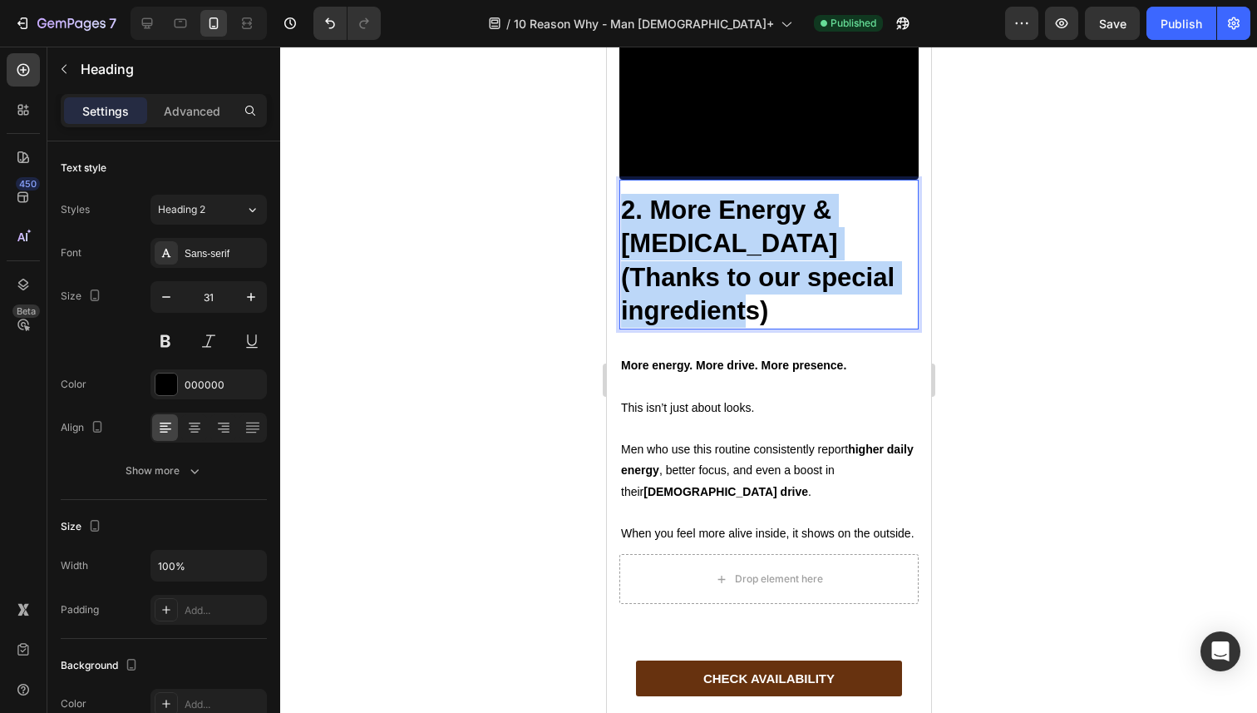
click at [668, 325] on strong "2. More Energy & [MEDICAL_DATA] (Thanks to our special ingredients)" at bounding box center [757, 260] width 274 height 130
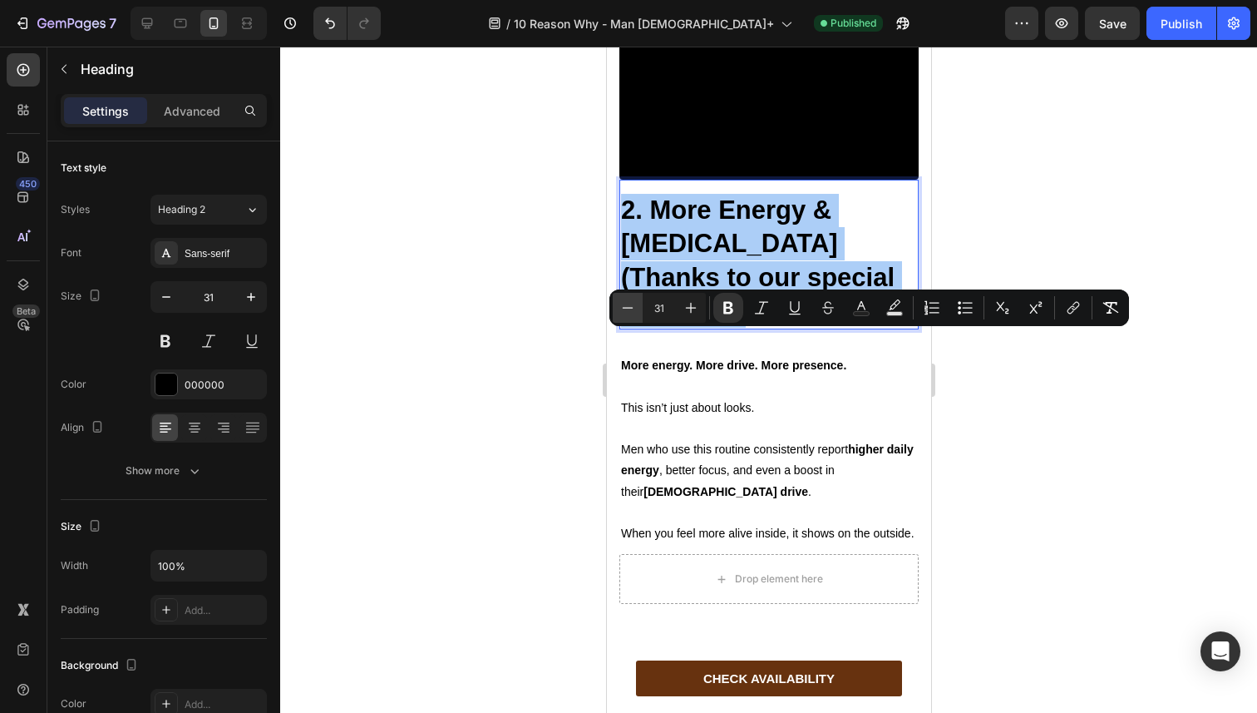
click at [632, 310] on icon "Editor contextual toolbar" at bounding box center [627, 307] width 17 height 17
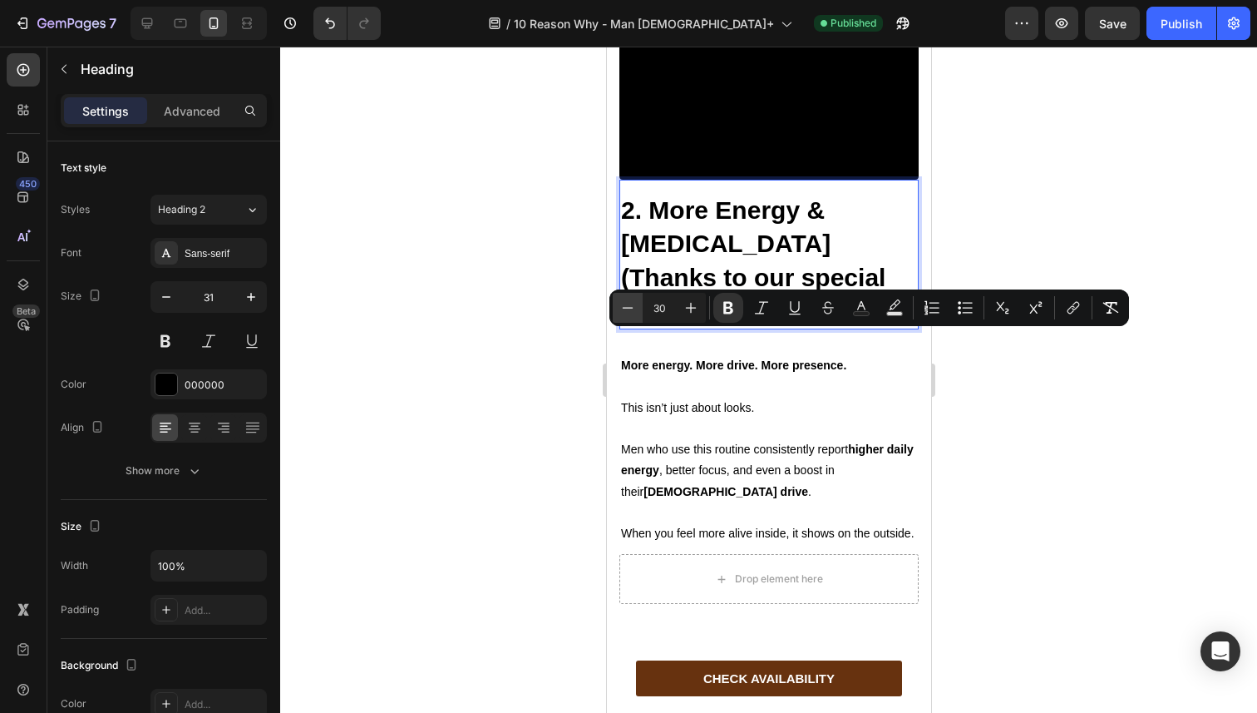
click at [632, 310] on icon "Editor contextual toolbar" at bounding box center [627, 307] width 17 height 17
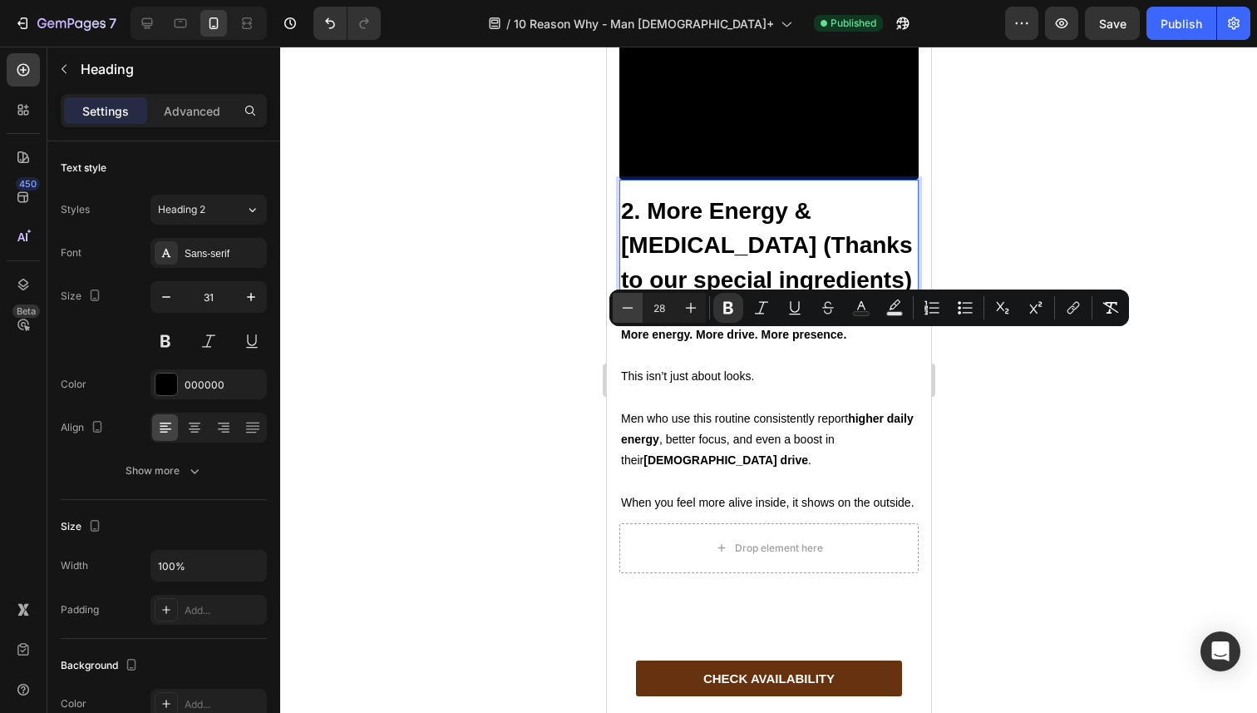
click at [630, 309] on icon "Editor contextual toolbar" at bounding box center [627, 307] width 17 height 17
type input "27"
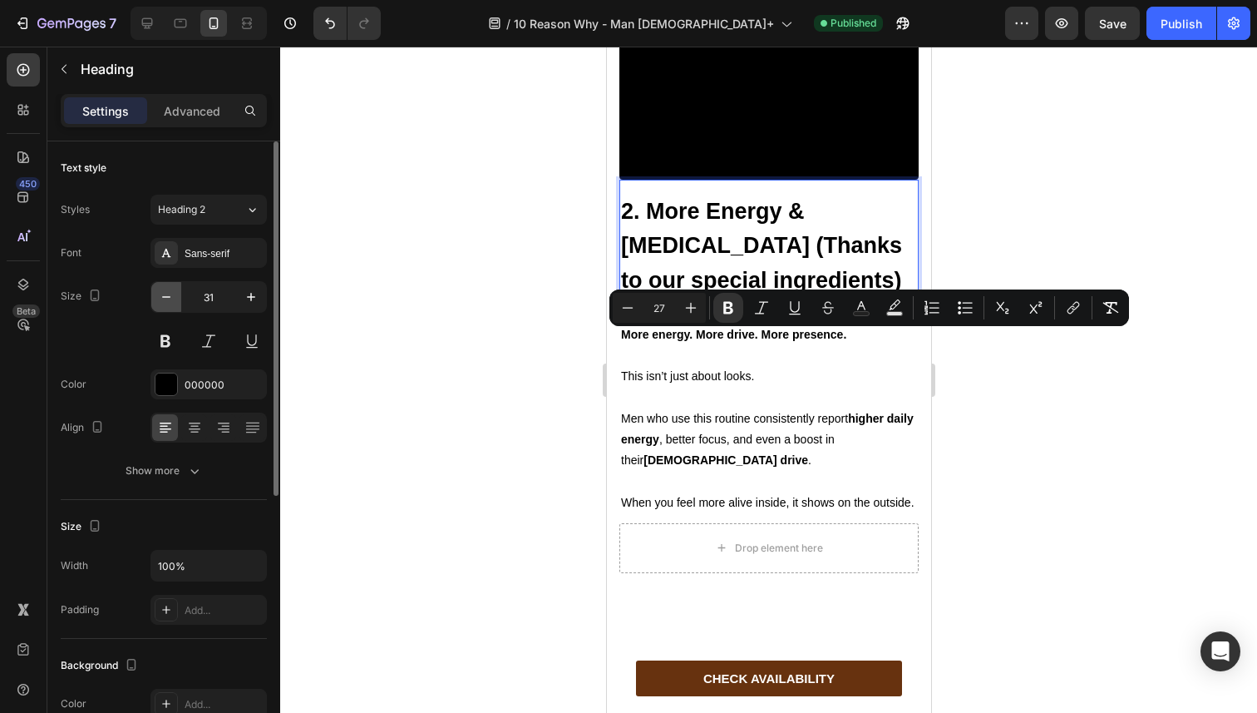
click at [178, 302] on button "button" at bounding box center [166, 297] width 30 height 30
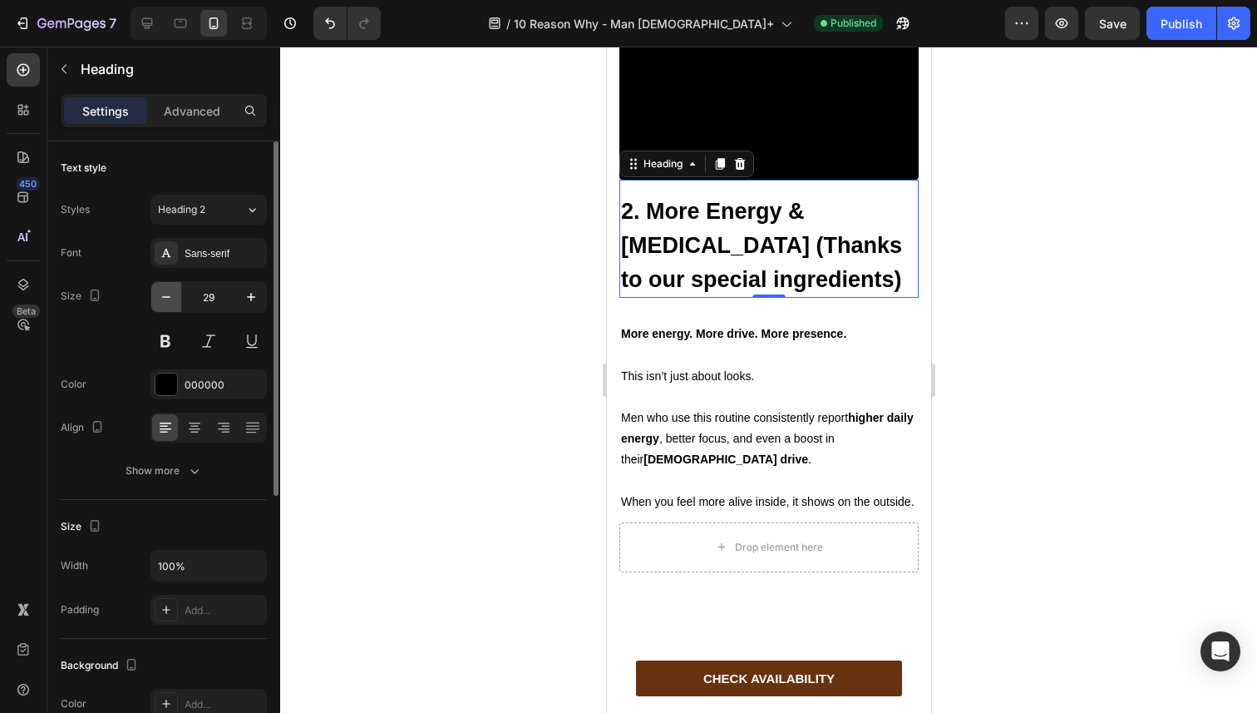
click at [178, 302] on button "button" at bounding box center [166, 297] width 30 height 30
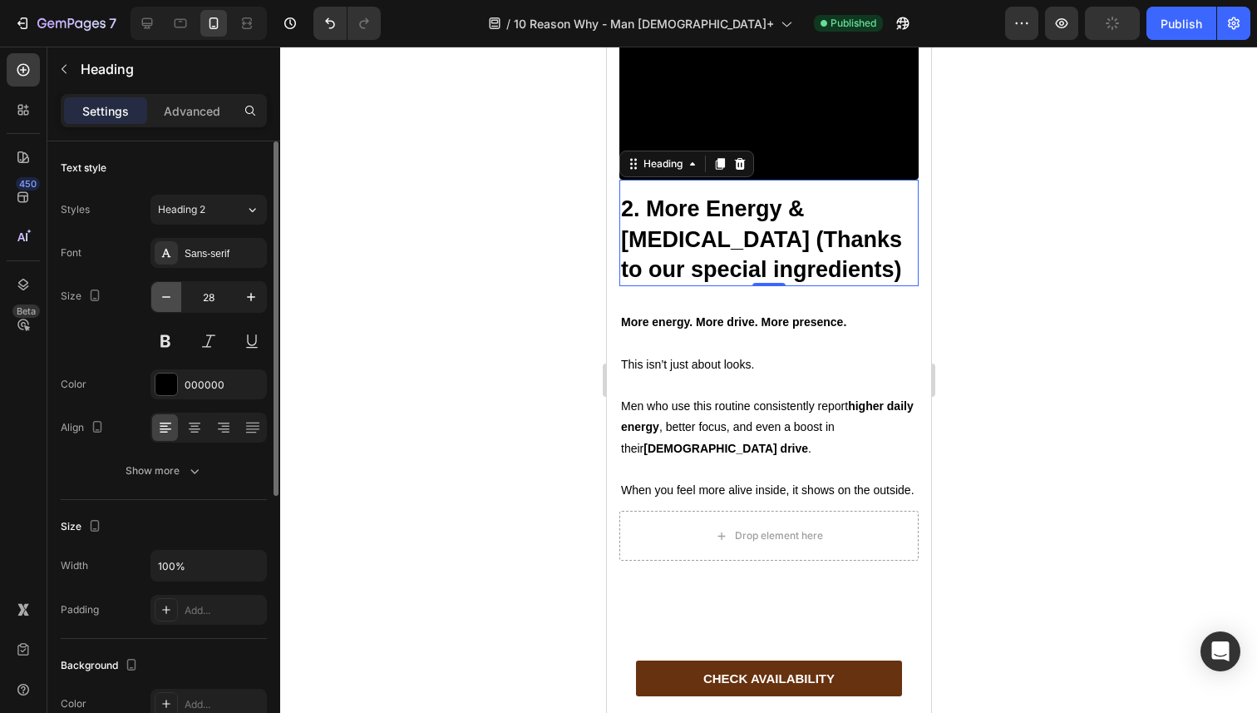
click at [178, 302] on button "button" at bounding box center [166, 297] width 30 height 30
type input "27"
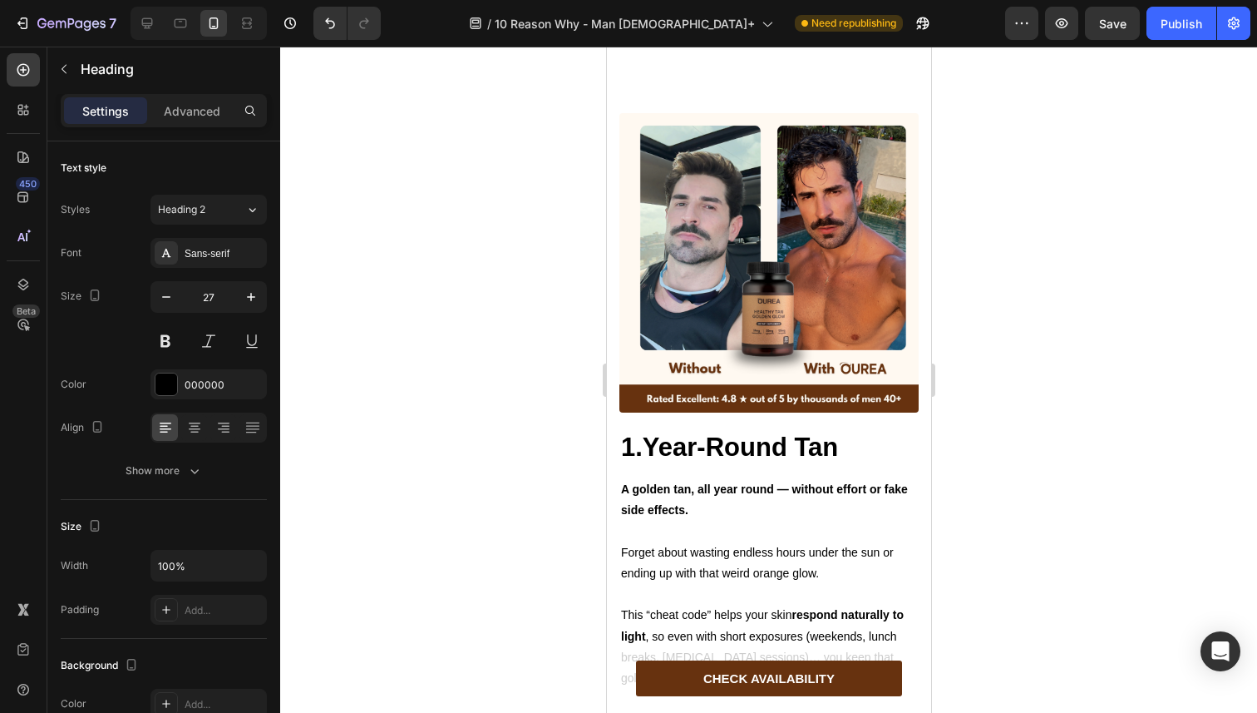
scroll to position [899, 0]
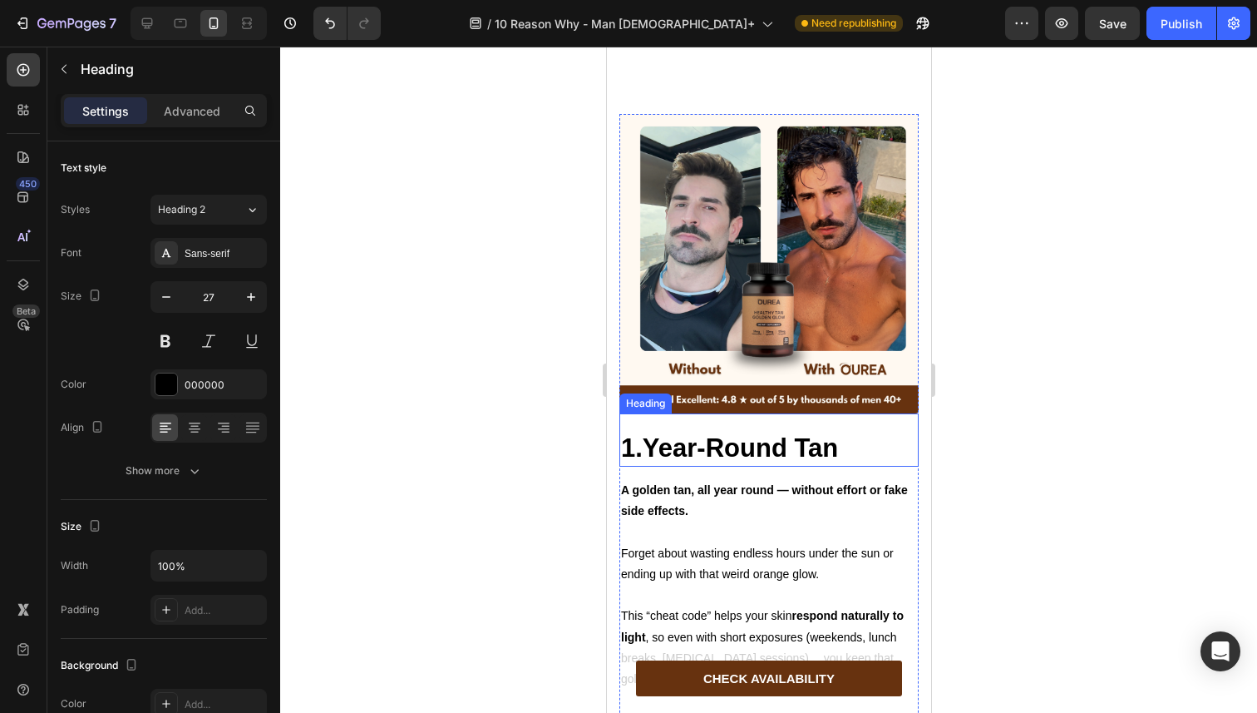
click at [723, 433] on strong "1.Year-Round Tan" at bounding box center [728, 447] width 217 height 29
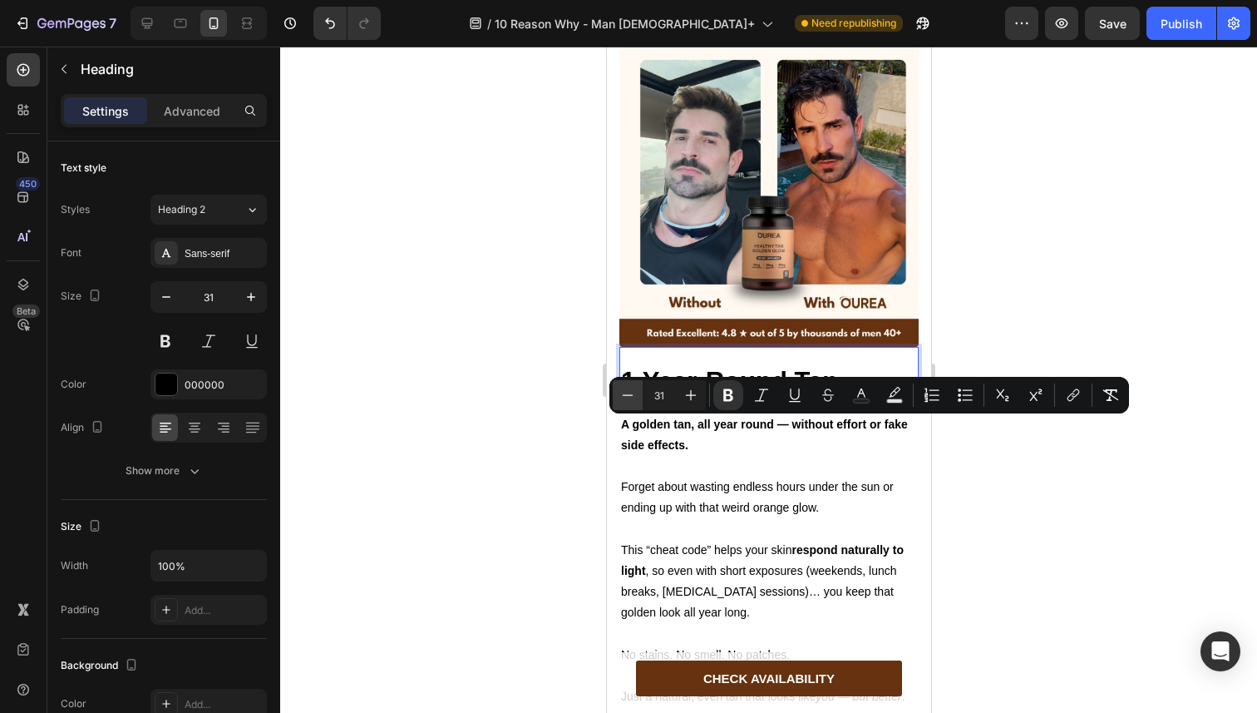
click at [625, 389] on icon "Editor contextual toolbar" at bounding box center [627, 395] width 17 height 17
type input "27"
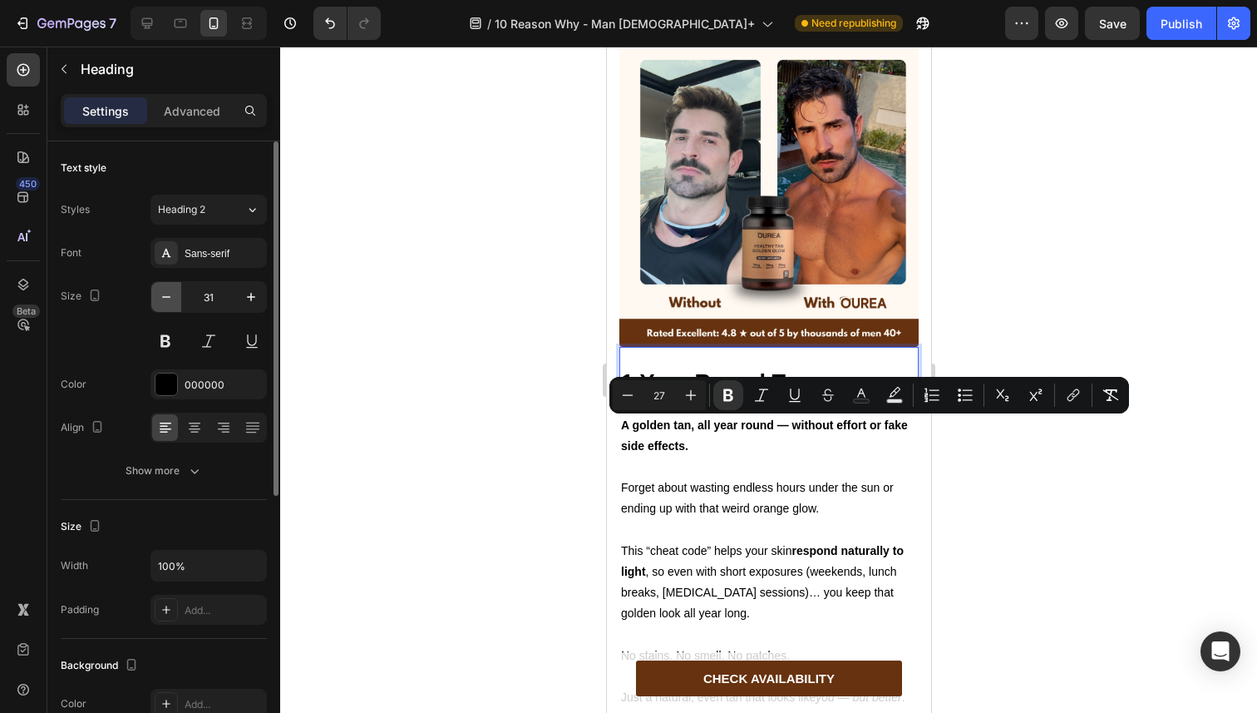
click at [168, 292] on icon "button" at bounding box center [166, 297] width 17 height 17
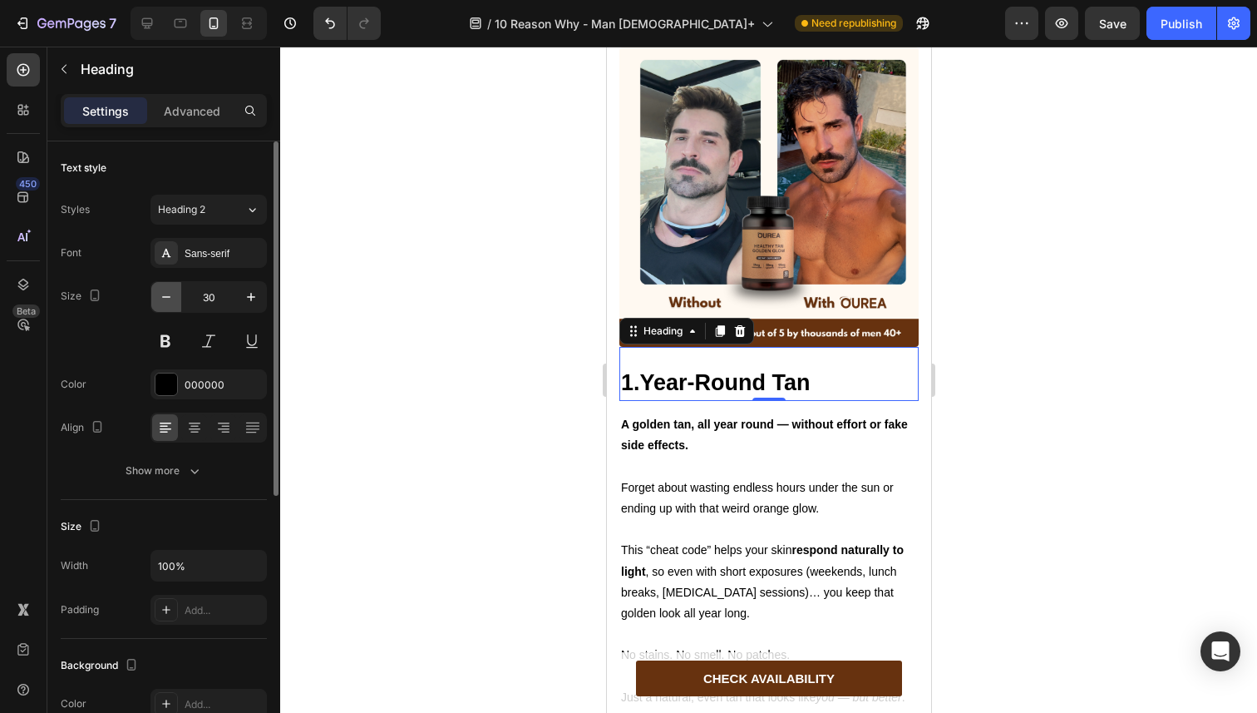
click at [168, 292] on icon "button" at bounding box center [166, 297] width 17 height 17
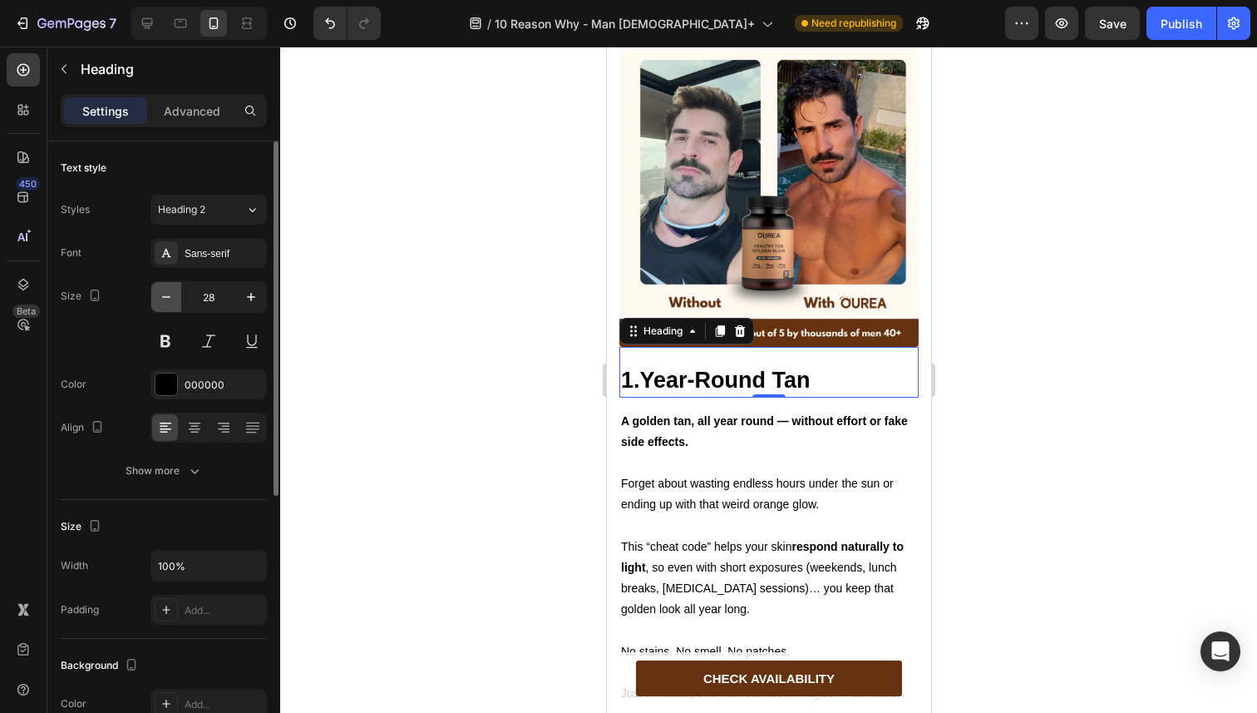
click at [168, 292] on icon "button" at bounding box center [166, 297] width 17 height 17
type input "27"
click at [441, 320] on div at bounding box center [768, 380] width 977 height 666
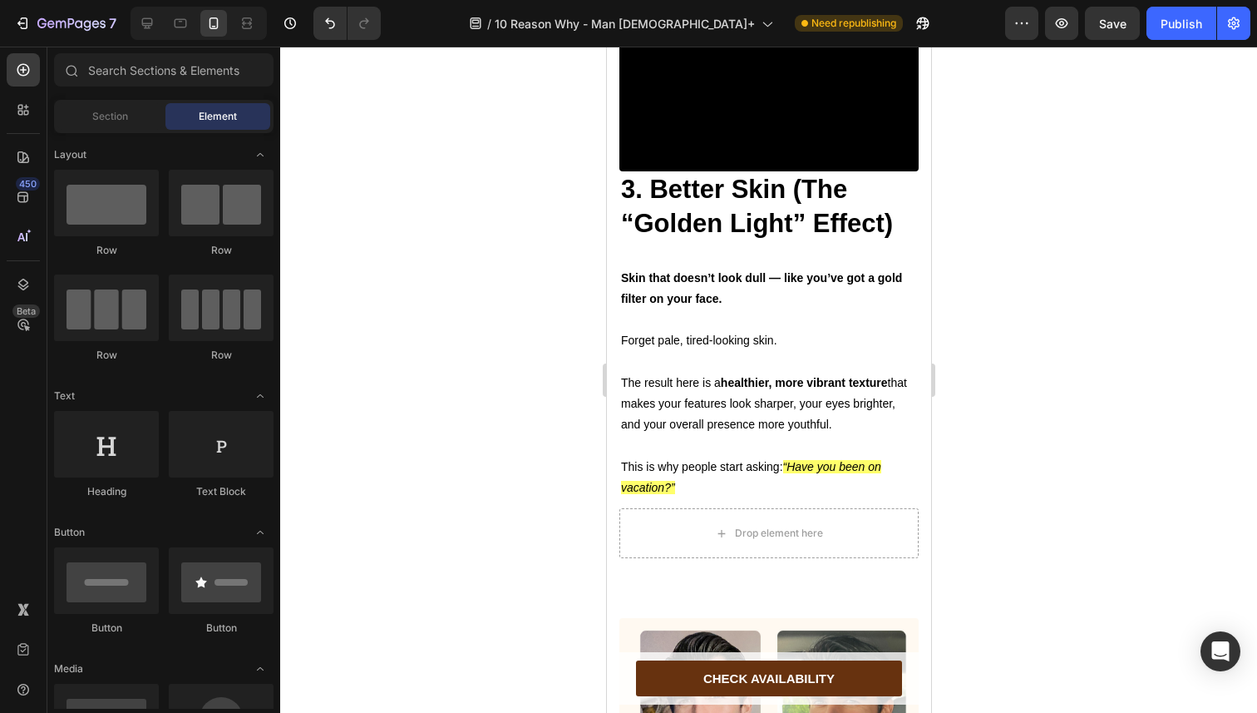
scroll to position [2515, 0]
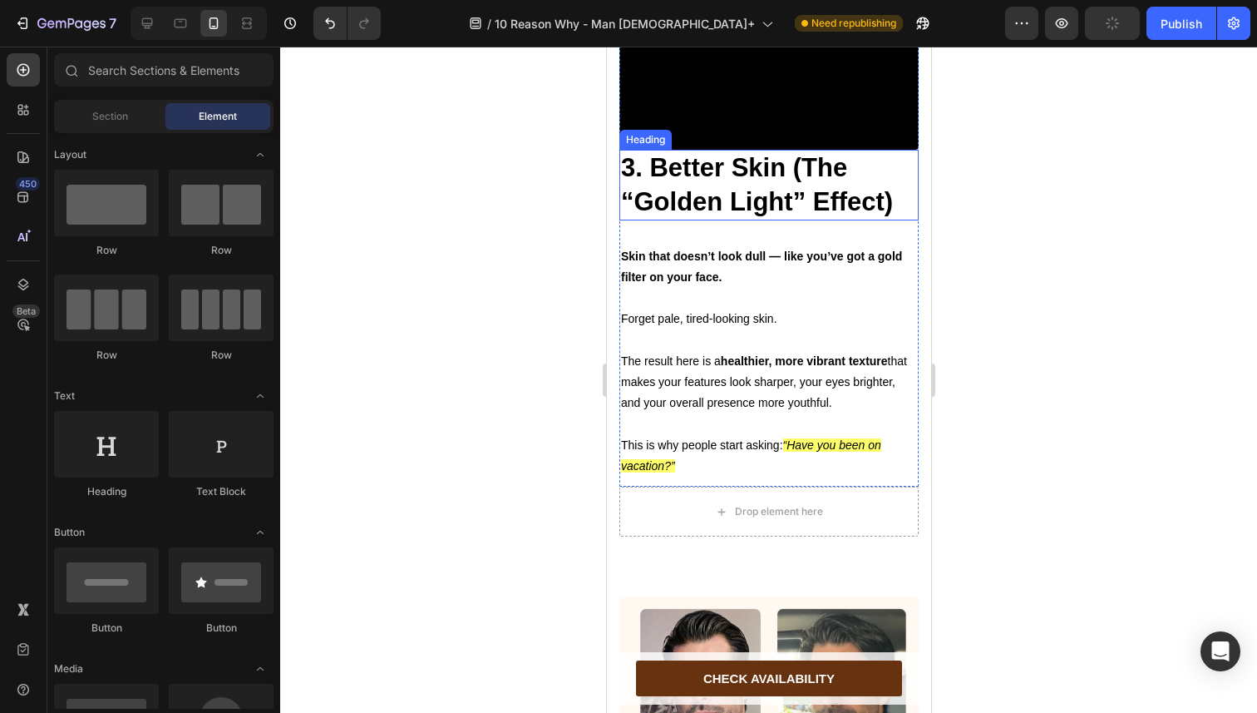
click at [706, 215] on strong "3. Better Skin (The “Golden Light” Effect)" at bounding box center [756, 184] width 272 height 62
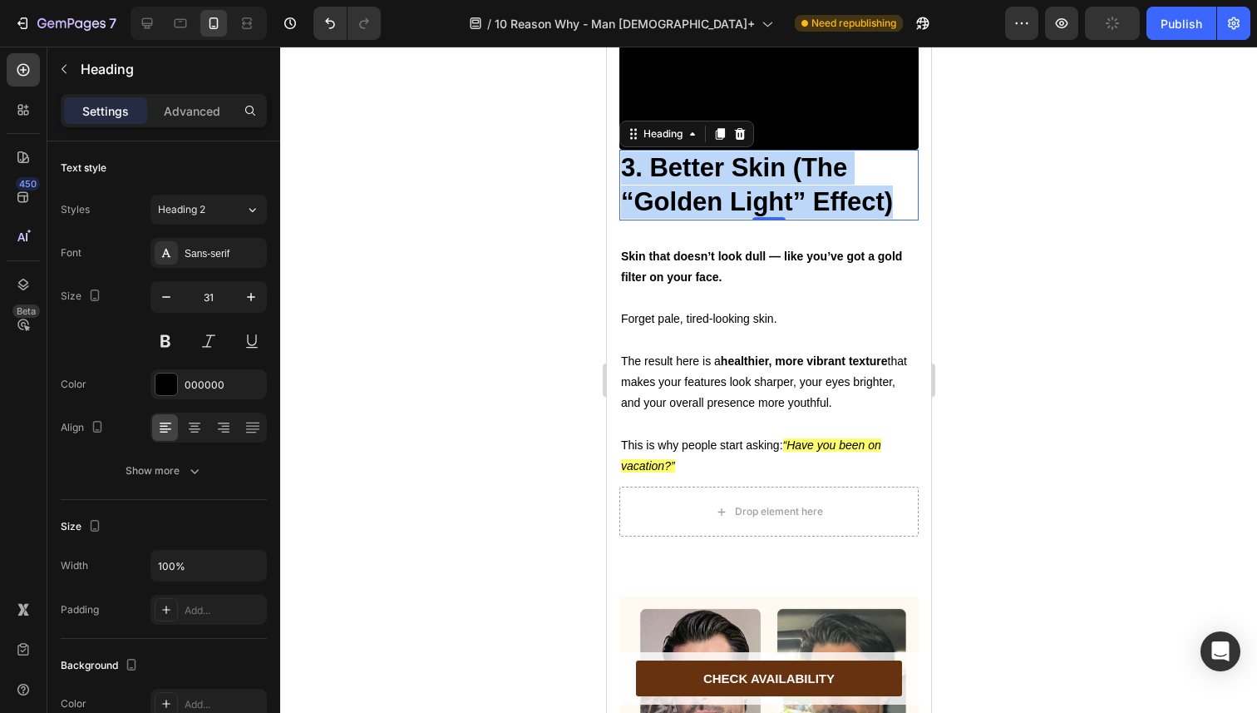
click at [706, 215] on strong "3. Better Skin (The “Golden Light” Effect)" at bounding box center [756, 184] width 272 height 62
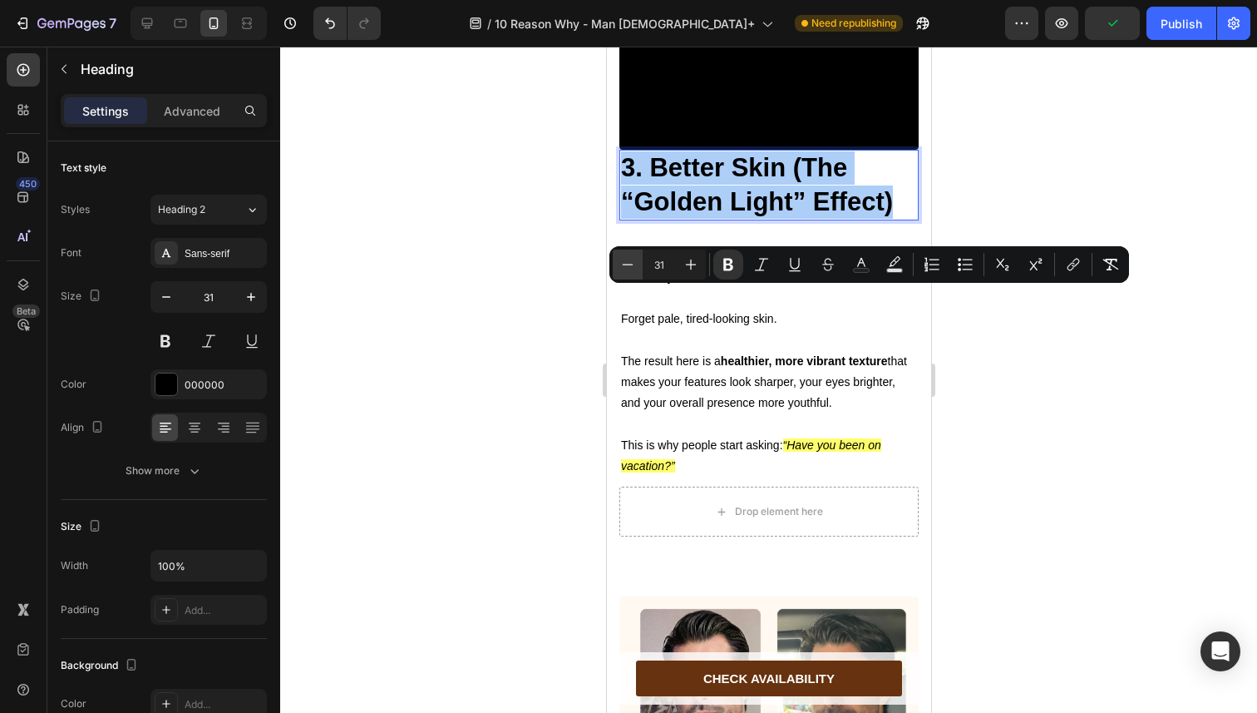
click at [620, 270] on icon "Editor contextual toolbar" at bounding box center [627, 264] width 17 height 17
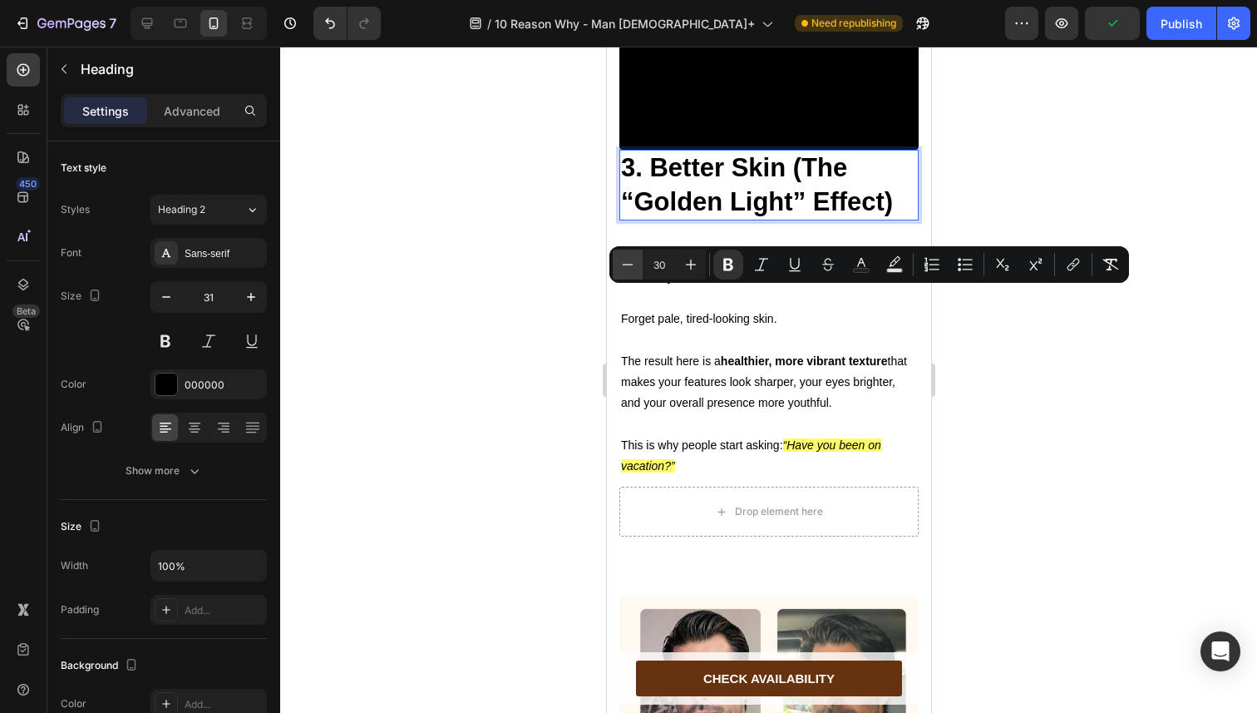
click at [620, 270] on icon "Editor contextual toolbar" at bounding box center [627, 264] width 17 height 17
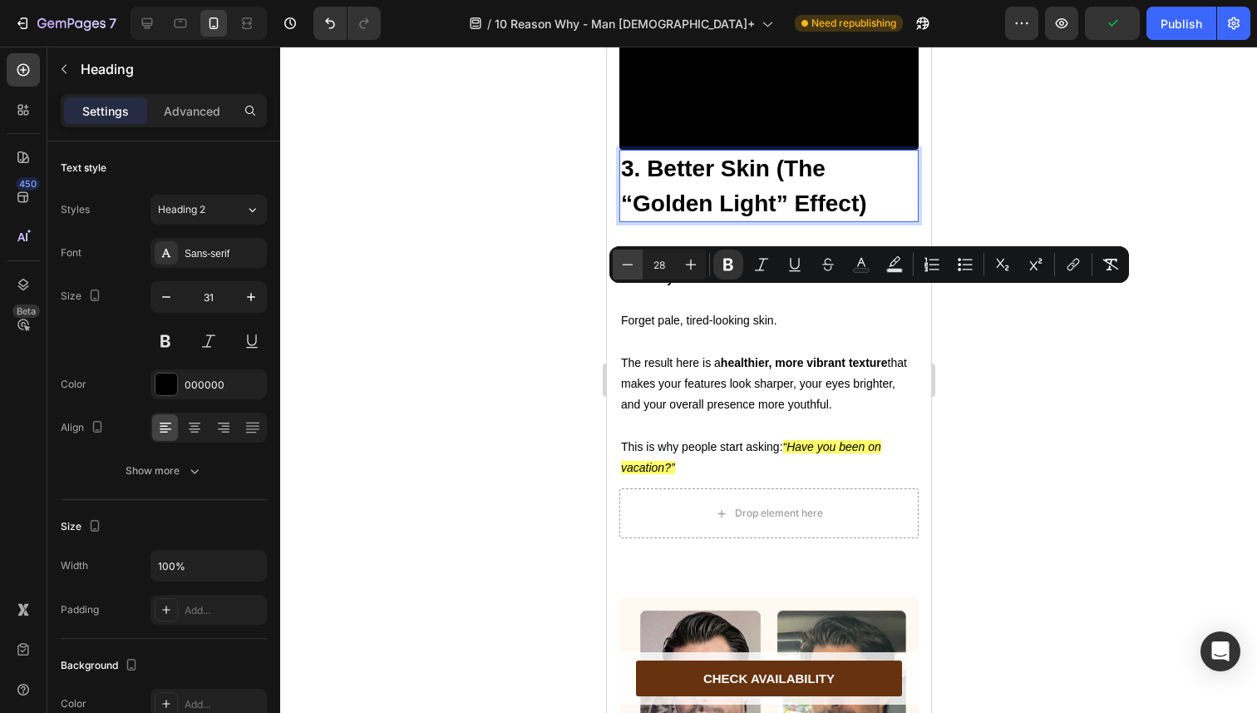
click at [620, 270] on icon "Editor contextual toolbar" at bounding box center [627, 264] width 17 height 17
type input "27"
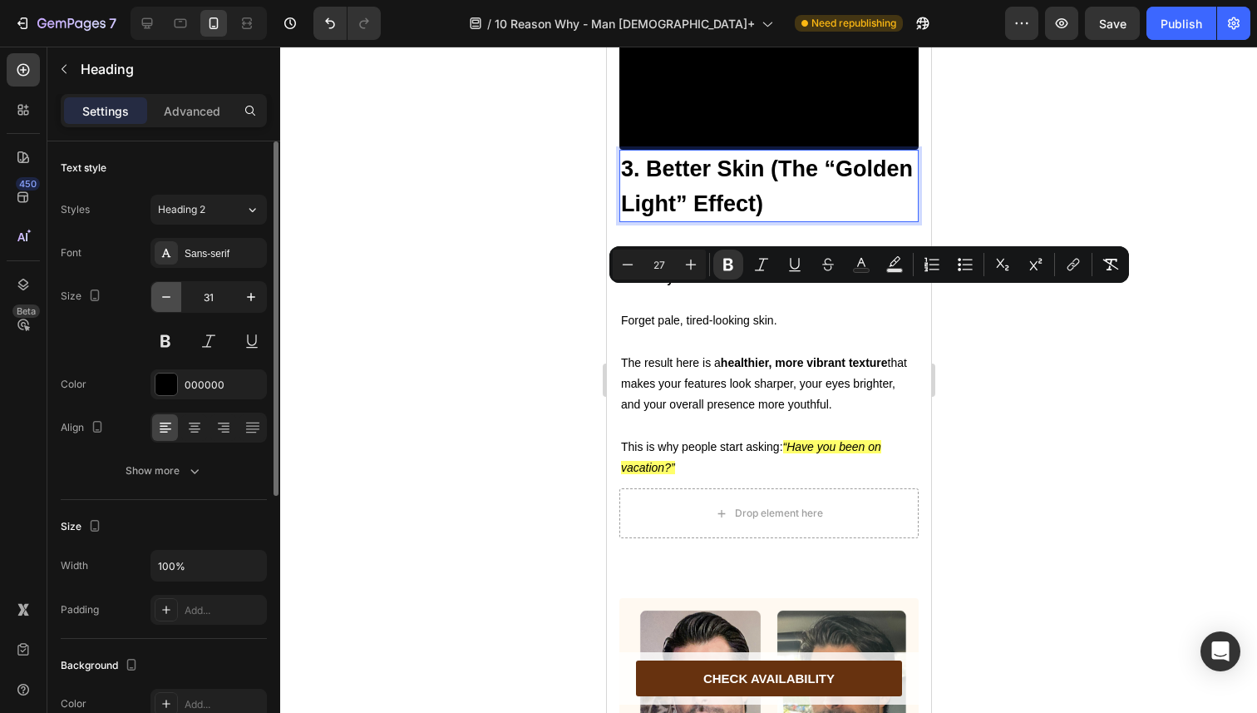
click at [158, 295] on icon "button" at bounding box center [166, 297] width 17 height 17
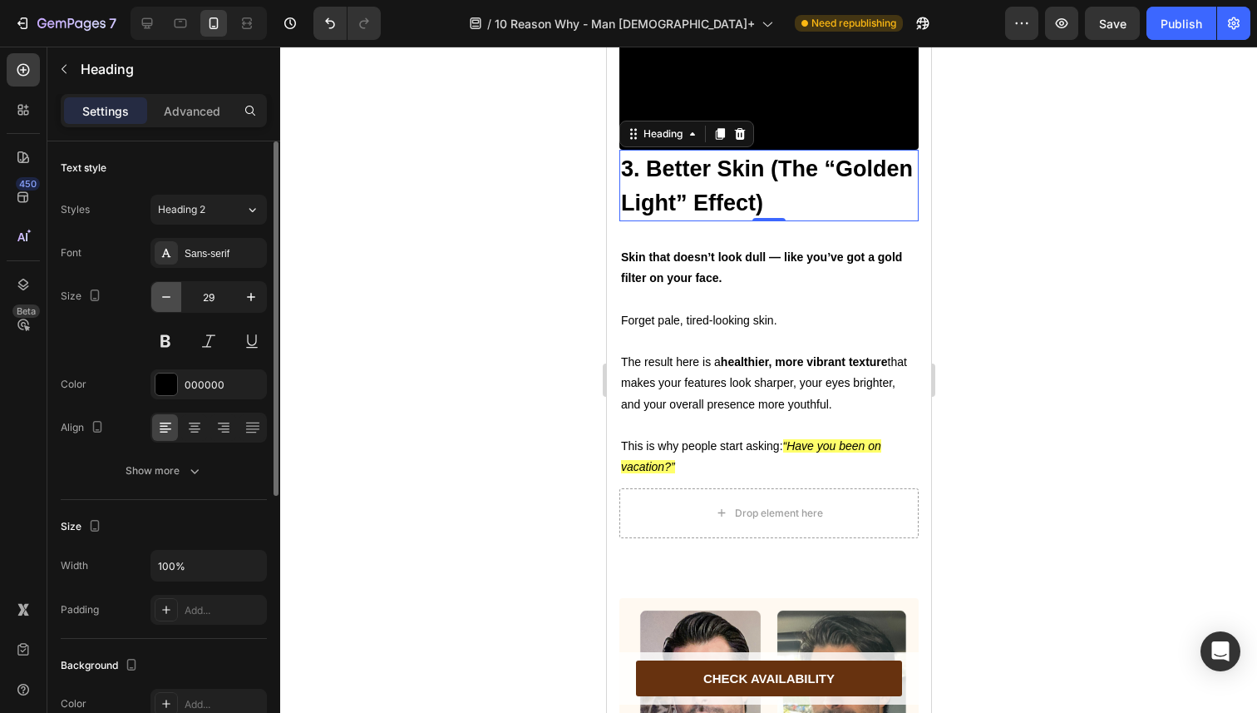
click at [158, 295] on icon "button" at bounding box center [166, 297] width 17 height 17
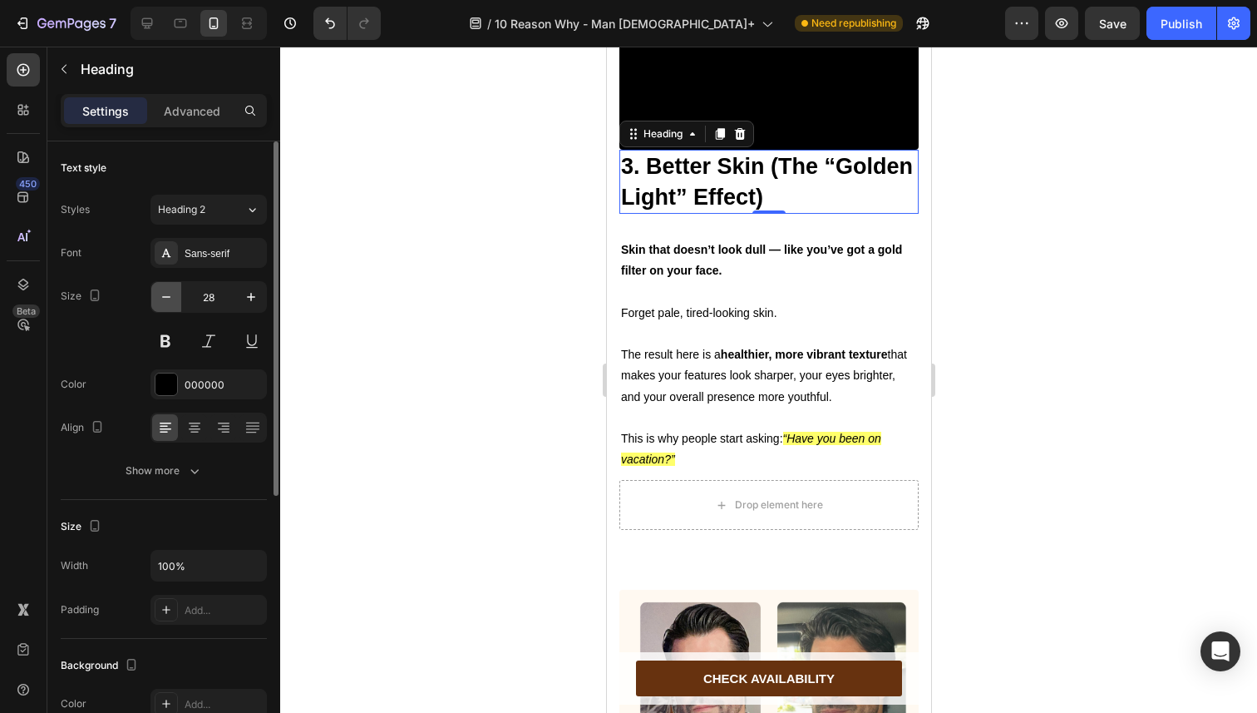
type input "27"
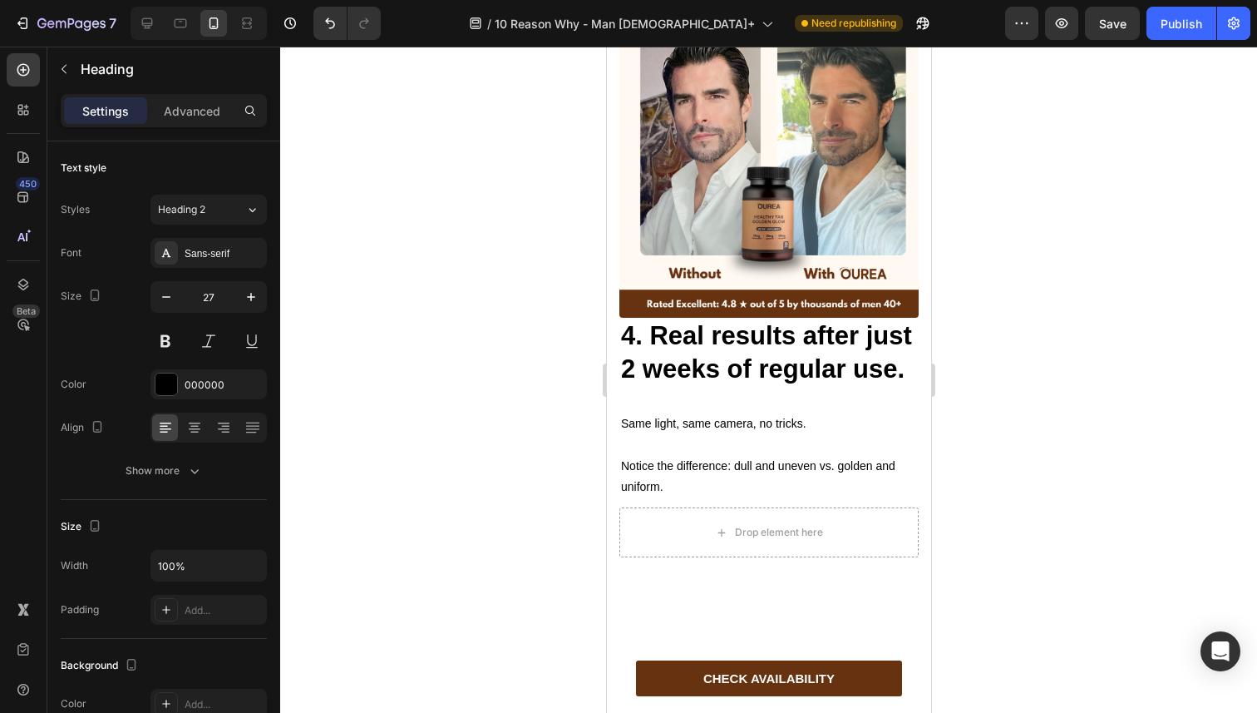
scroll to position [3122, 0]
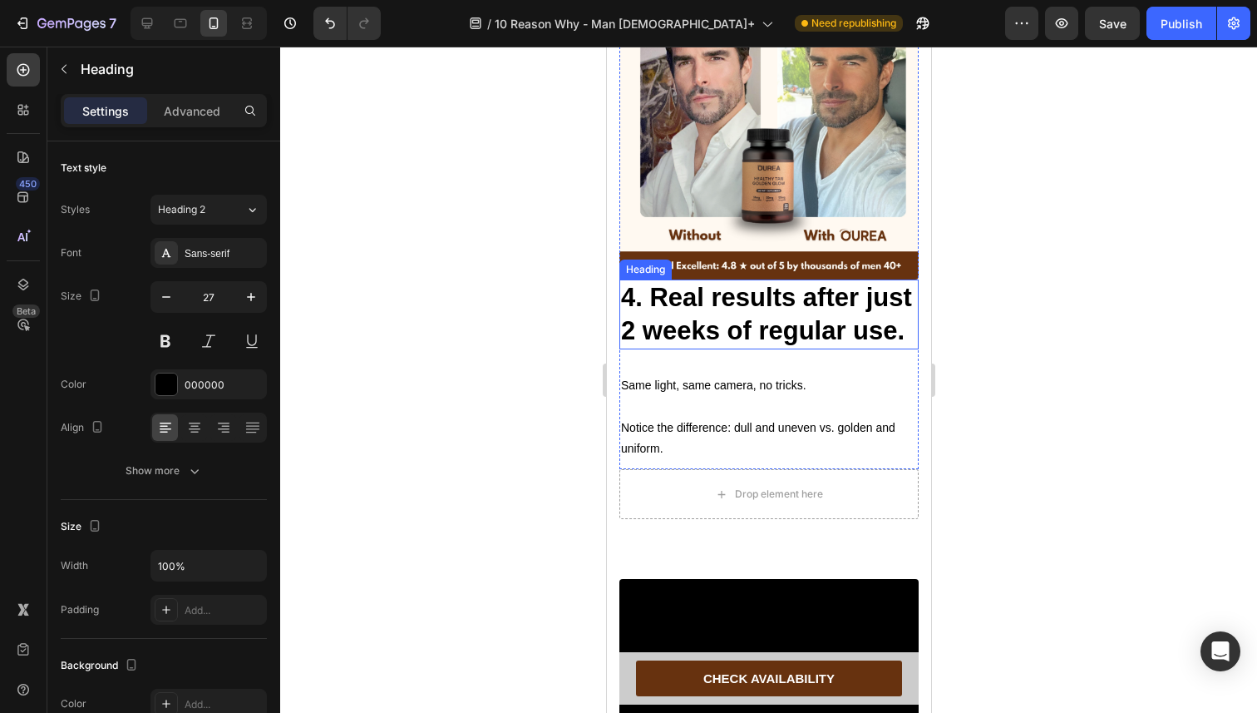
click at [684, 345] on strong "4. Real results after just 2 weeks of regular use." at bounding box center [765, 314] width 291 height 62
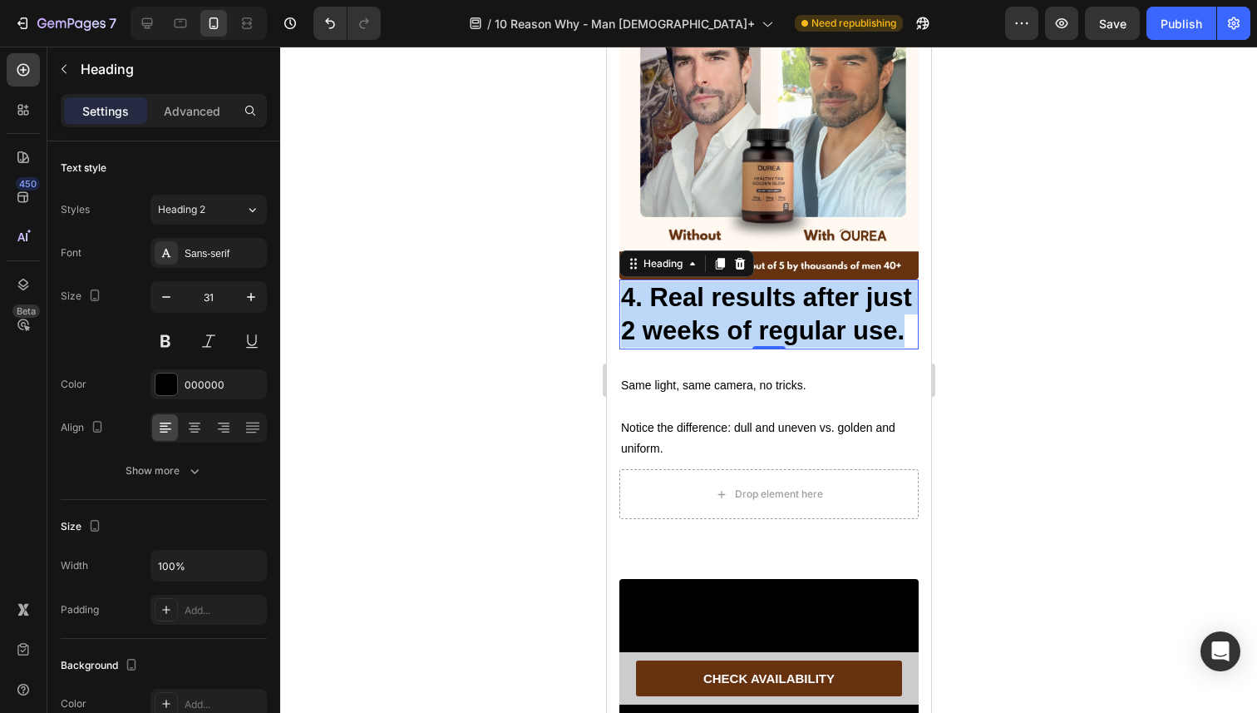
click at [684, 345] on strong "4. Real results after just 2 weeks of regular use." at bounding box center [765, 314] width 291 height 62
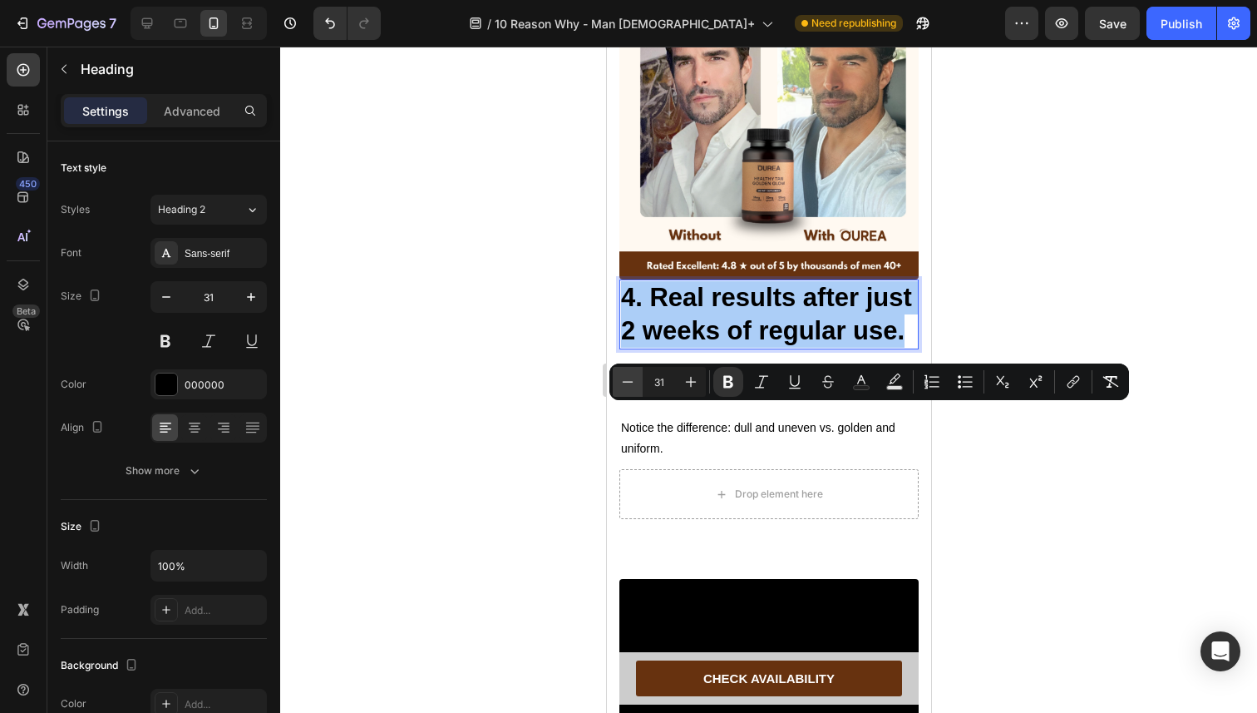
click at [633, 385] on icon "Editor contextual toolbar" at bounding box center [627, 381] width 17 height 17
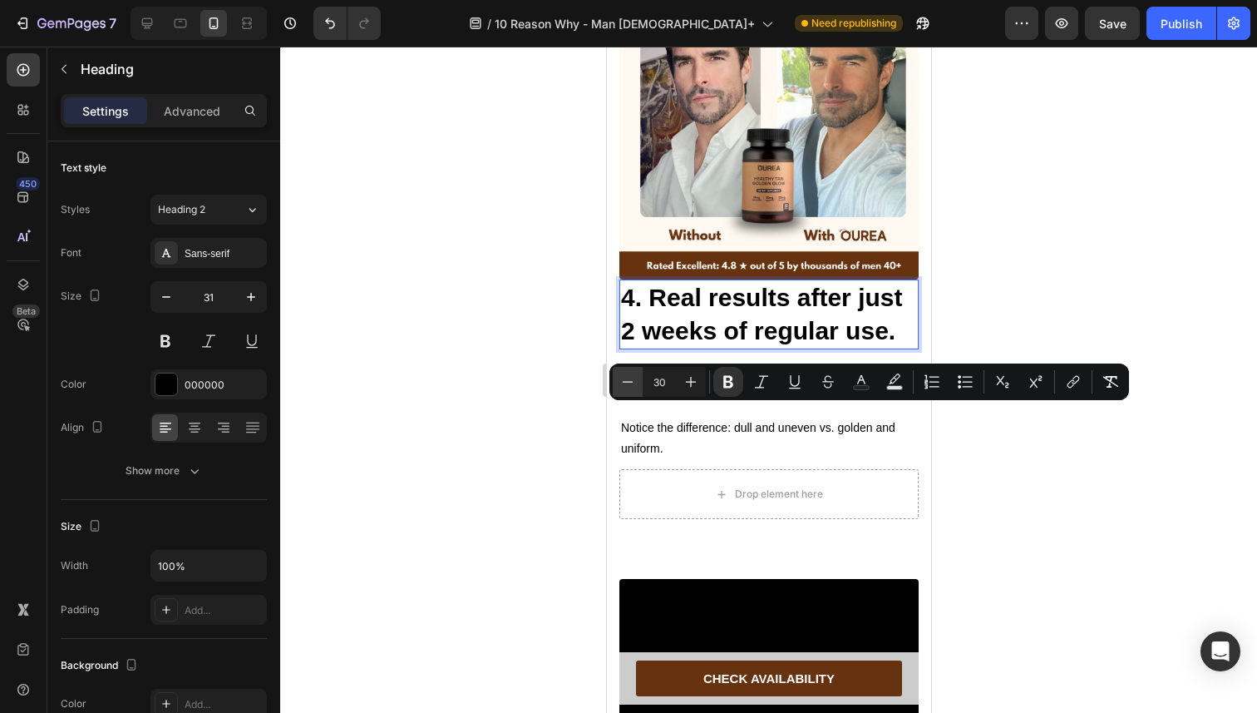
click at [633, 385] on icon "Editor contextual toolbar" at bounding box center [627, 381] width 17 height 17
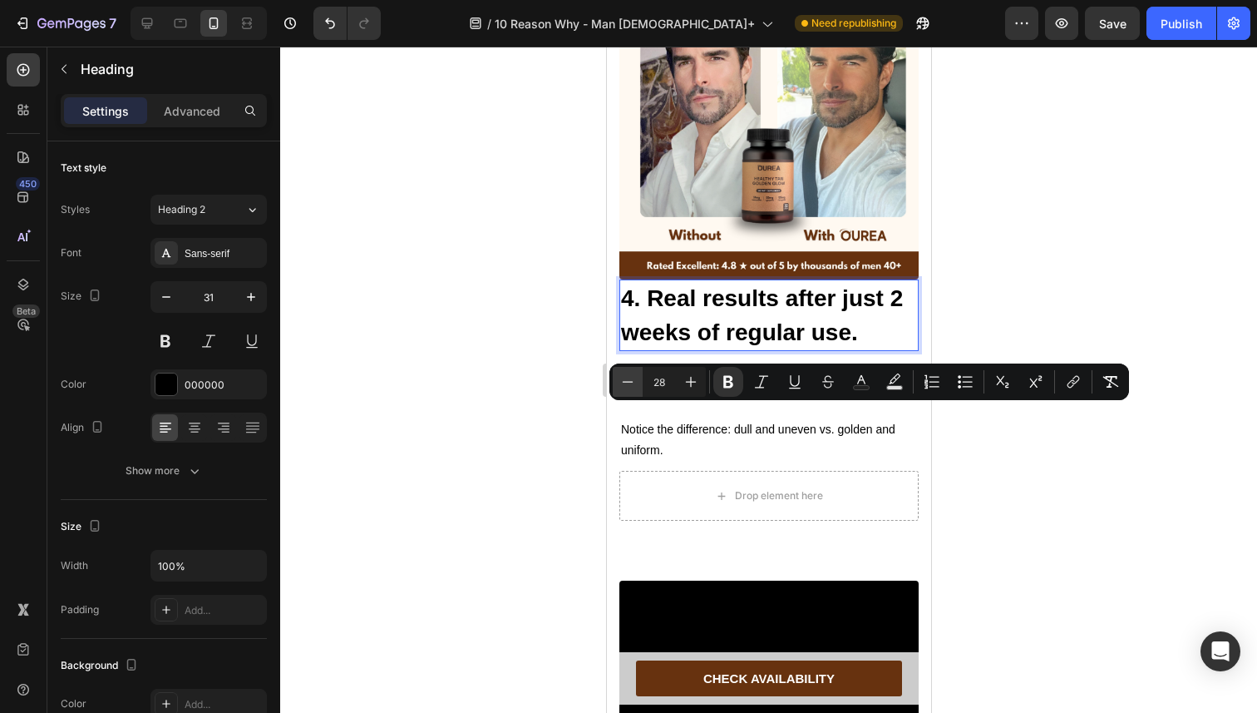
click at [633, 385] on icon "Editor contextual toolbar" at bounding box center [627, 381] width 17 height 17
type input "27"
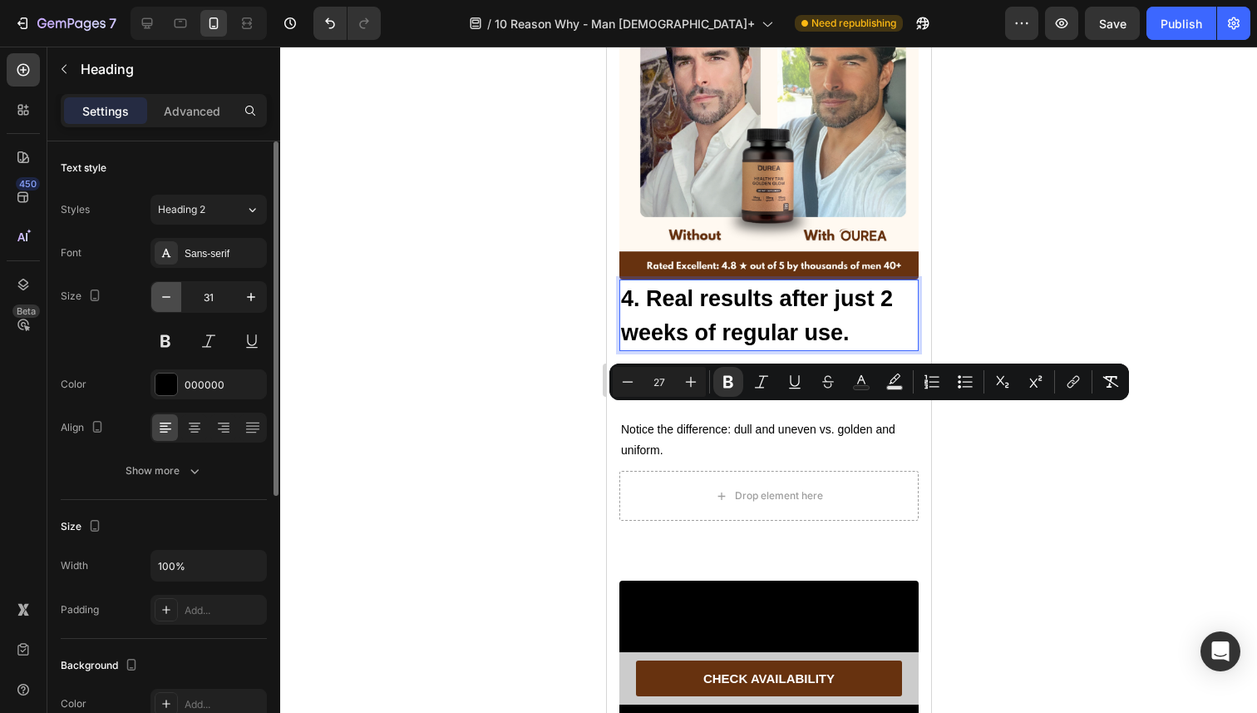
click at [176, 299] on button "button" at bounding box center [166, 297] width 30 height 30
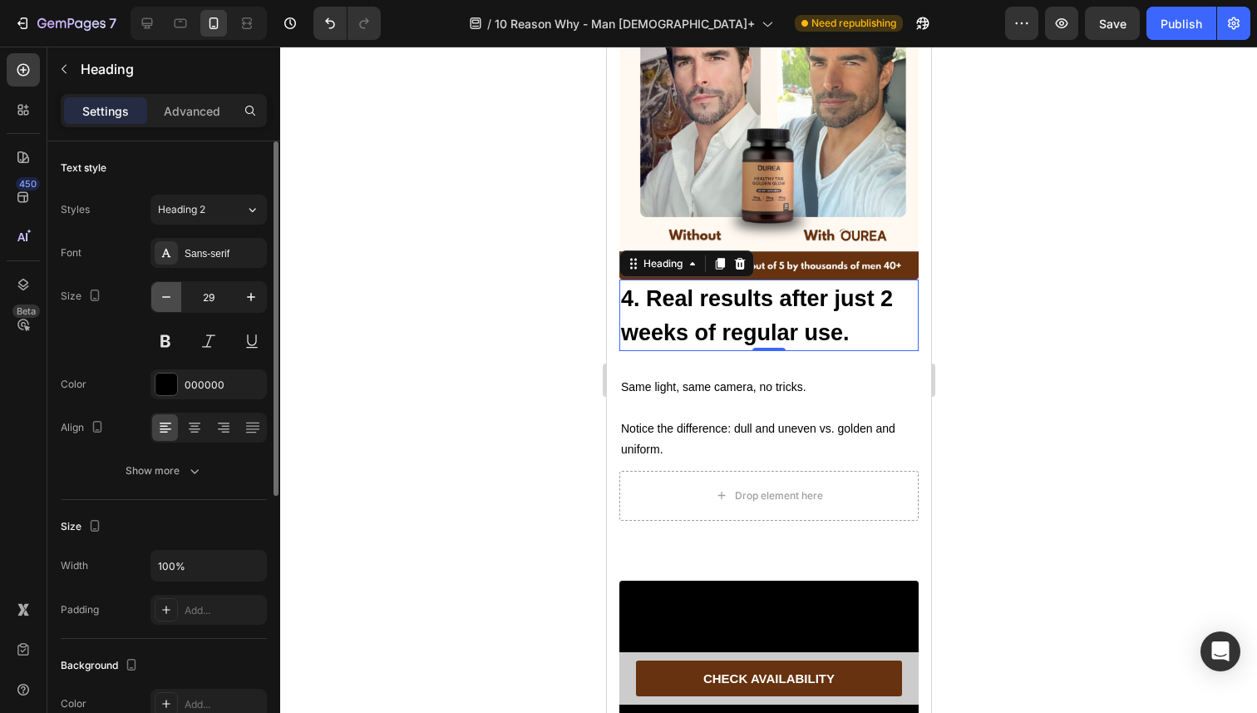
click at [176, 299] on button "button" at bounding box center [166, 297] width 30 height 30
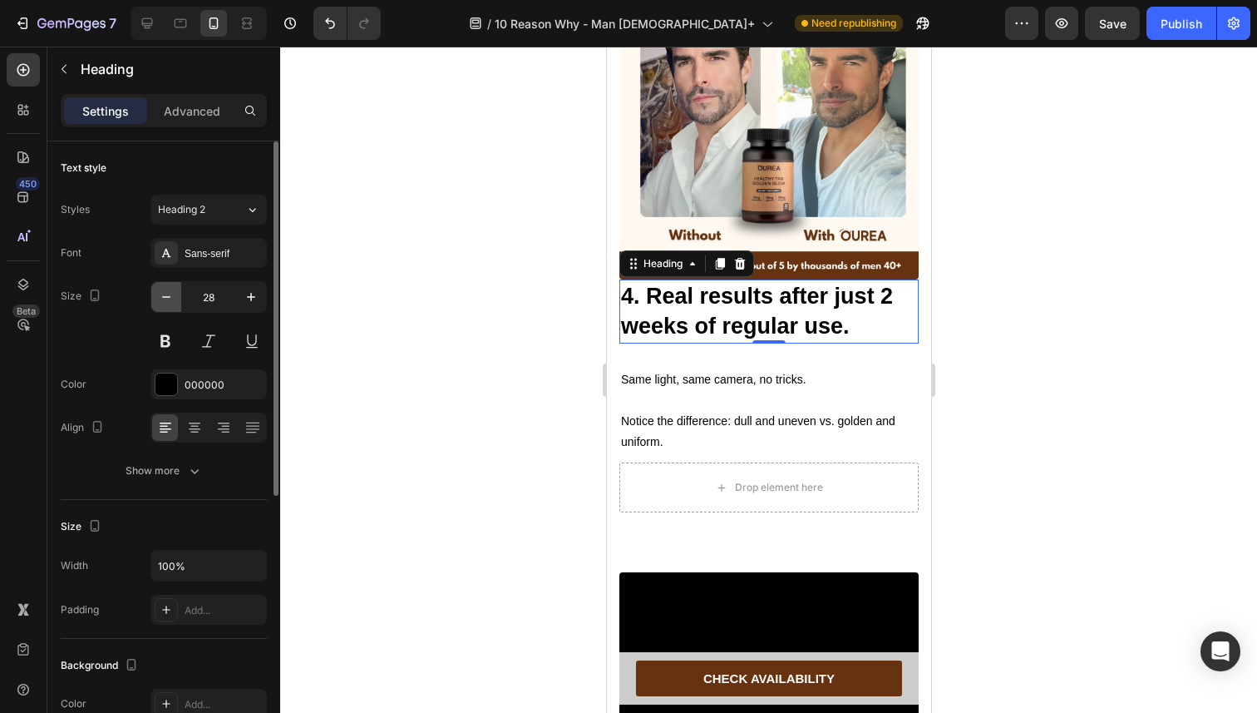
click at [176, 299] on button "button" at bounding box center [166, 297] width 30 height 30
type input "27"
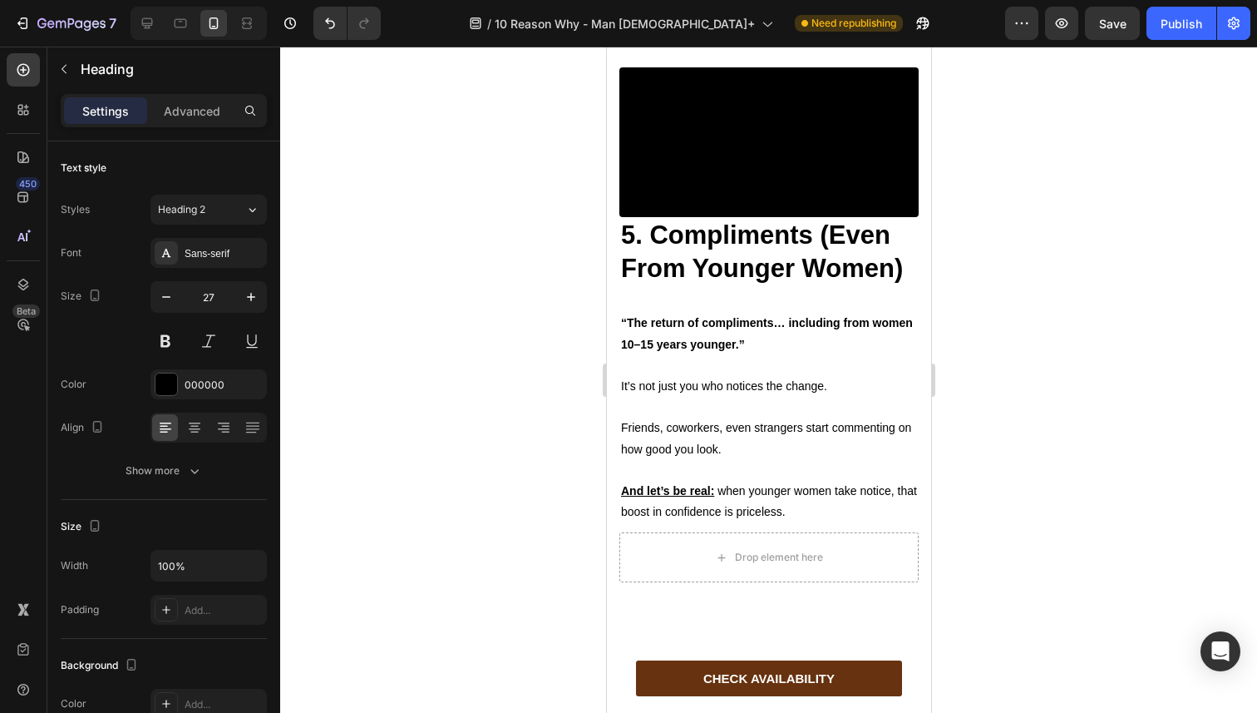
scroll to position [3762, 0]
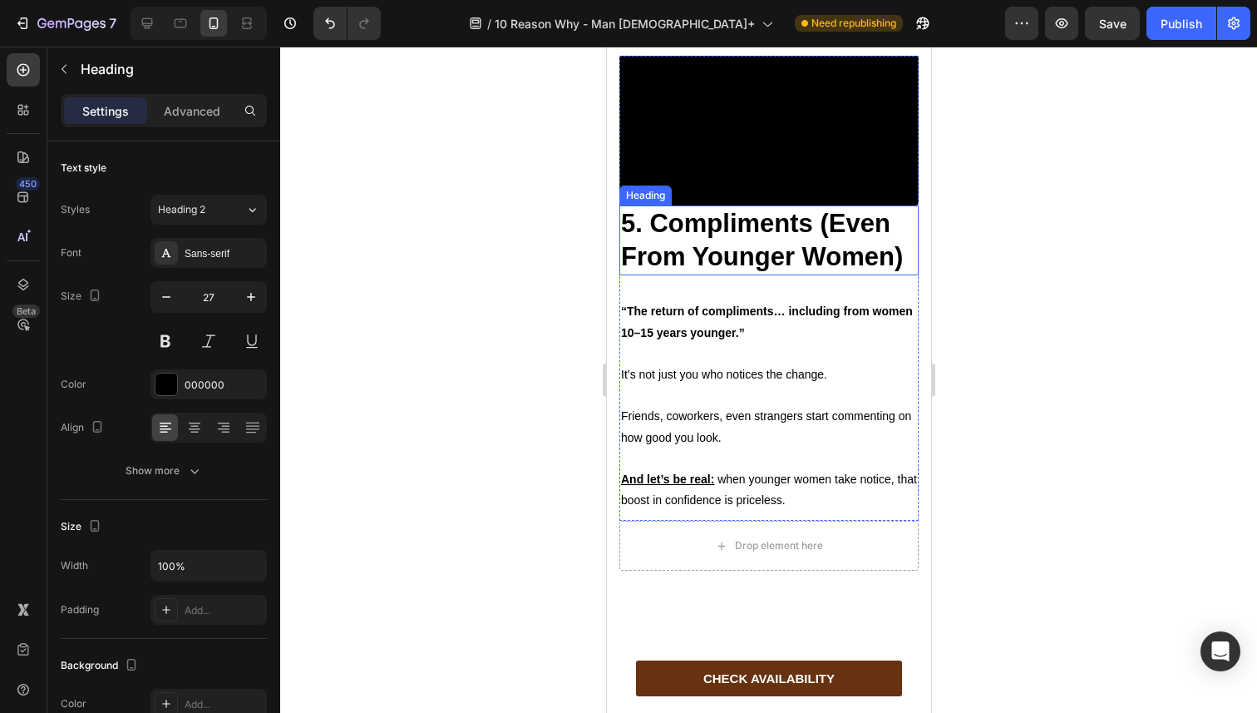
click at [695, 276] on h2 "5. Compliments (Even From Younger Women)" at bounding box center [768, 240] width 299 height 71
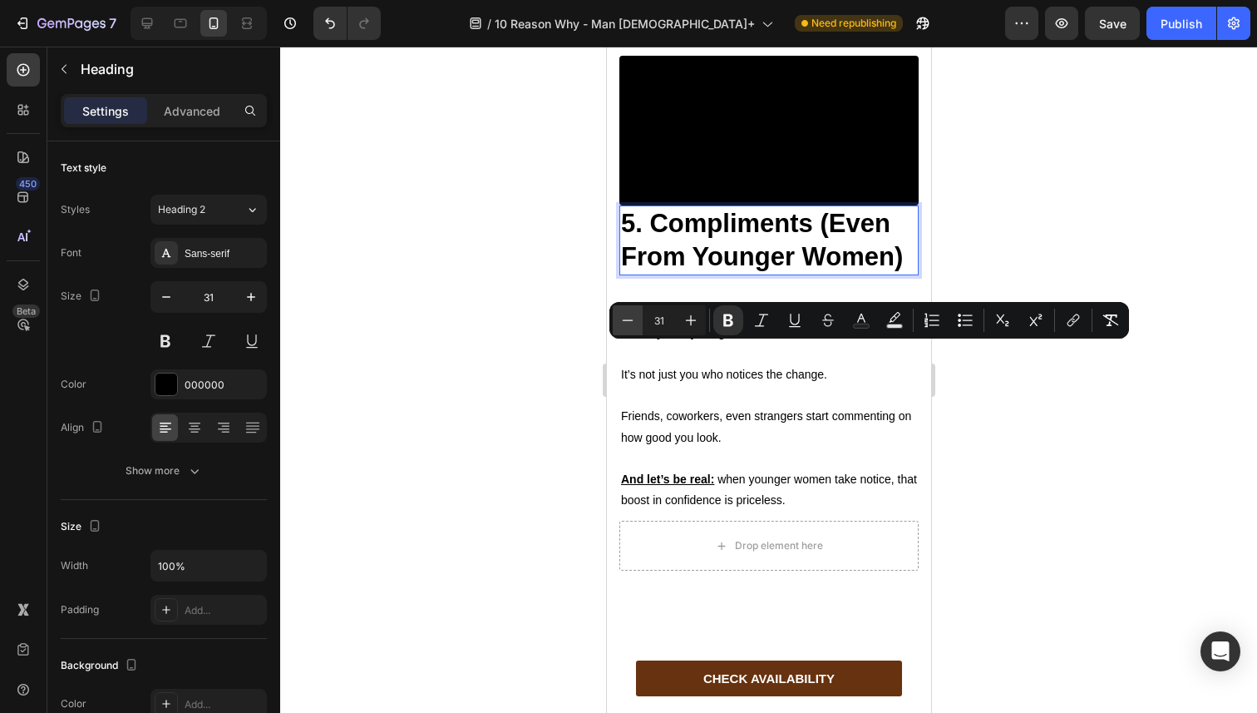
click at [634, 322] on icon "Editor contextual toolbar" at bounding box center [627, 320] width 17 height 17
type input "27"
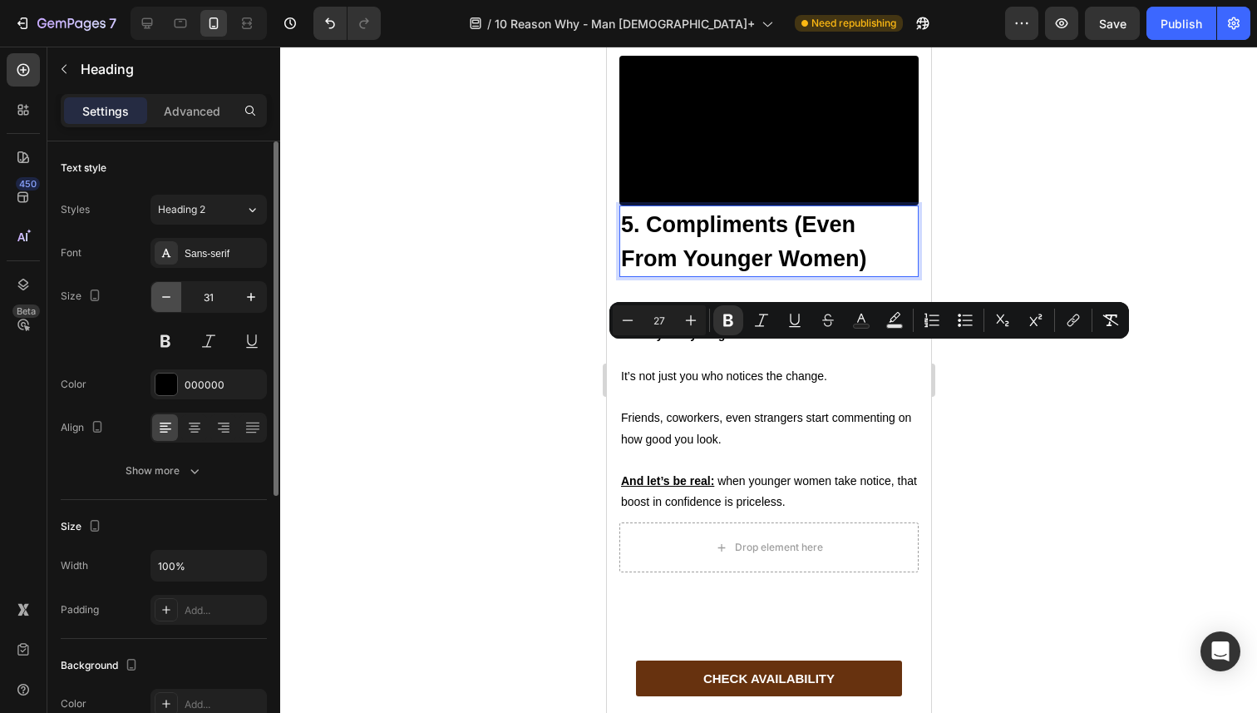
click at [173, 297] on icon "button" at bounding box center [166, 297] width 17 height 17
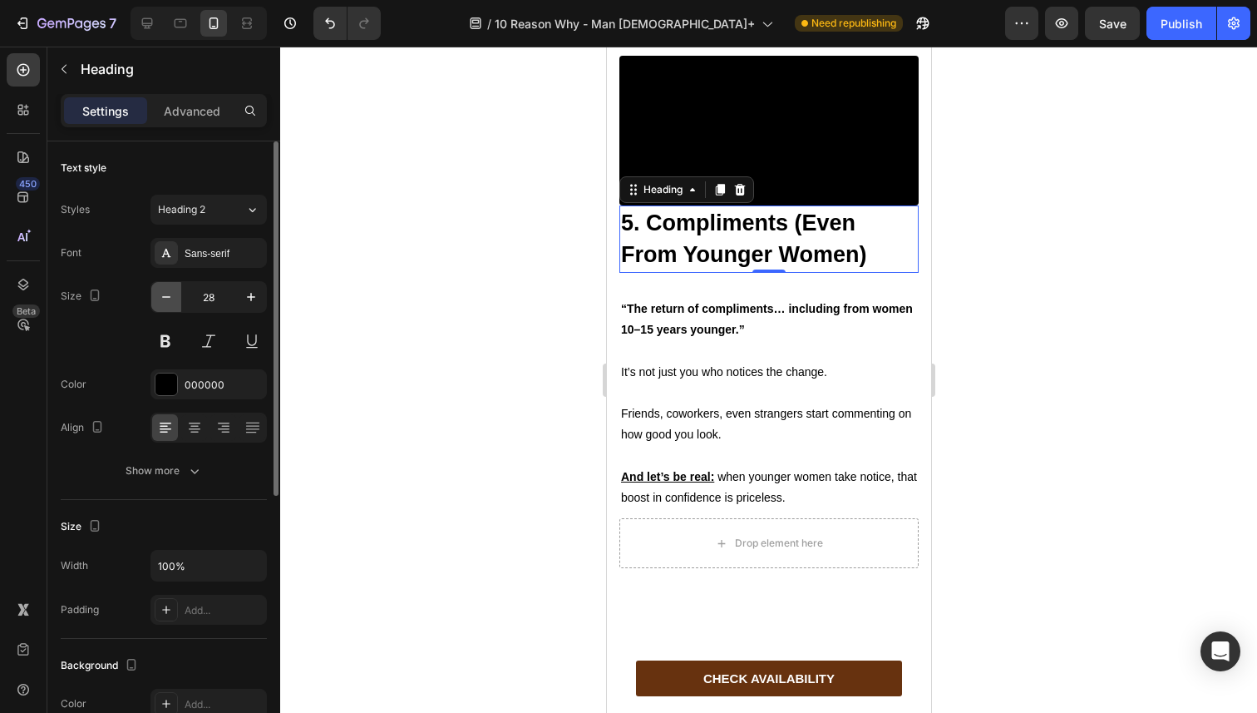
click at [173, 297] on icon "button" at bounding box center [166, 297] width 17 height 17
type input "27"
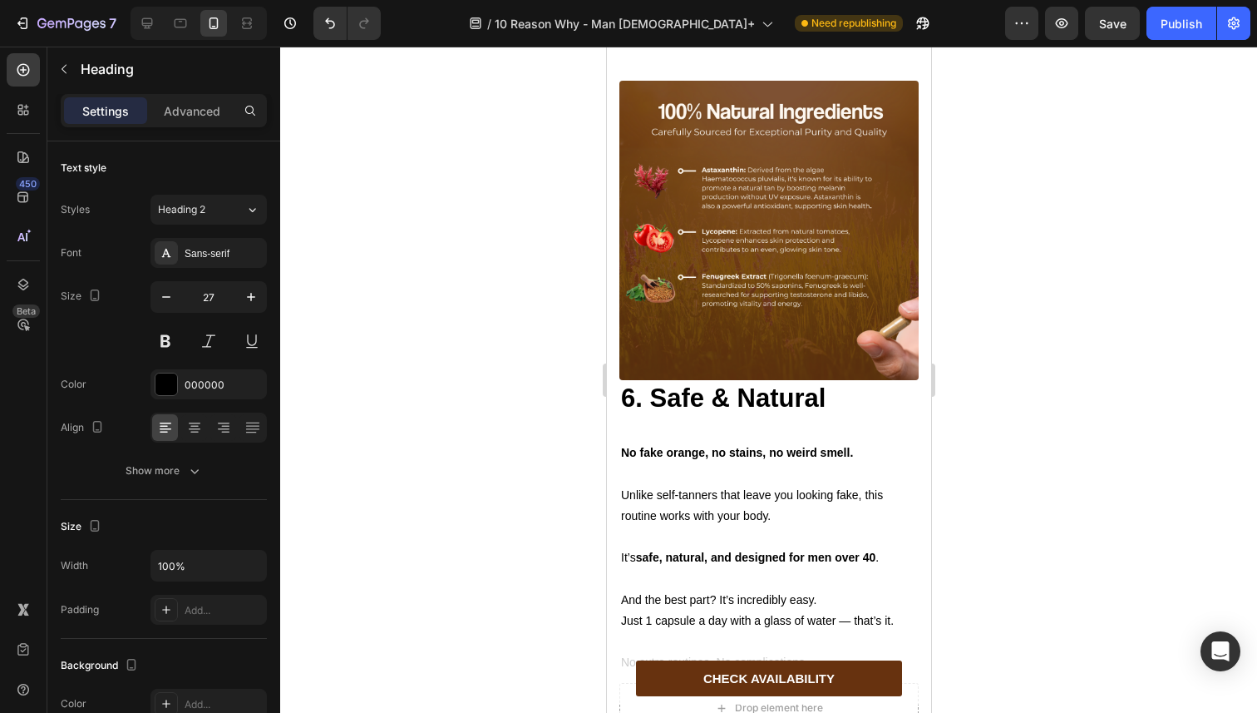
scroll to position [4325, 0]
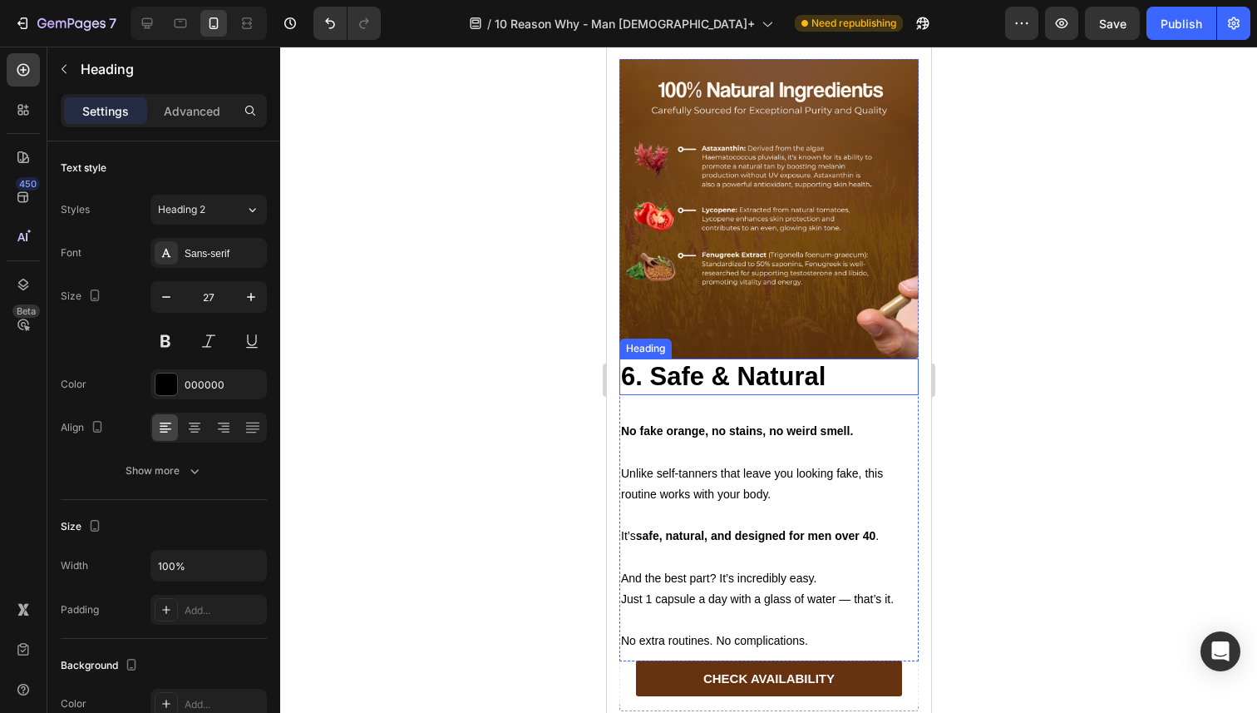
click at [693, 391] on strong "6. Safe & Natural" at bounding box center [722, 376] width 205 height 29
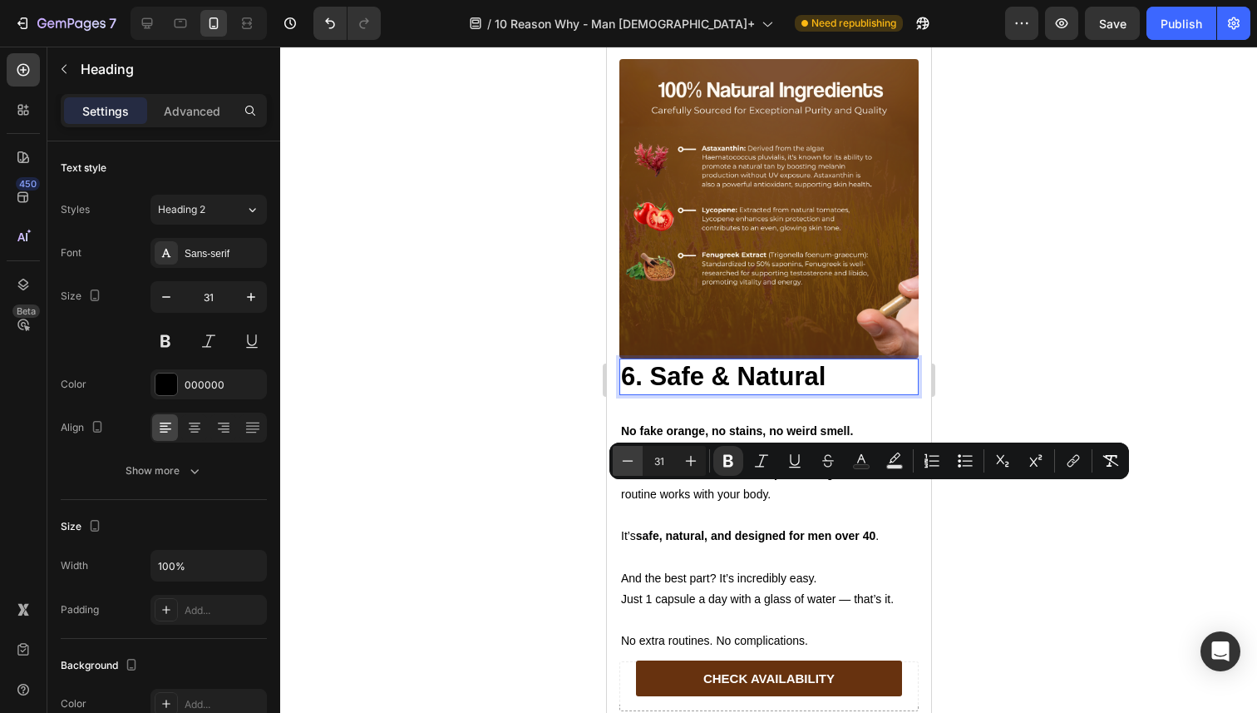
click at [625, 466] on icon "Editor contextual toolbar" at bounding box center [627, 460] width 17 height 17
type input "27"
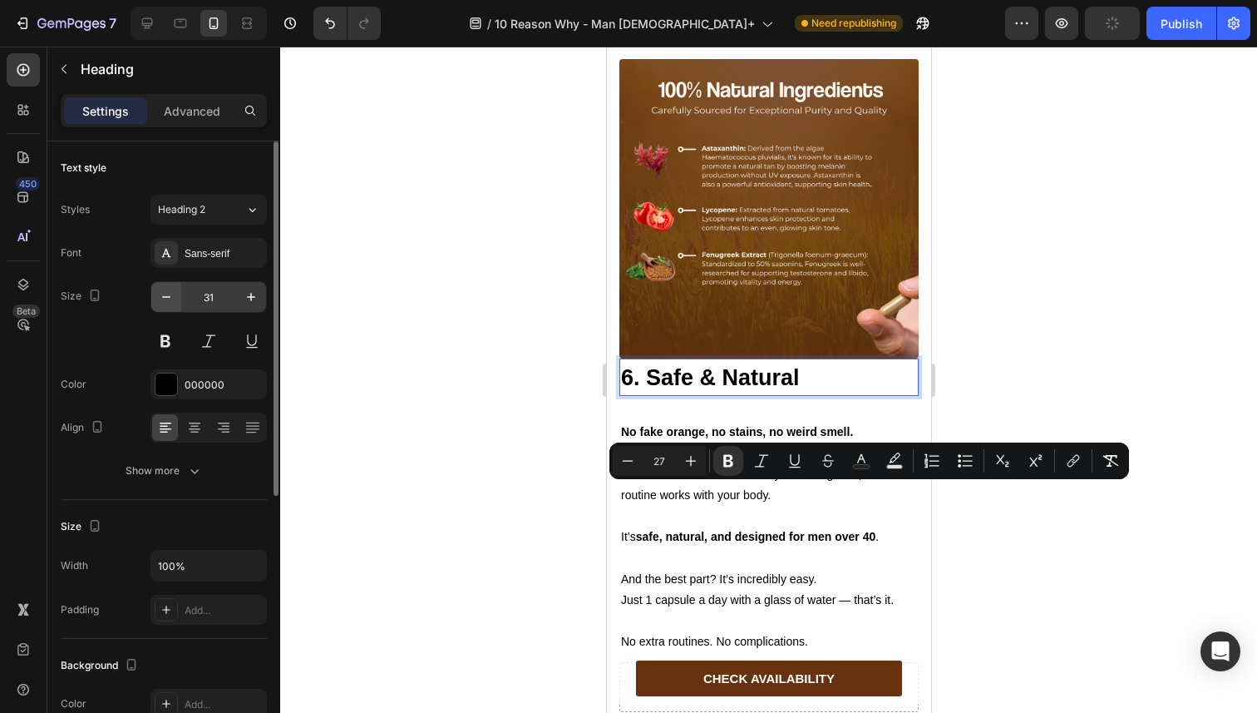
click at [178, 294] on button "button" at bounding box center [166, 297] width 30 height 30
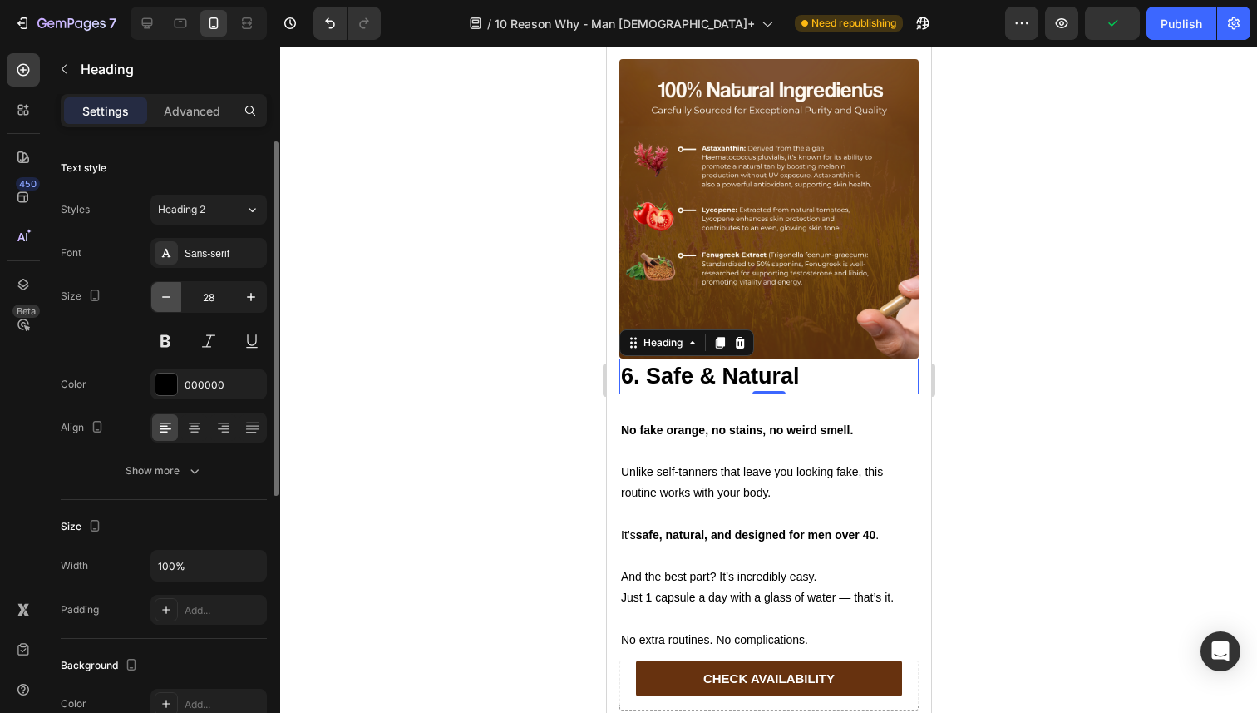
click at [178, 294] on button "button" at bounding box center [166, 297] width 30 height 30
type input "27"
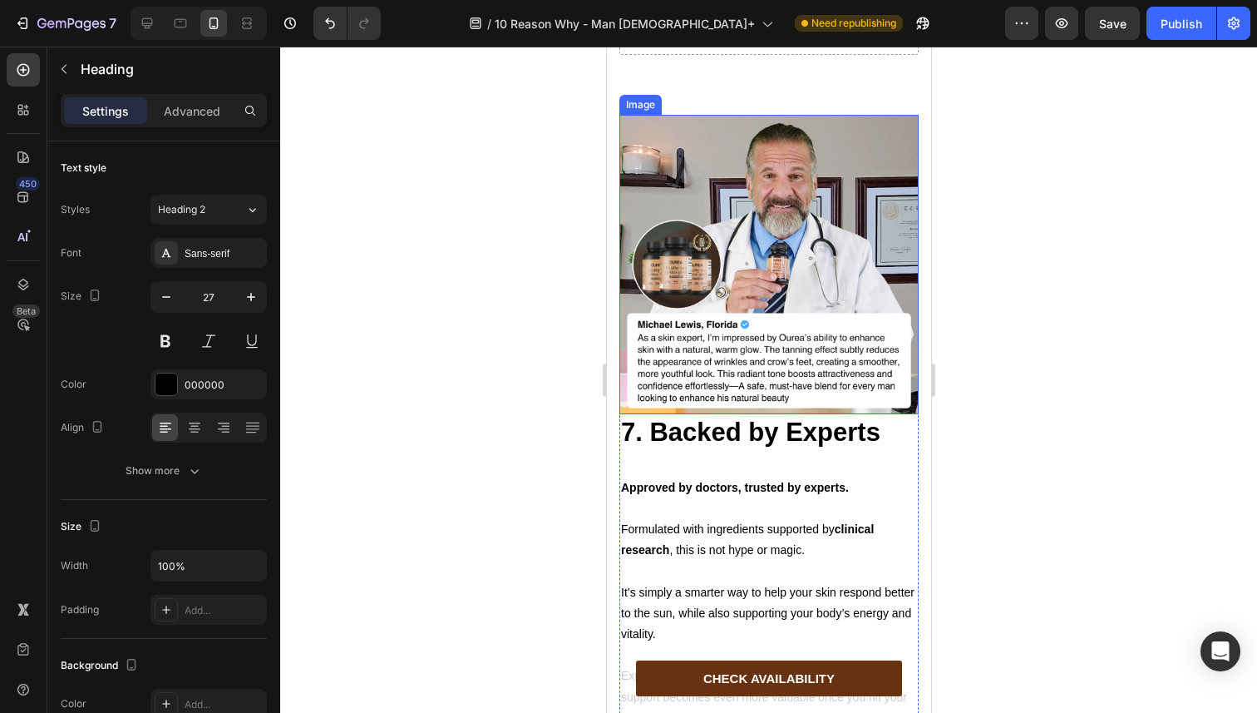
scroll to position [5131, 0]
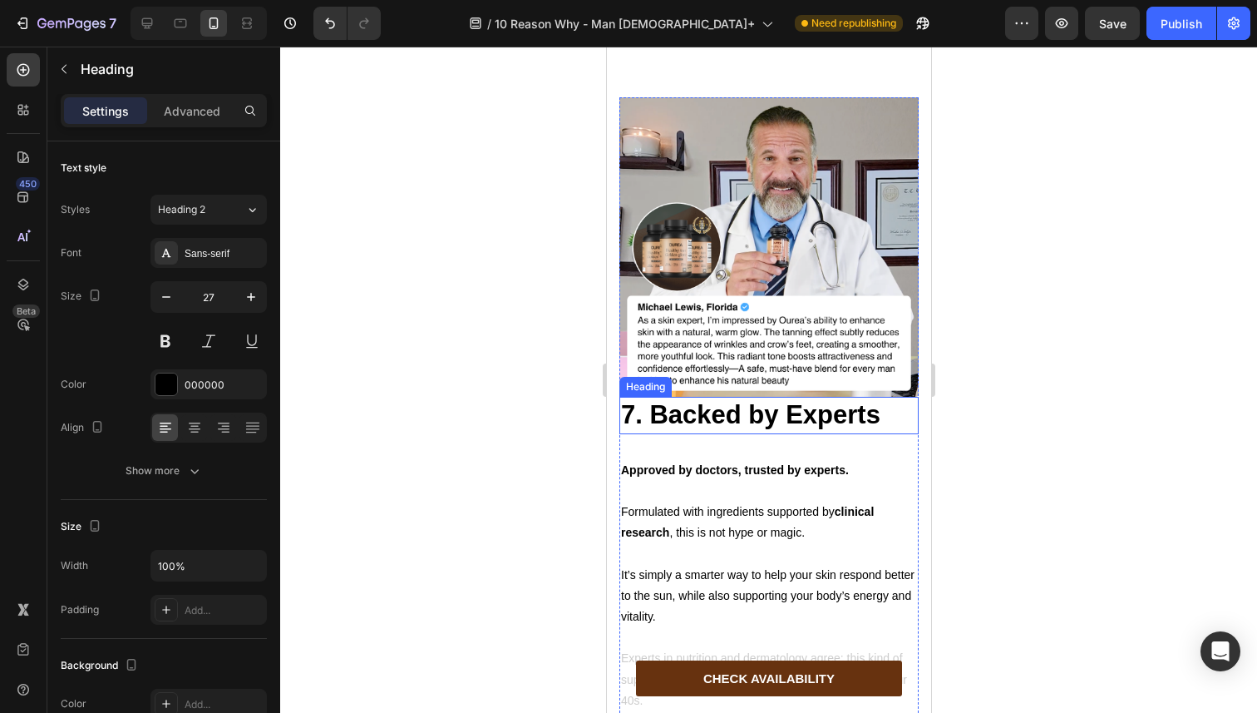
click at [661, 400] on strong "7. Backed by Experts" at bounding box center [749, 414] width 259 height 29
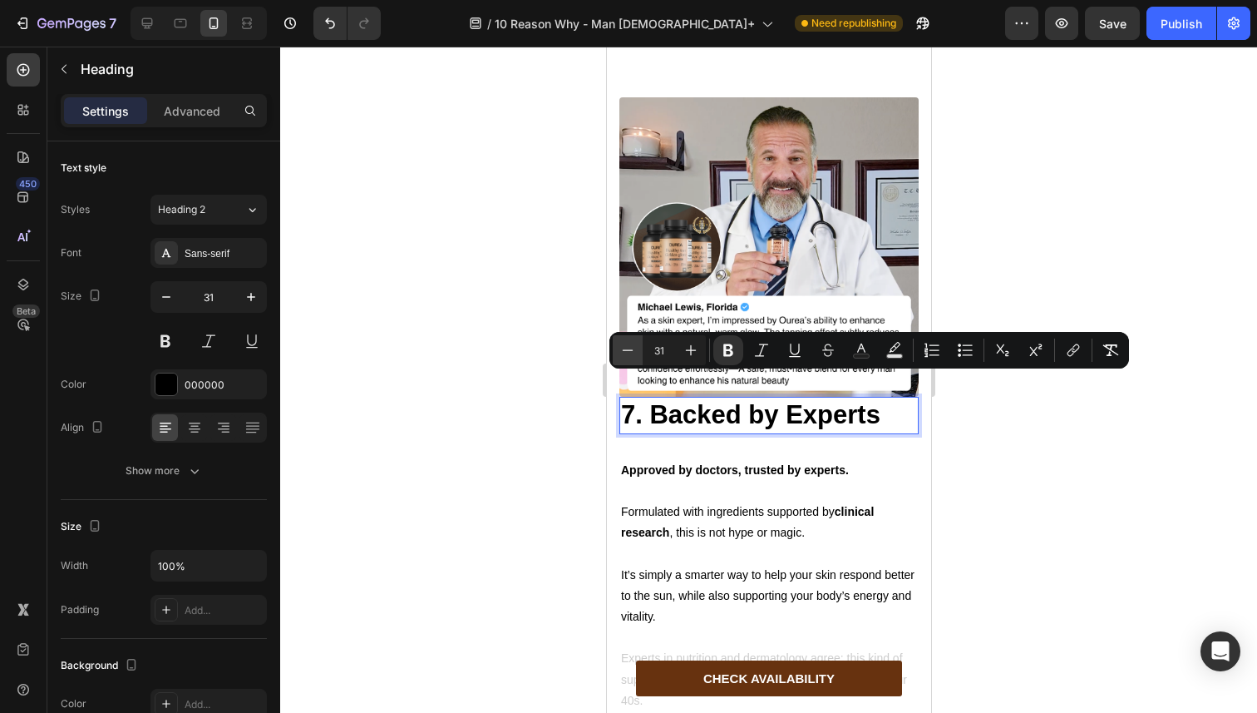
click at [637, 347] on button "Minus" at bounding box center [628, 350] width 30 height 30
type input "27"
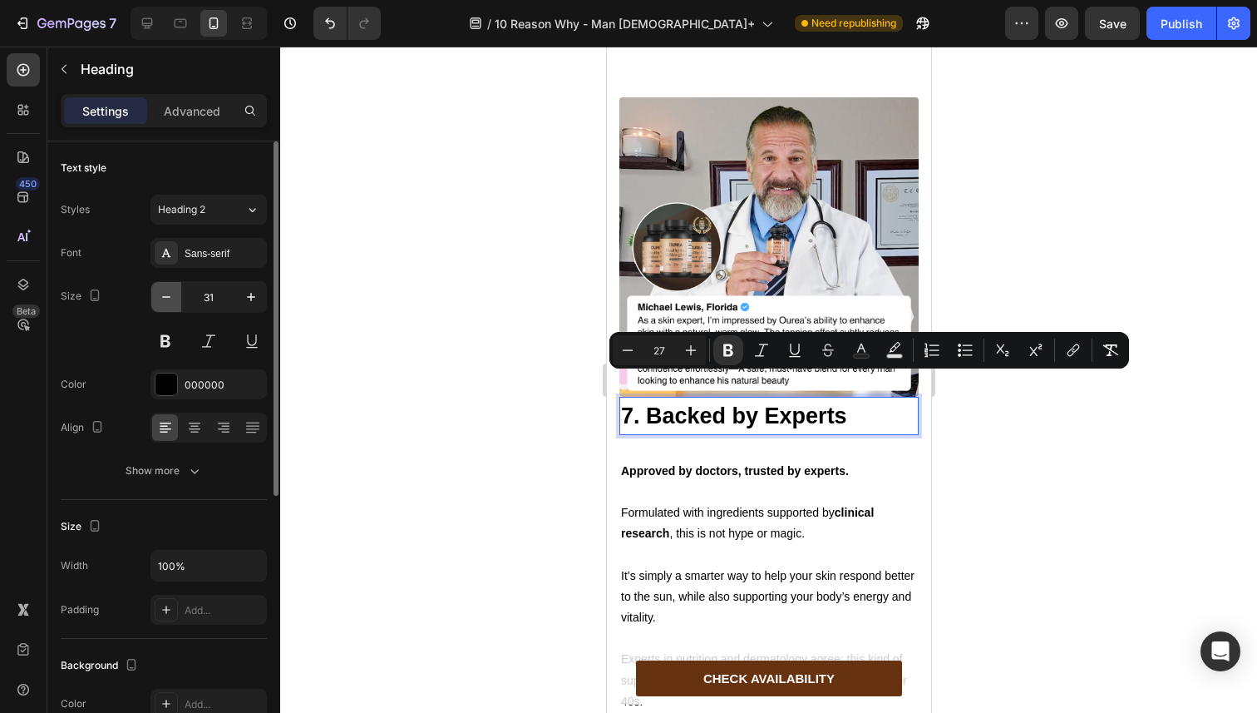
click at [173, 294] on icon "button" at bounding box center [166, 297] width 17 height 17
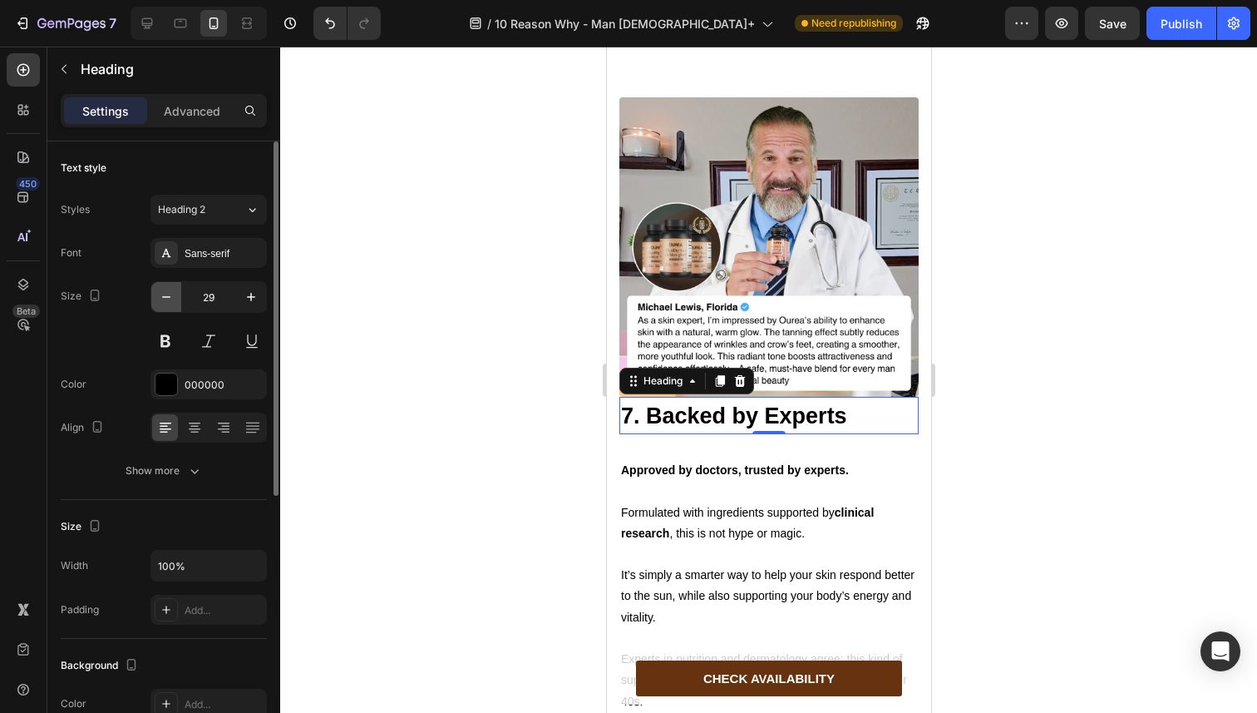
click at [173, 294] on icon "button" at bounding box center [166, 297] width 17 height 17
type input "27"
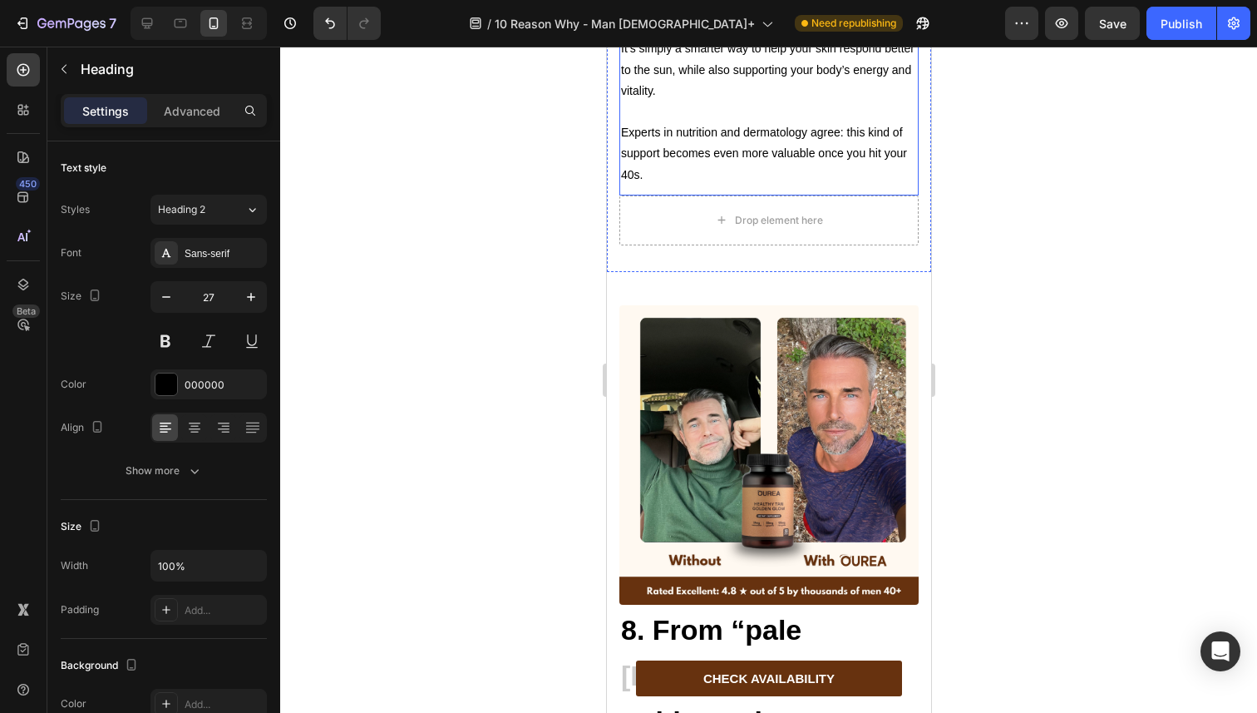
scroll to position [5668, 0]
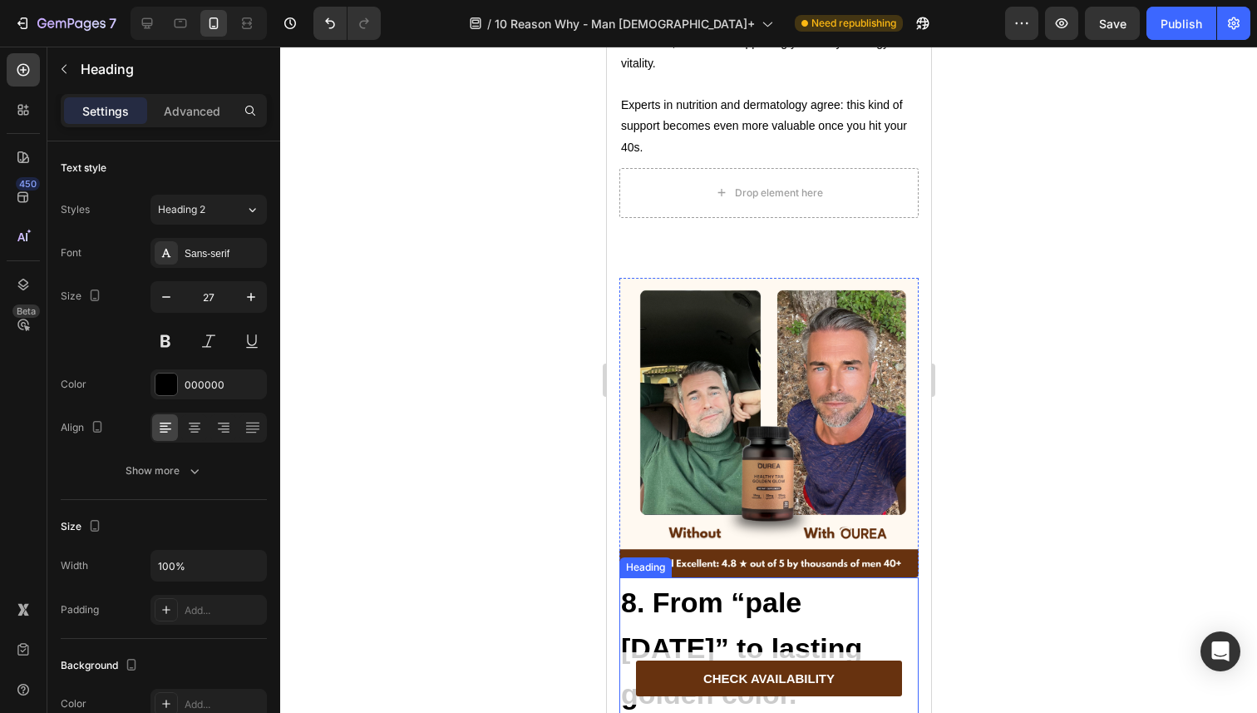
click at [669, 597] on h2 "8. From “pale [DATE]” to lasting golden color." at bounding box center [768, 647] width 299 height 141
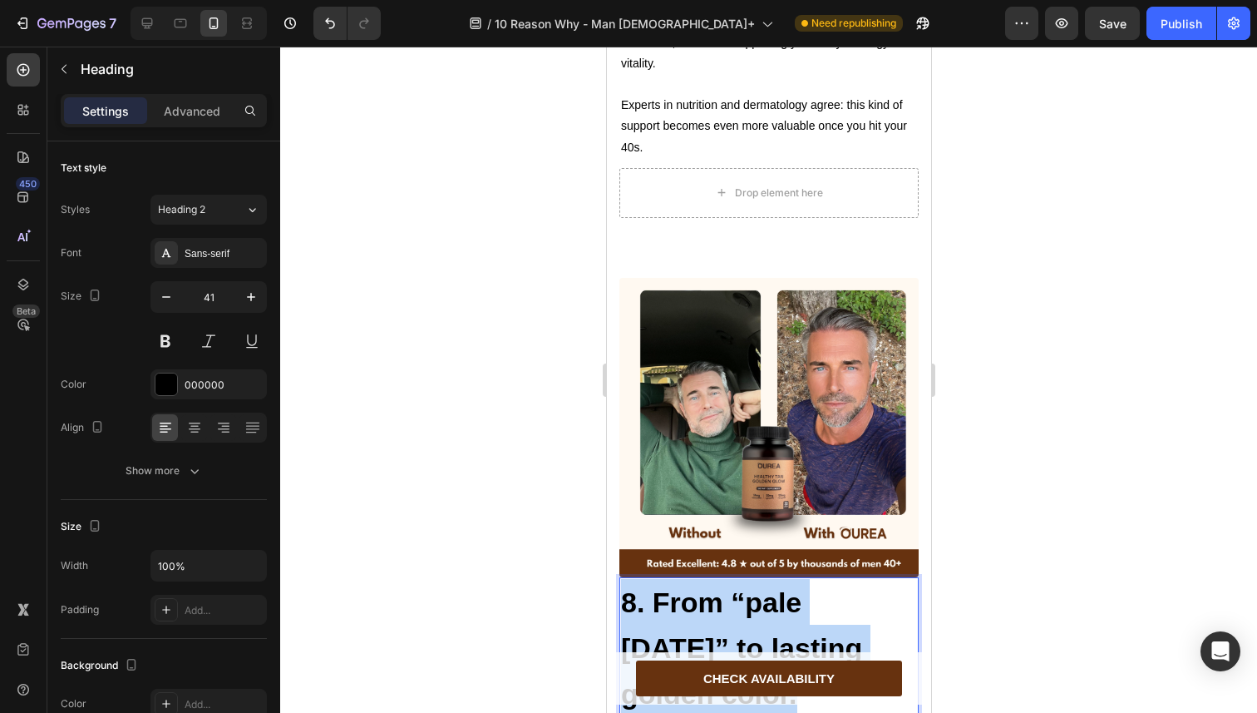
click at [669, 597] on p "8. From “pale [DATE]” to lasting golden color." at bounding box center [768, 648] width 296 height 138
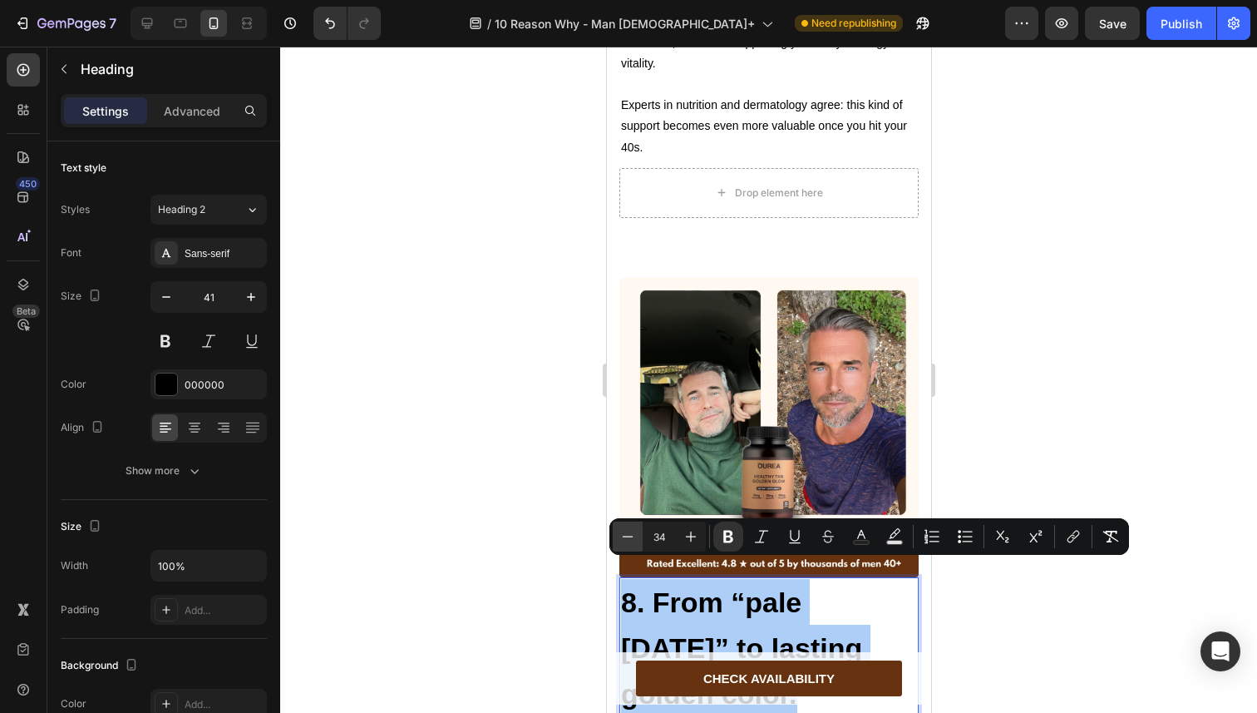
click at [632, 544] on icon "Editor contextual toolbar" at bounding box center [627, 536] width 17 height 17
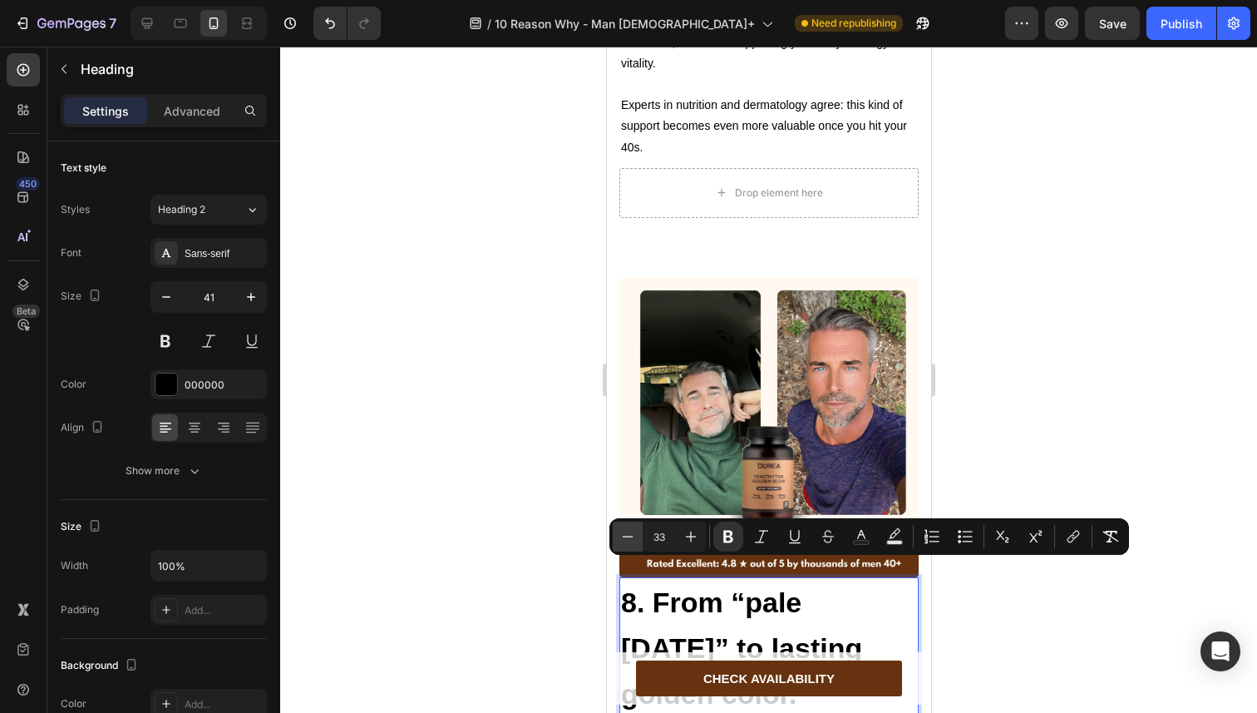
click at [632, 544] on icon "Editor contextual toolbar" at bounding box center [627, 536] width 17 height 17
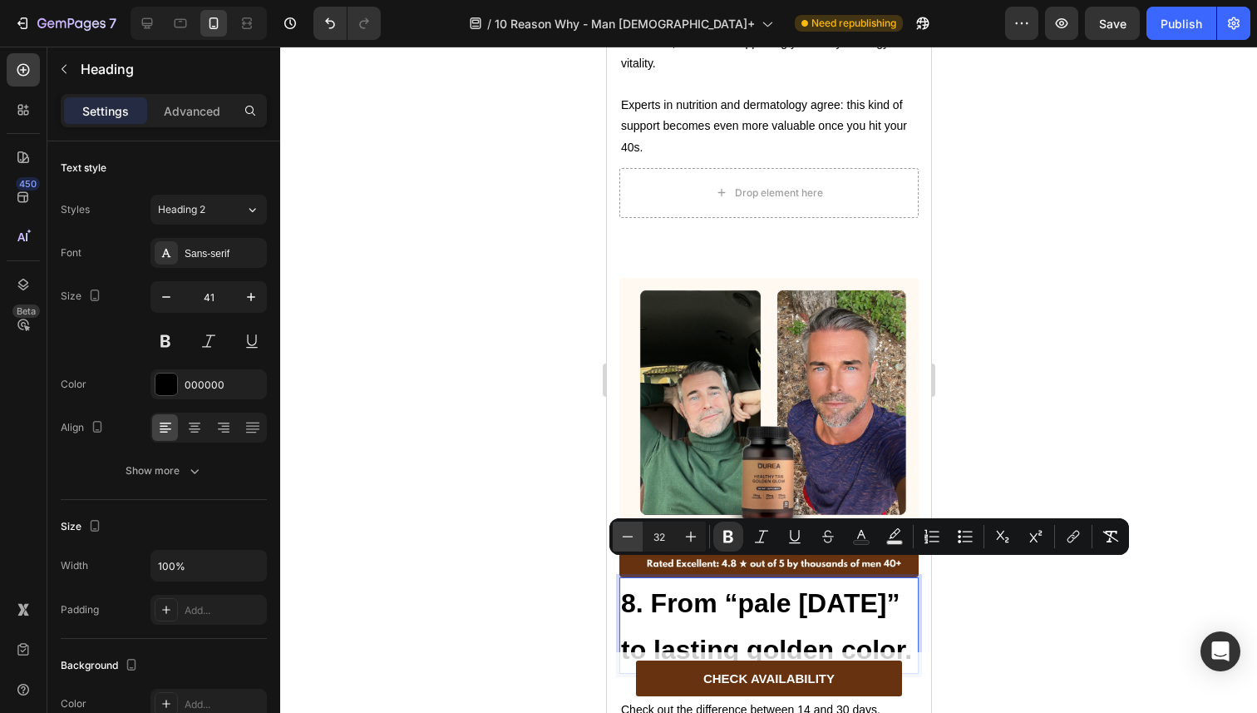
click at [632, 544] on icon "Editor contextual toolbar" at bounding box center [627, 536] width 17 height 17
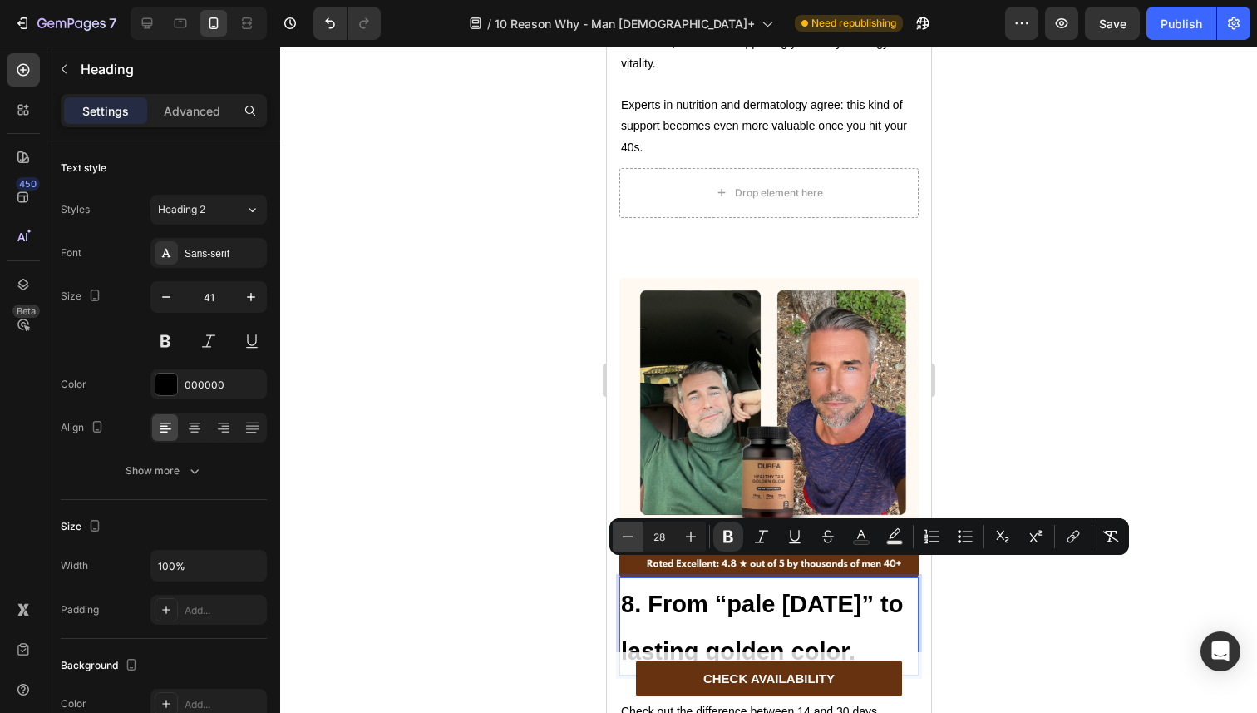
type input "27"
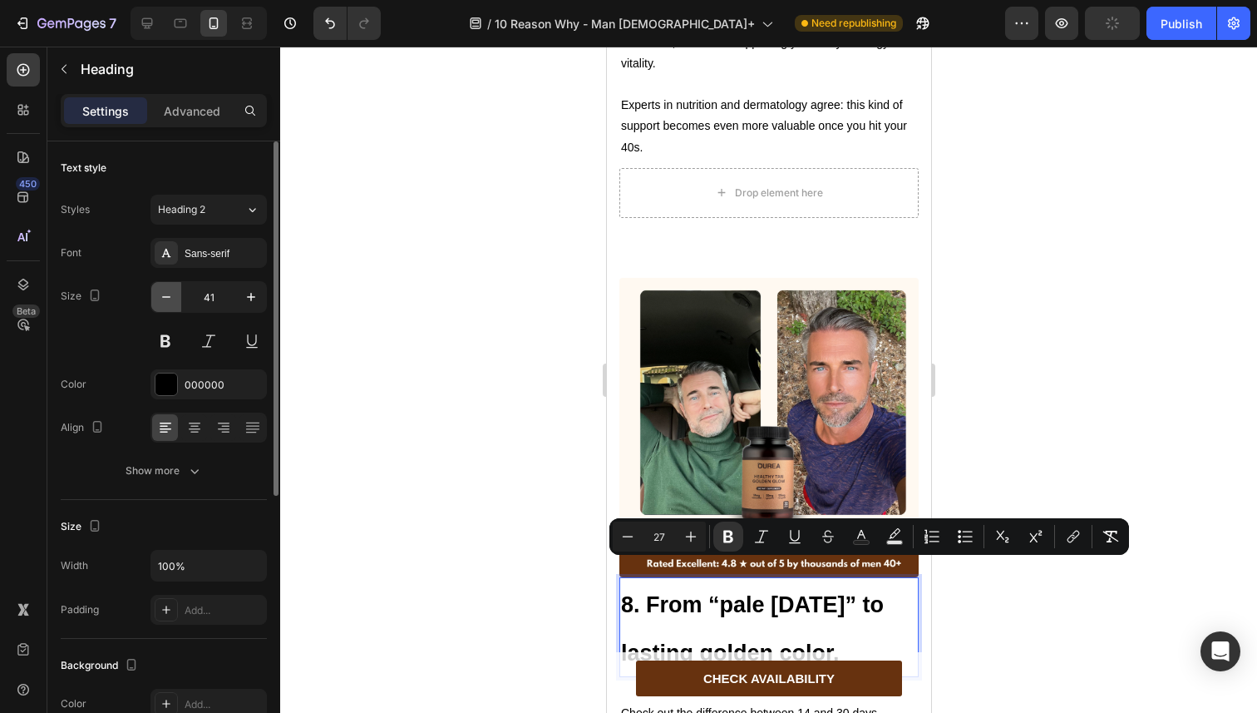
click at [160, 293] on icon "button" at bounding box center [166, 297] width 17 height 17
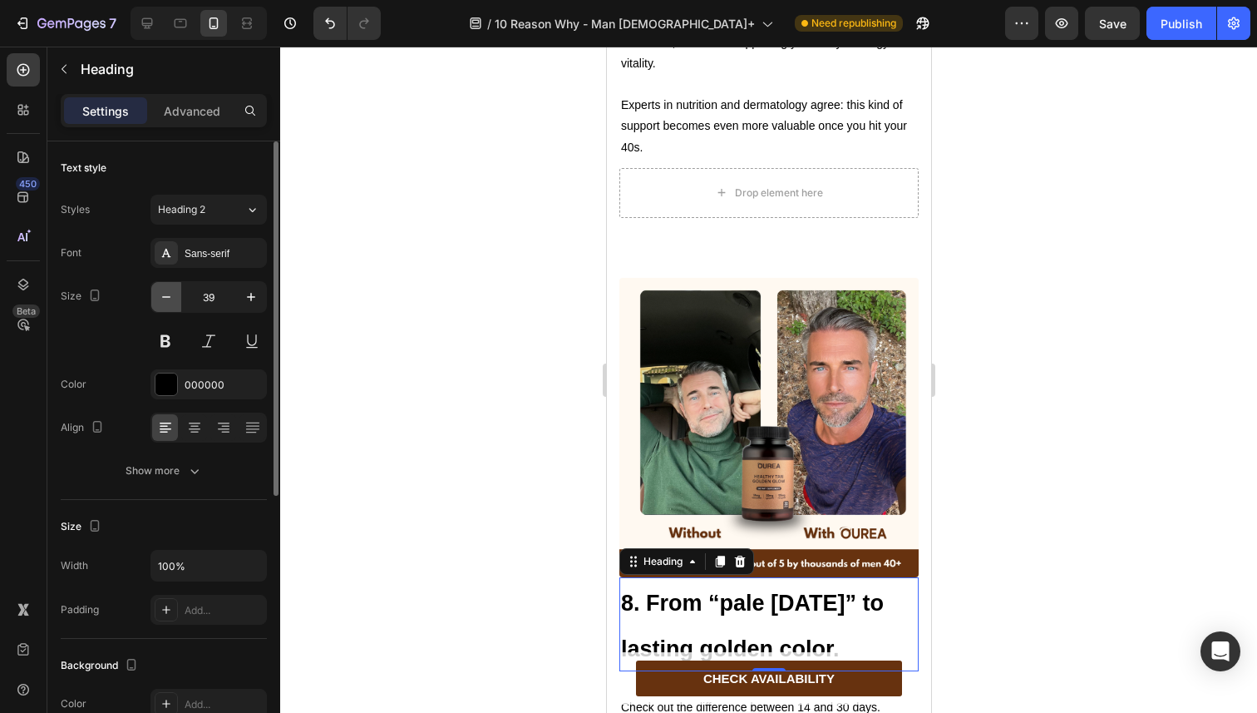
click at [160, 293] on icon "button" at bounding box center [166, 297] width 17 height 17
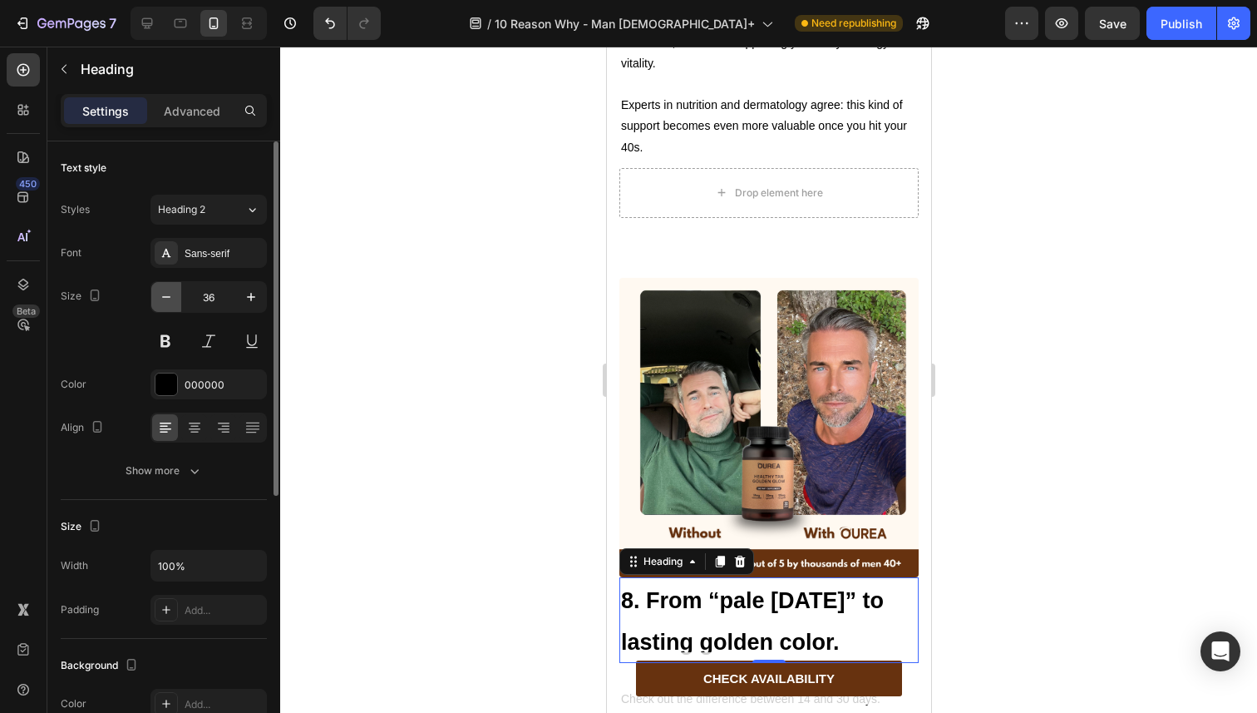
click at [160, 293] on icon "button" at bounding box center [166, 297] width 17 height 17
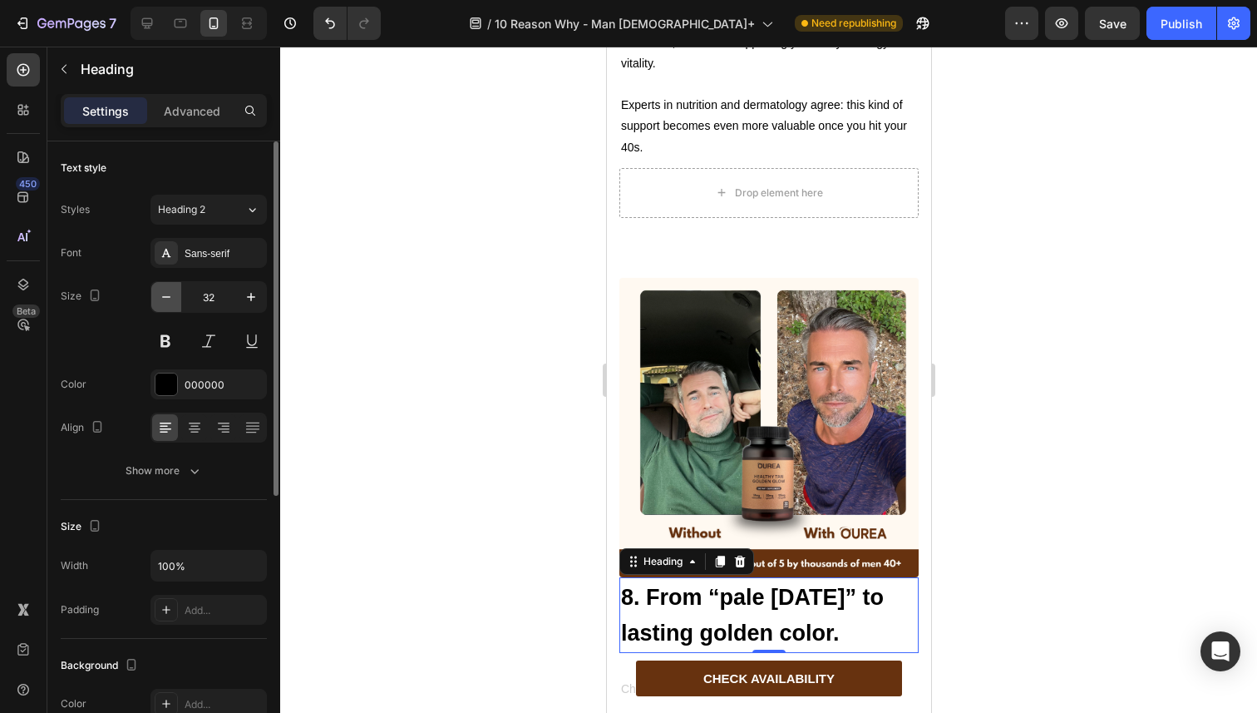
click at [160, 293] on icon "button" at bounding box center [166, 297] width 17 height 17
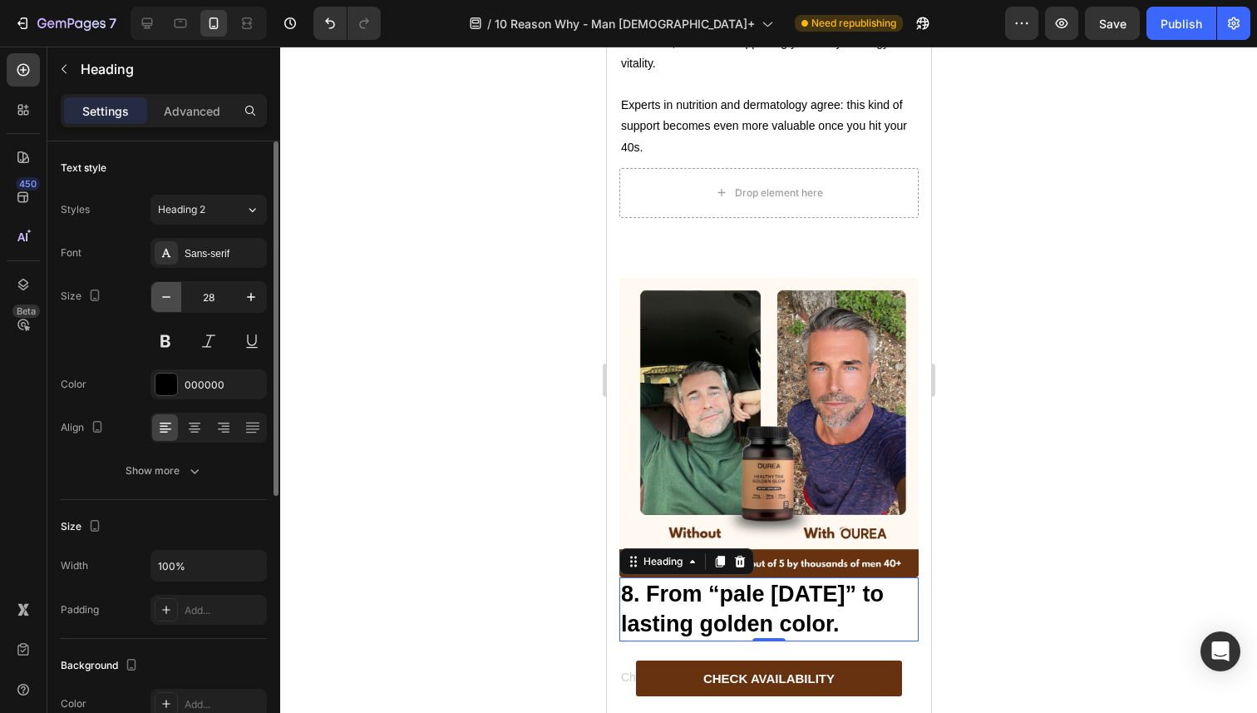
click at [160, 293] on icon "button" at bounding box center [166, 297] width 17 height 17
type input "27"
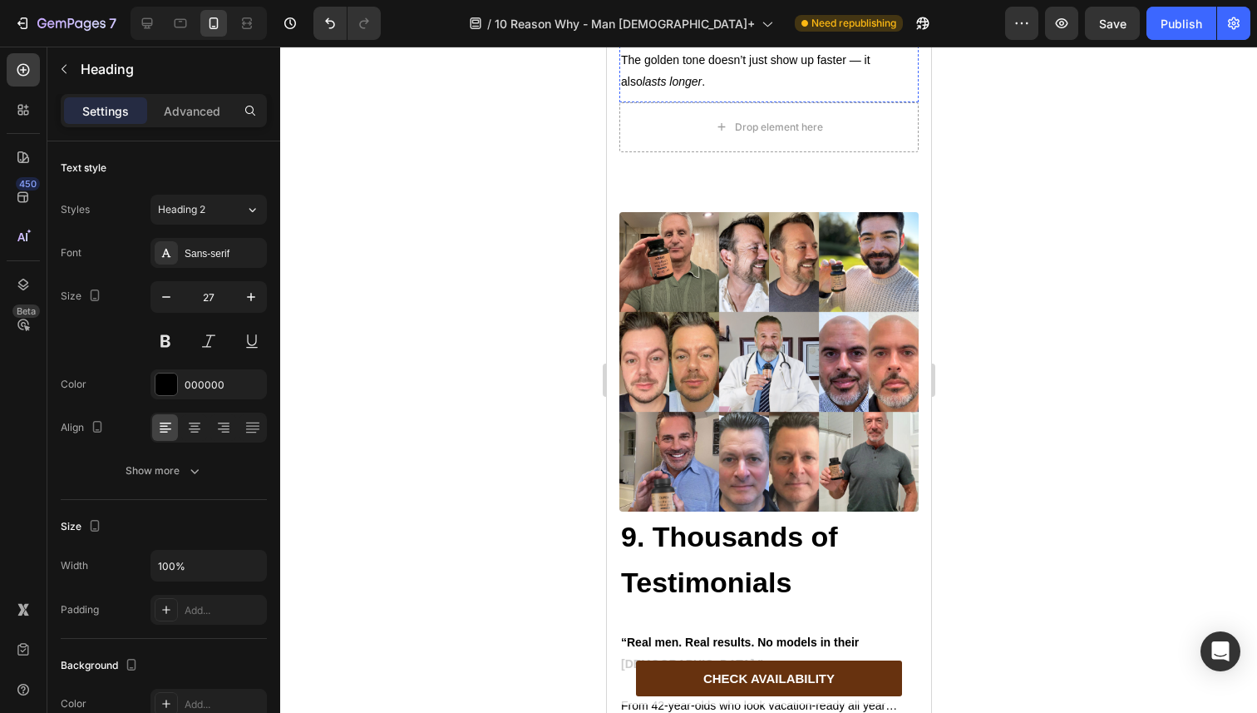
scroll to position [6340, 0]
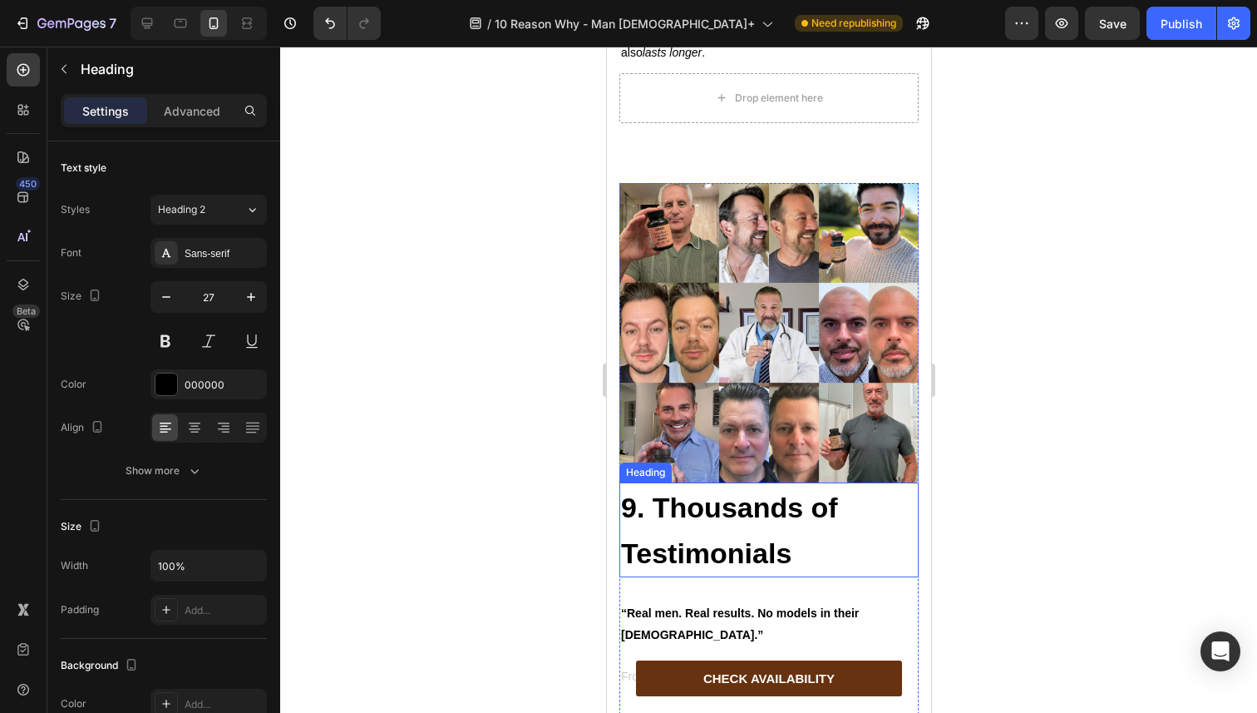
click at [705, 491] on strong "9. Thousands of Testimonials" at bounding box center [728, 529] width 217 height 77
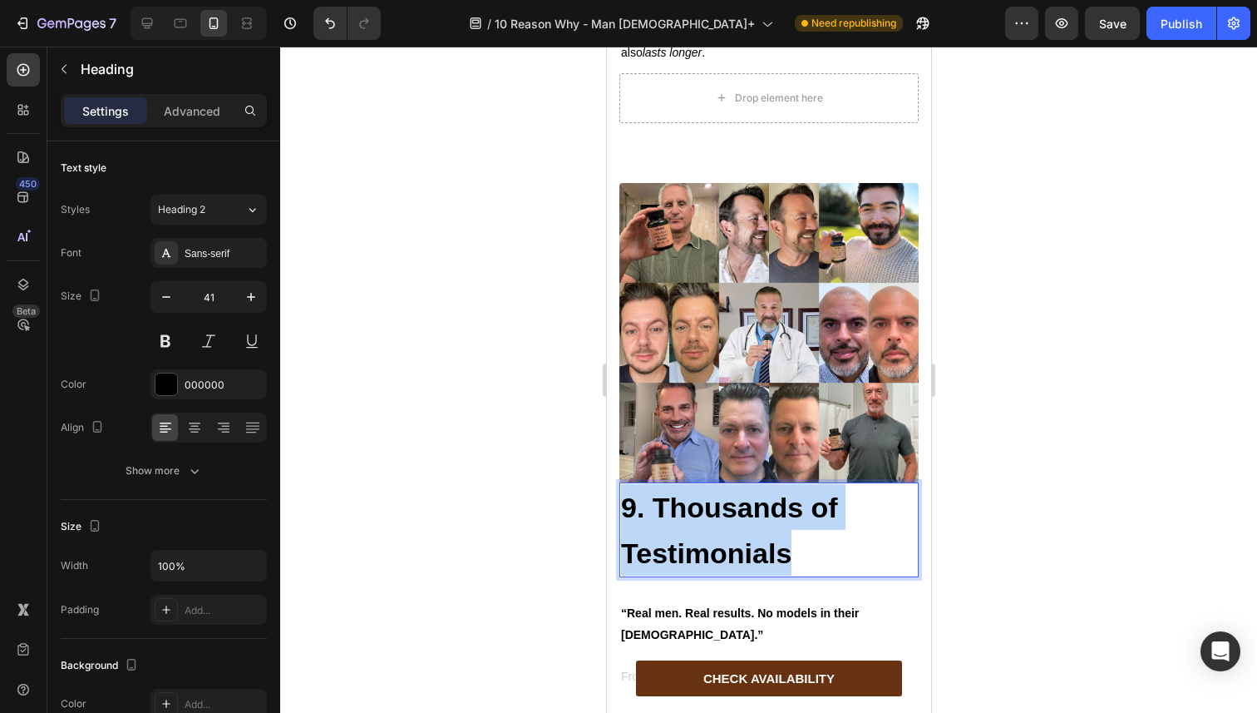
click at [705, 491] on strong "9. Thousands of Testimonials" at bounding box center [728, 529] width 217 height 77
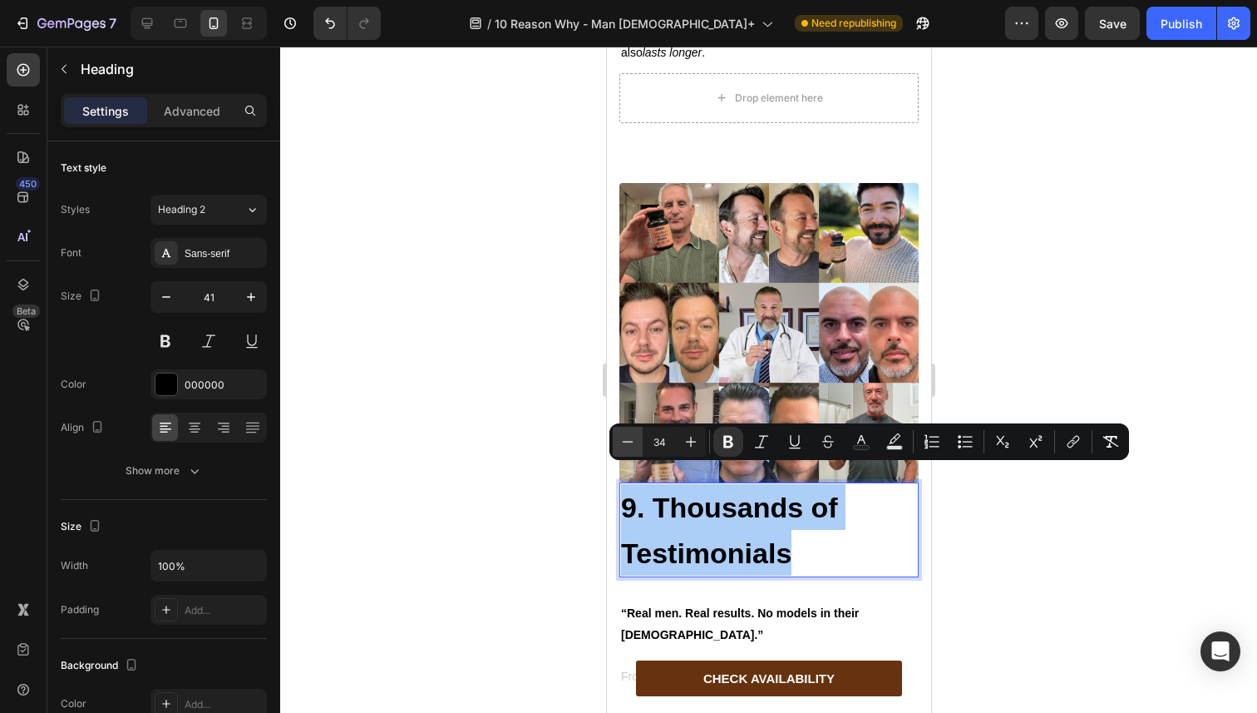
click at [635, 447] on icon "Editor contextual toolbar" at bounding box center [627, 441] width 17 height 17
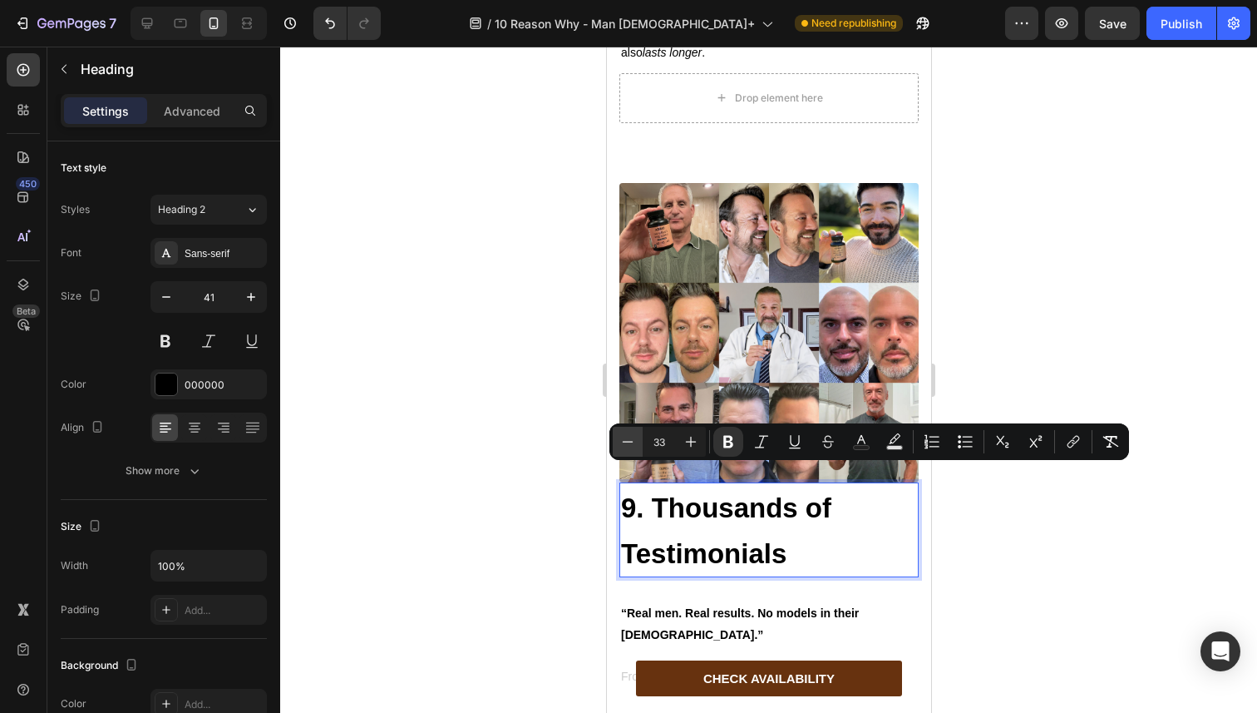
click at [635, 447] on icon "Editor contextual toolbar" at bounding box center [627, 441] width 17 height 17
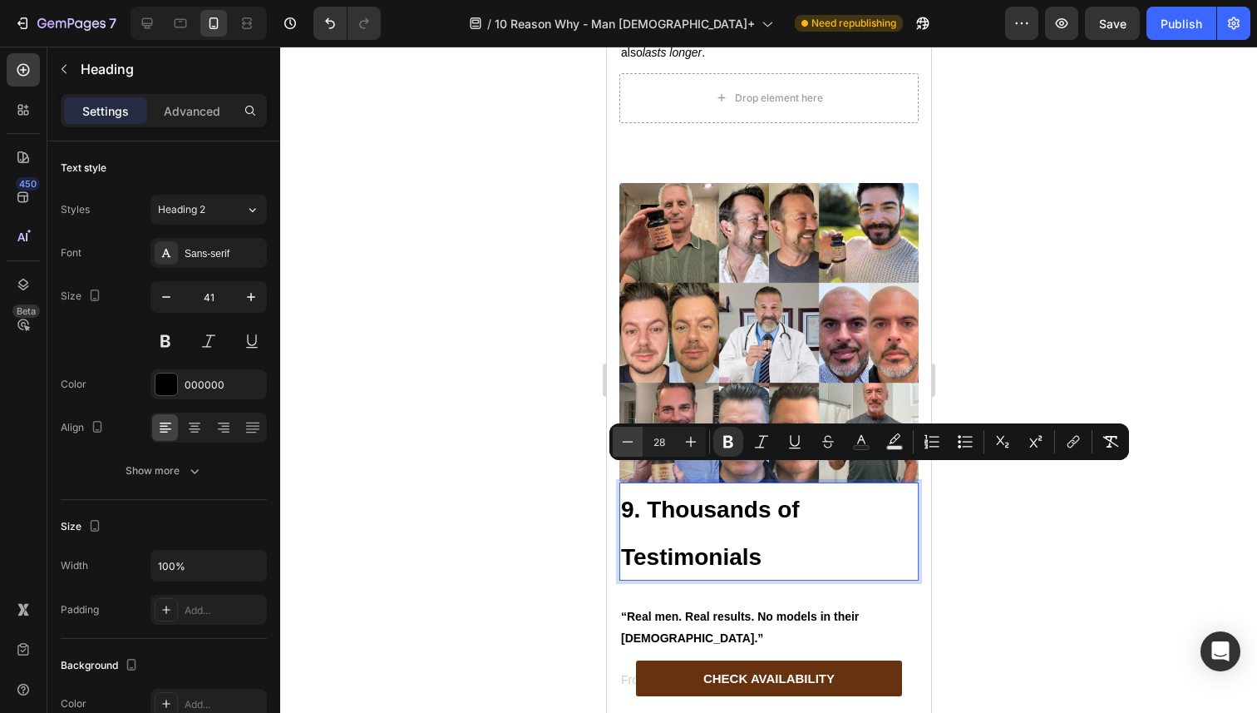
click at [635, 447] on icon "Editor contextual toolbar" at bounding box center [627, 441] width 17 height 17
type input "27"
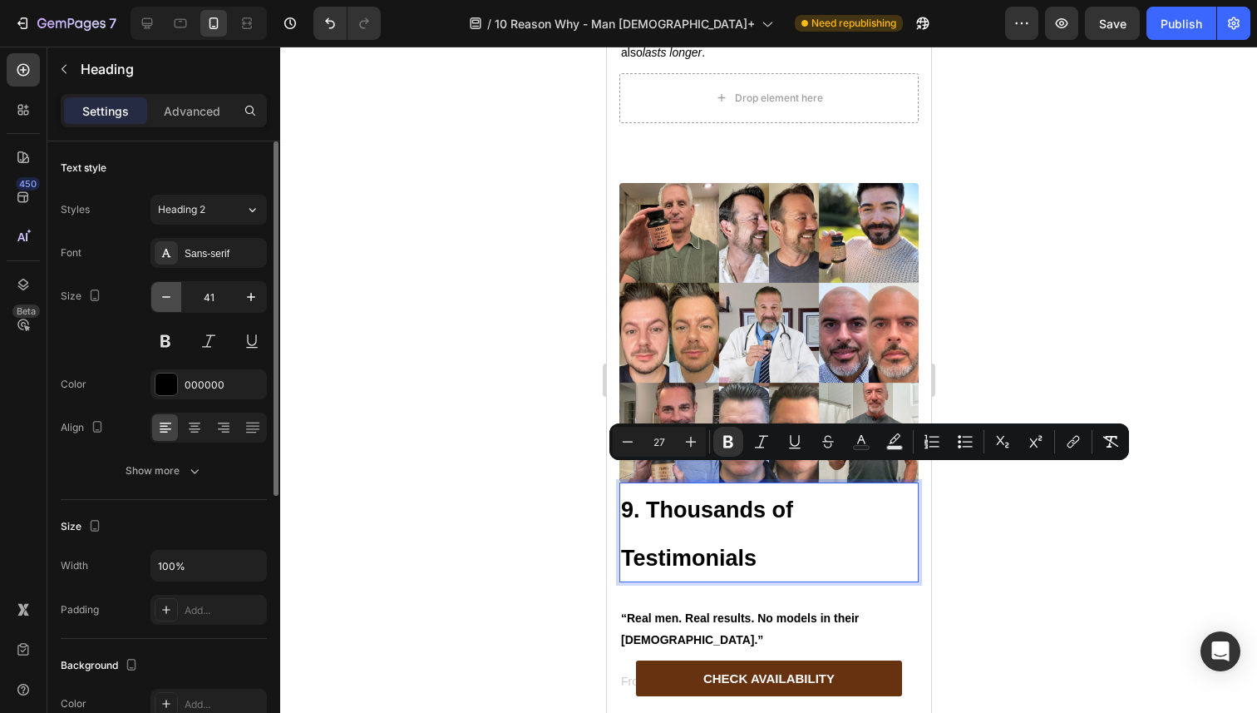
click at [163, 299] on icon "button" at bounding box center [166, 297] width 17 height 17
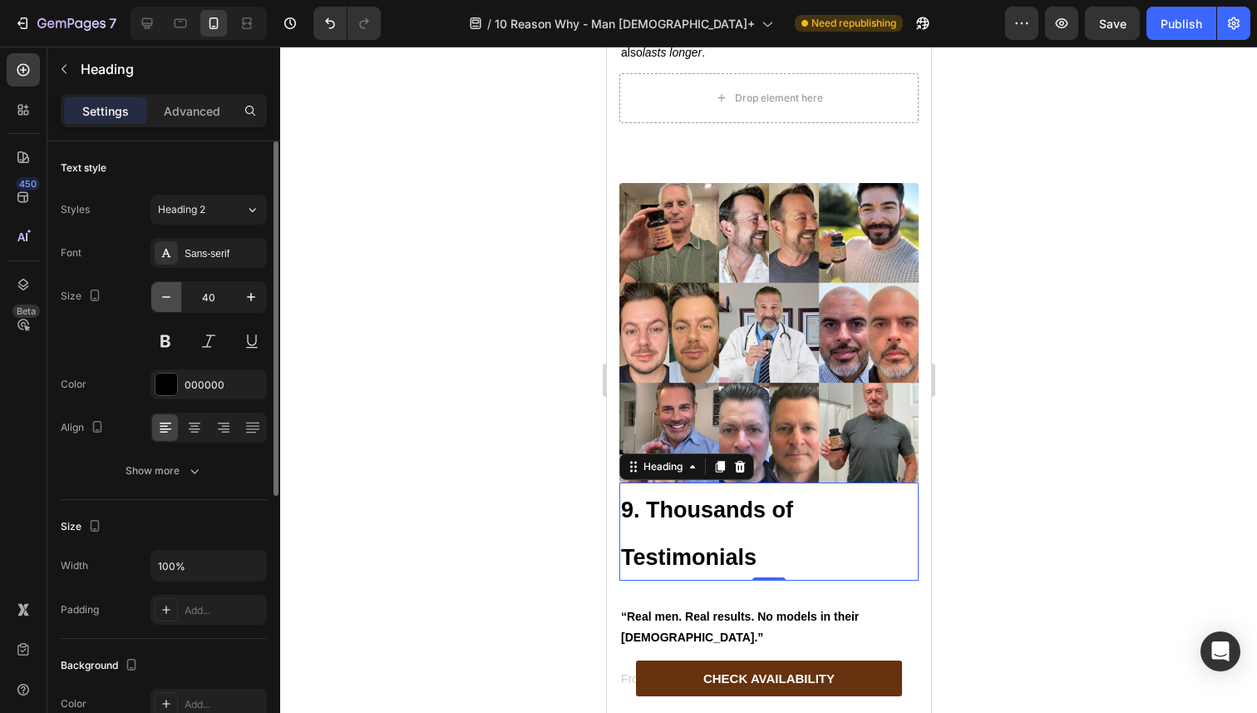
click at [163, 299] on icon "button" at bounding box center [166, 297] width 17 height 17
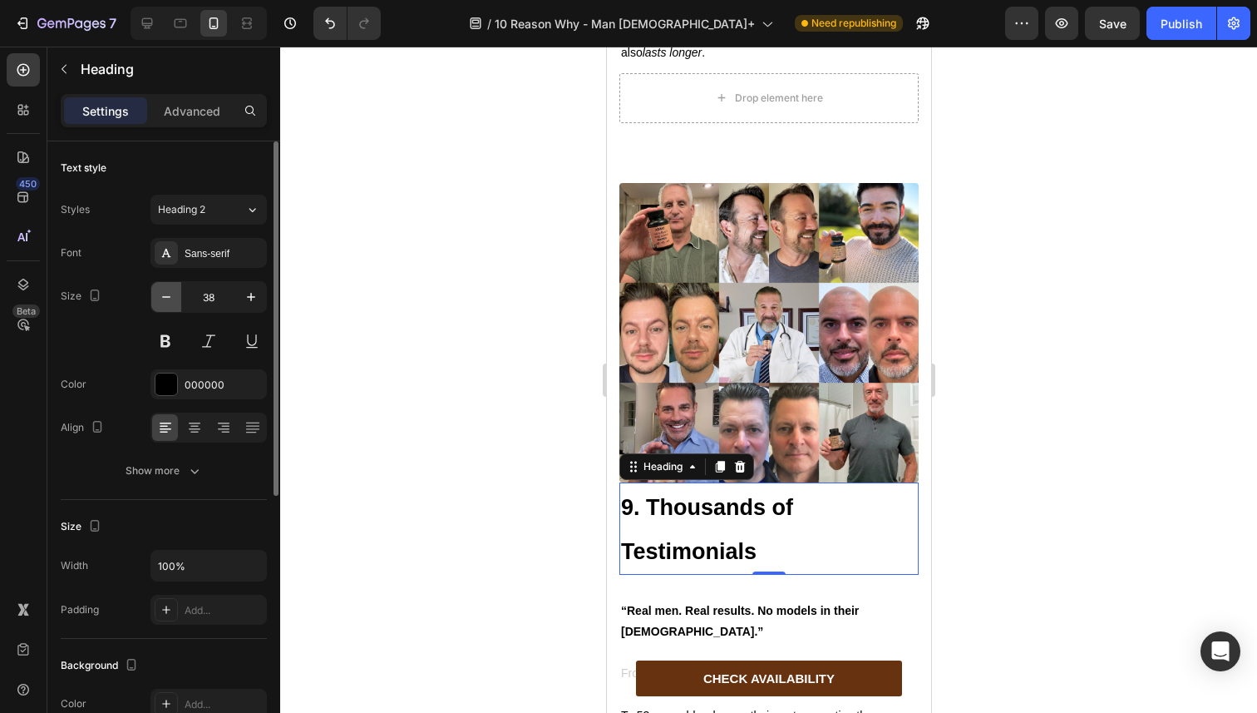
click at [163, 299] on icon "button" at bounding box center [166, 297] width 17 height 17
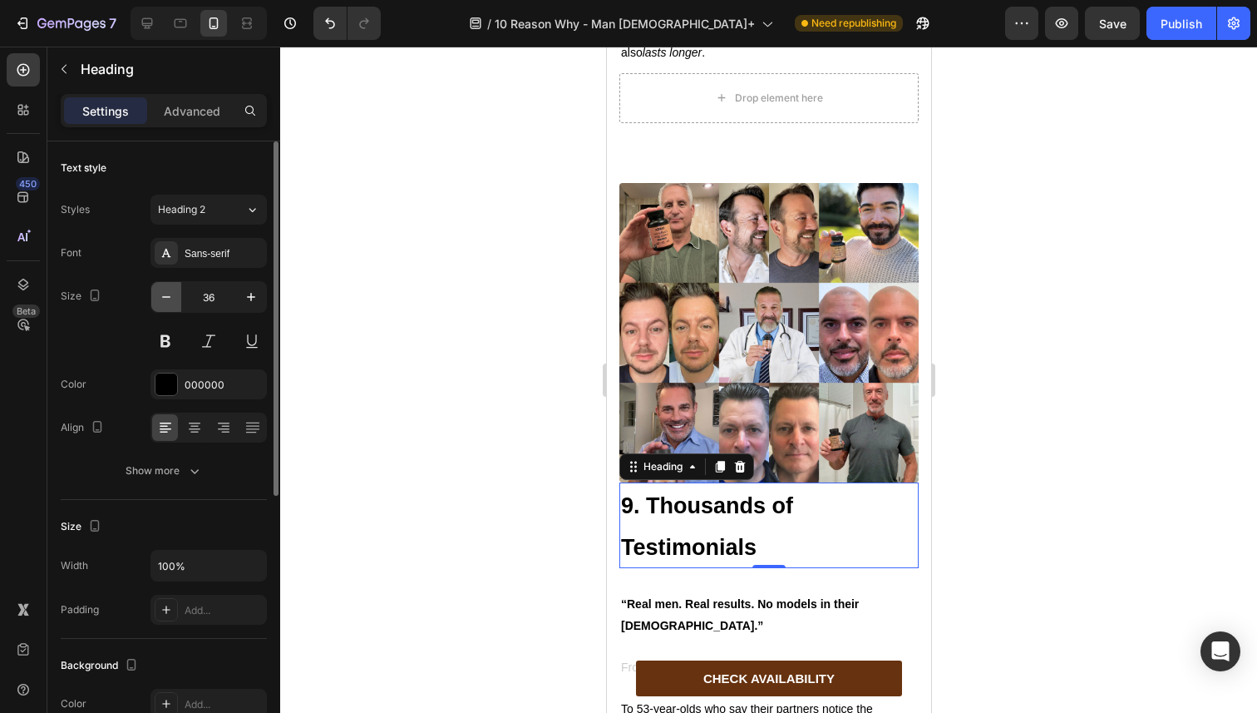
click at [163, 299] on icon "button" at bounding box center [166, 297] width 17 height 17
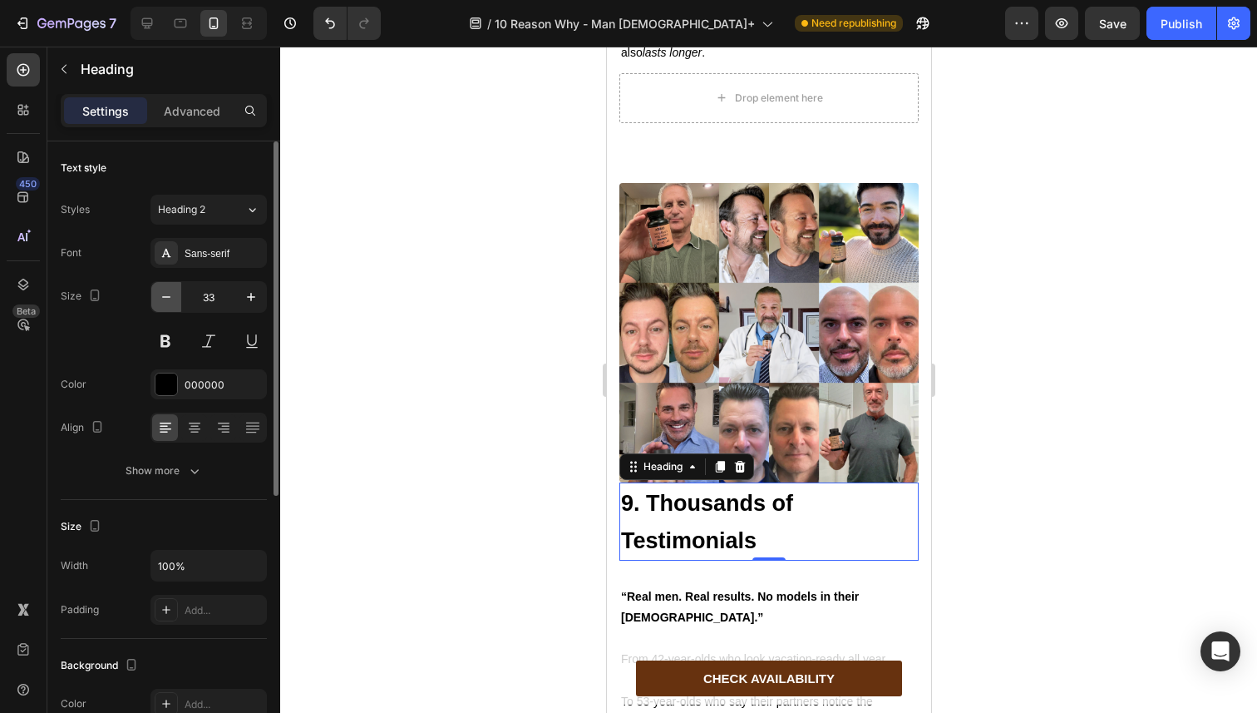
click at [163, 299] on icon "button" at bounding box center [166, 297] width 17 height 17
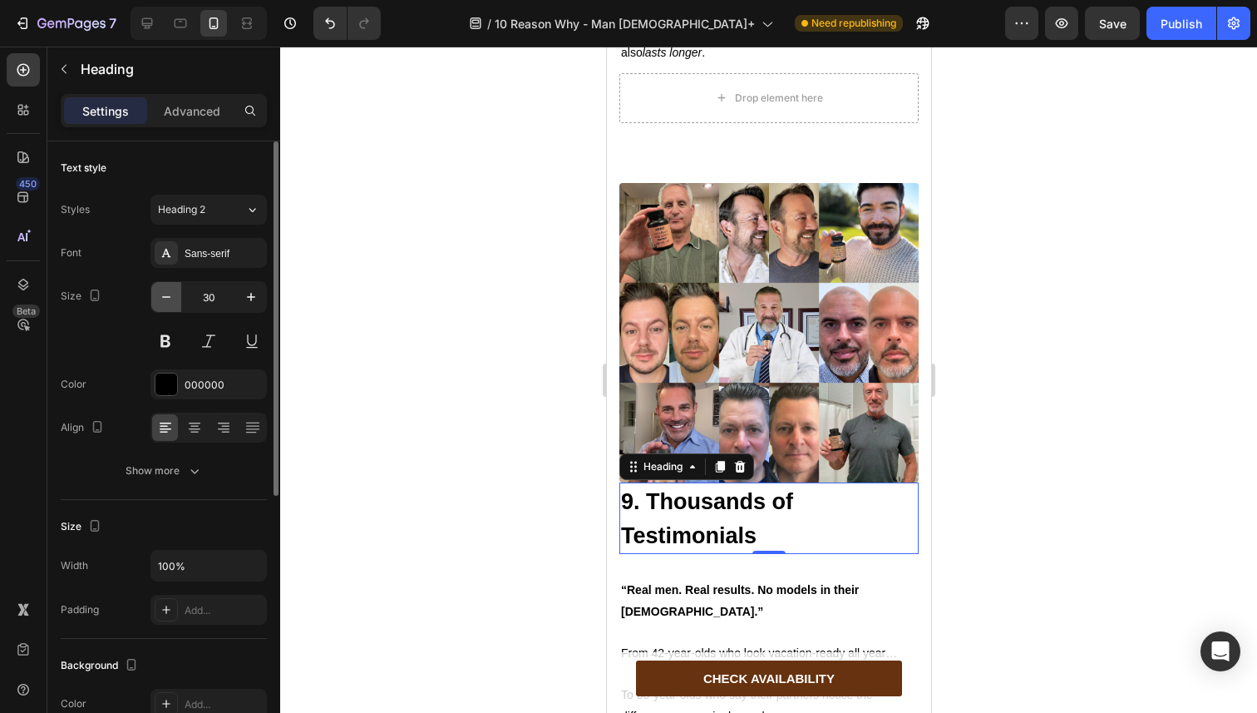
click at [163, 299] on icon "button" at bounding box center [166, 297] width 17 height 17
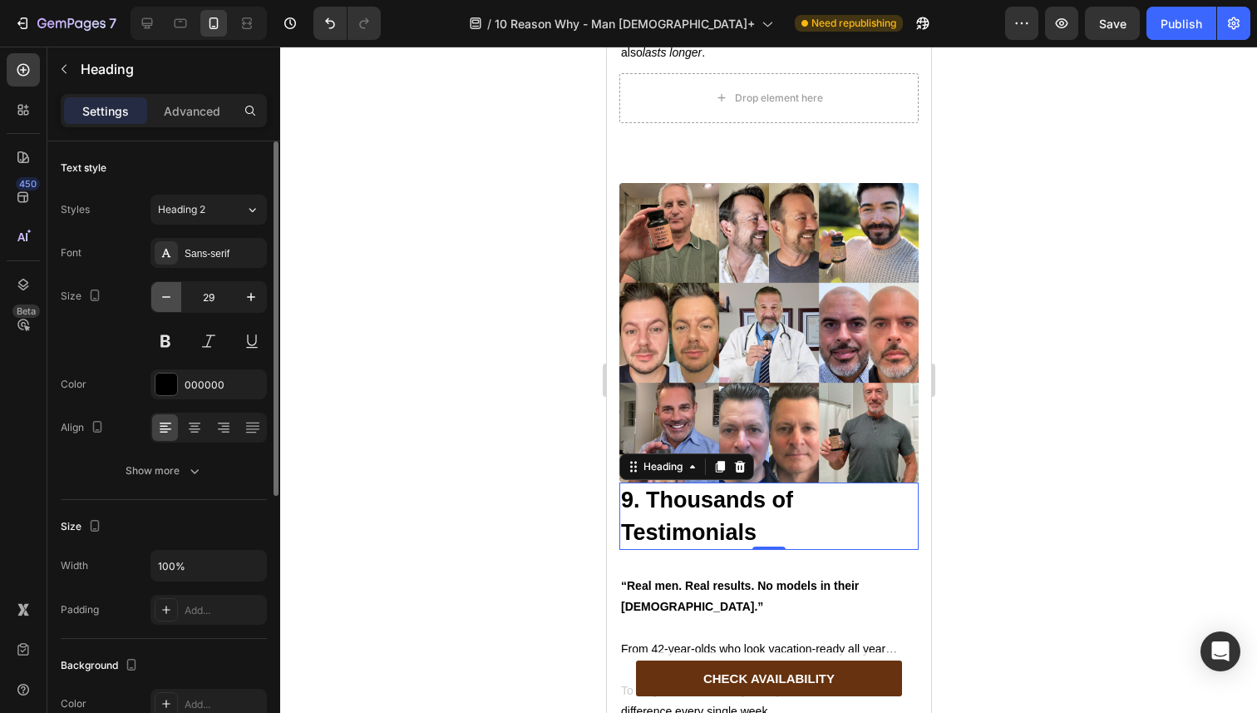
click at [163, 299] on icon "button" at bounding box center [166, 297] width 17 height 17
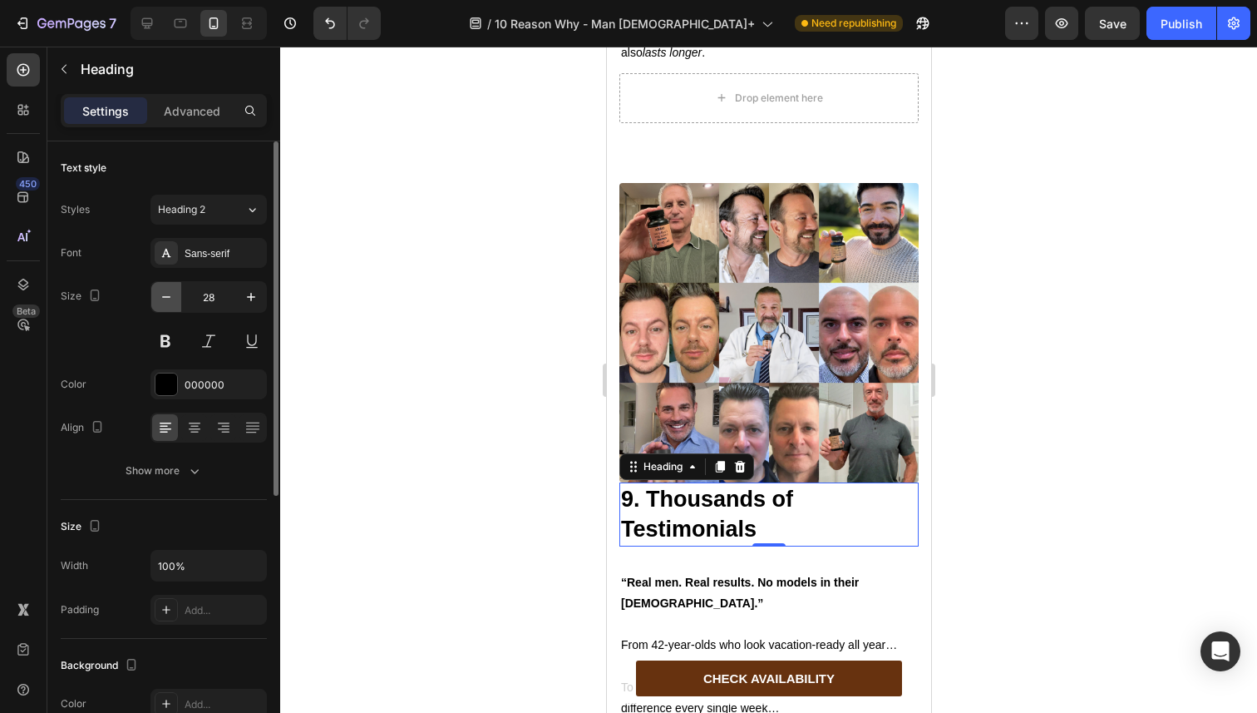
click at [163, 299] on icon "button" at bounding box center [166, 297] width 17 height 17
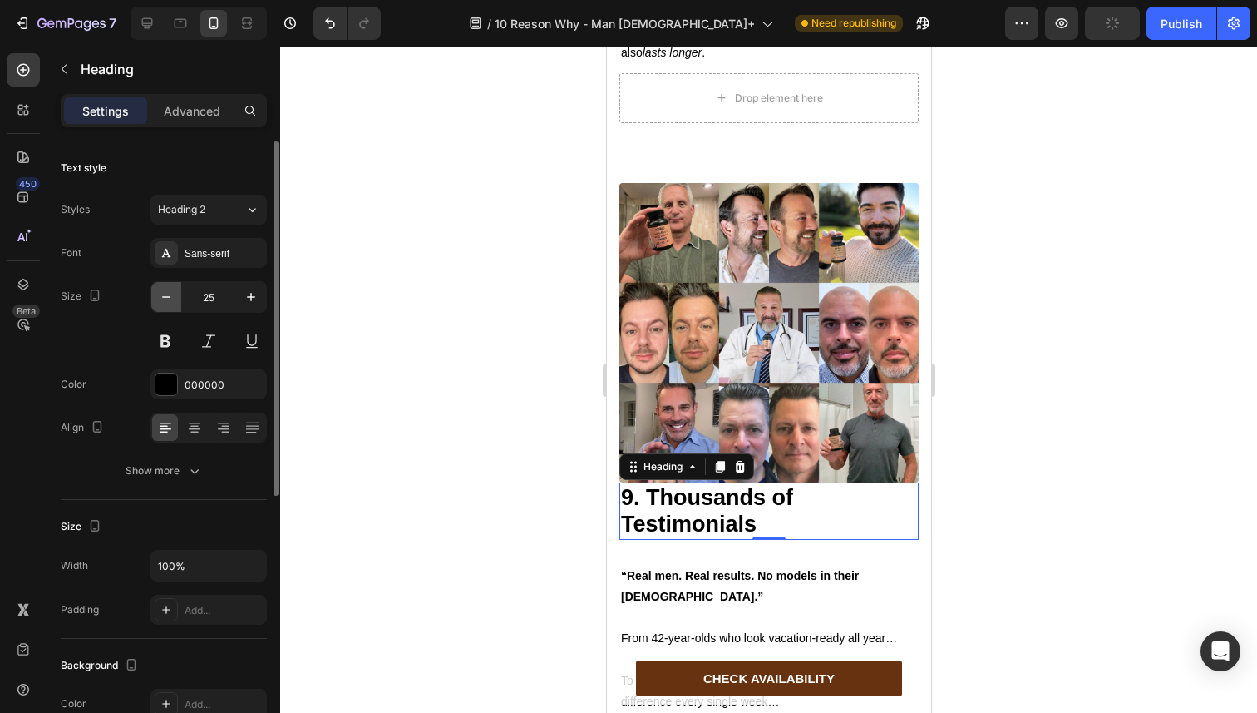
click at [163, 299] on icon "button" at bounding box center [166, 297] width 17 height 17
click at [258, 309] on button "button" at bounding box center [251, 297] width 30 height 30
click at [258, 307] on button "button" at bounding box center [251, 297] width 30 height 30
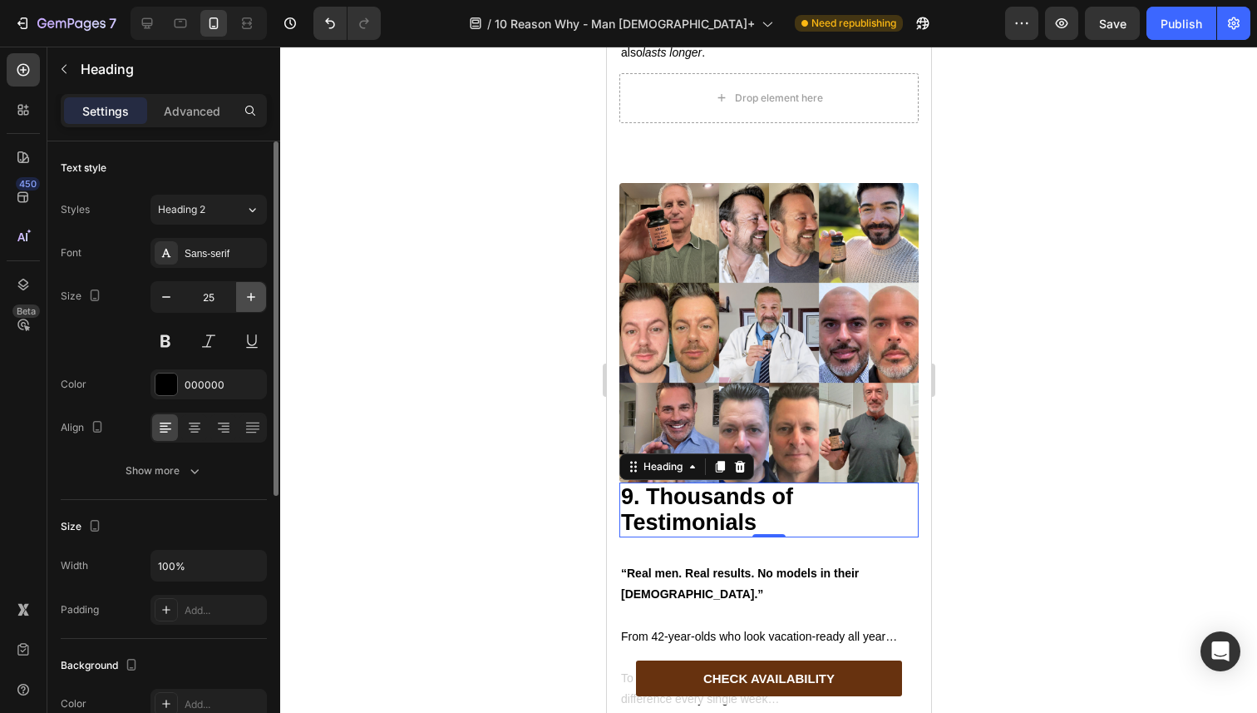
click at [258, 307] on button "button" at bounding box center [251, 297] width 30 height 30
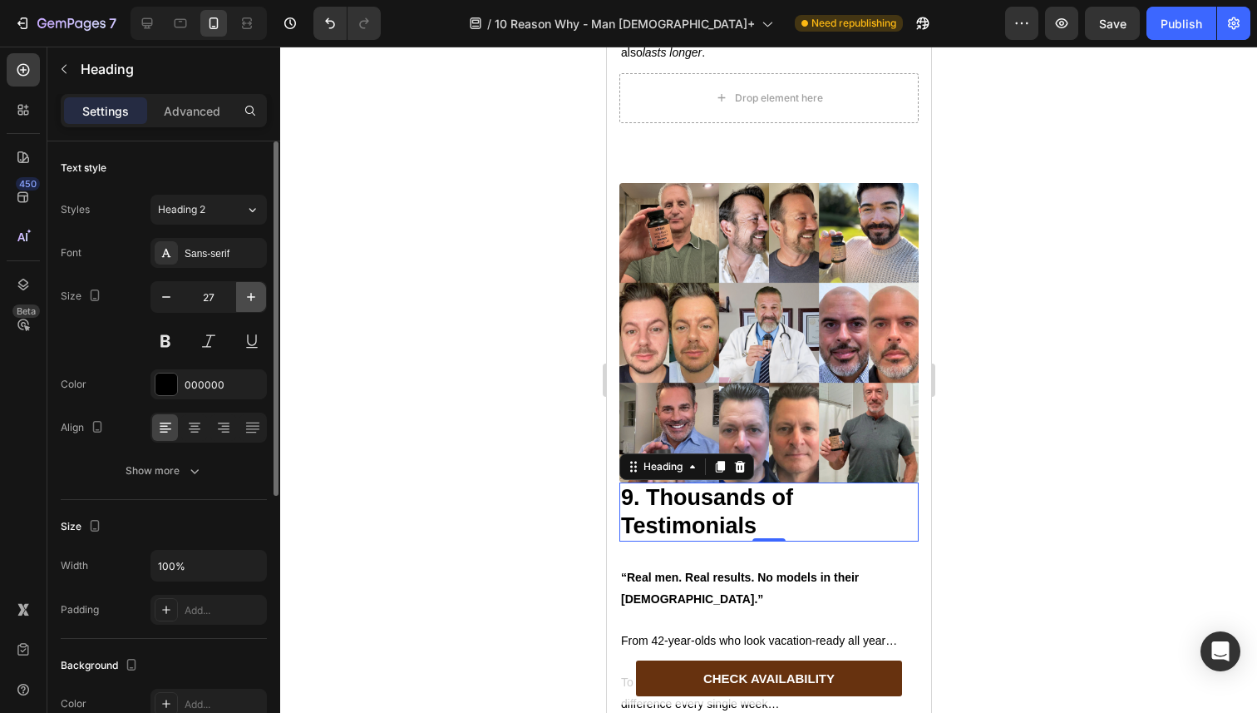
click at [258, 307] on button "button" at bounding box center [251, 297] width 30 height 30
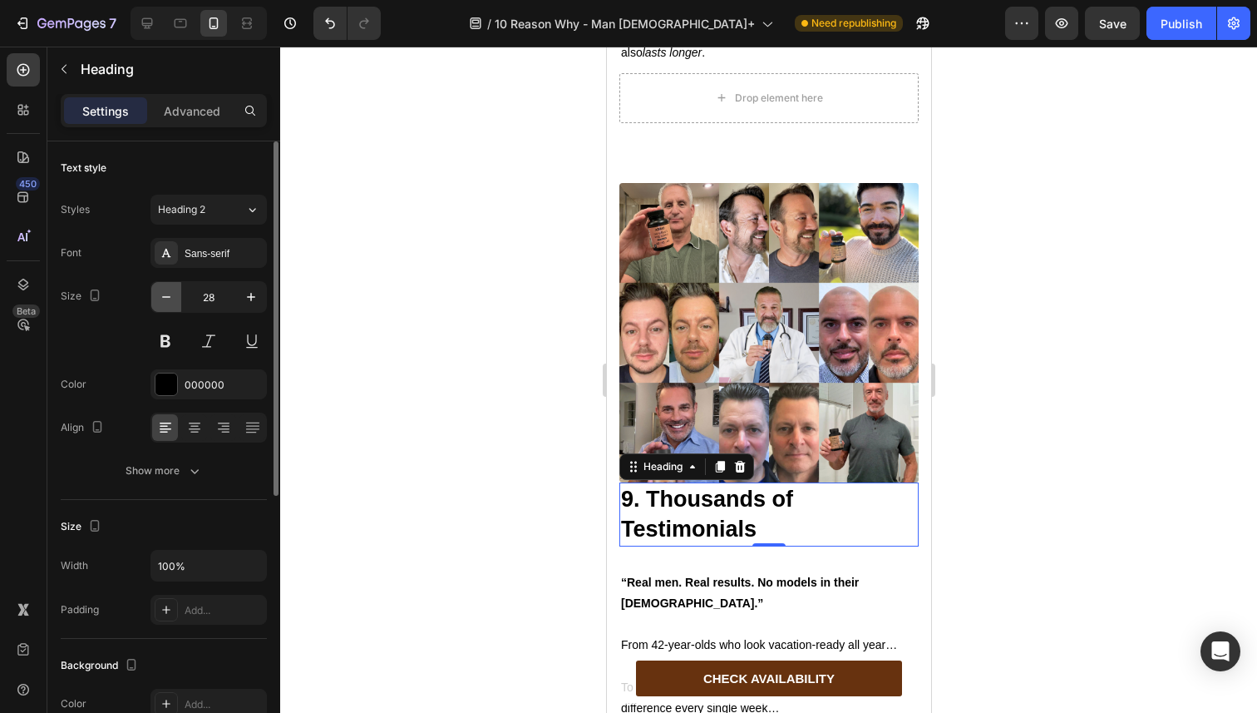
click at [178, 302] on button "button" at bounding box center [166, 297] width 30 height 30
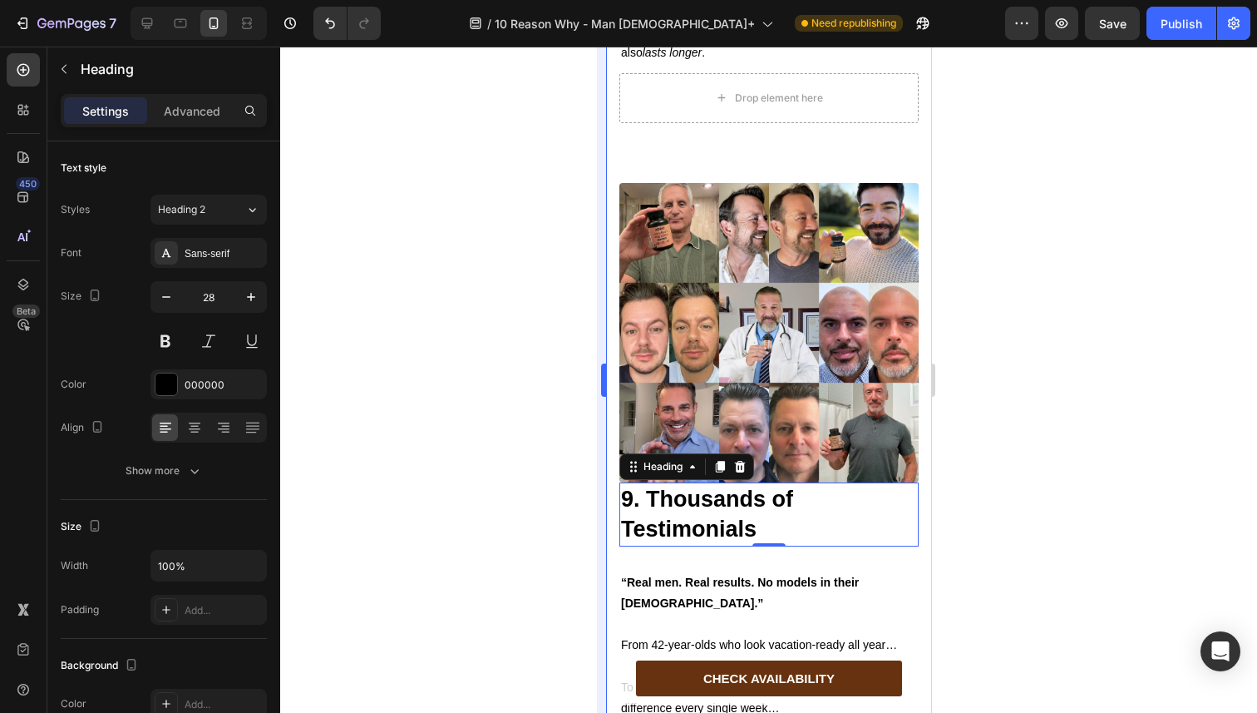
type input "27"
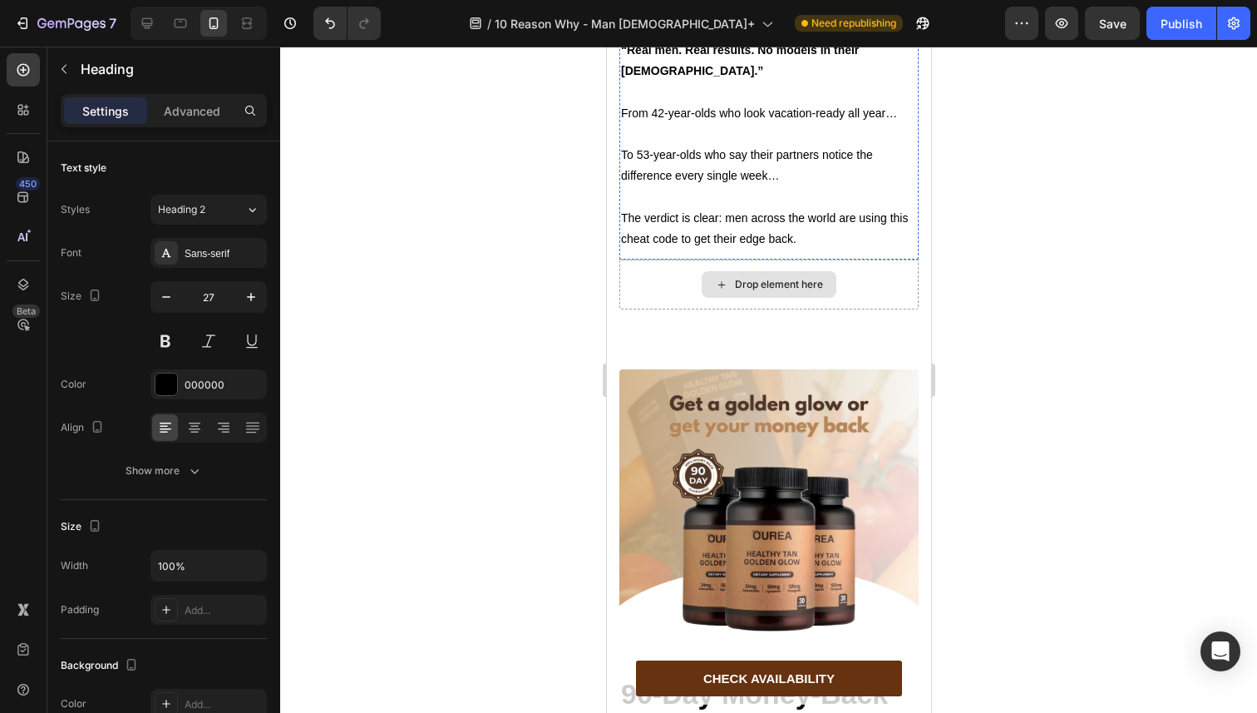
scroll to position [7016, 0]
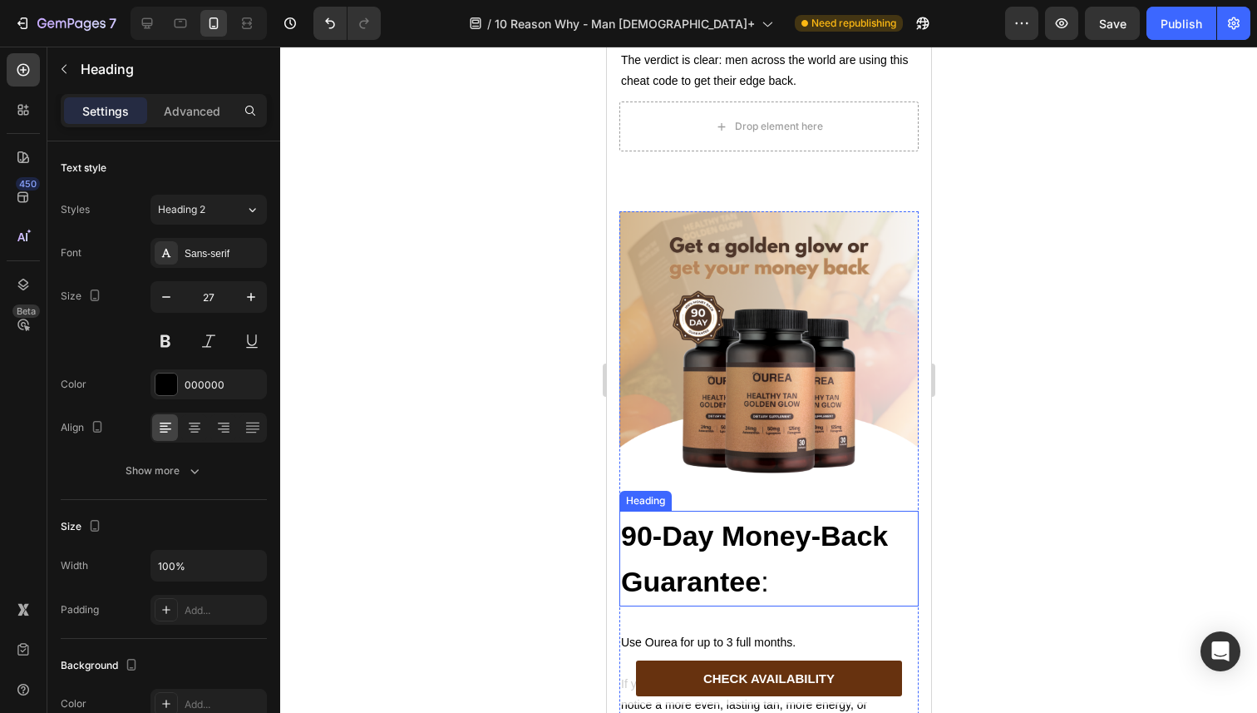
click at [715, 520] on strong "90-Day Money-Back Guarantee" at bounding box center [753, 558] width 267 height 77
click at [641, 520] on strong "90-Day Money-Back Guarantee" at bounding box center [753, 558] width 267 height 77
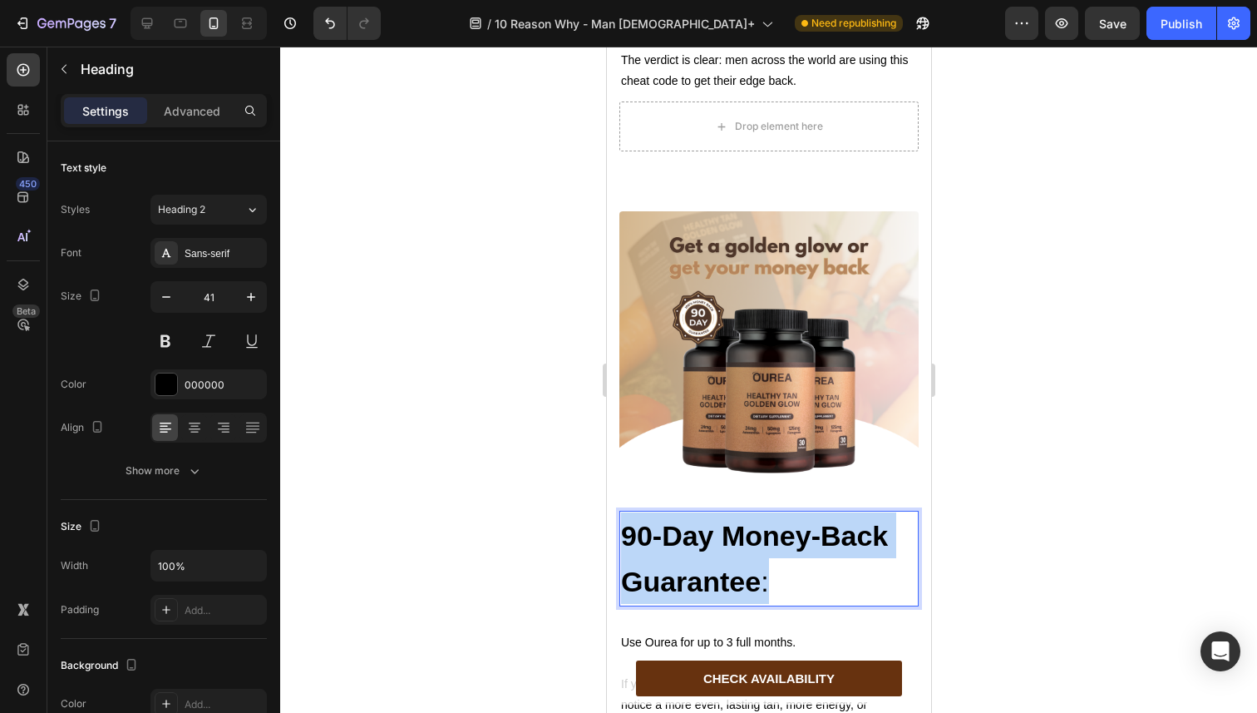
click at [641, 520] on strong "90-Day Money-Back Guarantee" at bounding box center [753, 558] width 267 height 77
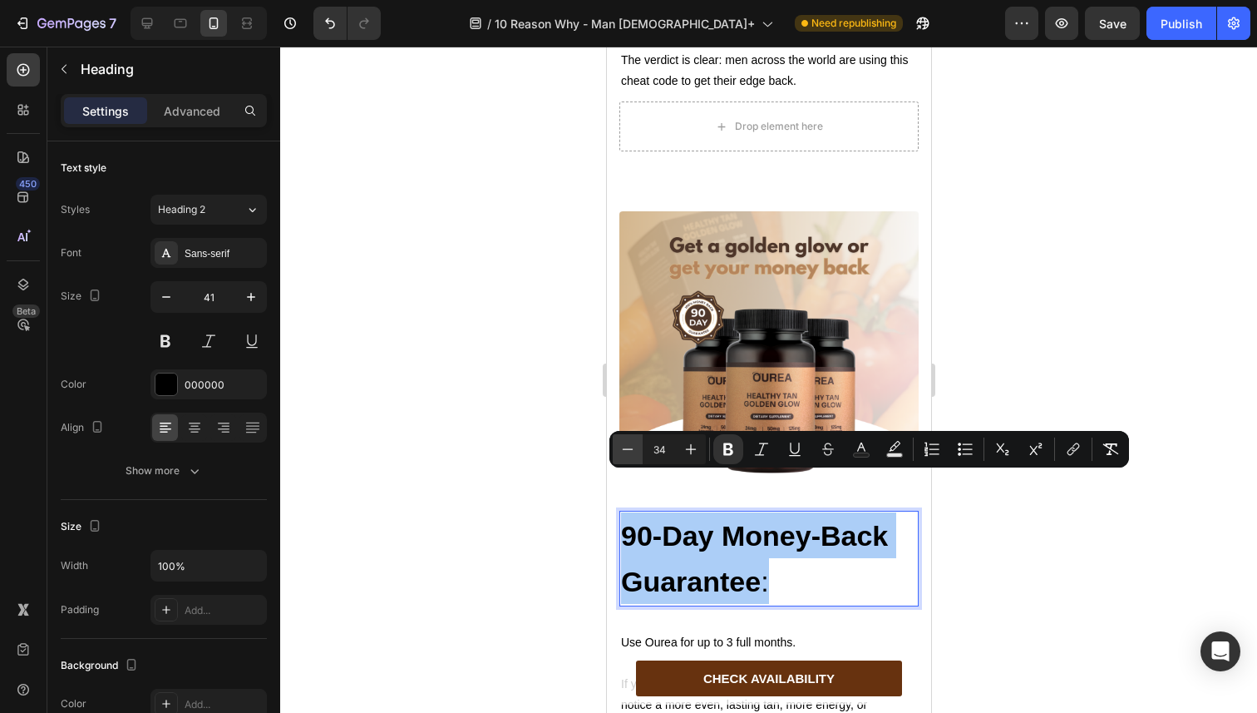
click at [614, 452] on button "Minus" at bounding box center [628, 449] width 30 height 30
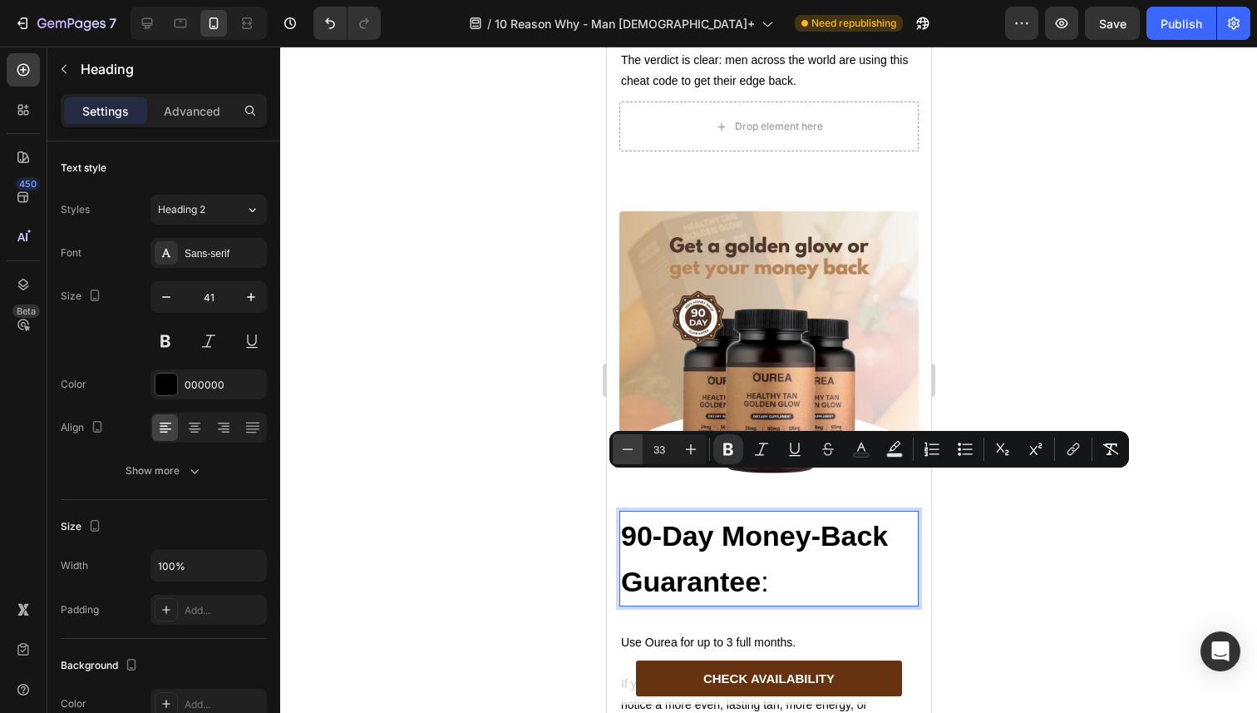
click at [614, 452] on button "Minus" at bounding box center [628, 449] width 30 height 30
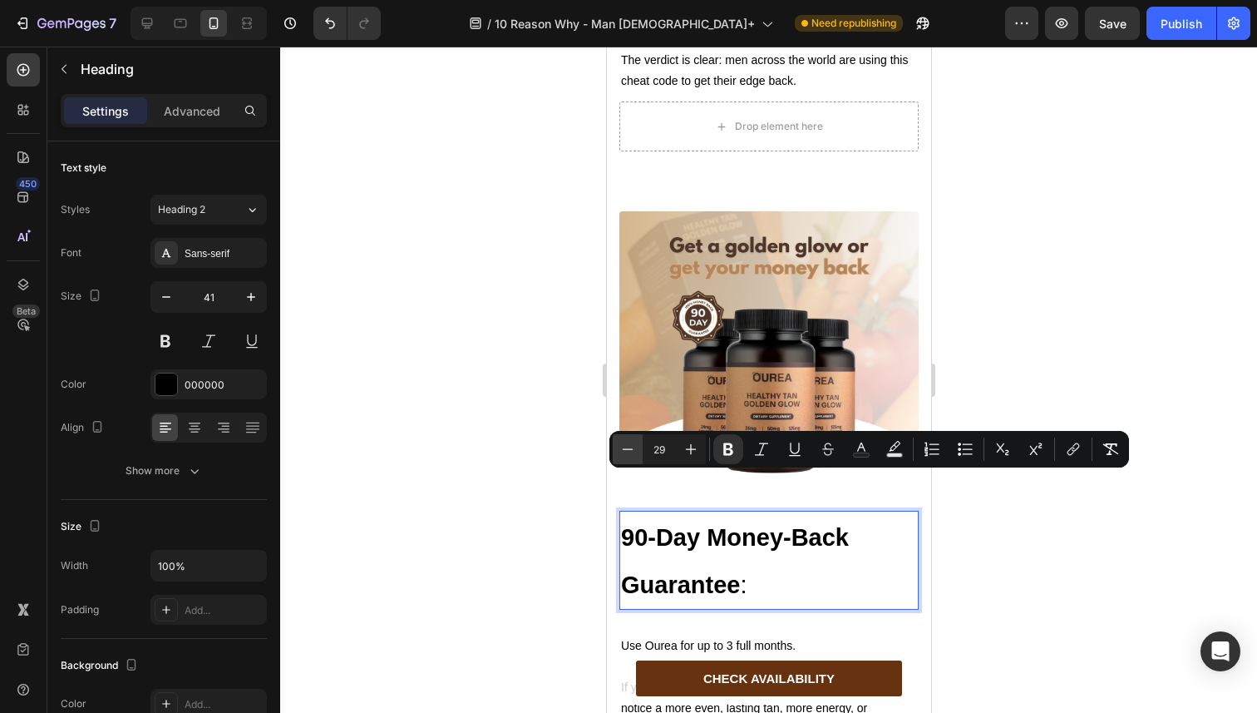
click at [614, 452] on button "Minus" at bounding box center [628, 449] width 30 height 30
type input "27"
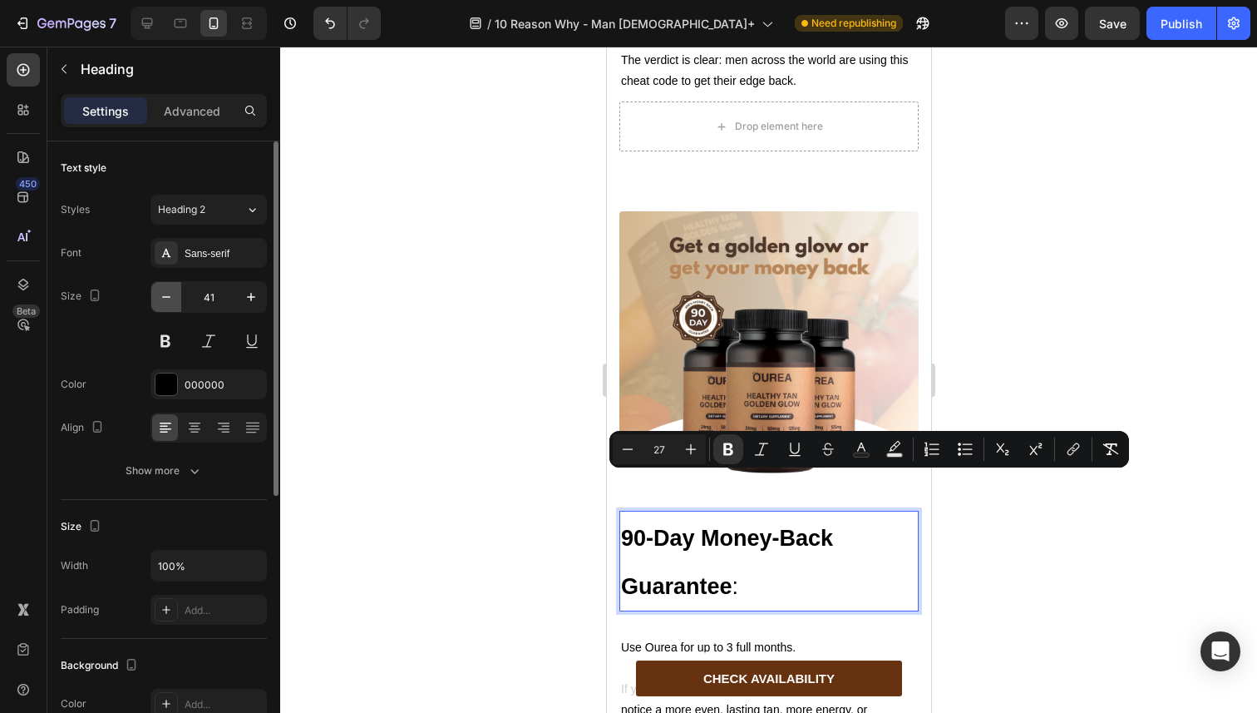
click at [173, 292] on icon "button" at bounding box center [166, 297] width 17 height 17
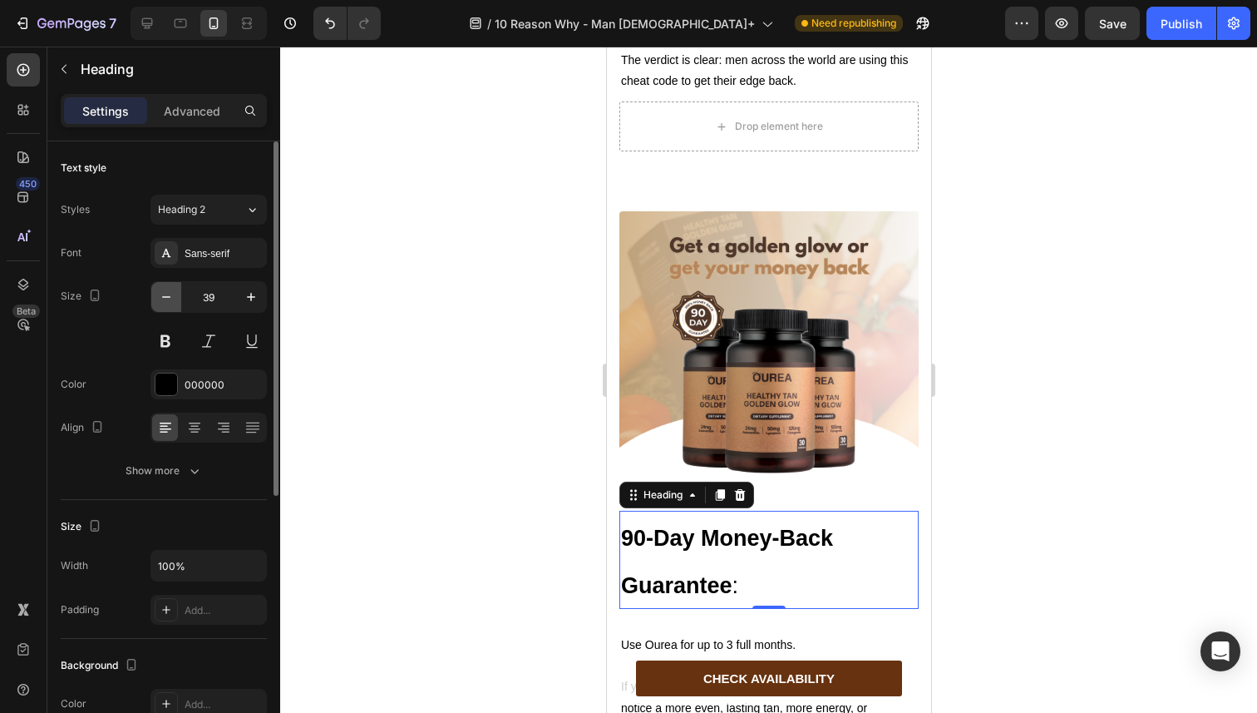
click at [173, 292] on icon "button" at bounding box center [166, 297] width 17 height 17
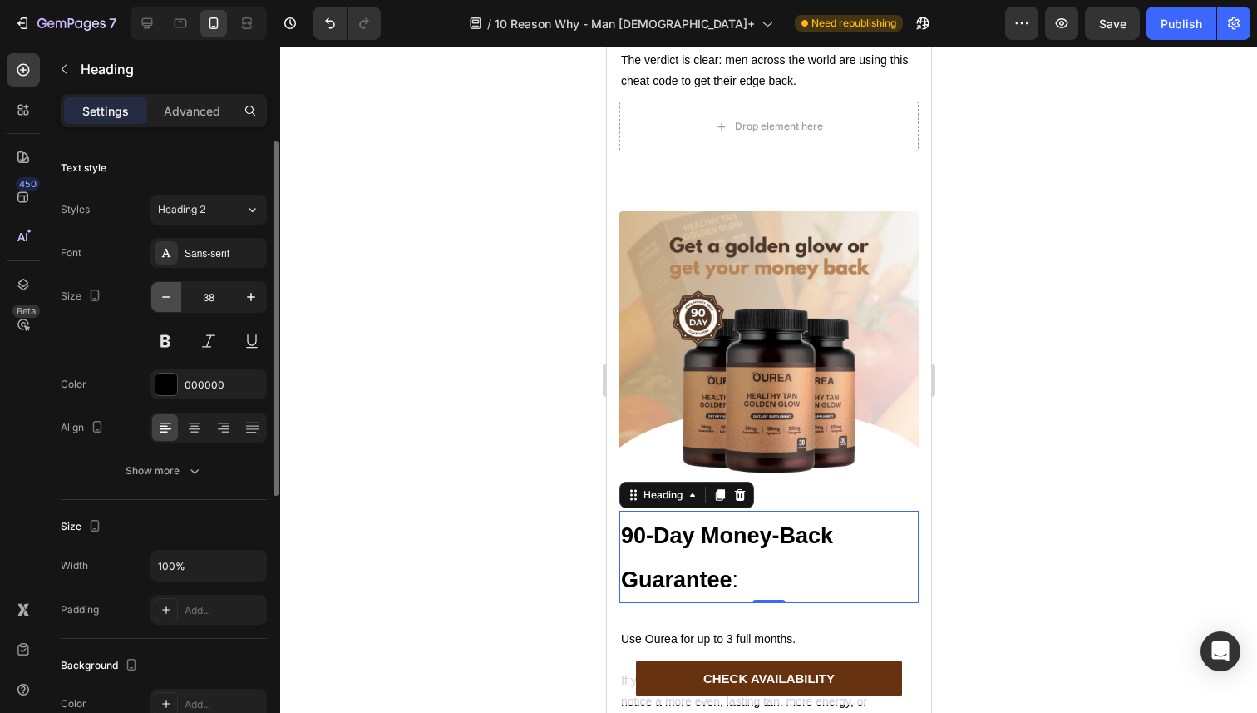
click at [173, 292] on icon "button" at bounding box center [166, 297] width 17 height 17
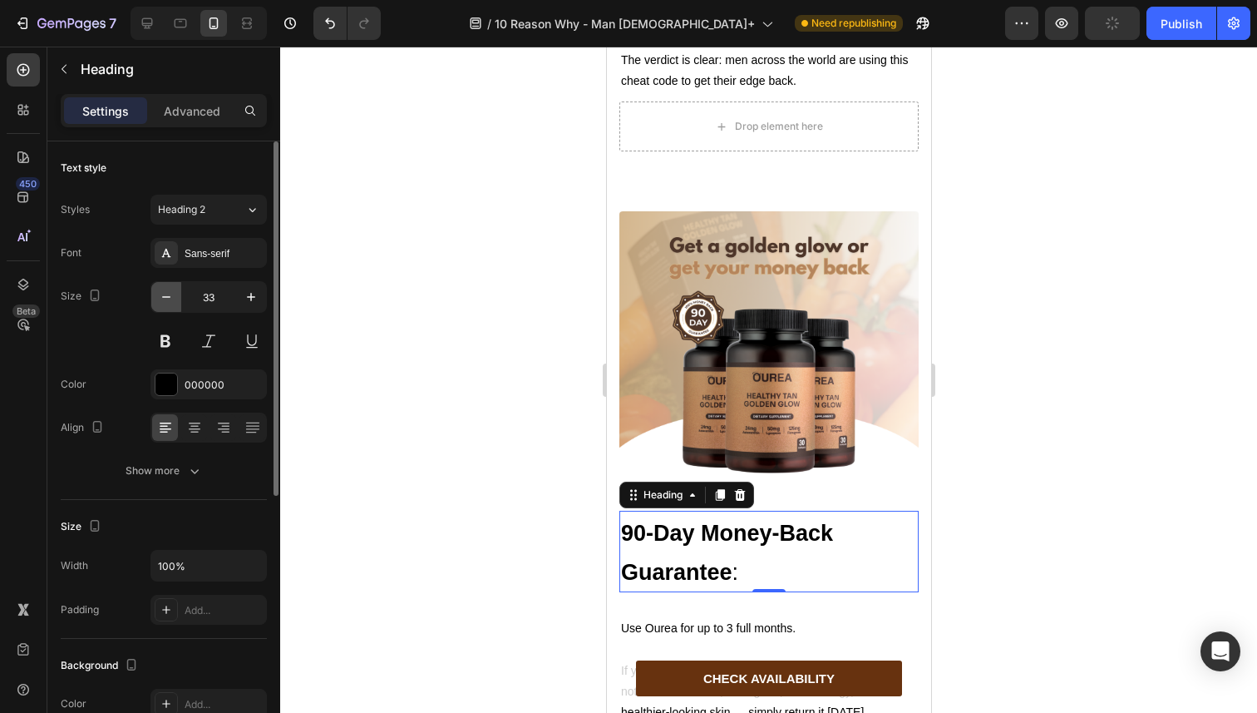
click at [173, 292] on icon "button" at bounding box center [166, 297] width 17 height 17
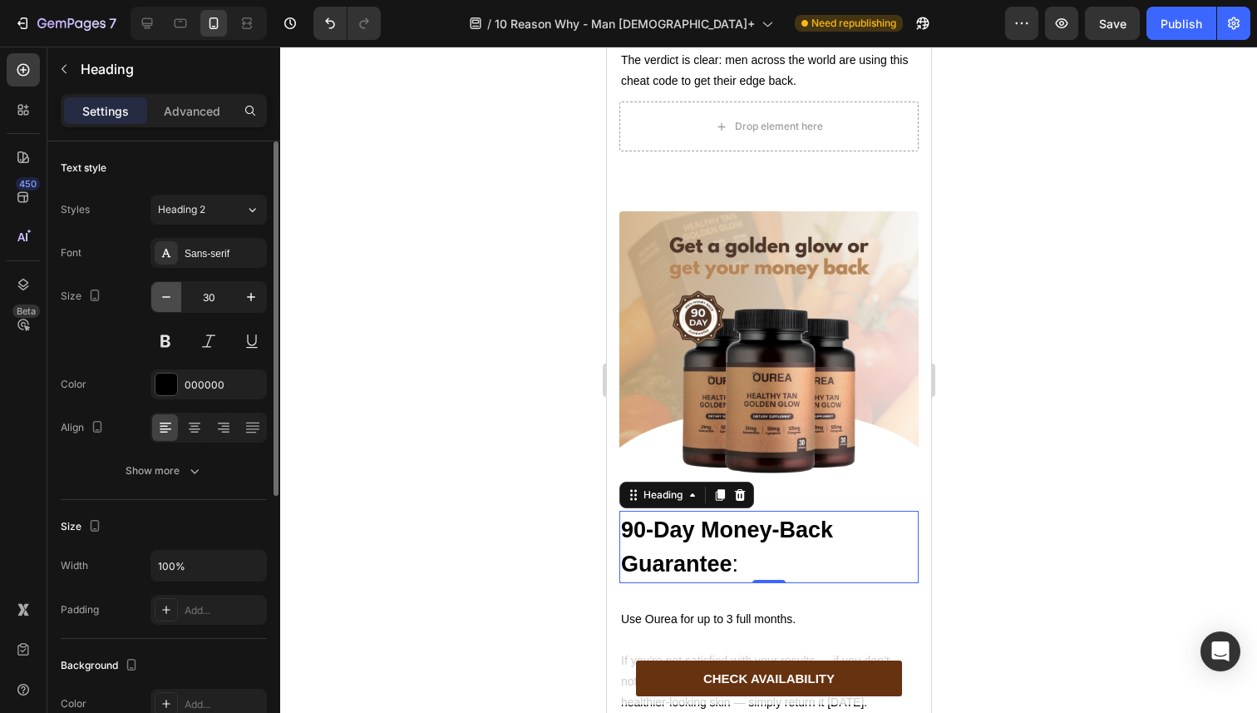
click at [173, 292] on icon "button" at bounding box center [166, 297] width 17 height 17
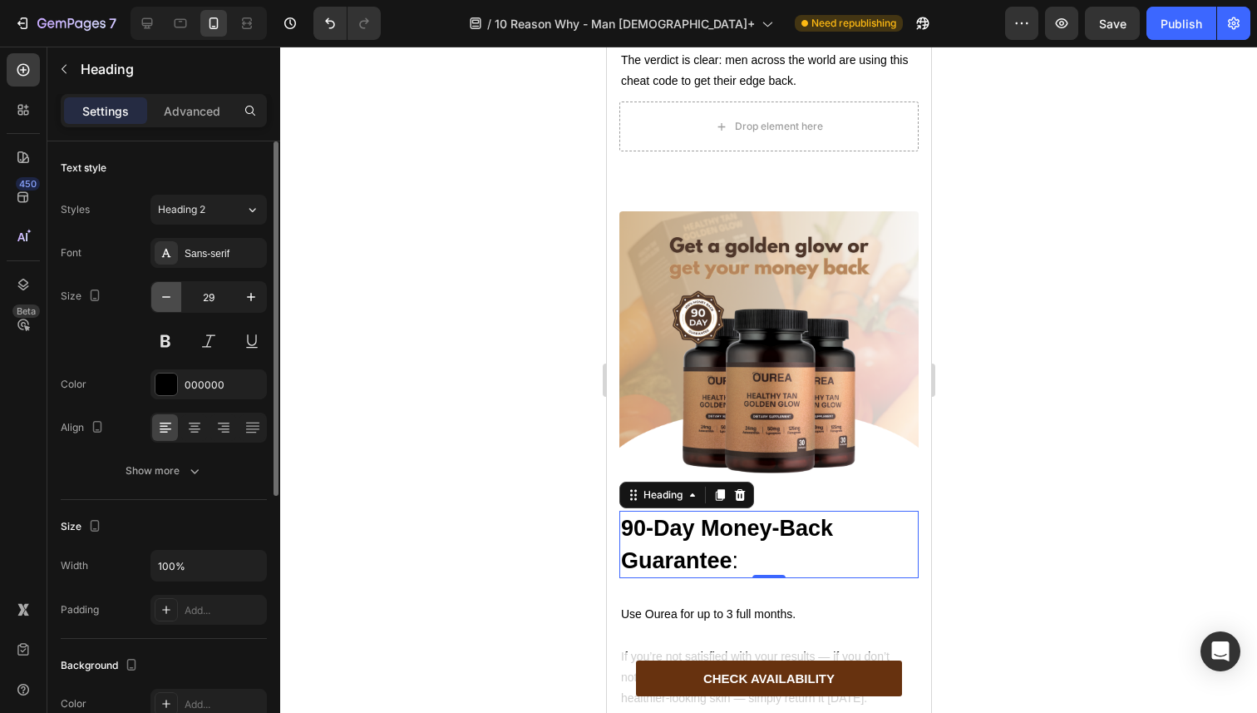
click at [173, 292] on icon "button" at bounding box center [166, 297] width 17 height 17
type input "27"
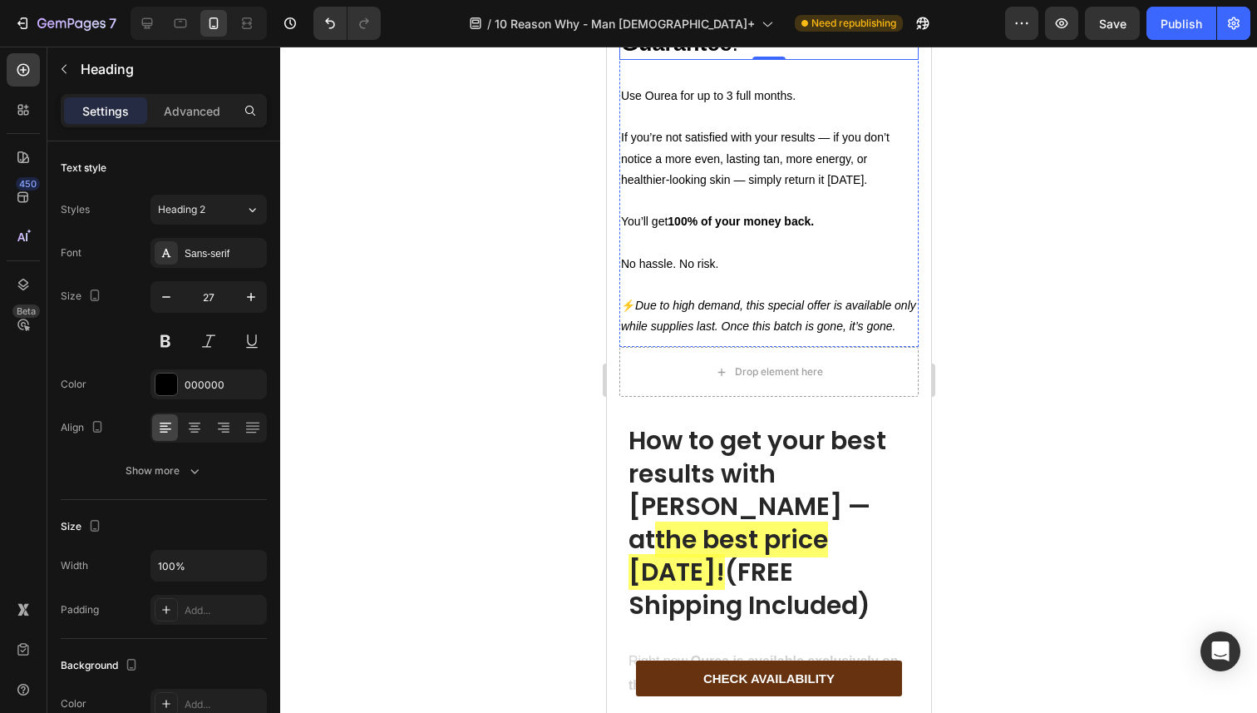
scroll to position [7535, 0]
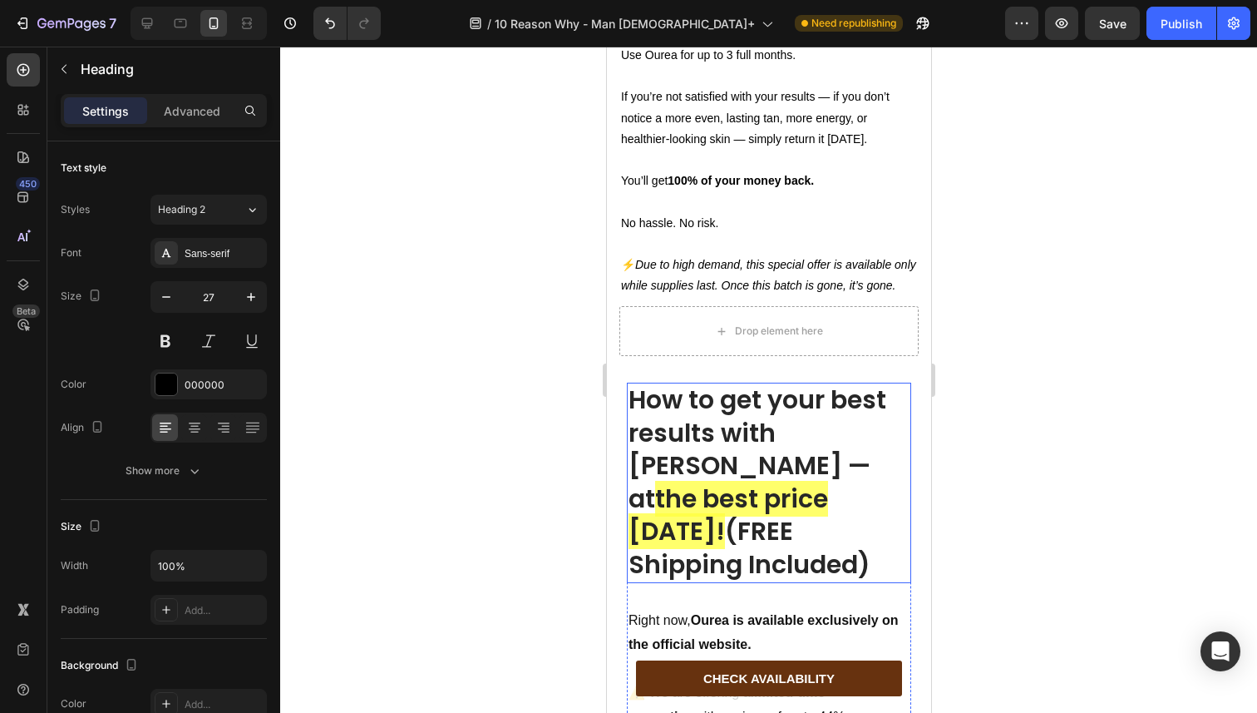
click at [675, 417] on strong "How to get your best results with [PERSON_NAME] — at" at bounding box center [757, 449] width 258 height 135
click at [1177, 31] on div "Publish" at bounding box center [1182, 23] width 42 height 17
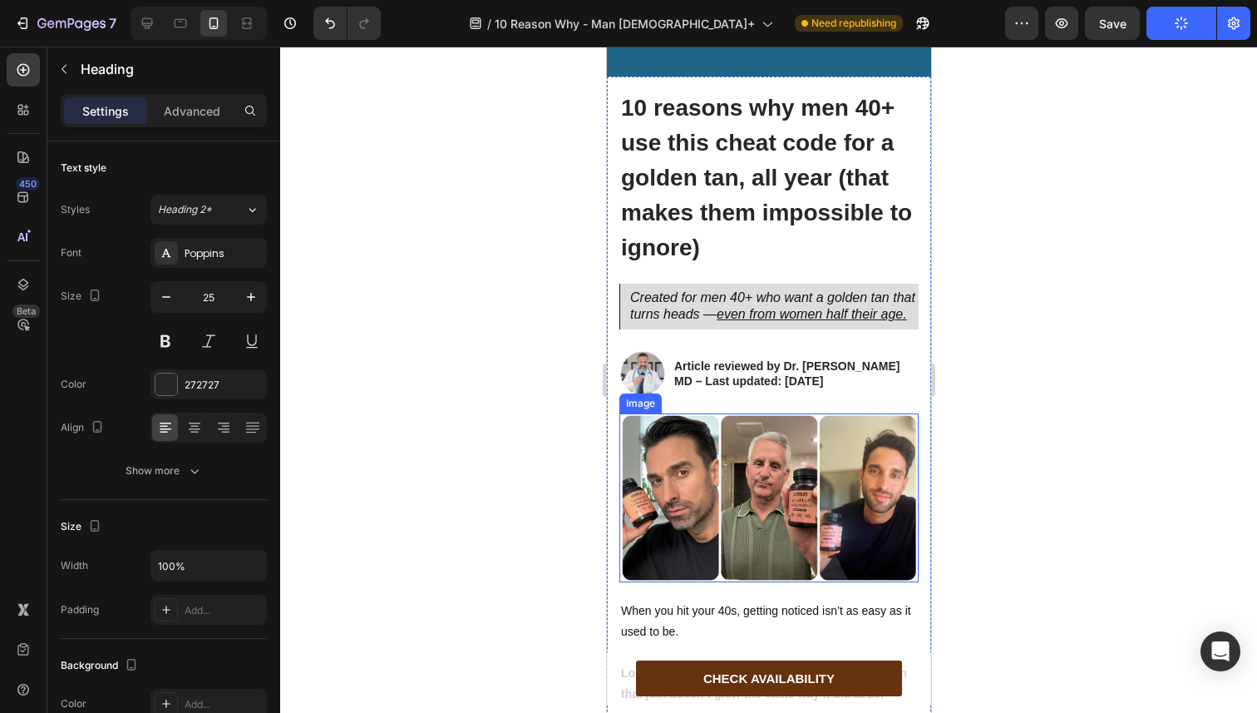
scroll to position [0, 0]
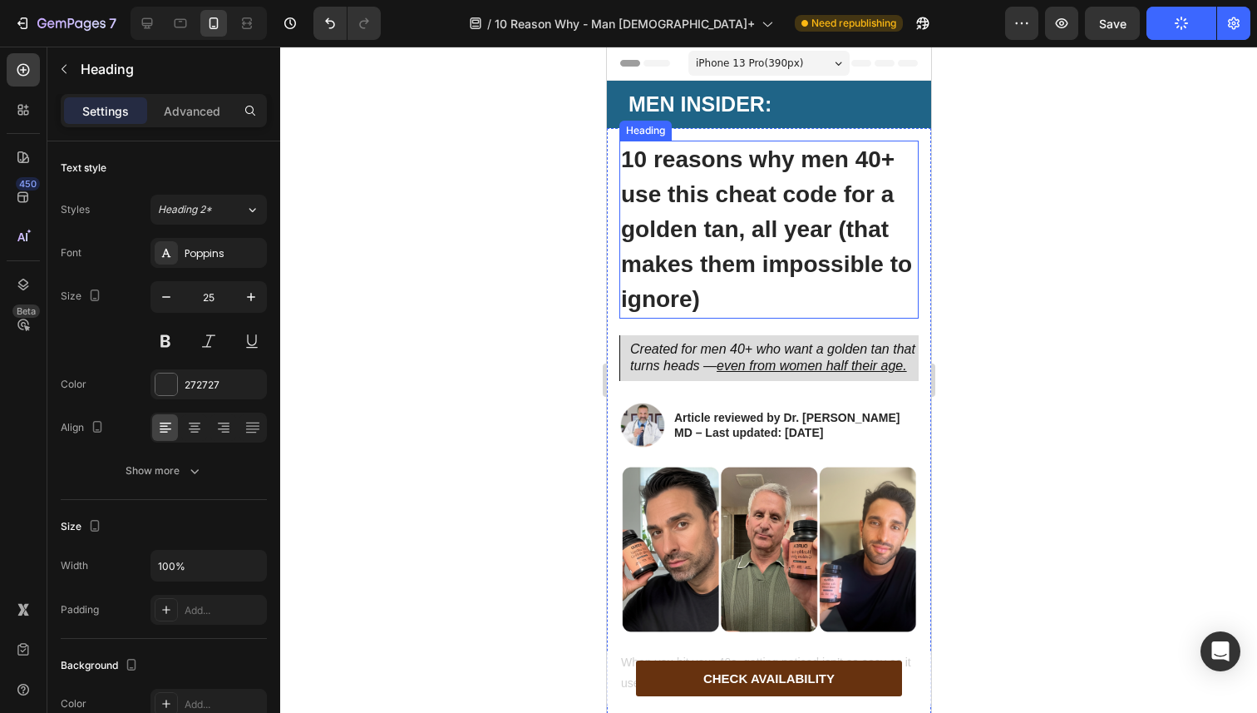
click at [726, 225] on strong "10 reasons why men 40+ use this cheat code for a golden tan, all year (that mak…" at bounding box center [765, 228] width 291 height 165
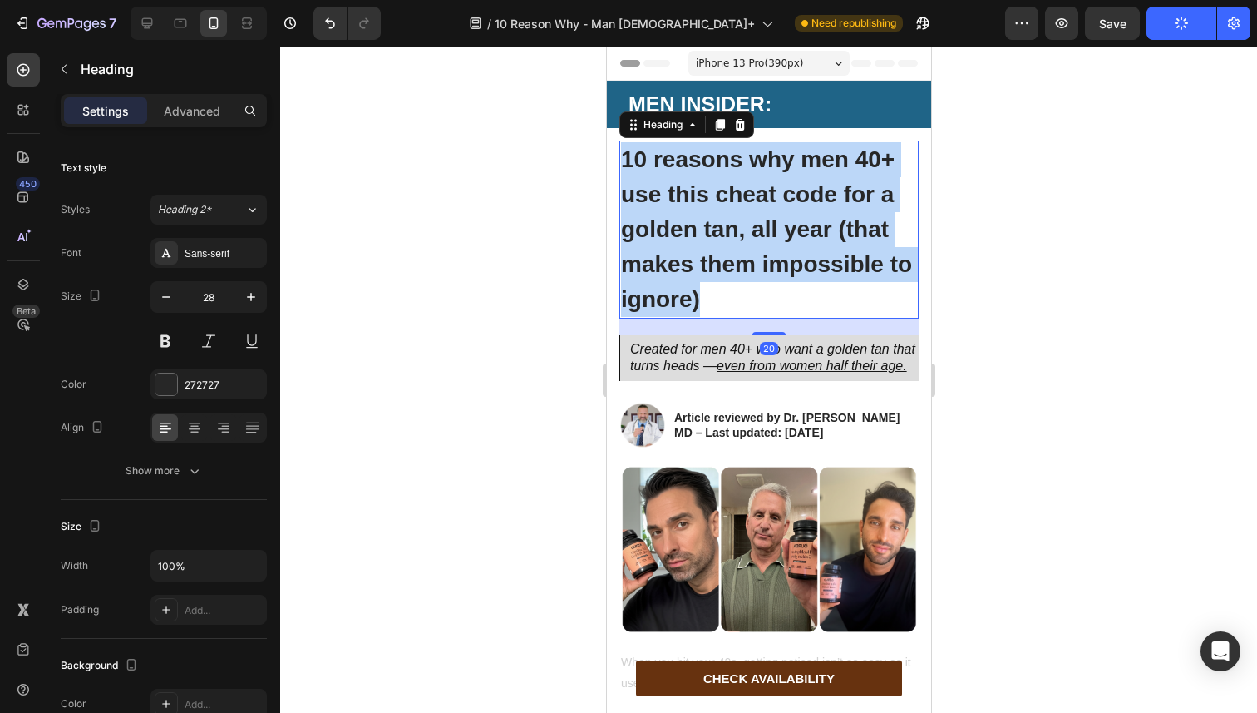
click at [726, 225] on strong "10 reasons why men 40+ use this cheat code for a golden tan, all year (that mak…" at bounding box center [765, 228] width 291 height 165
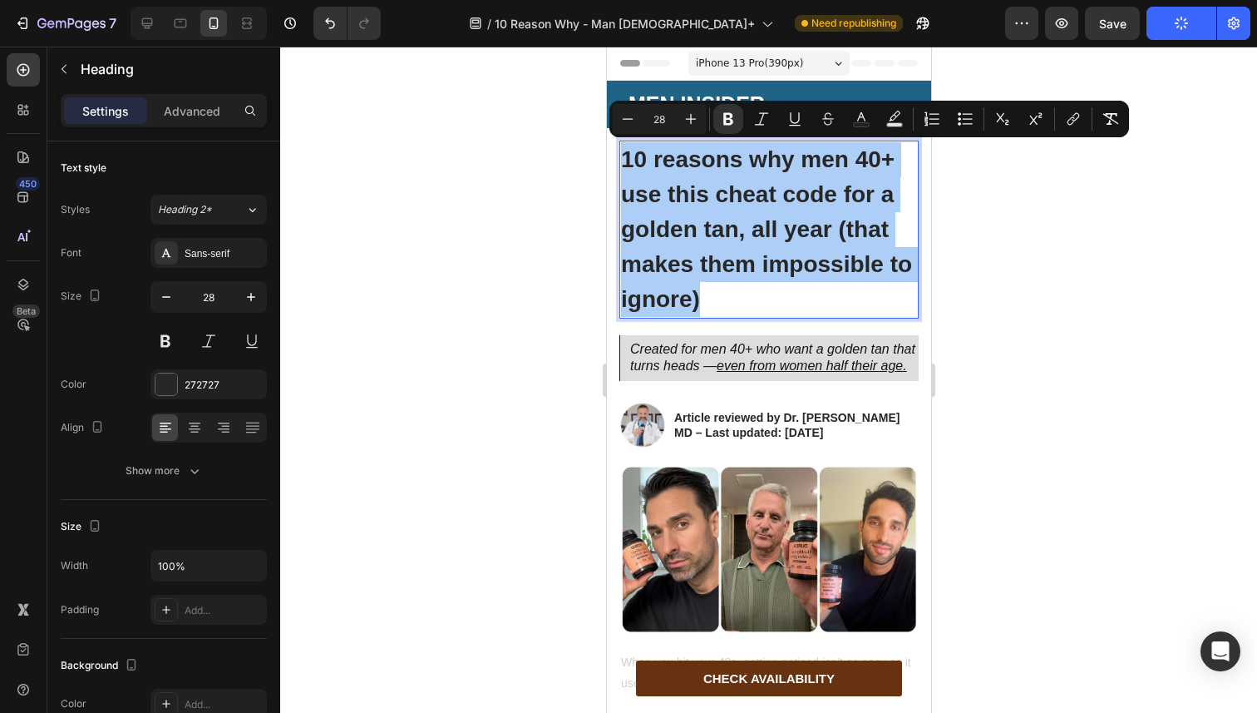
click at [531, 187] on div at bounding box center [768, 380] width 977 height 666
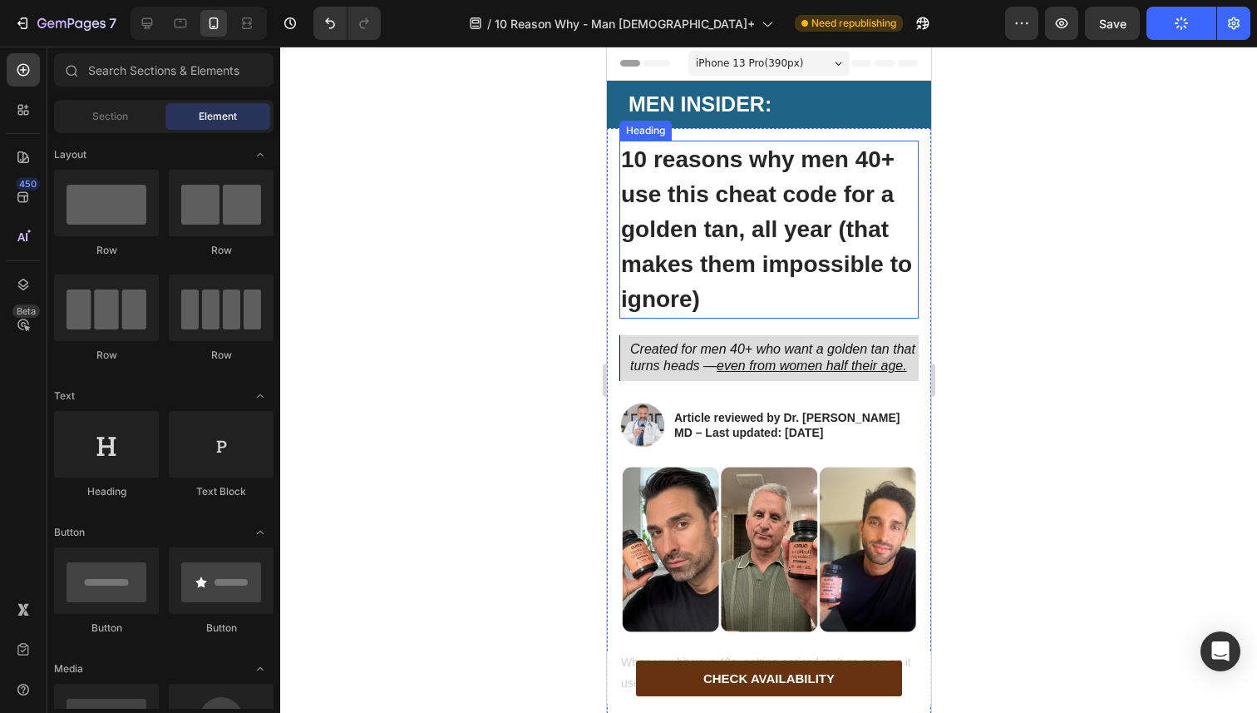
click at [715, 247] on p "⁠⁠⁠⁠⁠⁠⁠ 10 reasons why men 40+ use this cheat code for a golden tan, all year (…" at bounding box center [768, 229] width 296 height 175
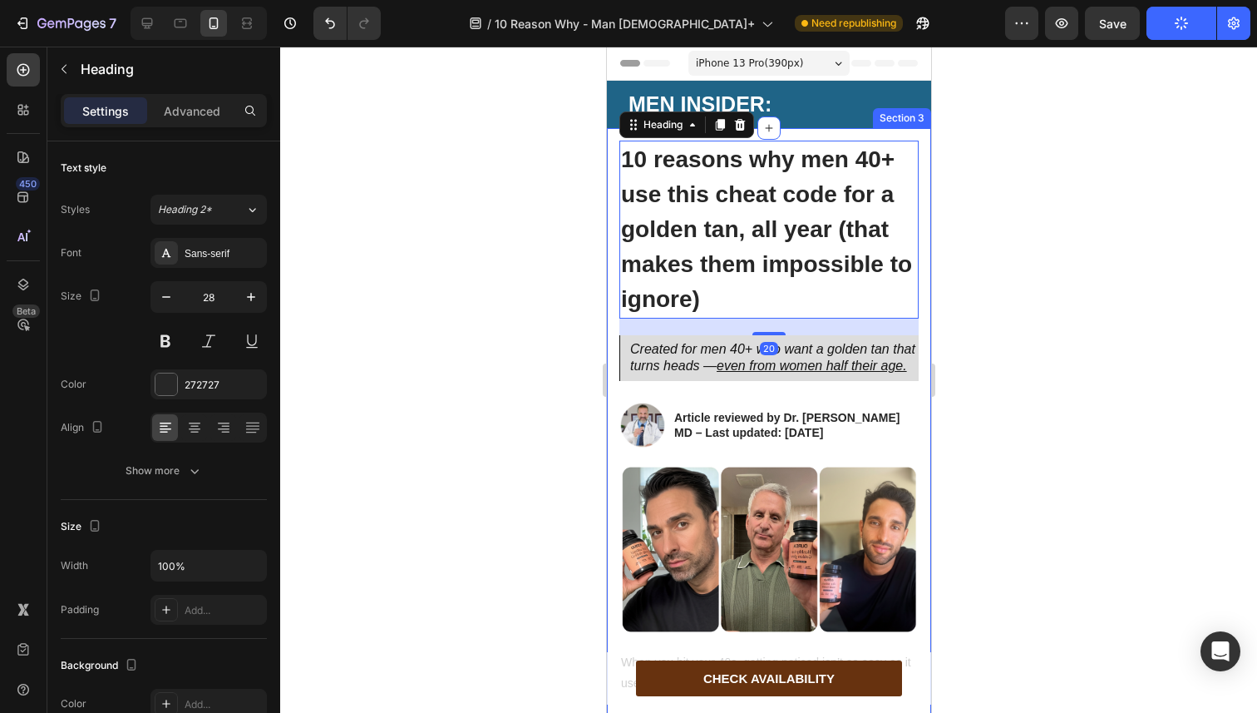
click at [518, 239] on div at bounding box center [768, 380] width 977 height 666
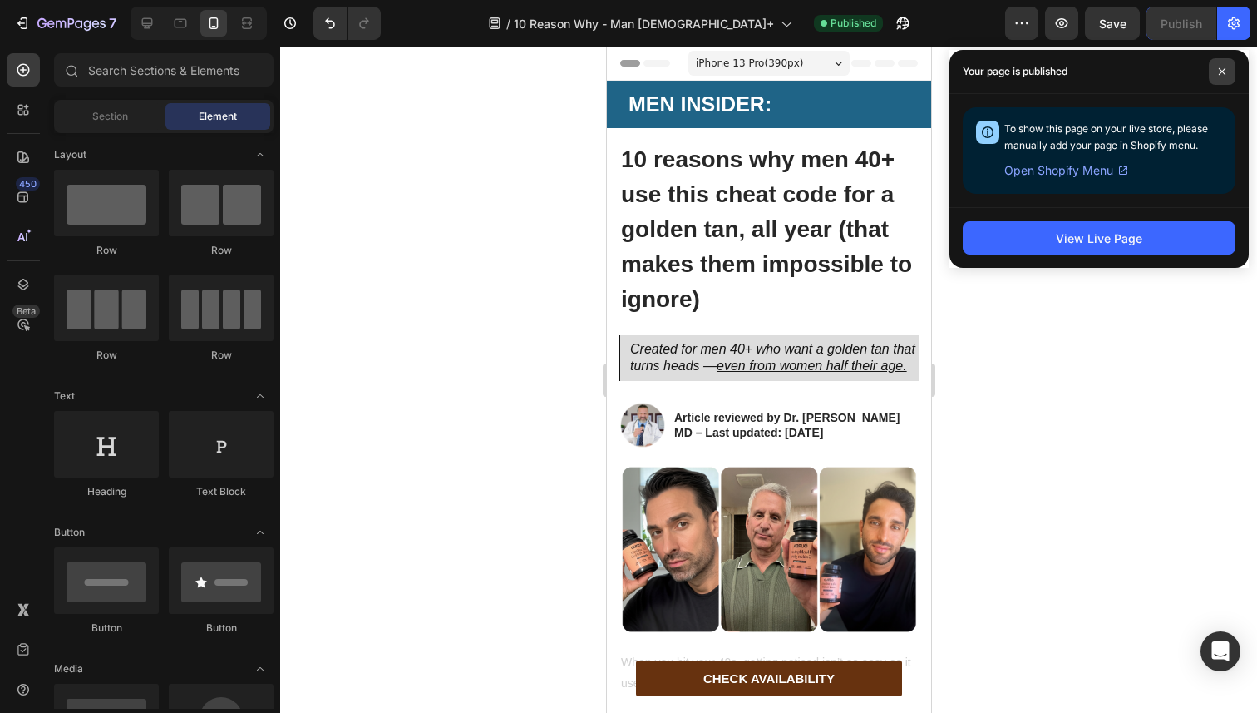
click at [1221, 64] on span at bounding box center [1222, 71] width 27 height 27
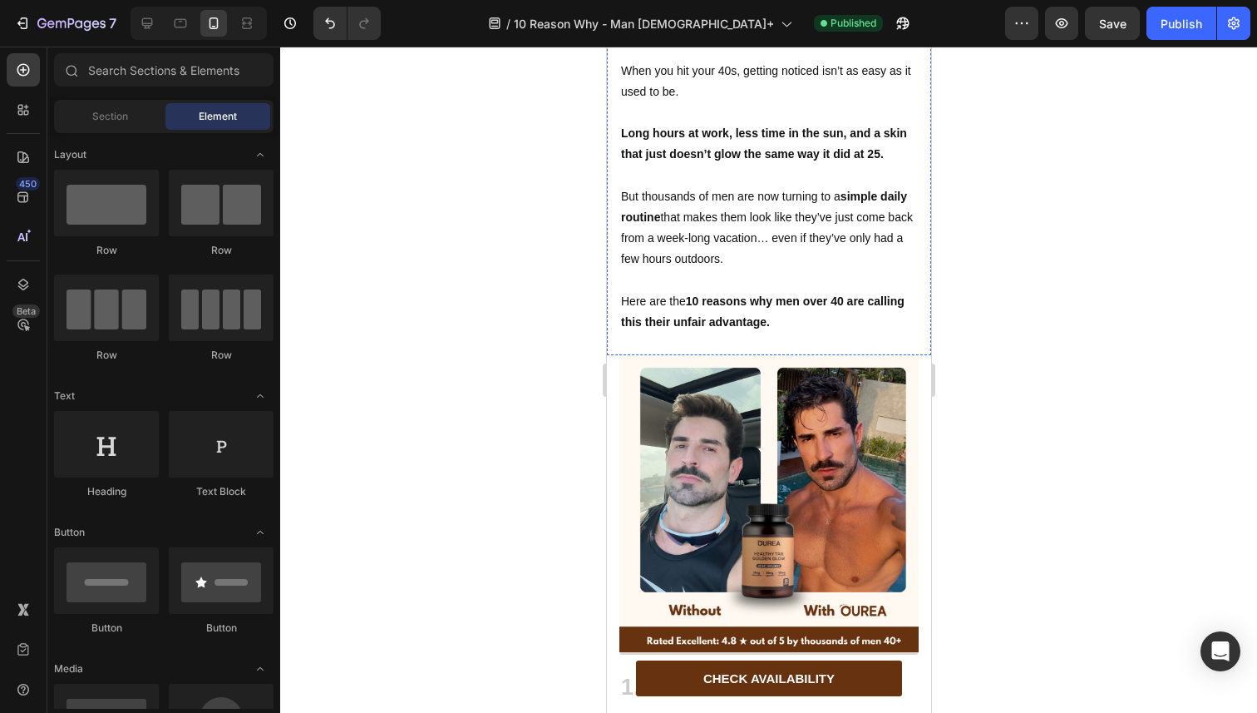
scroll to position [594, 0]
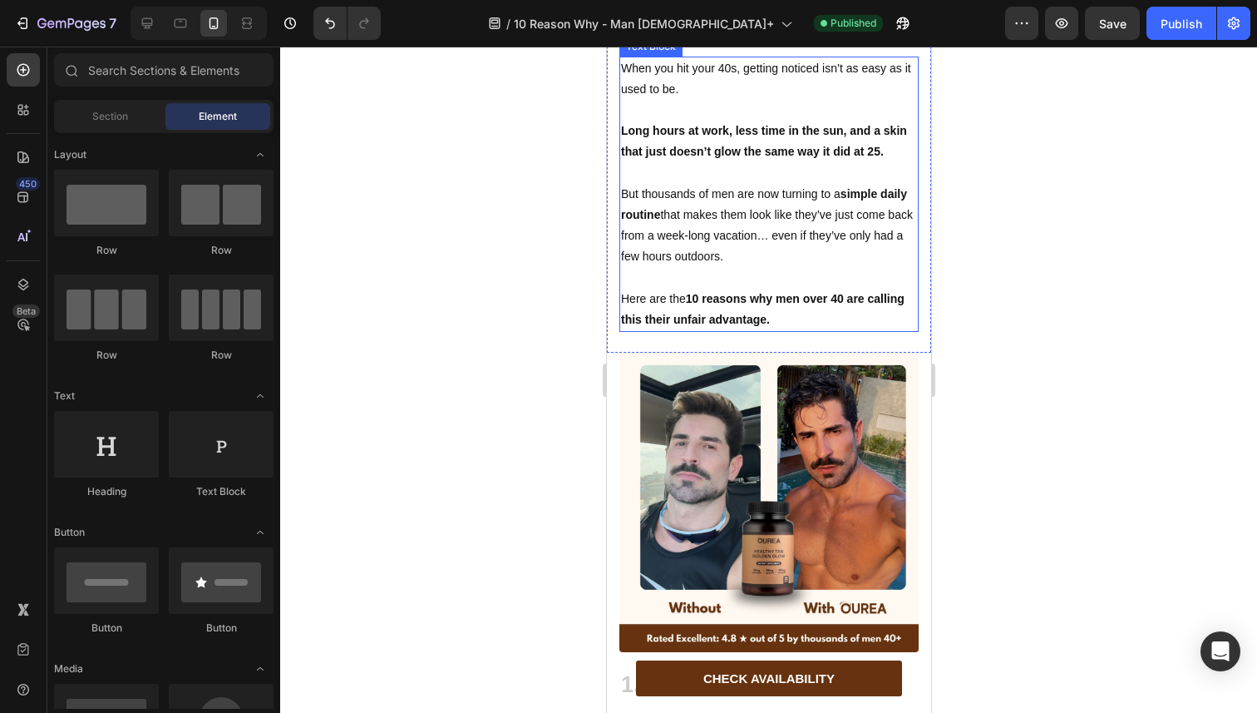
click at [700, 258] on p "But thousands of men are now turning to a simple daily routine that makes them …" at bounding box center [768, 226] width 296 height 84
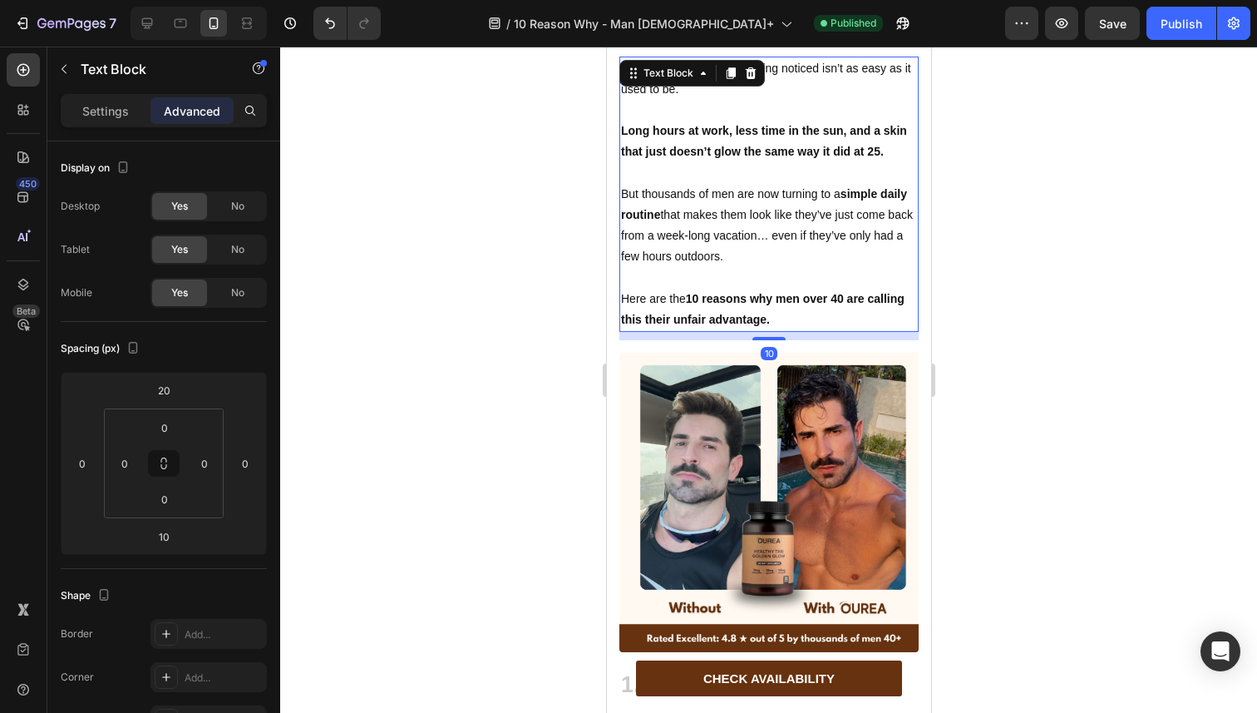
click at [853, 330] on p "Here are the 10 reasons why men over 40 are calling this their unfair advantage." at bounding box center [768, 310] width 296 height 42
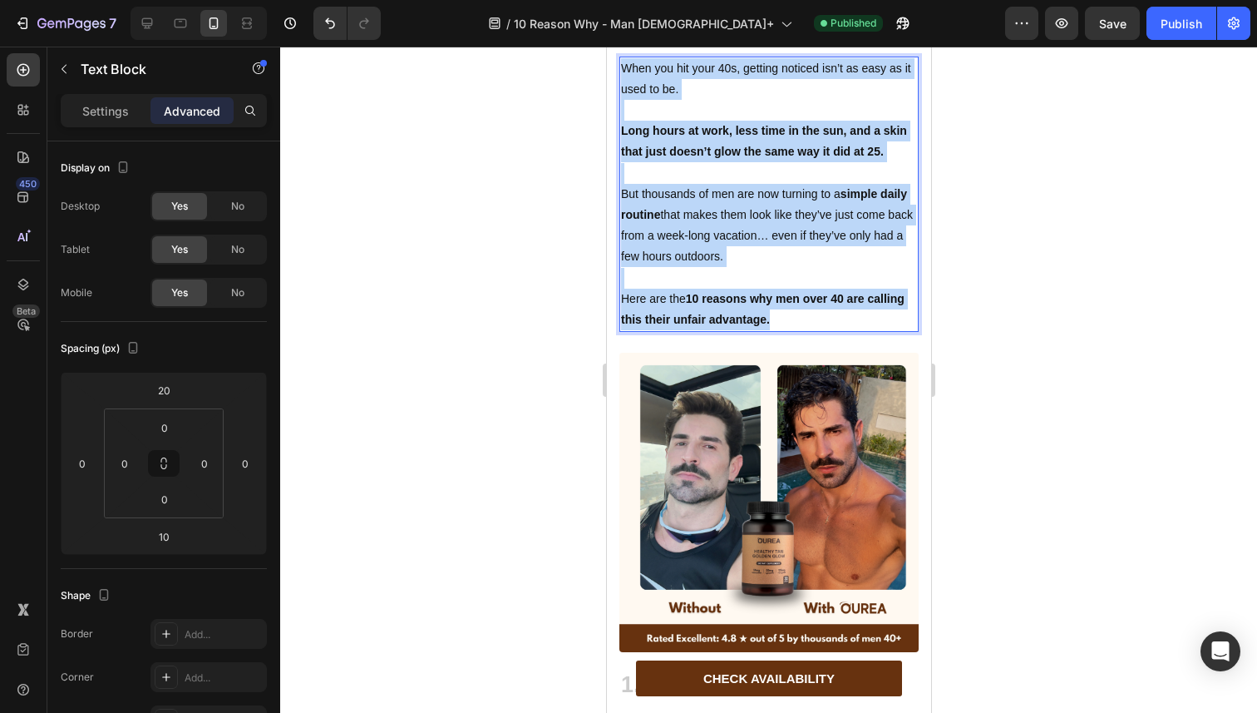
drag, startPoint x: 853, startPoint y: 381, endPoint x: 621, endPoint y: 113, distance: 354.3
click at [621, 113] on div "When you hit your 40s, getting noticed isn’t as easy as it used to be. Long hou…" at bounding box center [768, 195] width 299 height 276
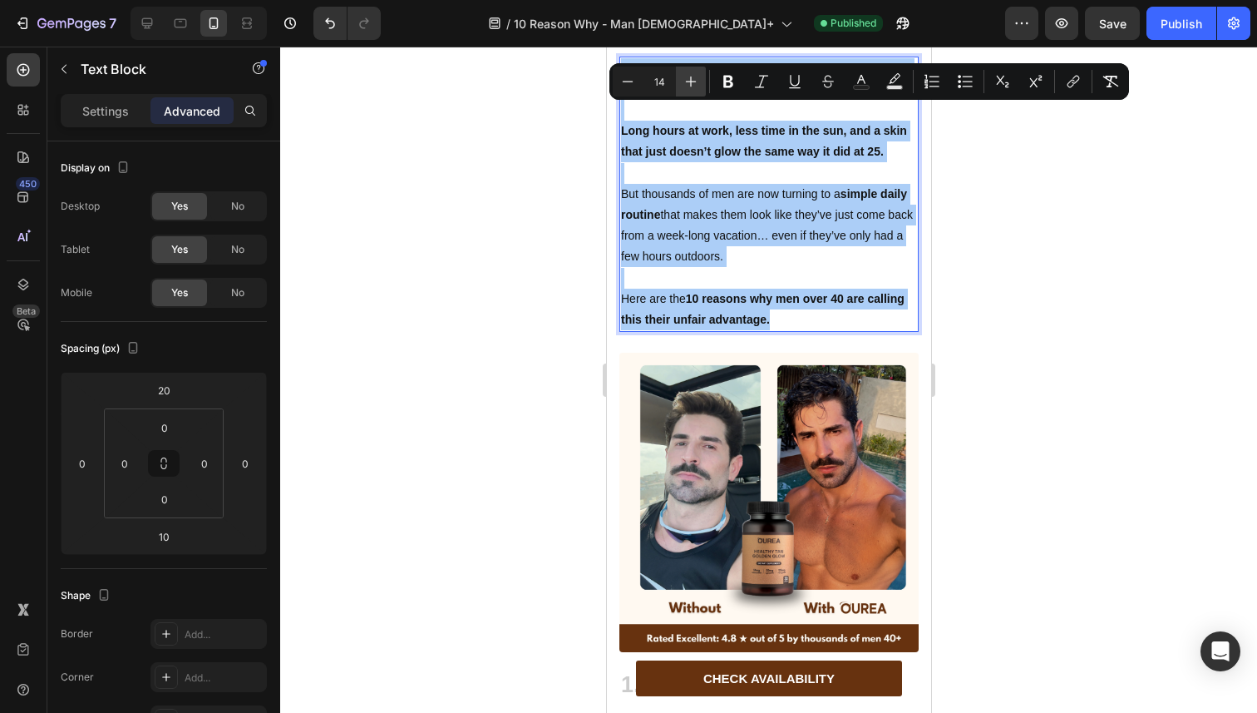
click at [688, 84] on icon "Editor contextual toolbar" at bounding box center [691, 81] width 17 height 17
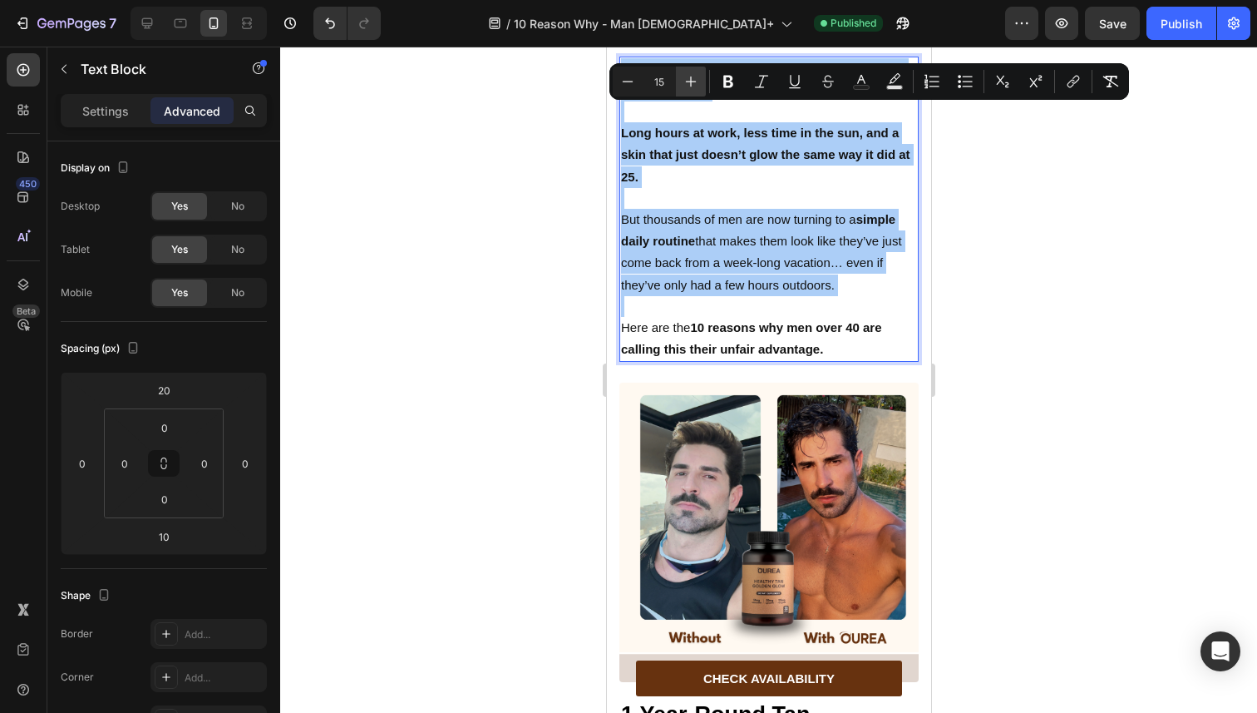
click at [688, 84] on icon "Editor contextual toolbar" at bounding box center [691, 81] width 17 height 17
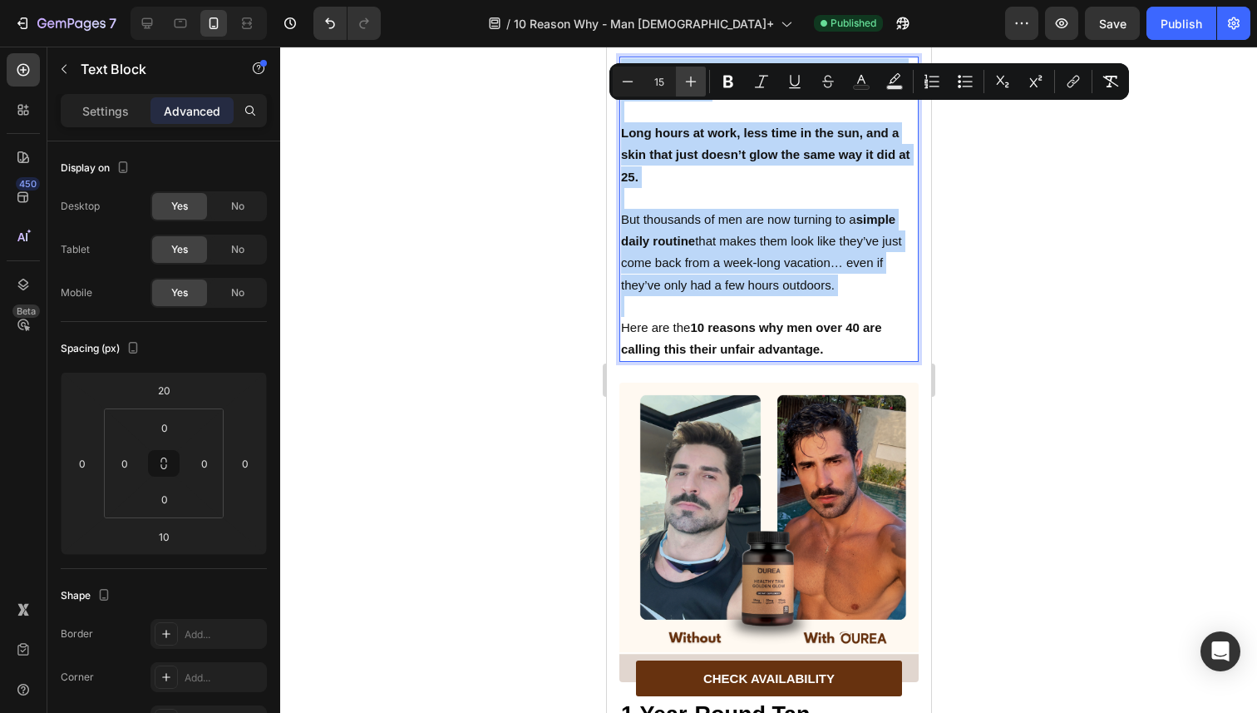
type input "16"
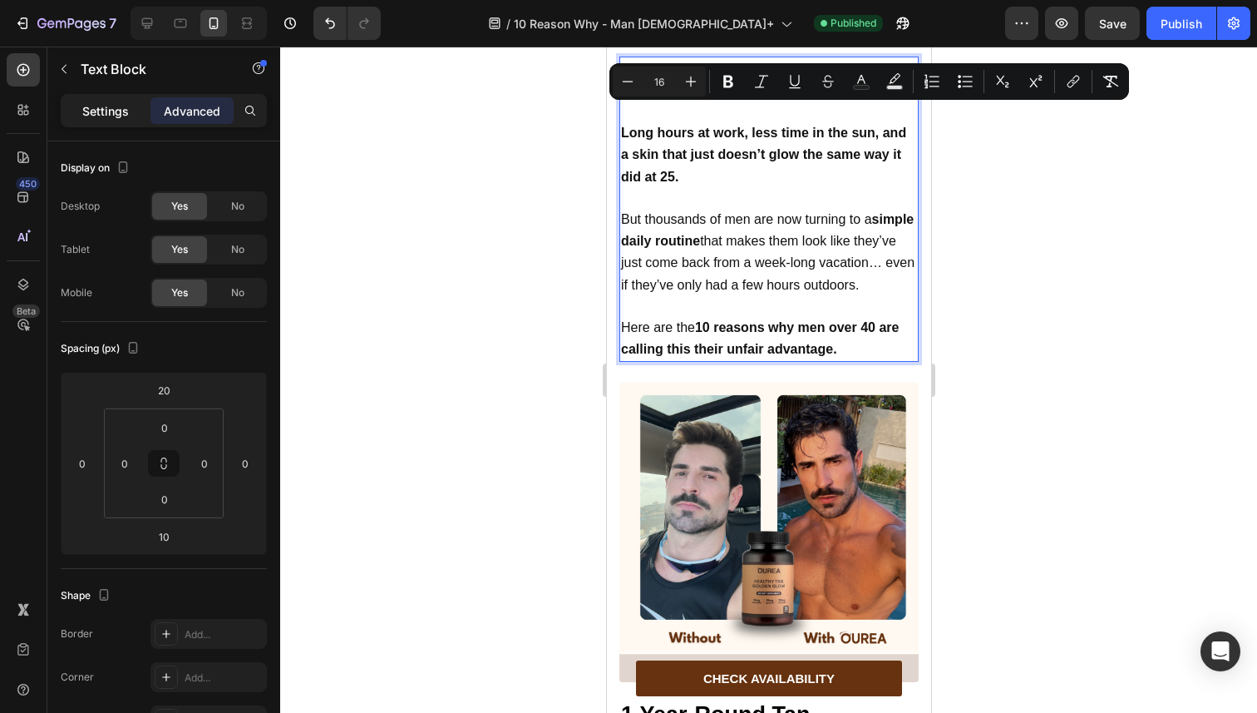
click at [103, 113] on p "Settings" at bounding box center [105, 110] width 47 height 17
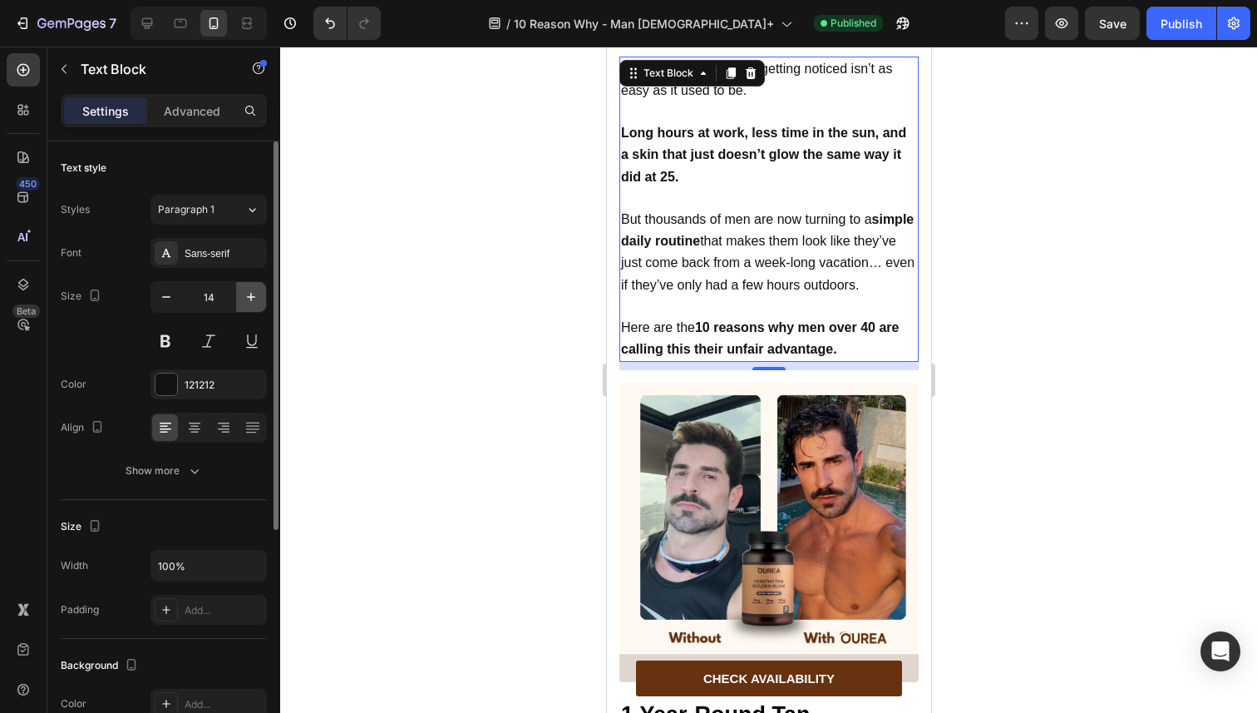
click at [253, 288] on button "button" at bounding box center [251, 297] width 30 height 30
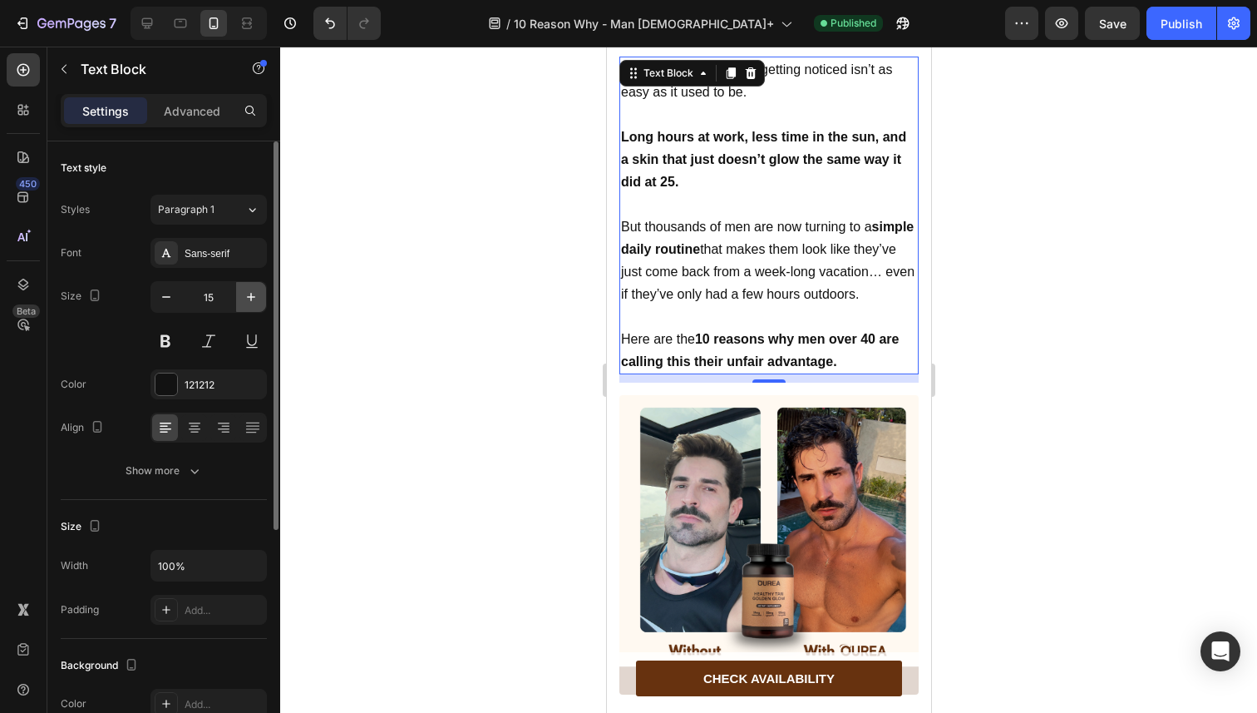
type input "16"
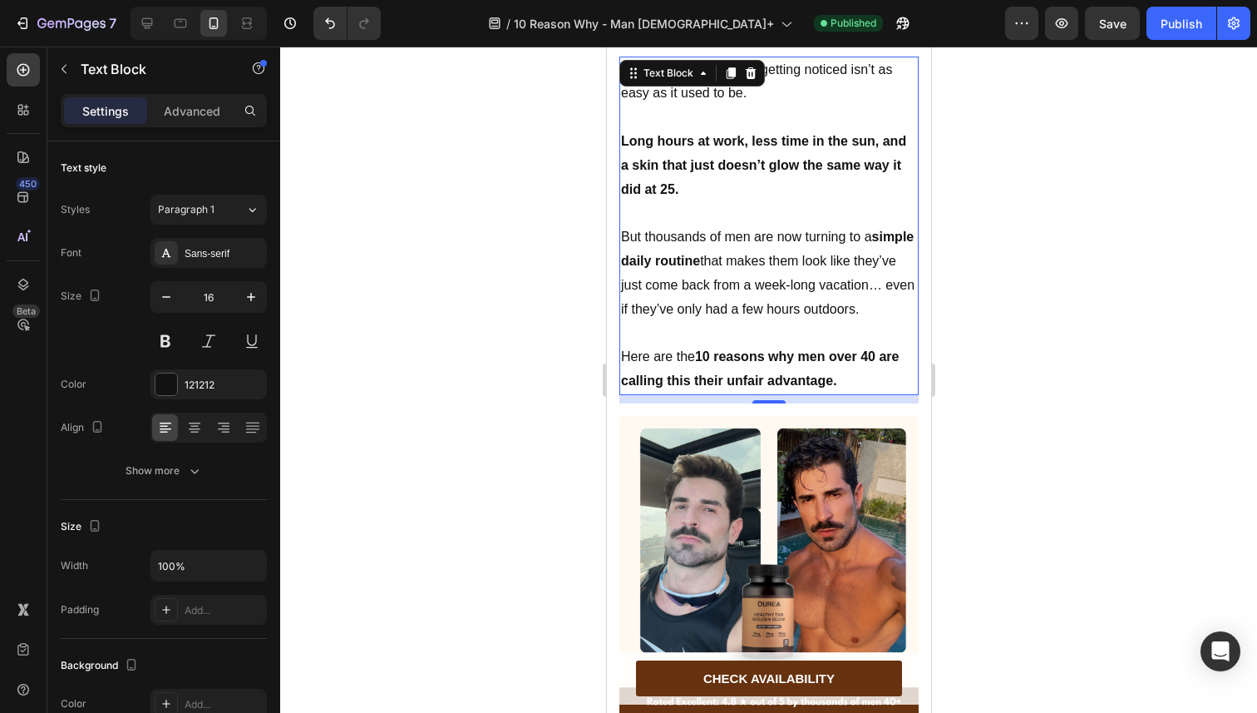
click at [501, 280] on div at bounding box center [768, 380] width 977 height 666
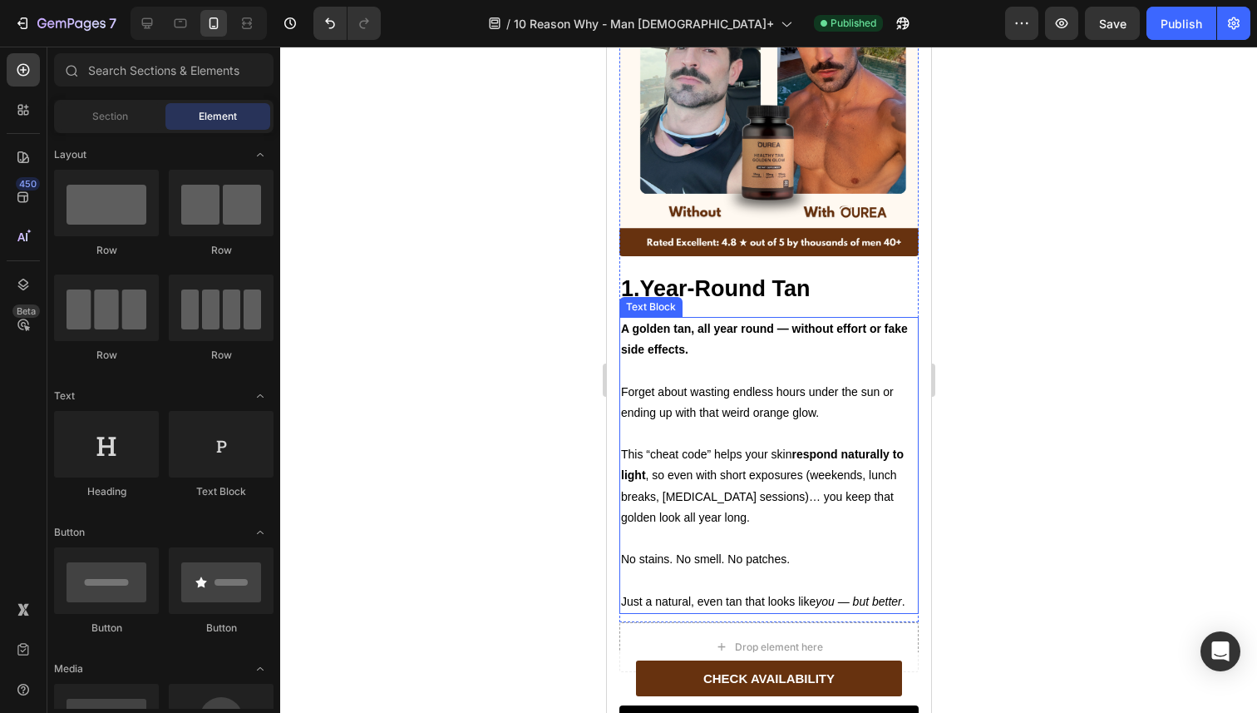
scroll to position [1125, 0]
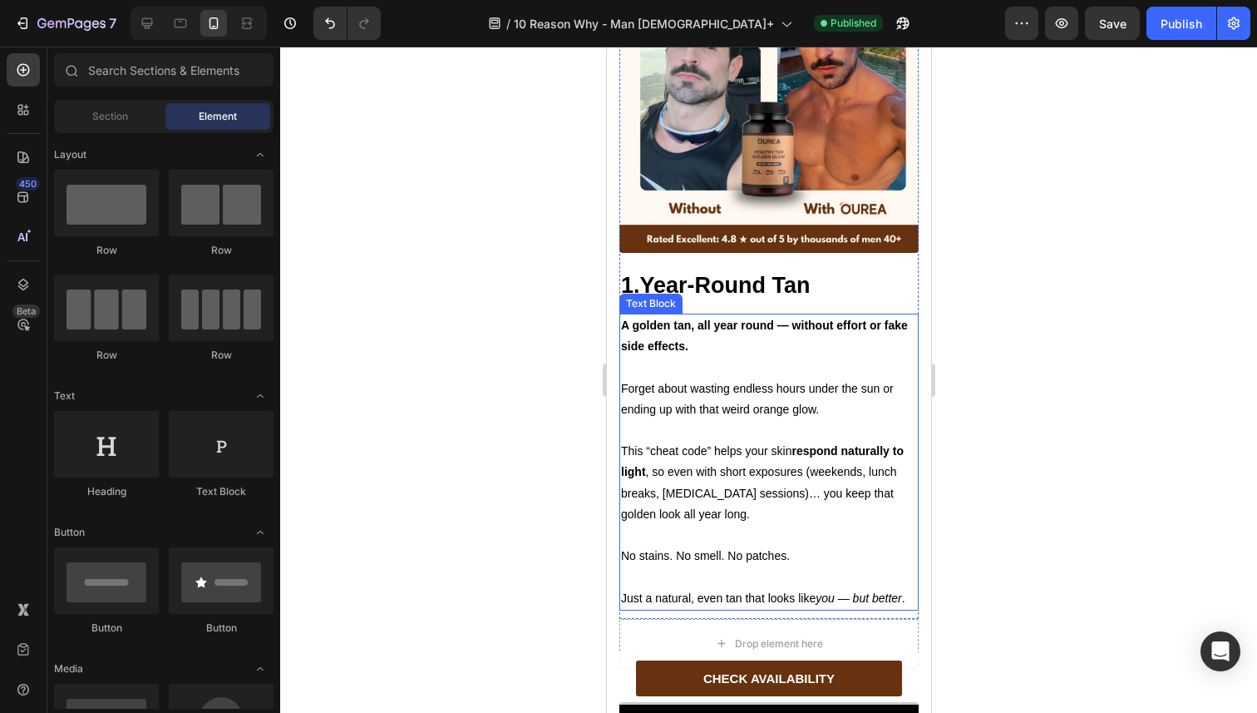
click at [690, 357] on p at bounding box center [768, 367] width 296 height 21
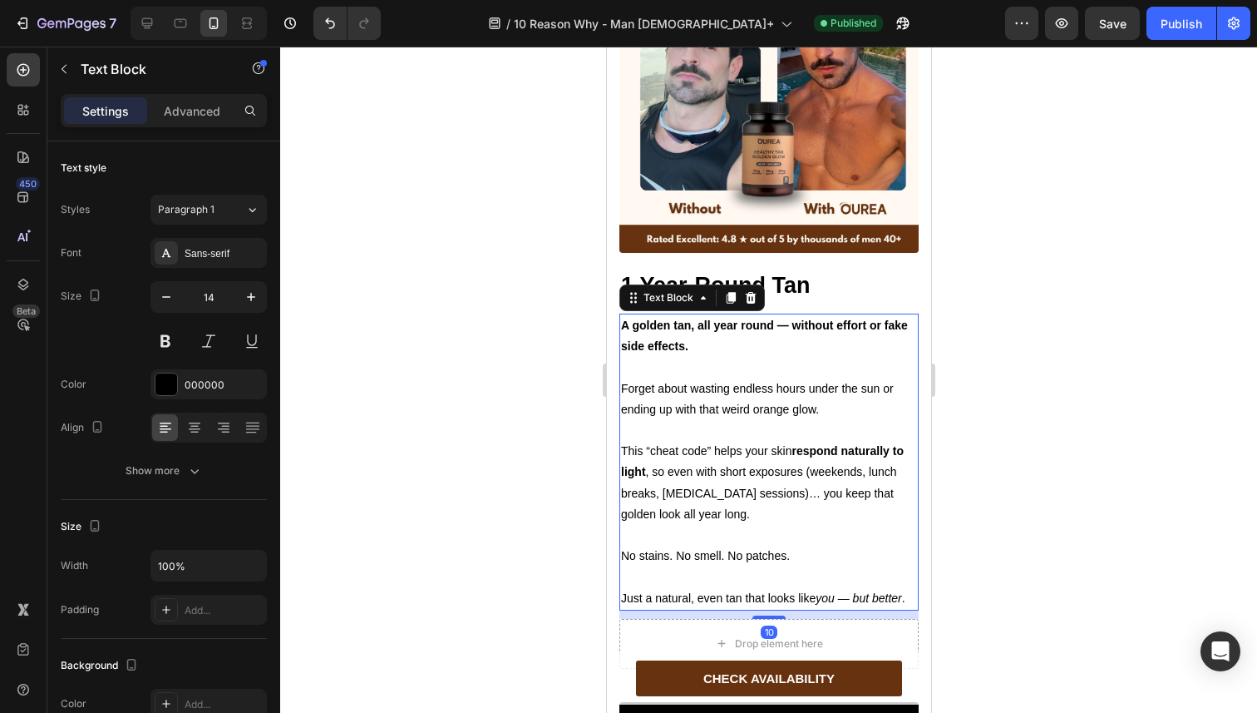
click at [664, 593] on p "Just a natural, even tan that looks like you — but better ." at bounding box center [768, 598] width 296 height 21
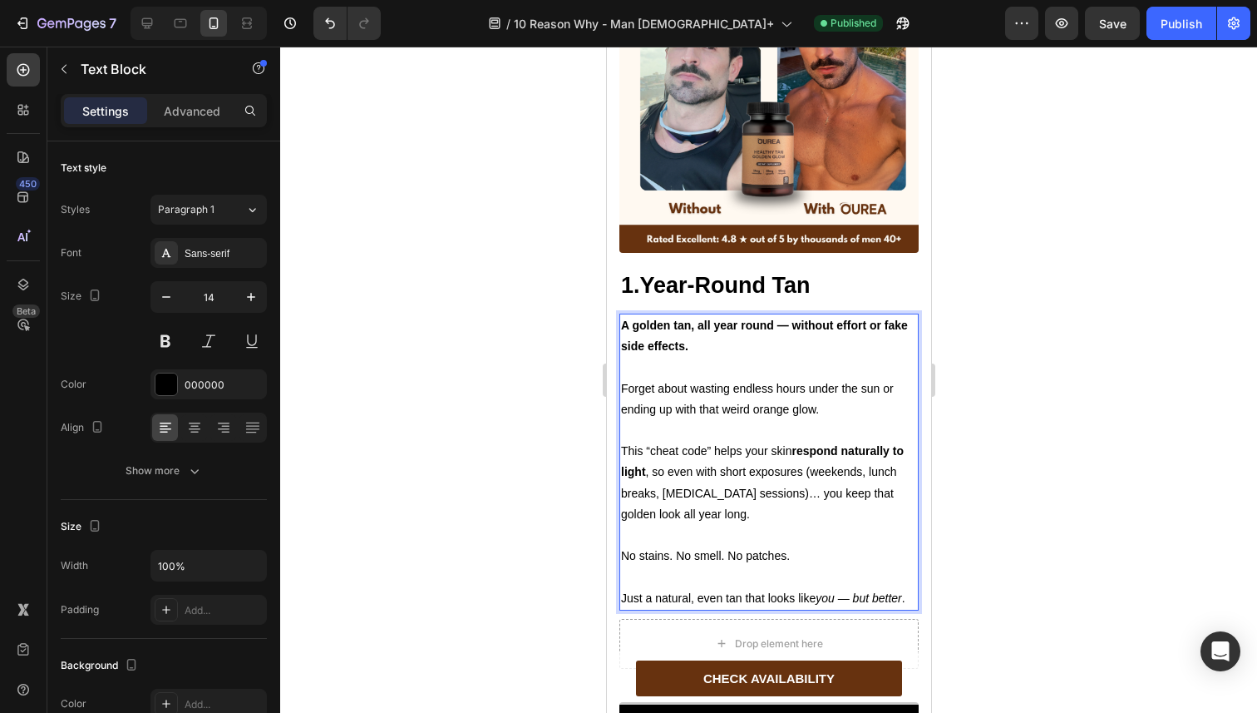
click at [660, 605] on p "Just a natural, even tan that looks like you — but better ." at bounding box center [768, 598] width 296 height 21
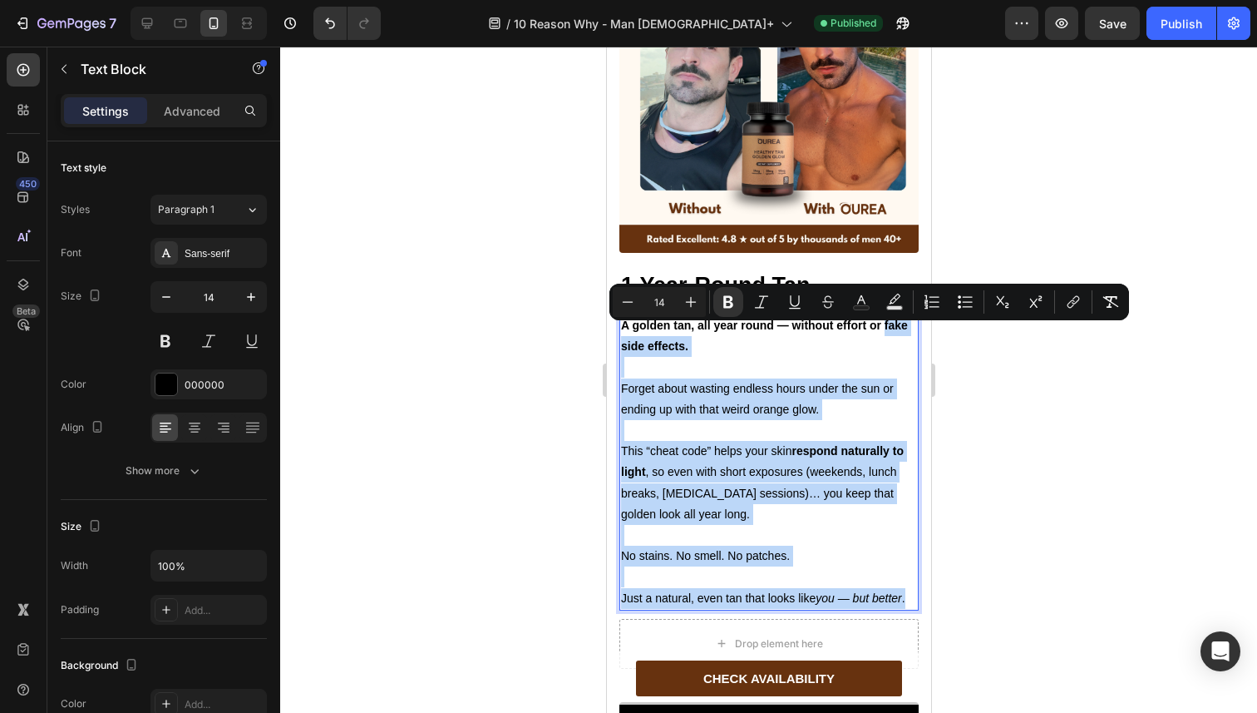
drag, startPoint x: 660, startPoint y: 605, endPoint x: 619, endPoint y: 325, distance: 282.5
click at [619, 325] on div "A golden tan, all year round — without effort or fake side effects. Forget abou…" at bounding box center [768, 461] width 299 height 297
click at [625, 333] on strong "A golden tan, all year round — without effort or fake side effects." at bounding box center [763, 335] width 287 height 34
click at [646, 553] on p "No stains. No smell. No patches." at bounding box center [768, 555] width 296 height 21
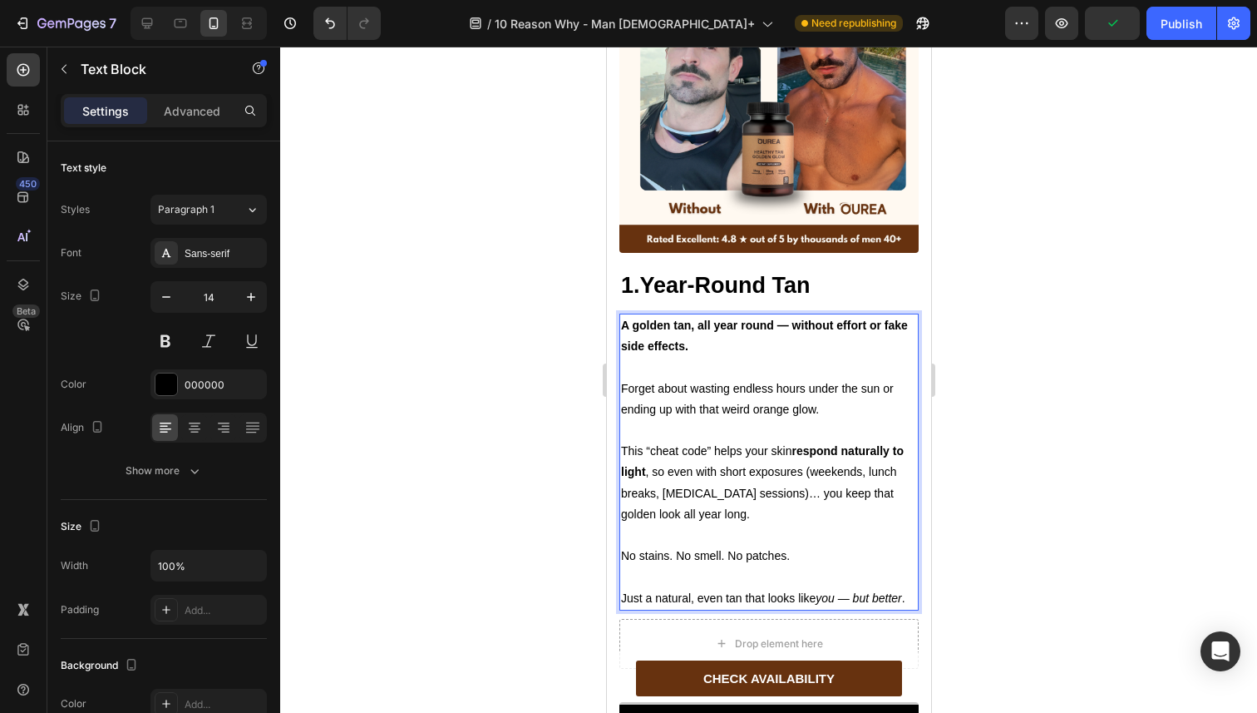
click at [664, 607] on p "Just a natural, even tan that looks like you — but better ." at bounding box center [768, 598] width 296 height 21
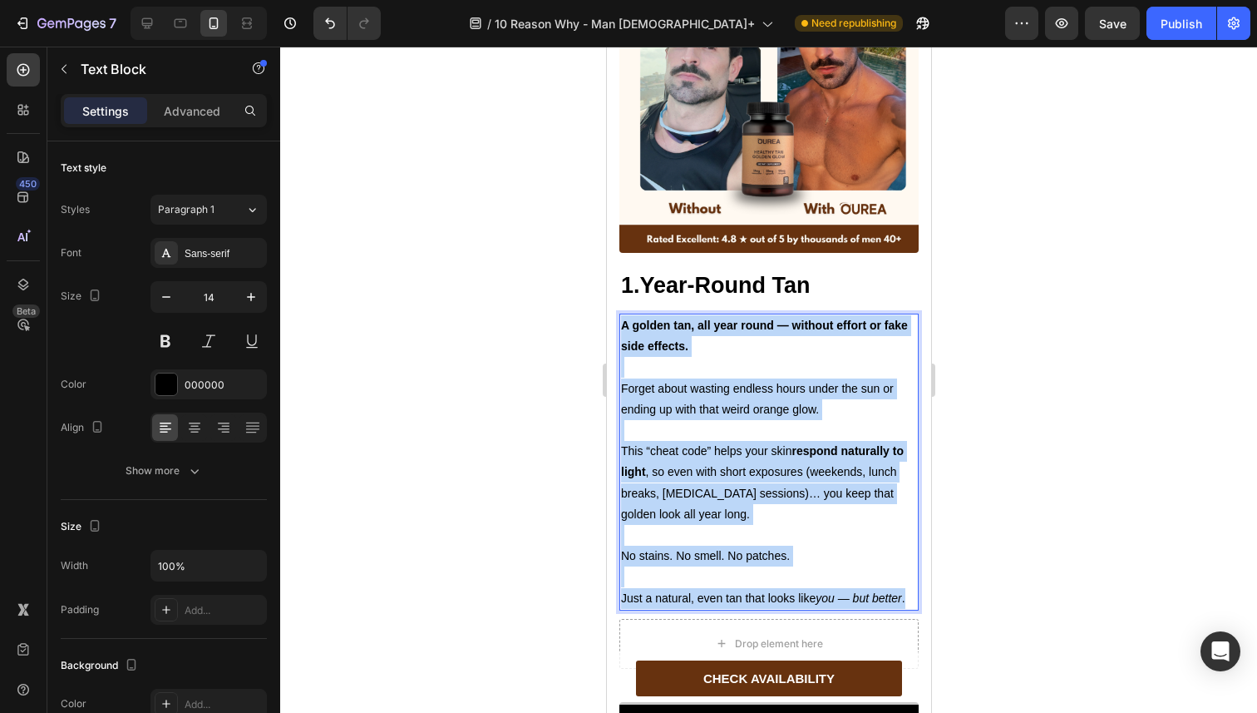
drag, startPoint x: 664, startPoint y: 607, endPoint x: 624, endPoint y: 313, distance: 297.1
click at [624, 313] on div "A golden tan, all year round — without effort or fake side effects. Forget abou…" at bounding box center [768, 461] width 299 height 297
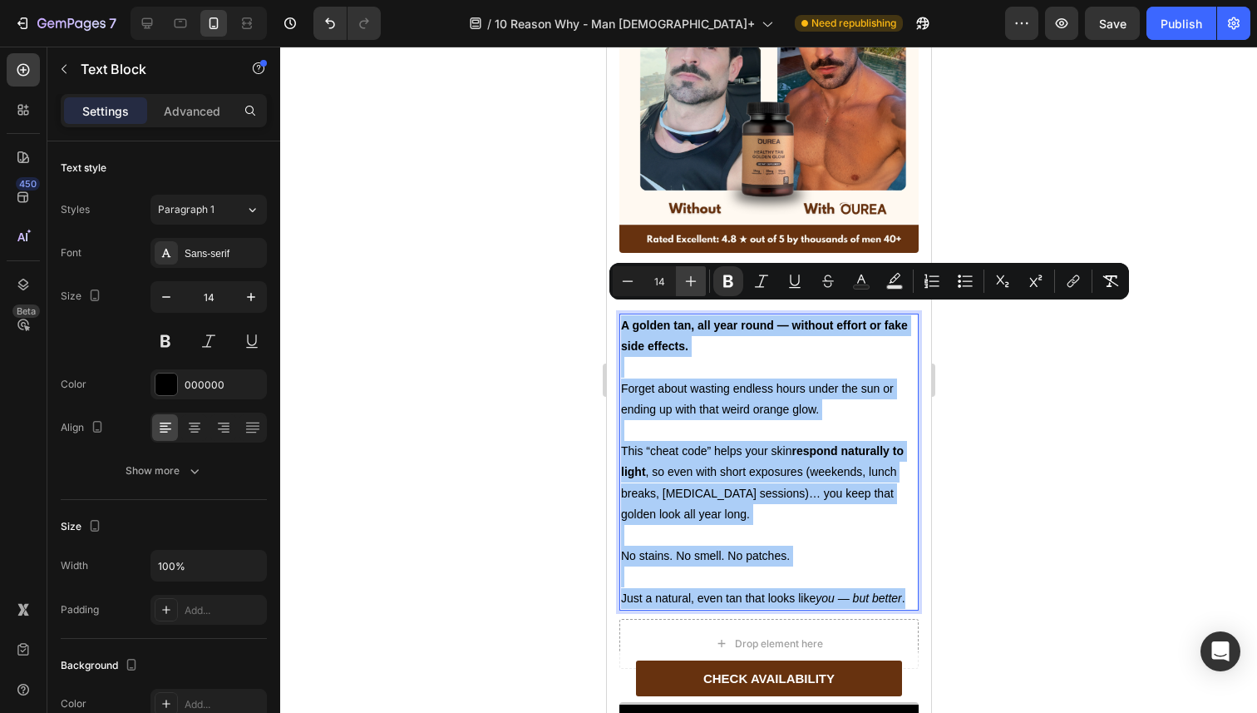
click at [694, 290] on button "Plus" at bounding box center [691, 281] width 30 height 30
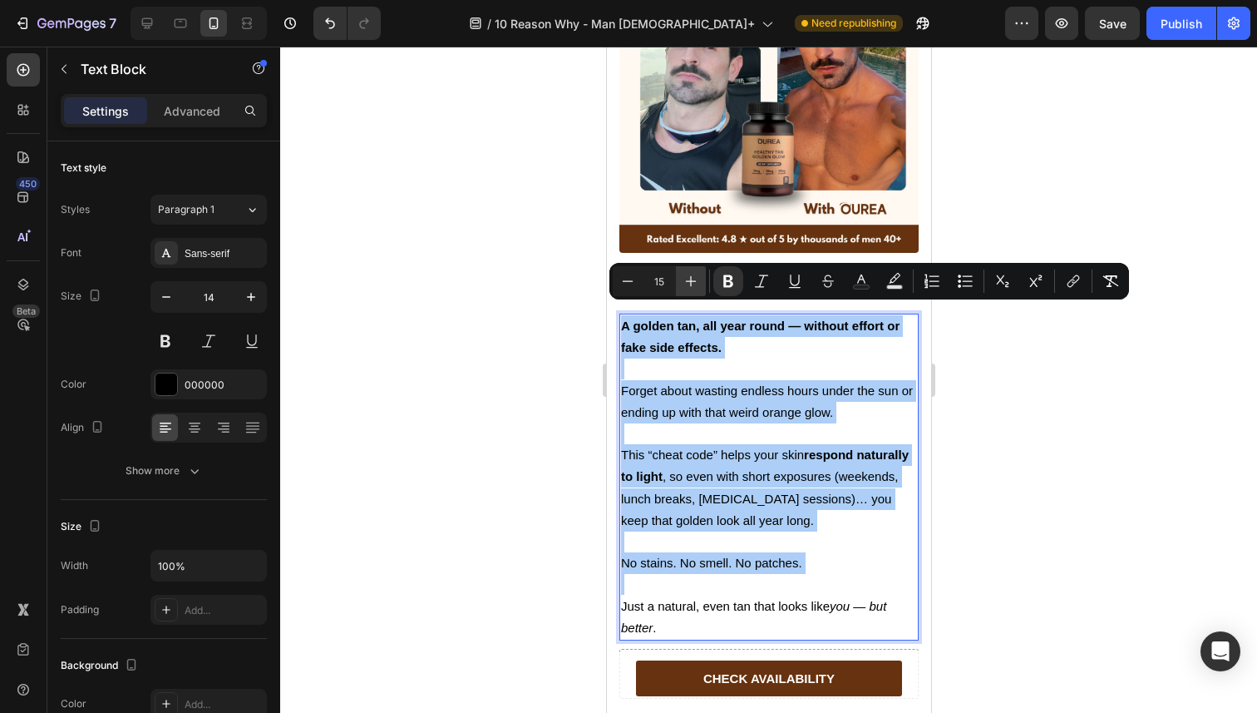
click at [694, 290] on button "Plus" at bounding box center [691, 281] width 30 height 30
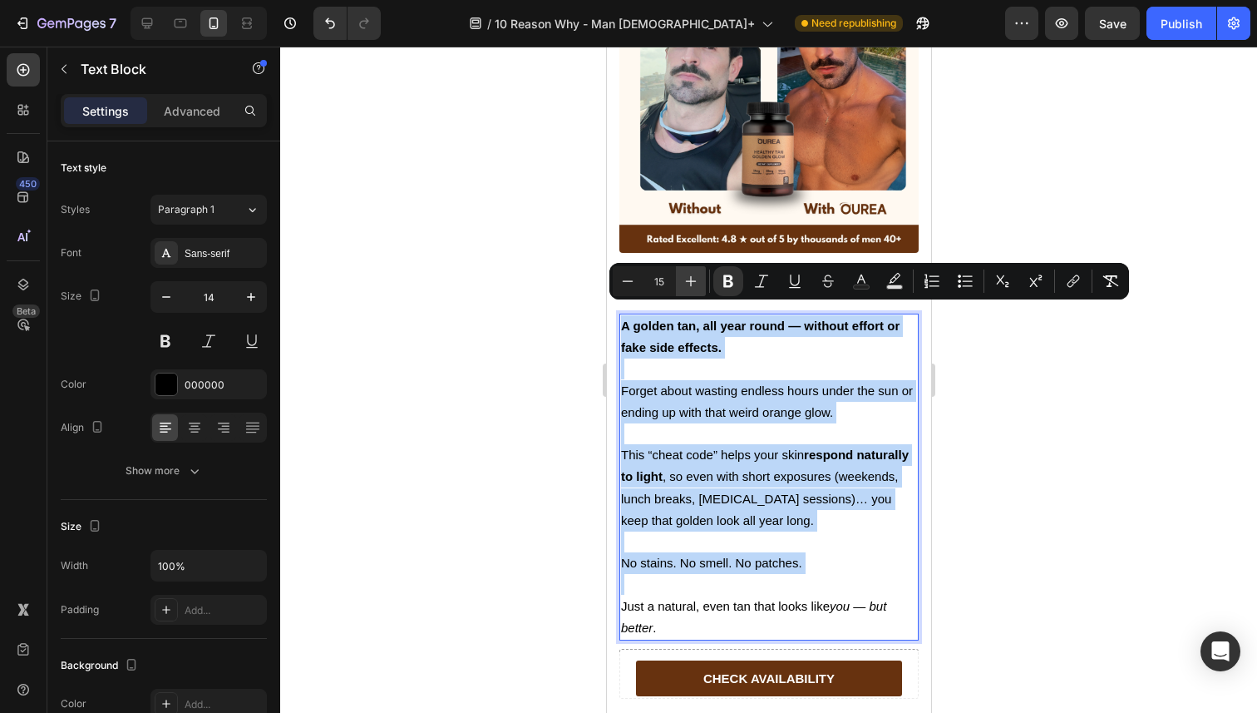
type input "16"
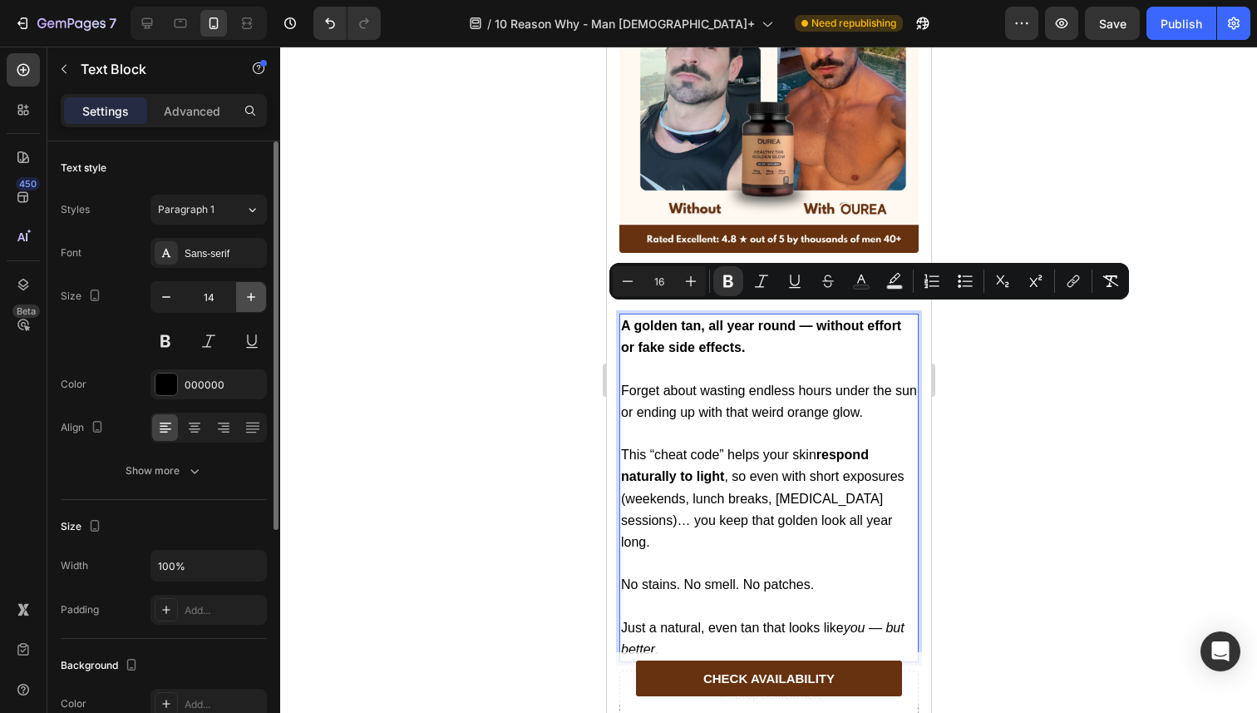
click at [258, 291] on icon "button" at bounding box center [251, 297] width 17 height 17
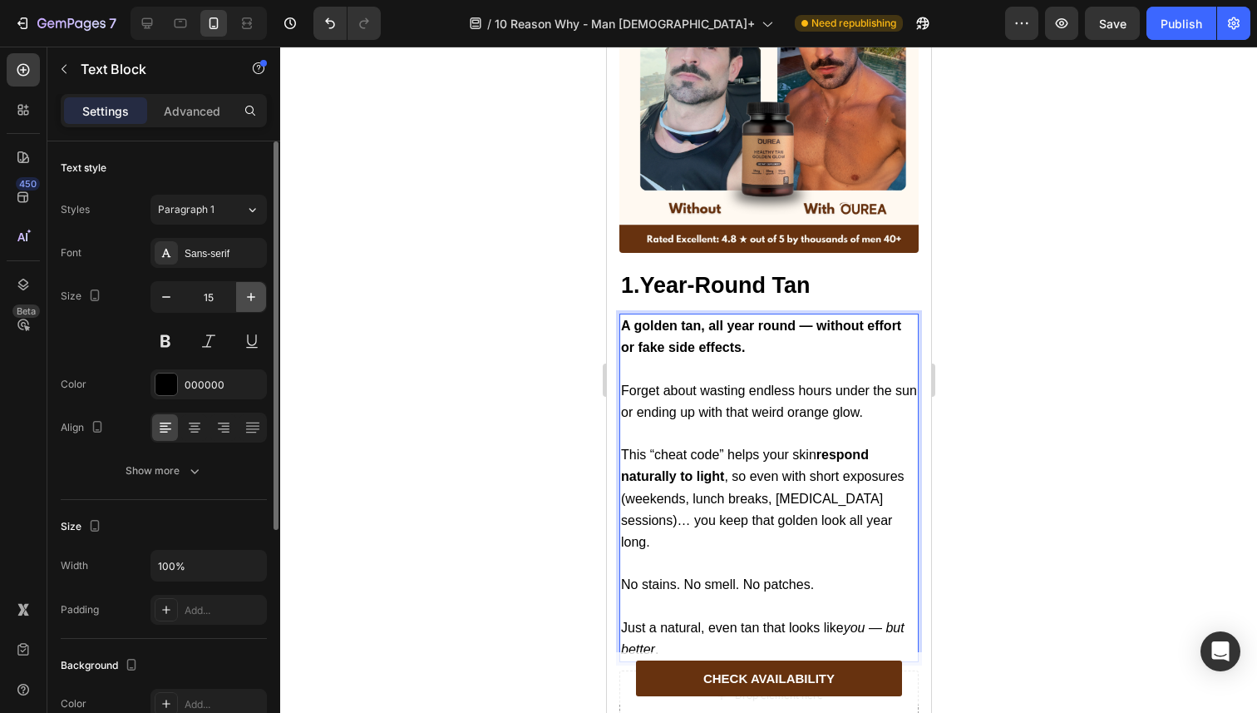
type input "16"
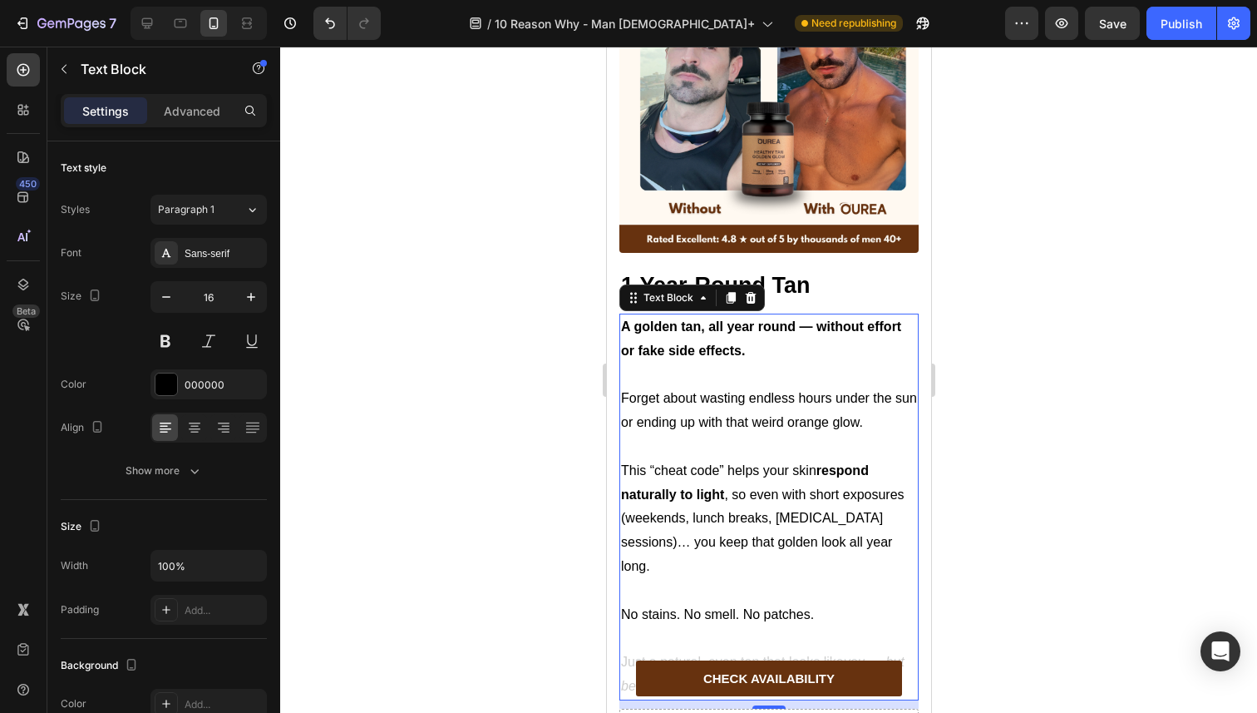
click at [500, 353] on div at bounding box center [768, 380] width 977 height 666
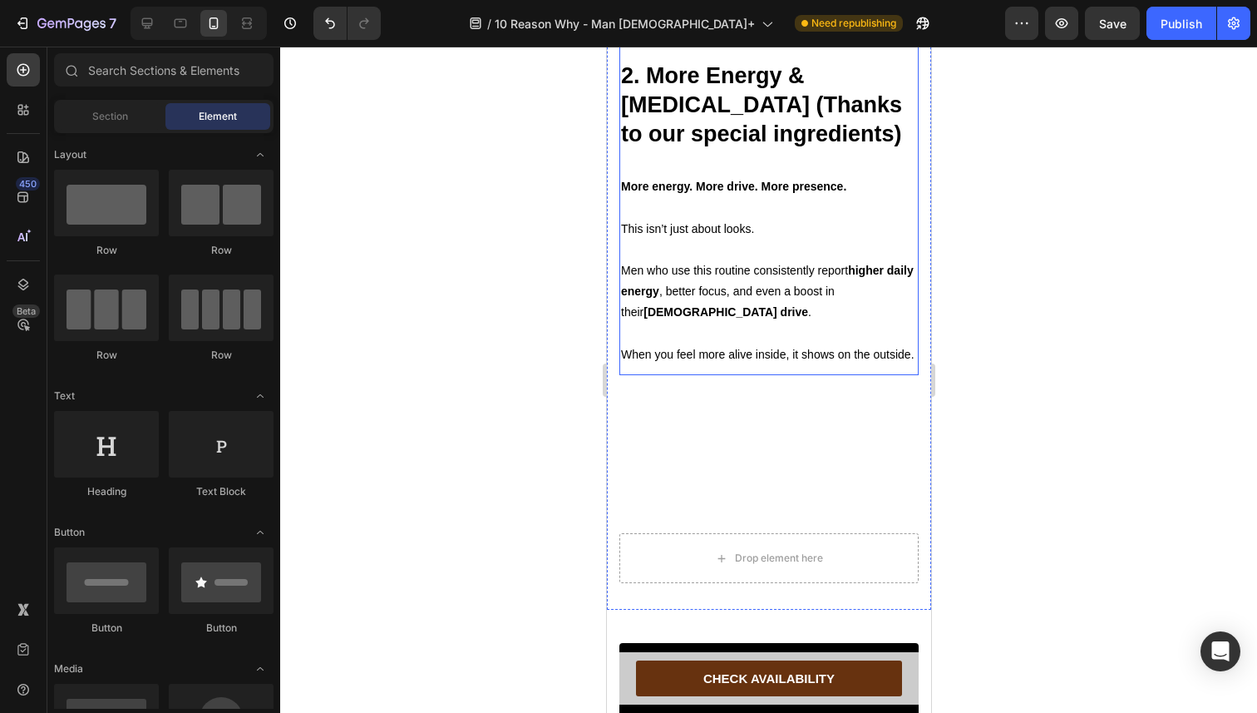
scroll to position [1997, 0]
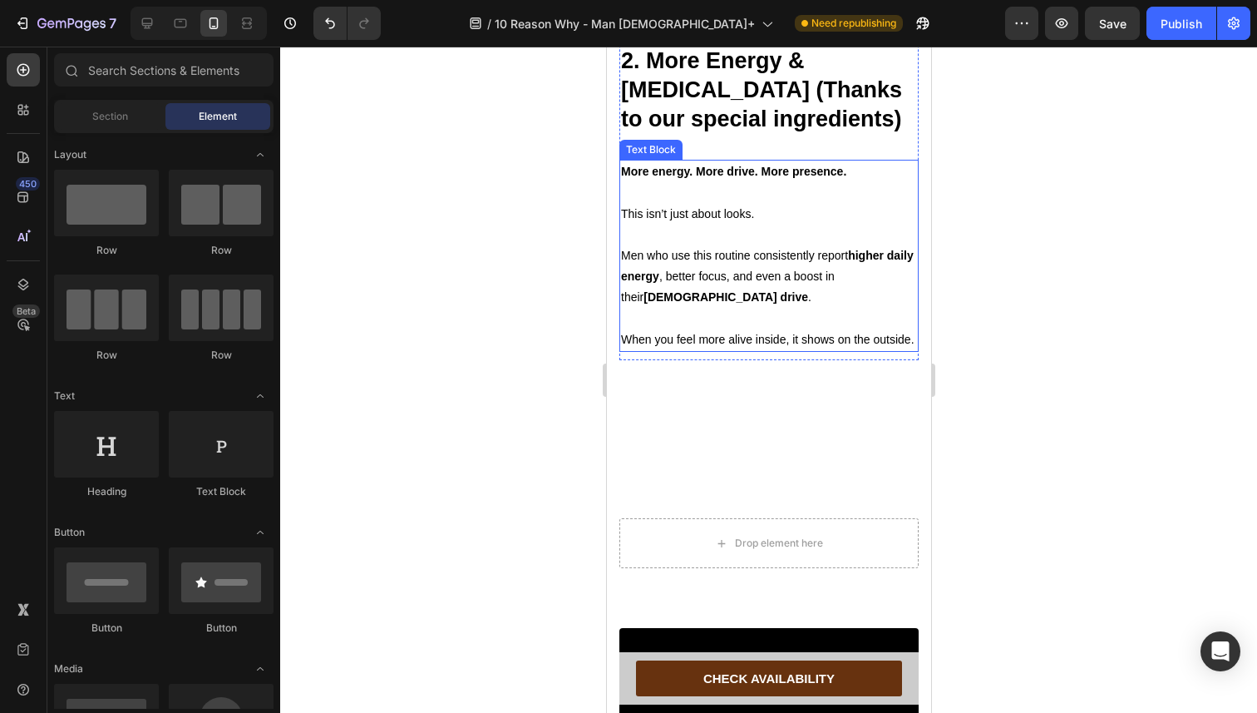
click at [671, 329] on p at bounding box center [768, 318] width 296 height 21
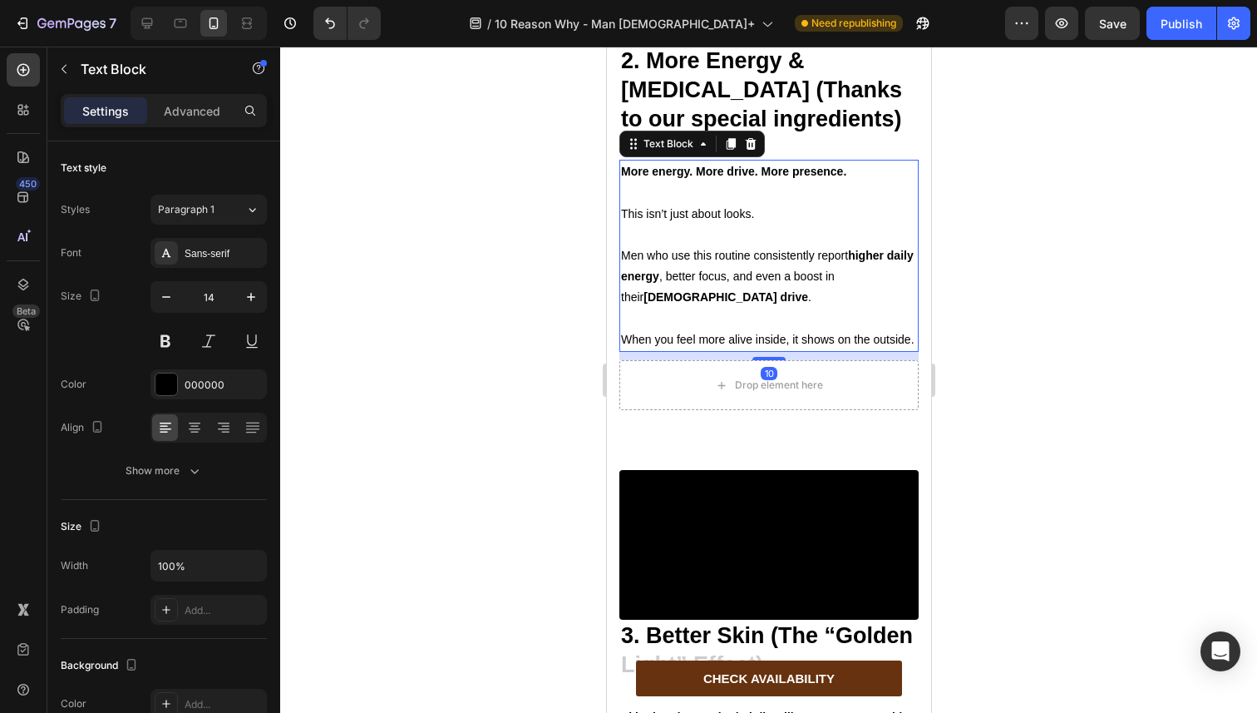
click at [669, 350] on p "When you feel more alive inside, it shows on the outside." at bounding box center [768, 339] width 296 height 21
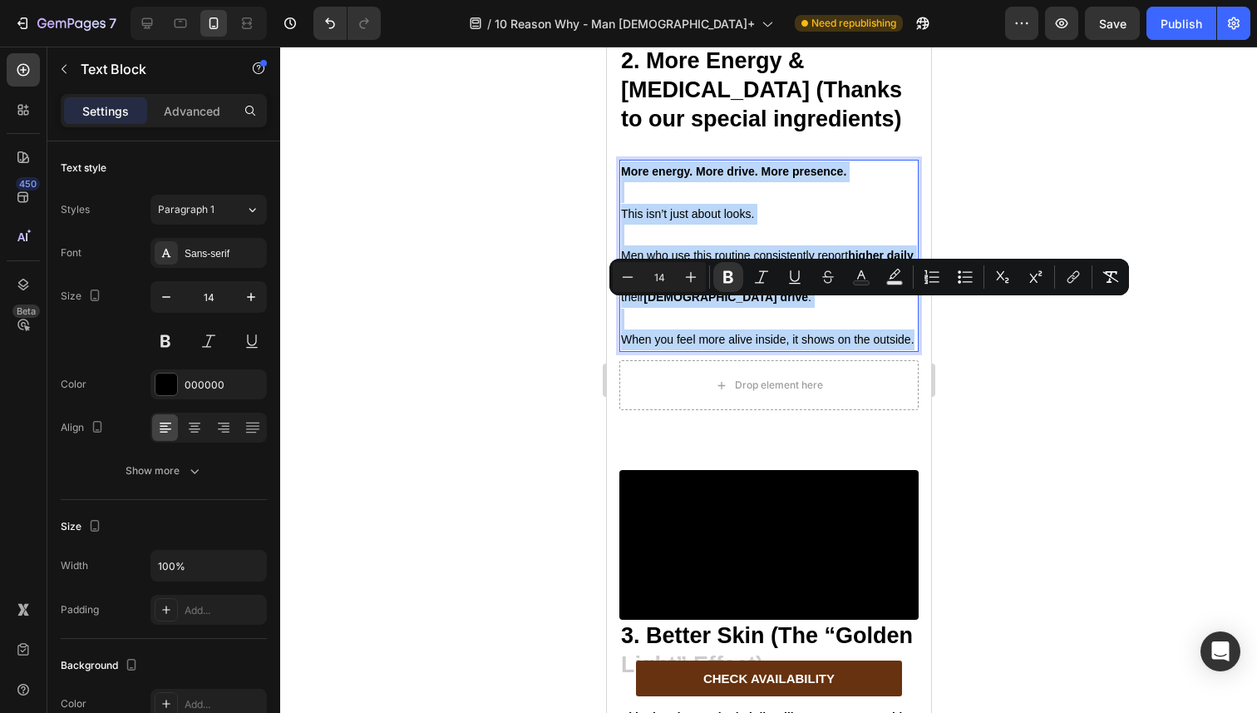
drag, startPoint x: 669, startPoint y: 498, endPoint x: 623, endPoint y: 318, distance: 186.1
click at [623, 318] on div "More energy. More drive. More presence. This isn’t just about looks. Men who us…" at bounding box center [768, 256] width 299 height 192
click at [692, 281] on icon "Editor contextual toolbar" at bounding box center [691, 277] width 17 height 17
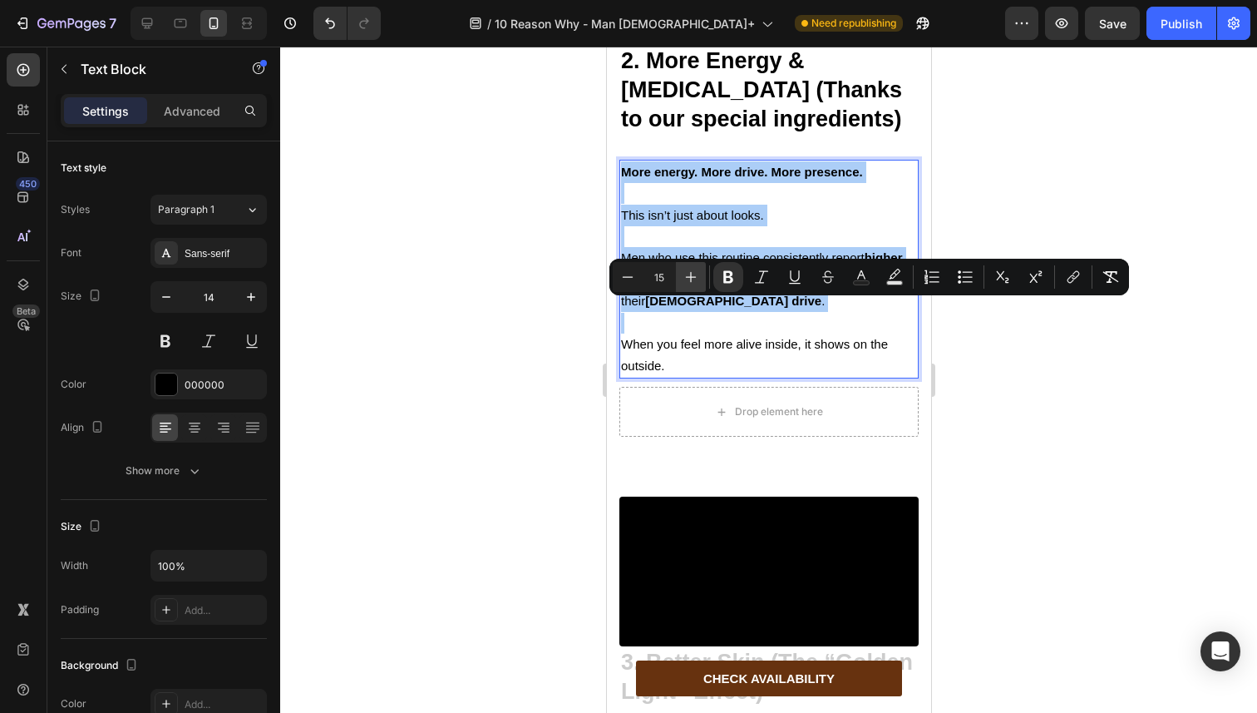
click at [692, 281] on icon "Editor contextual toolbar" at bounding box center [691, 277] width 17 height 17
type input "16"
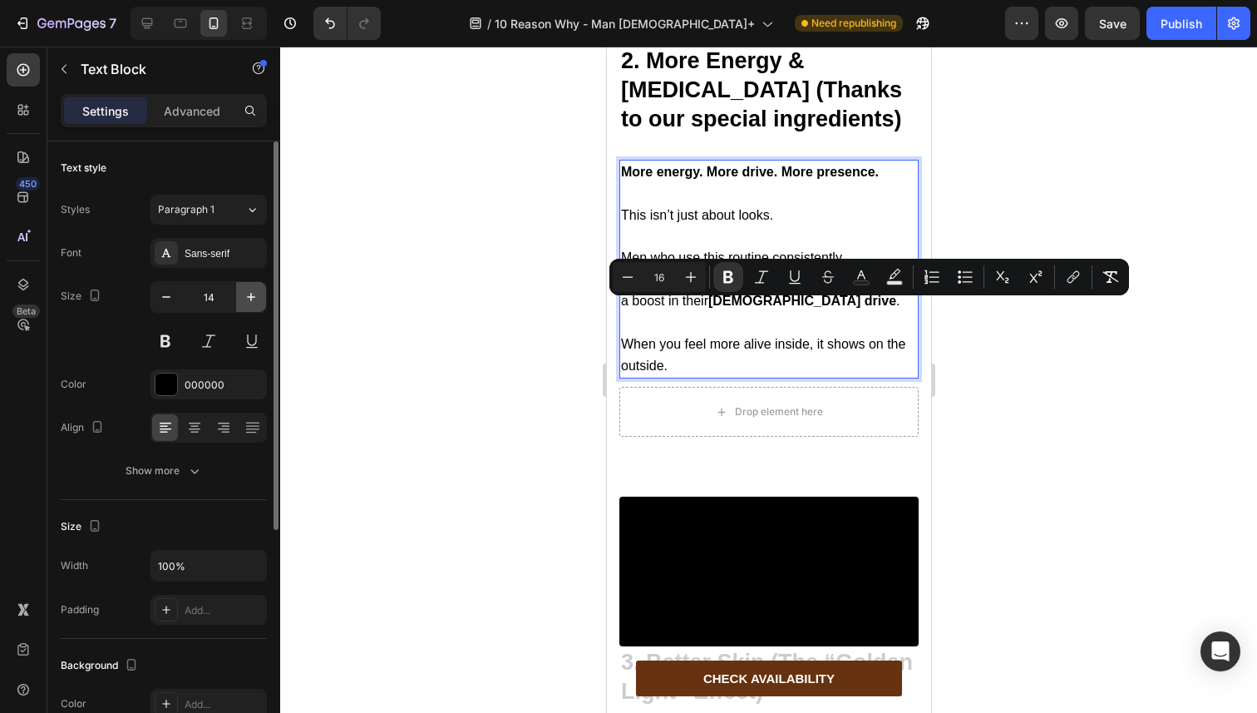
click at [243, 294] on icon "button" at bounding box center [251, 297] width 17 height 17
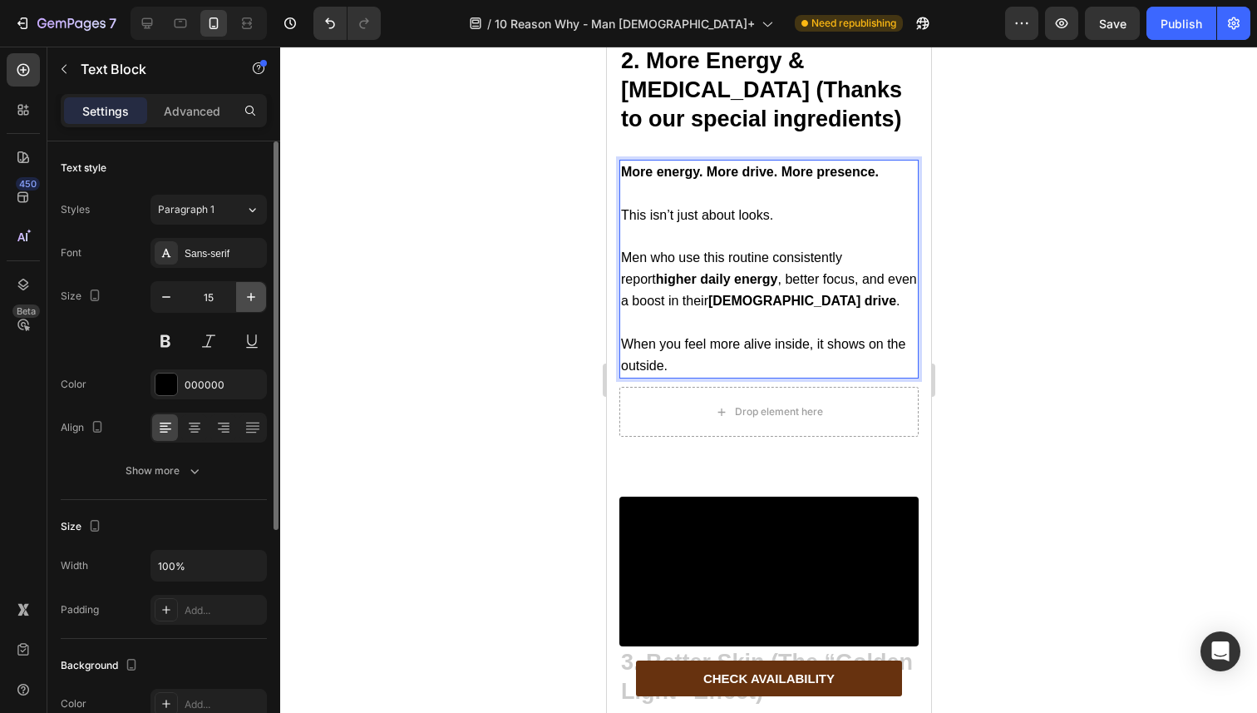
click at [243, 294] on icon "button" at bounding box center [251, 297] width 17 height 17
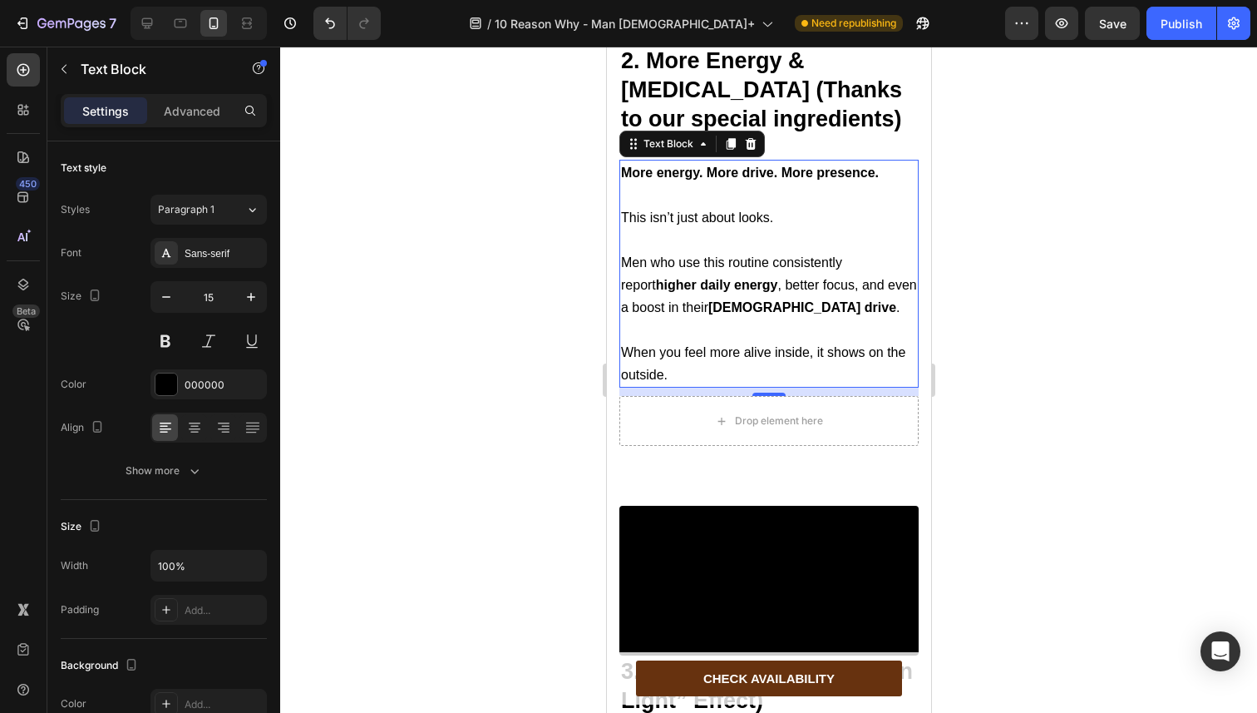
type input "16"
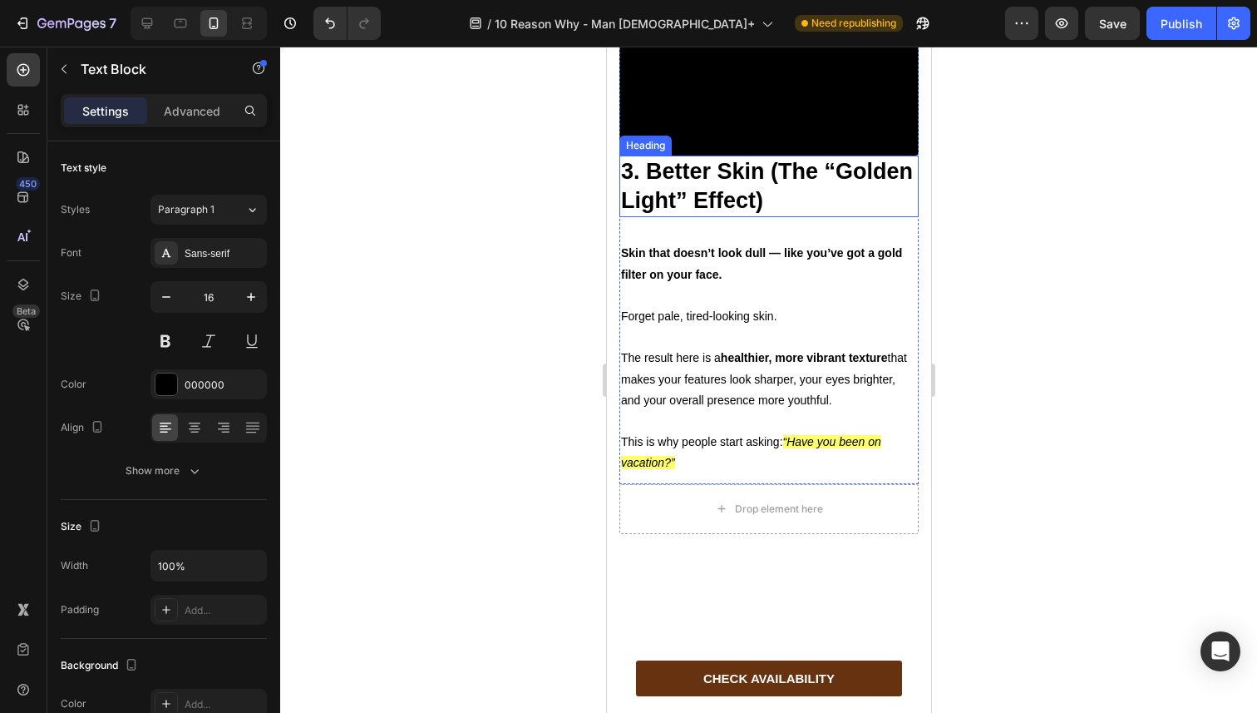
scroll to position [2883, 0]
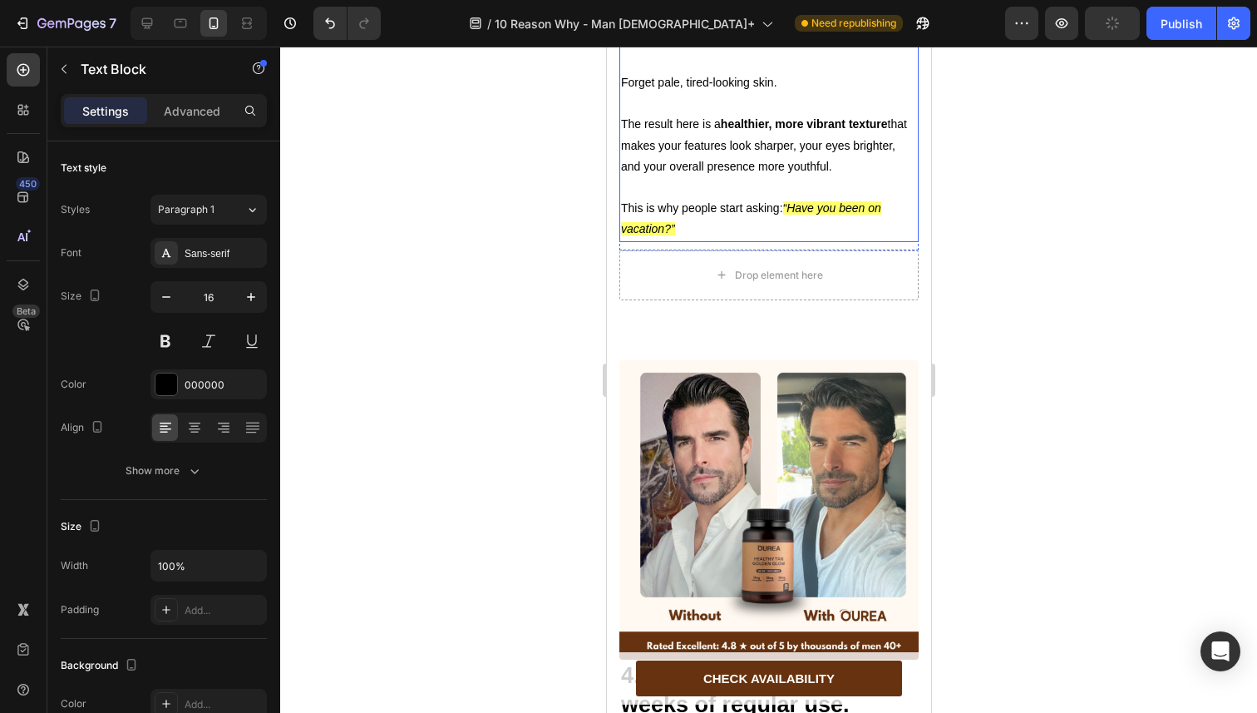
click at [669, 198] on p at bounding box center [768, 187] width 296 height 21
click at [698, 239] on p "This is why people start asking: “Have you been on vacation?”" at bounding box center [768, 219] width 296 height 42
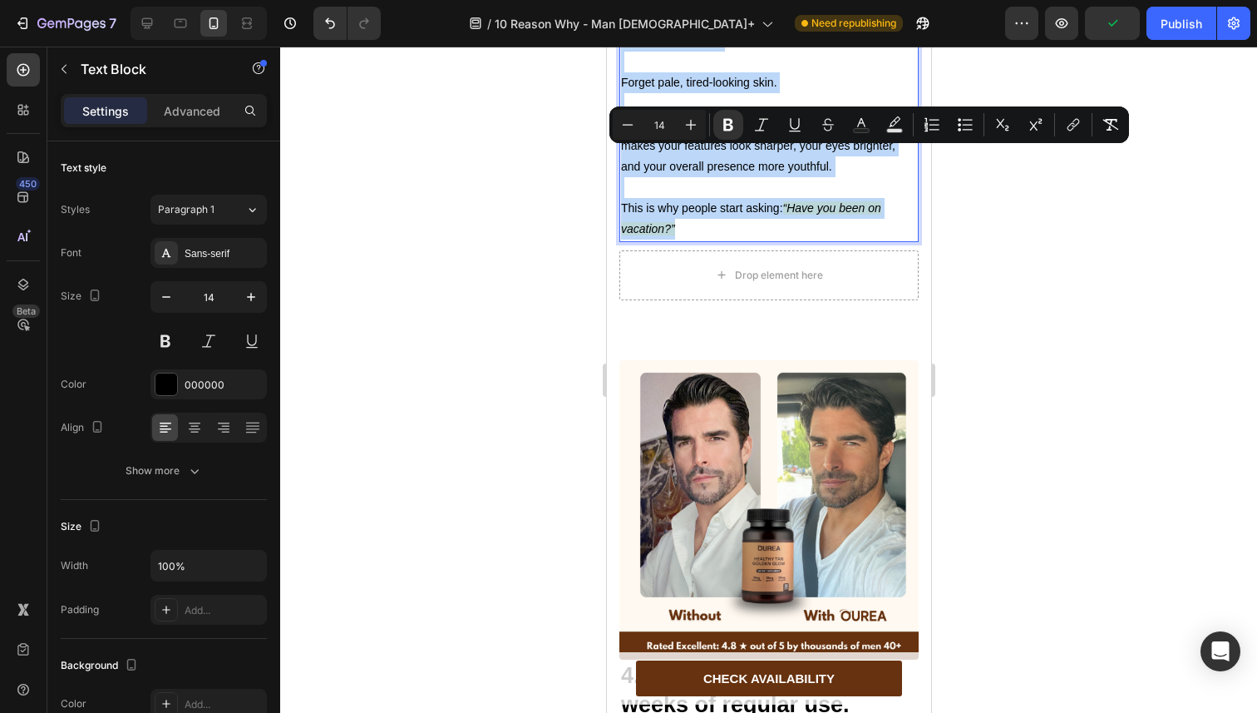
drag, startPoint x: 698, startPoint y: 366, endPoint x: 623, endPoint y: 164, distance: 215.8
click at [623, 164] on div "Skin that doesn’t look dull — like you’ve got a gold filter on your face. Forge…" at bounding box center [768, 124] width 299 height 234
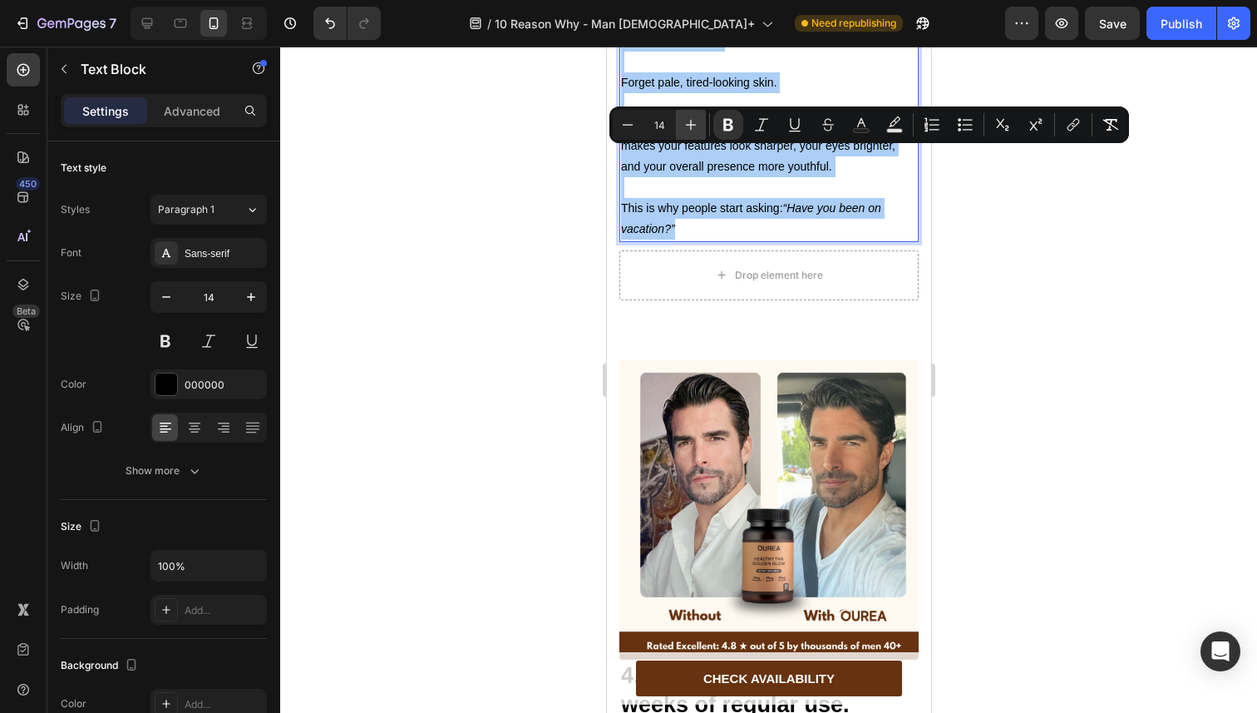
click at [680, 126] on button "Plus" at bounding box center [691, 125] width 30 height 30
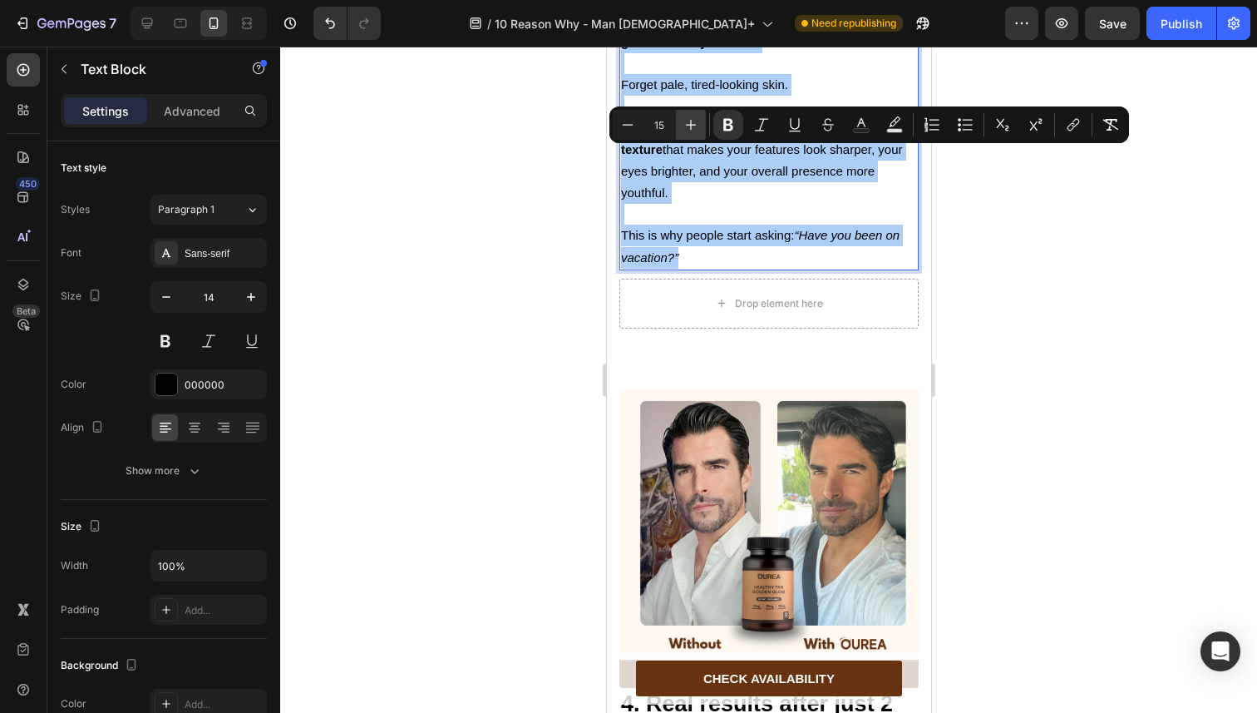
click at [680, 126] on button "Plus" at bounding box center [691, 125] width 30 height 30
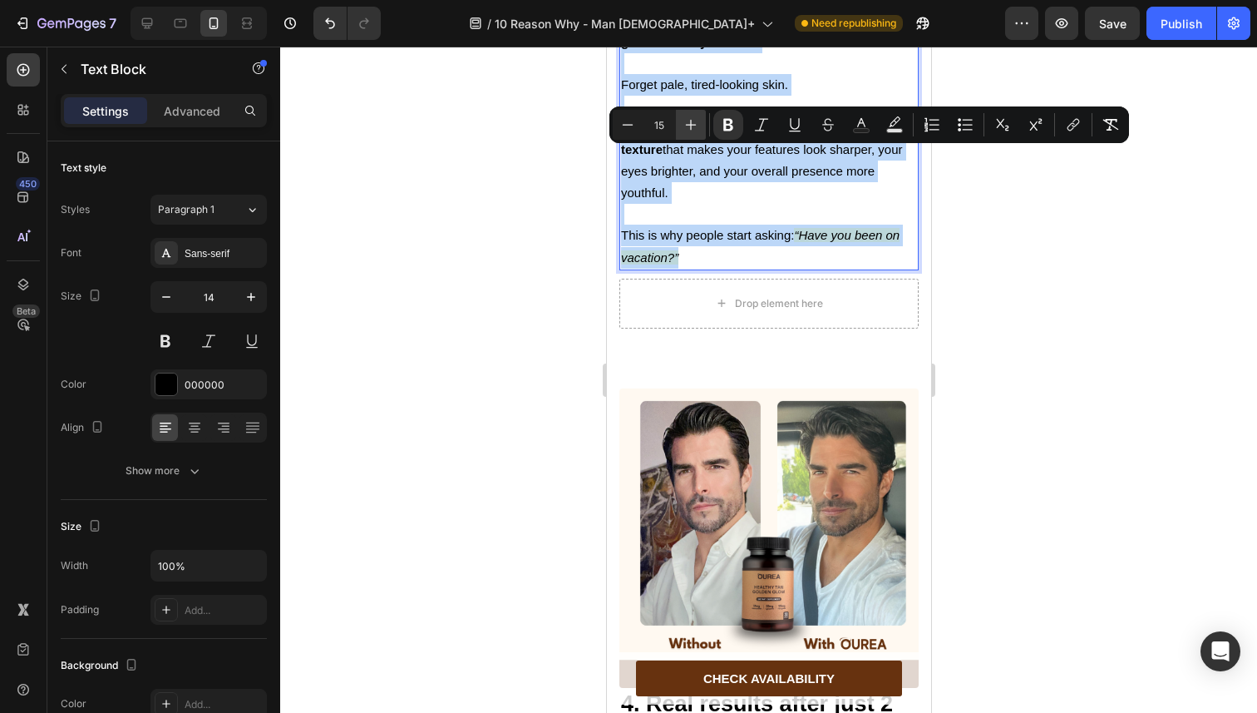
type input "16"
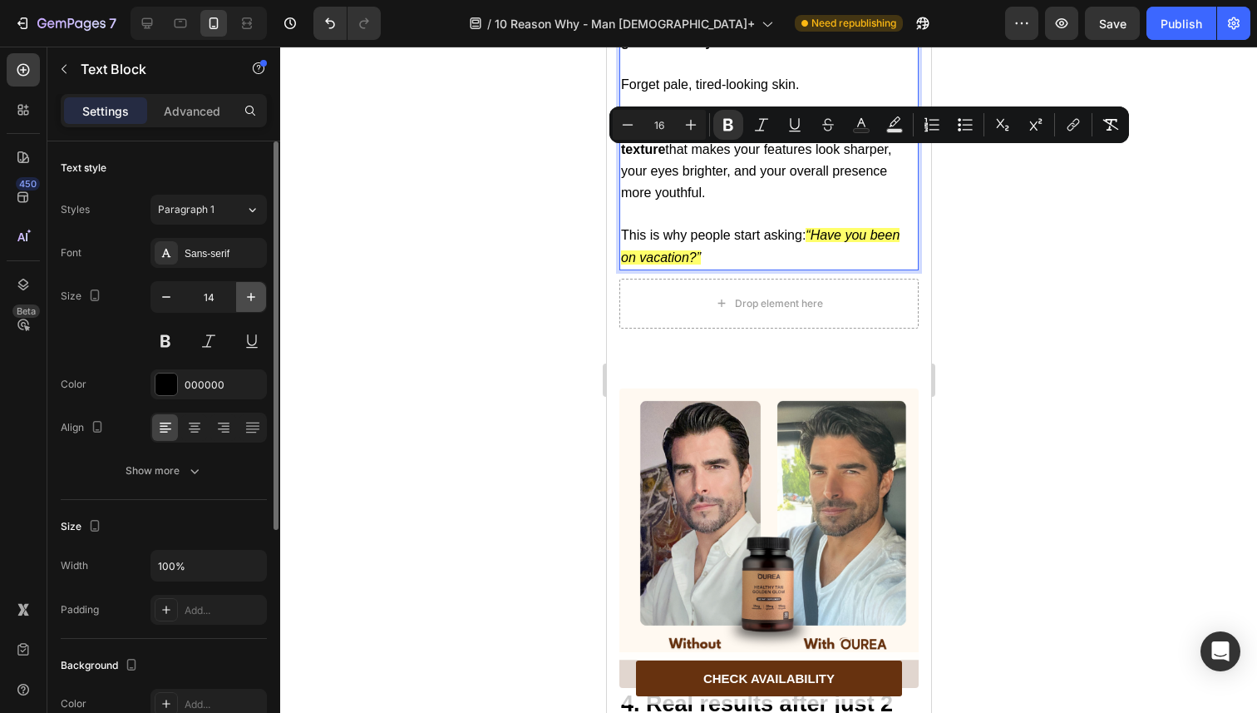
click at [258, 306] on button "button" at bounding box center [251, 297] width 30 height 30
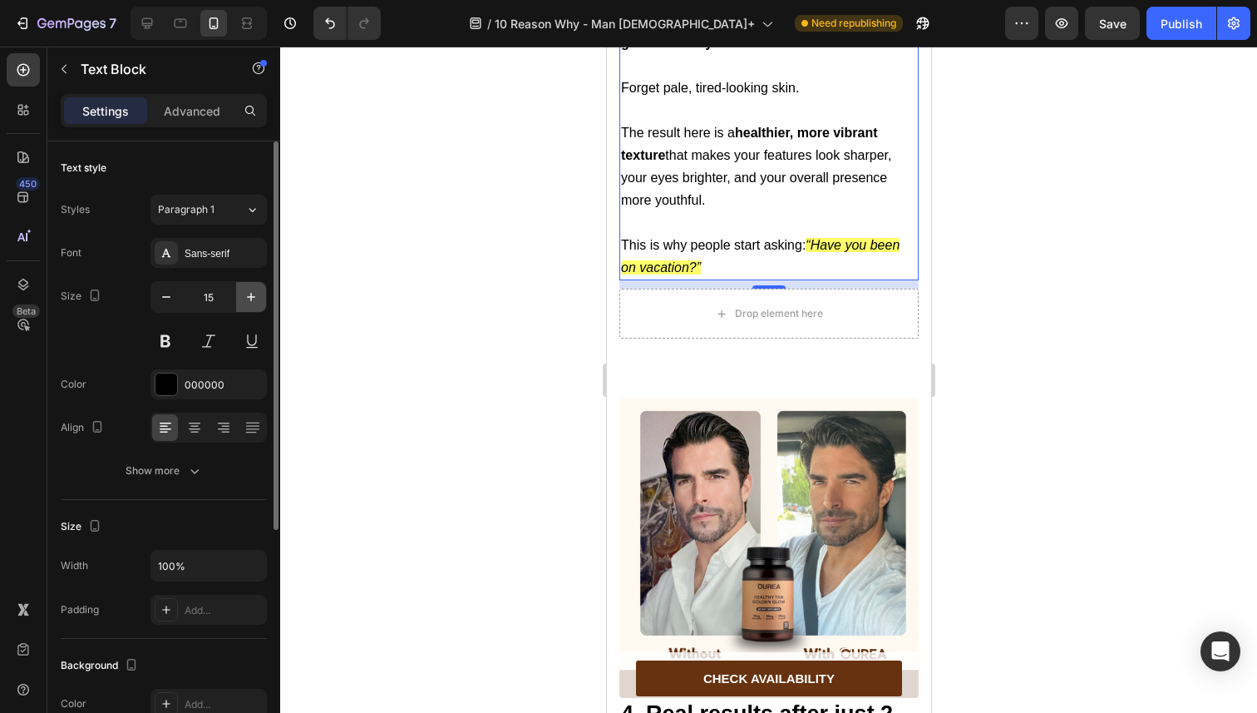
type input "16"
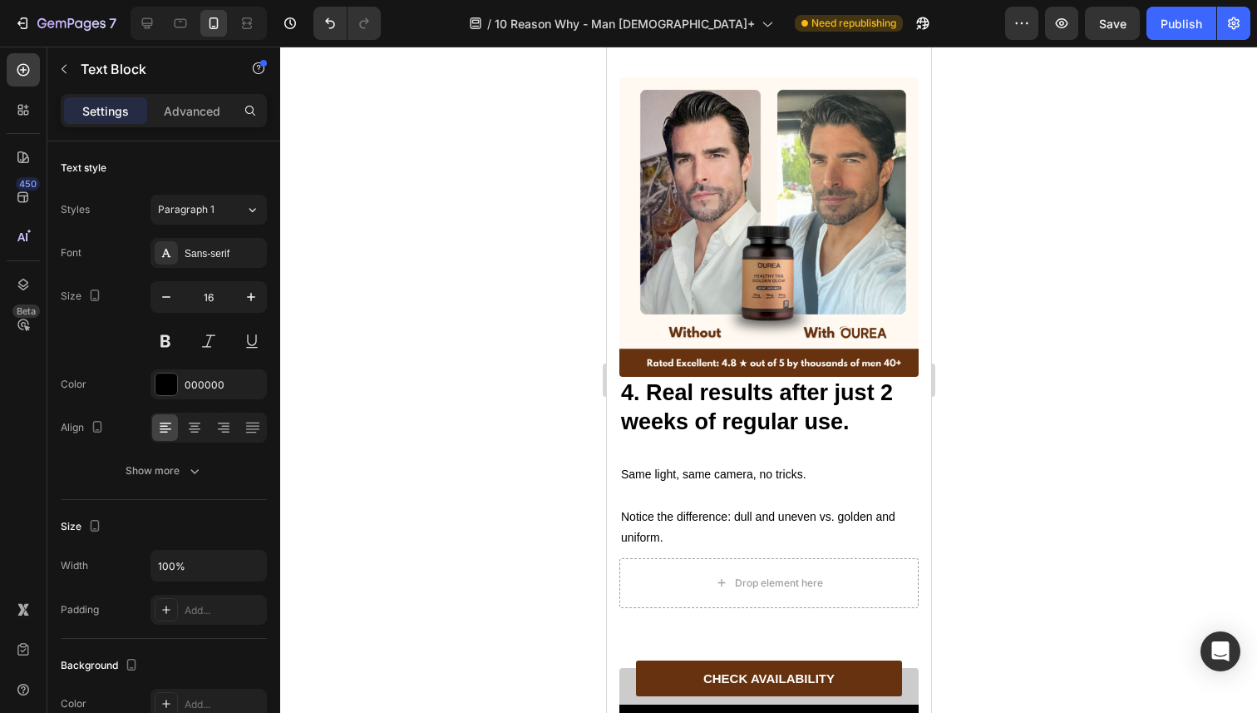
scroll to position [3413, 0]
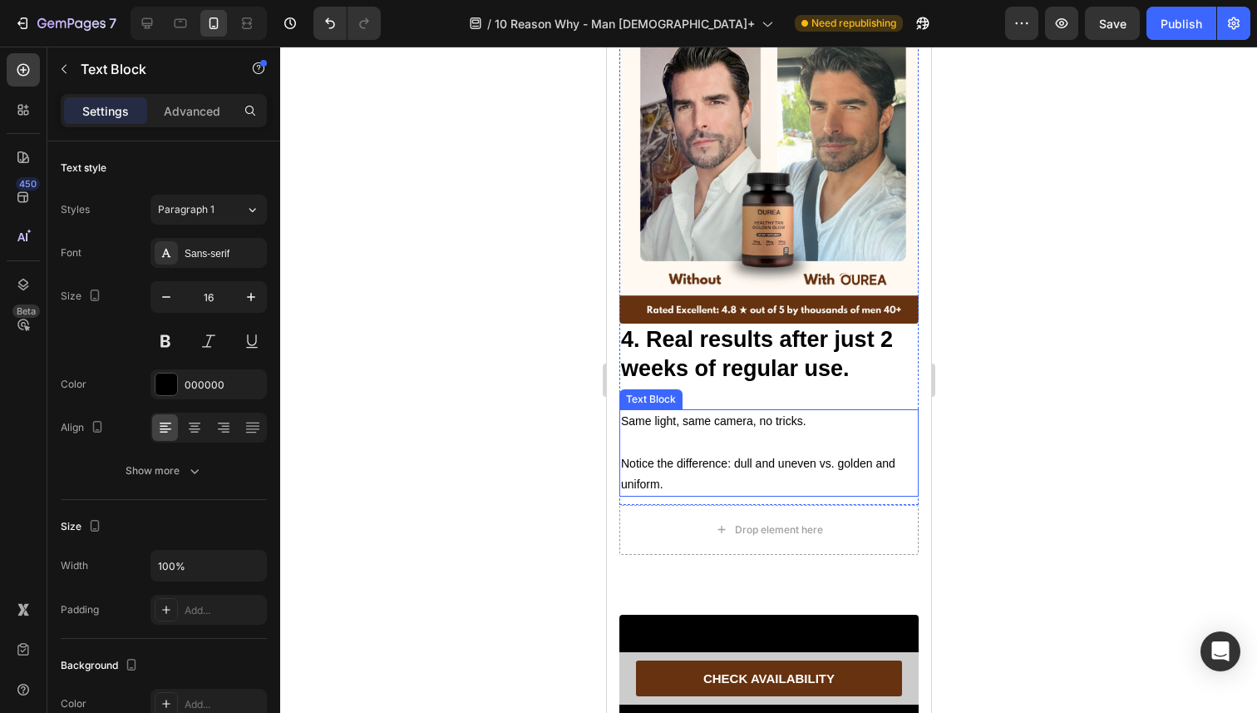
click at [680, 418] on p "Same light, same camera, no tricks." at bounding box center [768, 421] width 296 height 21
click at [666, 482] on p "Notice the difference: dull and uneven vs. golden and uniform." at bounding box center [768, 474] width 296 height 42
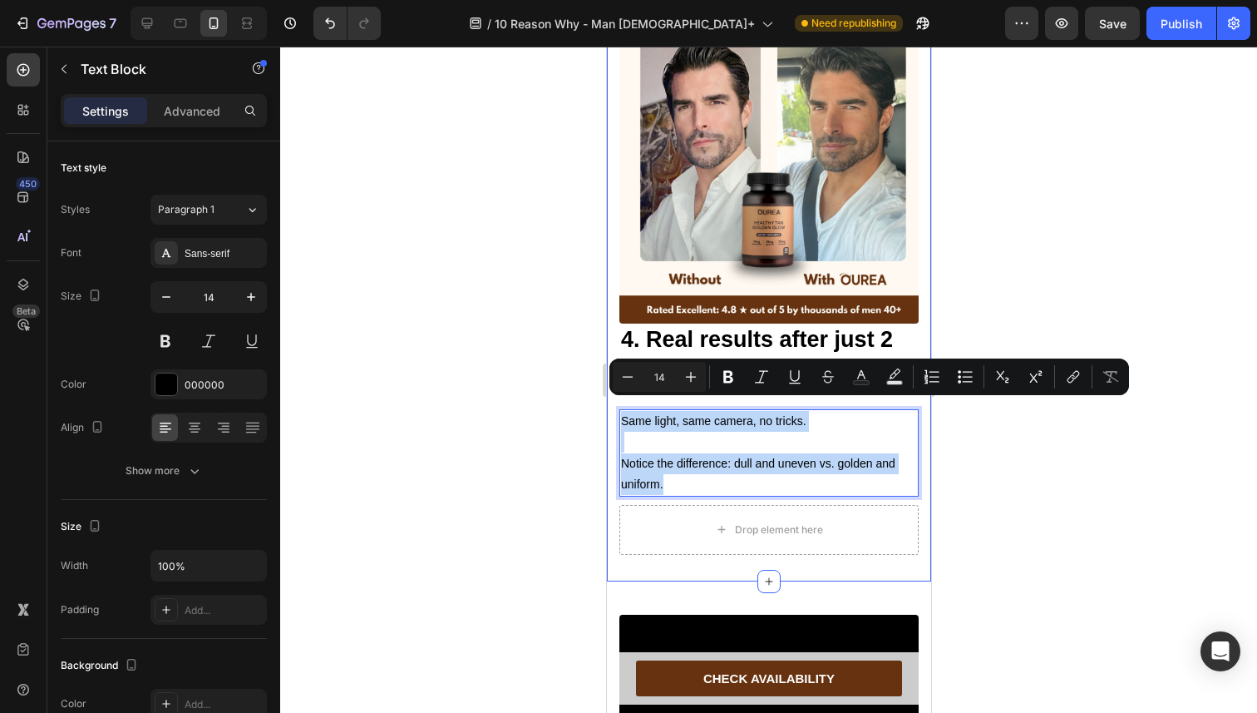
drag, startPoint x: 670, startPoint y: 475, endPoint x: 618, endPoint y: 418, distance: 77.1
click at [618, 418] on div "Image 4. Real results after just 2 weeks of regular use. Heading Text Block Sam…" at bounding box center [768, 286] width 324 height 590
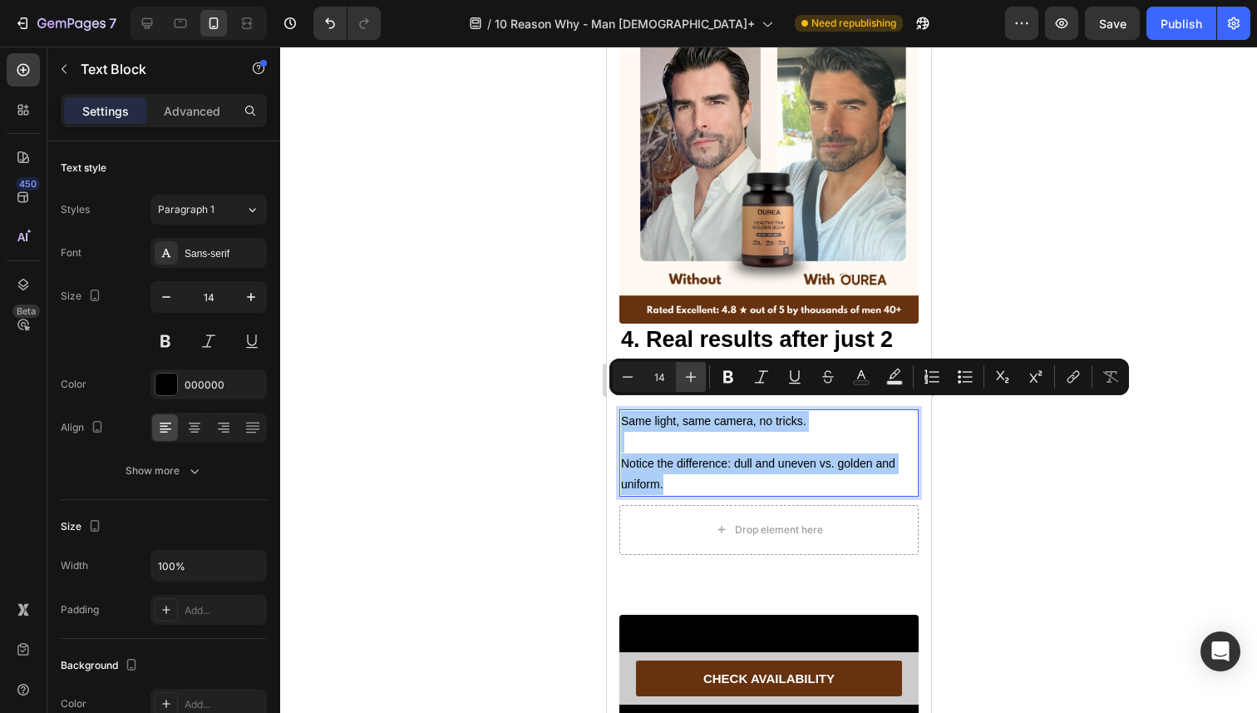
click at [689, 375] on icon "Editor contextual toolbar" at bounding box center [691, 376] width 17 height 17
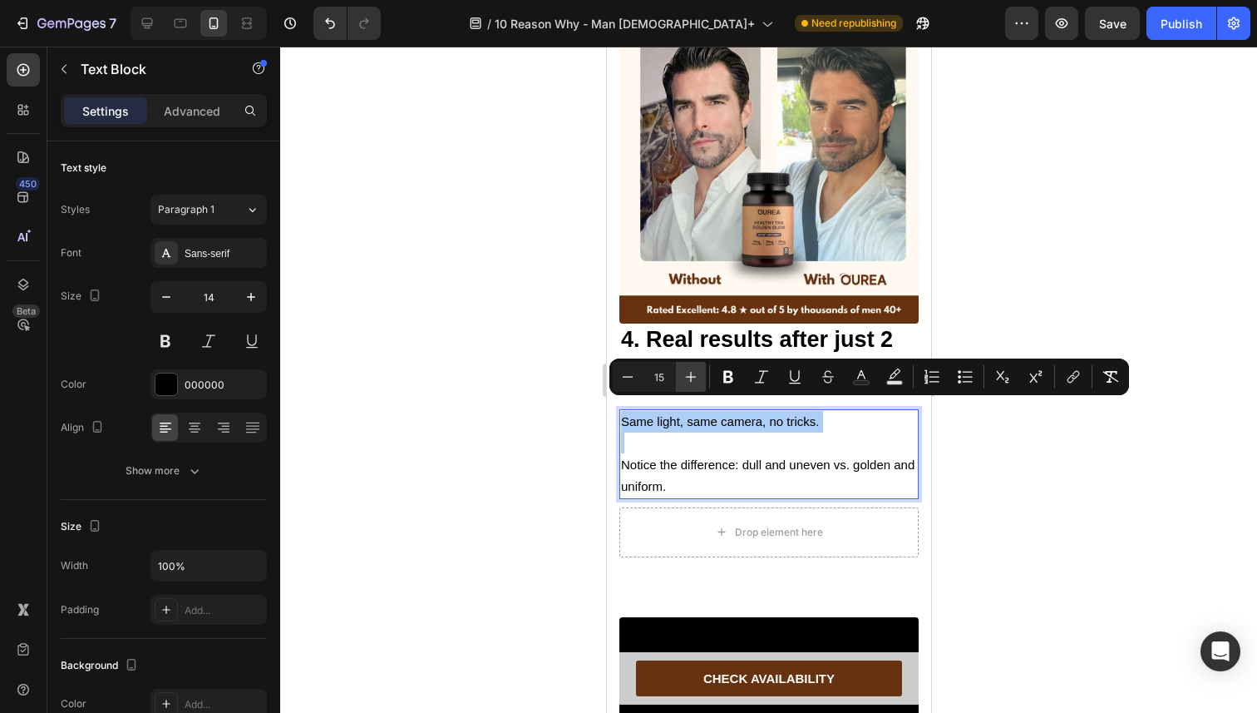
click at [689, 375] on icon "Editor contextual toolbar" at bounding box center [691, 376] width 17 height 17
type input "16"
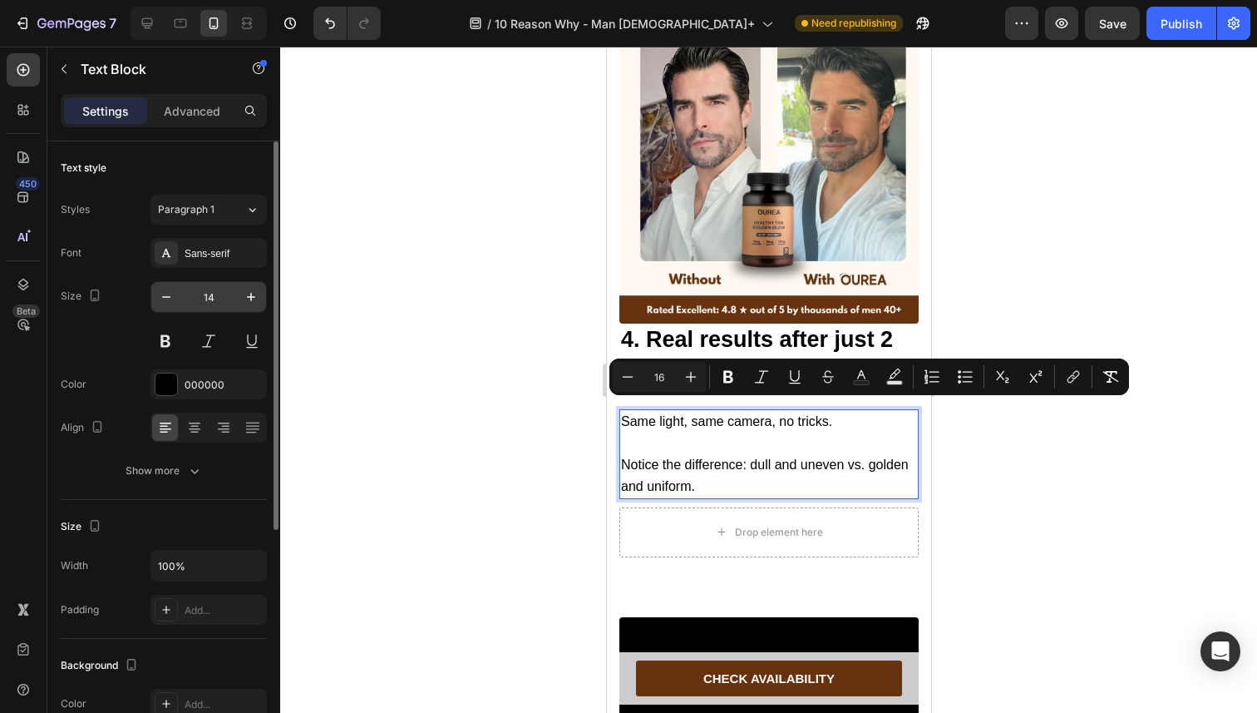
click at [233, 295] on input "14" at bounding box center [208, 297] width 55 height 30
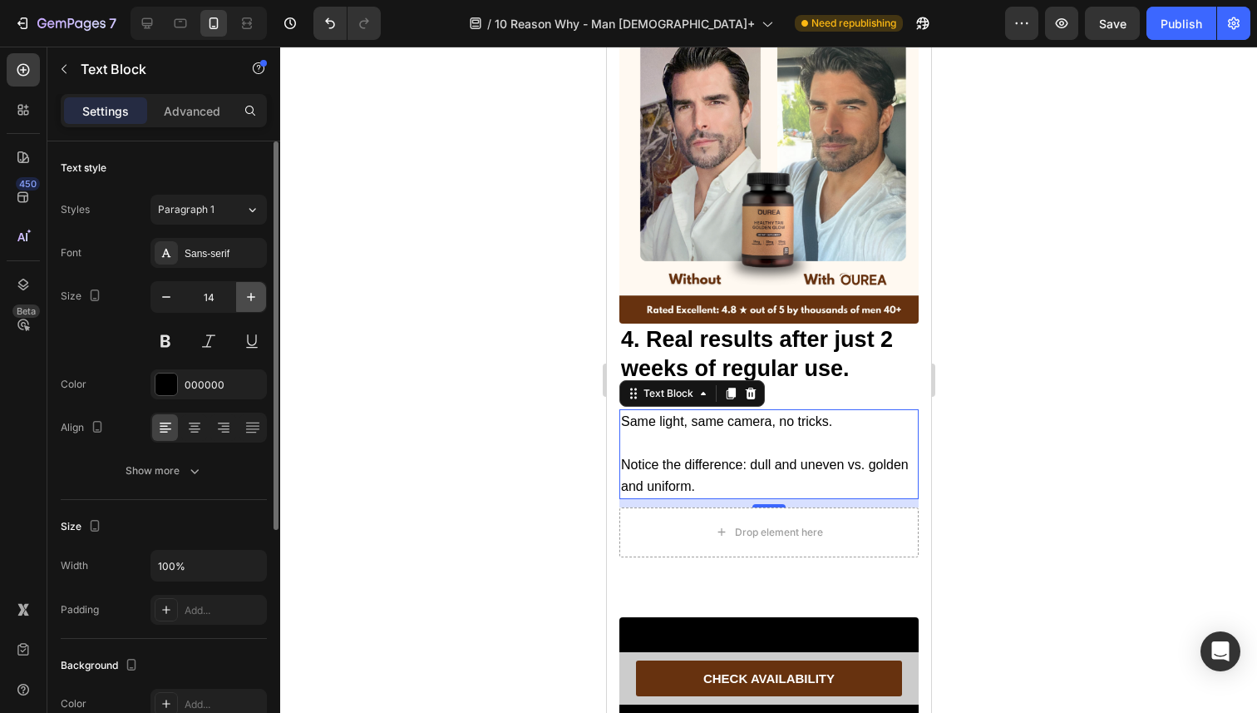
click at [249, 295] on icon "button" at bounding box center [251, 297] width 17 height 17
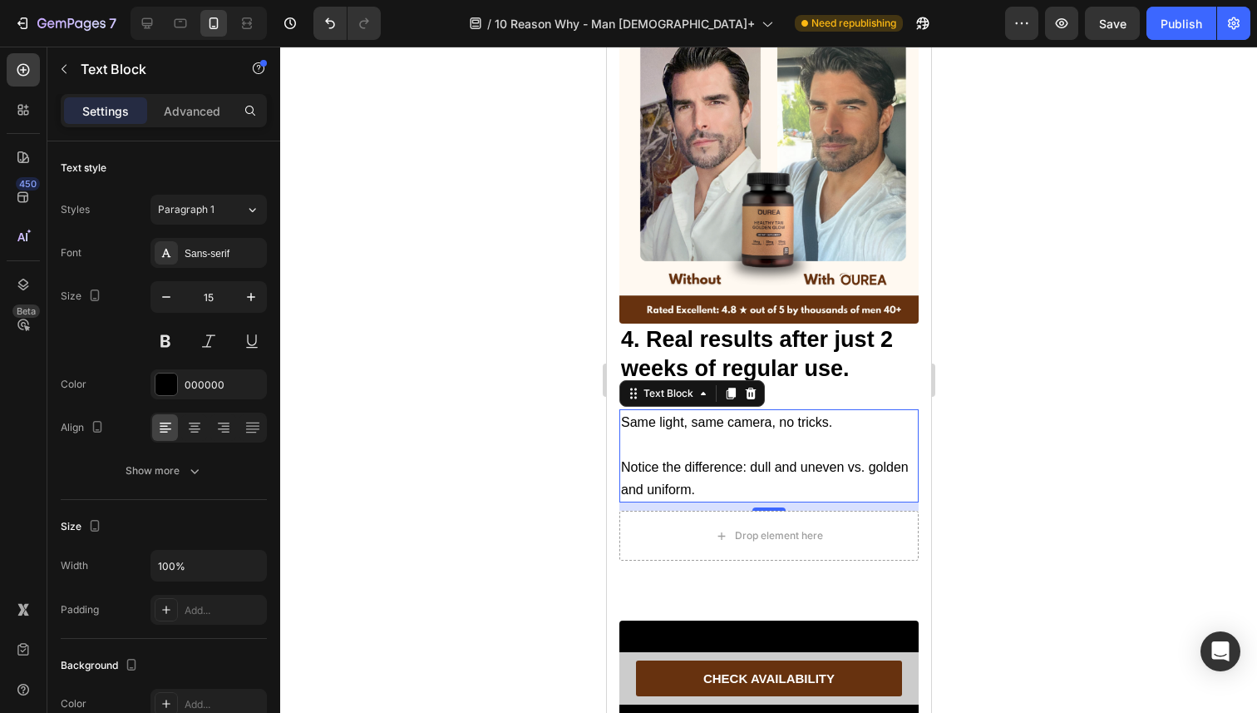
type input "16"
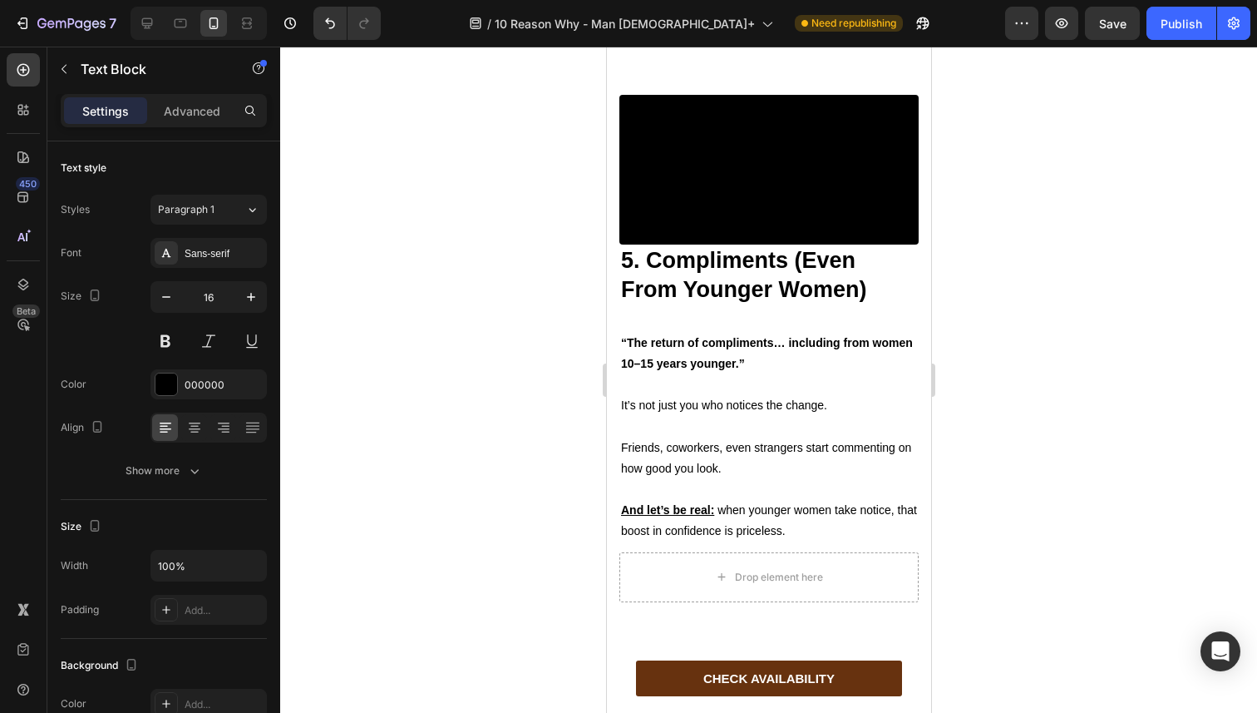
scroll to position [4014, 0]
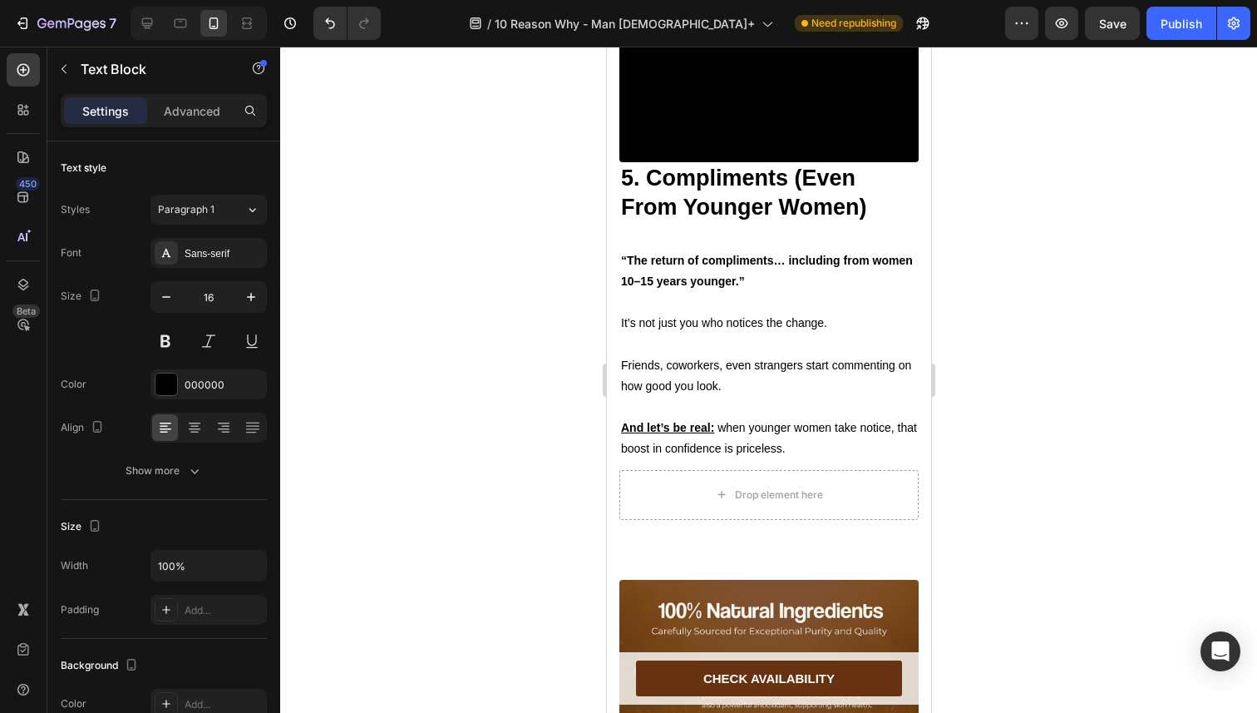
click at [693, 288] on strong "“The return of compliments… including from women 10–15 years younger.”" at bounding box center [766, 271] width 292 height 34
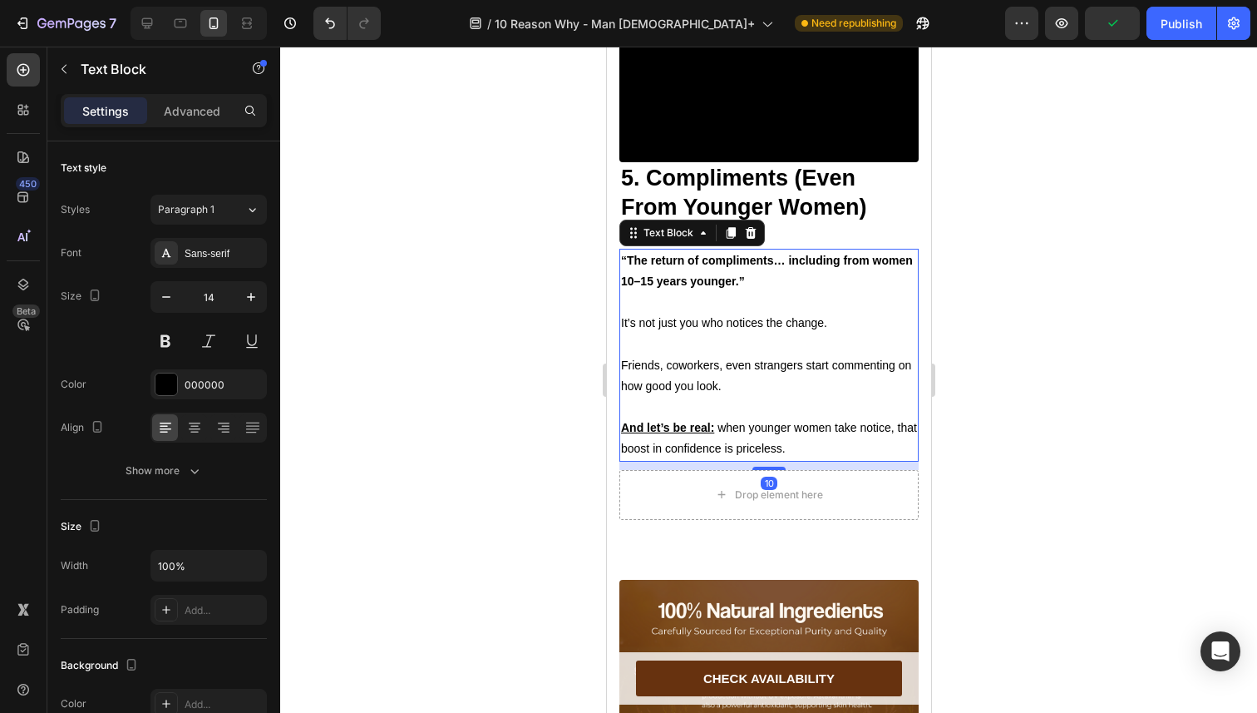
click at [817, 459] on p "And let’s be real: when younger women take notice, that boost in confidence is …" at bounding box center [768, 438] width 296 height 42
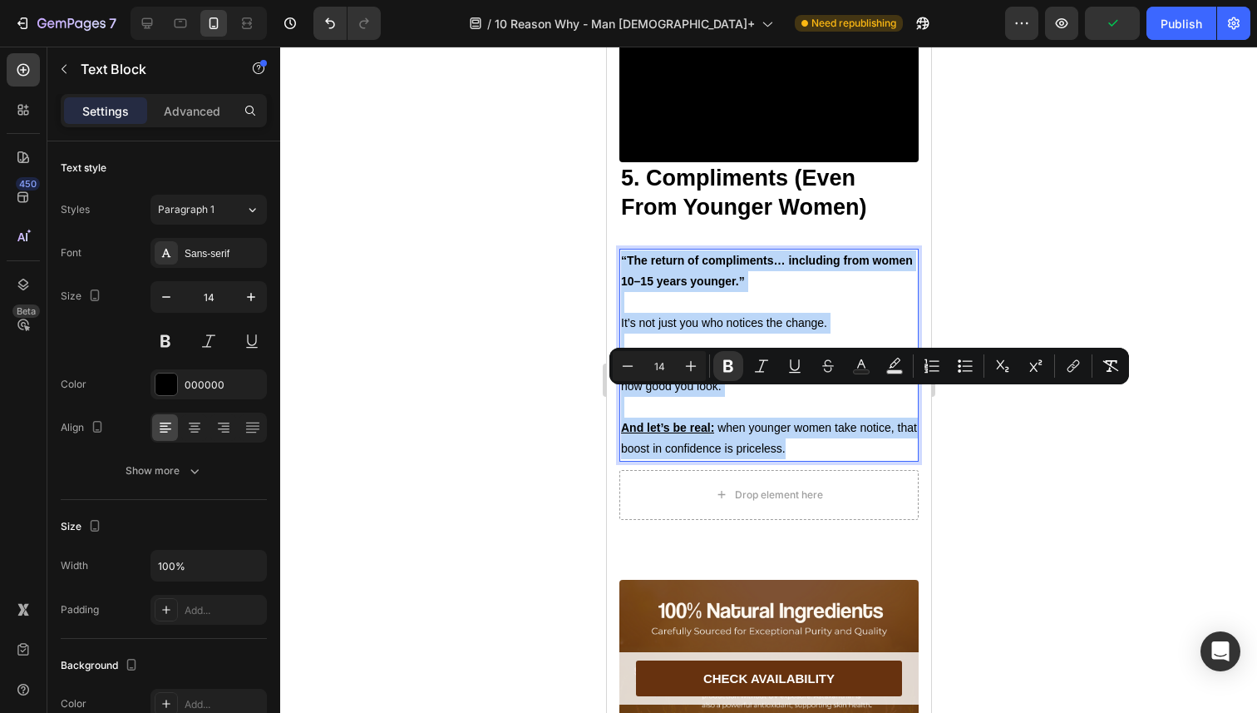
drag, startPoint x: 817, startPoint y: 582, endPoint x: 623, endPoint y: 407, distance: 261.4
click at [623, 407] on div "“The return of compliments… including from women 10–15 years younger.” It’s not…" at bounding box center [768, 355] width 299 height 213
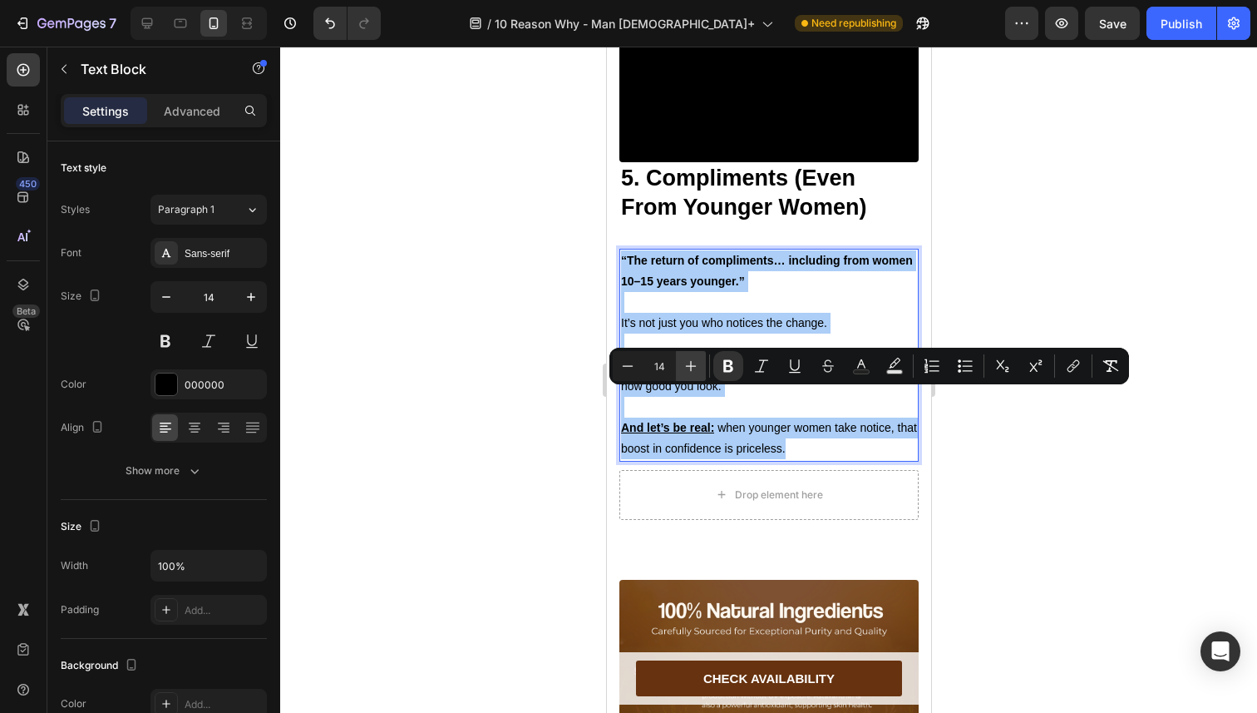
click at [679, 375] on button "Plus" at bounding box center [691, 366] width 30 height 30
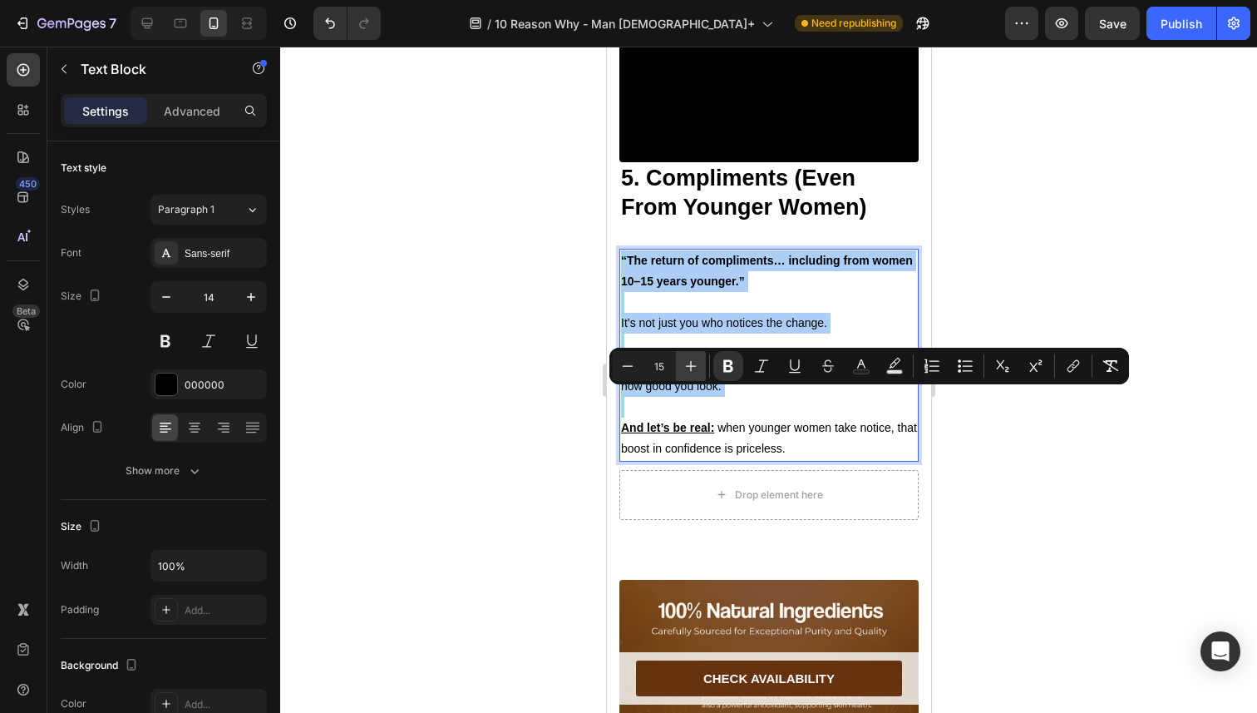
click at [679, 375] on button "Plus" at bounding box center [691, 366] width 30 height 30
type input "16"
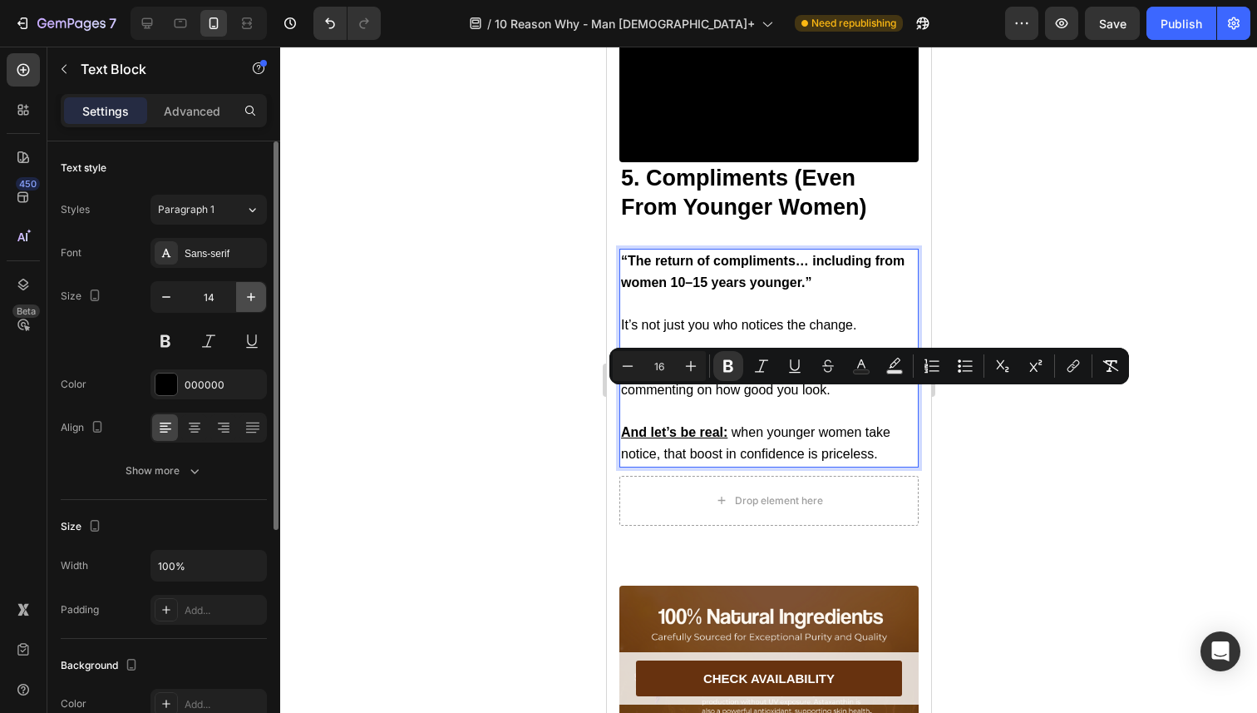
click at [254, 293] on icon "button" at bounding box center [251, 297] width 17 height 17
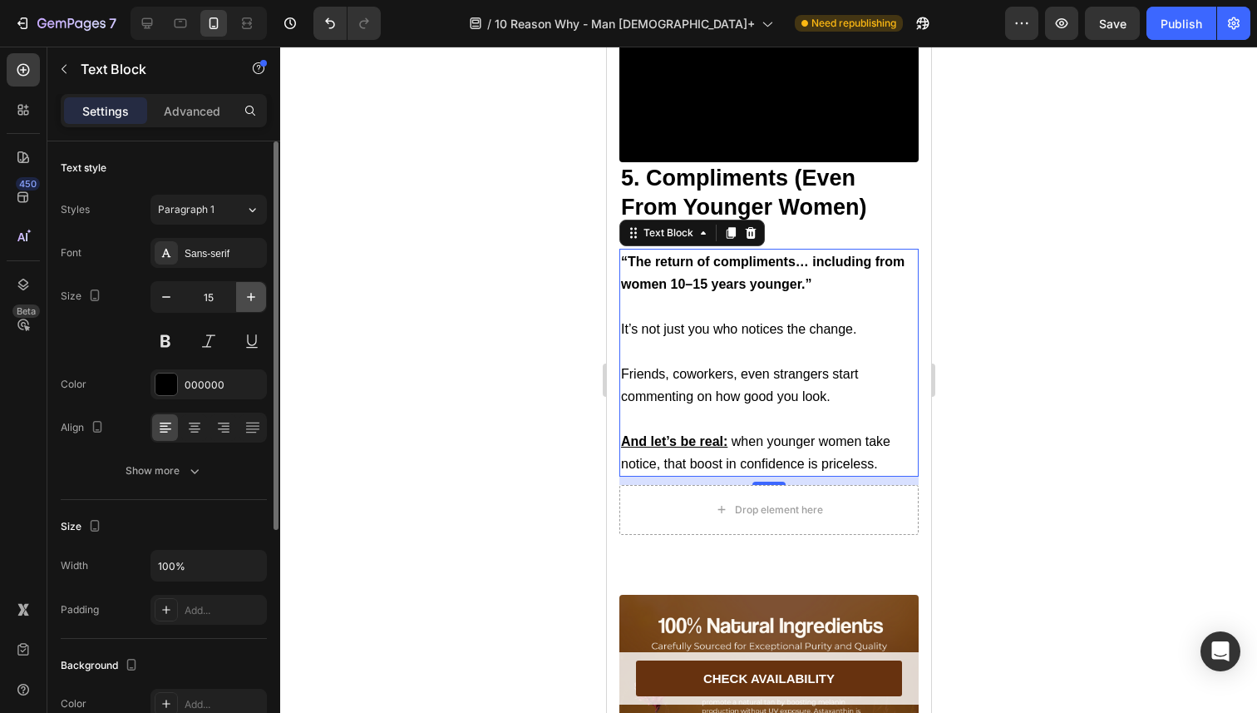
type input "16"
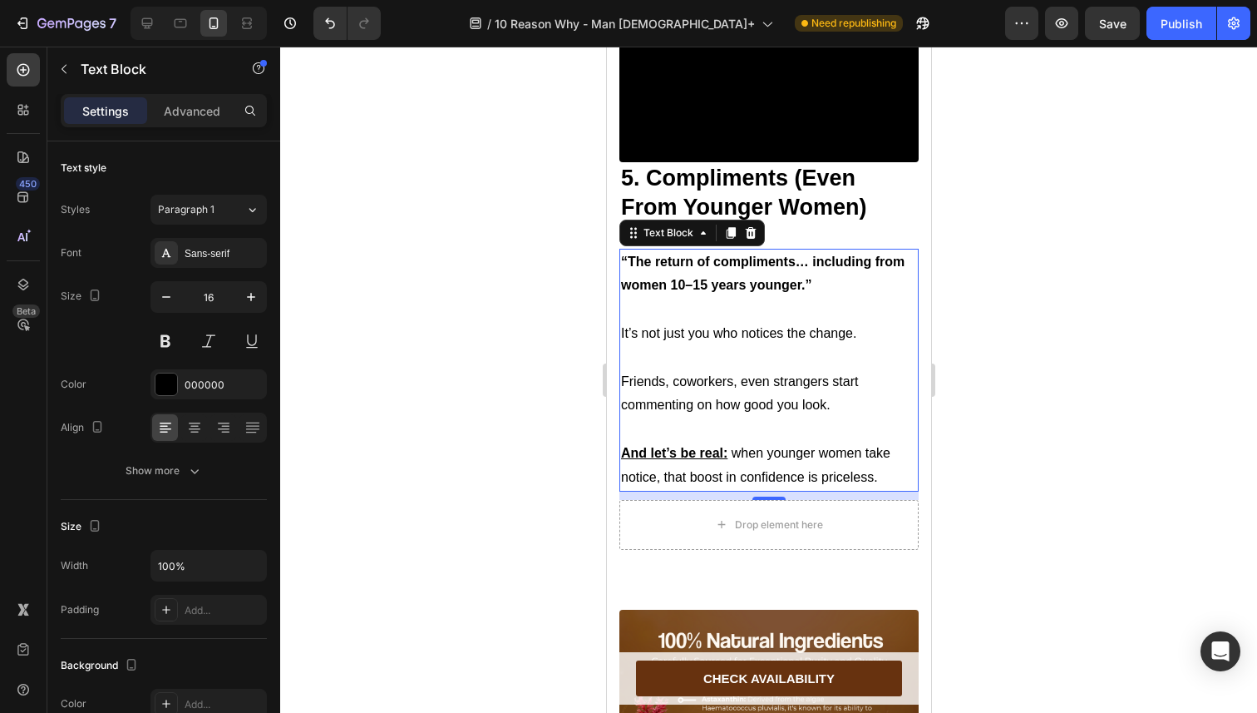
click at [438, 249] on div at bounding box center [768, 380] width 977 height 666
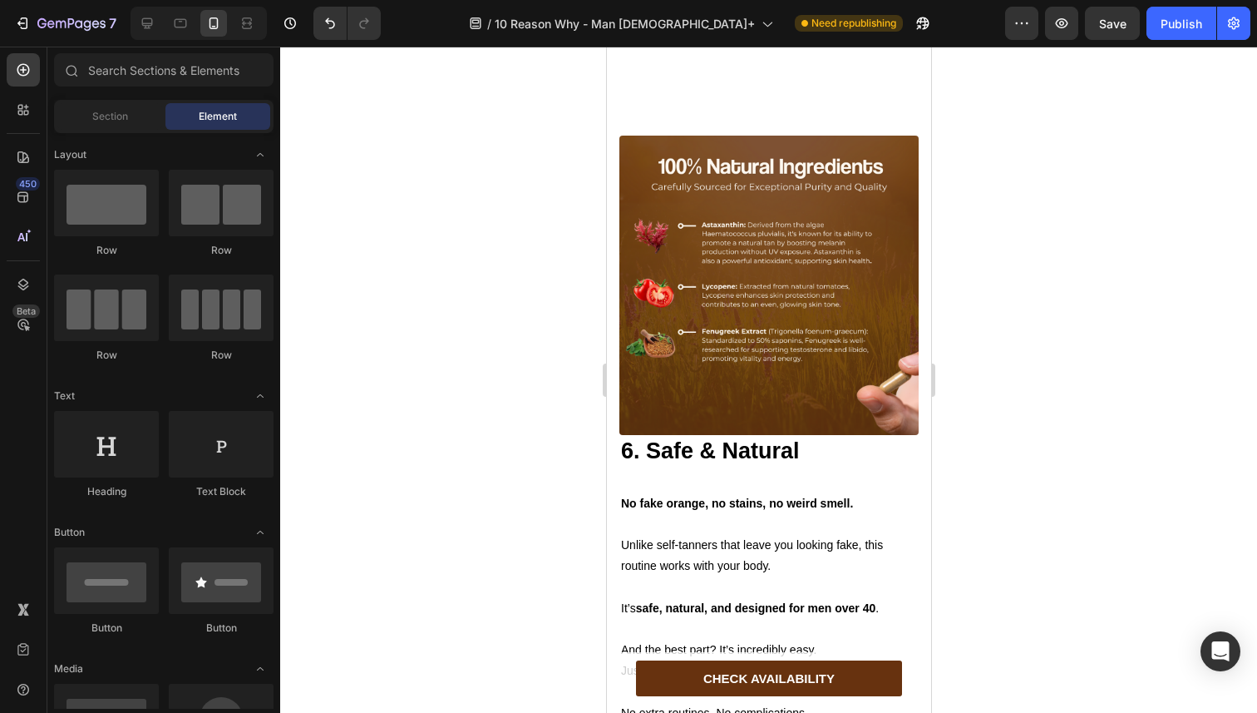
scroll to position [4760, 0]
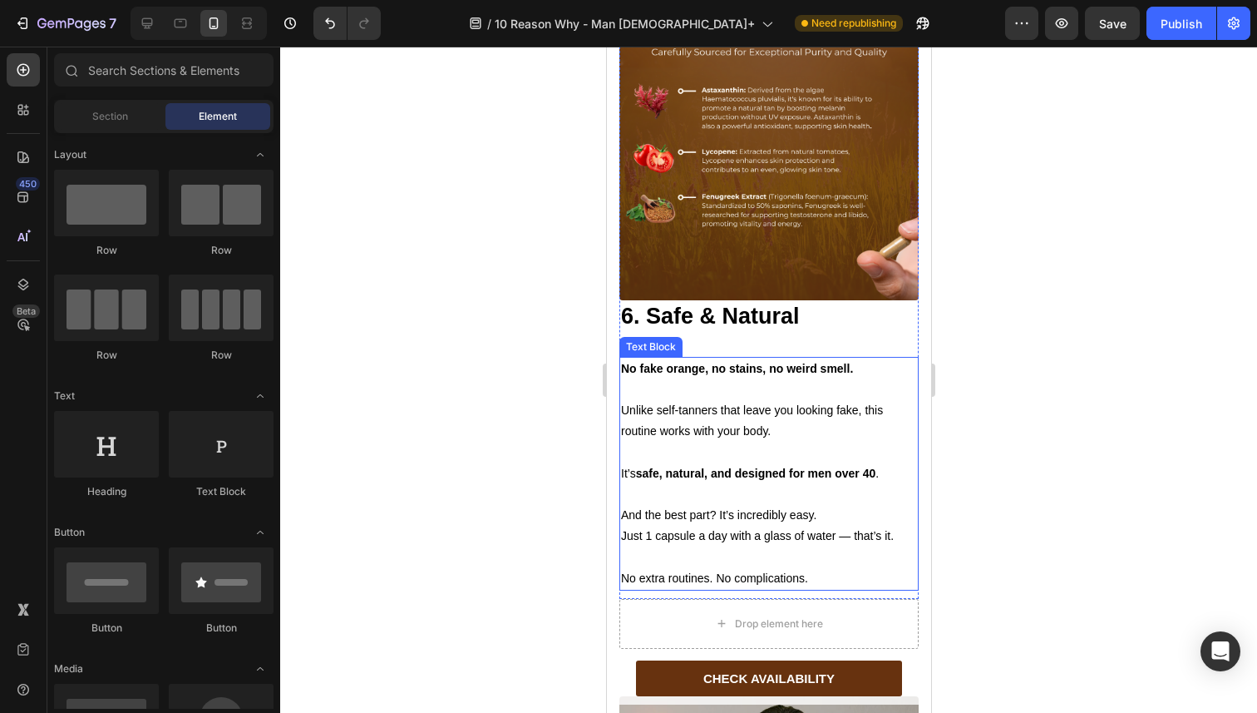
drag, startPoint x: 718, startPoint y: 393, endPoint x: 735, endPoint y: 425, distance: 35.7
click at [718, 400] on p "Unlike self-tanners that leave you looking fake, this routine works with your b…" at bounding box center [768, 421] width 296 height 42
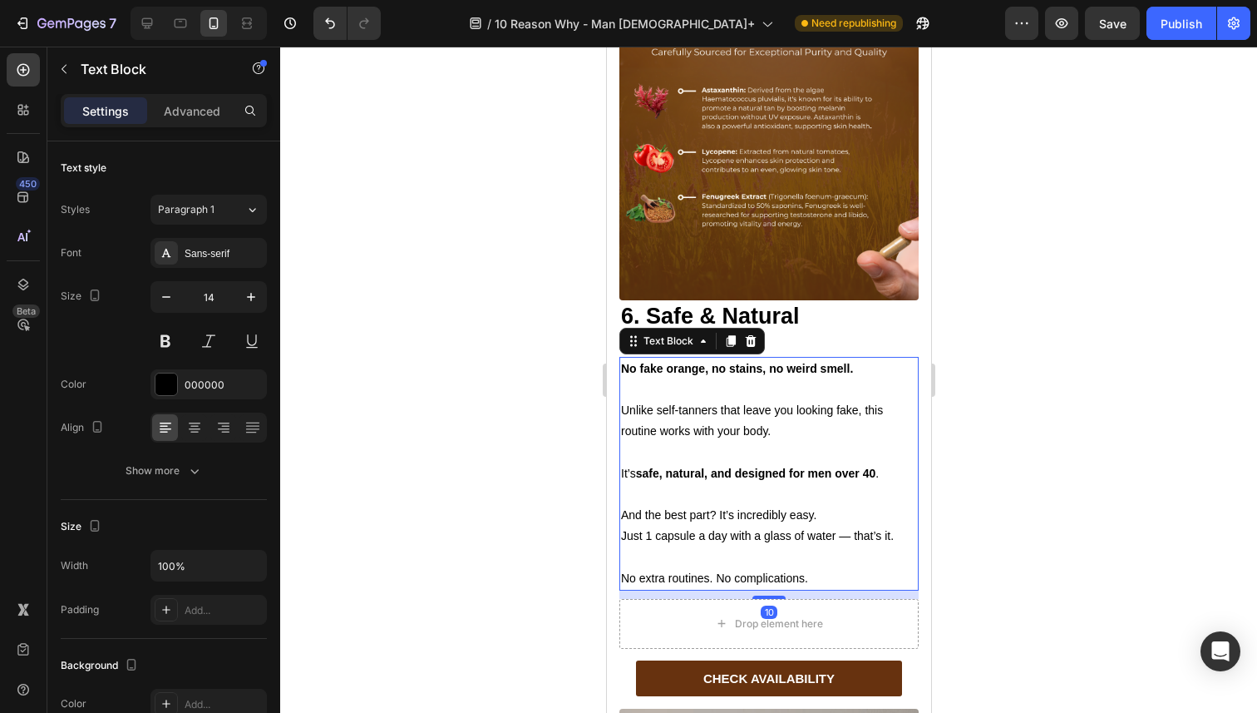
click at [810, 568] on p "No extra routines. No complications." at bounding box center [768, 578] width 296 height 21
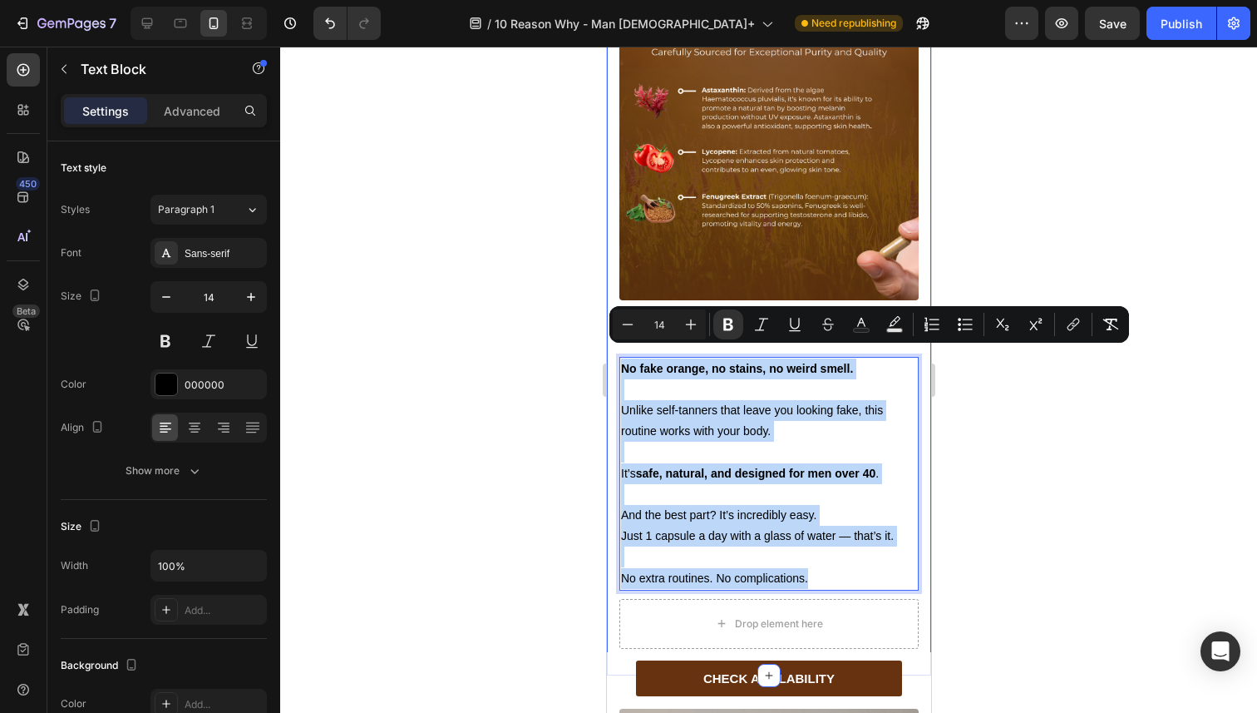
drag, startPoint x: 812, startPoint y: 565, endPoint x: 618, endPoint y: 360, distance: 282.9
click at [618, 360] on div "Image 6. Safe & Natural Heading Text Block No fake orange, no stains, no weird …" at bounding box center [768, 322] width 324 height 708
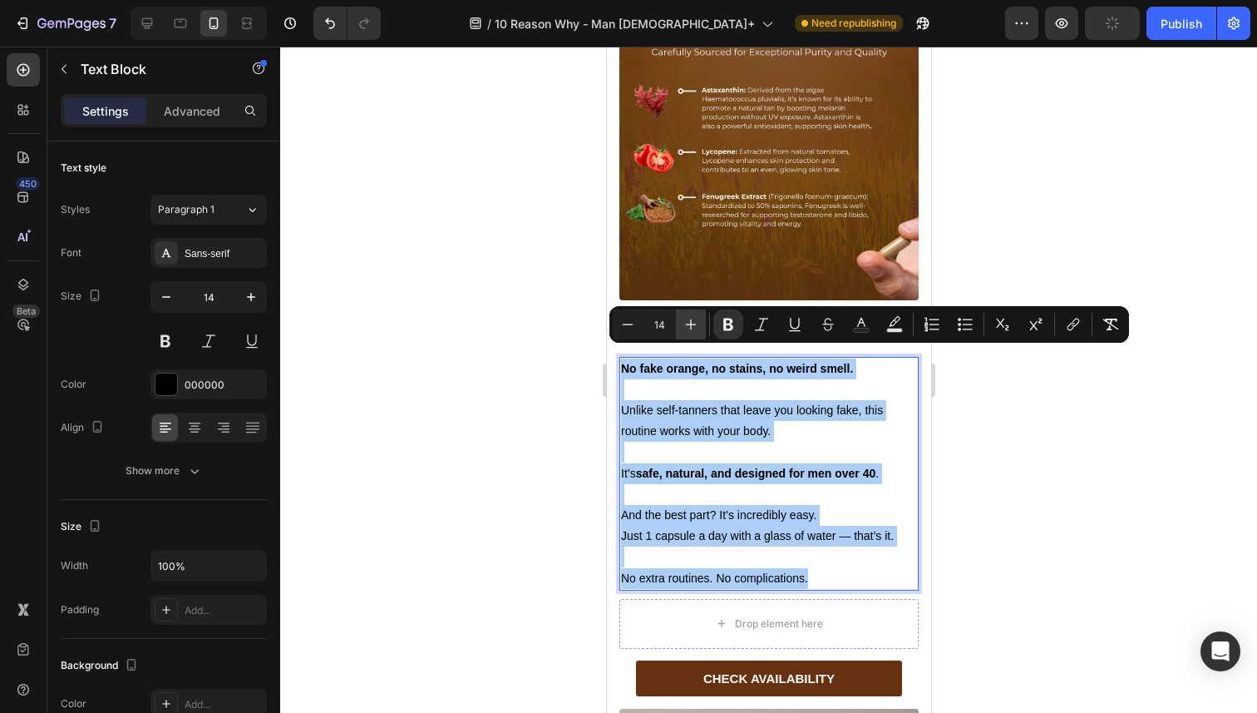
click at [685, 326] on icon "Editor contextual toolbar" at bounding box center [691, 324] width 17 height 17
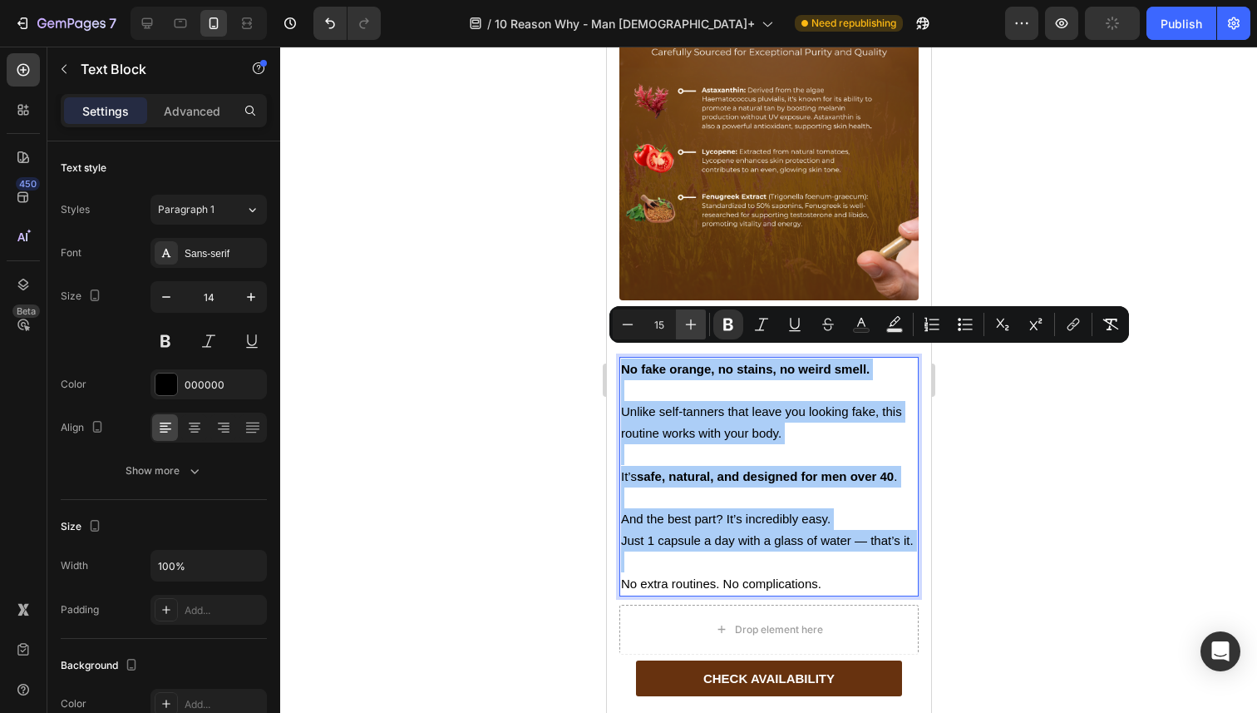
click at [685, 326] on icon "Editor contextual toolbar" at bounding box center [691, 324] width 17 height 17
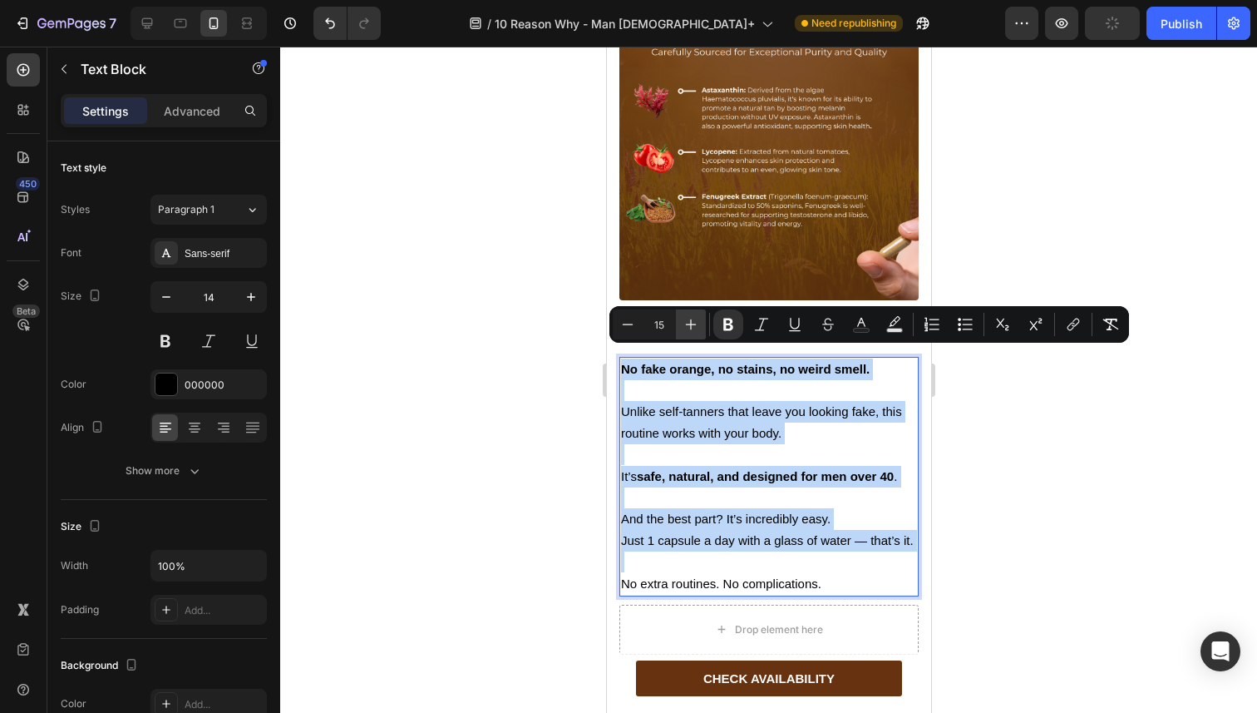
type input "16"
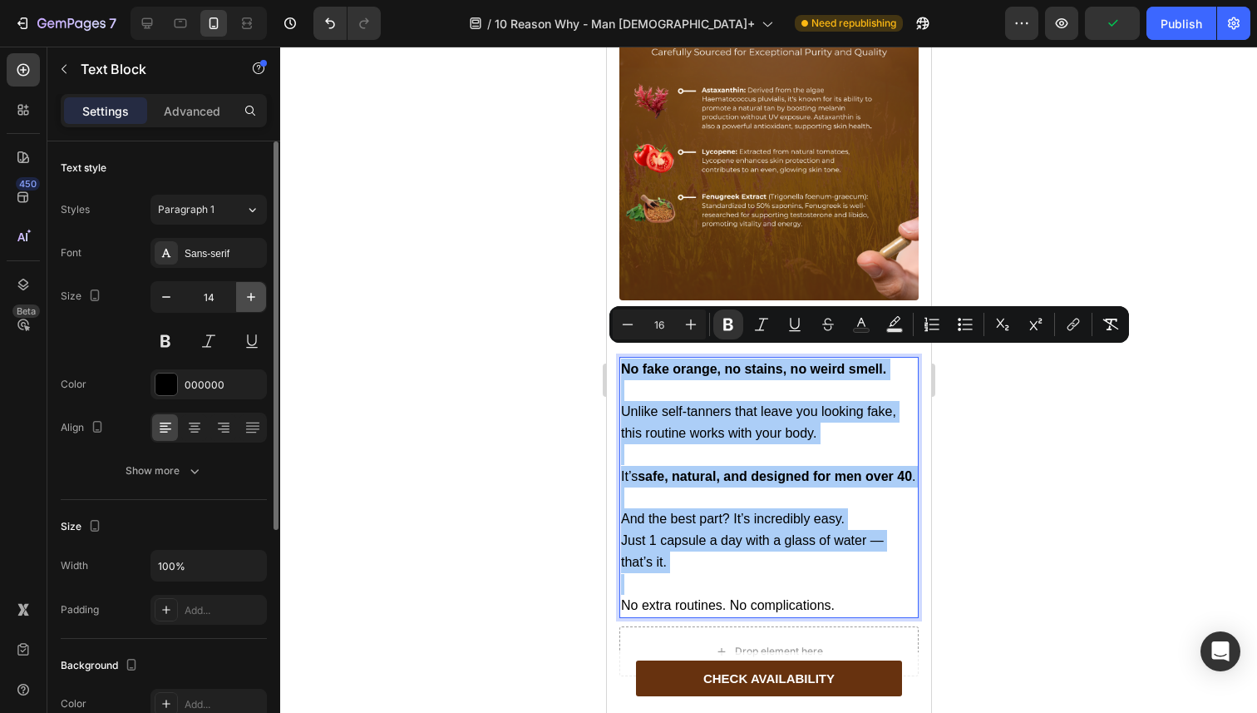
click at [258, 299] on icon "button" at bounding box center [251, 297] width 17 height 17
type input "16"
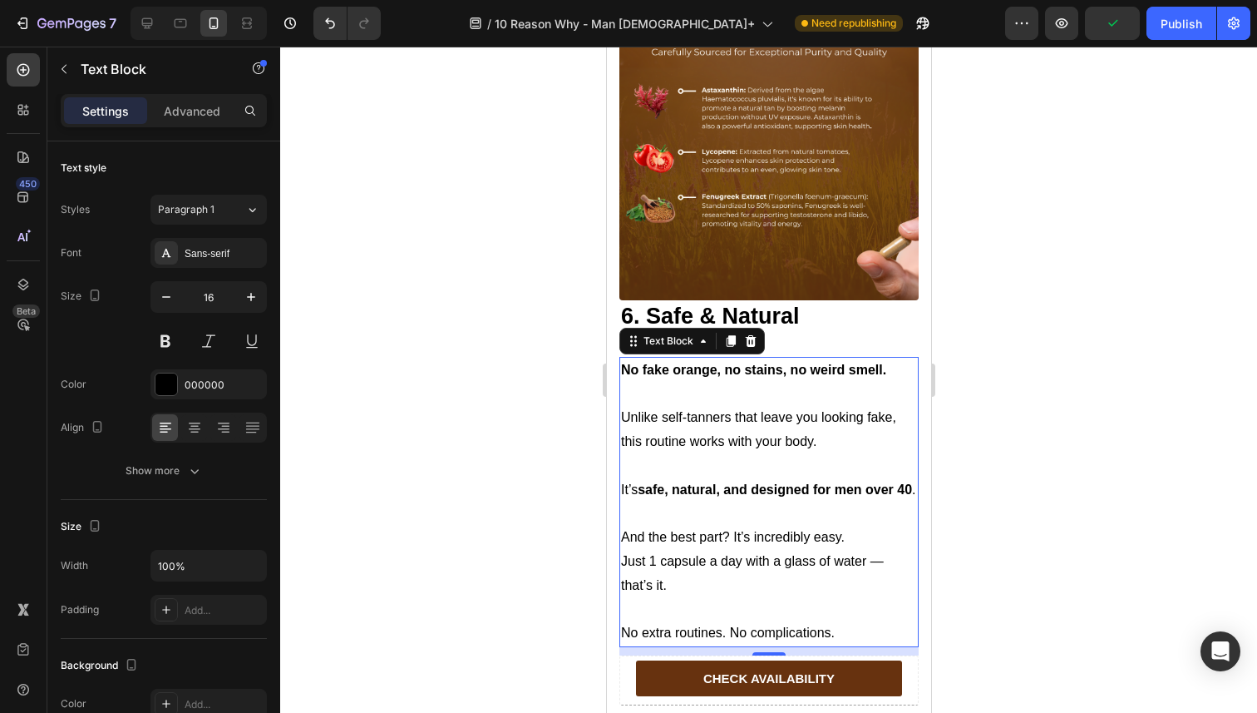
click at [396, 301] on div at bounding box center [768, 380] width 977 height 666
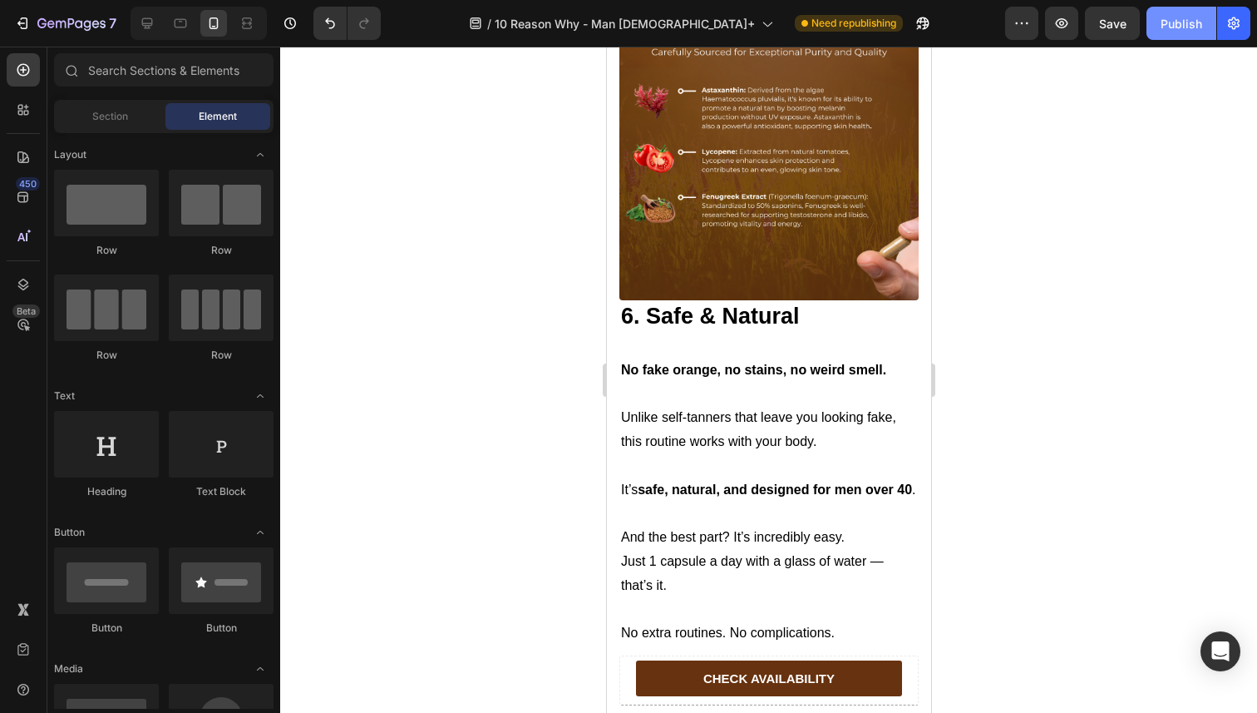
click at [1163, 26] on div "Publish" at bounding box center [1182, 23] width 42 height 17
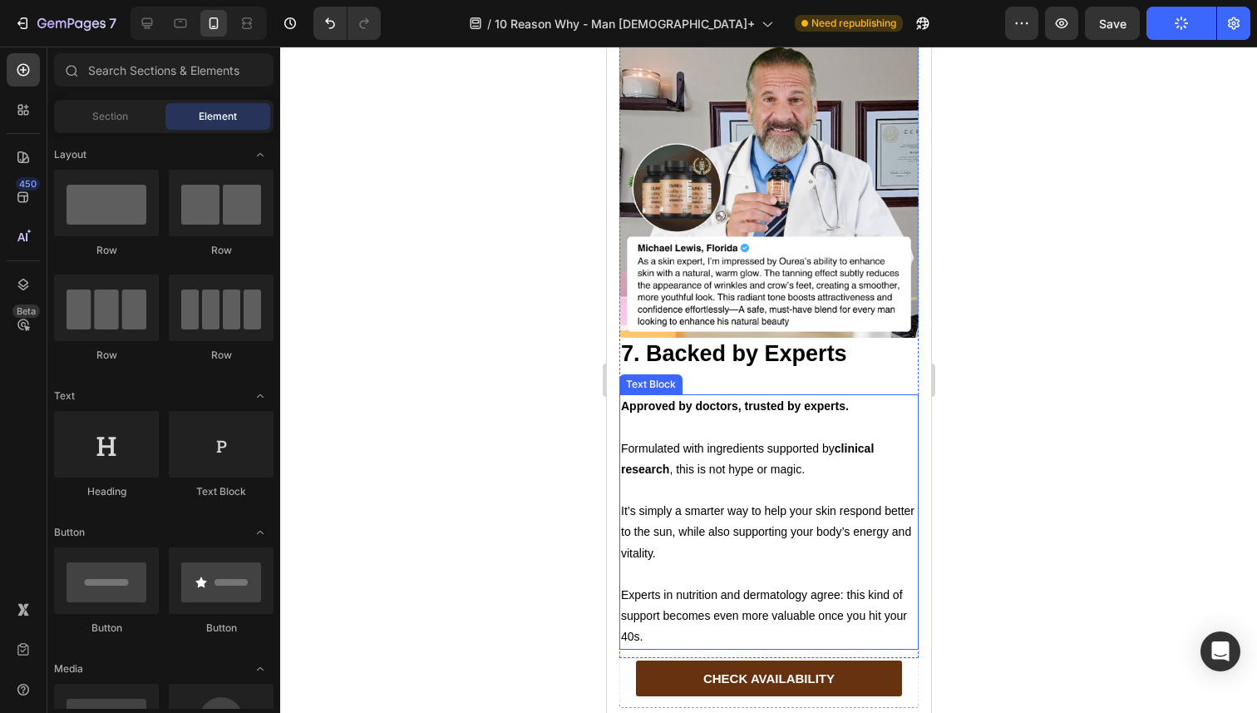
scroll to position [5595, 0]
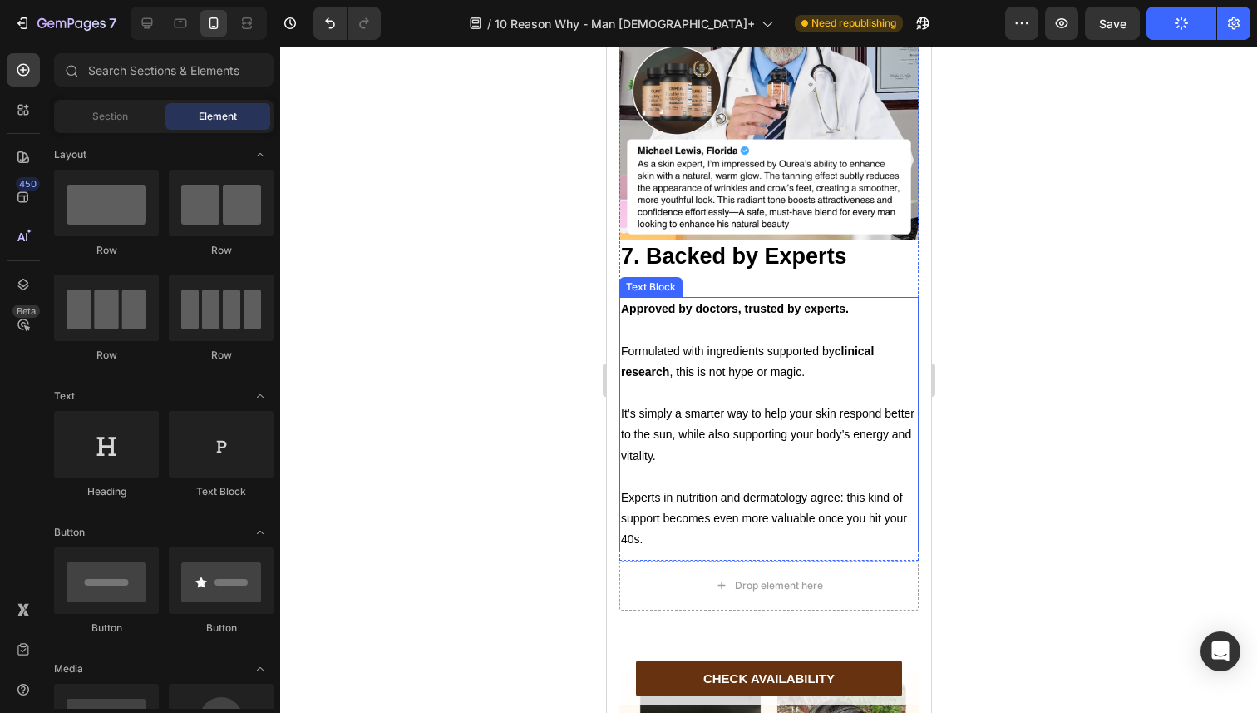
click at [738, 466] on p at bounding box center [768, 476] width 296 height 21
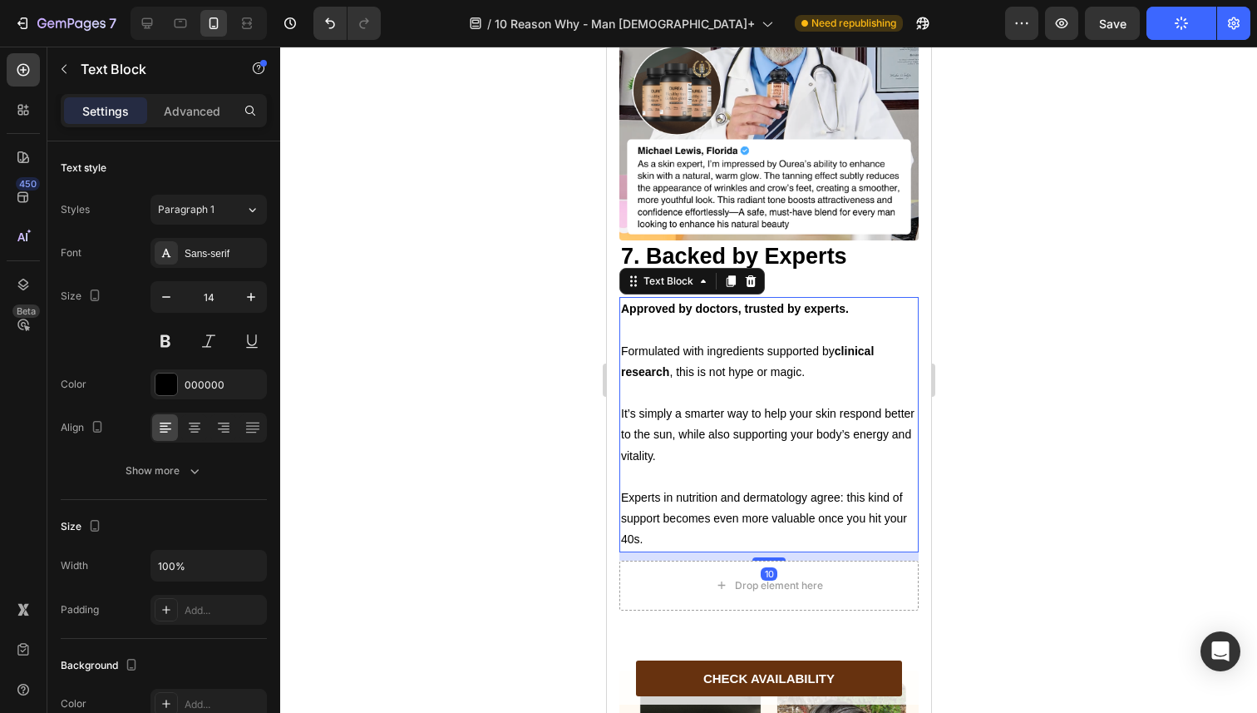
click at [701, 523] on p "Experts in nutrition and dermatology agree: this kind of support becomes even m…" at bounding box center [768, 518] width 296 height 63
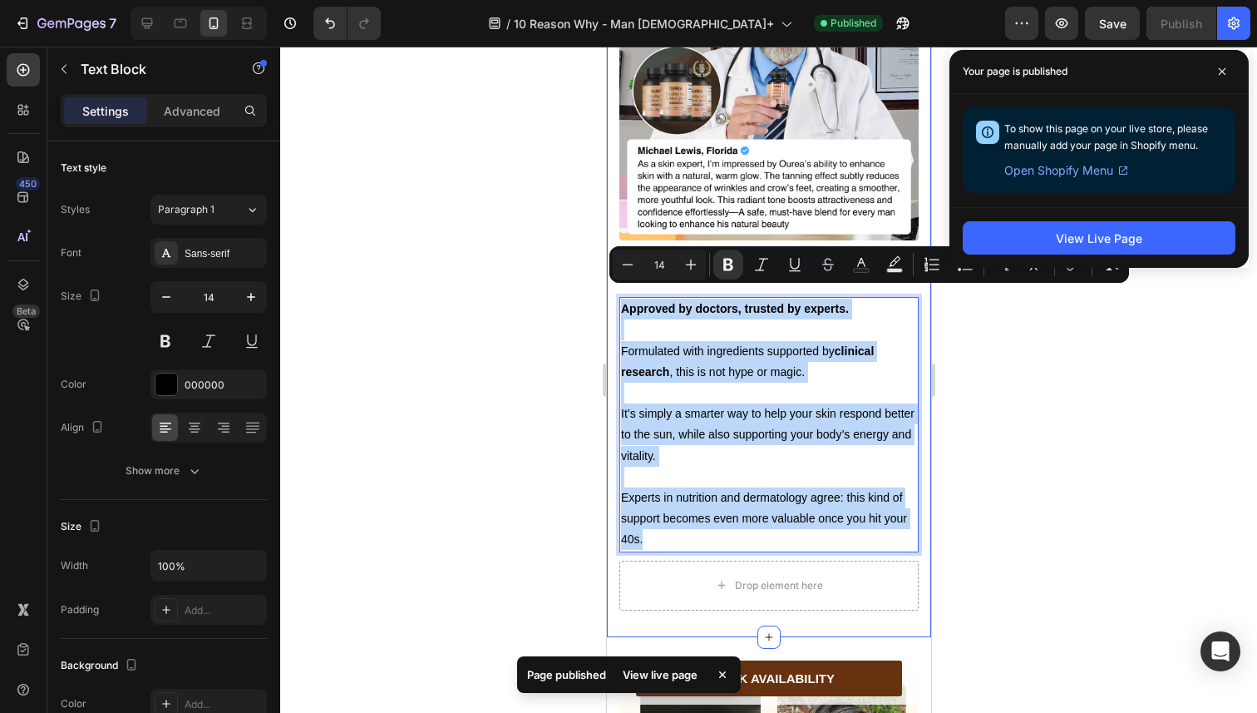
drag, startPoint x: 698, startPoint y: 526, endPoint x: 616, endPoint y: 304, distance: 236.8
click at [616, 304] on div "Image 7. Backed by Experts Heading Text Block Approved by doctors, trusted by e…" at bounding box center [768, 272] width 324 height 729
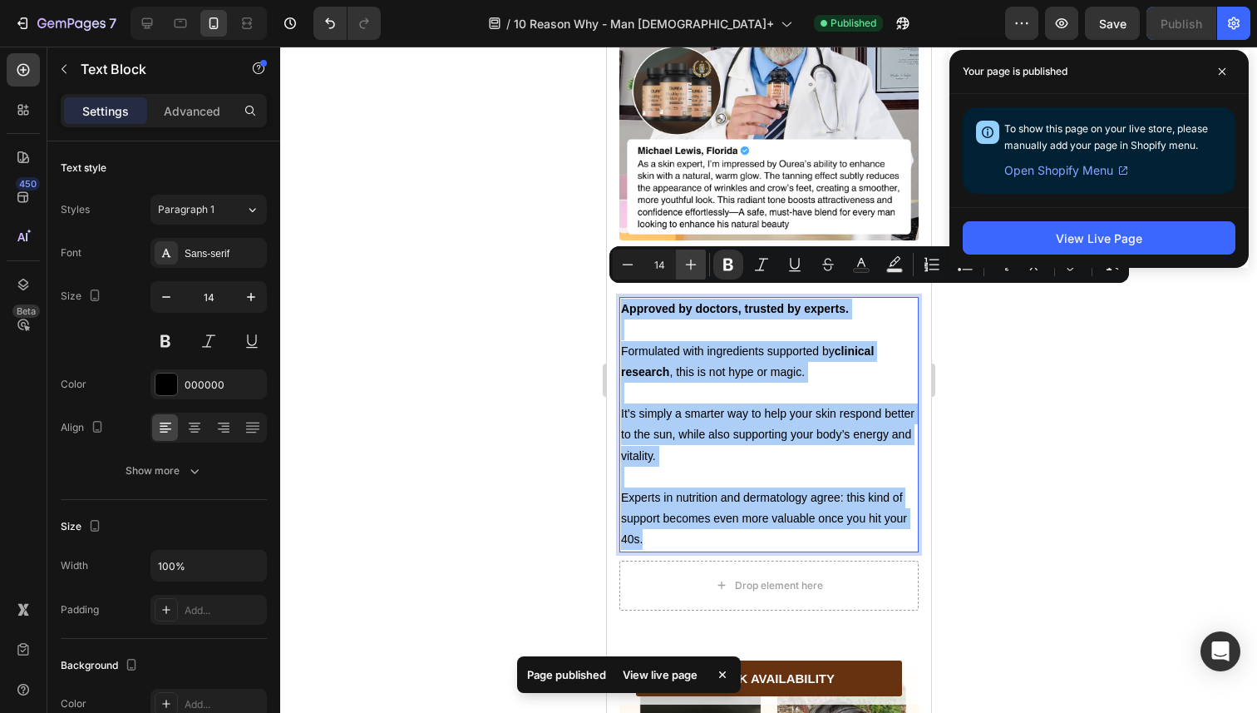
click at [684, 274] on button "Plus" at bounding box center [691, 264] width 30 height 30
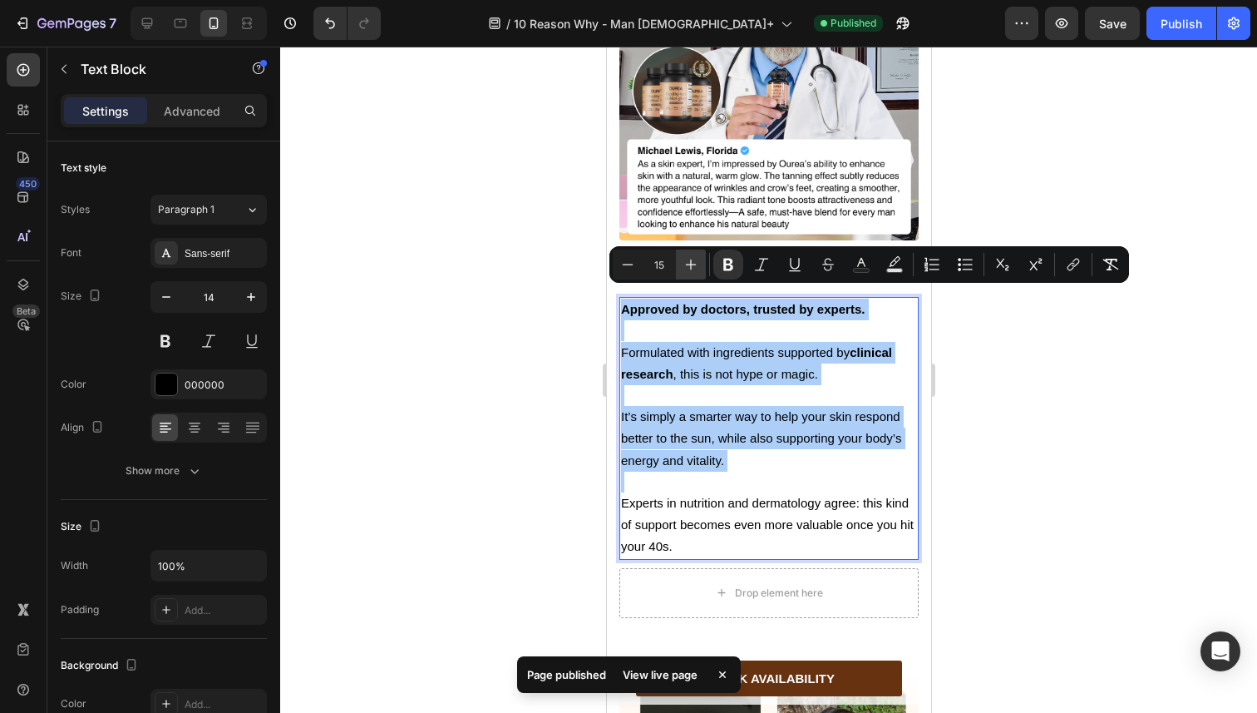
click at [684, 274] on button "Plus" at bounding box center [691, 264] width 30 height 30
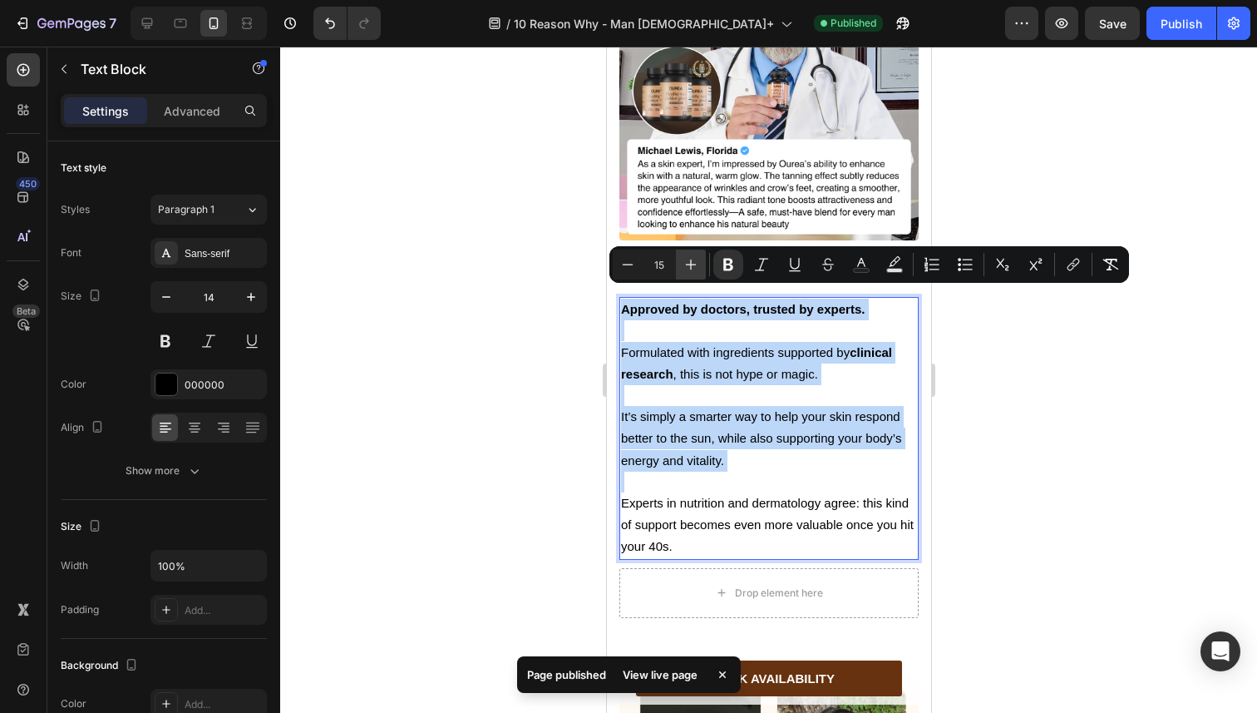
type input "16"
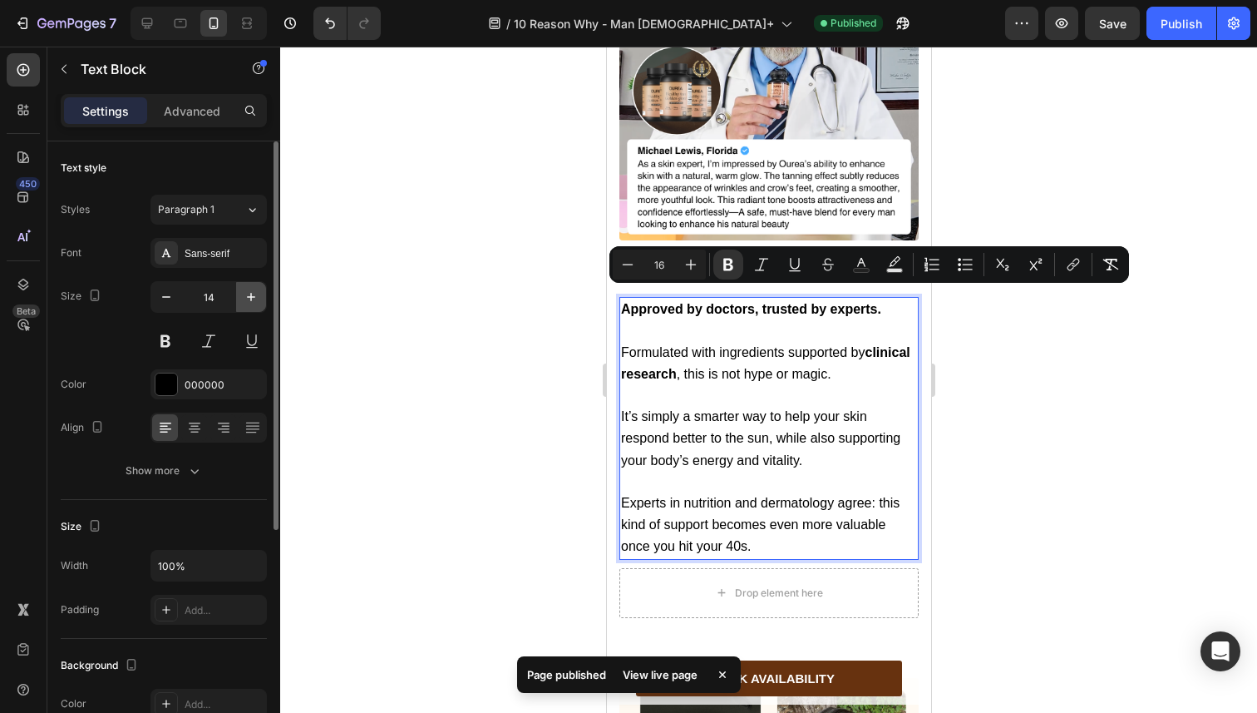
click at [254, 301] on icon "button" at bounding box center [251, 297] width 17 height 17
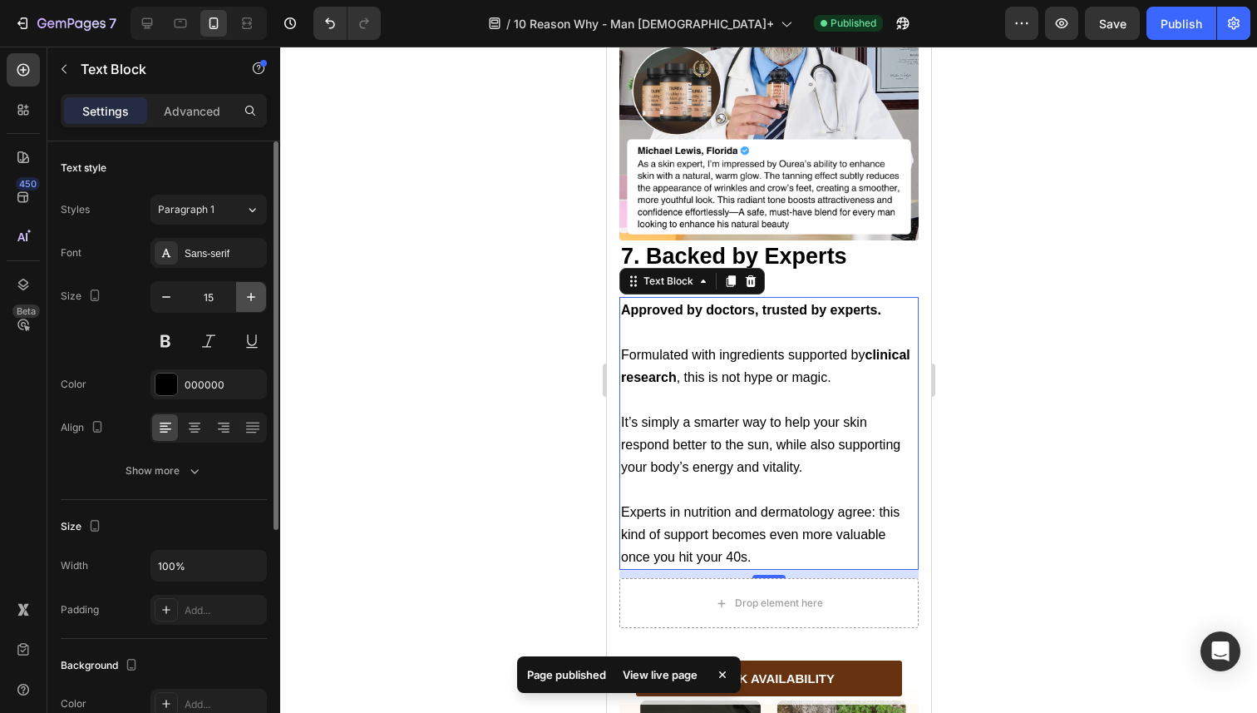
type input "16"
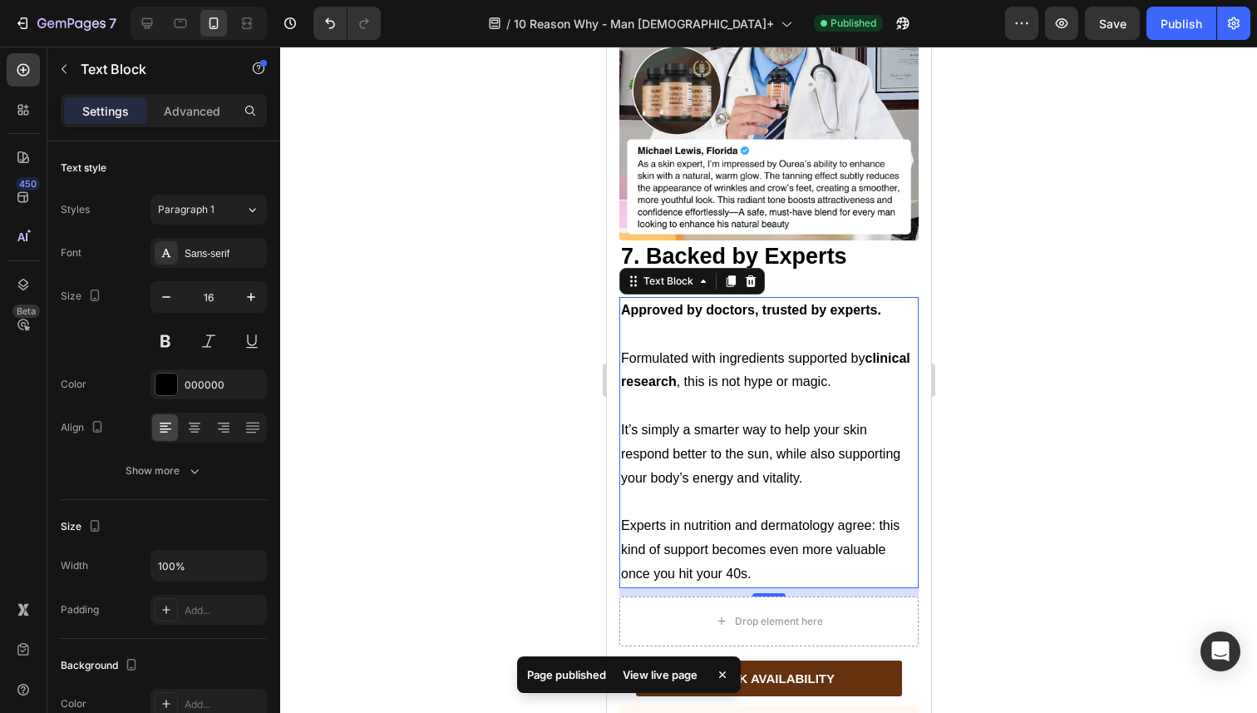
click at [460, 323] on div at bounding box center [768, 380] width 977 height 666
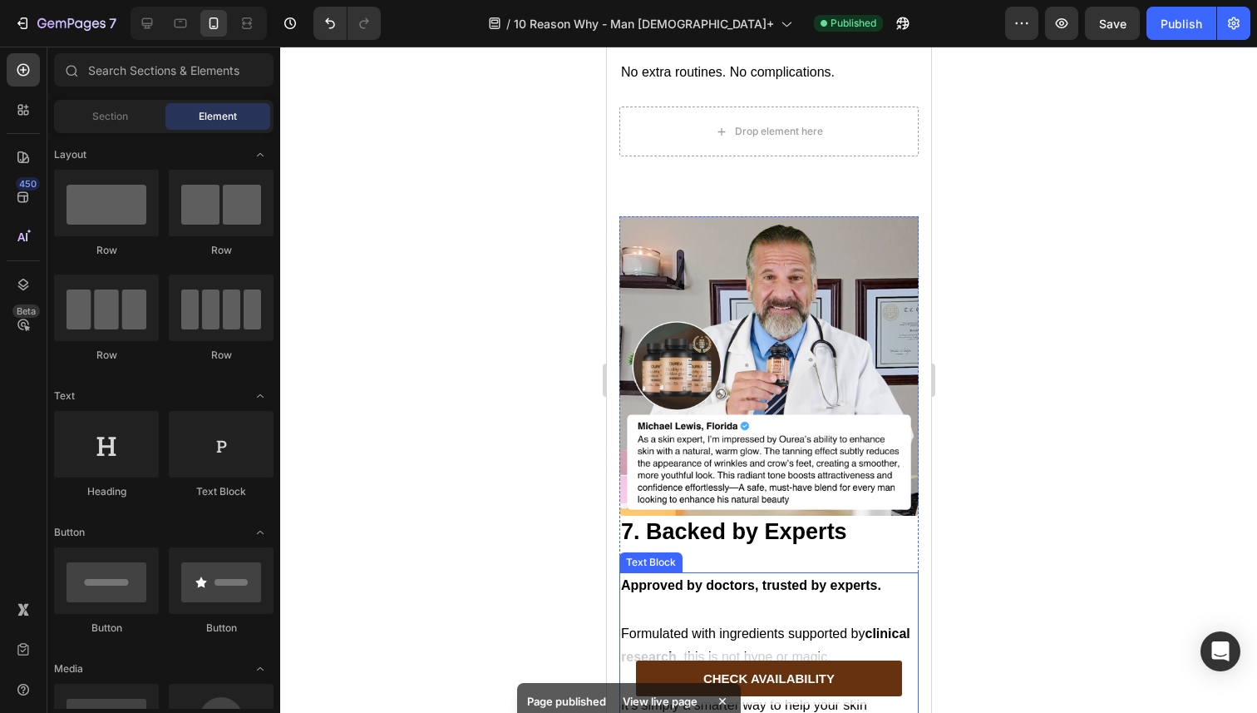
scroll to position [5179, 0]
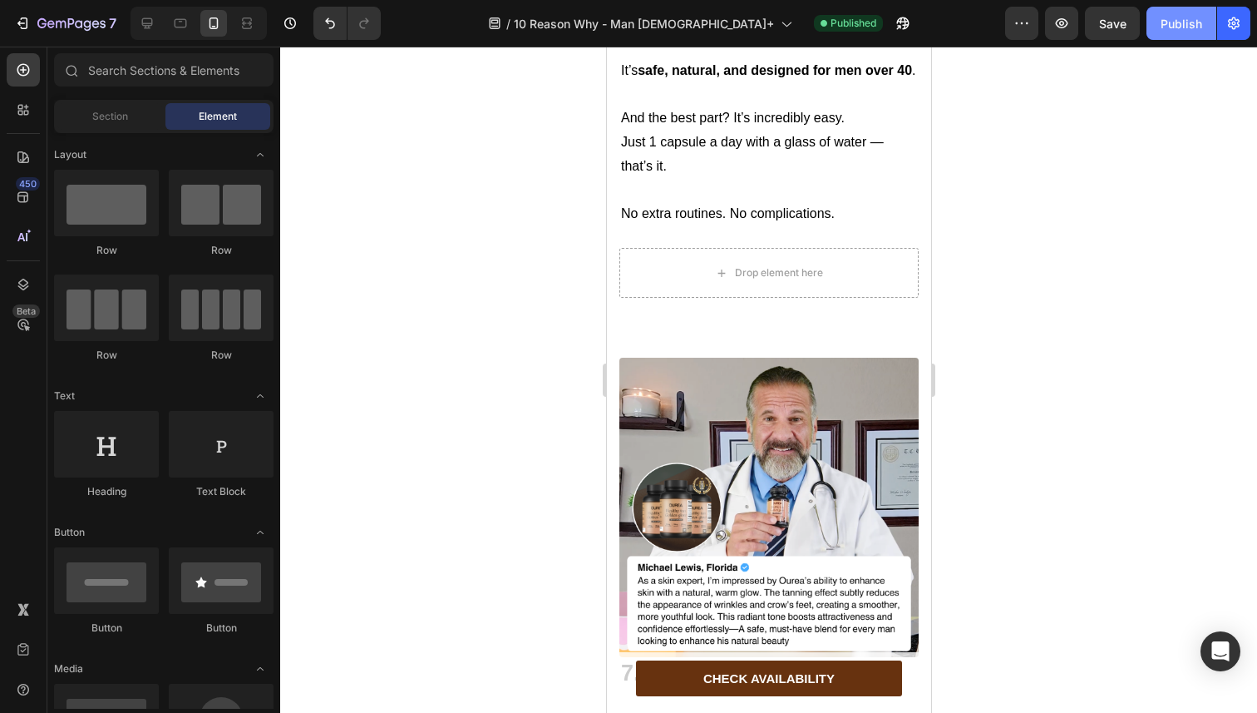
click at [1171, 33] on button "Publish" at bounding box center [1182, 23] width 70 height 33
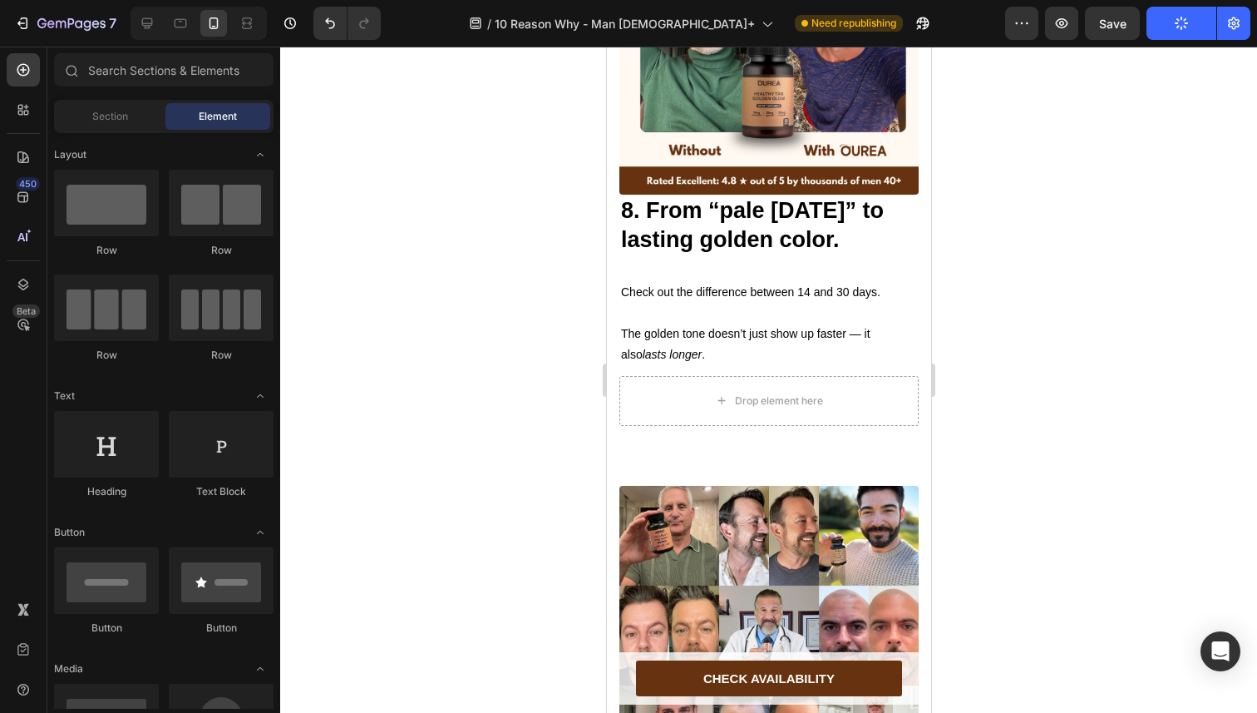
scroll to position [6455, 0]
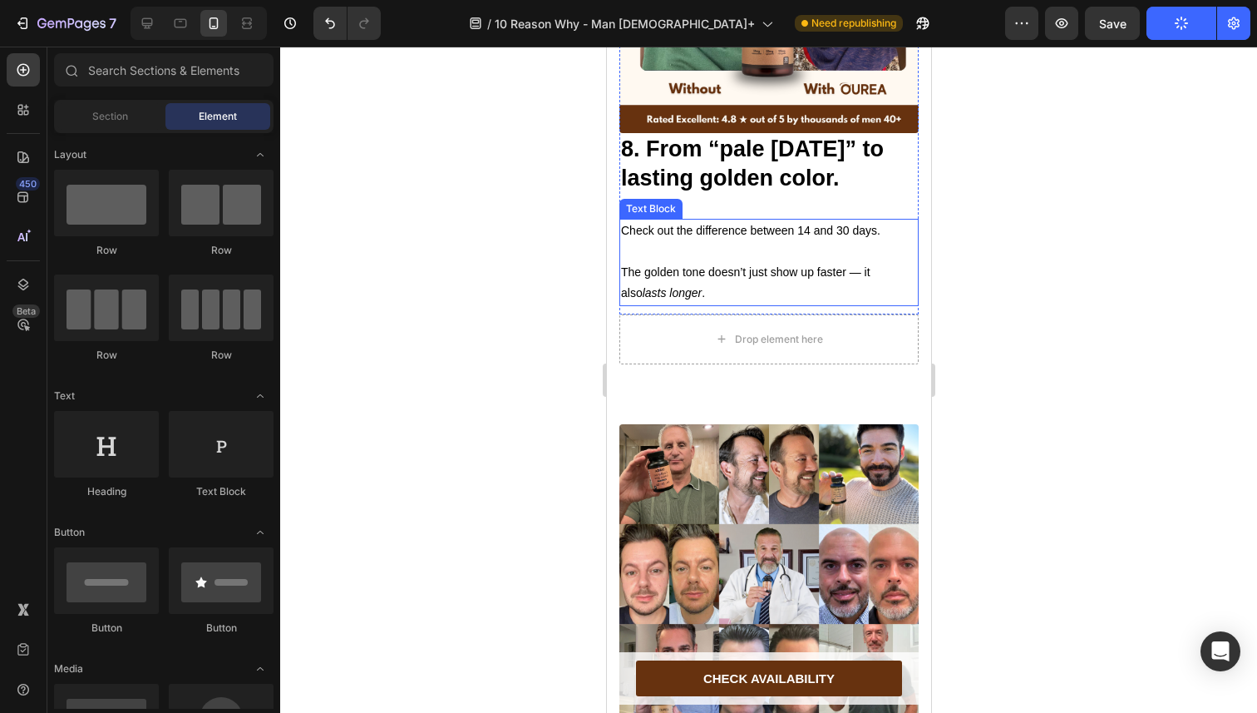
click at [753, 262] on p "The golden tone doesn’t just show up faster — it also lasts longer ." at bounding box center [768, 283] width 296 height 42
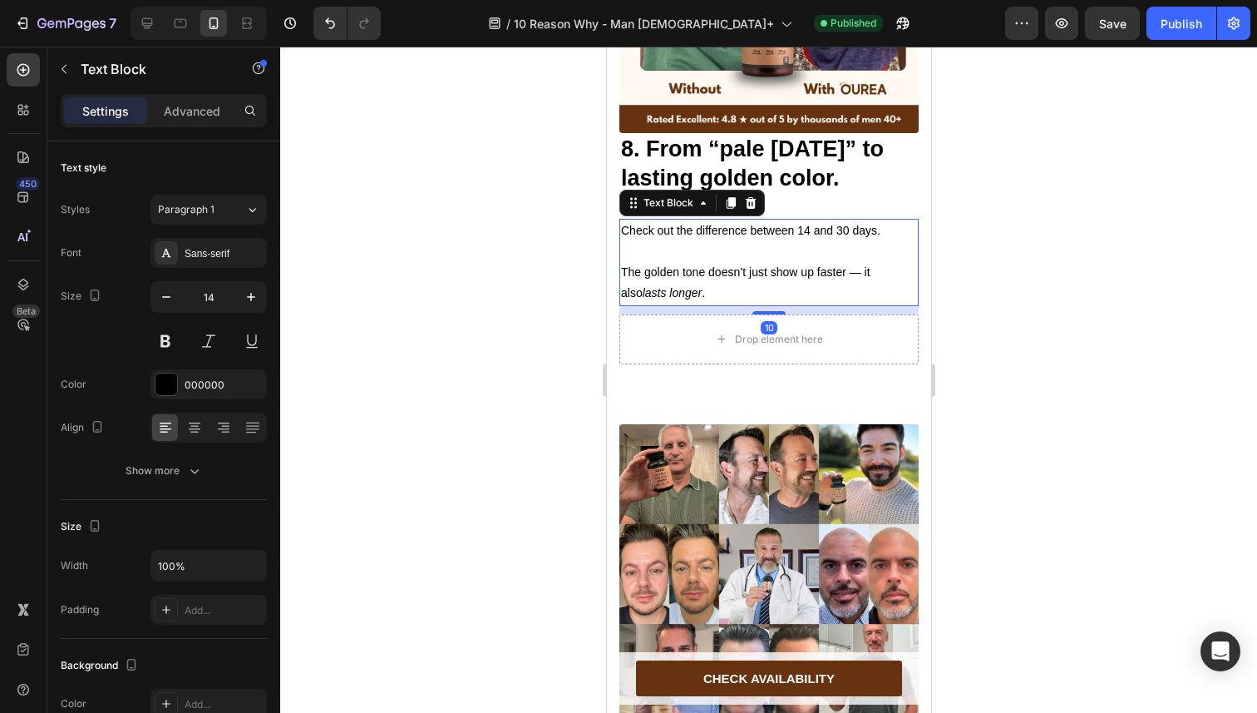
click at [693, 281] on p "The golden tone doesn’t just show up faster — it also lasts longer ." at bounding box center [768, 283] width 296 height 42
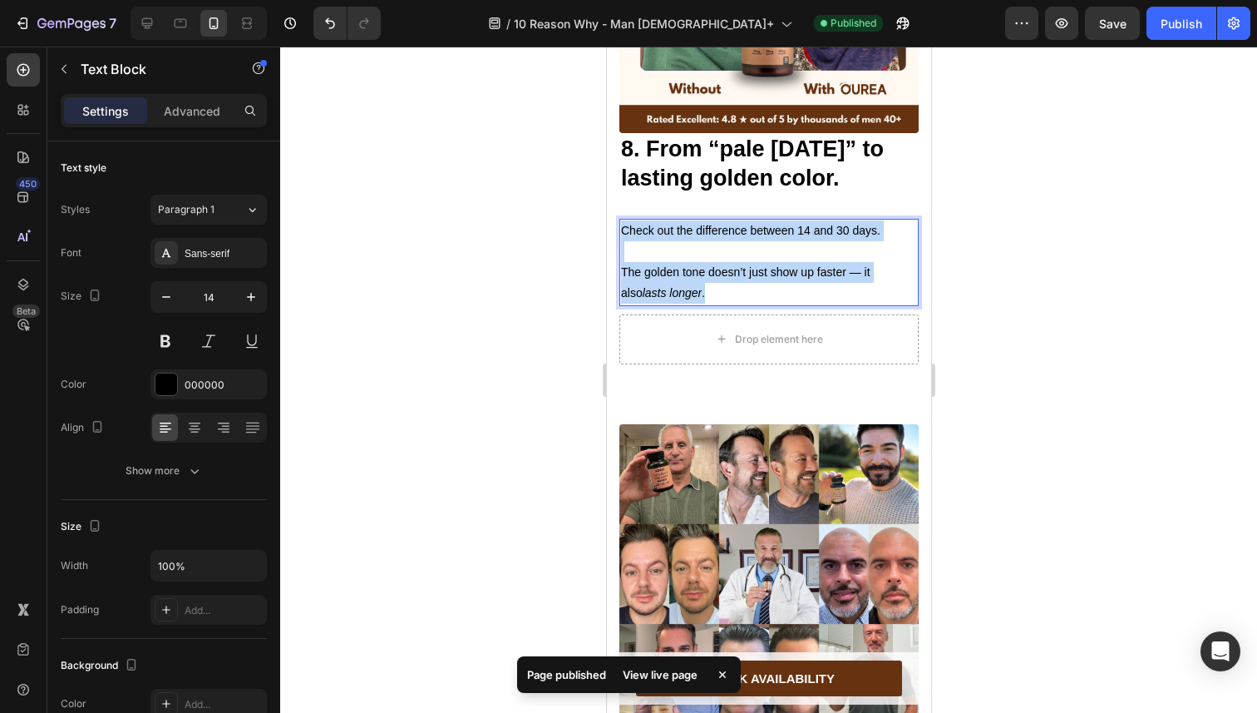
drag, startPoint x: 693, startPoint y: 281, endPoint x: 621, endPoint y: 223, distance: 92.9
click at [621, 223] on div "Check out the difference between 14 and 30 days. The golden tone doesn’t just s…" at bounding box center [768, 262] width 299 height 87
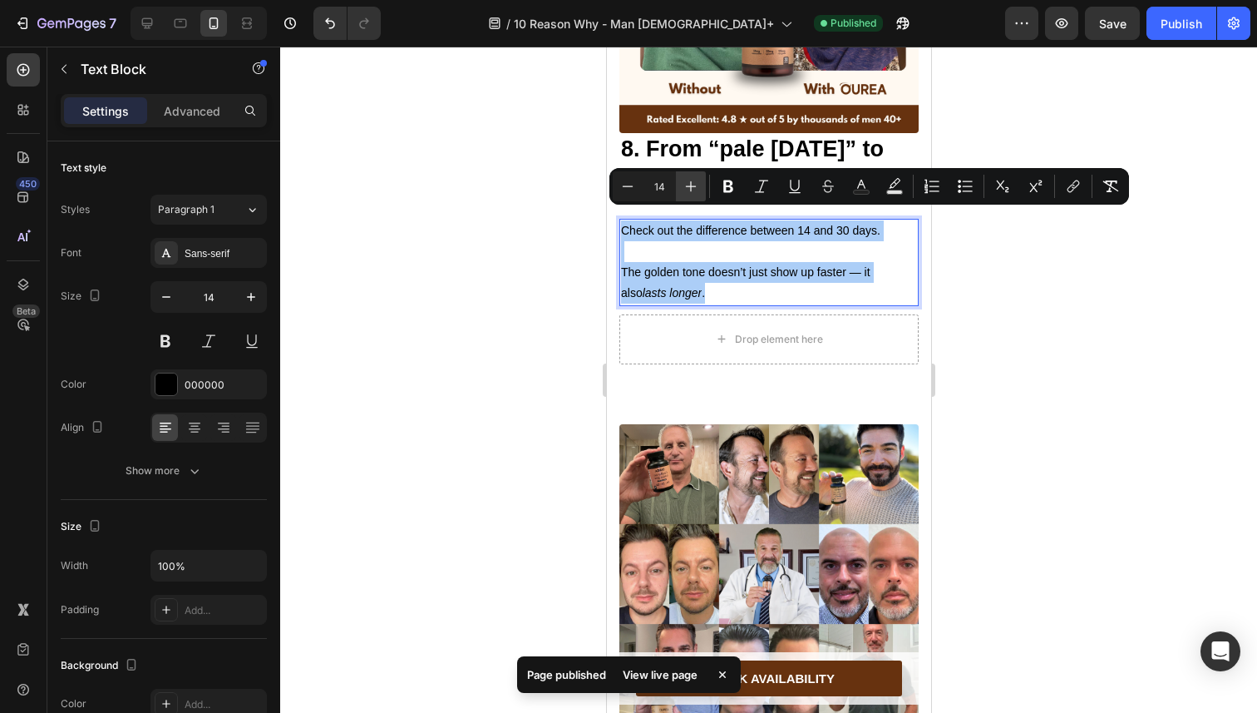
click at [697, 183] on icon "Editor contextual toolbar" at bounding box center [691, 186] width 17 height 17
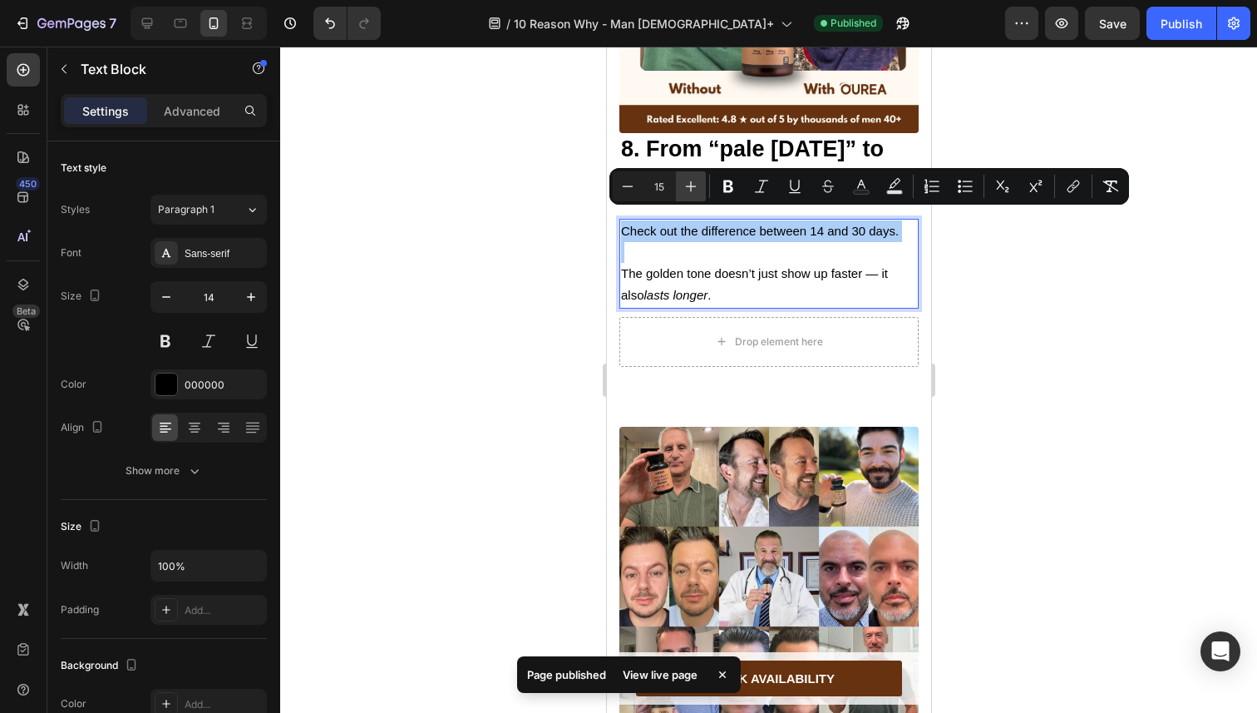
click at [697, 183] on icon "Editor contextual toolbar" at bounding box center [691, 186] width 17 height 17
type input "16"
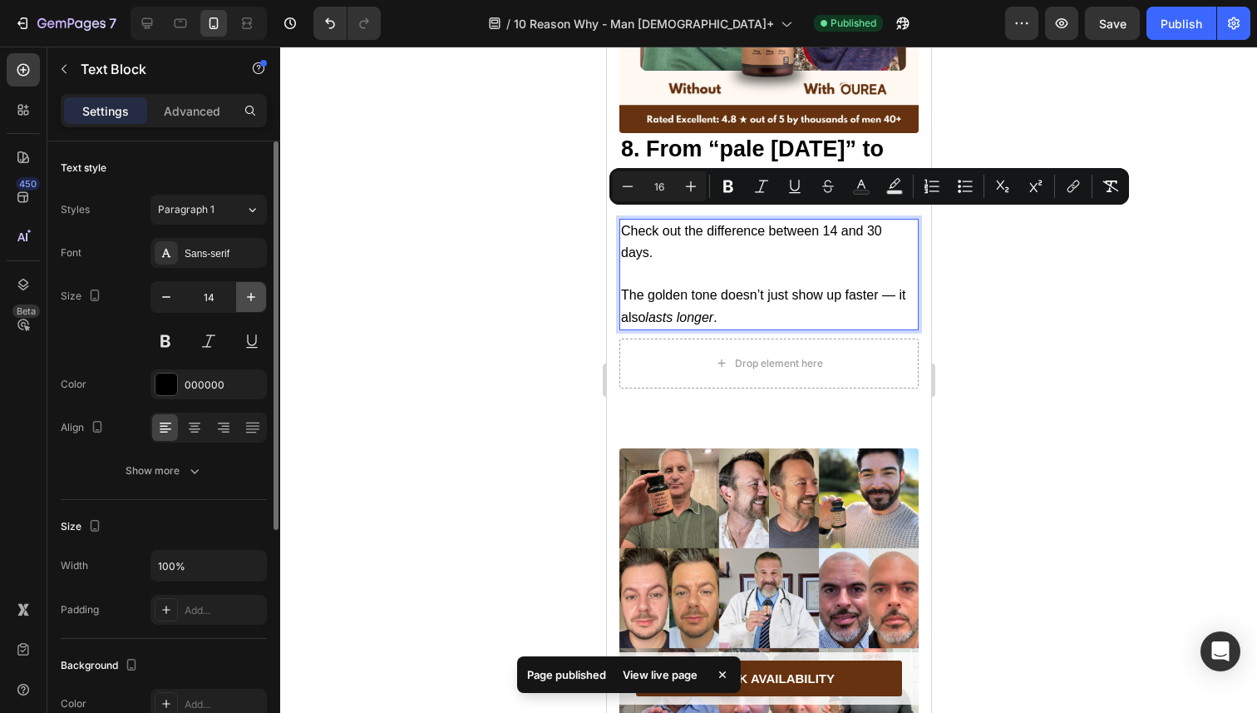
click at [261, 296] on button "button" at bounding box center [251, 297] width 30 height 30
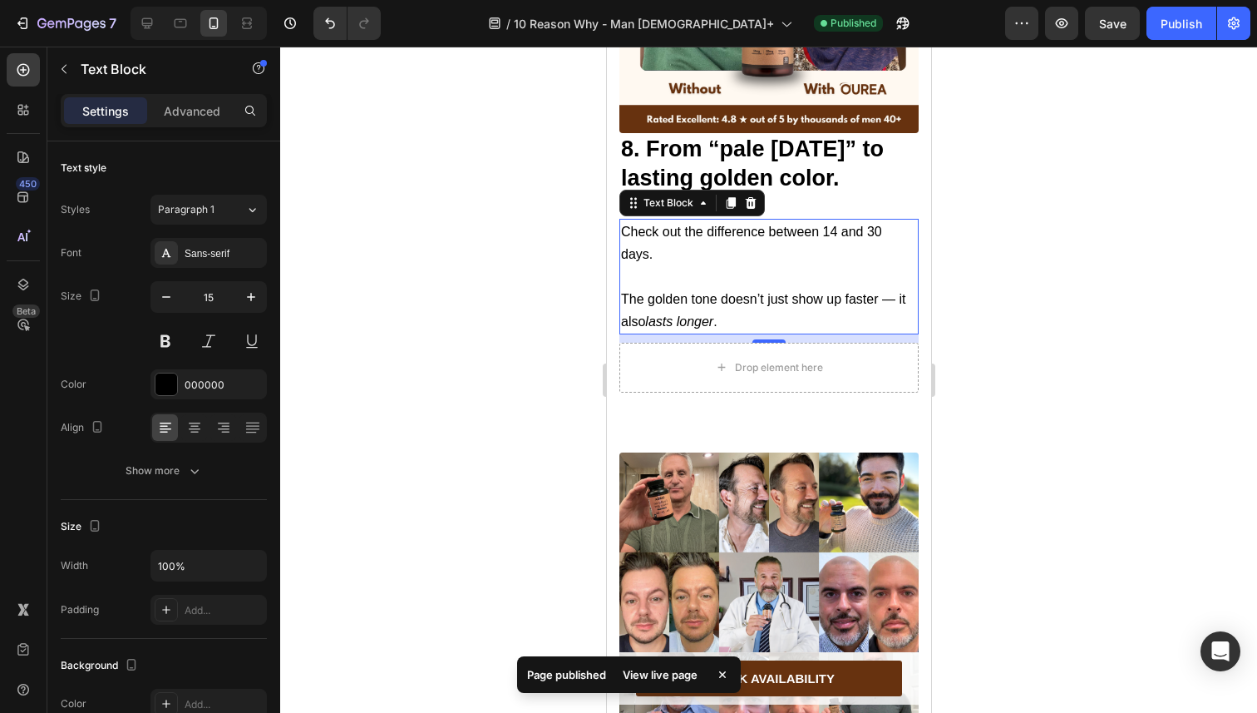
type input "16"
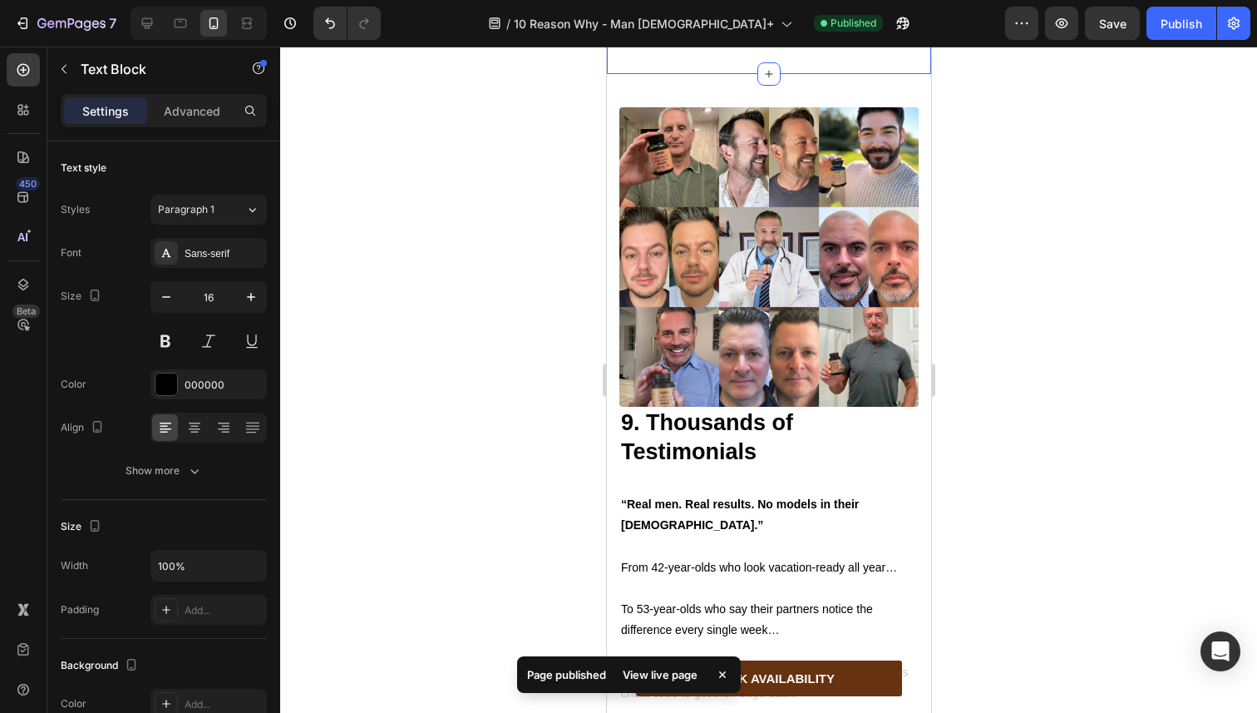
scroll to position [6880, 0]
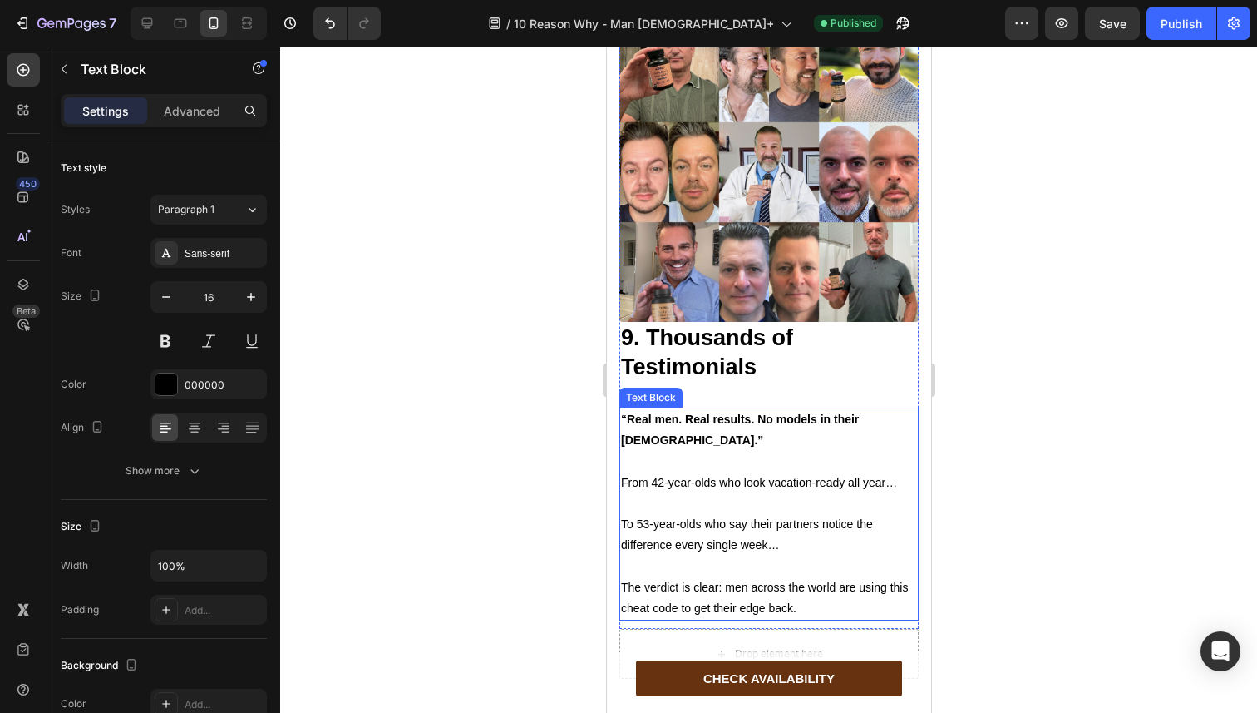
click at [703, 451] on p at bounding box center [768, 461] width 296 height 21
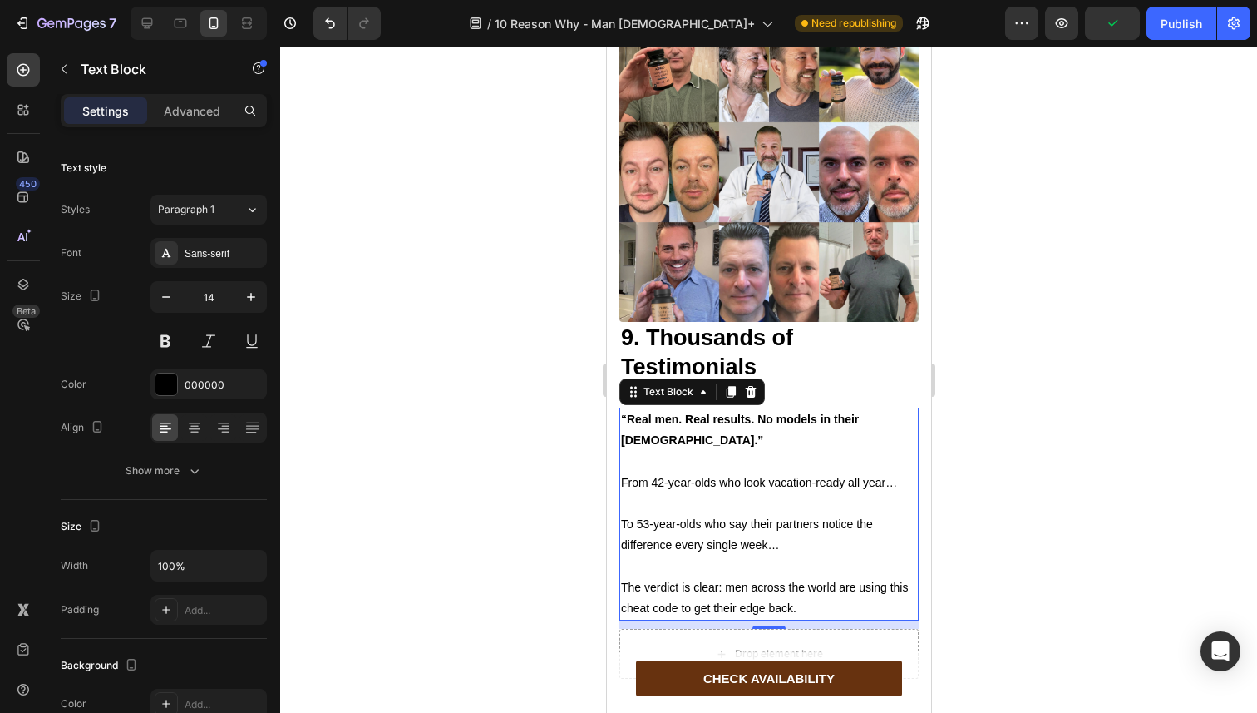
click at [837, 577] on p "The verdict is clear: men across the world are using this cheat code to get the…" at bounding box center [768, 598] width 296 height 42
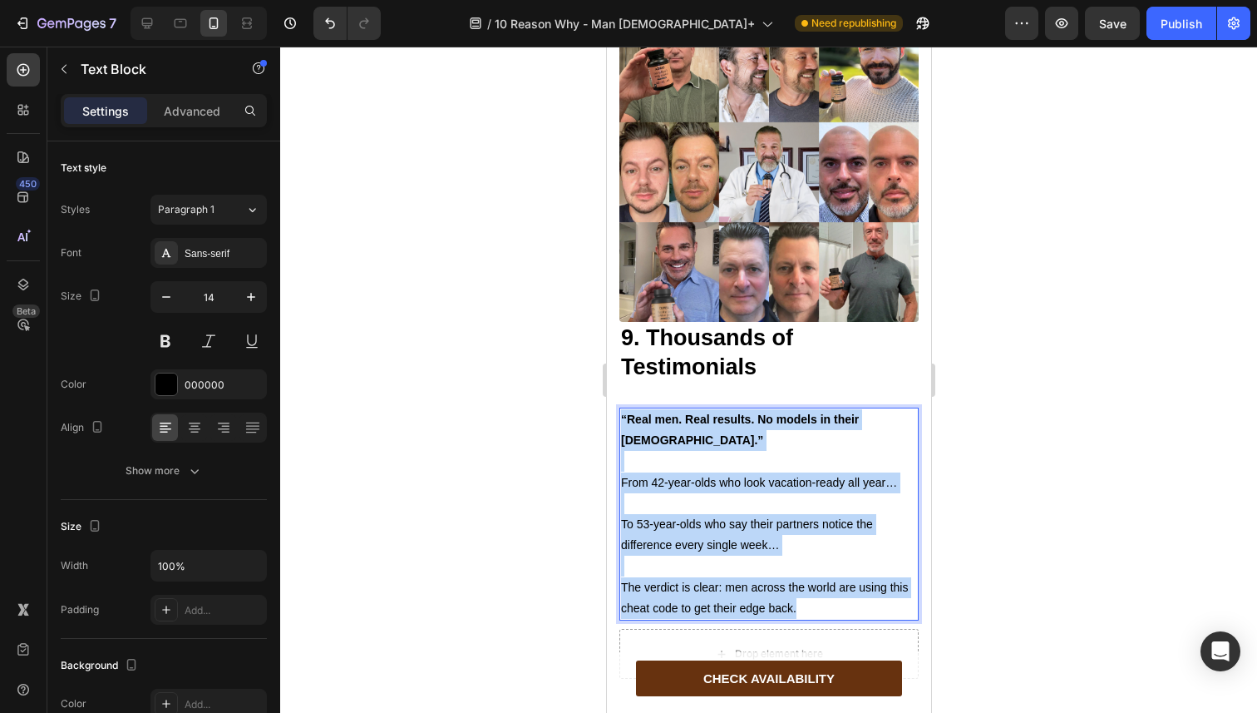
drag, startPoint x: 837, startPoint y: 572, endPoint x: 623, endPoint y: 417, distance: 264.5
click at [623, 417] on div "“Real men. Real results. No models in their [DEMOGRAPHIC_DATA].” From 42-year-o…" at bounding box center [768, 513] width 299 height 213
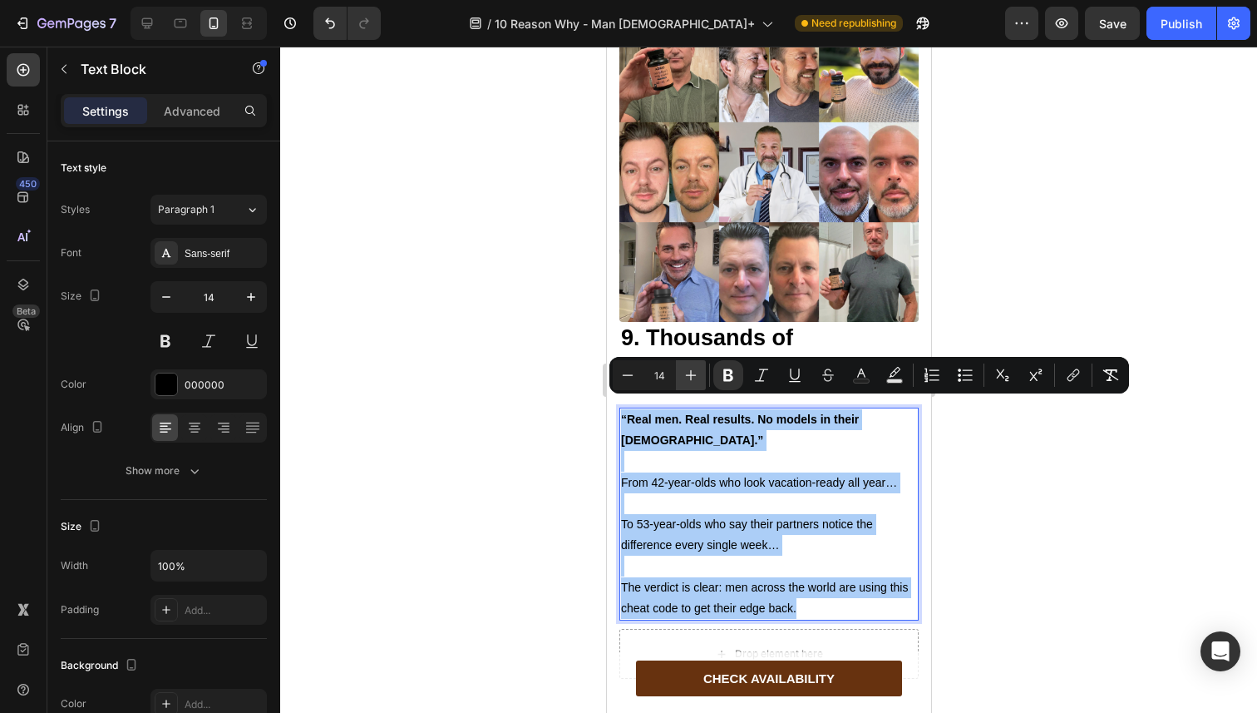
click at [693, 368] on icon "Editor contextual toolbar" at bounding box center [691, 375] width 17 height 17
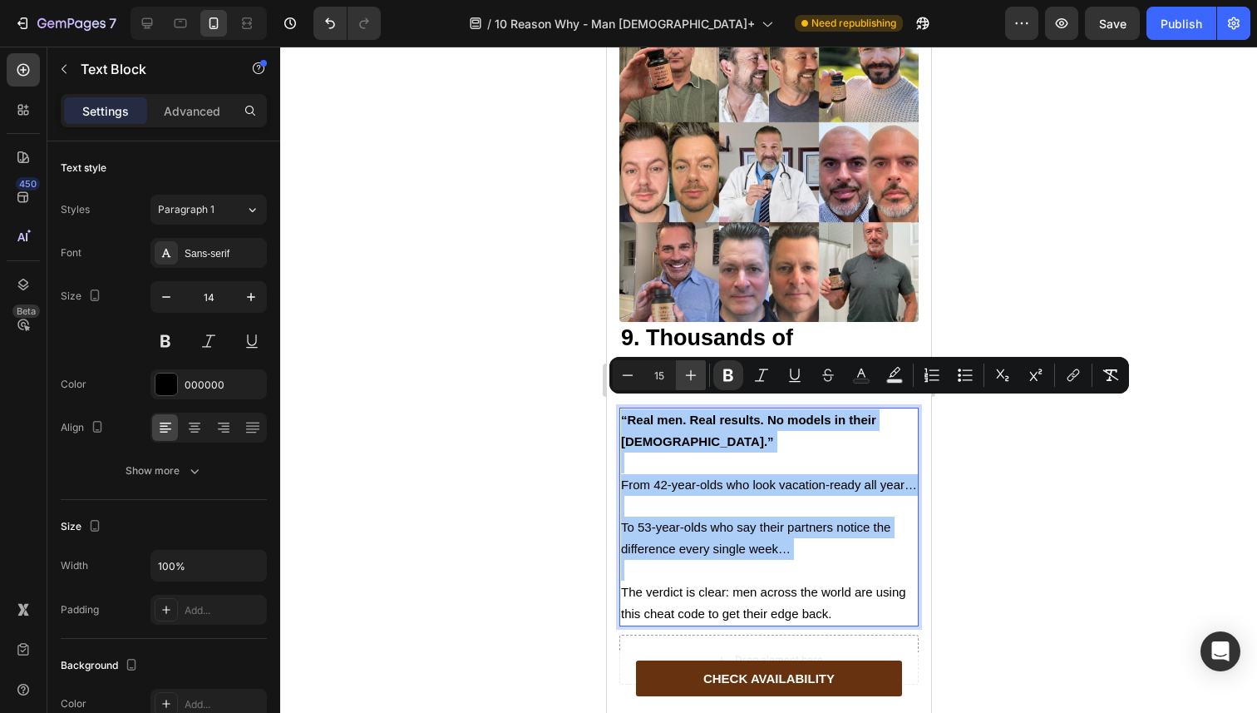
click at [693, 368] on icon "Editor contextual toolbar" at bounding box center [691, 375] width 17 height 17
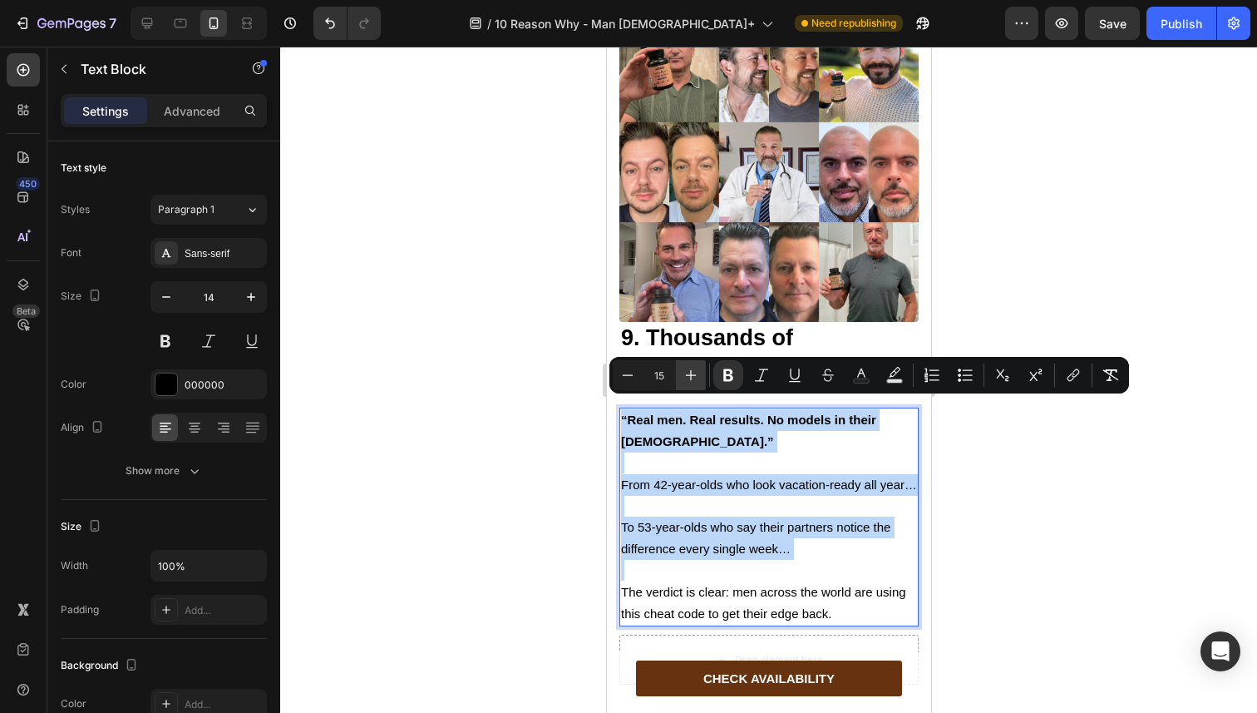
type input "16"
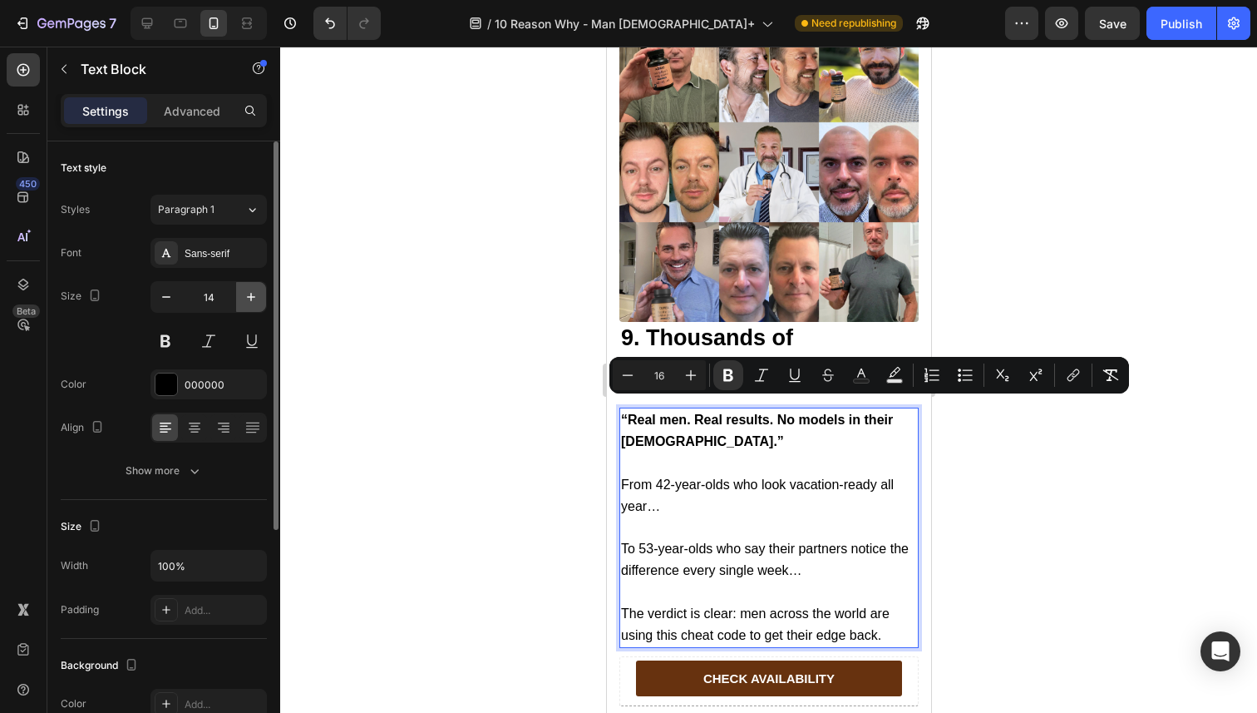
click at [255, 305] on button "button" at bounding box center [251, 297] width 30 height 30
type input "16"
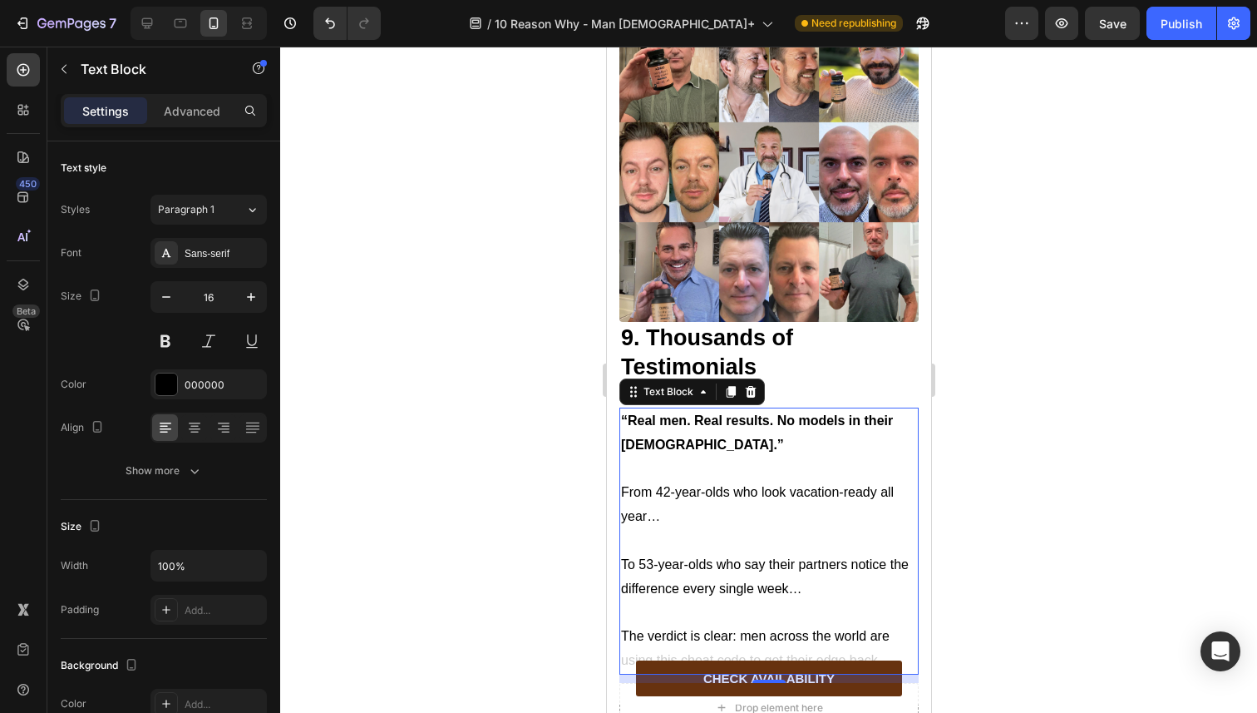
click at [540, 406] on div at bounding box center [768, 380] width 977 height 666
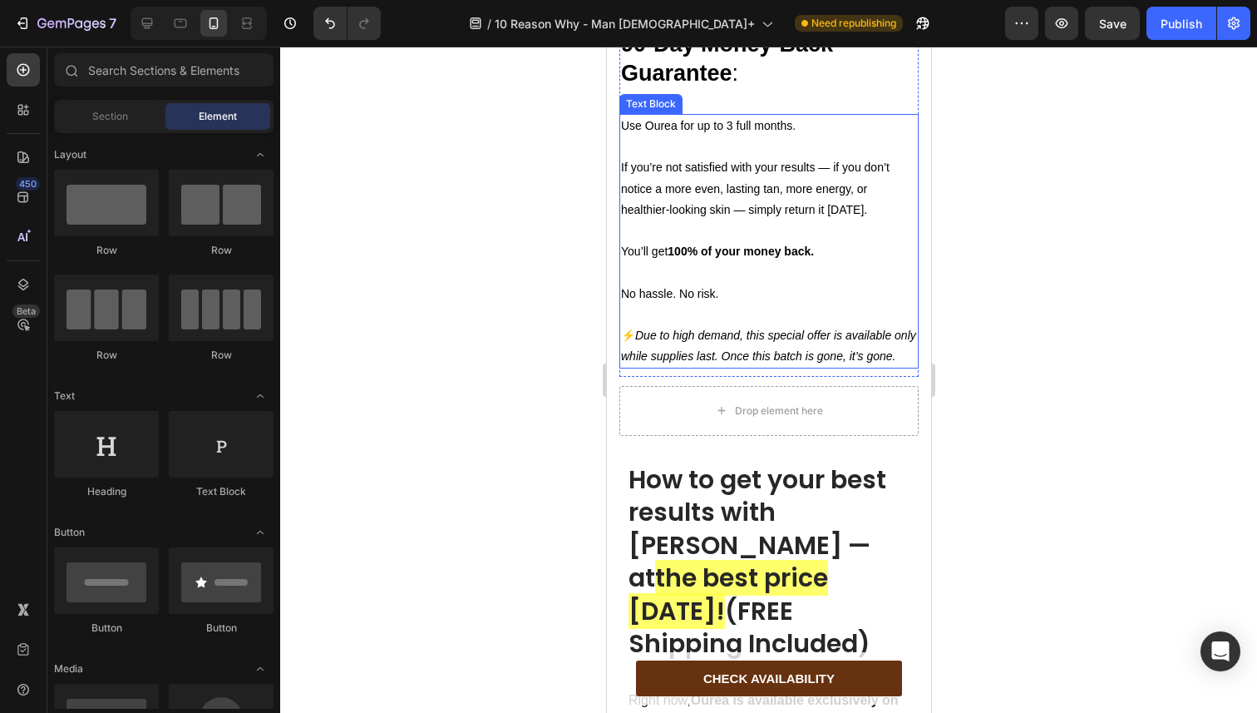
click at [680, 365] on p "⚡ Due to high demand, this special offer is available only while supplies last.…" at bounding box center [768, 346] width 296 height 42
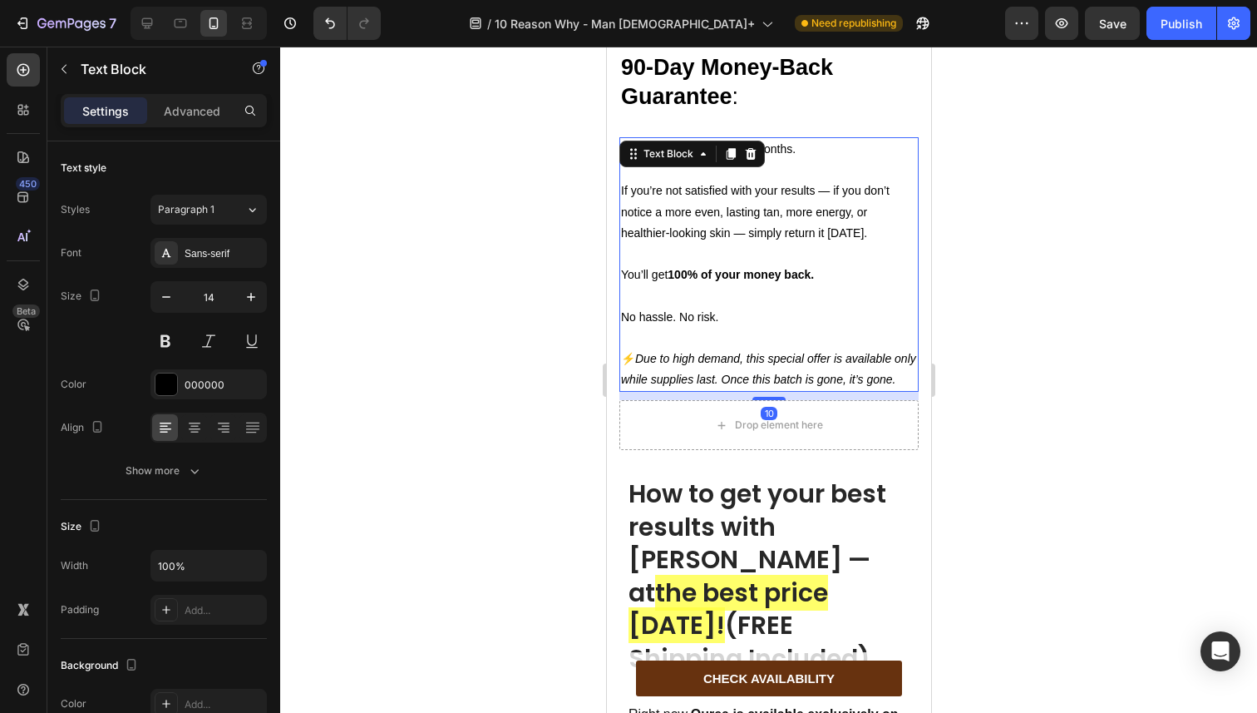
scroll to position [7904, 0]
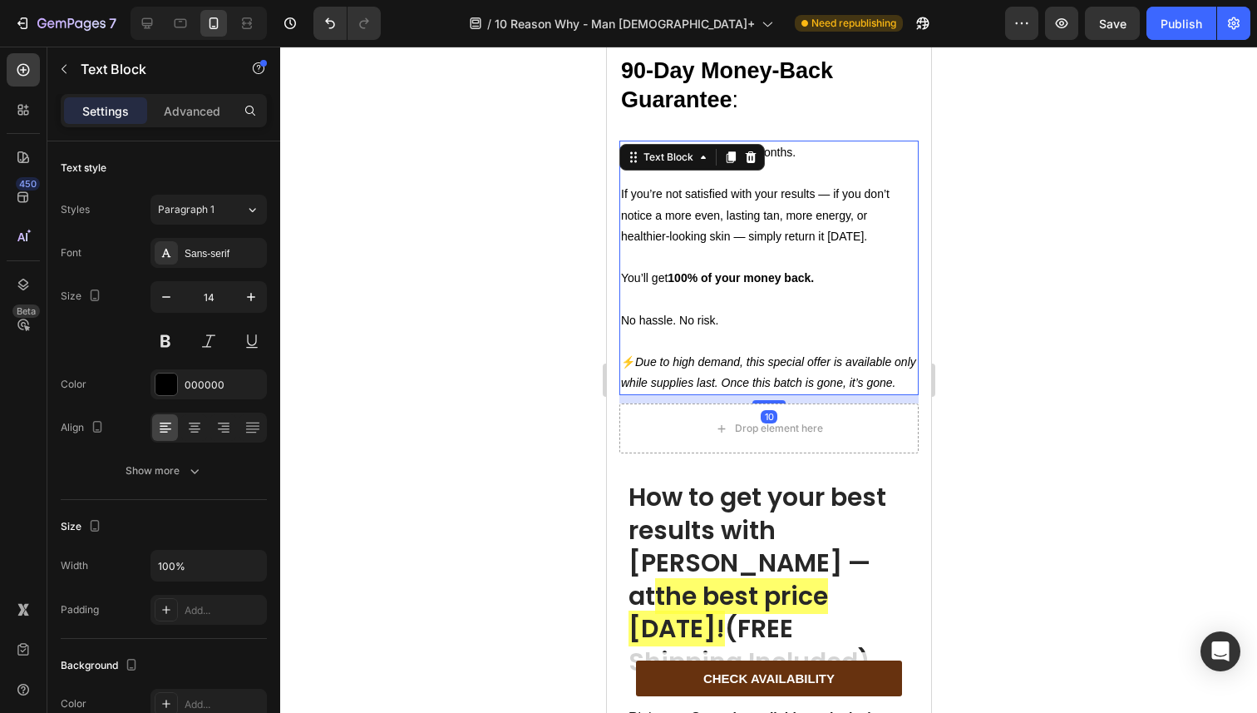
click at [676, 390] on p "⚡ Due to high demand, this special offer is available only while supplies last.…" at bounding box center [768, 373] width 296 height 42
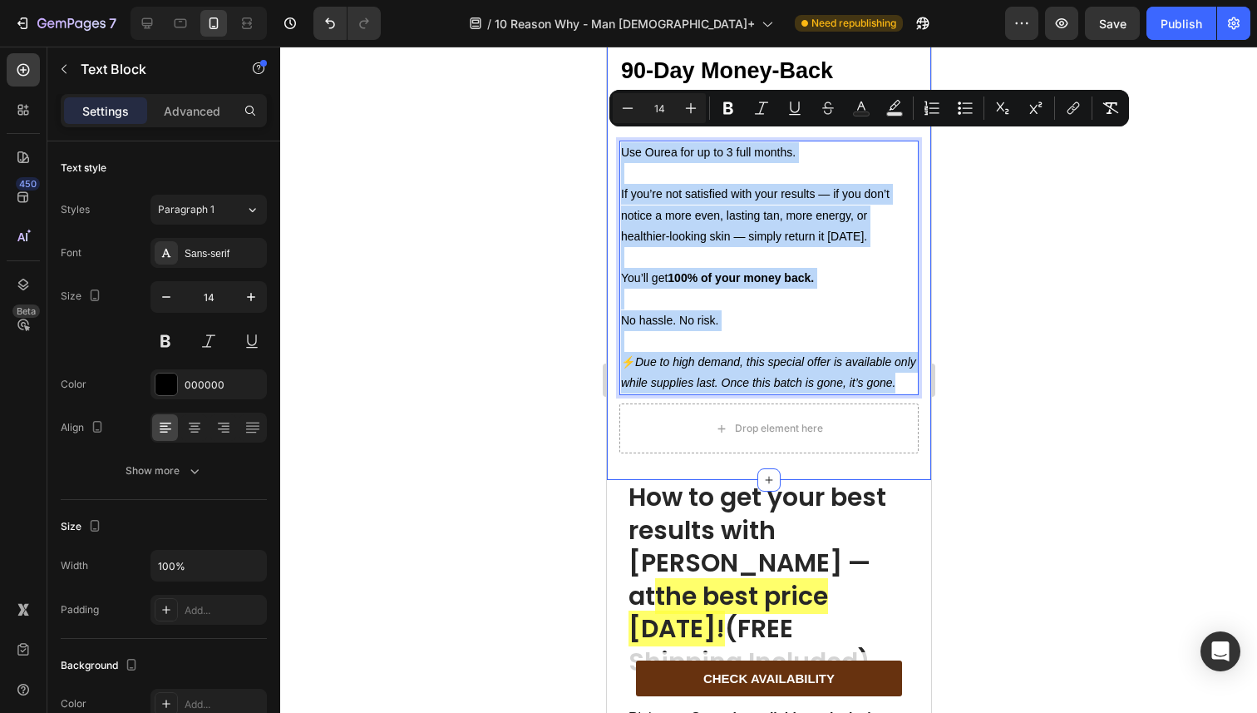
drag, startPoint x: 676, startPoint y: 390, endPoint x: 615, endPoint y: 148, distance: 249.5
click at [615, 148] on div "Image 90-Day Money-Back Guarantee : Heading Text Block Use Ourea for up to 3 fu…" at bounding box center [768, 101] width 324 height 758
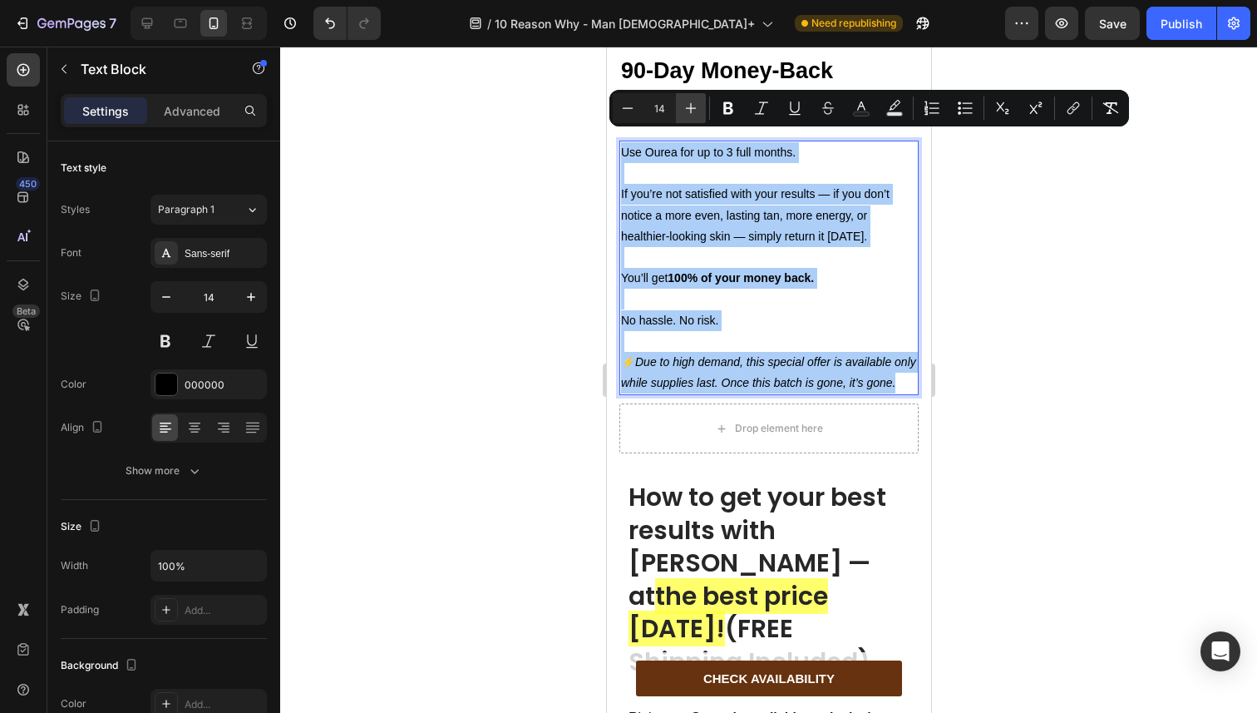
click at [676, 116] on button "Plus" at bounding box center [691, 108] width 30 height 30
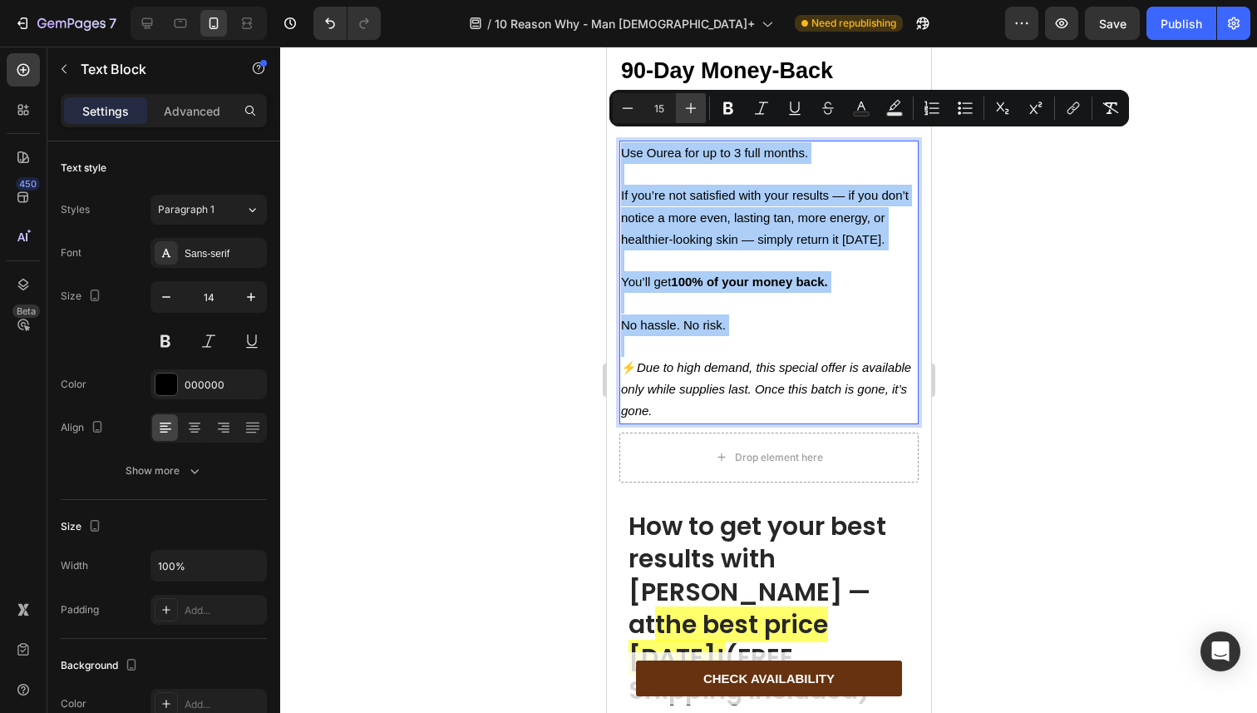
click at [676, 116] on button "Plus" at bounding box center [691, 108] width 30 height 30
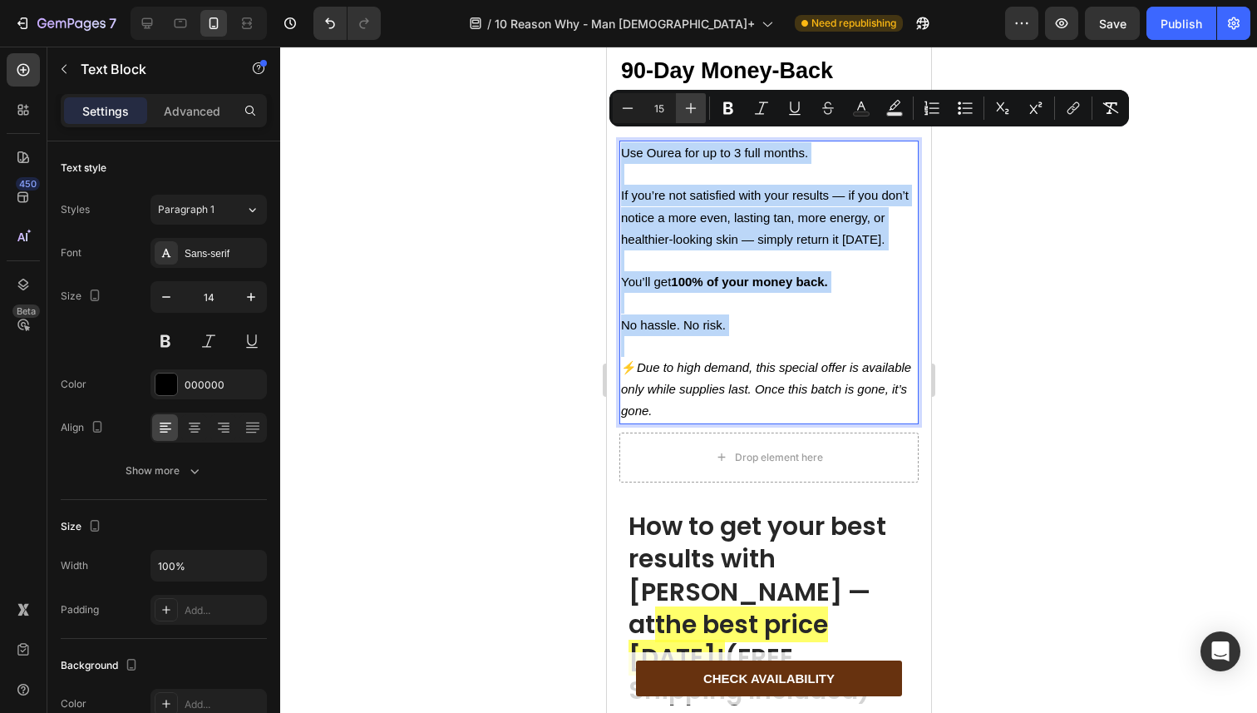
type input "16"
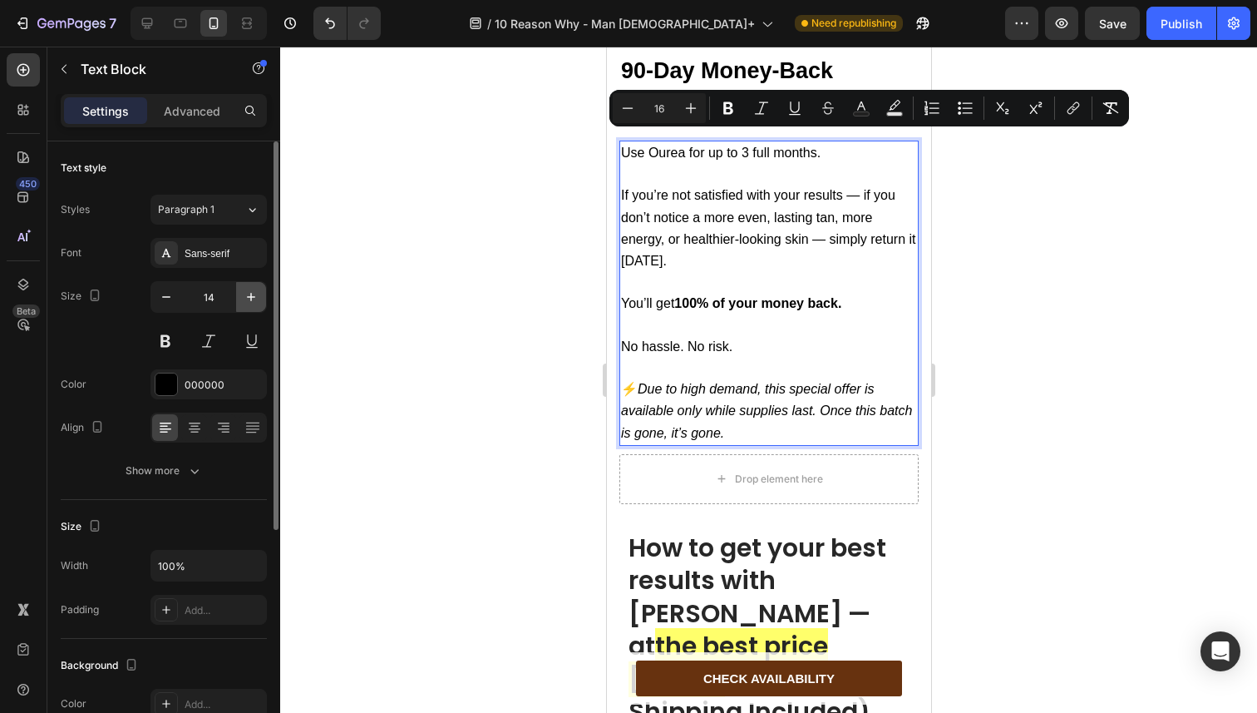
click at [265, 296] on button "button" at bounding box center [251, 297] width 30 height 30
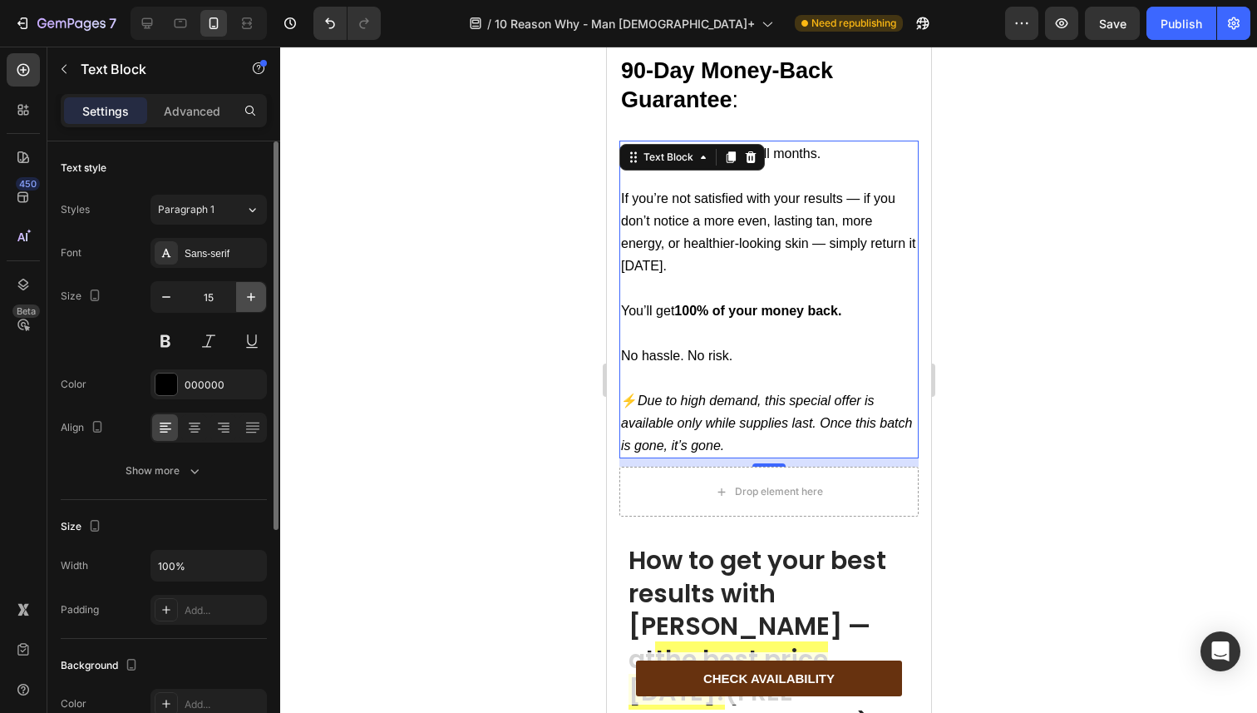
type input "16"
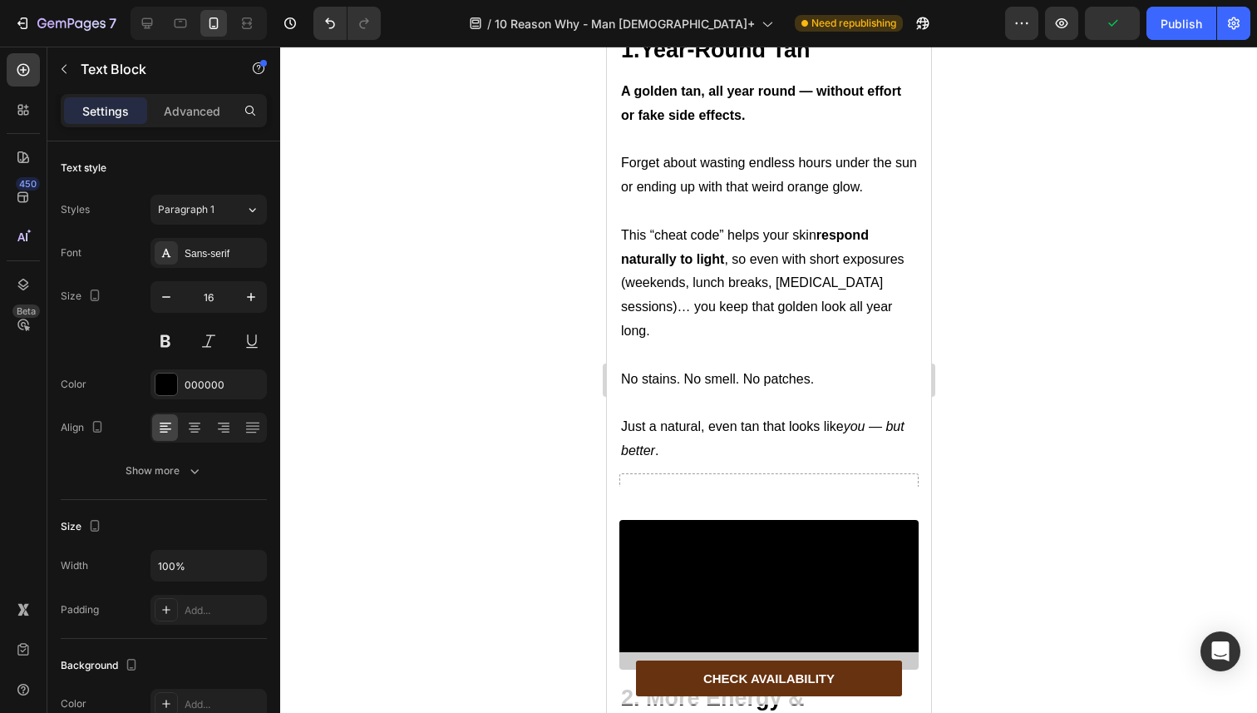
scroll to position [0, 0]
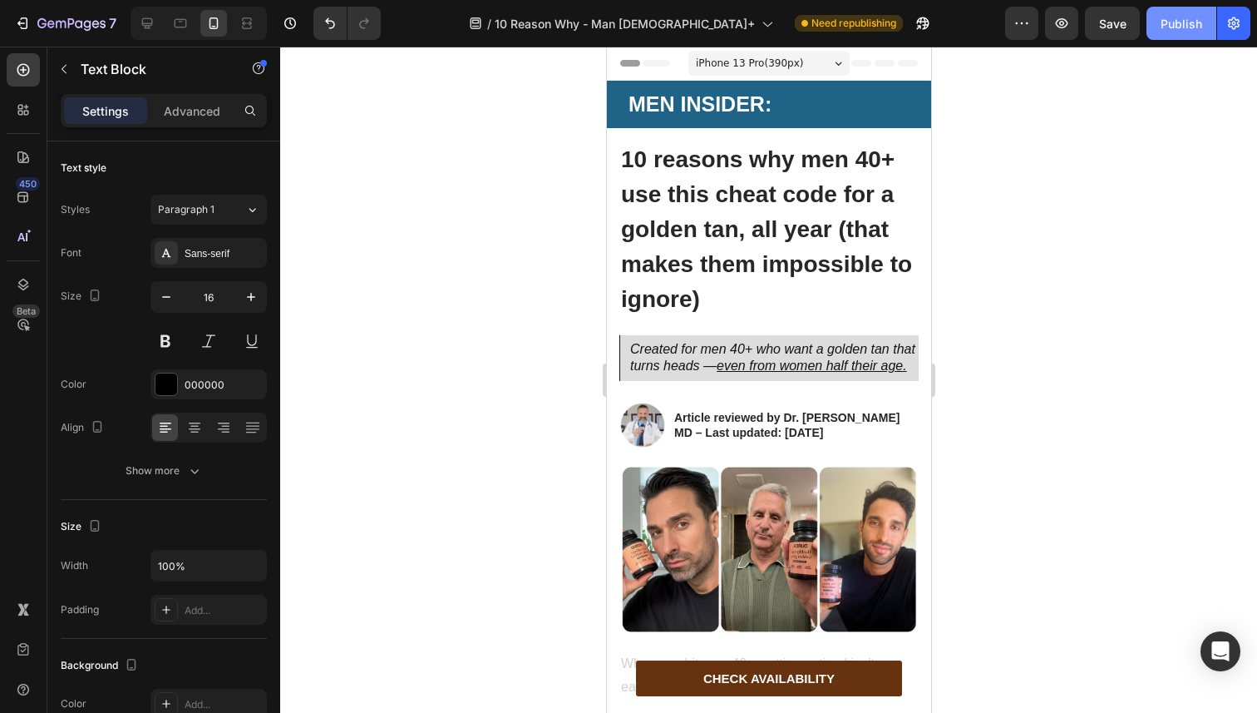
click at [1167, 27] on div "Publish" at bounding box center [1182, 23] width 42 height 17
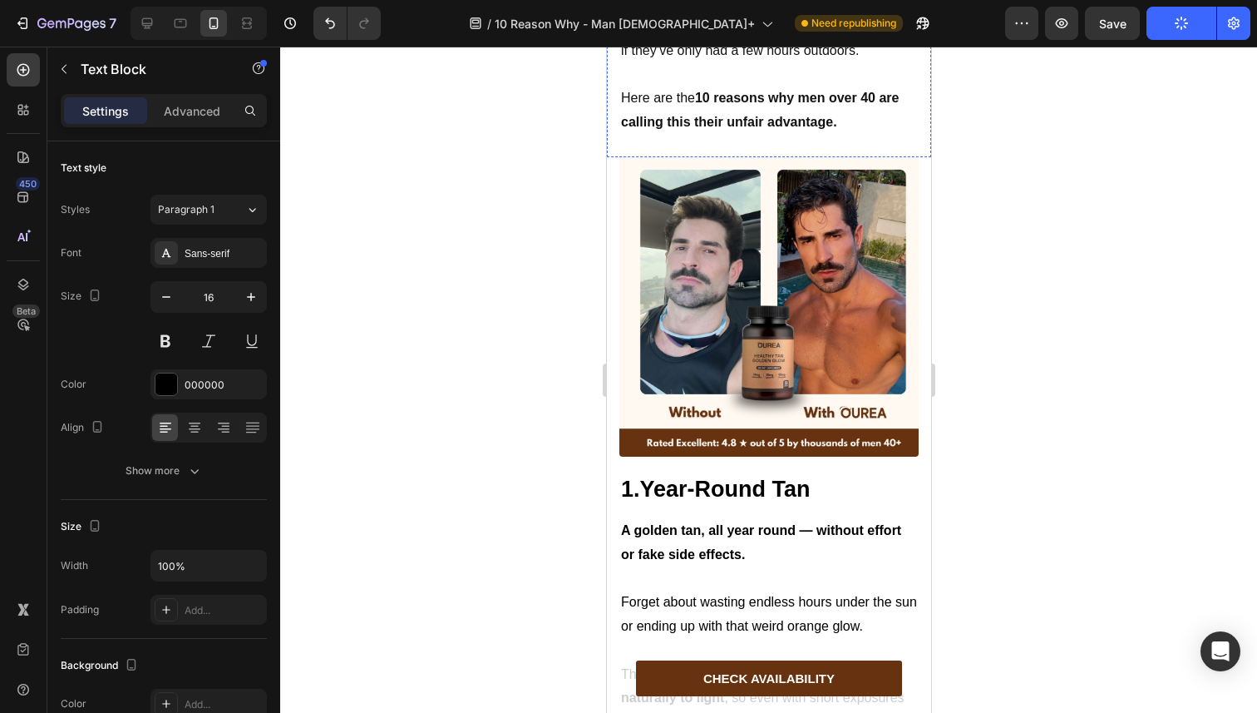
scroll to position [897, 0]
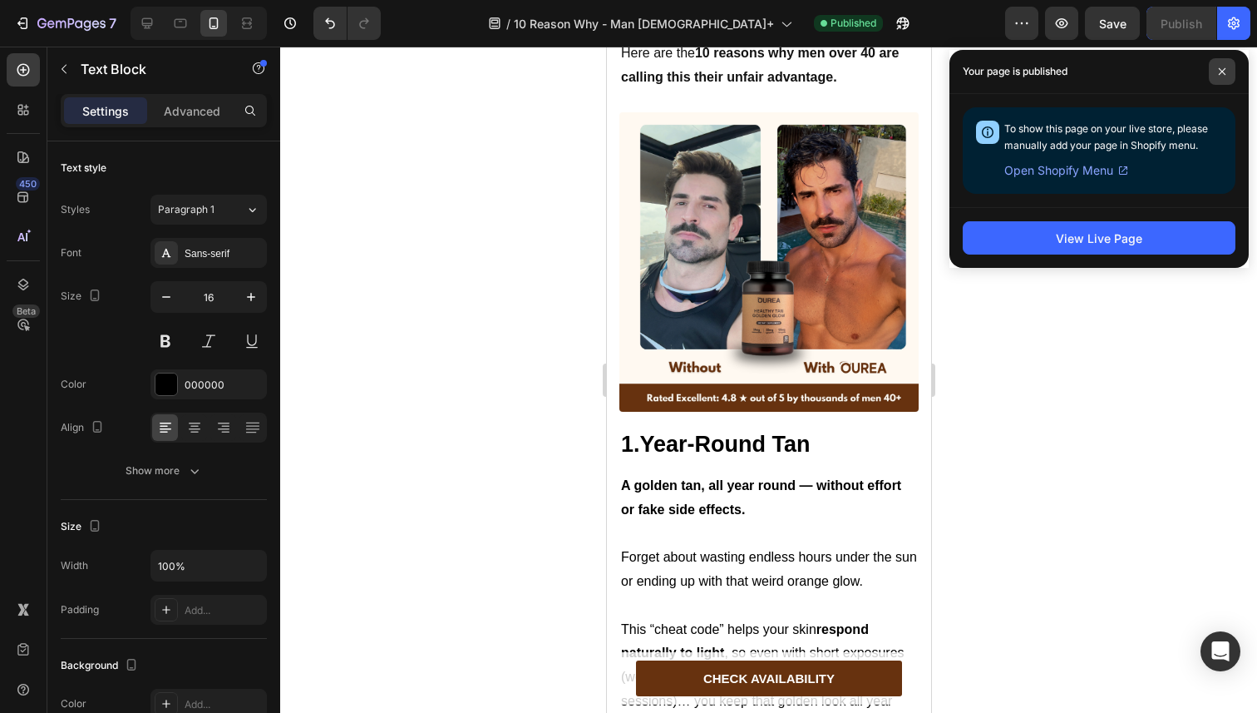
click at [1216, 76] on span at bounding box center [1222, 71] width 27 height 27
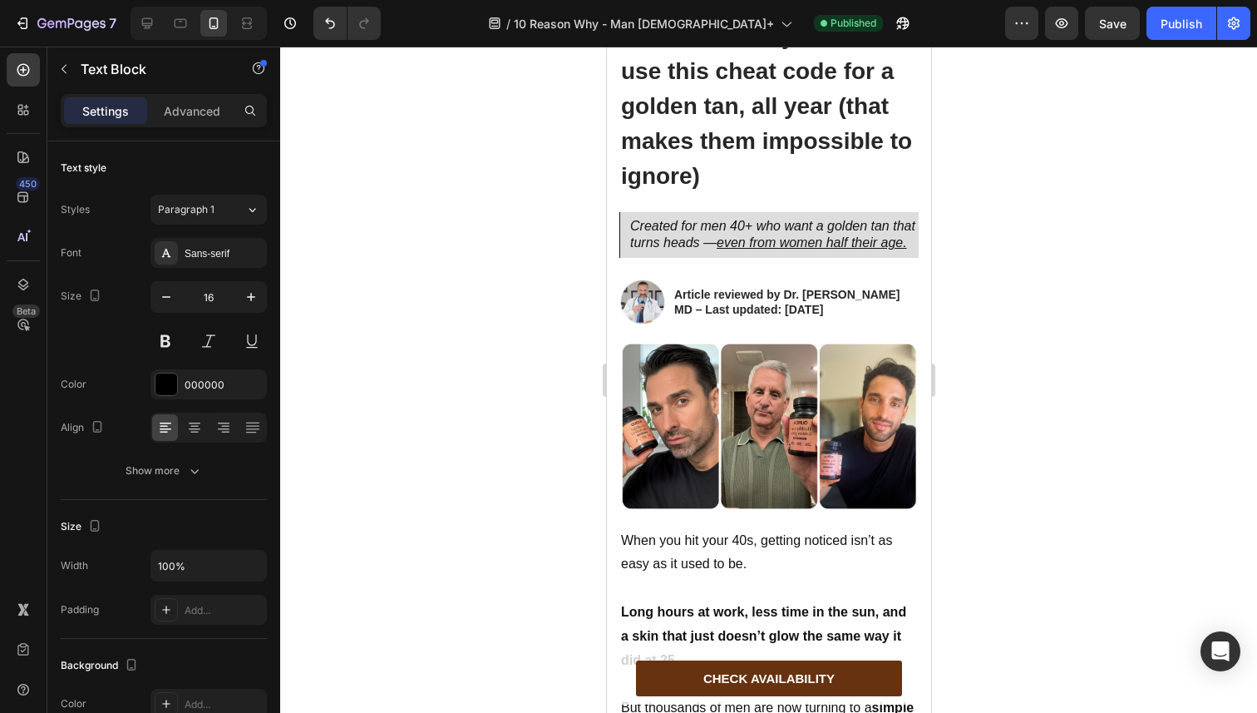
scroll to position [0, 0]
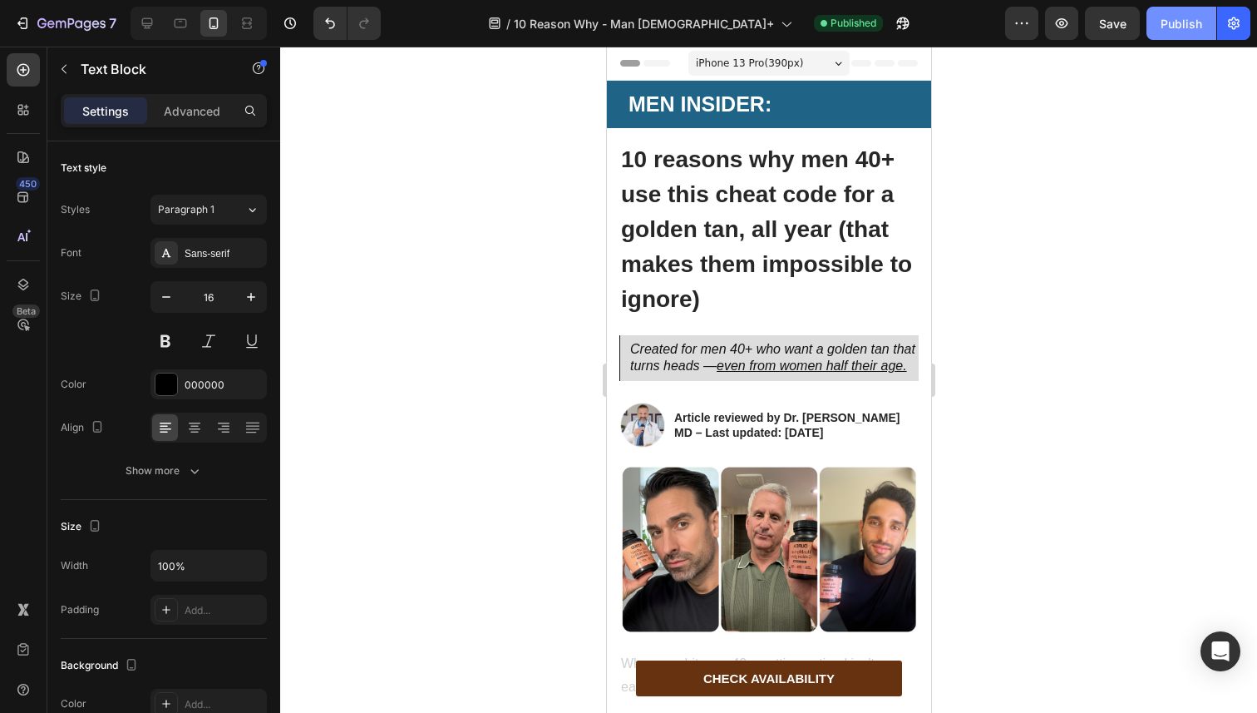
click at [1162, 23] on div "Publish" at bounding box center [1182, 23] width 42 height 17
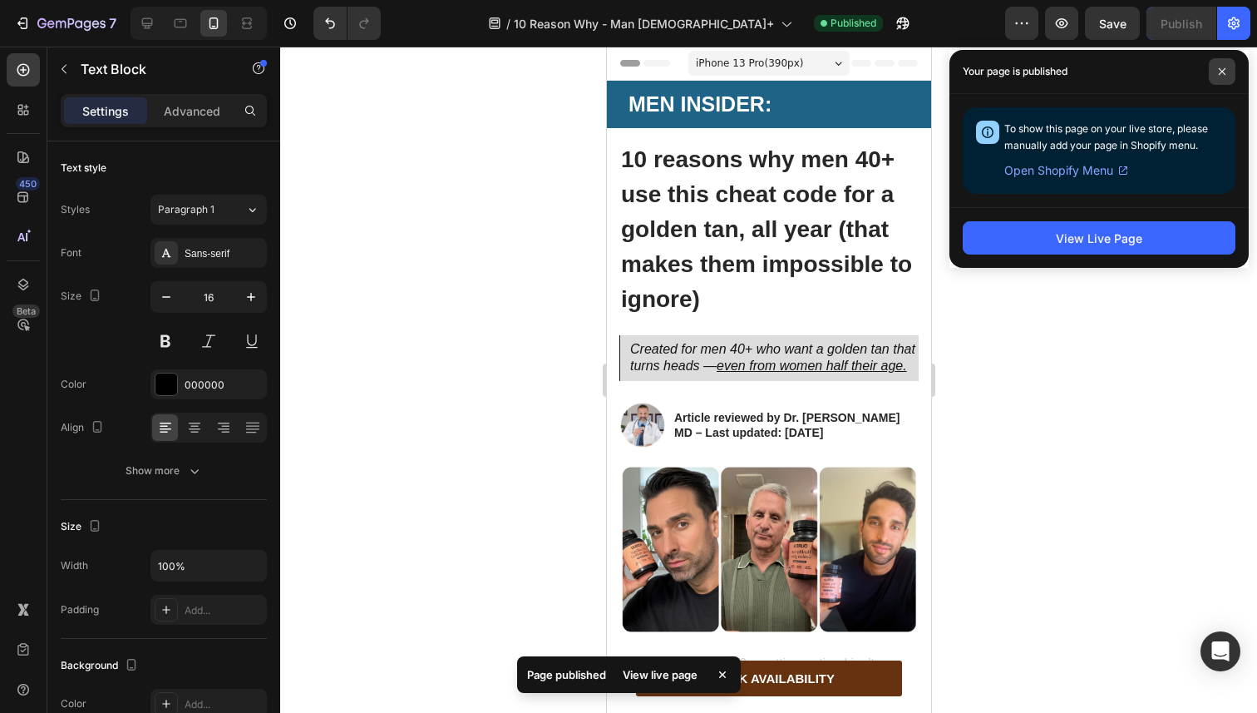
click at [1219, 74] on icon at bounding box center [1222, 71] width 7 height 7
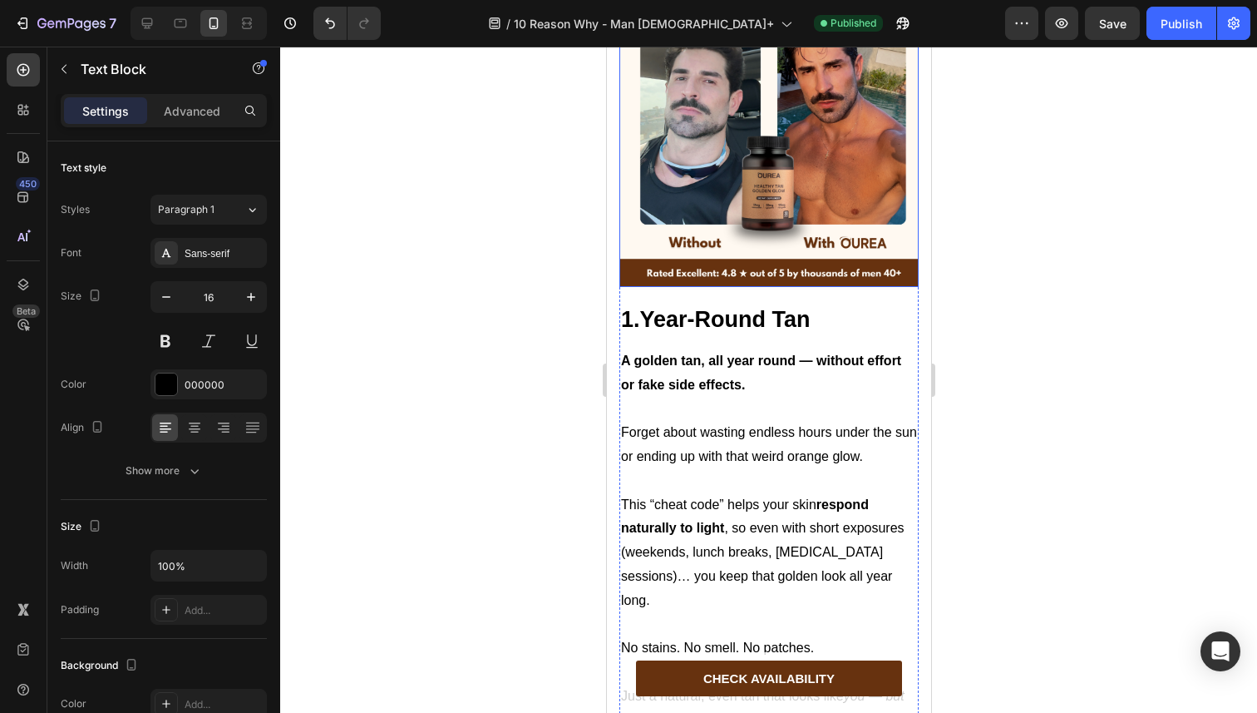
scroll to position [1032, 0]
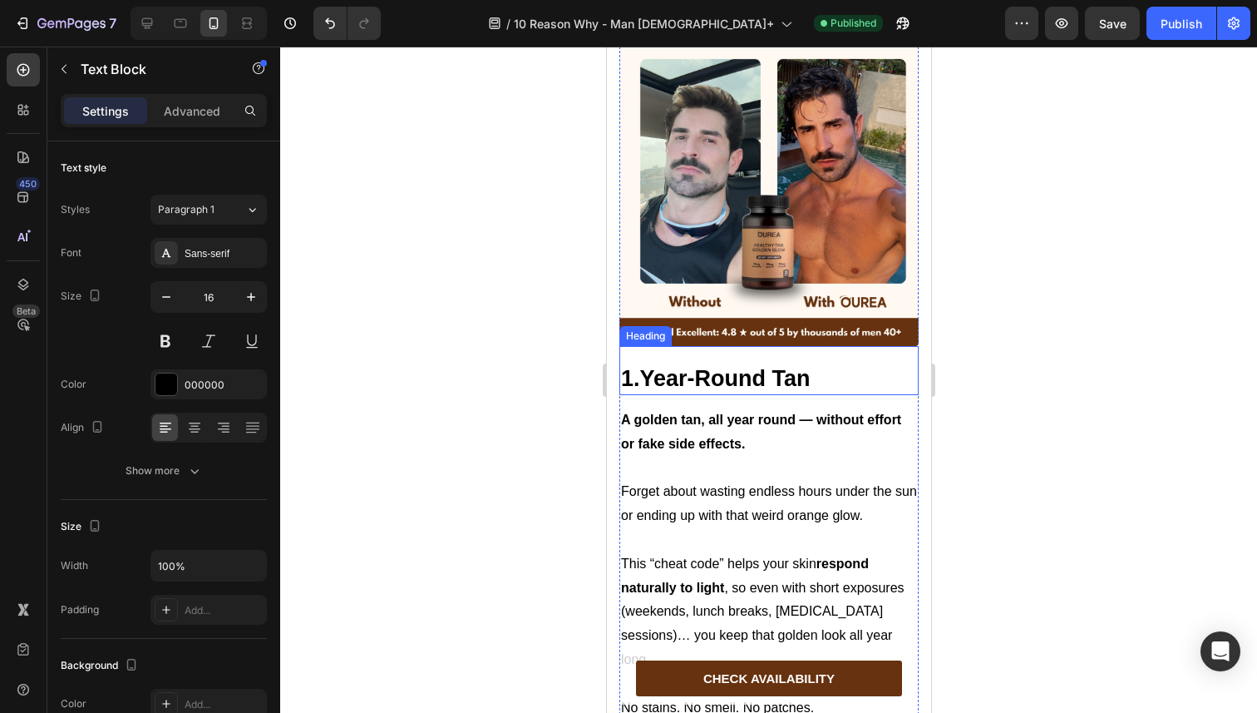
click at [711, 366] on strong "1.Year-Round Tan" at bounding box center [715, 378] width 190 height 25
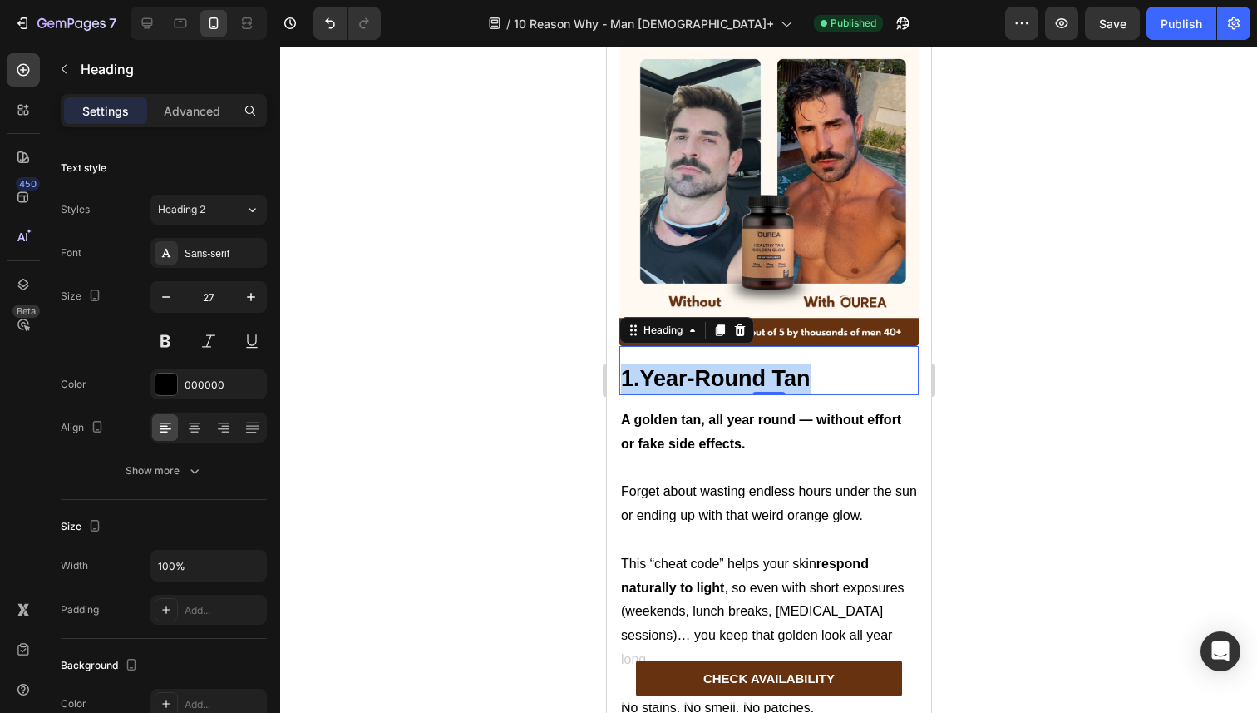
click at [711, 366] on strong "1.Year-Round Tan" at bounding box center [715, 378] width 190 height 25
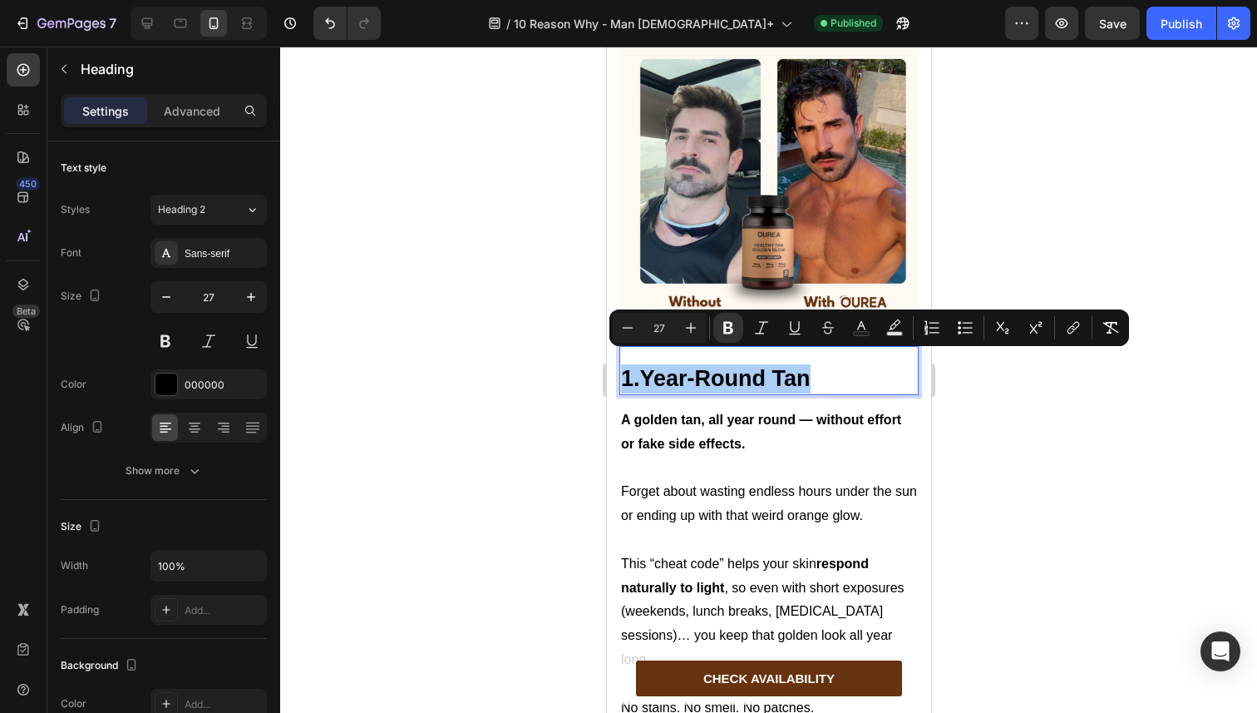
click at [575, 387] on div at bounding box center [768, 380] width 977 height 666
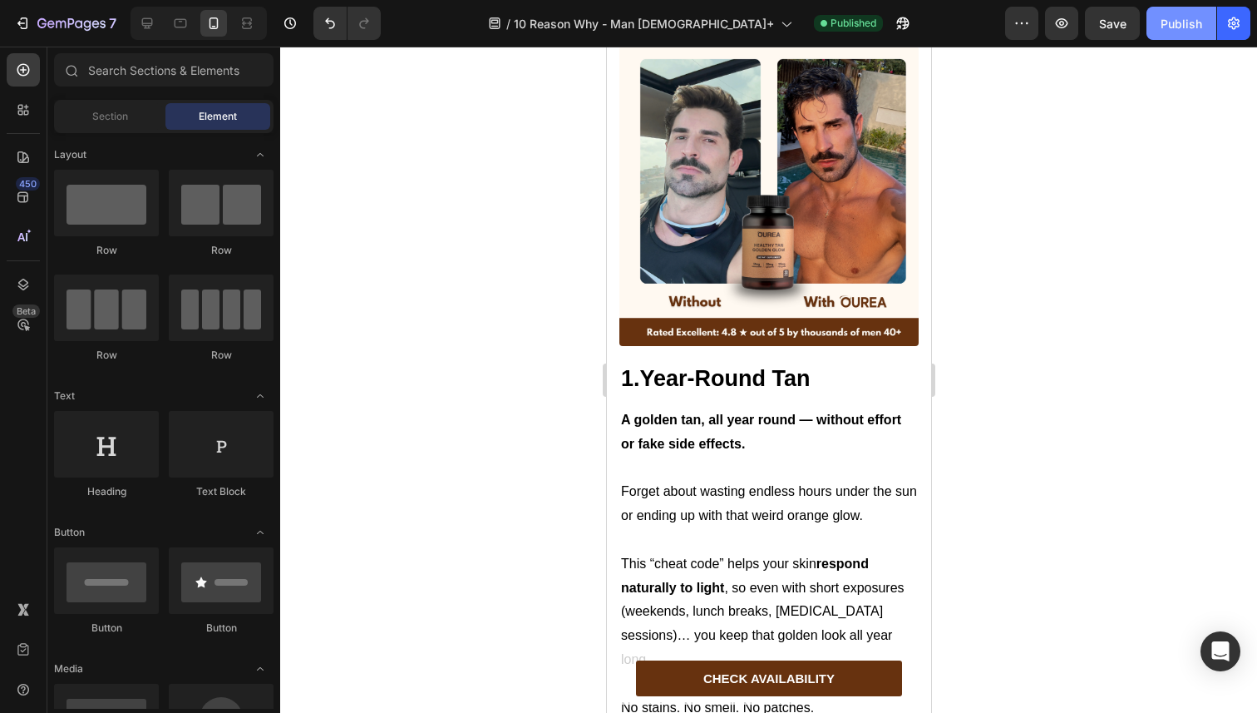
click at [1176, 21] on div "Publish" at bounding box center [1182, 23] width 42 height 17
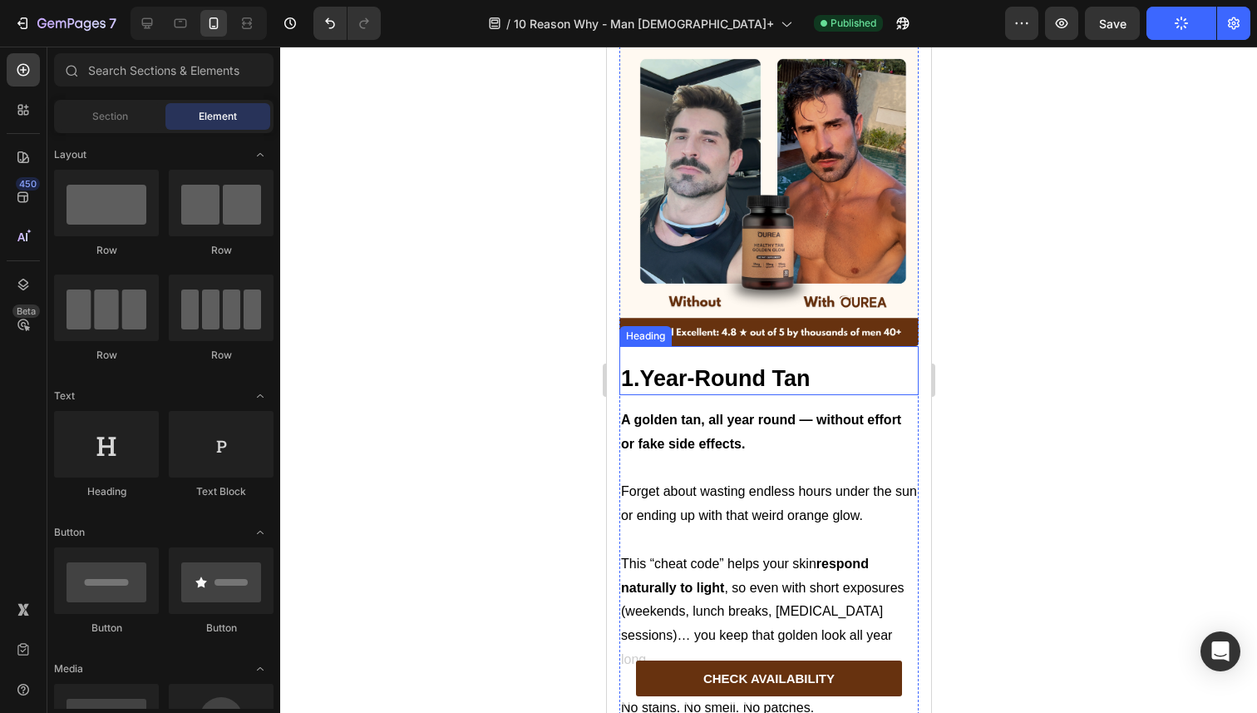
click at [796, 366] on strong "1.Year-Round Tan" at bounding box center [715, 378] width 190 height 25
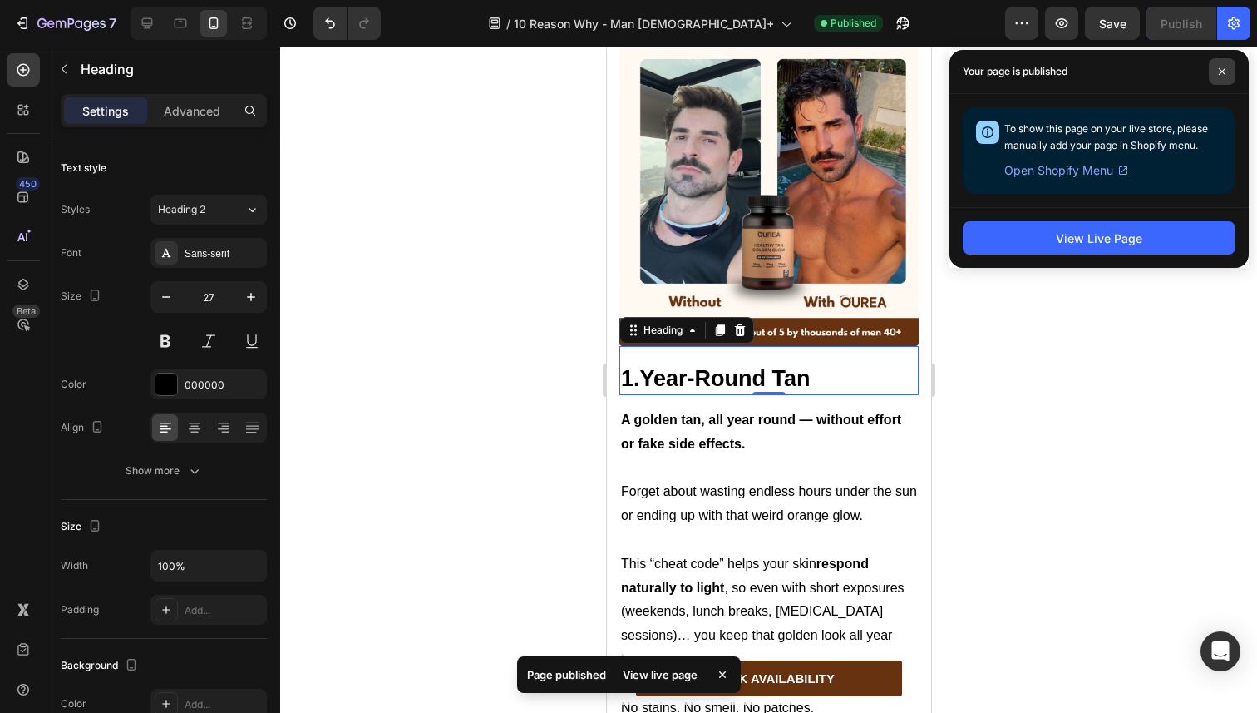
click at [1219, 58] on span at bounding box center [1222, 71] width 27 height 27
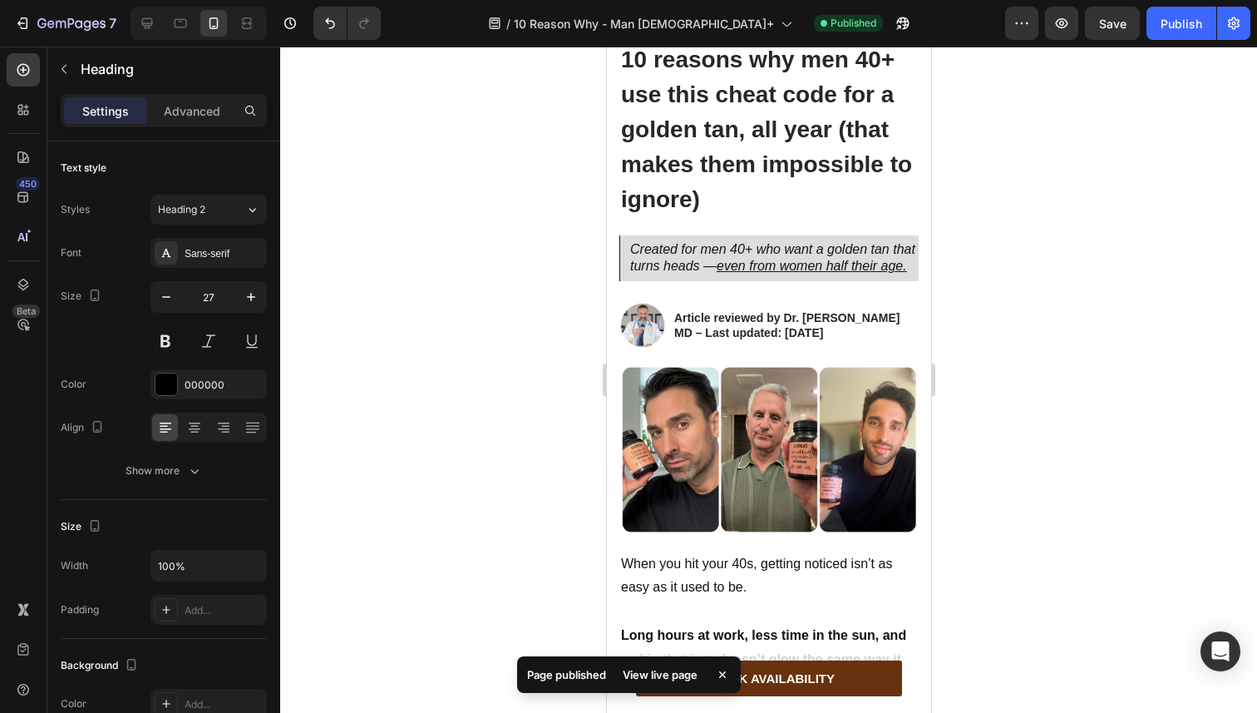
scroll to position [0, 0]
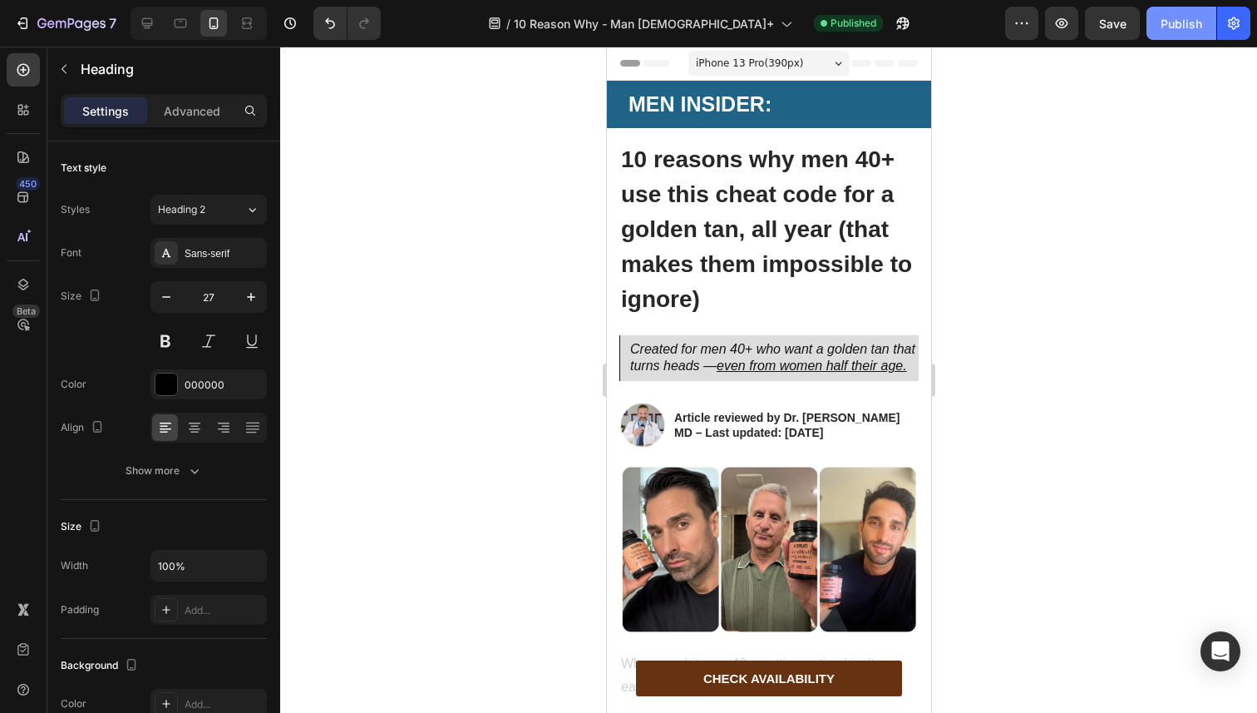
click at [1174, 32] on button "Publish" at bounding box center [1182, 23] width 70 height 33
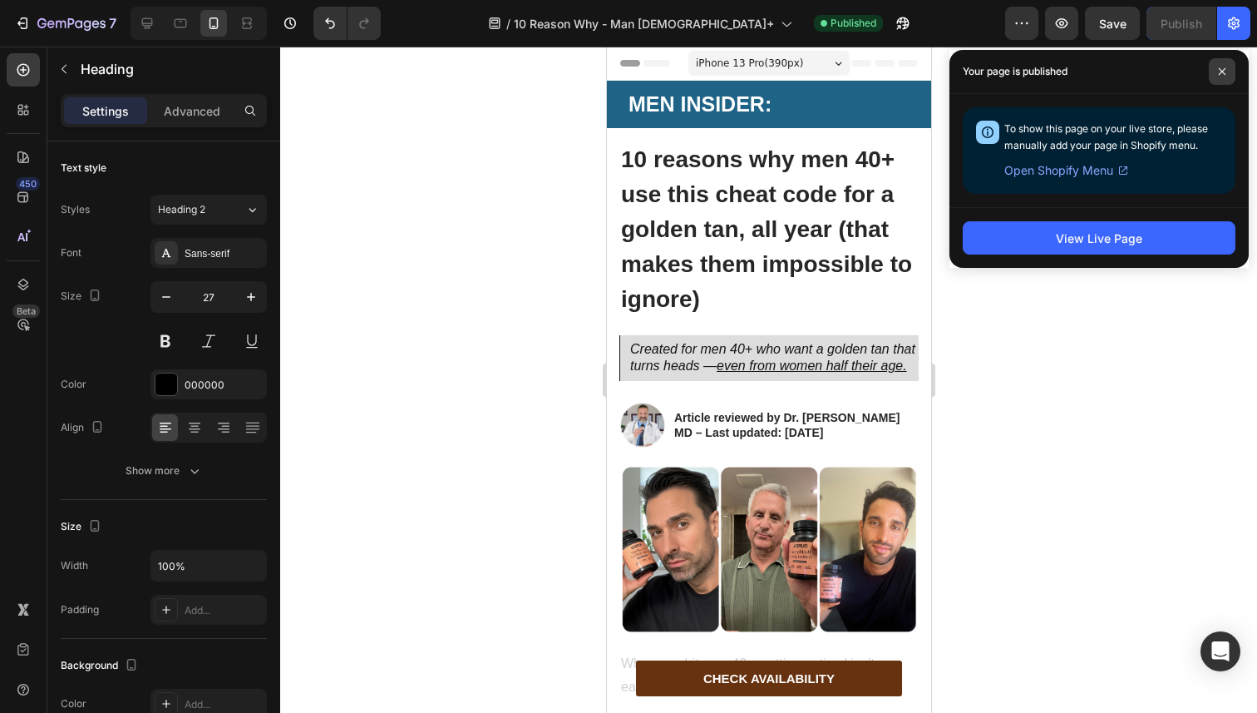
click at [1216, 68] on span at bounding box center [1222, 71] width 27 height 27
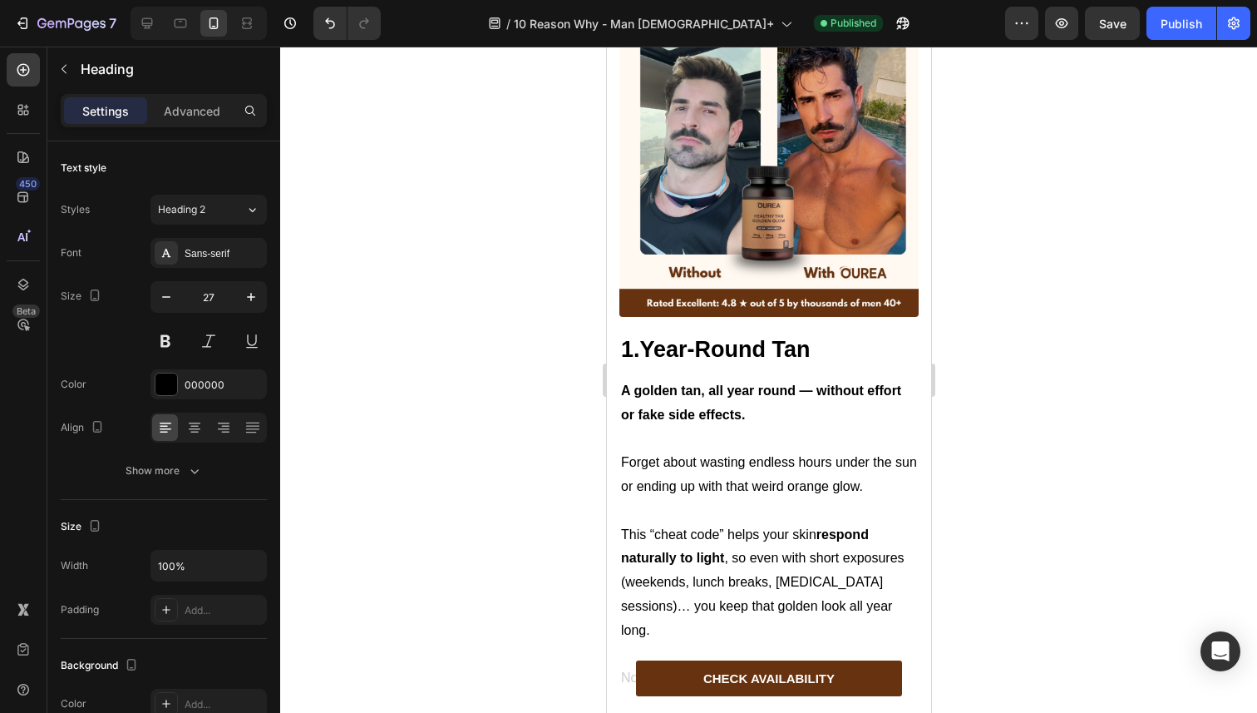
scroll to position [1027, 0]
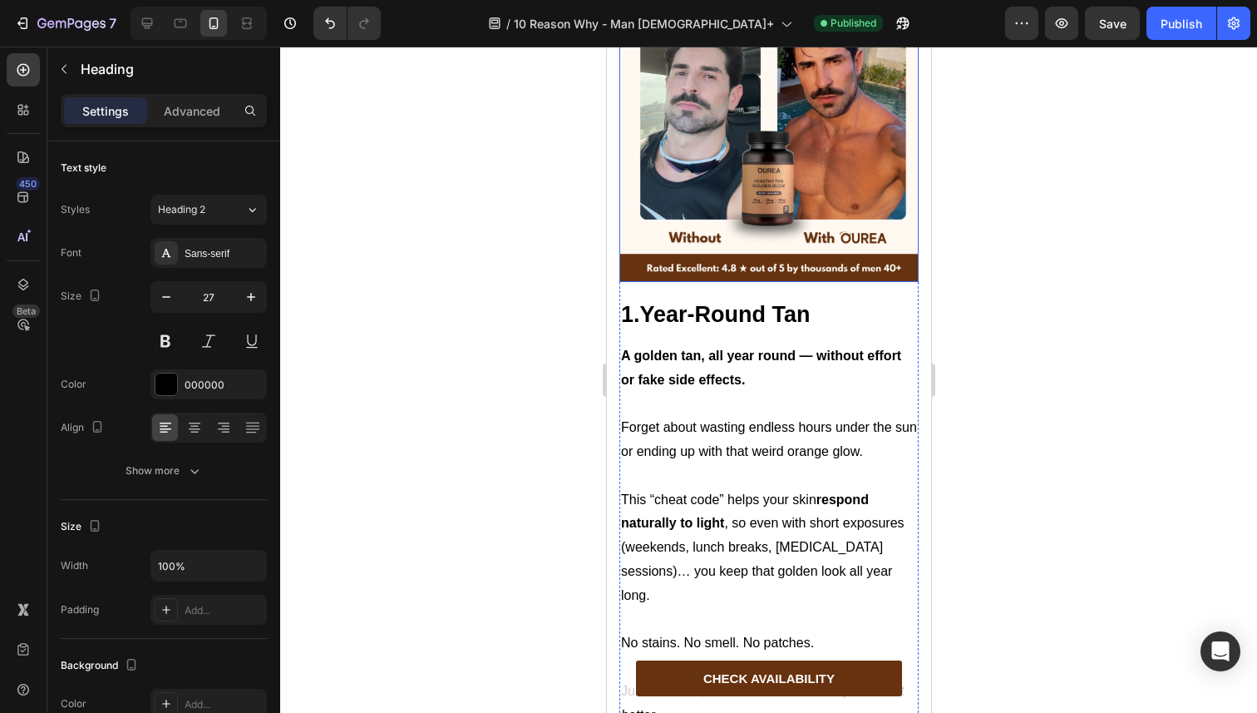
click at [705, 269] on img at bounding box center [768, 132] width 299 height 299
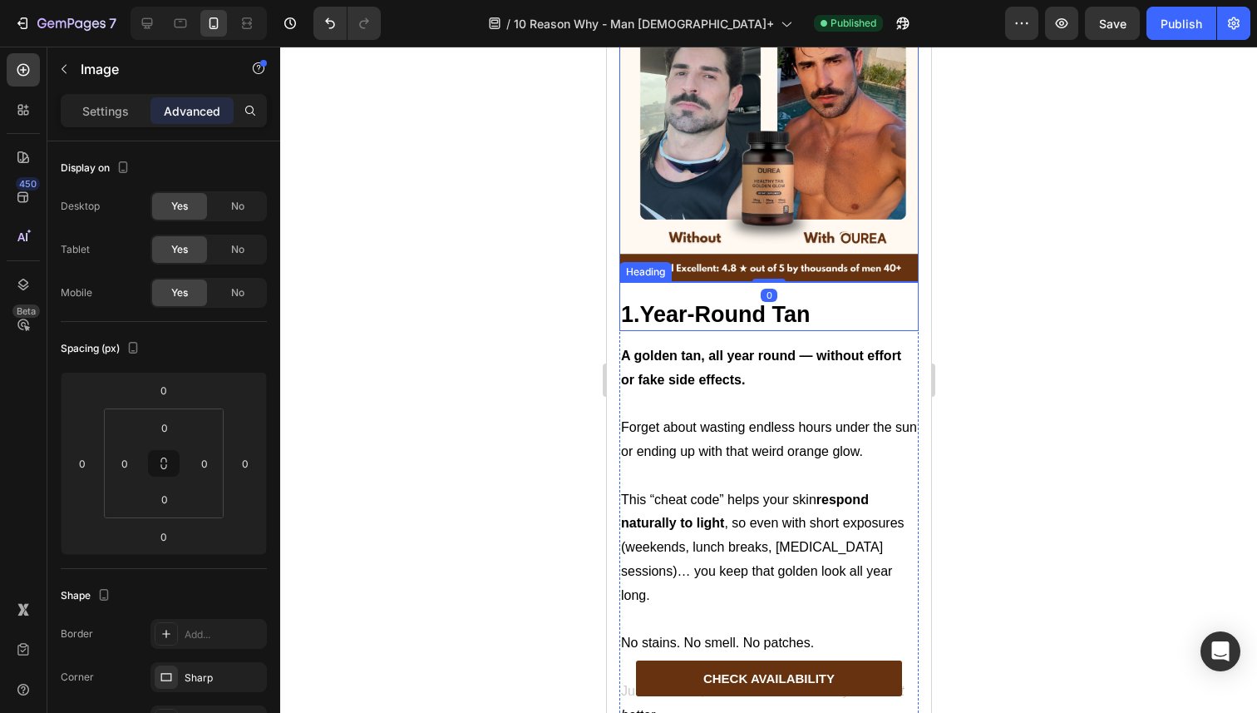
click at [710, 327] on strong "1.Year-Round Tan" at bounding box center [715, 314] width 190 height 25
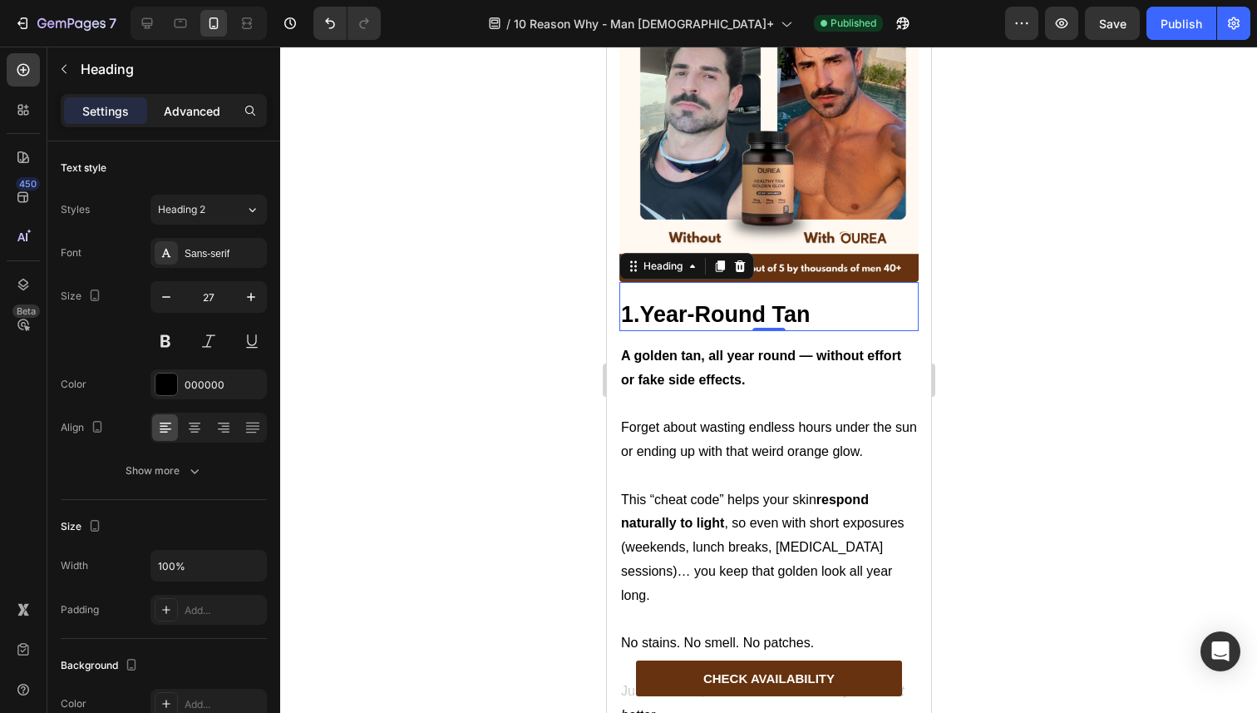
click at [188, 123] on div "Advanced" at bounding box center [192, 110] width 83 height 27
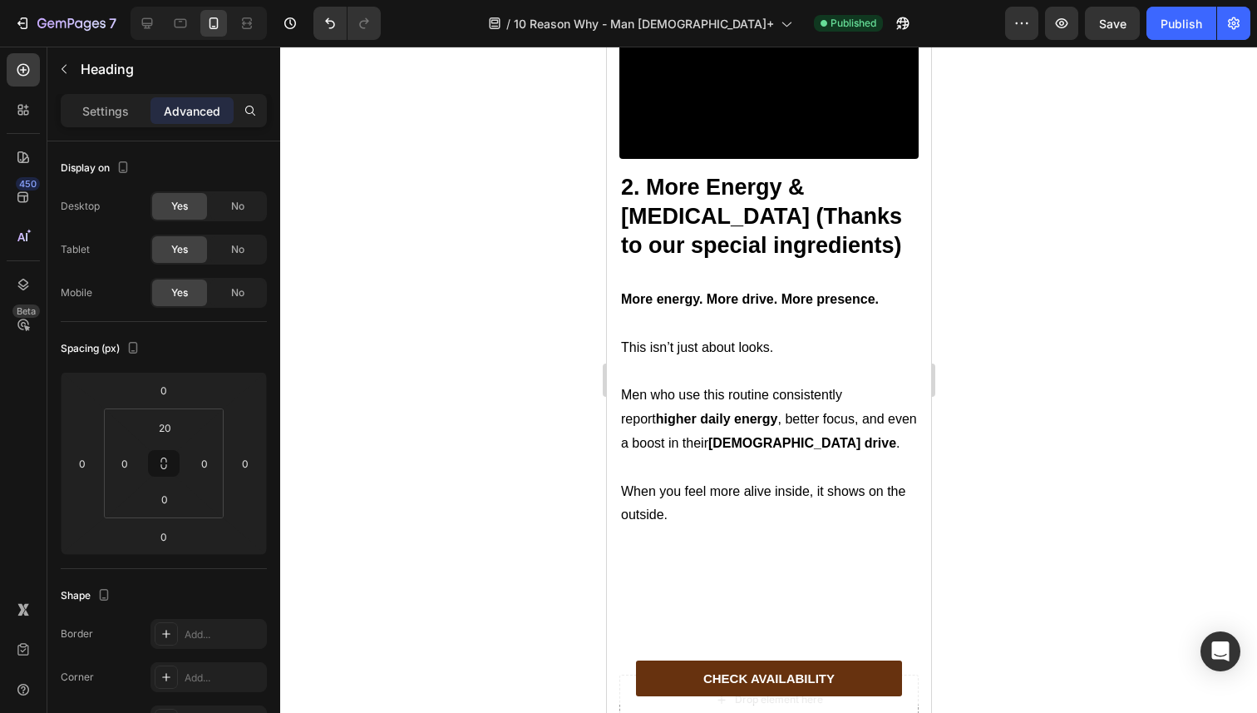
scroll to position [1872, 0]
click at [706, 257] on strong "2. More Energy & [MEDICAL_DATA] (Thanks to our special ingredients)" at bounding box center [760, 215] width 281 height 83
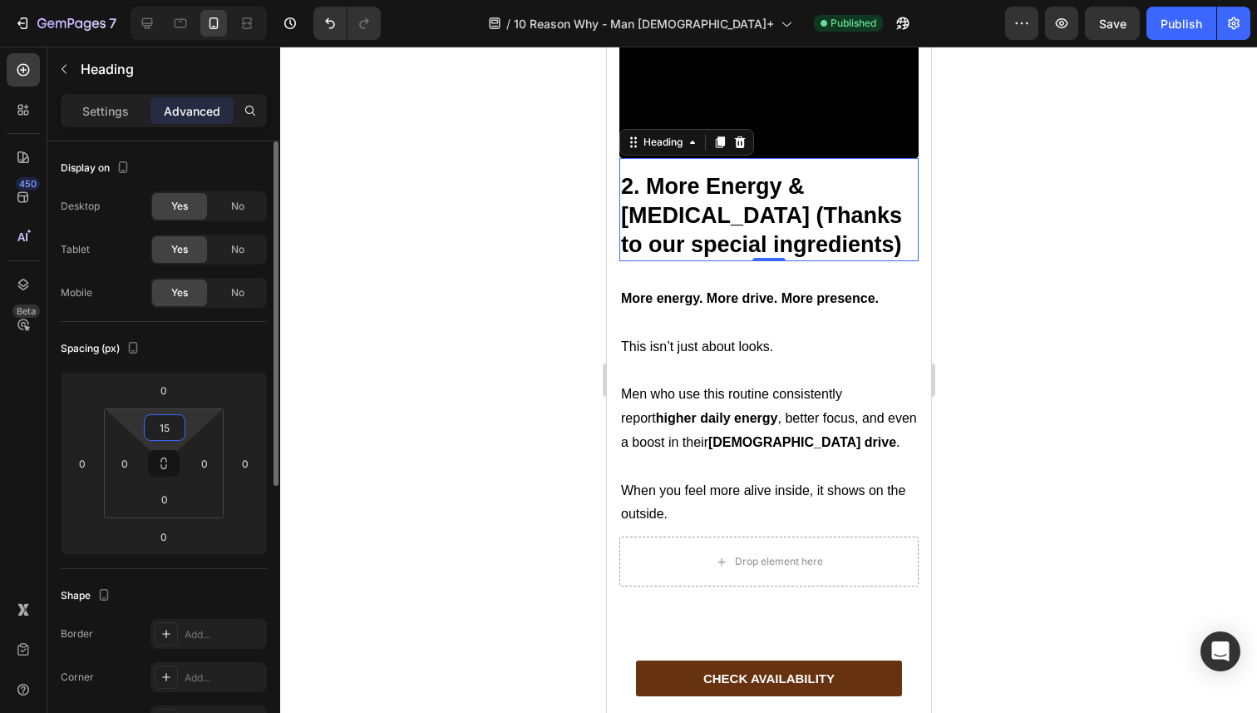
click at [158, 422] on input "15" at bounding box center [164, 427] width 33 height 25
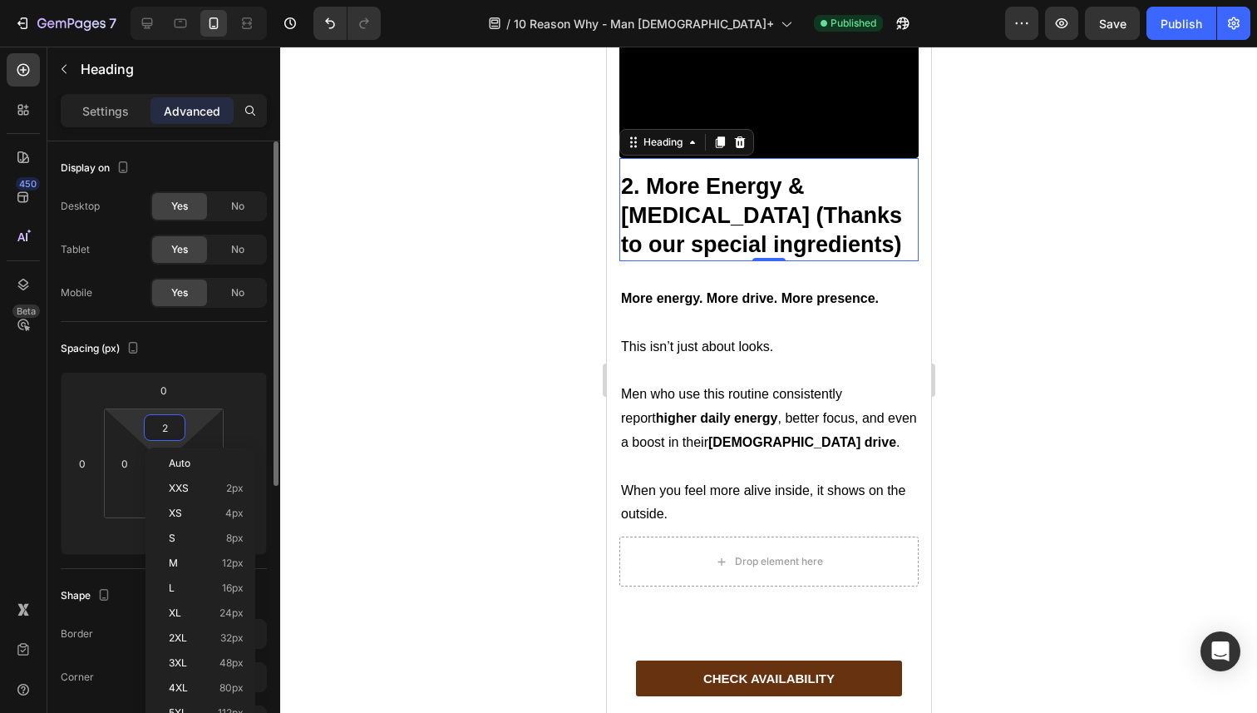
type input "20"
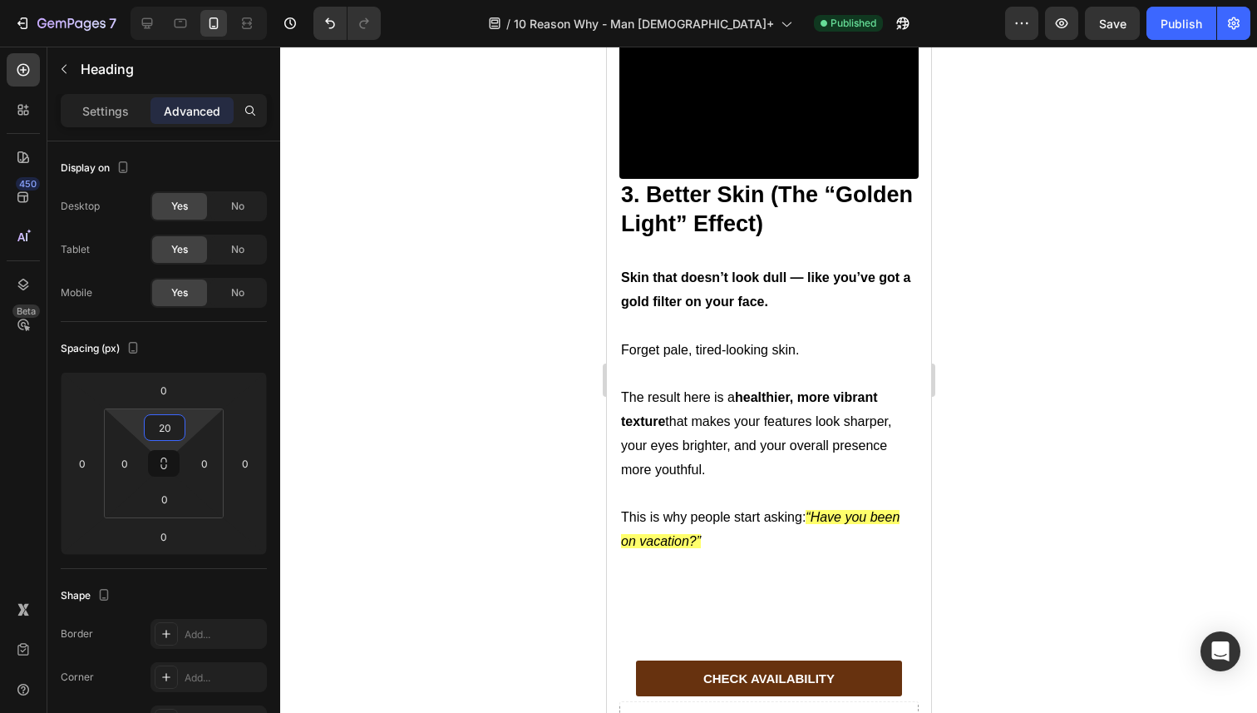
scroll to position [2495, 0]
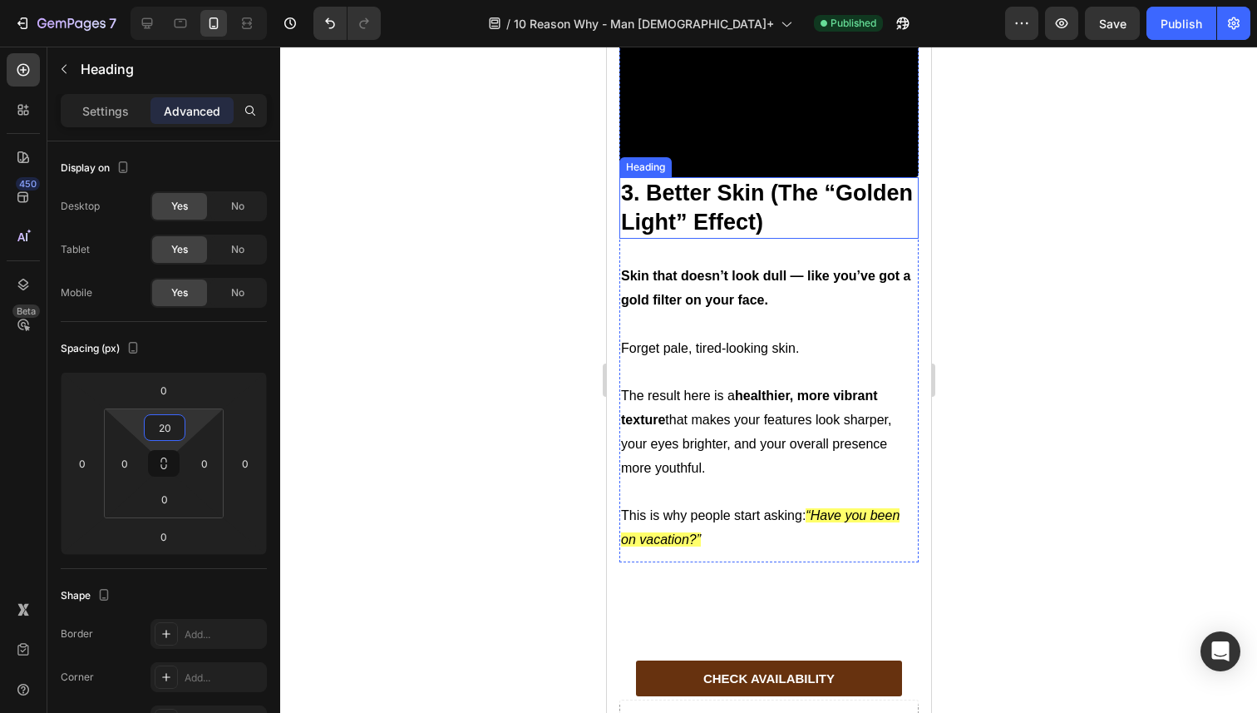
click at [684, 234] on strong "3. Better Skin (The “Golden Light” Effect)" at bounding box center [766, 207] width 292 height 54
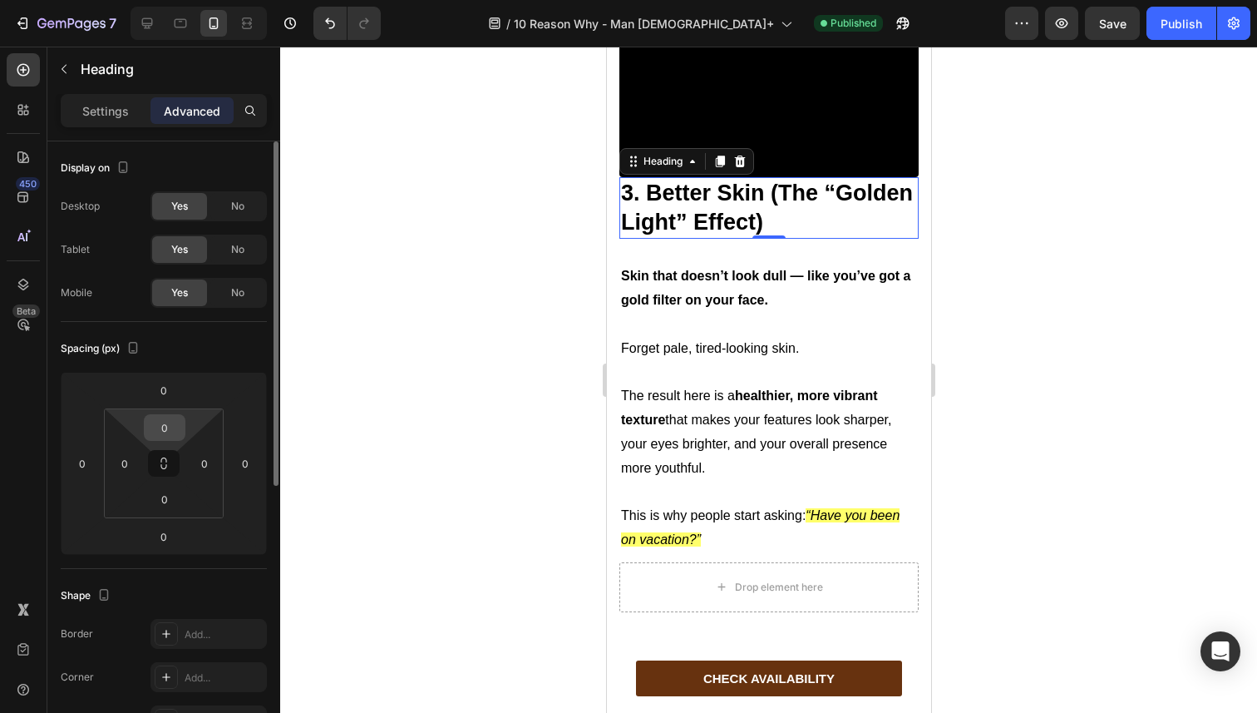
click at [168, 425] on input "0" at bounding box center [164, 427] width 33 height 25
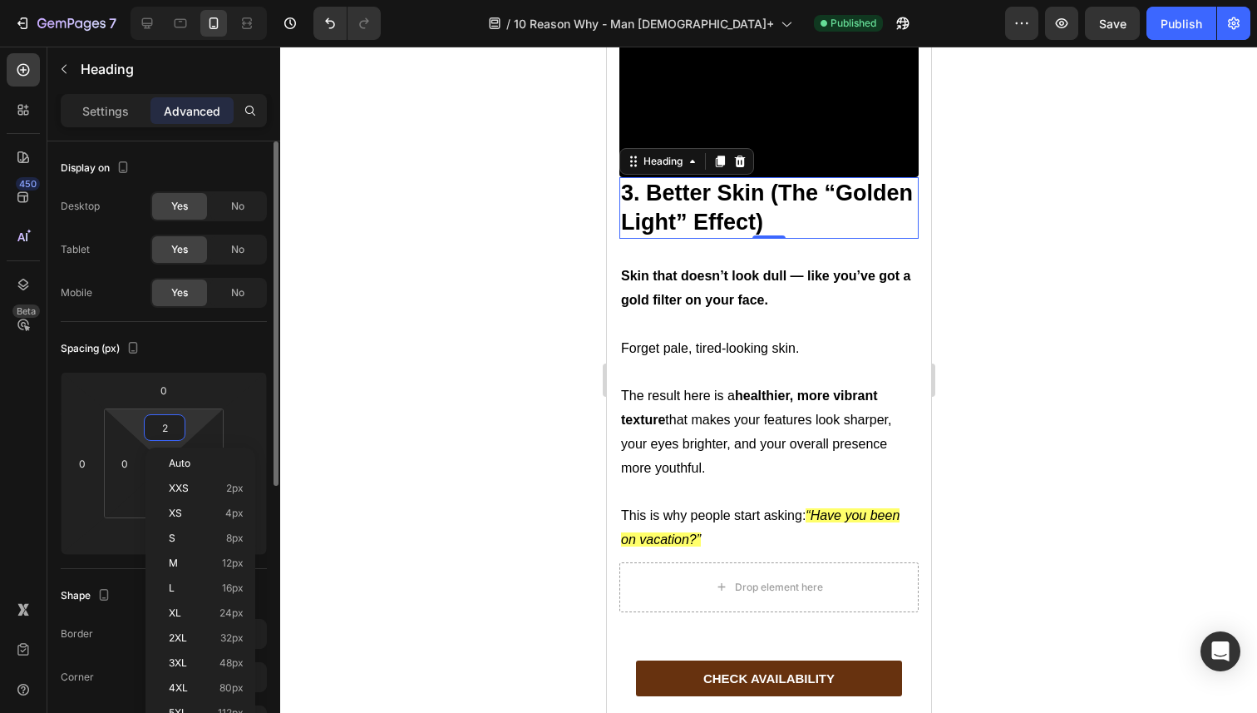
type input "20"
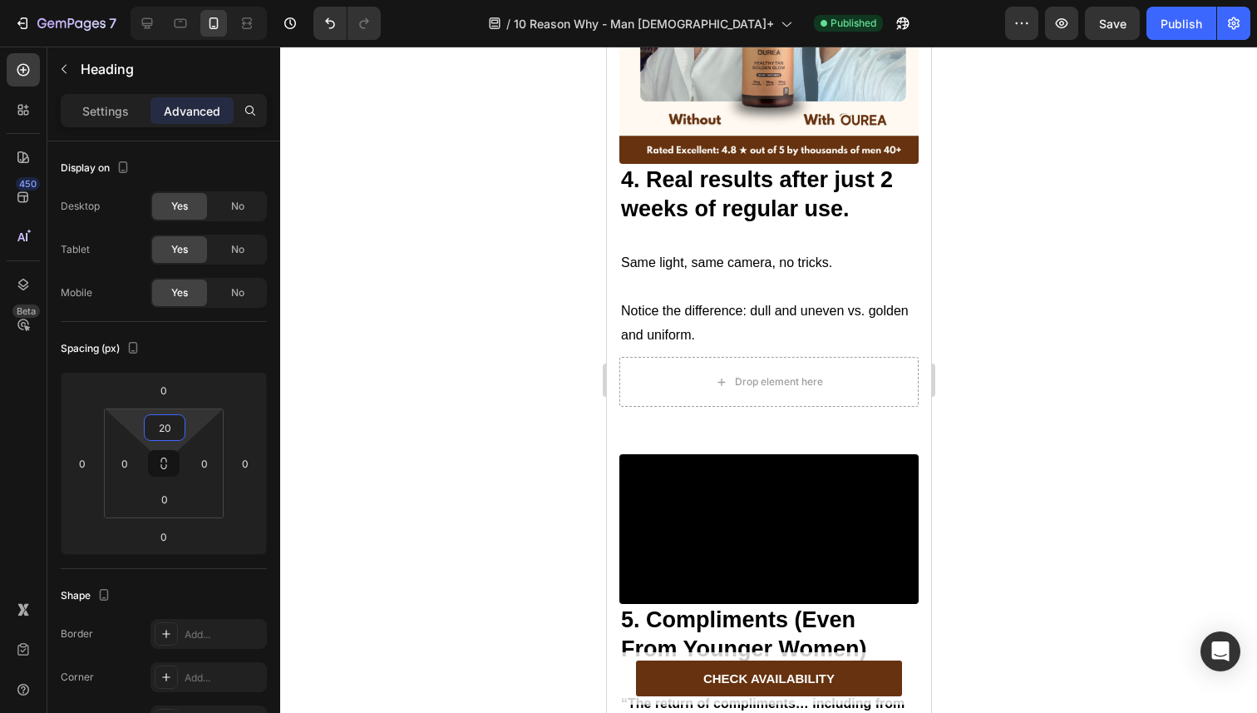
scroll to position [3473, 0]
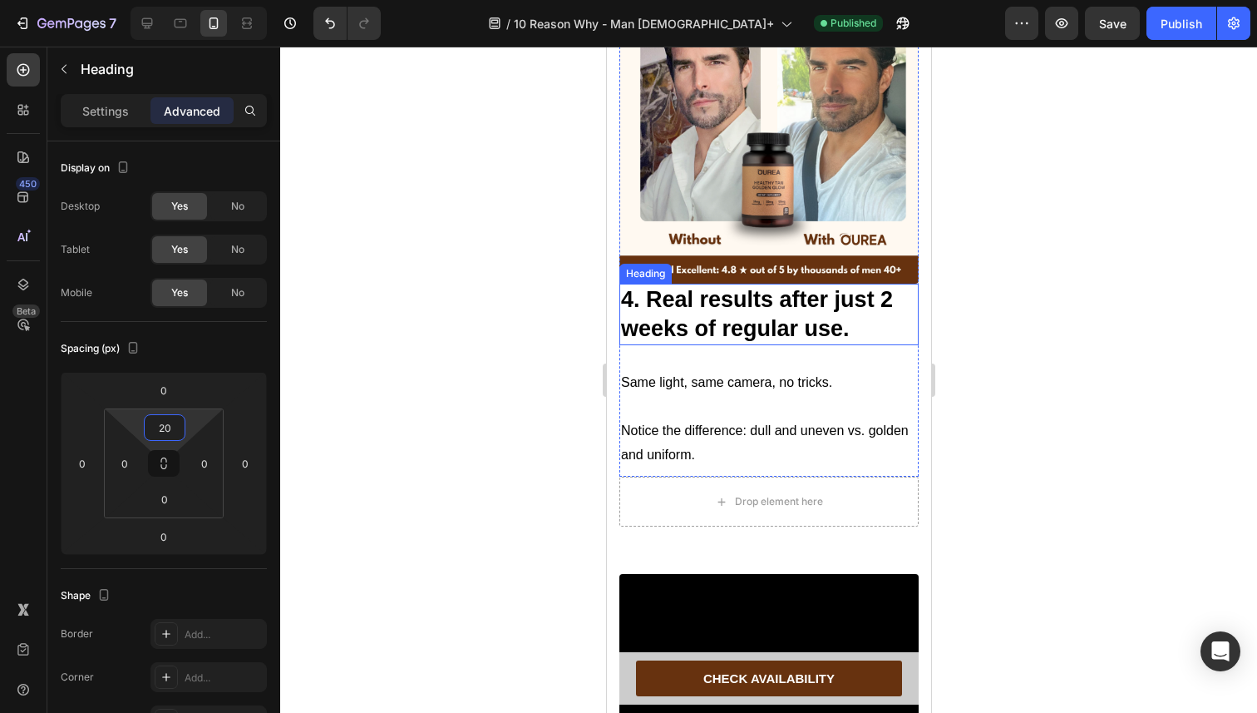
click at [708, 318] on strong "4. Real results after just 2 weeks of regular use." at bounding box center [756, 314] width 272 height 54
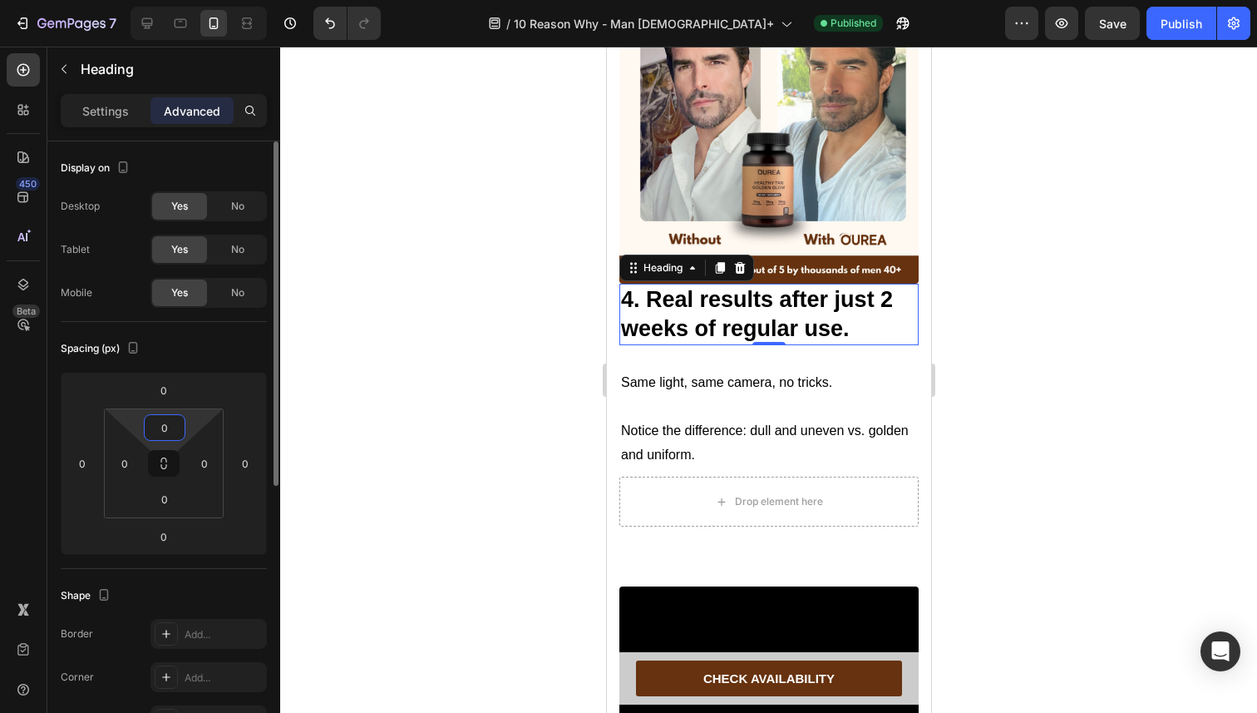
click at [151, 432] on input "0" at bounding box center [164, 427] width 33 height 25
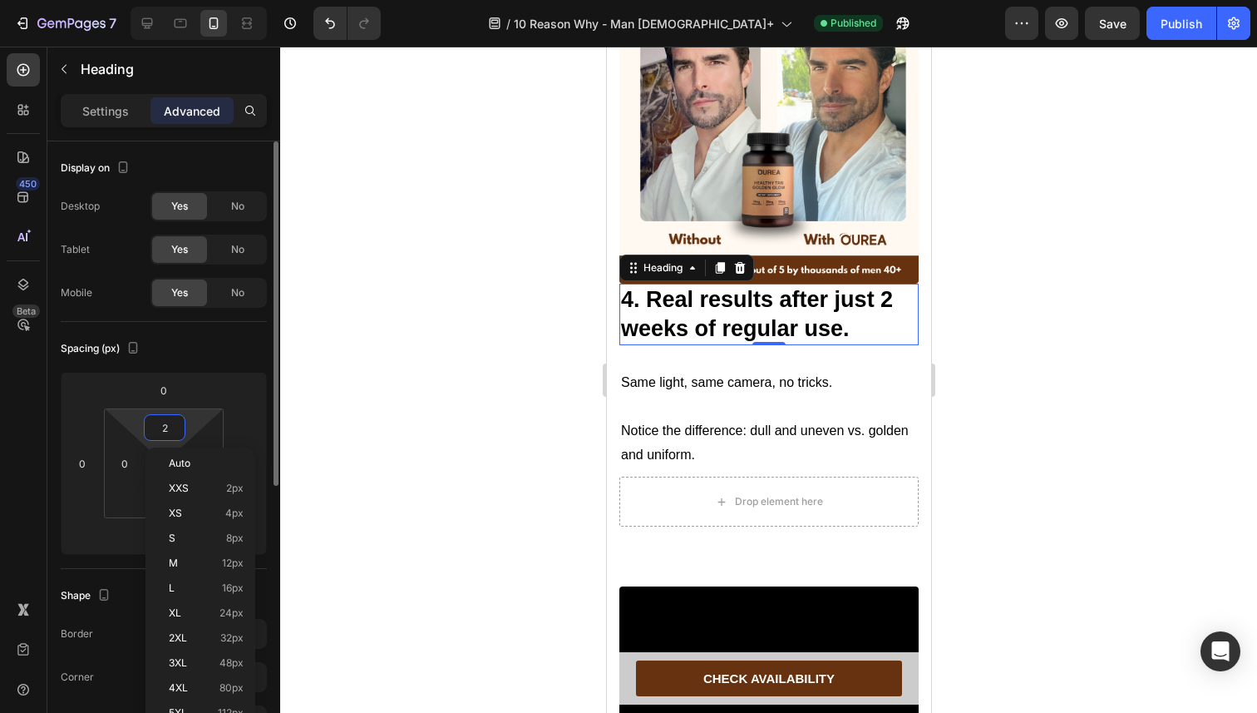
type input "20"
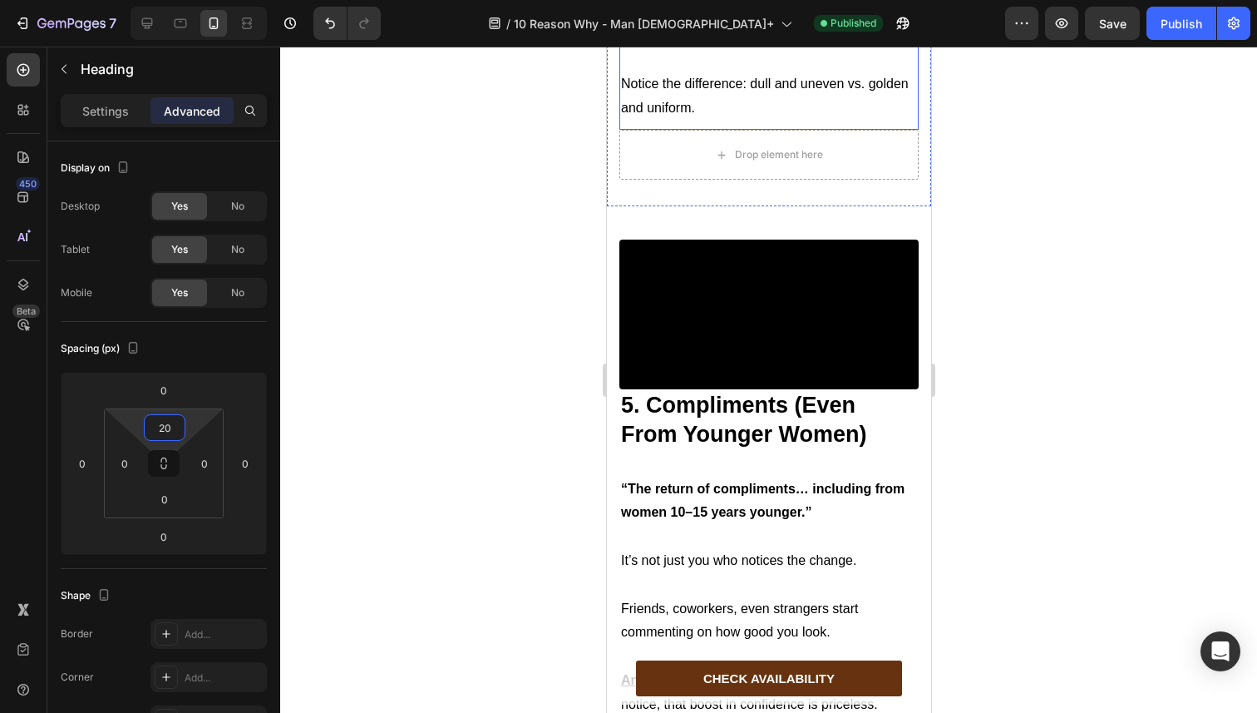
scroll to position [3959, 0]
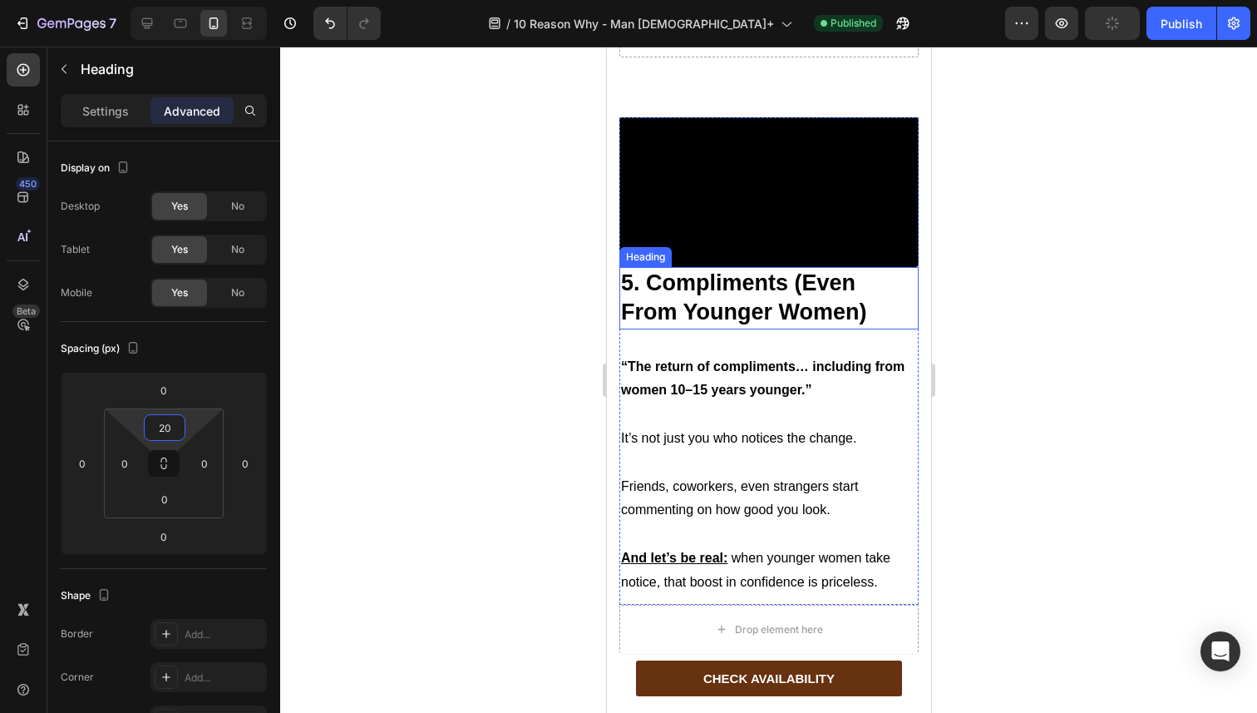
click at [663, 324] on strong "5. Compliments (Even From Younger Women)" at bounding box center [743, 297] width 246 height 54
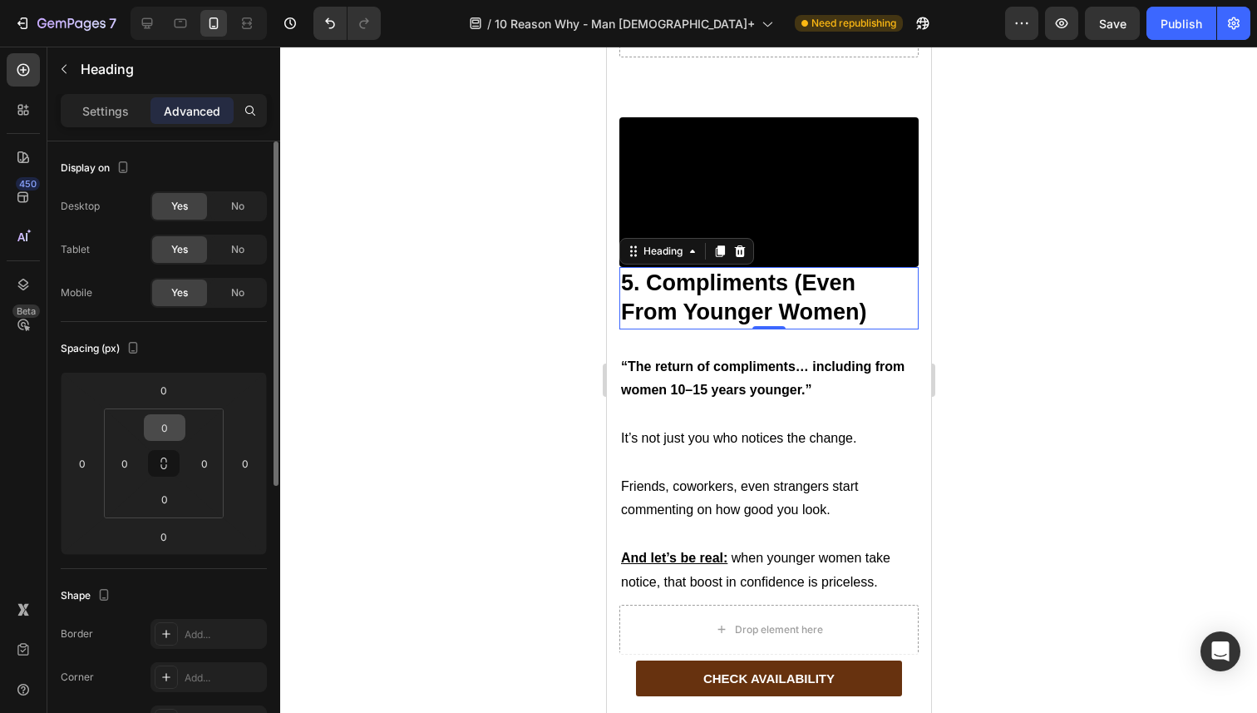
click at [169, 416] on input "0" at bounding box center [164, 427] width 33 height 25
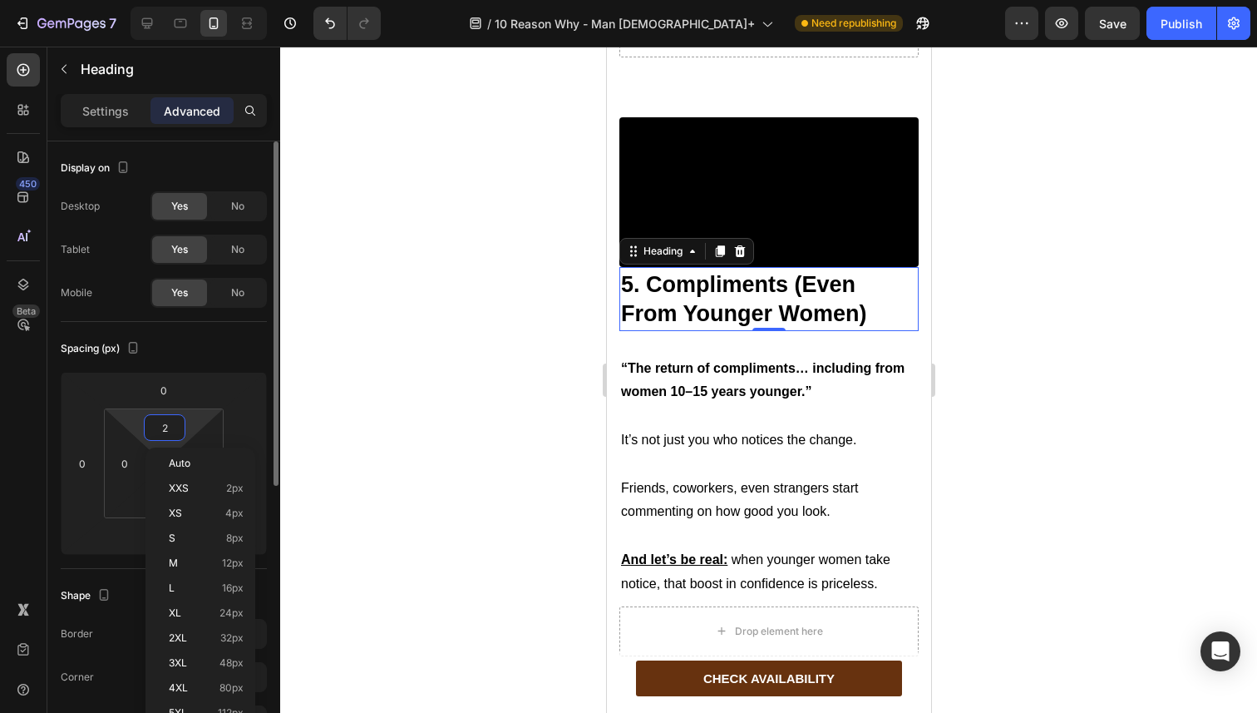
type input "20"
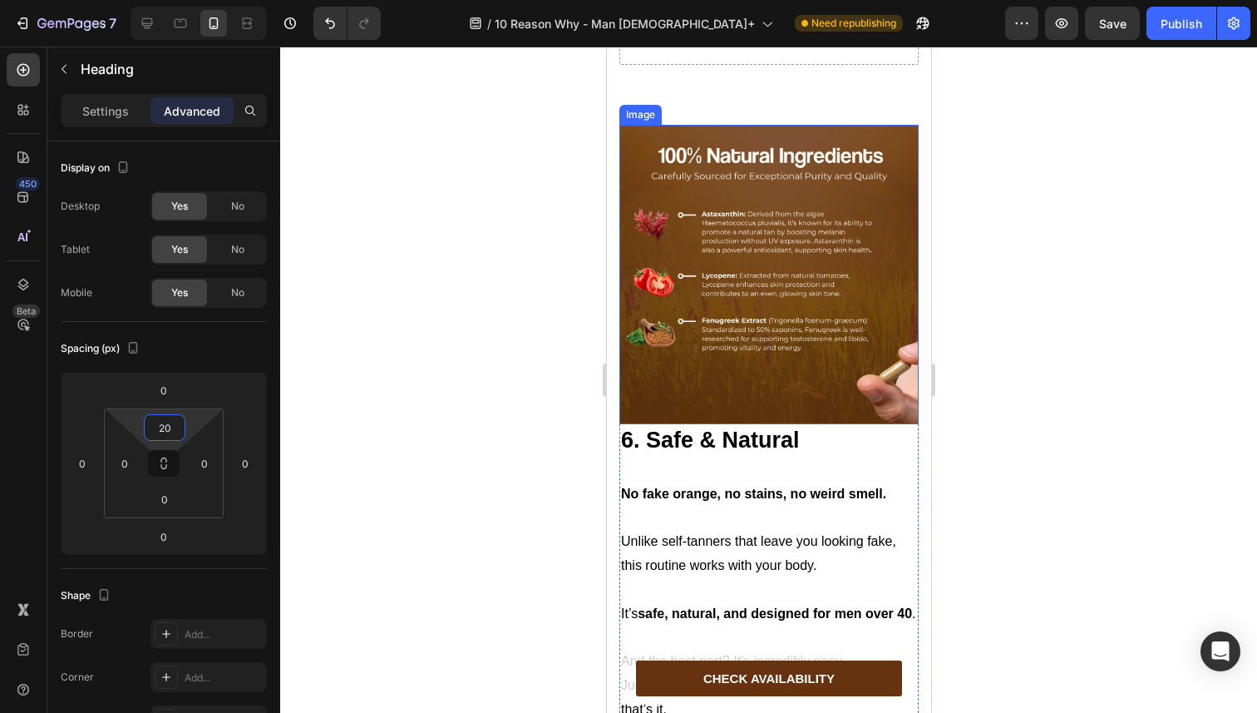
scroll to position [4773, 0]
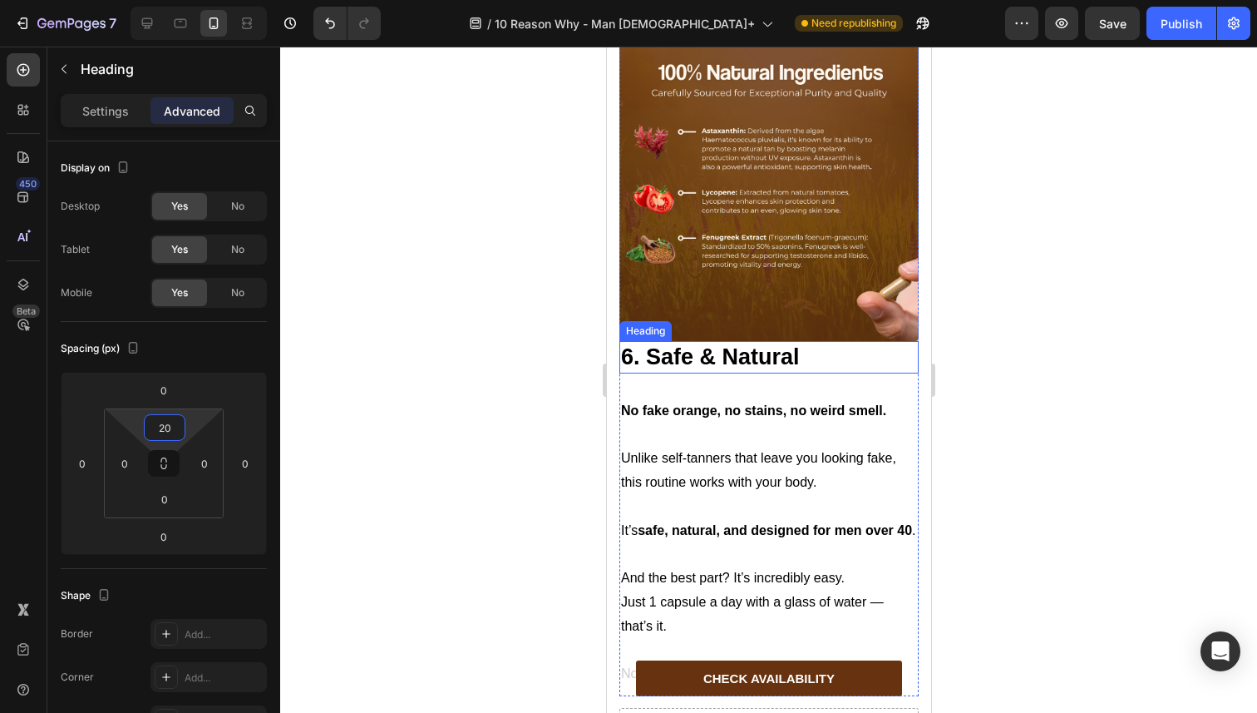
click at [673, 348] on strong "6. Safe & Natural" at bounding box center [709, 356] width 179 height 25
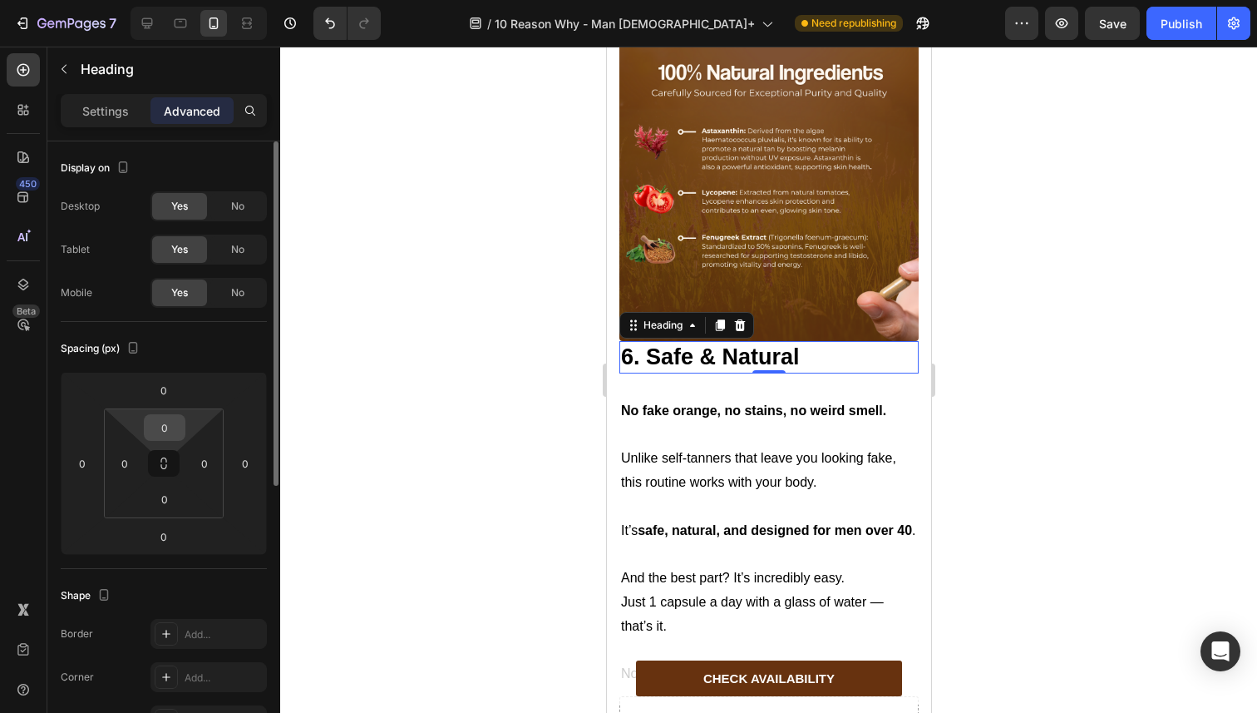
click at [169, 426] on input "0" at bounding box center [164, 427] width 33 height 25
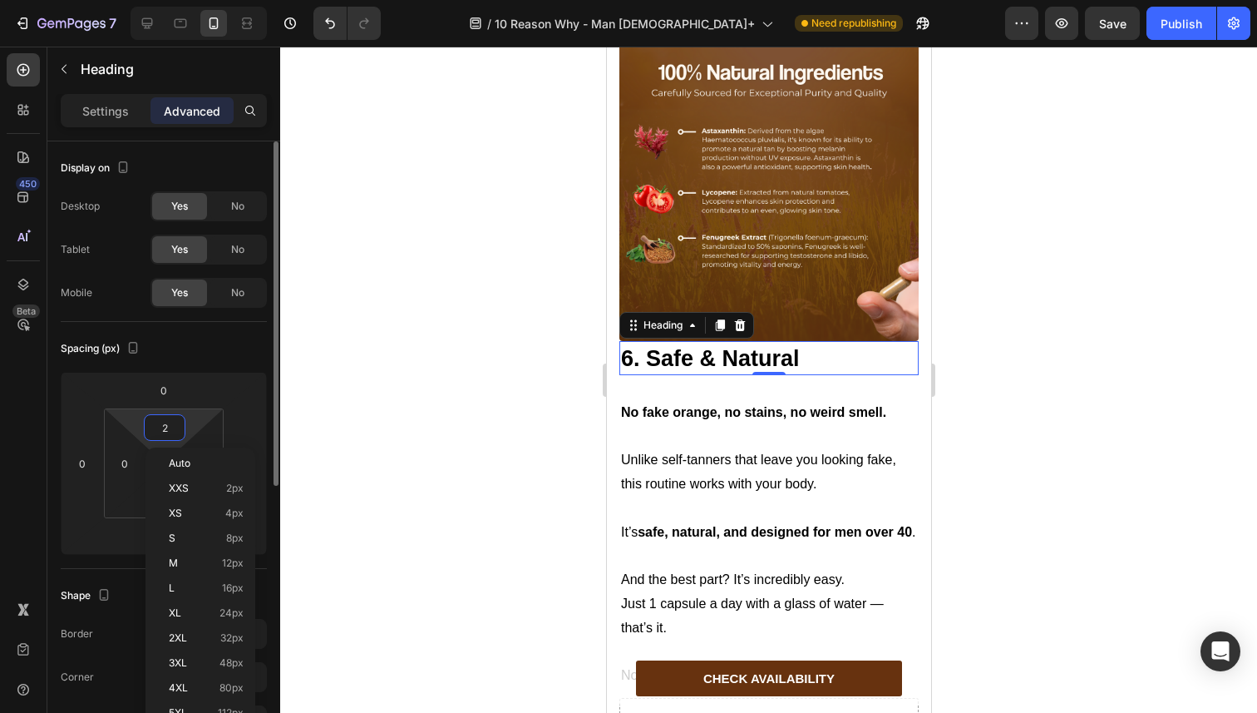
type input "20"
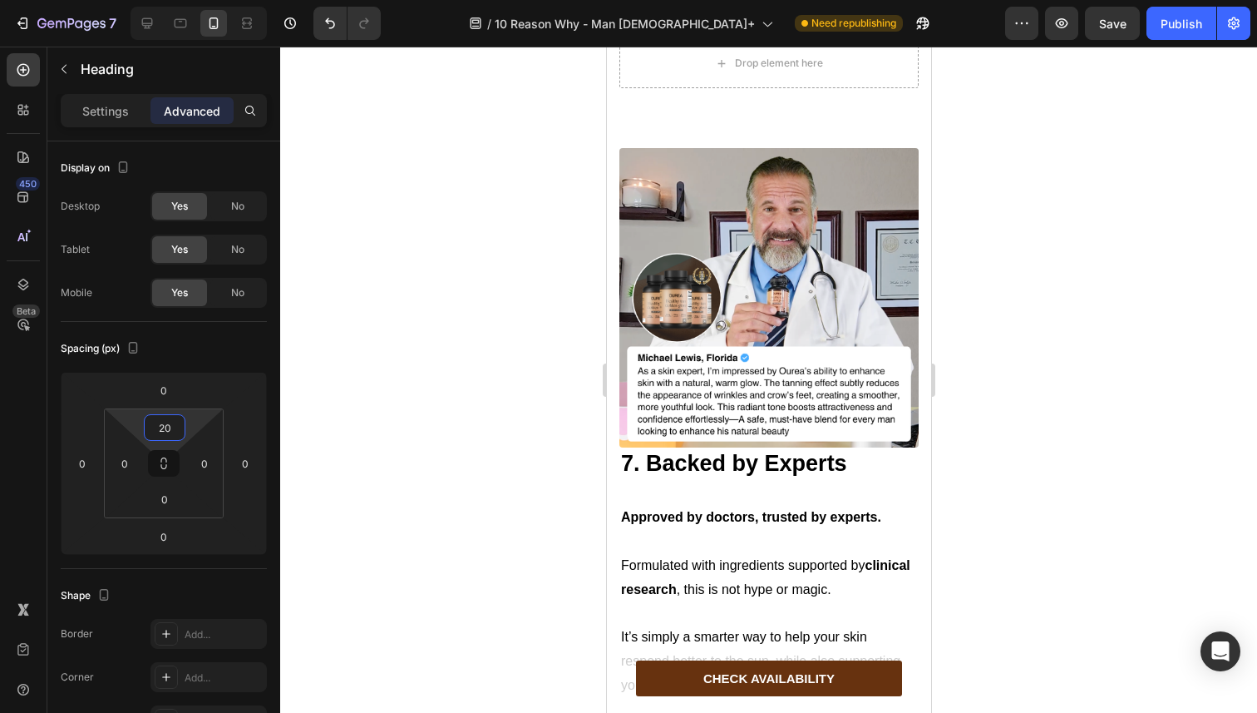
scroll to position [5544, 0]
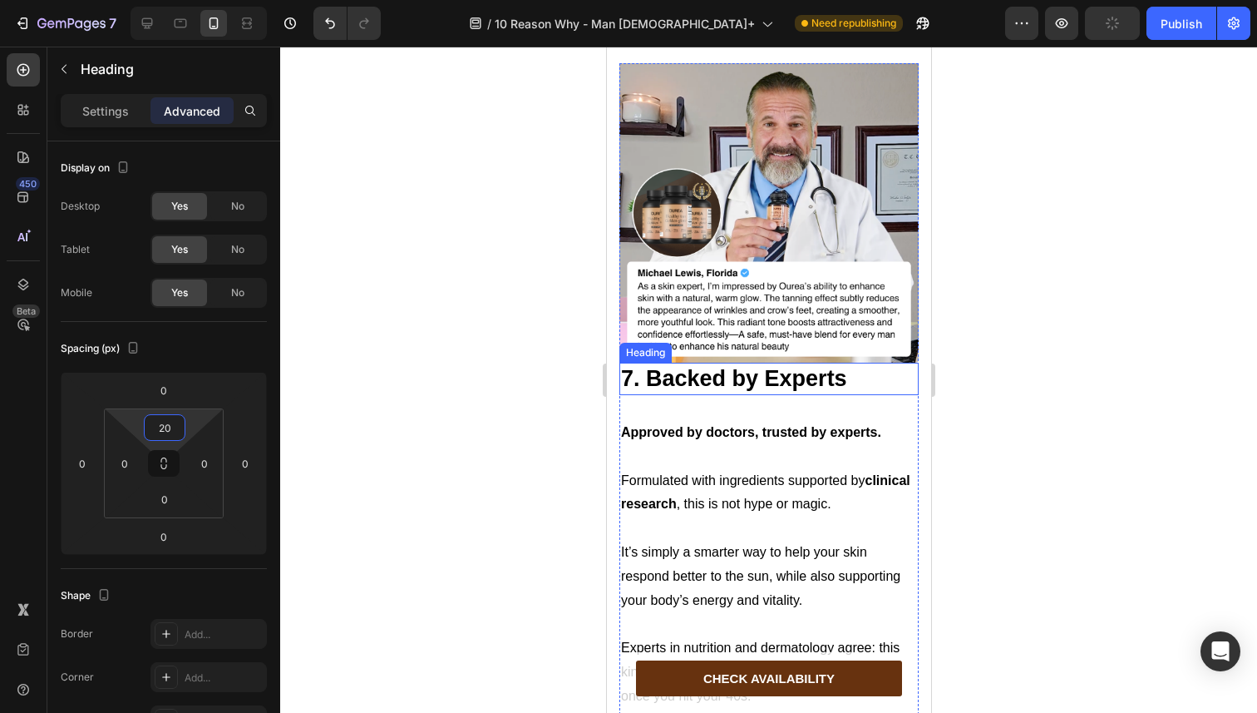
click at [663, 366] on strong "7. Backed by Experts" at bounding box center [733, 378] width 226 height 25
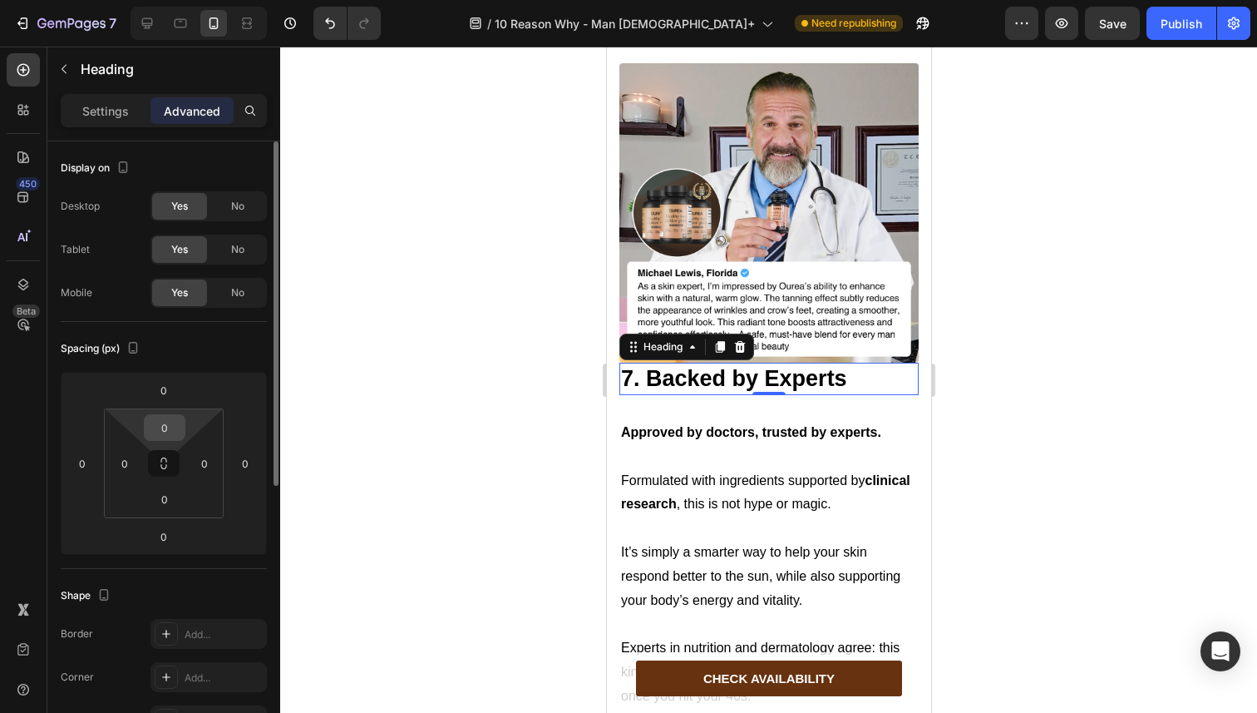
click at [170, 425] on input "0" at bounding box center [164, 427] width 33 height 25
type input "20"
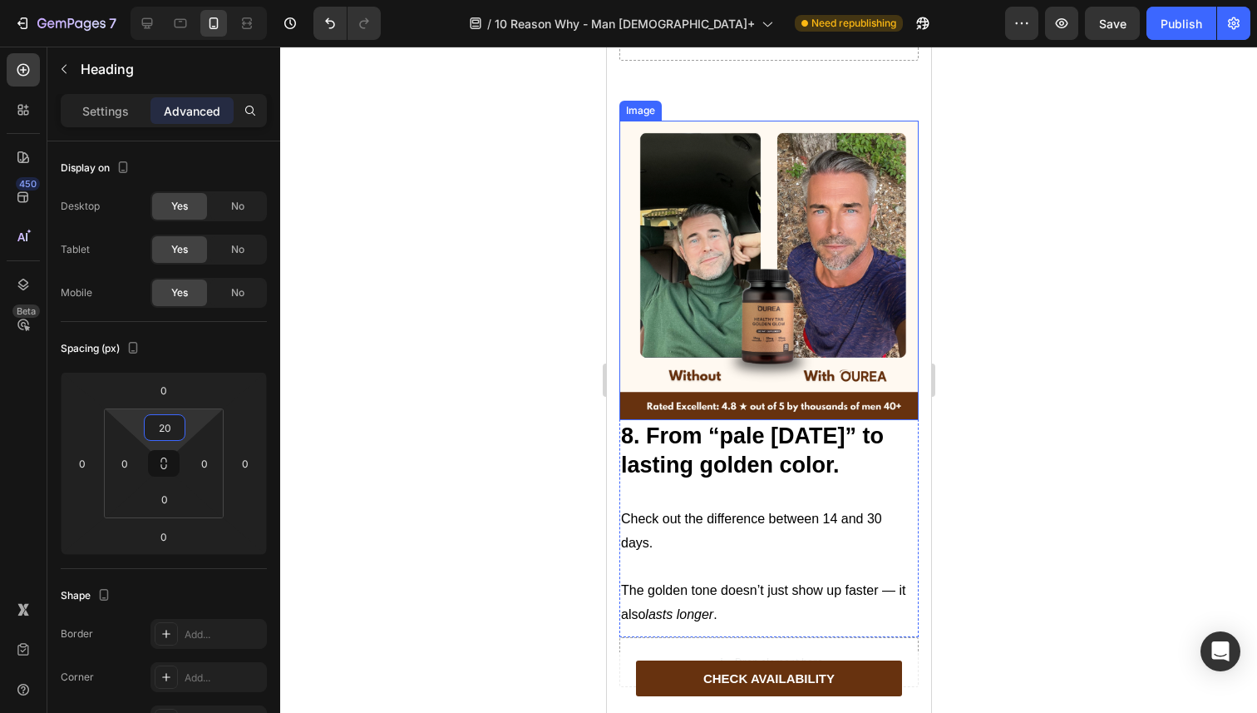
scroll to position [6279, 0]
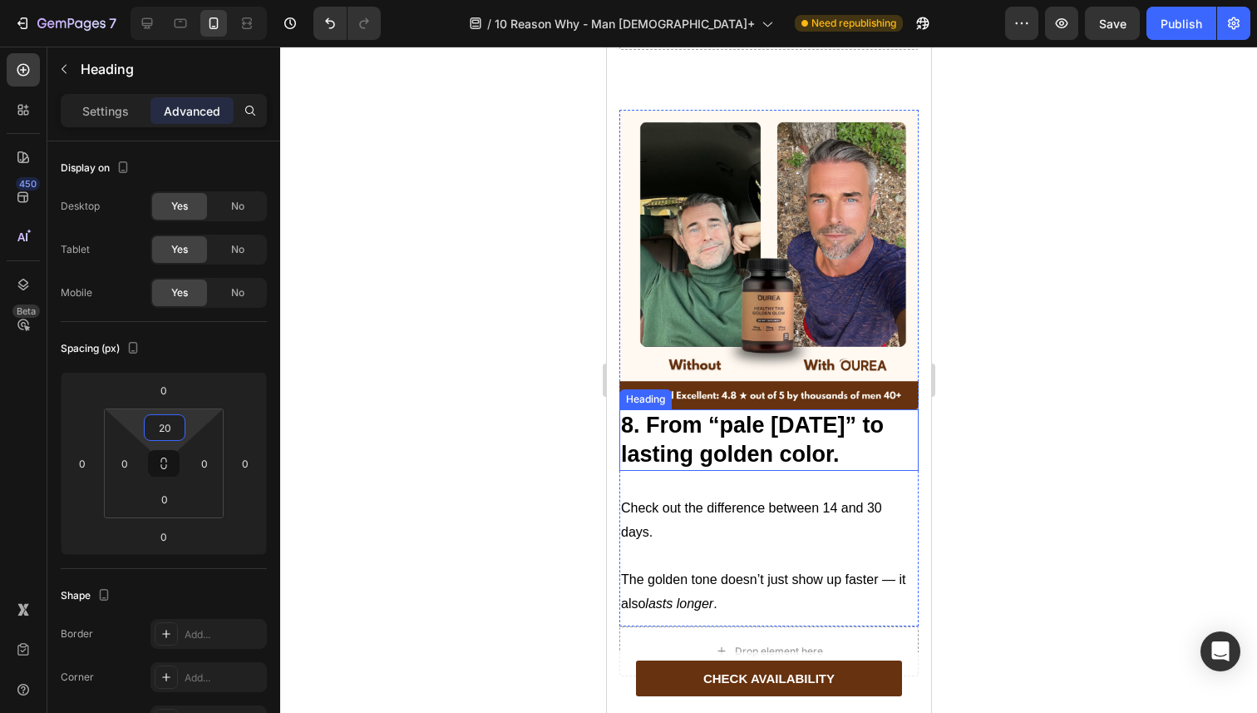
click at [686, 412] on strong "8. From “pale [DATE]” to lasting golden color." at bounding box center [751, 439] width 263 height 54
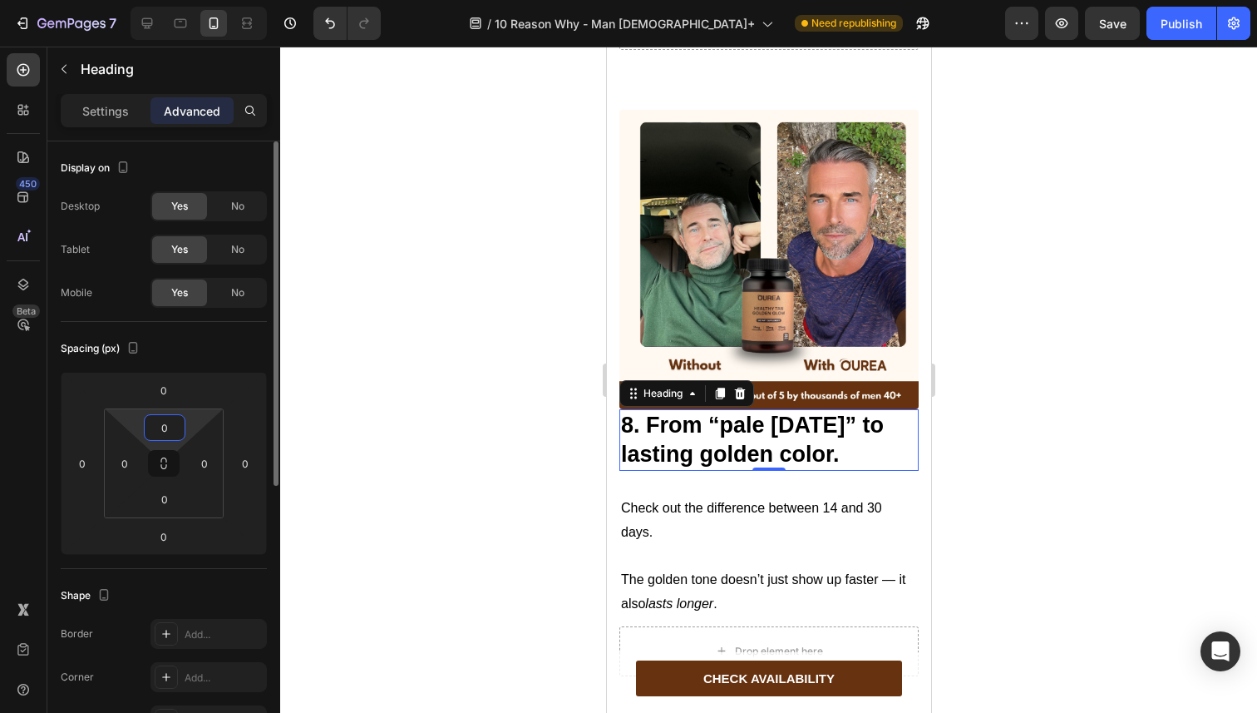
click at [166, 427] on input "0" at bounding box center [164, 427] width 33 height 25
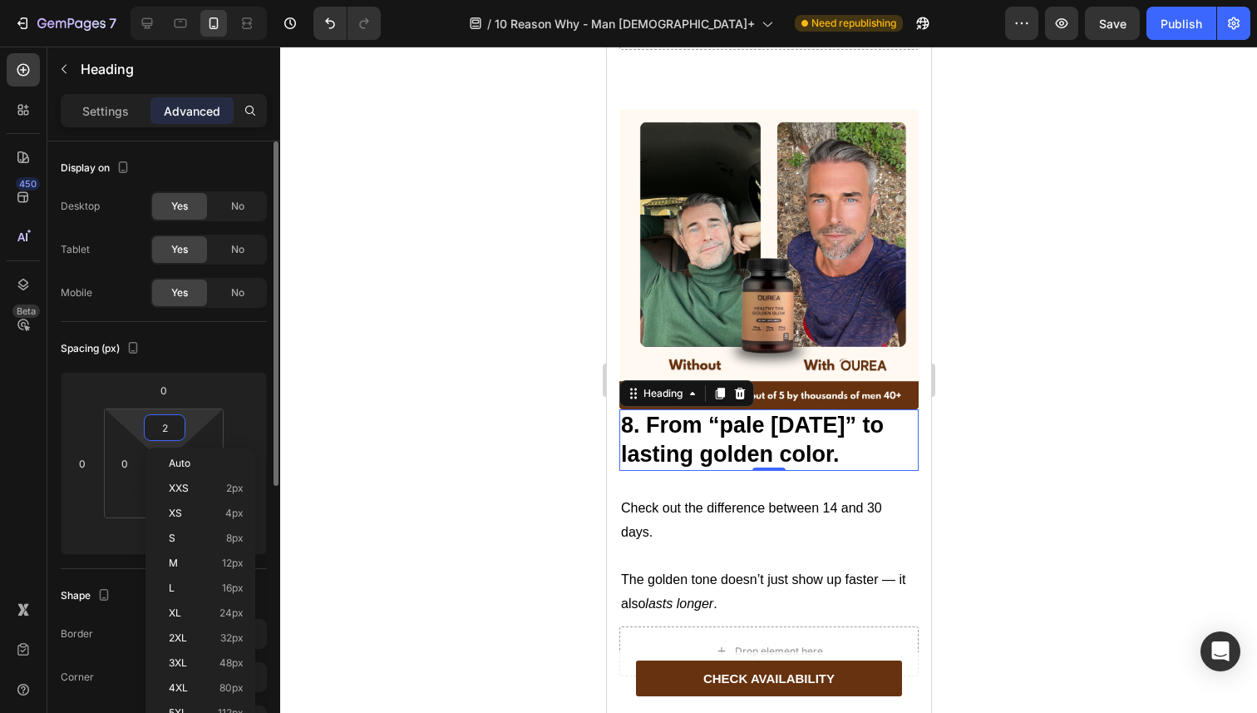
type input "20"
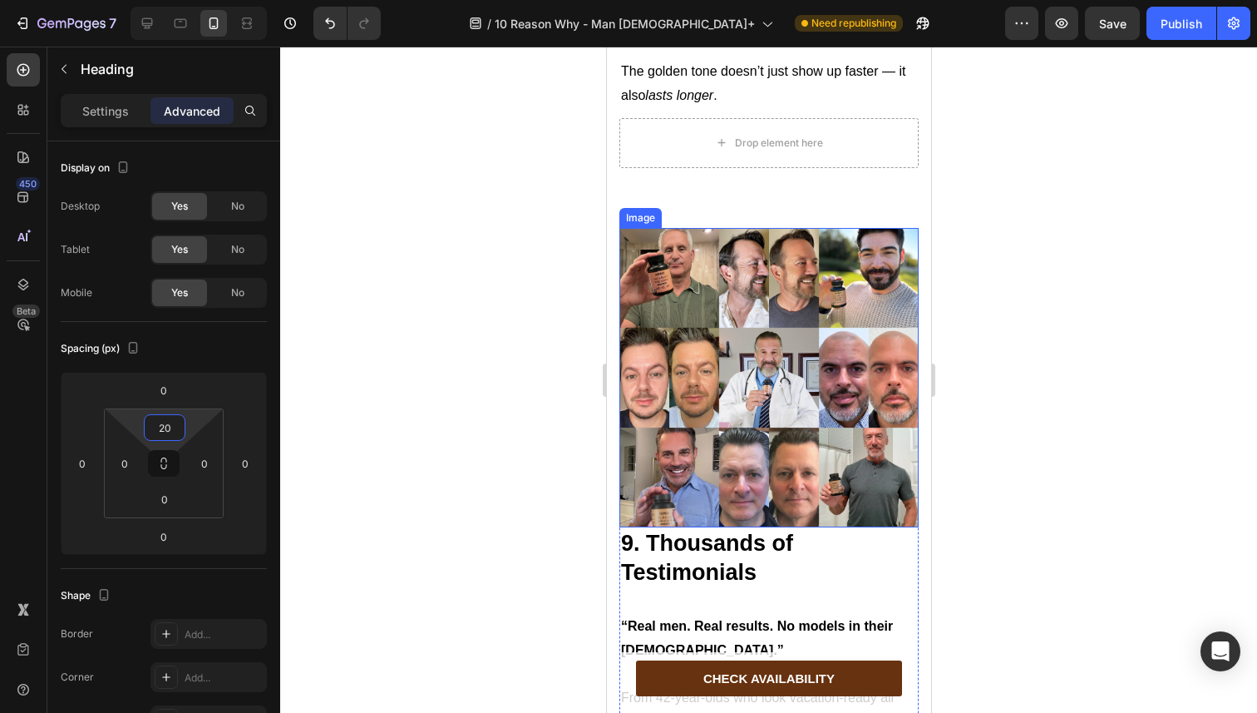
scroll to position [6798, 0]
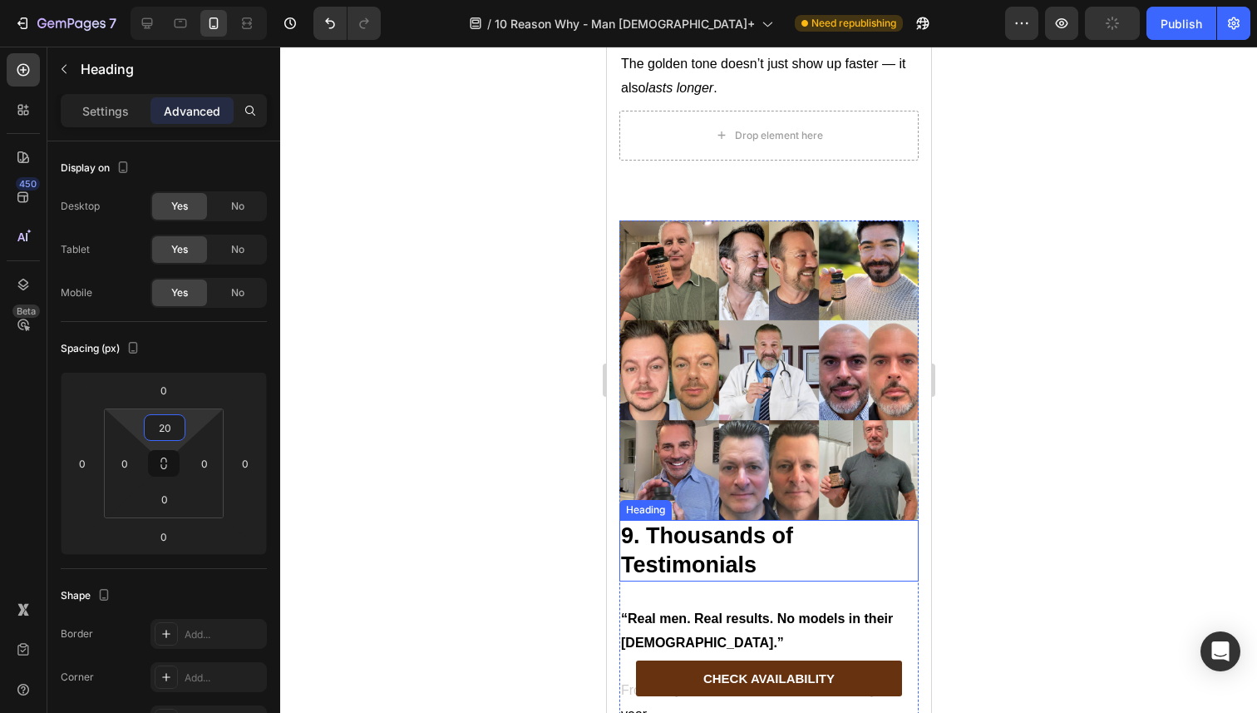
click at [693, 523] on strong "9. Thousands of Testimonials" at bounding box center [706, 550] width 172 height 54
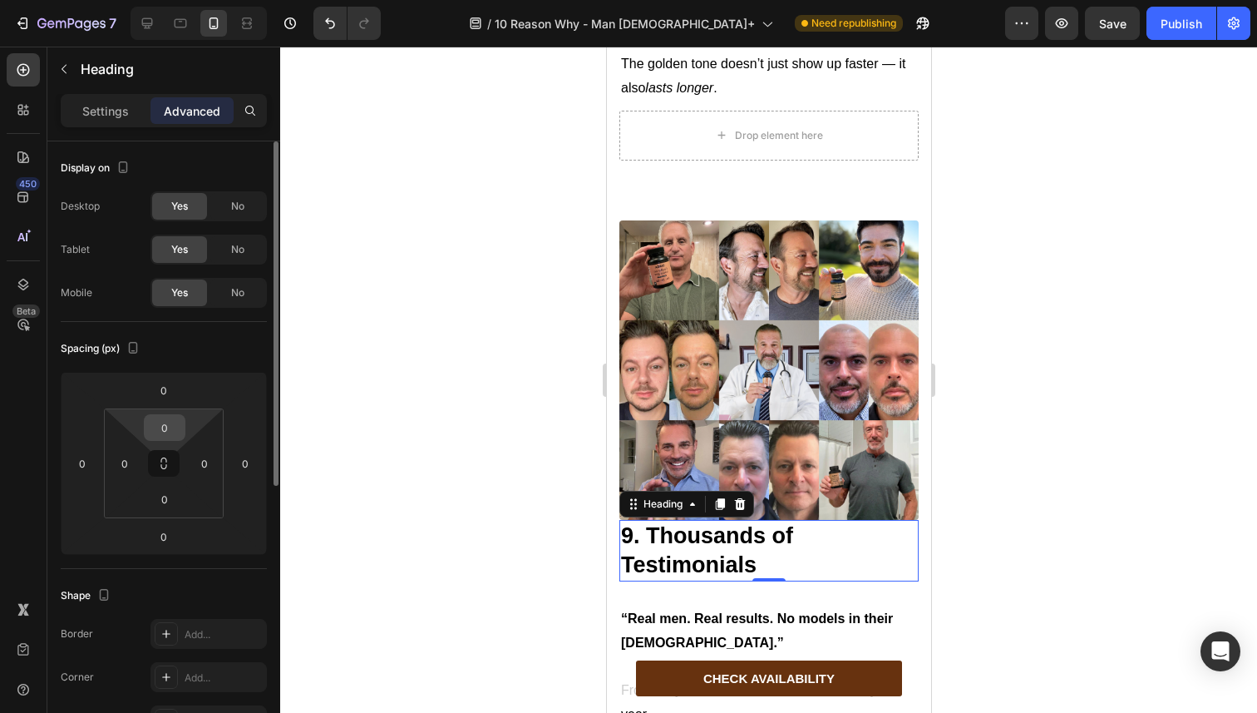
click at [159, 440] on div "0" at bounding box center [165, 427] width 42 height 27
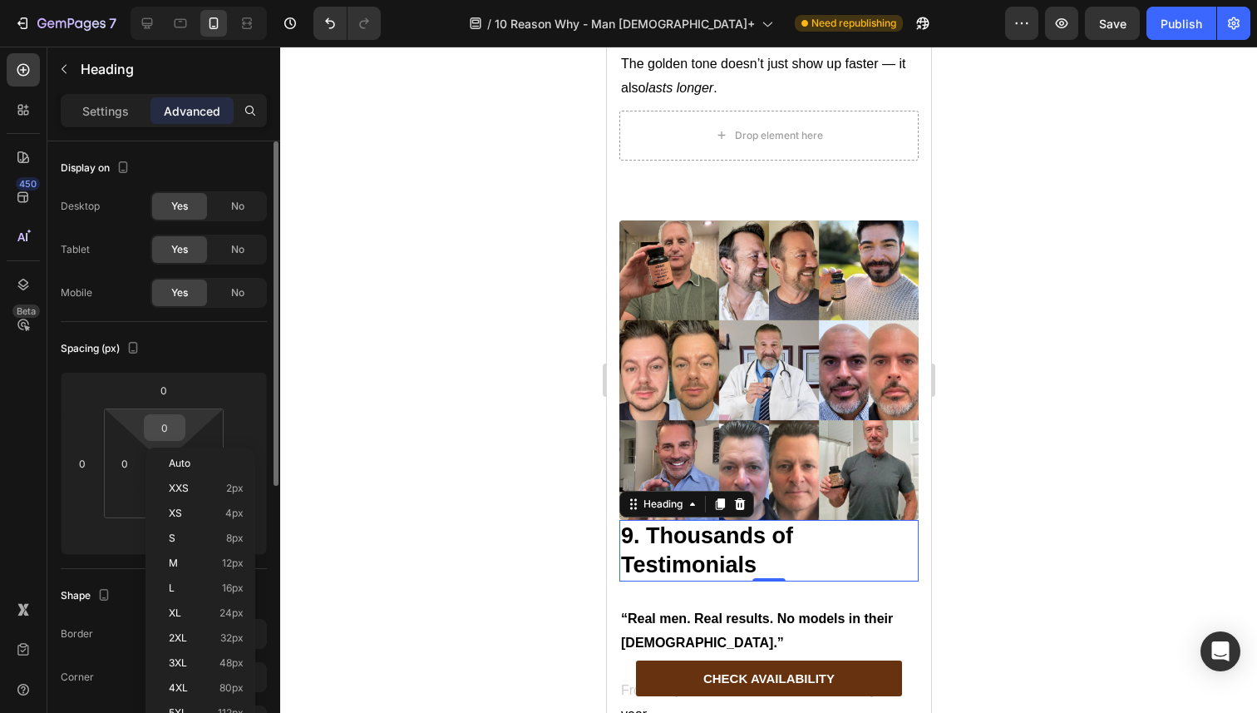
click at [165, 430] on input "0" at bounding box center [164, 427] width 33 height 25
type input "20"
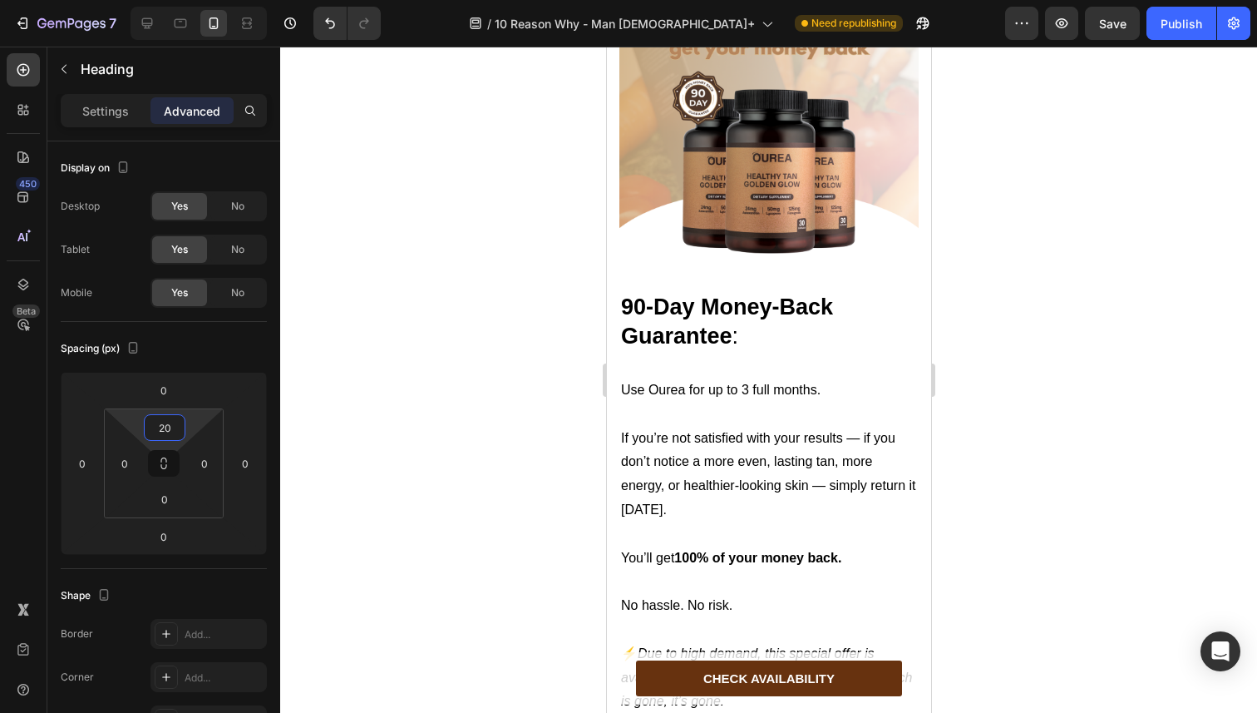
scroll to position [7897, 0]
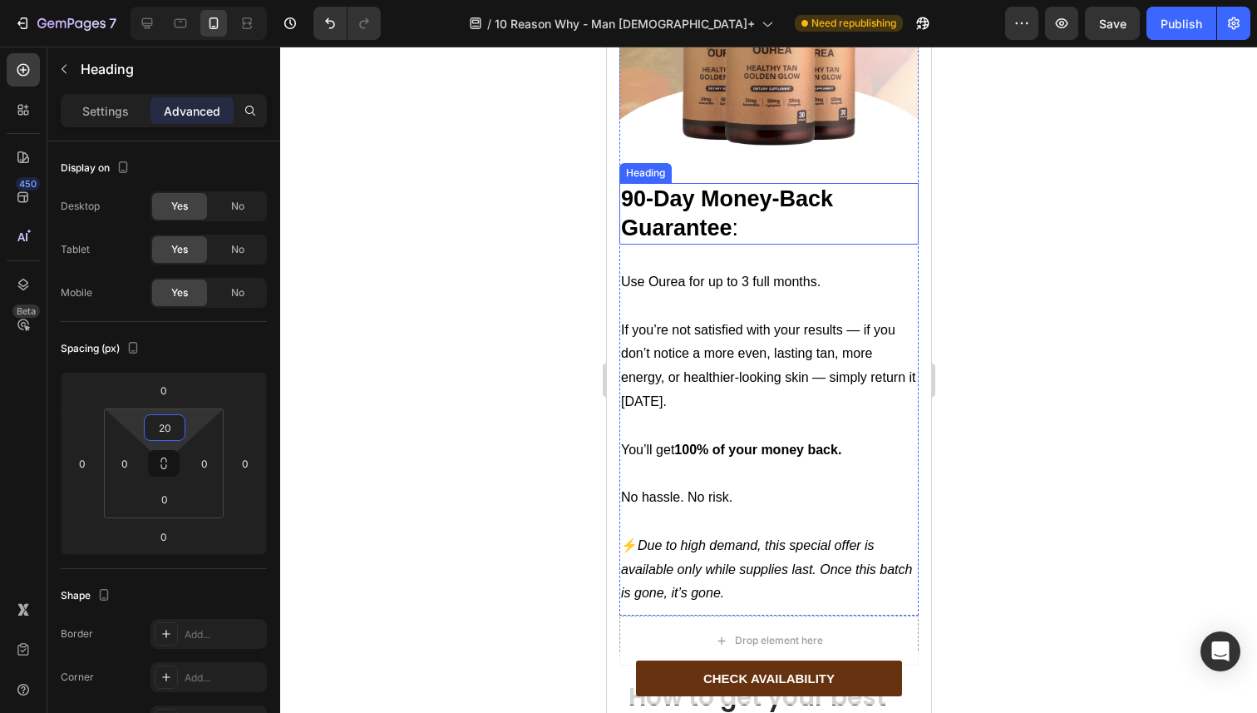
click at [703, 200] on h2 "90-Day Money-Back Guarantee :" at bounding box center [768, 214] width 299 height 62
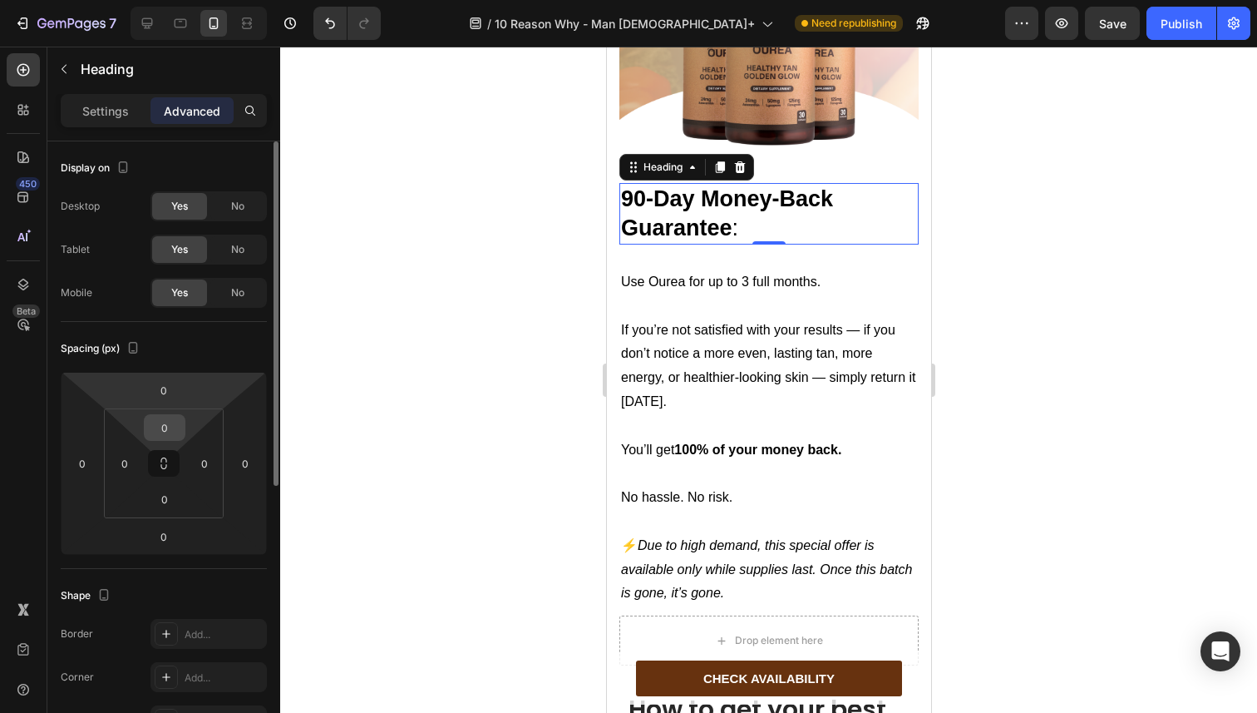
click at [163, 435] on input "0" at bounding box center [164, 427] width 33 height 25
type input "10"
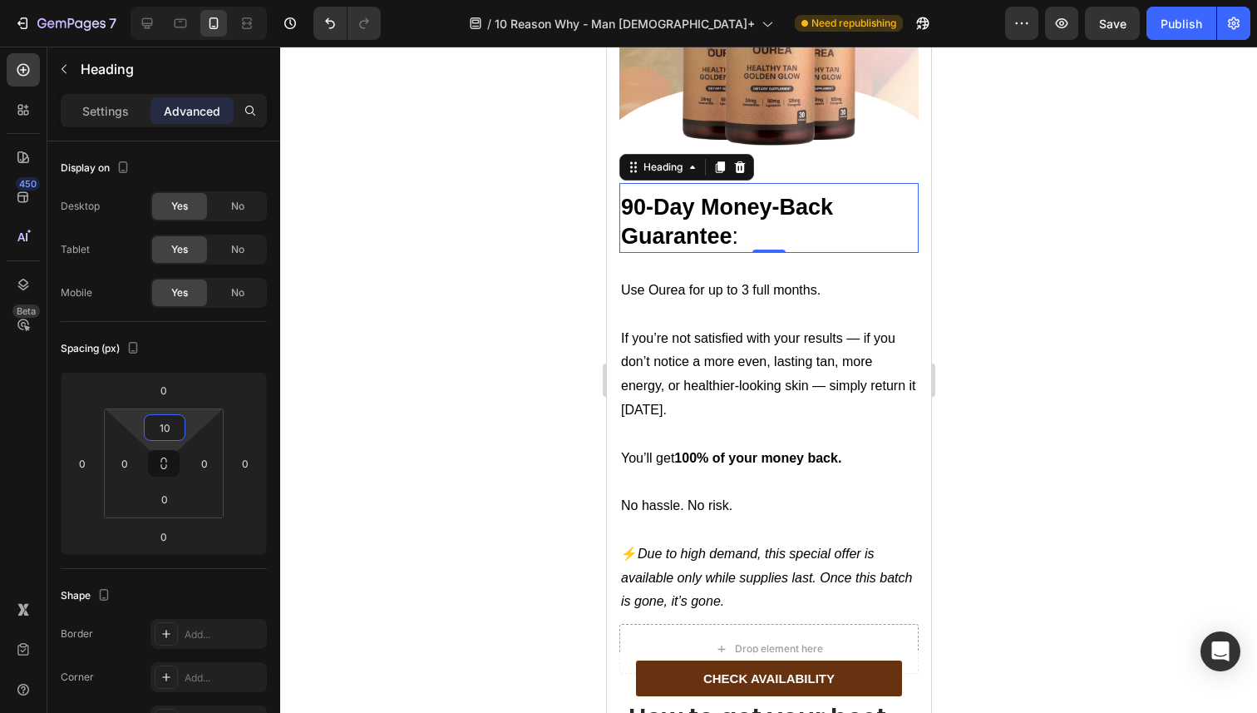
click at [526, 325] on div at bounding box center [768, 380] width 977 height 666
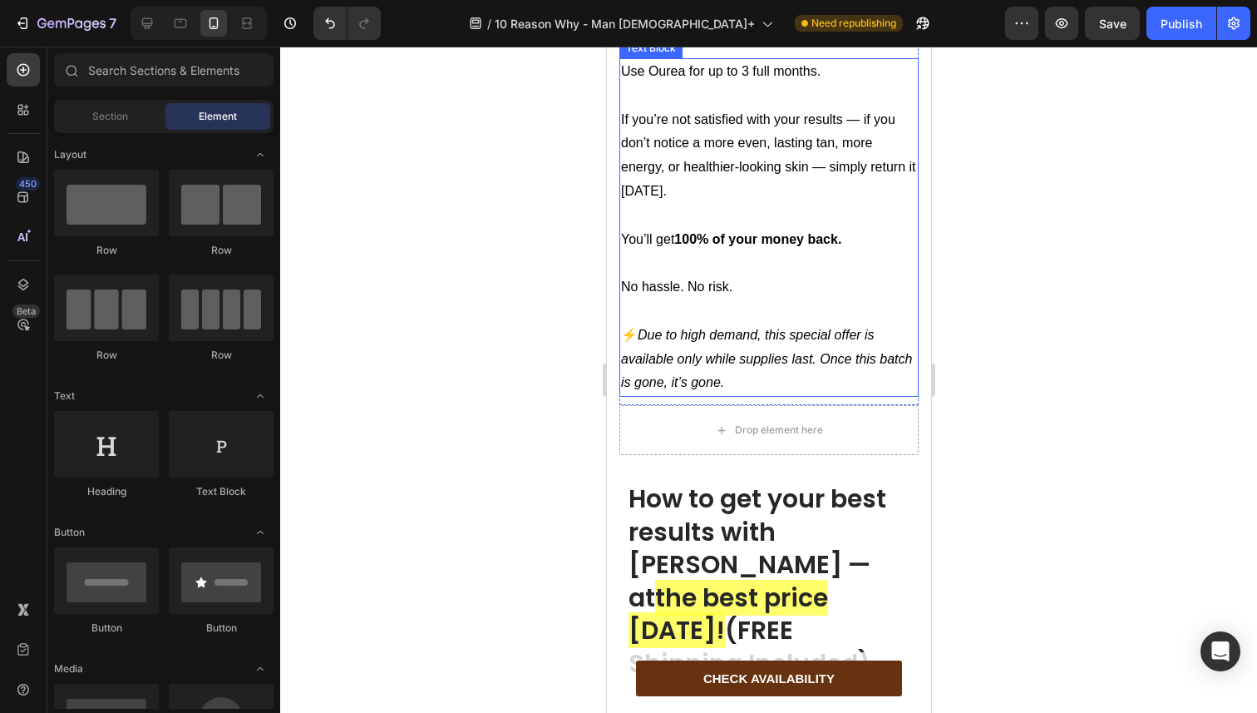
scroll to position [8315, 0]
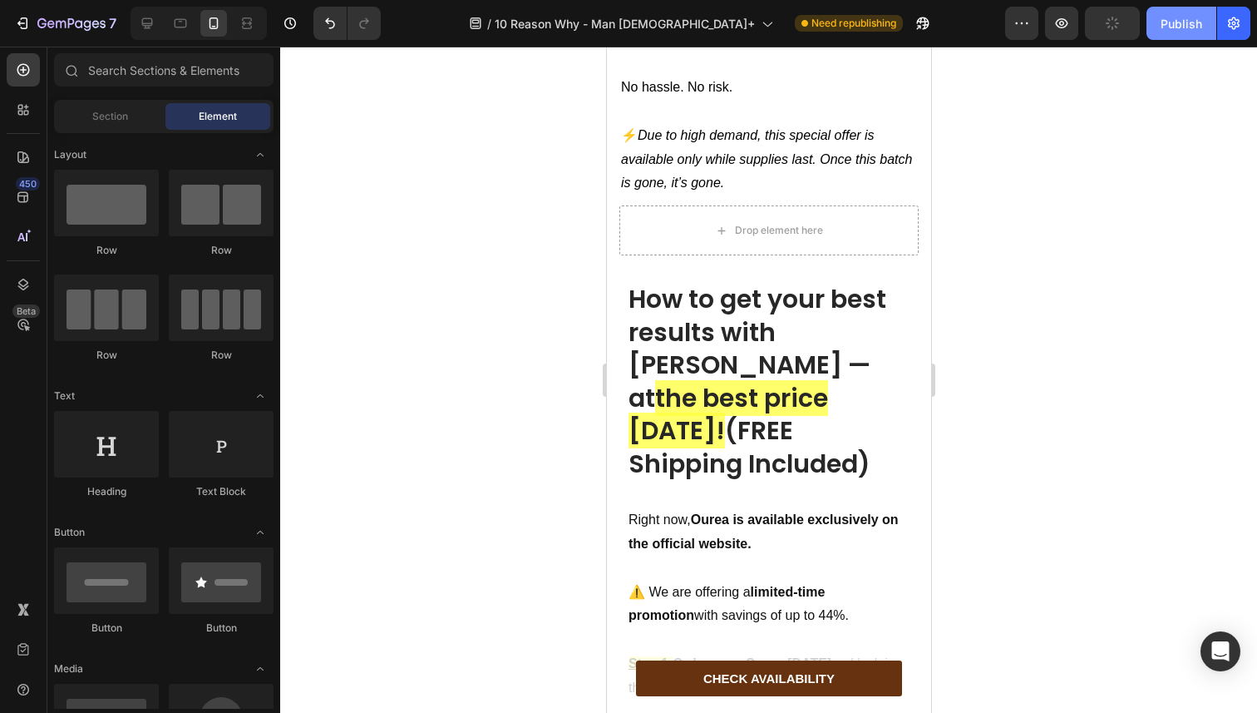
click at [1179, 23] on div "Publish" at bounding box center [1182, 23] width 42 height 17
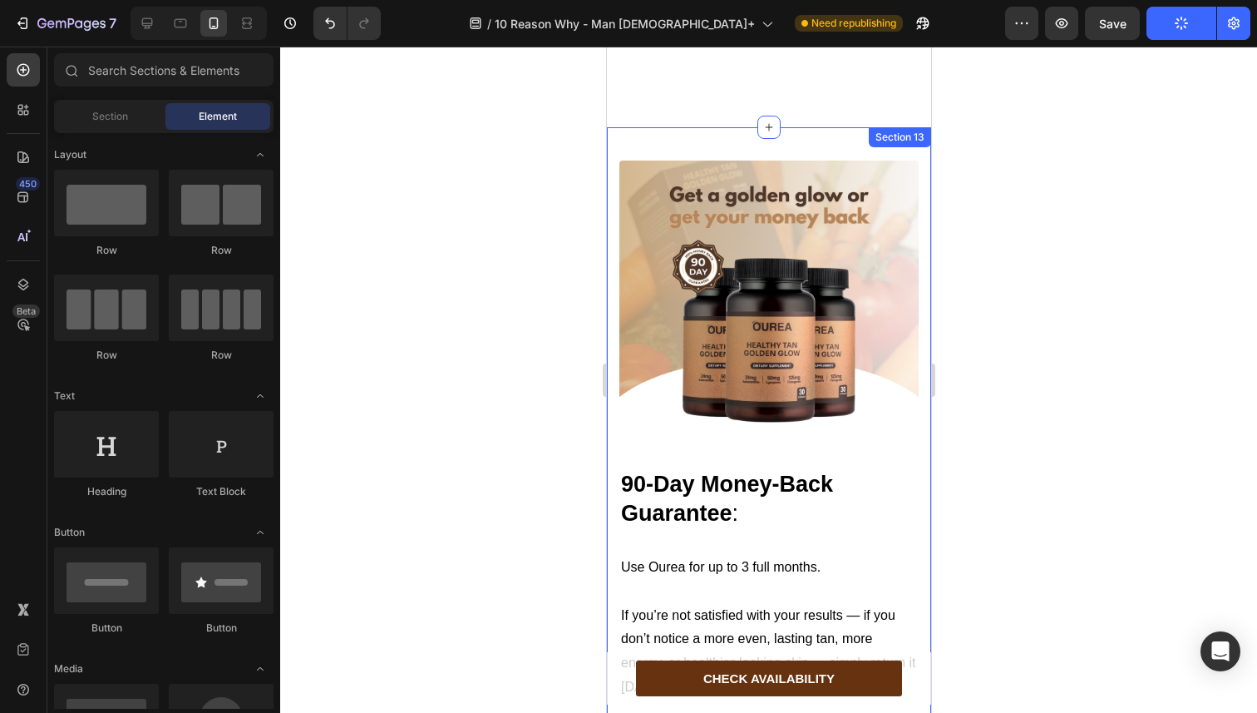
scroll to position [7201, 0]
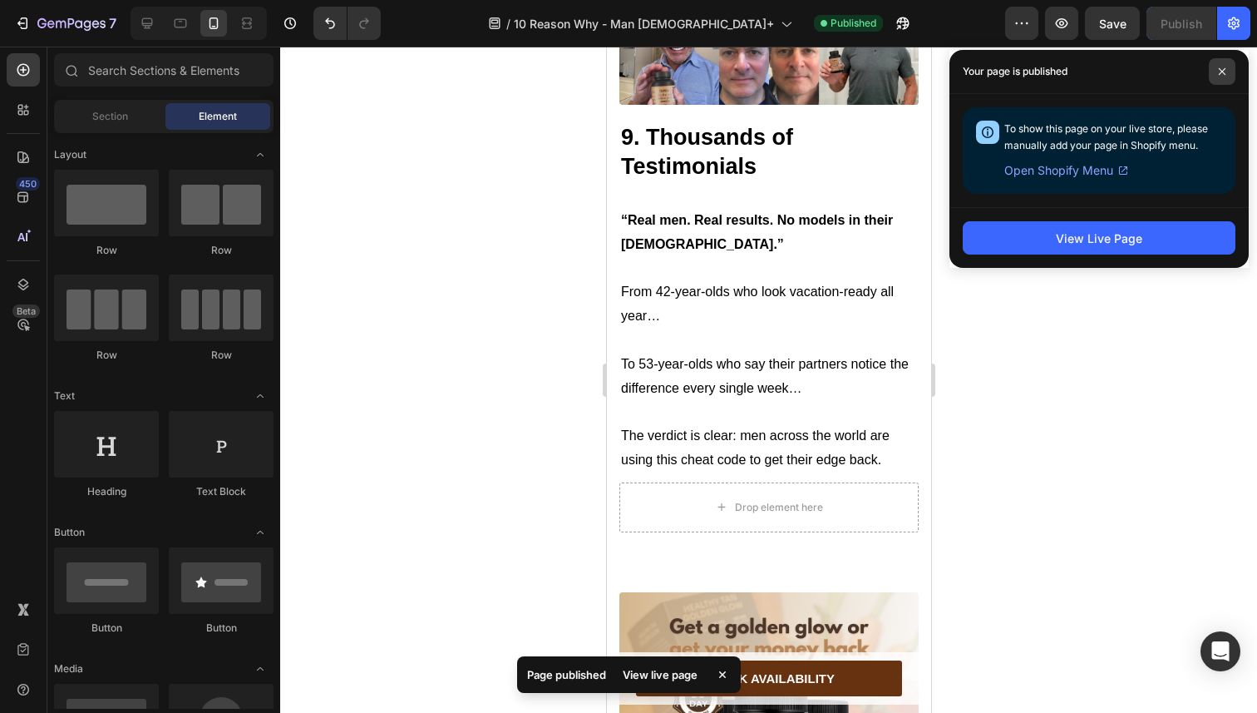
click at [1209, 79] on span at bounding box center [1222, 71] width 27 height 27
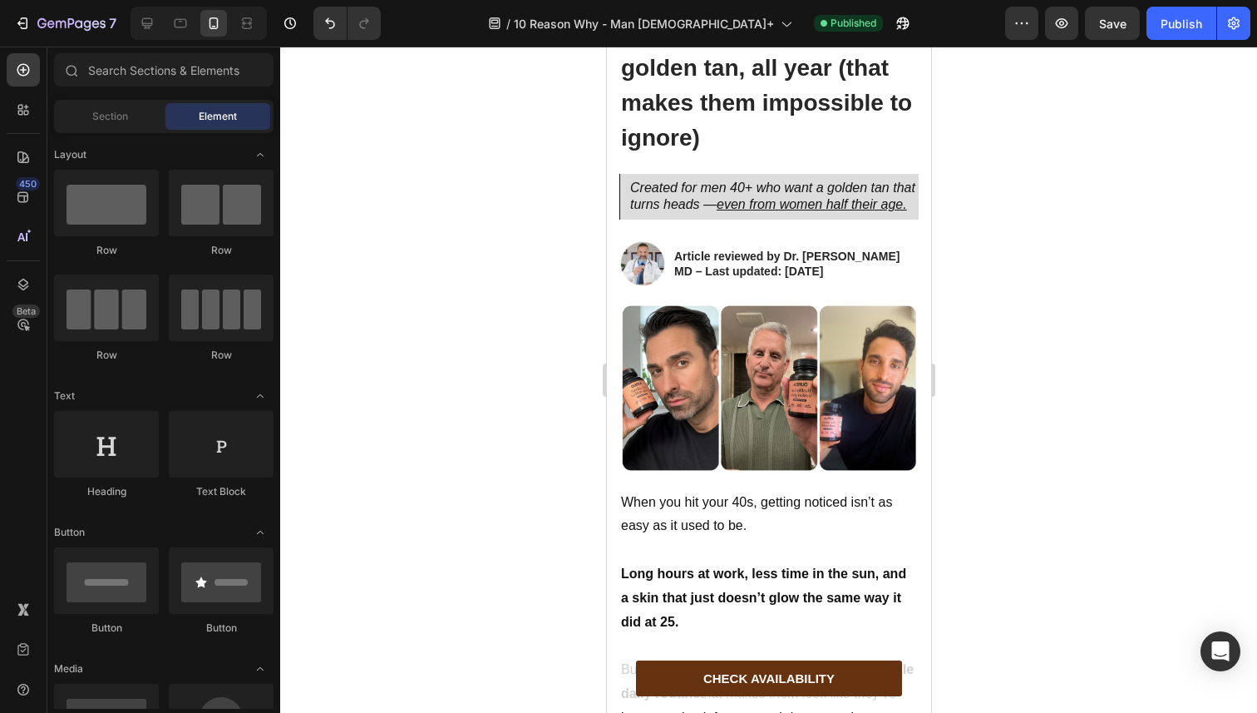
scroll to position [185, 0]
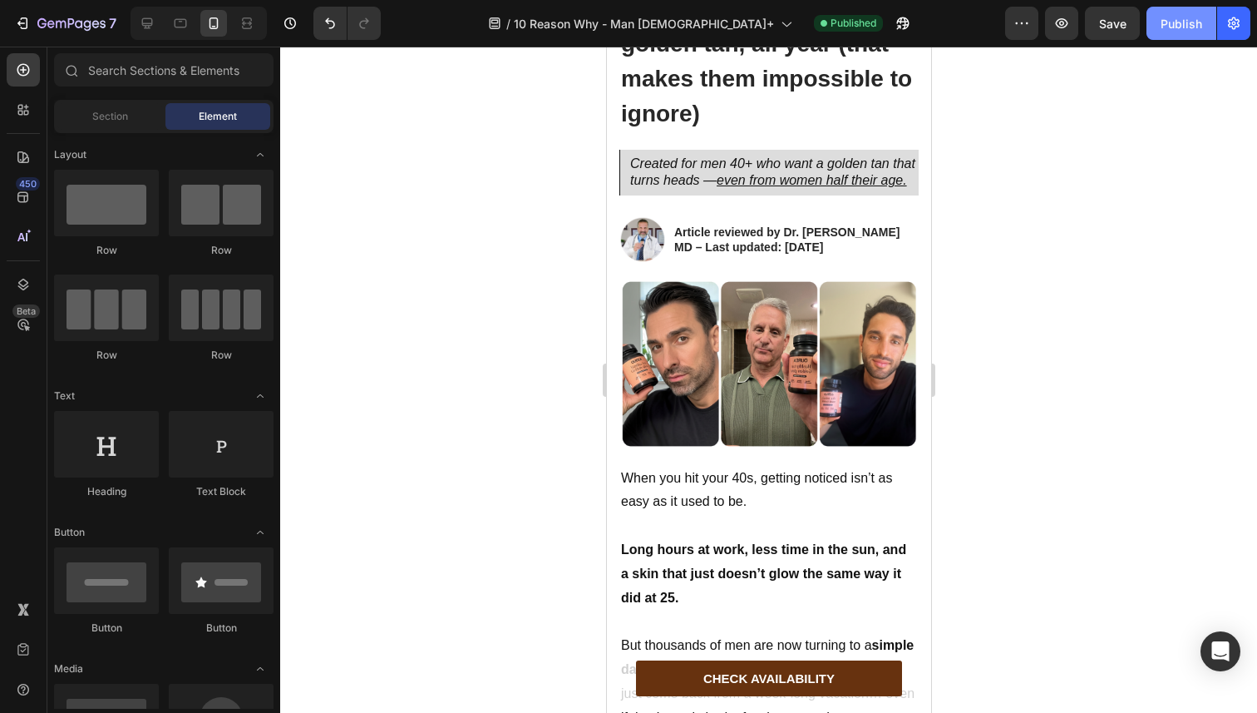
click at [1206, 29] on button "Publish" at bounding box center [1182, 23] width 70 height 33
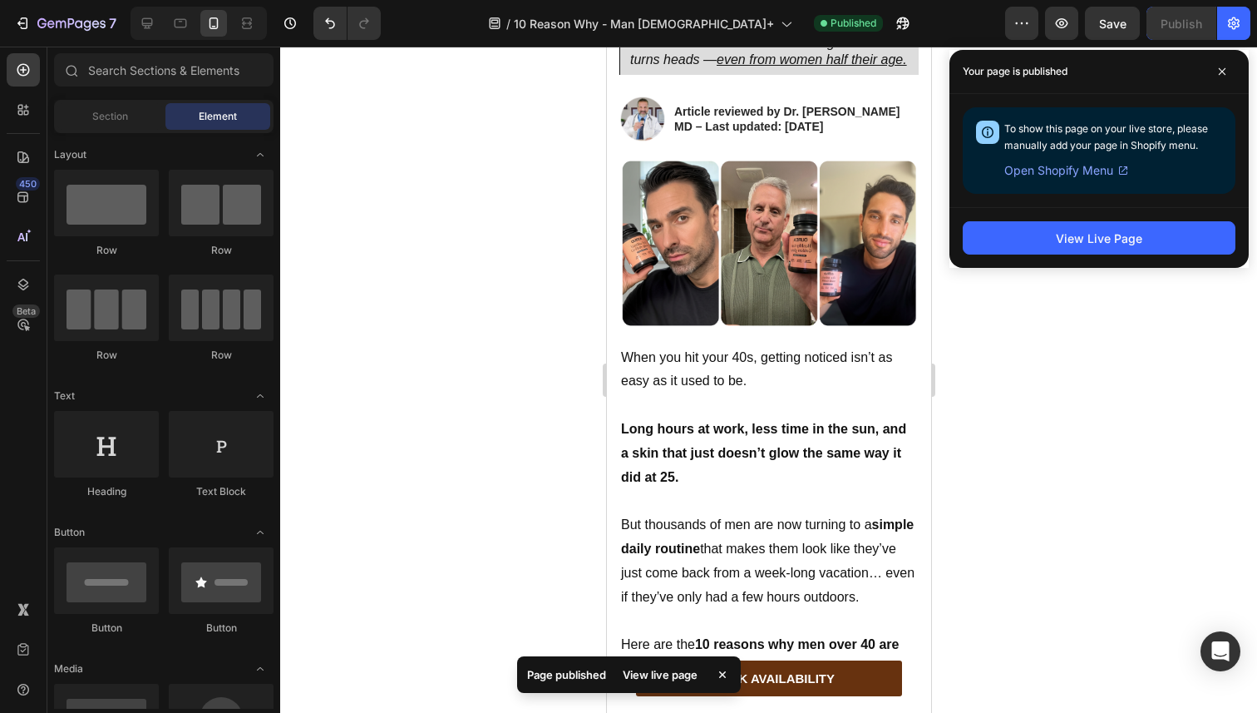
scroll to position [0, 0]
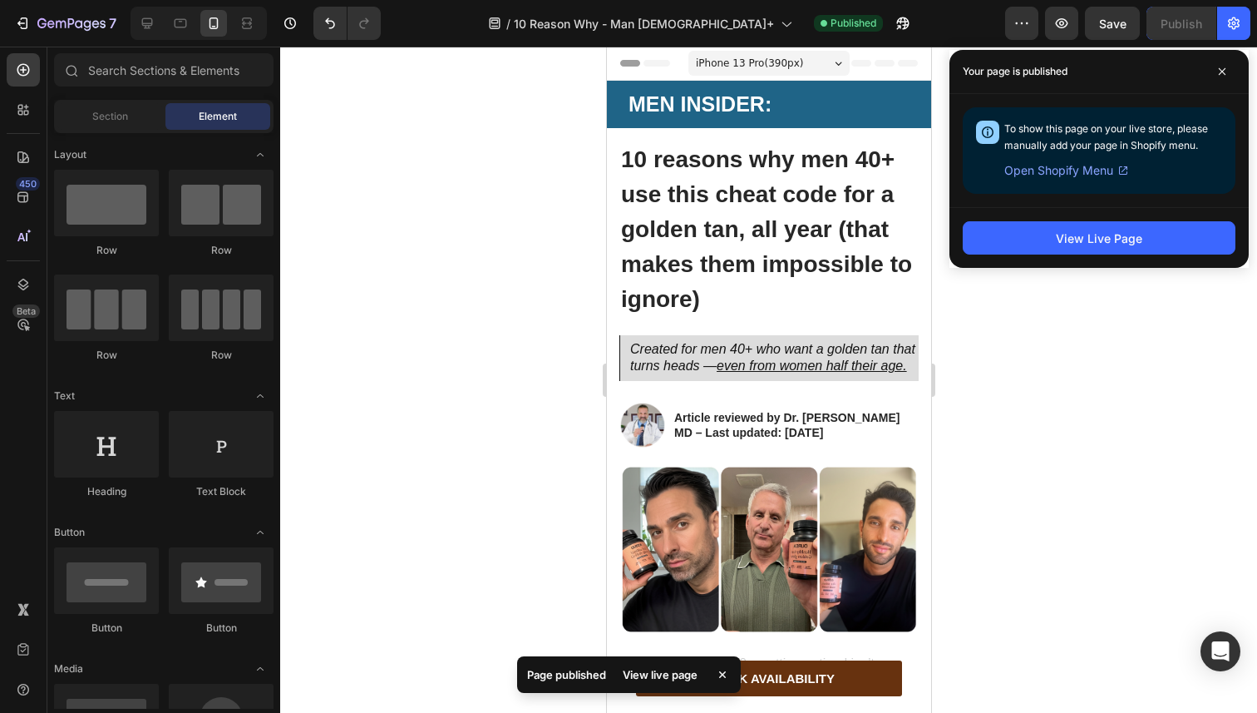
drag, startPoint x: 925, startPoint y: 79, endPoint x: 1668, endPoint y: 117, distance: 744.4
click at [1219, 58] on span at bounding box center [1222, 71] width 27 height 27
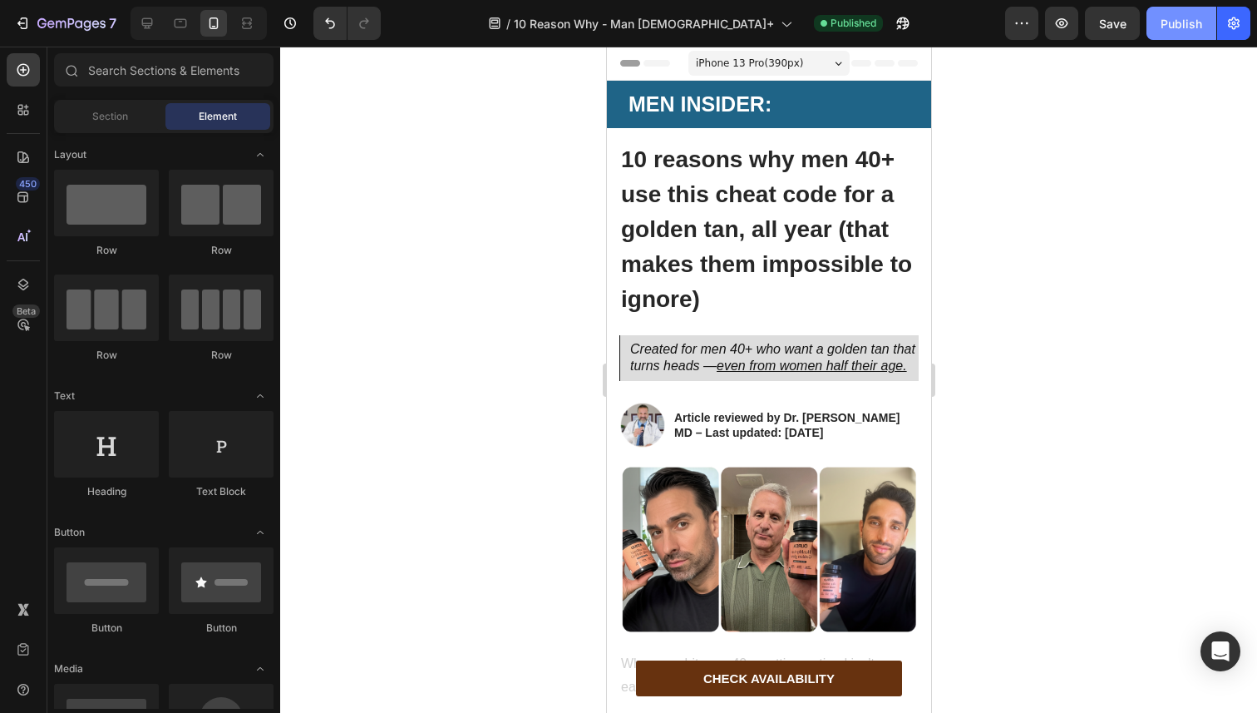
click at [1172, 28] on div "Publish" at bounding box center [1182, 23] width 42 height 17
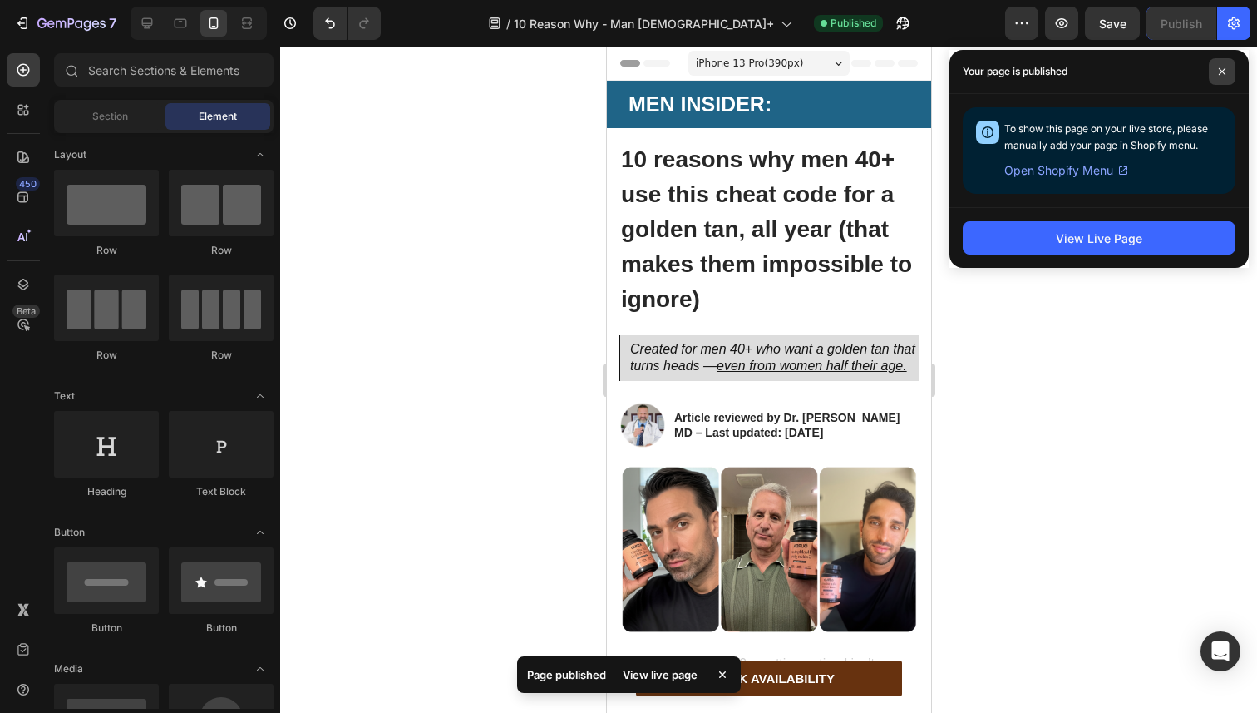
click at [1233, 76] on span at bounding box center [1222, 71] width 27 height 27
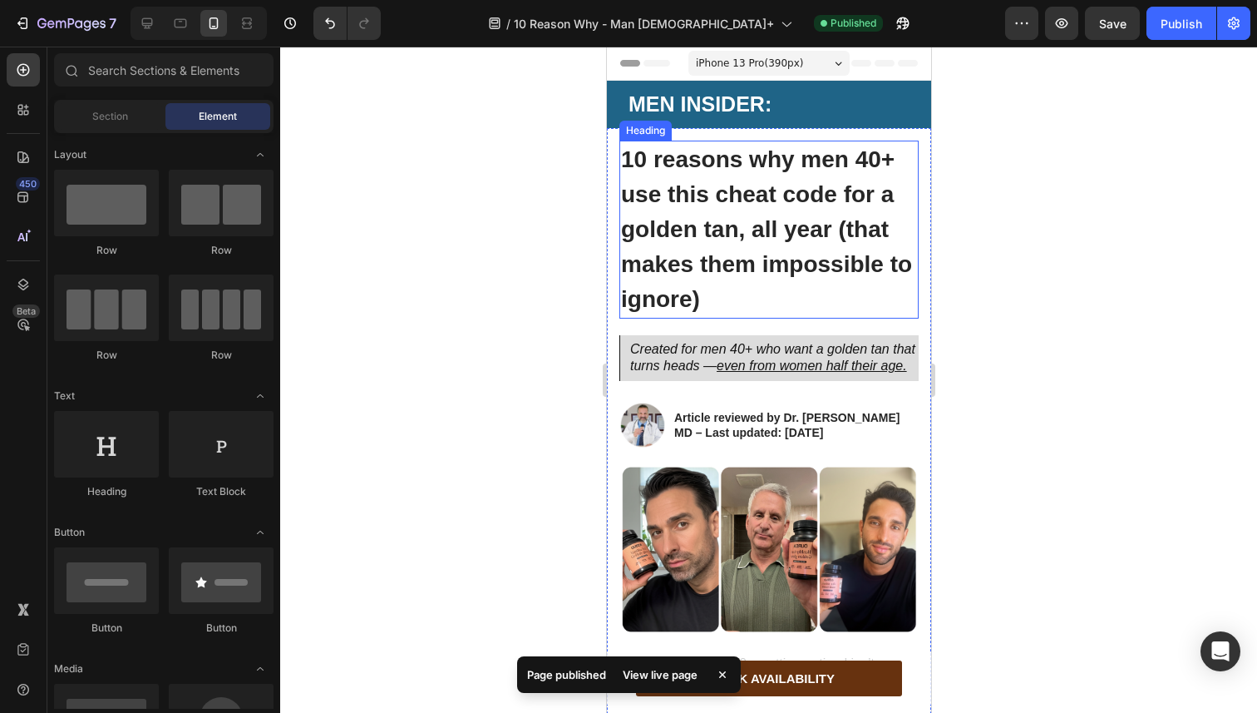
click at [795, 170] on strong "10 reasons why men 40+ use this cheat code for a golden tan, all year (that mak…" at bounding box center [765, 228] width 291 height 165
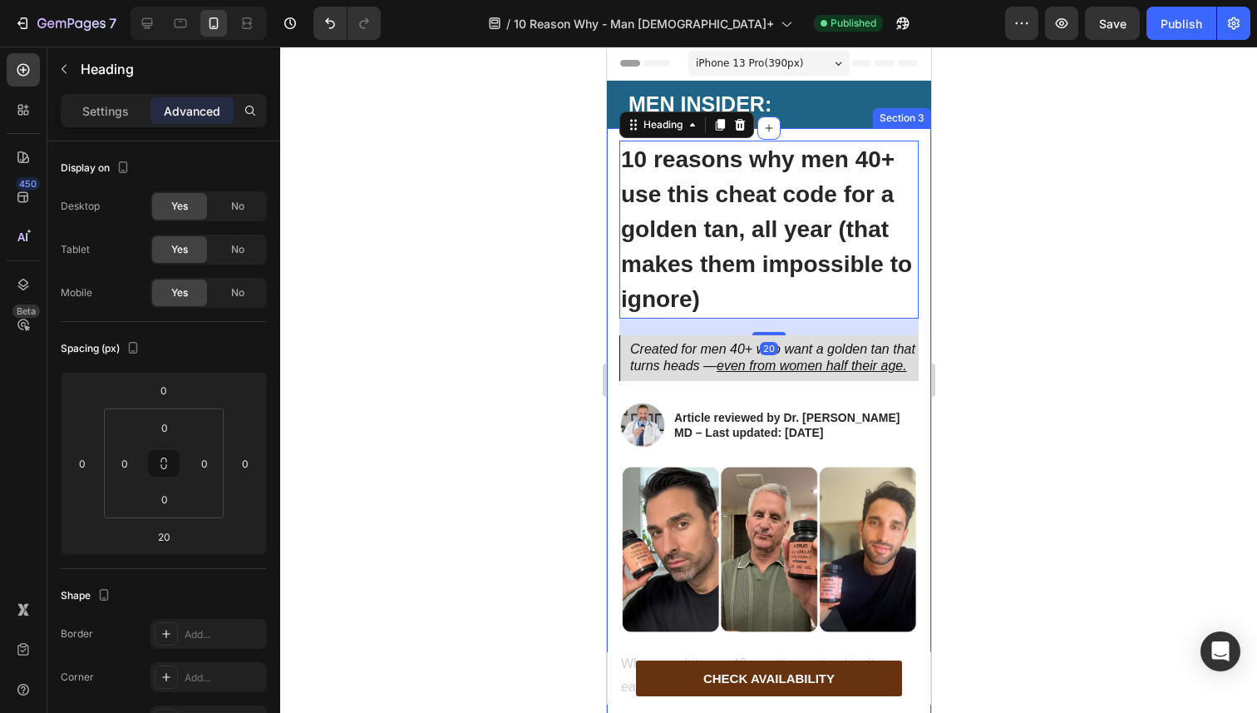
click at [580, 206] on div at bounding box center [768, 380] width 977 height 666
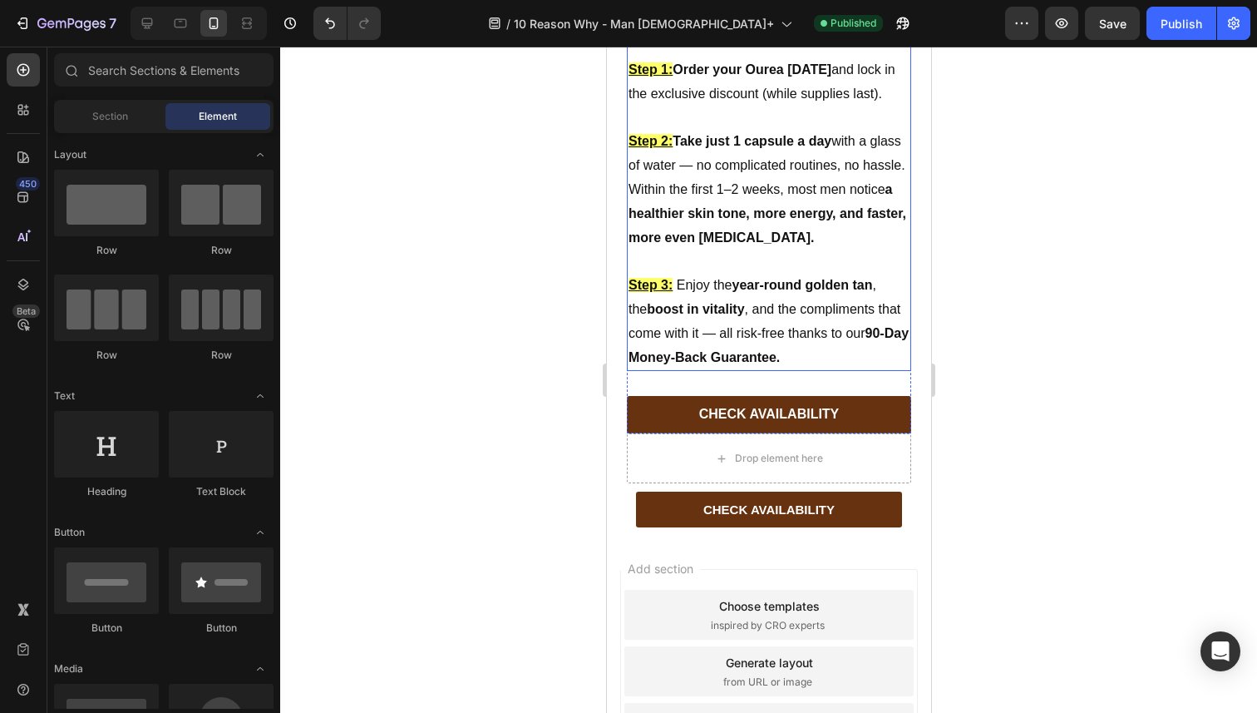
scroll to position [8863, 0]
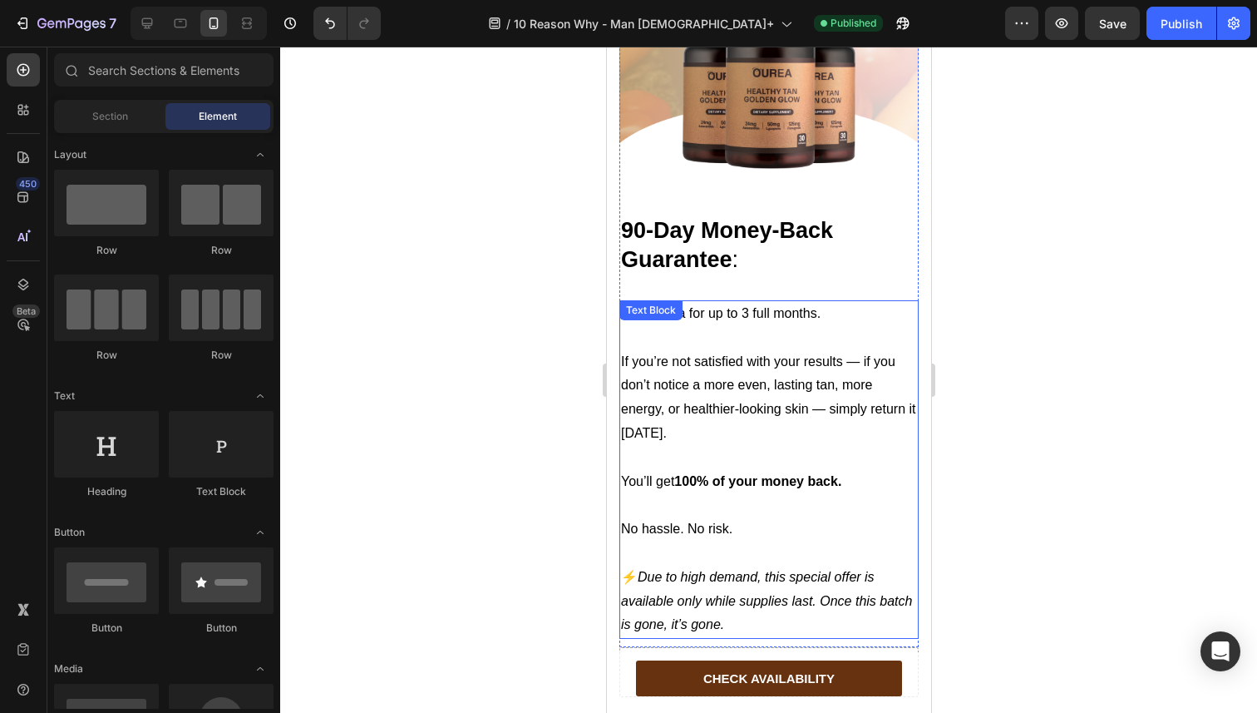
scroll to position [7872, 0]
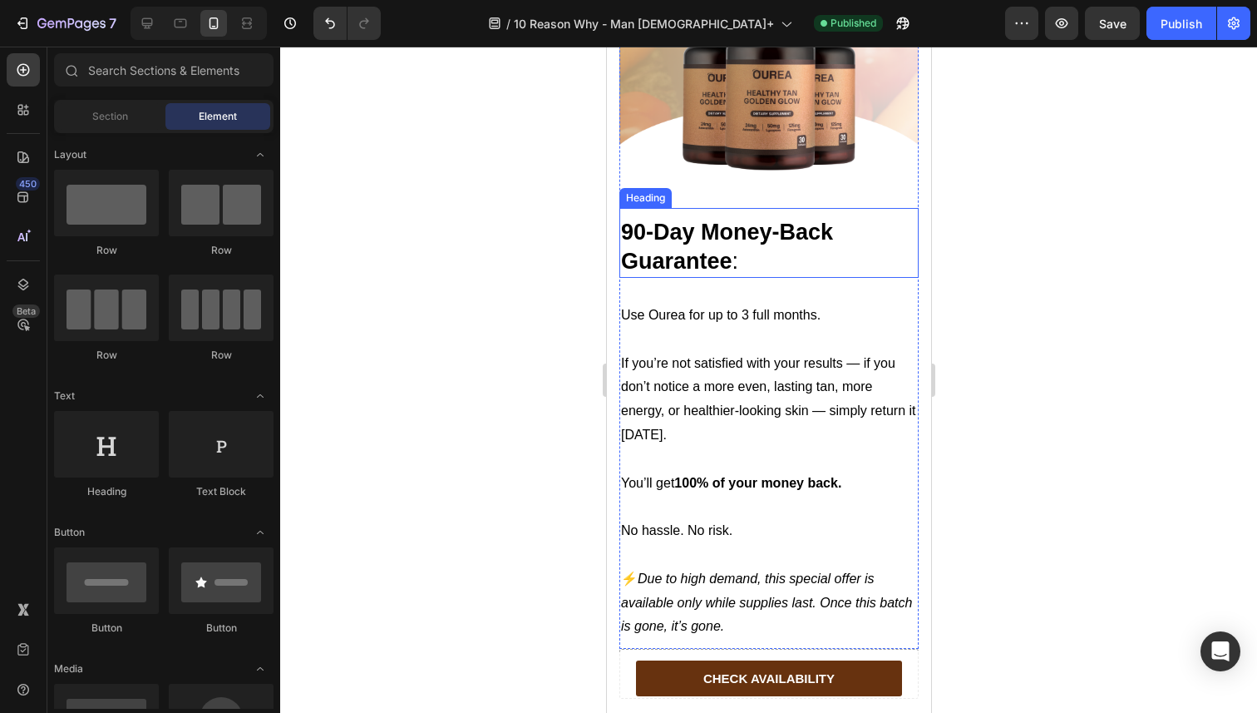
click at [721, 226] on strong "90-Day Money-Back Guarantee" at bounding box center [726, 247] width 212 height 54
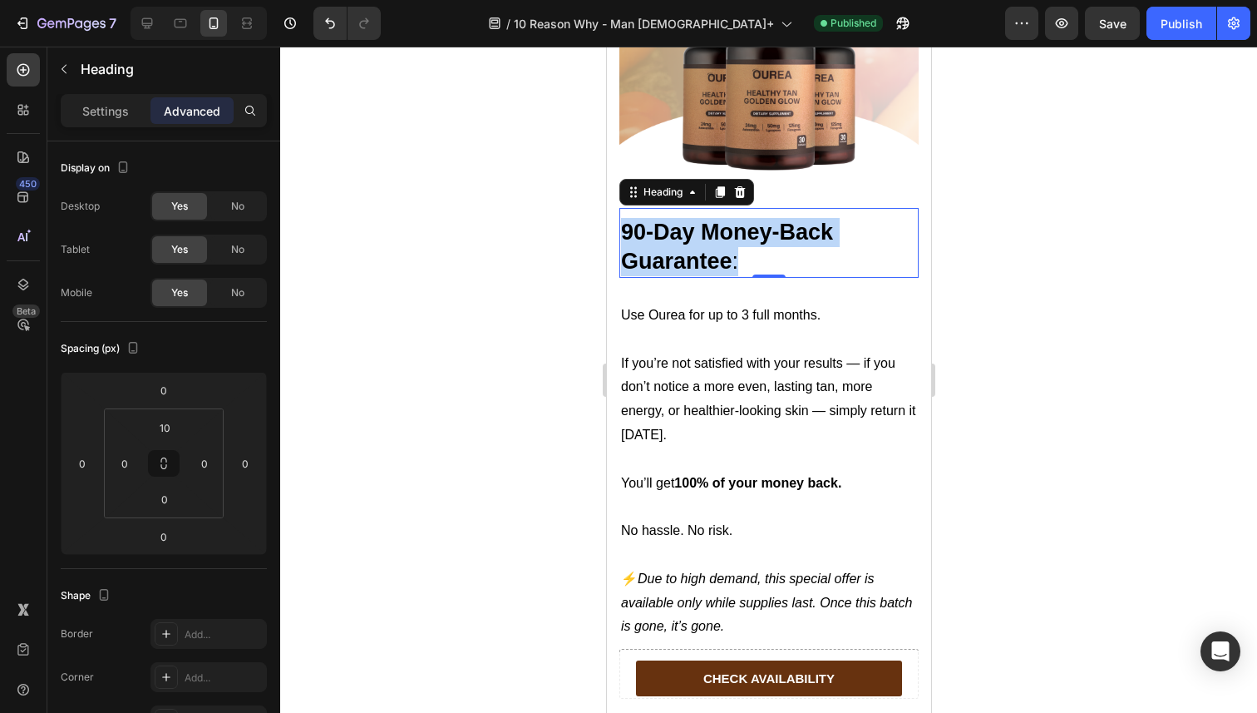
click at [721, 226] on strong "90-Day Money-Back Guarantee" at bounding box center [726, 247] width 212 height 54
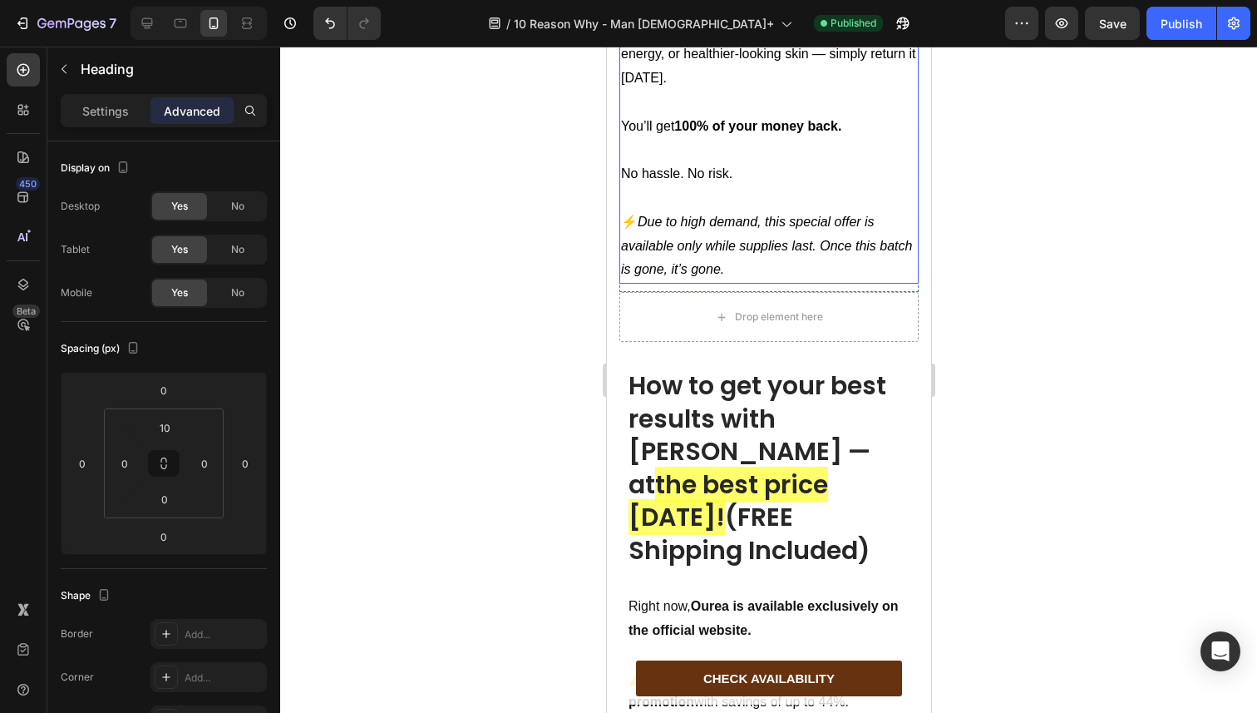
scroll to position [8256, 0]
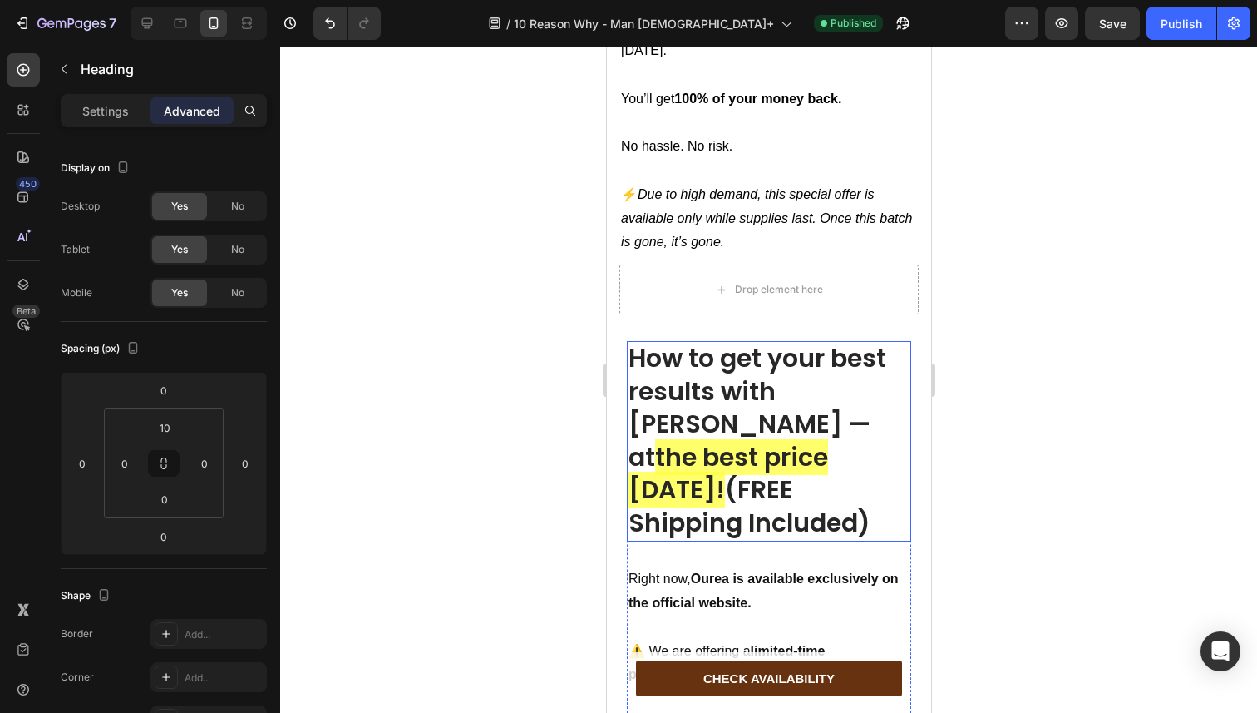
click at [713, 355] on strong "How to get your best results with [PERSON_NAME] — at" at bounding box center [757, 407] width 258 height 135
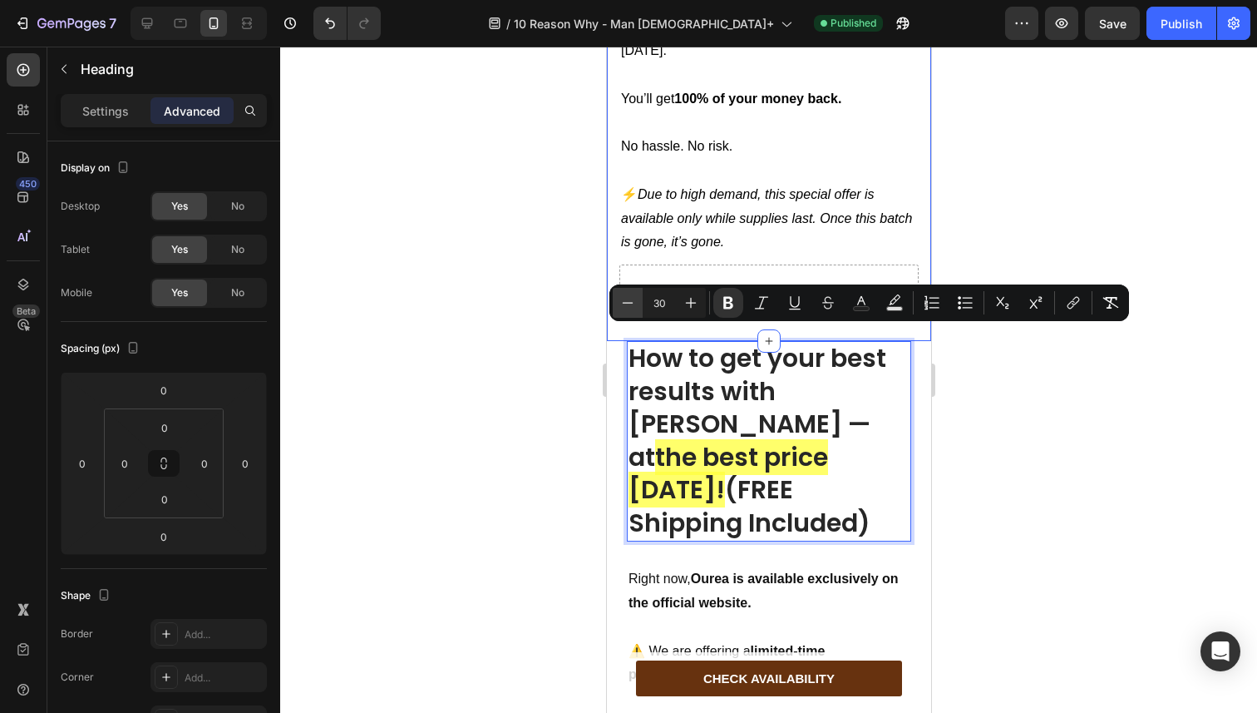
click at [632, 308] on icon "Editor contextual toolbar" at bounding box center [627, 302] width 17 height 17
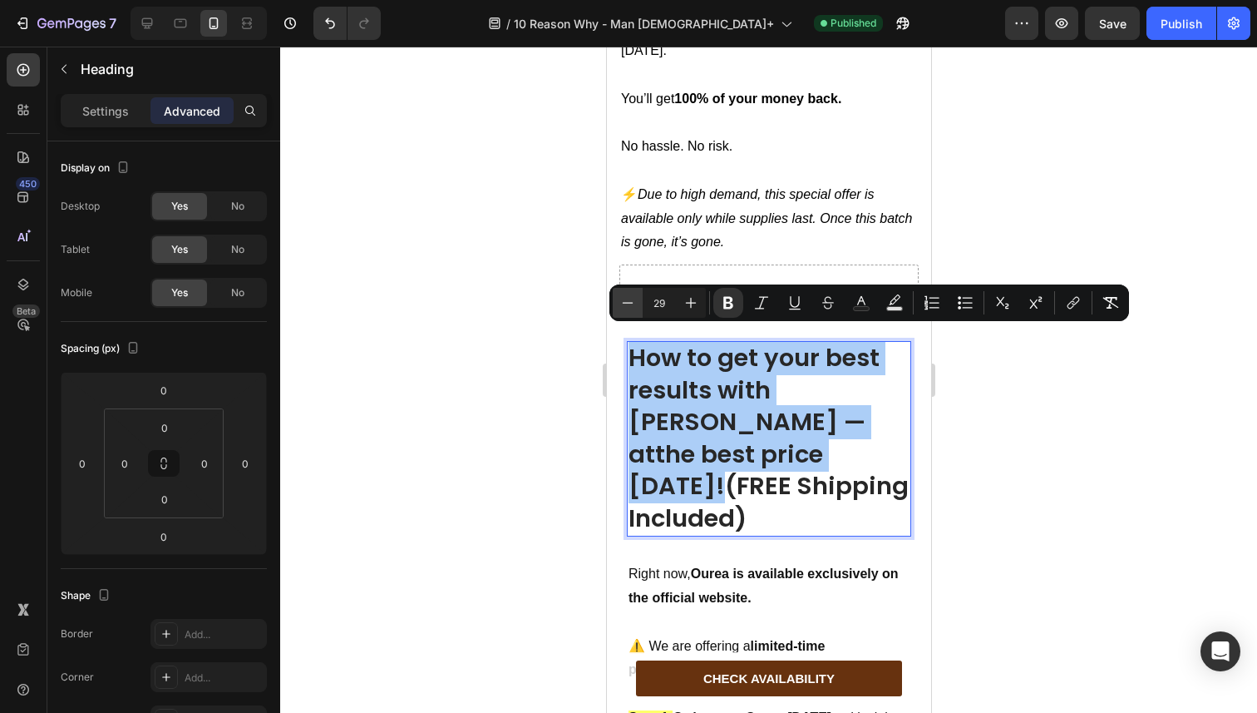
click at [632, 308] on icon "Editor contextual toolbar" at bounding box center [627, 302] width 17 height 17
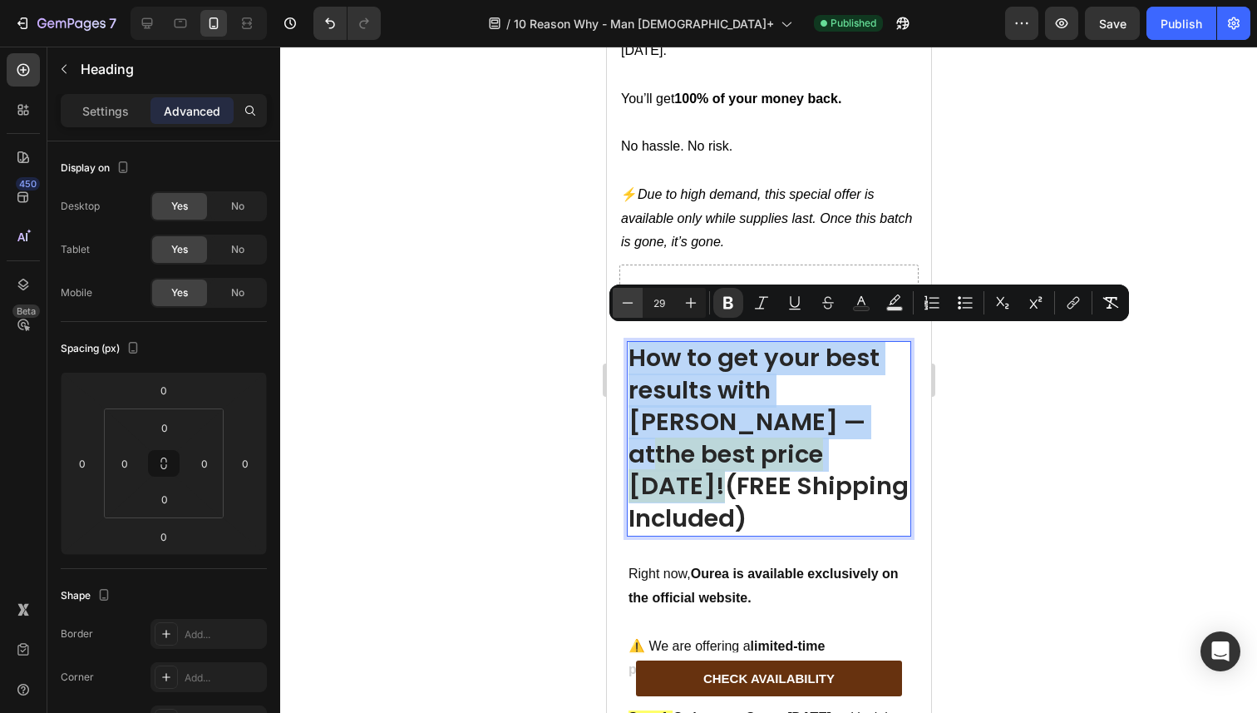
type input "28"
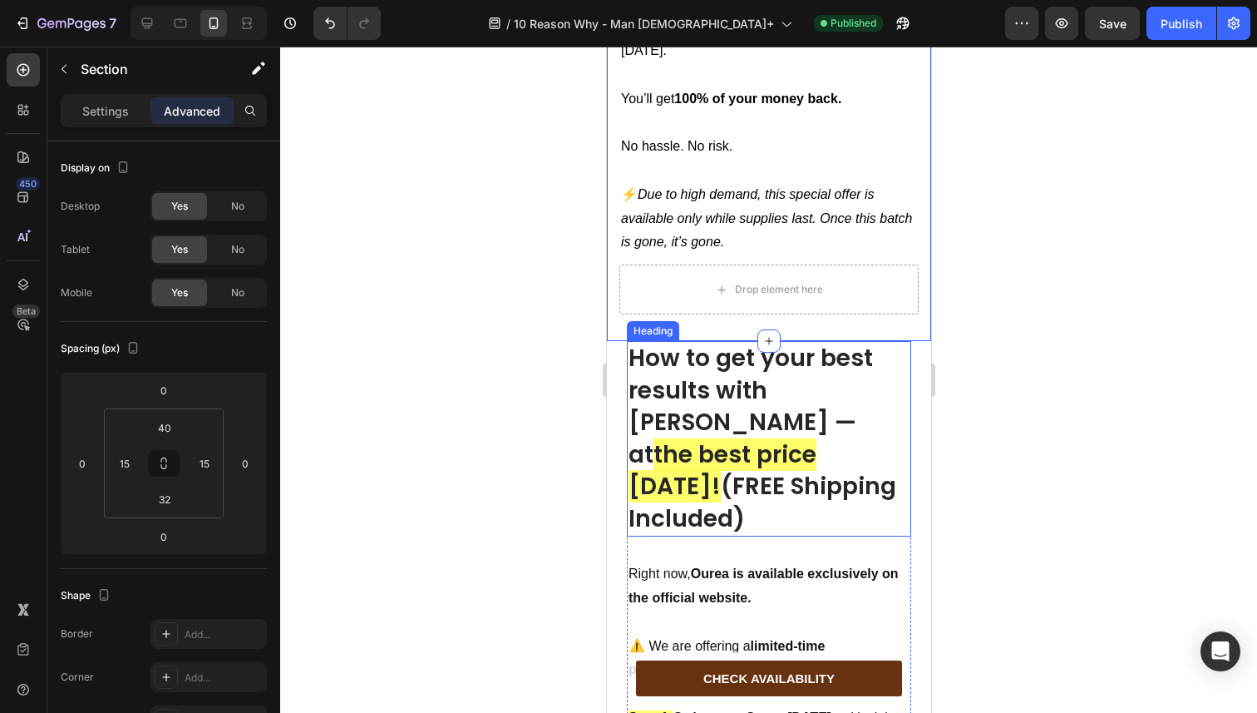
click at [674, 348] on strong "How to get your best results with [PERSON_NAME] — at" at bounding box center [750, 406] width 244 height 129
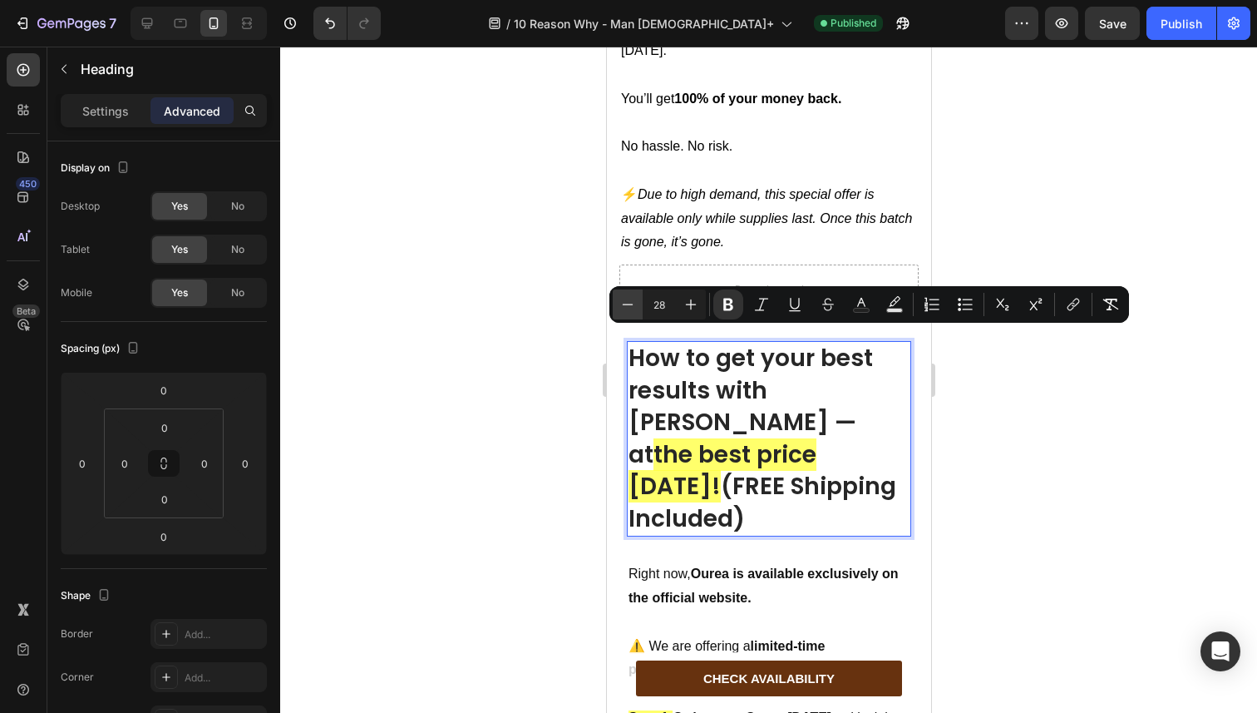
click at [625, 308] on icon "Editor contextual toolbar" at bounding box center [627, 304] width 17 height 17
type input "27"
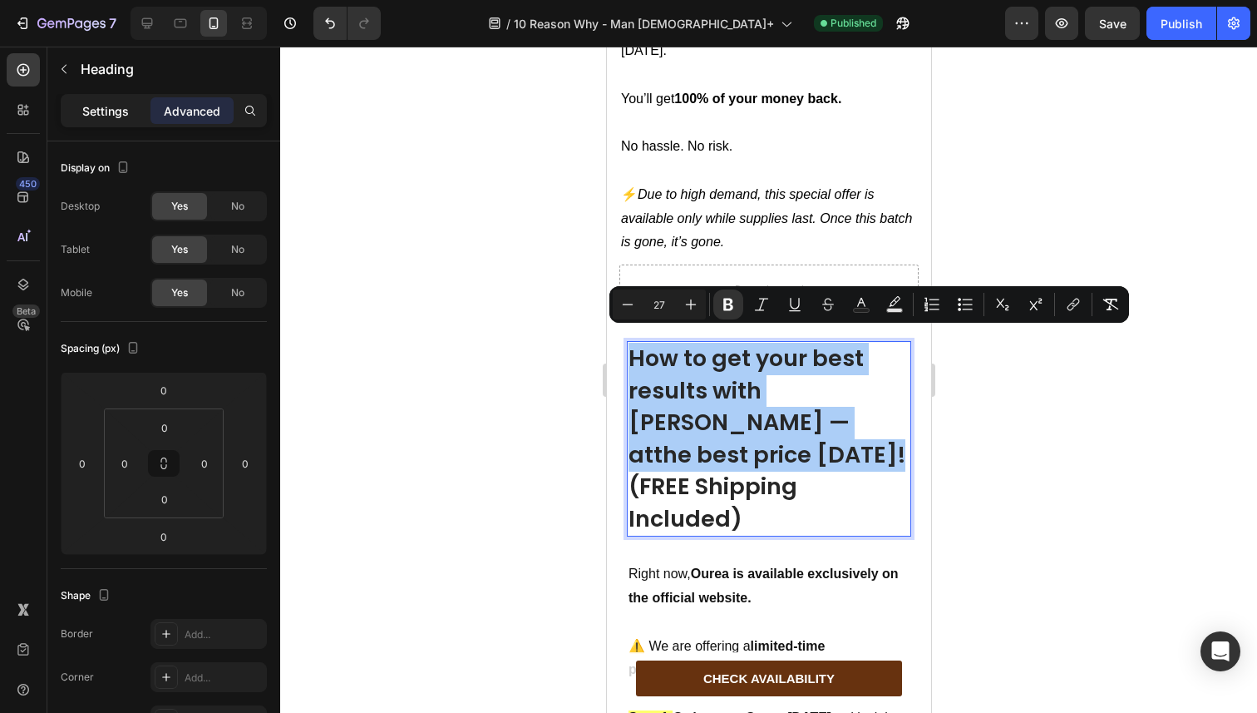
click at [99, 111] on p "Settings" at bounding box center [105, 110] width 47 height 17
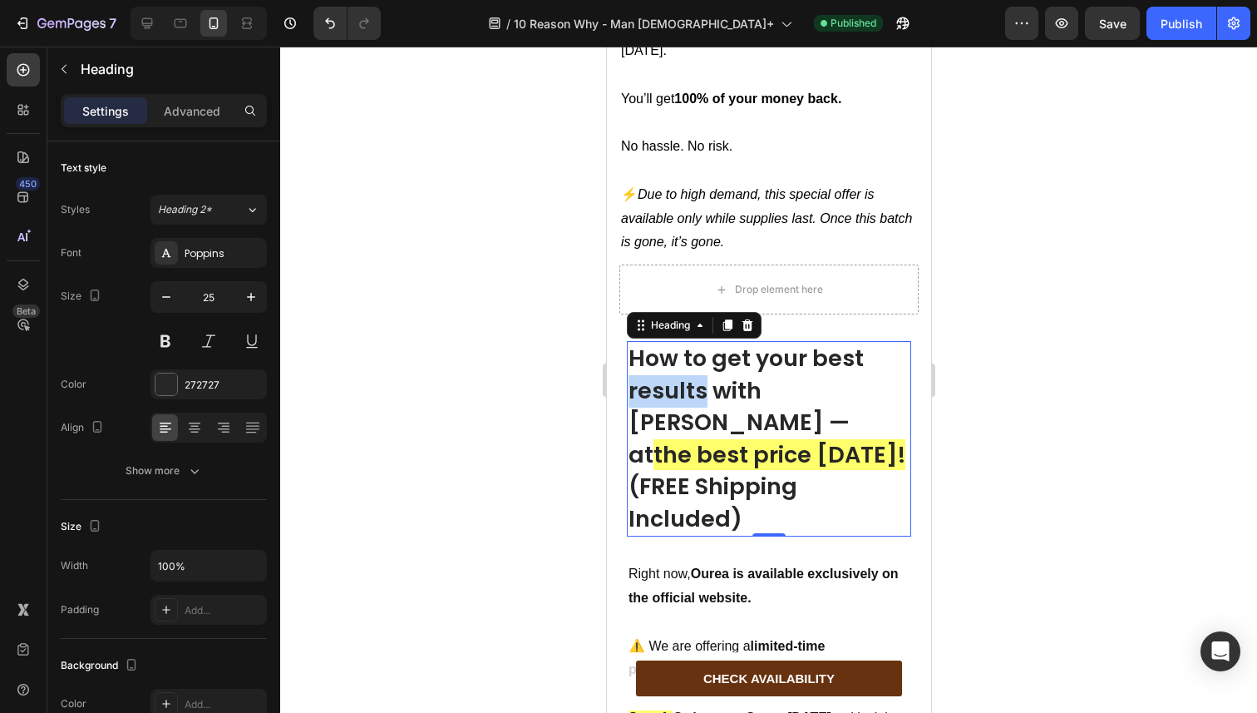
click at [693, 361] on strong "How to get your best results with [PERSON_NAME] — at" at bounding box center [745, 406] width 235 height 127
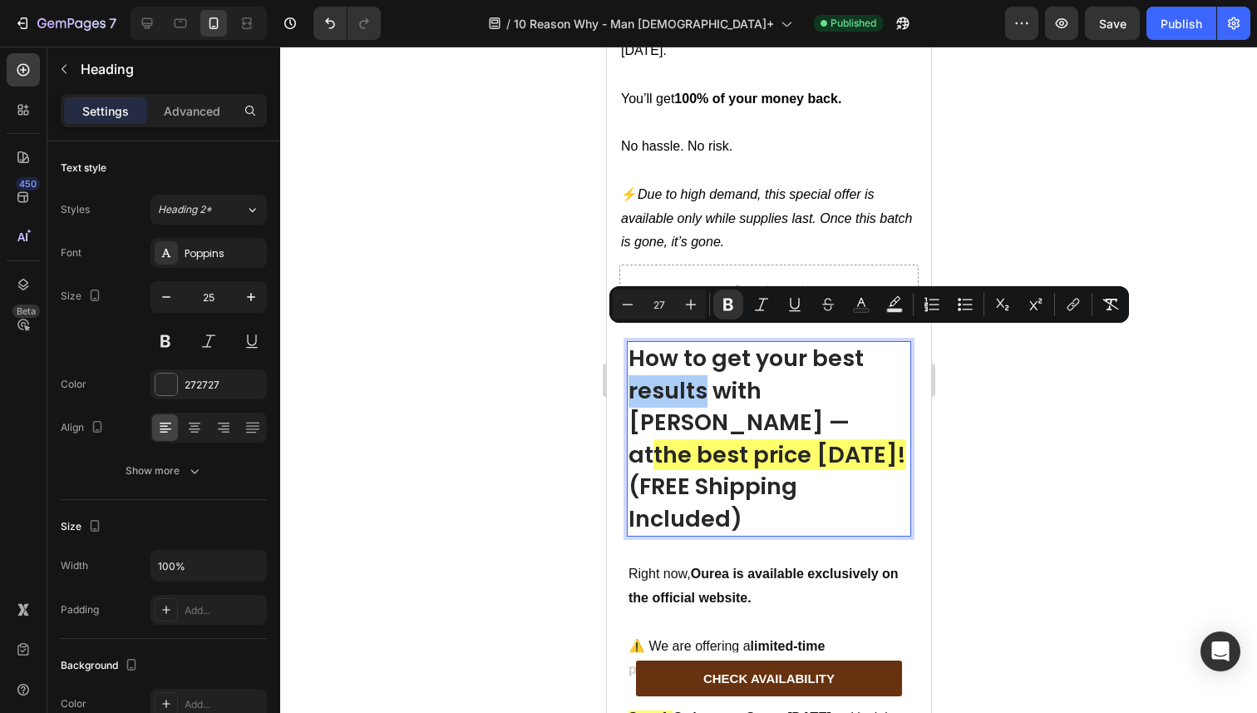
click at [470, 363] on div at bounding box center [768, 380] width 977 height 666
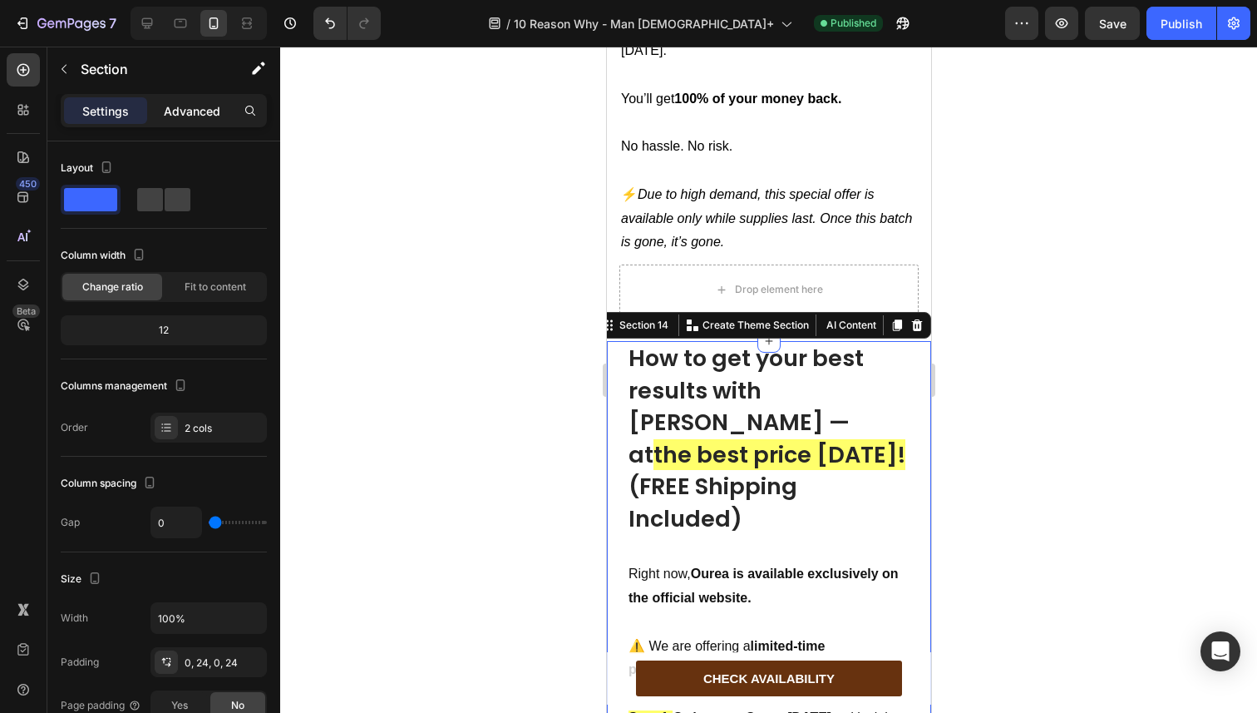
click at [203, 113] on p "Advanced" at bounding box center [192, 110] width 57 height 17
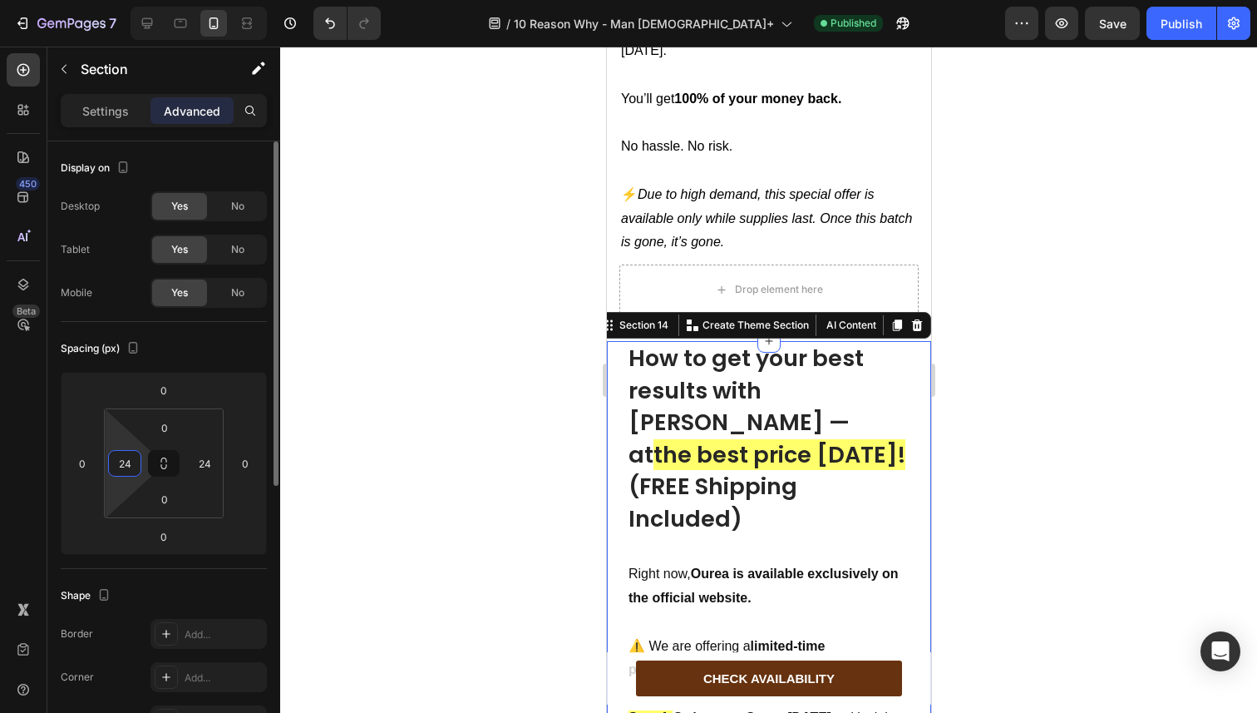
click at [136, 458] on input "24" at bounding box center [124, 463] width 25 height 25
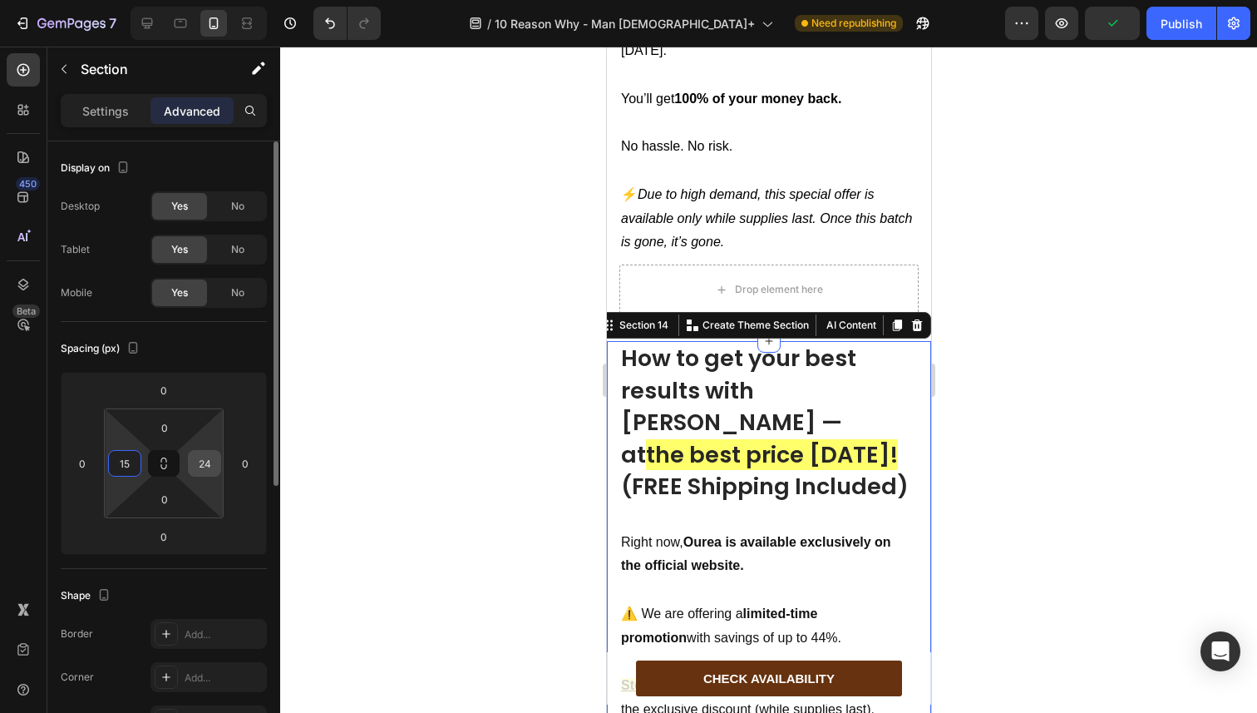
type input "15"
click at [205, 461] on input "24" at bounding box center [204, 463] width 25 height 25
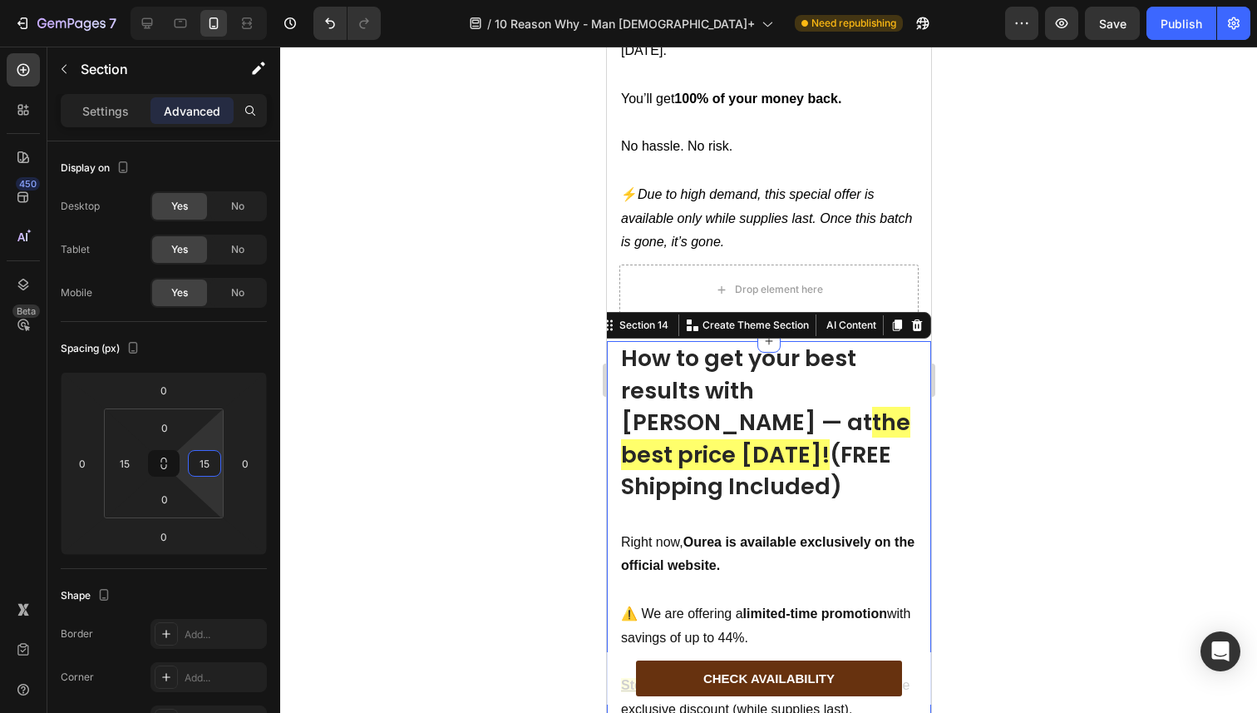
type input "15"
click at [498, 359] on div at bounding box center [768, 380] width 977 height 666
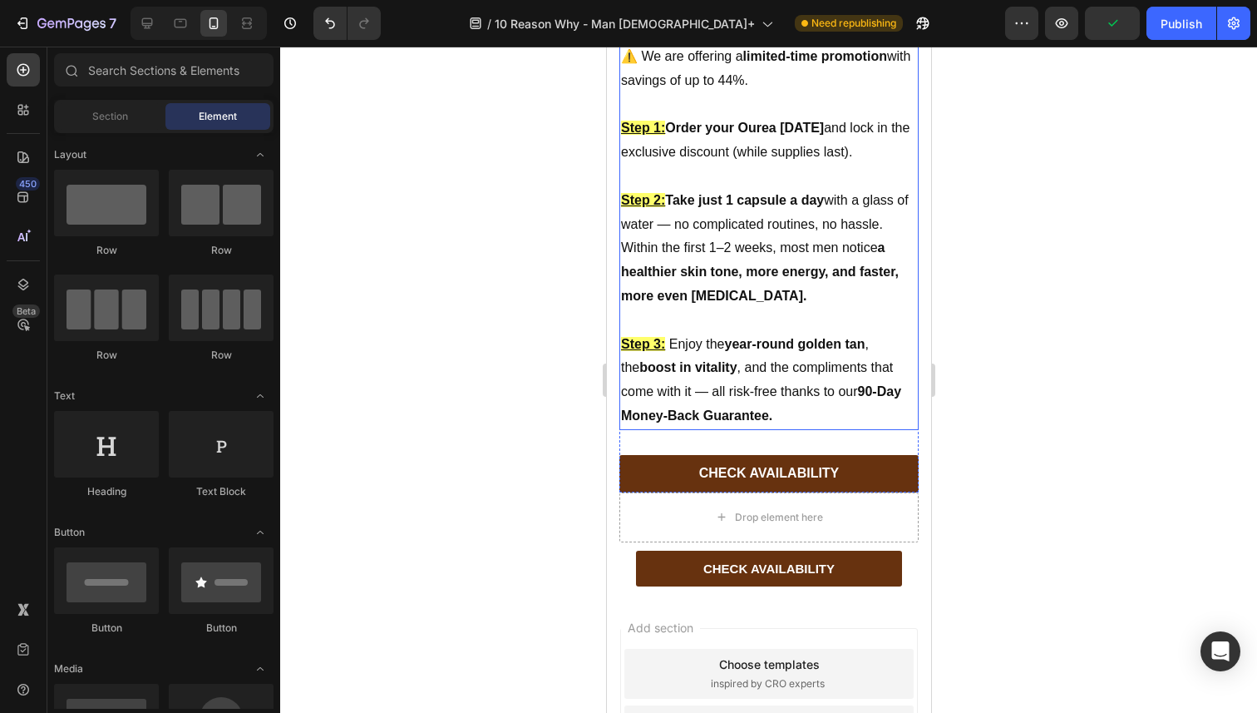
scroll to position [8806, 0]
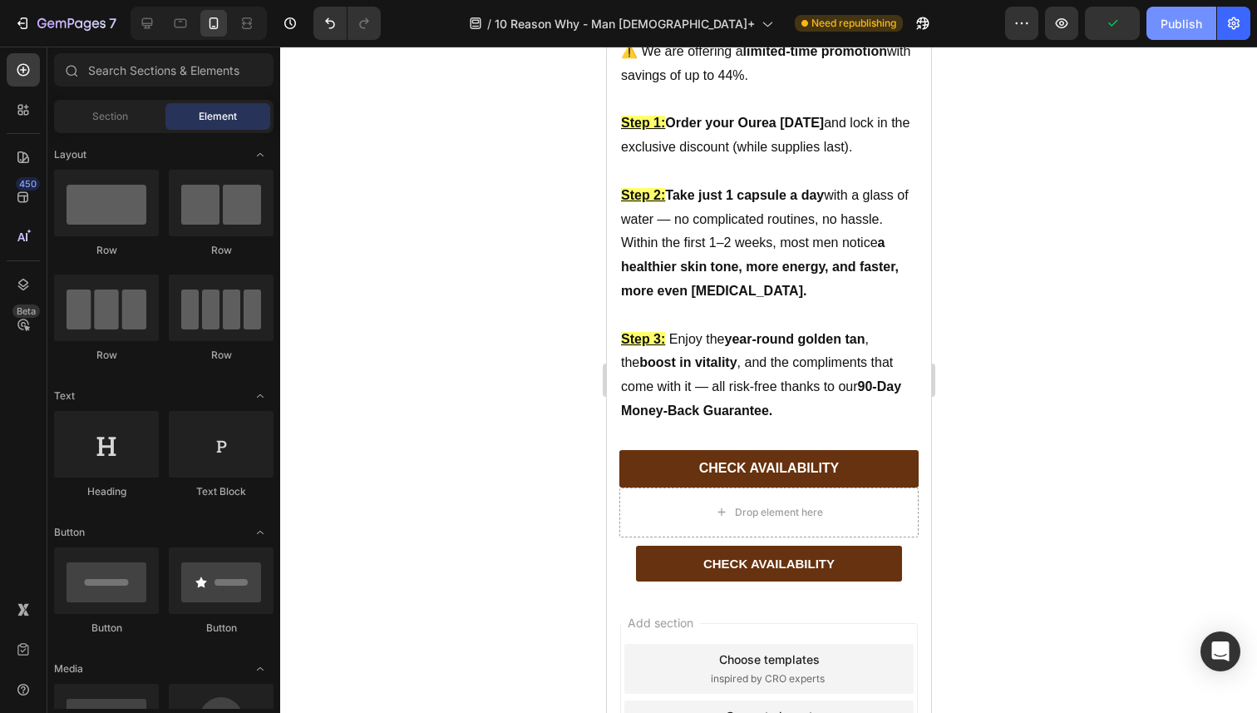
click at [1154, 17] on button "Publish" at bounding box center [1182, 23] width 70 height 33
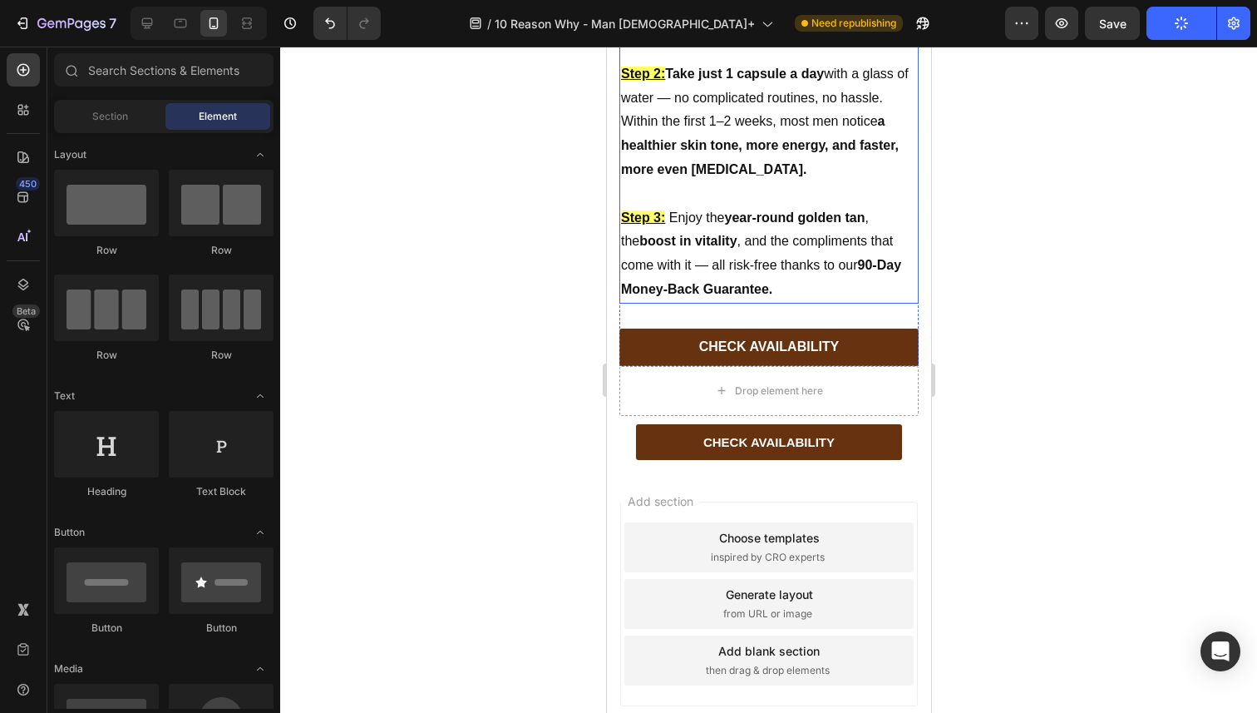
scroll to position [8932, 0]
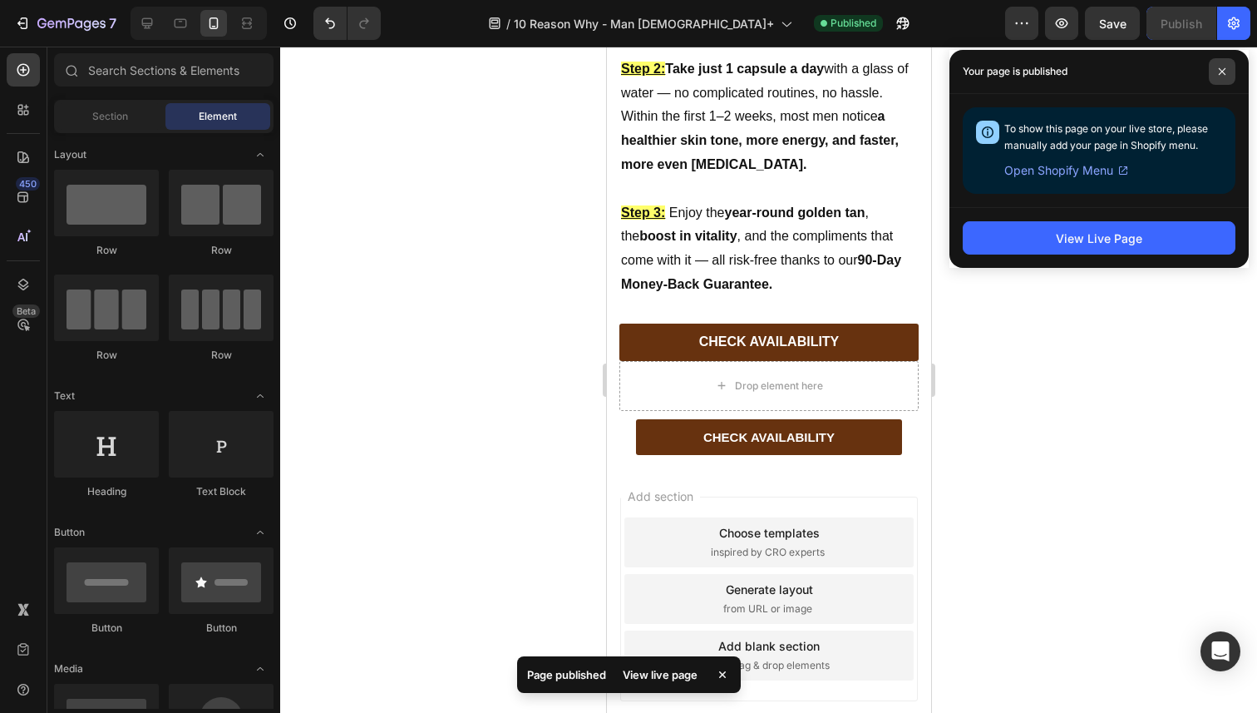
click at [1226, 80] on span at bounding box center [1222, 71] width 27 height 27
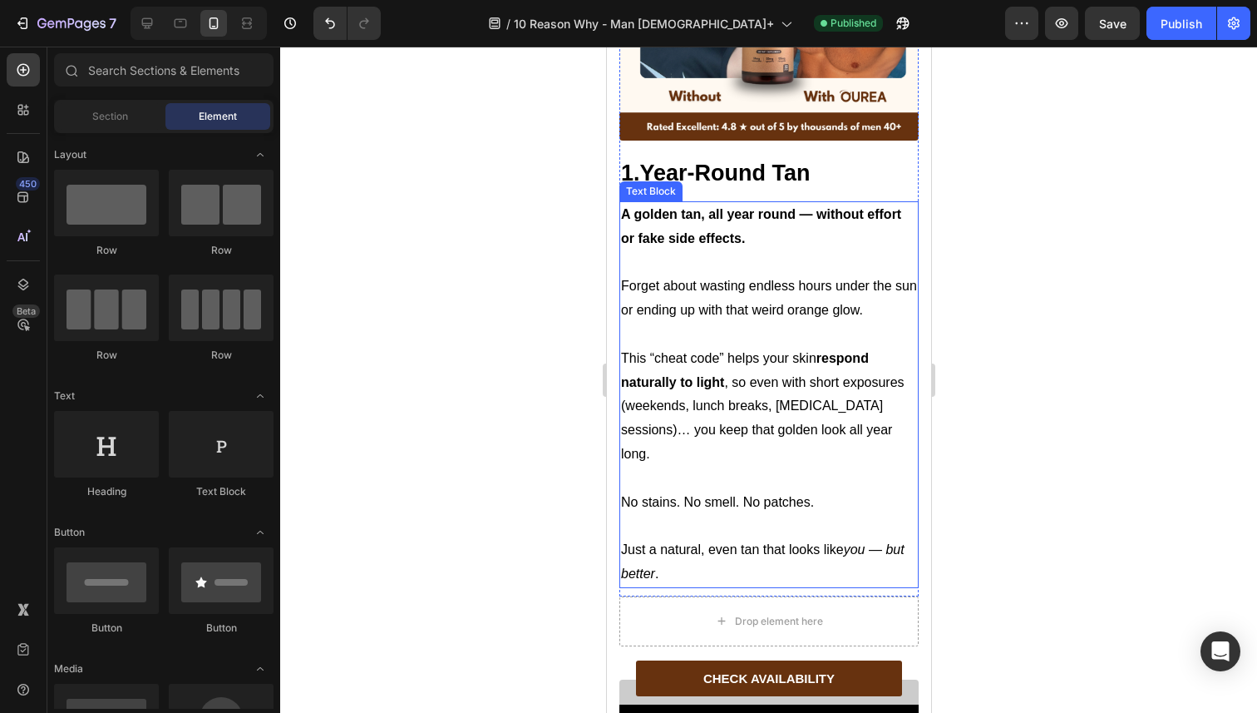
scroll to position [1238, 0]
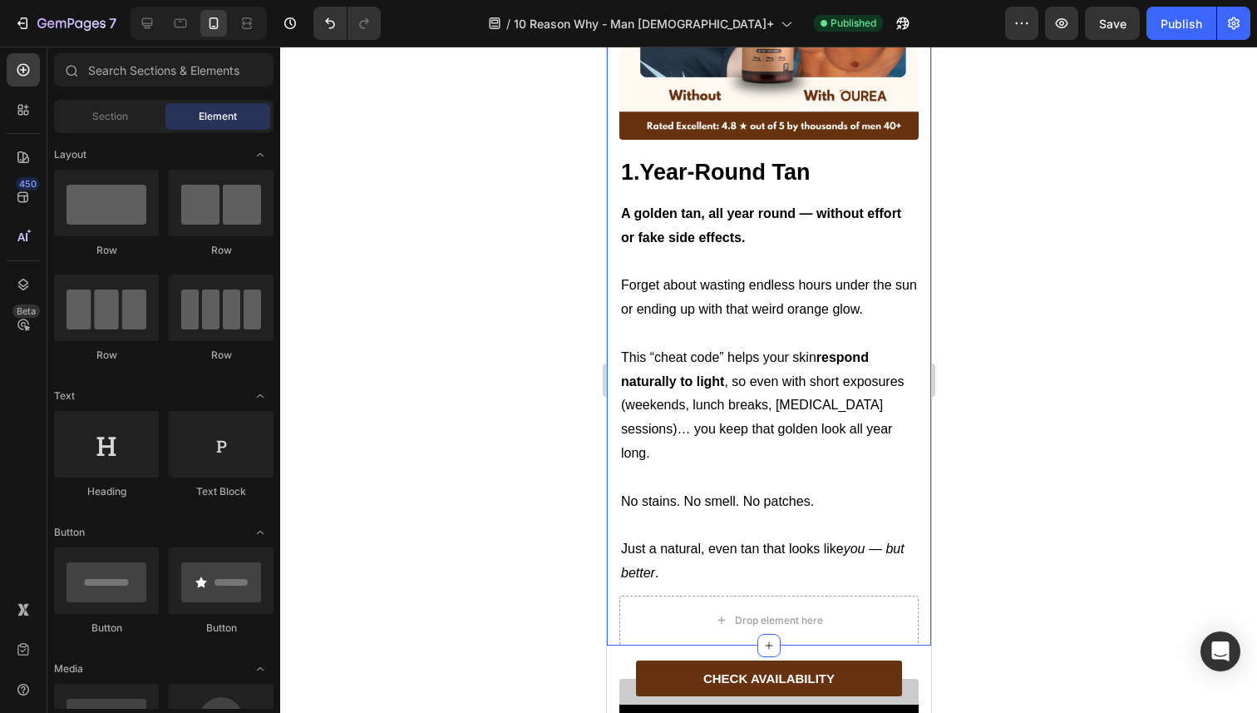
click at [611, 419] on div "Image 1.Year-Round Tan Heading Text Block A golden tan, all year round — withou…" at bounding box center [768, 242] width 324 height 805
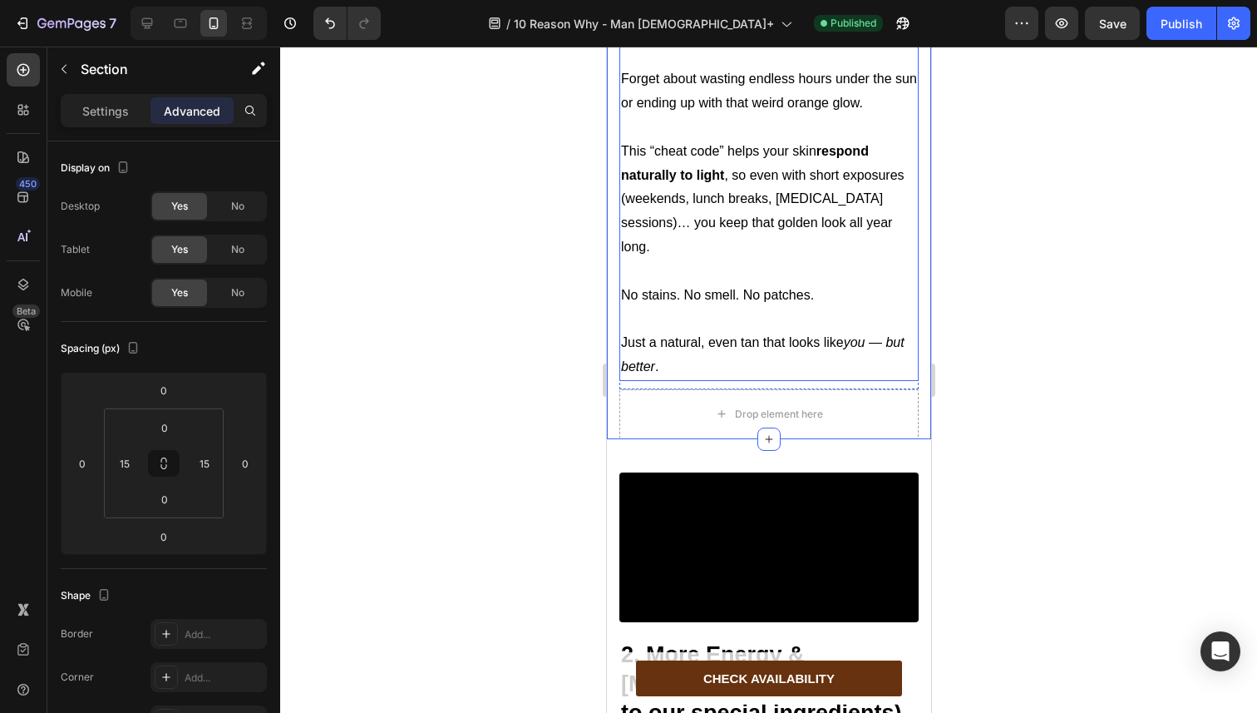
scroll to position [1527, 0]
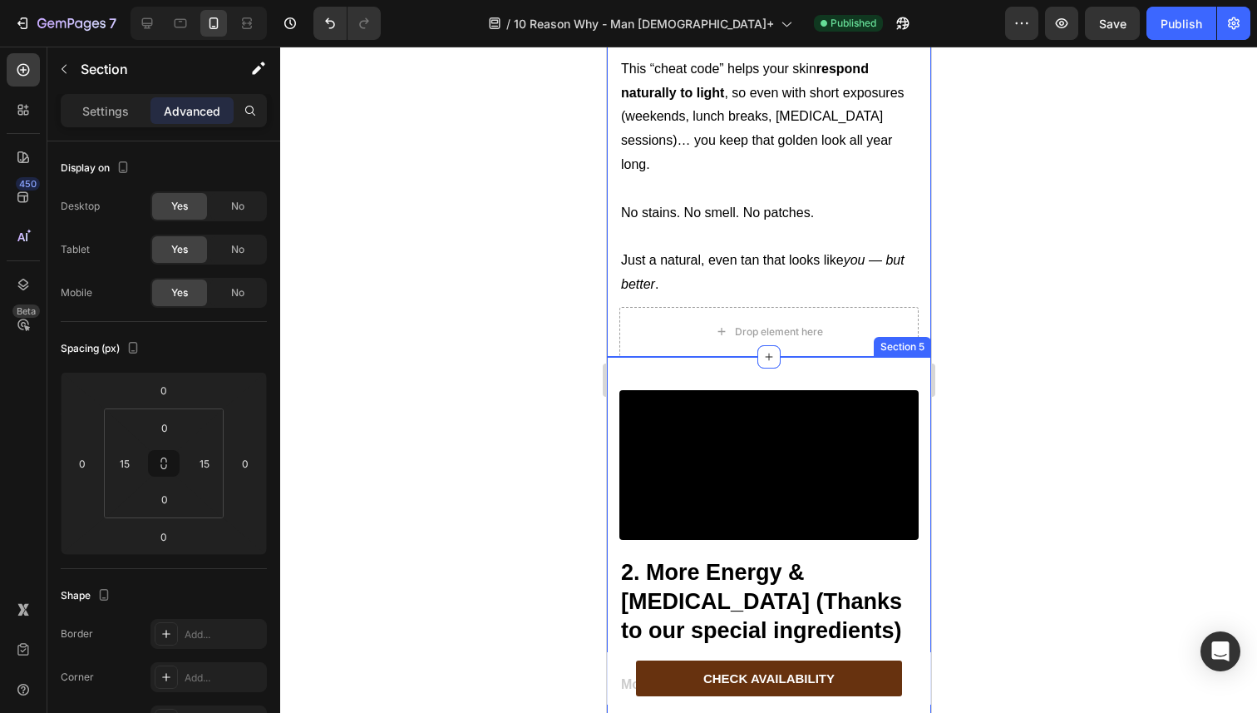
click at [624, 357] on div "Video 2. More Energy & Testosterone (Thanks to our special ingredients) Heading…" at bounding box center [768, 678] width 324 height 642
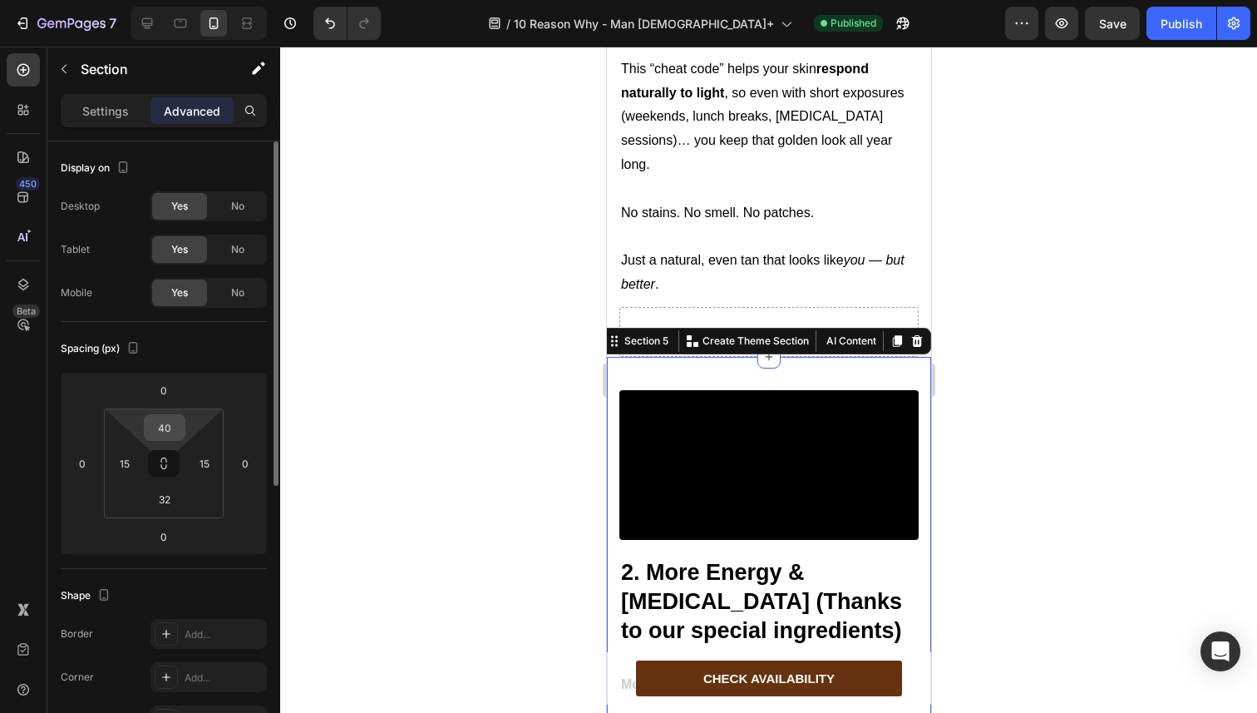
click at [174, 438] on input "40" at bounding box center [164, 427] width 33 height 25
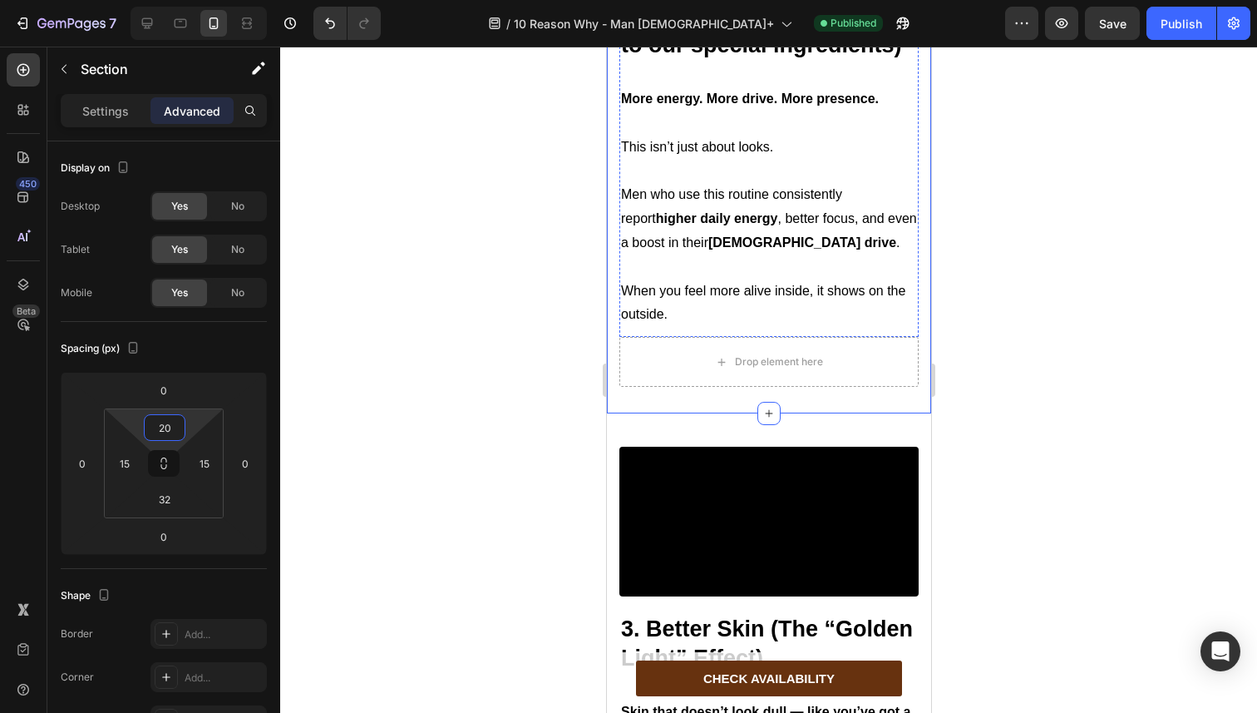
scroll to position [2081, 0]
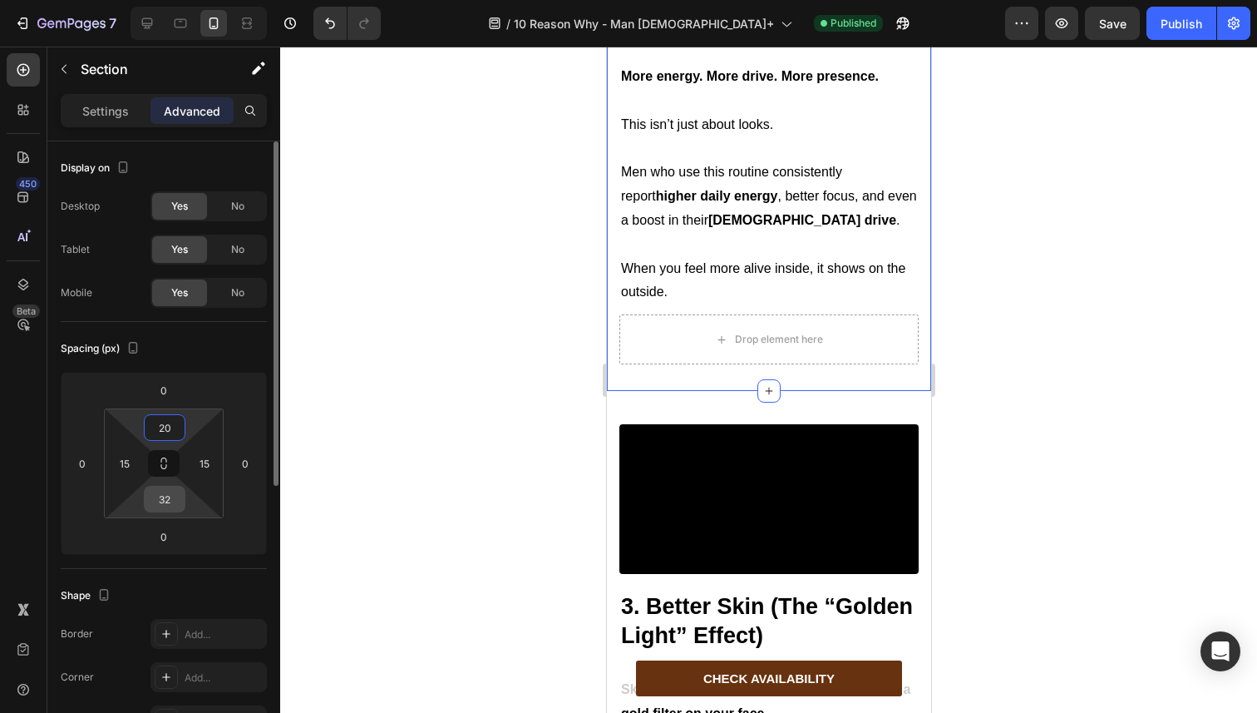
type input "20"
click at [178, 494] on input "32" at bounding box center [164, 498] width 33 height 25
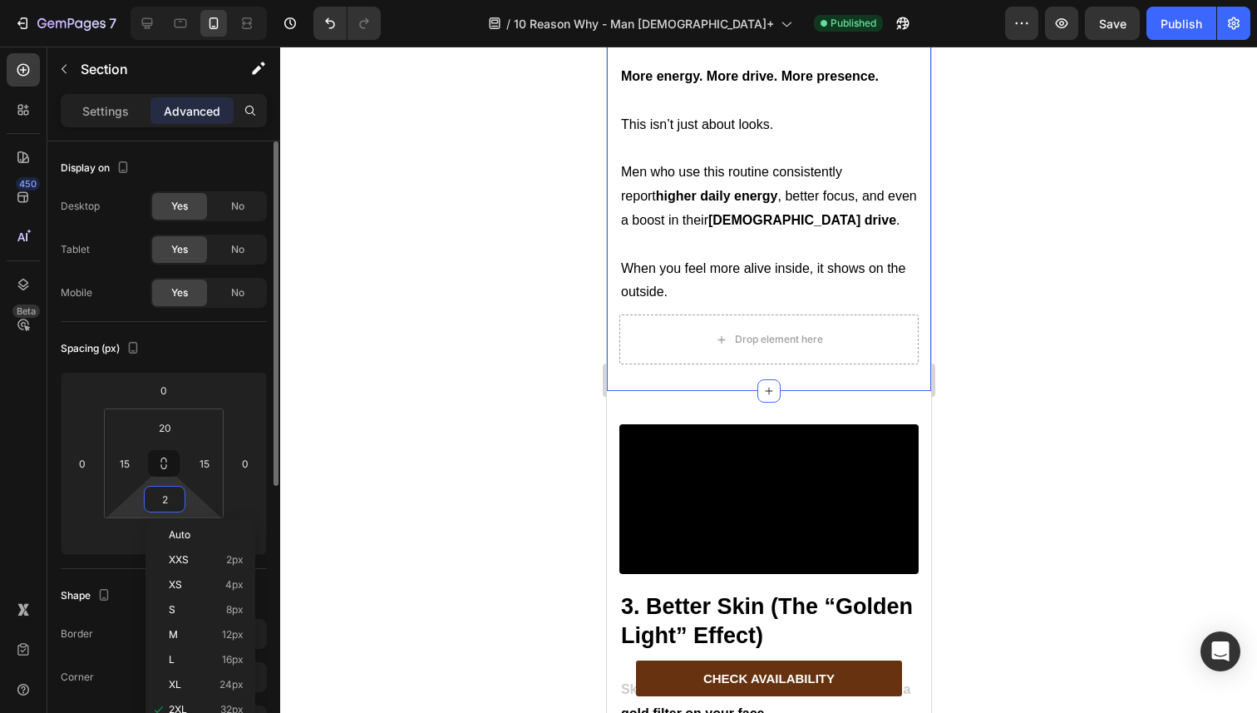
type input "20"
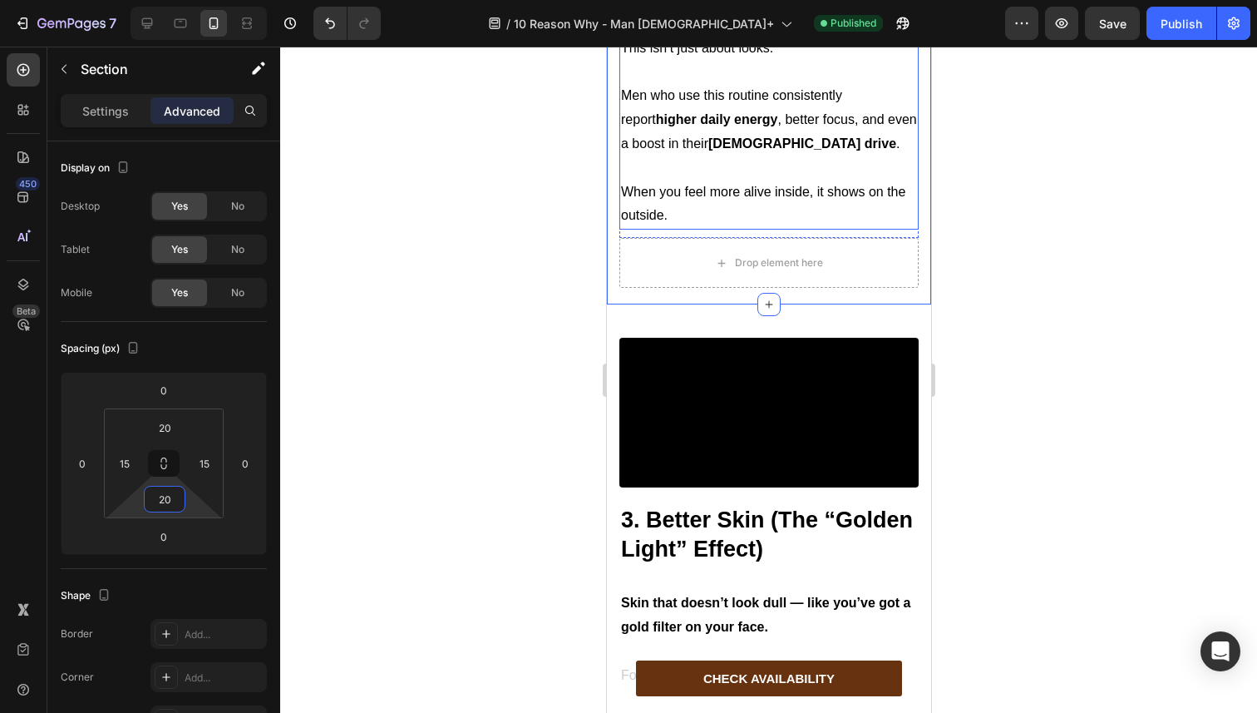
scroll to position [2195, 0]
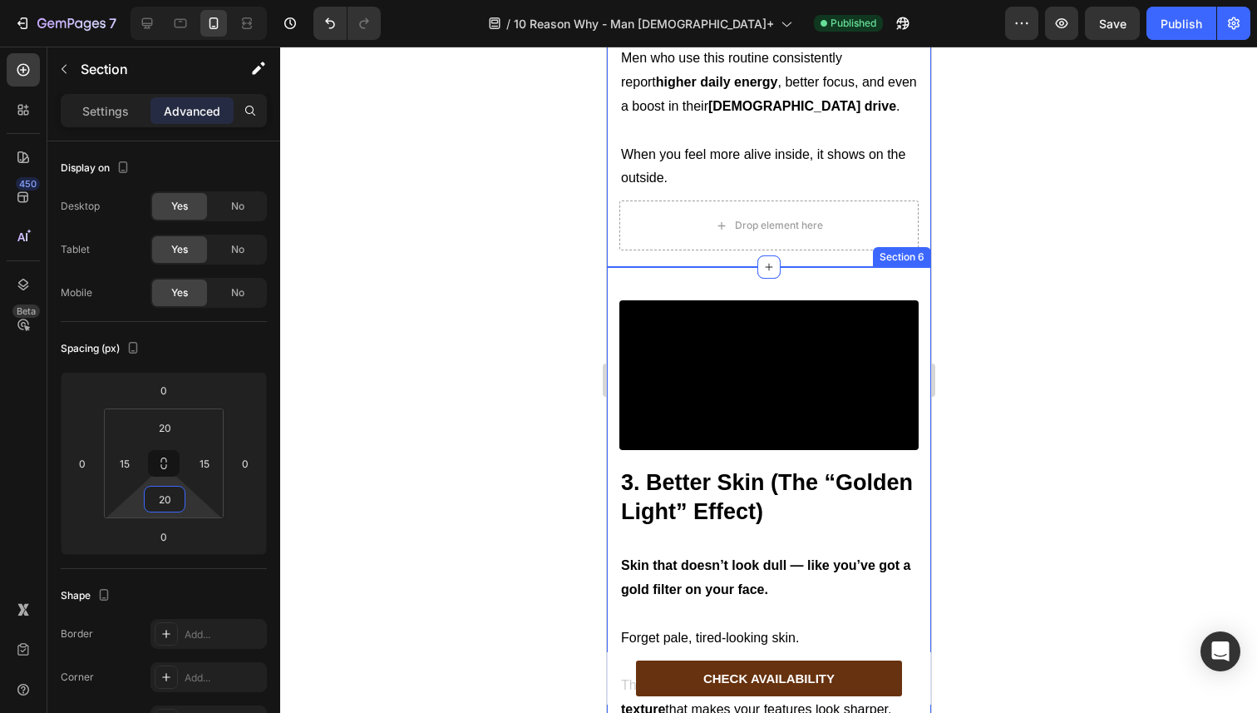
click at [676, 412] on div "Video 3. Better Skin (The “Golden Light” Effect) Heading Text Block Skin that d…" at bounding box center [768, 597] width 324 height 661
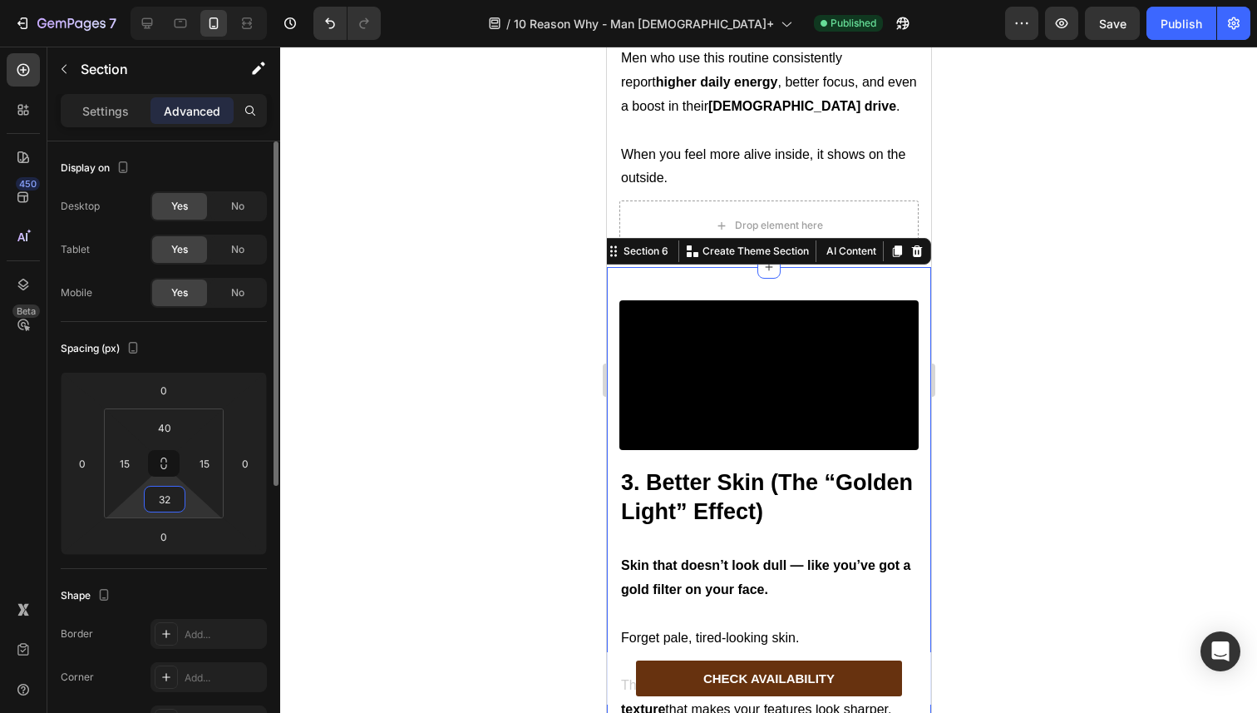
click at [163, 503] on input "32" at bounding box center [164, 498] width 33 height 25
type input "20"
click at [170, 427] on input "40" at bounding box center [164, 427] width 33 height 25
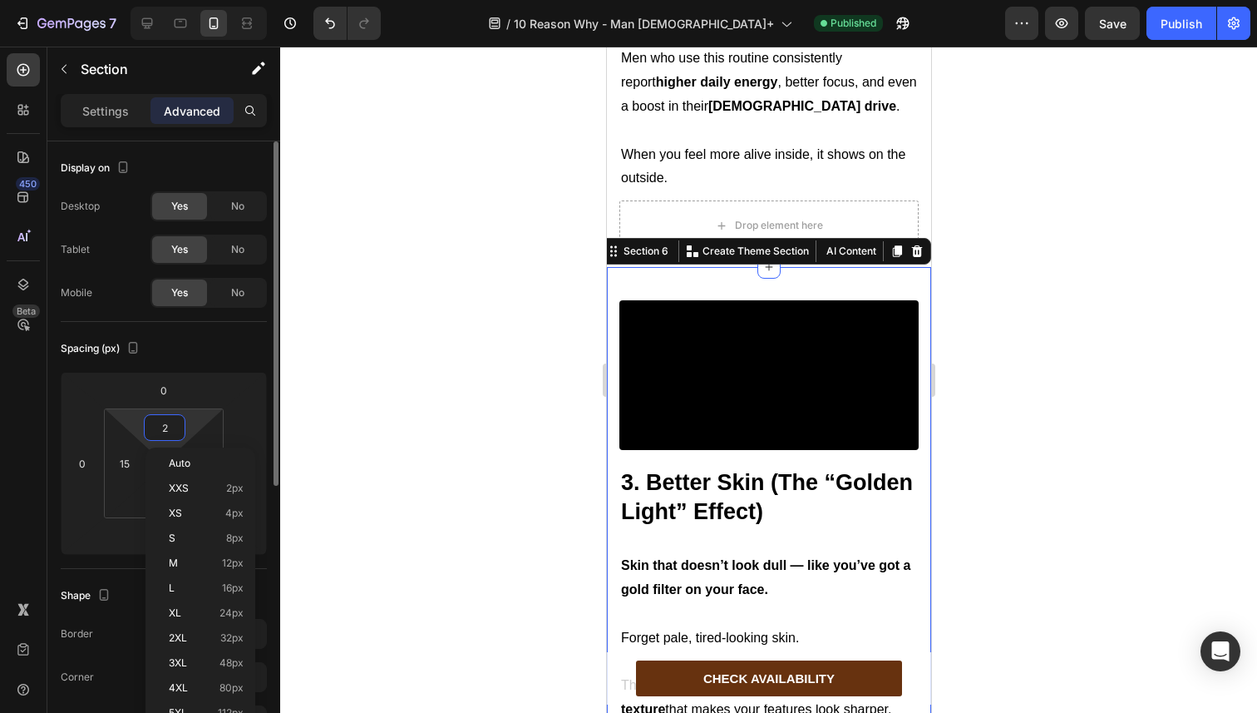
type input "20"
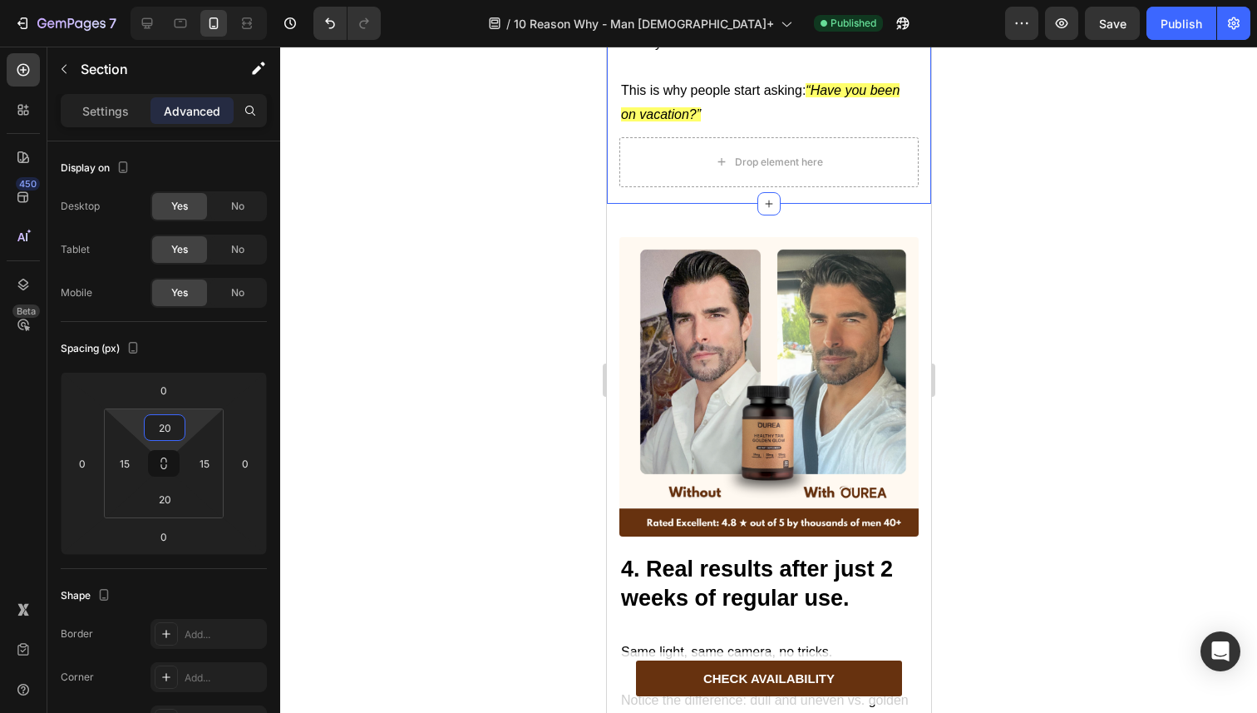
scroll to position [3072, 0]
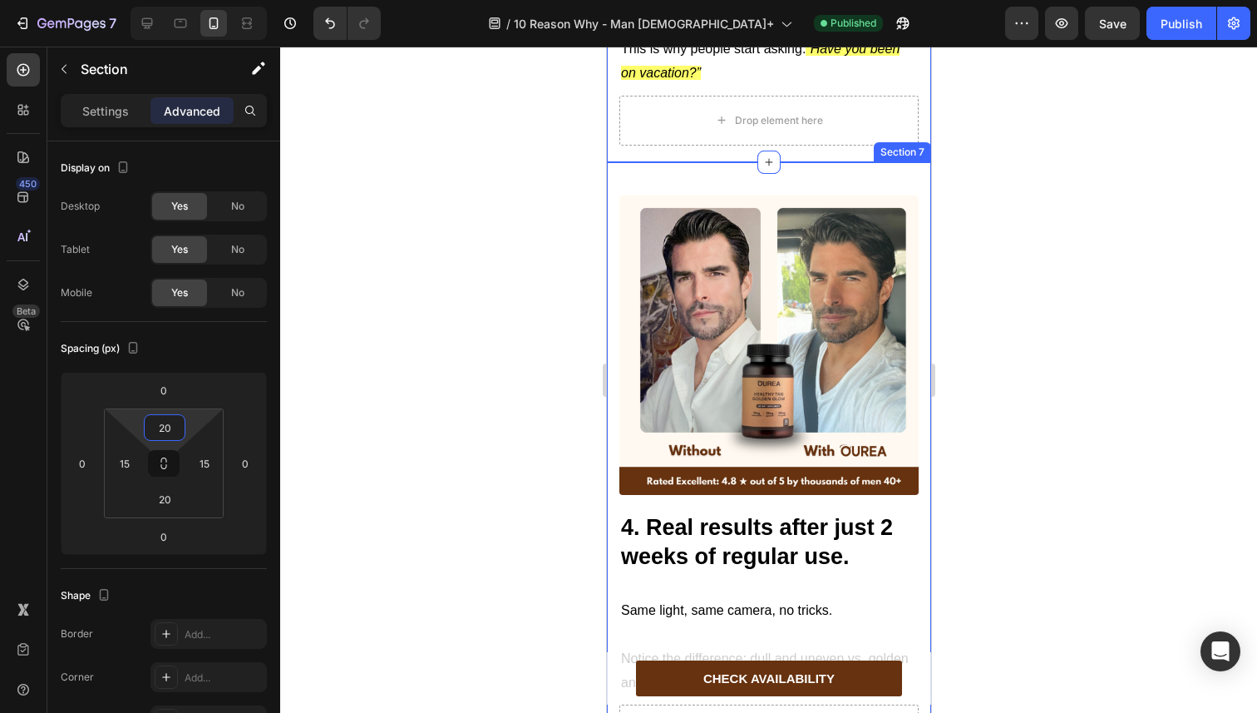
click at [675, 319] on div "Image 4. Real results after just 2 weeks of regular use. Heading Text Block Sam…" at bounding box center [768, 471] width 324 height 619
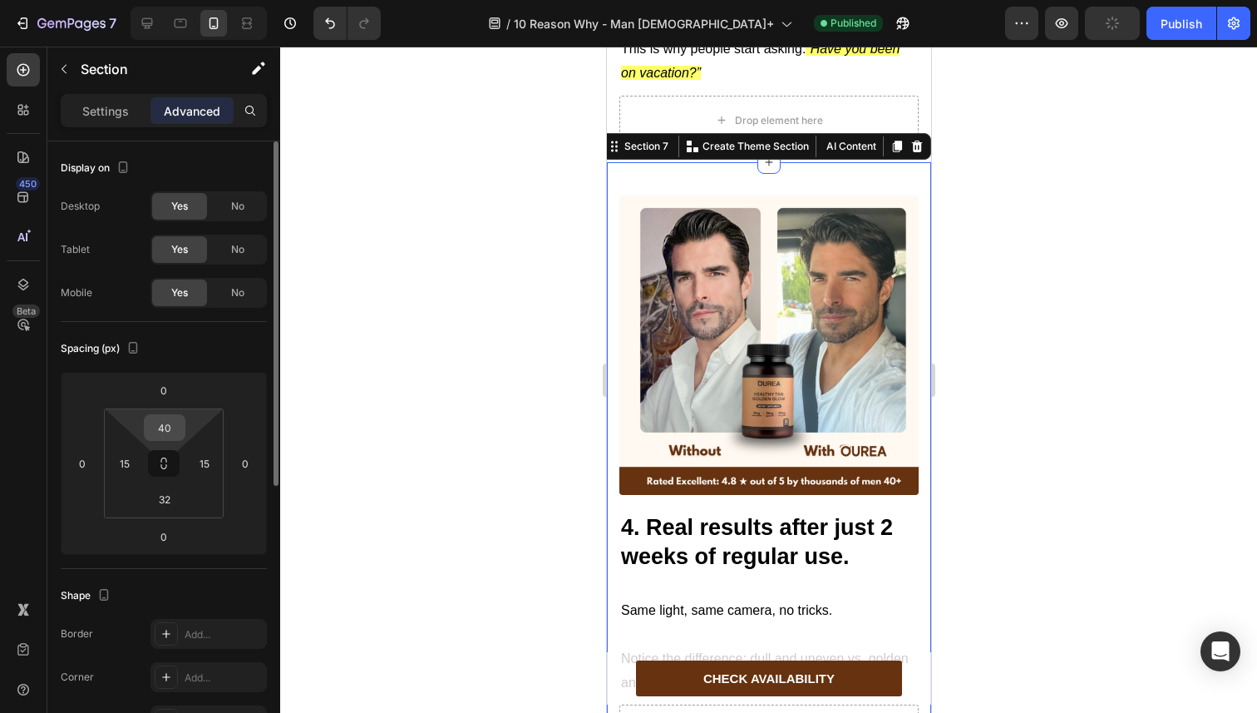
click at [180, 436] on div "40" at bounding box center [165, 427] width 42 height 27
click at [173, 429] on input "40" at bounding box center [164, 427] width 33 height 25
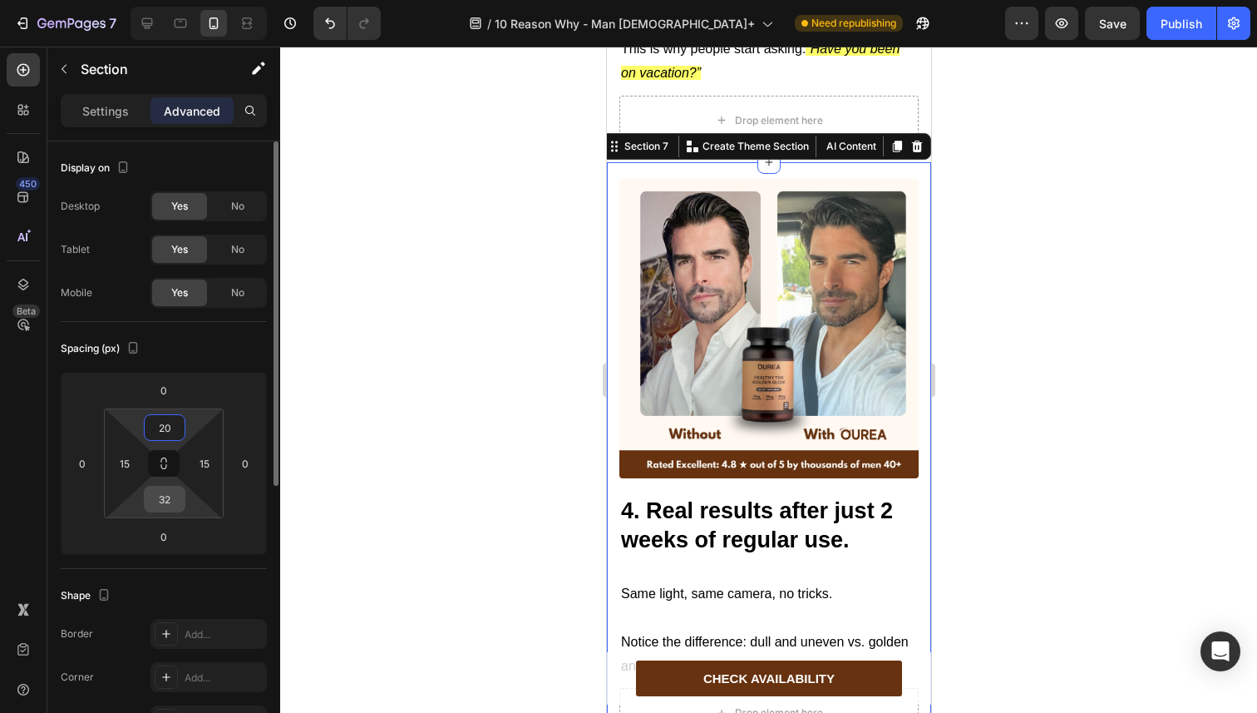
type input "20"
click at [168, 501] on input "32" at bounding box center [164, 498] width 33 height 25
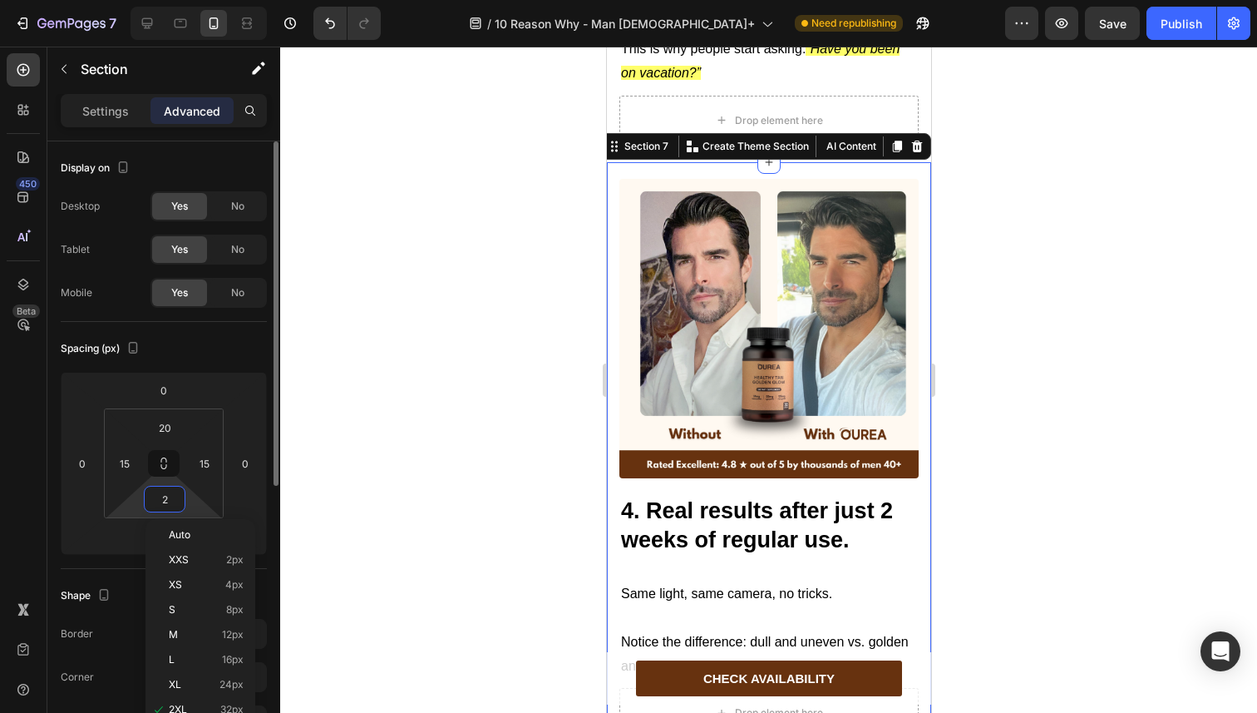
type input "20"
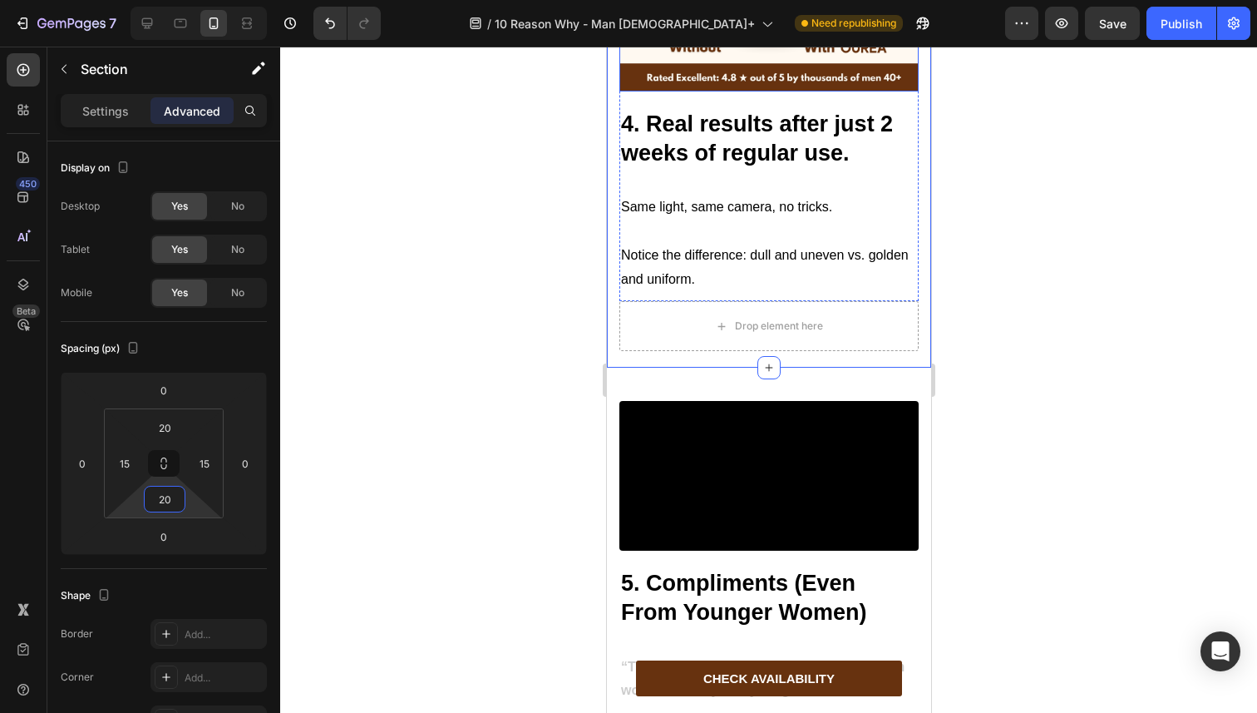
scroll to position [3633, 0]
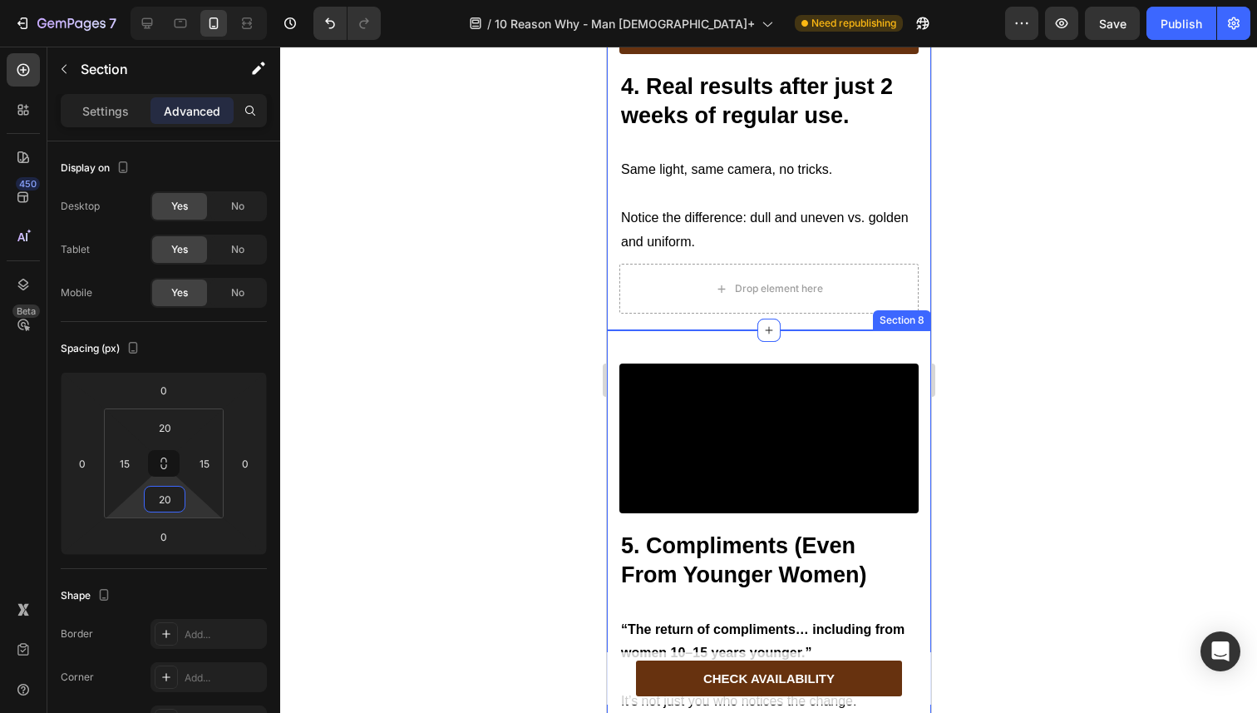
click at [671, 330] on div "Video 5. Compliments (Even From Younger Women) Heading Text Block “The return o…" at bounding box center [768, 636] width 324 height 613
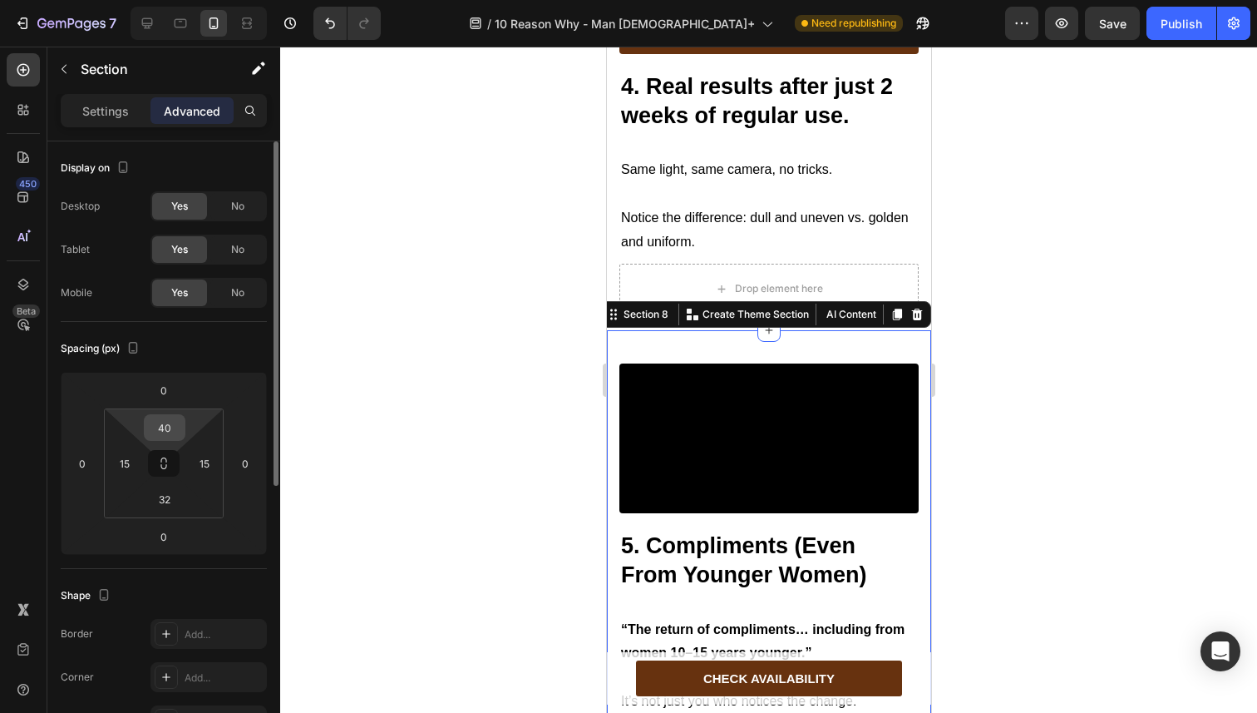
click at [163, 424] on input "40" at bounding box center [164, 427] width 33 height 25
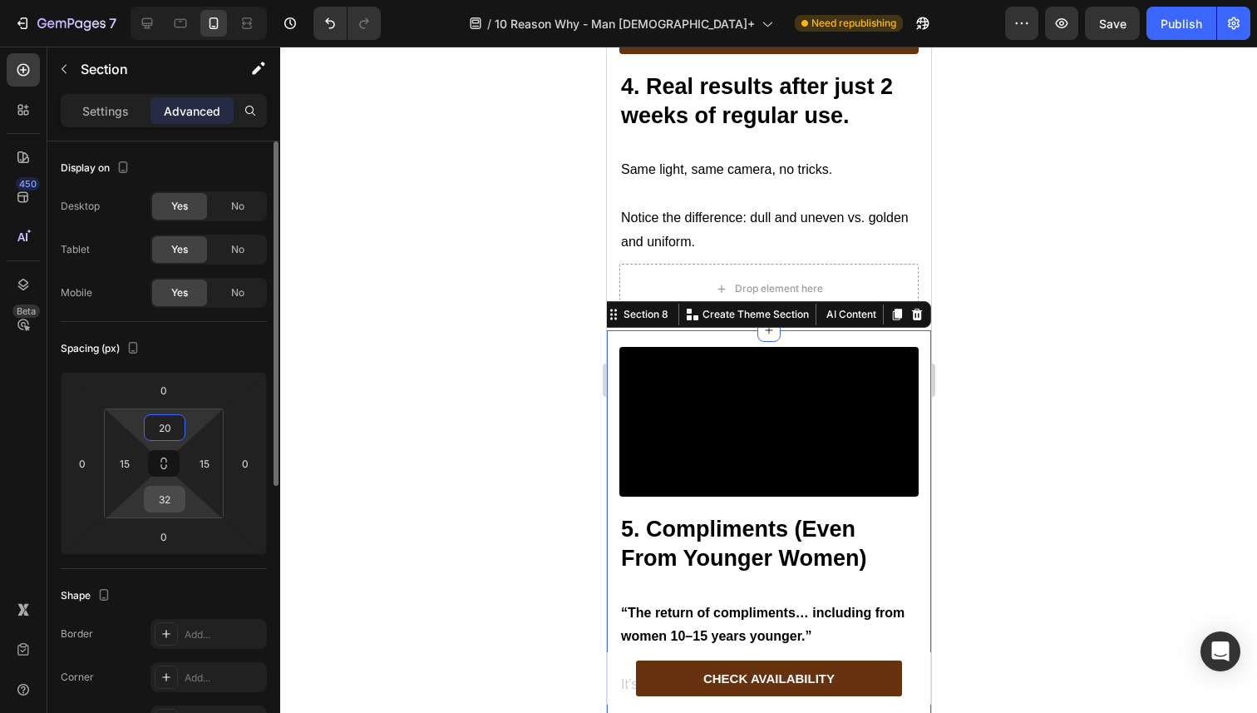
type input "20"
click at [165, 493] on input "32" at bounding box center [164, 498] width 33 height 25
type input "20"
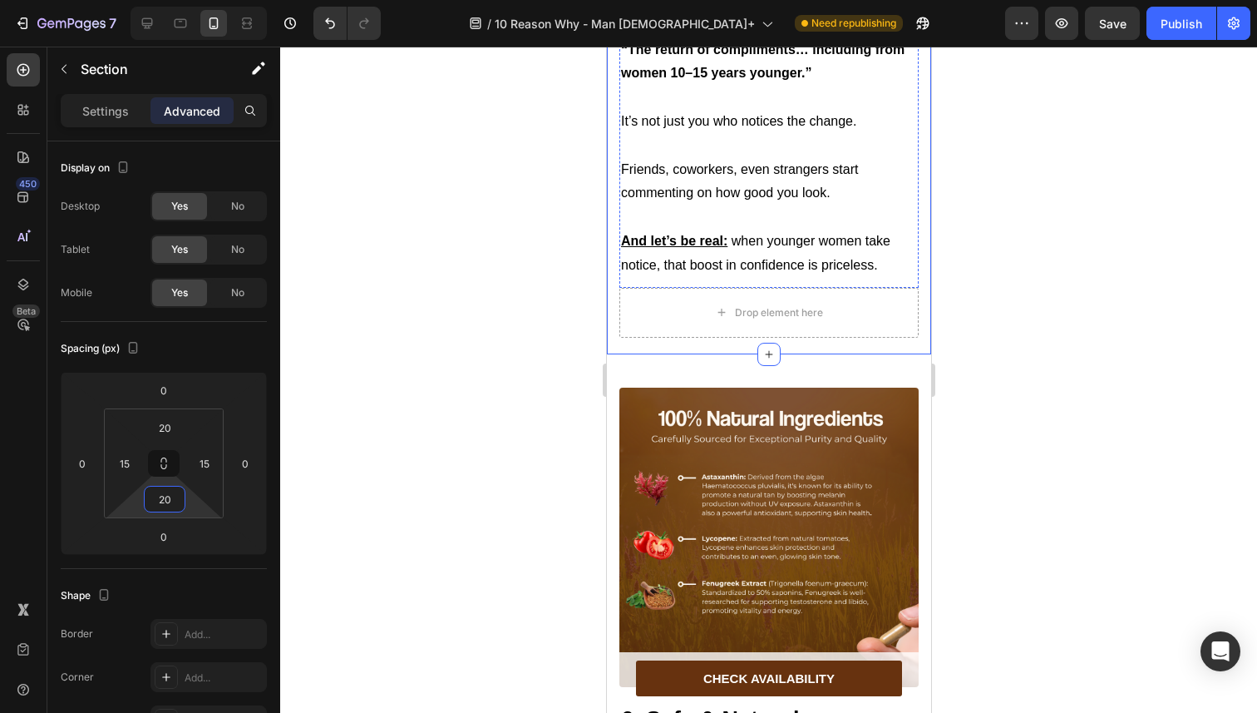
scroll to position [4259, 0]
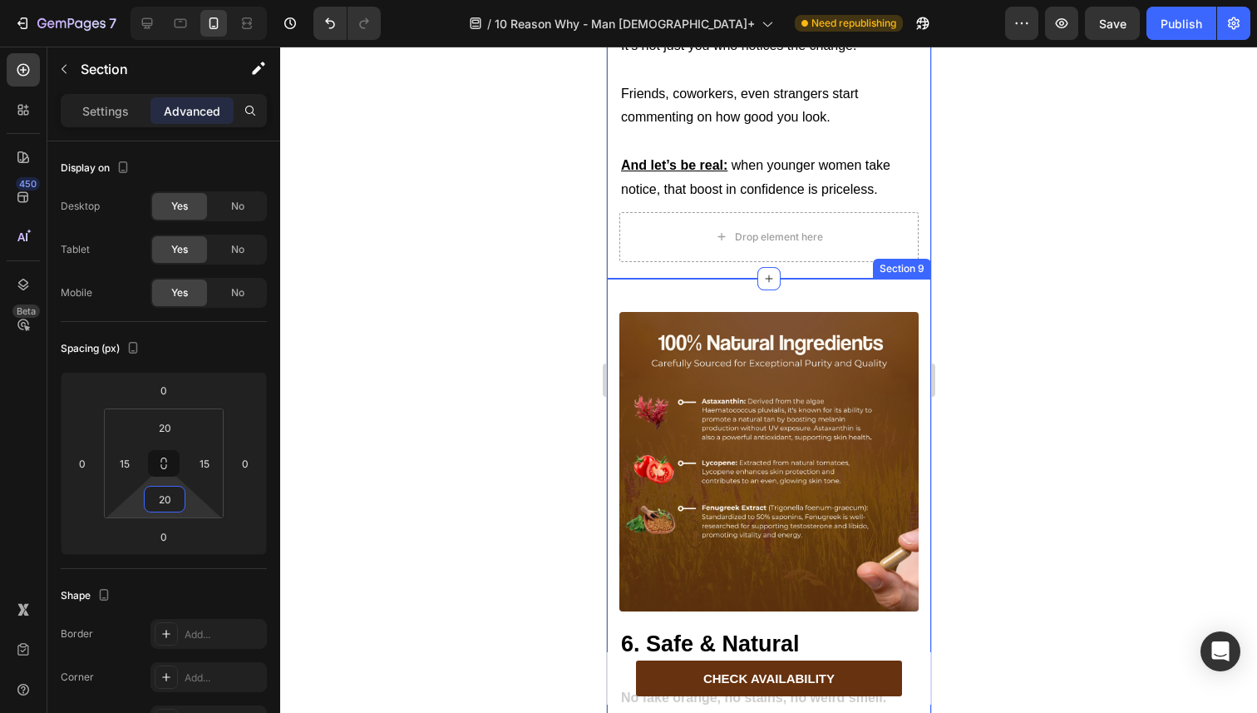
click at [728, 424] on div "Image 6. Safe & Natural Heading Text Block No fake orange, no stains, no weird …" at bounding box center [768, 670] width 324 height 782
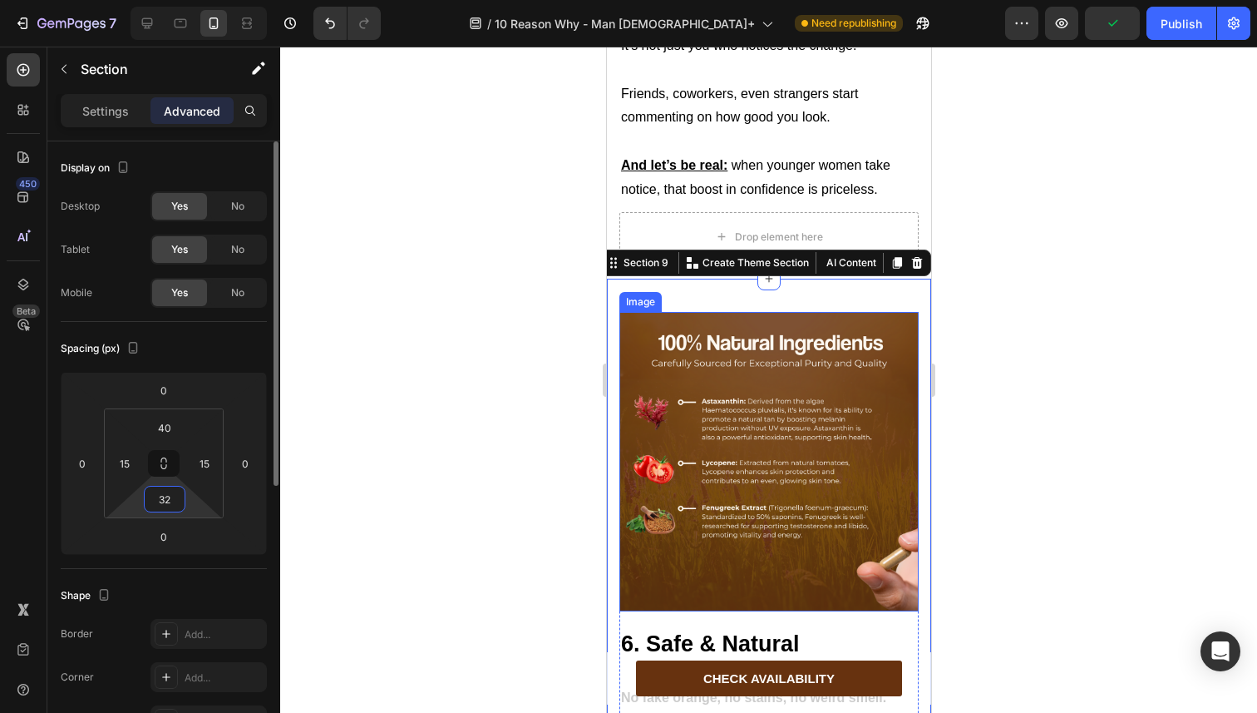
click at [155, 493] on input "32" at bounding box center [164, 498] width 33 height 25
type input "20"
click at [153, 423] on input "40" at bounding box center [164, 427] width 33 height 25
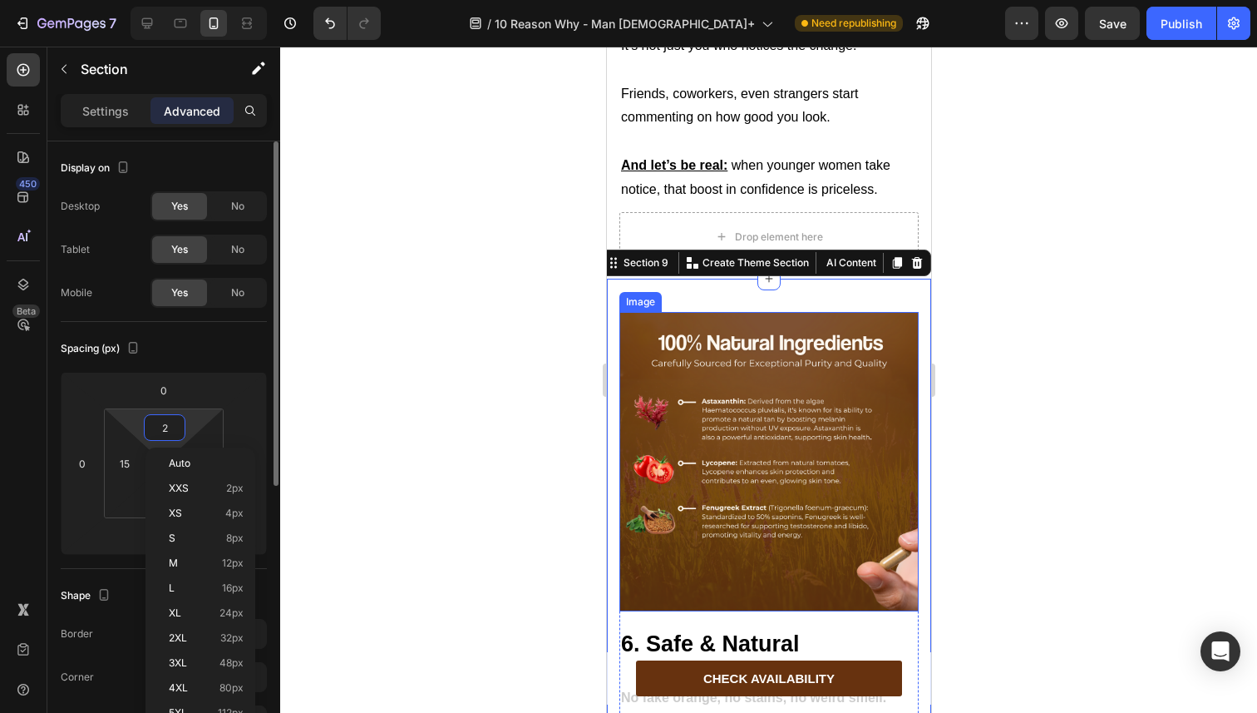
type input "20"
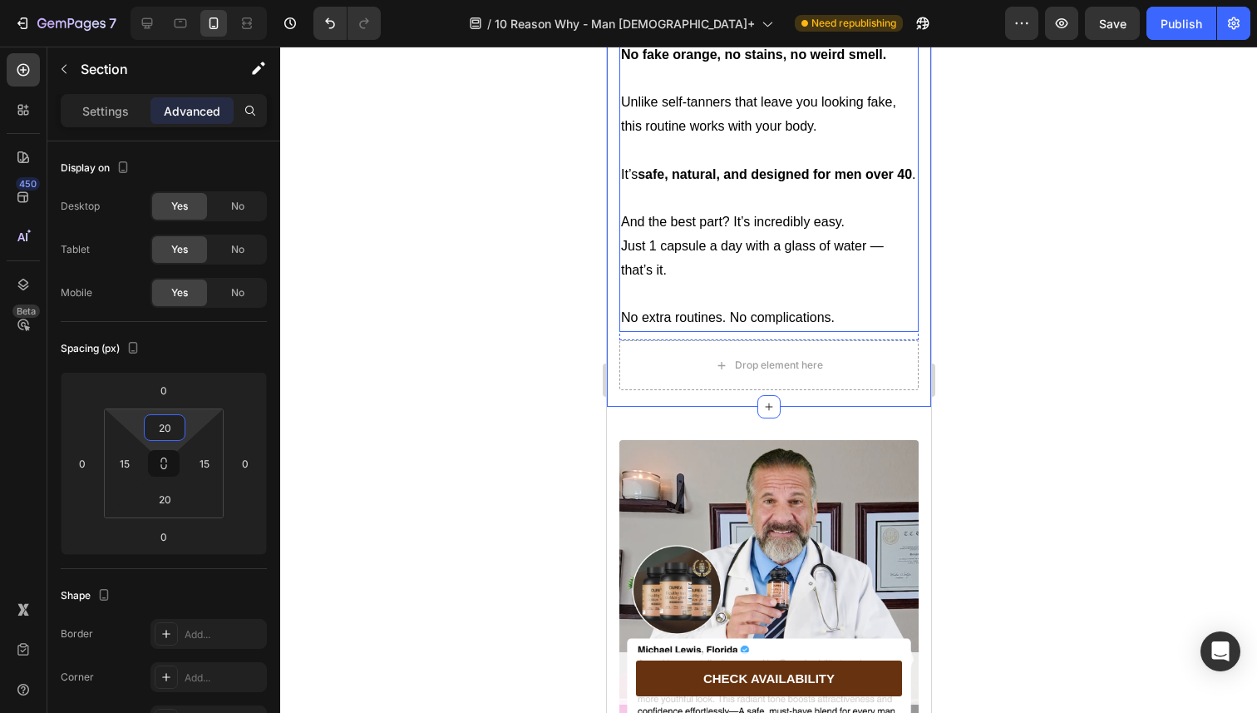
scroll to position [5025, 0]
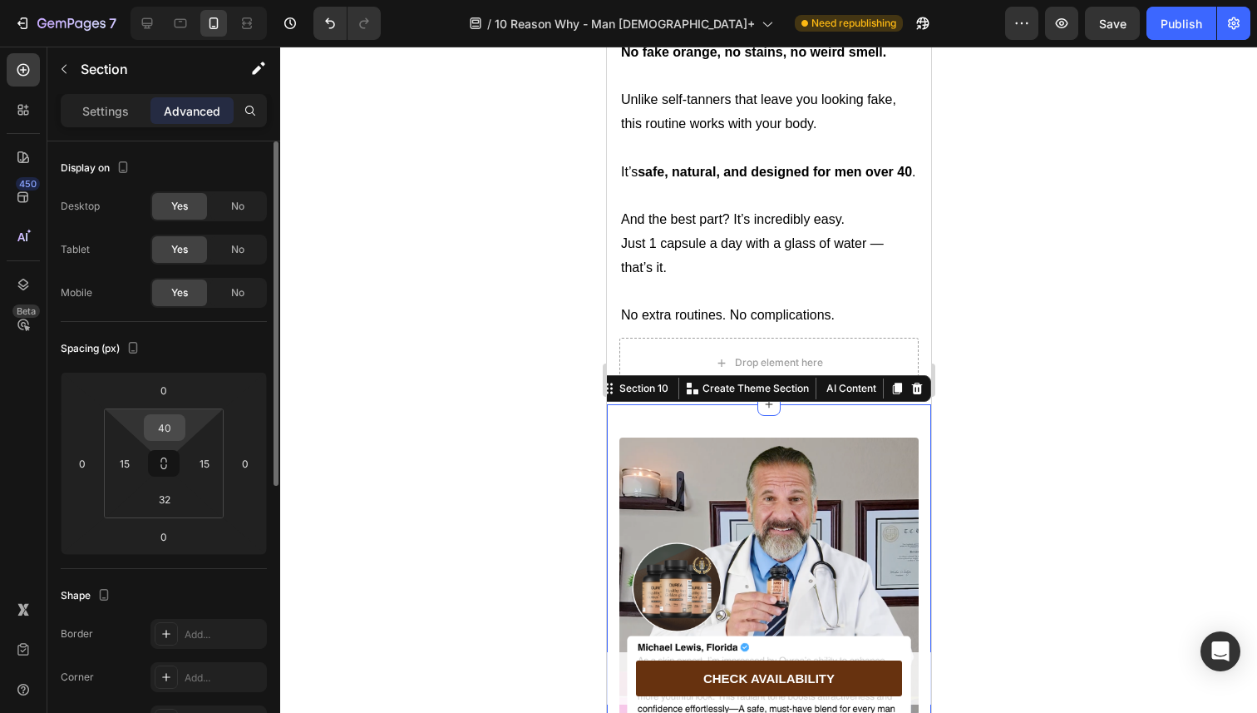
click at [171, 432] on input "40" at bounding box center [164, 427] width 33 height 25
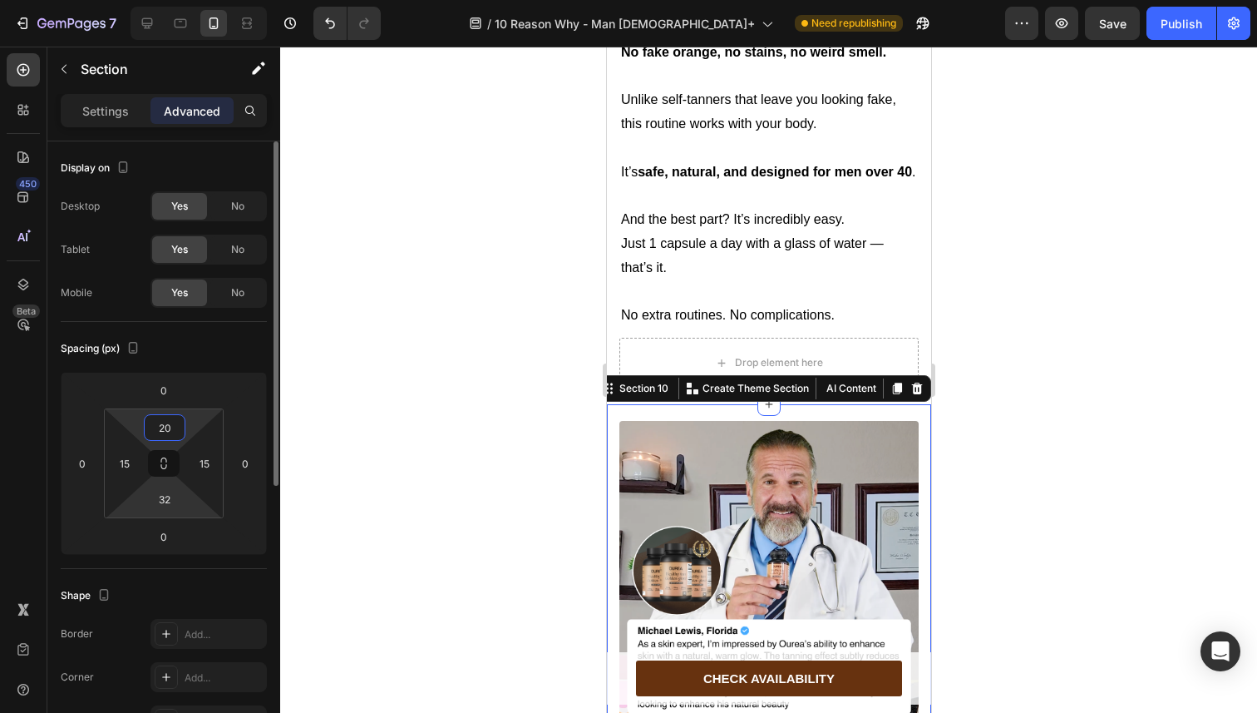
type input "20"
click at [164, 0] on html "7 Version history / 10 Reason Why - Man 40+ Need republishing Preview Save Publ…" at bounding box center [628, 0] width 1257 height 0
type input "20"
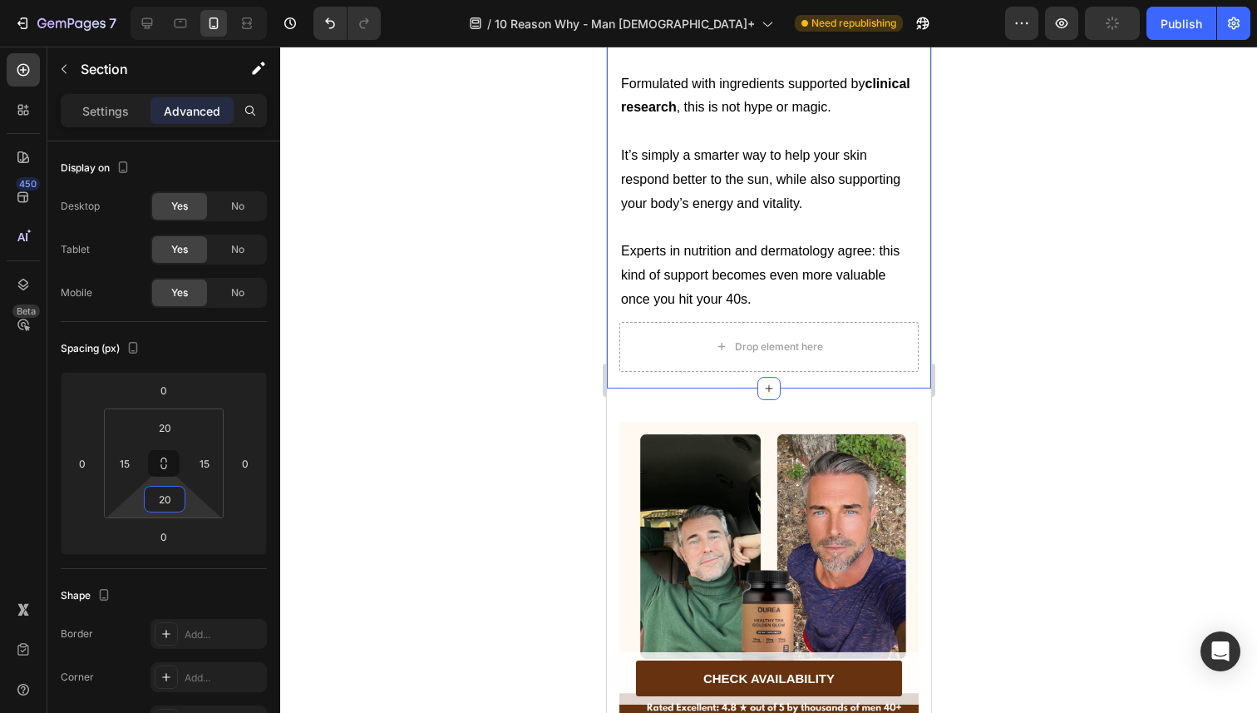
scroll to position [5847, 0]
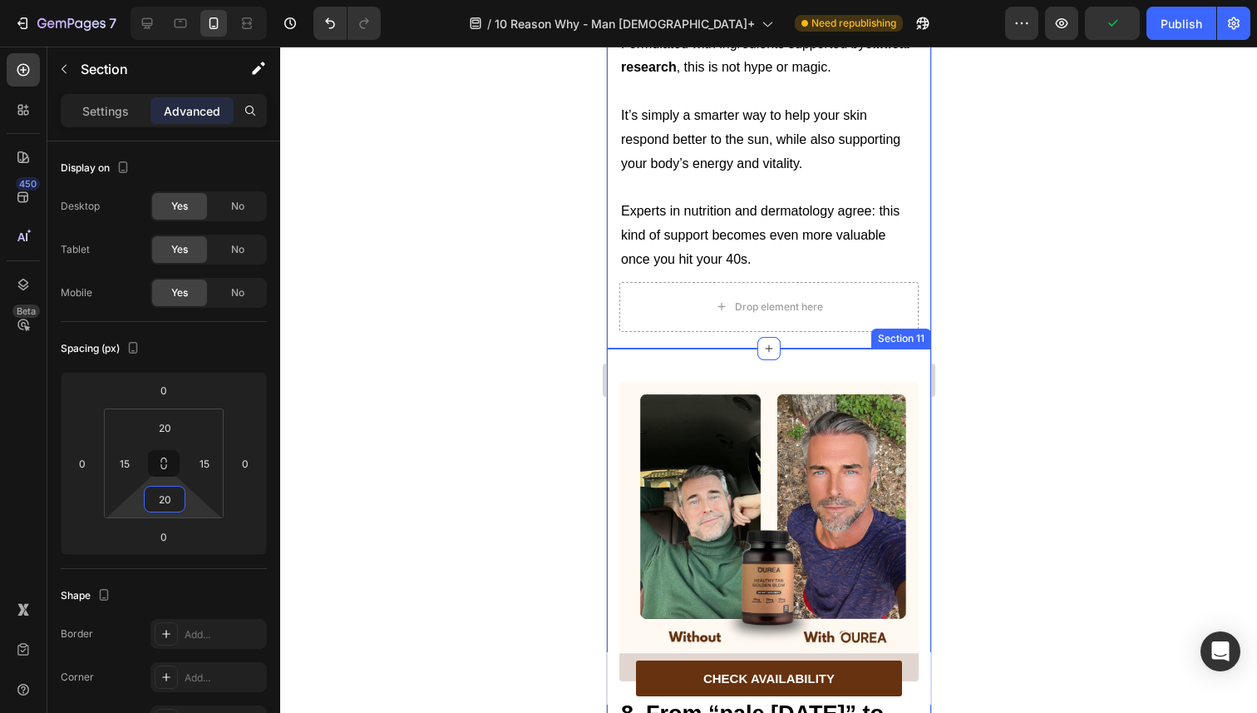
click at [706, 348] on div "Image 8. From “pale Monday” to lasting golden color. Heading Text Block Check o…" at bounding box center [768, 669] width 324 height 643
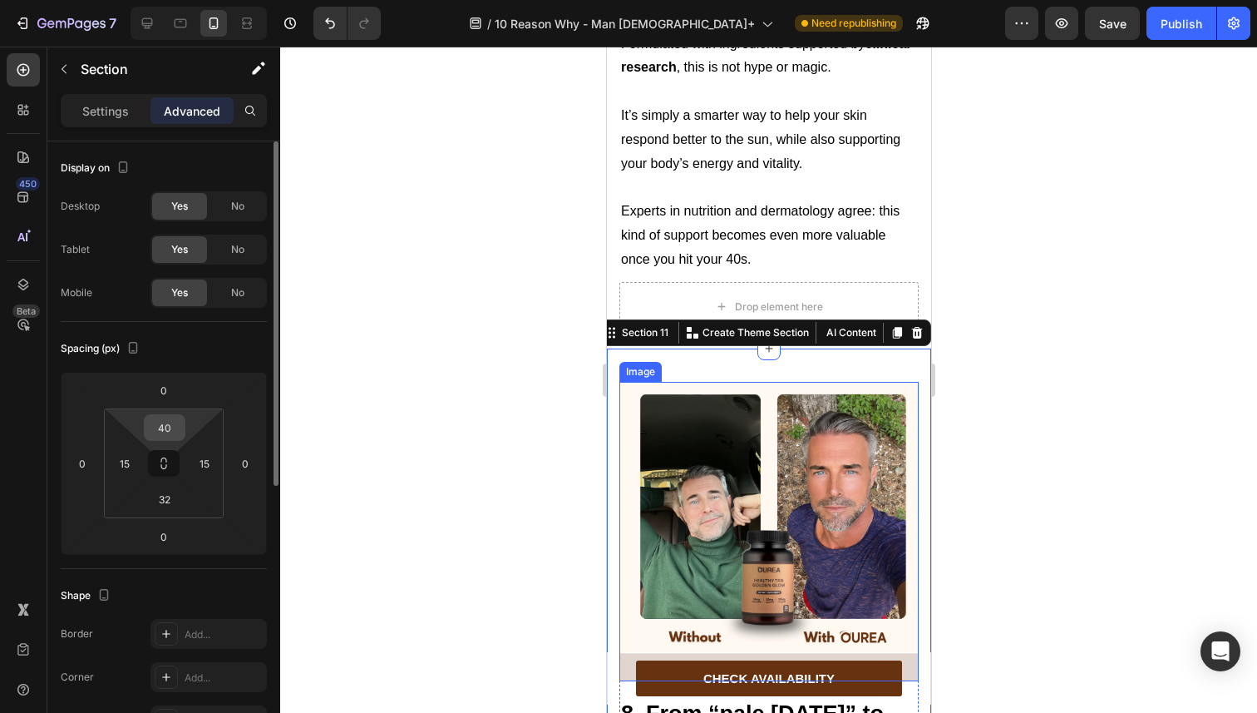
click at [161, 431] on input "40" at bounding box center [164, 427] width 33 height 25
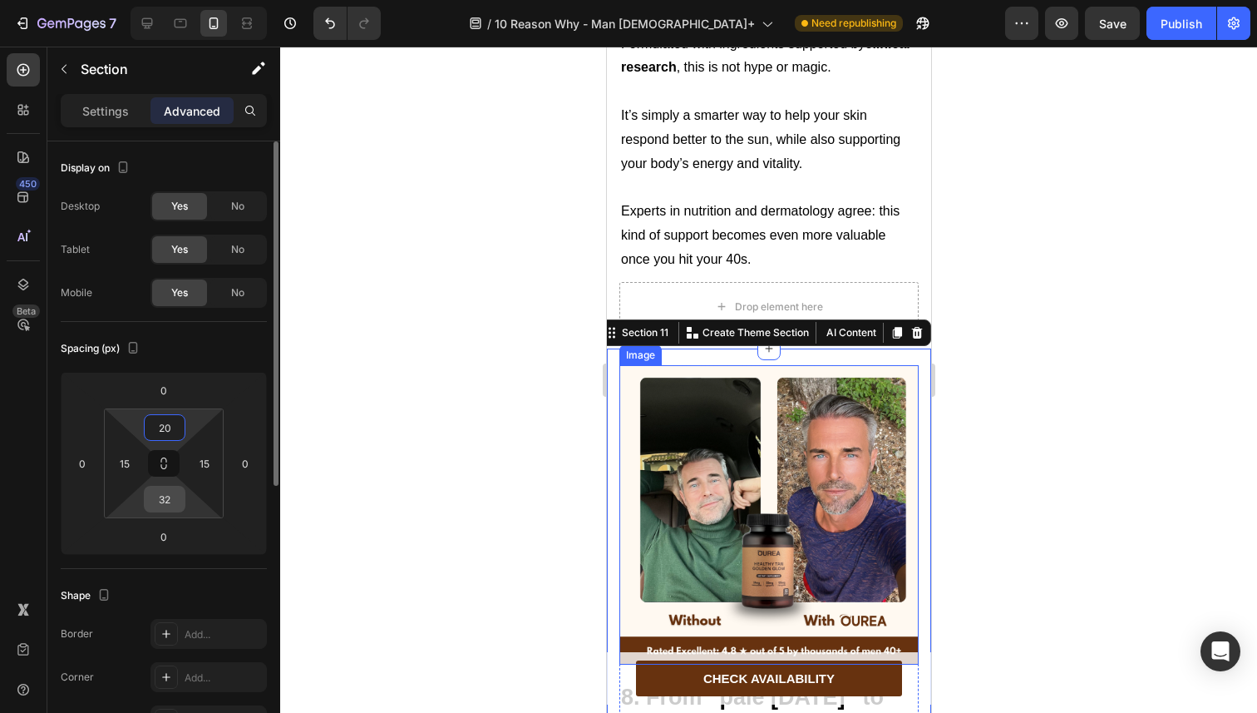
type input "20"
click at [166, 491] on input "32" at bounding box center [164, 498] width 33 height 25
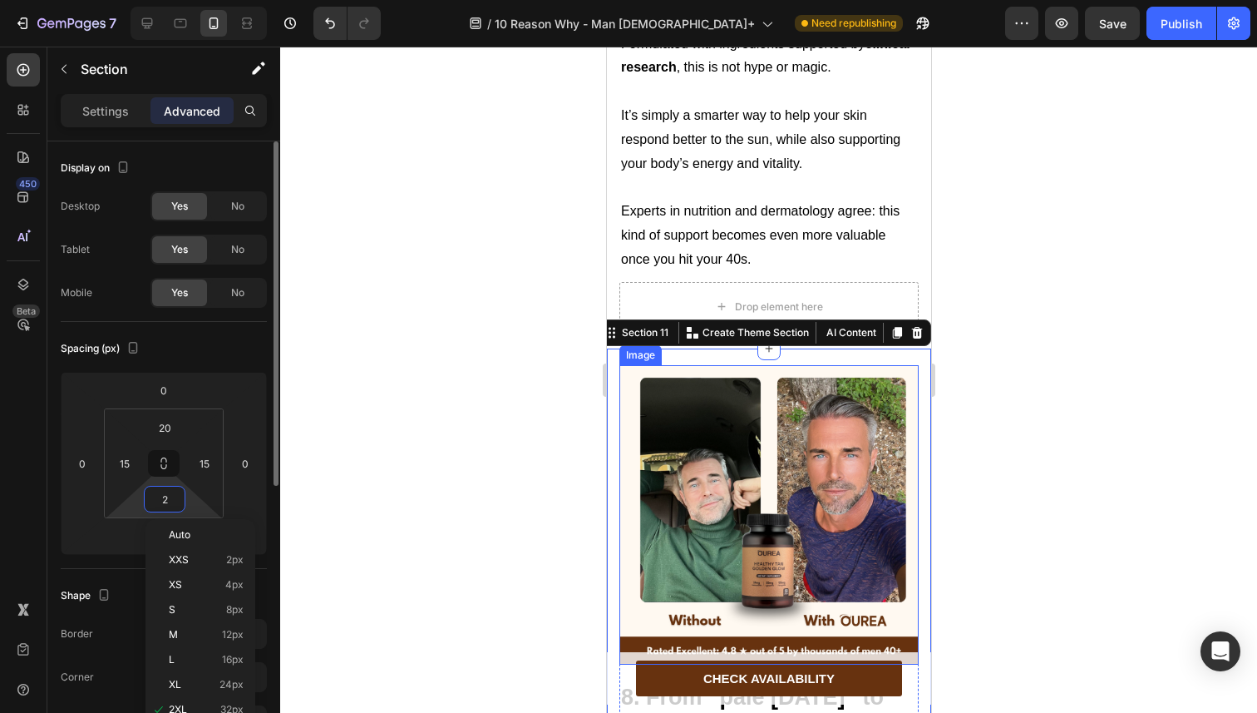
type input "20"
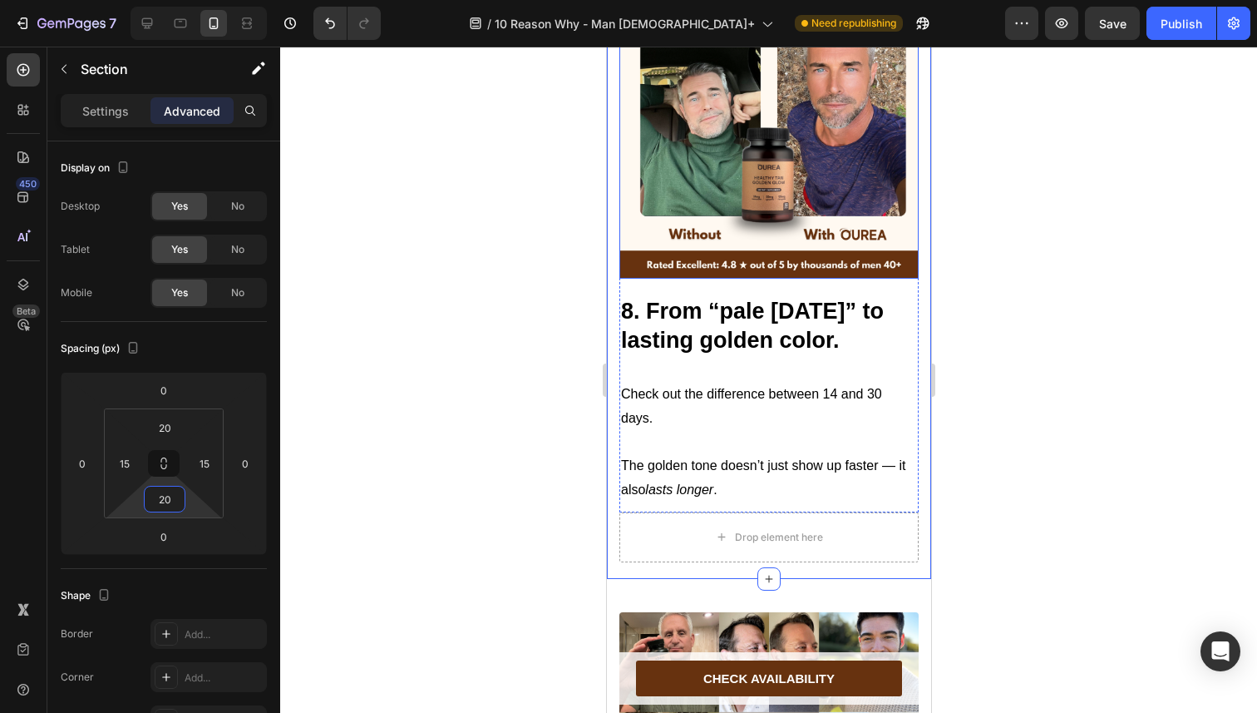
scroll to position [6369, 0]
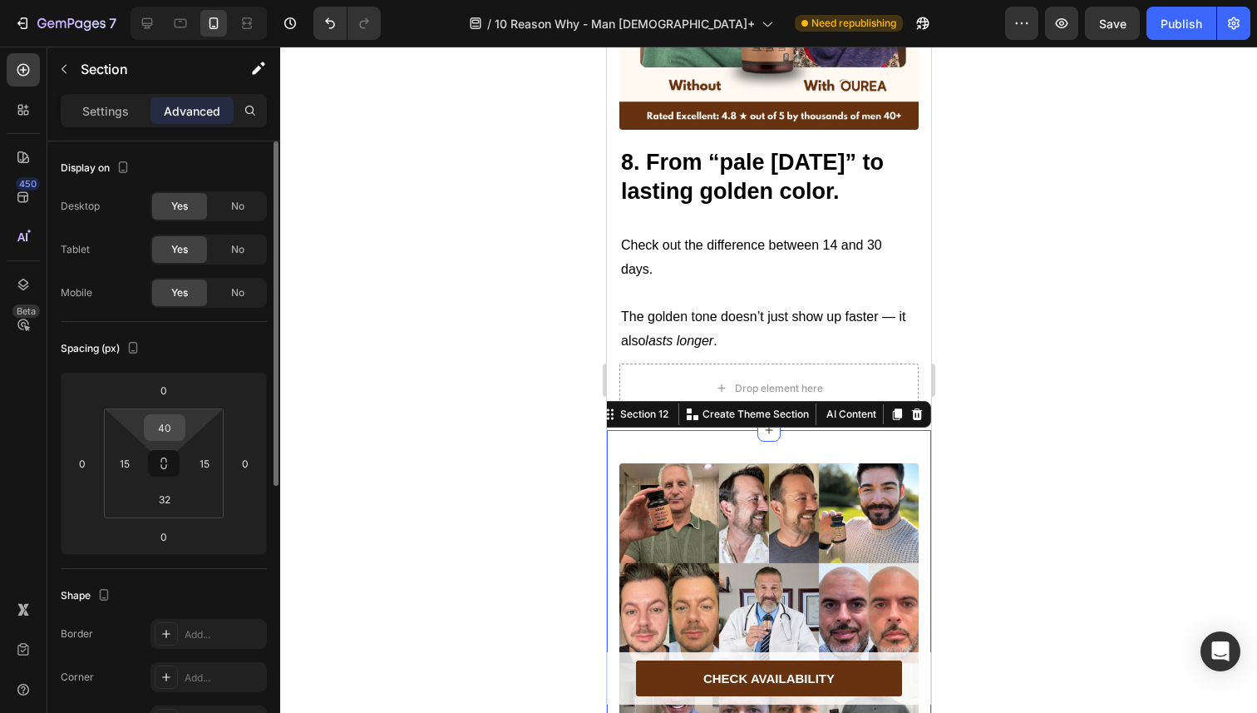
click at [171, 424] on input "40" at bounding box center [164, 427] width 33 height 25
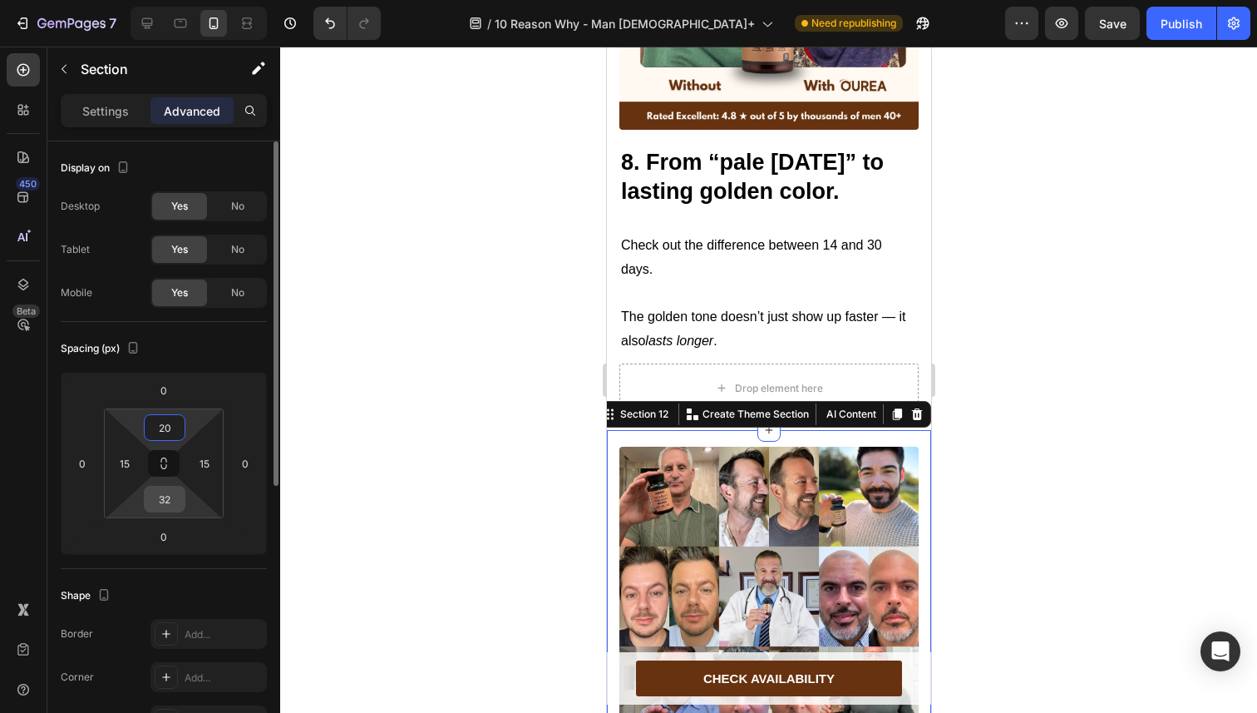
type input "20"
click at [158, 506] on input "32" at bounding box center [164, 498] width 33 height 25
type input "20"
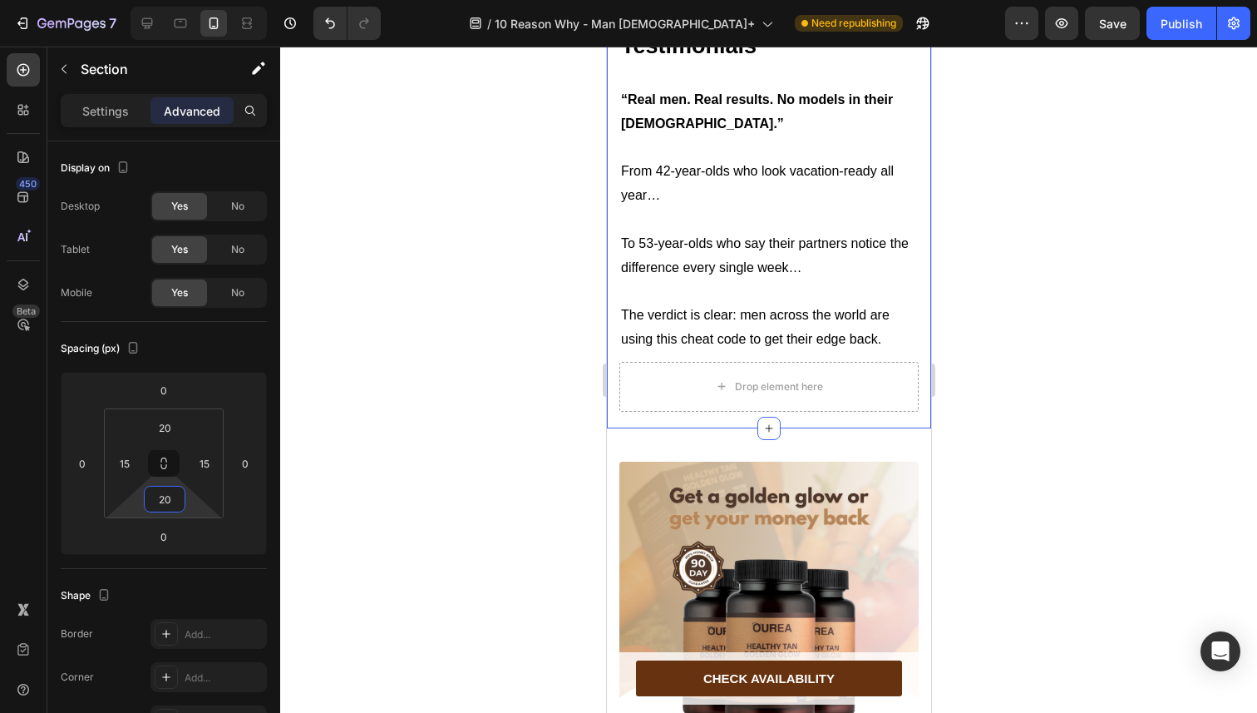
scroll to position [7125, 0]
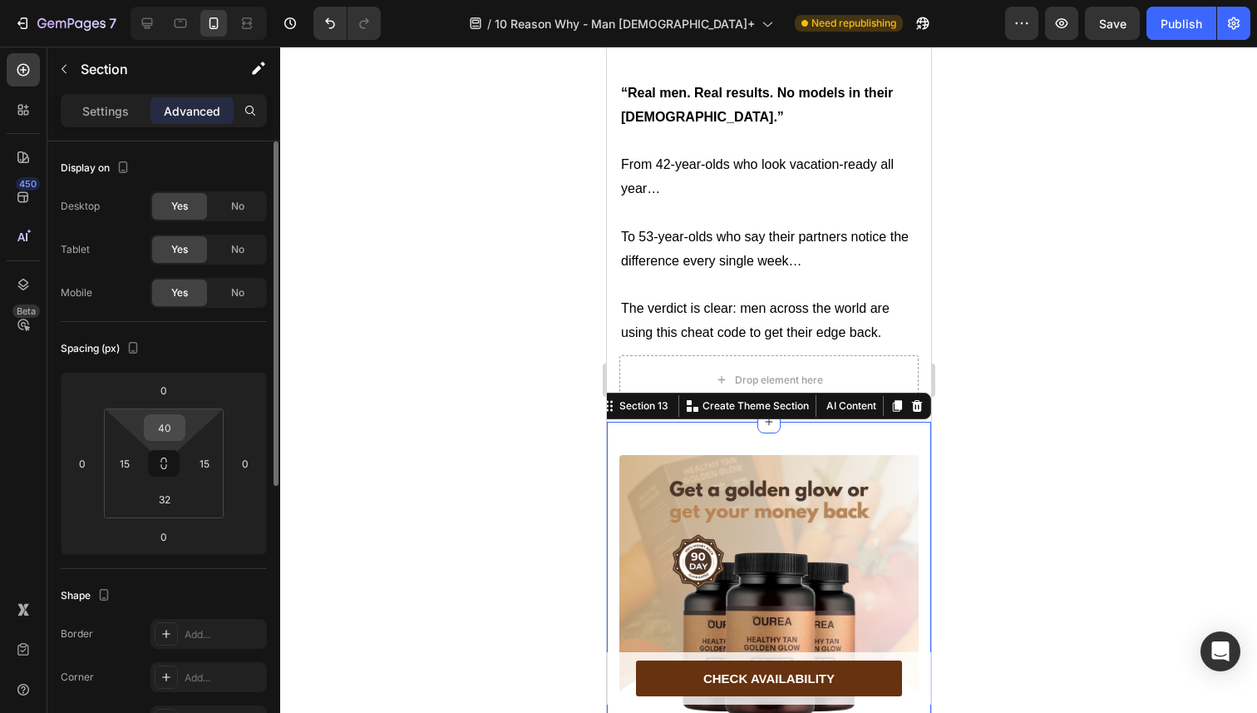
click at [173, 429] on input "40" at bounding box center [164, 427] width 33 height 25
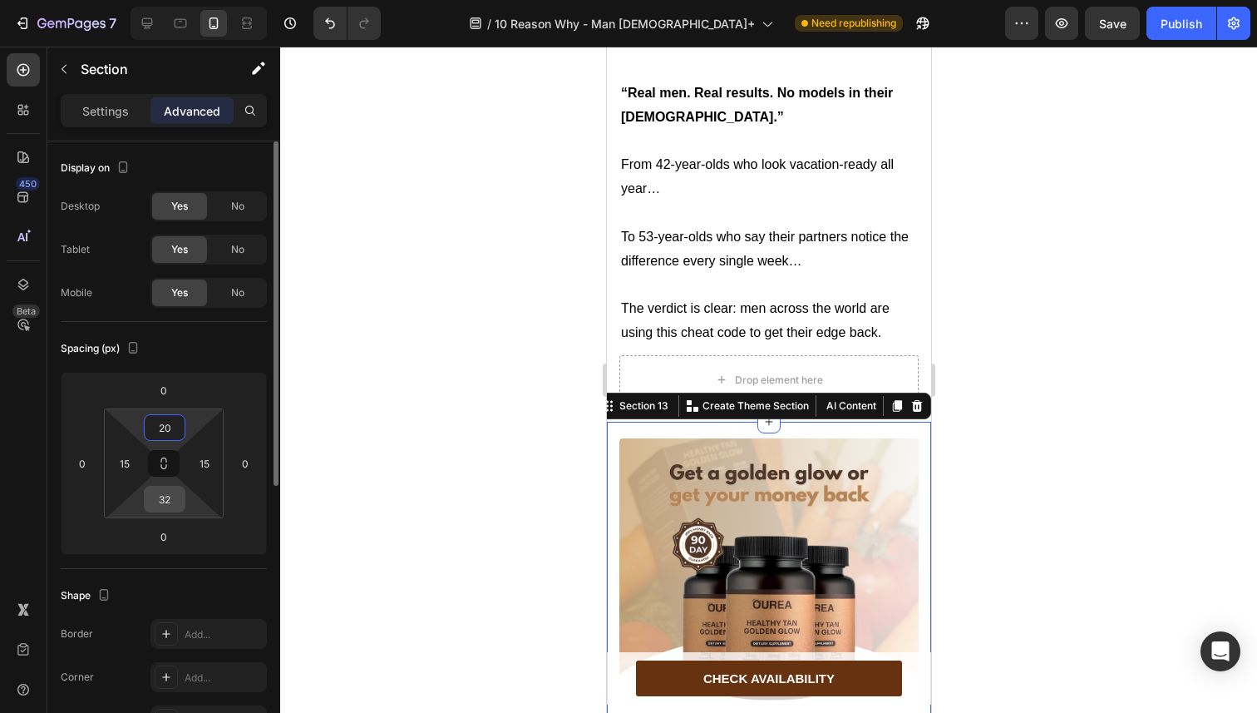
type input "20"
click at [165, 493] on input "32" at bounding box center [164, 498] width 33 height 25
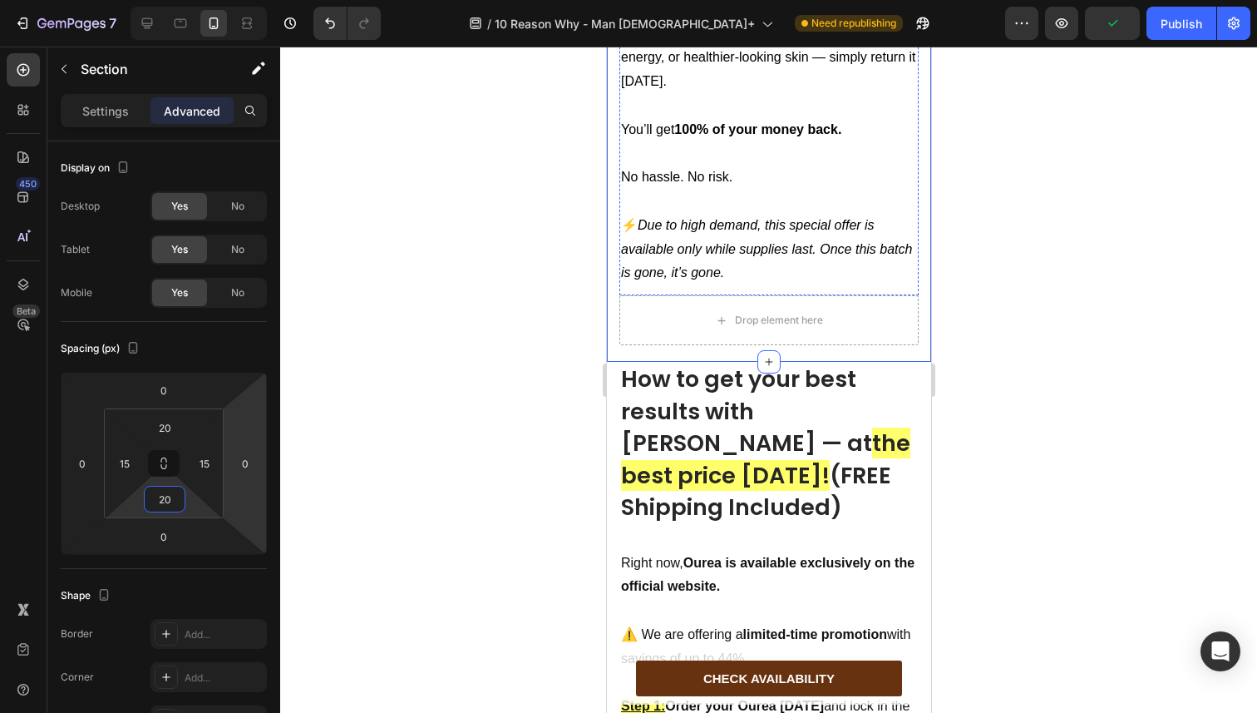
scroll to position [8001, 0]
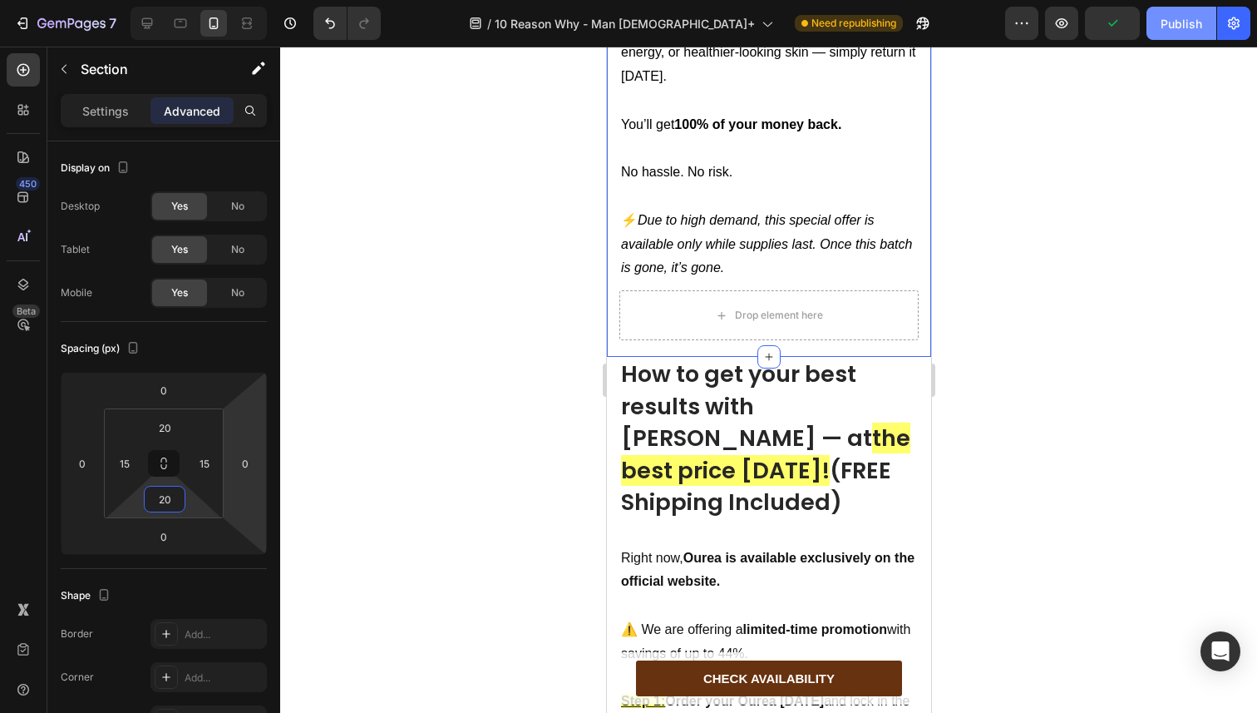
type input "20"
click at [1166, 29] on div "Publish" at bounding box center [1182, 23] width 42 height 17
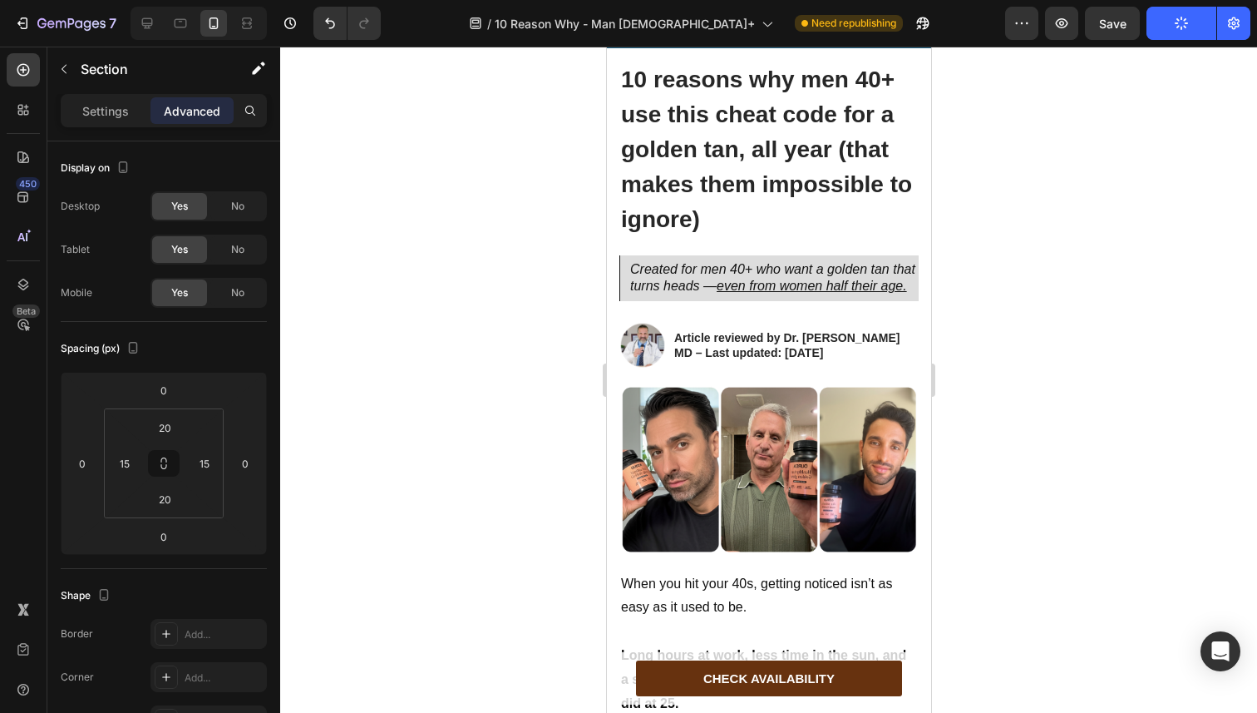
scroll to position [0, 0]
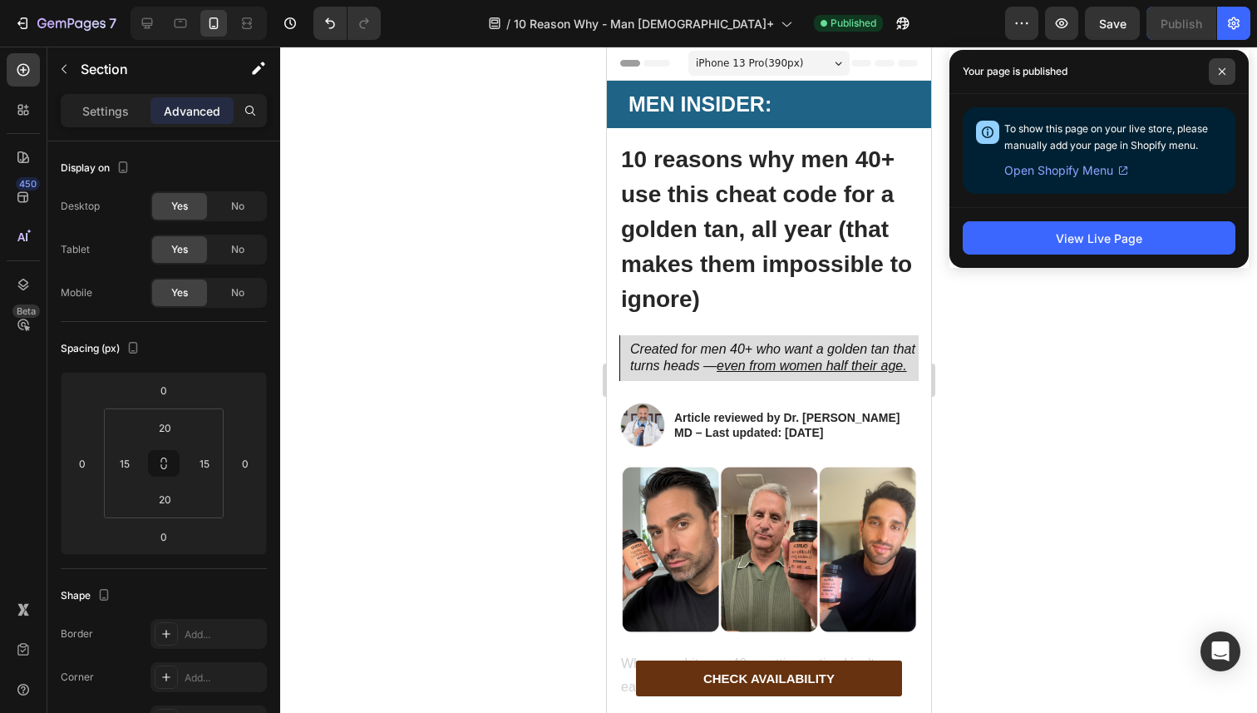
click at [1212, 74] on span at bounding box center [1222, 71] width 27 height 27
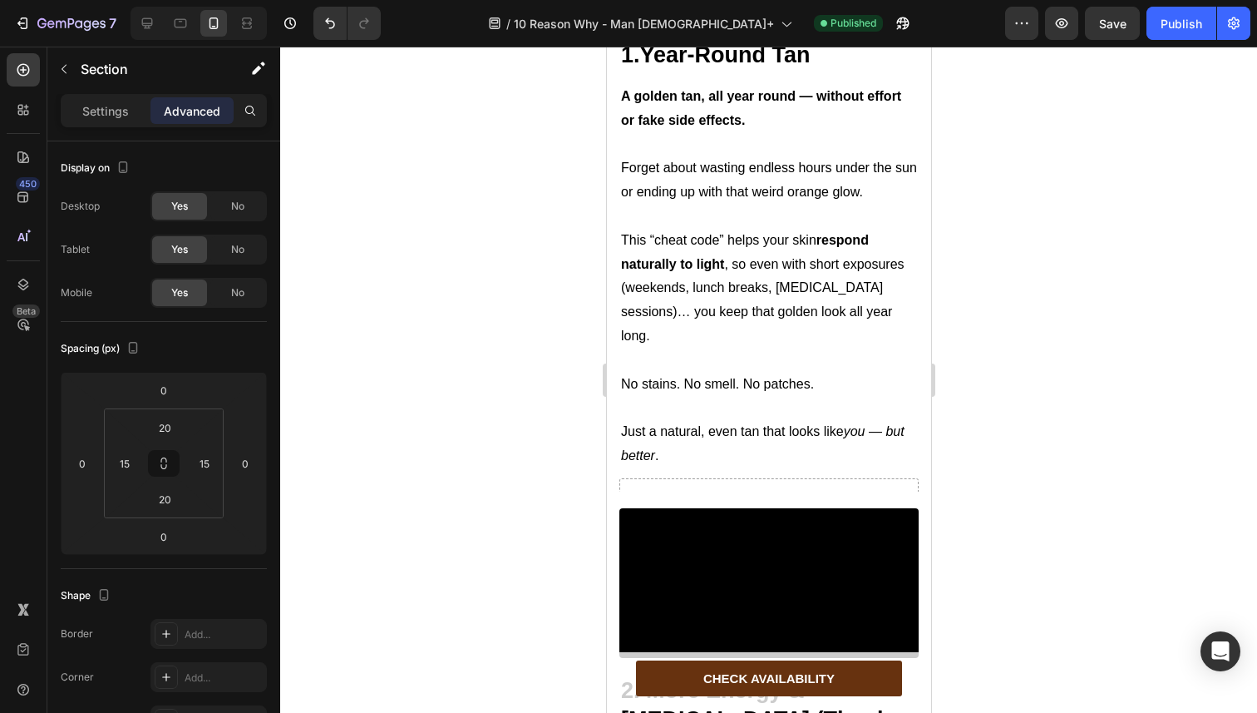
scroll to position [1373, 0]
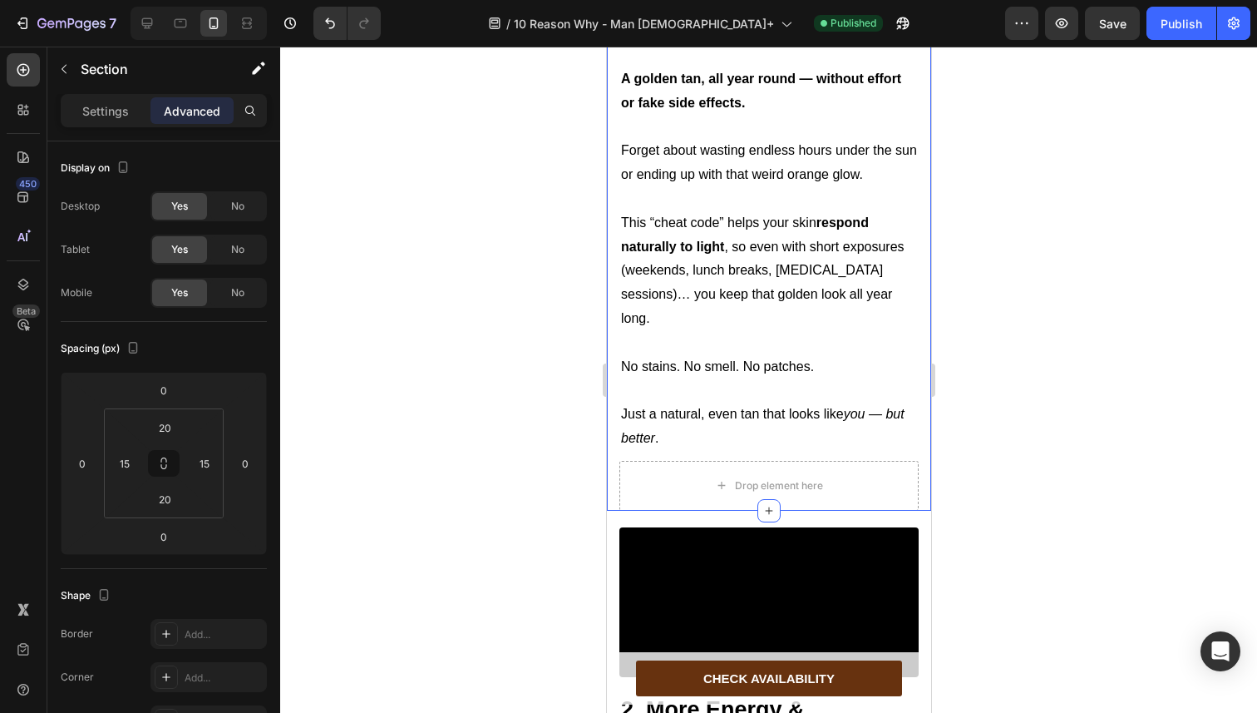
click at [616, 386] on div "Image 1.Year-Round Tan Heading Text Block A golden tan, all year round — withou…" at bounding box center [768, 108] width 324 height 805
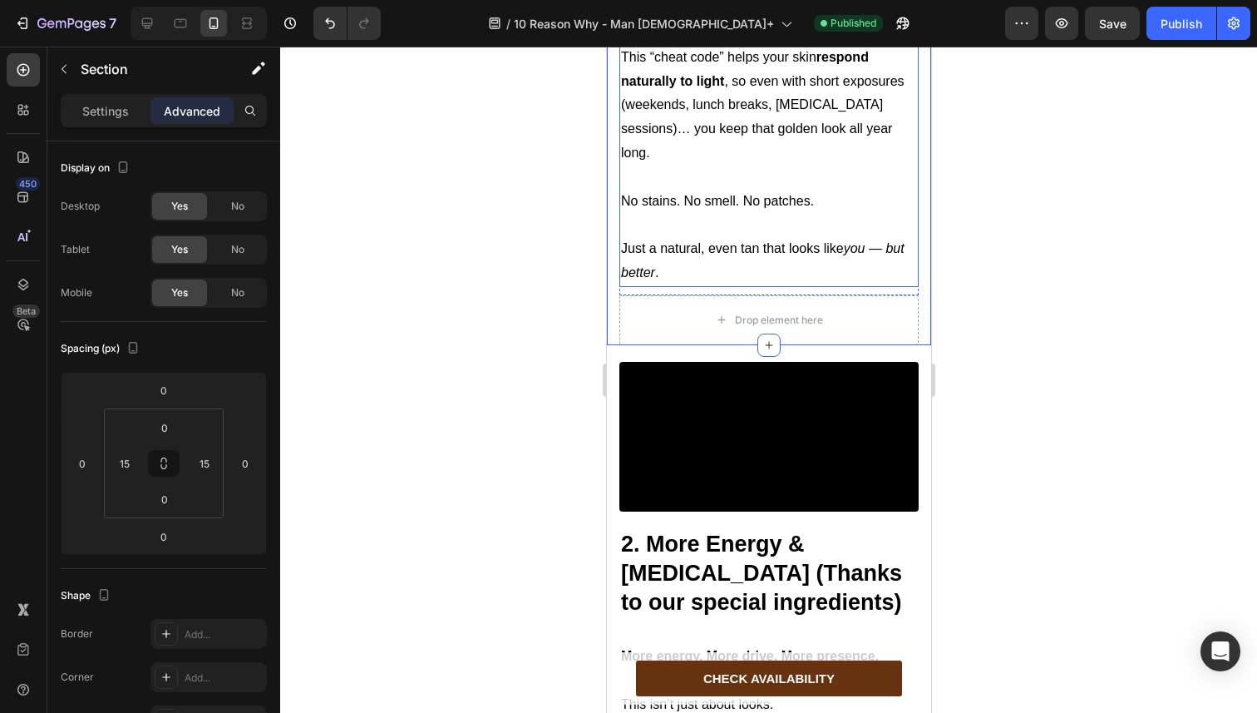
scroll to position [1618, 0]
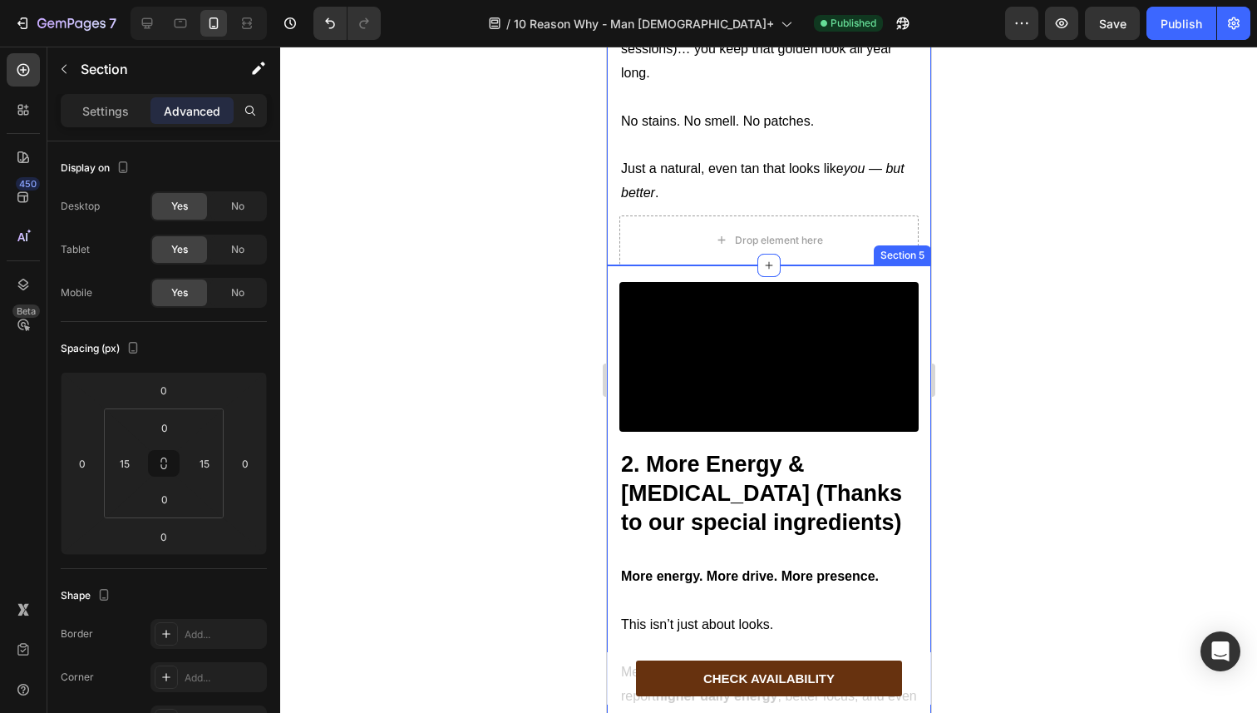
click at [614, 291] on div "Video 2. More Energy & Testosterone (Thanks to our special ingredients) Heading…" at bounding box center [768, 572] width 324 height 615
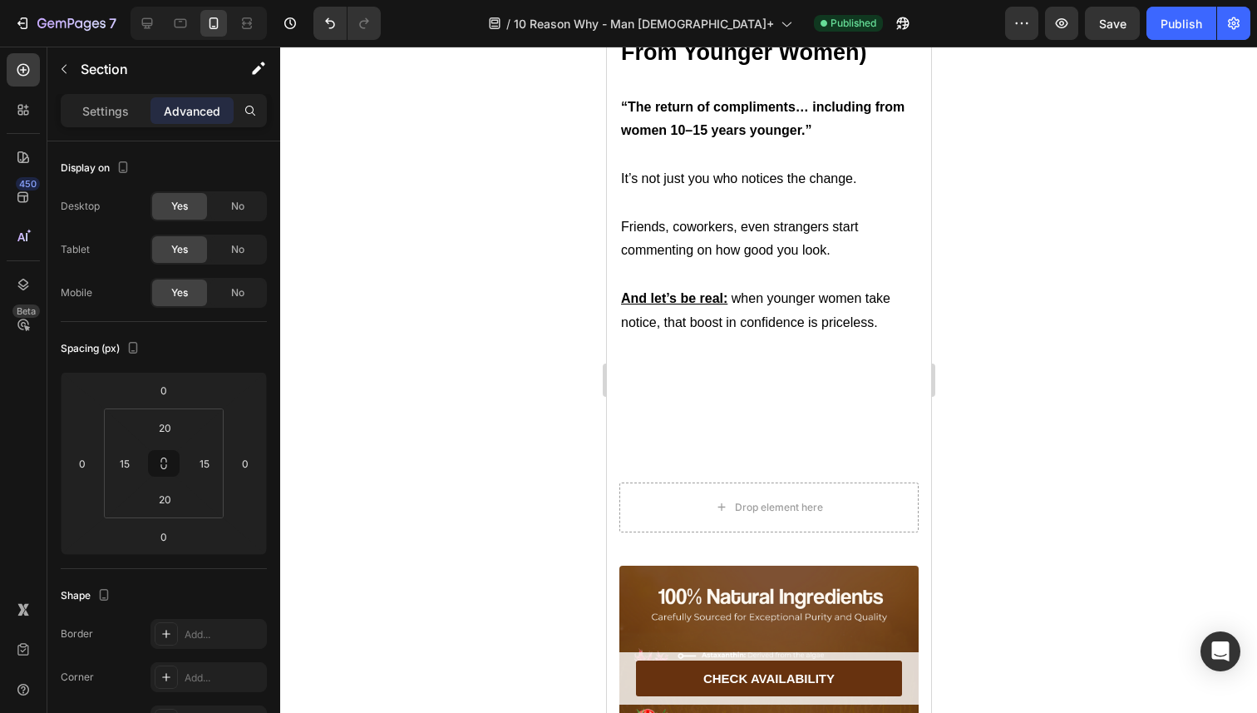
scroll to position [4557, 0]
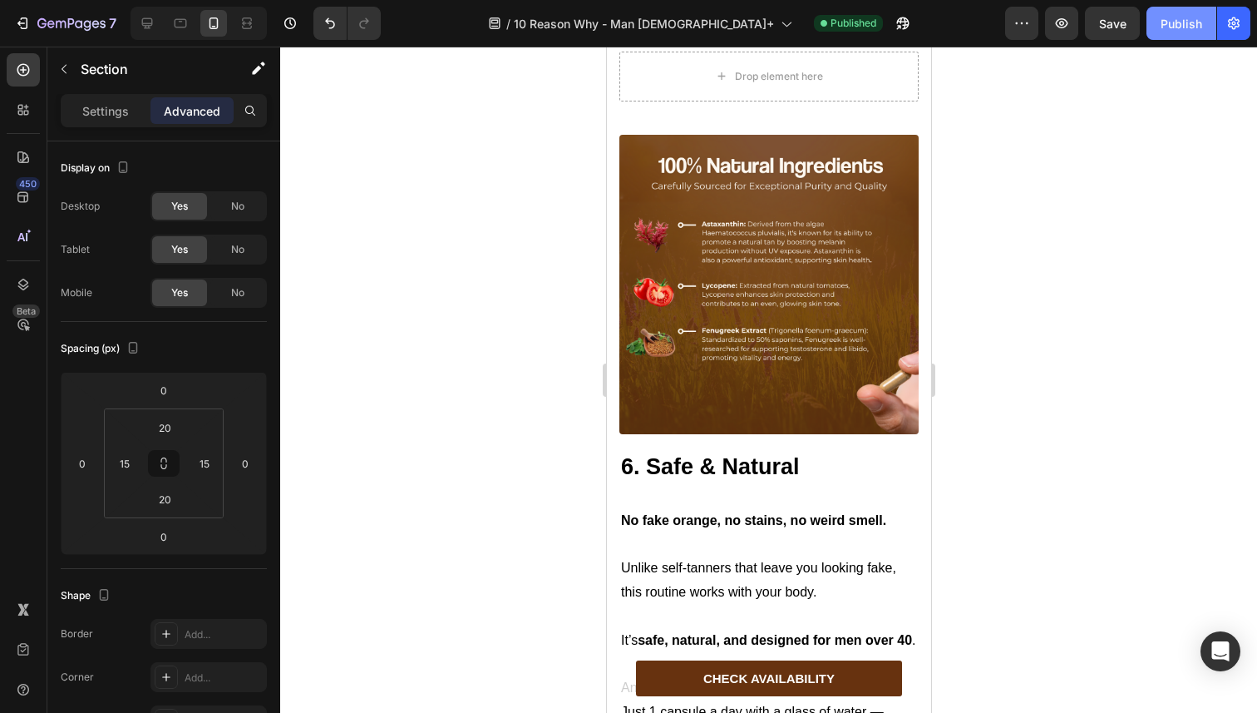
click at [1172, 12] on button "Publish" at bounding box center [1182, 23] width 70 height 33
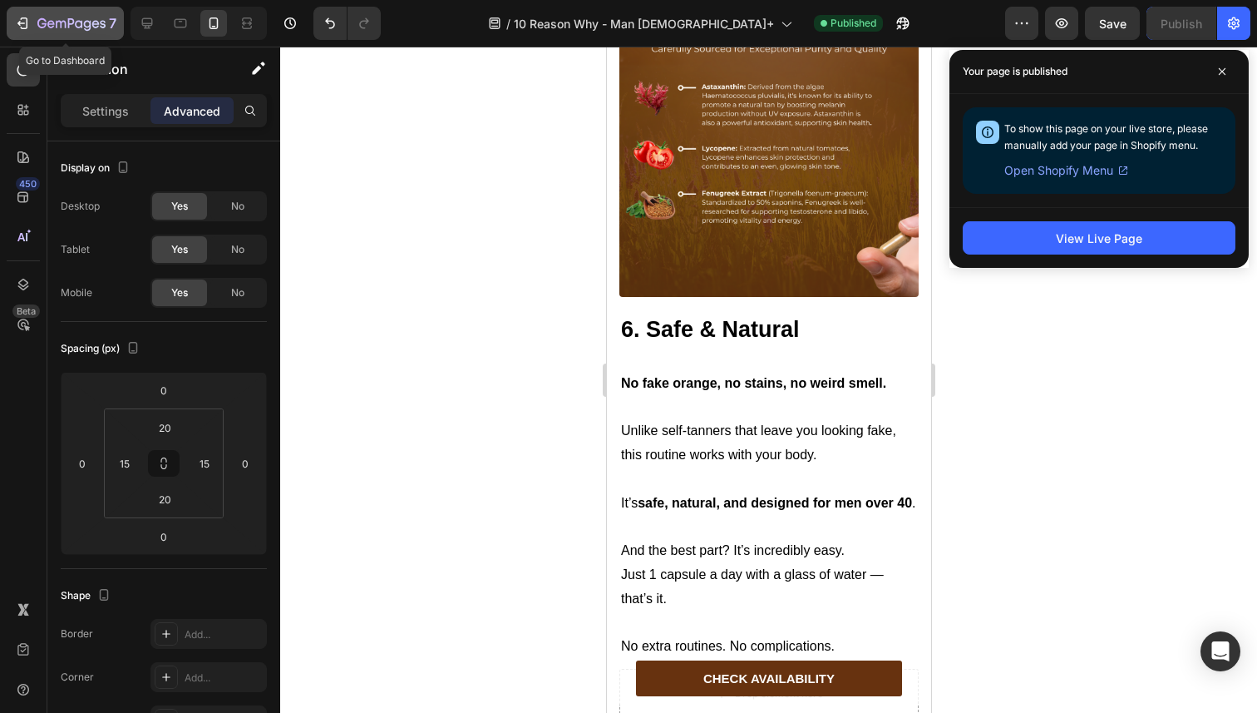
click at [28, 19] on icon "button" at bounding box center [22, 23] width 17 height 17
